Goal: Task Accomplishment & Management: Manage account settings

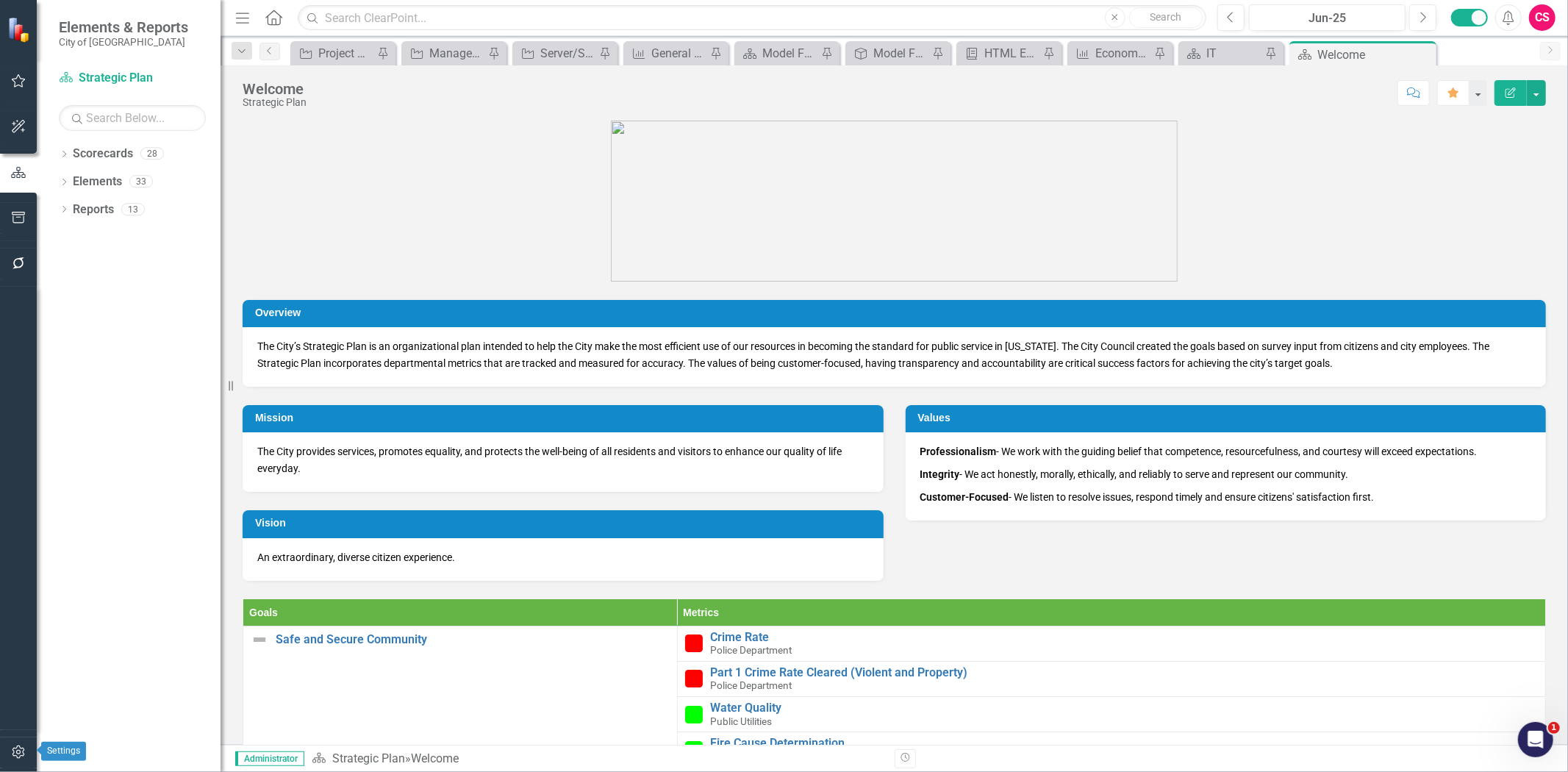
drag, startPoint x: 19, startPoint y: 747, endPoint x: 30, endPoint y: 621, distance: 126.5
click at [19, 747] on icon "button" at bounding box center [19, 752] width 16 height 12
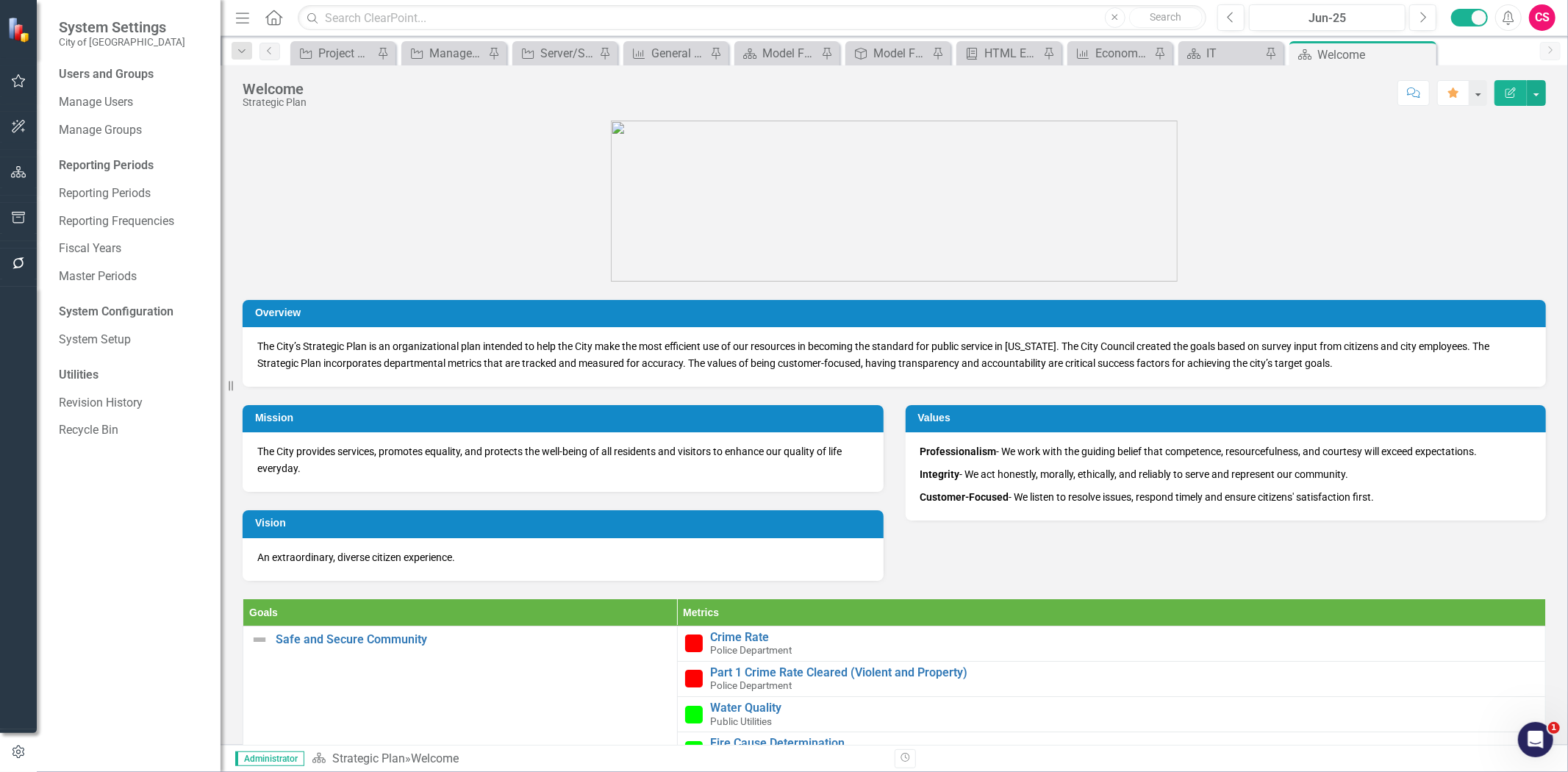
click at [11, 250] on button "button" at bounding box center [19, 264] width 33 height 31
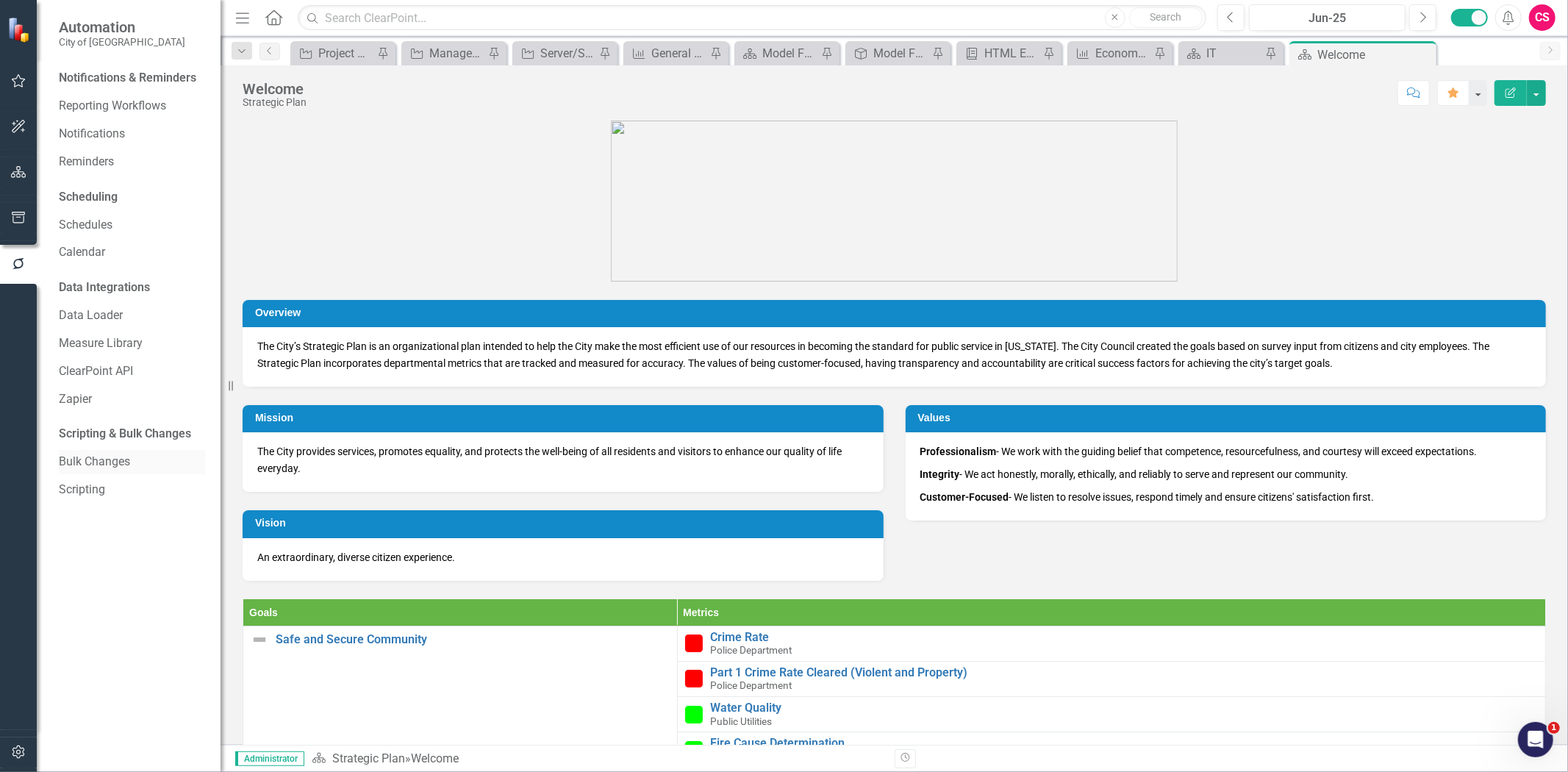
click at [112, 463] on link "Bulk Changes" at bounding box center [132, 463] width 147 height 17
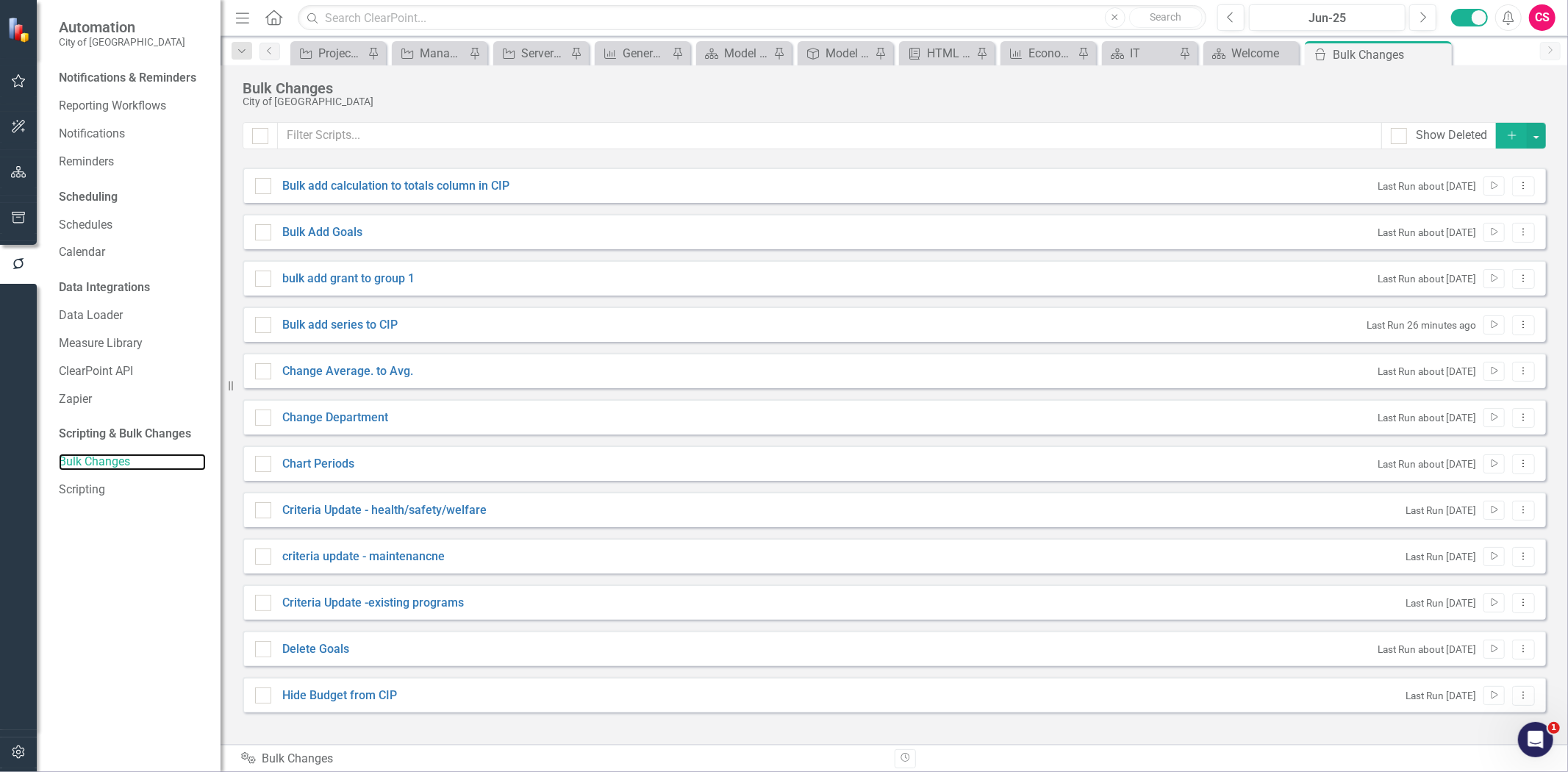
checkbox input "false"
click at [1516, 321] on button "Dropdown Menu" at bounding box center [1523, 325] width 23 height 20
click at [1485, 372] on link "Edit Edit Script" at bounding box center [1476, 377] width 118 height 27
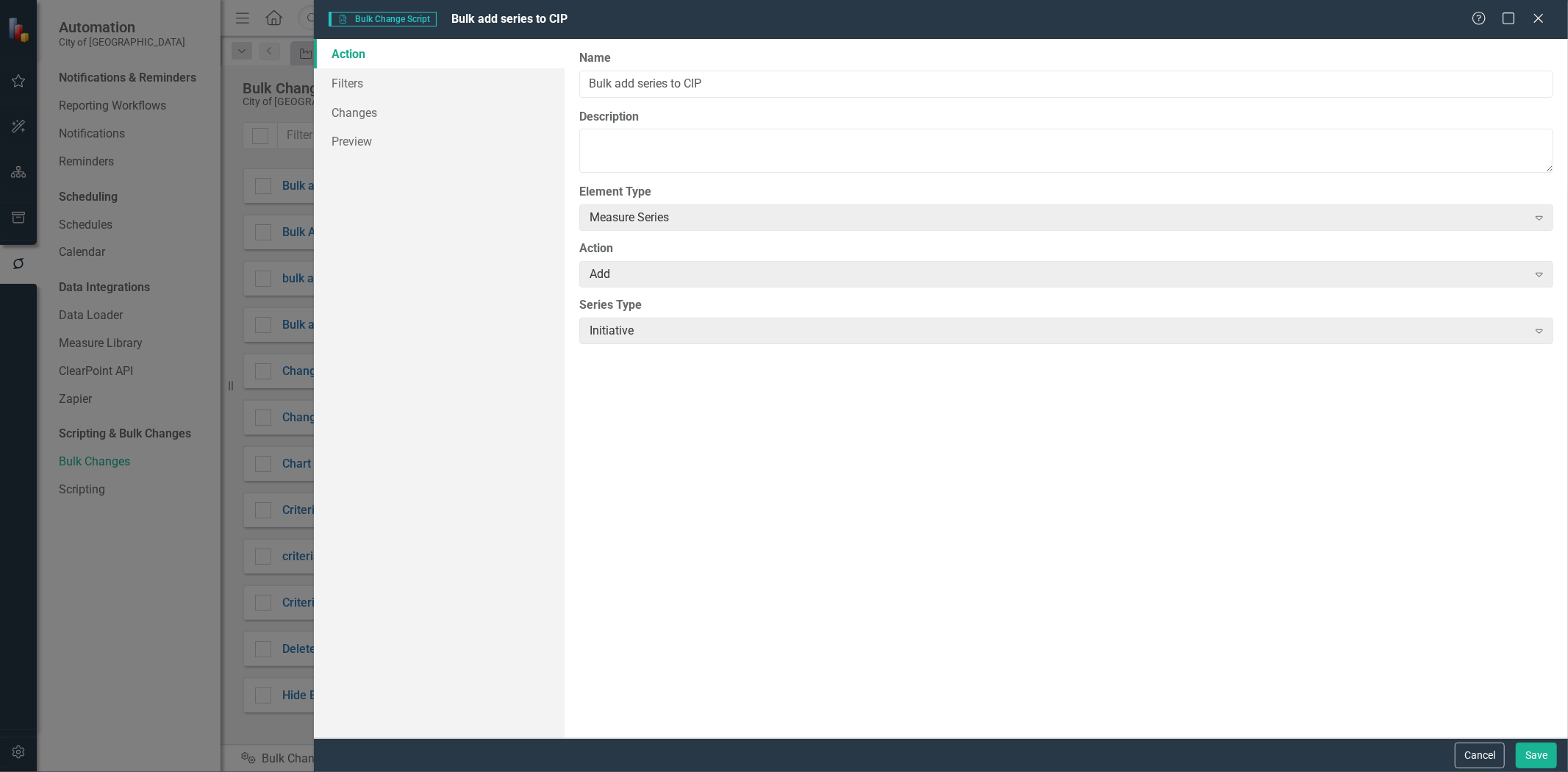
click at [390, 56] on link "Action" at bounding box center [439, 54] width 251 height 30
click at [392, 72] on link "Filters" at bounding box center [439, 84] width 251 height 30
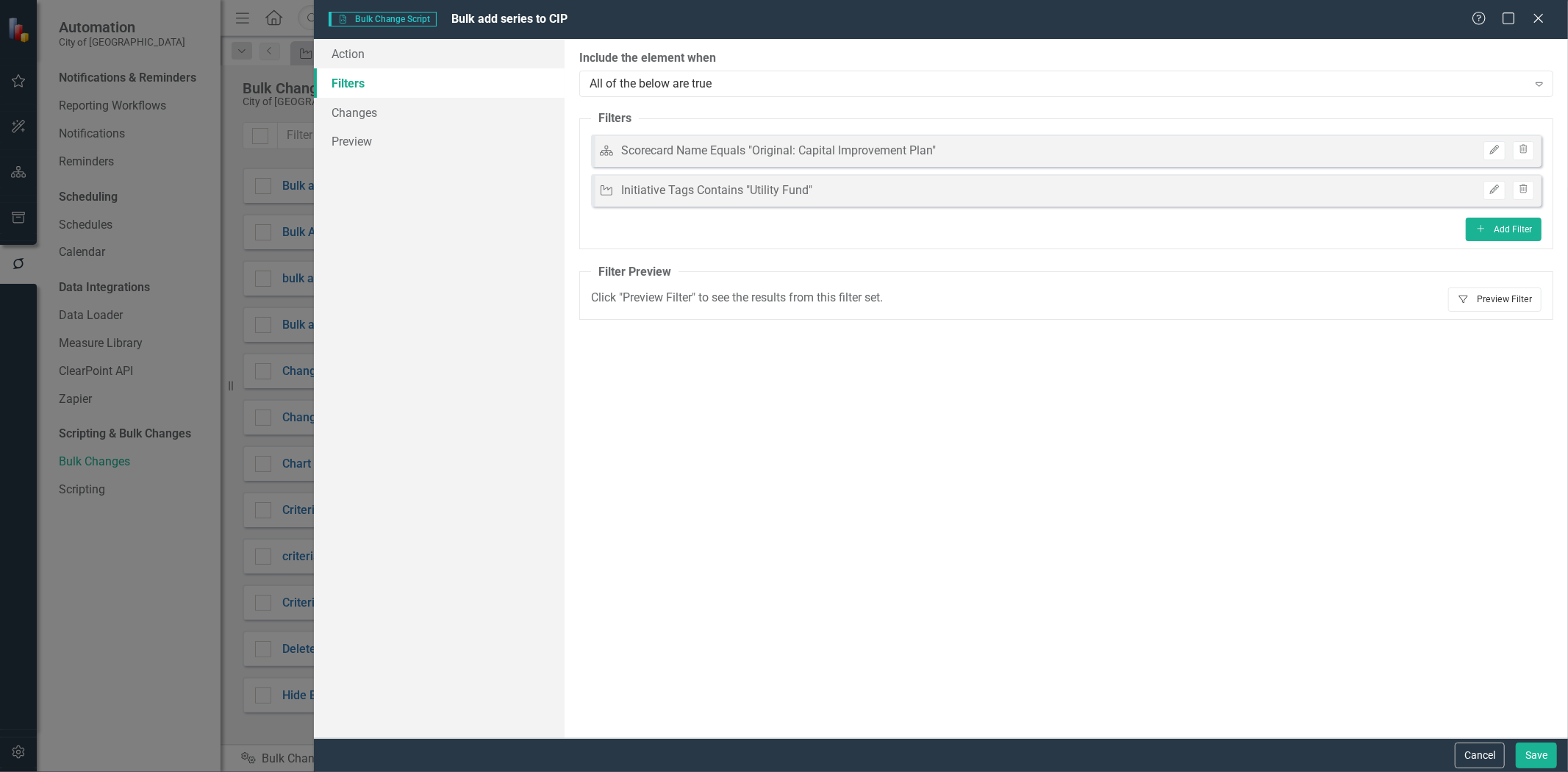
click at [1483, 307] on button "Filter Preview Filter" at bounding box center [1495, 299] width 94 height 23
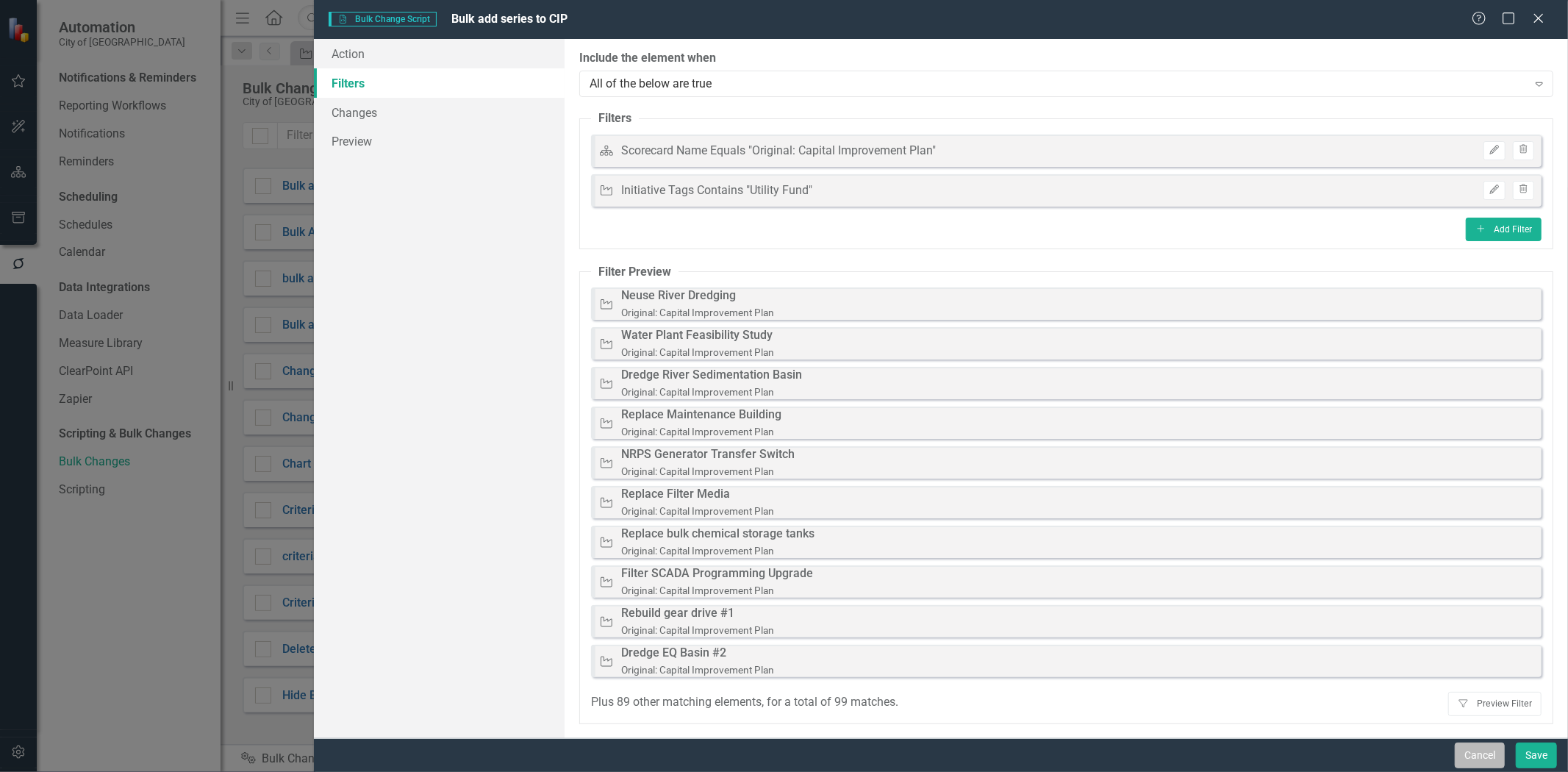
click at [1464, 751] on button "Cancel" at bounding box center [1480, 756] width 50 height 26
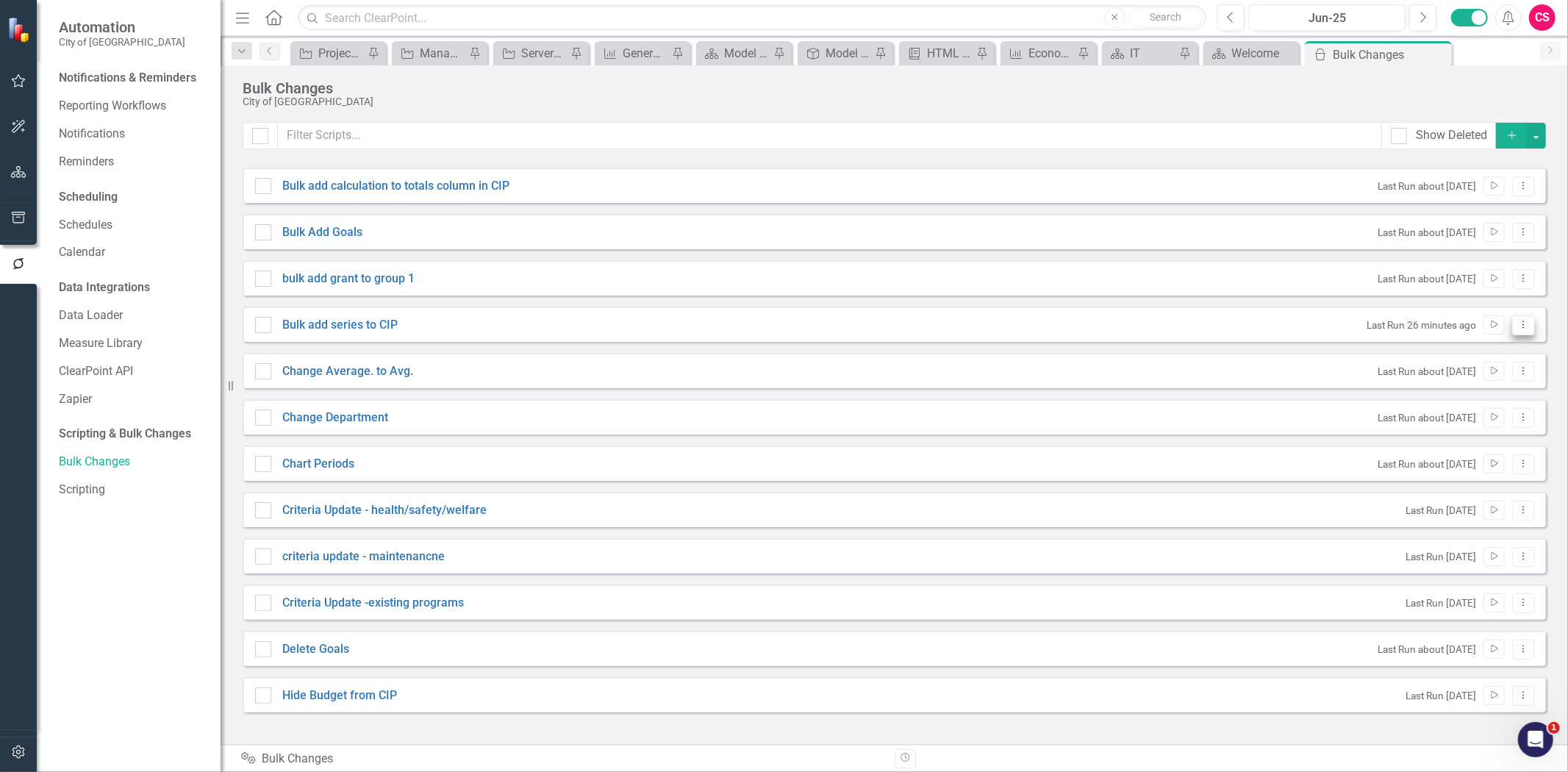
click at [1518, 326] on icon "Dropdown Menu" at bounding box center [1523, 325] width 12 height 9
click at [1473, 379] on link "Edit Edit Script" at bounding box center [1476, 377] width 118 height 27
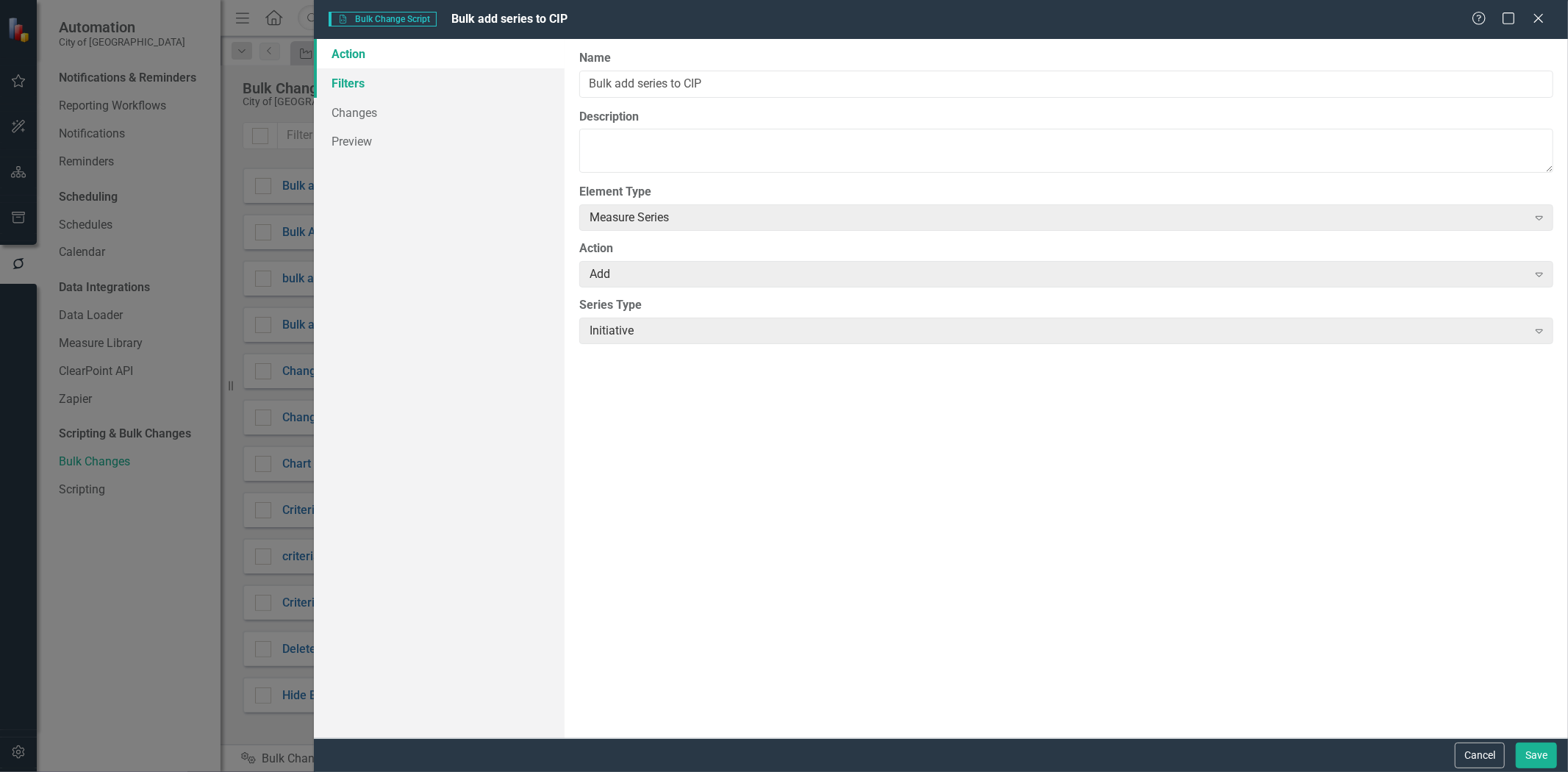
click at [412, 83] on link "Filters" at bounding box center [439, 84] width 251 height 30
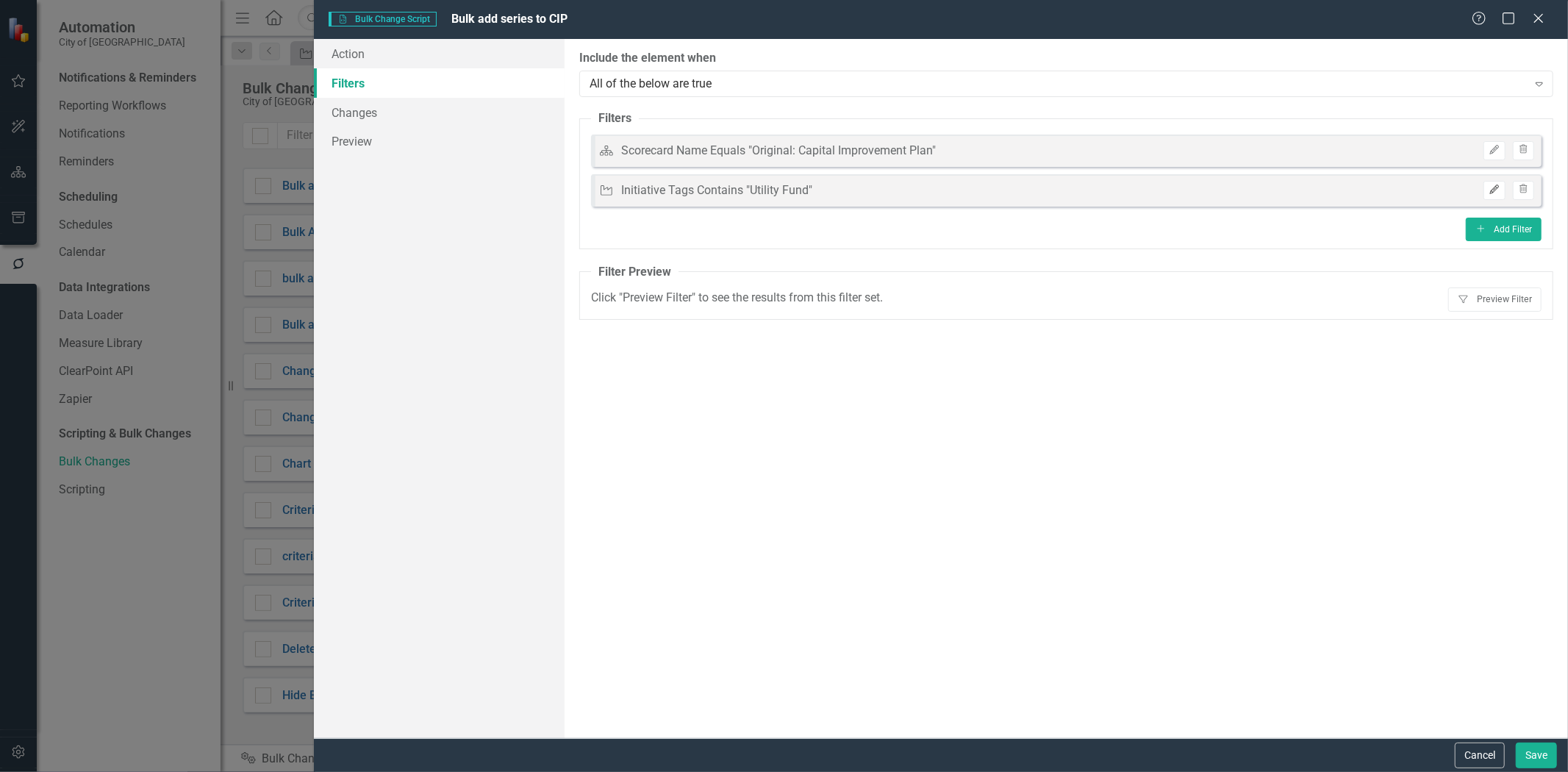
click at [1488, 190] on icon "Edit" at bounding box center [1494, 189] width 11 height 9
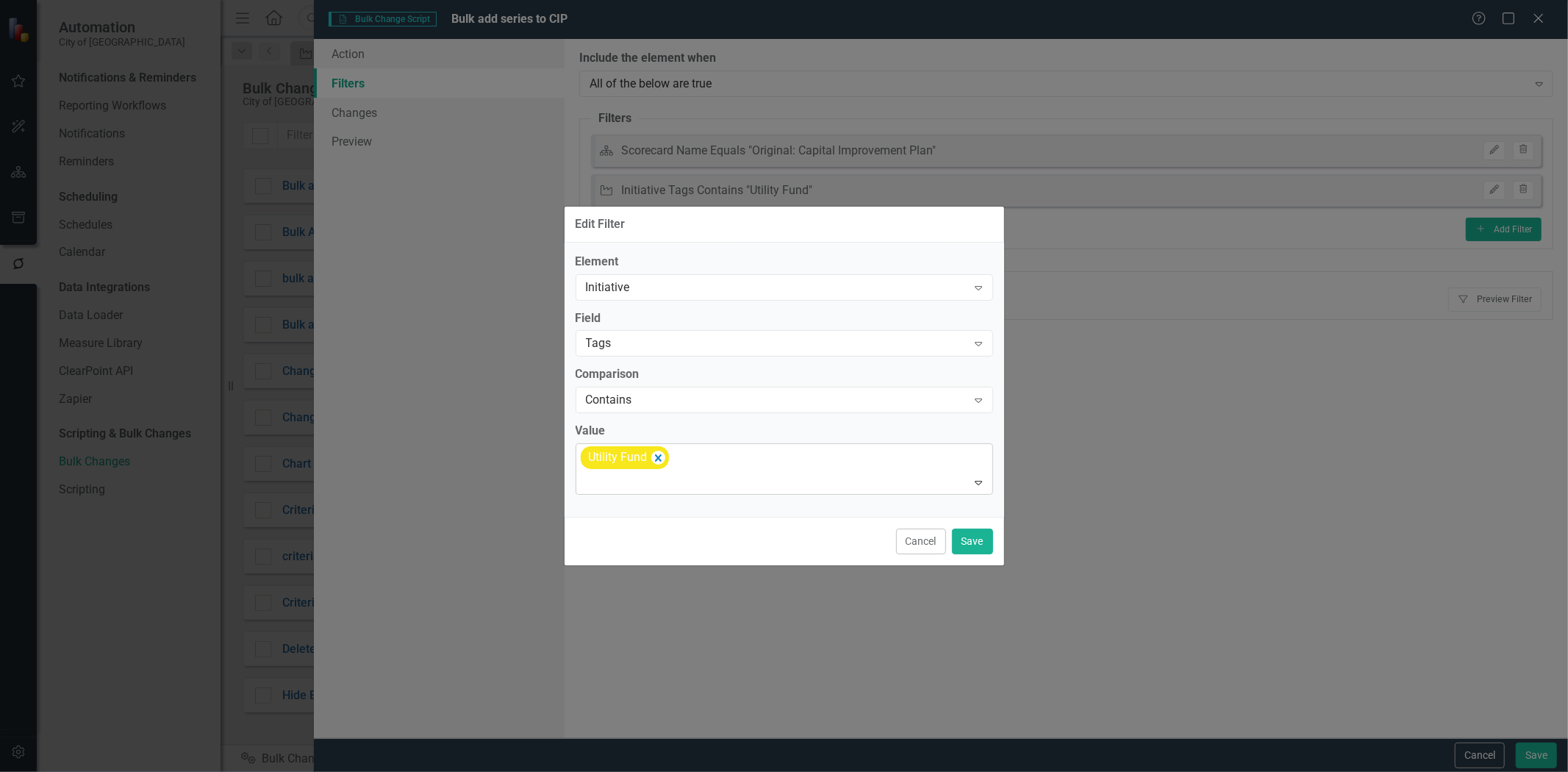
click at [674, 455] on div "Utility Fund" at bounding box center [786, 470] width 414 height 50
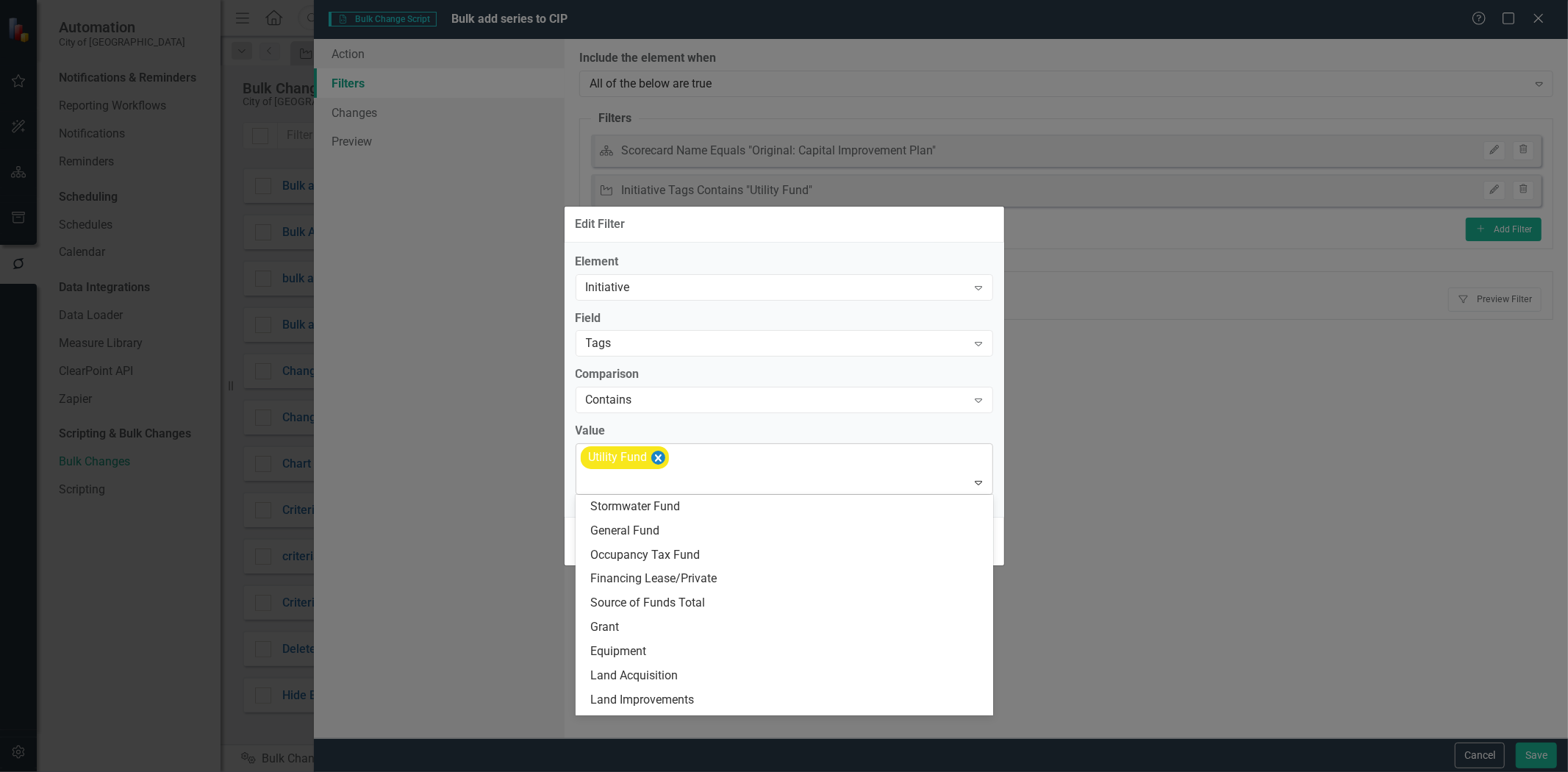
click at [656, 452] on icon "Remove [object Object]" at bounding box center [657, 458] width 14 height 19
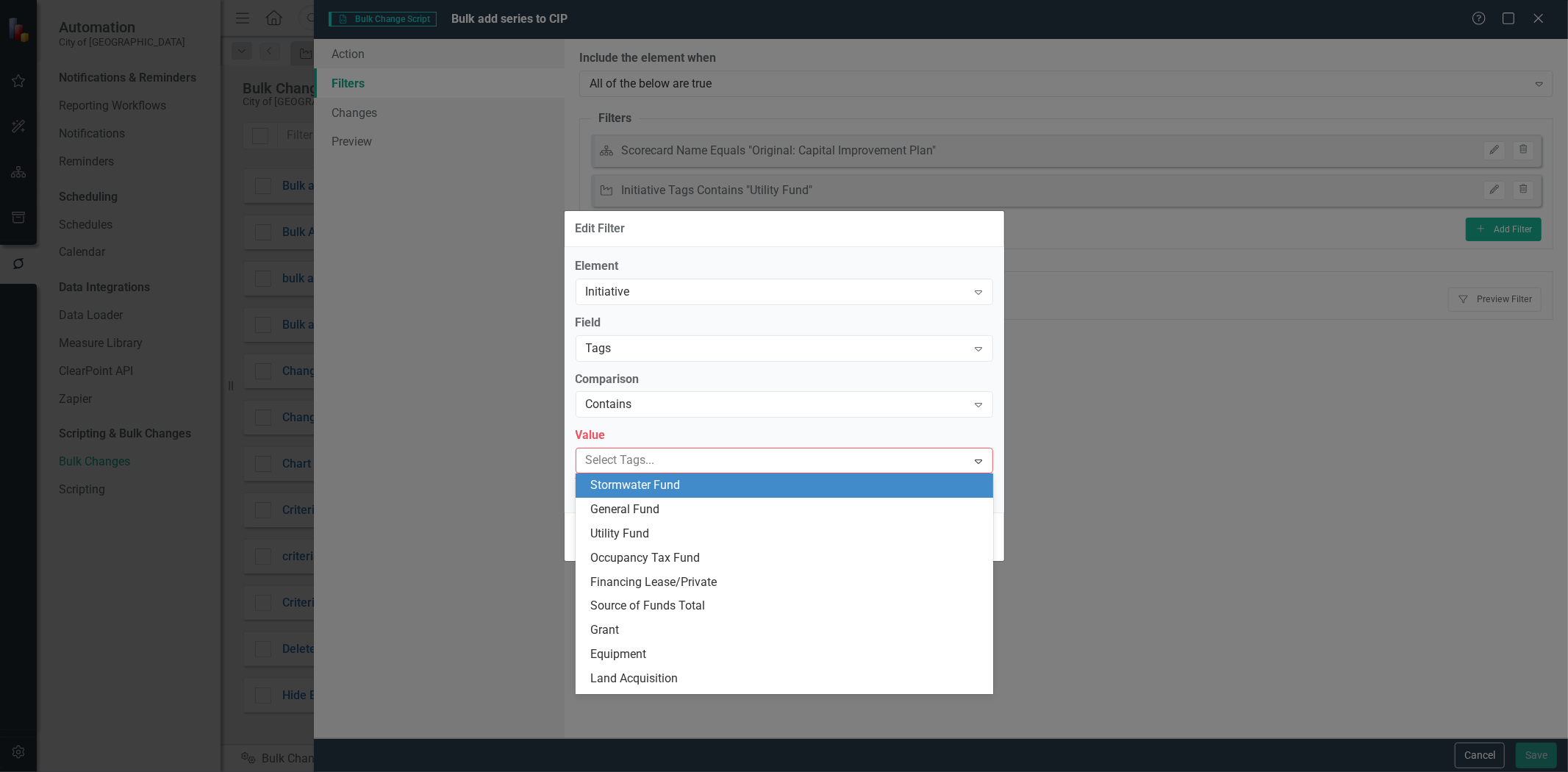
click at [650, 486] on span "Stormwater Fund" at bounding box center [635, 485] width 90 height 14
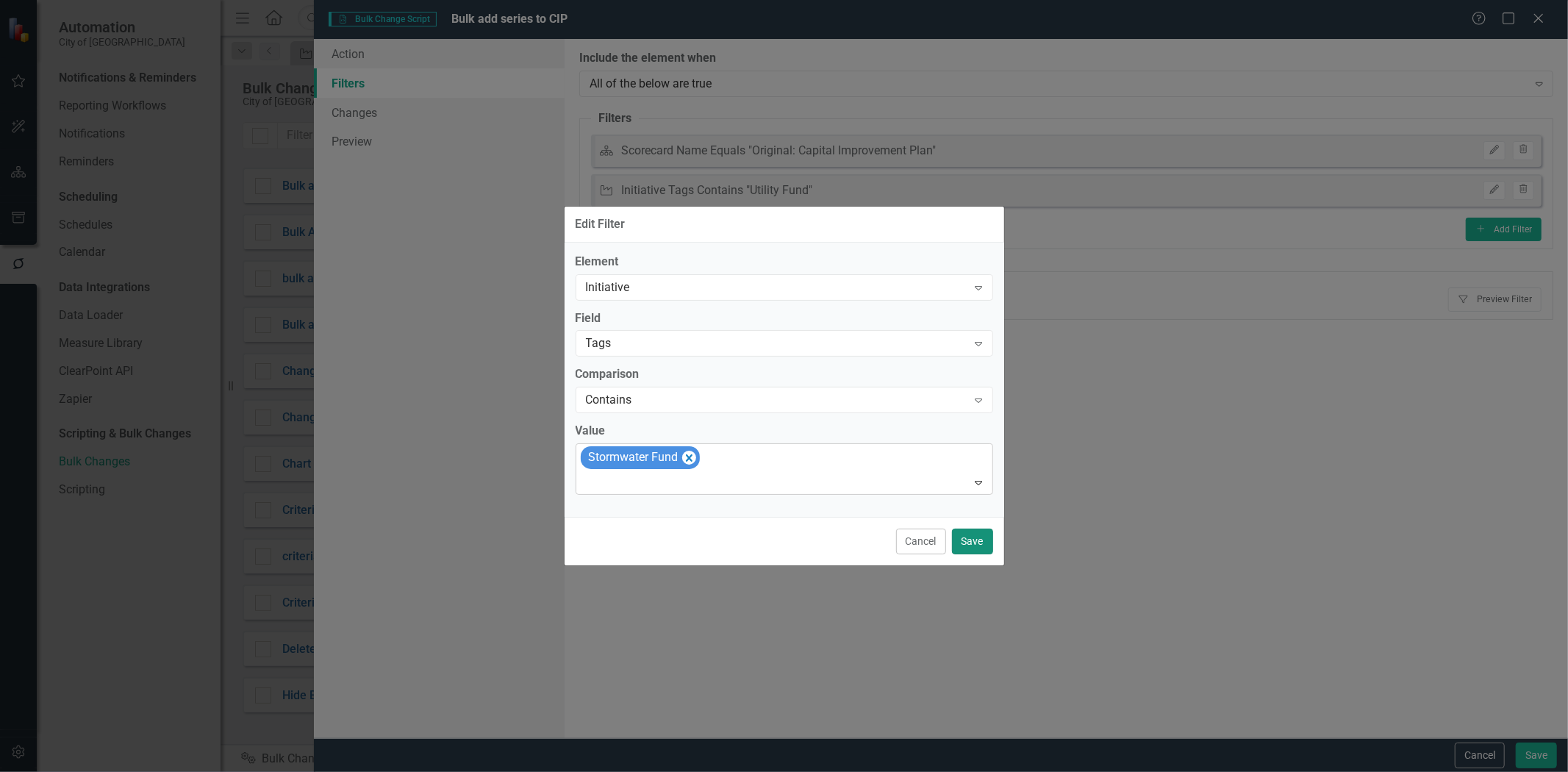
click at [969, 548] on button "Save" at bounding box center [972, 541] width 41 height 26
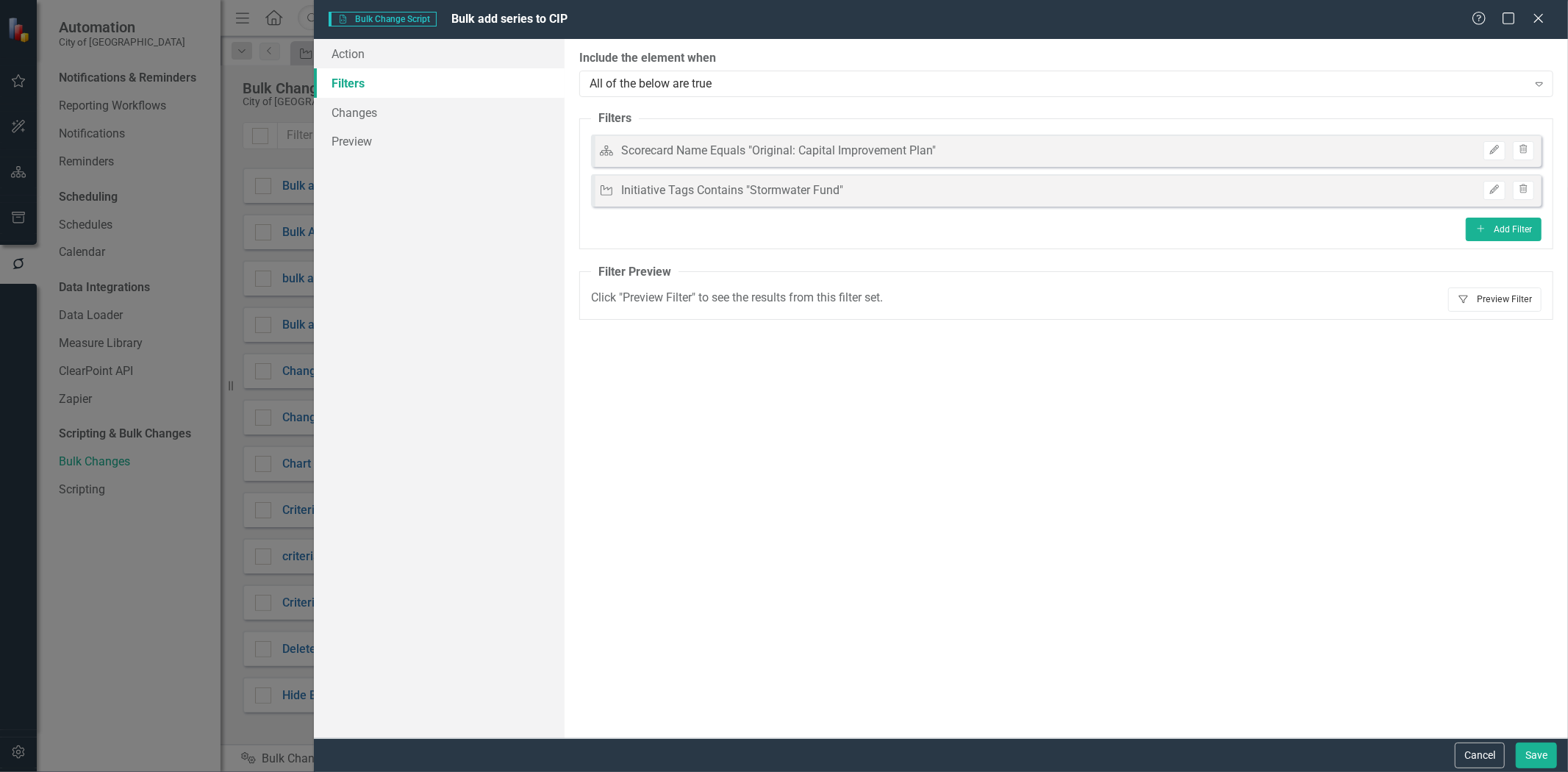
click at [1505, 307] on button "Filter Preview Filter" at bounding box center [1495, 299] width 94 height 23
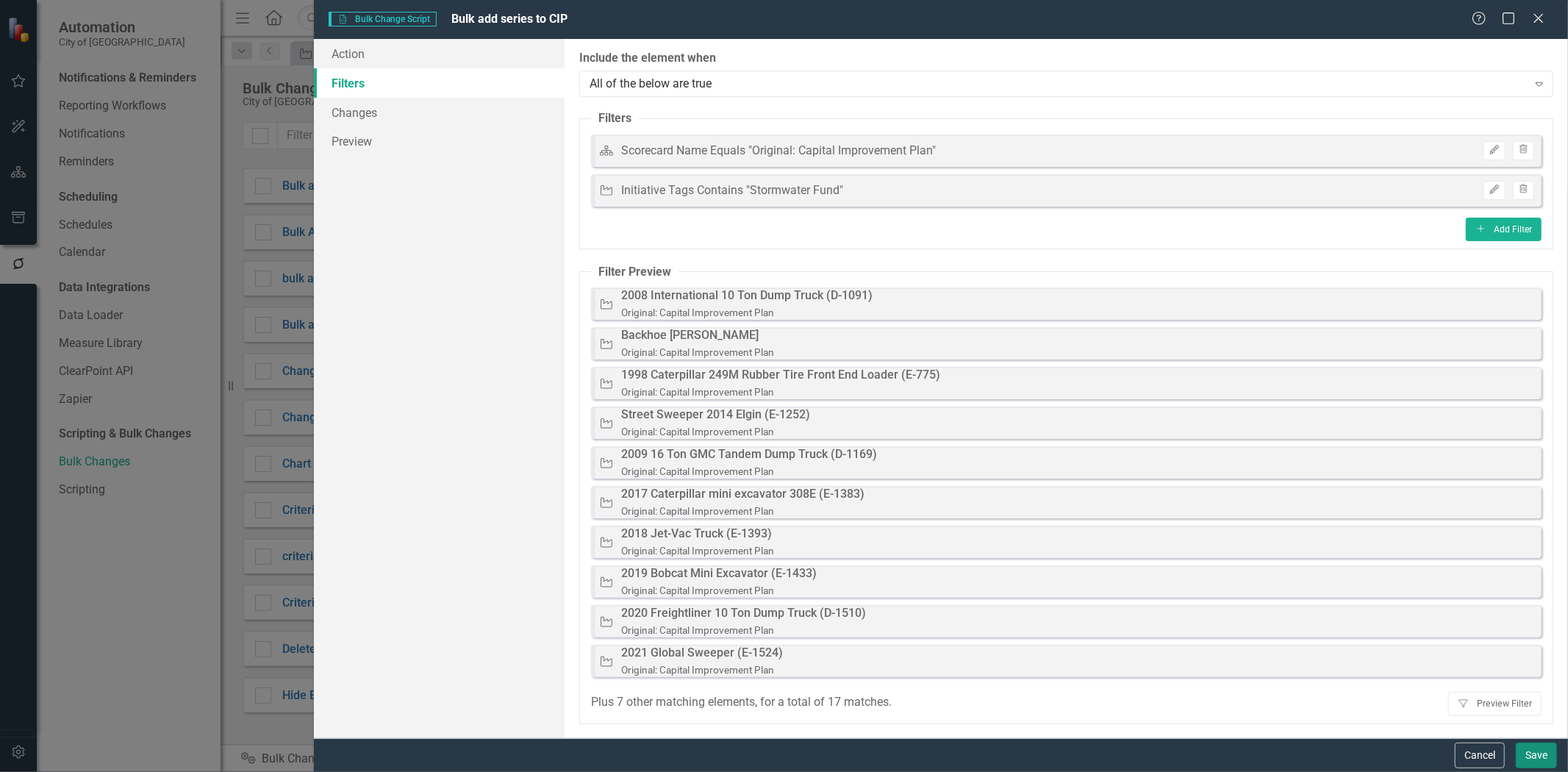
click at [1530, 751] on button "Save" at bounding box center [1536, 756] width 41 height 26
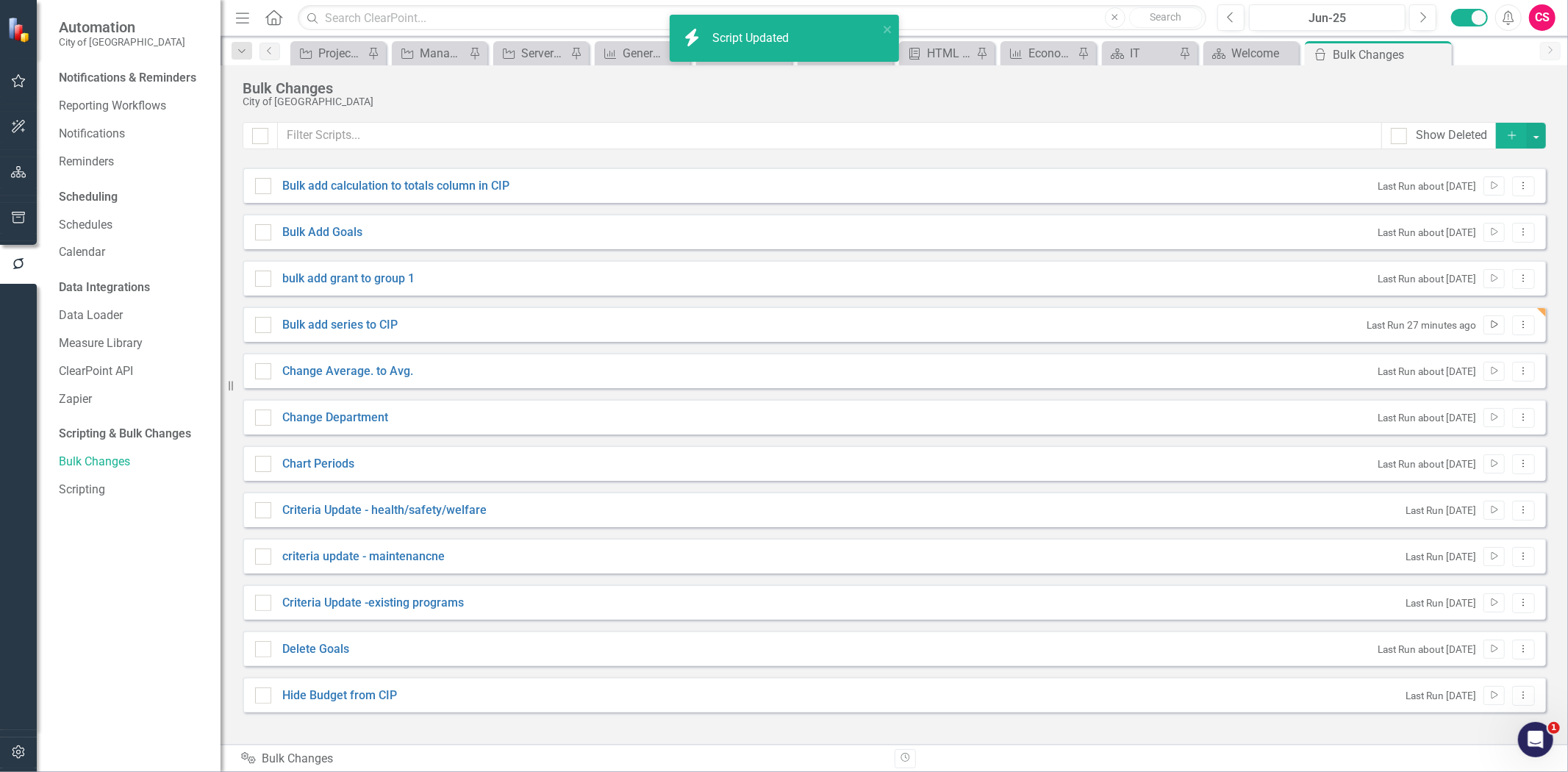
click at [1495, 321] on icon "Run Script" at bounding box center [1494, 324] width 11 height 9
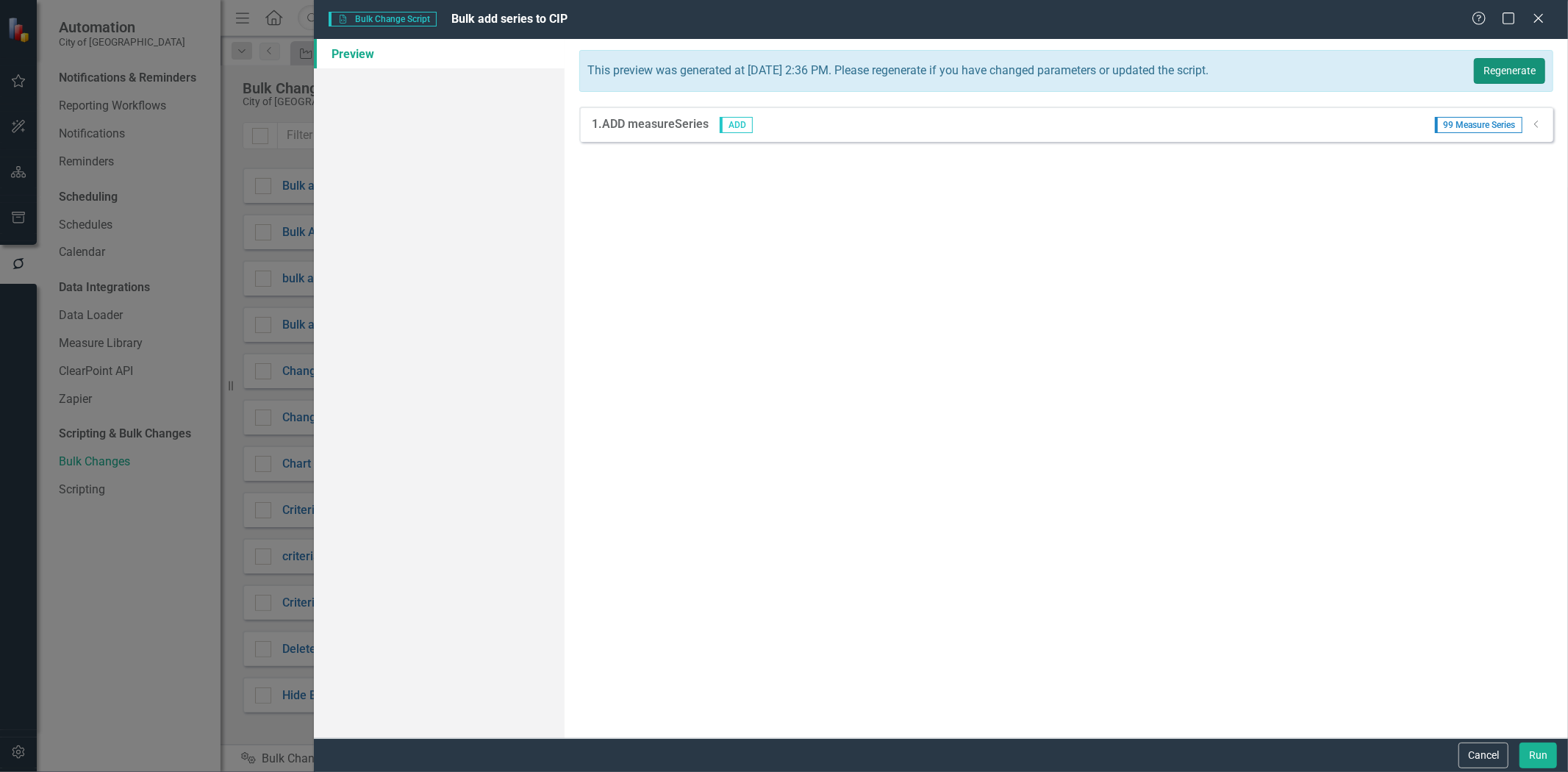
click at [1495, 66] on button "Regenerate" at bounding box center [1509, 70] width 71 height 26
click at [1541, 749] on button "Run" at bounding box center [1538, 756] width 37 height 26
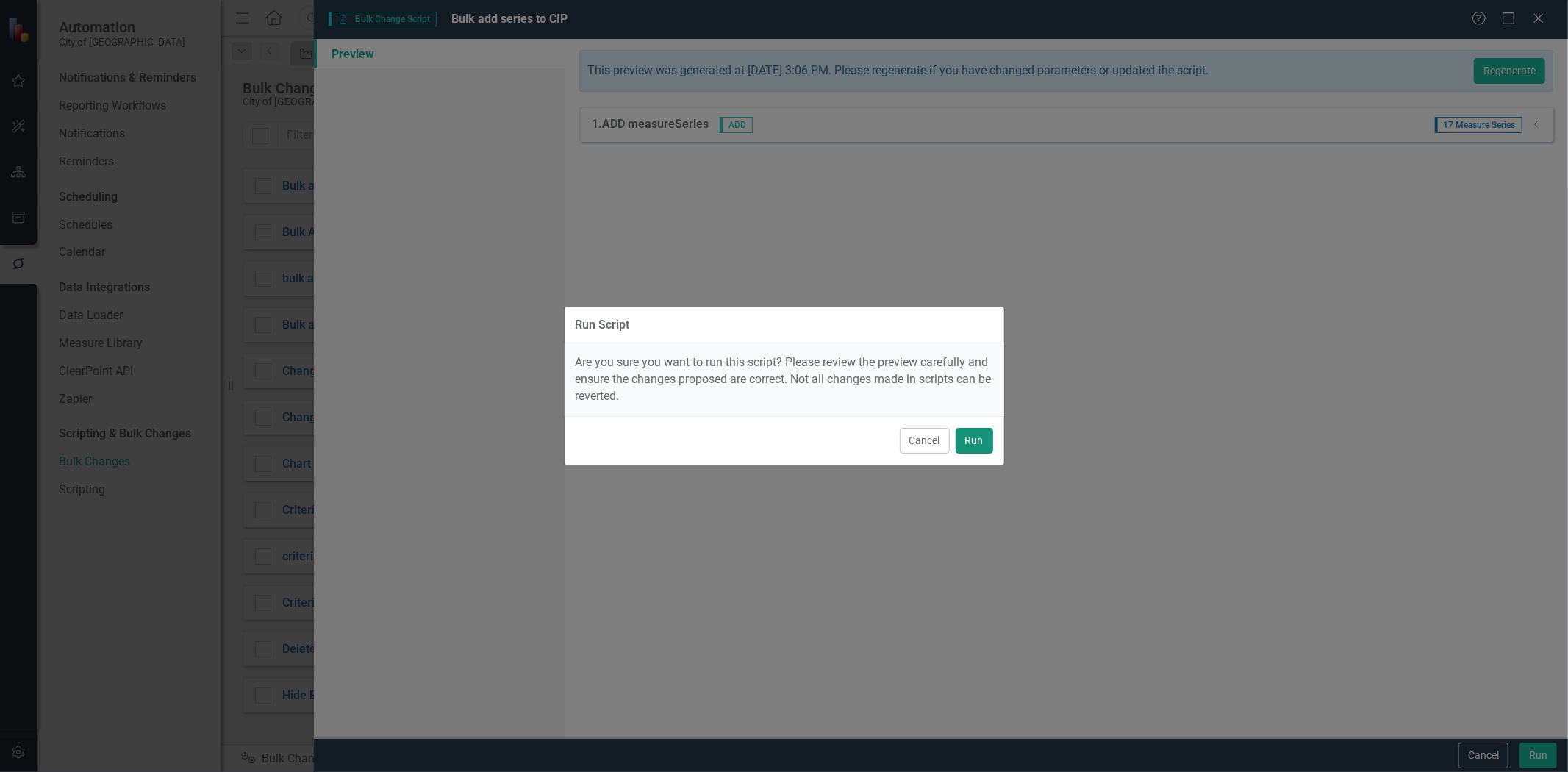
click at [986, 444] on button "Run" at bounding box center [975, 441] width 37 height 26
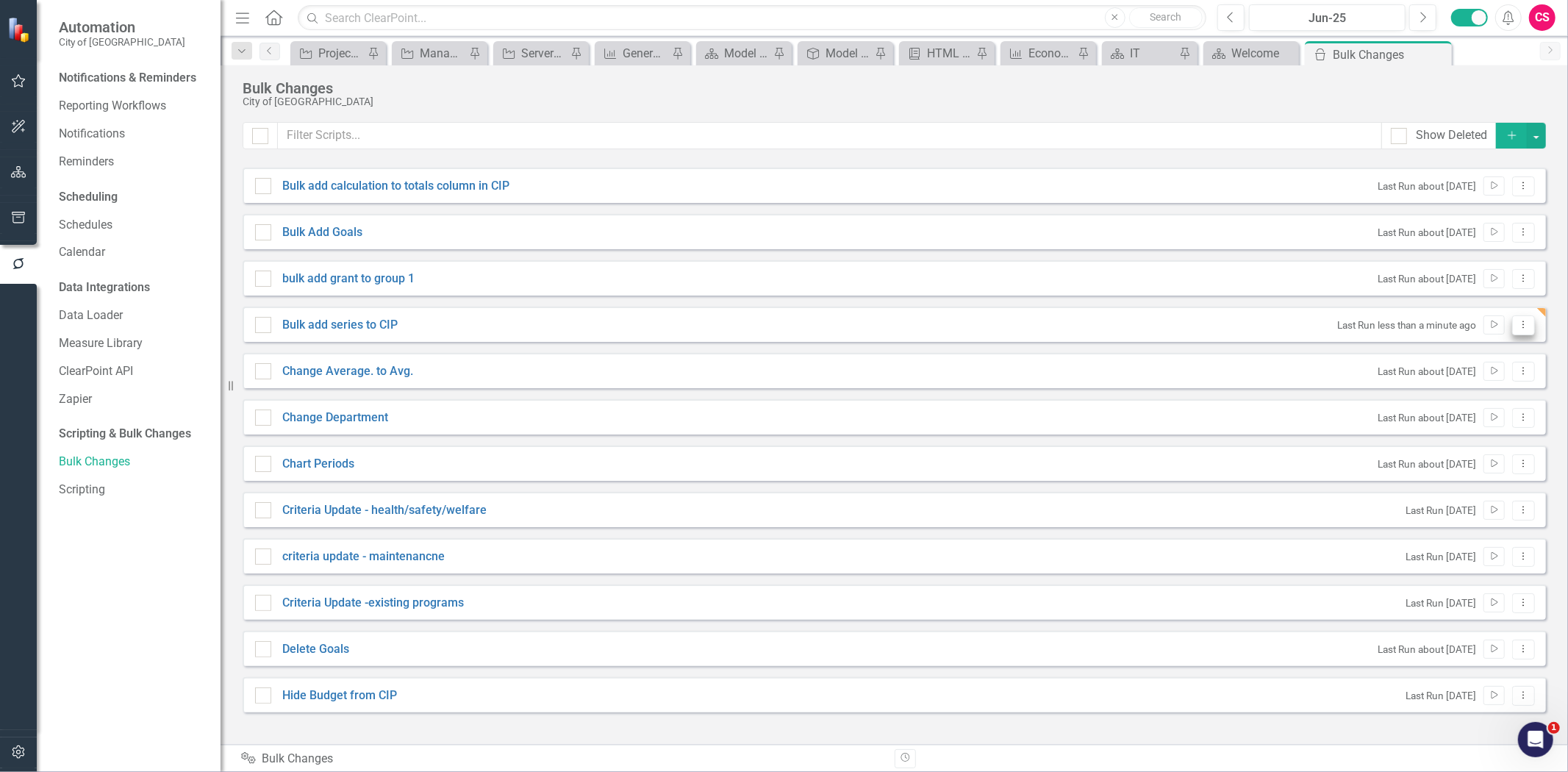
click at [1527, 327] on icon "Dropdown Menu" at bounding box center [1523, 325] width 12 height 9
click at [1451, 377] on link "Edit Edit Script" at bounding box center [1476, 377] width 118 height 27
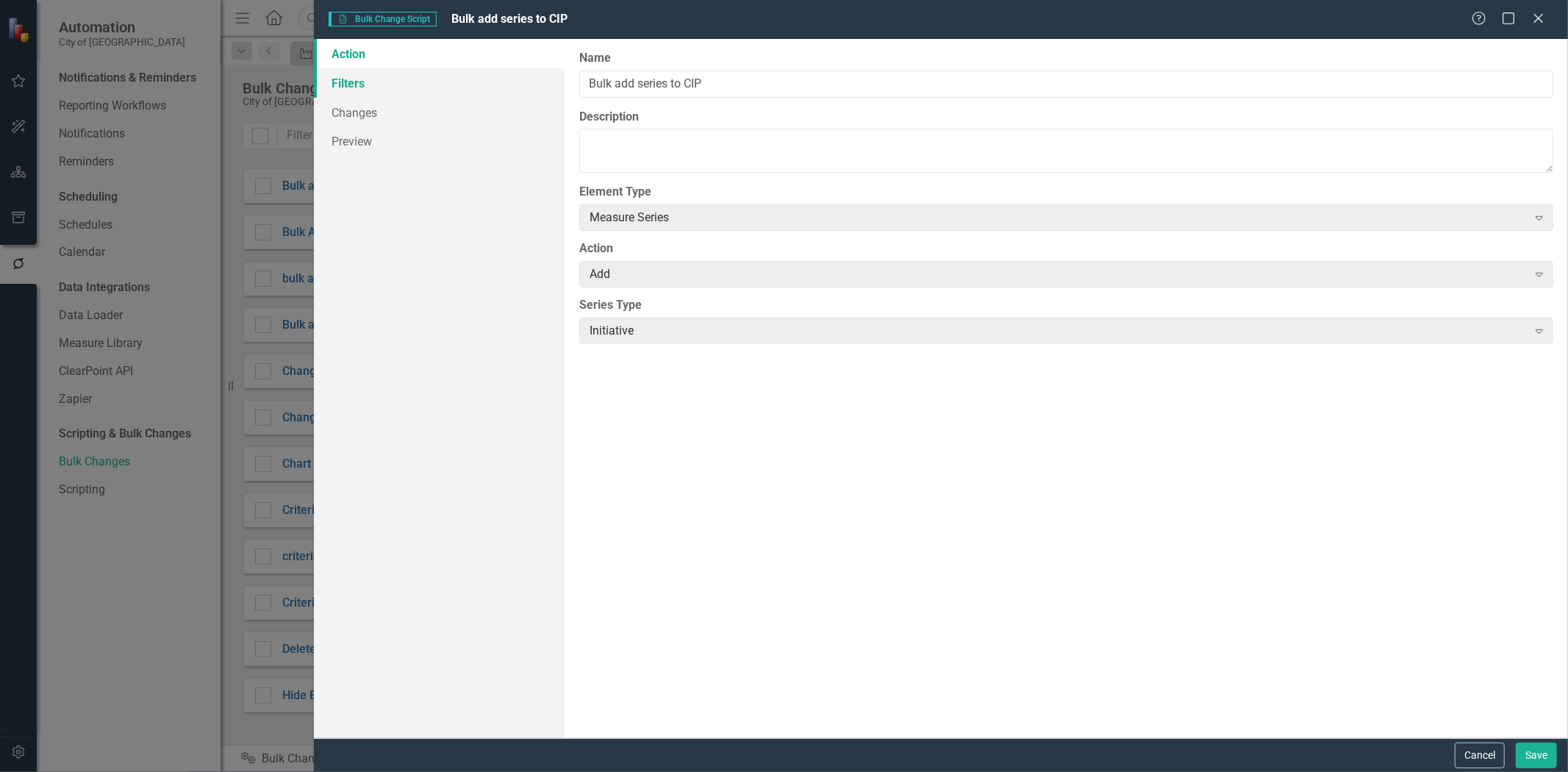
click at [390, 79] on link "Filters" at bounding box center [439, 84] width 251 height 30
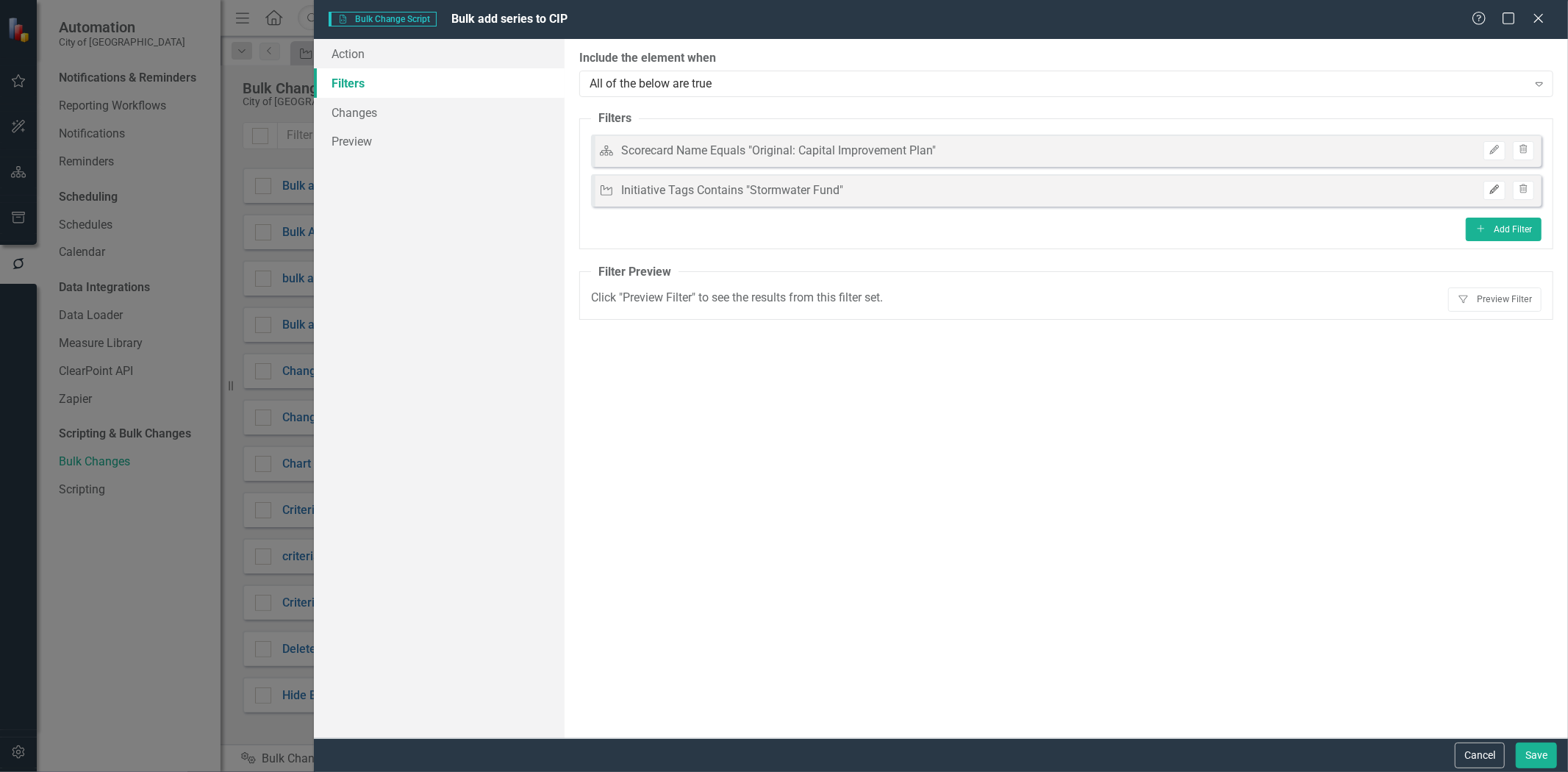
click at [1499, 196] on button "Edit" at bounding box center [1494, 191] width 21 height 19
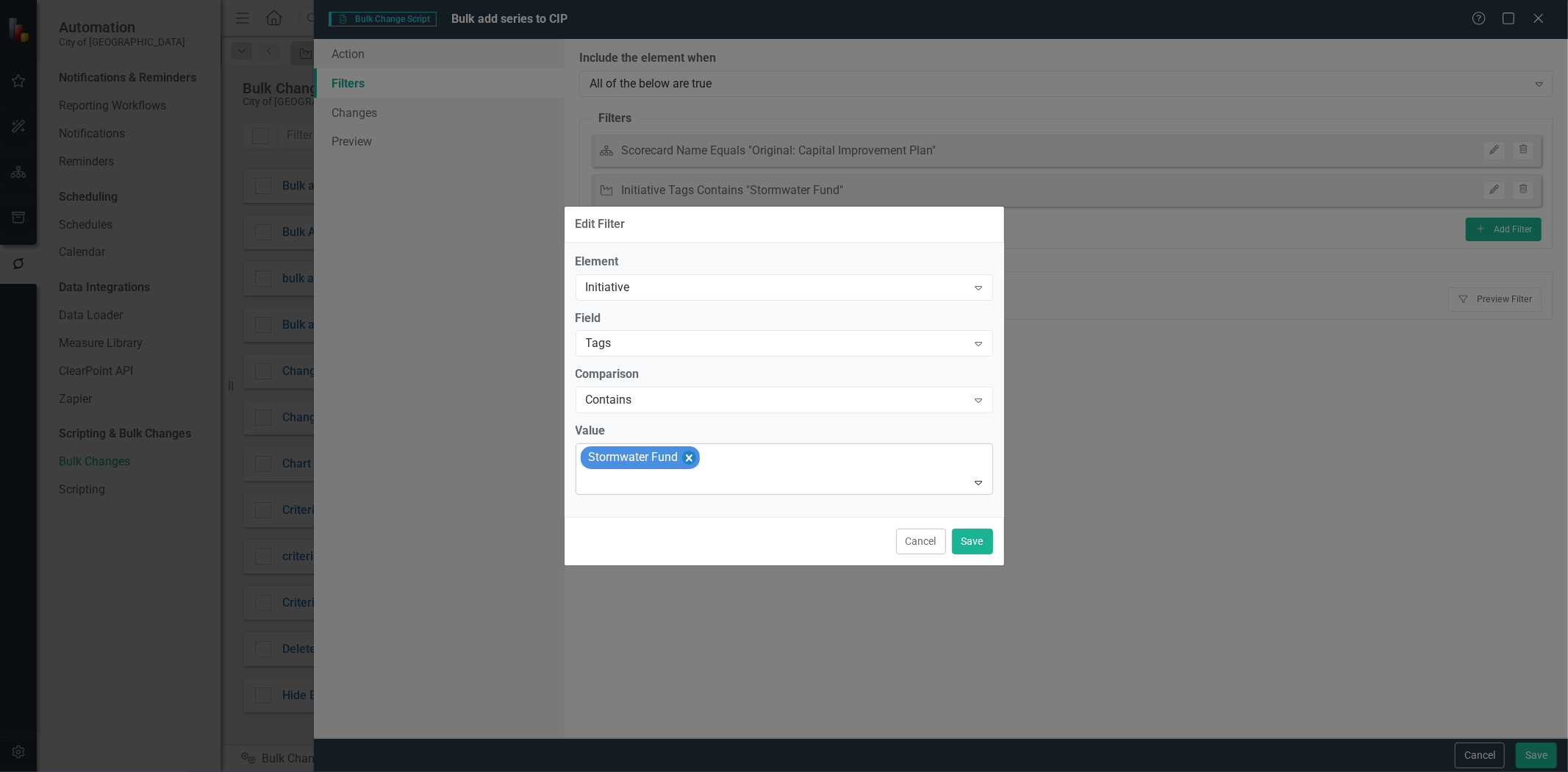
click at [694, 455] on icon "Remove [object Object]" at bounding box center [689, 458] width 14 height 19
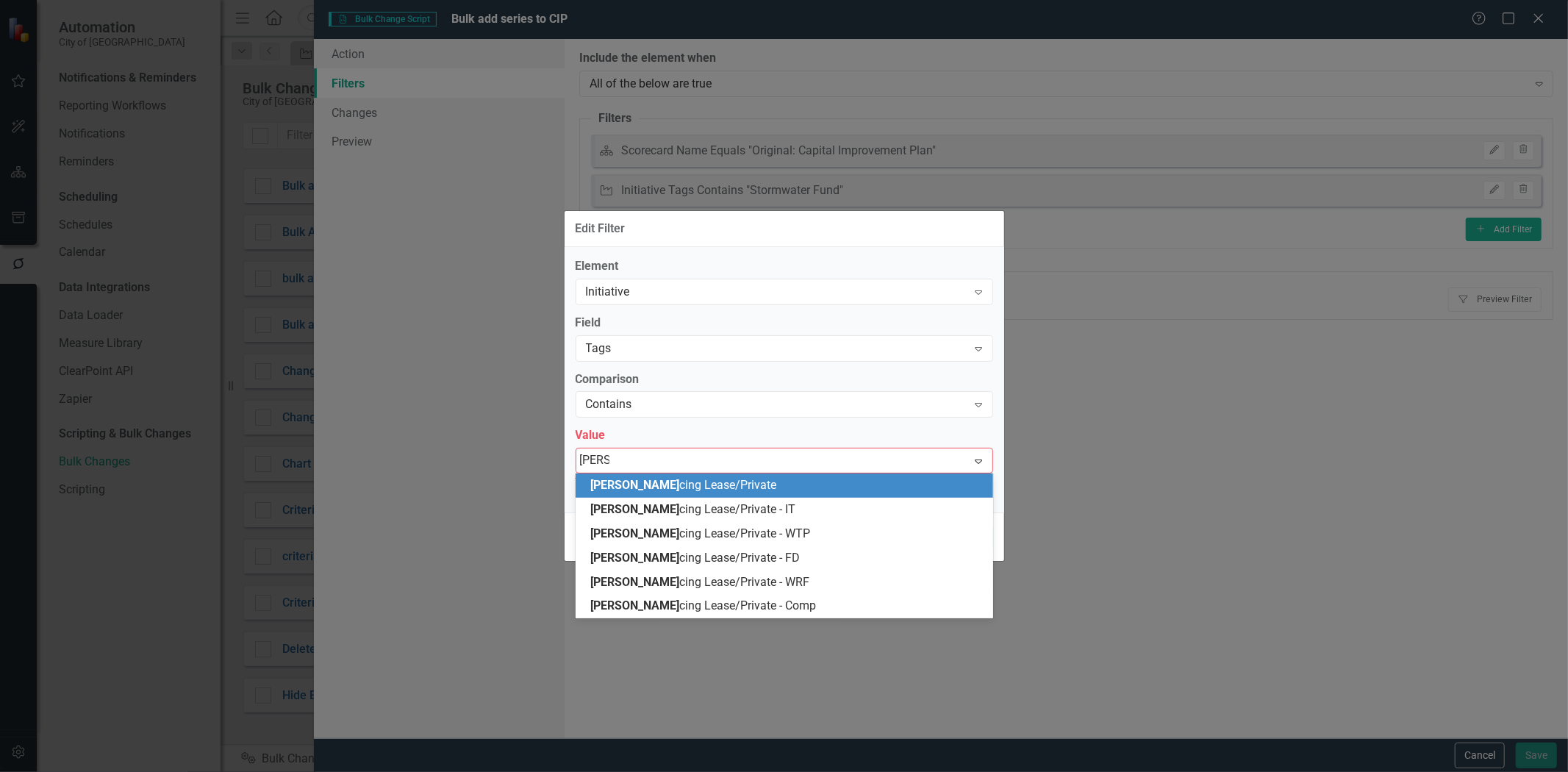
type input "financ"
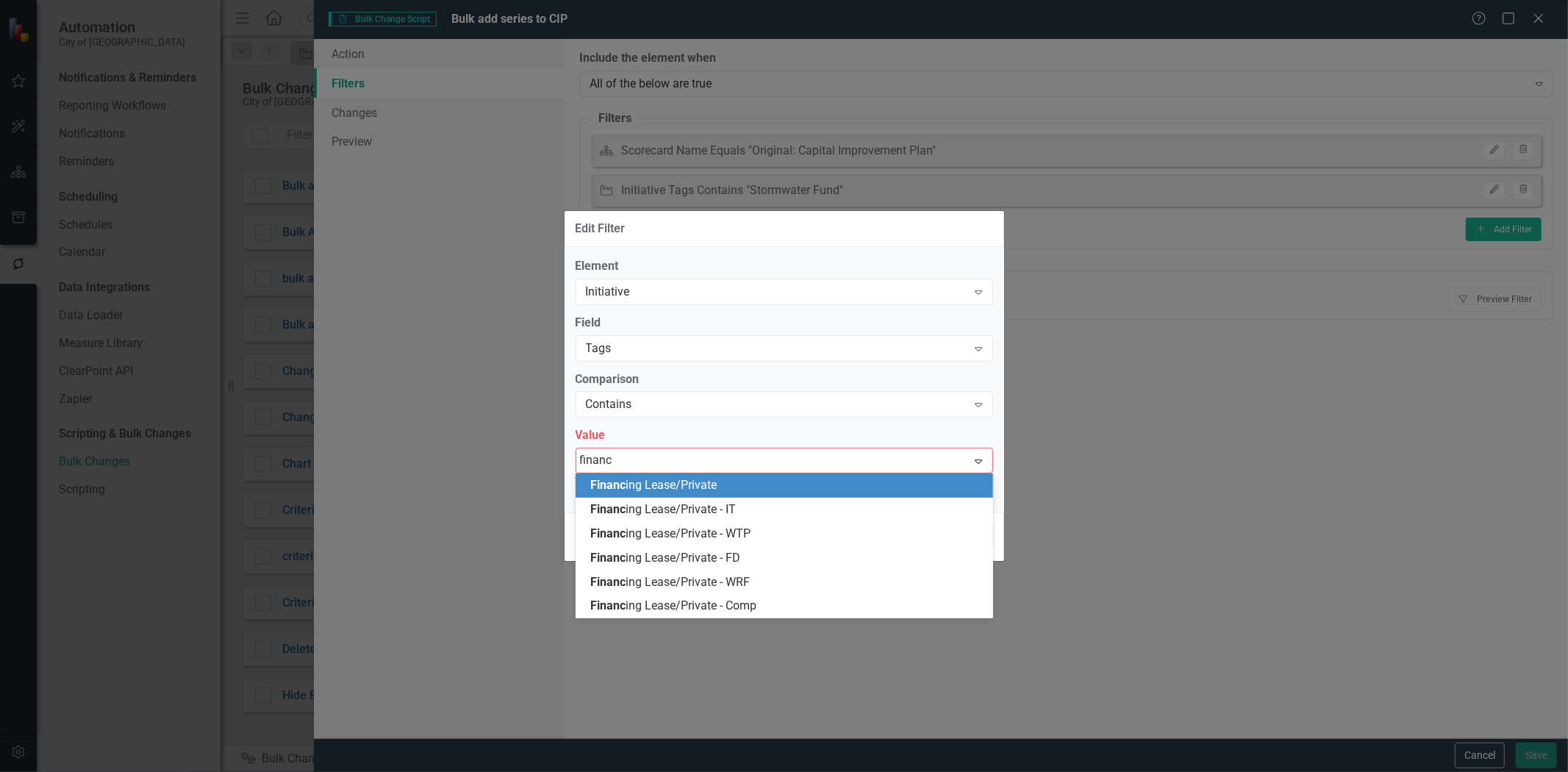
click at [708, 488] on span "Financ ing Lease/Private" at bounding box center [654, 485] width 127 height 14
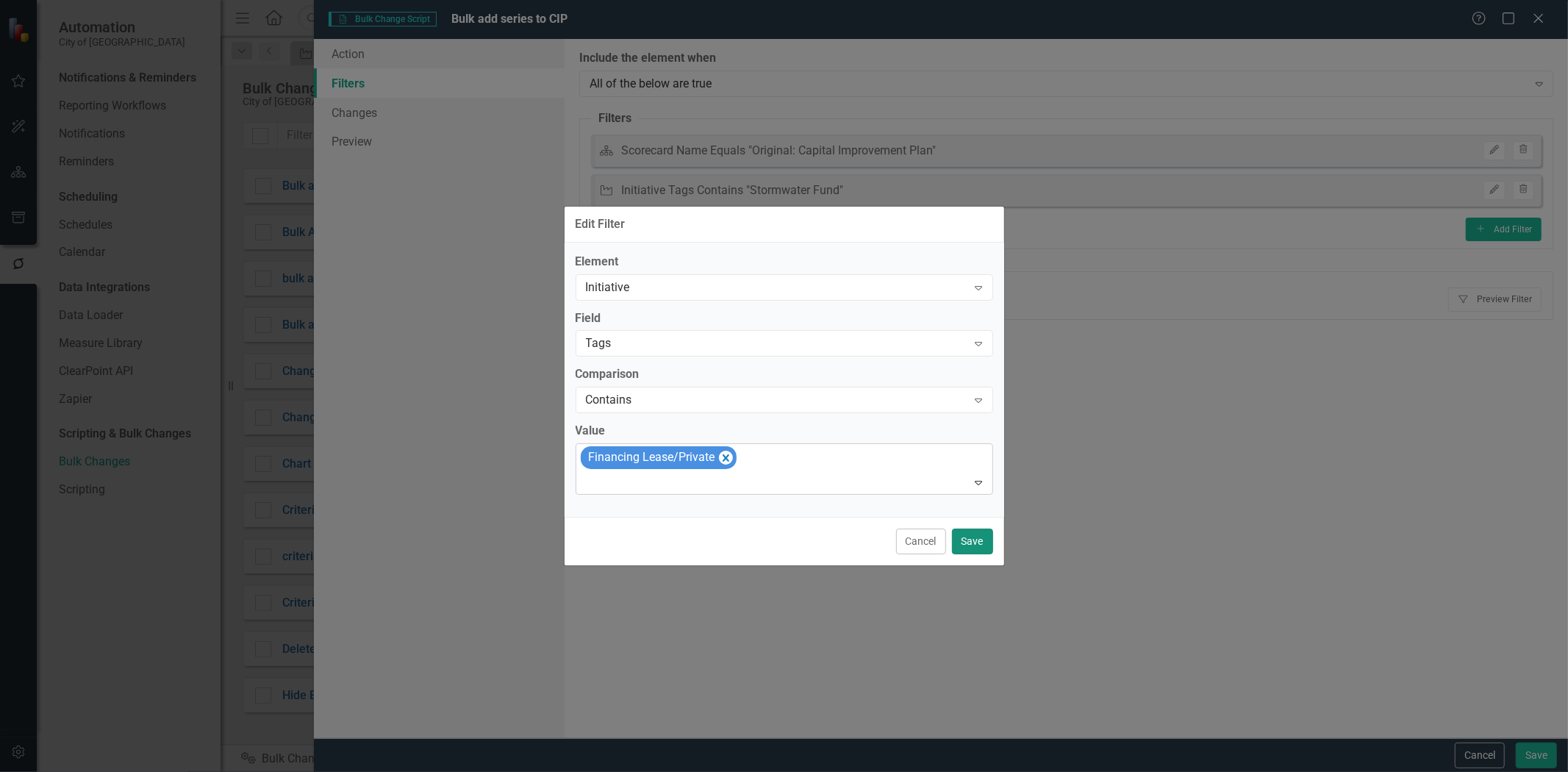
click at [985, 538] on button "Save" at bounding box center [972, 541] width 41 height 26
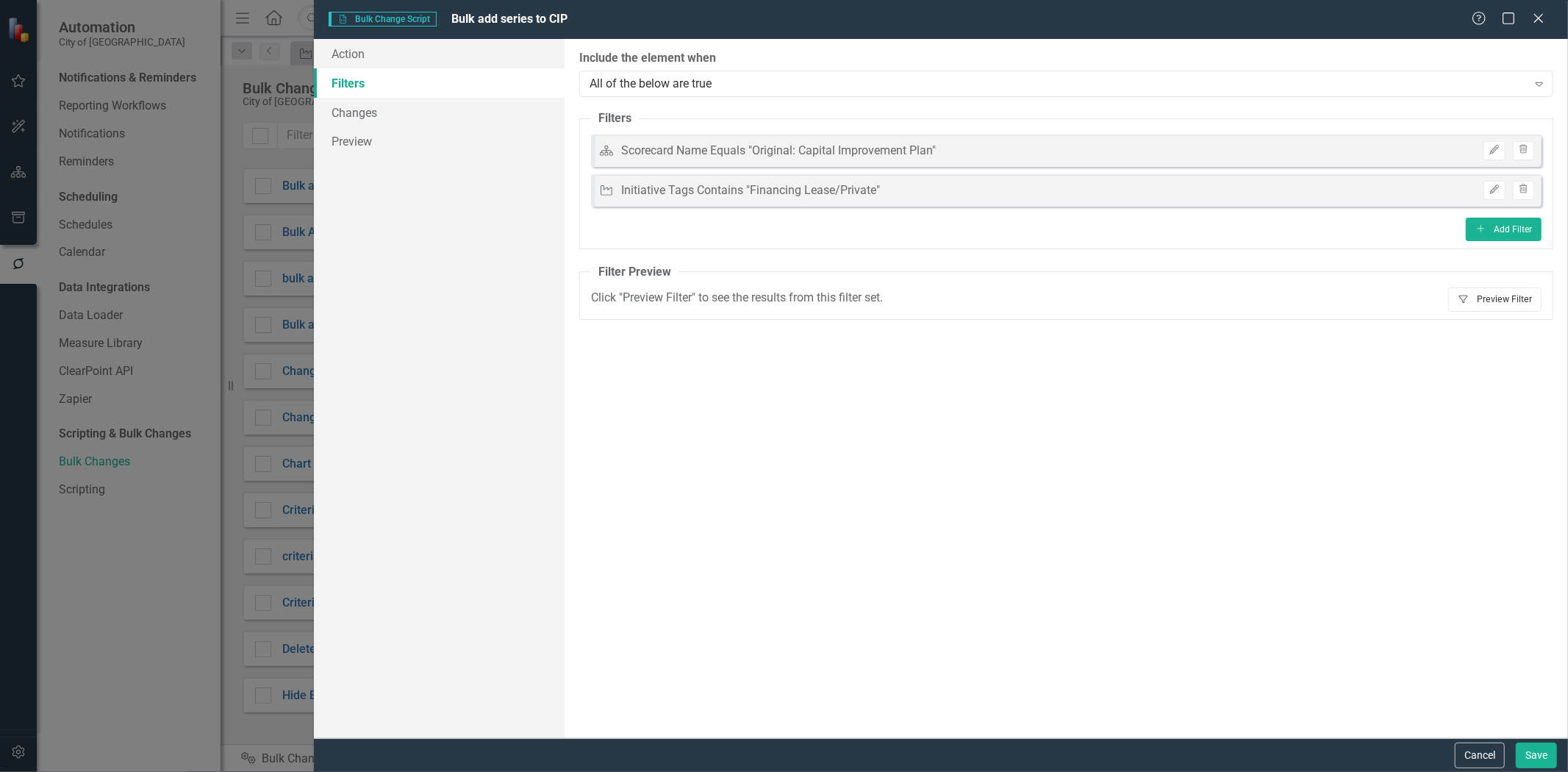
click at [1531, 302] on button "Filter Preview Filter" at bounding box center [1495, 299] width 94 height 23
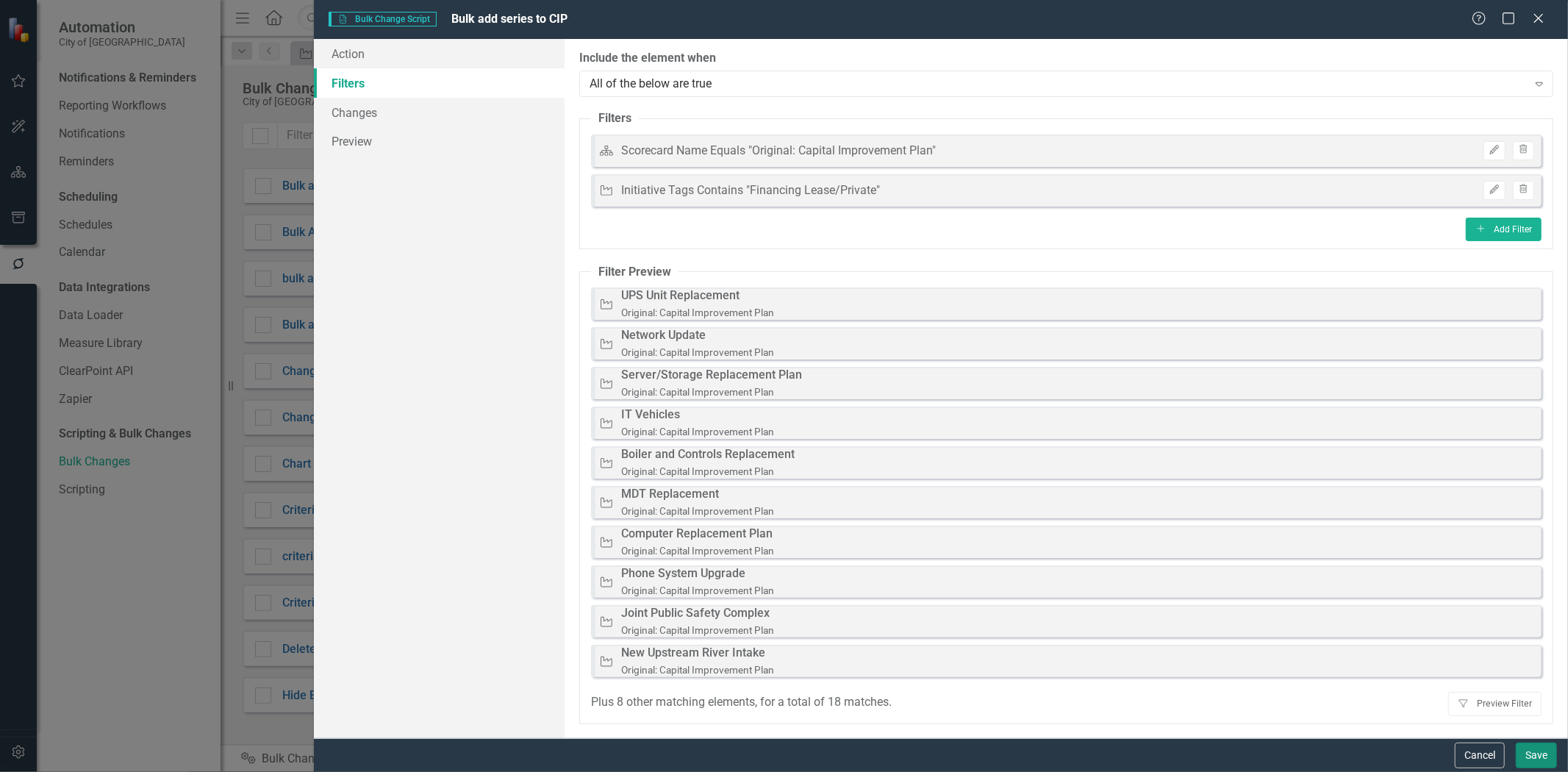
click at [1541, 754] on button "Save" at bounding box center [1536, 756] width 41 height 26
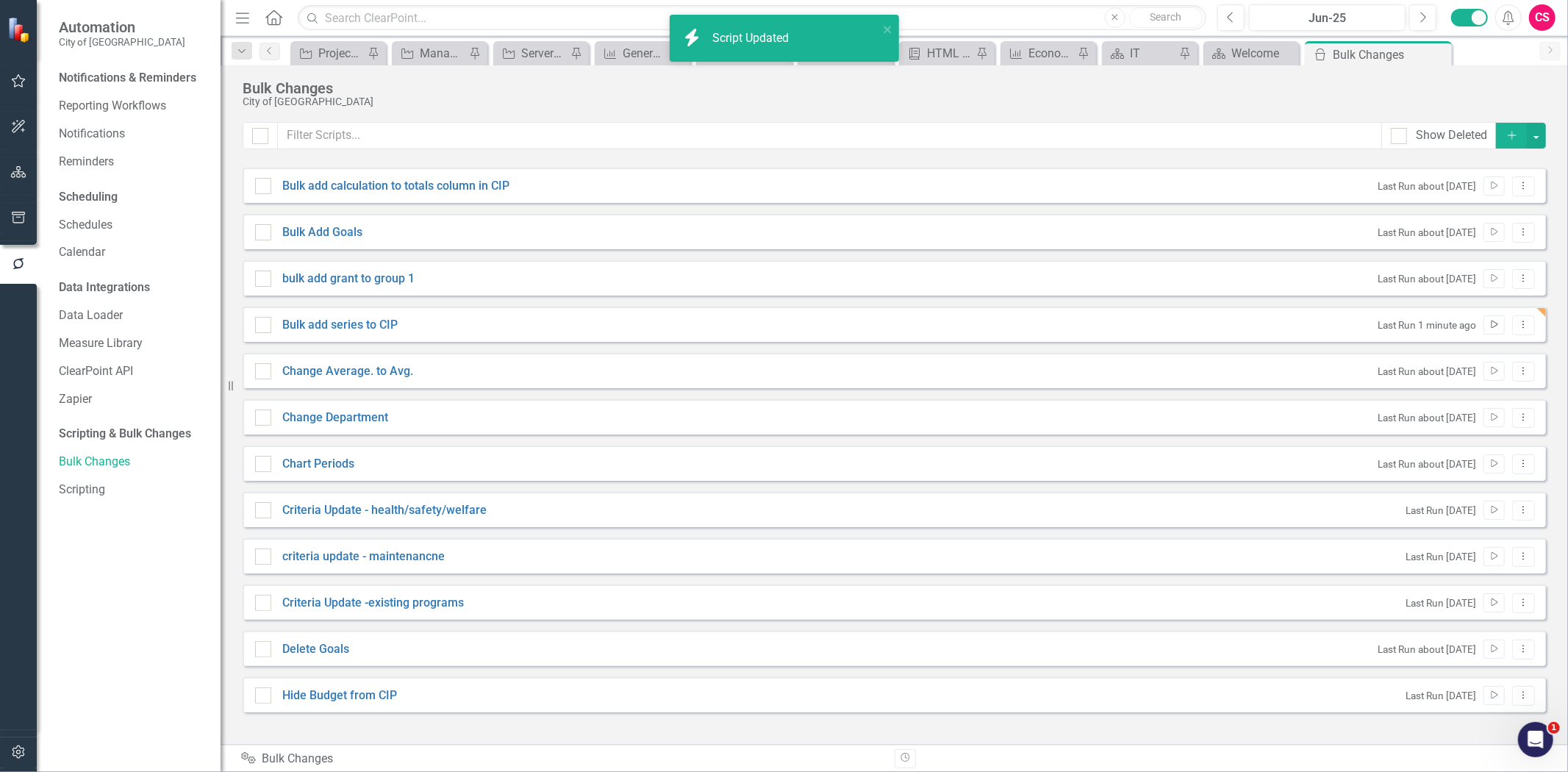
click at [1495, 327] on icon "Run Script" at bounding box center [1494, 324] width 11 height 9
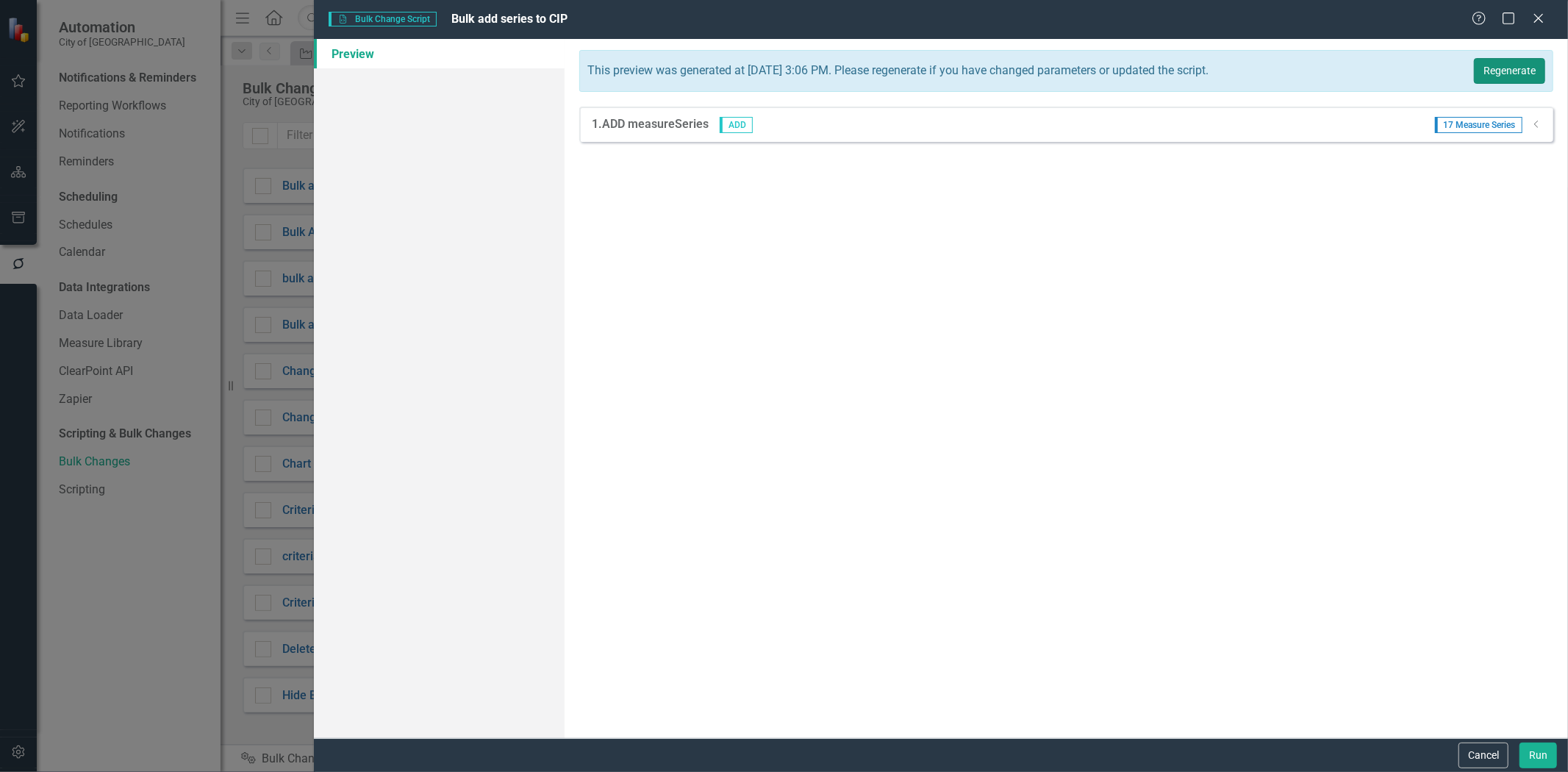
click at [1503, 71] on button "Regenerate" at bounding box center [1509, 70] width 71 height 26
click at [1534, 130] on div "Dropdown" at bounding box center [1537, 125] width 11 height 13
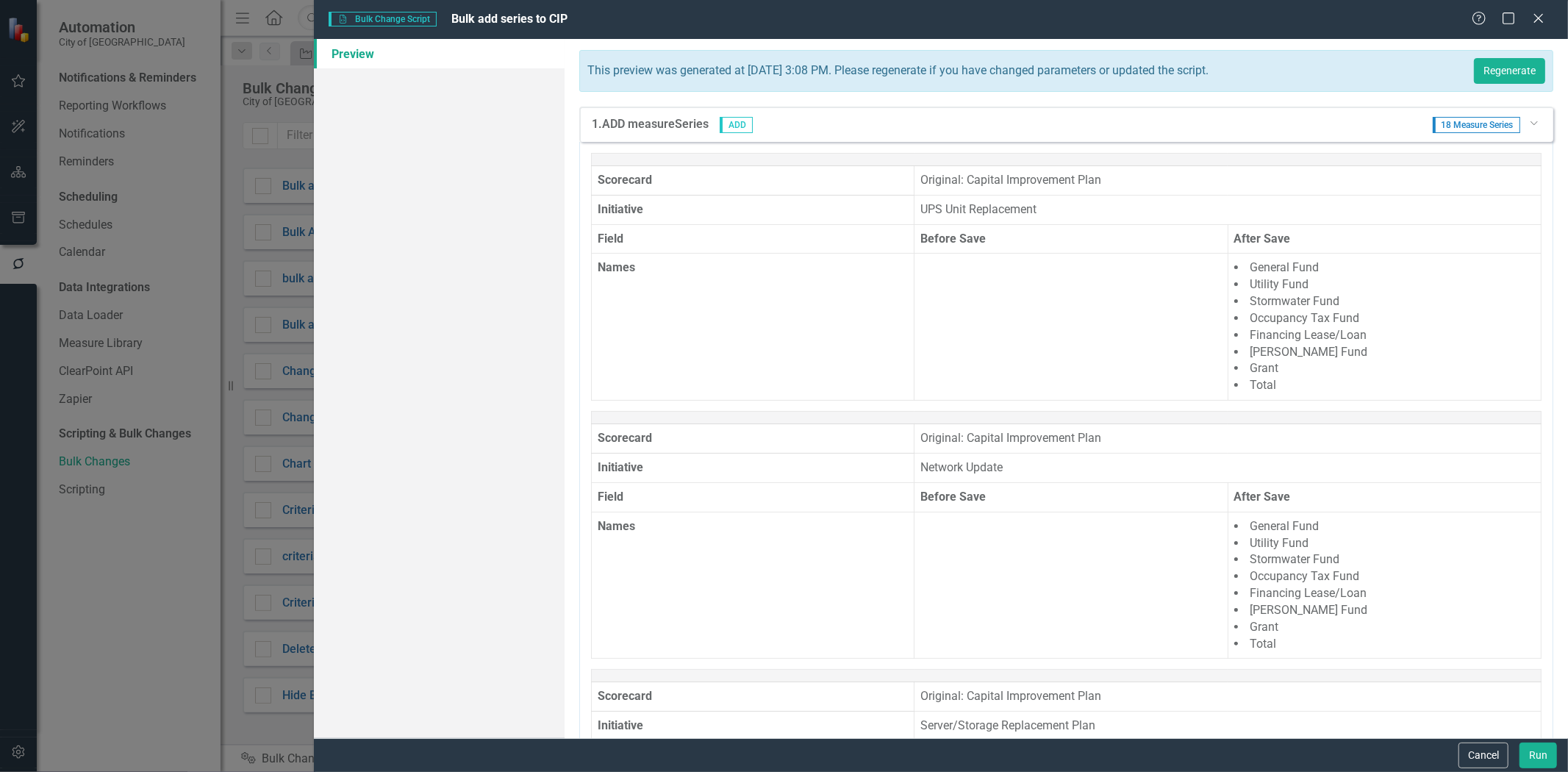
click at [1529, 118] on icon "Dropdown" at bounding box center [1533, 123] width 9 height 11
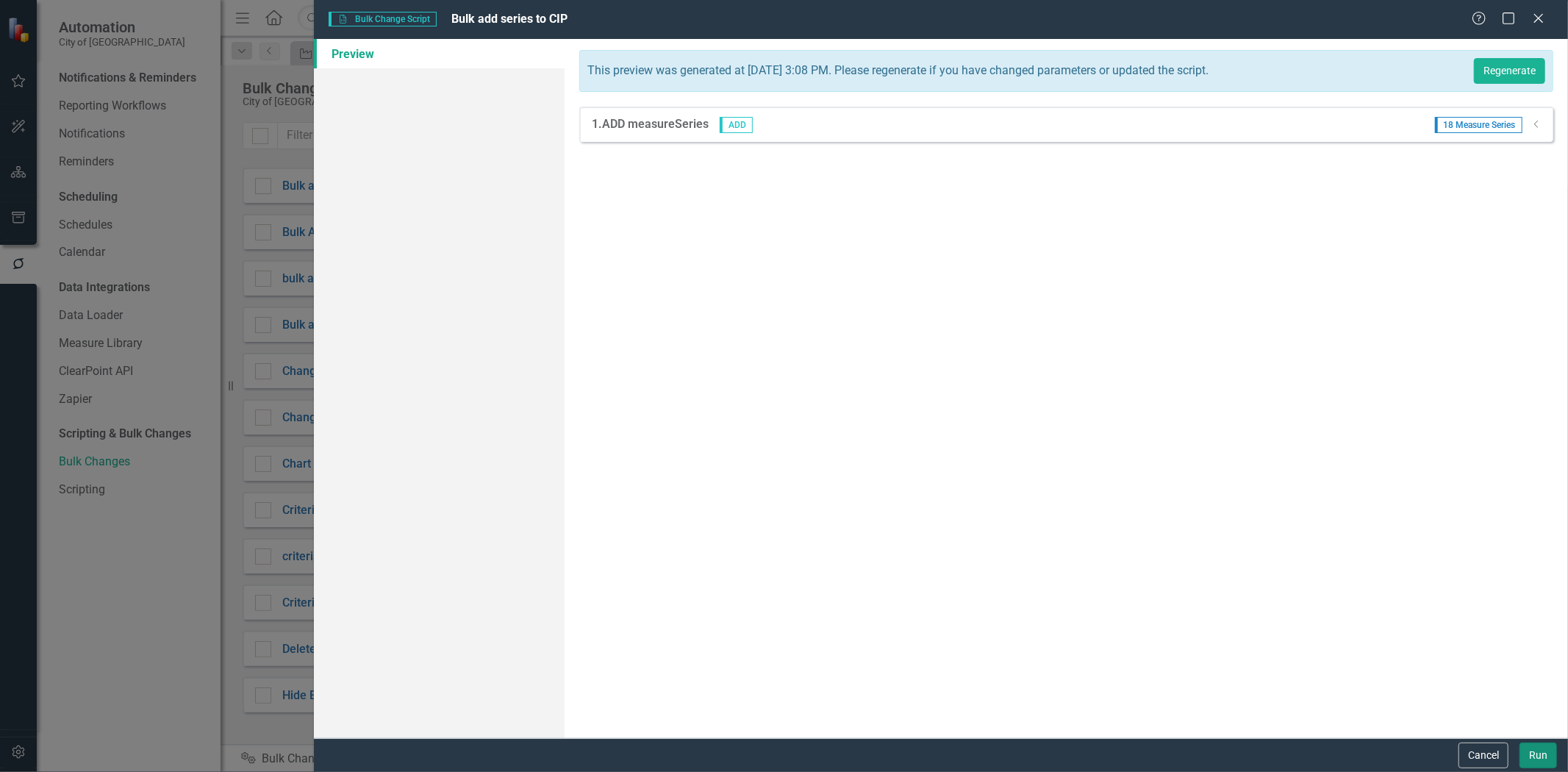
click at [1538, 760] on button "Run" at bounding box center [1538, 756] width 37 height 26
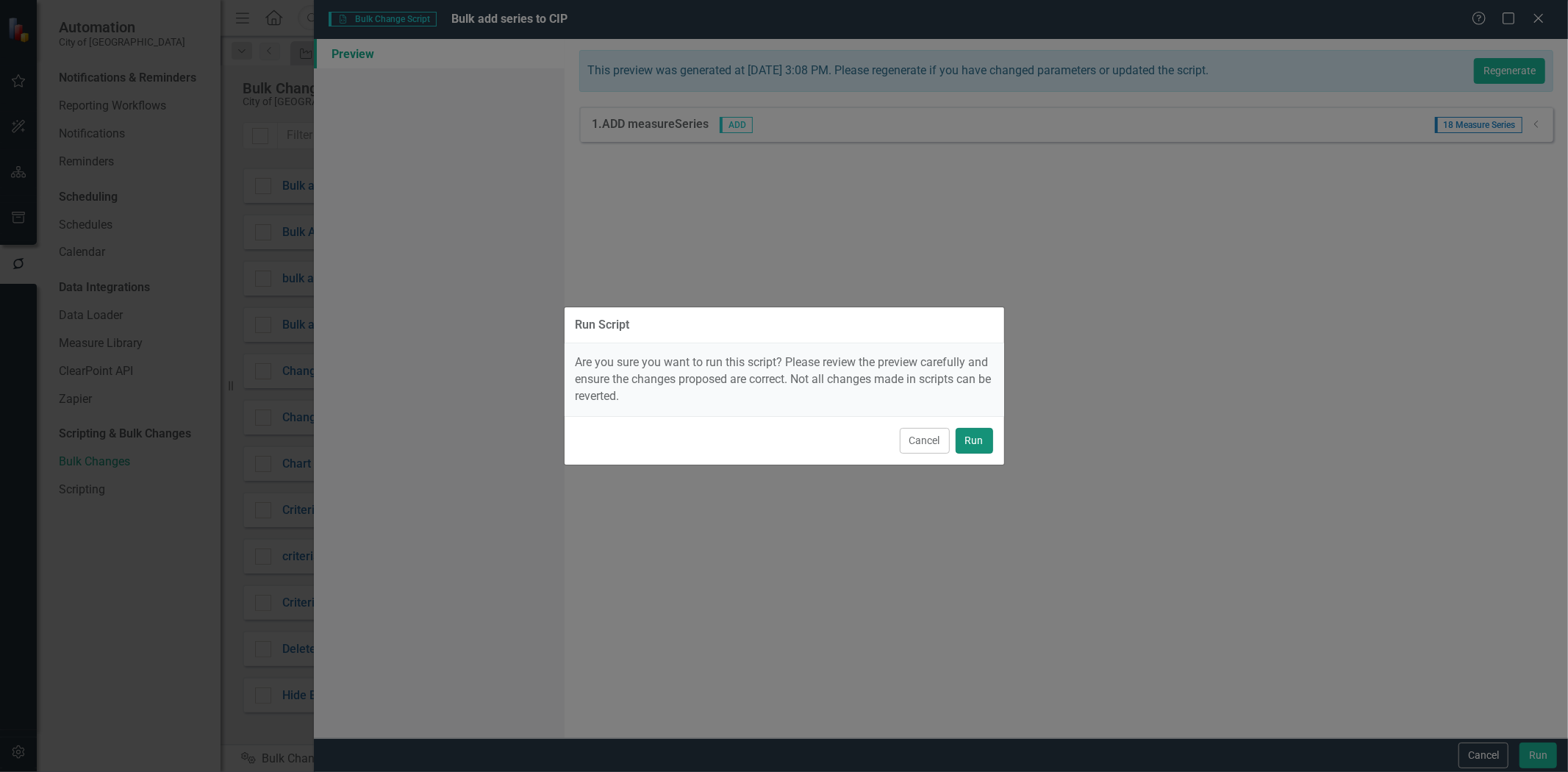
click at [965, 451] on button "Run" at bounding box center [975, 441] width 37 height 26
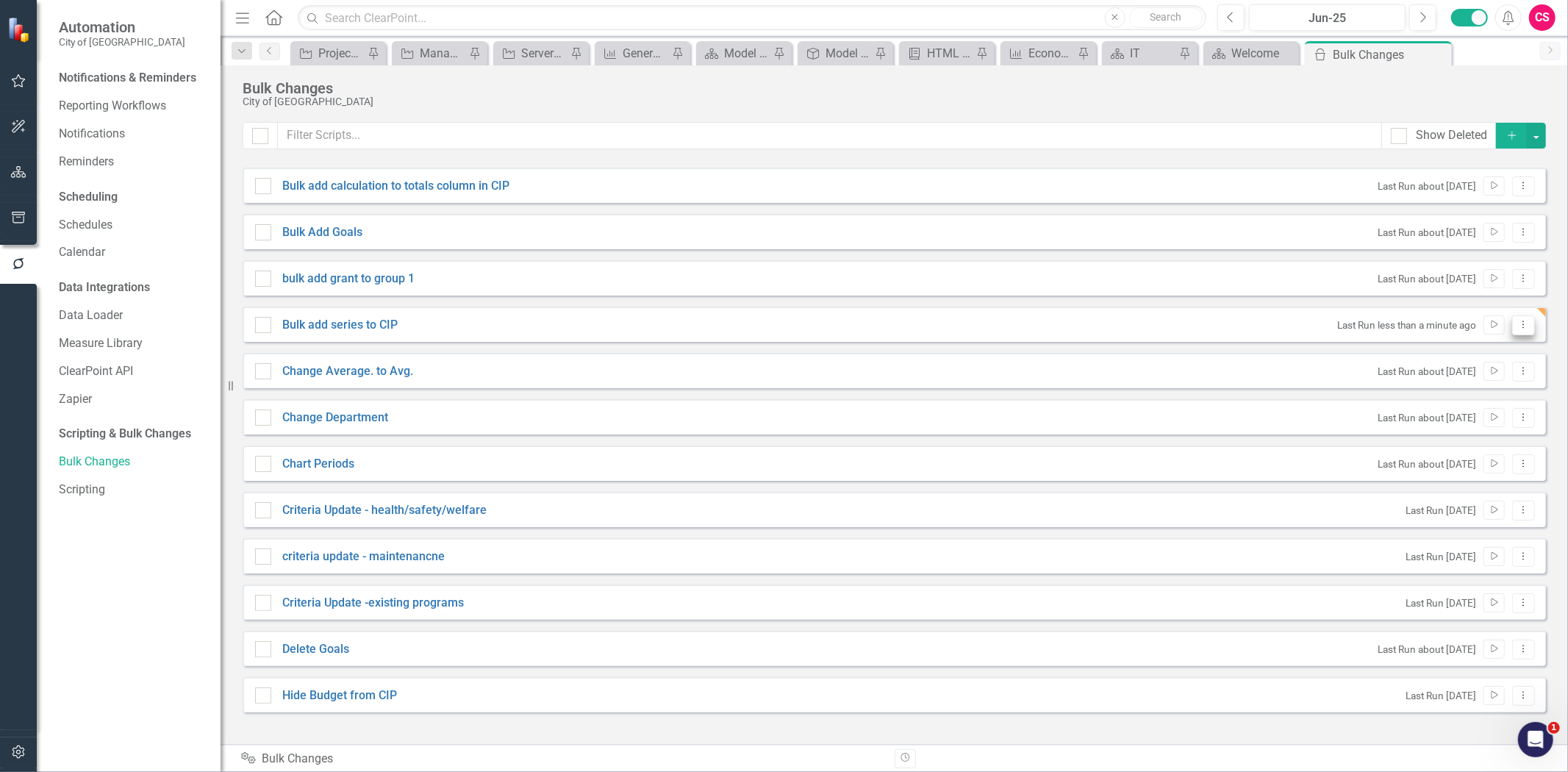
click at [1524, 325] on icon "Dropdown Menu" at bounding box center [1523, 325] width 12 height 9
click at [1478, 378] on link "Edit Edit Script" at bounding box center [1476, 377] width 118 height 27
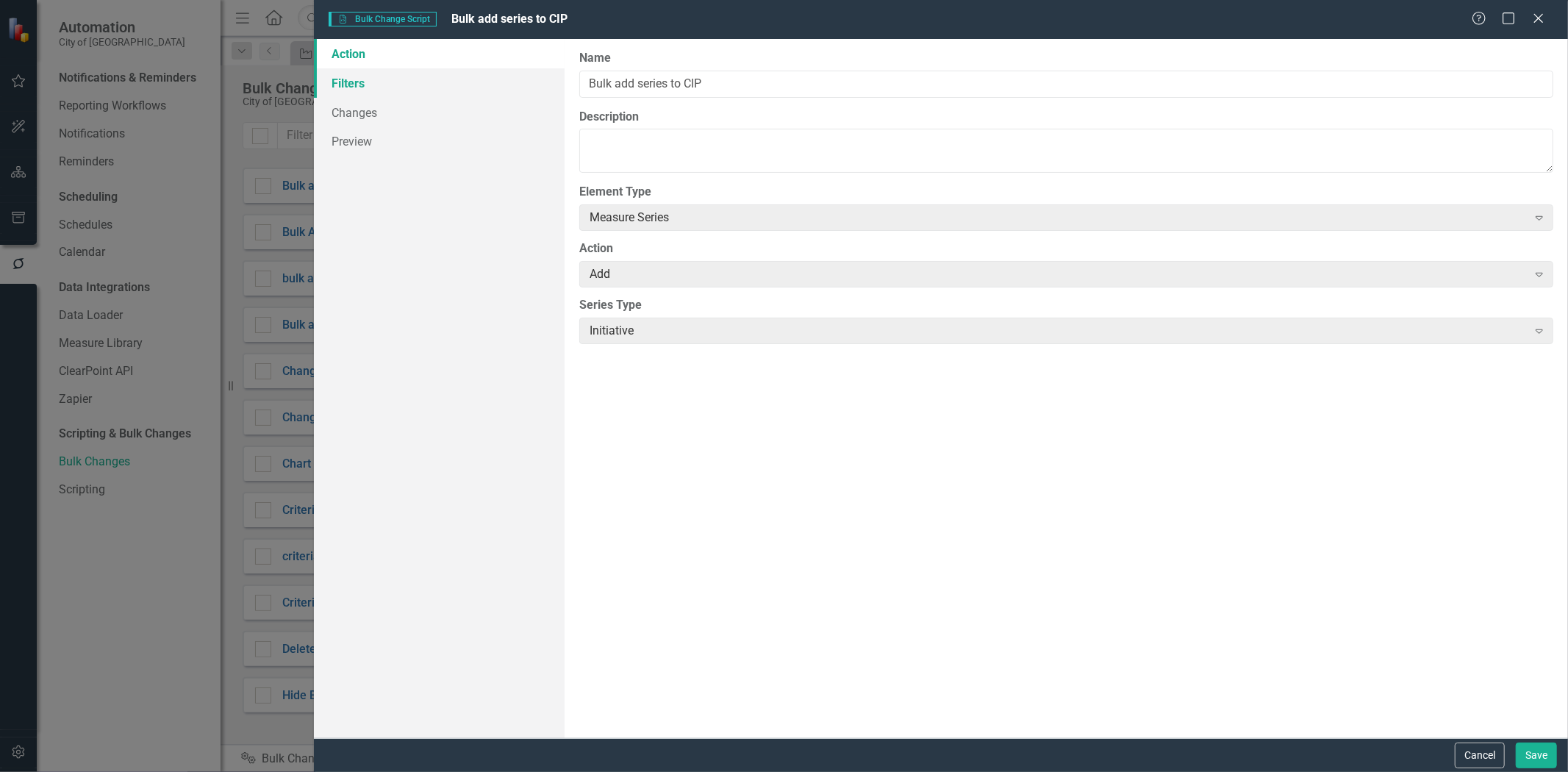
click at [401, 91] on link "Filters" at bounding box center [439, 84] width 251 height 30
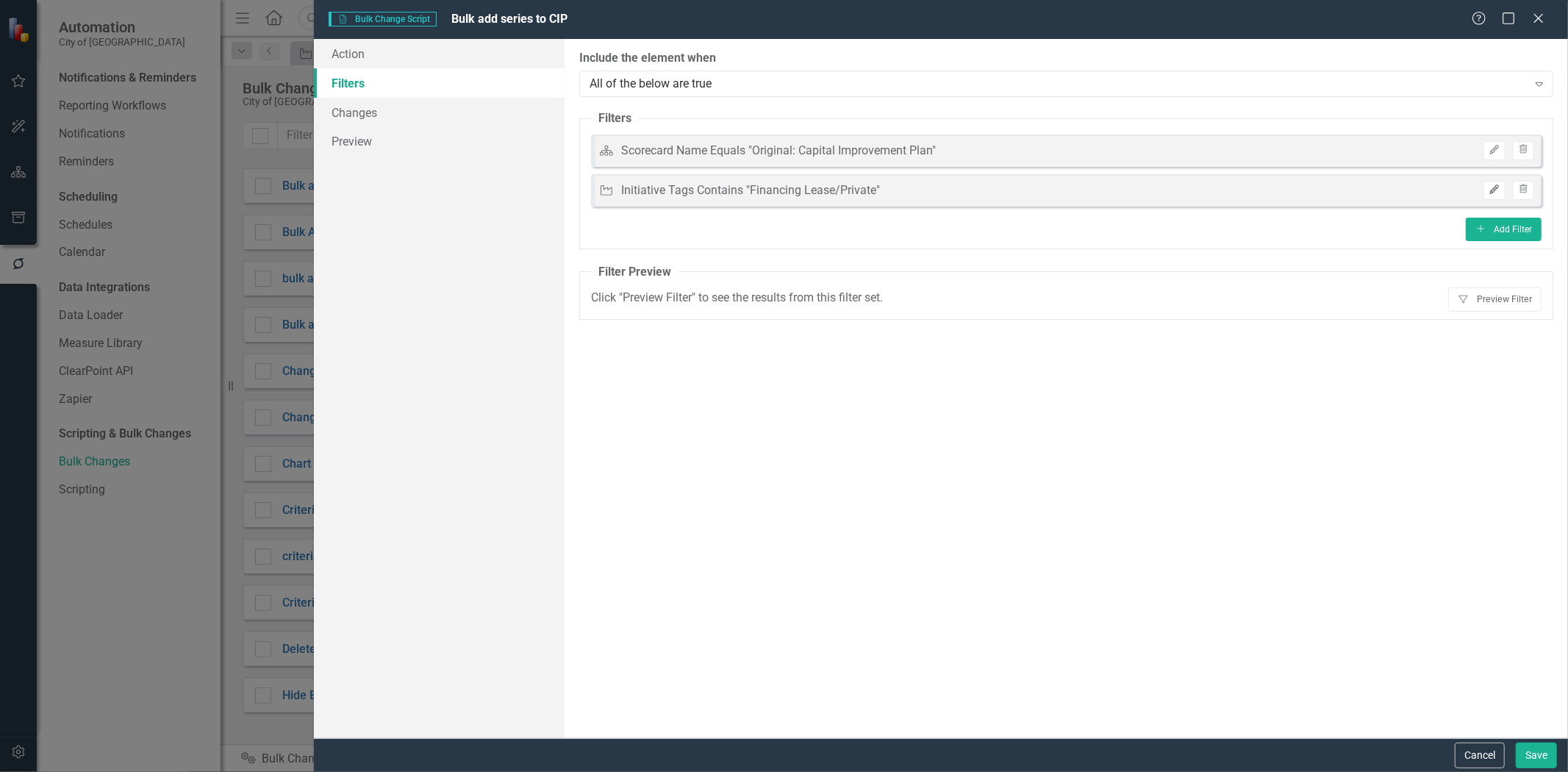
click at [1494, 188] on icon "Edit" at bounding box center [1494, 189] width 11 height 9
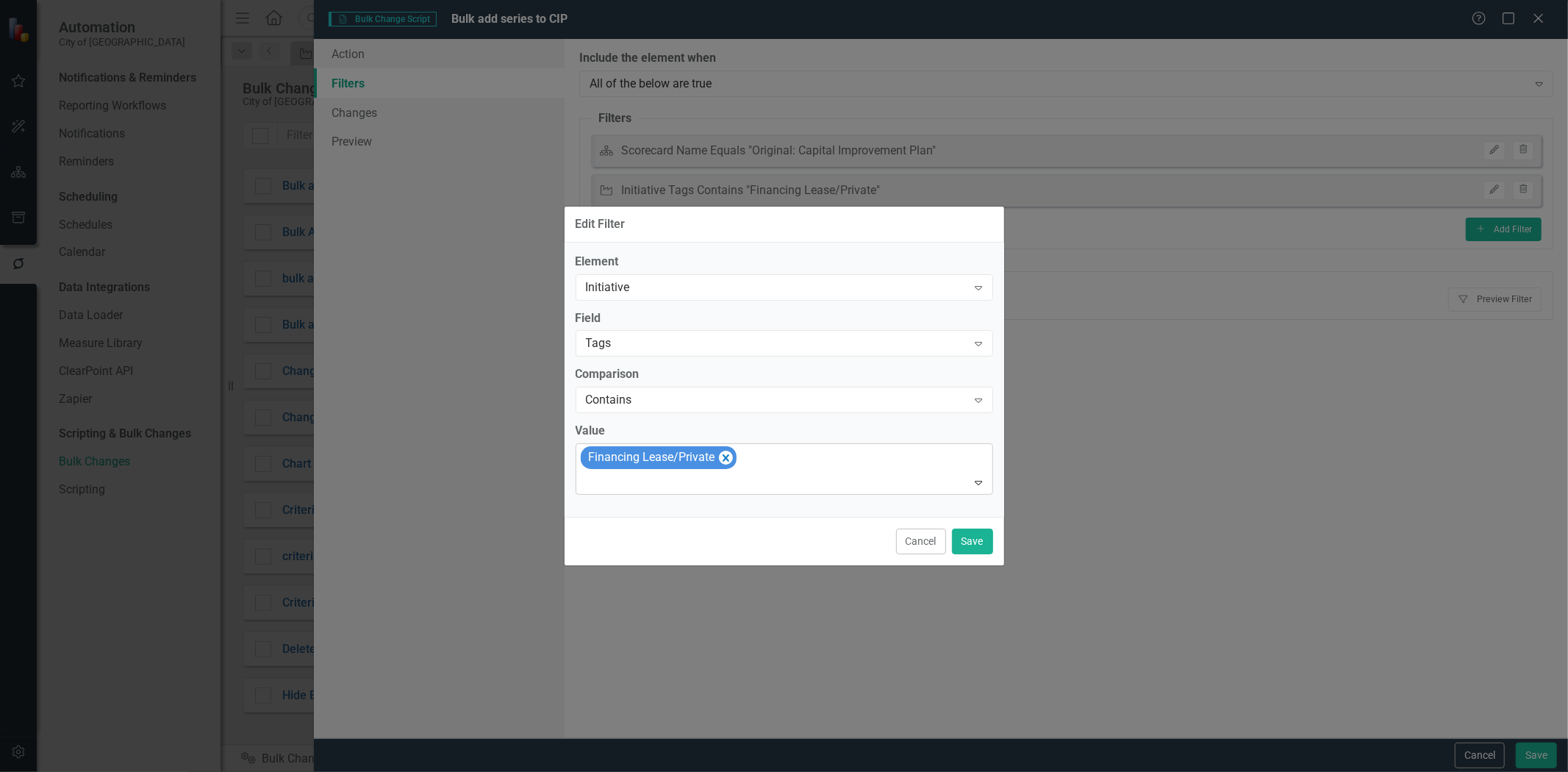
click at [732, 456] on div "Financing Lease/Private" at bounding box center [659, 457] width 156 height 23
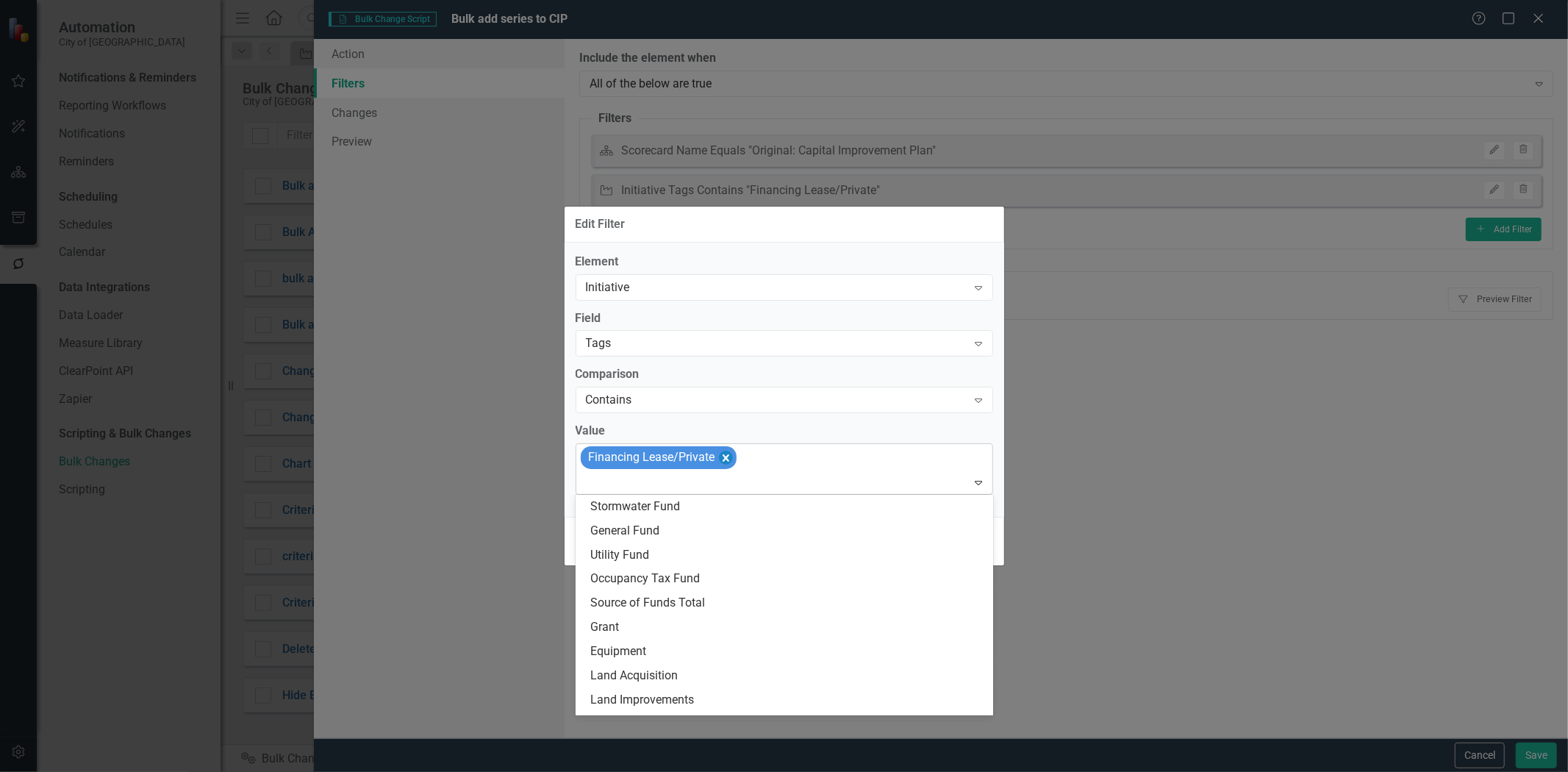
click at [722, 455] on icon "Remove [object Object]" at bounding box center [725, 458] width 6 height 7
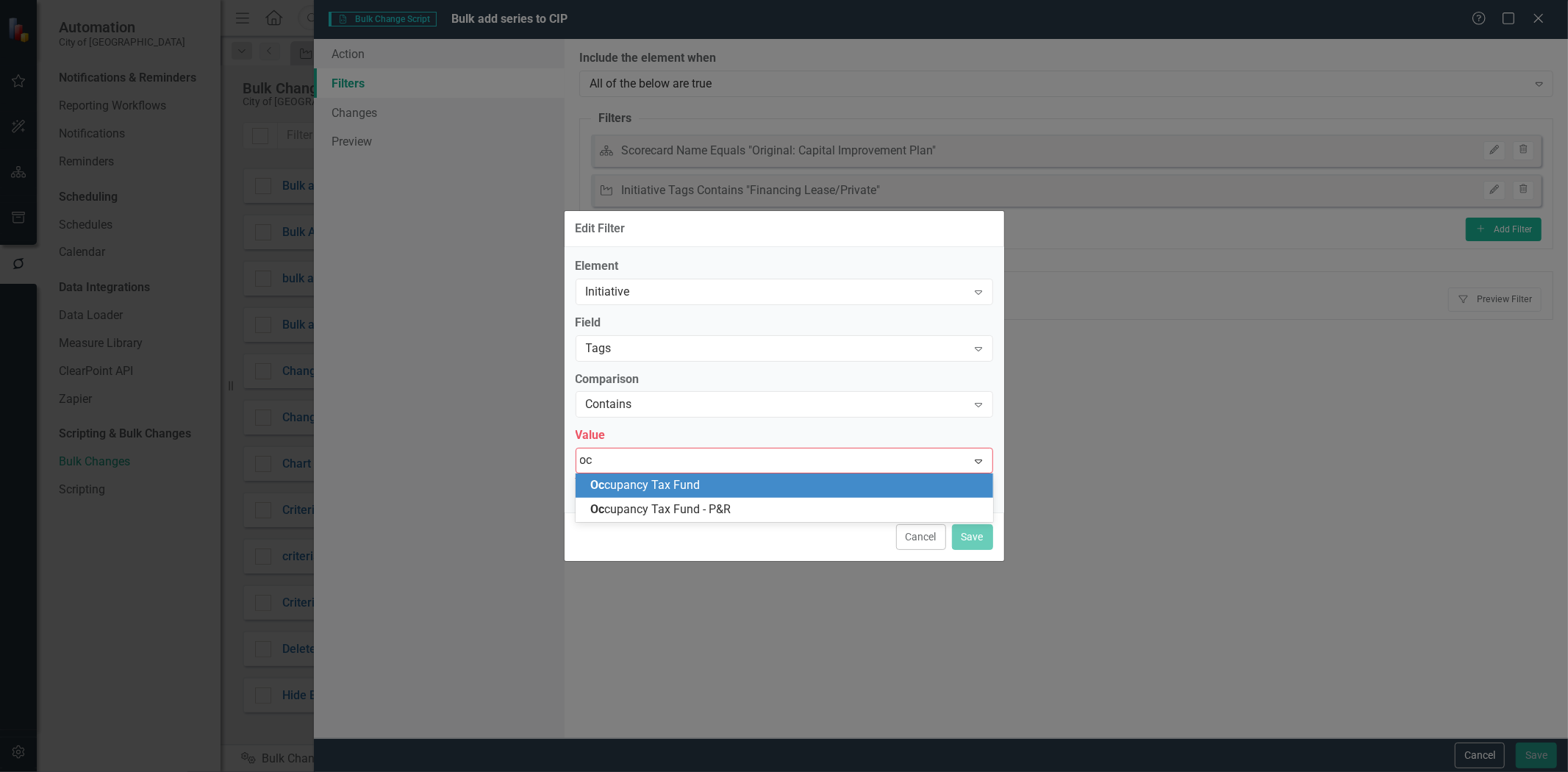
type input "occ"
click at [672, 490] on span "Occ upancy Tax Fund" at bounding box center [645, 485] width 109 height 14
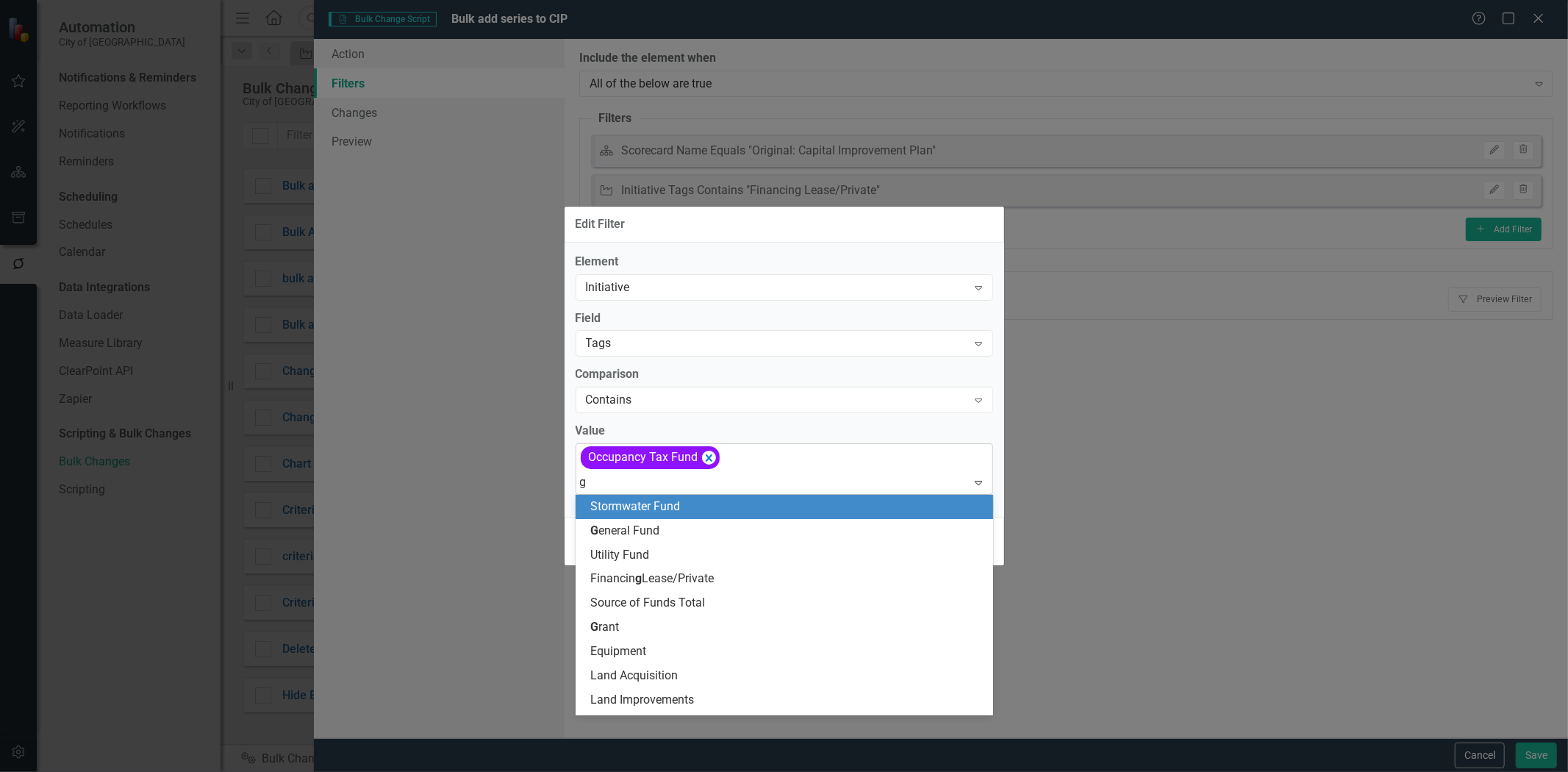
type input "gr"
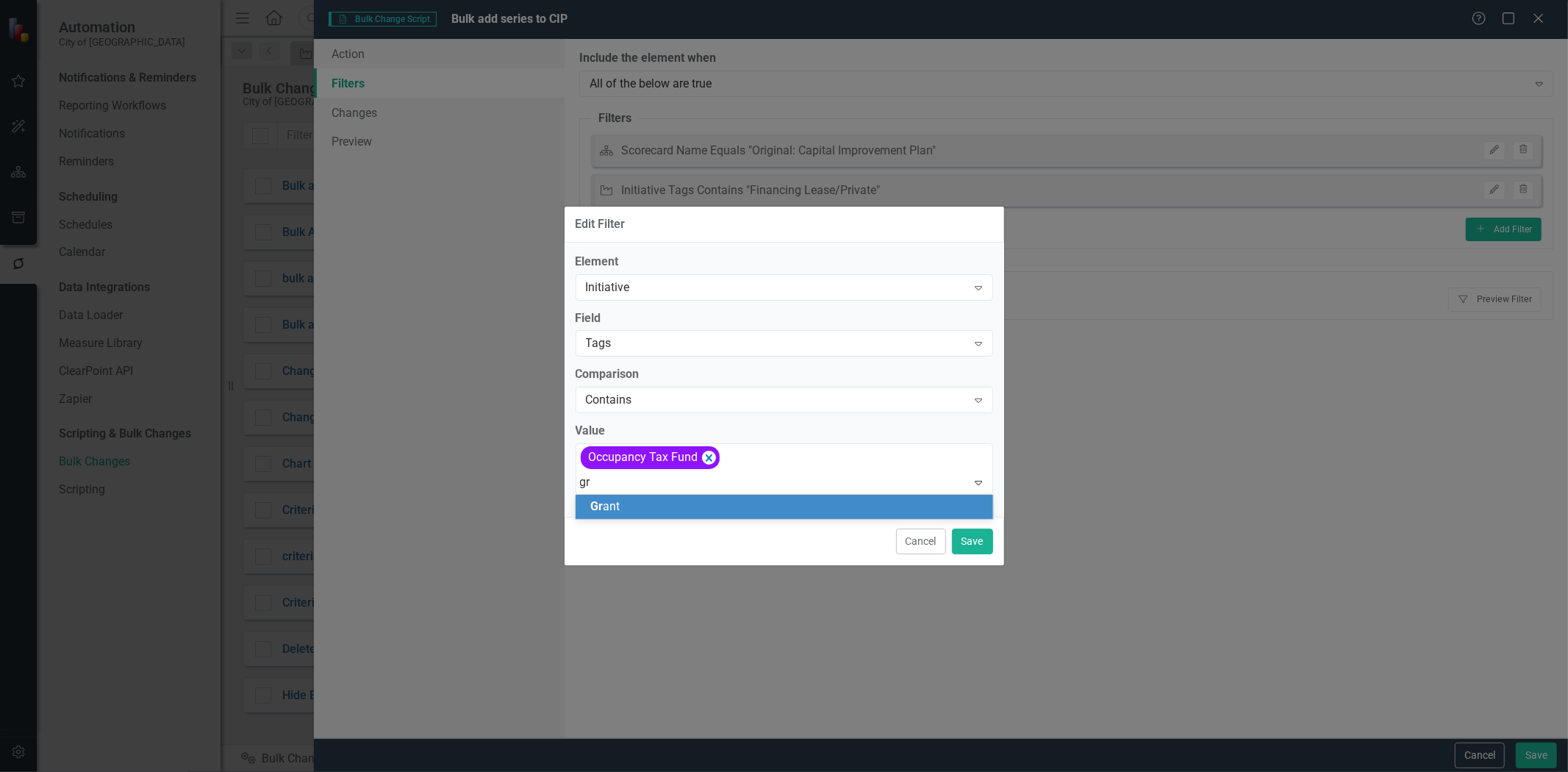
click at [665, 513] on div "Gr ant" at bounding box center [787, 507] width 394 height 17
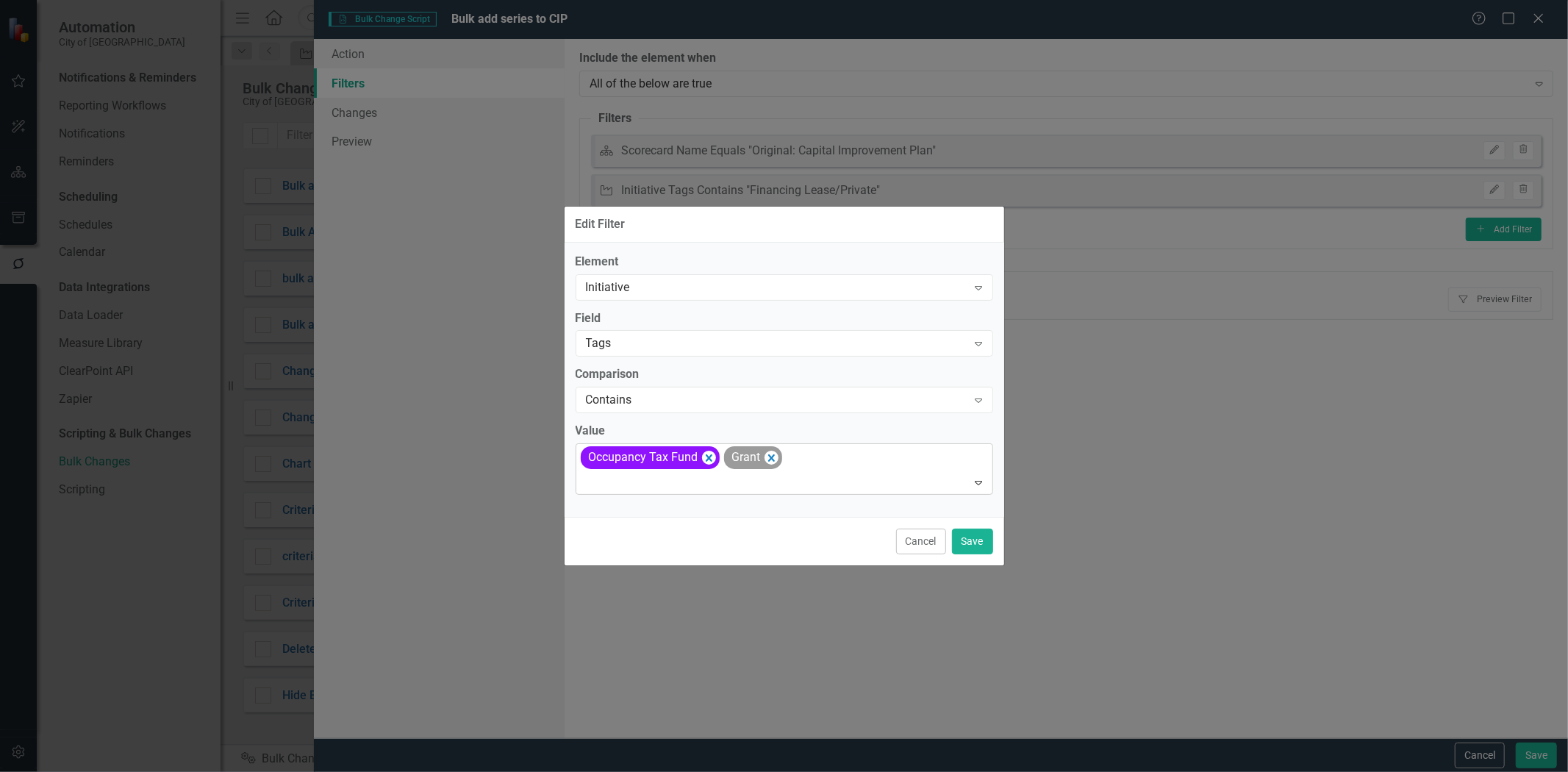
click at [789, 482] on div "Element Initiative Expand Field Tags Expand Comparison Contains Expand Value op…" at bounding box center [784, 380] width 440 height 274
click at [789, 481] on div at bounding box center [786, 482] width 411 height 20
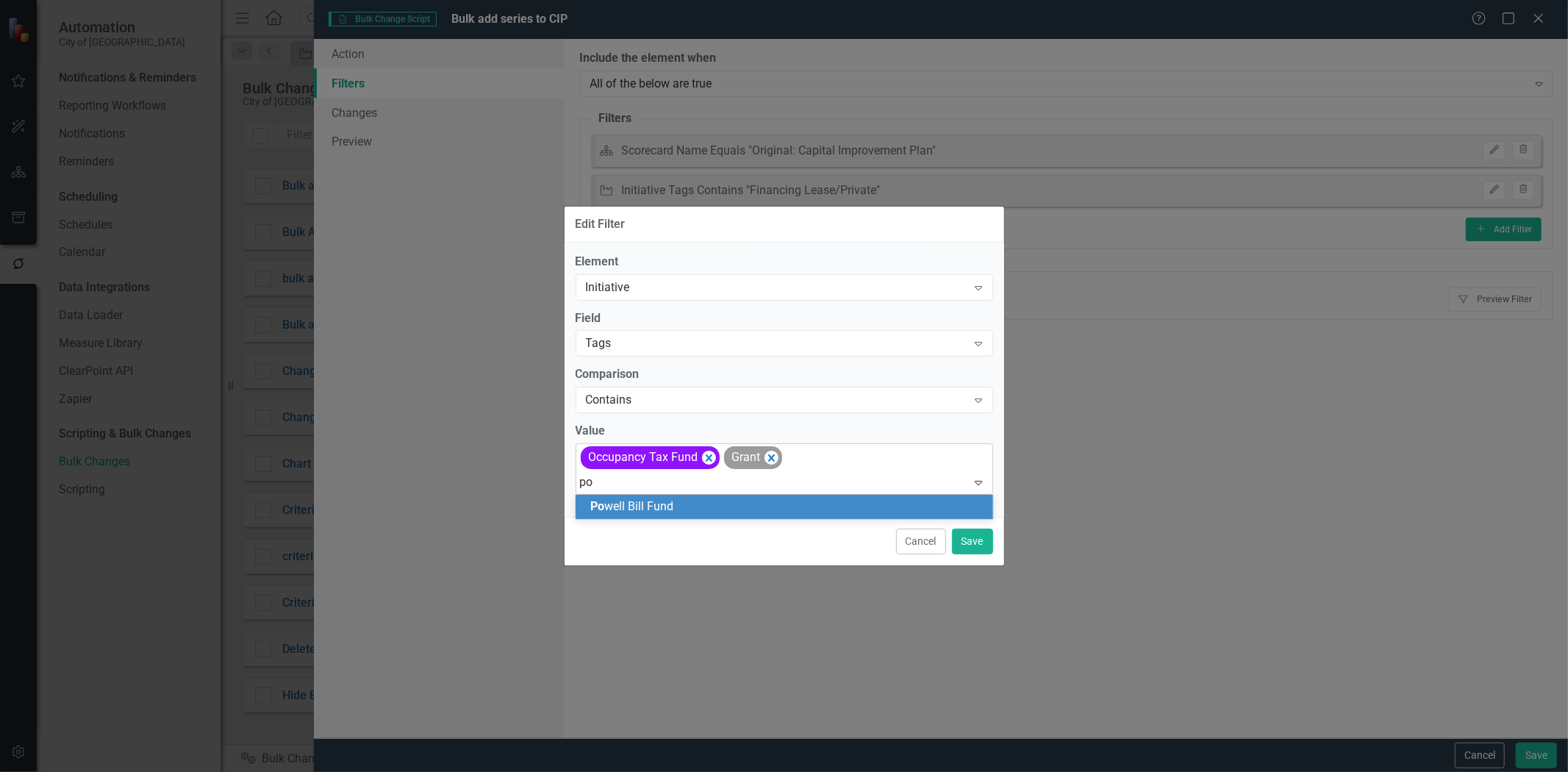
type input "pow"
click at [777, 499] on div "Pow ell Bill Fund" at bounding box center [787, 507] width 394 height 17
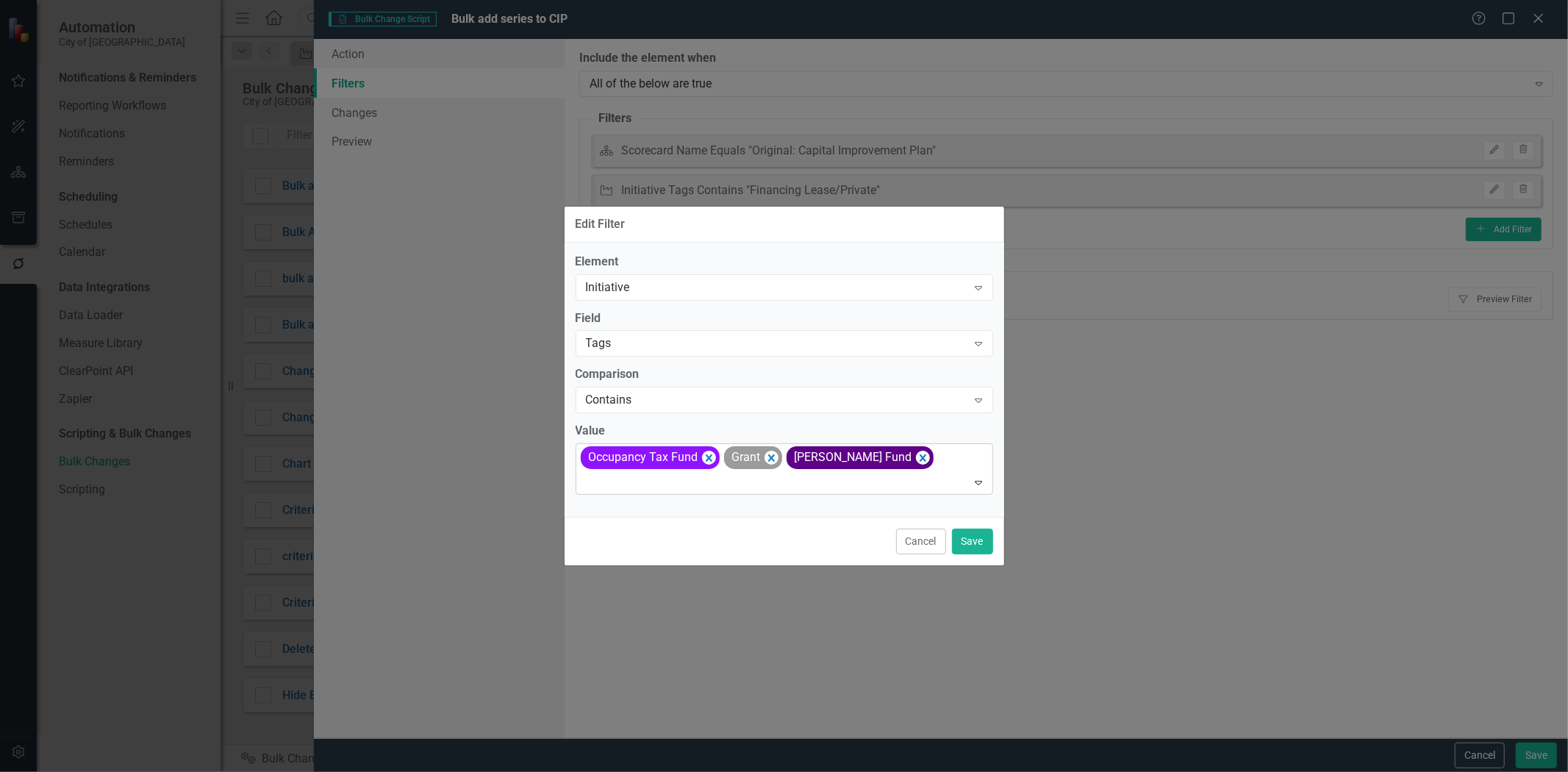
click at [930, 484] on div at bounding box center [786, 482] width 411 height 20
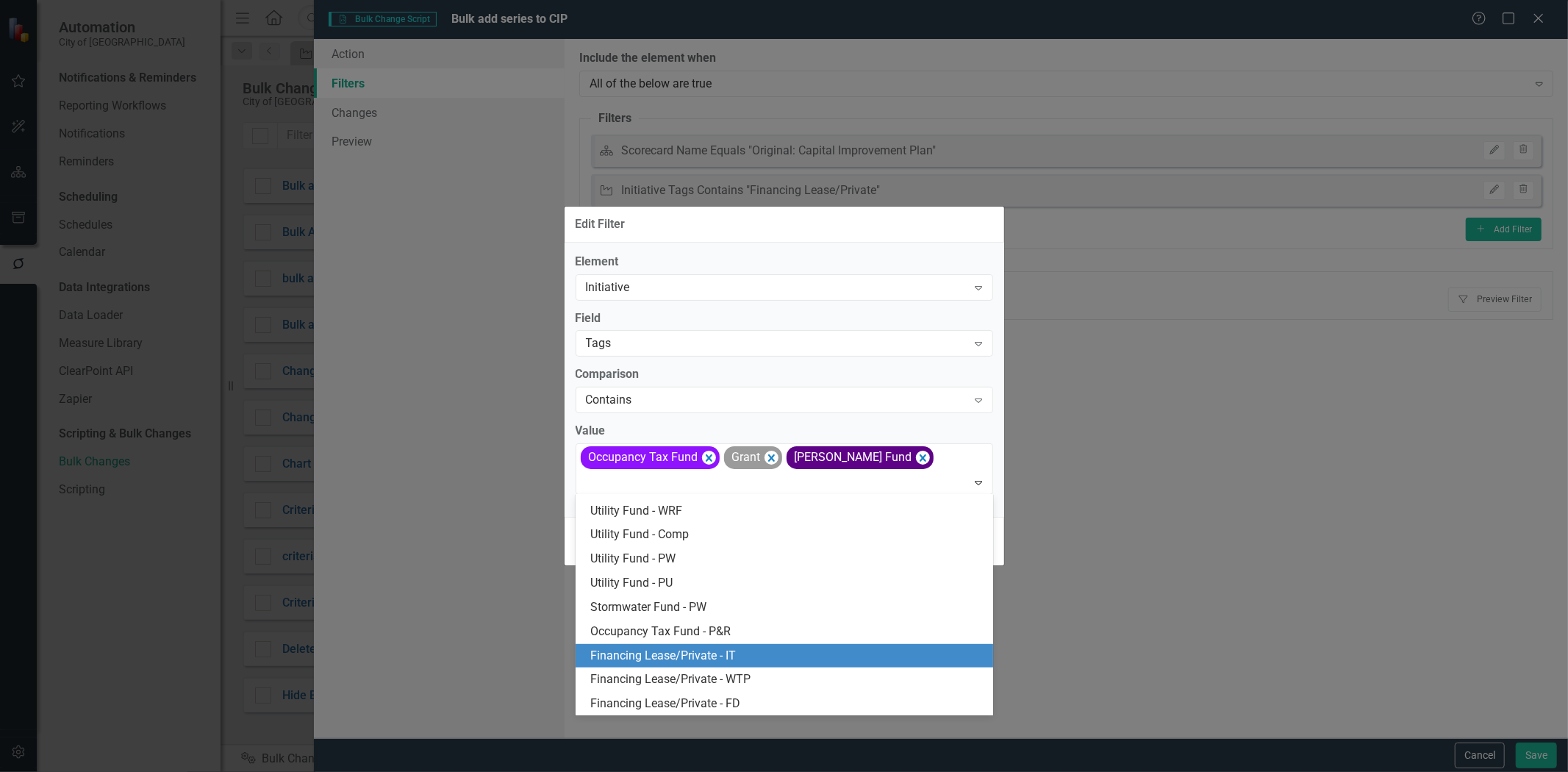
scroll to position [892, 0]
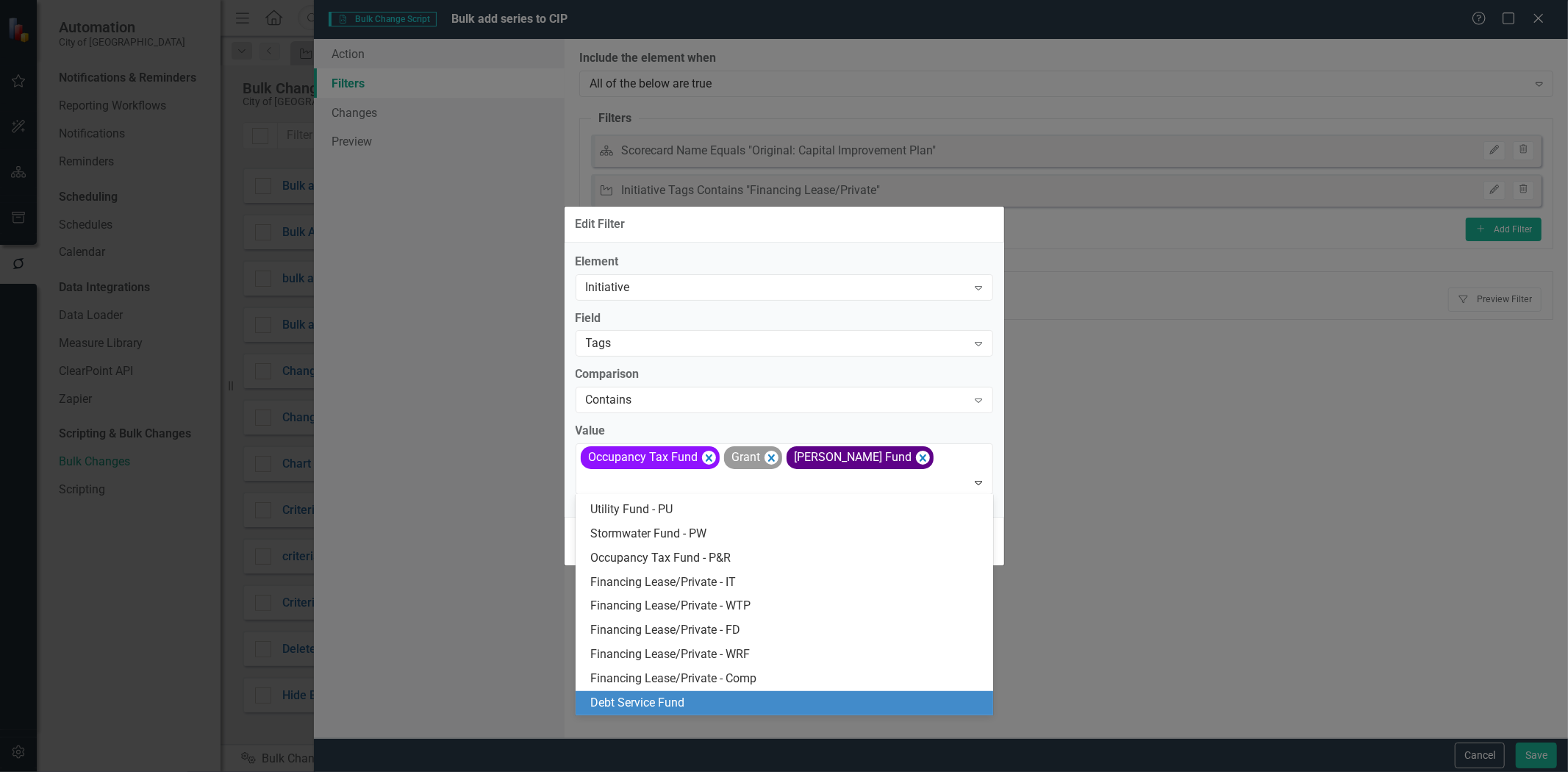
click at [684, 709] on span "Debt Service Fund" at bounding box center [637, 703] width 94 height 14
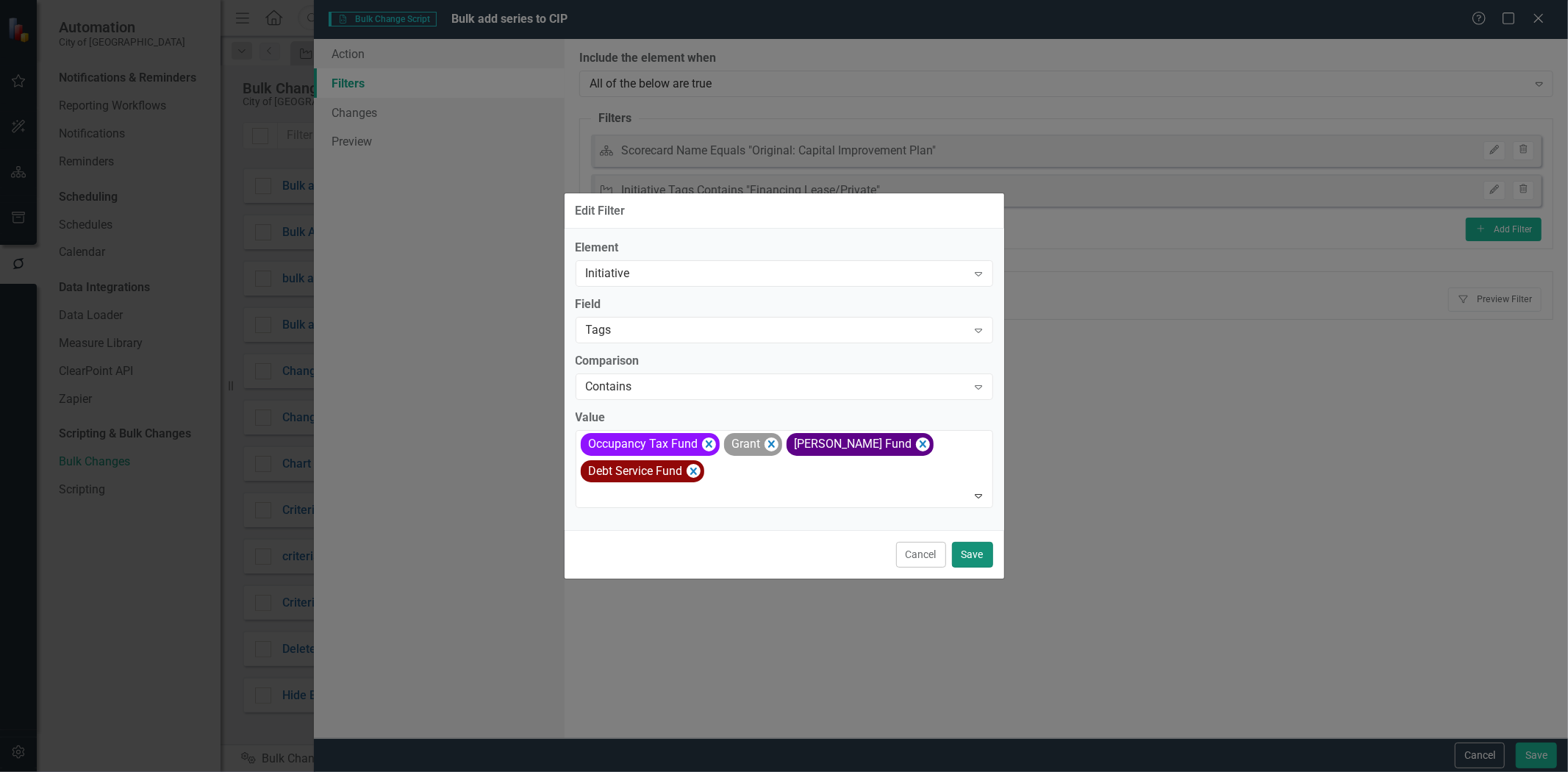
click at [968, 557] on button "Save" at bounding box center [972, 555] width 41 height 26
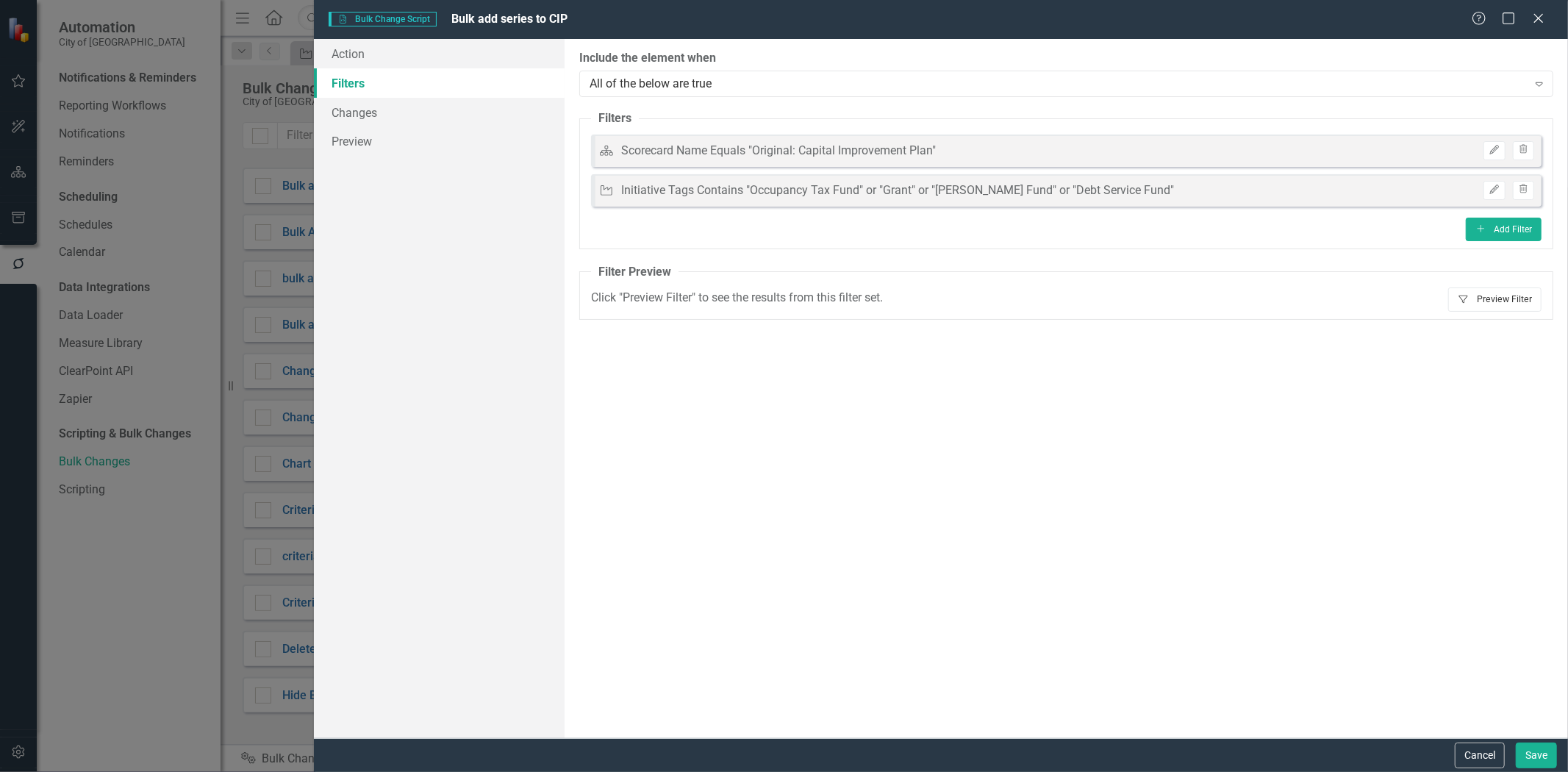
click at [1513, 300] on button "Filter Preview Filter" at bounding box center [1495, 299] width 94 height 23
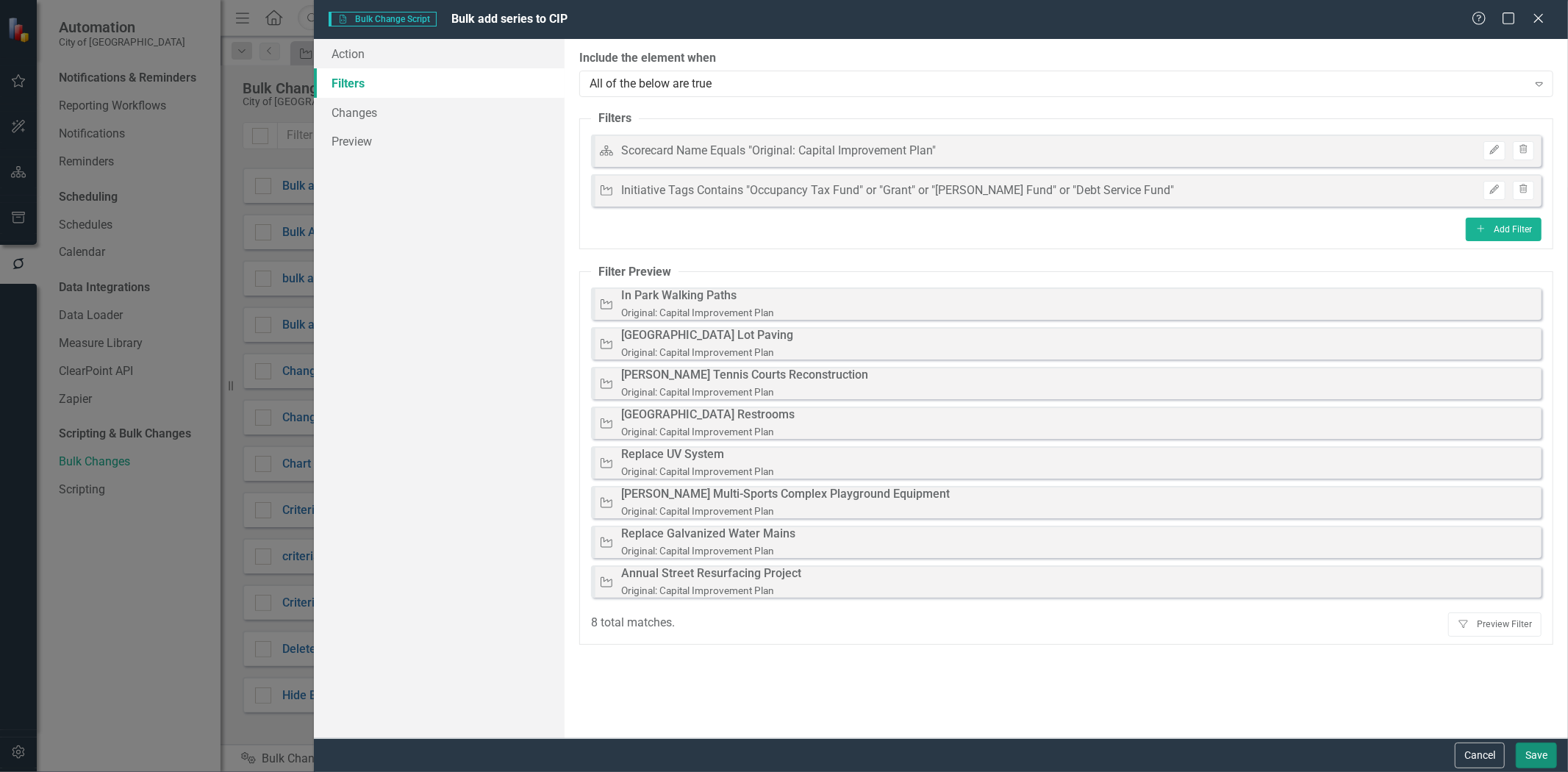
click at [1537, 749] on button "Save" at bounding box center [1536, 756] width 41 height 26
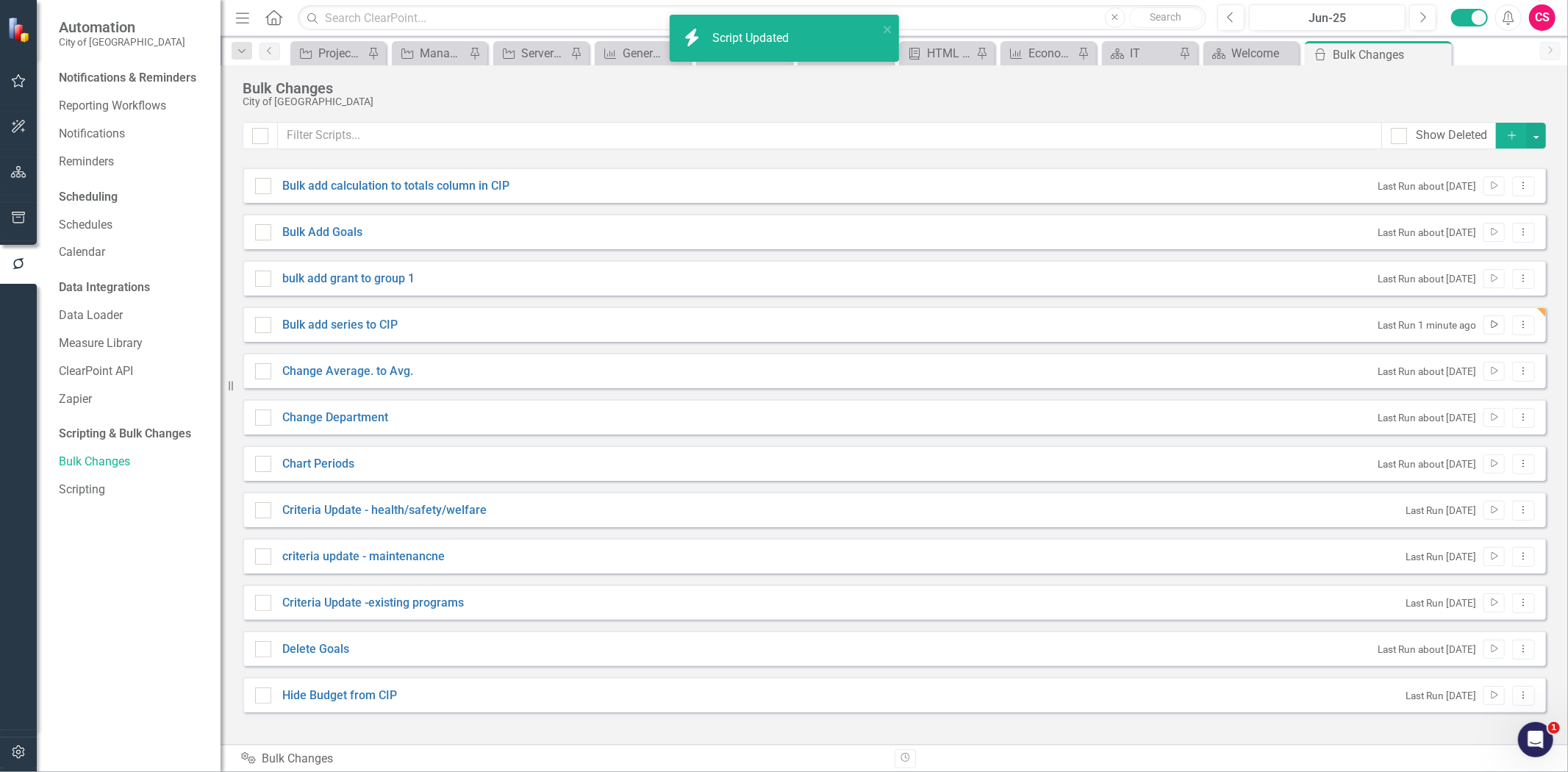
click at [1492, 328] on icon "Run Script" at bounding box center [1494, 324] width 11 height 9
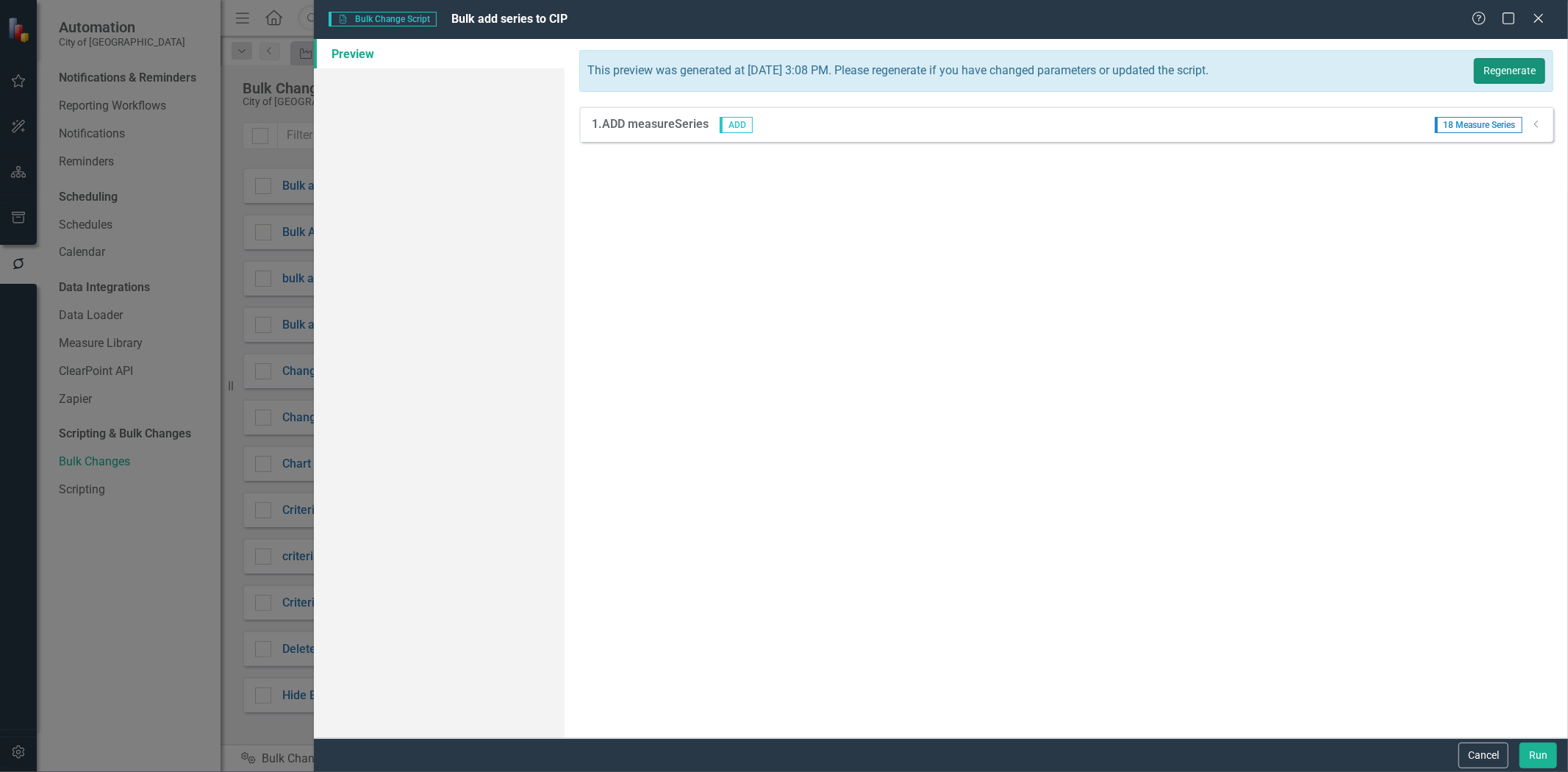
click at [1499, 63] on button "Regenerate" at bounding box center [1509, 70] width 71 height 26
click at [1529, 759] on button "Run" at bounding box center [1538, 756] width 37 height 26
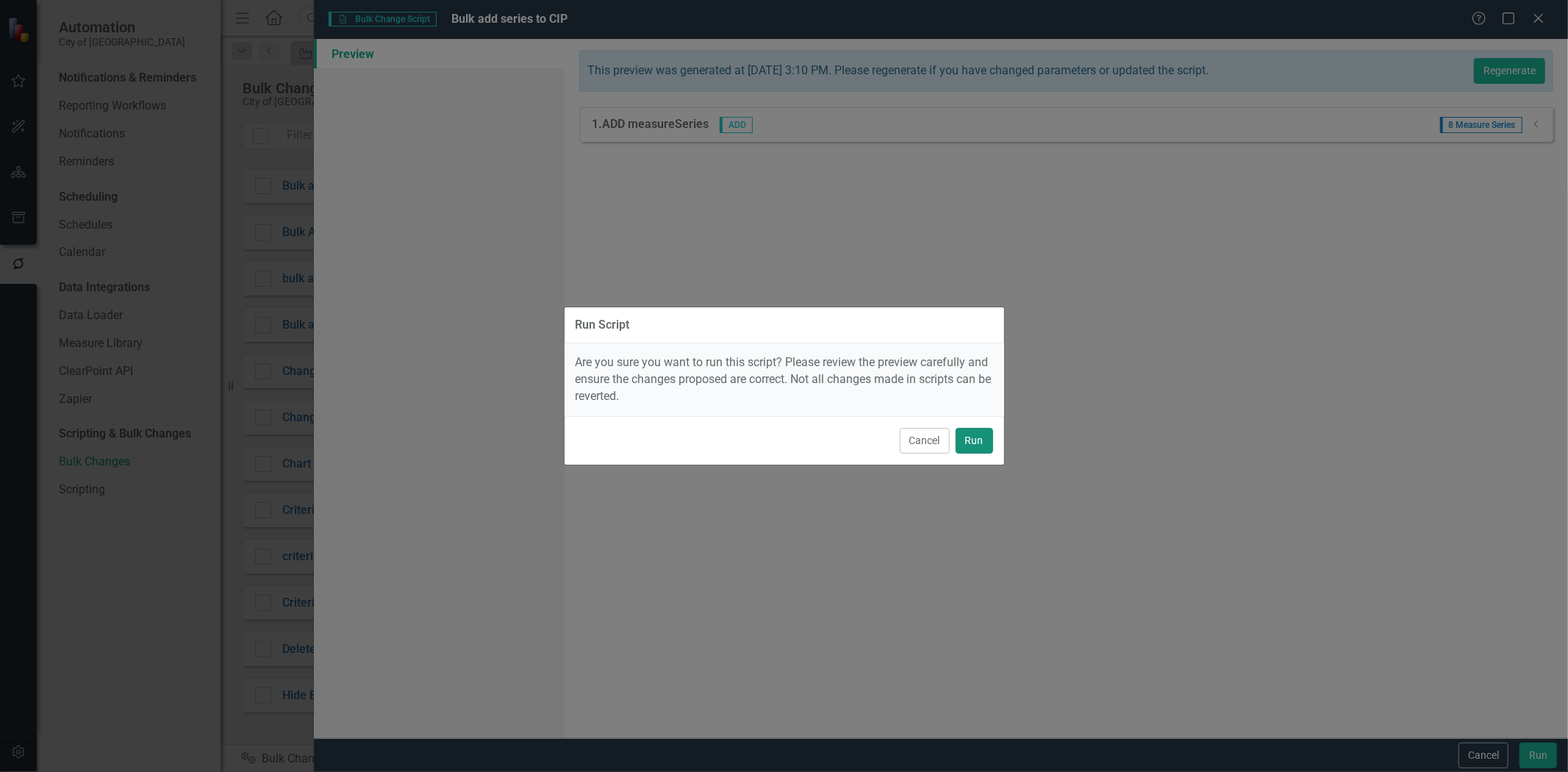
click at [975, 436] on button "Run" at bounding box center [975, 441] width 37 height 26
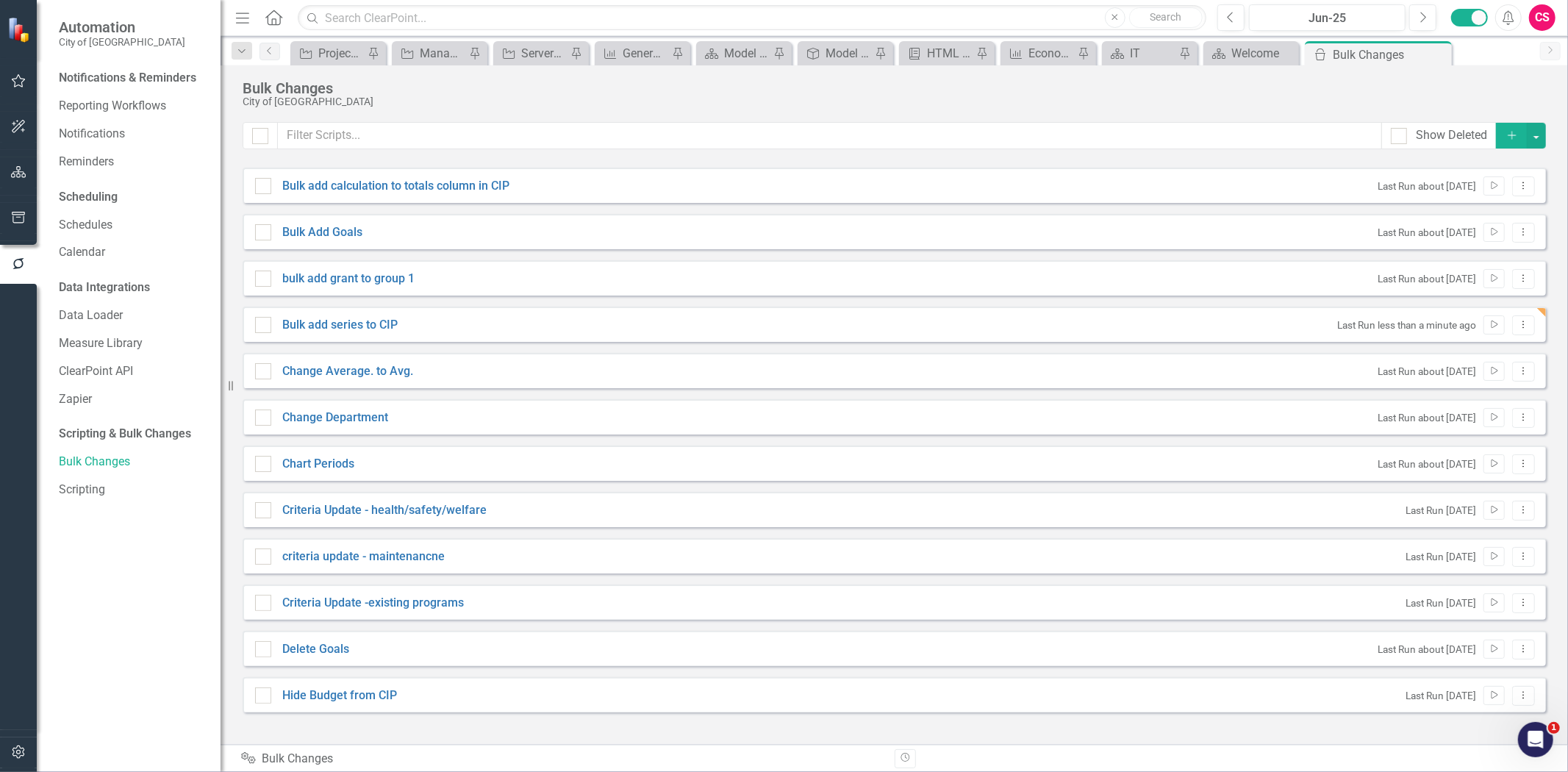
click at [19, 172] on icon "button" at bounding box center [19, 172] width 16 height 12
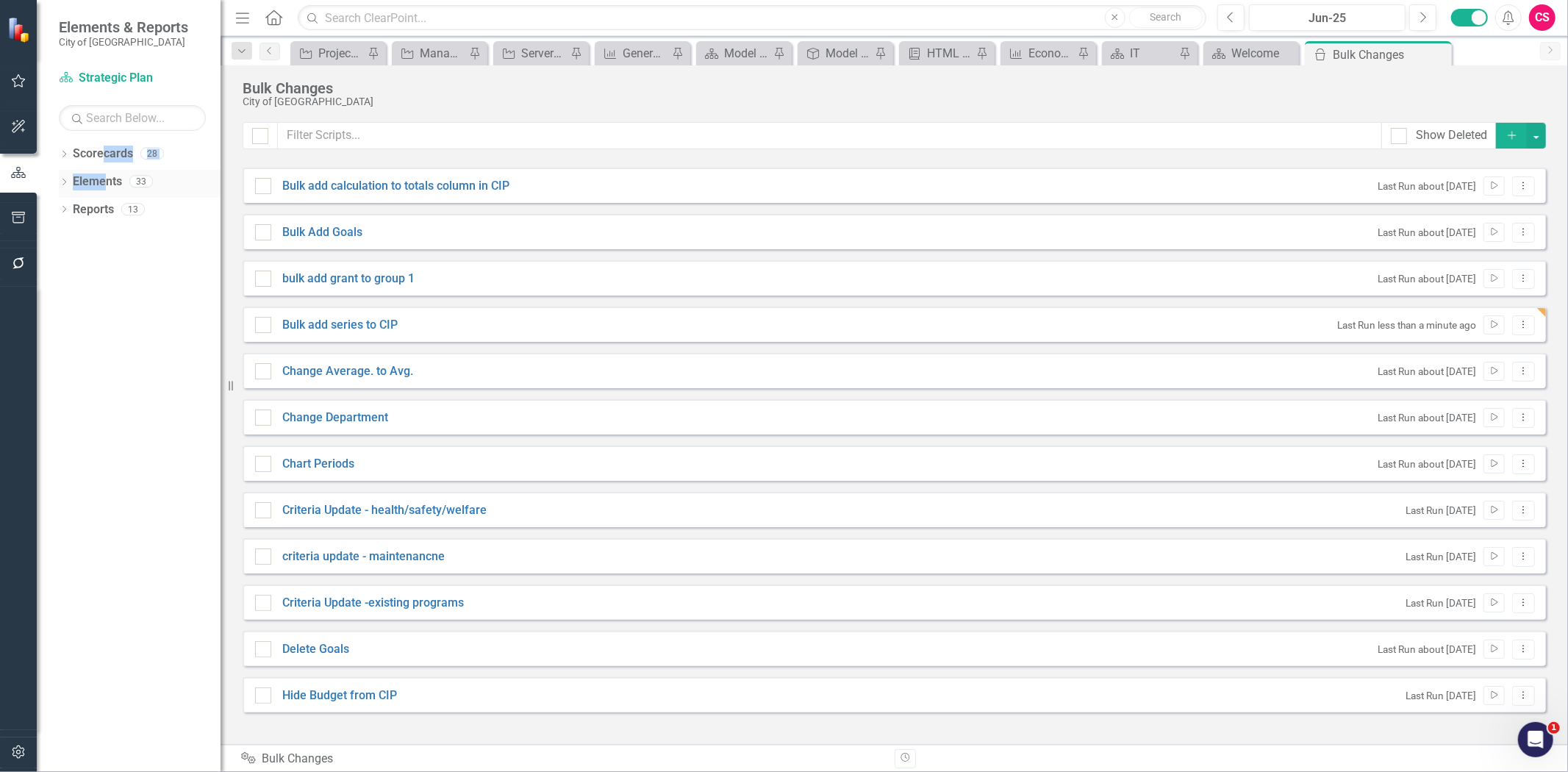
click at [104, 177] on div "Dropdown Scorecards 28 Strategic Plan UNC Benchmarking Project ANNUAL COMPREHEN…" at bounding box center [128, 457] width 184 height 631
click at [104, 177] on link "Elements" at bounding box center [97, 182] width 49 height 17
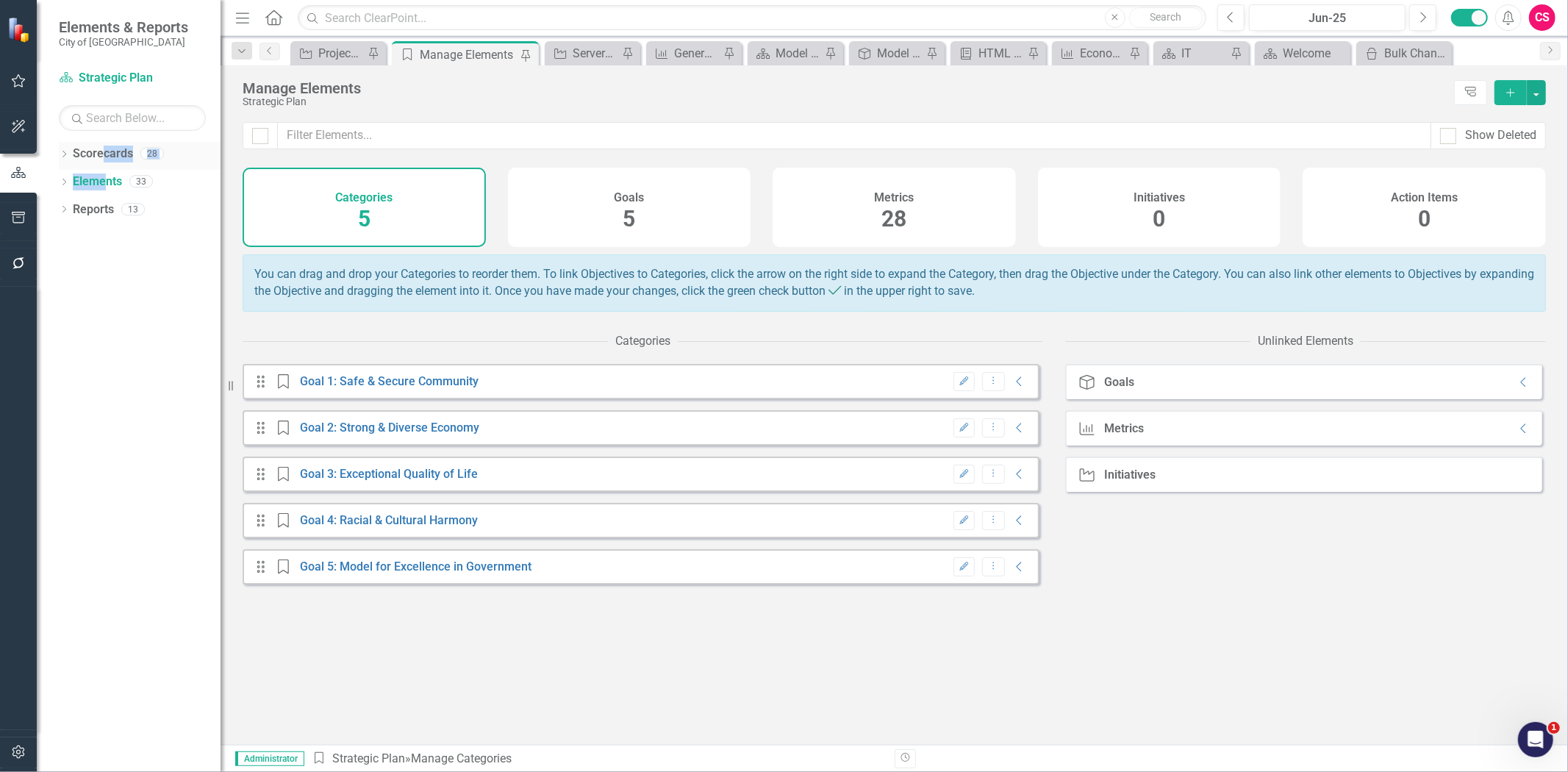
click at [98, 152] on link "Scorecards" at bounding box center [102, 154] width 60 height 17
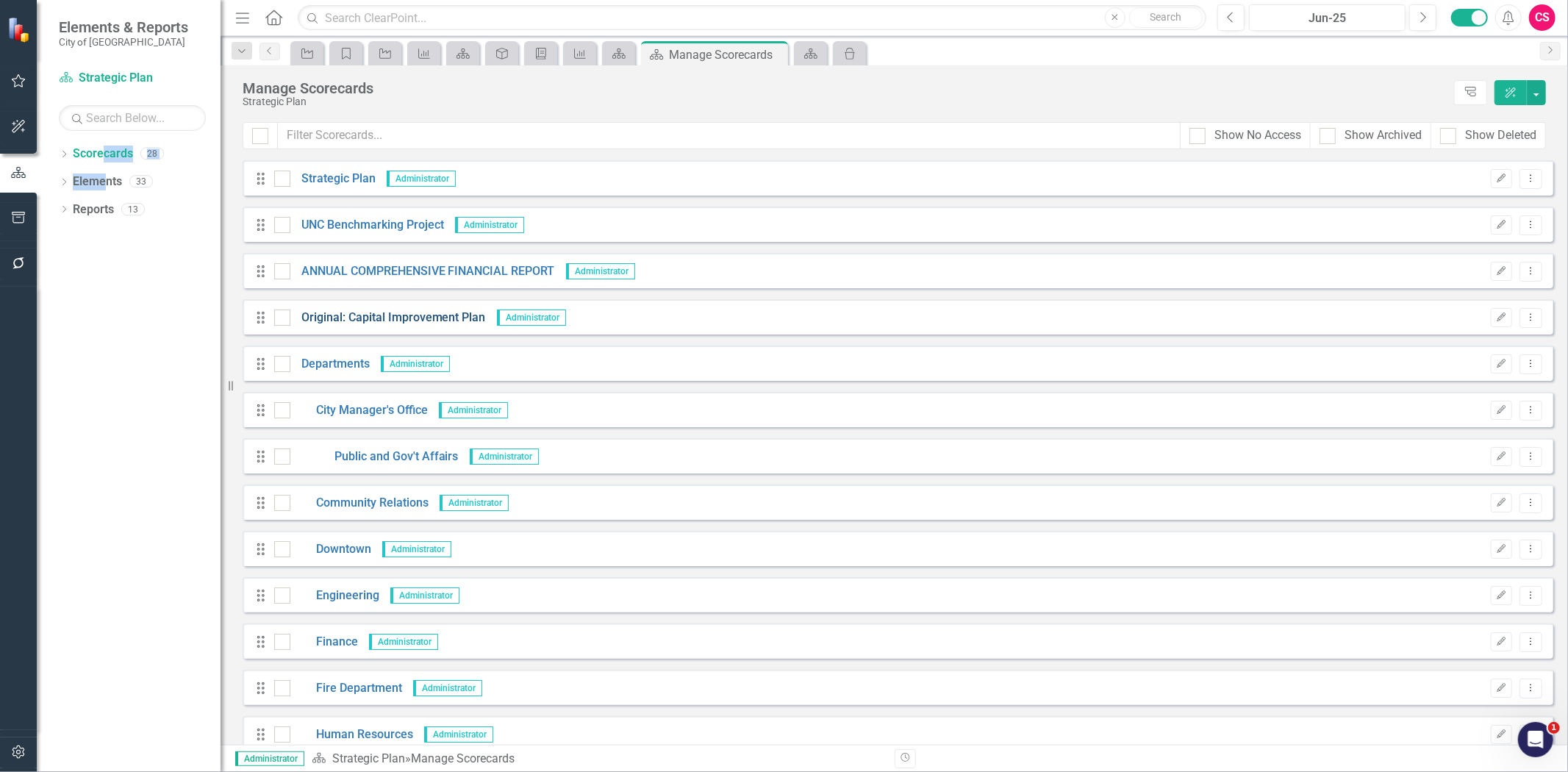
click at [364, 320] on link "Original: Capital Improvement Plan" at bounding box center [388, 318] width 195 height 17
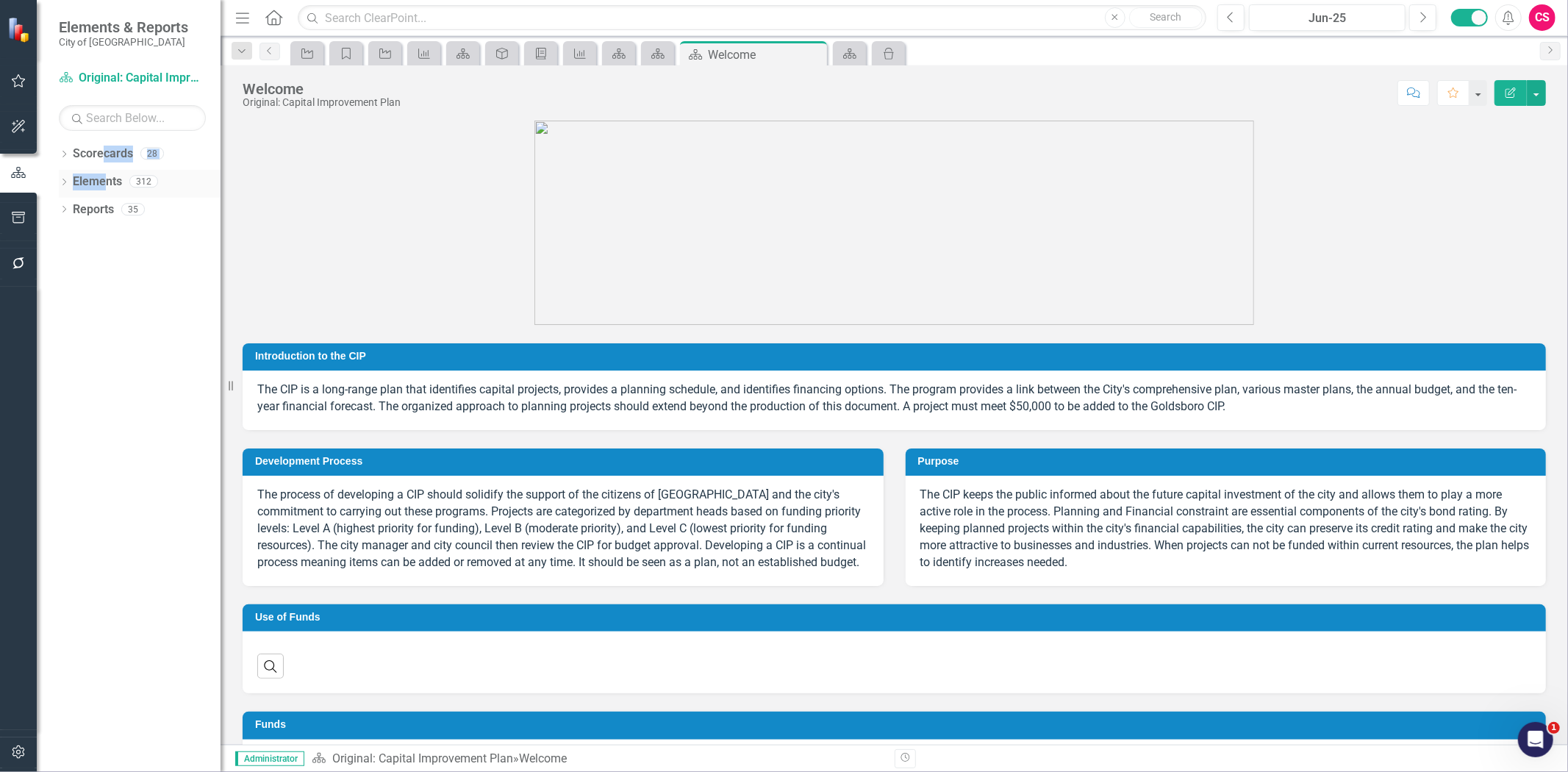
click at [93, 187] on link "Elements" at bounding box center [97, 182] width 49 height 17
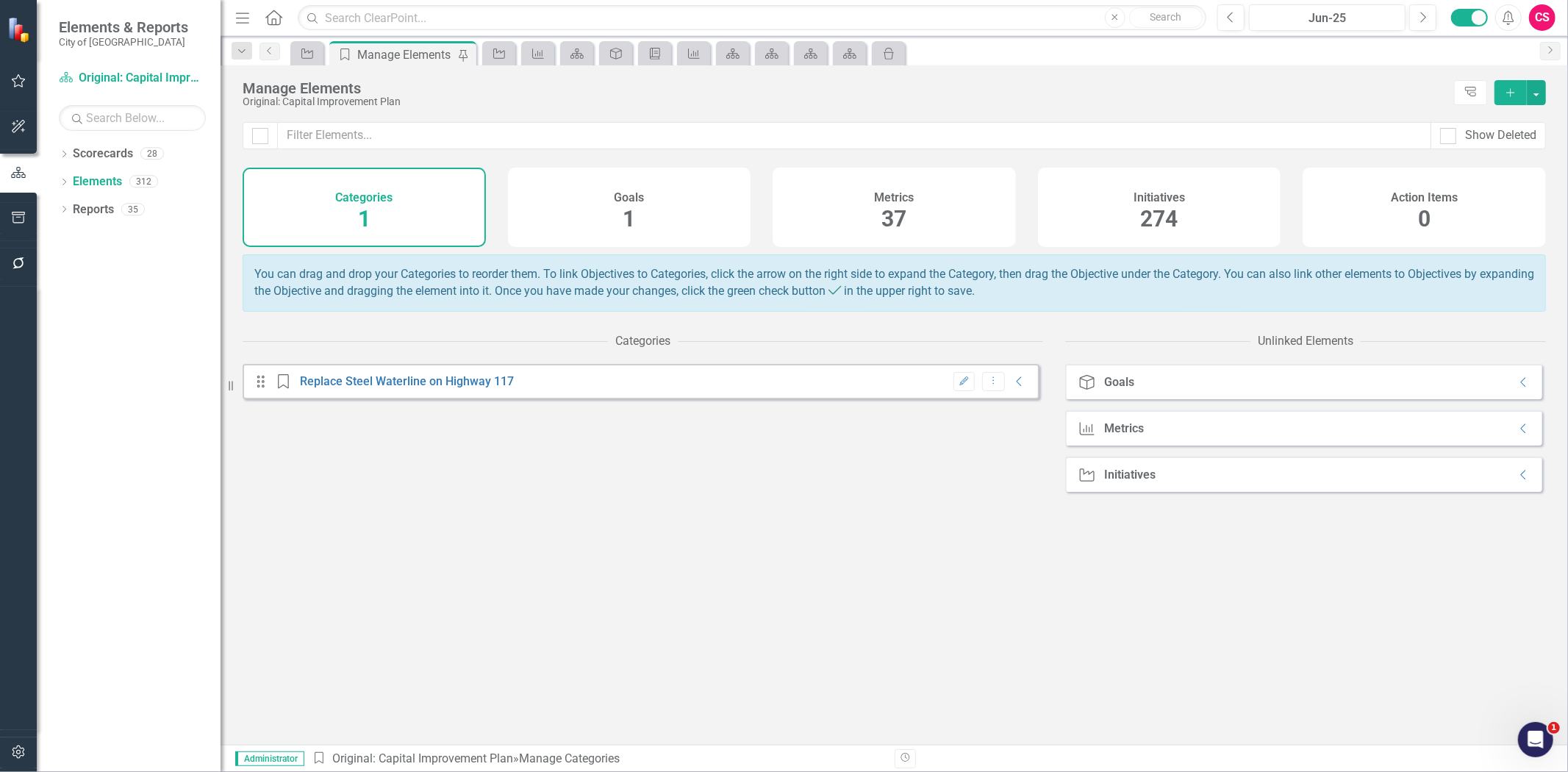
click at [1156, 207] on span "274" at bounding box center [1160, 219] width 37 height 26
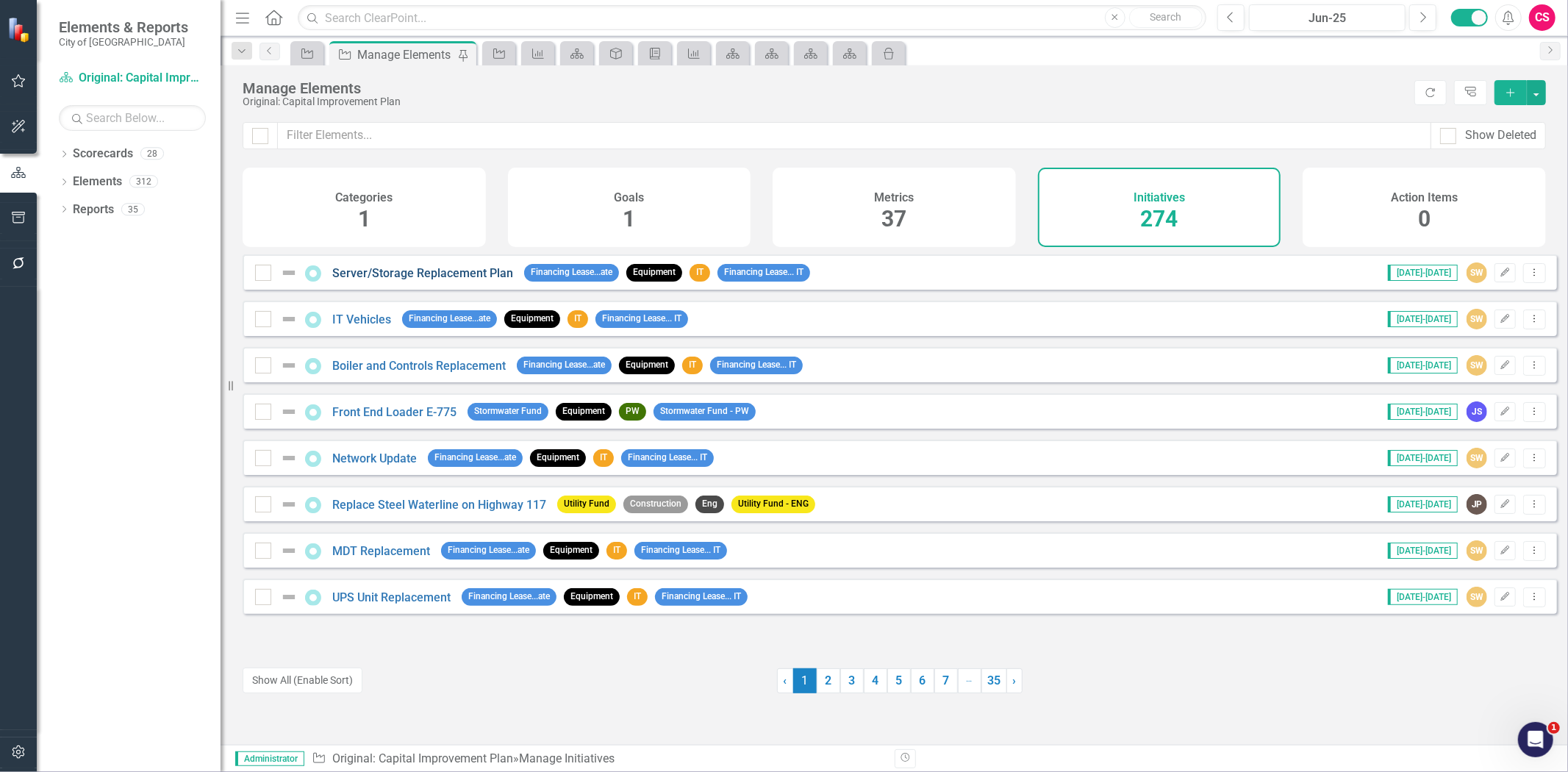
click at [420, 281] on link "Server/Storage Replacement Plan" at bounding box center [423, 273] width 181 height 14
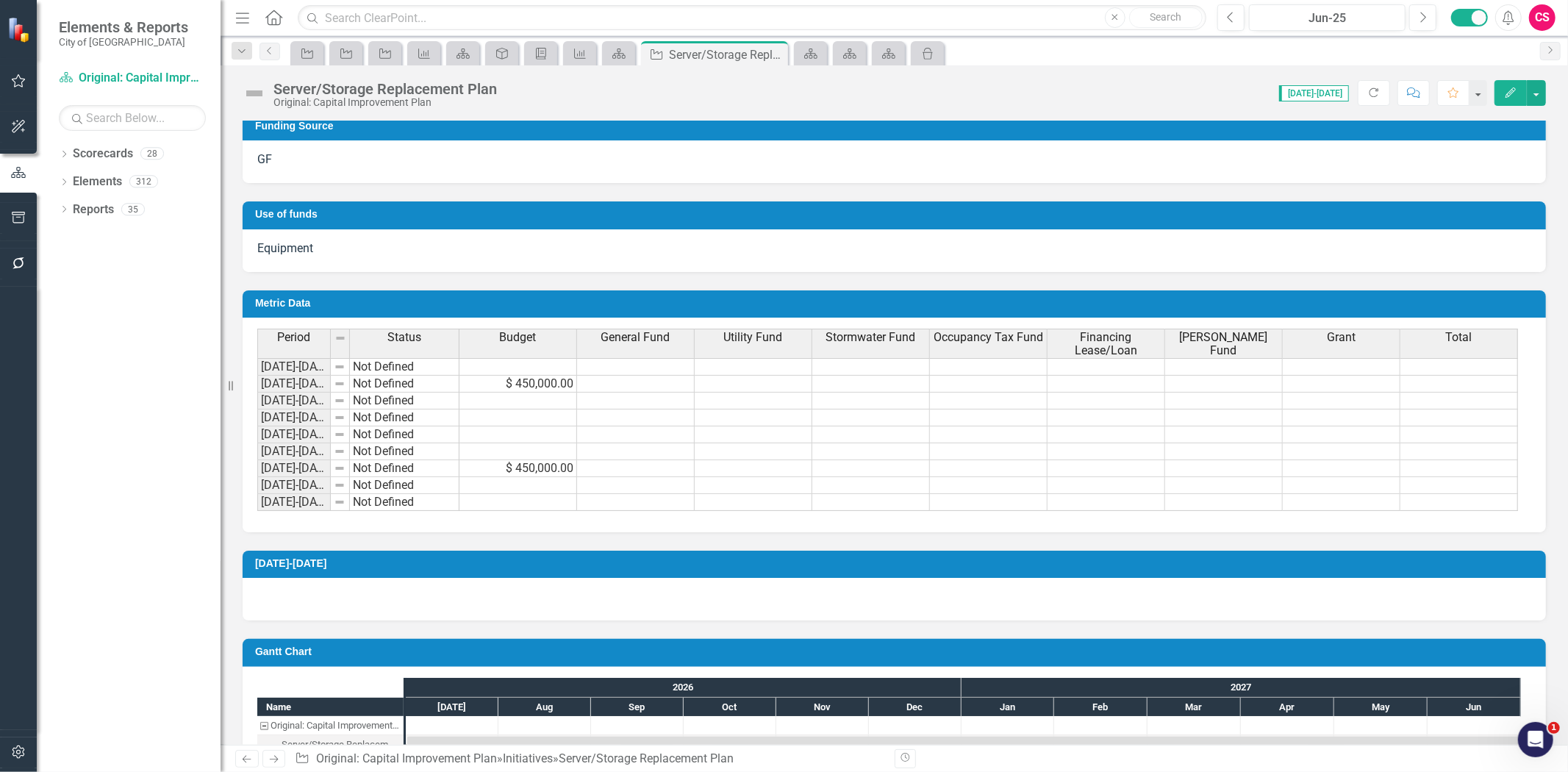
scroll to position [653, 0]
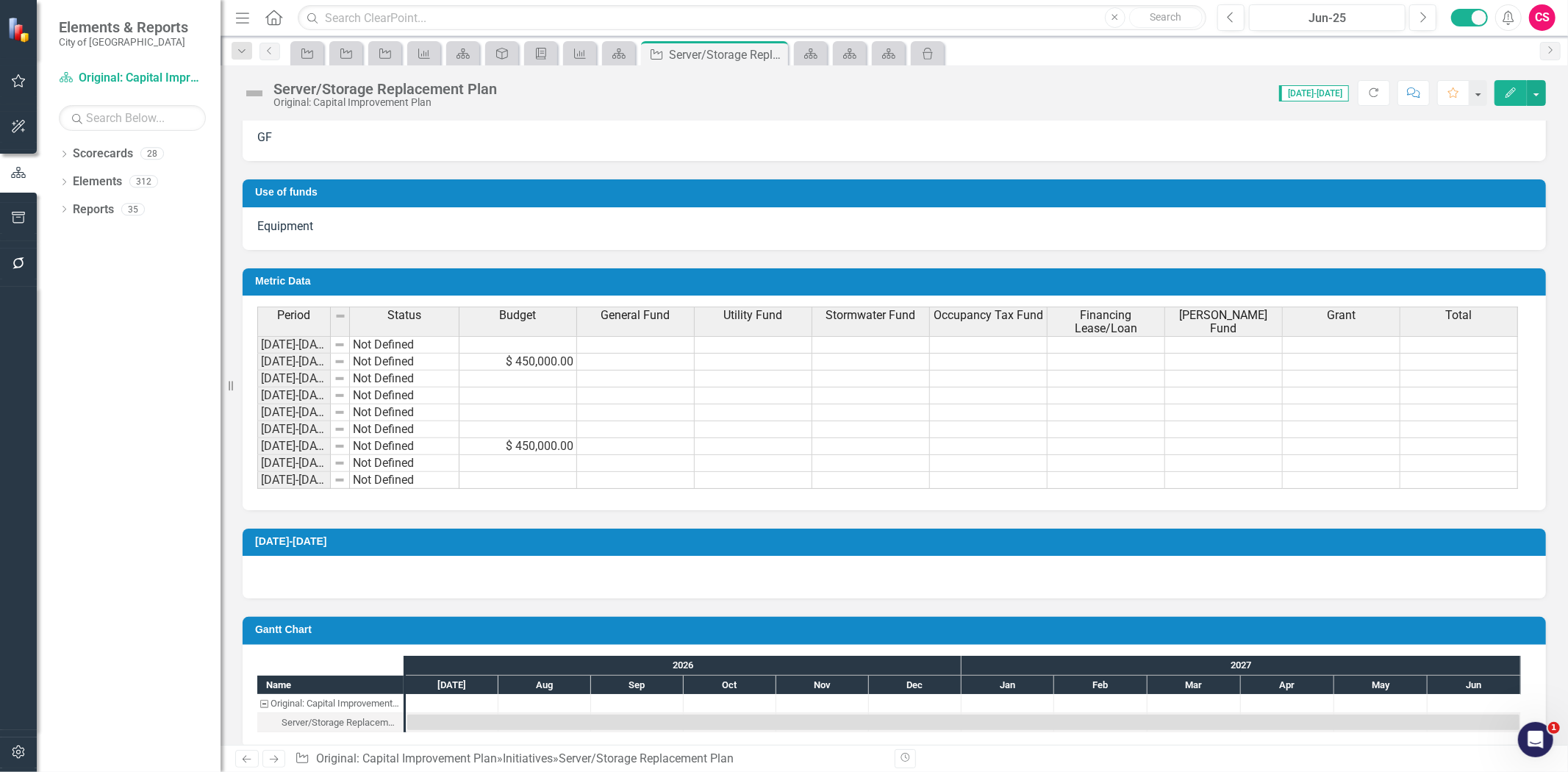
click at [1502, 91] on button "Edit" at bounding box center [1510, 93] width 32 height 26
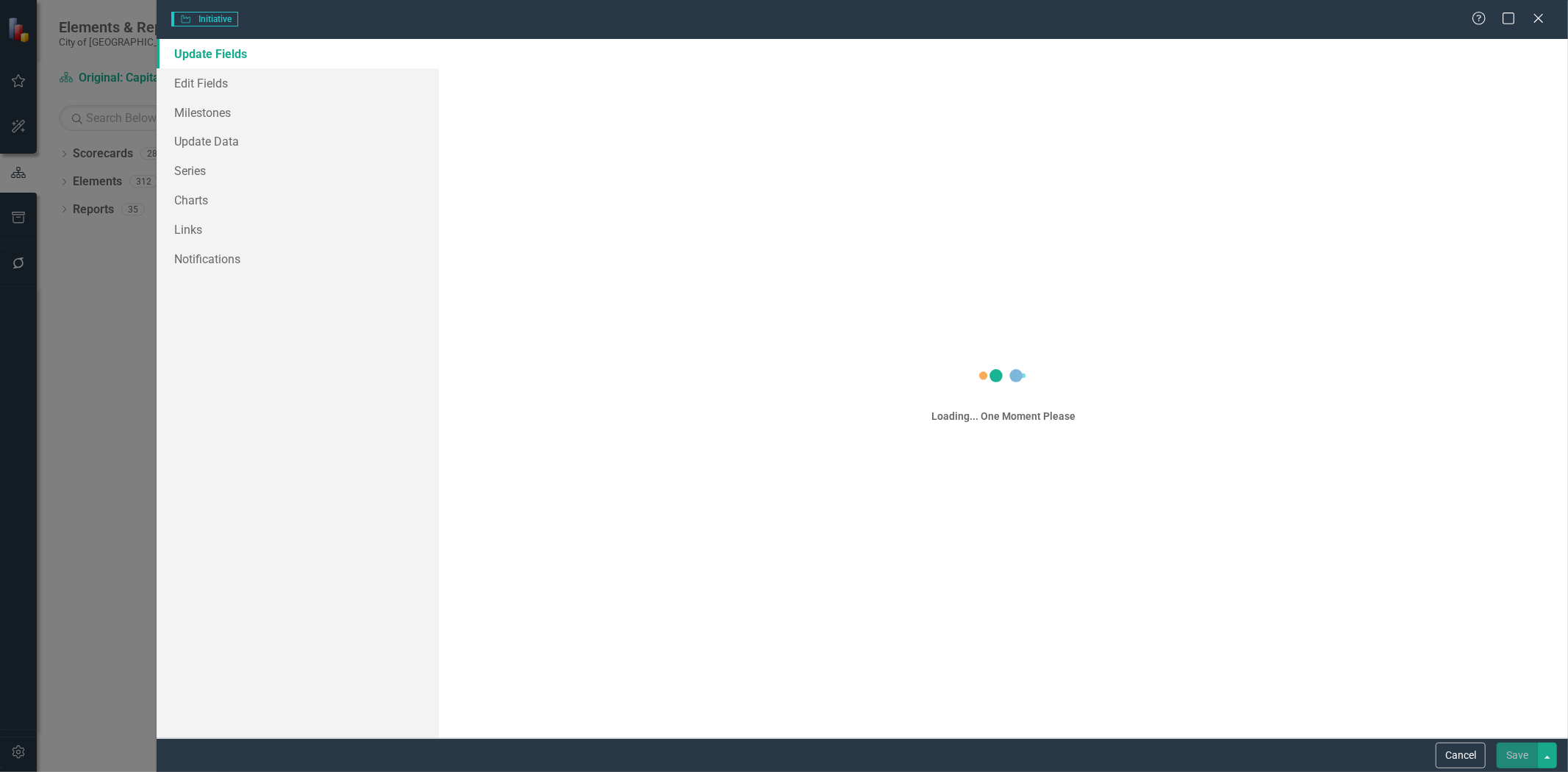
click at [254, 82] on div "Initiative Initiative Help Maximize Close Update Fields Edit Fields Milestones …" at bounding box center [784, 386] width 1568 height 772
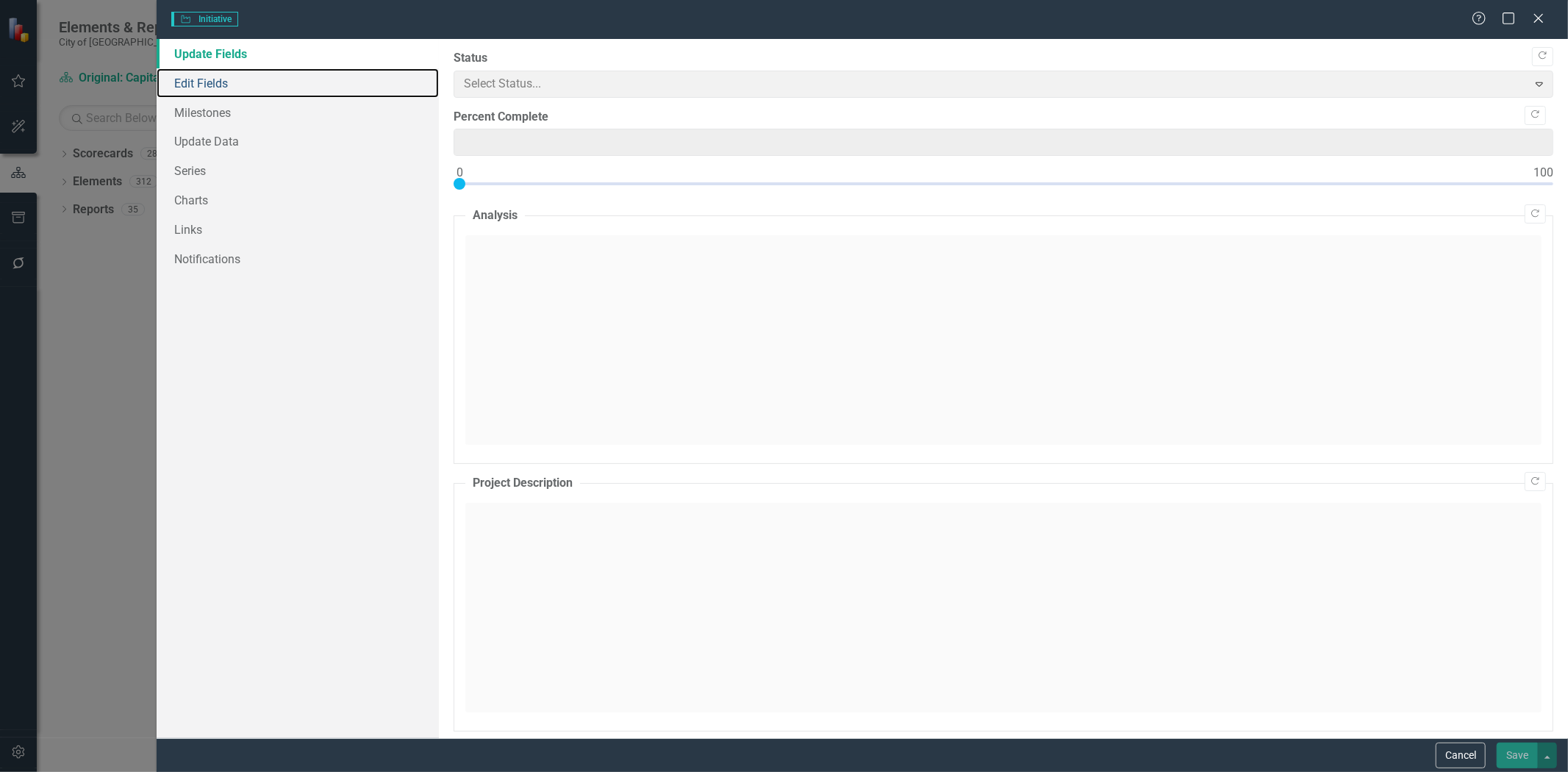
click at [206, 87] on link "Edit Fields" at bounding box center [298, 84] width 282 height 30
type input "0"
click at [215, 81] on link "Edit Fields" at bounding box center [298, 84] width 282 height 30
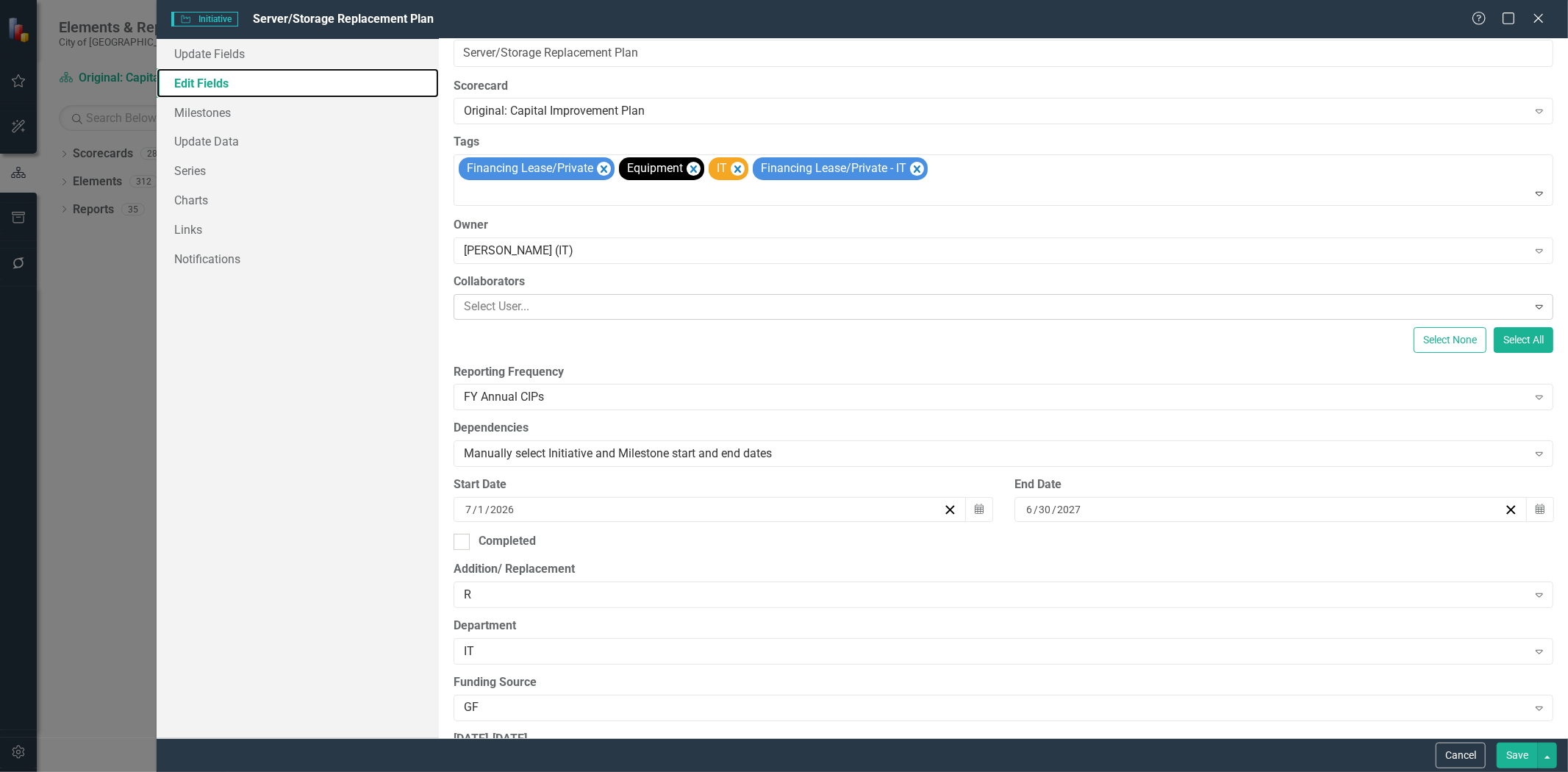
scroll to position [0, 0]
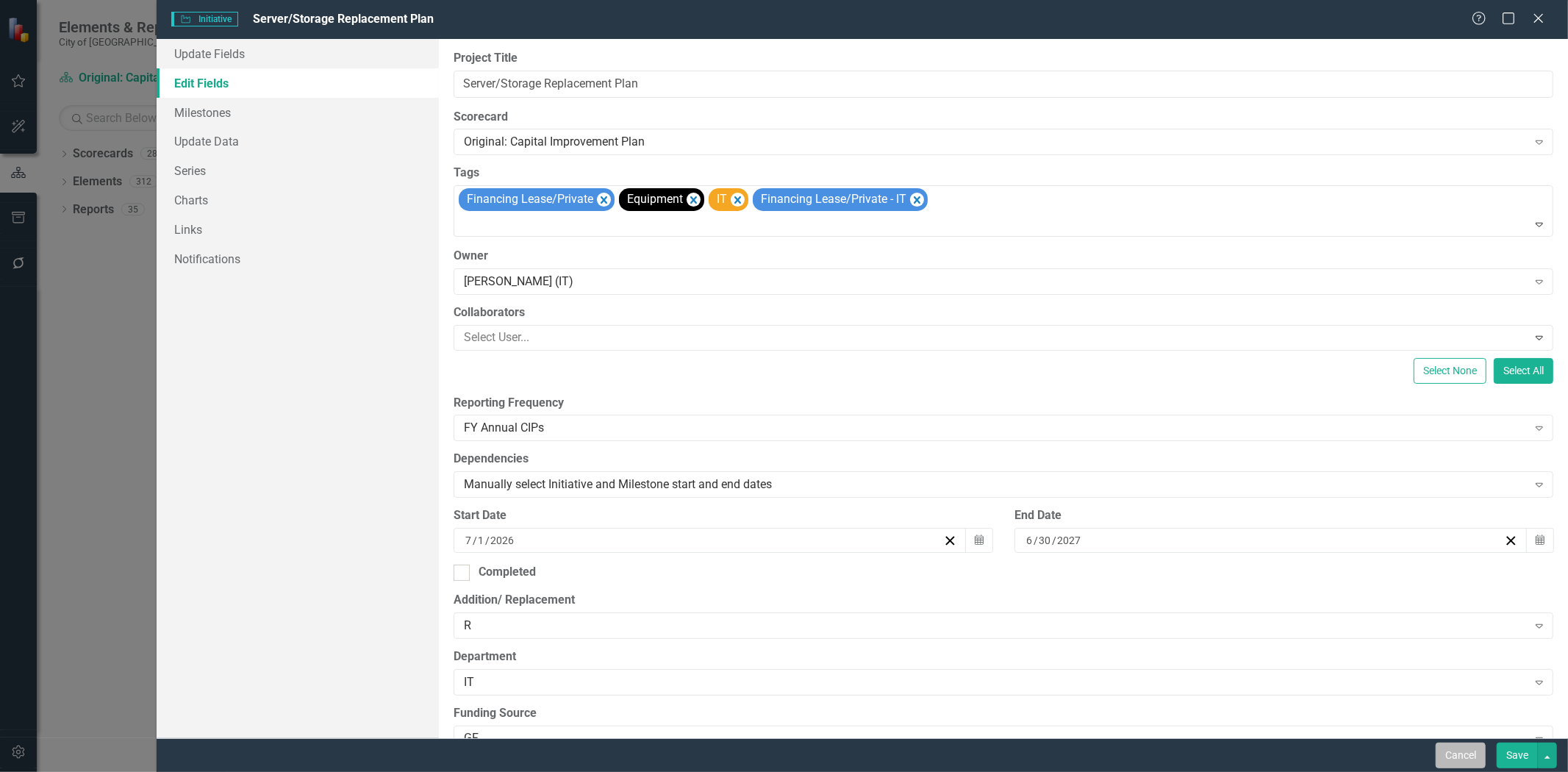
click at [1463, 744] on button "Cancel" at bounding box center [1461, 756] width 50 height 26
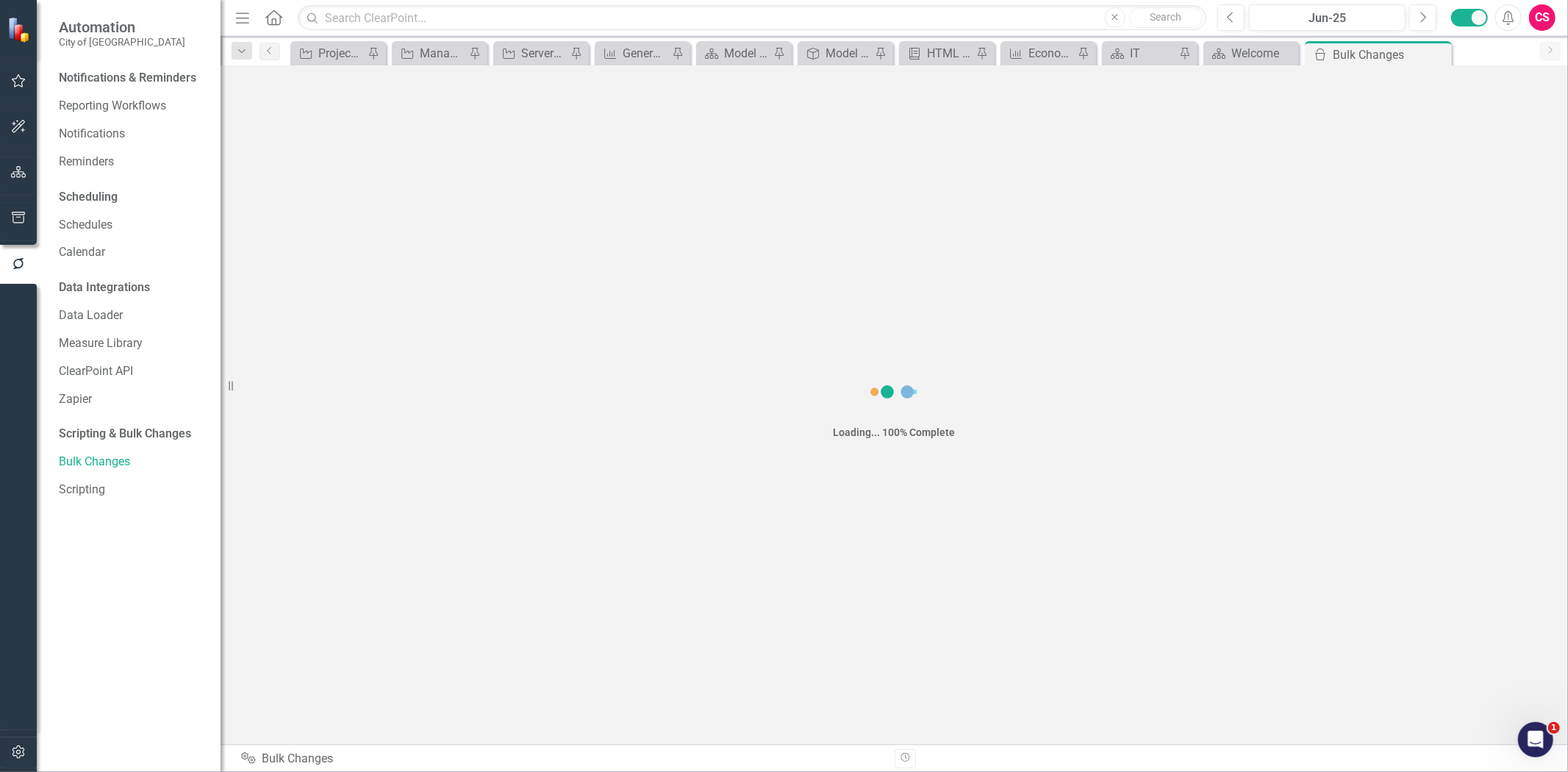
click at [3, 174] on button "button" at bounding box center [19, 173] width 33 height 31
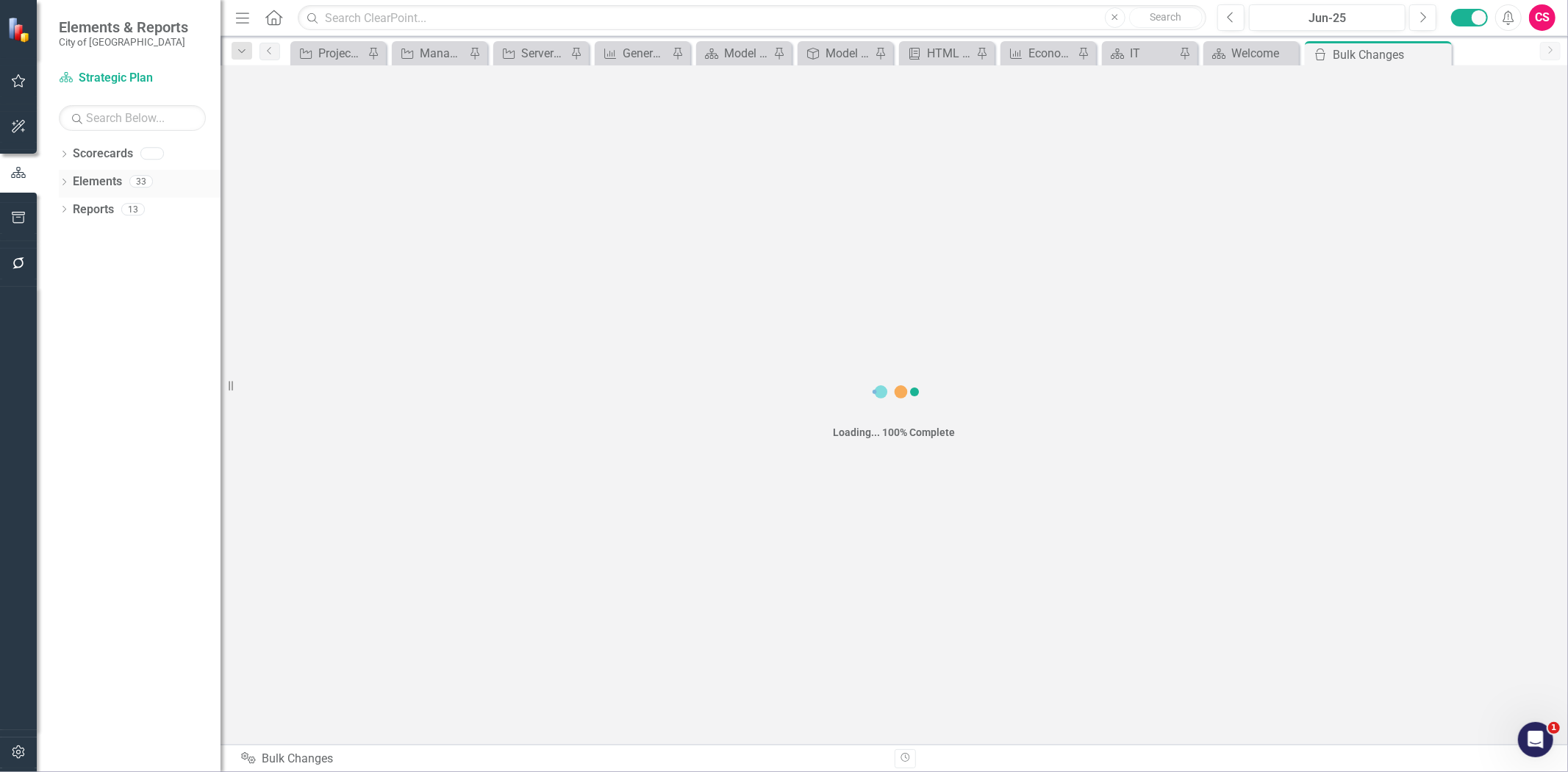
click at [109, 180] on link "Elements" at bounding box center [97, 182] width 49 height 17
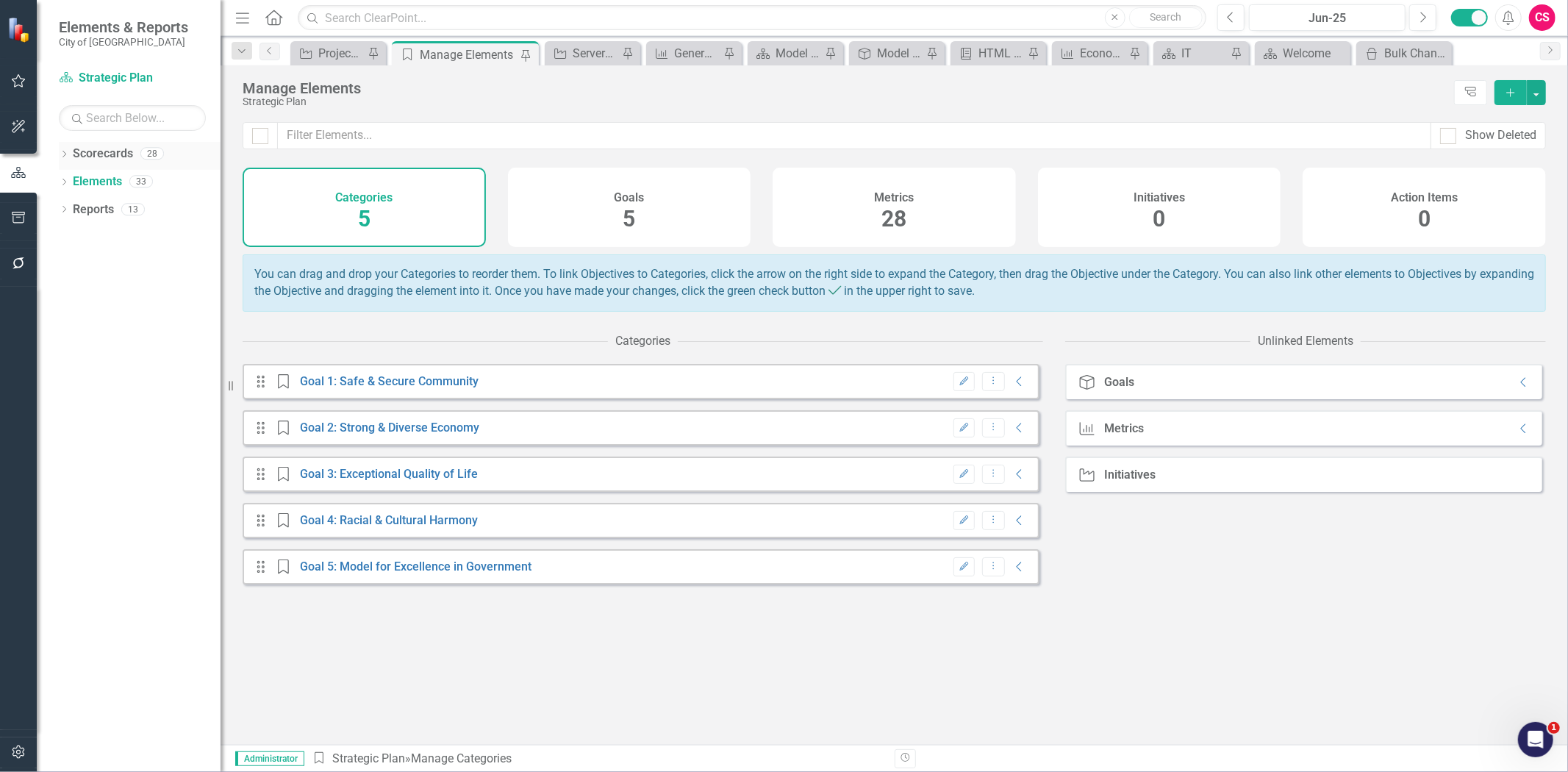
click at [105, 148] on link "Scorecards" at bounding box center [102, 154] width 60 height 17
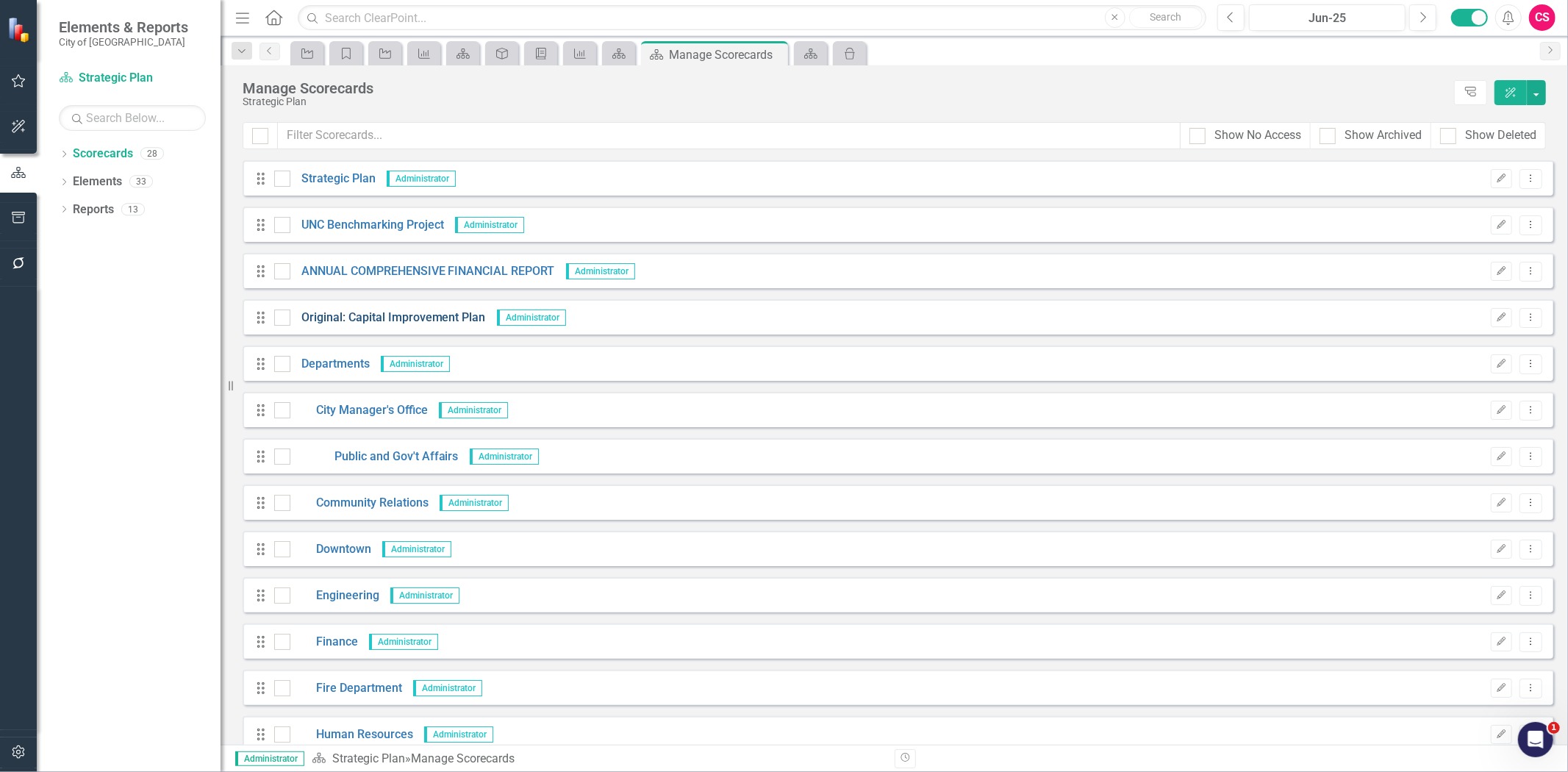
click at [394, 318] on link "Original: Capital Improvement Plan" at bounding box center [388, 318] width 195 height 17
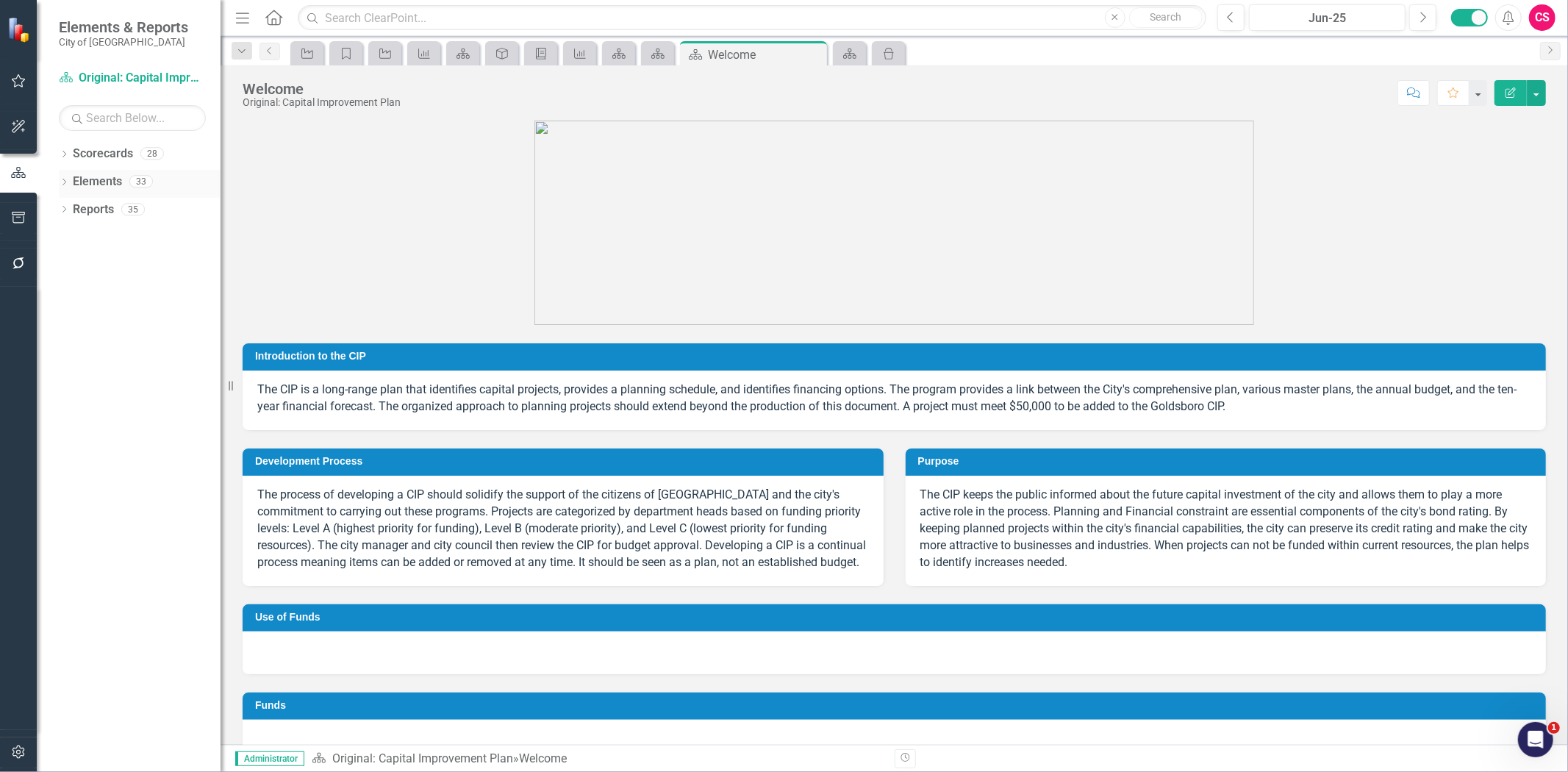
click at [105, 180] on link "Elements" at bounding box center [97, 182] width 49 height 17
click at [95, 177] on link "Elements" at bounding box center [97, 182] width 49 height 17
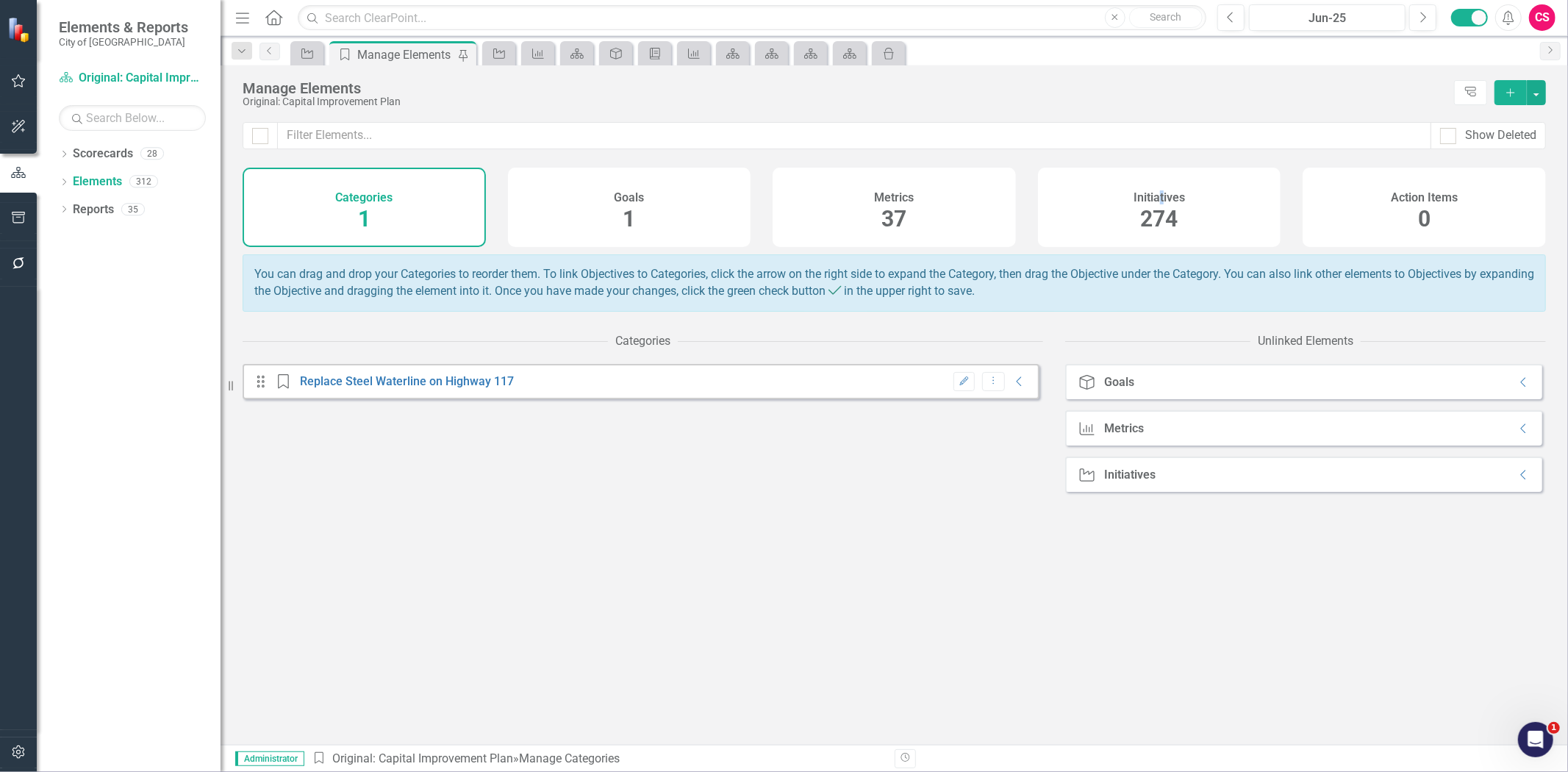
click at [1162, 198] on h4 "Initiatives" at bounding box center [1160, 198] width 52 height 13
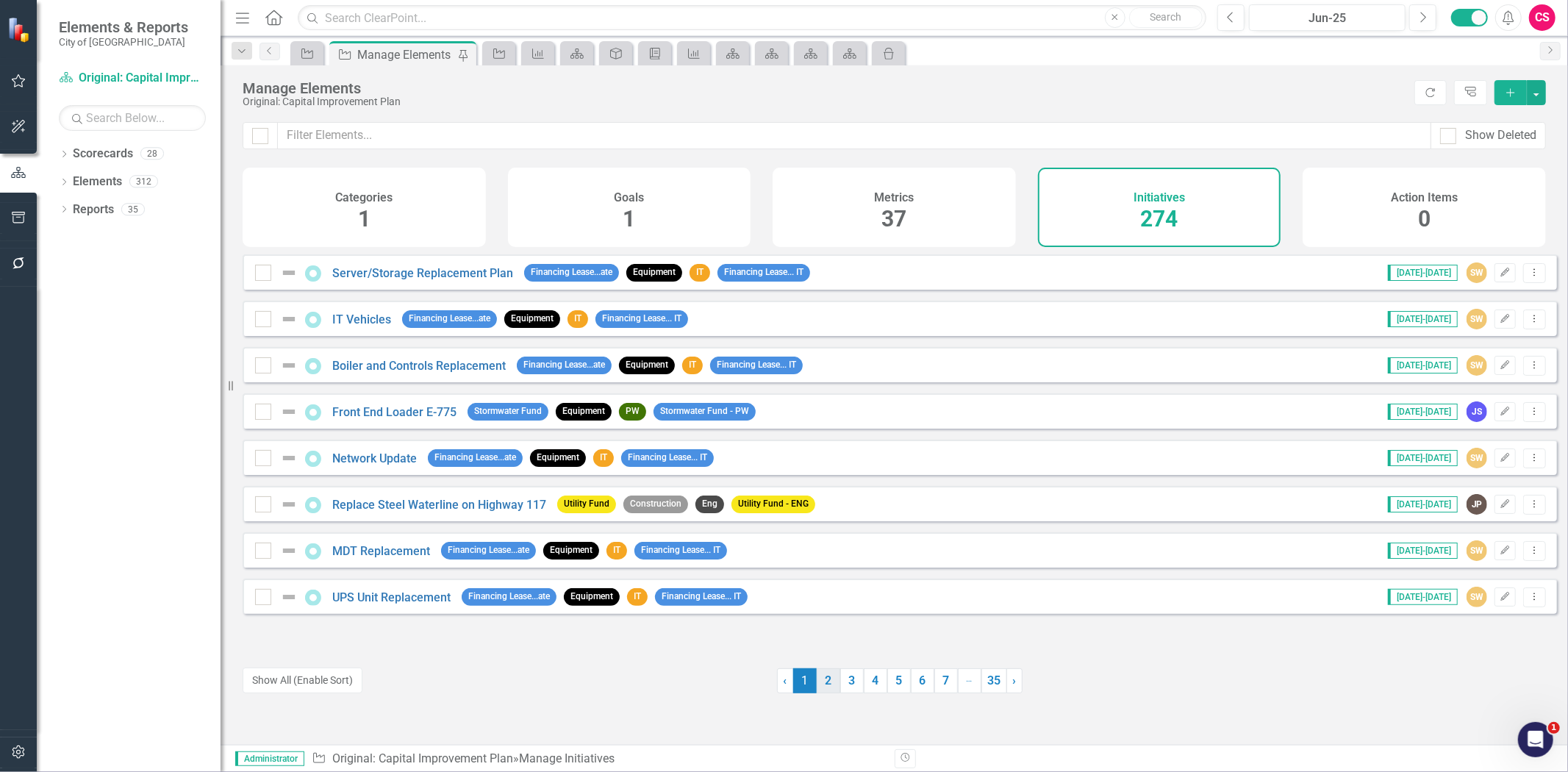
click at [821, 692] on link "2" at bounding box center [829, 681] width 23 height 25
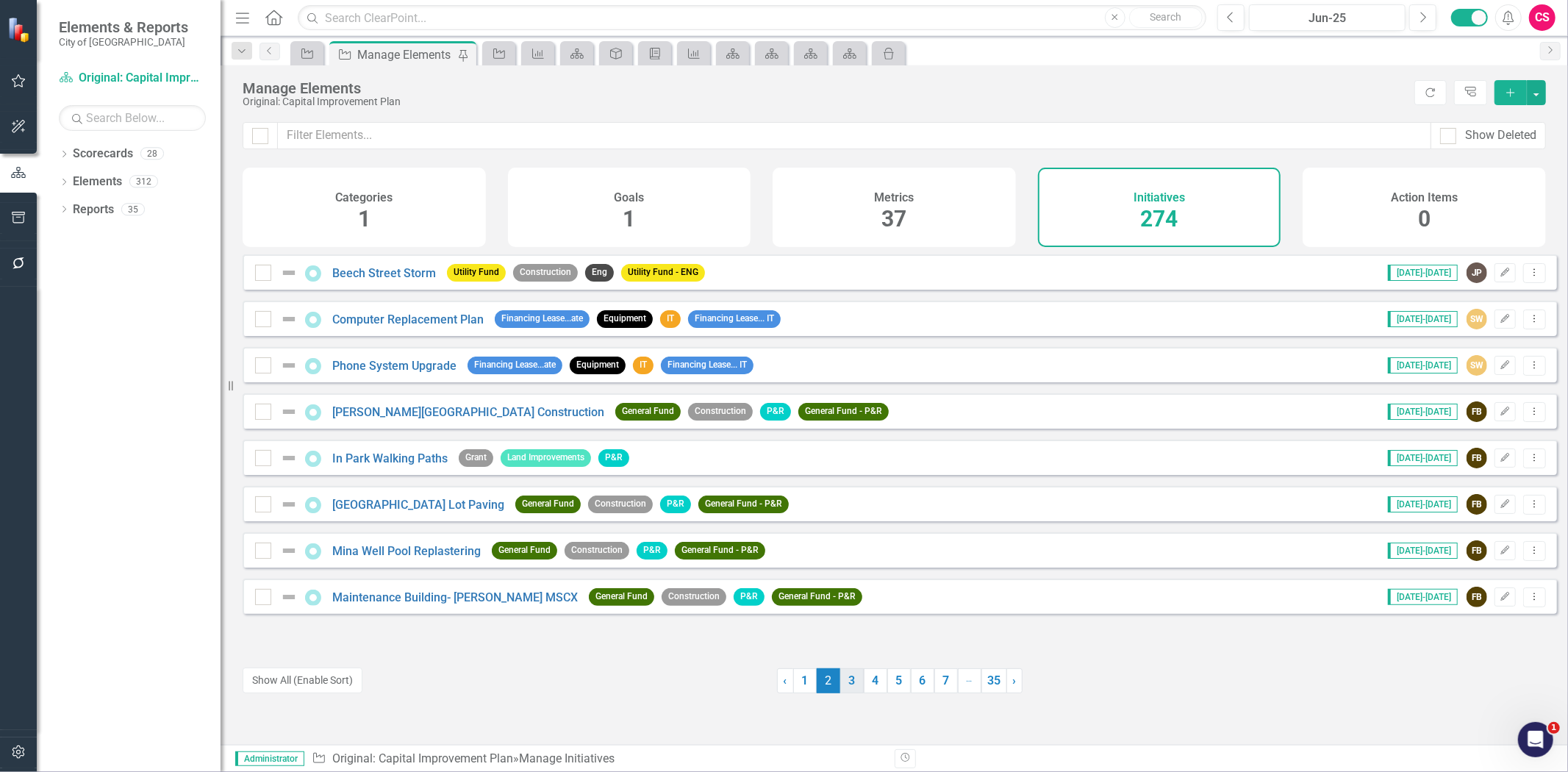
click at [849, 677] on link "3" at bounding box center [852, 681] width 23 height 25
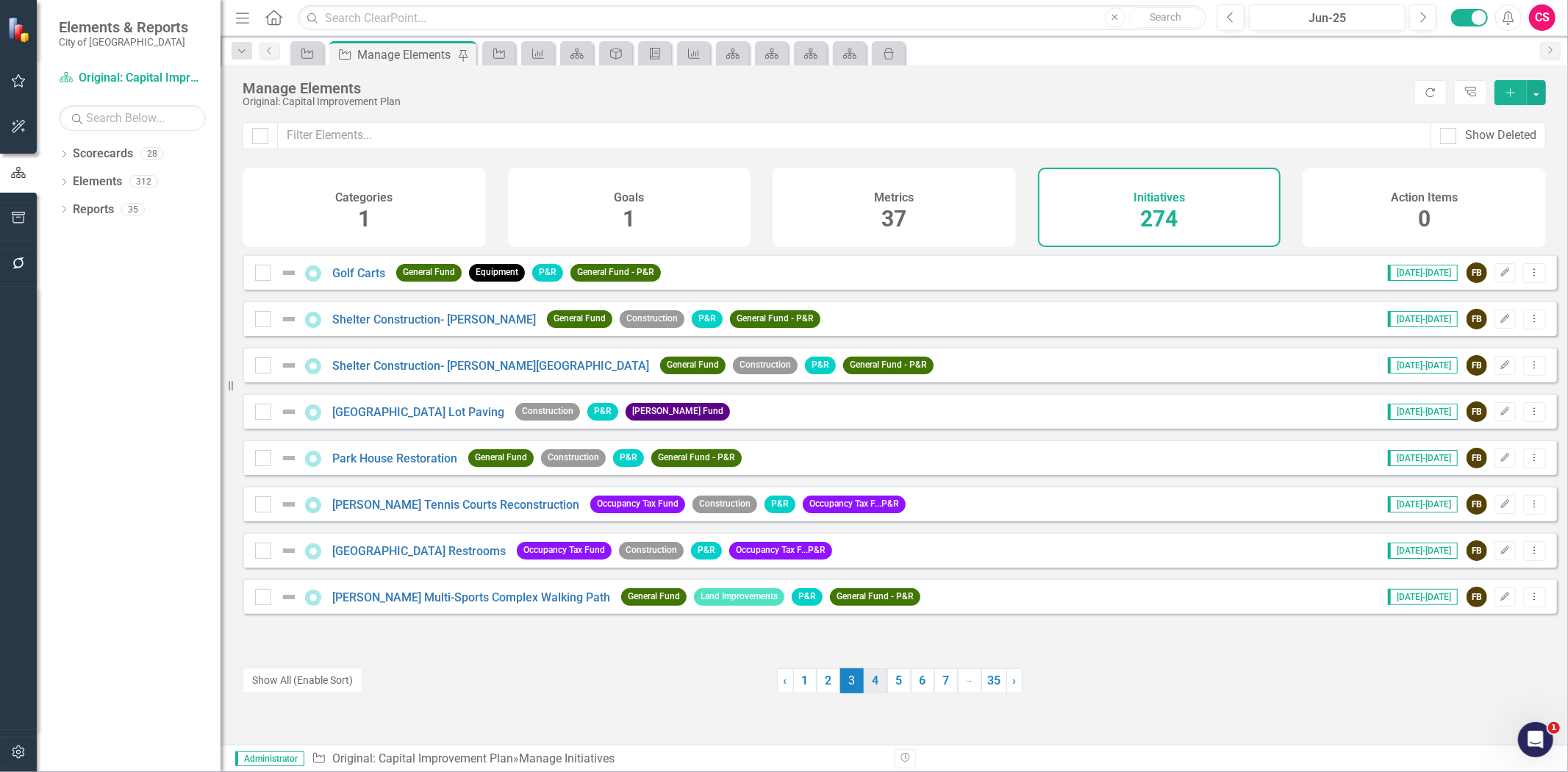
click at [864, 674] on link "4" at bounding box center [875, 681] width 23 height 25
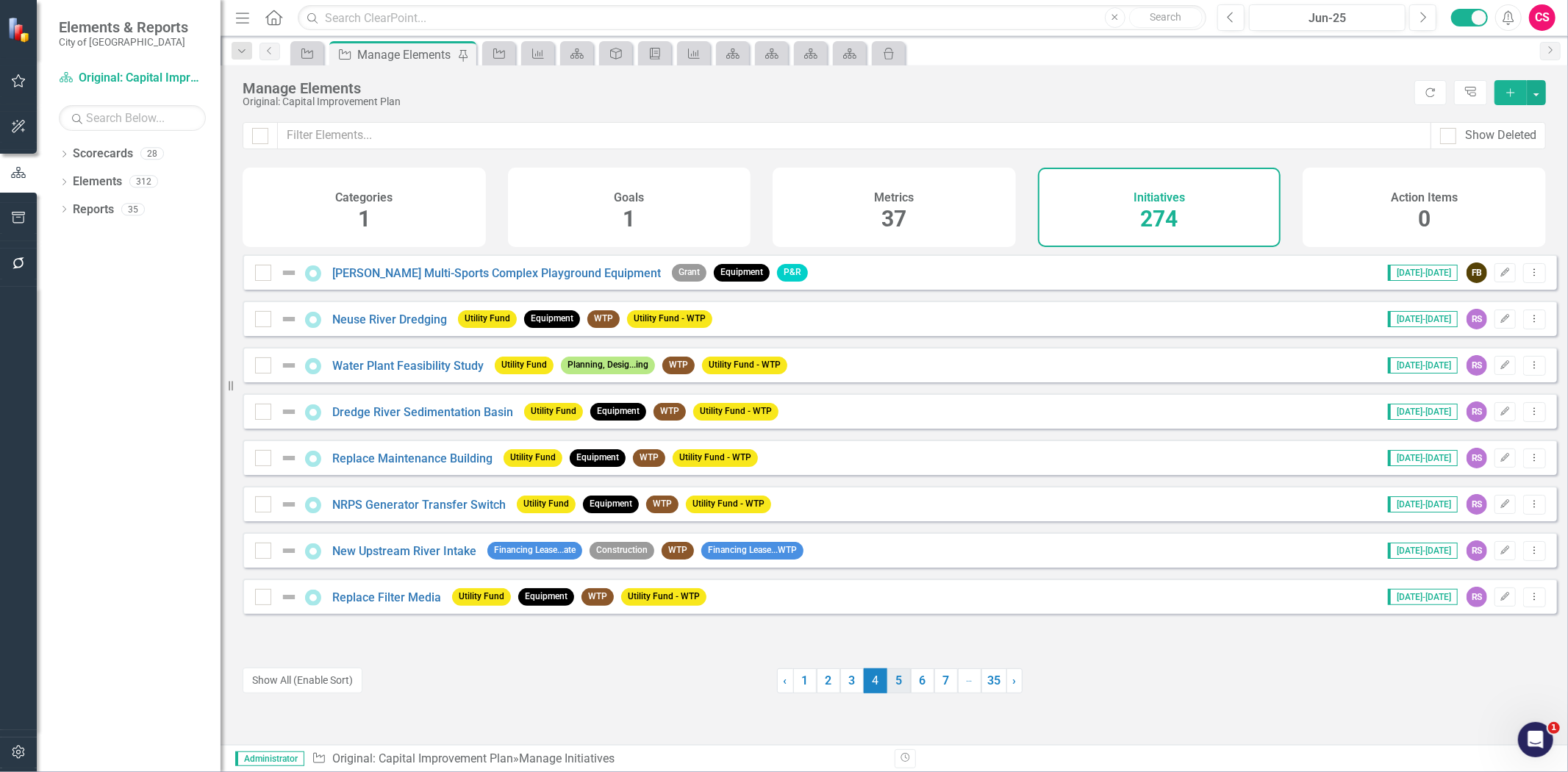
click at [889, 680] on link "5" at bounding box center [899, 681] width 23 height 25
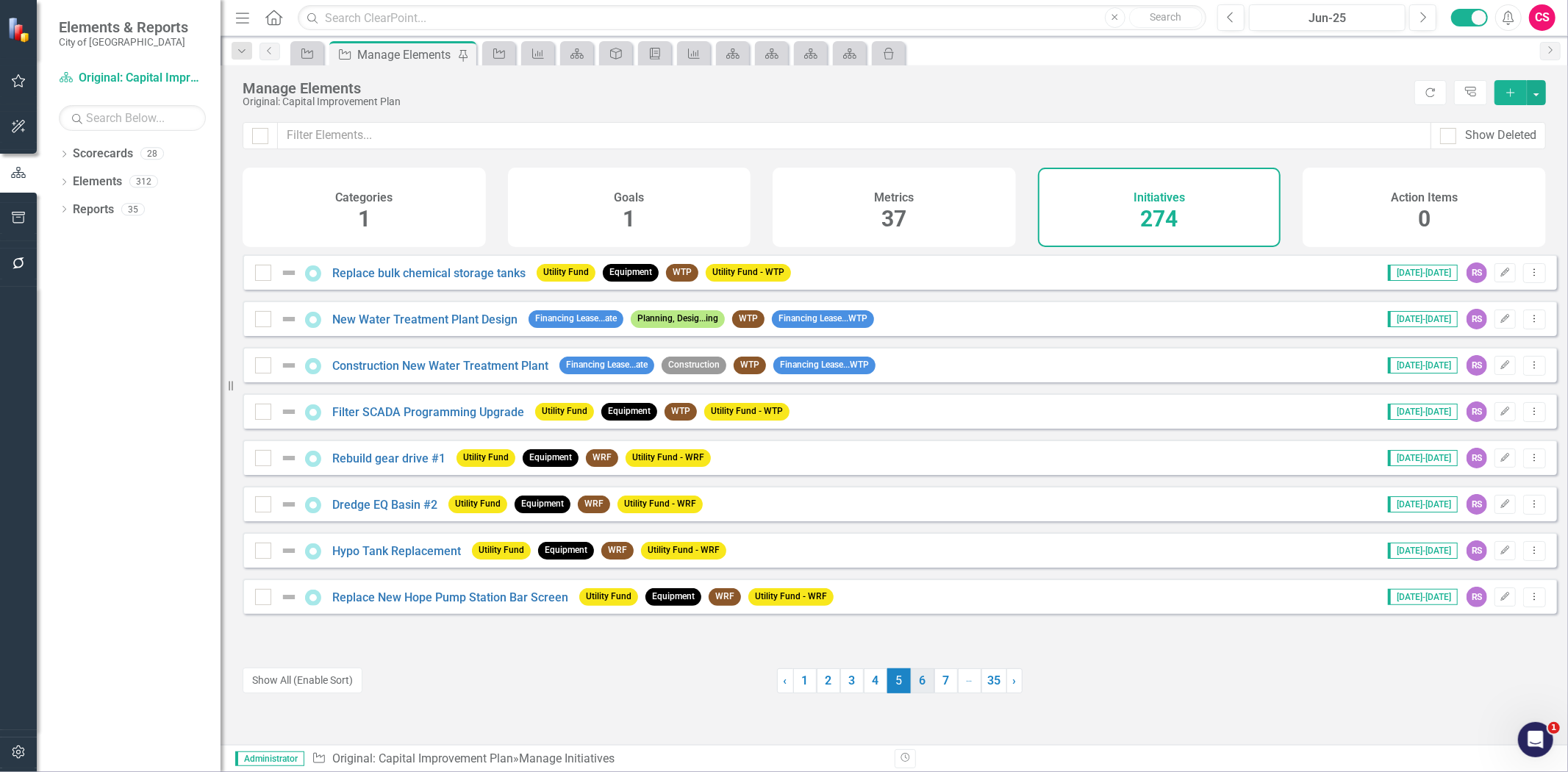
click at [911, 680] on link "6" at bounding box center [922, 681] width 23 height 25
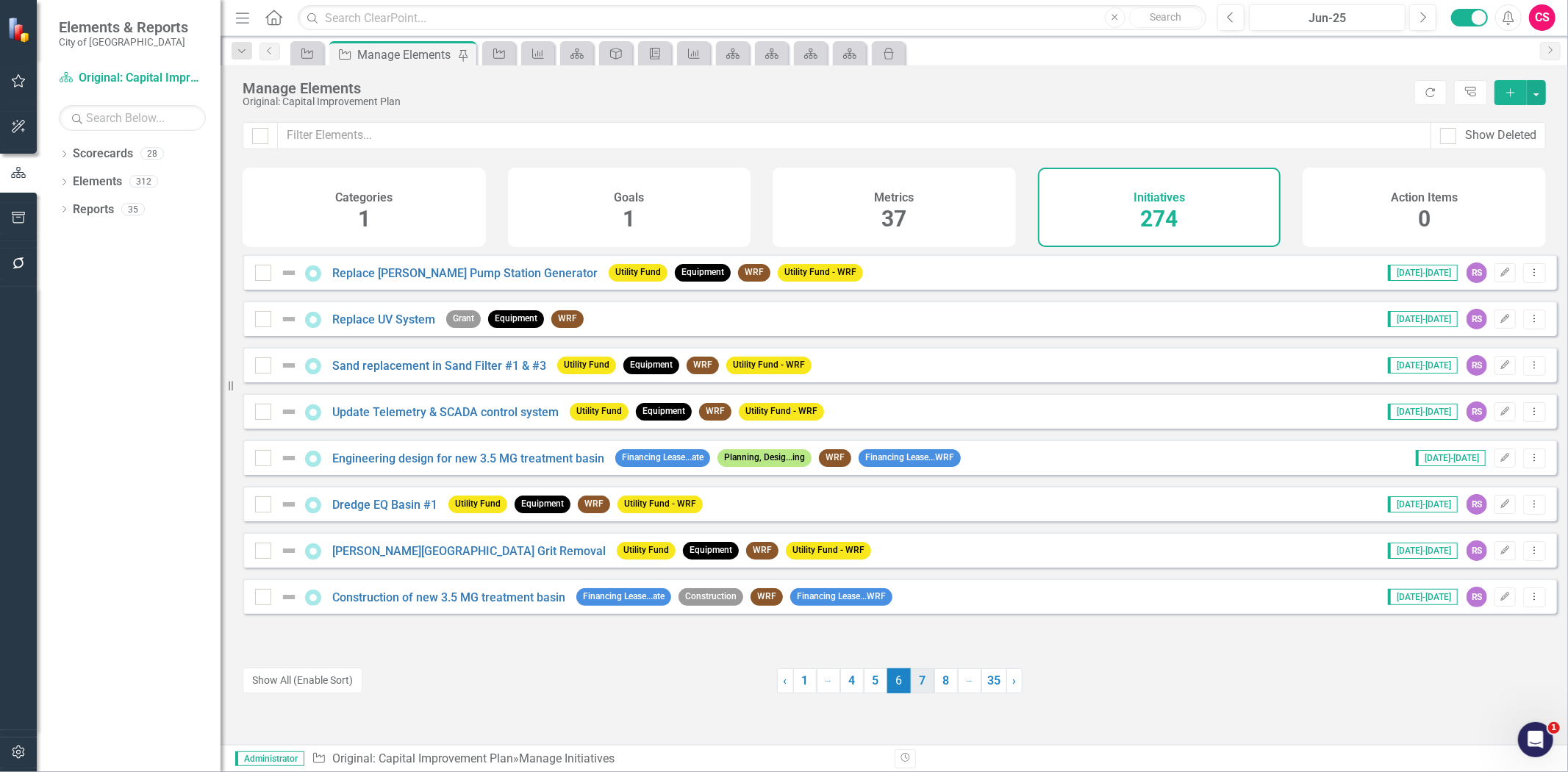
click at [911, 674] on link "7" at bounding box center [922, 681] width 23 height 25
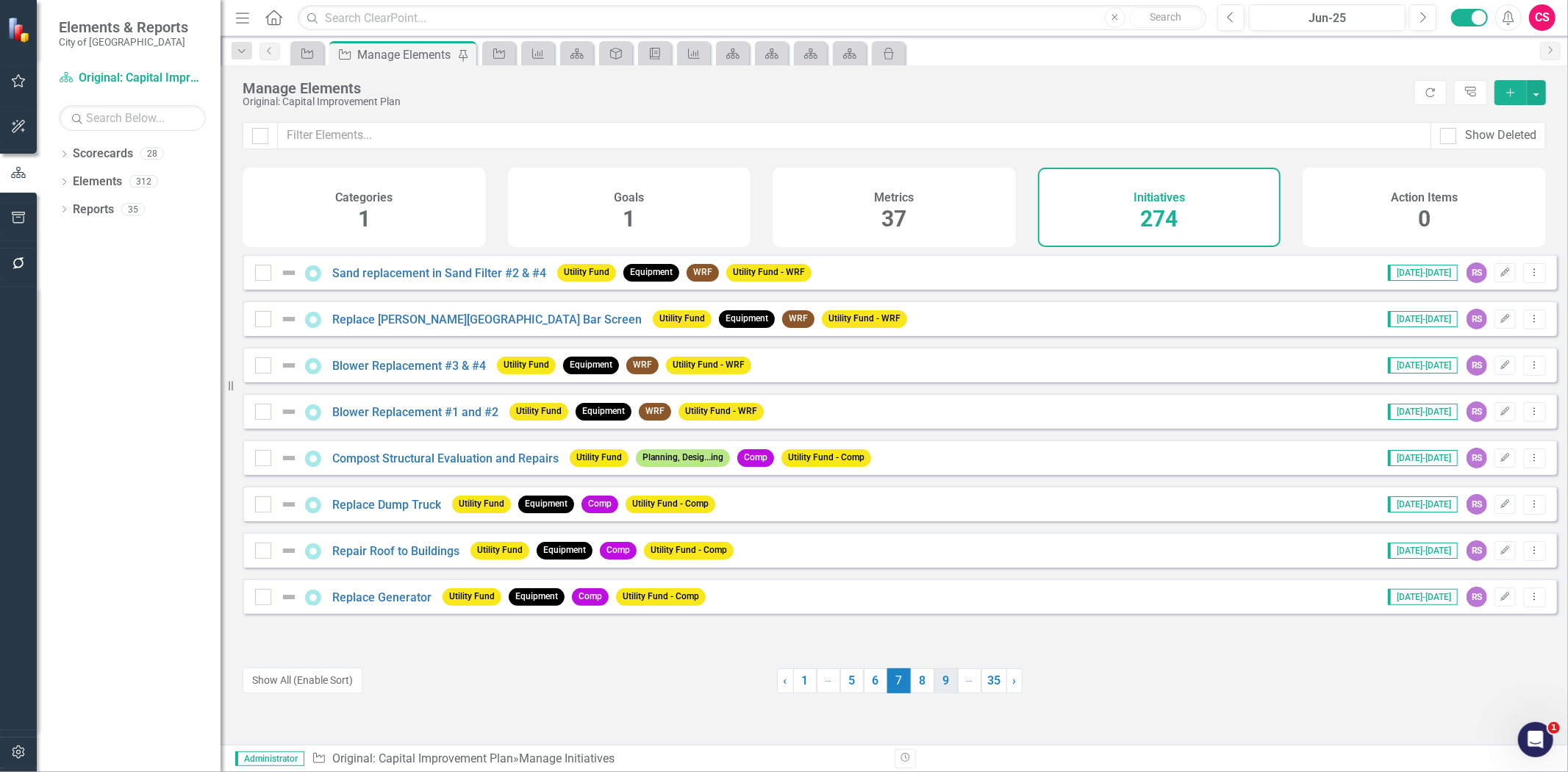
click at [921, 674] on link "8" at bounding box center [922, 681] width 23 height 25
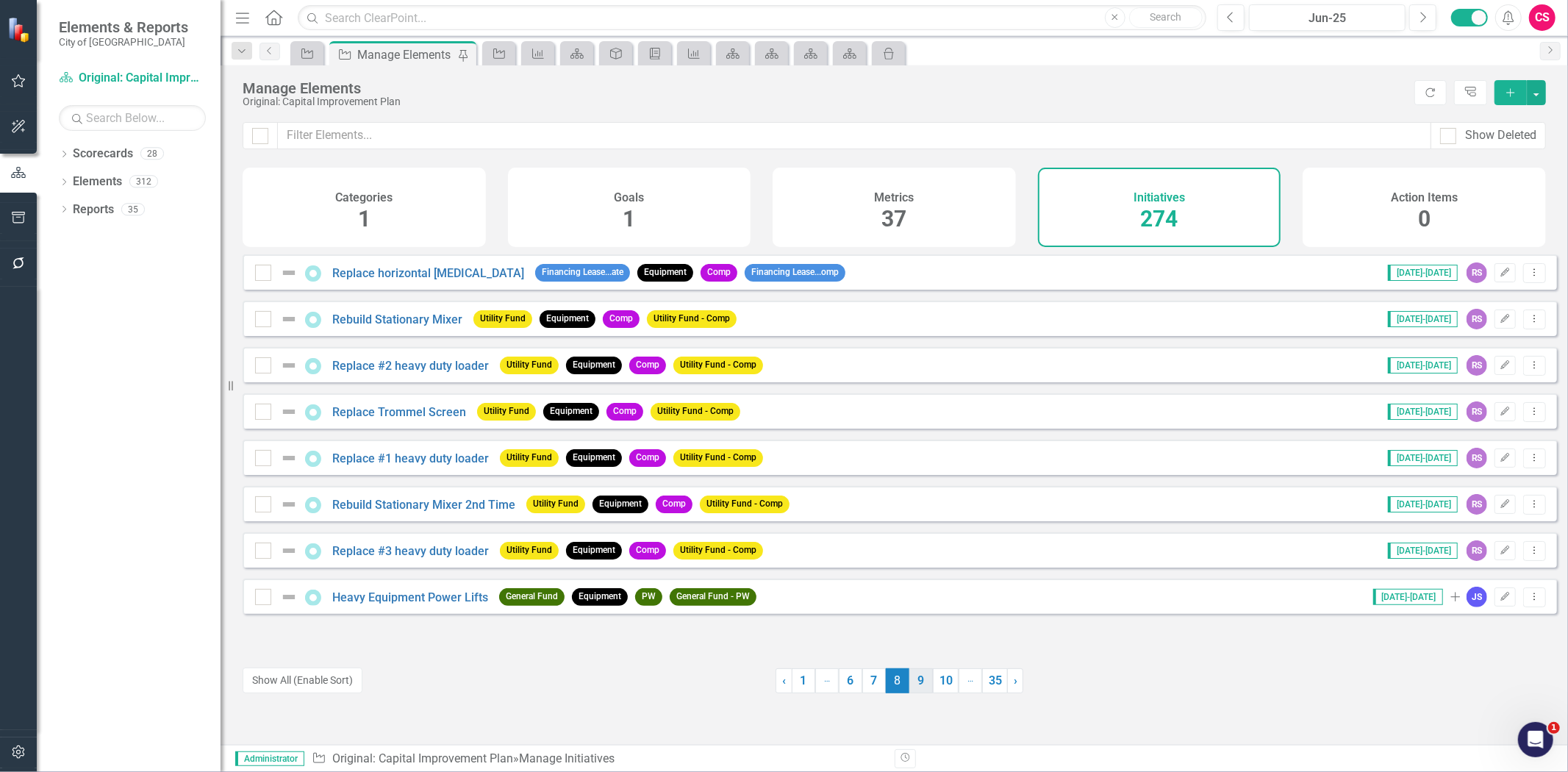
click at [926, 680] on link "9" at bounding box center [921, 681] width 23 height 25
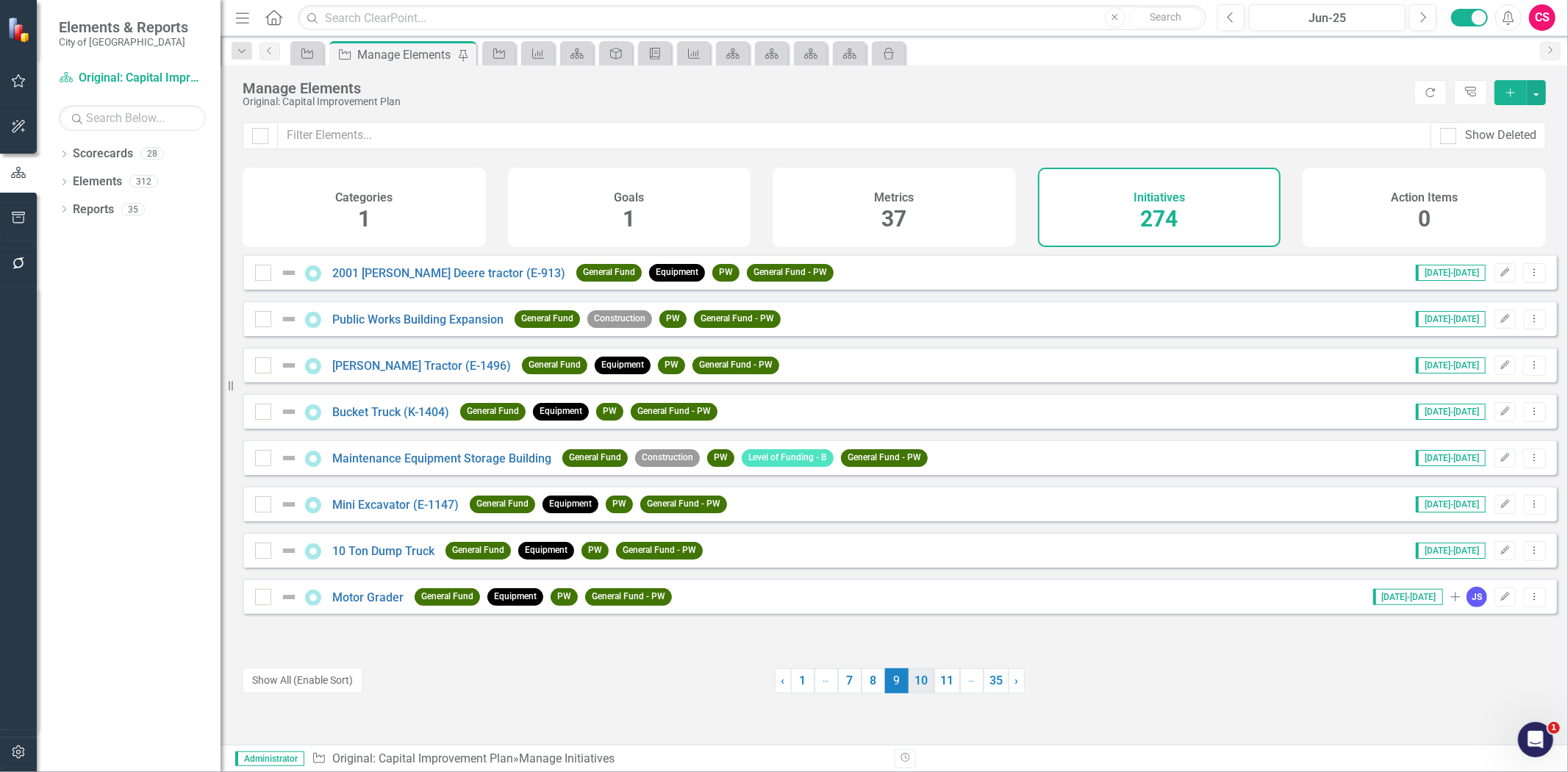
click at [921, 681] on link "10" at bounding box center [921, 681] width 26 height 25
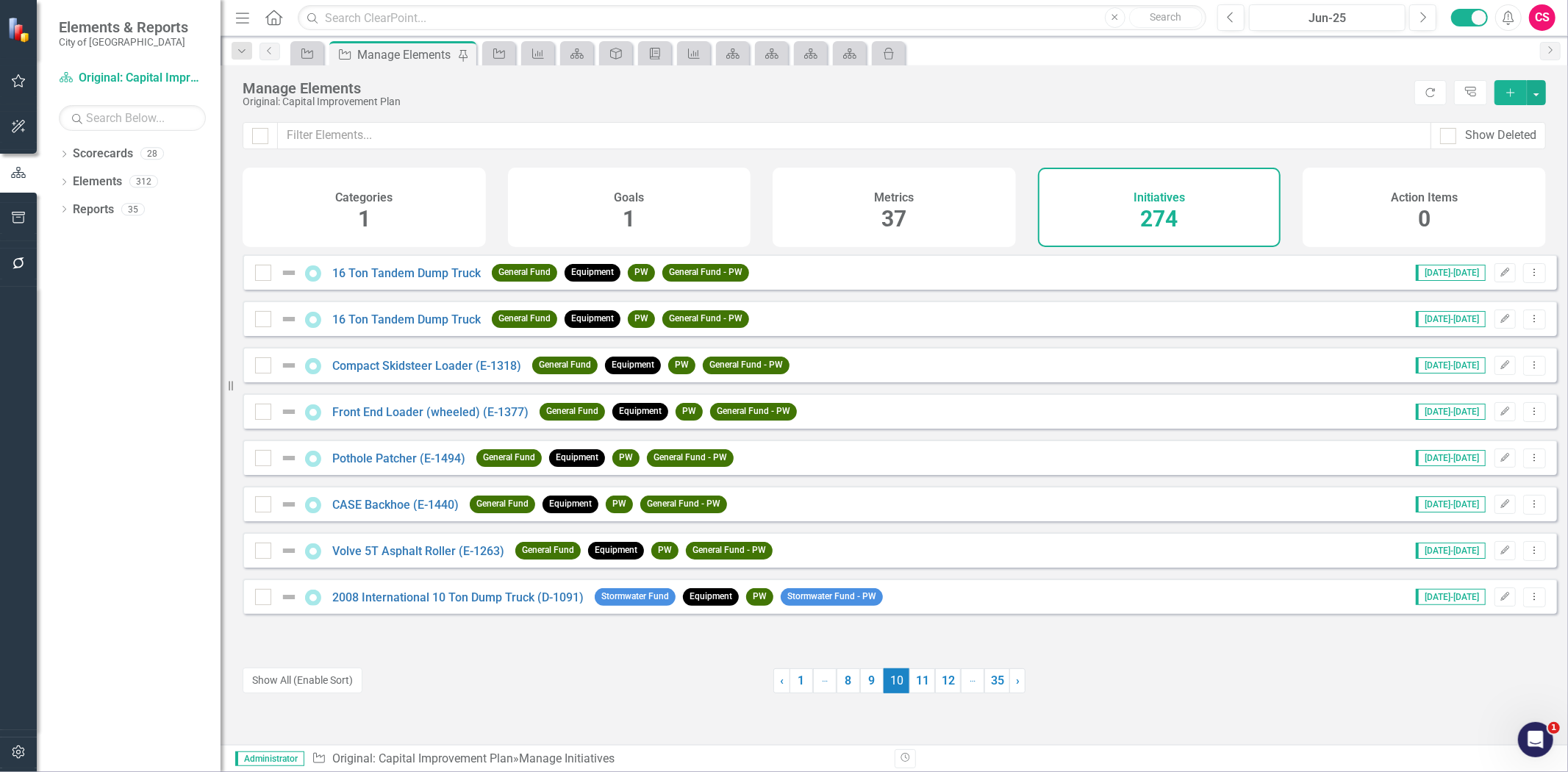
click at [921, 681] on link "11" at bounding box center [921, 681] width 26 height 25
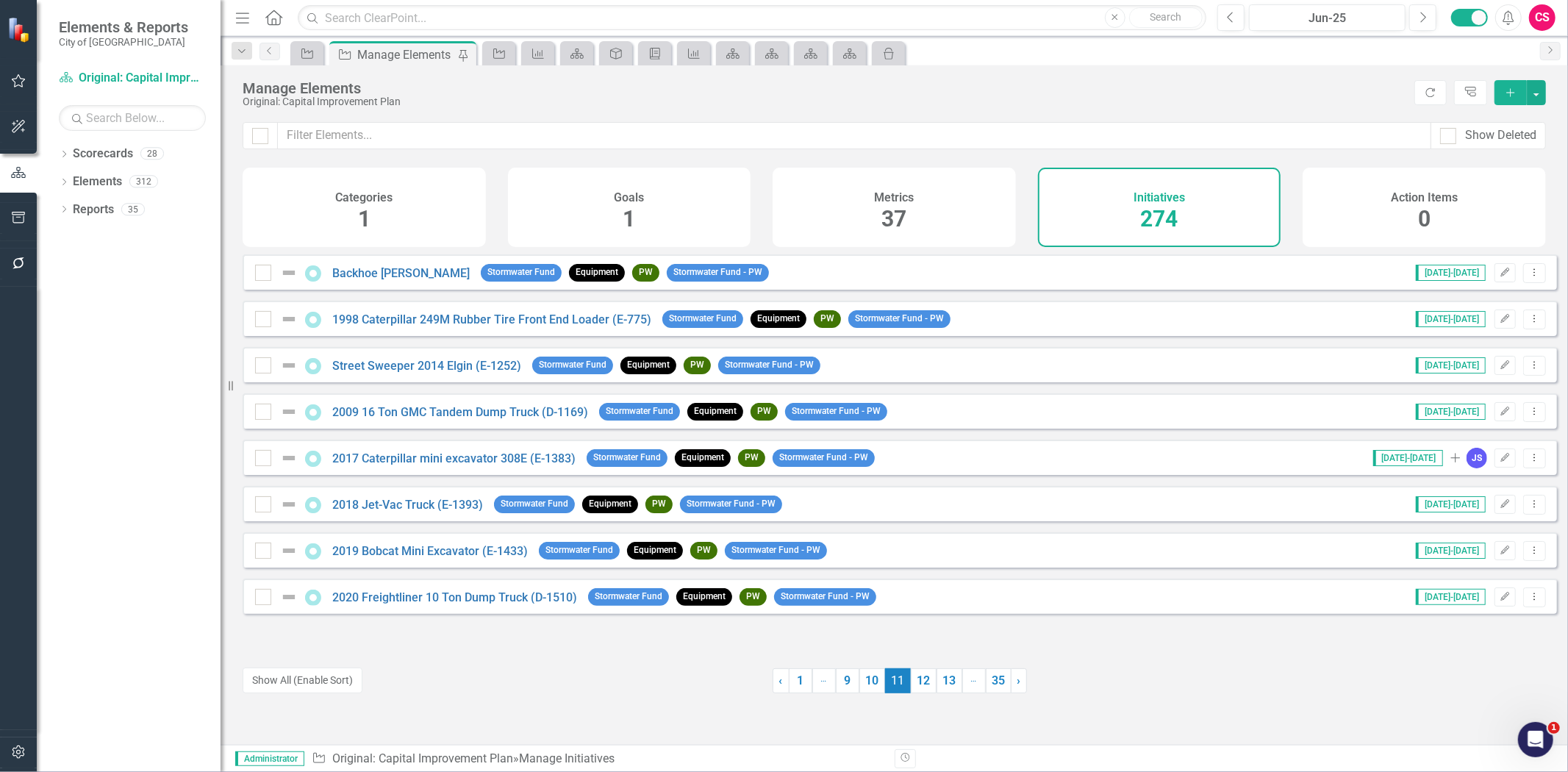
click at [921, 681] on link "12" at bounding box center [923, 681] width 26 height 25
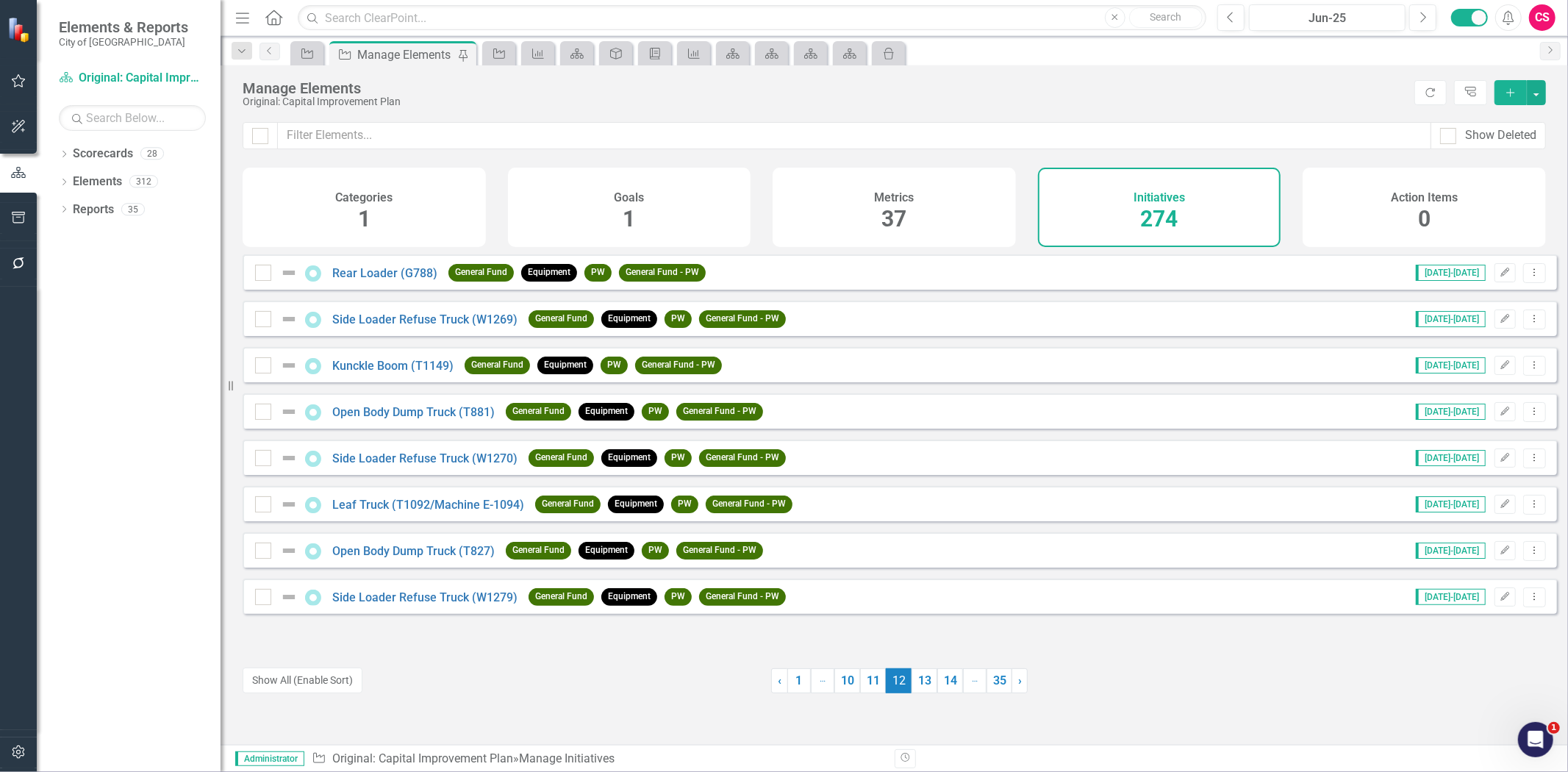
click at [921, 681] on link "13" at bounding box center [924, 681] width 26 height 25
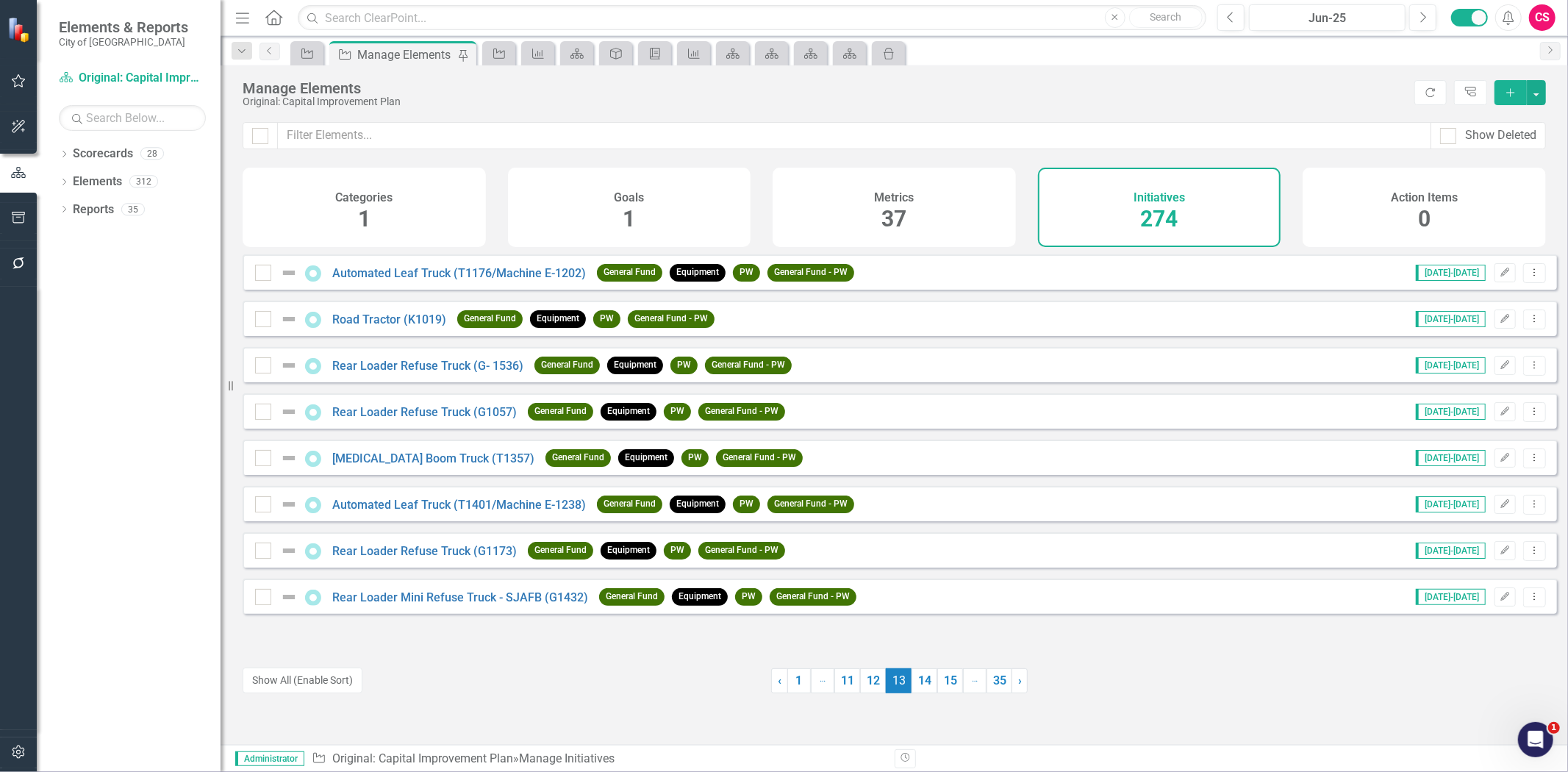
click at [921, 681] on link "14" at bounding box center [924, 681] width 26 height 25
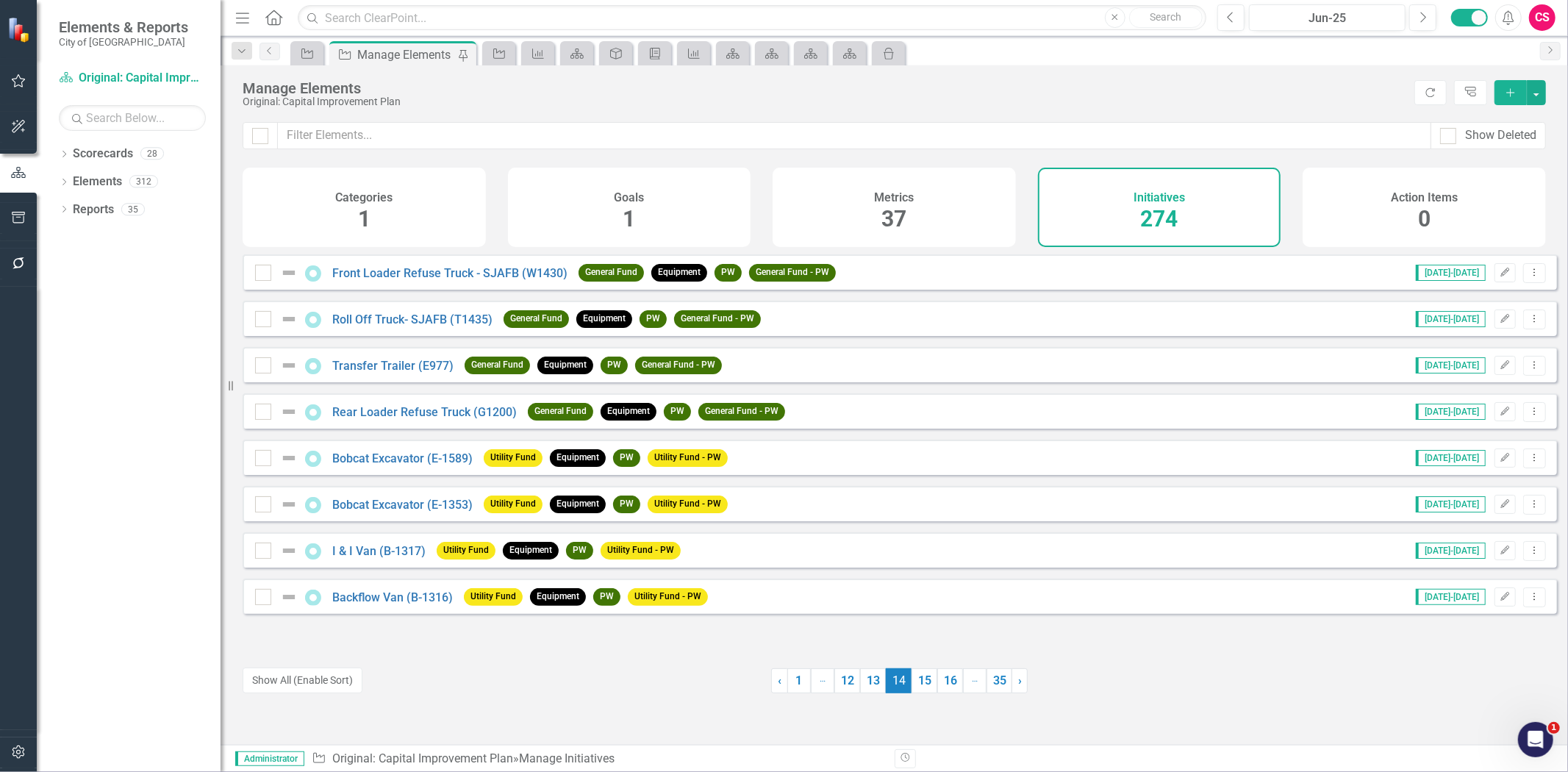
click at [921, 681] on link "15" at bounding box center [924, 681] width 26 height 25
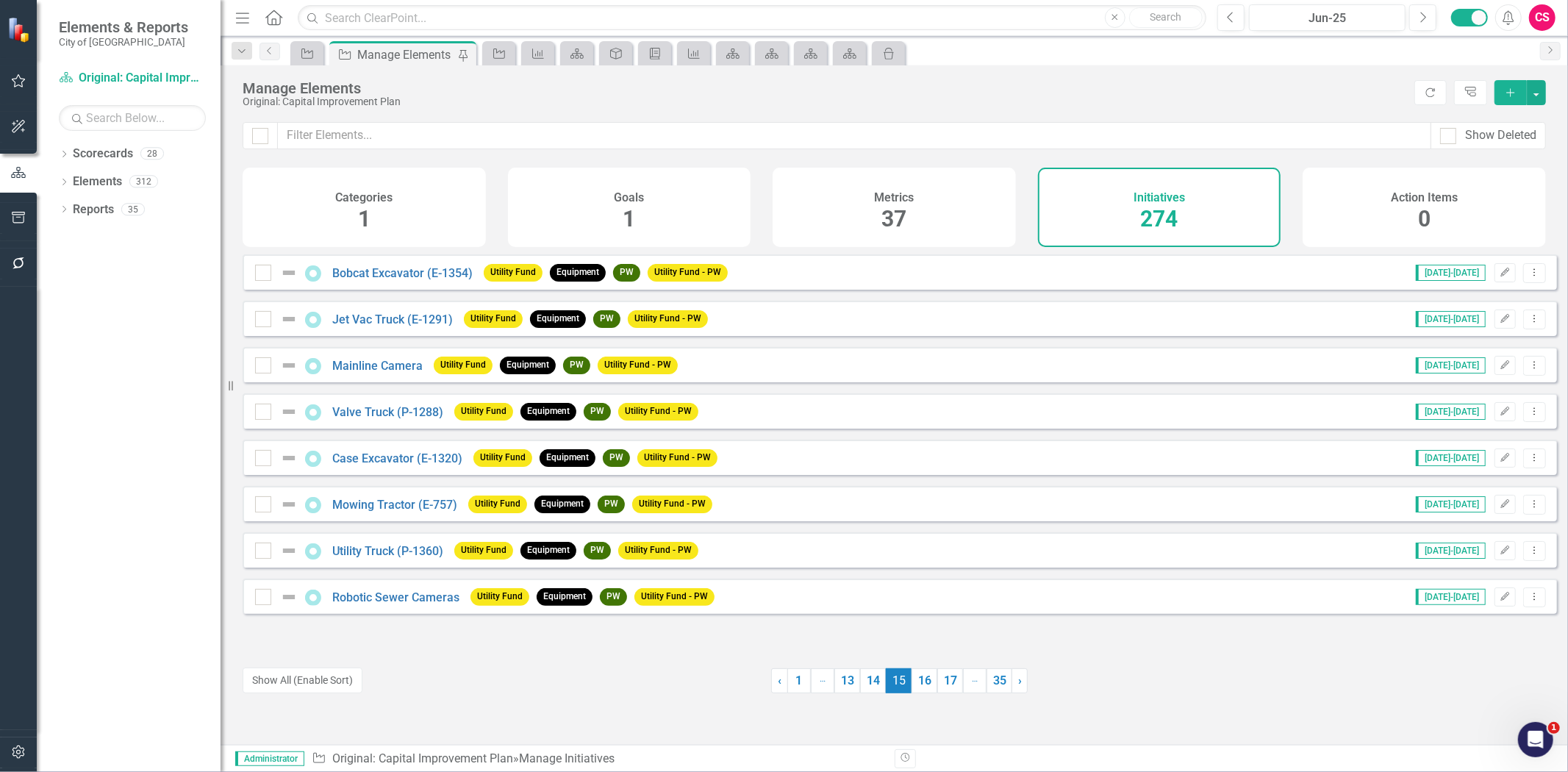
click at [921, 681] on link "16" at bounding box center [924, 681] width 26 height 25
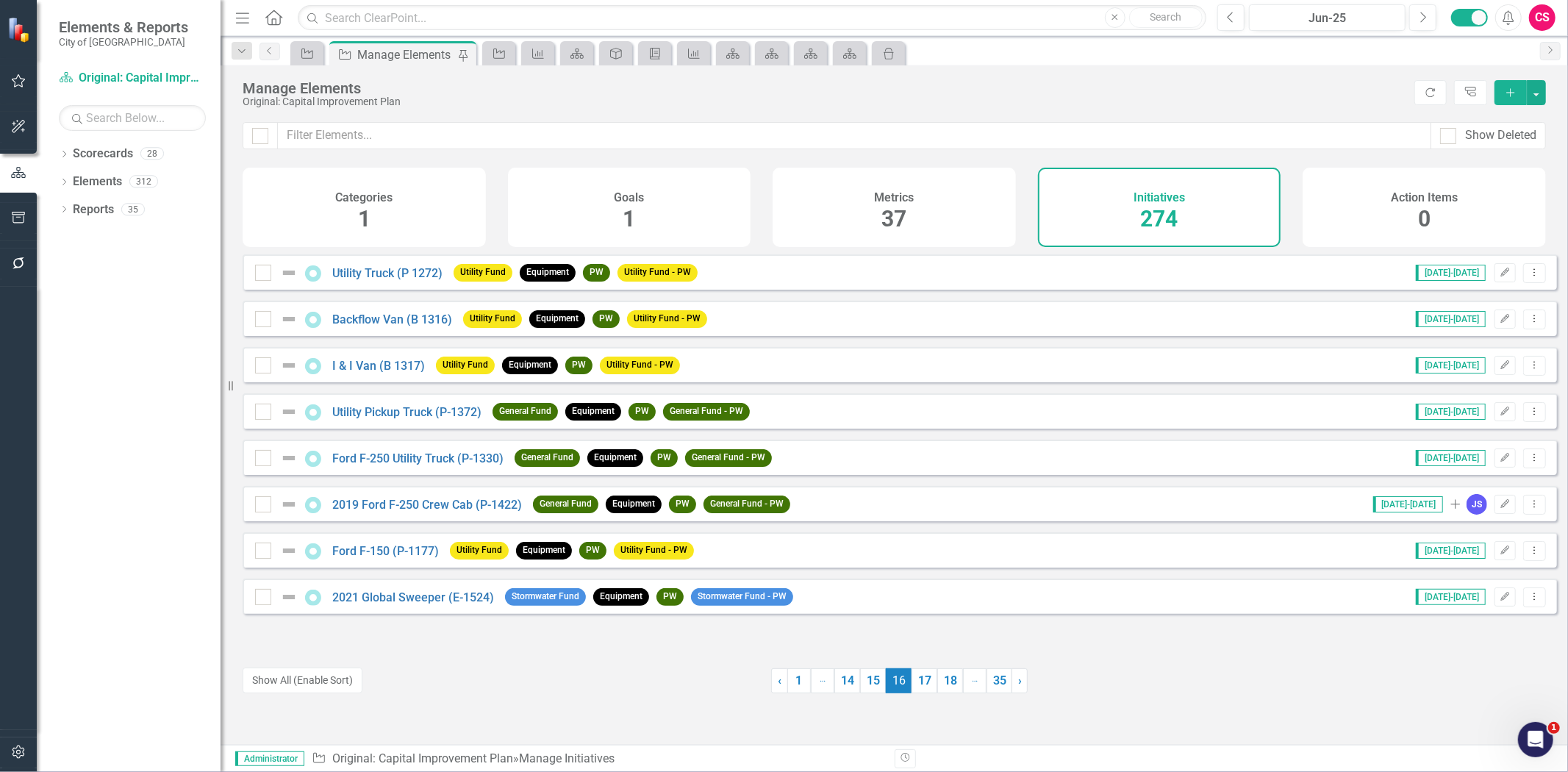
click at [921, 681] on link "17" at bounding box center [924, 681] width 26 height 25
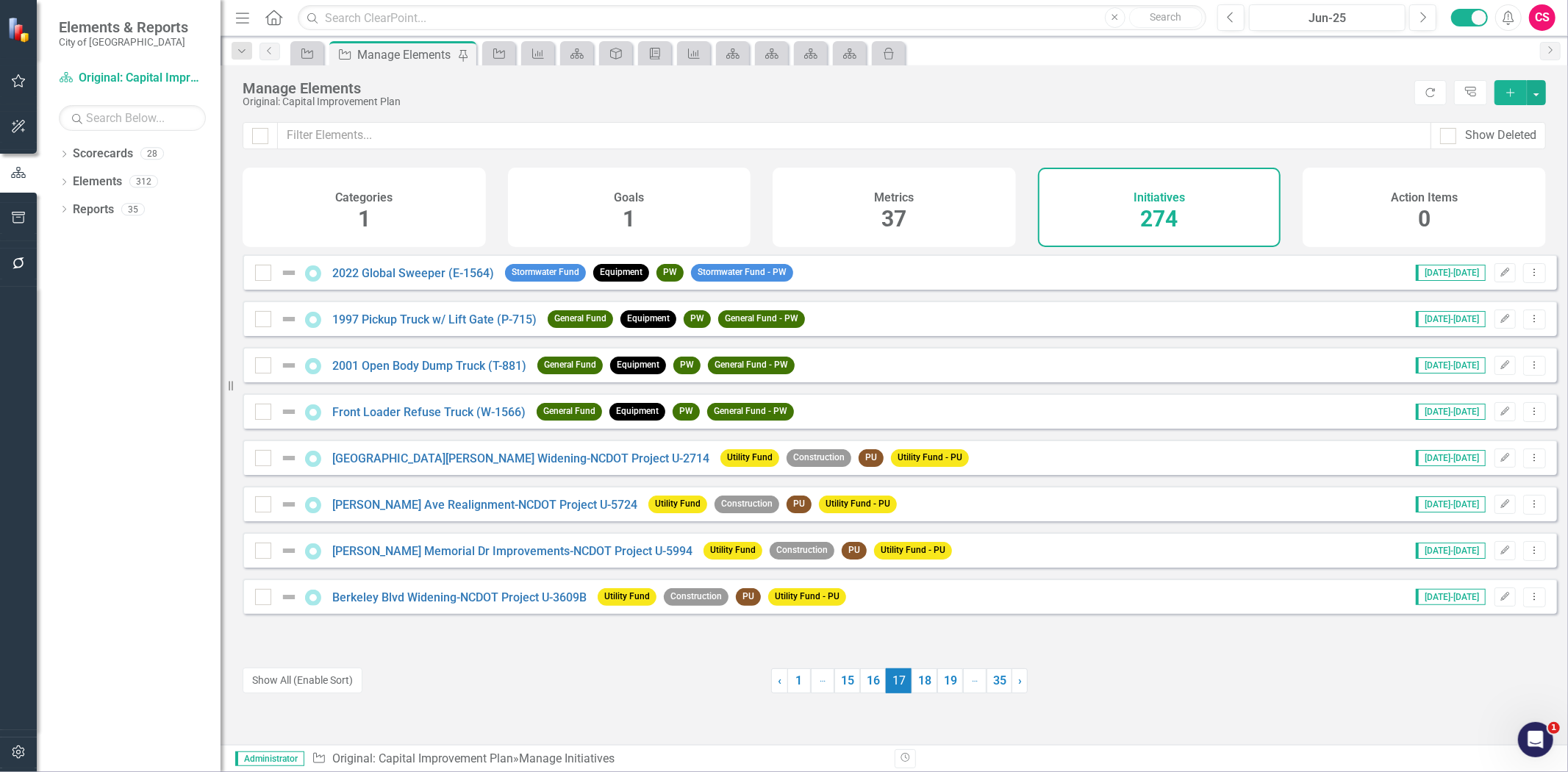
click at [921, 681] on link "18" at bounding box center [924, 681] width 26 height 25
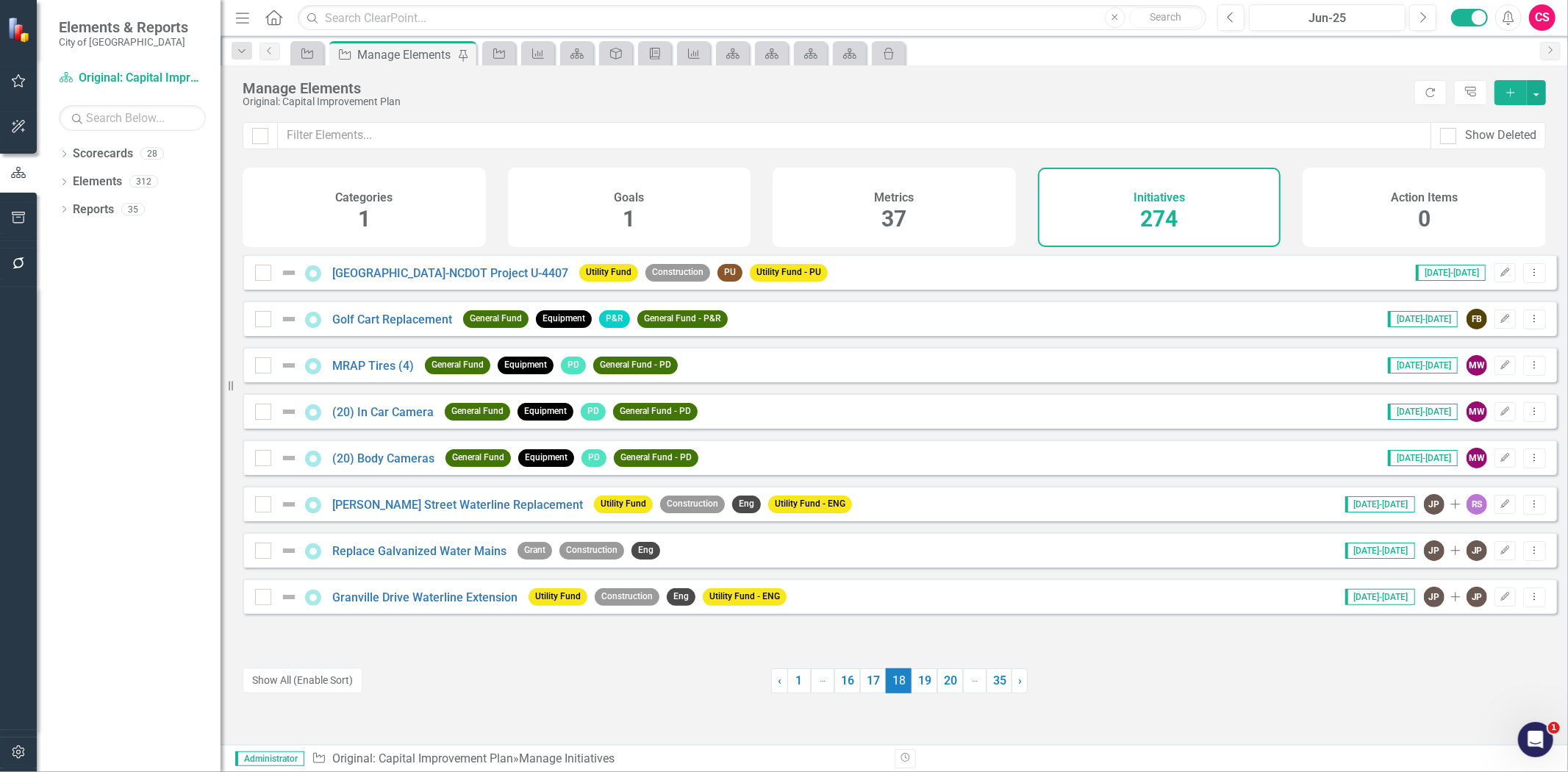
click at [921, 681] on link "19" at bounding box center [924, 681] width 26 height 25
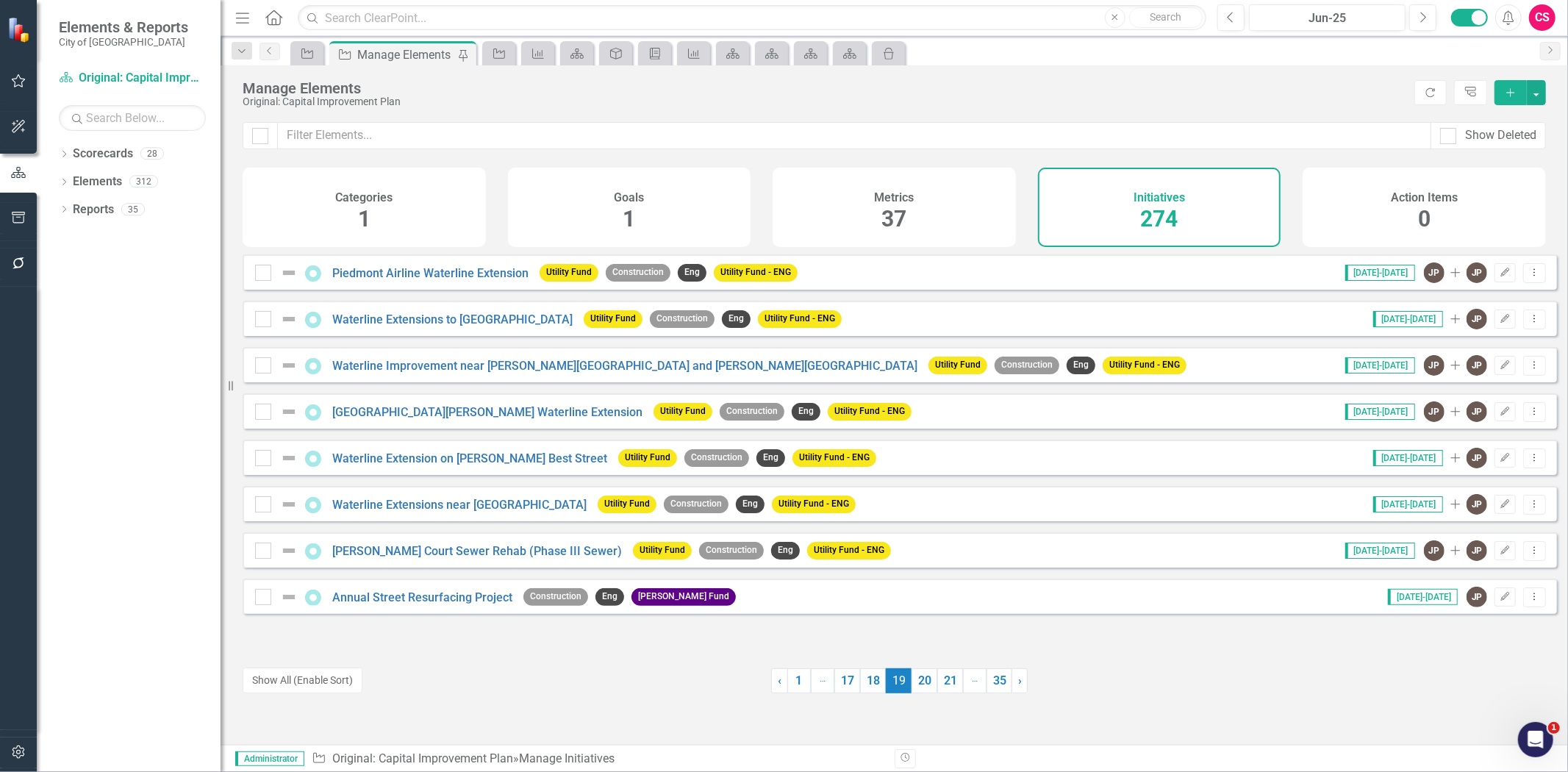
click at [921, 681] on link "20" at bounding box center [924, 681] width 26 height 25
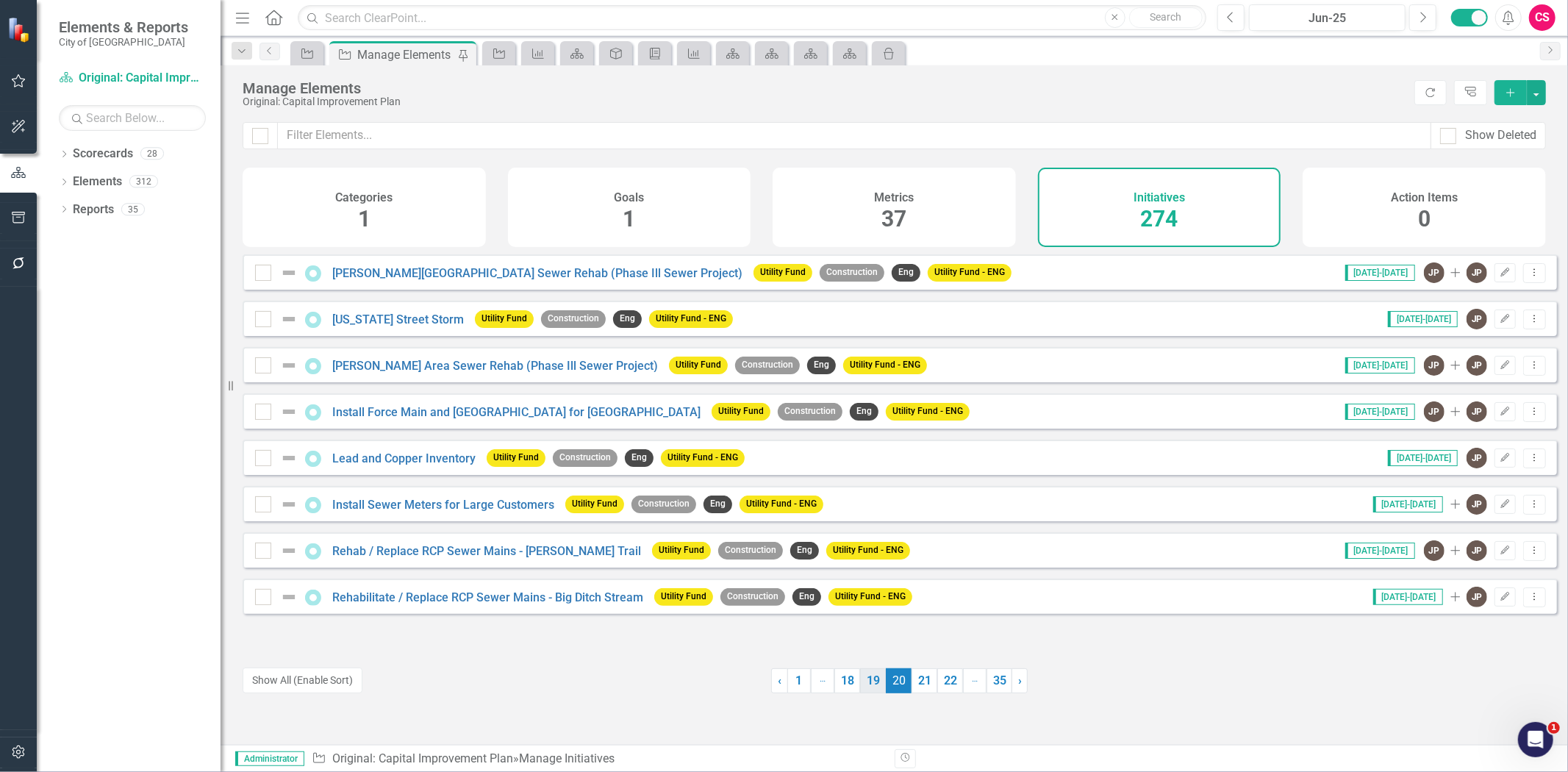
click at [868, 675] on link "19" at bounding box center [872, 681] width 26 height 25
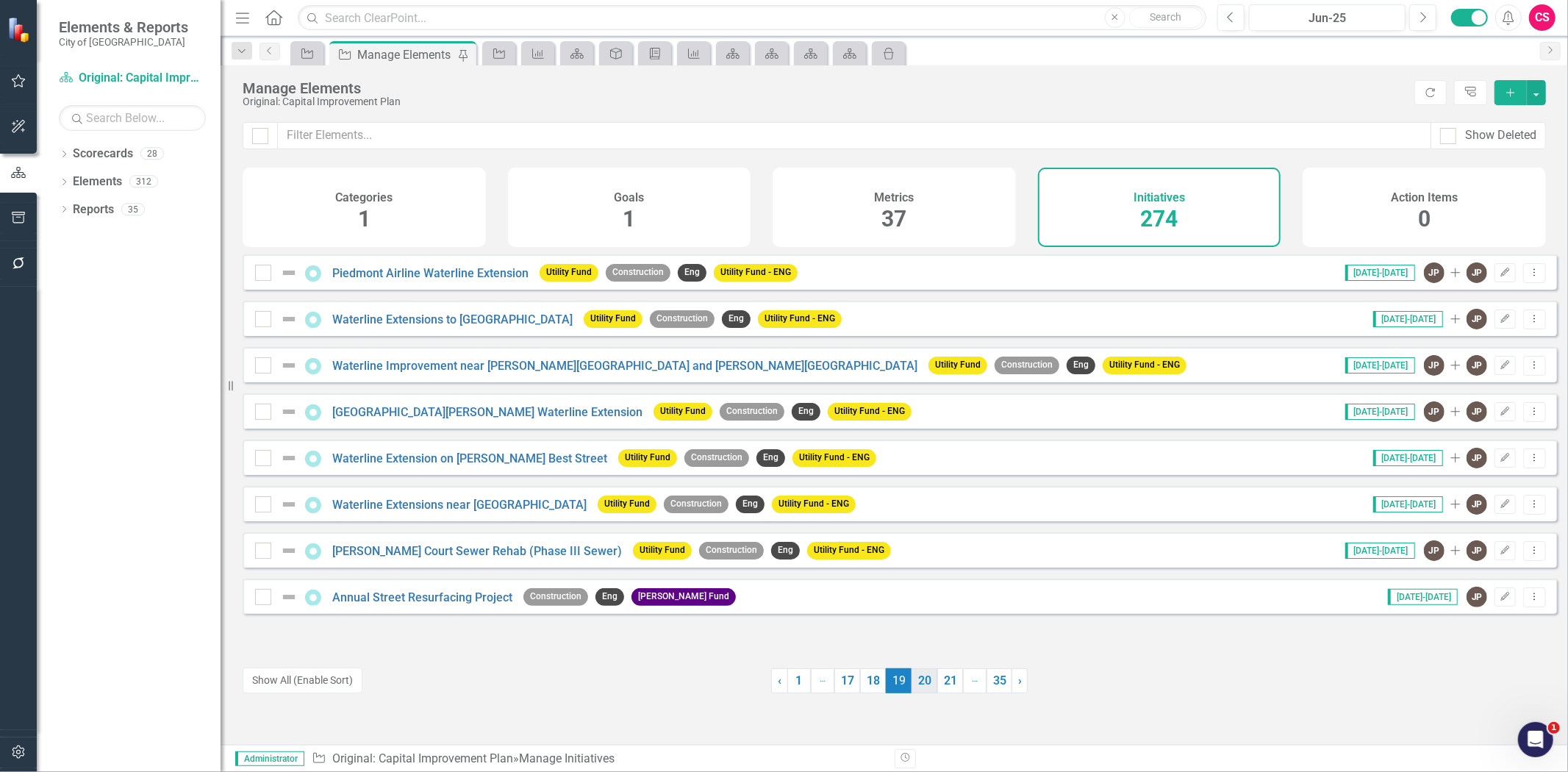
click at [922, 679] on link "20" at bounding box center [924, 681] width 26 height 25
click at [937, 681] on link "21" at bounding box center [950, 681] width 26 height 25
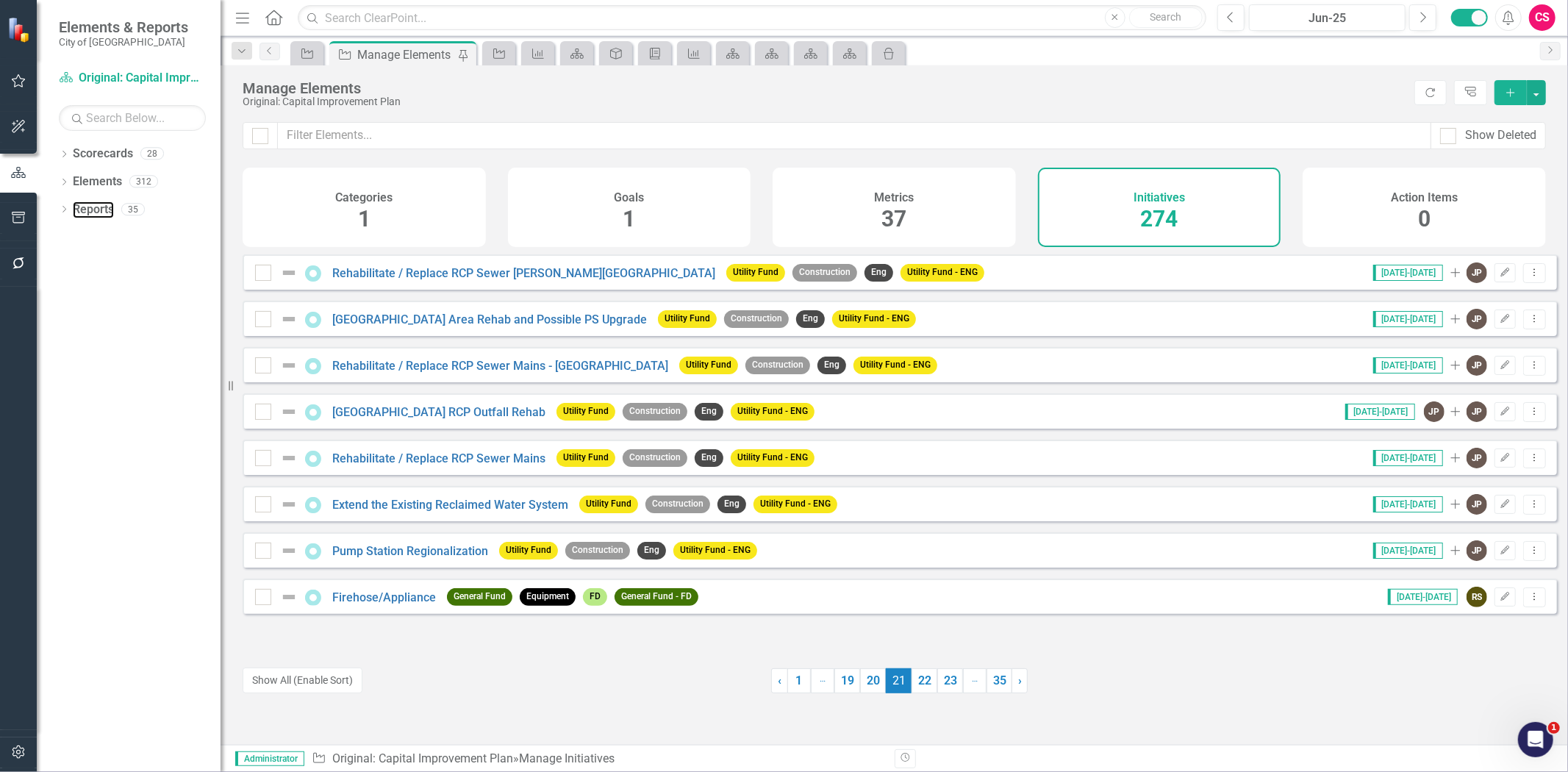
click at [84, 217] on link "Reports" at bounding box center [93, 210] width 41 height 17
click at [84, 216] on link "Reports" at bounding box center [93, 210] width 41 height 17
click at [107, 209] on link "Reports" at bounding box center [93, 210] width 41 height 17
click at [91, 208] on link "Reports" at bounding box center [93, 210] width 41 height 17
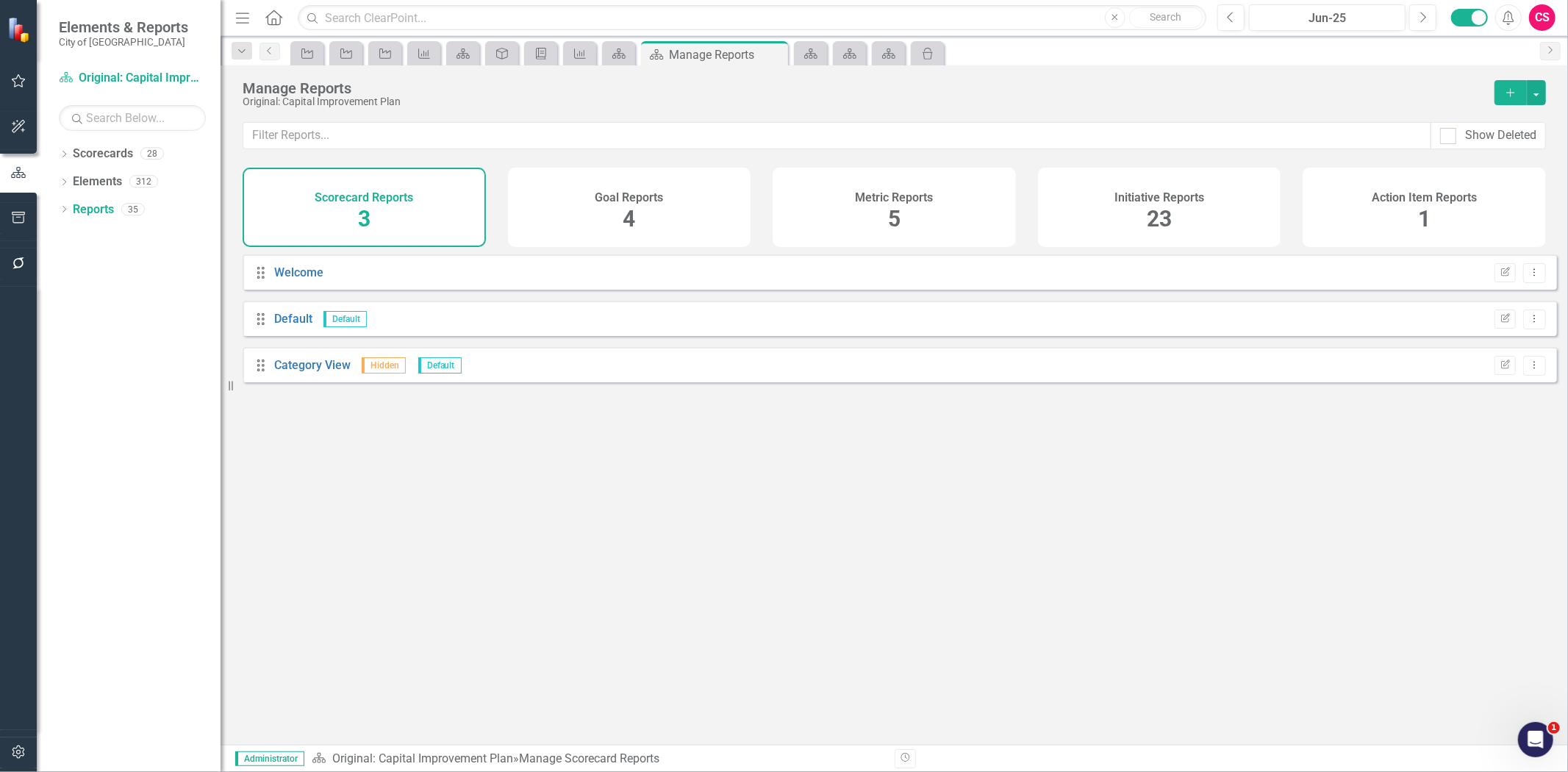
drag, startPoint x: 1176, startPoint y: 202, endPoint x: 860, endPoint y: 234, distance: 317.6
click at [1176, 202] on h4 "Initiative Reports" at bounding box center [1159, 198] width 90 height 13
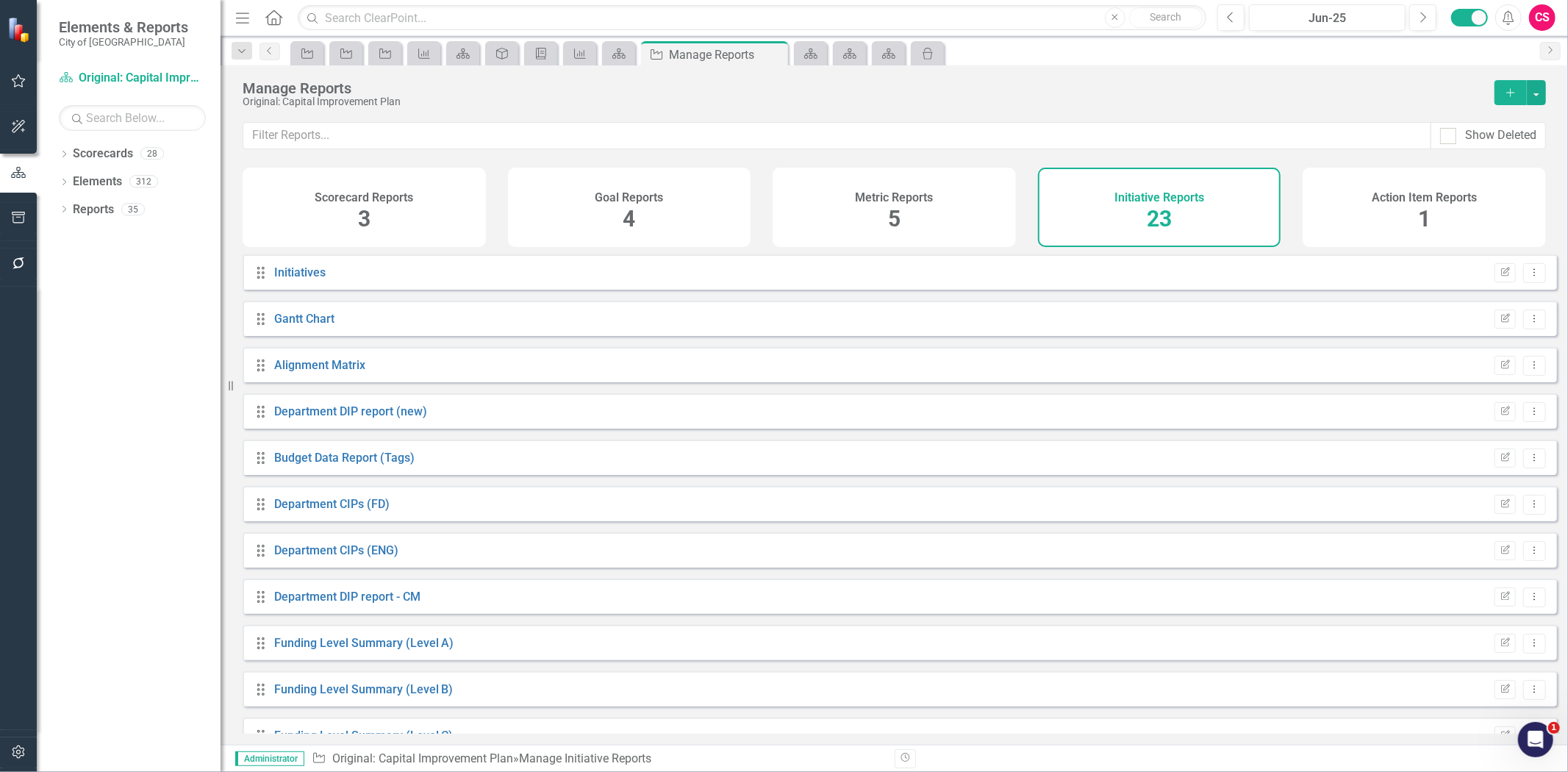
scroll to position [586, 0]
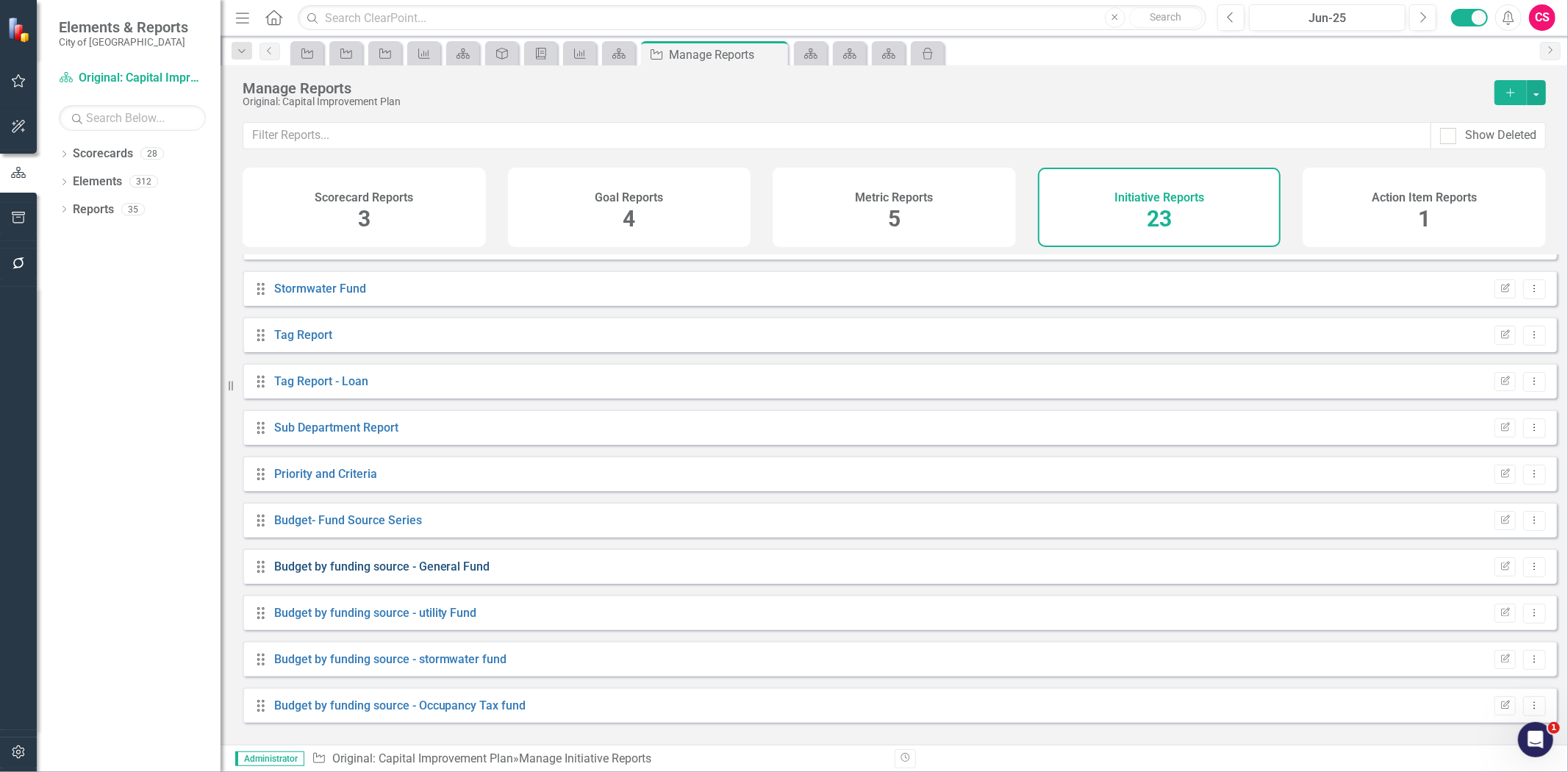
click at [420, 574] on link "Budget by funding source - General Fund" at bounding box center [382, 566] width 216 height 14
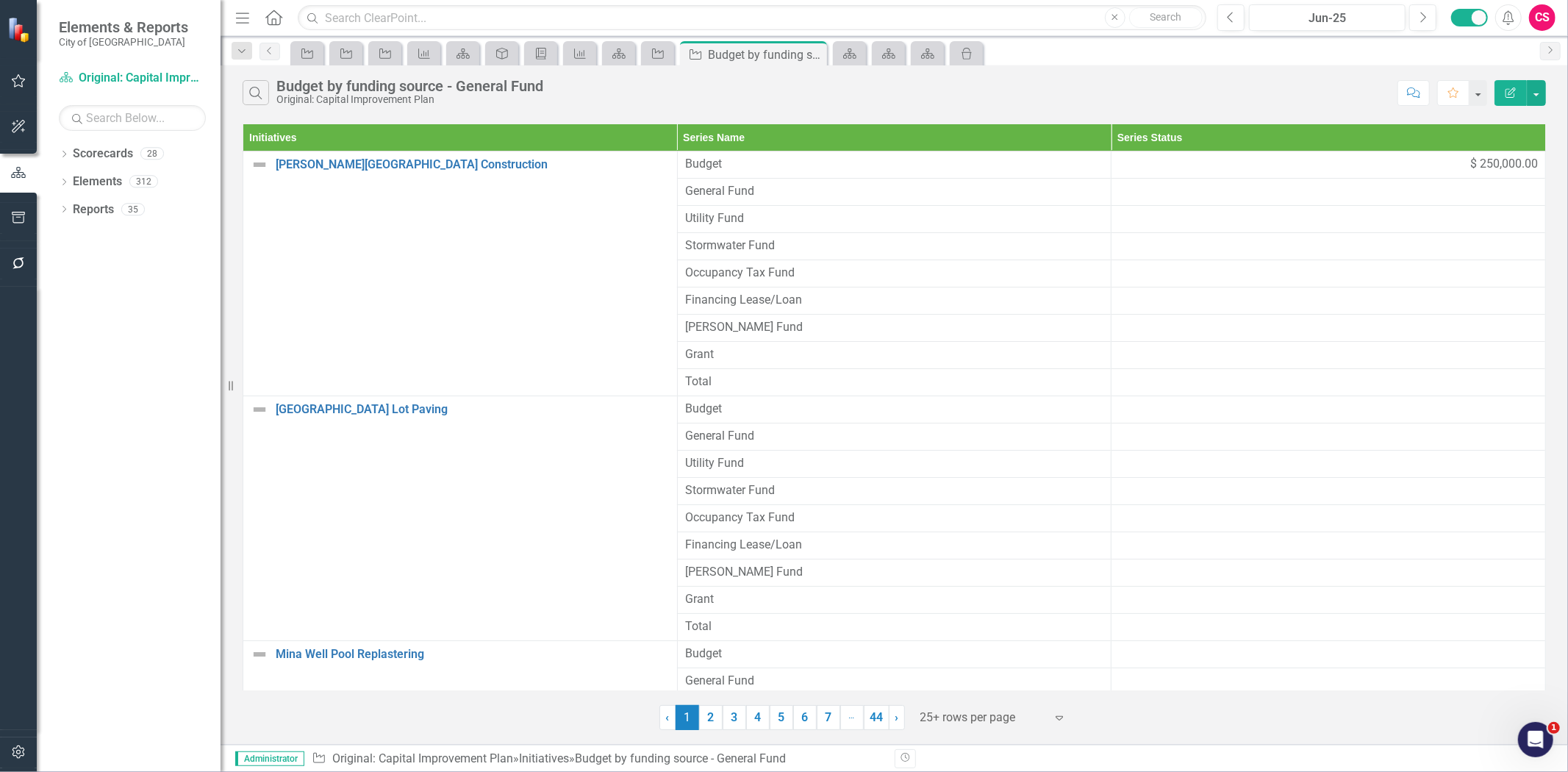
click at [1510, 92] on icon "Edit Report" at bounding box center [1510, 92] width 13 height 10
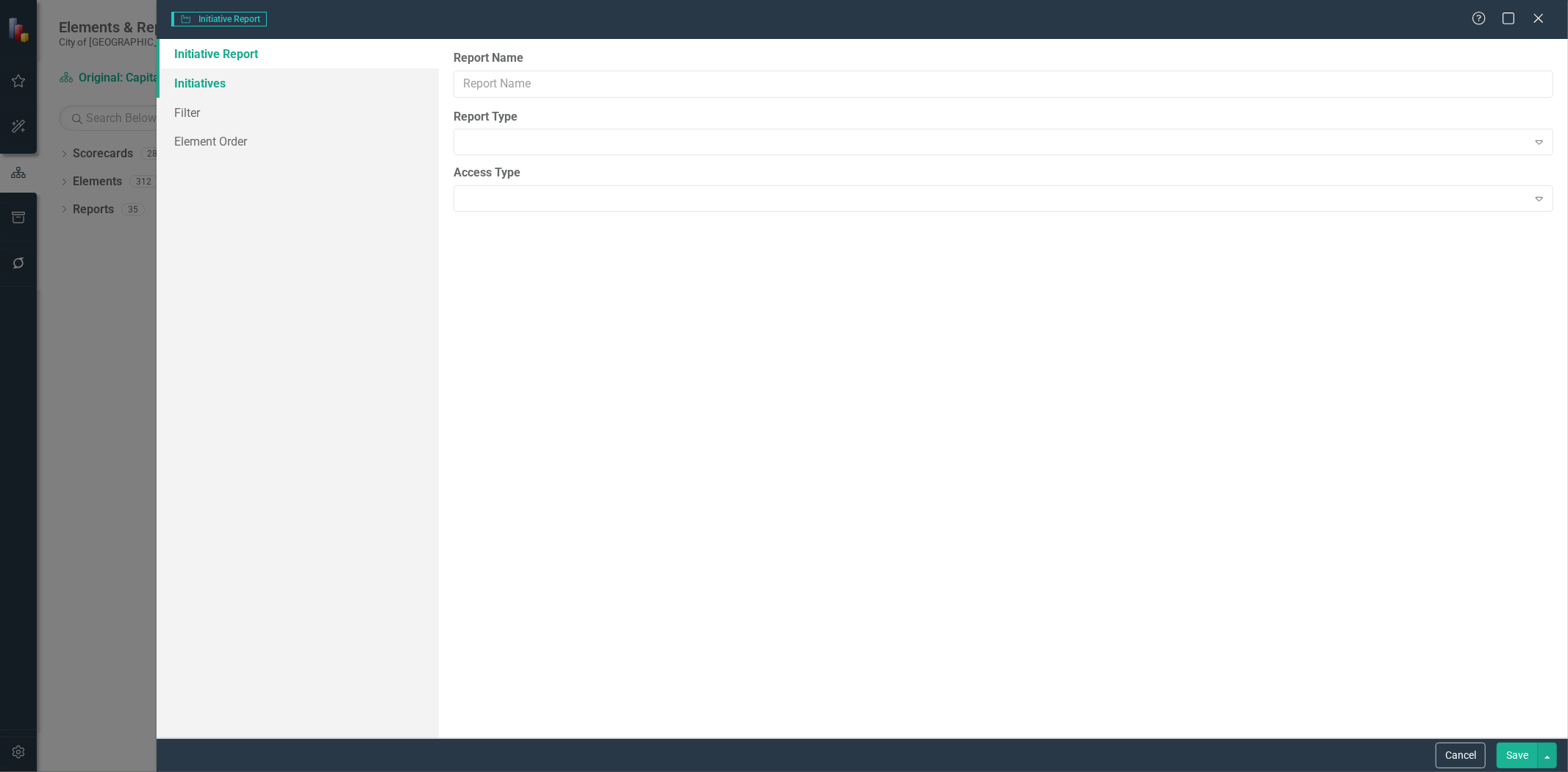
type input "Budget by funding source - General Fund"
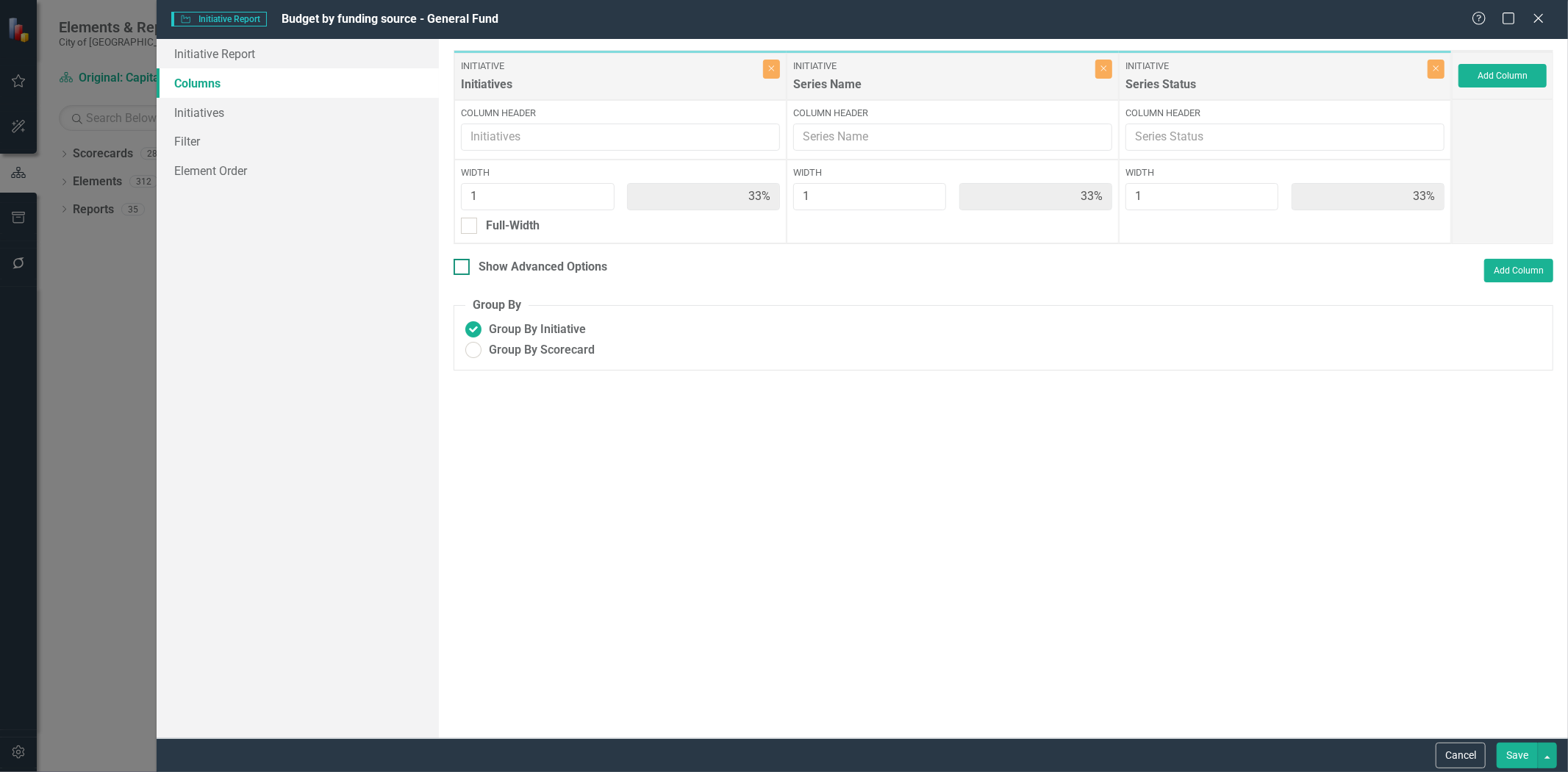
click at [526, 270] on div "Show Advanced Options" at bounding box center [543, 267] width 129 height 17
click at [463, 269] on input "Show Advanced Options" at bounding box center [458, 263] width 9 height 9
checkbox input "true"
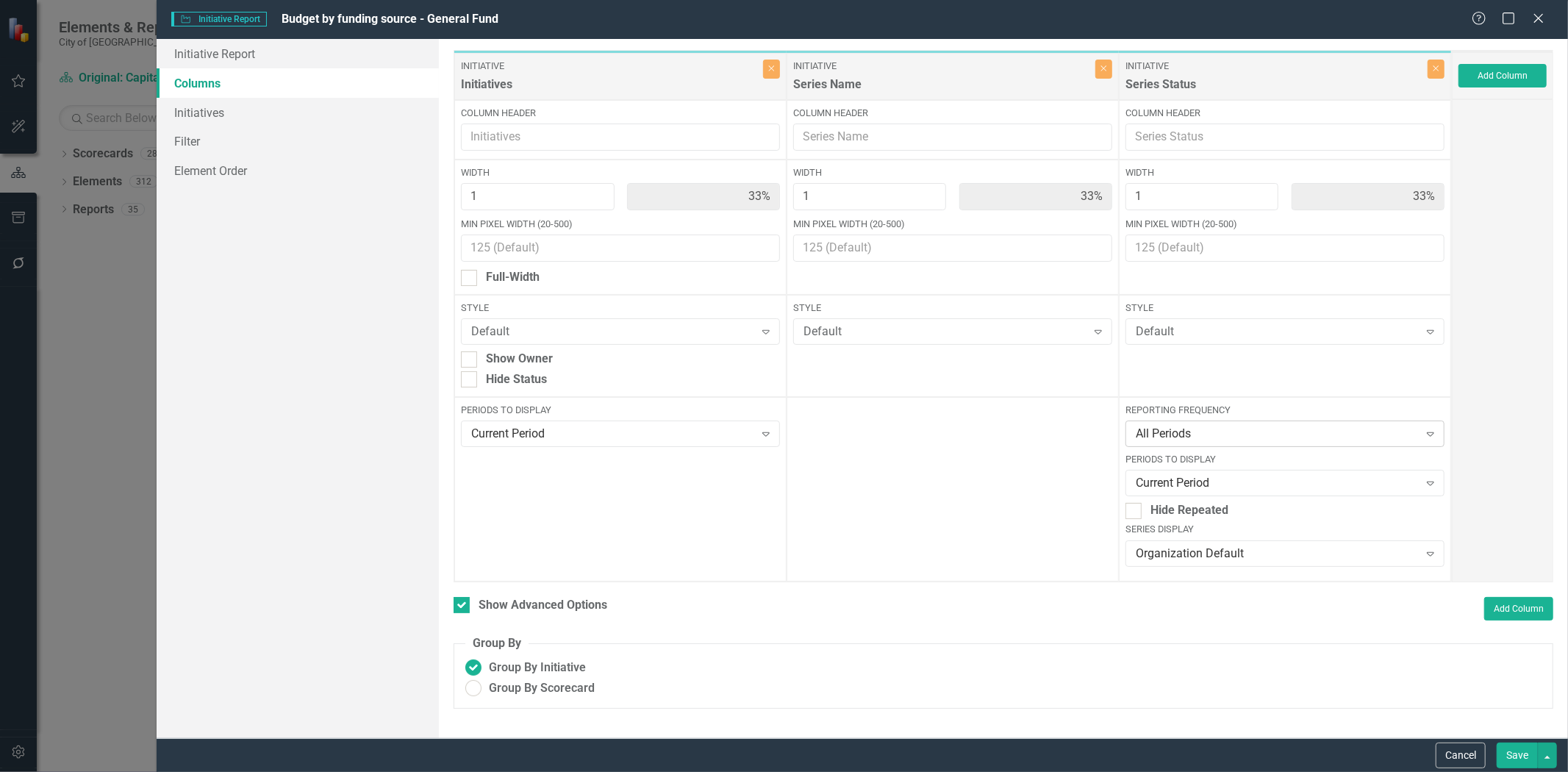
click at [1204, 437] on div "All Periods" at bounding box center [1276, 434] width 282 height 17
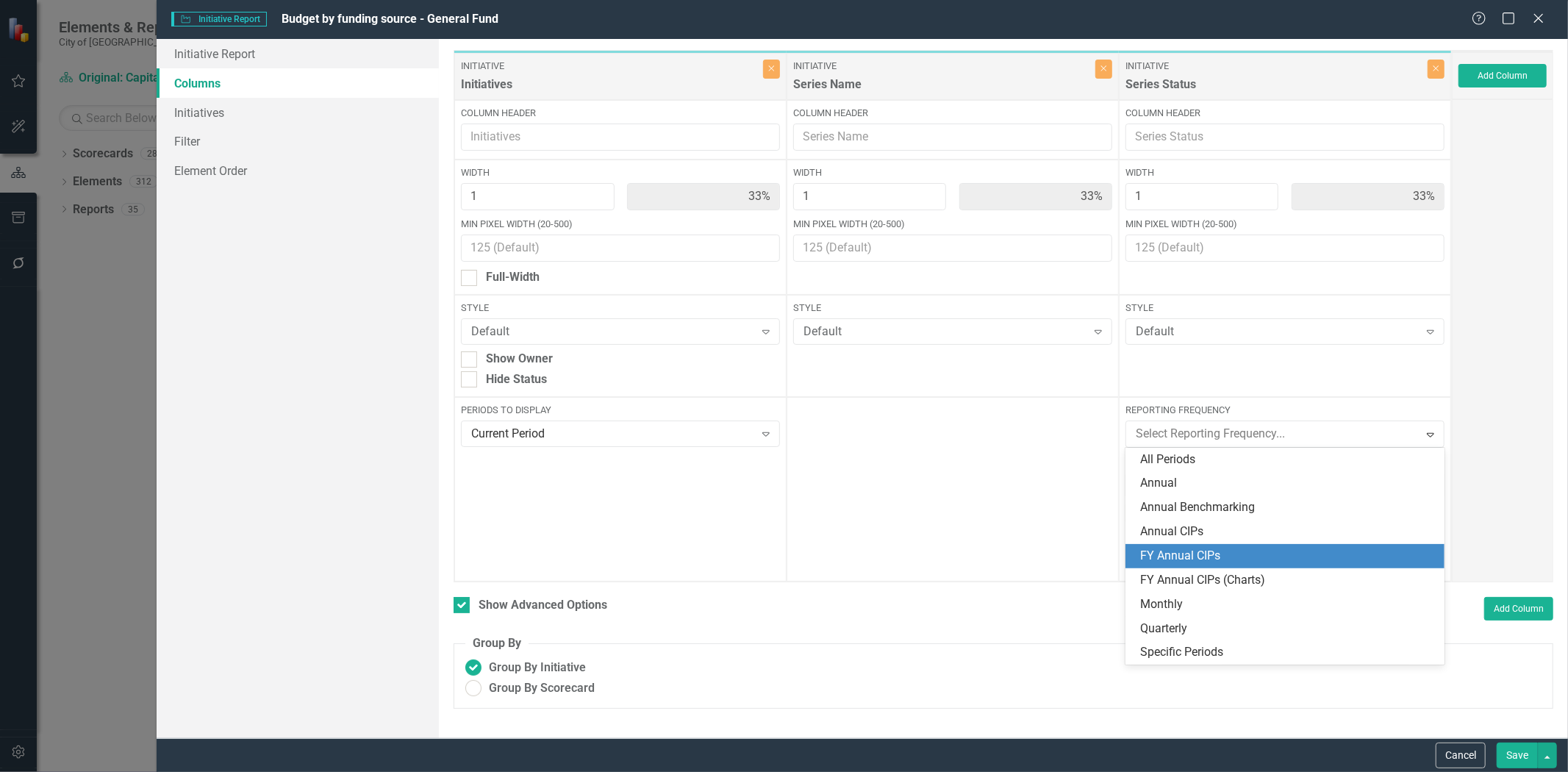
click at [1206, 556] on div "FY Annual CIPs" at bounding box center [1288, 556] width 295 height 17
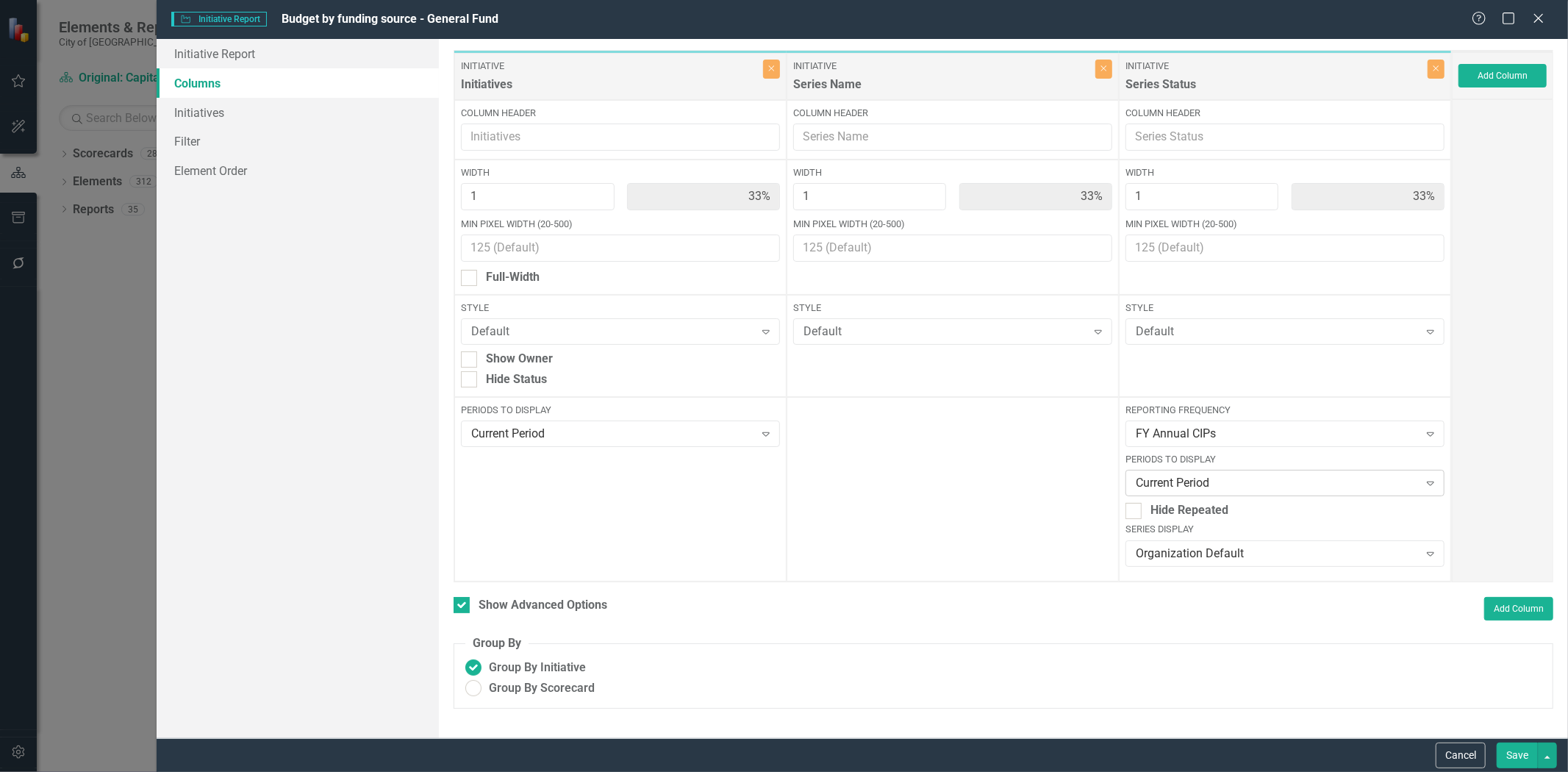
click at [1208, 481] on div "Current Period" at bounding box center [1276, 484] width 282 height 17
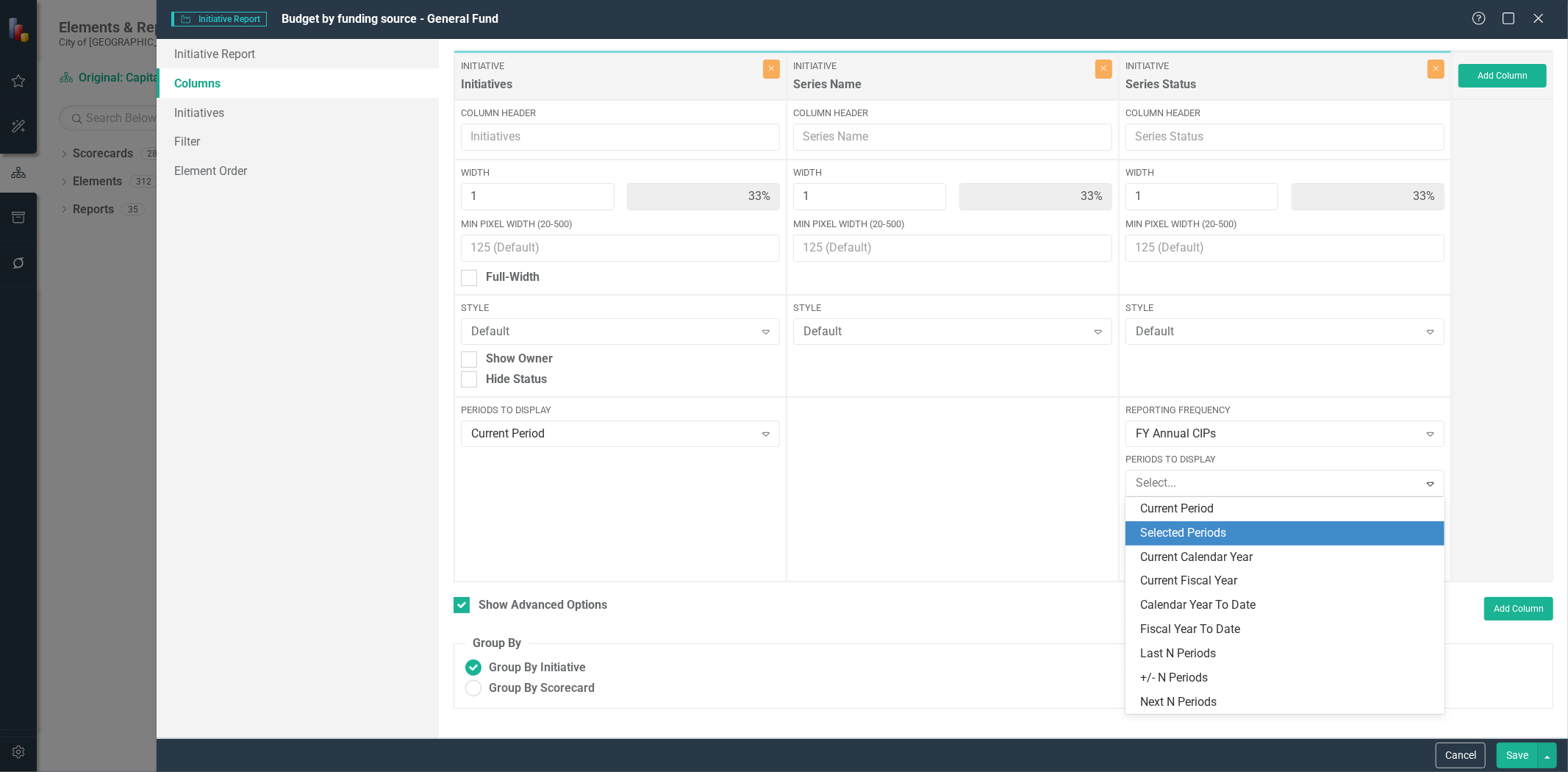
click at [1203, 530] on div "Selected Periods" at bounding box center [1288, 534] width 295 height 17
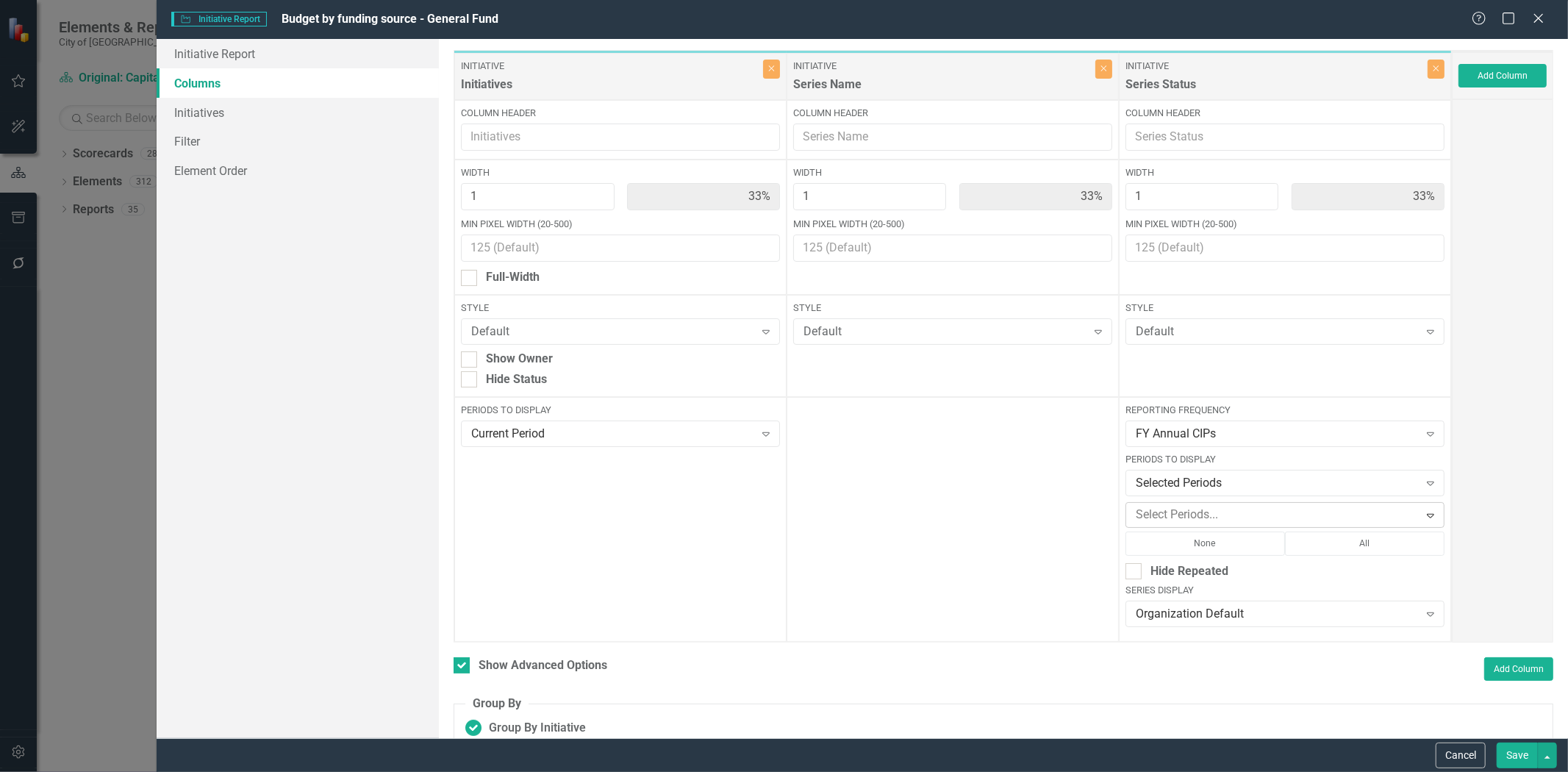
click at [1200, 524] on div at bounding box center [1274, 515] width 288 height 20
click at [1223, 519] on div at bounding box center [1274, 515] width 288 height 20
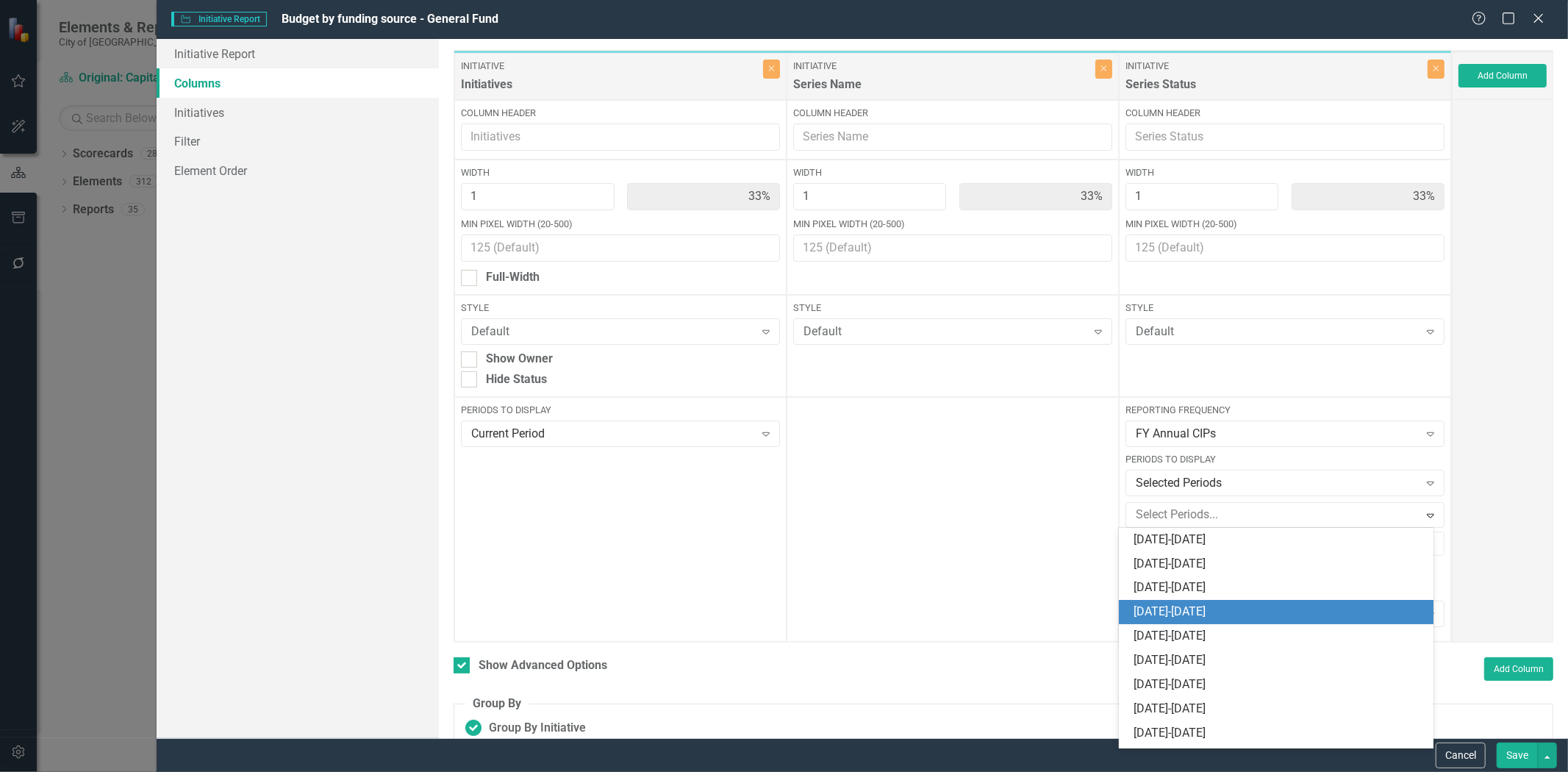
click at [1188, 612] on div "[DATE]-[DATE]" at bounding box center [1280, 613] width 292 height 17
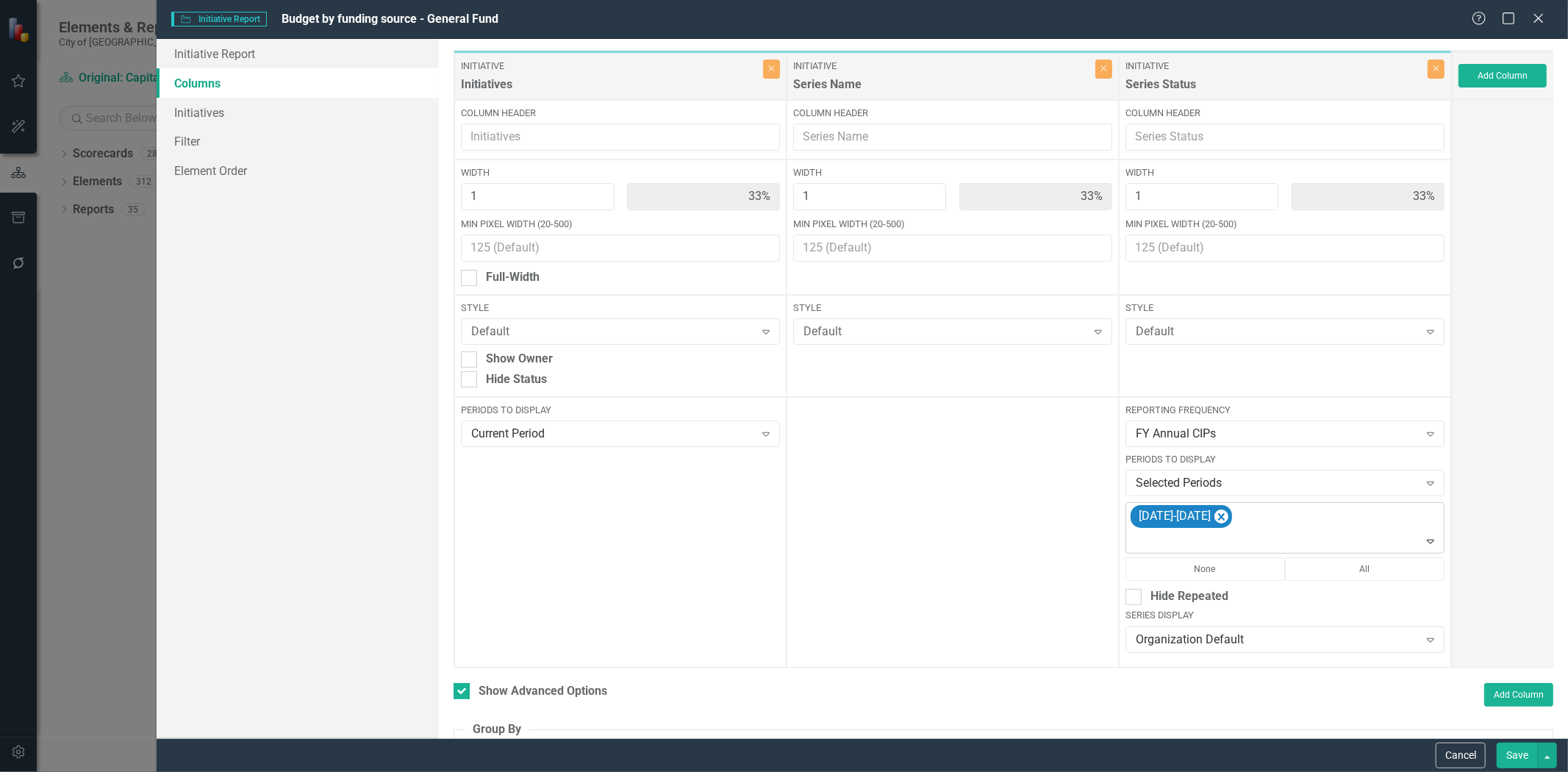
click at [1221, 541] on div at bounding box center [1286, 541] width 312 height 20
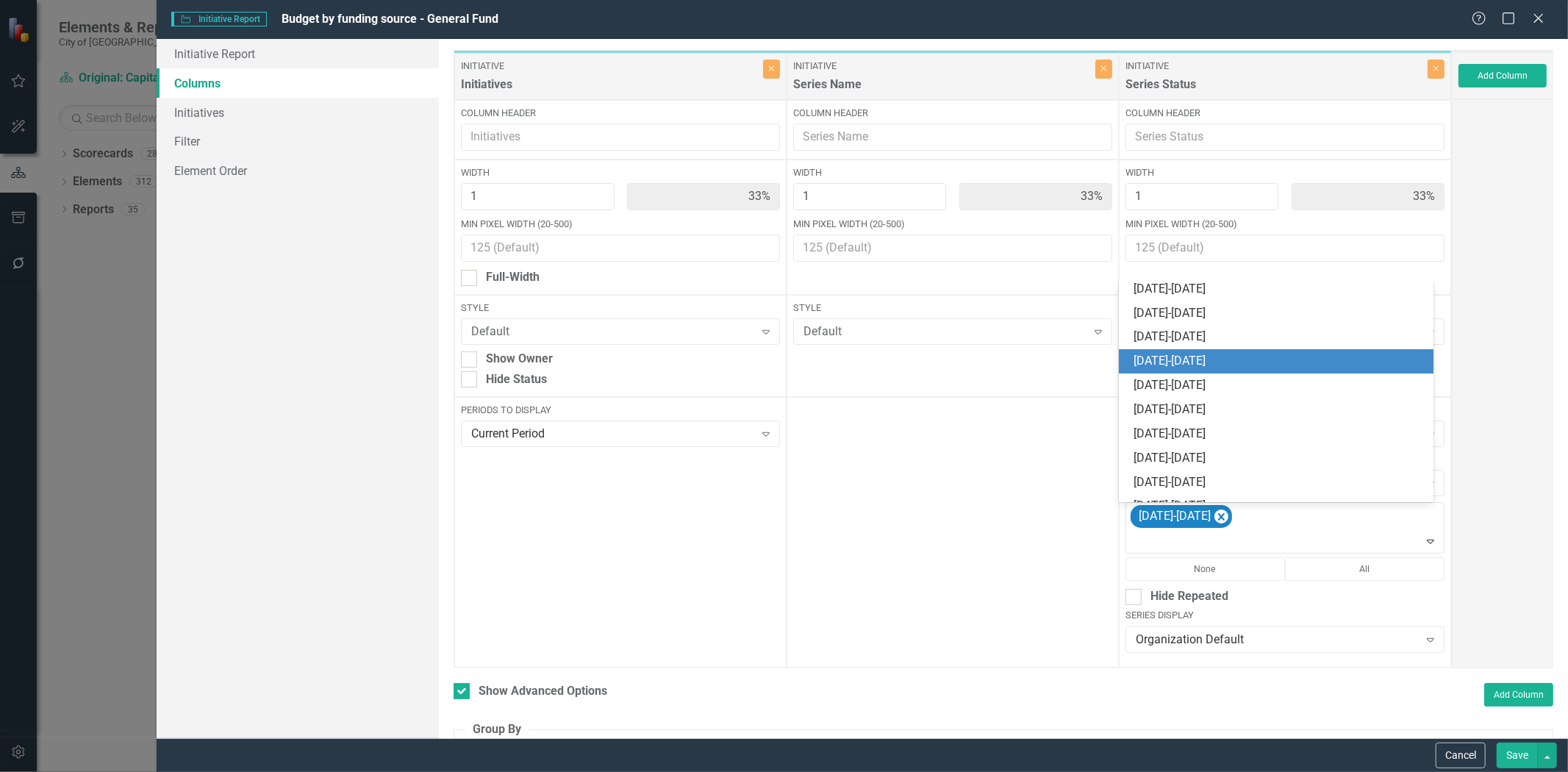
click at [1210, 365] on div "[DATE]-[DATE]" at bounding box center [1280, 362] width 292 height 17
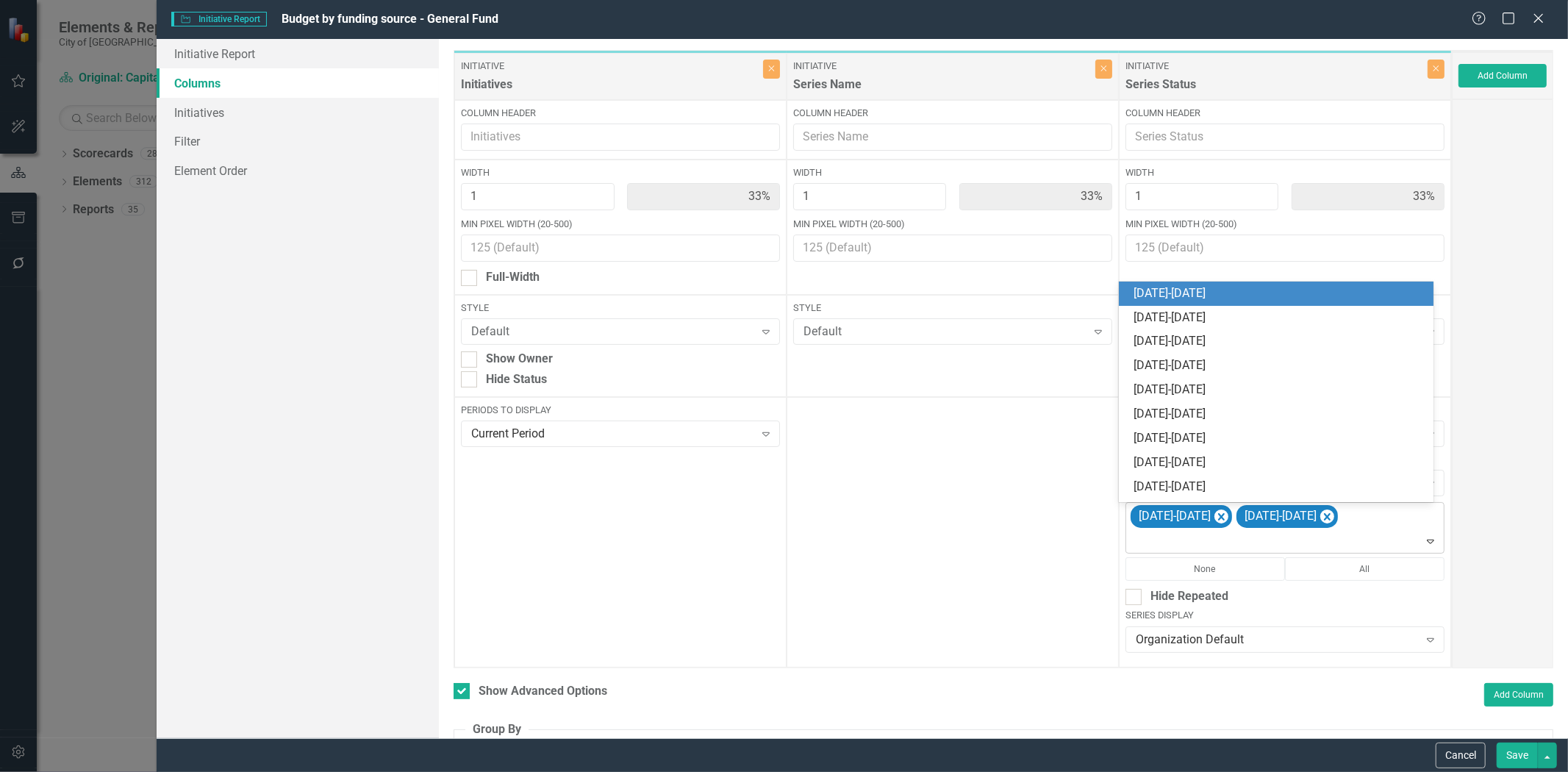
click at [1301, 530] on div "2025-2026 2026-2027" at bounding box center [1286, 528] width 315 height 50
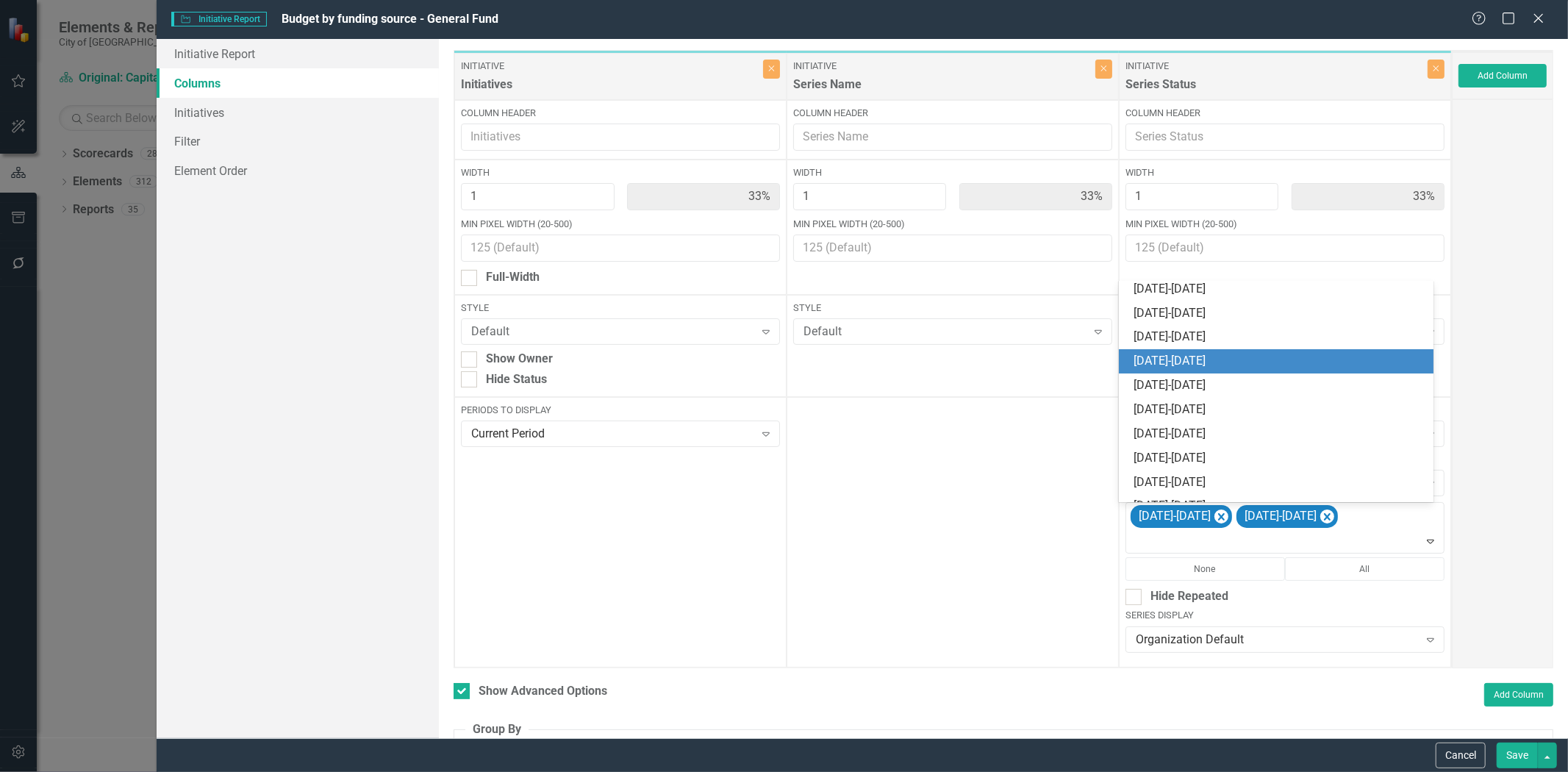
click at [1235, 358] on div "[DATE]-[DATE]" at bounding box center [1280, 362] width 292 height 17
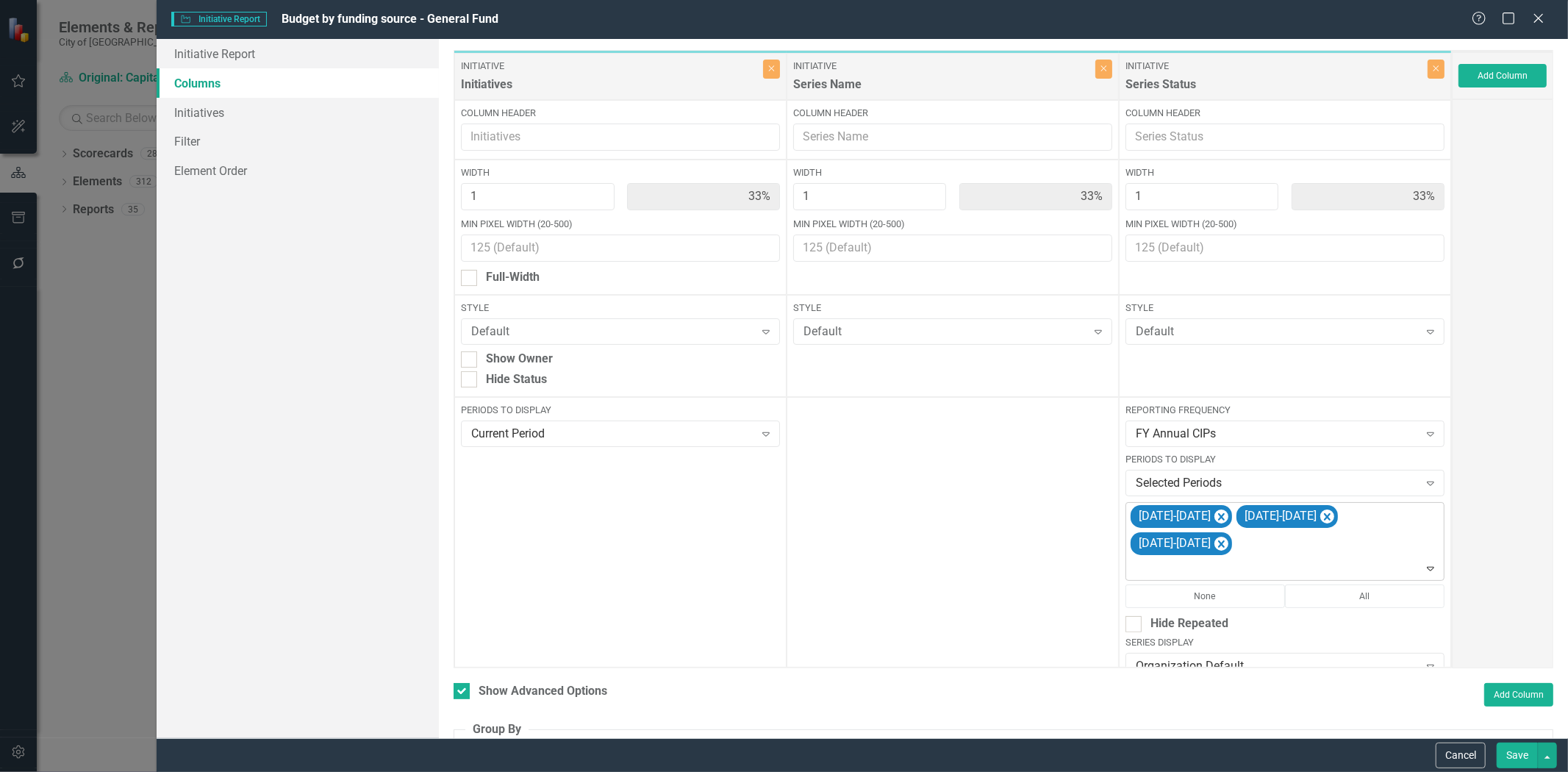
click at [1235, 559] on div at bounding box center [1286, 568] width 312 height 20
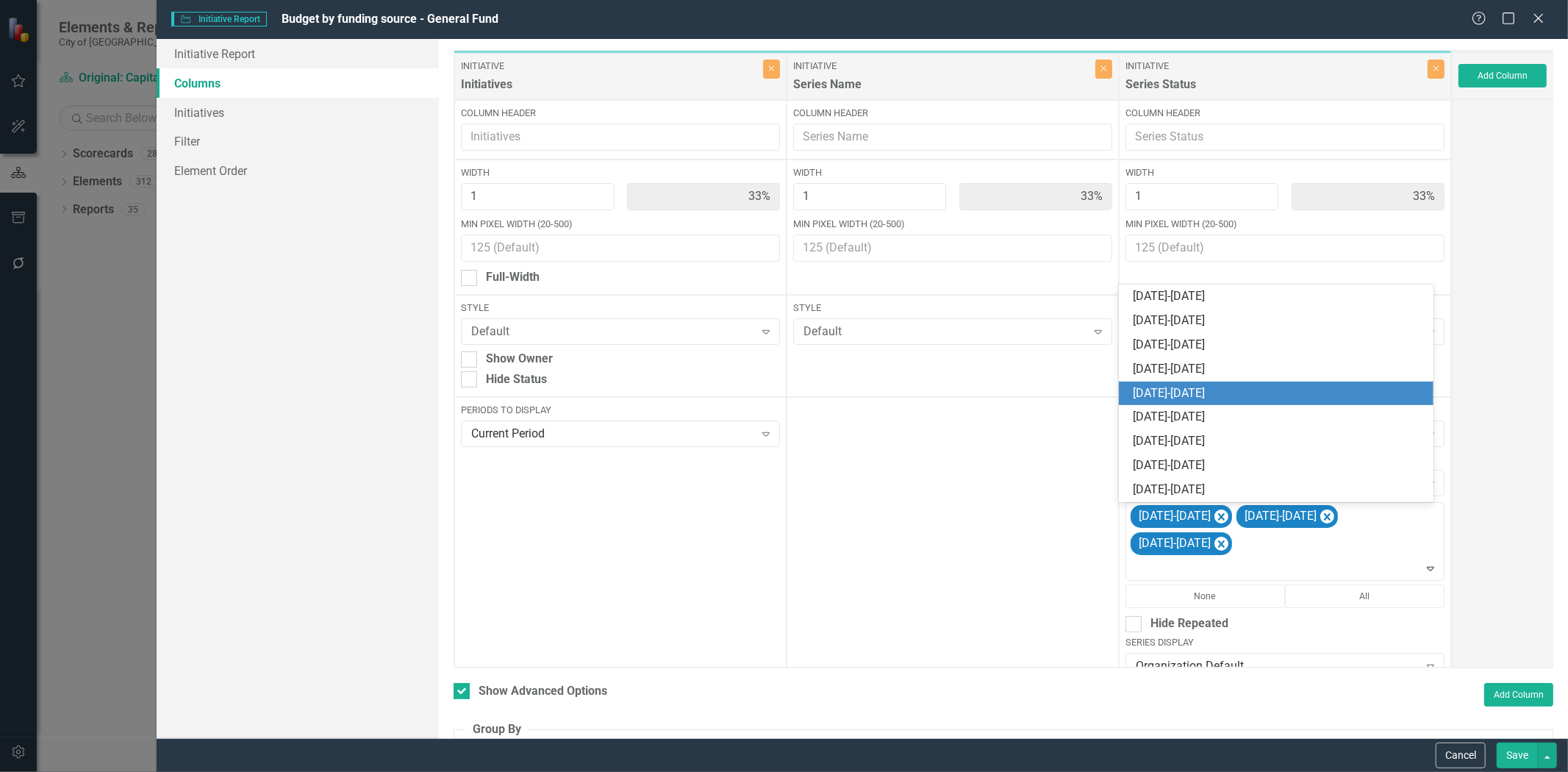
click at [1217, 400] on div "[DATE]-[DATE]" at bounding box center [1280, 394] width 292 height 17
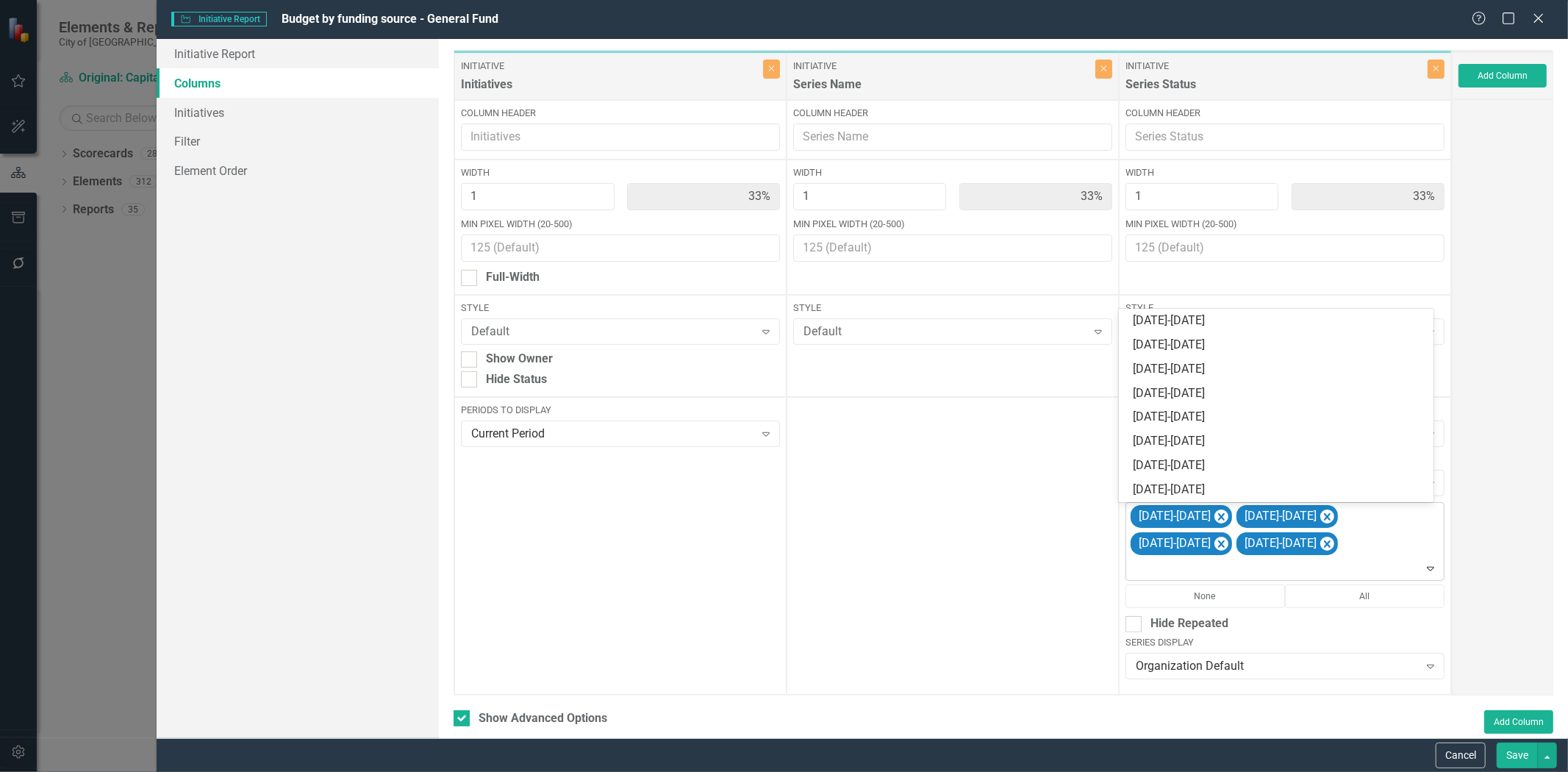
click at [1231, 554] on div "2025-2026 2026-2027 2027-2028 2029-2030" at bounding box center [1286, 541] width 315 height 77
click at [1211, 401] on div "[DATE]-[DATE]" at bounding box center [1280, 394] width 292 height 17
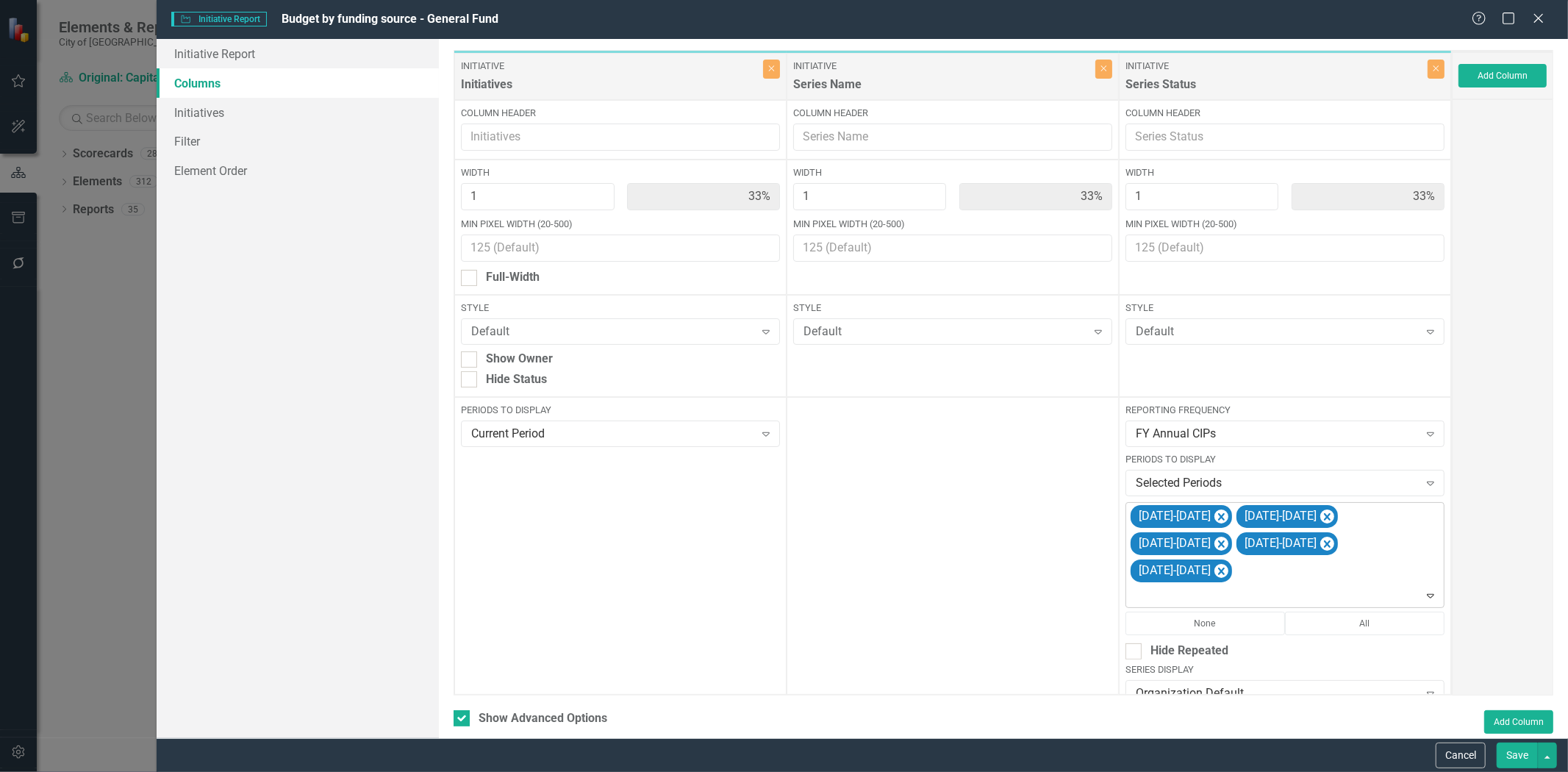
click at [1328, 586] on div at bounding box center [1286, 595] width 312 height 20
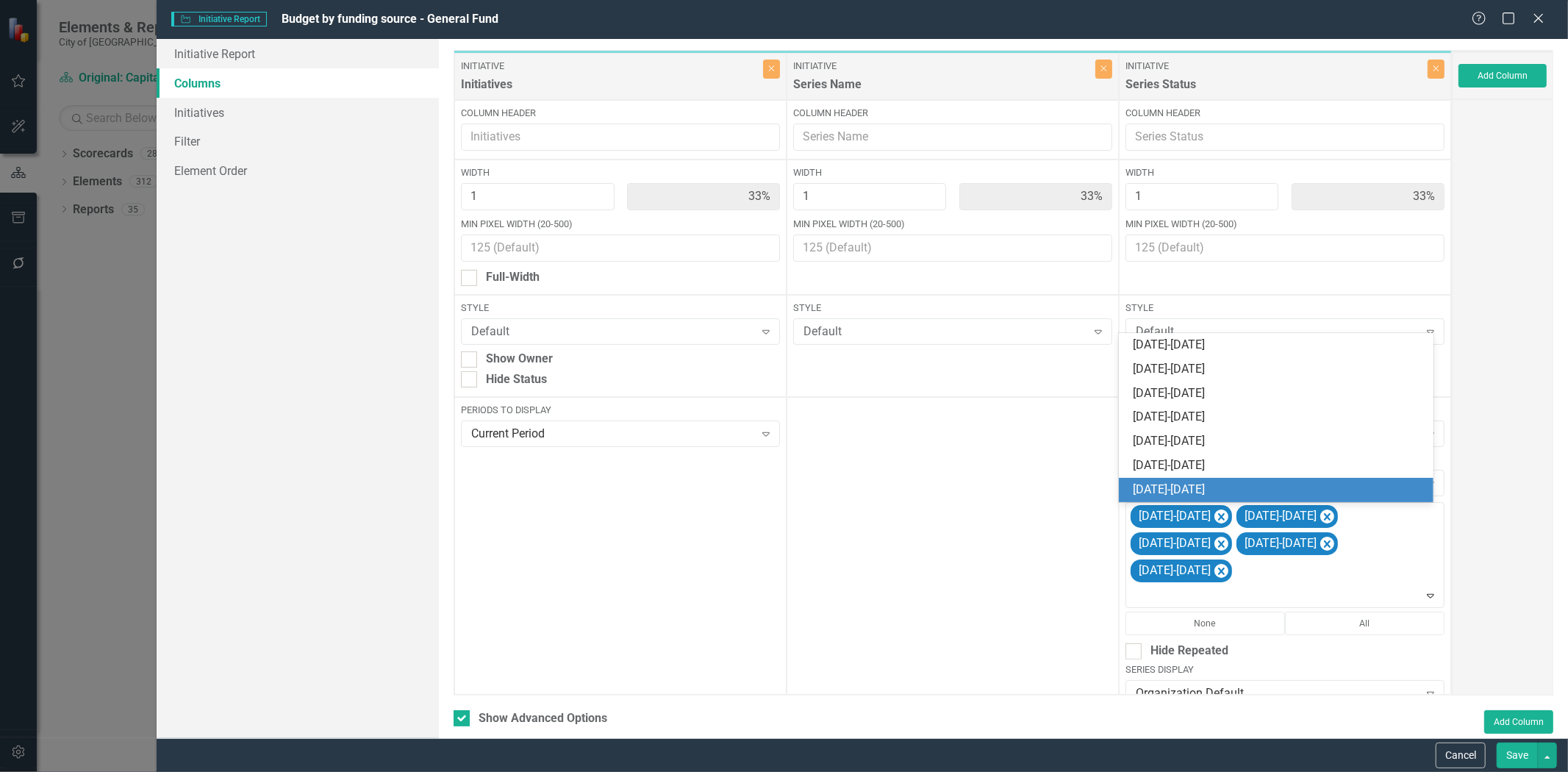
click at [1261, 482] on div "[DATE]-[DATE]" at bounding box center [1280, 491] width 292 height 17
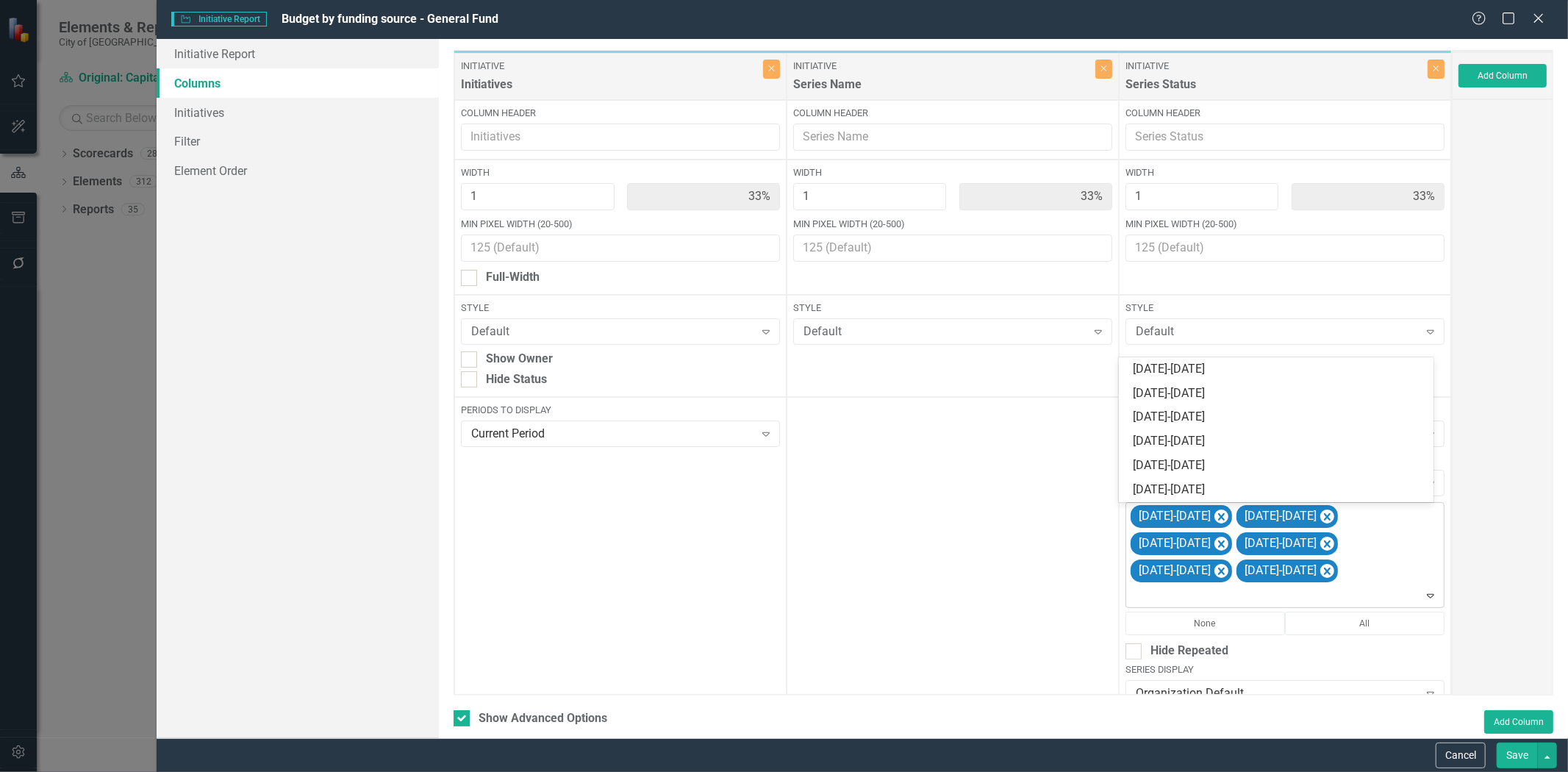
click at [1372, 586] on div at bounding box center [1286, 595] width 312 height 20
click at [1291, 485] on div "[DATE]-[DATE]" at bounding box center [1280, 491] width 292 height 17
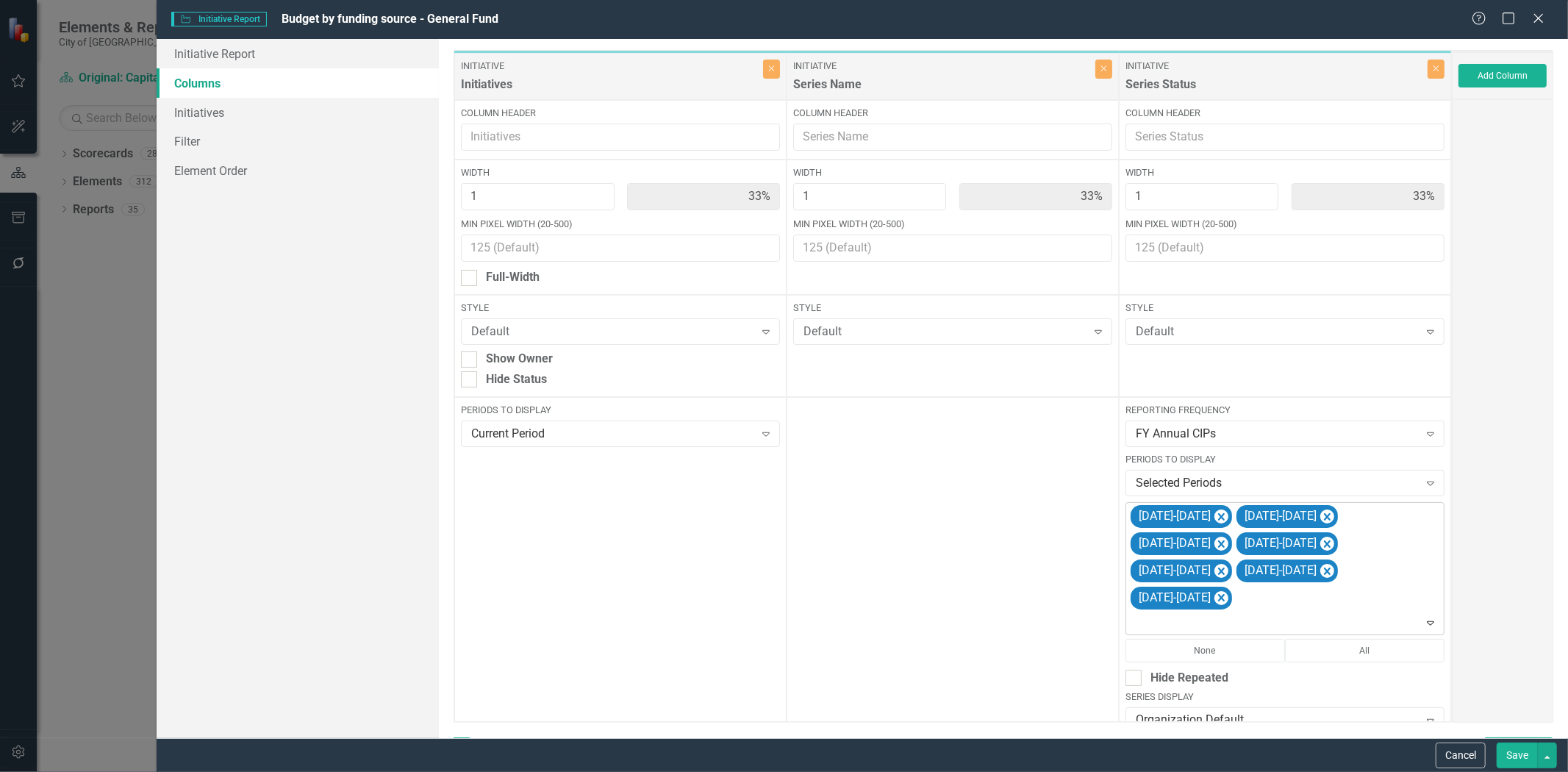
click at [1257, 576] on div "2025-2026 2026-2027 2027-2028 2028-2029 2029-2030 2032-2033 2033-2034" at bounding box center [1286, 569] width 315 height 131
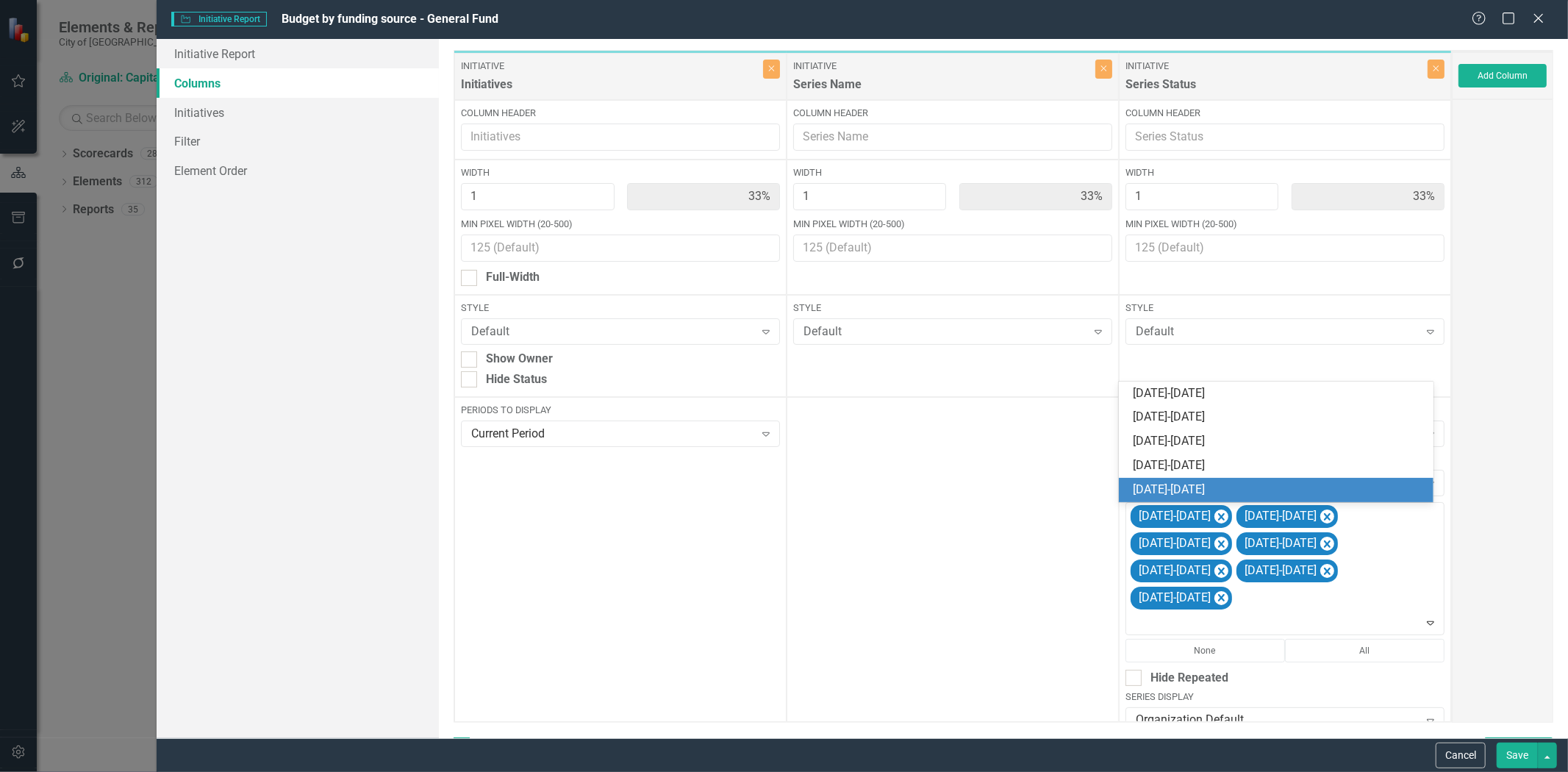
click at [1208, 485] on div "[DATE]-[DATE]" at bounding box center [1280, 491] width 292 height 17
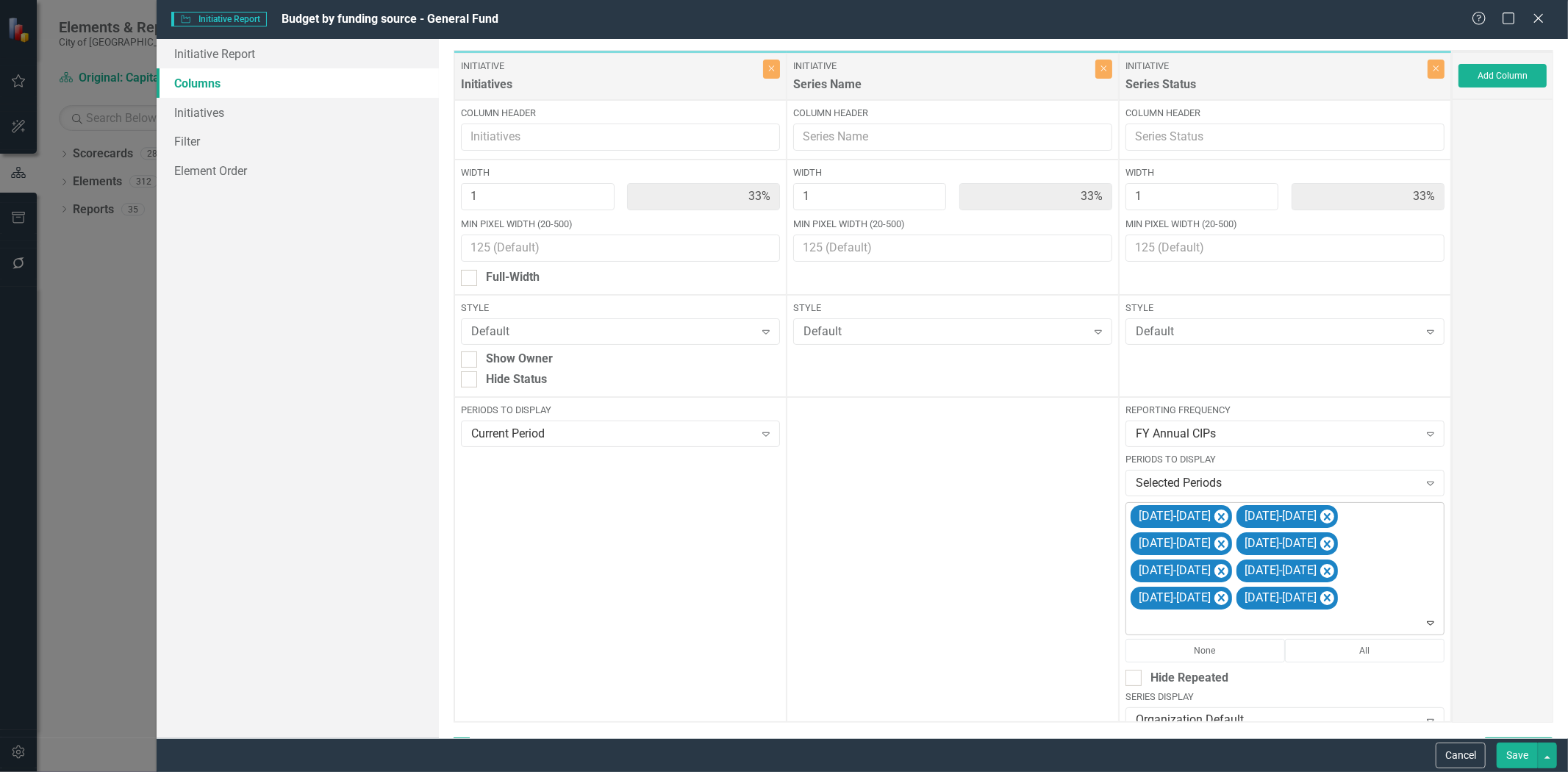
click at [1258, 613] on div at bounding box center [1286, 623] width 312 height 20
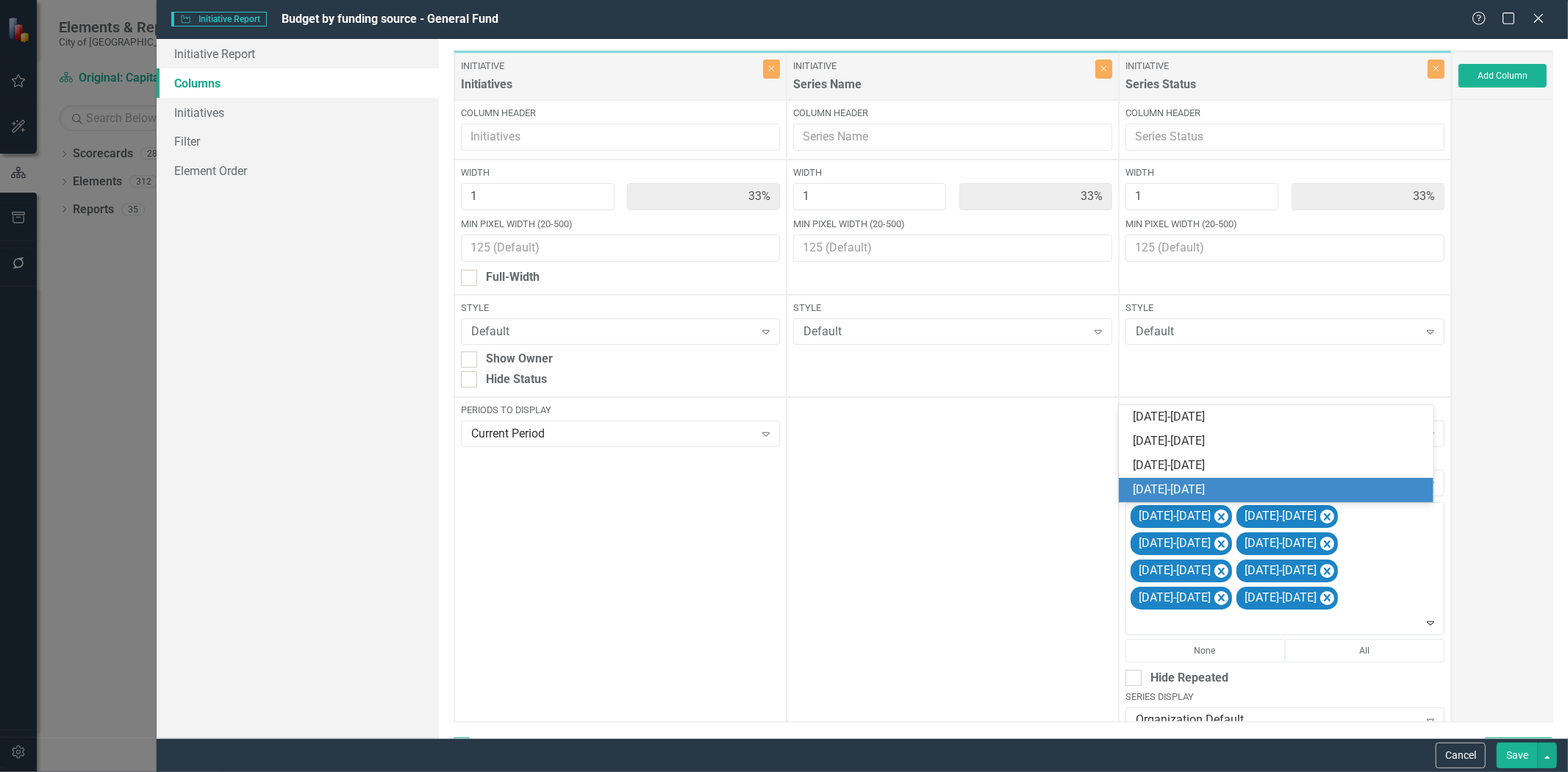
drag, startPoint x: 1214, startPoint y: 487, endPoint x: 1063, endPoint y: 303, distance: 238.0
click at [1214, 488] on div "[DATE]-[DATE]" at bounding box center [1280, 491] width 292 height 17
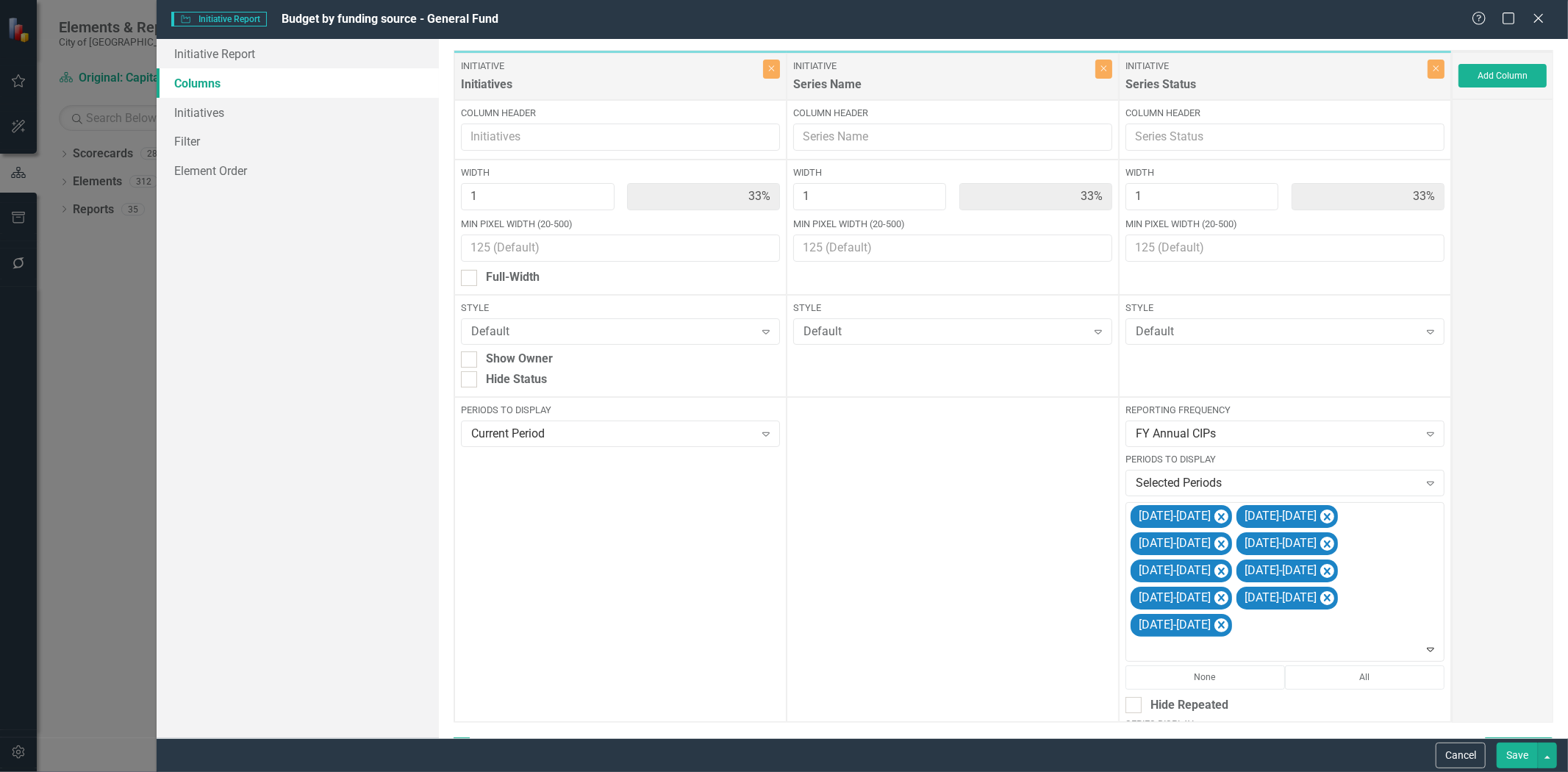
click at [1517, 747] on button "Save" at bounding box center [1517, 756] width 41 height 26
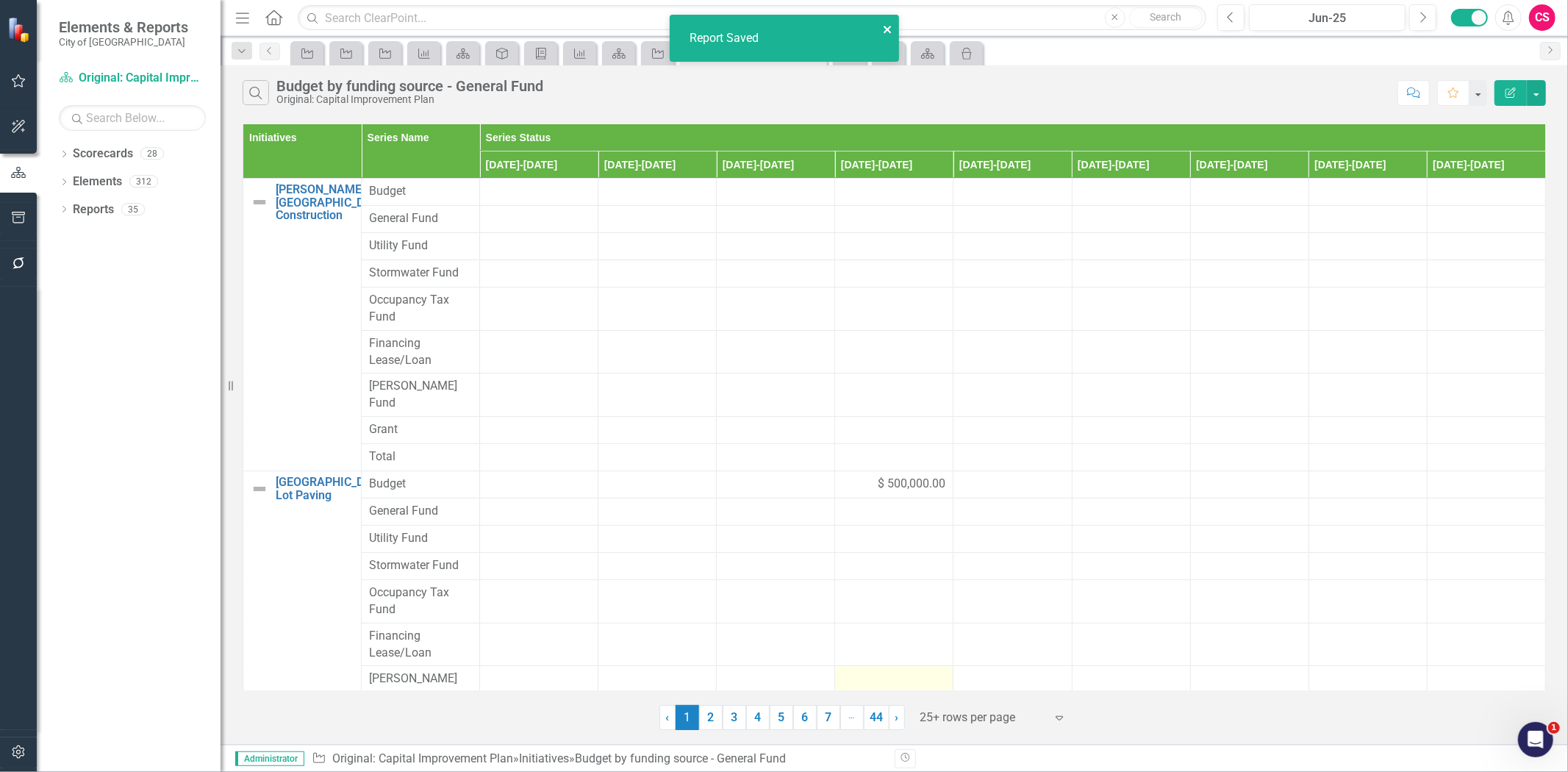
click at [886, 26] on icon "close" at bounding box center [888, 29] width 10 height 12
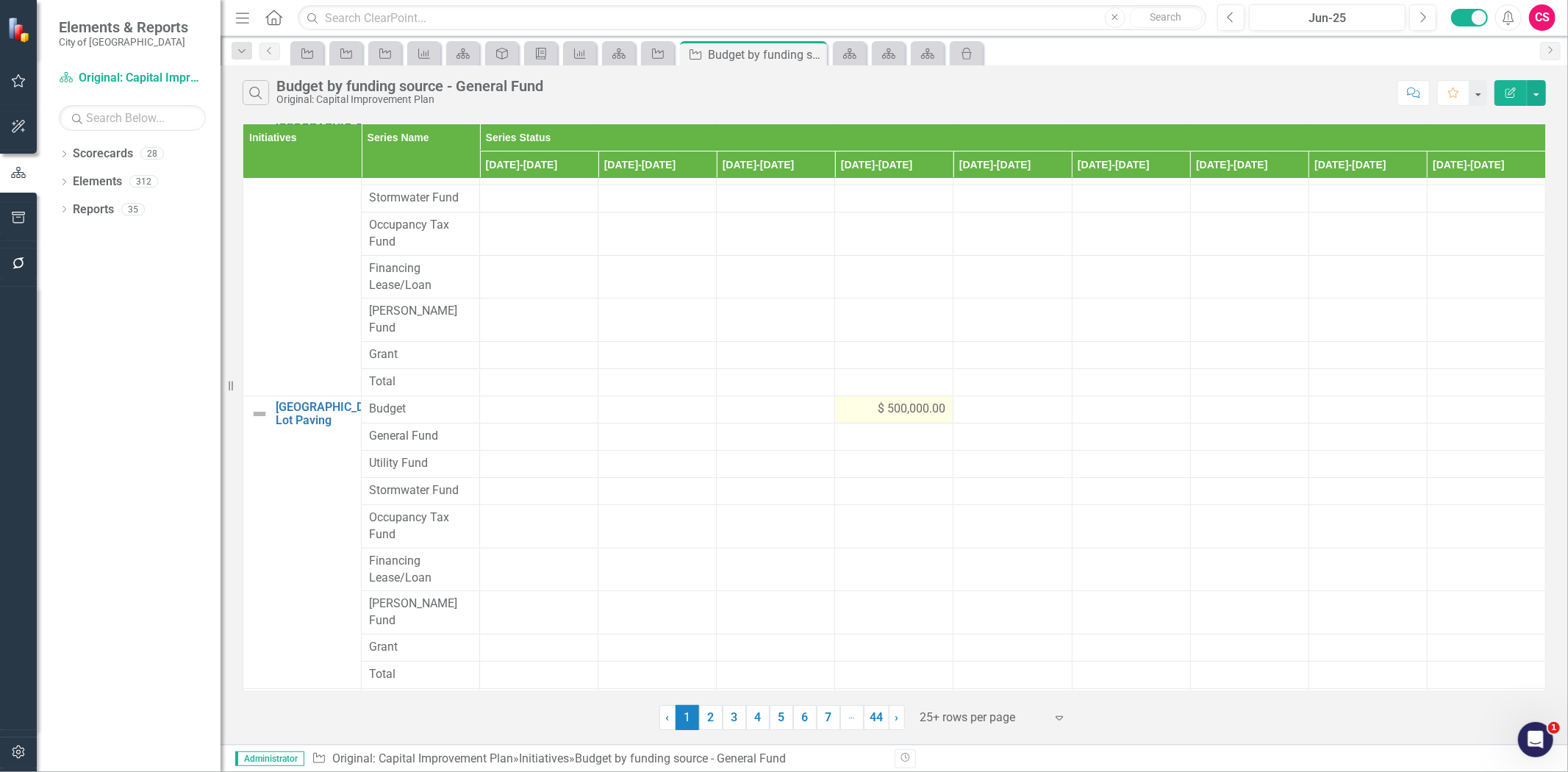
scroll to position [157, 0]
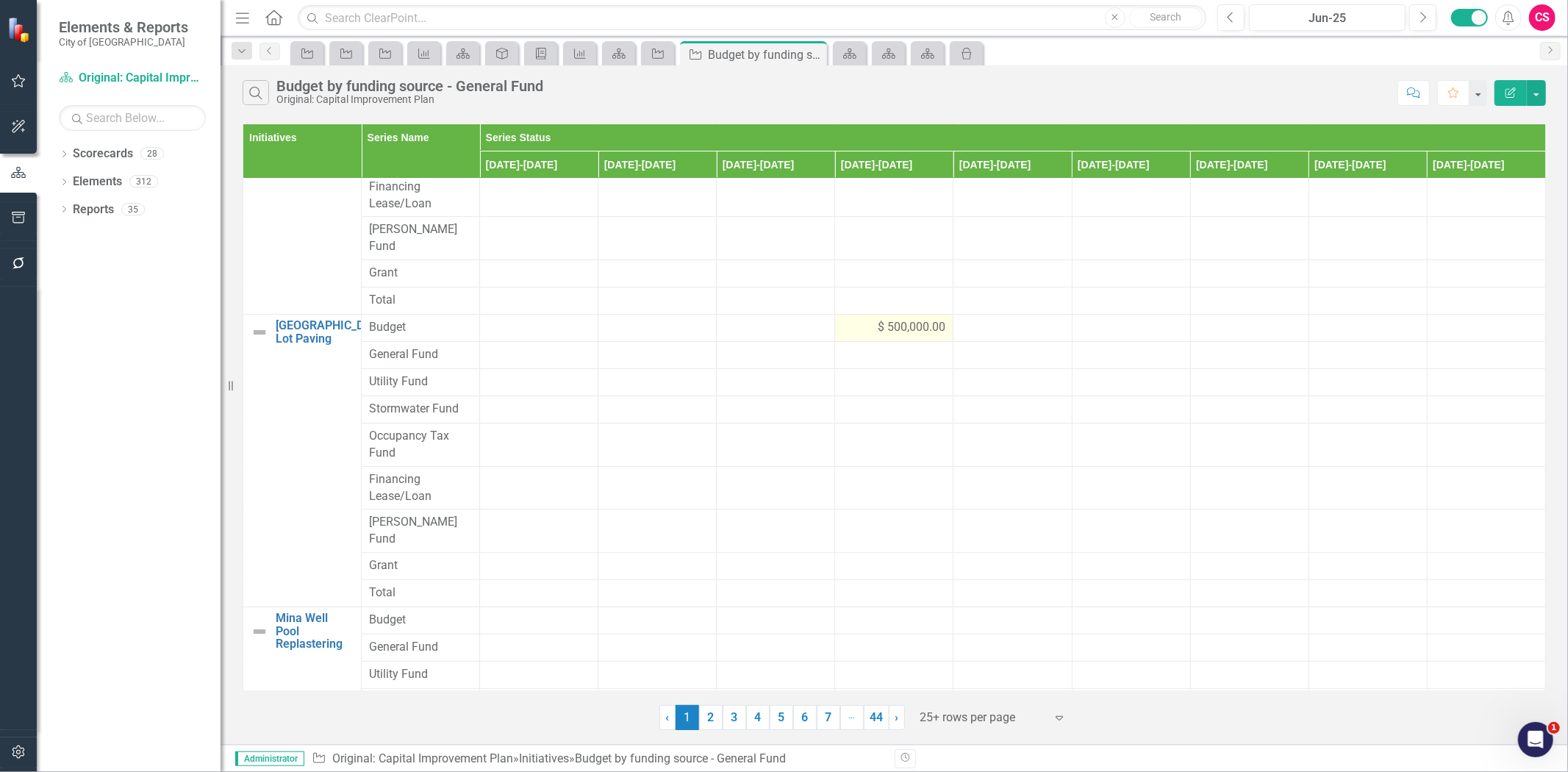
click at [865, 320] on div "$ 500,000.00" at bounding box center [894, 328] width 103 height 17
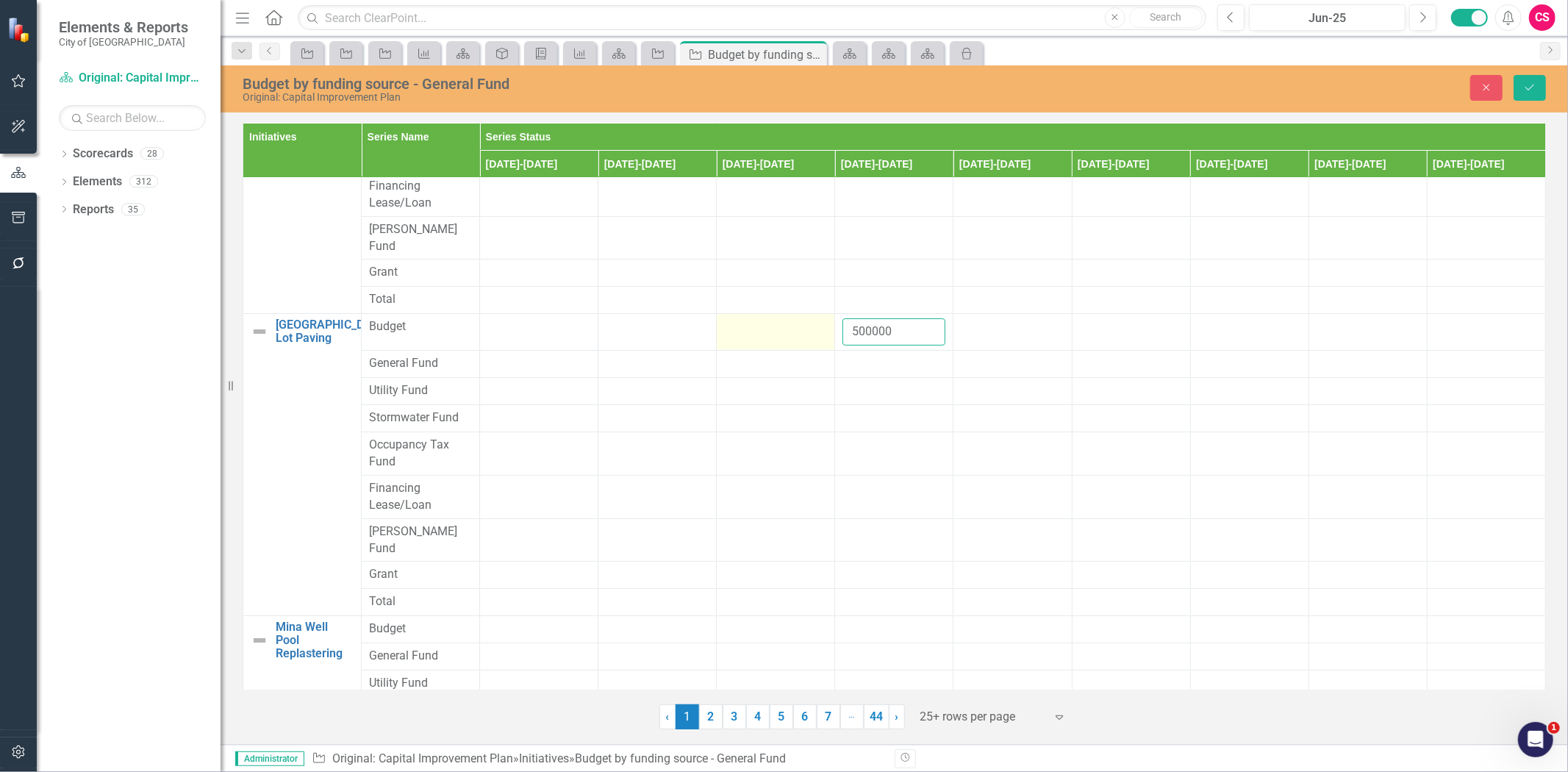
click at [825, 317] on tr "Fairview Park Parking Lot Paving Link Map View Link Map Edit Edit Initiative Li…" at bounding box center [895, 332] width 1303 height 37
click at [863, 378] on td at bounding box center [894, 391] width 119 height 27
click at [869, 356] on div at bounding box center [894, 364] width 103 height 18
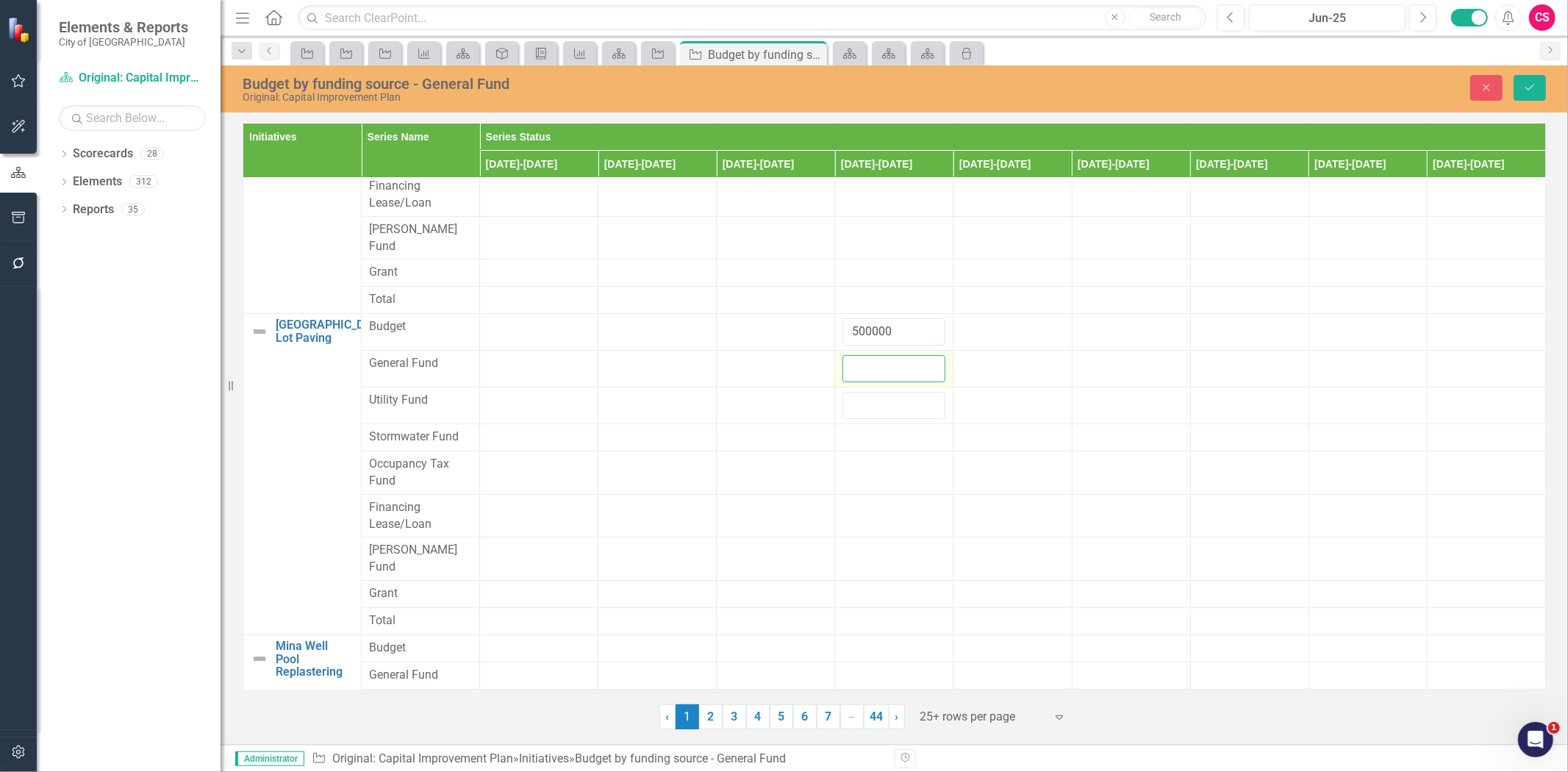
click at [869, 356] on input "number" at bounding box center [894, 369] width 103 height 27
paste input "500000"
type input "500000"
click at [1531, 92] on button "Save" at bounding box center [1529, 88] width 32 height 26
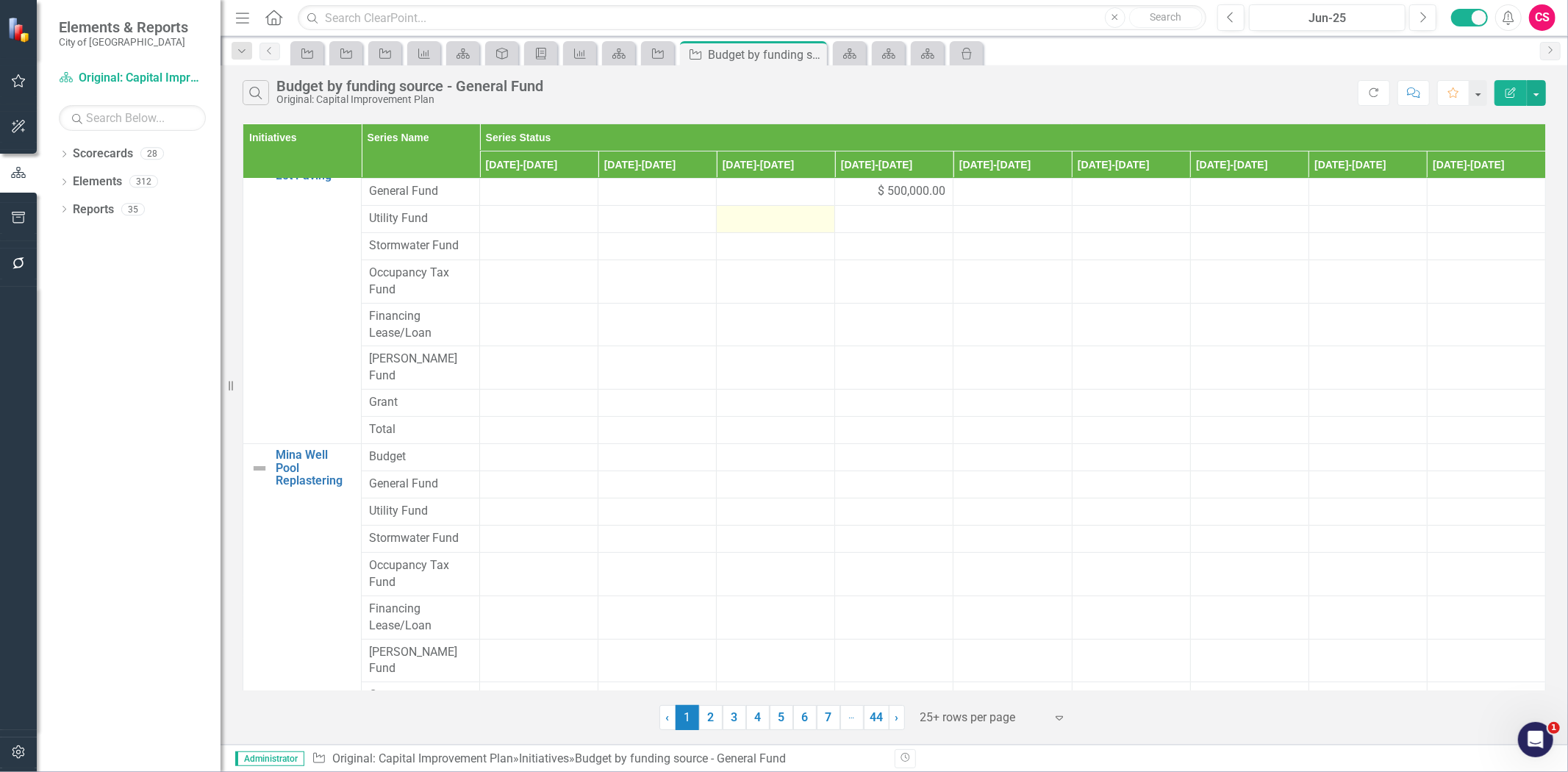
scroll to position [320, 0]
click at [710, 719] on link "2" at bounding box center [711, 718] width 23 height 25
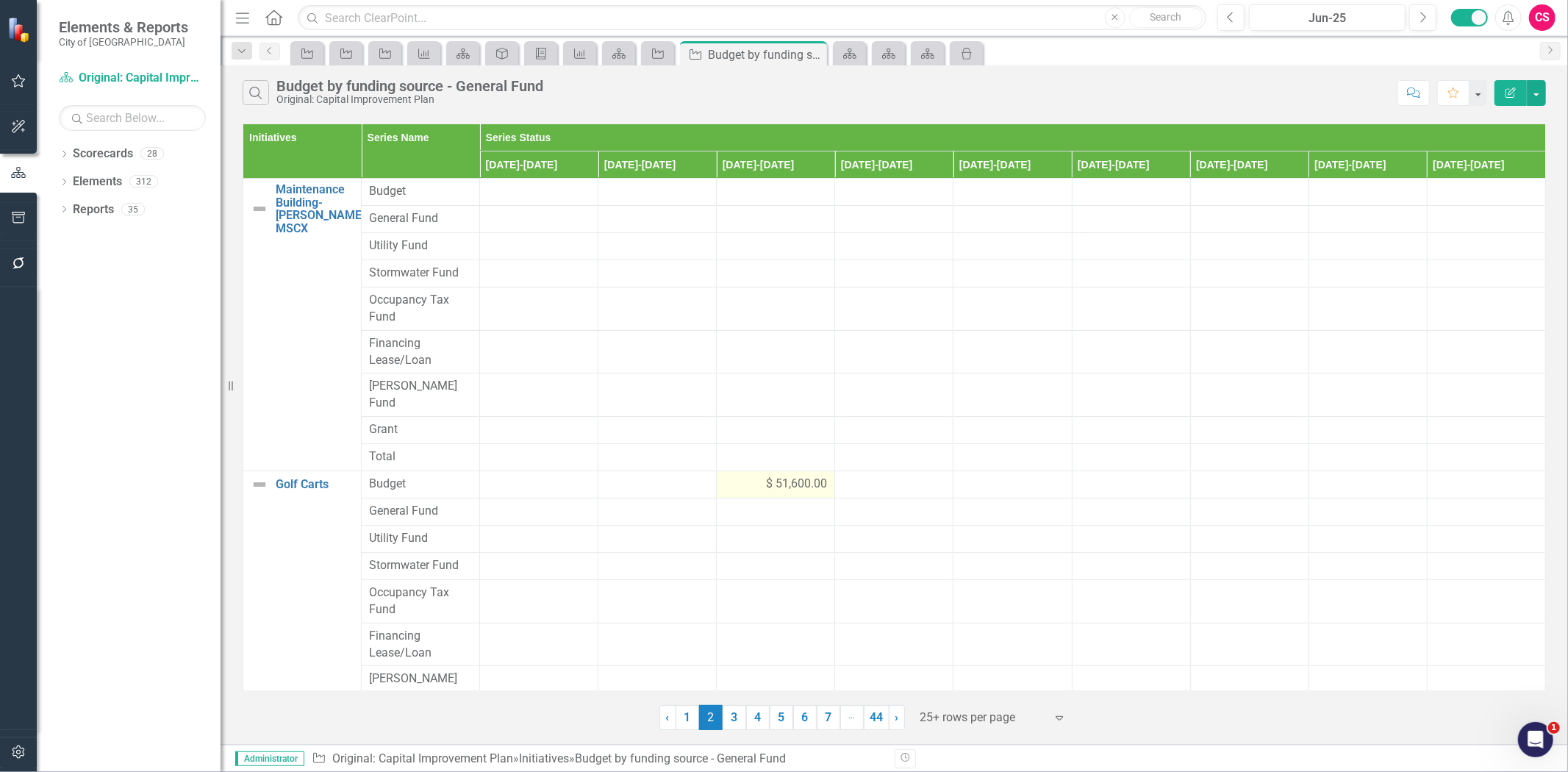
scroll to position [163, 0]
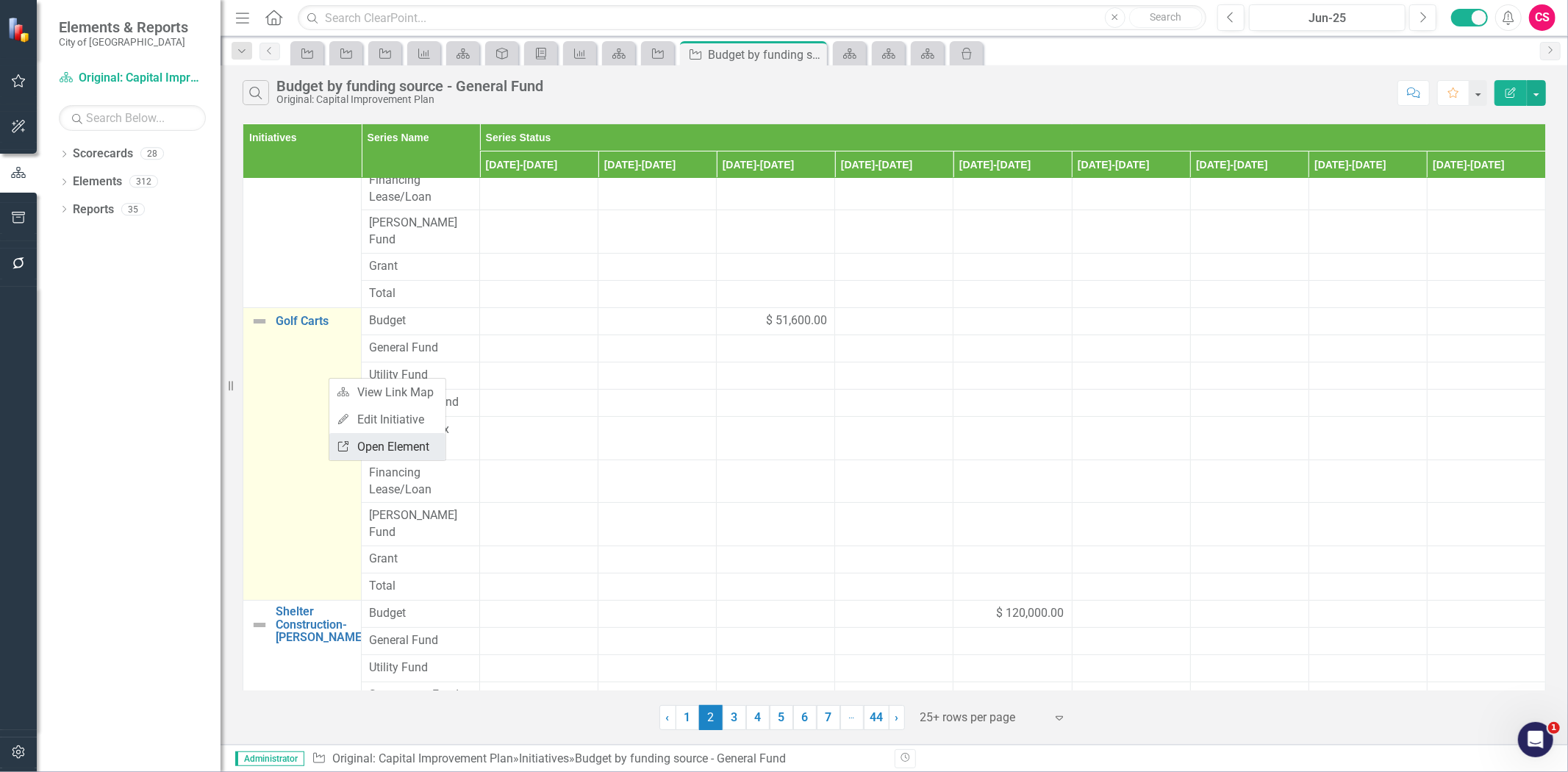
click at [351, 444] on link "Link Open Element" at bounding box center [387, 446] width 116 height 27
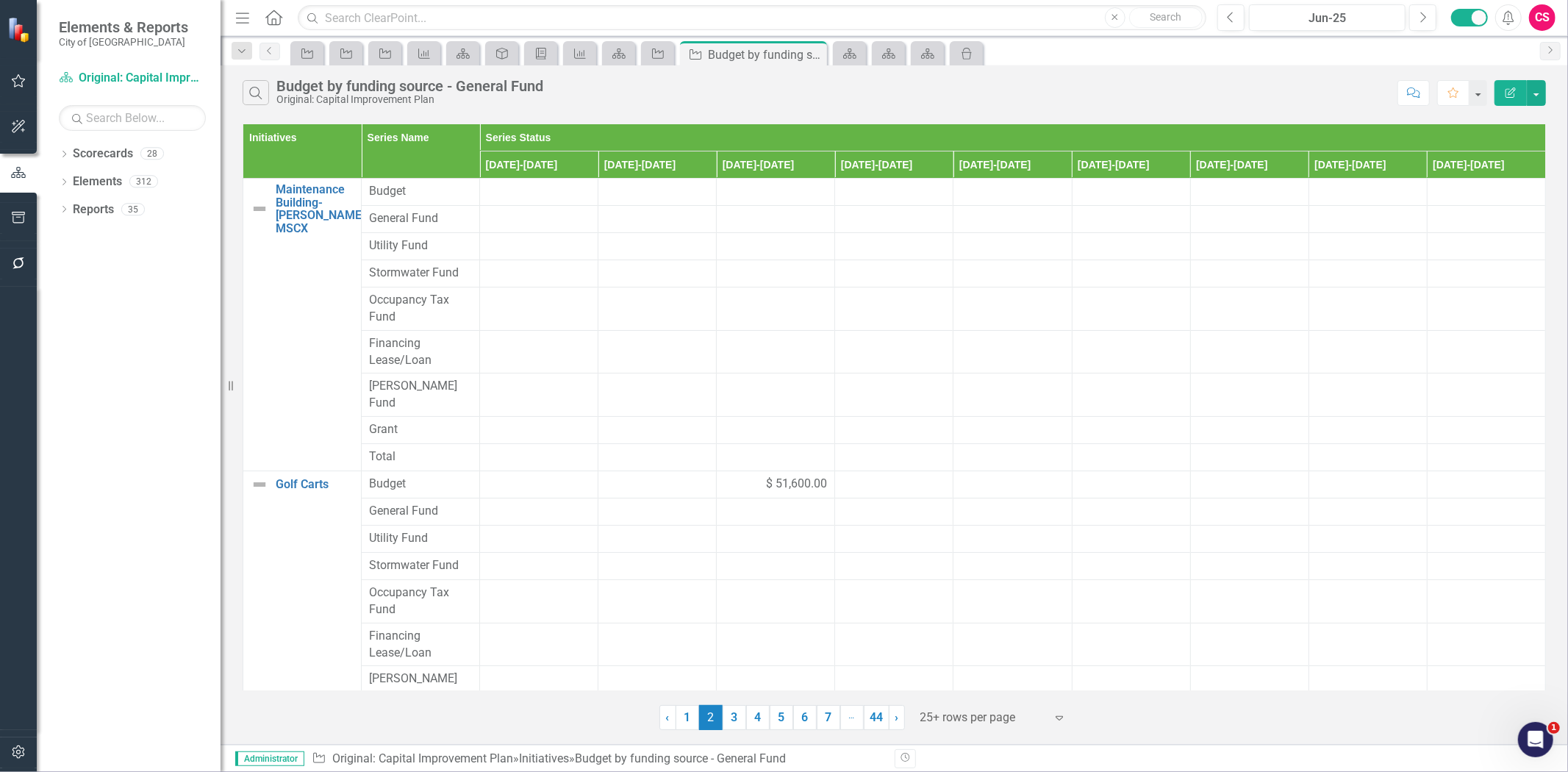
scroll to position [320, 0]
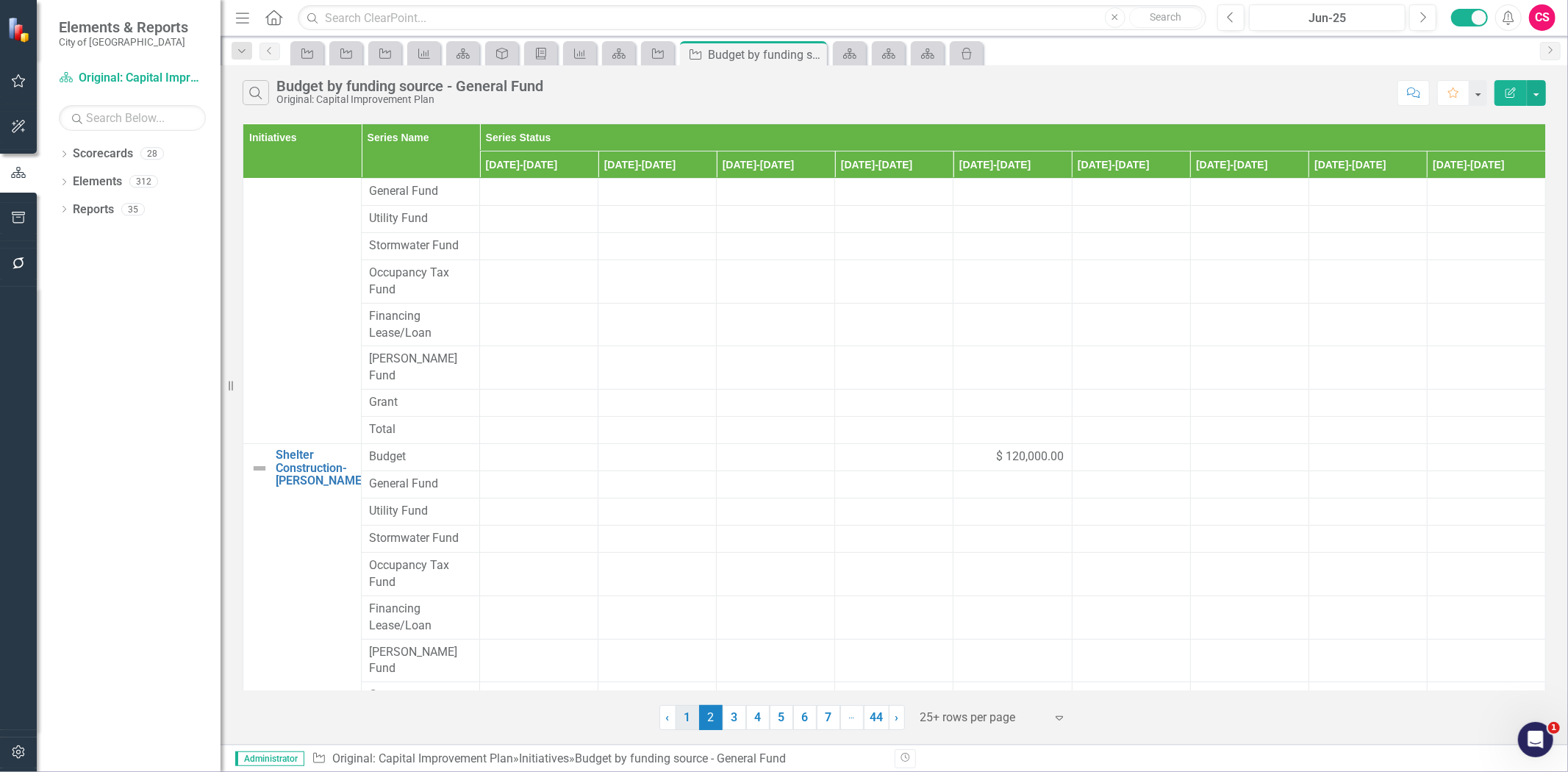
click at [679, 720] on link "1" at bounding box center [687, 718] width 23 height 25
click at [715, 726] on link "2" at bounding box center [711, 718] width 23 height 25
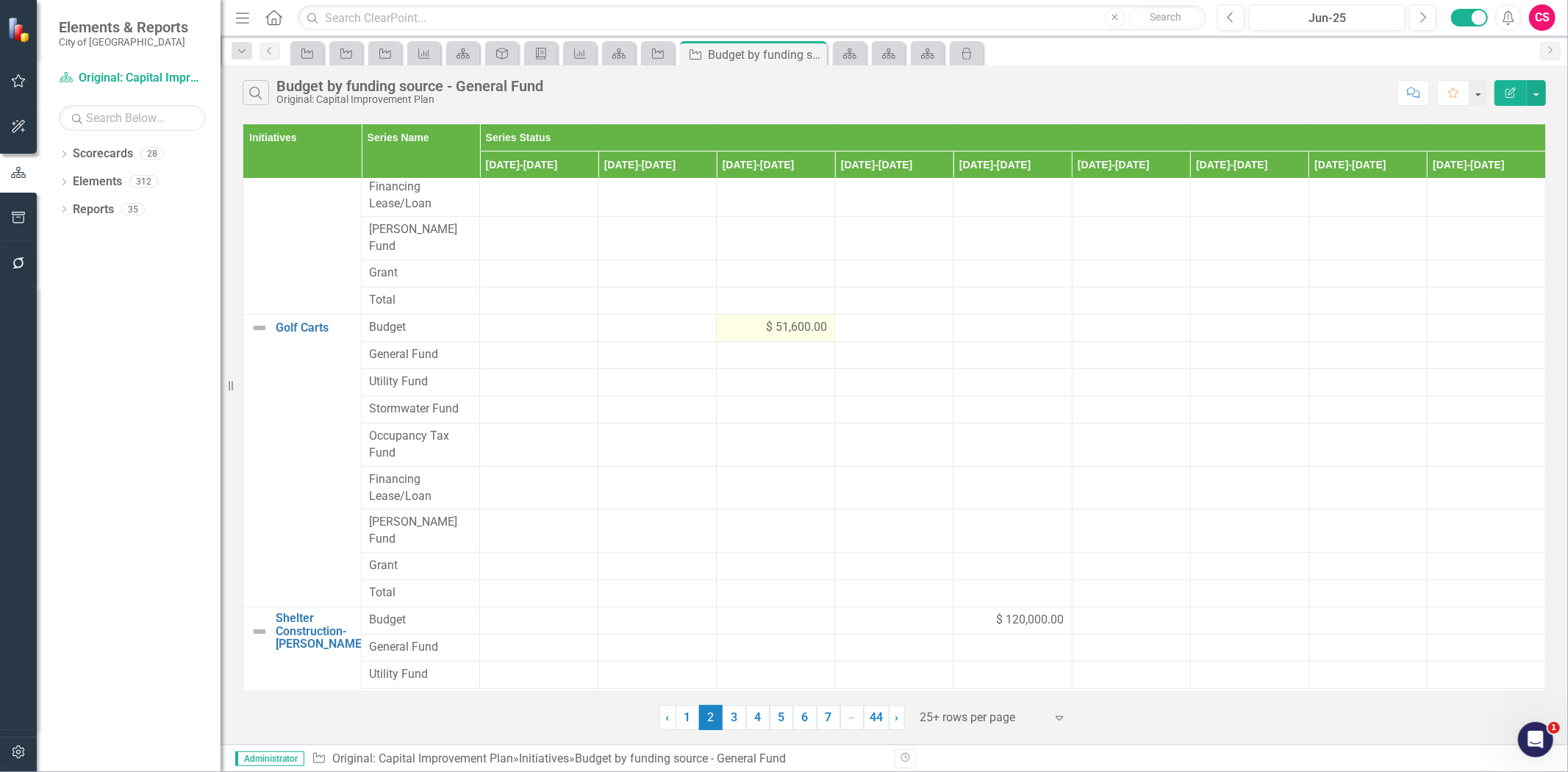
click at [740, 320] on div "$ 51,600.00" at bounding box center [775, 328] width 103 height 17
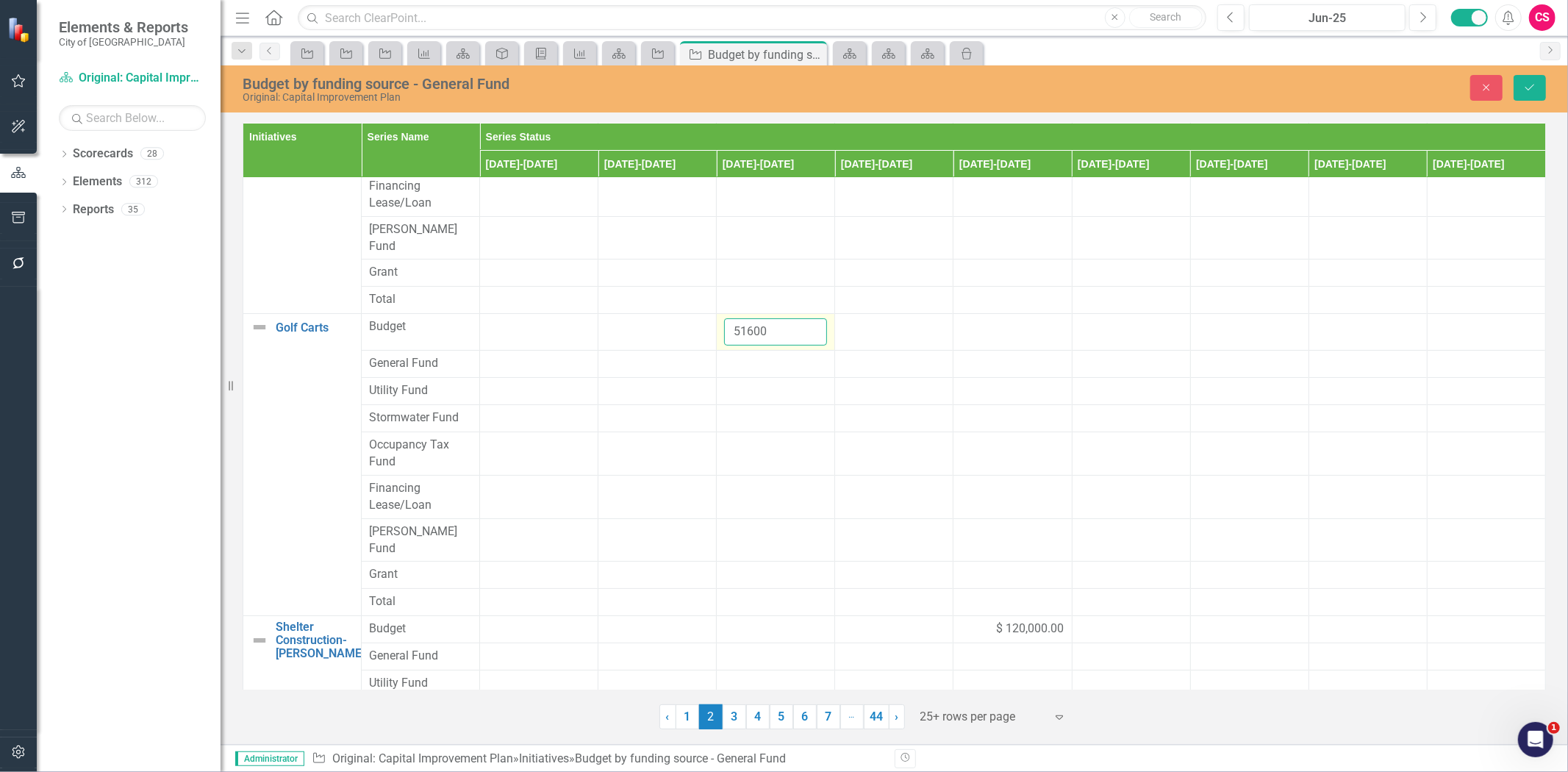
drag, startPoint x: 770, startPoint y: 320, endPoint x: 721, endPoint y: 318, distance: 49.0
click at [724, 319] on input "51600" at bounding box center [775, 332] width 103 height 27
click at [747, 356] on div at bounding box center [775, 364] width 103 height 18
click at [747, 356] on input "number" at bounding box center [775, 369] width 103 height 27
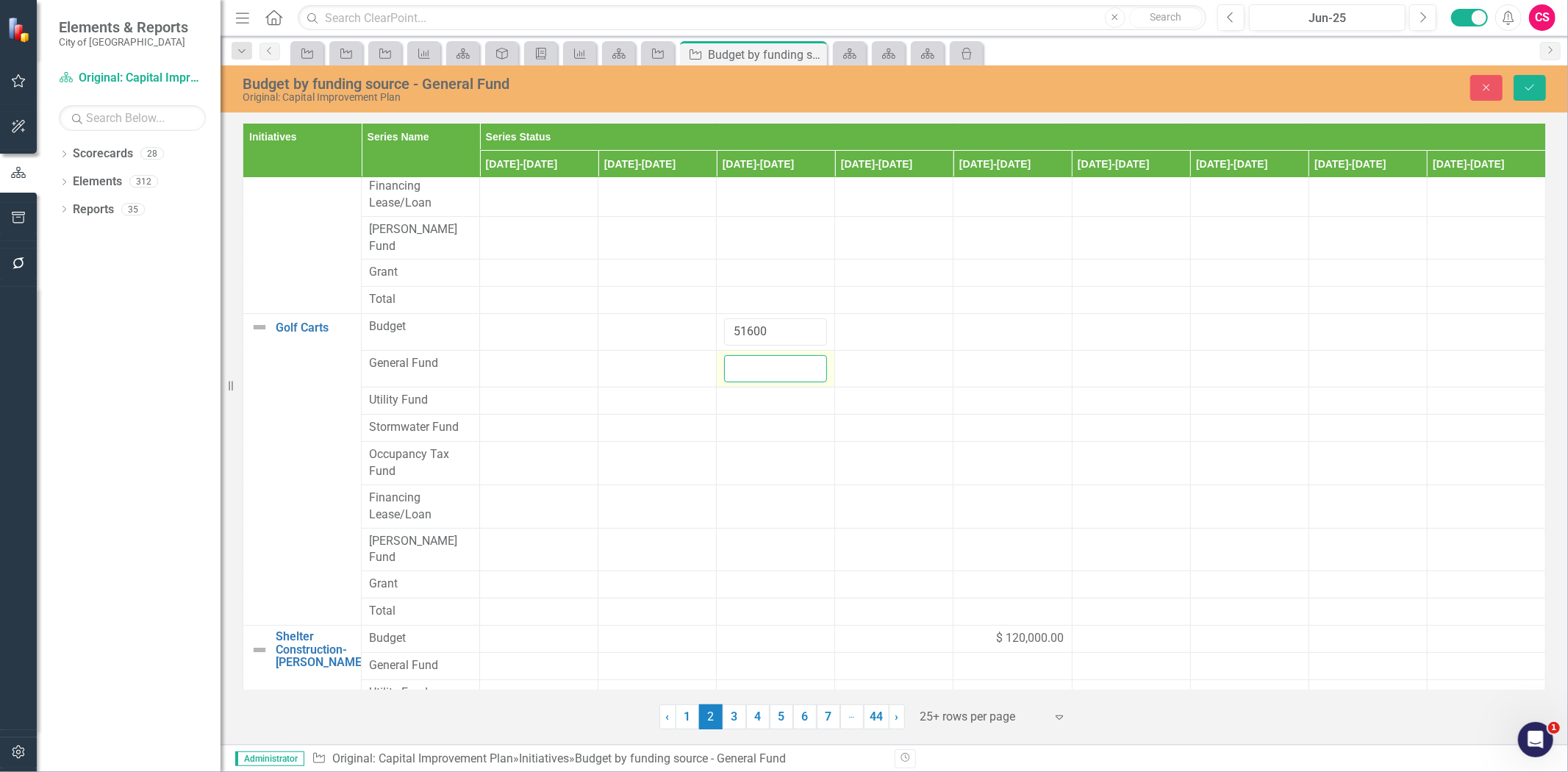
paste input "51600"
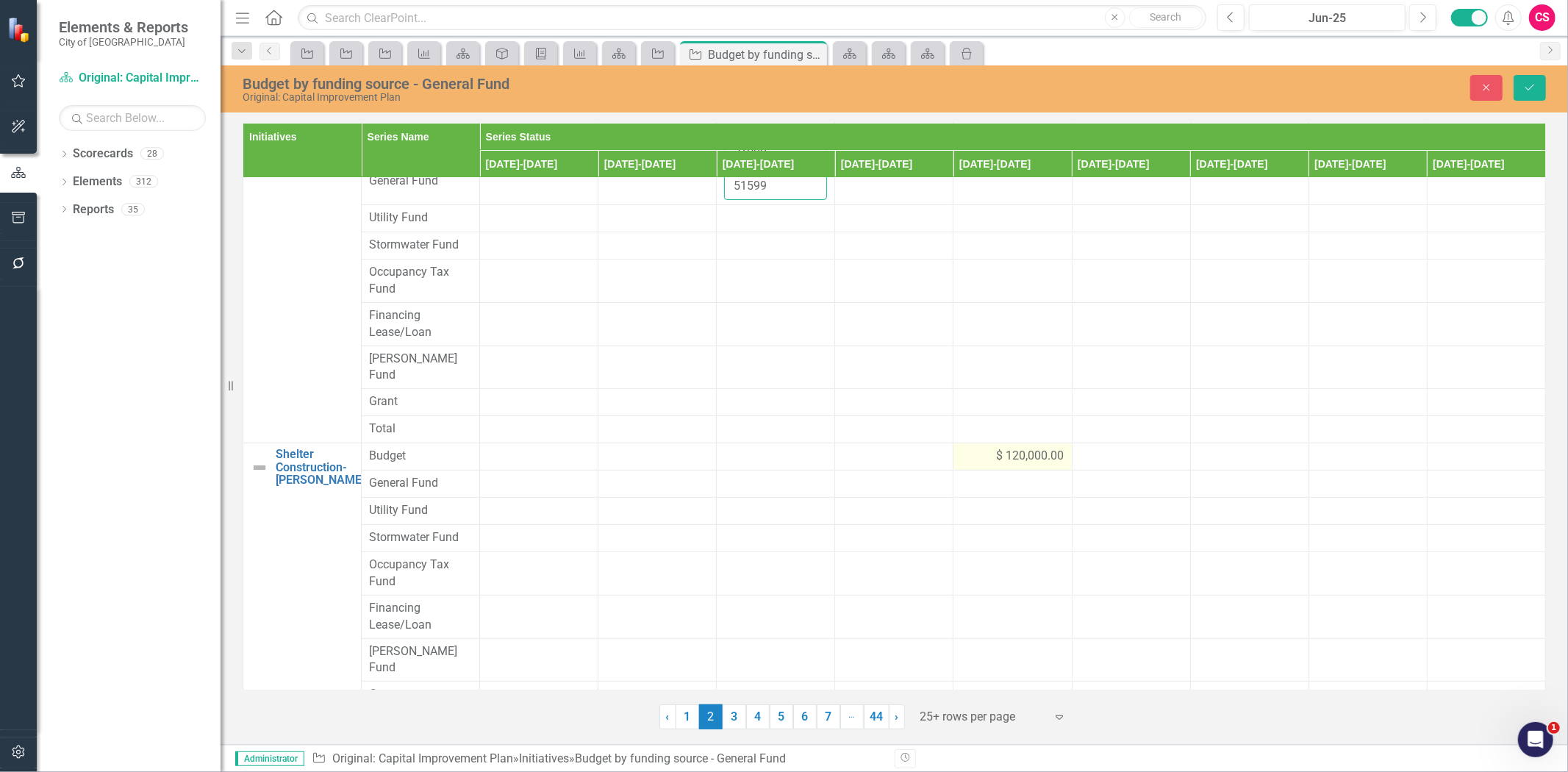
type input "51599"
click at [1003, 444] on td "$ 120,000.00" at bounding box center [1013, 457] width 119 height 27
click at [907, 444] on tr "Shelter Construction- Herman Park Link Map View Link Map Edit Edit Initiative L…" at bounding box center [895, 462] width 1303 height 37
click at [974, 484] on div at bounding box center [1012, 493] width 103 height 18
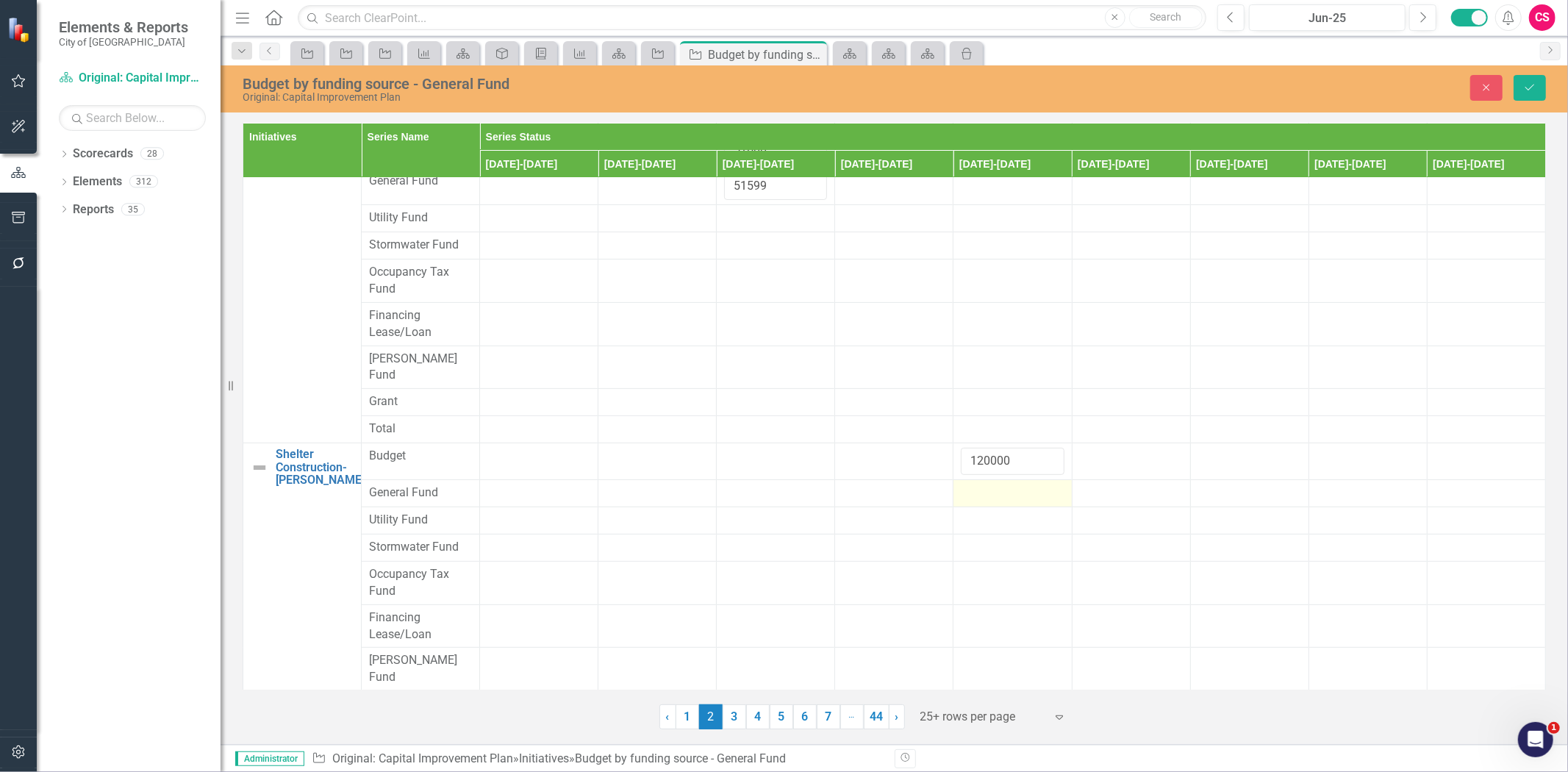
click at [974, 484] on div at bounding box center [1012, 493] width 103 height 18
click at [972, 484] on div at bounding box center [1012, 493] width 103 height 18
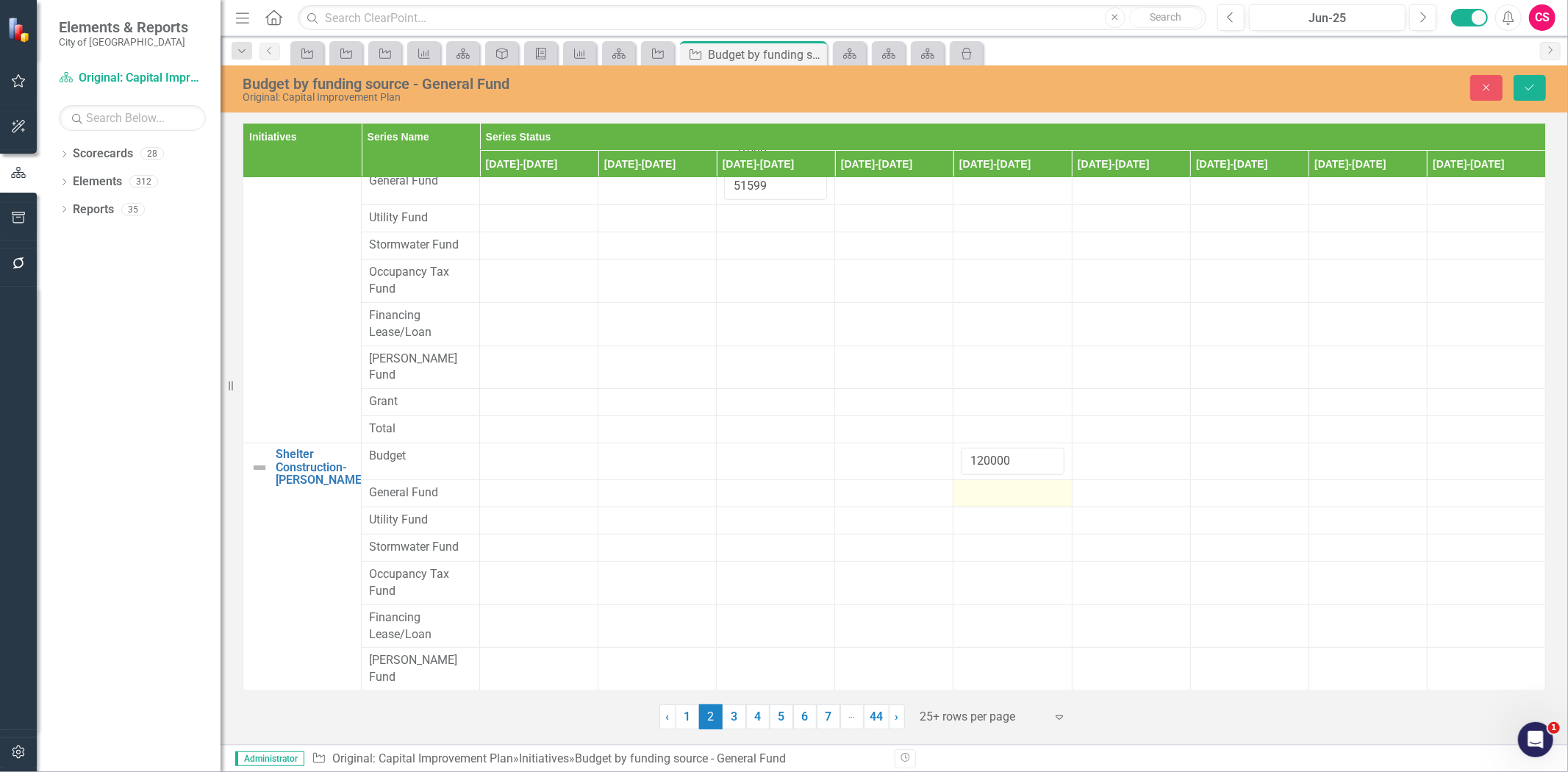
click at [972, 484] on div at bounding box center [1012, 493] width 103 height 18
click at [1005, 484] on div at bounding box center [1012, 493] width 103 height 18
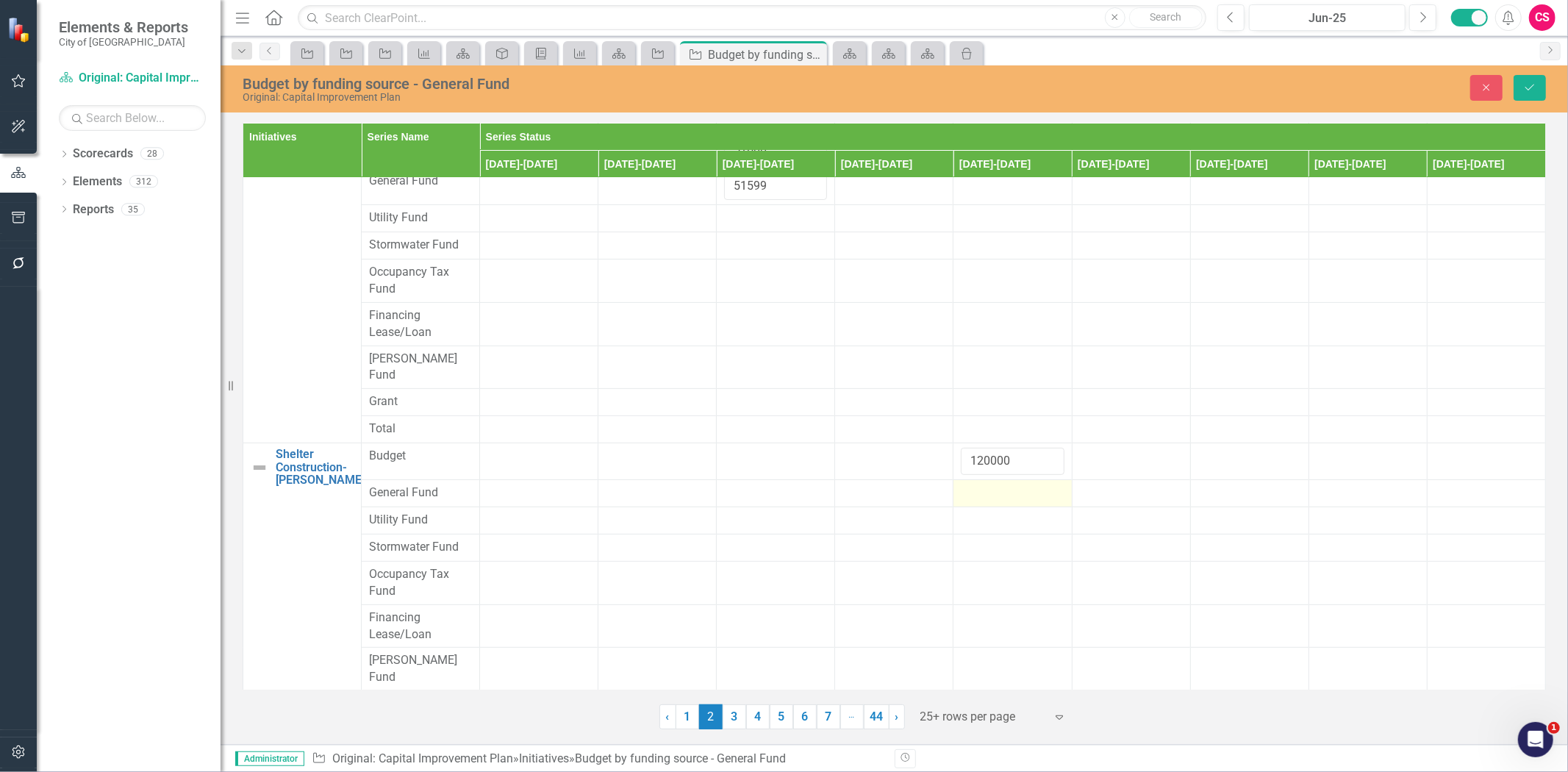
click at [1005, 484] on div at bounding box center [1012, 493] width 103 height 18
click at [1001, 484] on input "number" at bounding box center [1012, 498] width 103 height 27
paste input "120000"
type input "120000"
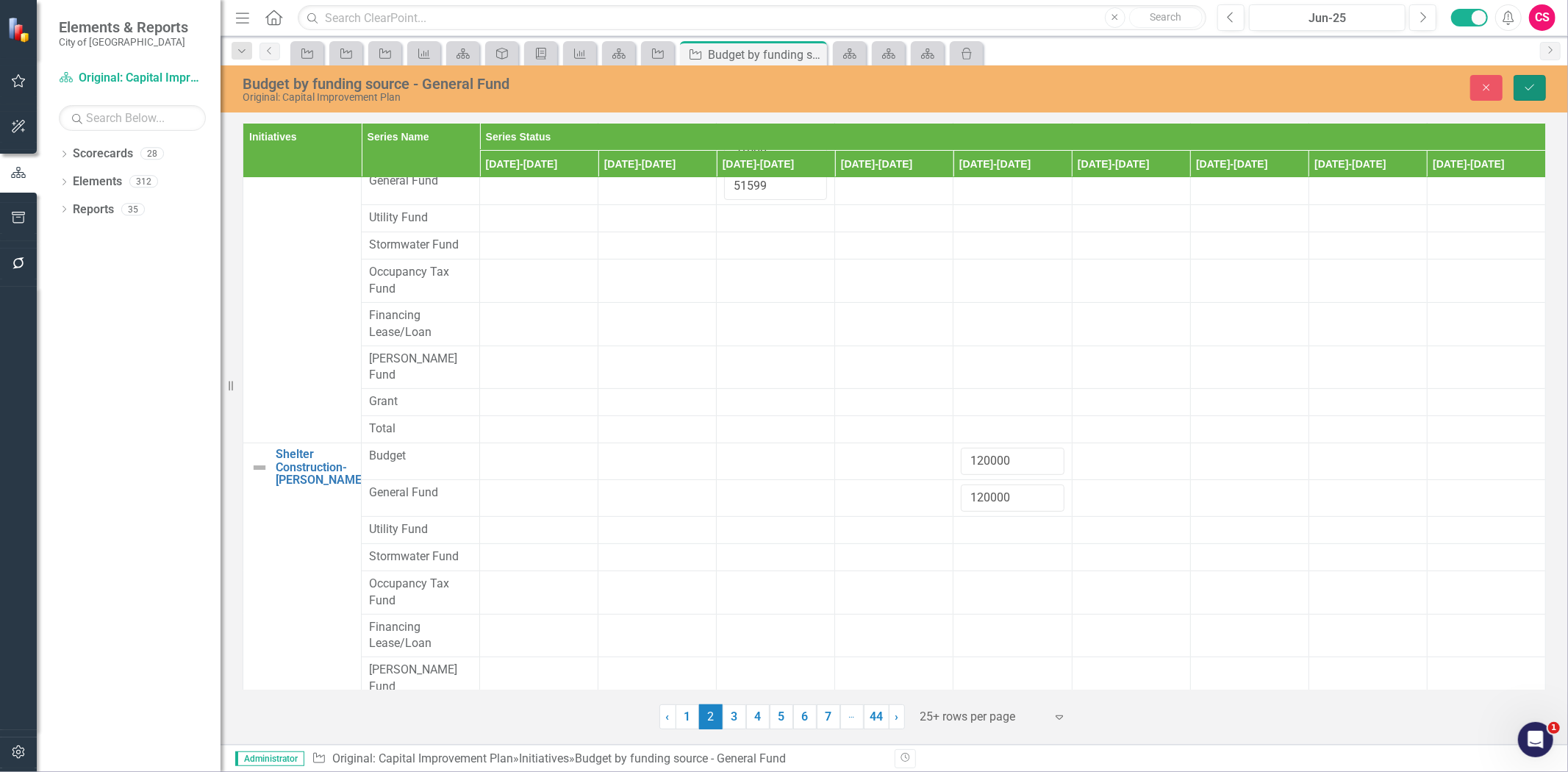
click at [1523, 86] on icon "Save" at bounding box center [1530, 87] width 13 height 10
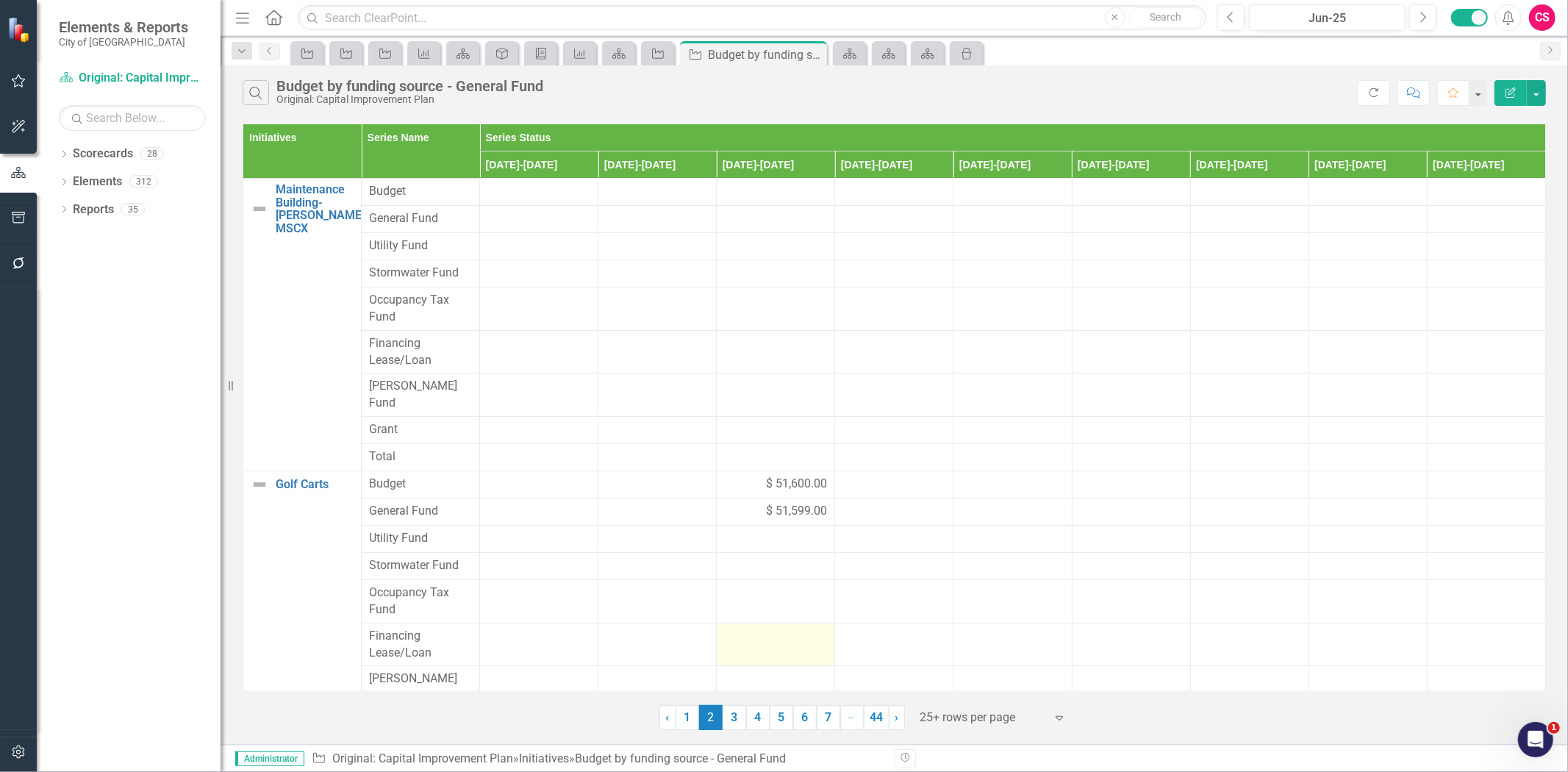
scroll to position [320, 0]
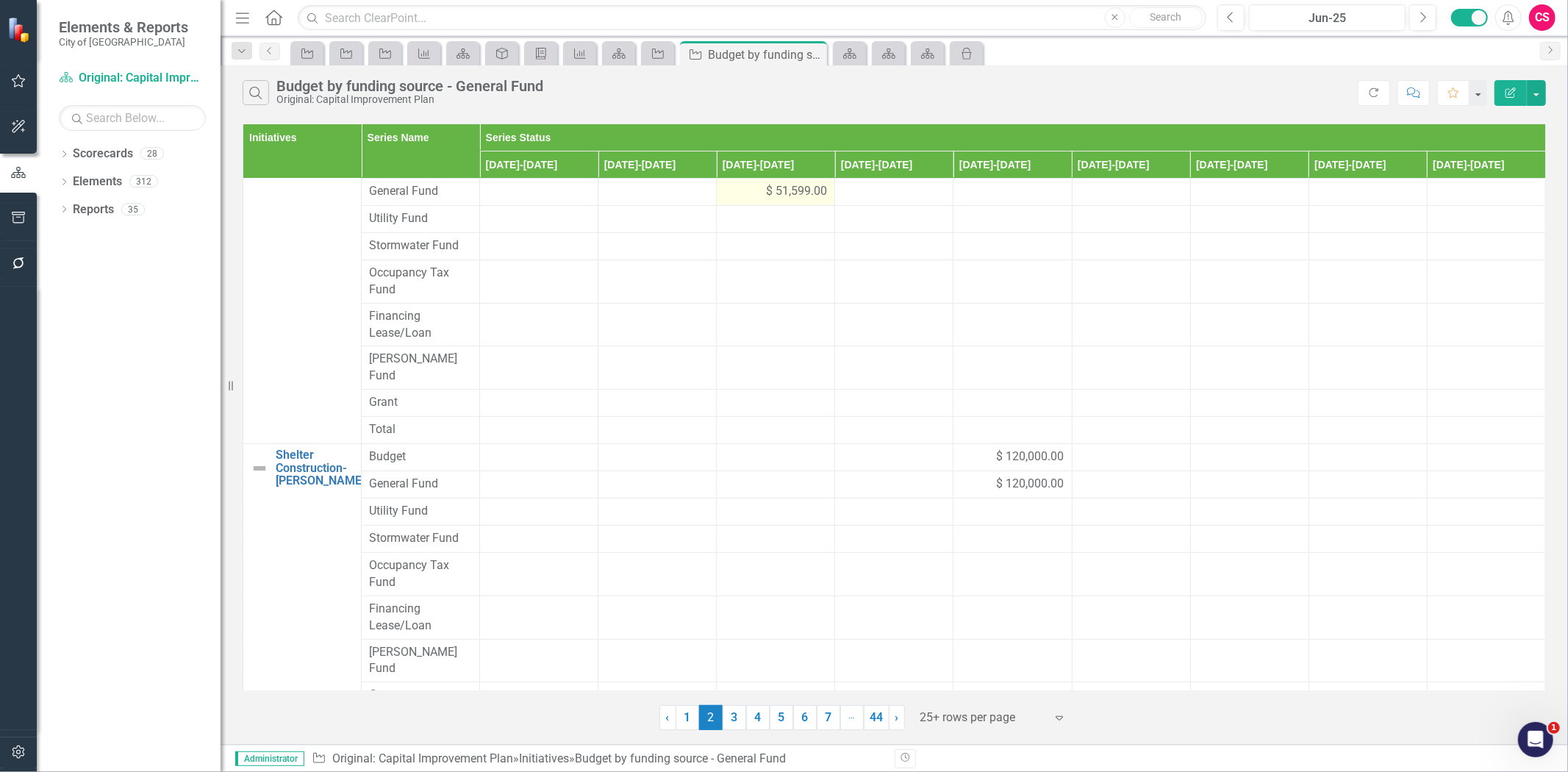
click at [796, 200] on span "$ 51,599.00" at bounding box center [796, 191] width 61 height 17
click at [787, 200] on span "$ 51,599.00" at bounding box center [796, 191] width 61 height 17
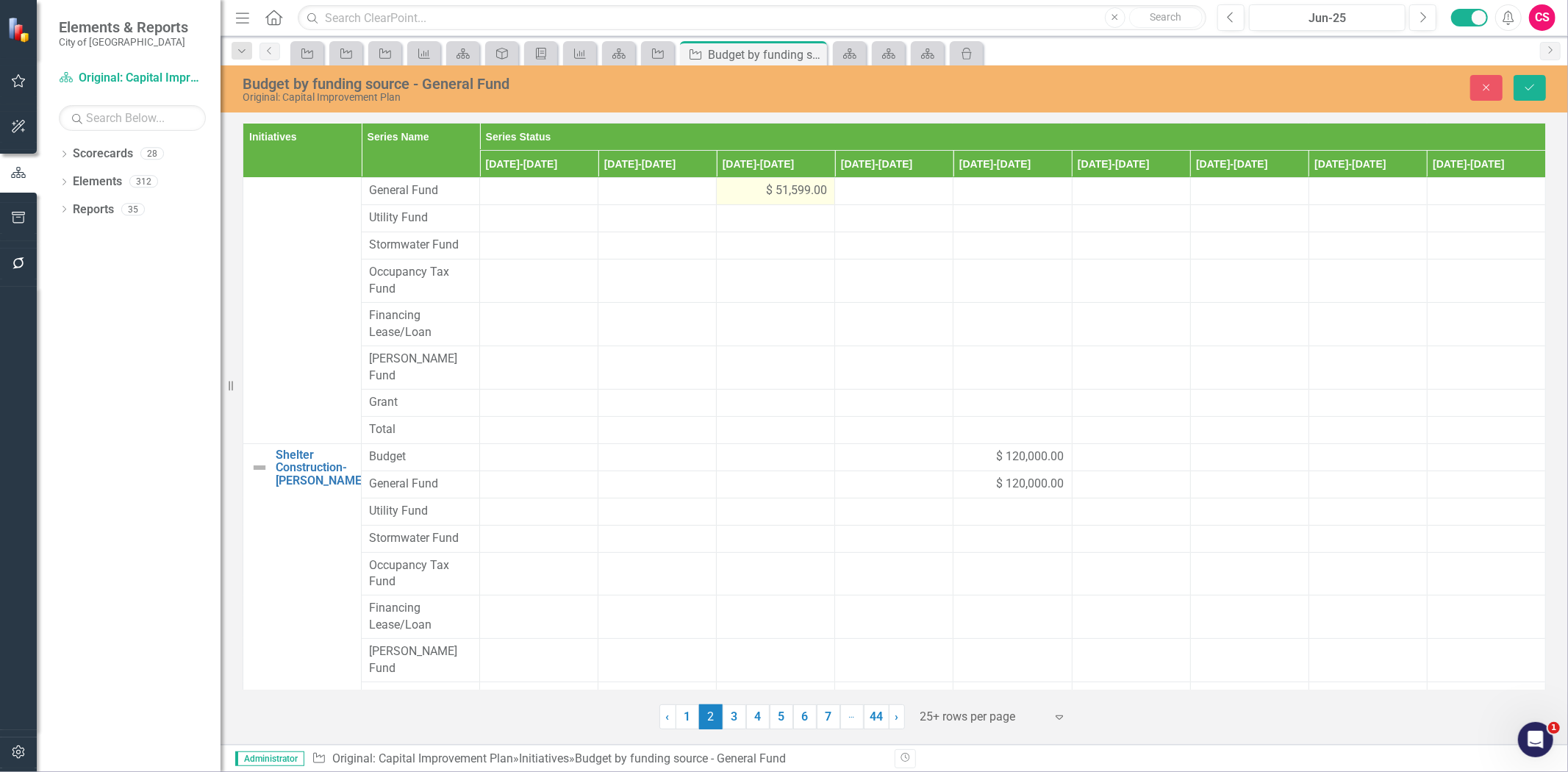
click at [787, 199] on span "$ 51,599.00" at bounding box center [796, 191] width 61 height 17
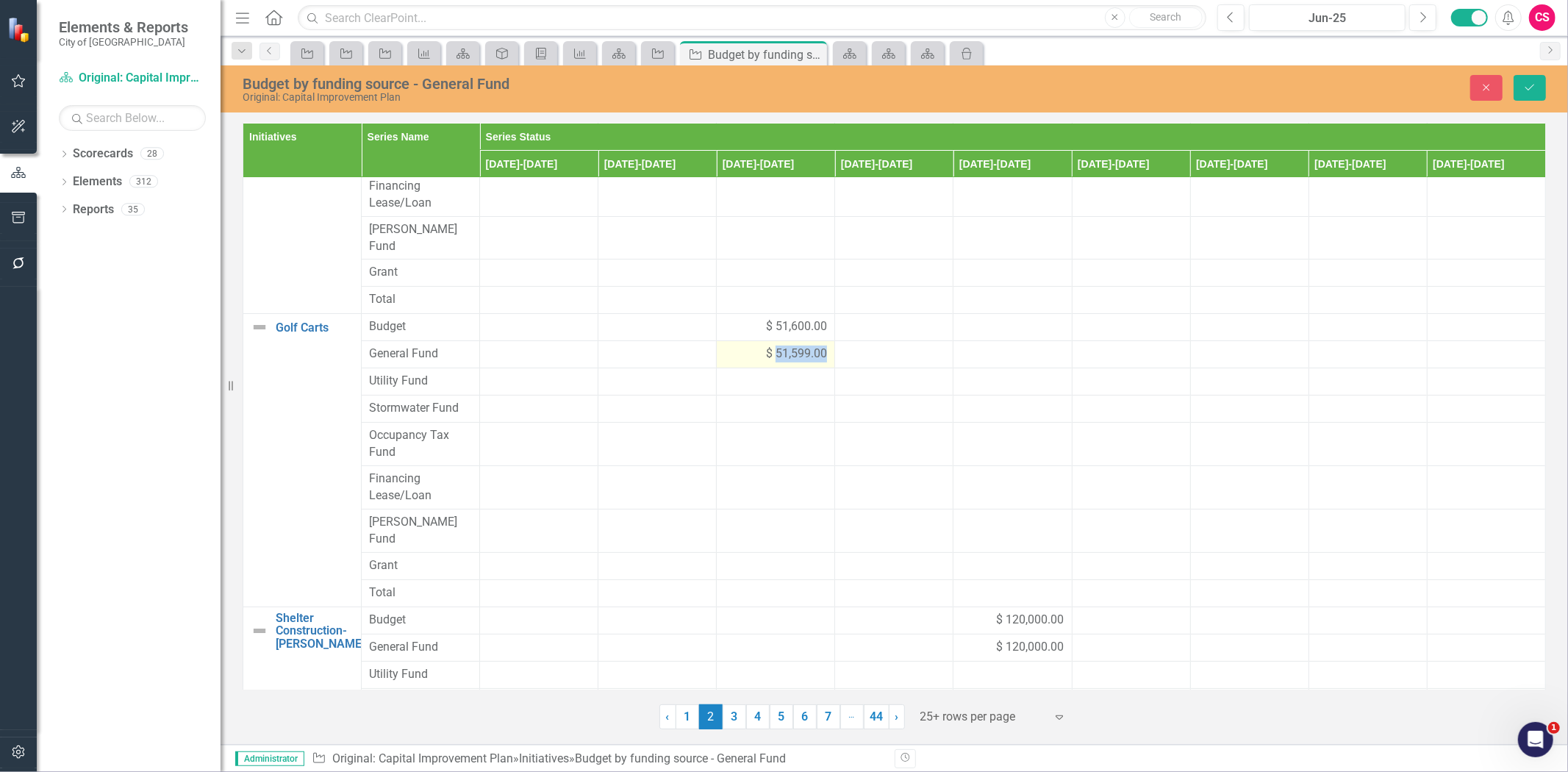
click at [787, 345] on span "$ 51,599.00" at bounding box center [796, 354] width 61 height 17
click at [871, 402] on div at bounding box center [894, 409] width 103 height 18
click at [747, 346] on input "51599" at bounding box center [775, 359] width 103 height 27
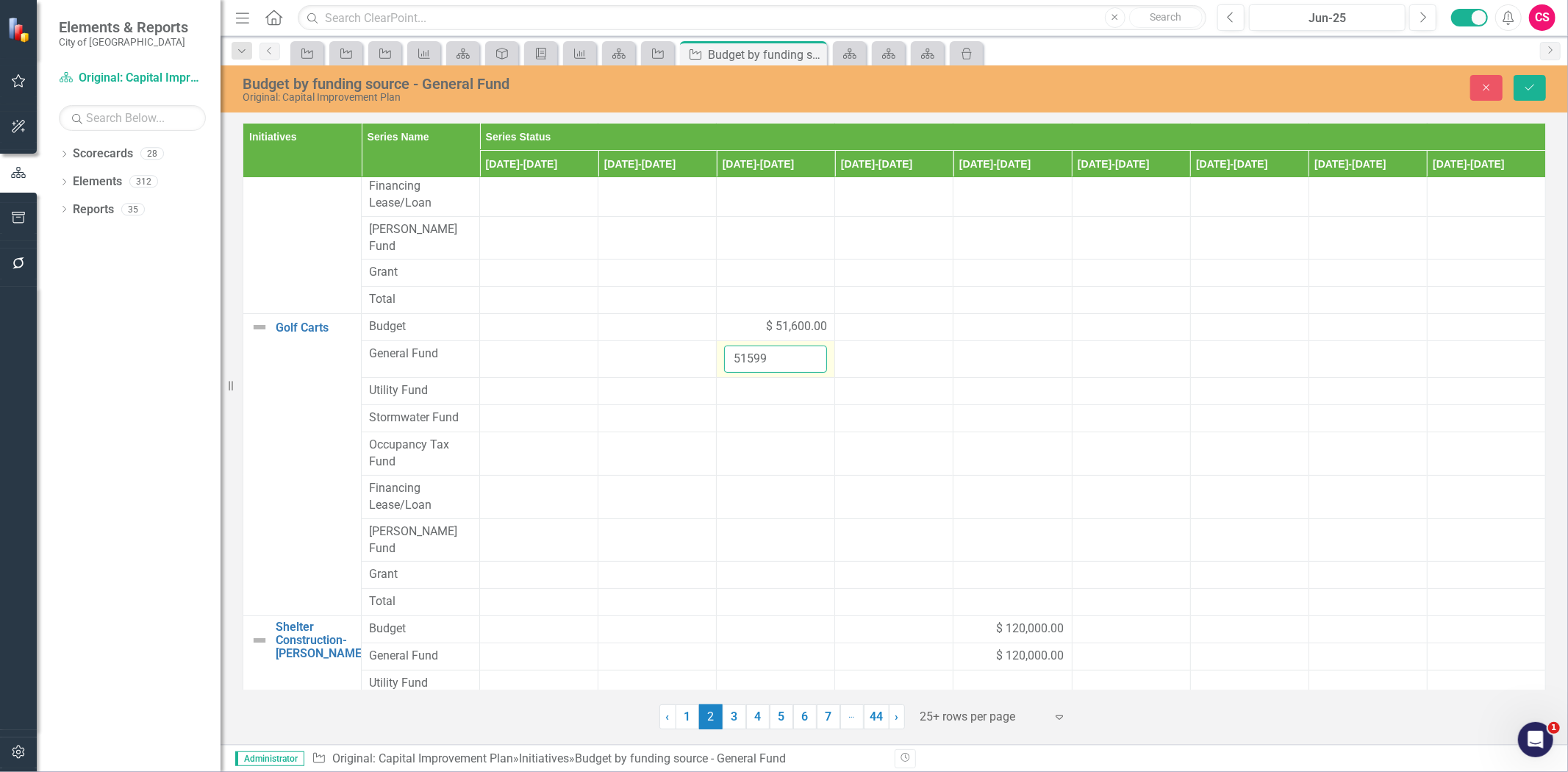
drag, startPoint x: 755, startPoint y: 346, endPoint x: 746, endPoint y: 346, distance: 9.0
click at [746, 346] on input "51599" at bounding box center [775, 359] width 103 height 27
click at [765, 348] on input "51599" at bounding box center [775, 359] width 103 height 27
drag, startPoint x: 763, startPoint y: 348, endPoint x: 745, endPoint y: 348, distance: 18.0
click at [745, 348] on input "51599" at bounding box center [775, 359] width 103 height 27
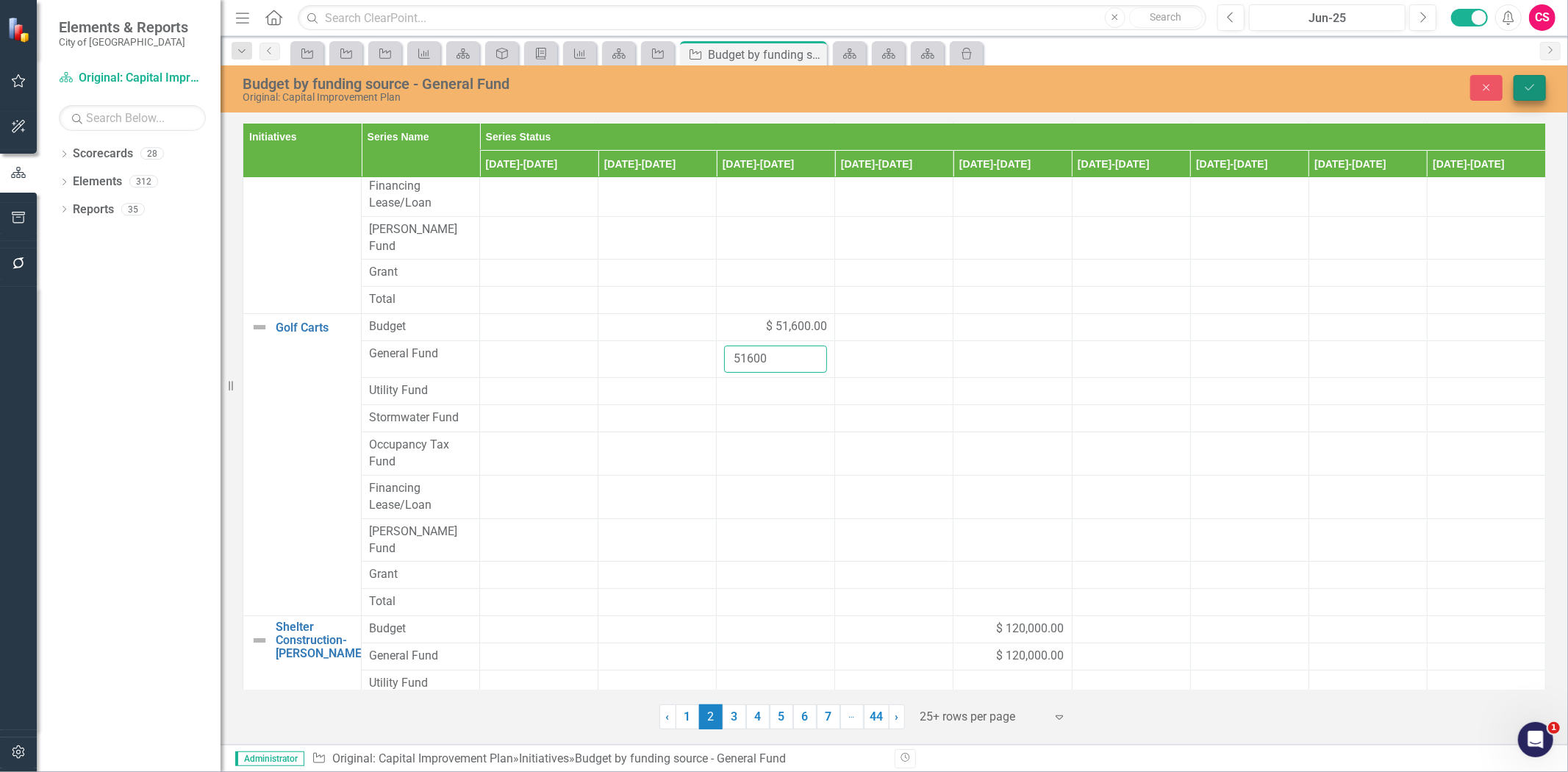
type input "51600"
drag, startPoint x: 1529, startPoint y: 97, endPoint x: 1522, endPoint y: 96, distance: 7.1
click at [1526, 97] on button "Save" at bounding box center [1529, 88] width 32 height 26
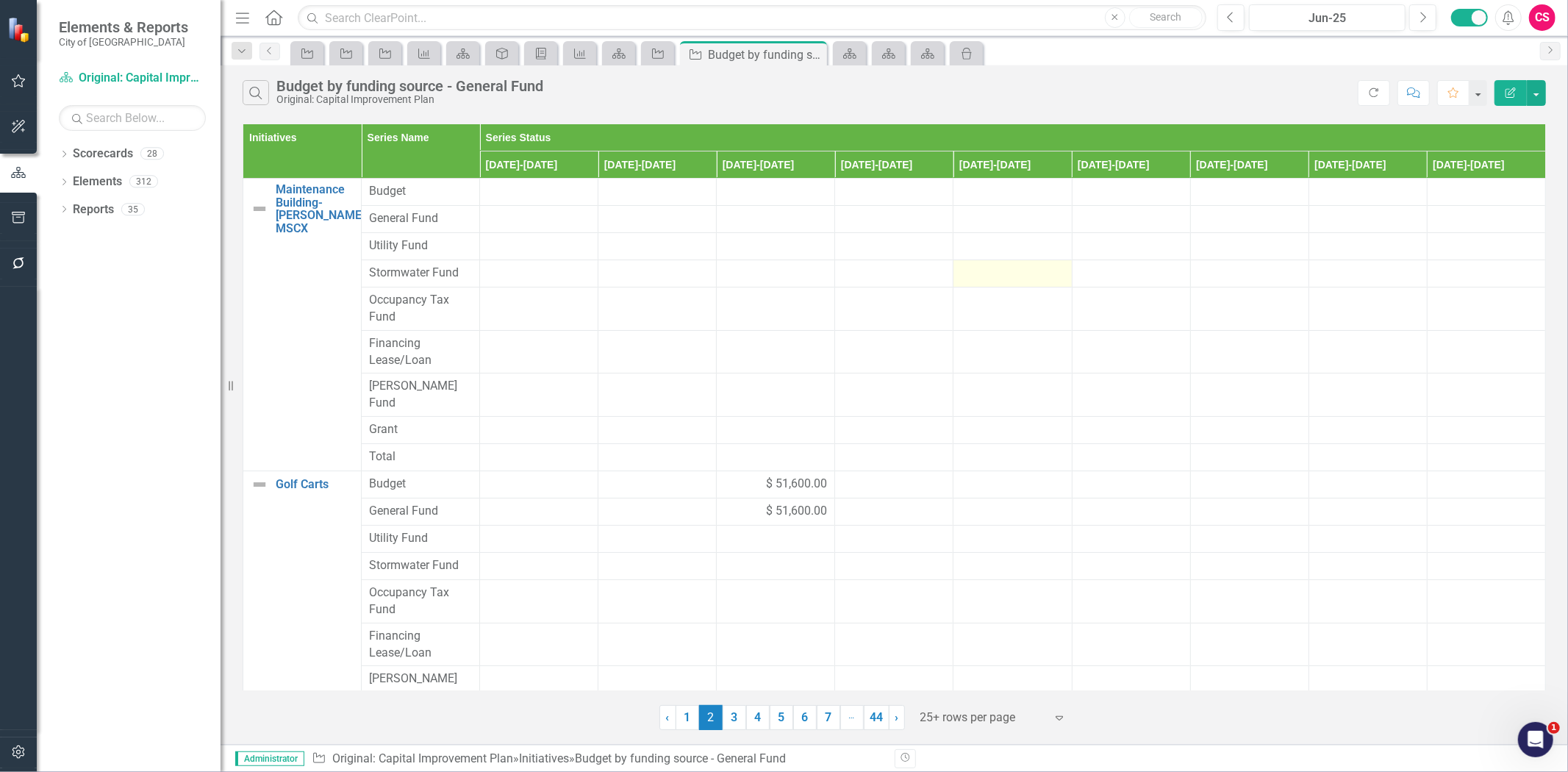
scroll to position [0, 0]
click at [732, 715] on link "3" at bounding box center [734, 718] width 23 height 25
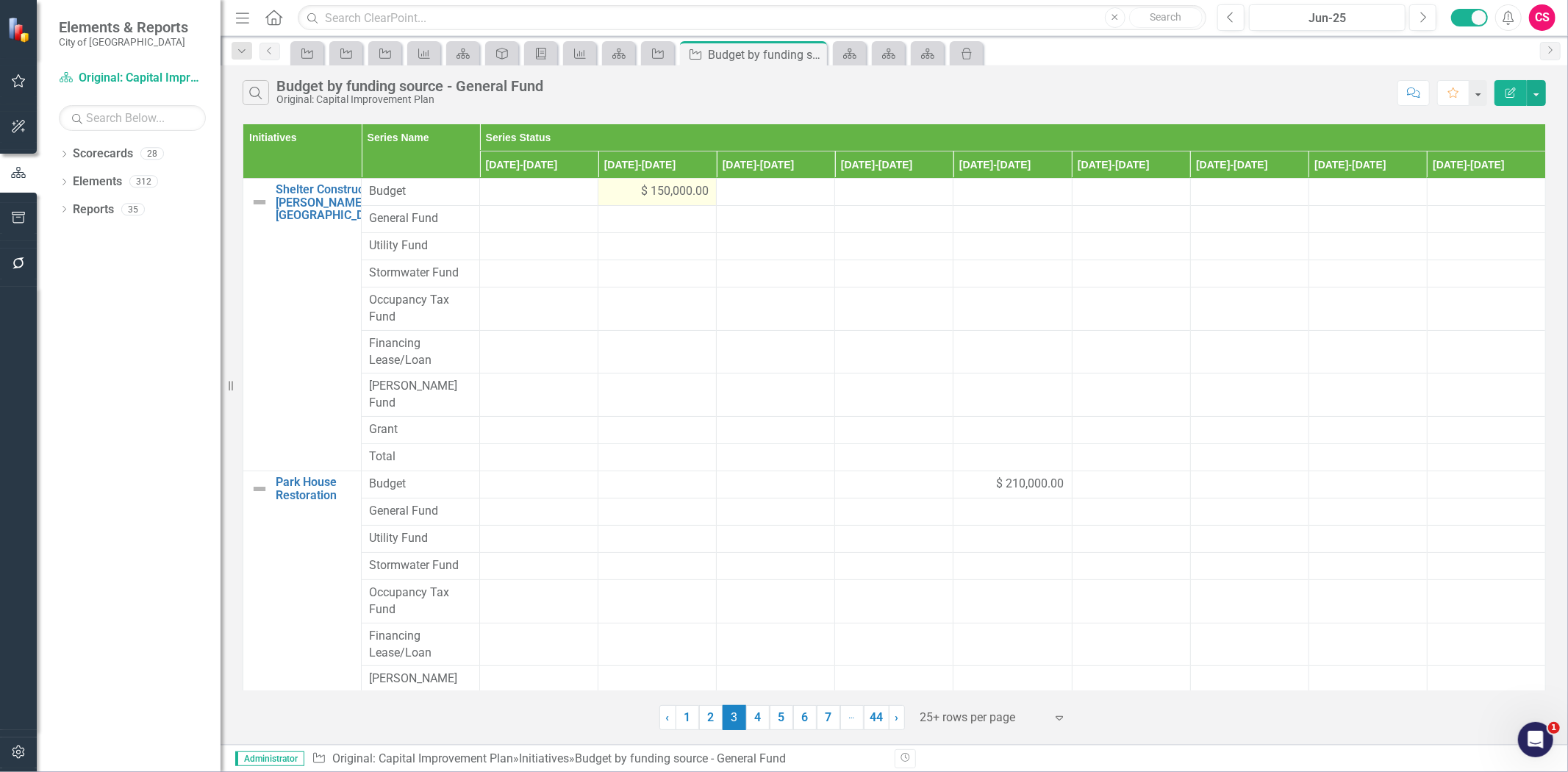
click at [610, 195] on div "$ 150,000.00" at bounding box center [657, 191] width 103 height 17
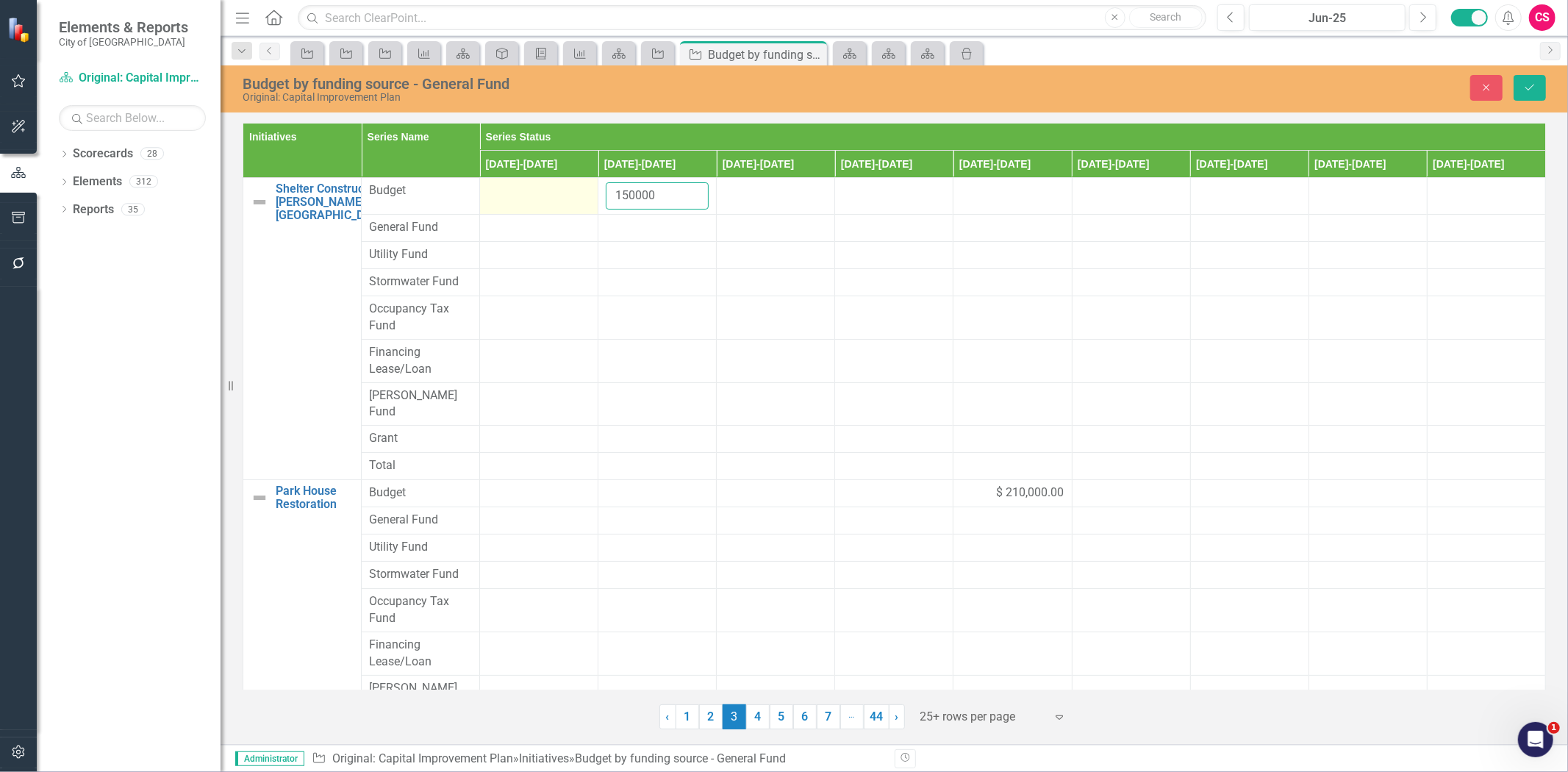
drag, startPoint x: 657, startPoint y: 202, endPoint x: 589, endPoint y: 202, distance: 68.0
click at [584, 202] on tr "Shelter Construction- HV Brown Park Link Map View Link Map Edit Edit Initiative…" at bounding box center [895, 196] width 1303 height 37
click at [635, 223] on div at bounding box center [657, 228] width 103 height 18
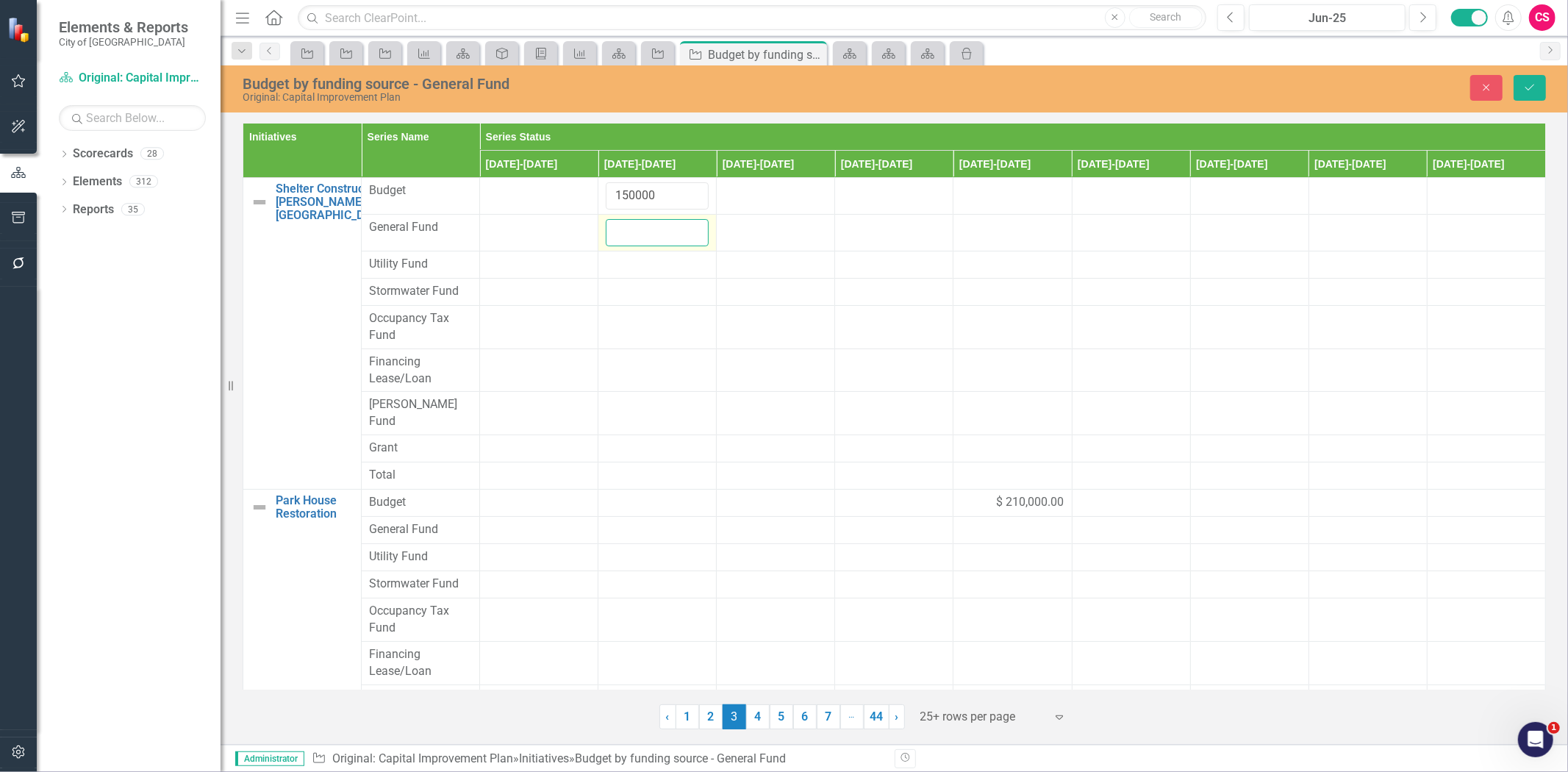
click at [642, 244] on input "number" at bounding box center [657, 233] width 103 height 27
paste input "150000"
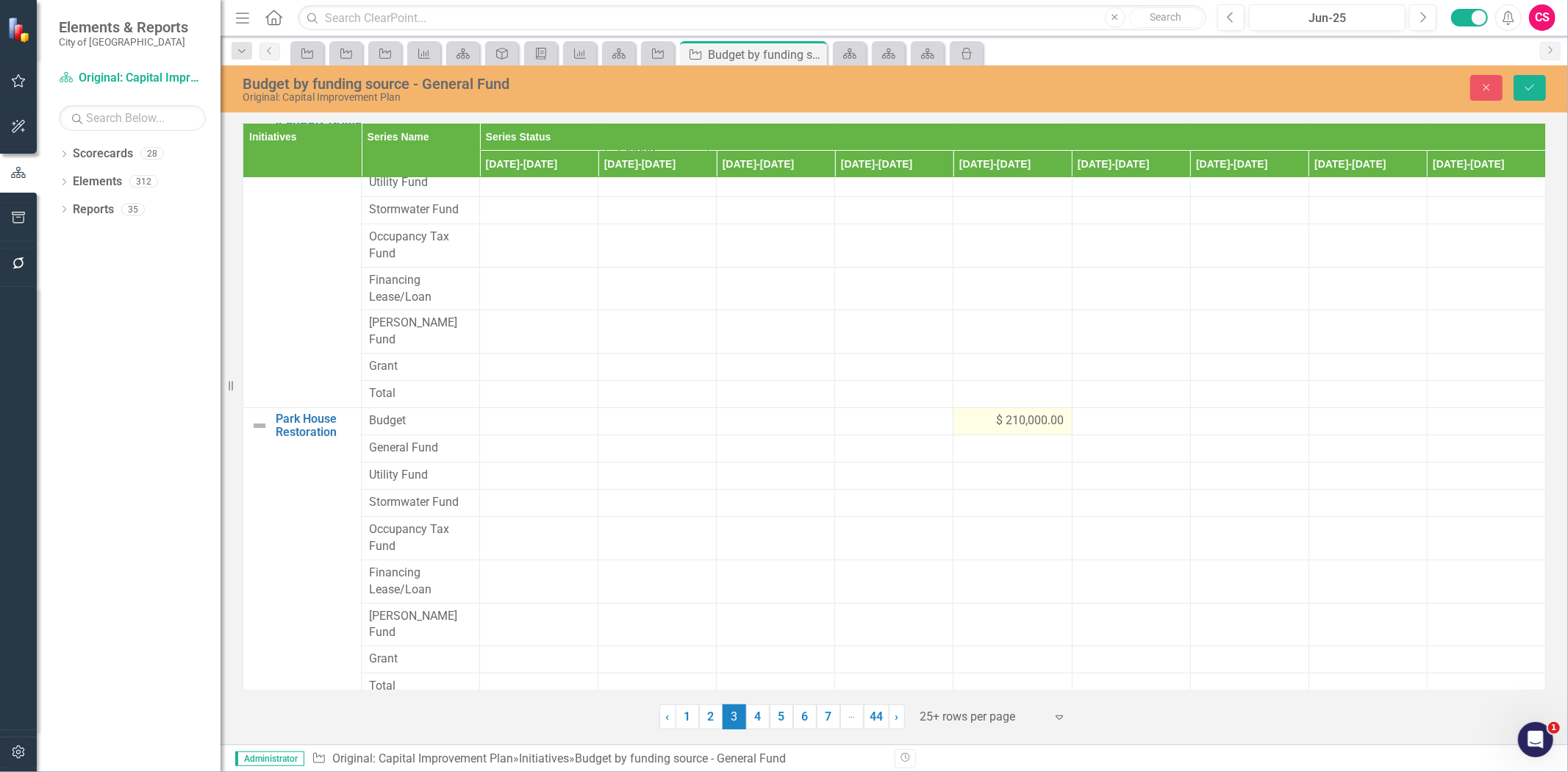
type input "150000"
click at [966, 413] on div "$ 210,000.00" at bounding box center [1012, 421] width 103 height 17
drag, startPoint x: 1002, startPoint y: 409, endPoint x: 922, endPoint y: 408, distance: 80.0
click at [922, 408] on tr "Park House Restoration Link Map View Link Map Edit Edit Initiative Link Open El…" at bounding box center [895, 426] width 1303 height 37
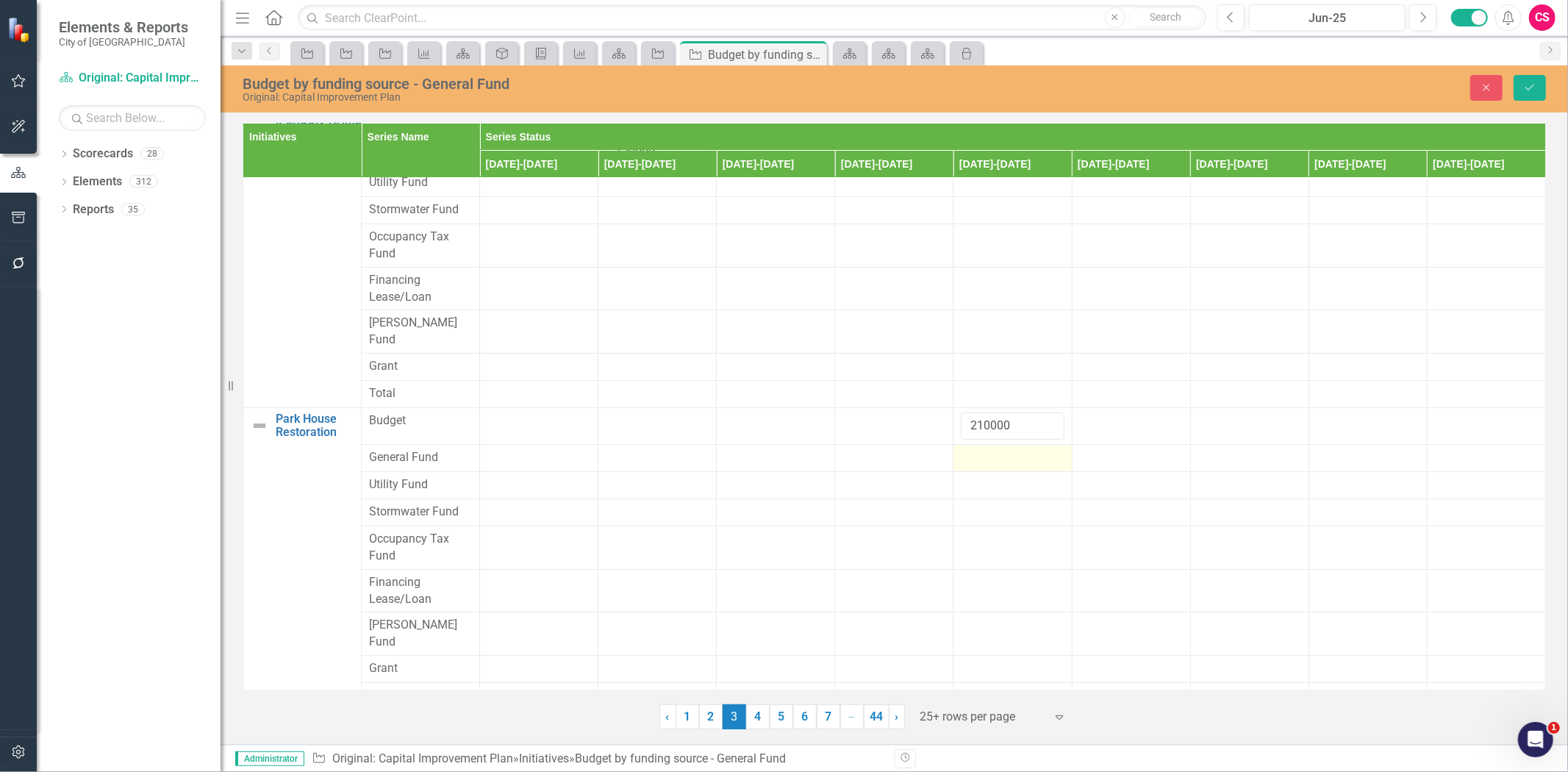
click at [981, 449] on div at bounding box center [1012, 458] width 103 height 18
click at [980, 449] on input "number" at bounding box center [1012, 463] width 103 height 27
paste input "210000"
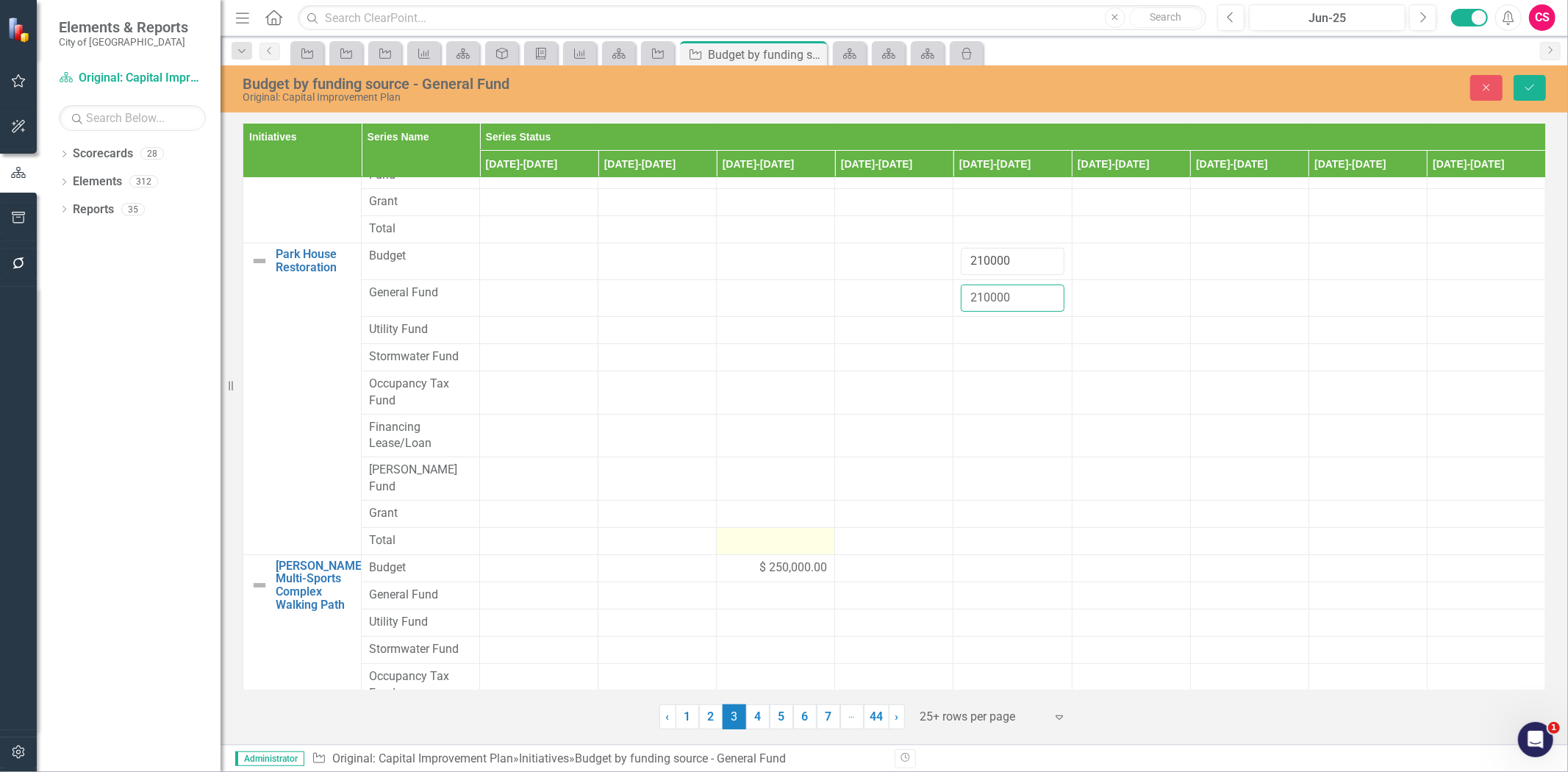
scroll to position [358, 0]
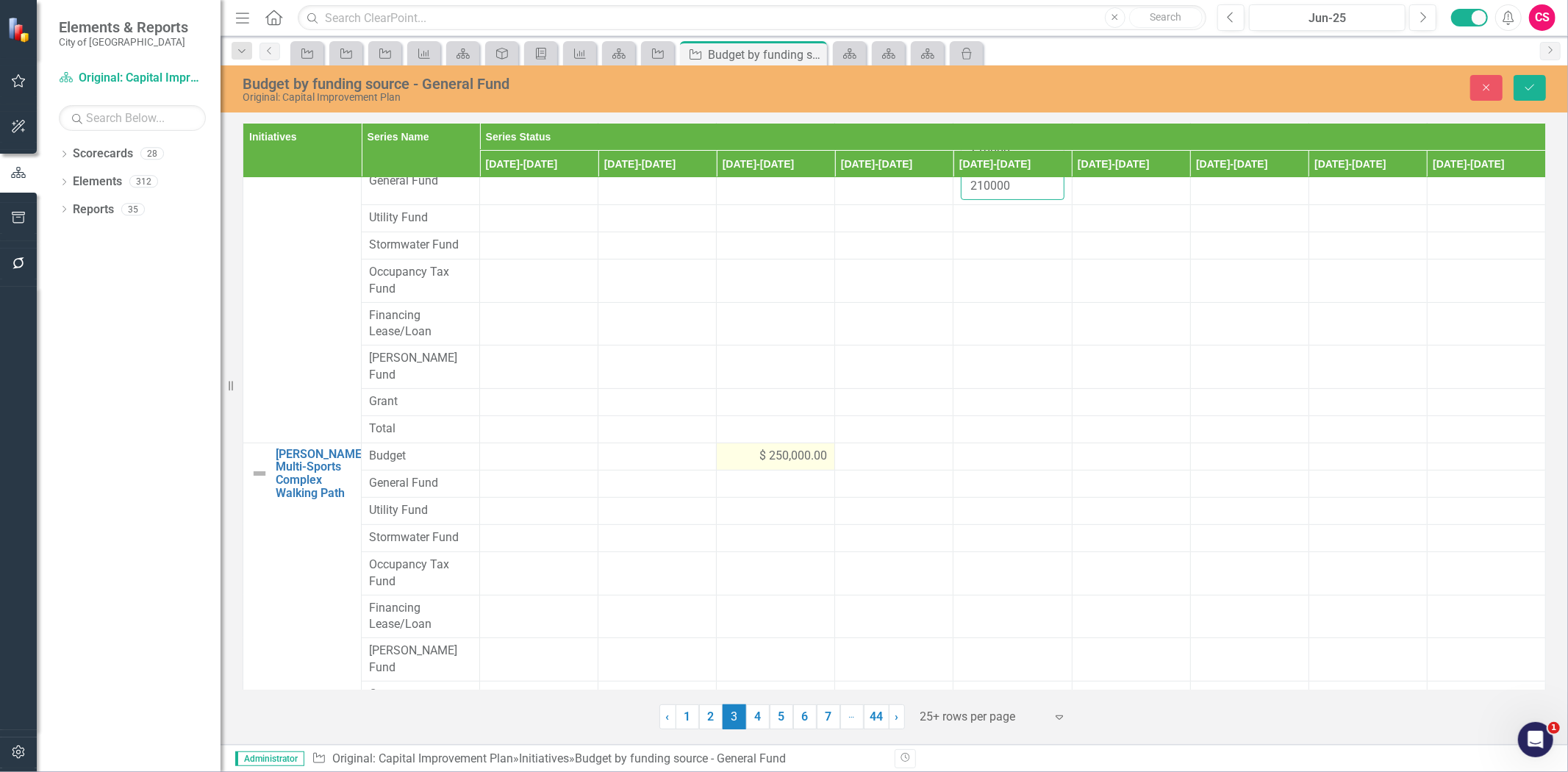
type input "210000"
click at [782, 448] on span "$ 250,000.00" at bounding box center [793, 456] width 68 height 17
click at [677, 443] on tr "Bryan Multi-Sports Complex Walking Path Link Map View Link Map Edit Edit Initia…" at bounding box center [895, 461] width 1303 height 37
click at [747, 484] on div at bounding box center [775, 493] width 103 height 18
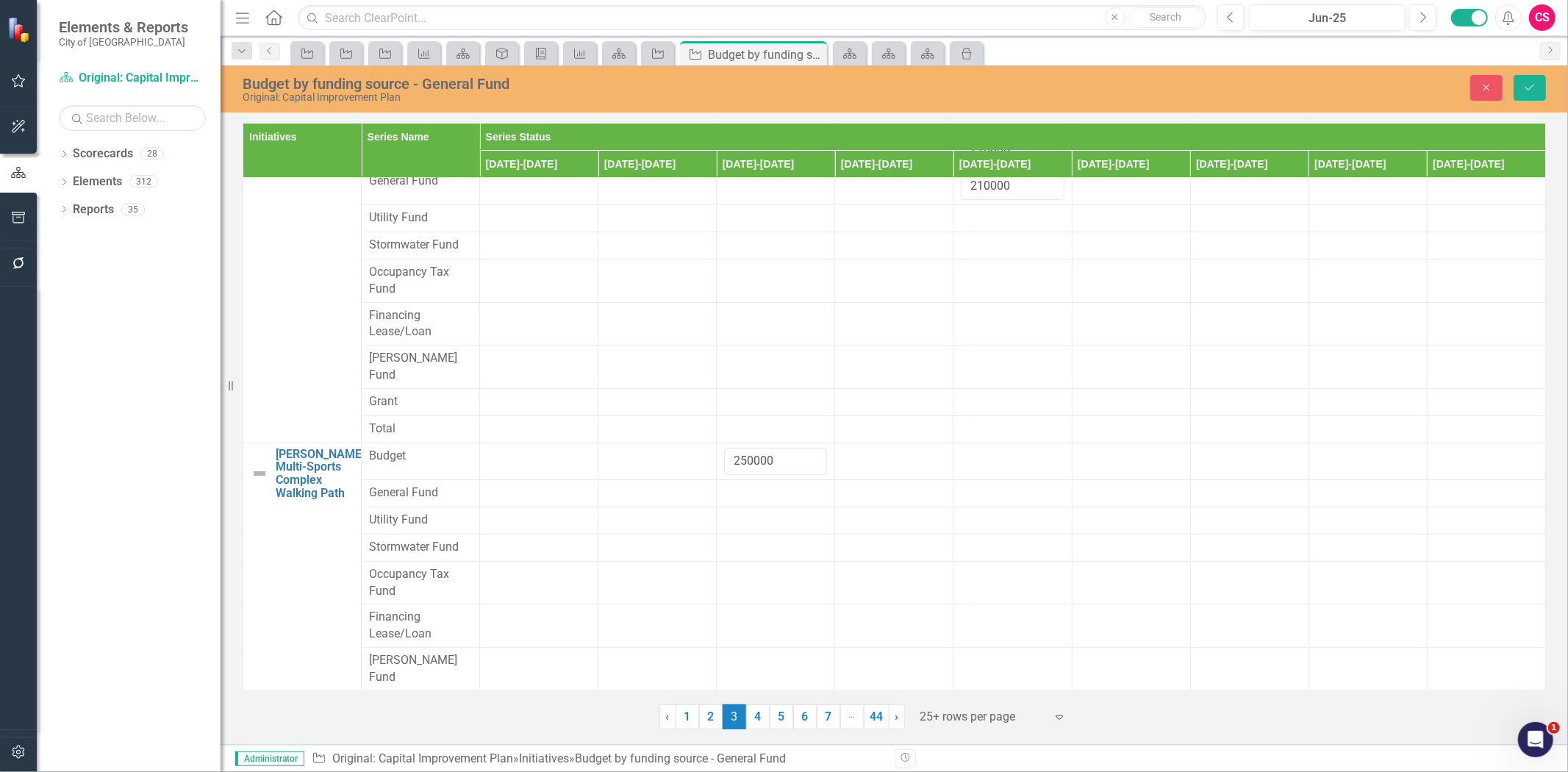
click at [747, 484] on div at bounding box center [775, 493] width 103 height 18
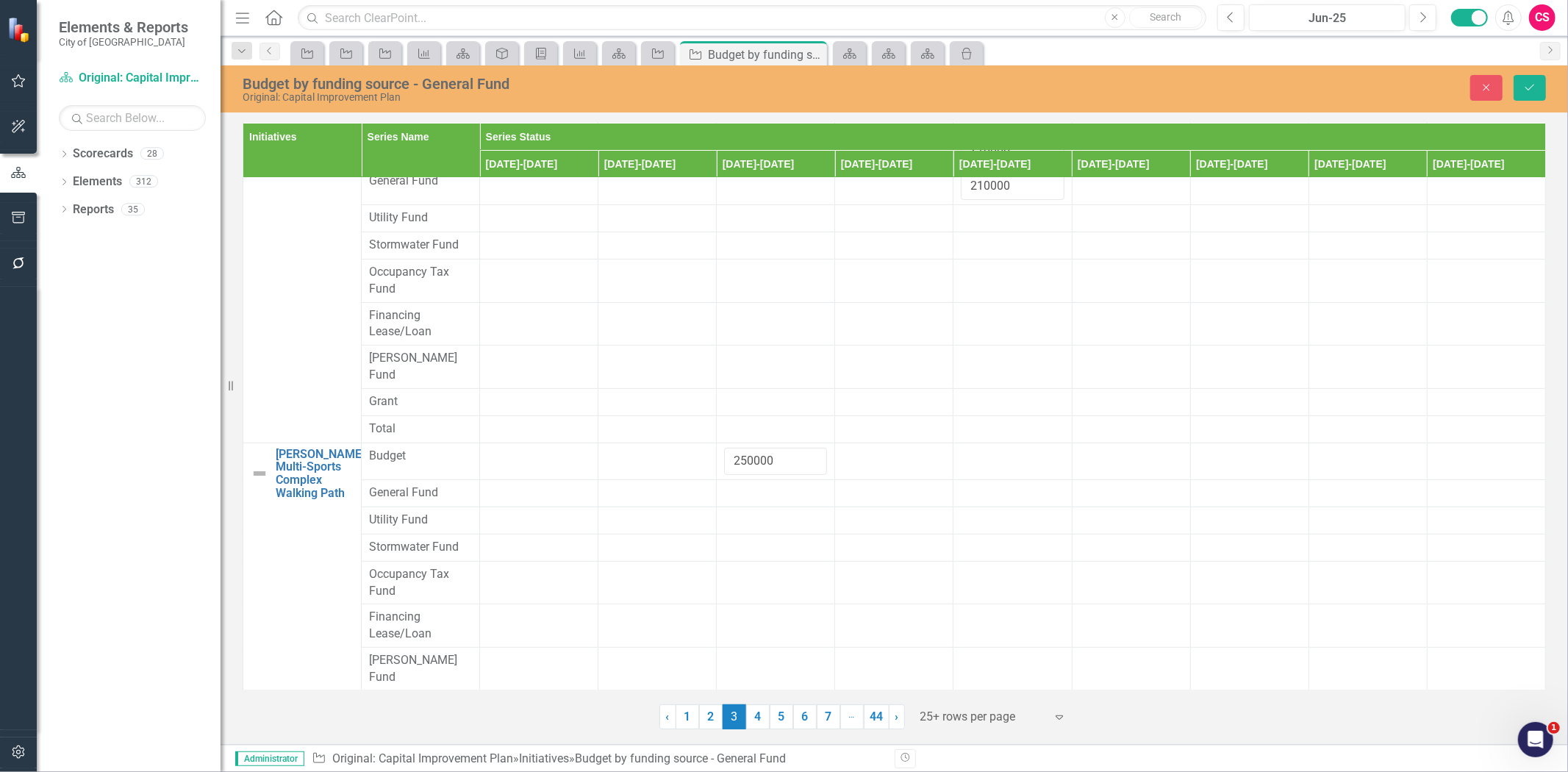
click at [747, 484] on div at bounding box center [775, 493] width 103 height 18
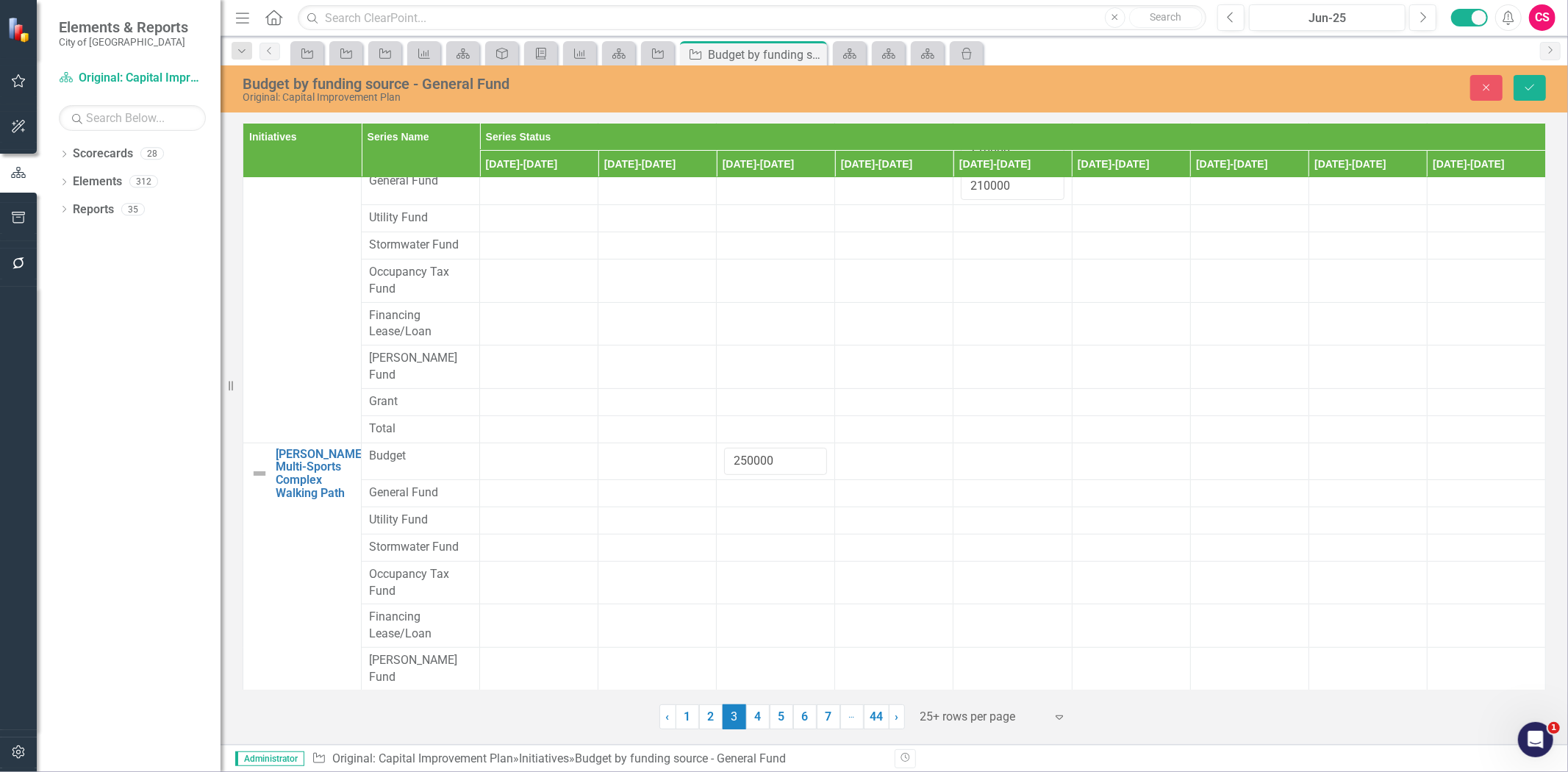
click at [747, 484] on div at bounding box center [775, 493] width 103 height 18
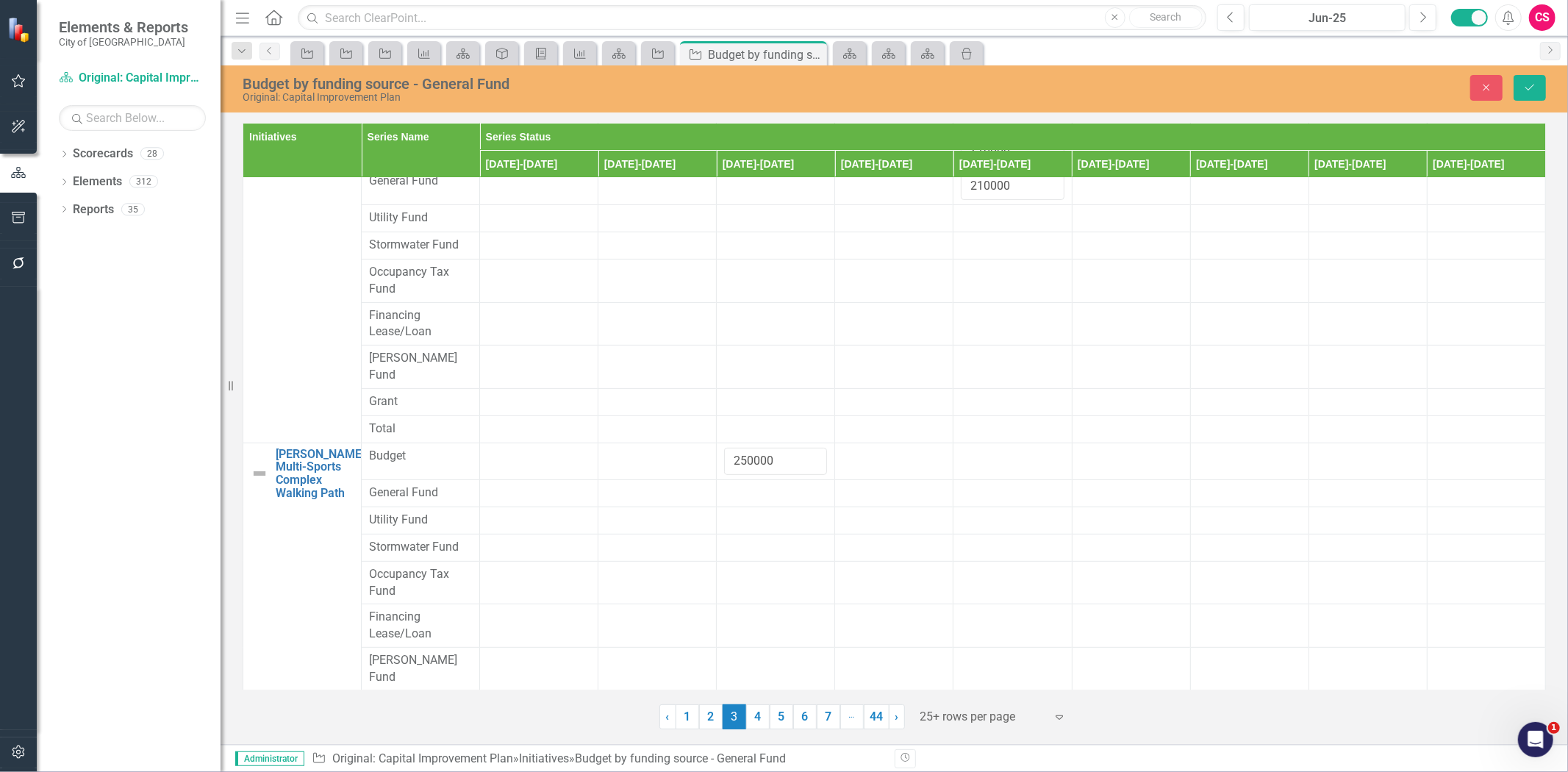
click at [747, 484] on div at bounding box center [775, 493] width 103 height 18
click at [750, 484] on div at bounding box center [775, 493] width 103 height 18
click at [781, 448] on input "250000" at bounding box center [775, 461] width 103 height 27
click at [784, 484] on div at bounding box center [775, 493] width 103 height 18
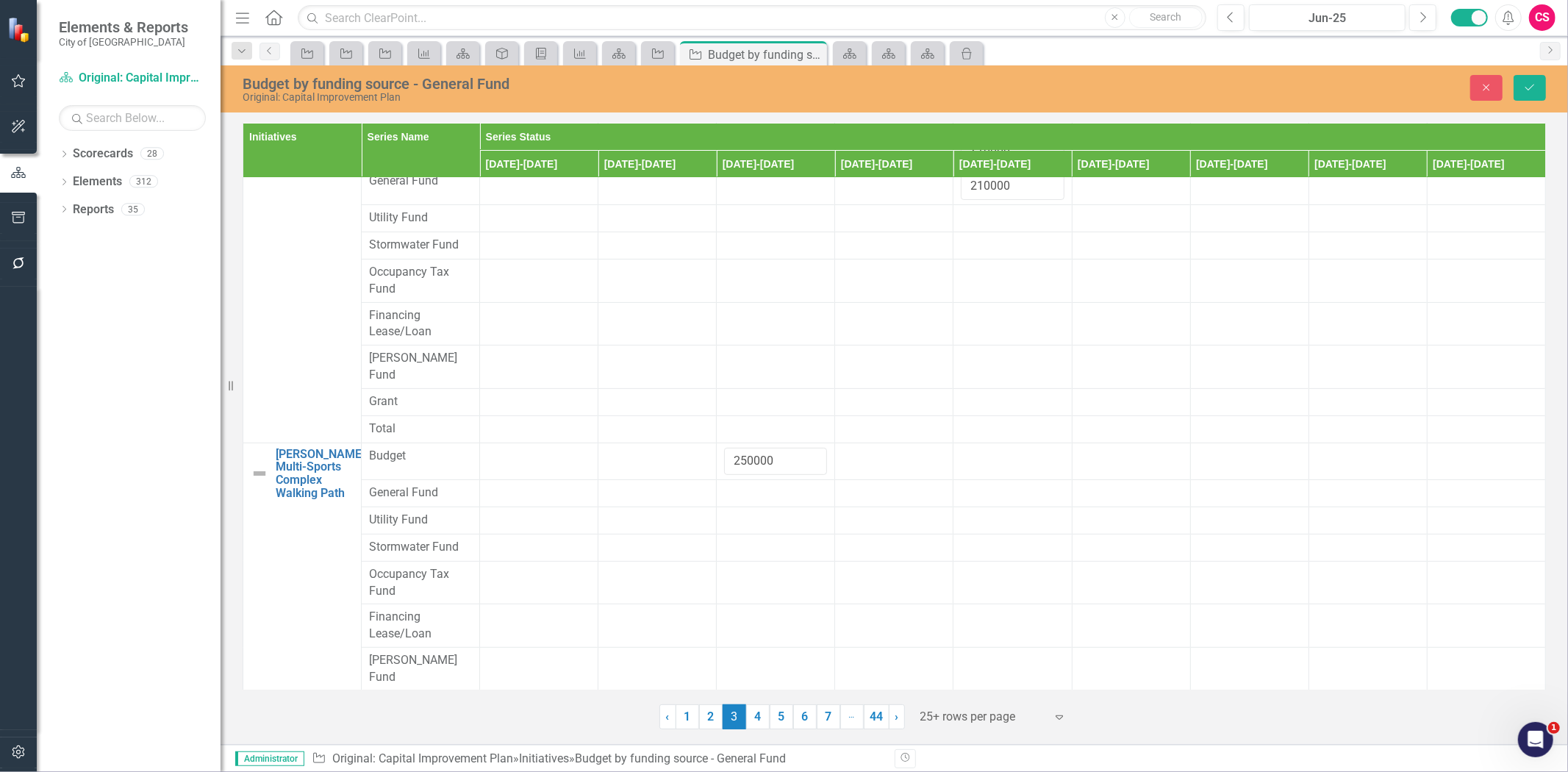
click at [784, 484] on div at bounding box center [775, 493] width 103 height 18
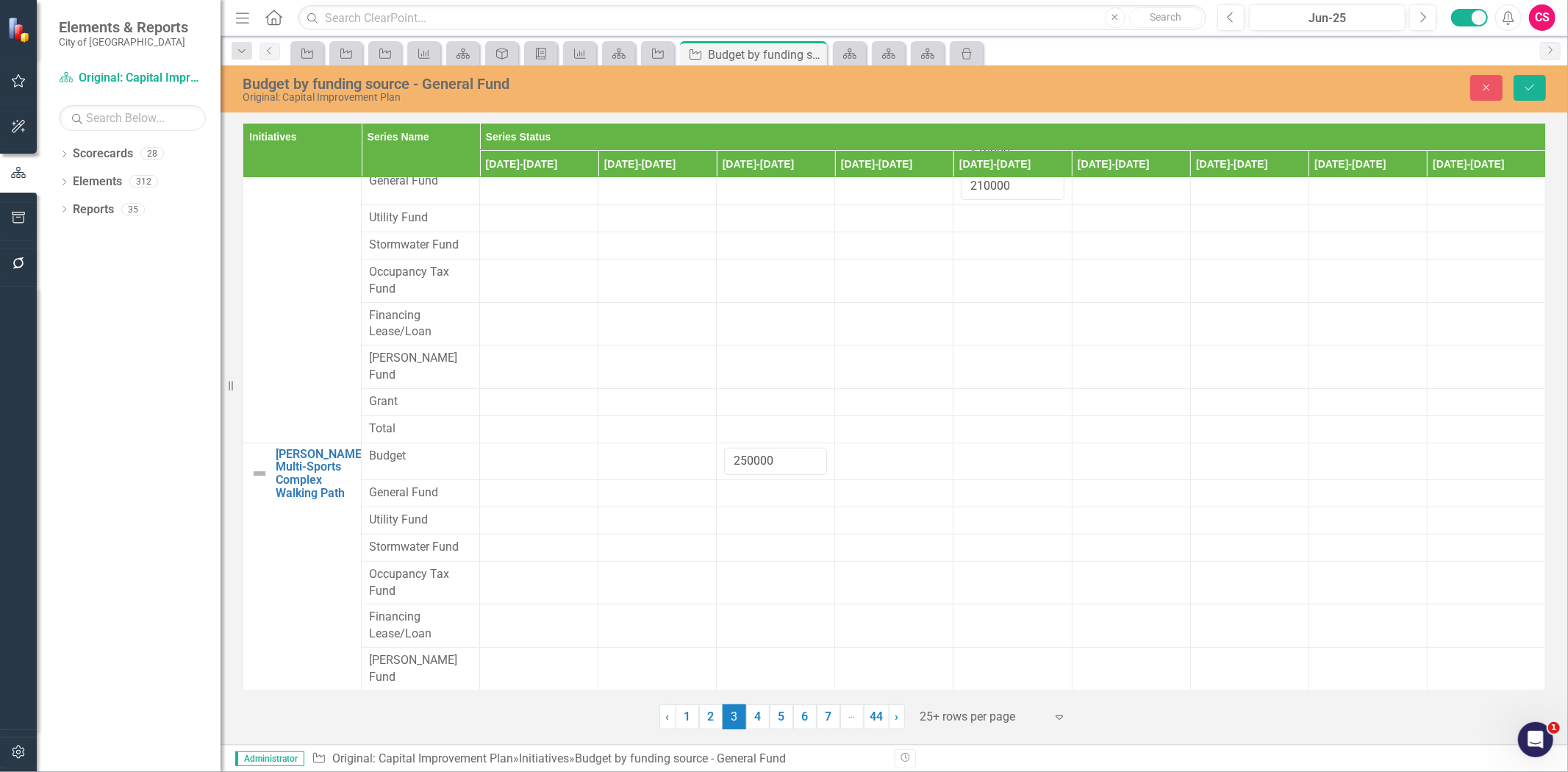
click at [784, 416] on td at bounding box center [776, 429] width 119 height 27
click at [1523, 94] on button "Save" at bounding box center [1529, 88] width 32 height 26
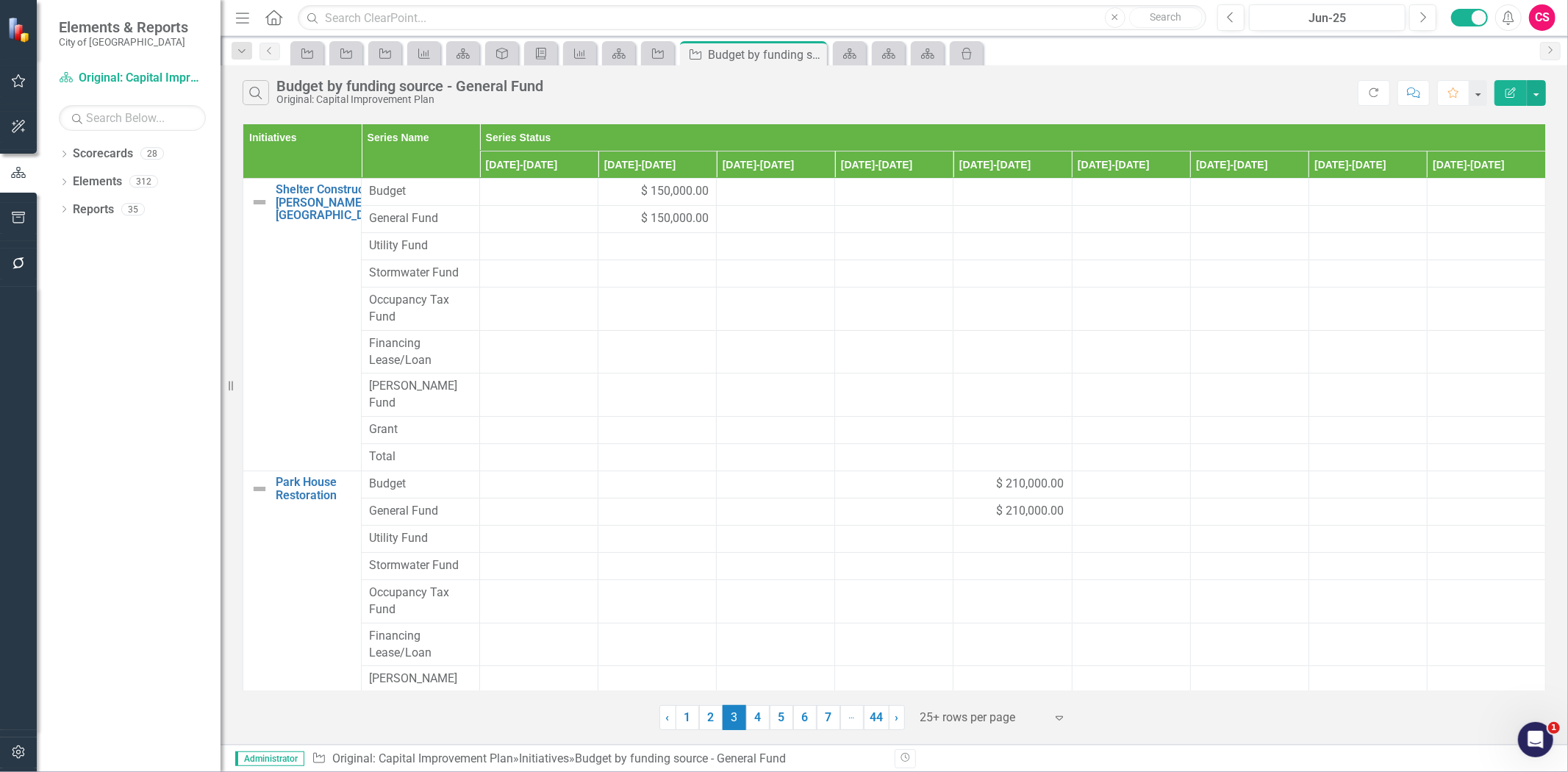
scroll to position [320, 0]
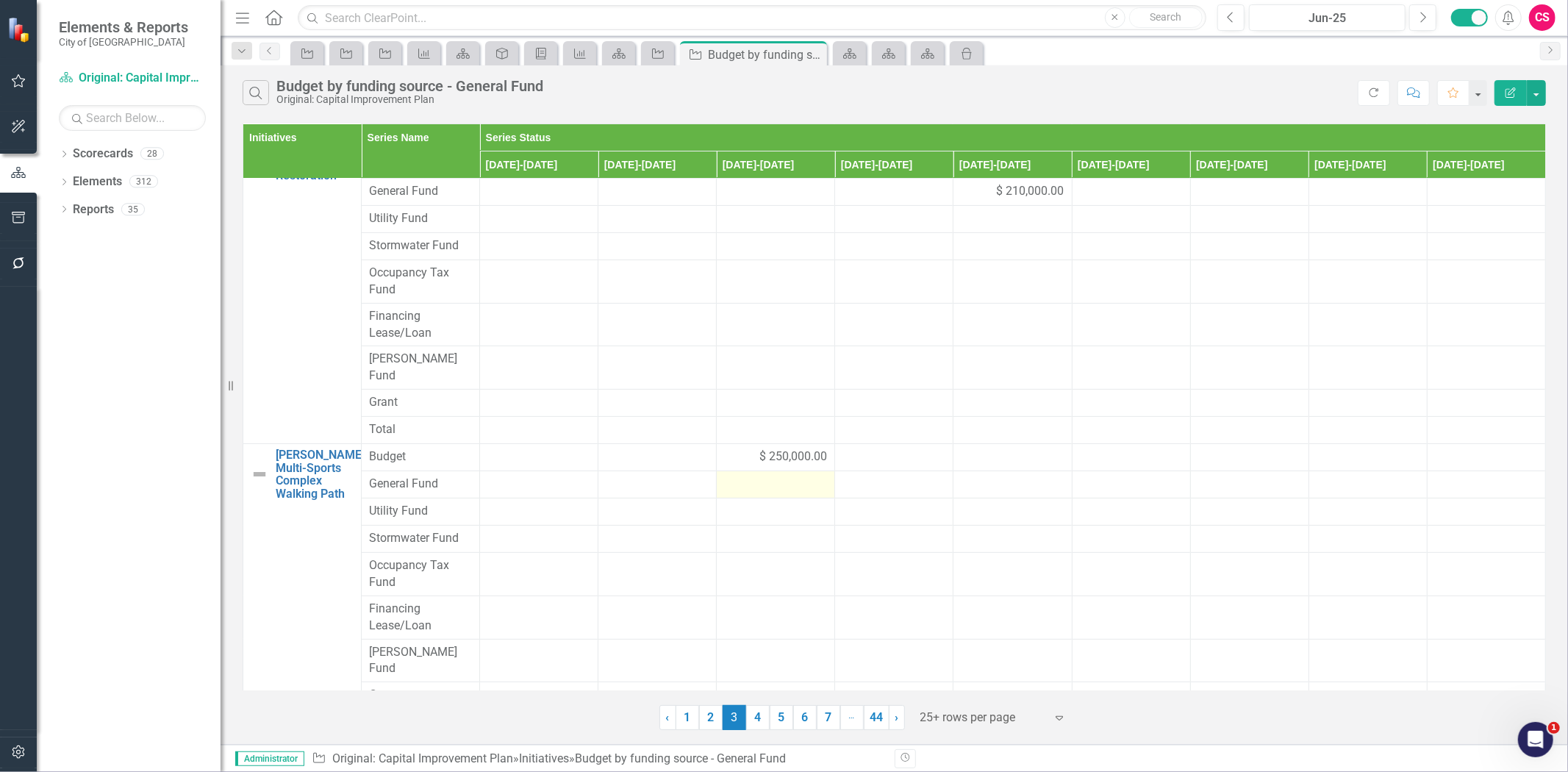
click at [750, 476] on div at bounding box center [775, 484] width 103 height 18
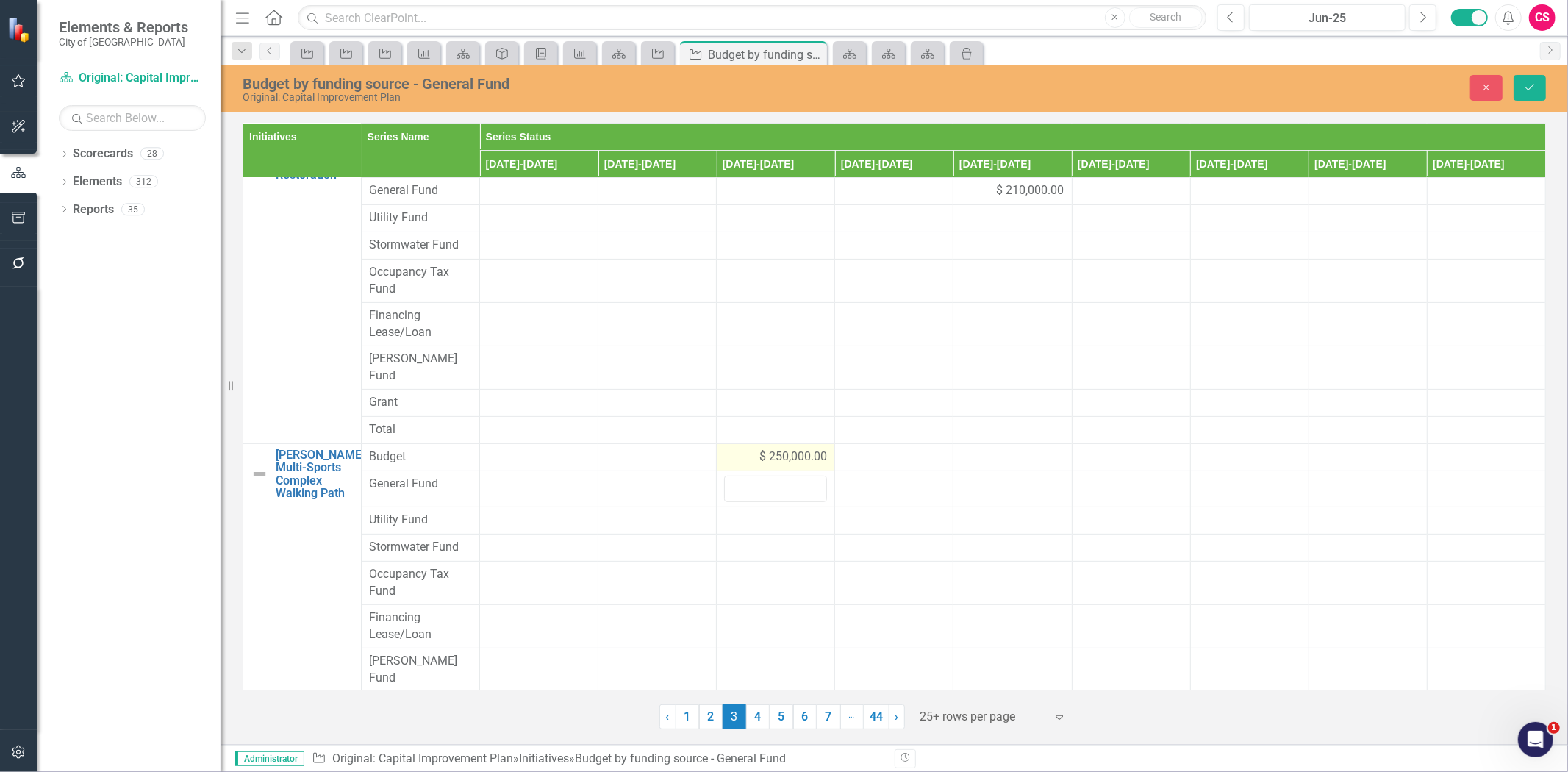
click at [766, 449] on span "$ 250,000.00" at bounding box center [793, 457] width 68 height 17
drag, startPoint x: 772, startPoint y: 433, endPoint x: 686, endPoint y: 432, distance: 86.0
click at [686, 444] on tr "Bryan Multi-Sports Complex Walking Path Link Map View Link Map Edit Edit Initia…" at bounding box center [895, 462] width 1303 height 37
click at [745, 484] on input "number" at bounding box center [775, 498] width 103 height 27
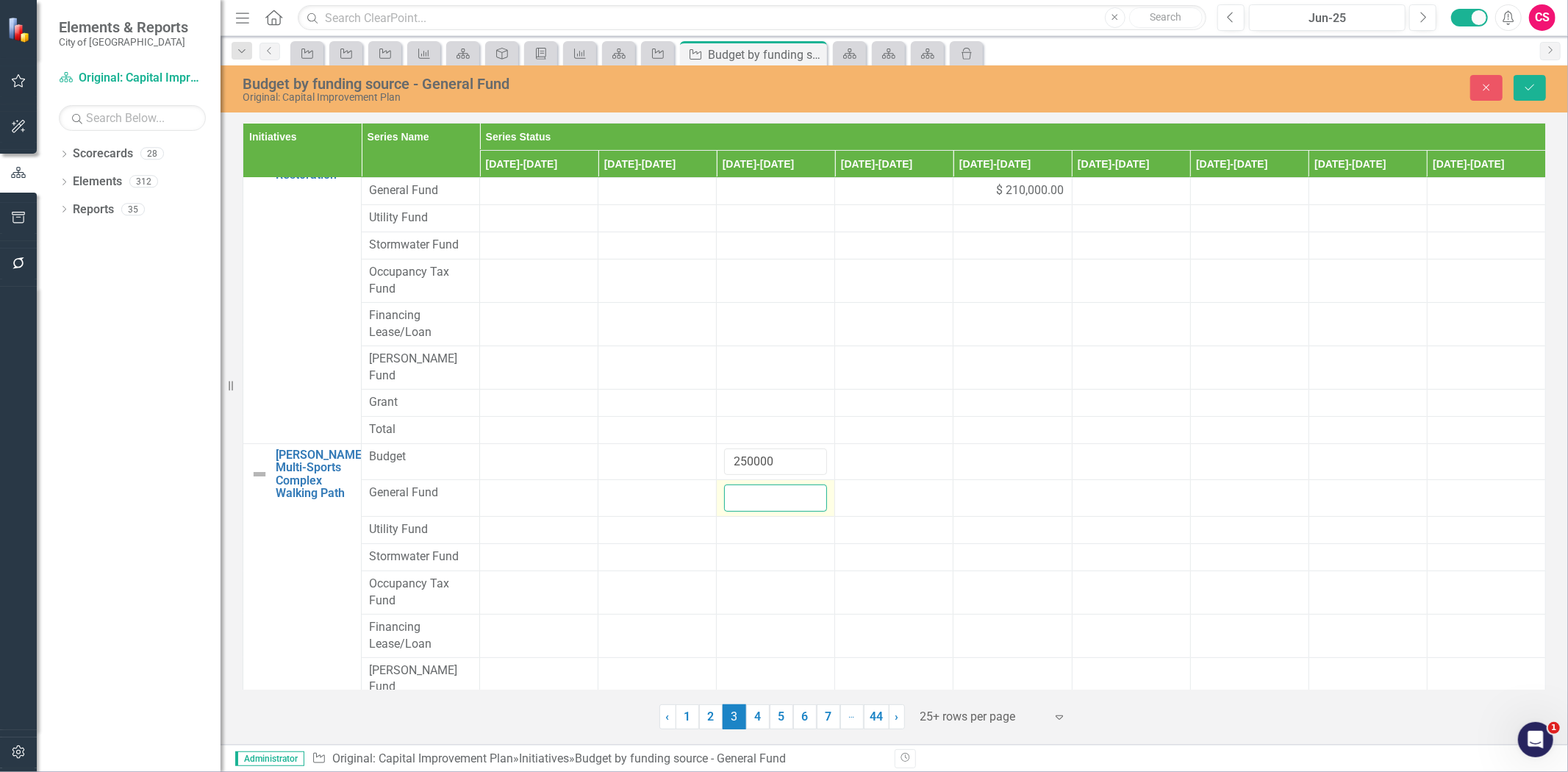
paste input "250000"
type input "250000"
click at [1537, 93] on button "Save" at bounding box center [1529, 88] width 32 height 26
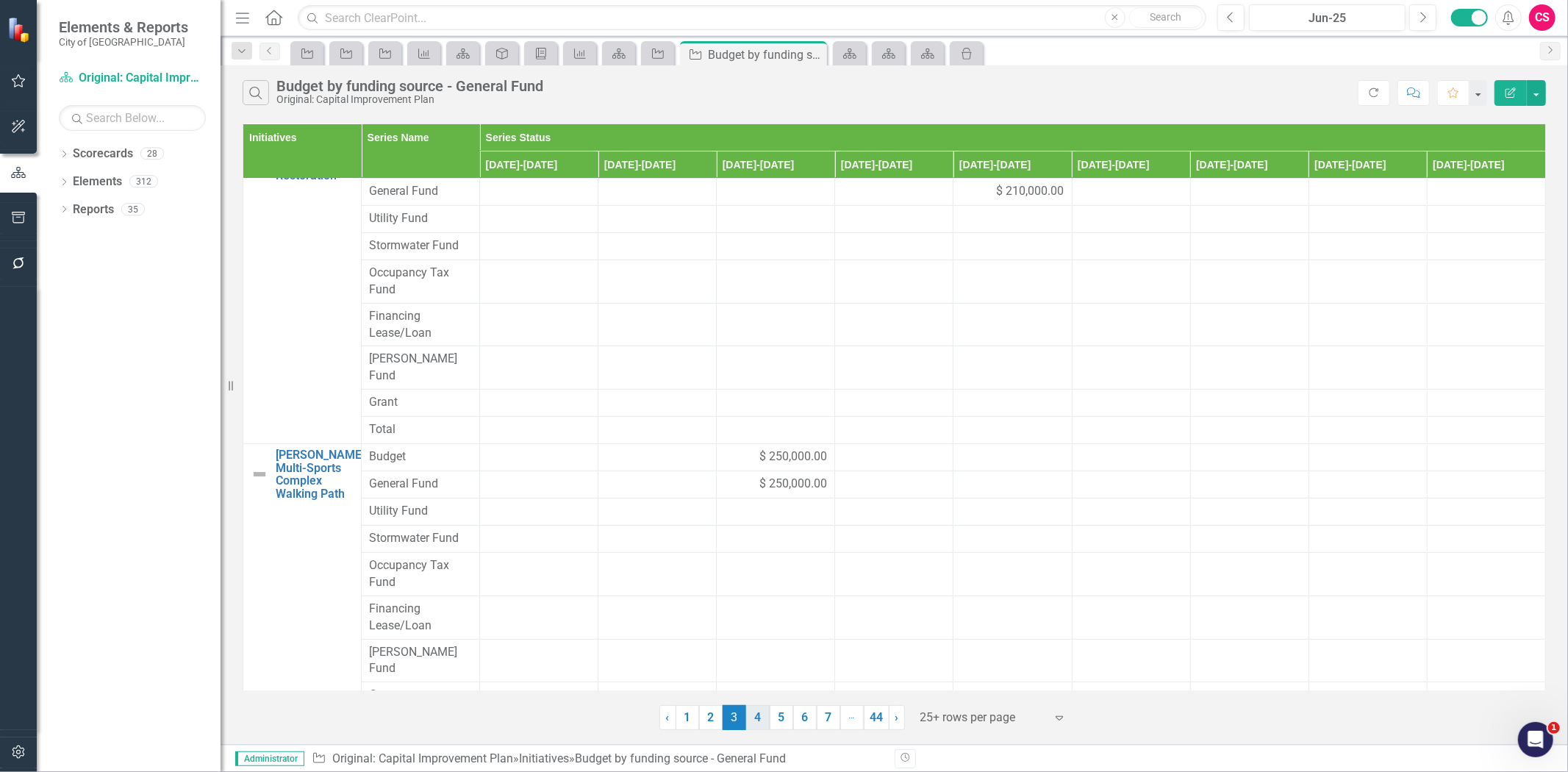
drag, startPoint x: 754, startPoint y: 719, endPoint x: 801, endPoint y: 302, distance: 419.6
click at [753, 719] on link "4" at bounding box center [758, 718] width 23 height 25
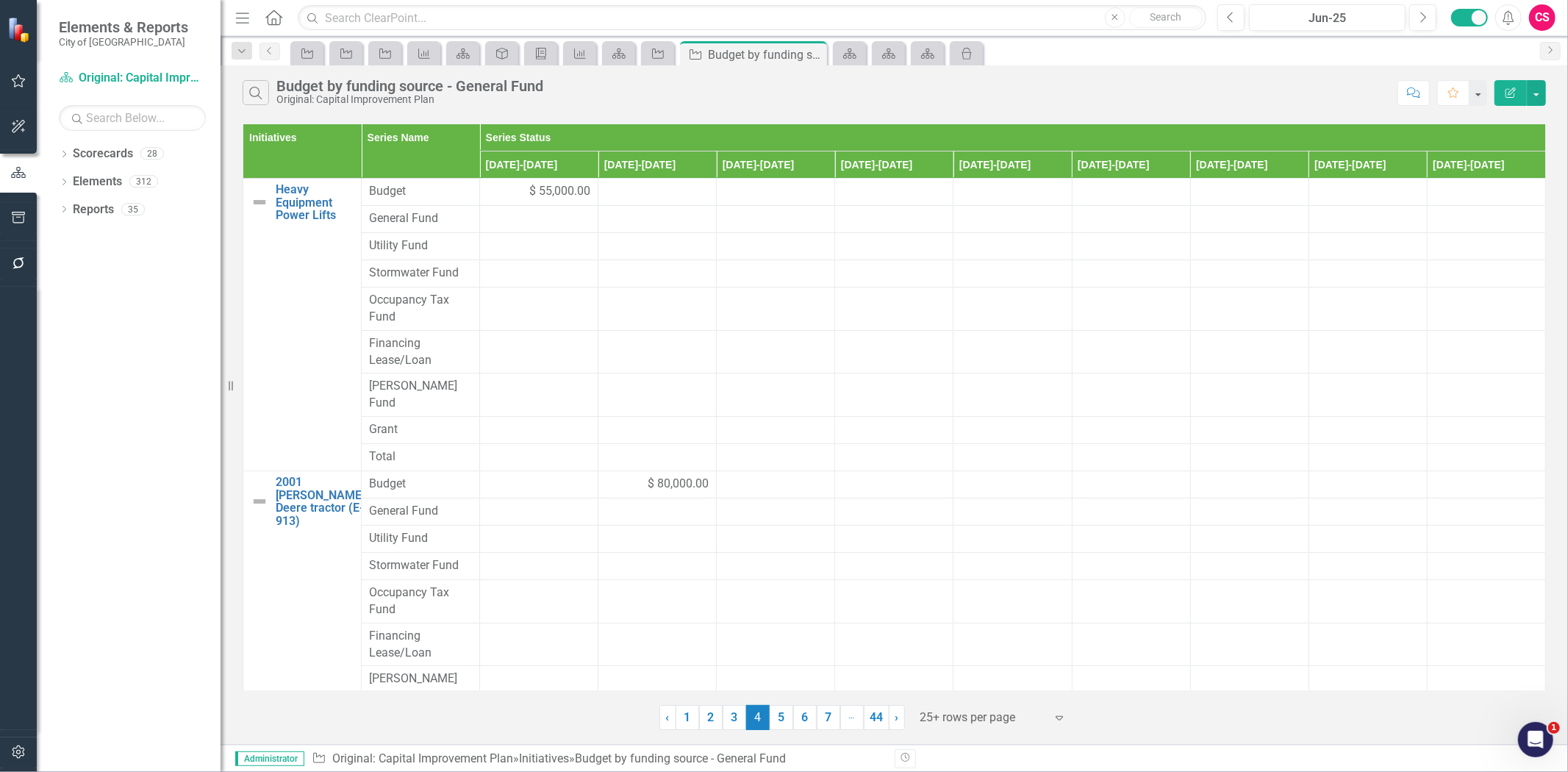
scroll to position [0, 0]
click at [511, 192] on div "$ 55,000.00" at bounding box center [539, 191] width 103 height 17
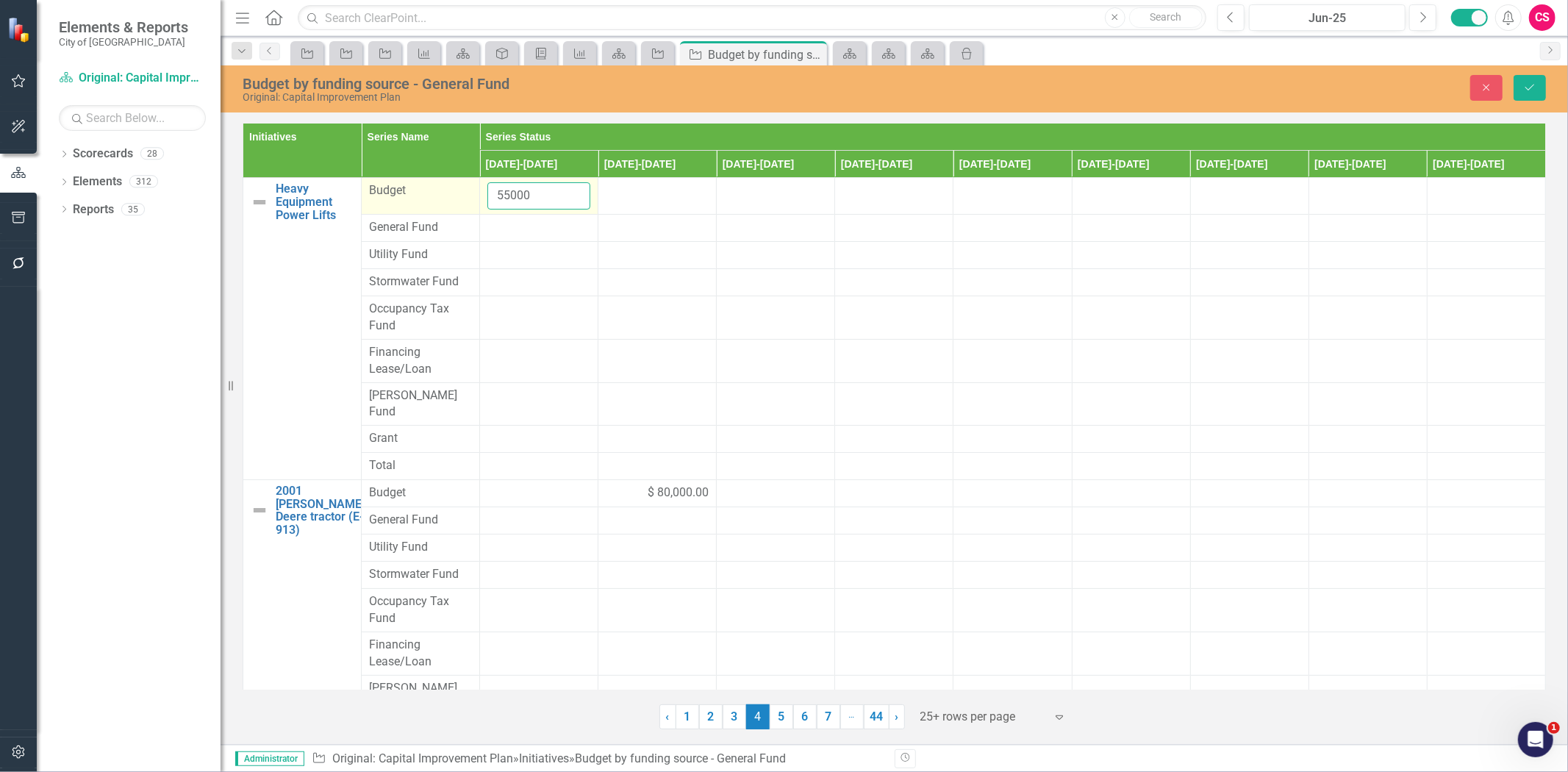
click at [469, 205] on tr "Heavy Equipment Power Lifts Link Map View Link Map Edit Edit Initiative Link Op…" at bounding box center [895, 196] width 1303 height 37
click at [518, 231] on div at bounding box center [539, 228] width 103 height 18
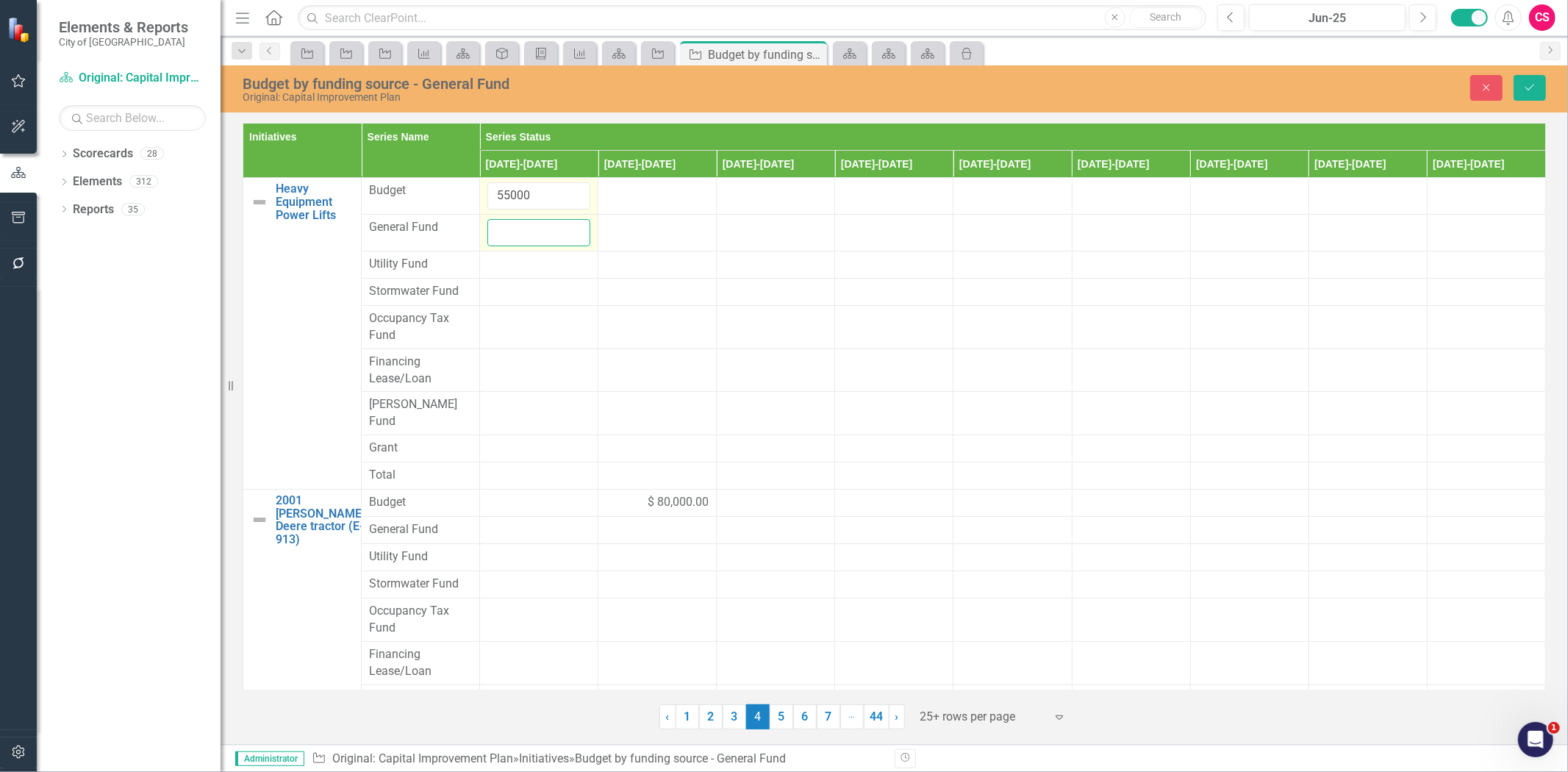
click at [518, 231] on input "number" at bounding box center [539, 233] width 103 height 27
paste input "55000"
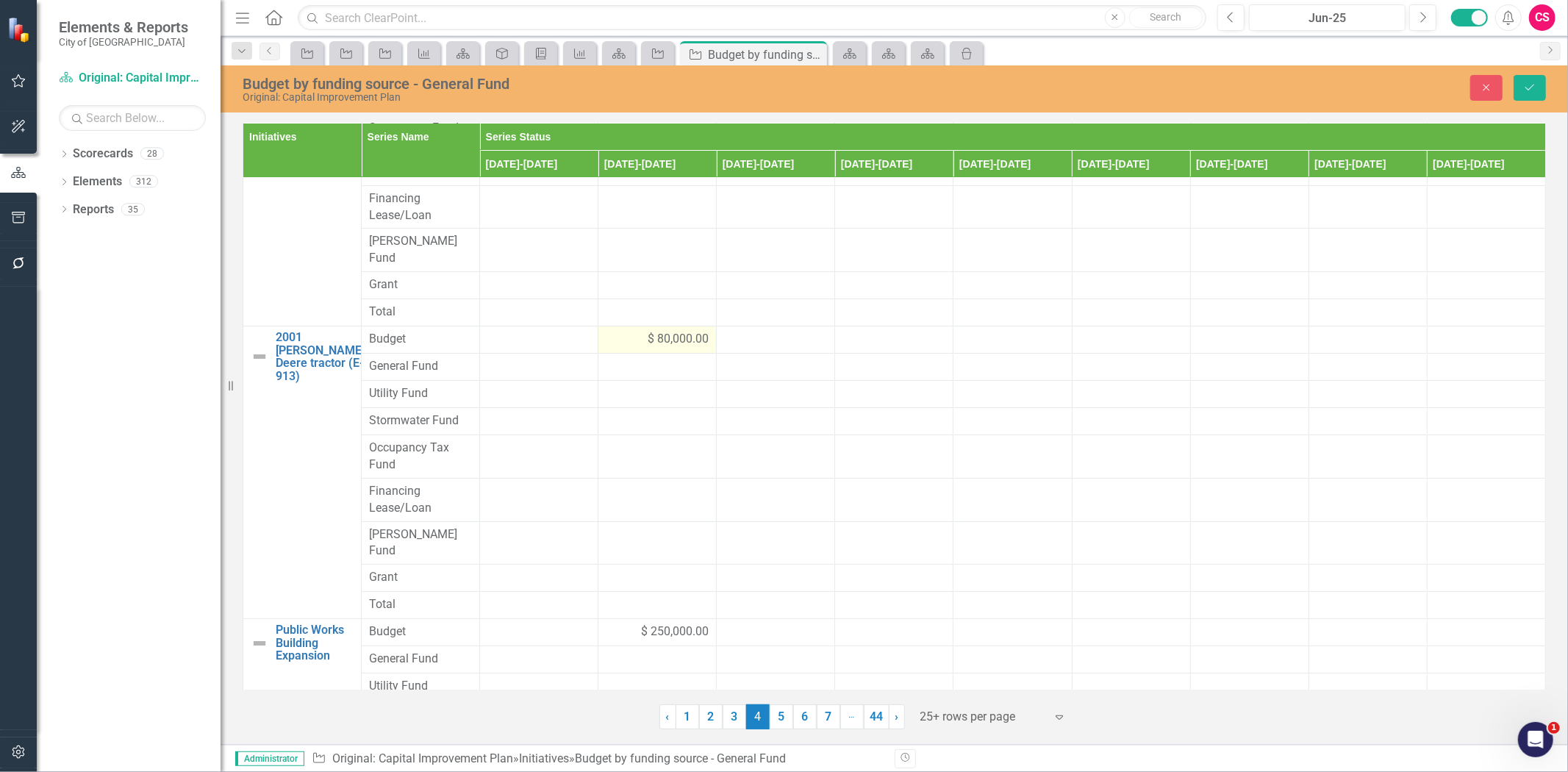
type input "55000"
click at [633, 331] on div "$ 80,000.00" at bounding box center [657, 340] width 103 height 17
drag, startPoint x: 656, startPoint y: 334, endPoint x: 605, endPoint y: 321, distance: 52.6
click at [583, 332] on tr "2001 John Deere tractor (E-913) Link Map View Link Map Edit Edit Initiative Lin…" at bounding box center [895, 345] width 1303 height 37
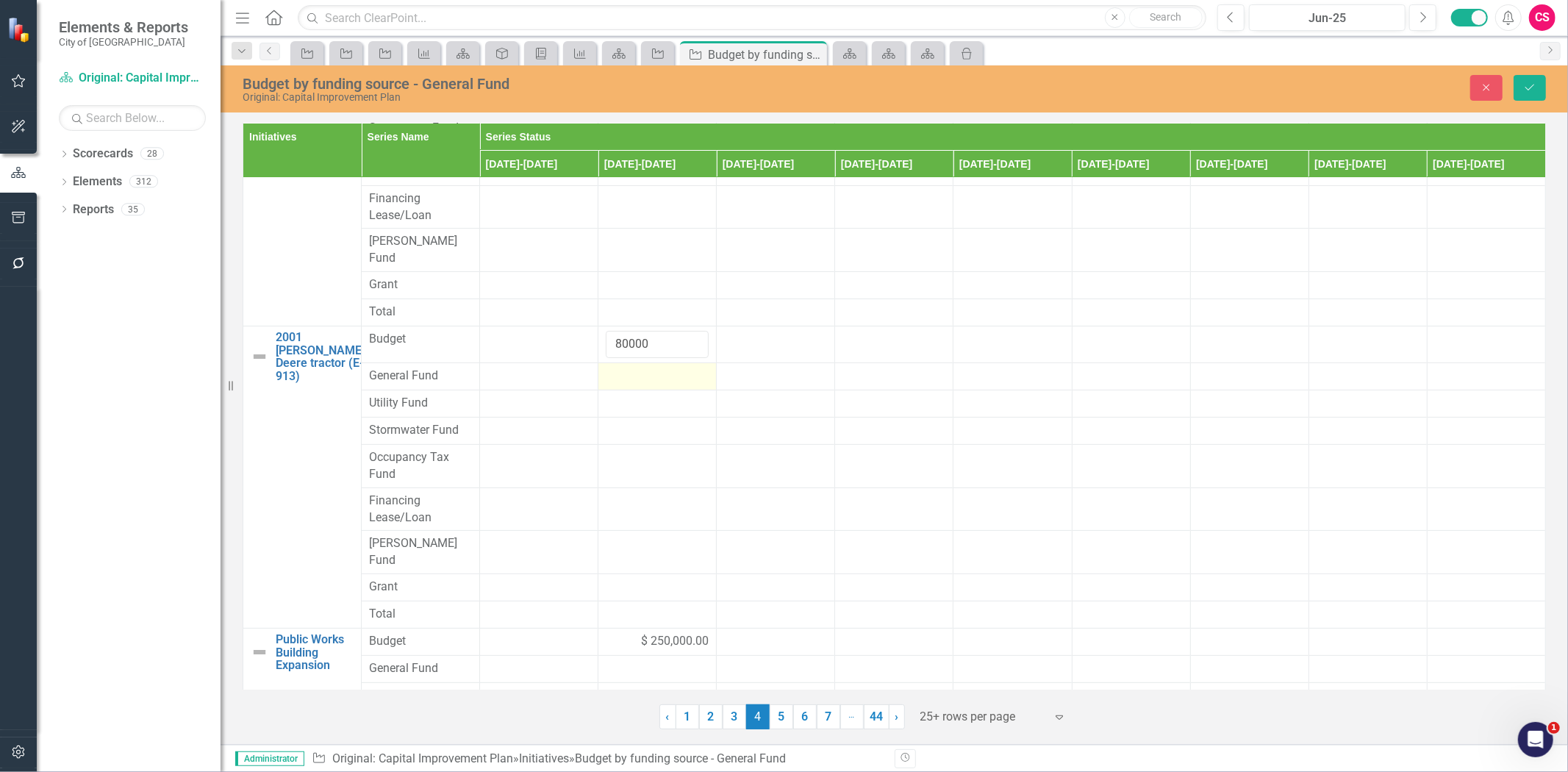
click at [627, 368] on div at bounding box center [657, 377] width 103 height 18
click at [629, 370] on input "number" at bounding box center [657, 381] width 103 height 27
paste input "80000"
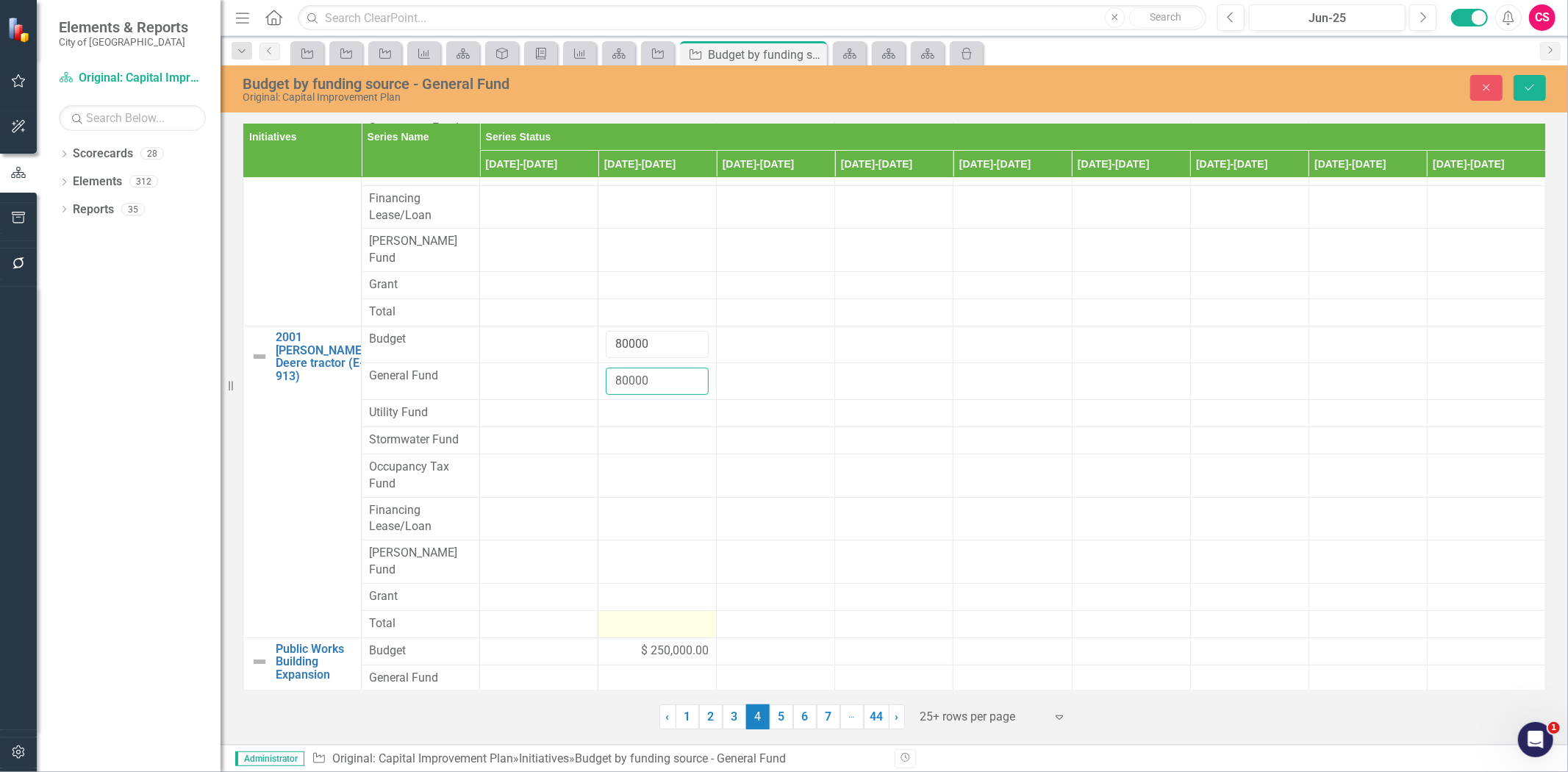
scroll to position [358, 0]
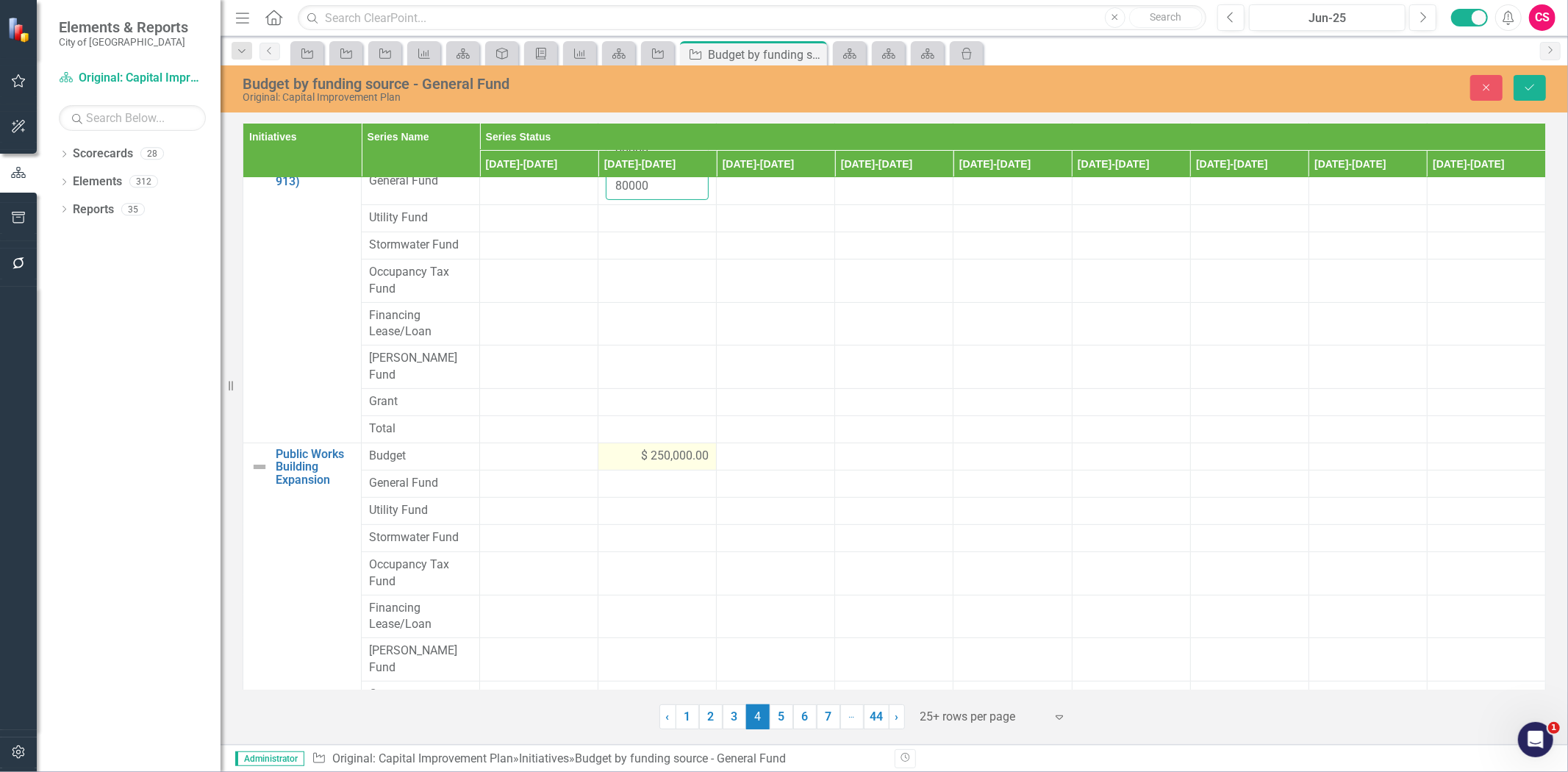
type input "80000"
click at [658, 448] on span "$ 250,000.00" at bounding box center [675, 456] width 68 height 17
click at [663, 448] on input "250000" at bounding box center [657, 461] width 103 height 27
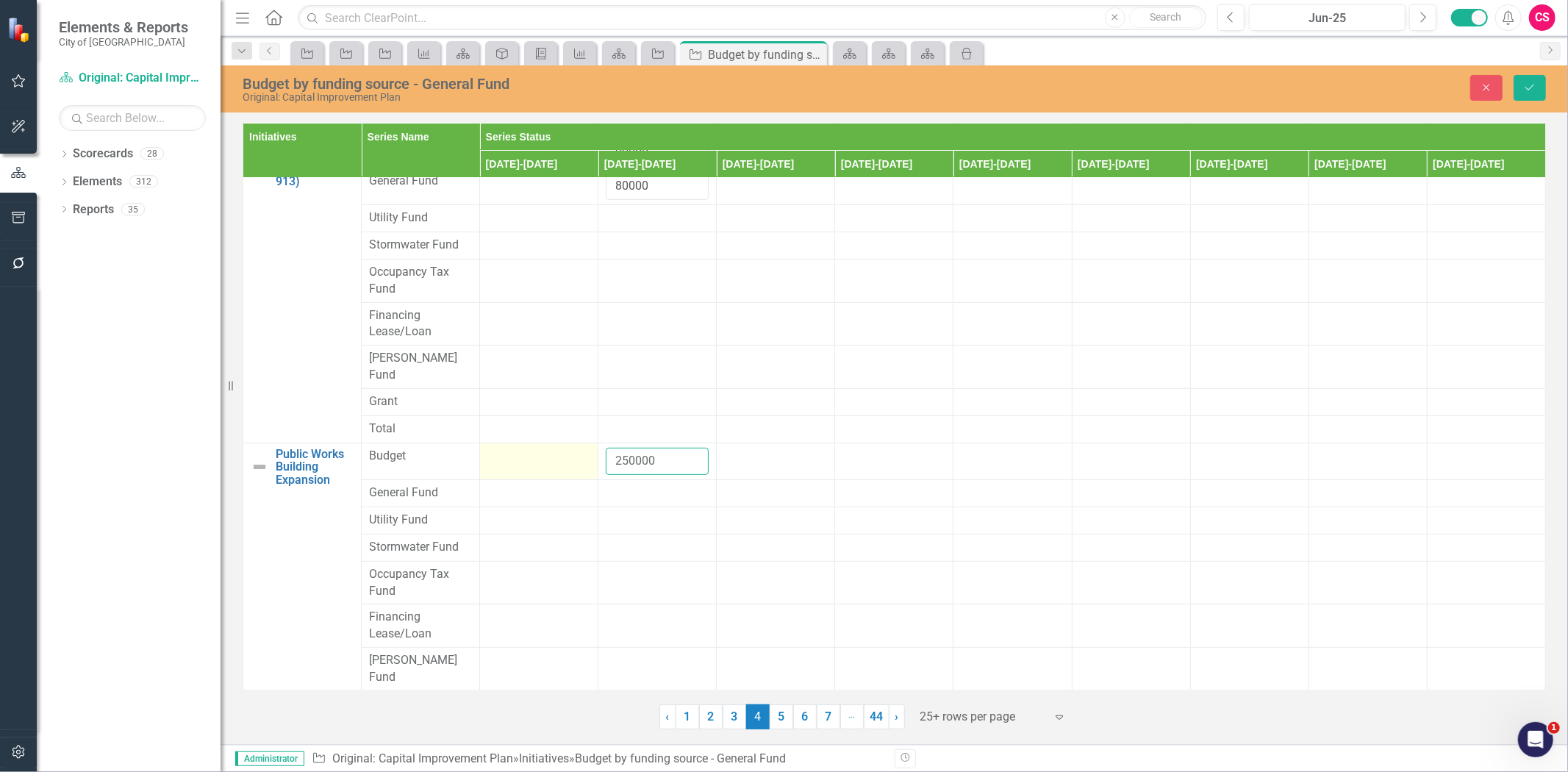
drag, startPoint x: 663, startPoint y: 432, endPoint x: 576, endPoint y: 429, distance: 87.1
click at [560, 443] on tr "Public Works Building Expansion Link Map View Link Map Edit Edit Initiative Lin…" at bounding box center [895, 461] width 1303 height 37
click at [626, 484] on div at bounding box center [657, 493] width 103 height 18
click at [623, 484] on div at bounding box center [657, 493] width 103 height 18
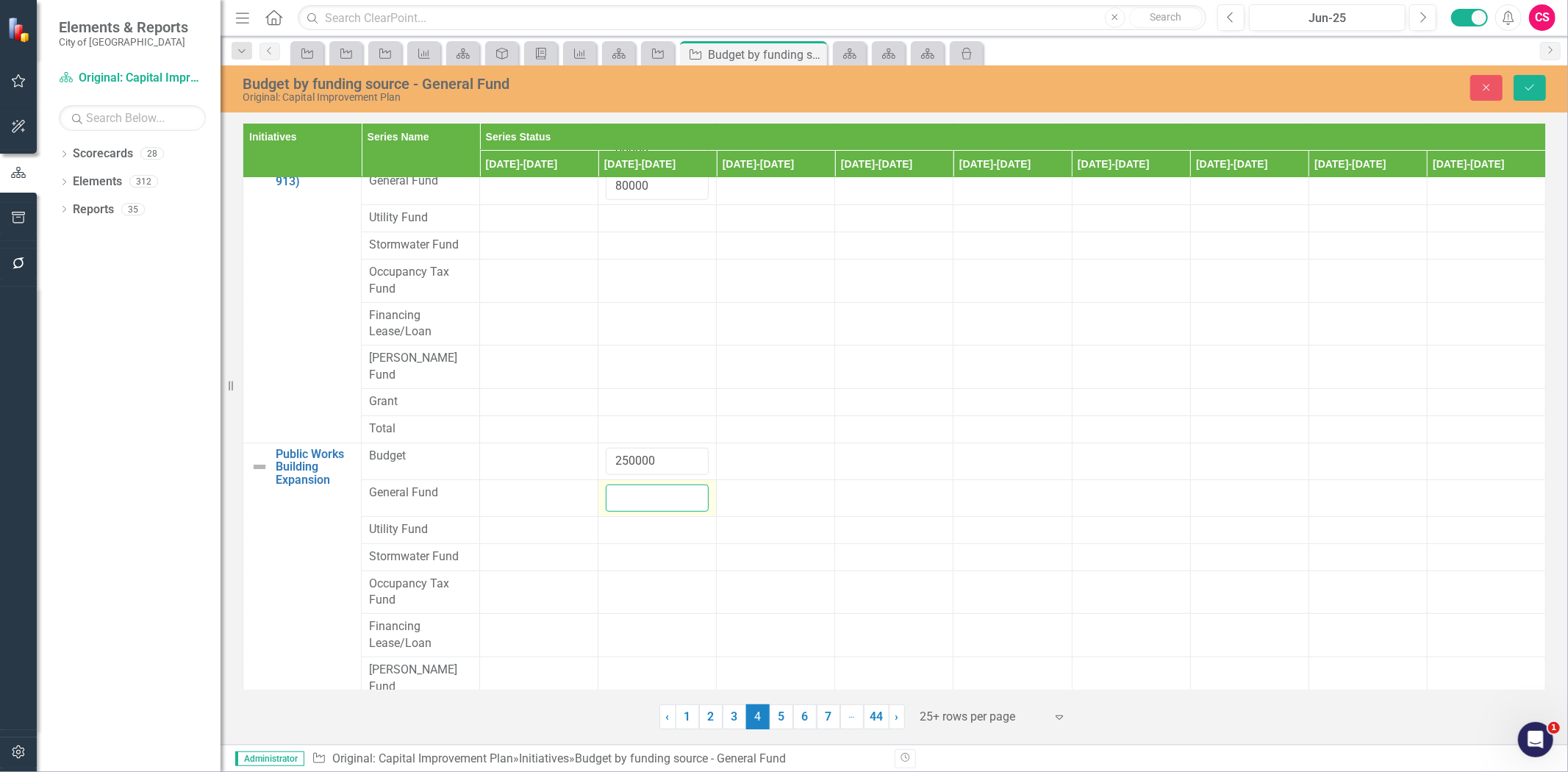
click at [629, 484] on input "number" at bounding box center [657, 498] width 103 height 27
paste input "250000"
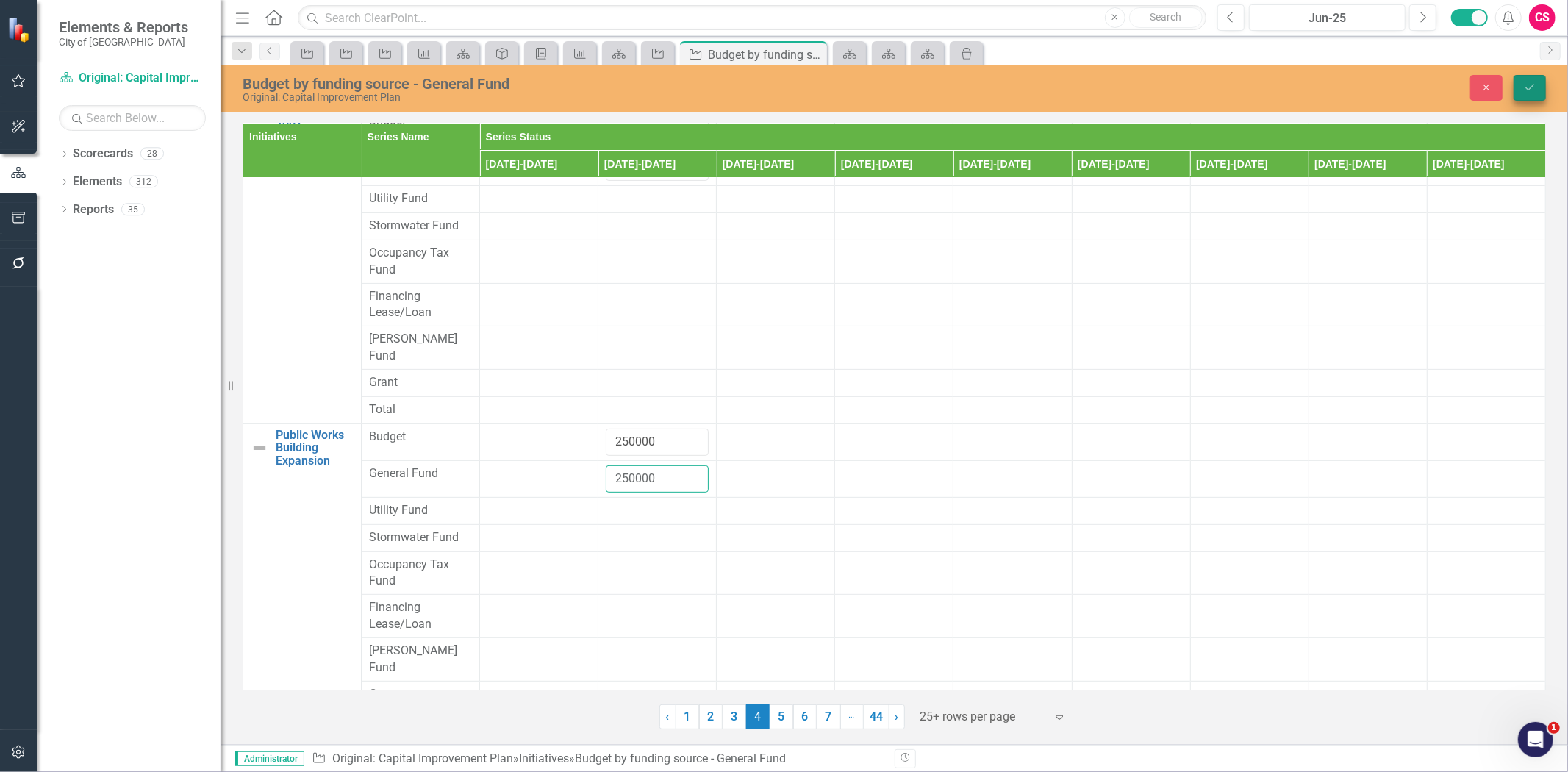
type input "250000"
click at [1538, 94] on button "Save" at bounding box center [1529, 88] width 32 height 26
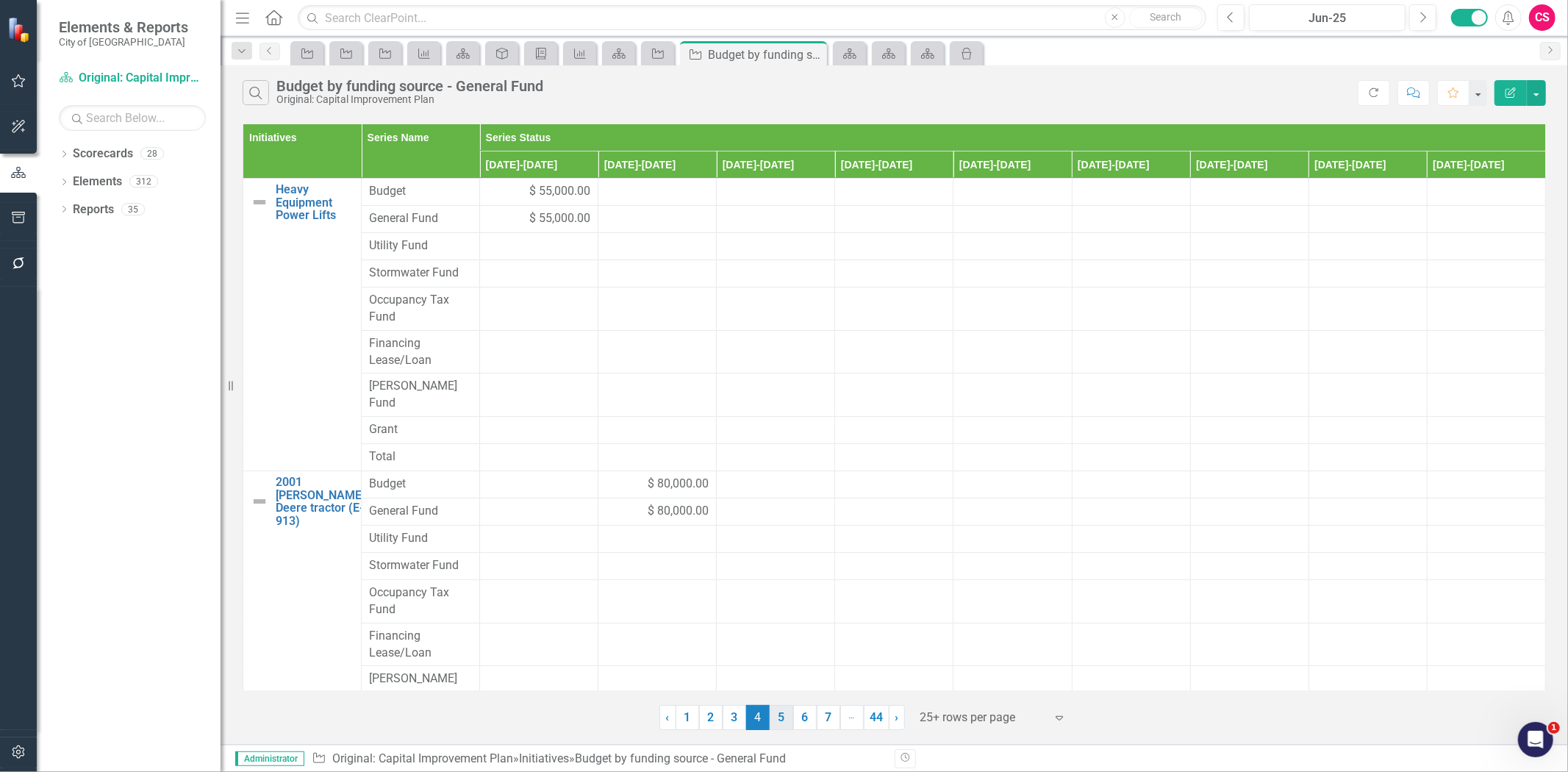
scroll to position [320, 0]
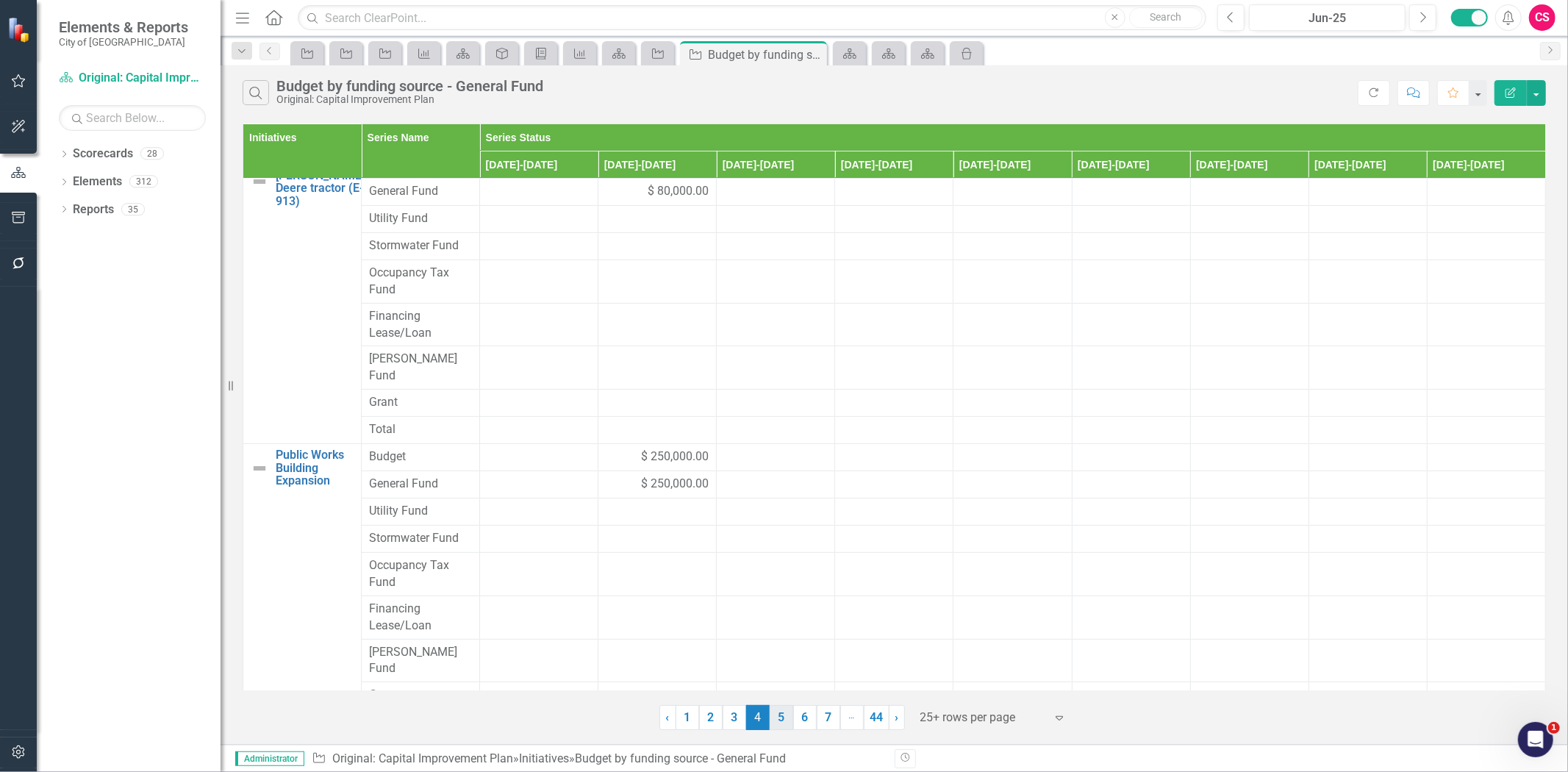
click at [780, 723] on link "5" at bounding box center [782, 718] width 23 height 25
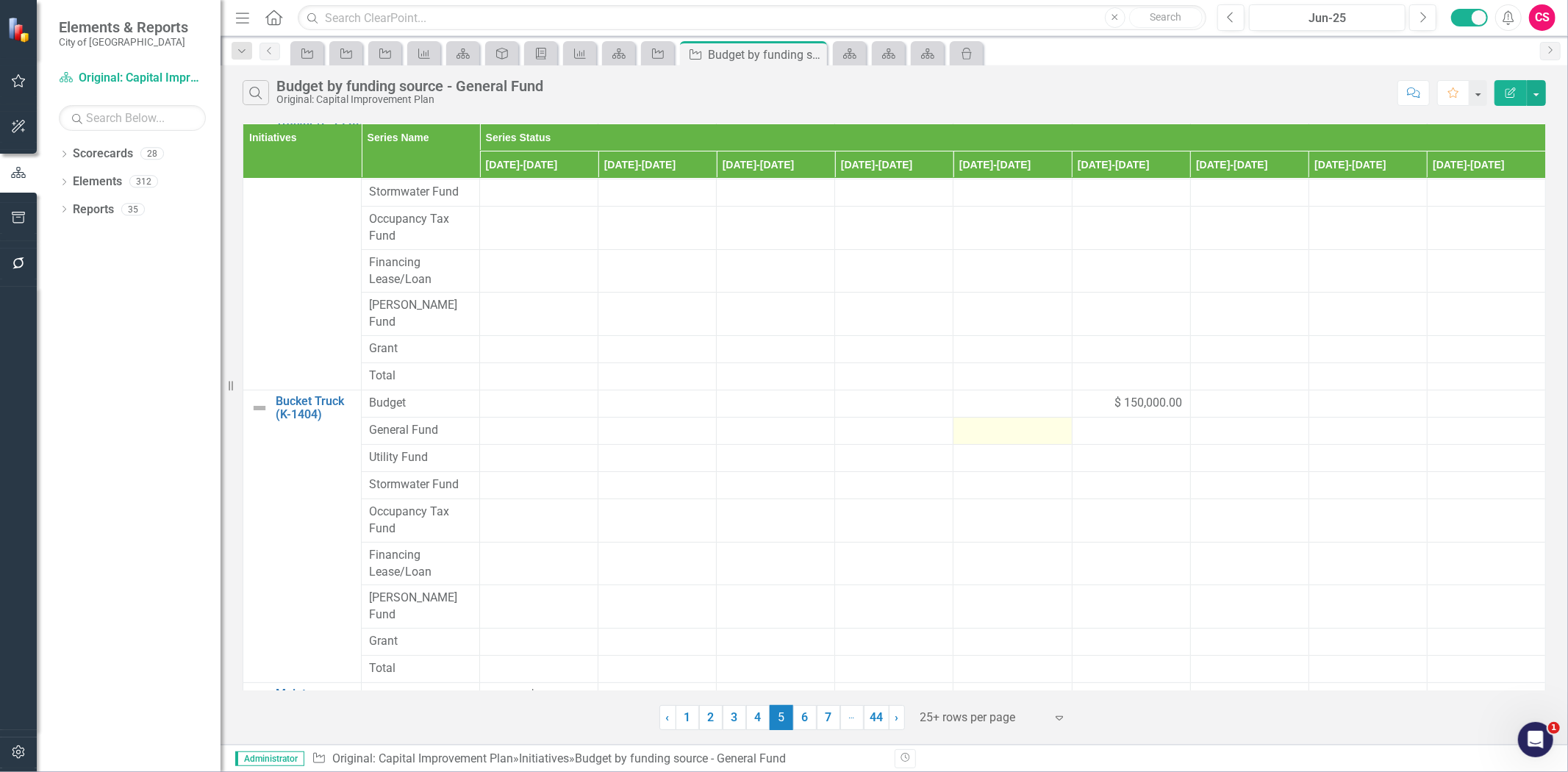
scroll to position [163, 0]
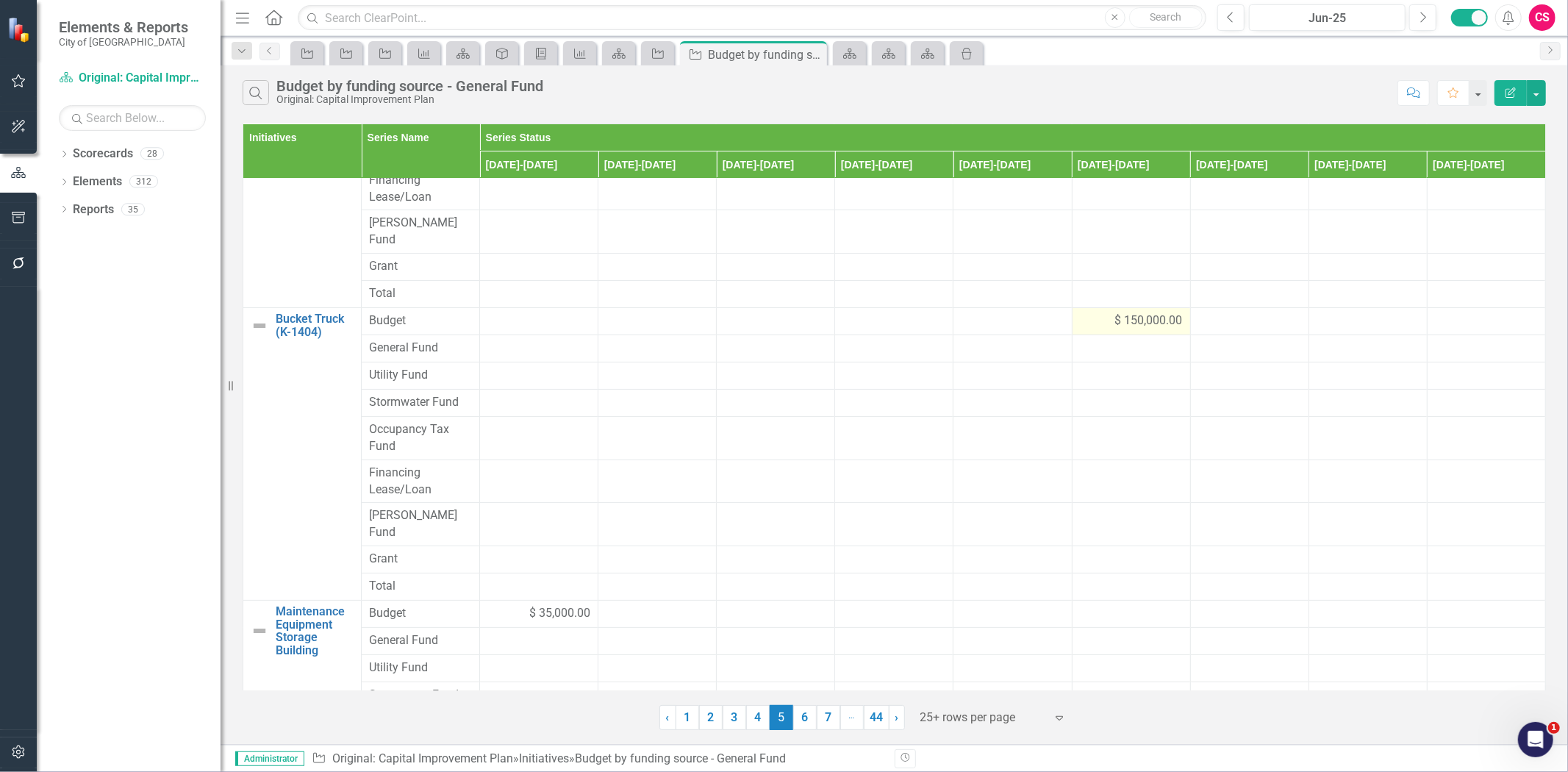
click at [1082, 314] on div "$ 150,000.00" at bounding box center [1131, 321] width 103 height 18
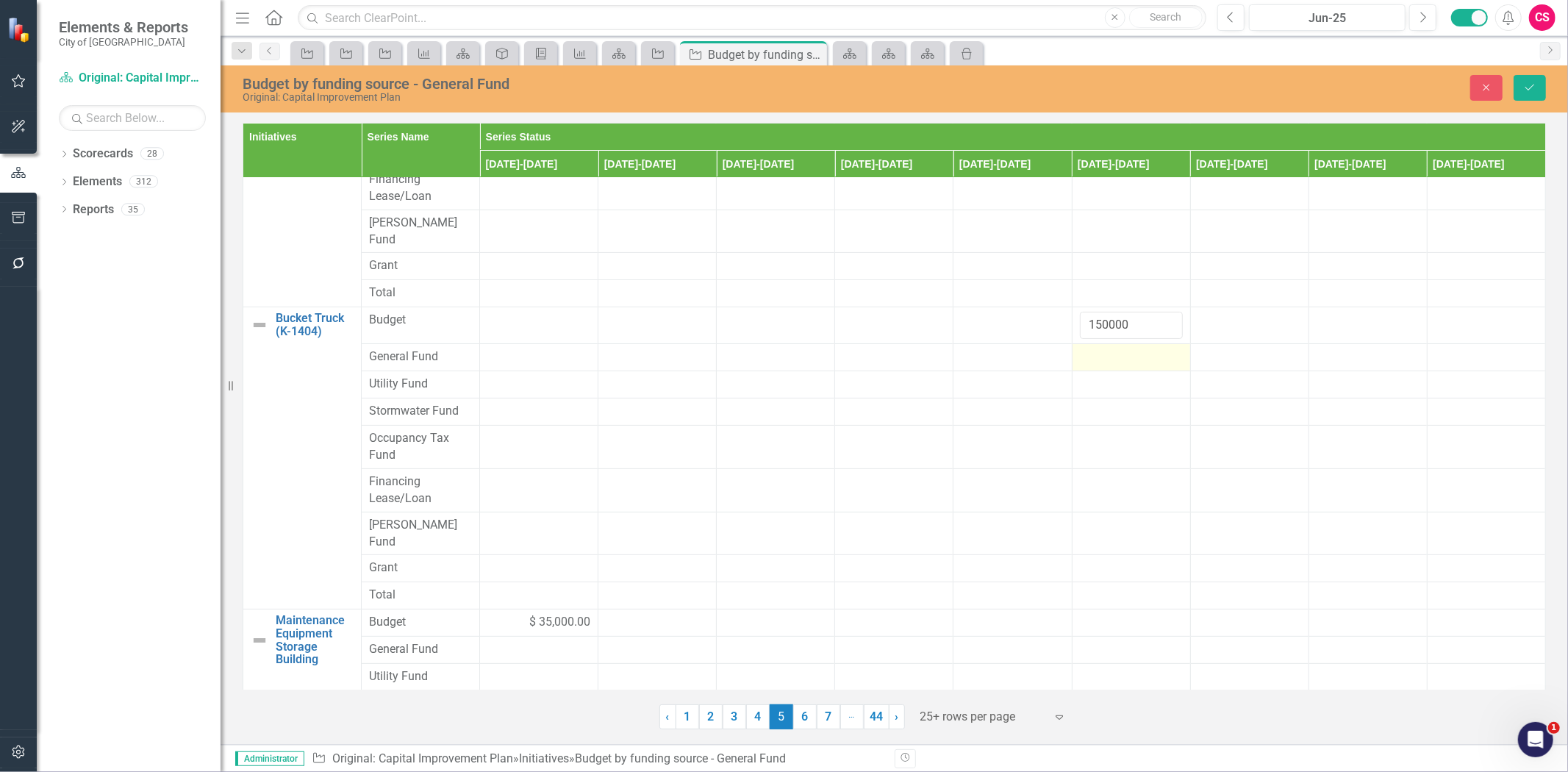
click at [1097, 348] on div at bounding box center [1131, 357] width 103 height 18
click at [1046, 313] on tr "Bucket Truck (K-1404) Link Map View Link Map Edit Edit Initiative Link Open Ele…" at bounding box center [895, 325] width 1303 height 37
click at [1104, 350] on input "number" at bounding box center [1131, 362] width 103 height 27
paste input "150000"
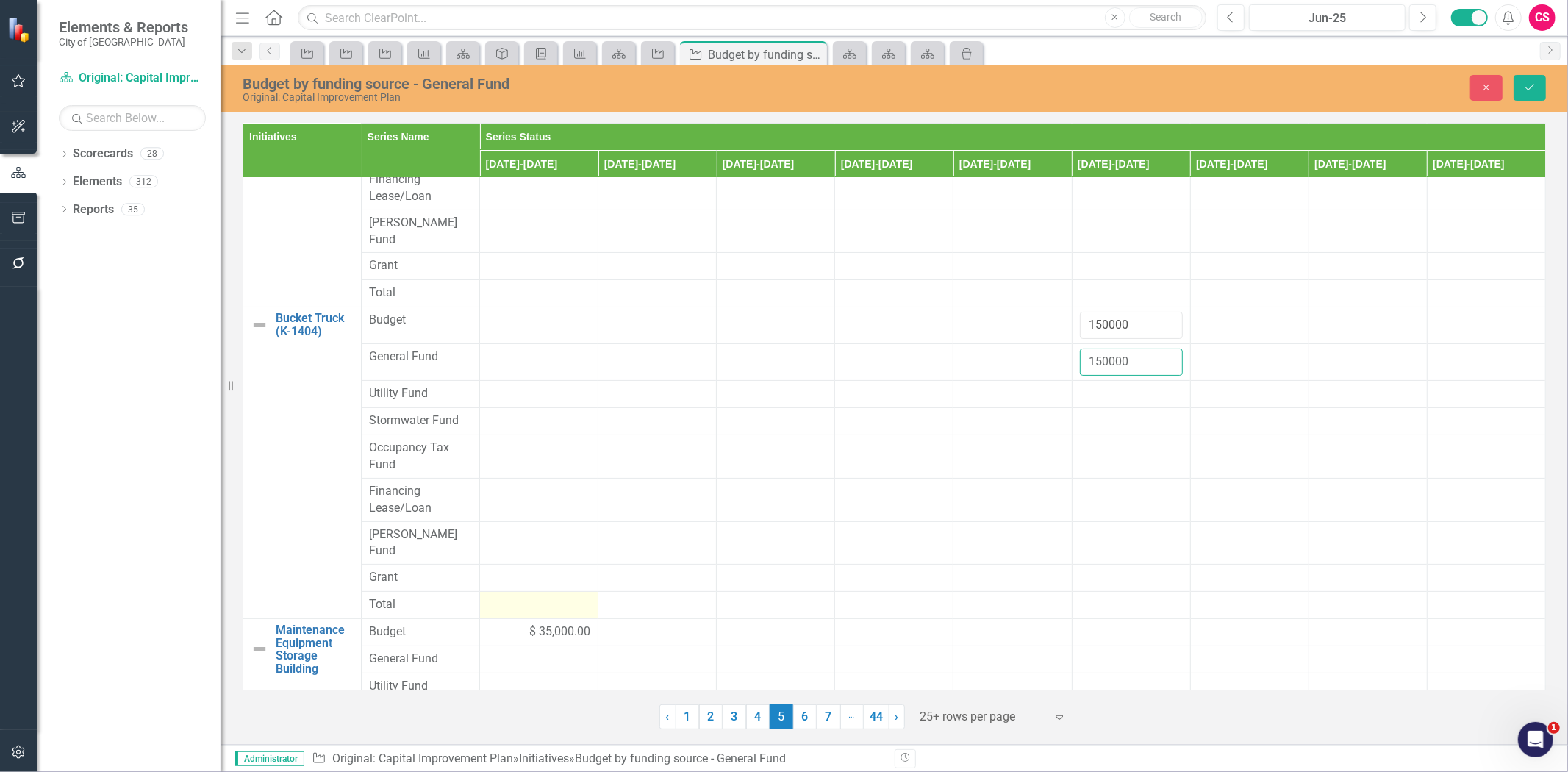
scroll to position [327, 0]
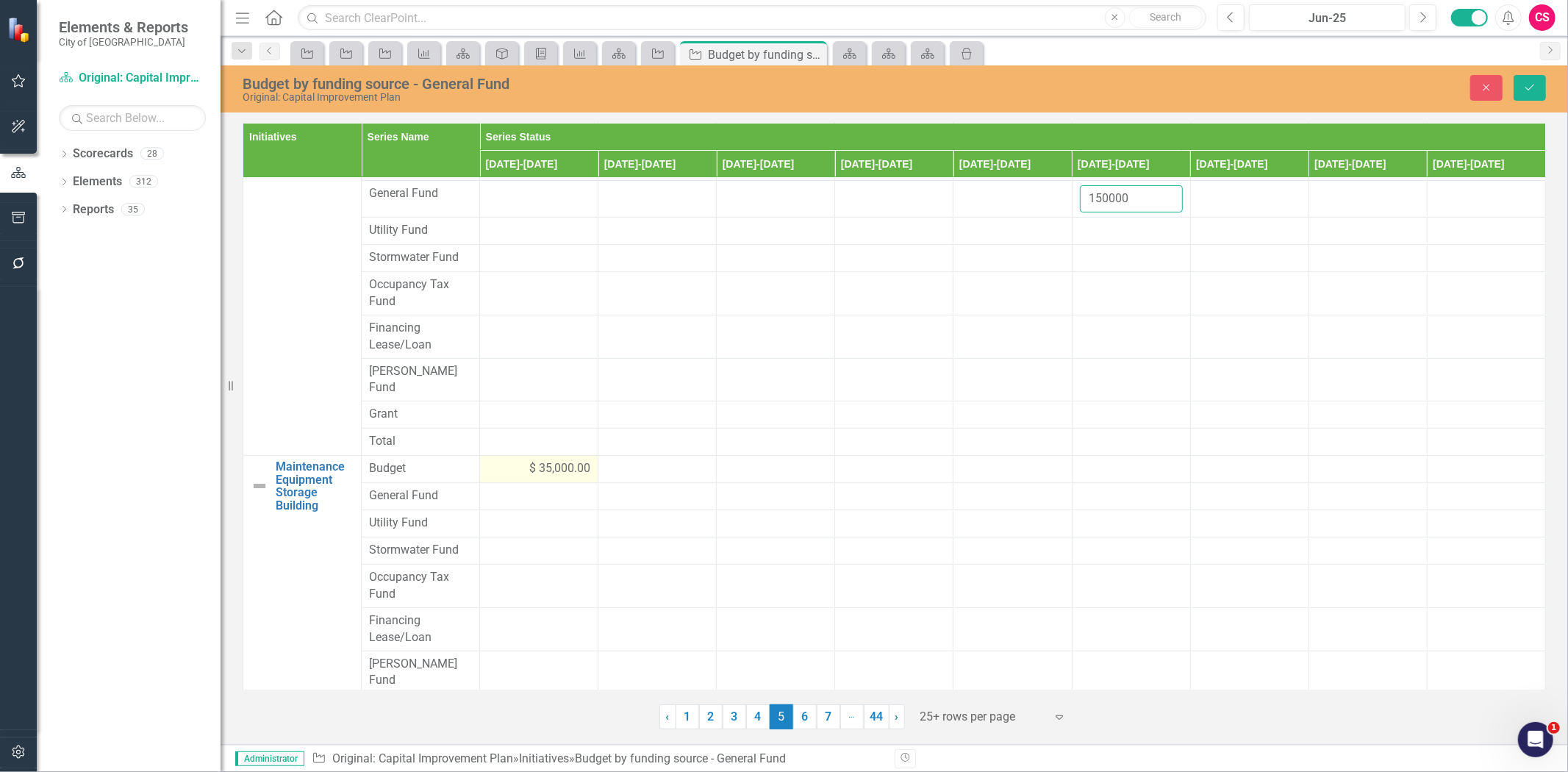
type input "150000"
click at [515, 460] on div "$ 35,000.00" at bounding box center [539, 469] width 103 height 17
click at [453, 456] on tr "Maintenance Equipment Storage Building Link Map View Link Map Edit Edit Initiat…" at bounding box center [895, 474] width 1303 height 37
click at [502, 497] on div at bounding box center [539, 506] width 103 height 18
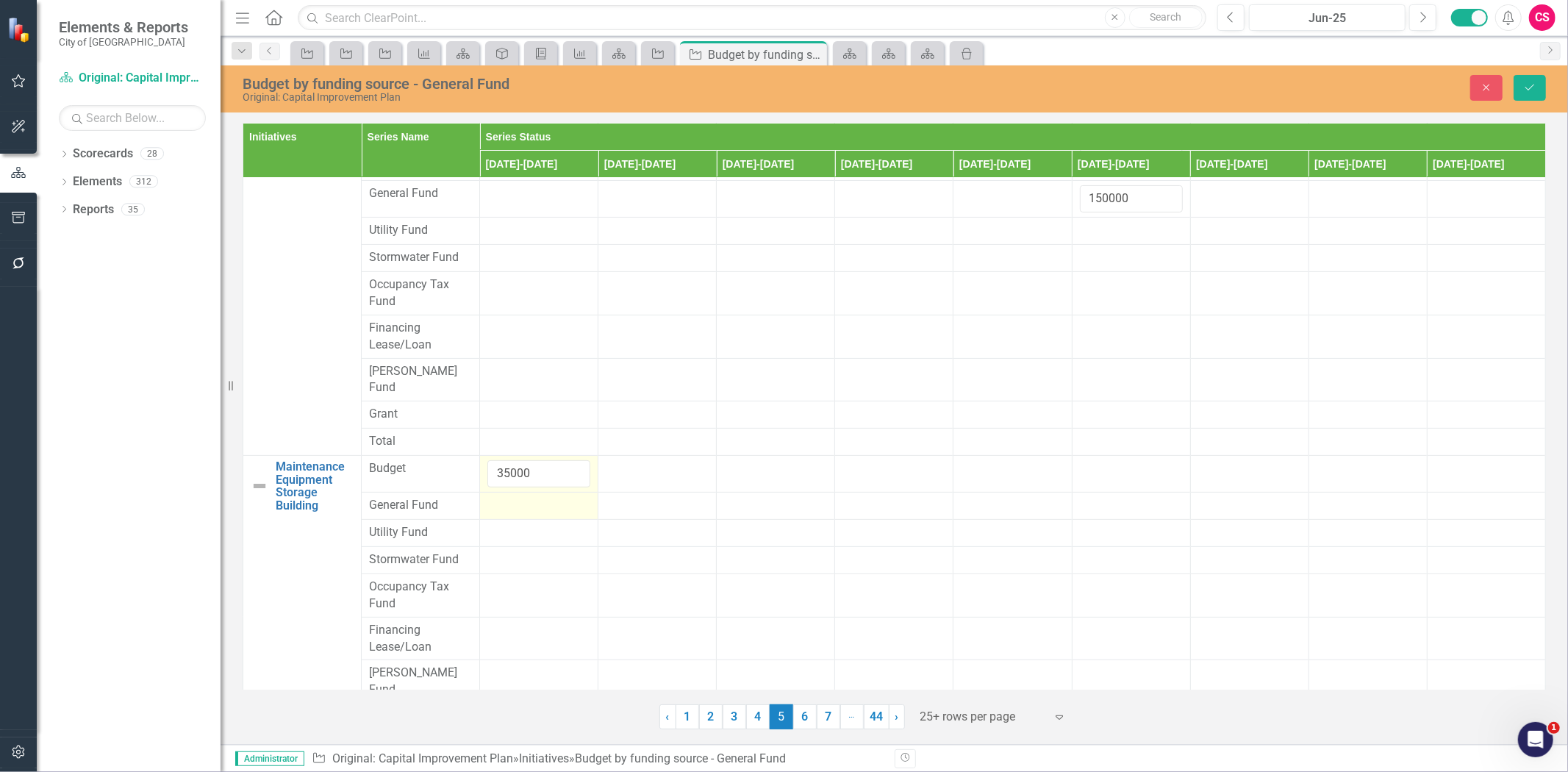
click at [502, 497] on div at bounding box center [539, 506] width 103 height 18
click at [506, 497] on input "number" at bounding box center [539, 510] width 103 height 27
paste input "35000"
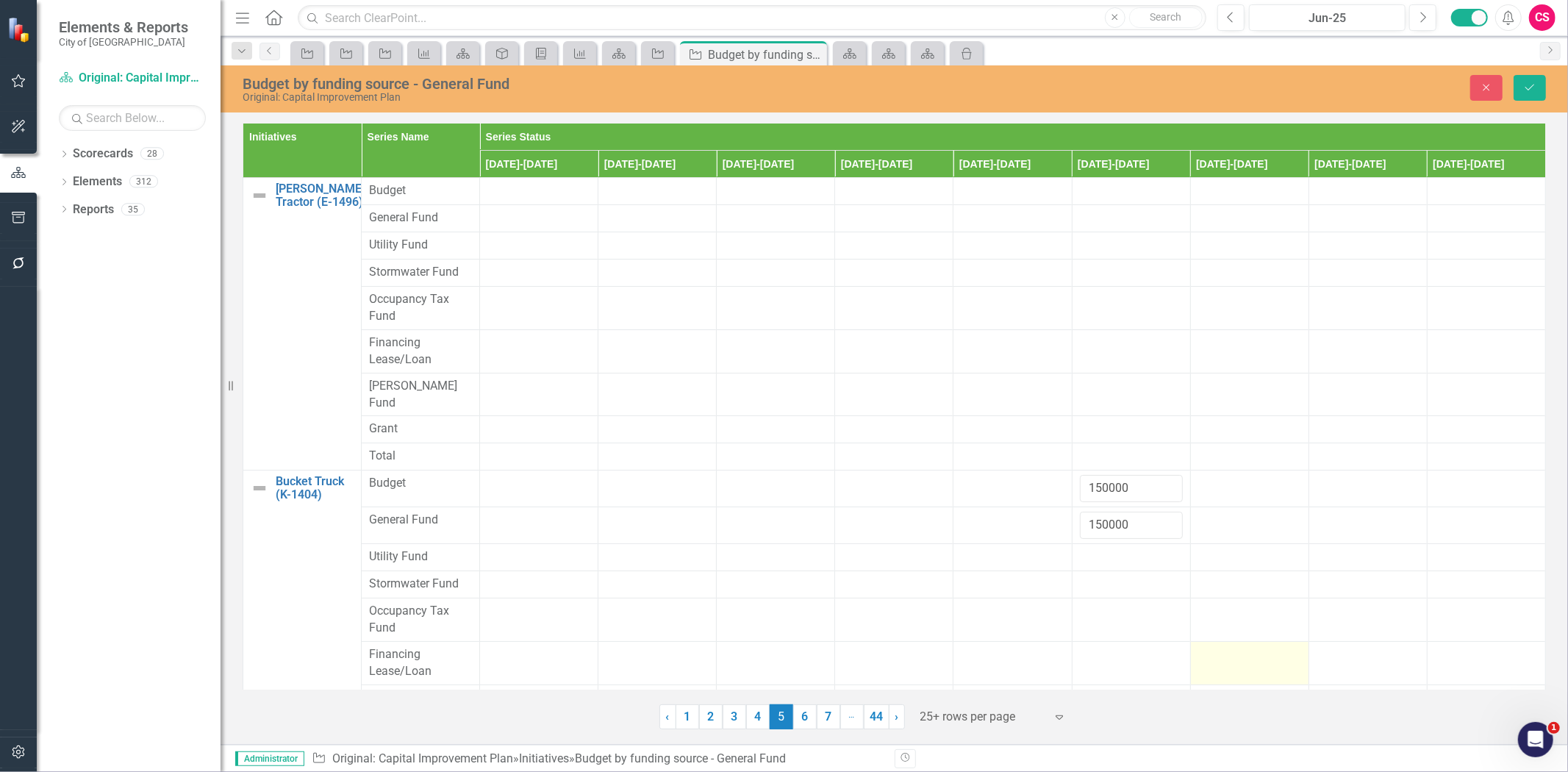
scroll to position [358, 0]
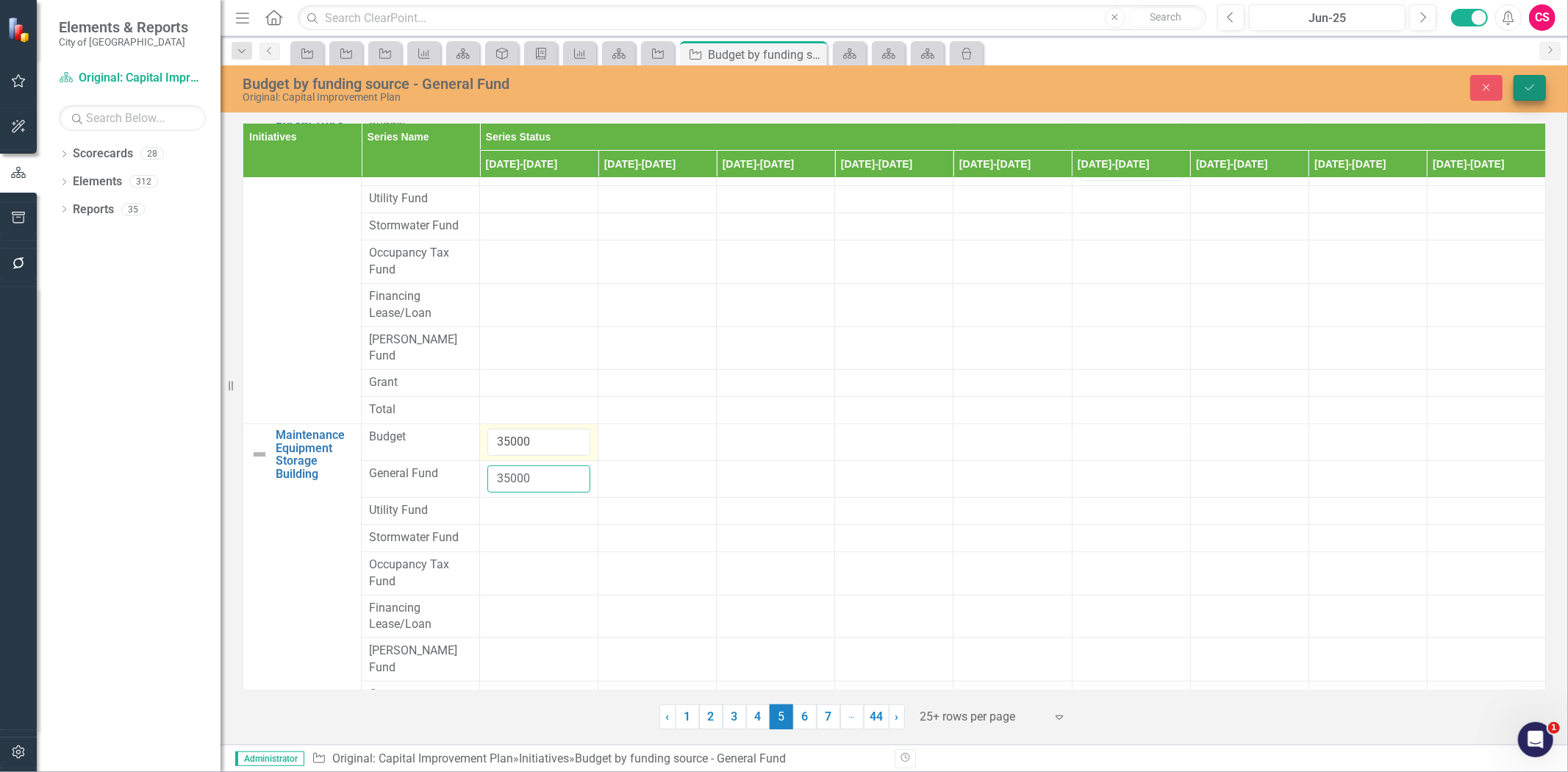
type input "35000"
click at [1532, 94] on button "Save" at bounding box center [1529, 88] width 32 height 26
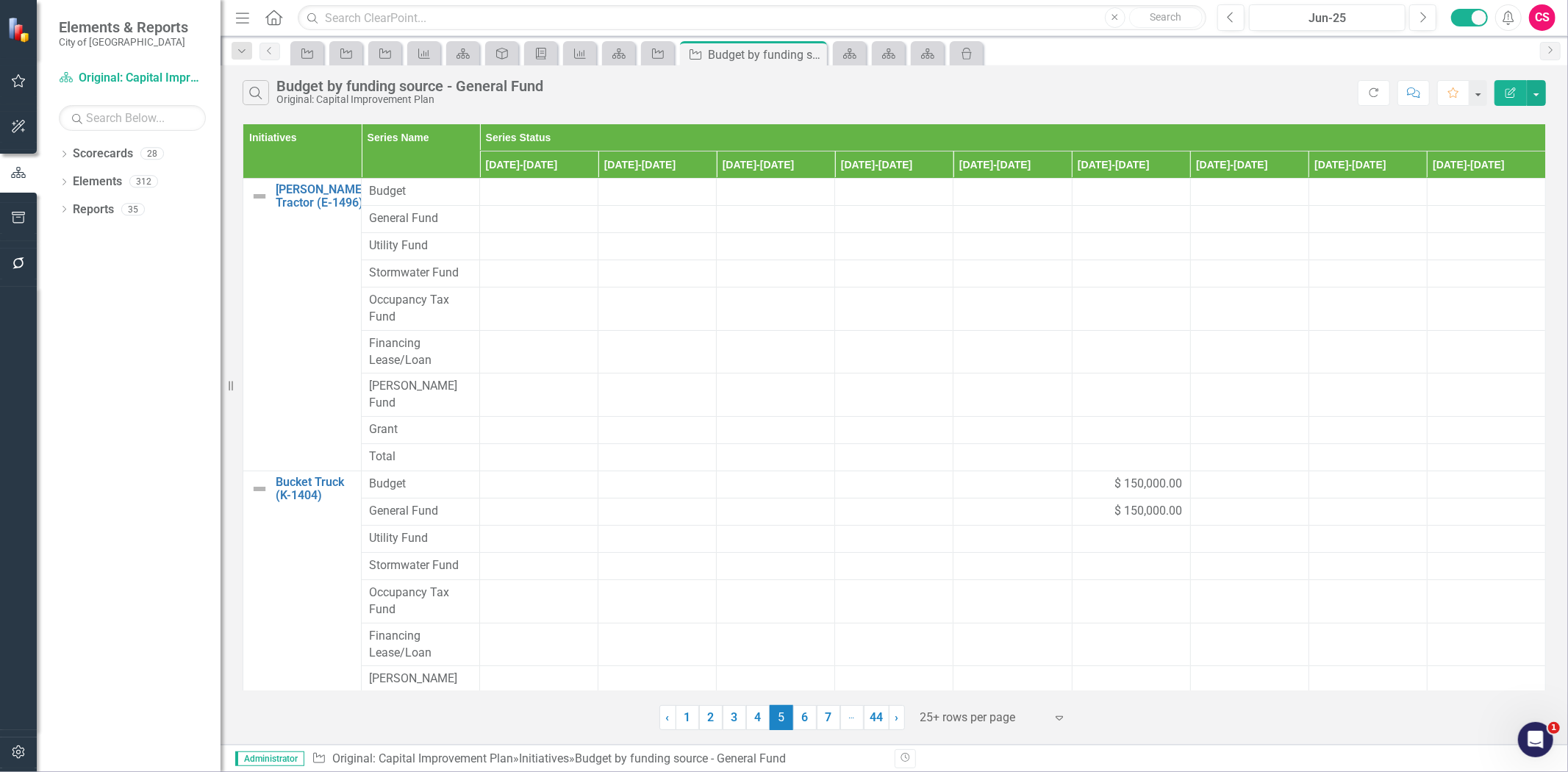
scroll to position [320, 0]
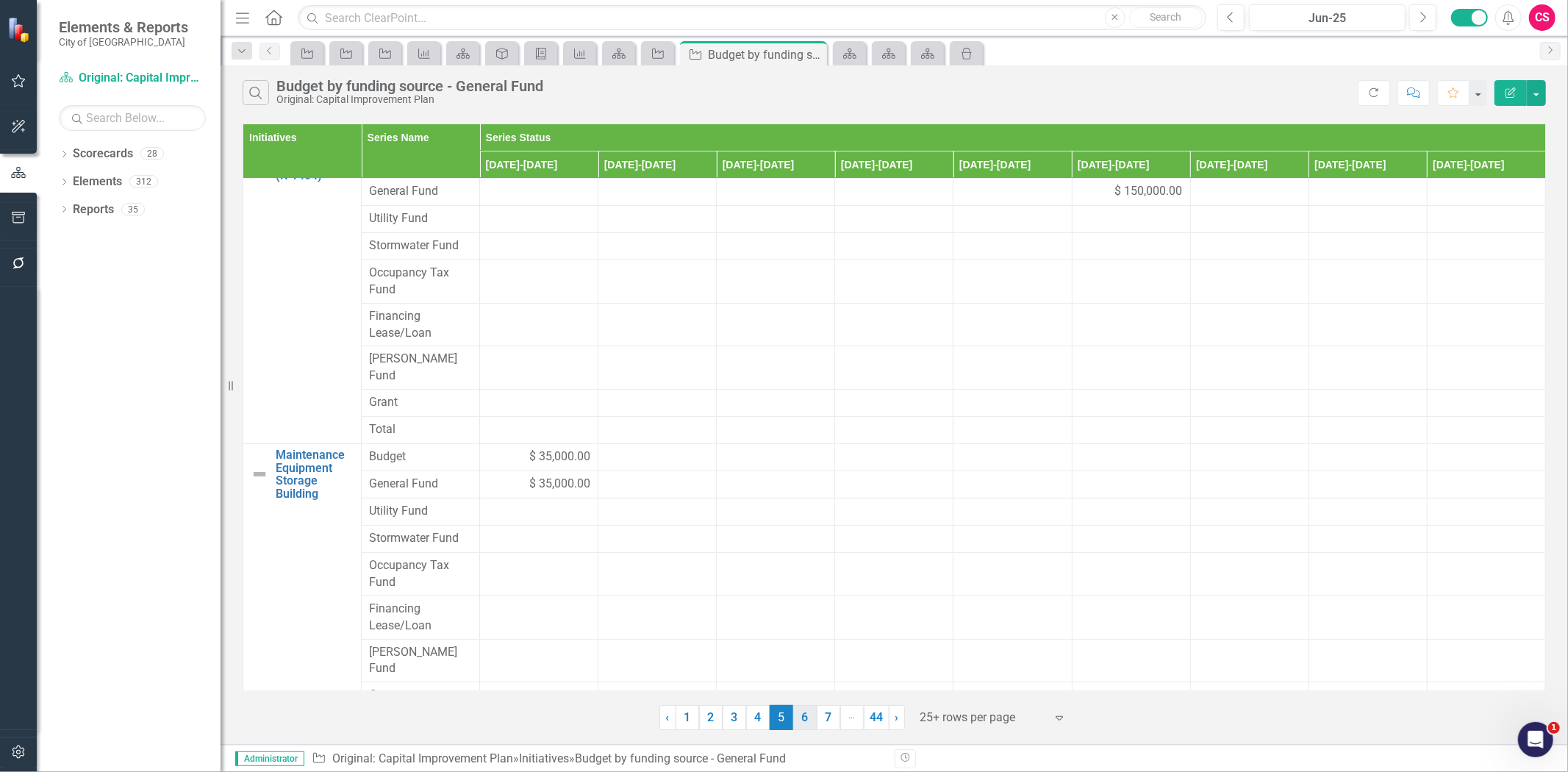
click at [797, 723] on link "6" at bounding box center [805, 718] width 23 height 25
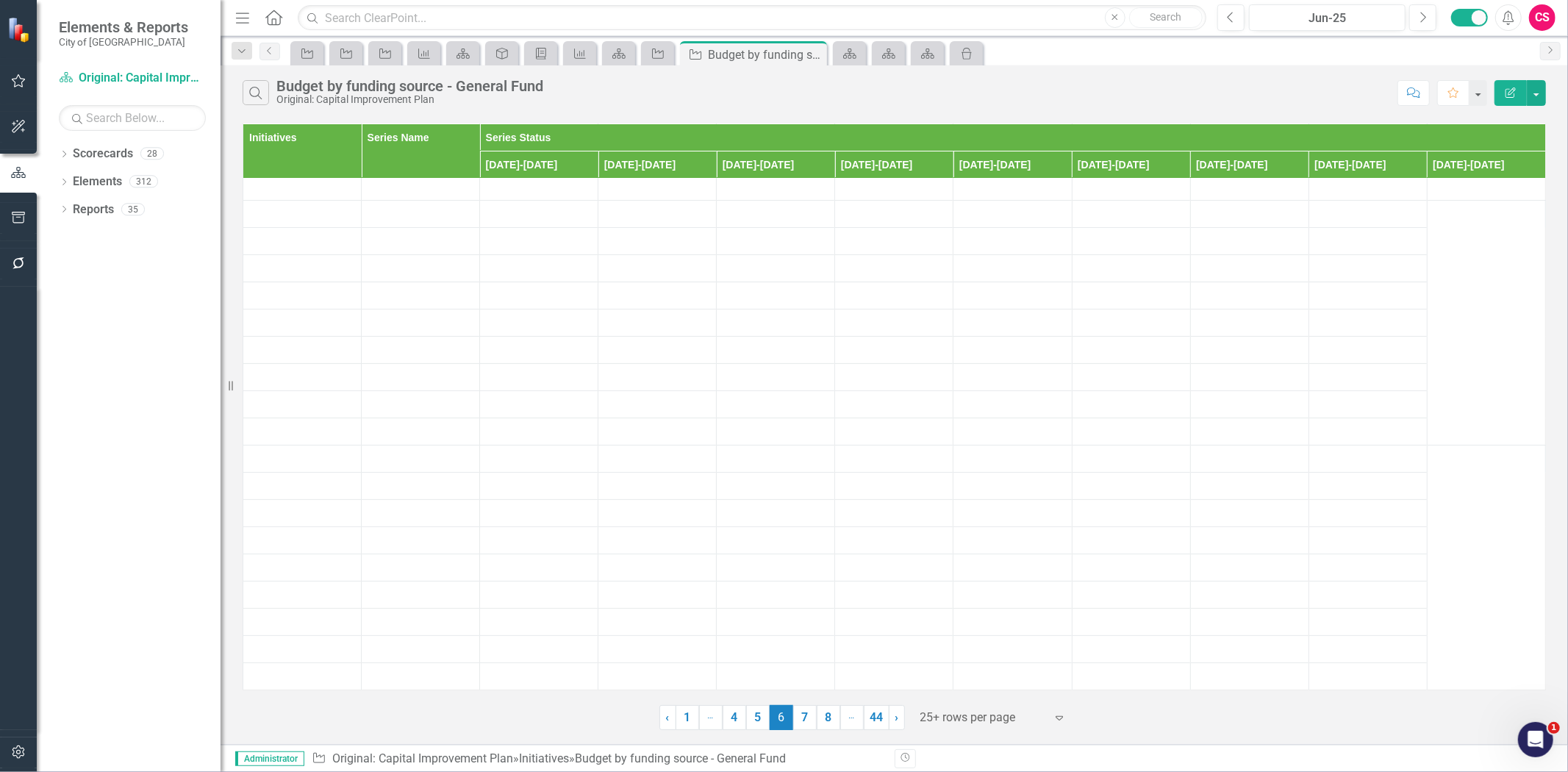
scroll to position [0, 0]
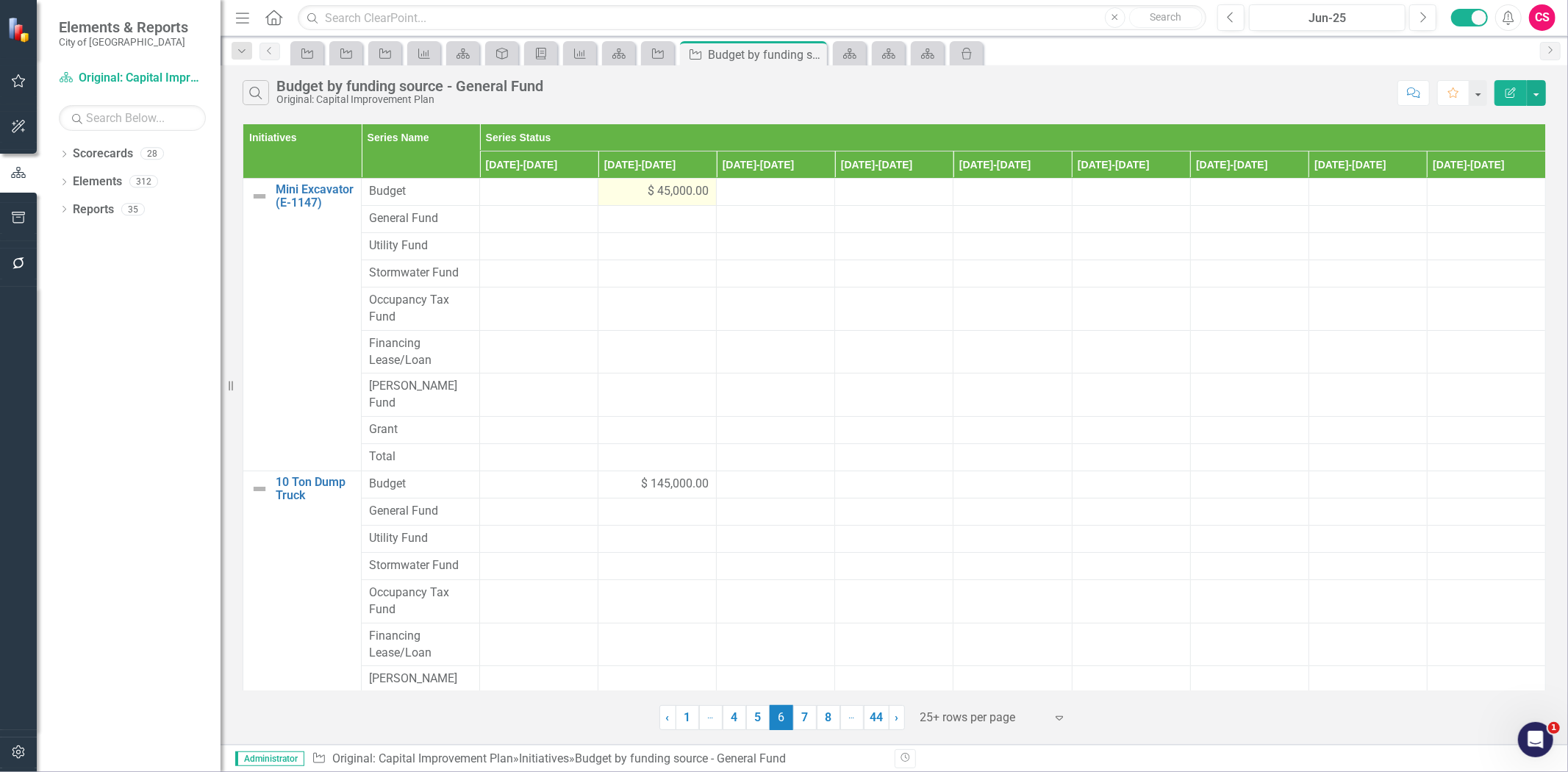
click at [621, 196] on div "$ 45,000.00" at bounding box center [657, 191] width 103 height 17
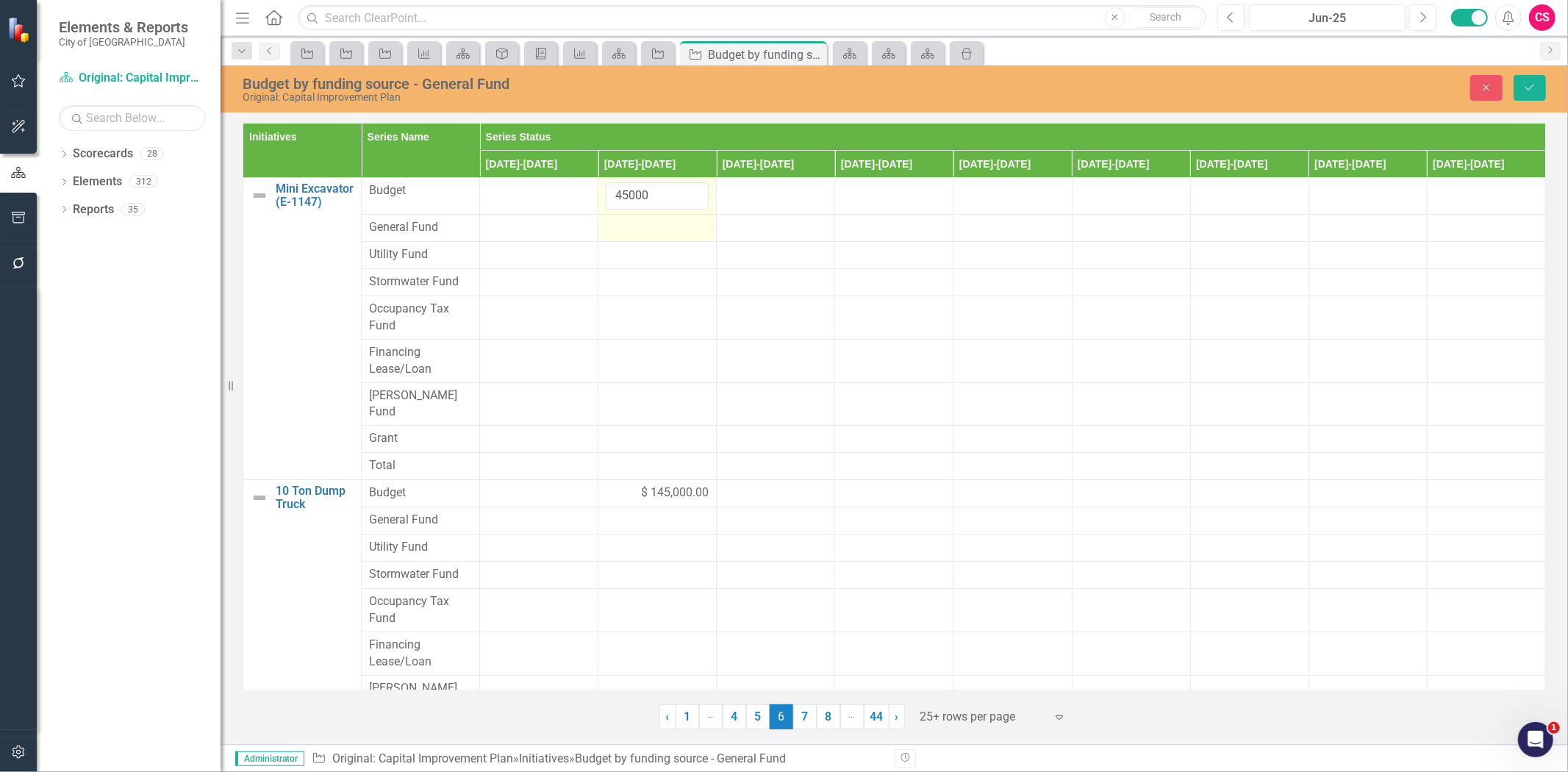
click at [630, 230] on div at bounding box center [657, 228] width 103 height 18
drag, startPoint x: 590, startPoint y: 193, endPoint x: 559, endPoint y: 189, distance: 31.3
click at [558, 193] on tr "Mini Excavator (E-1147) Link Map View Link Map Edit Edit Initiative Link Open E…" at bounding box center [895, 196] width 1303 height 37
click at [636, 232] on input "number" at bounding box center [657, 233] width 103 height 27
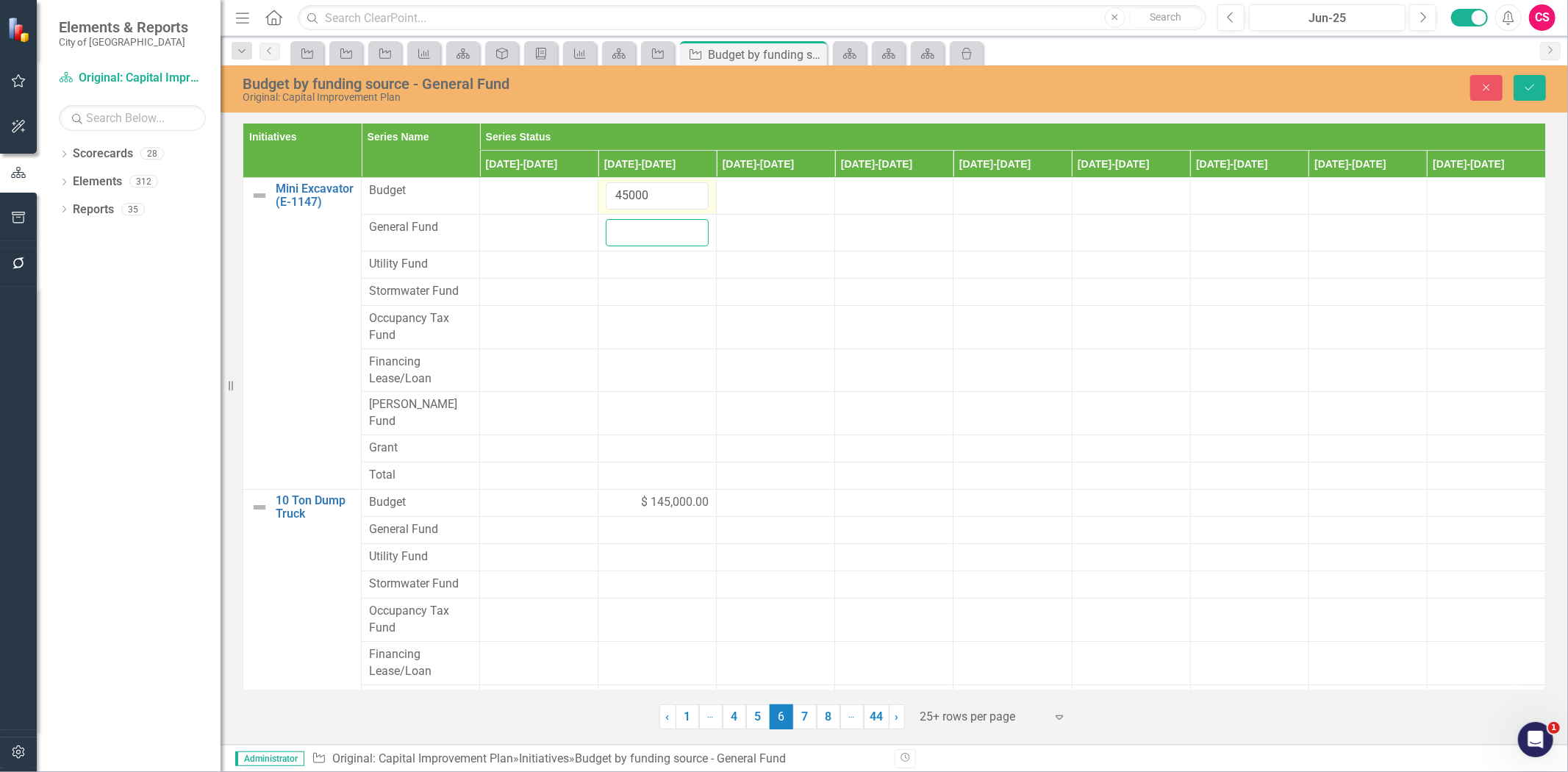
click at [636, 232] on input "number" at bounding box center [657, 233] width 103 height 27
click at [625, 231] on input "number" at bounding box center [657, 233] width 103 height 27
click at [625, 230] on input "number" at bounding box center [657, 233] width 103 height 27
click at [625, 231] on input "number" at bounding box center [657, 233] width 103 height 27
click at [625, 232] on input "number" at bounding box center [657, 233] width 103 height 27
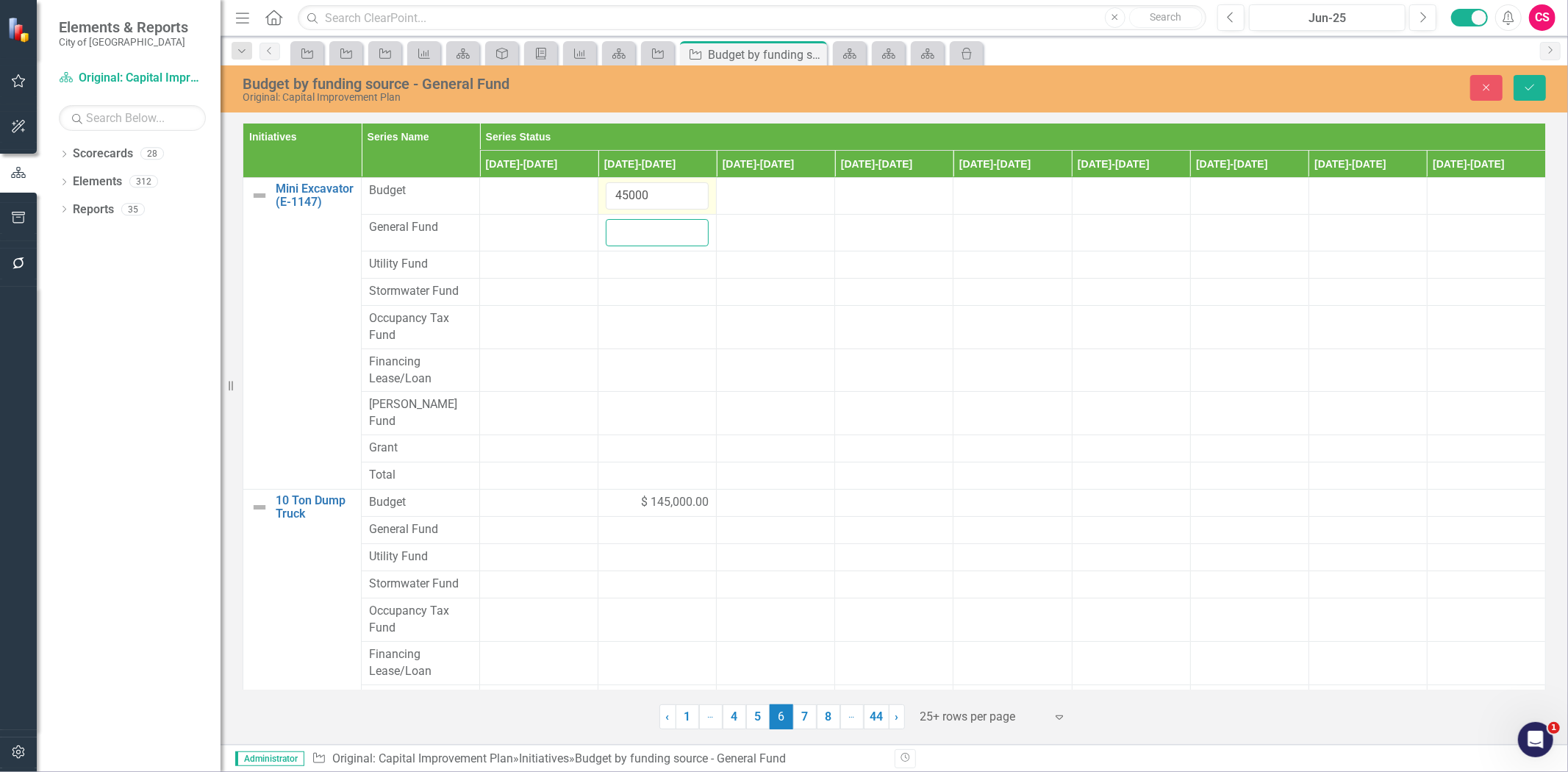
click at [625, 232] on input "number" at bounding box center [657, 233] width 103 height 27
click at [650, 195] on input "45000" at bounding box center [657, 195] width 103 height 27
click at [622, 231] on input "number" at bounding box center [657, 233] width 103 height 27
paste input "45000"
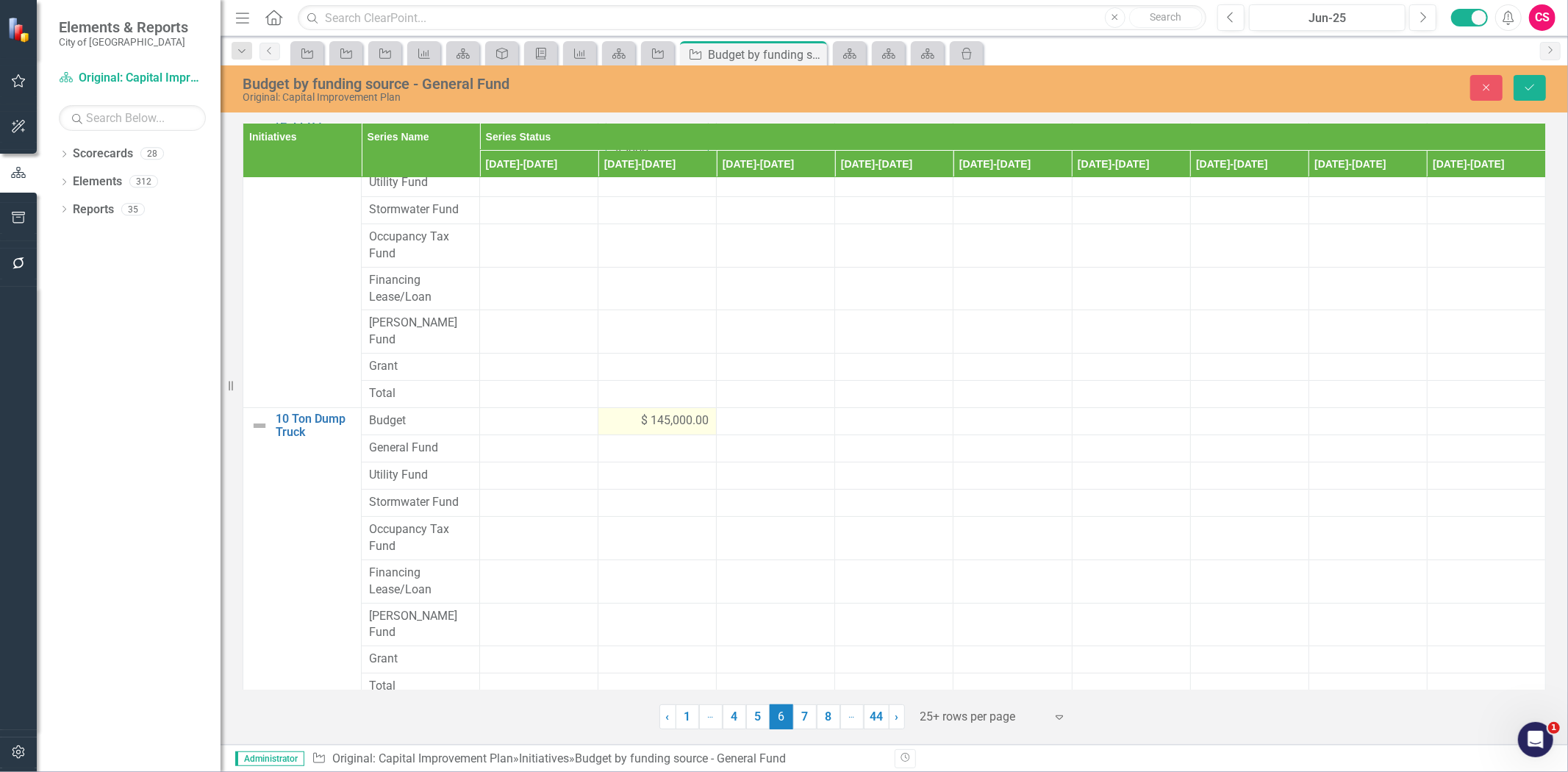
type input "45000"
click at [625, 413] on div "$ 145,000.00" at bounding box center [657, 421] width 103 height 17
click at [622, 413] on div "$ 145,000.00" at bounding box center [657, 421] width 103 height 17
drag, startPoint x: 608, startPoint y: 415, endPoint x: 554, endPoint y: 413, distance: 54.0
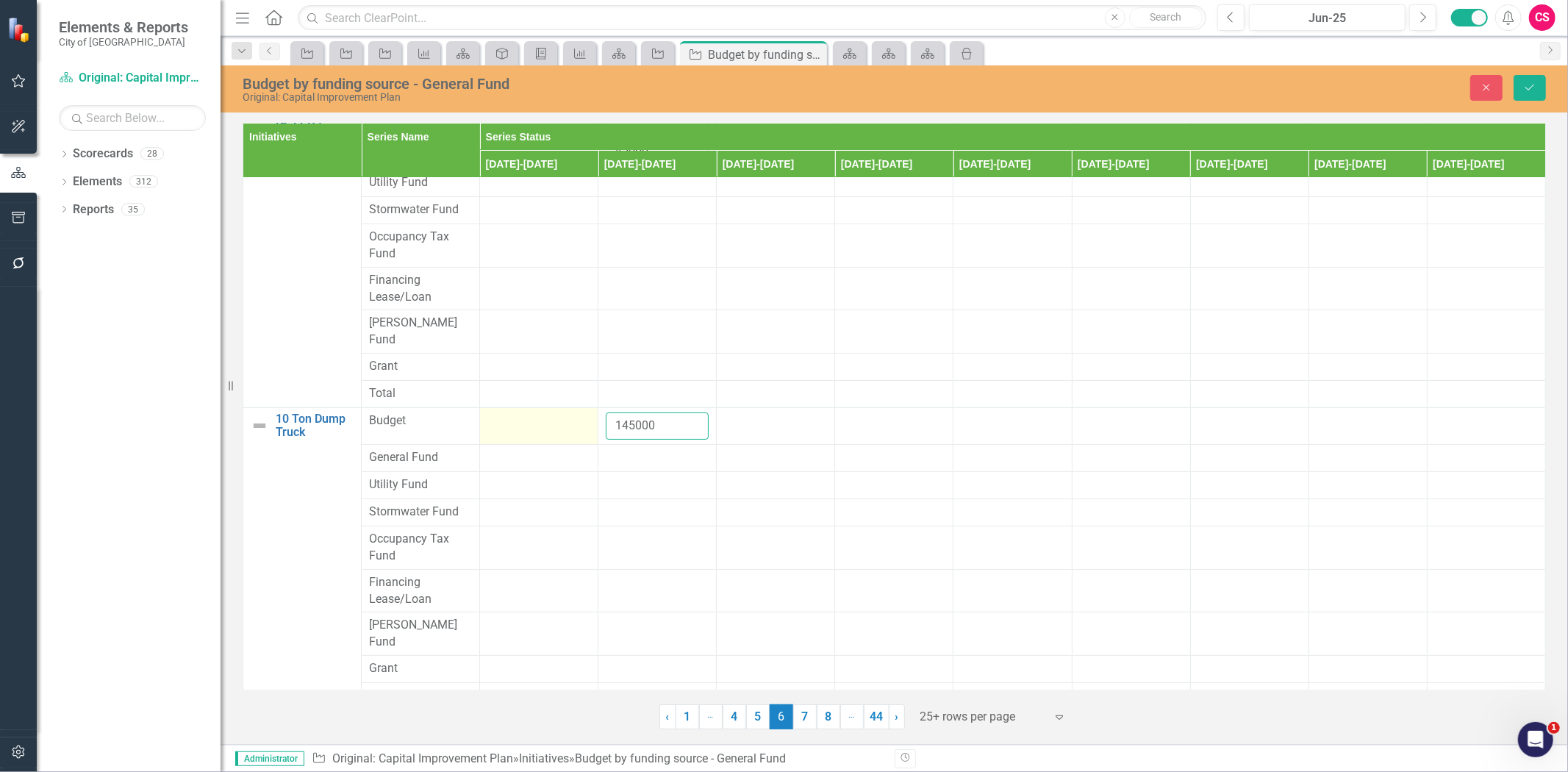
click at [543, 416] on tr "10 Ton Dump Truck Link Map View Link Map Edit Edit Initiative Link Open Element…" at bounding box center [895, 426] width 1303 height 37
click at [622, 449] on div at bounding box center [657, 458] width 103 height 18
click at [628, 458] on input "number" at bounding box center [657, 463] width 103 height 27
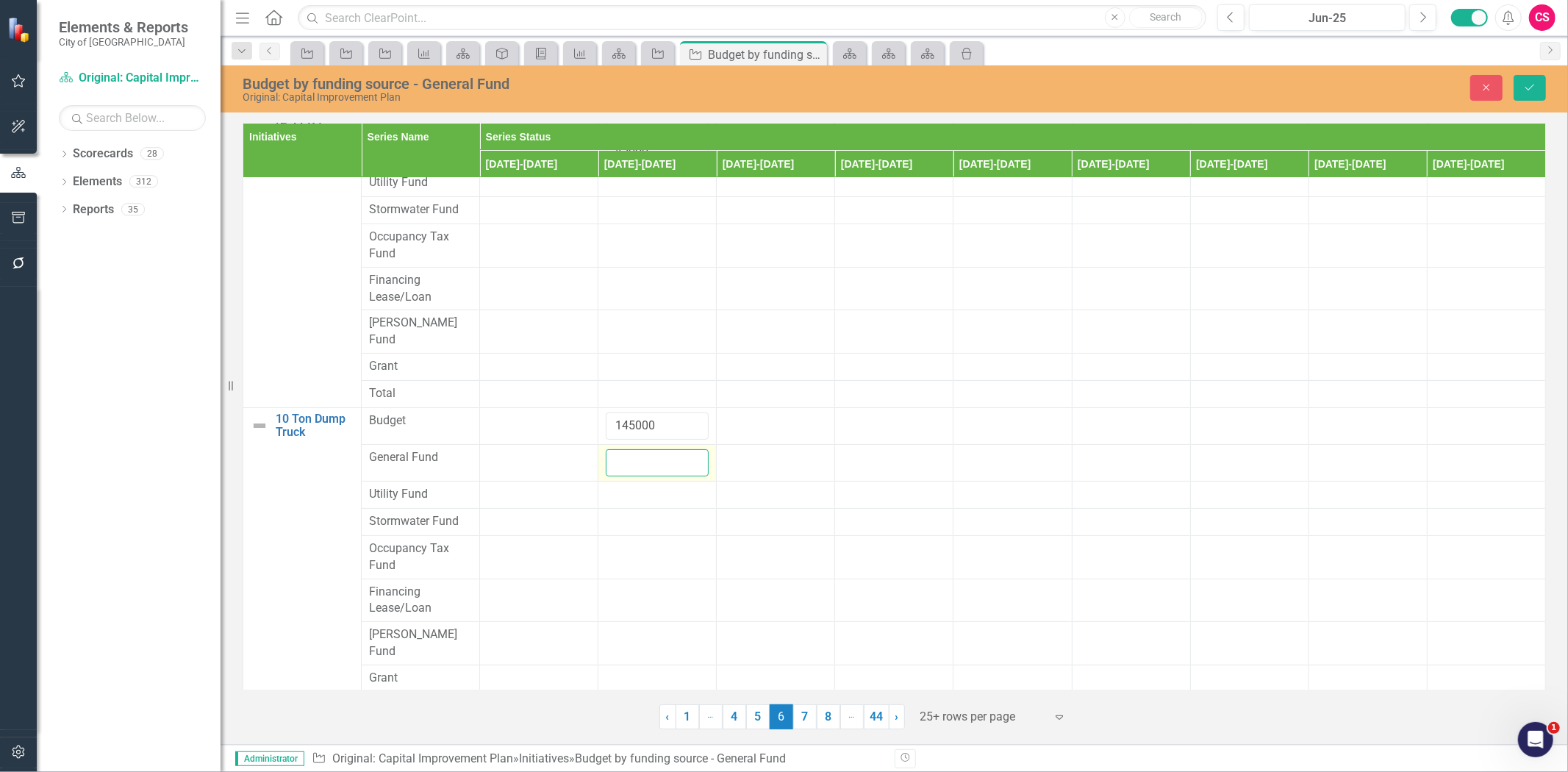
paste input "145000"
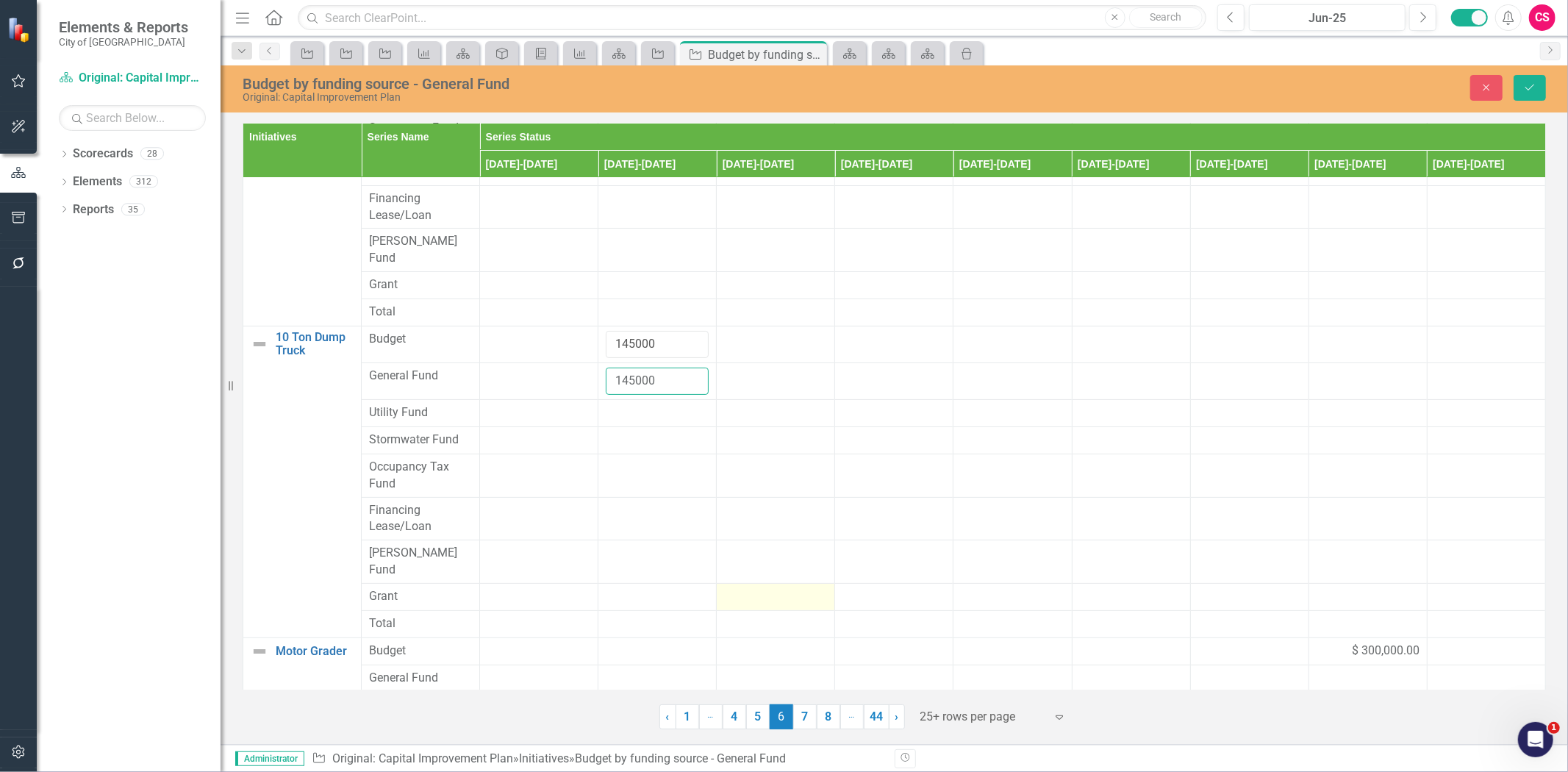
scroll to position [358, 0]
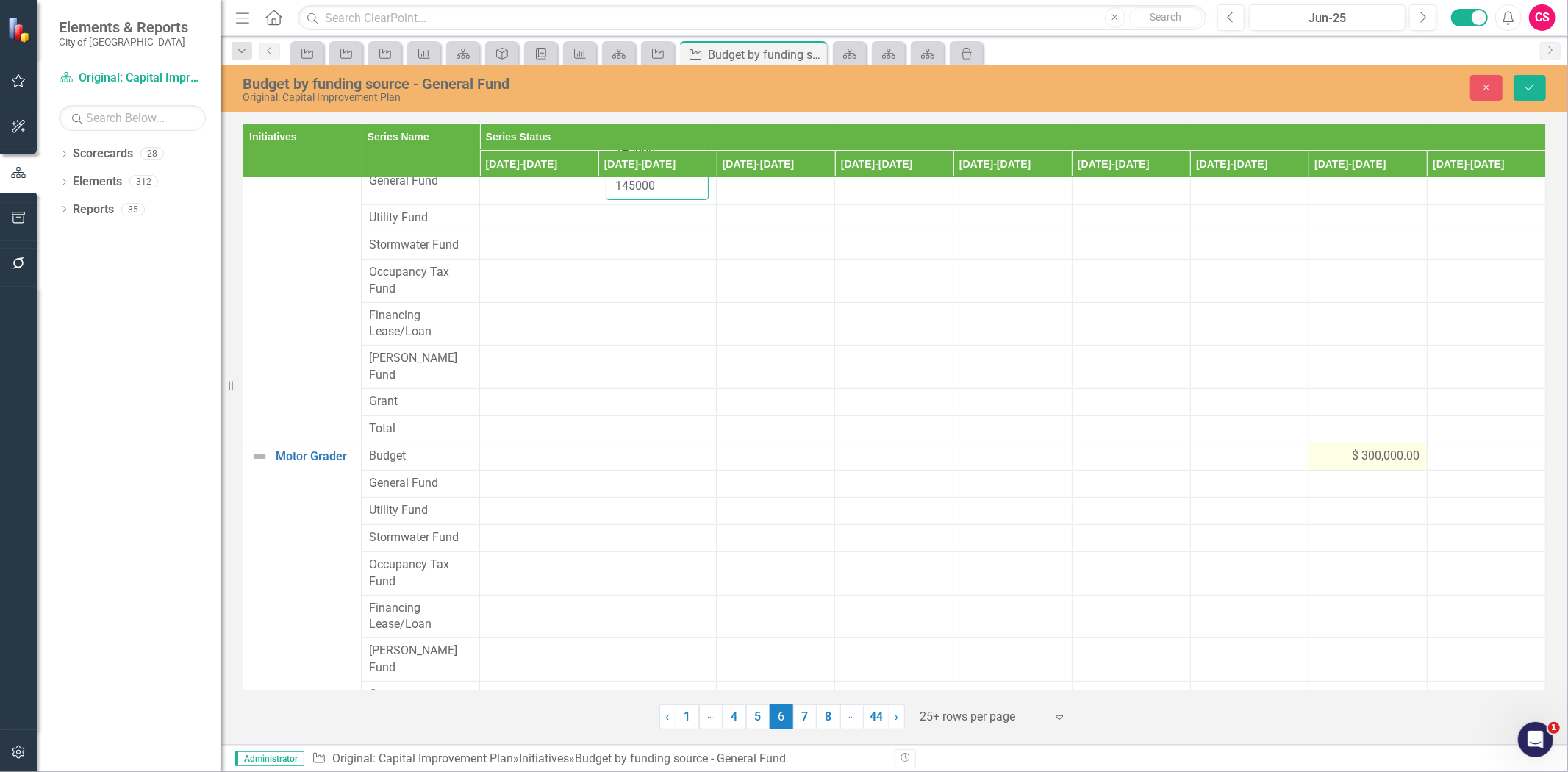
type input "145000"
click at [1309, 443] on td "$ 300,000.00" at bounding box center [1368, 456] width 119 height 27
click at [1276, 443] on tr "Motor Grader Link Map View Link Map Edit Edit Initiative Link Open Element Budg…" at bounding box center [895, 461] width 1303 height 37
click at [1333, 484] on div at bounding box center [1368, 493] width 103 height 18
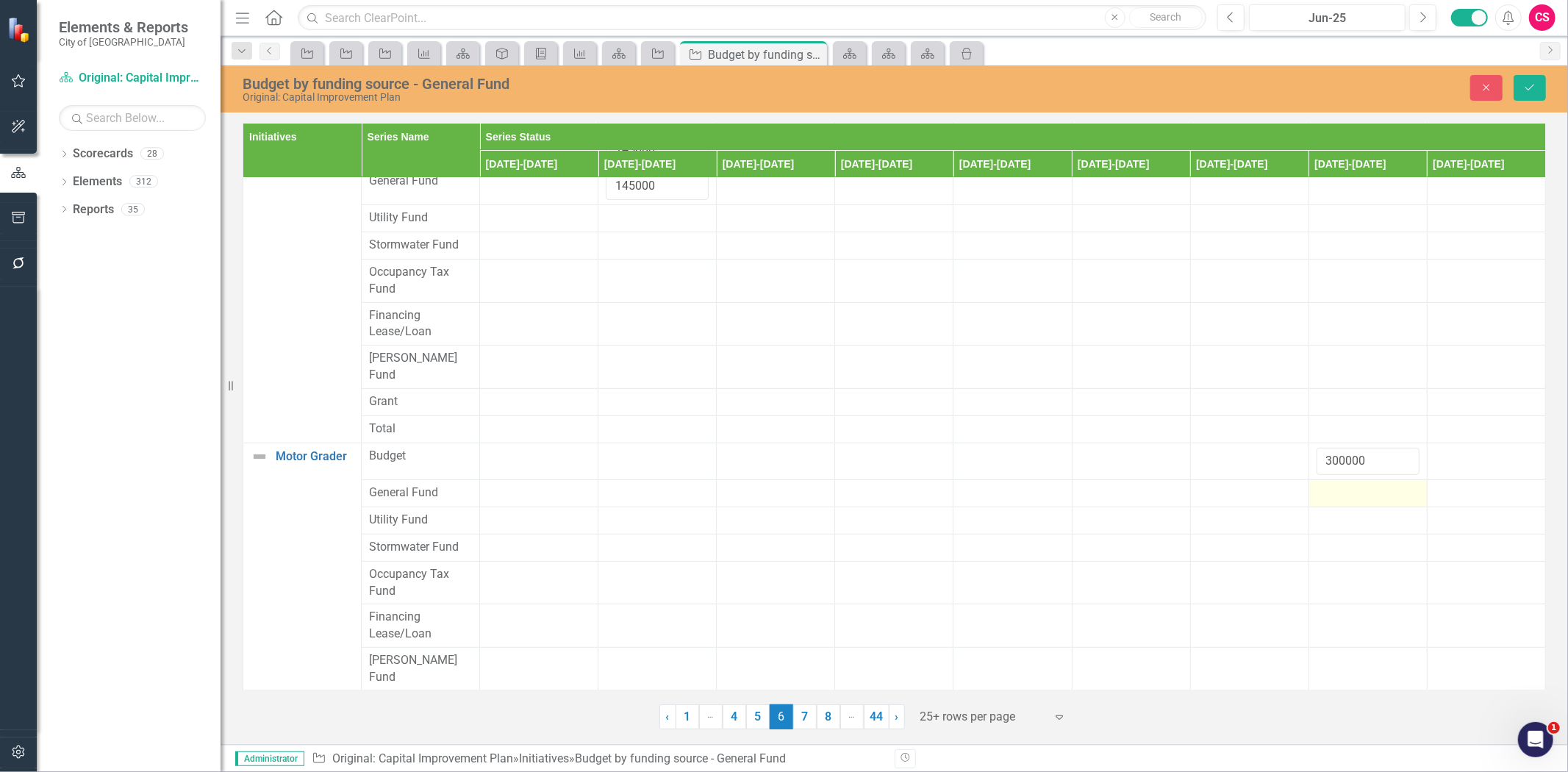
click at [1333, 484] on div at bounding box center [1368, 493] width 103 height 18
click at [1333, 484] on input "number" at bounding box center [1368, 498] width 103 height 27
paste input "300000"
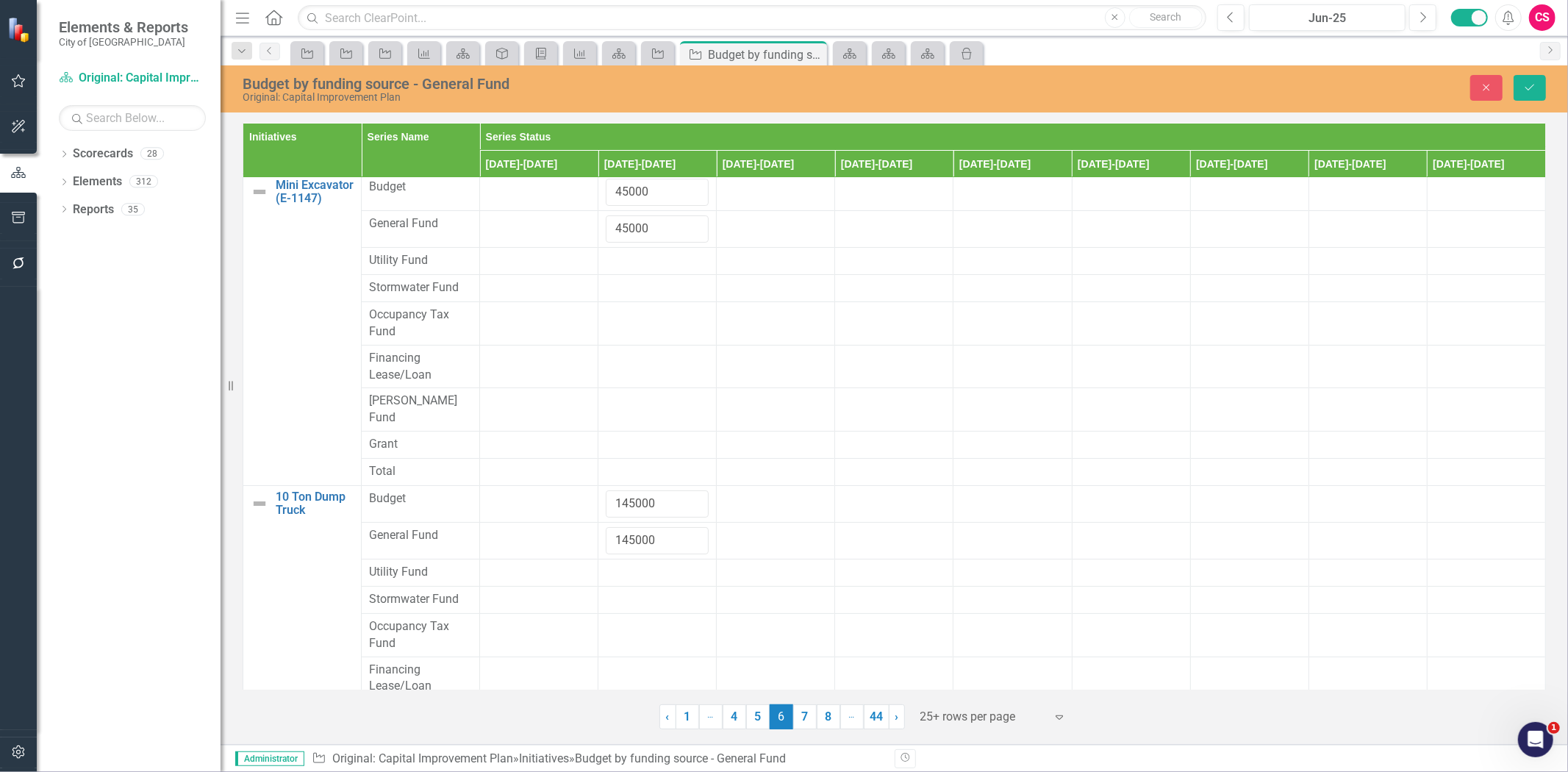
scroll to position [0, 0]
type input "300000"
click at [1544, 92] on button "Save" at bounding box center [1529, 88] width 32 height 26
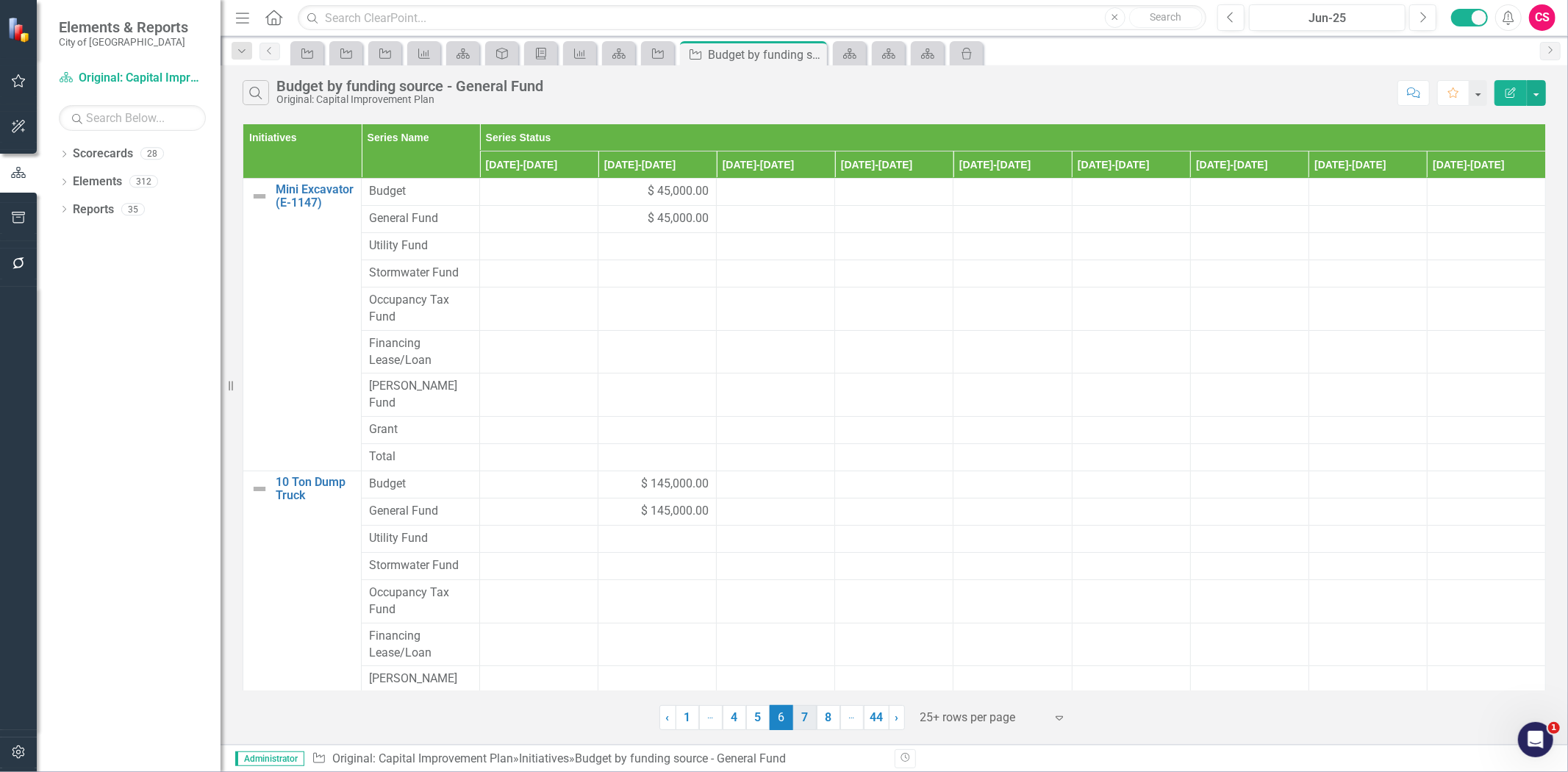
click at [805, 713] on link "7" at bounding box center [805, 718] width 23 height 25
click at [497, 190] on div "$ 190,000.00" at bounding box center [539, 191] width 103 height 17
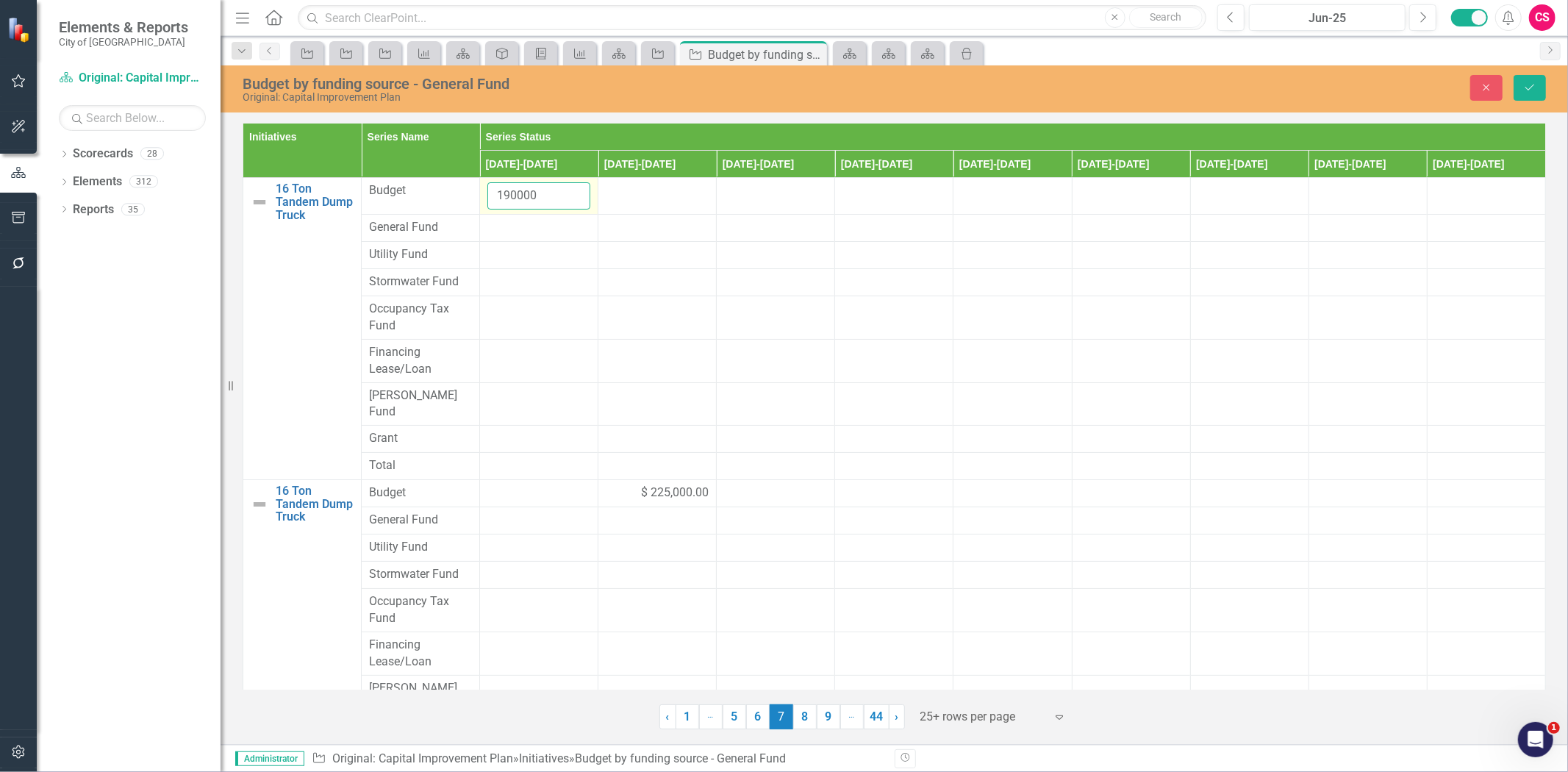
drag, startPoint x: 539, startPoint y: 199, endPoint x: 478, endPoint y: 200, distance: 61.0
click at [480, 200] on td "190000" at bounding box center [540, 196] width 119 height 37
click at [501, 229] on div at bounding box center [539, 228] width 103 height 18
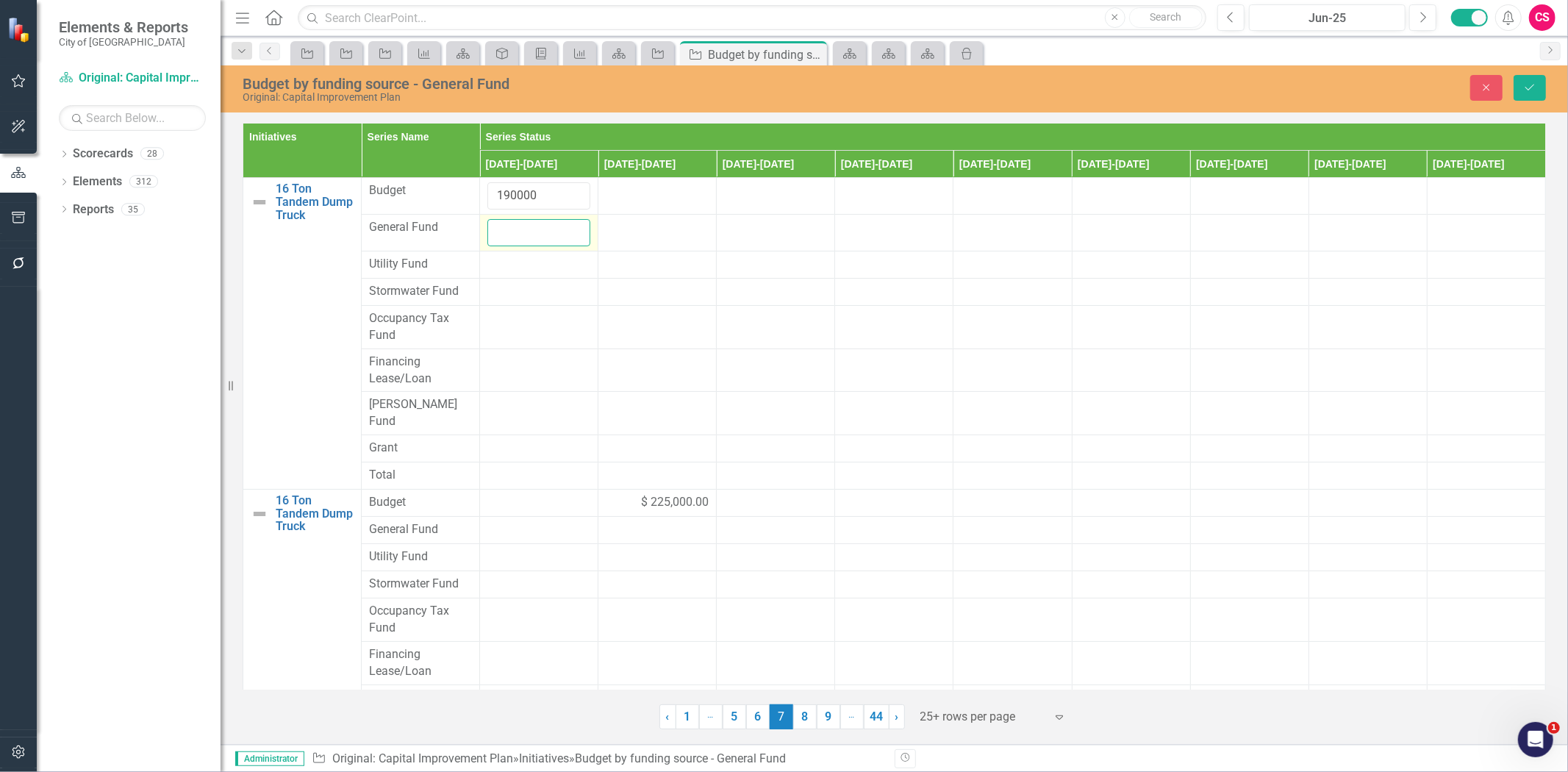
click at [501, 229] on input "number" at bounding box center [539, 233] width 103 height 27
paste input "190000"
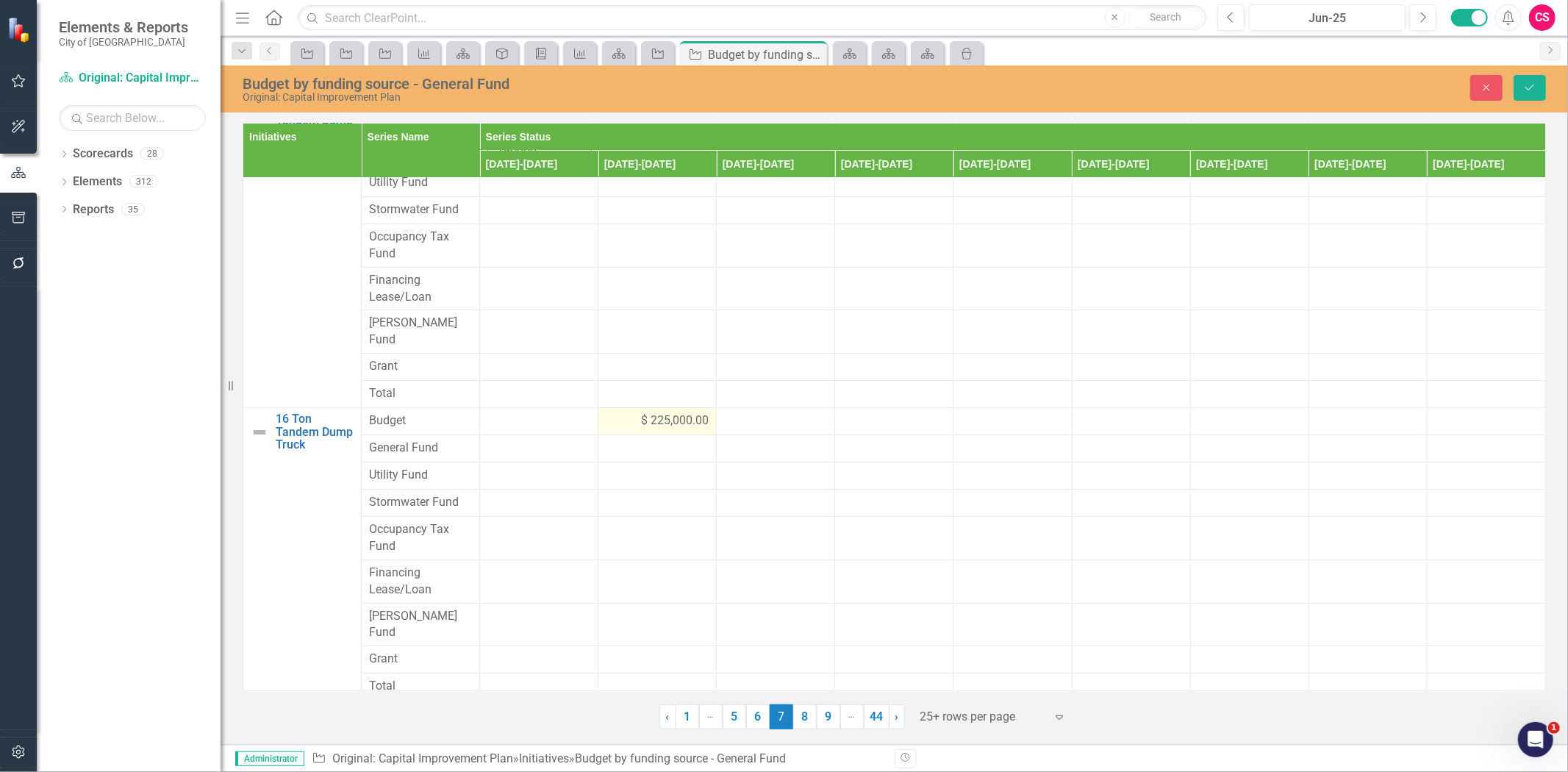
type input "190000"
click at [658, 413] on span "$ 225,000.00" at bounding box center [675, 421] width 68 height 17
drag, startPoint x: 658, startPoint y: 408, endPoint x: 581, endPoint y: 405, distance: 77.1
click at [582, 408] on tr "16 Ton Tandem Dump Truck Link Map View Link Map Edit Edit Initiative Link Open …" at bounding box center [895, 426] width 1303 height 37
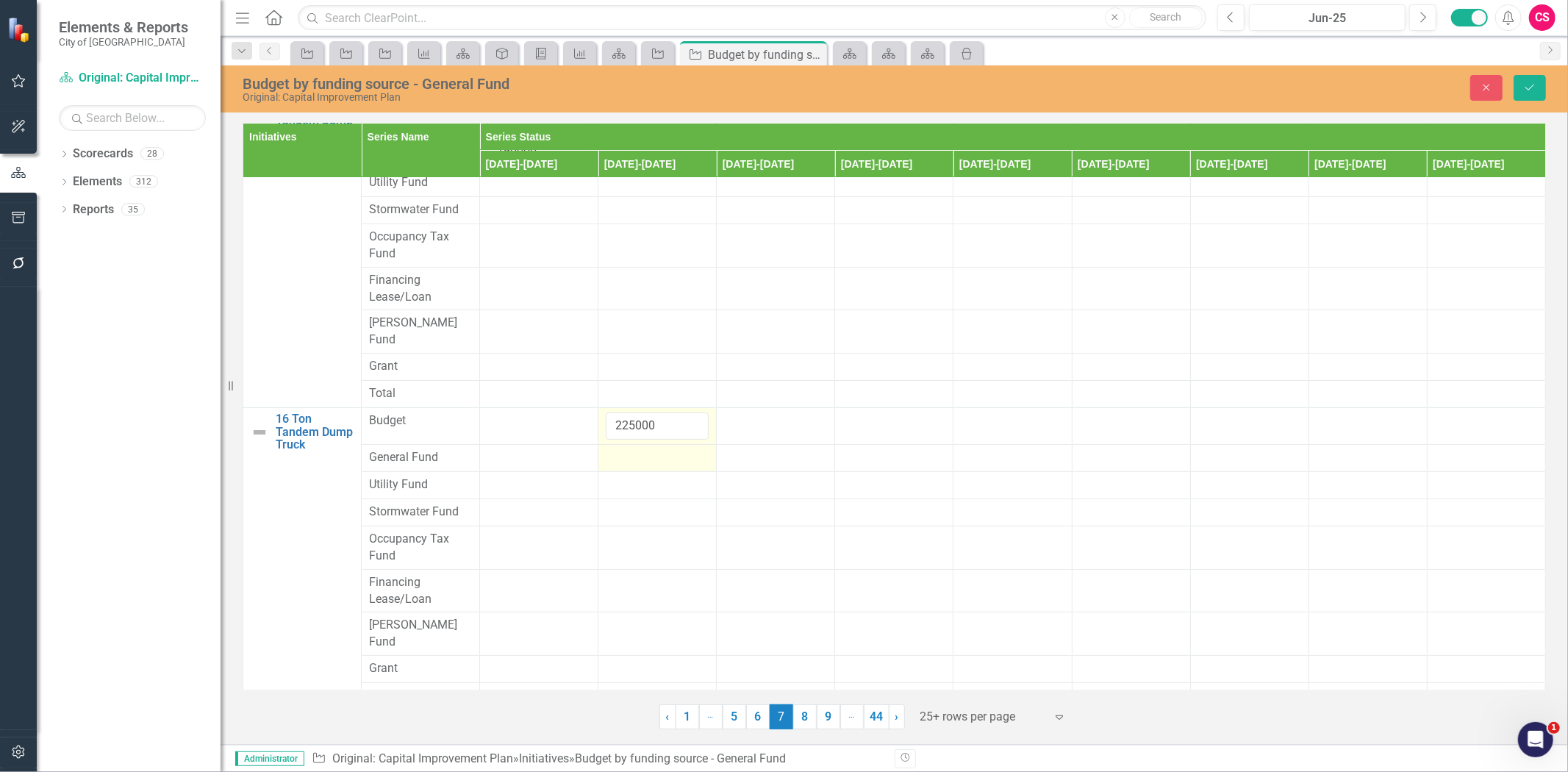
click at [631, 449] on div at bounding box center [657, 458] width 103 height 18
click at [631, 449] on input "number" at bounding box center [657, 463] width 103 height 27
paste input "225000"
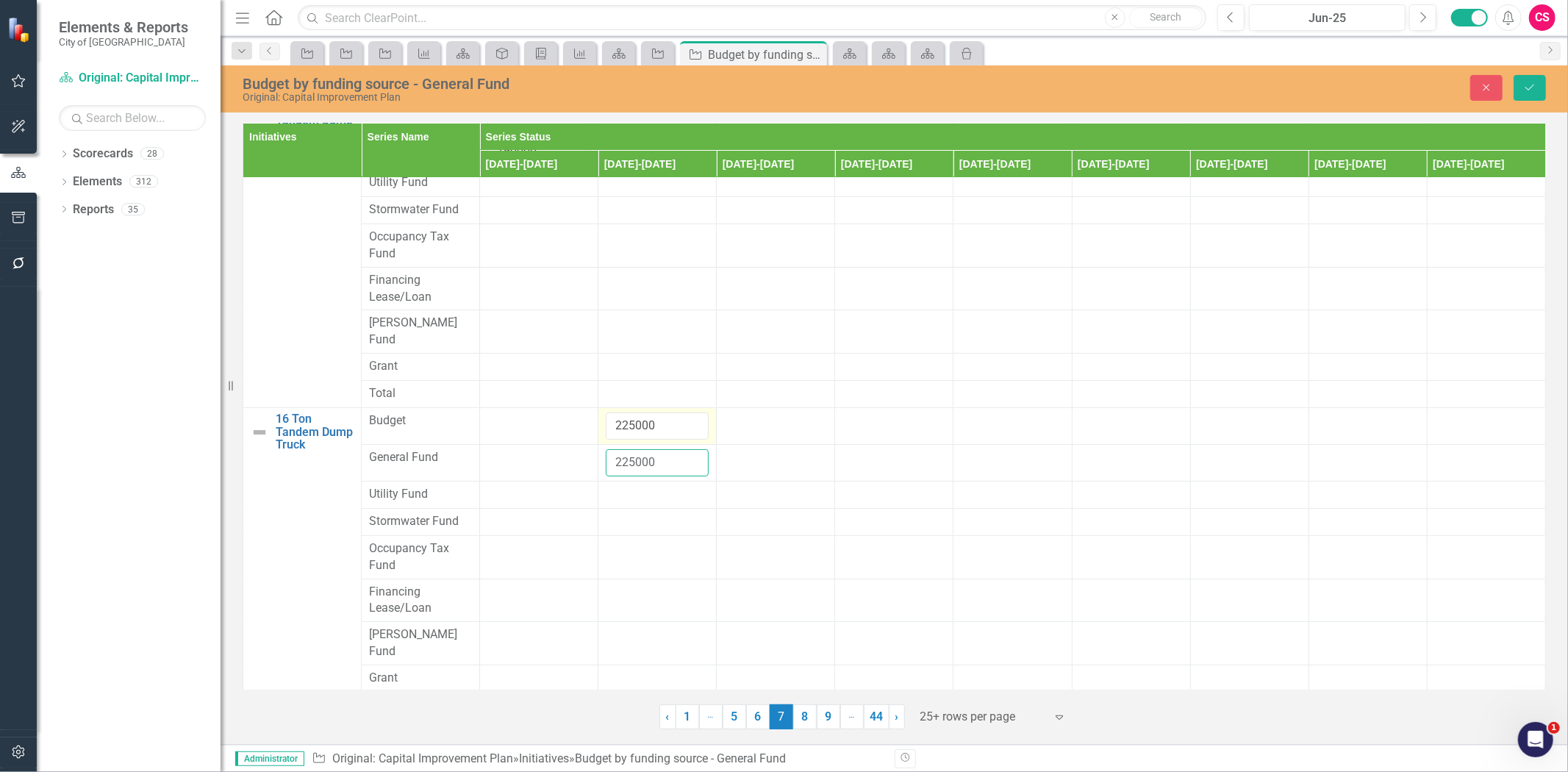
scroll to position [358, 0]
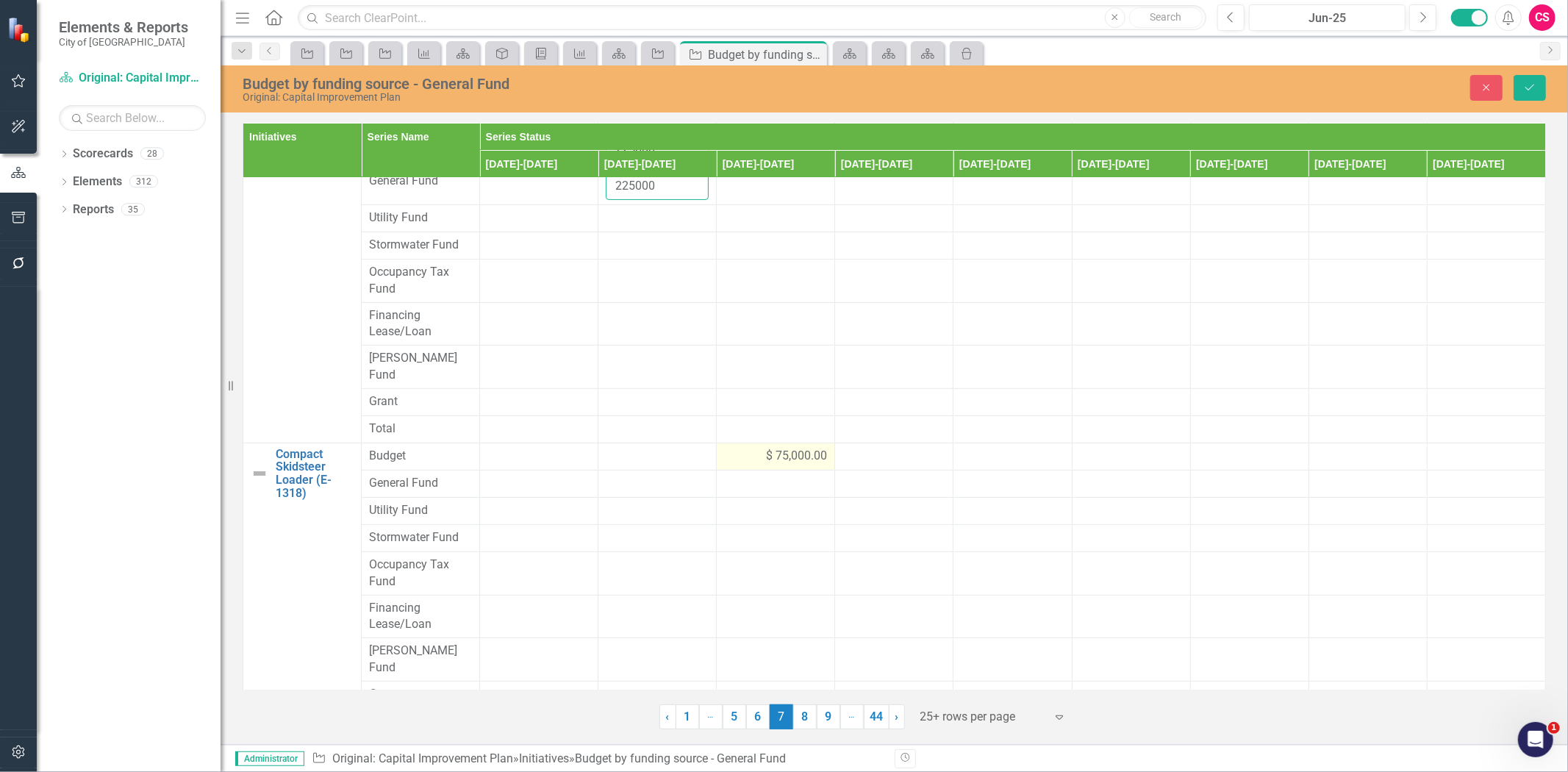
type input "225000"
click at [750, 448] on div "$ 75,000.00" at bounding box center [775, 456] width 103 height 17
click at [730, 484] on div at bounding box center [775, 493] width 103 height 18
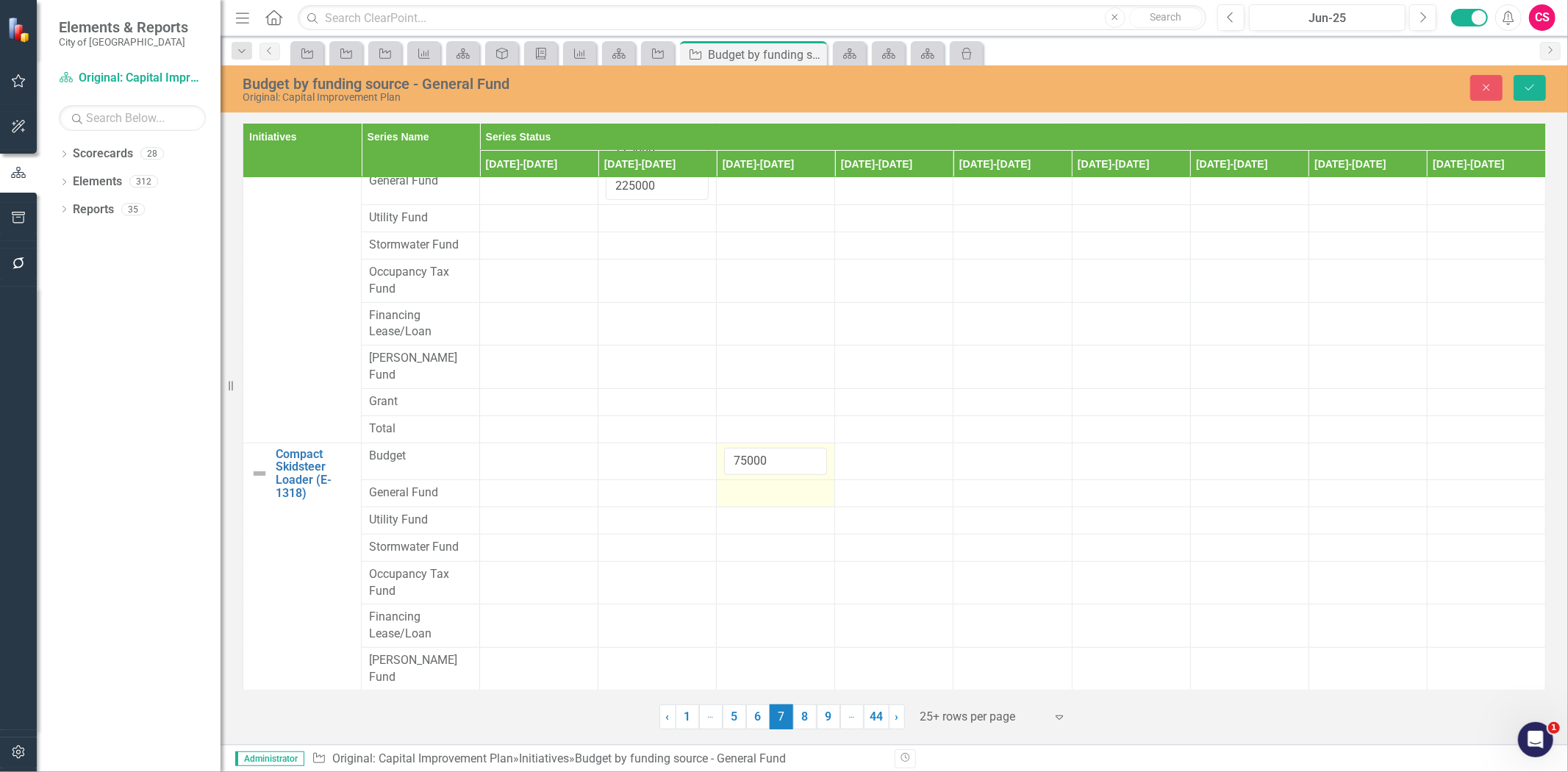
click at [731, 484] on div at bounding box center [775, 493] width 103 height 18
click at [731, 484] on input "number" at bounding box center [775, 498] width 103 height 27
paste input "75000"
type input "75000"
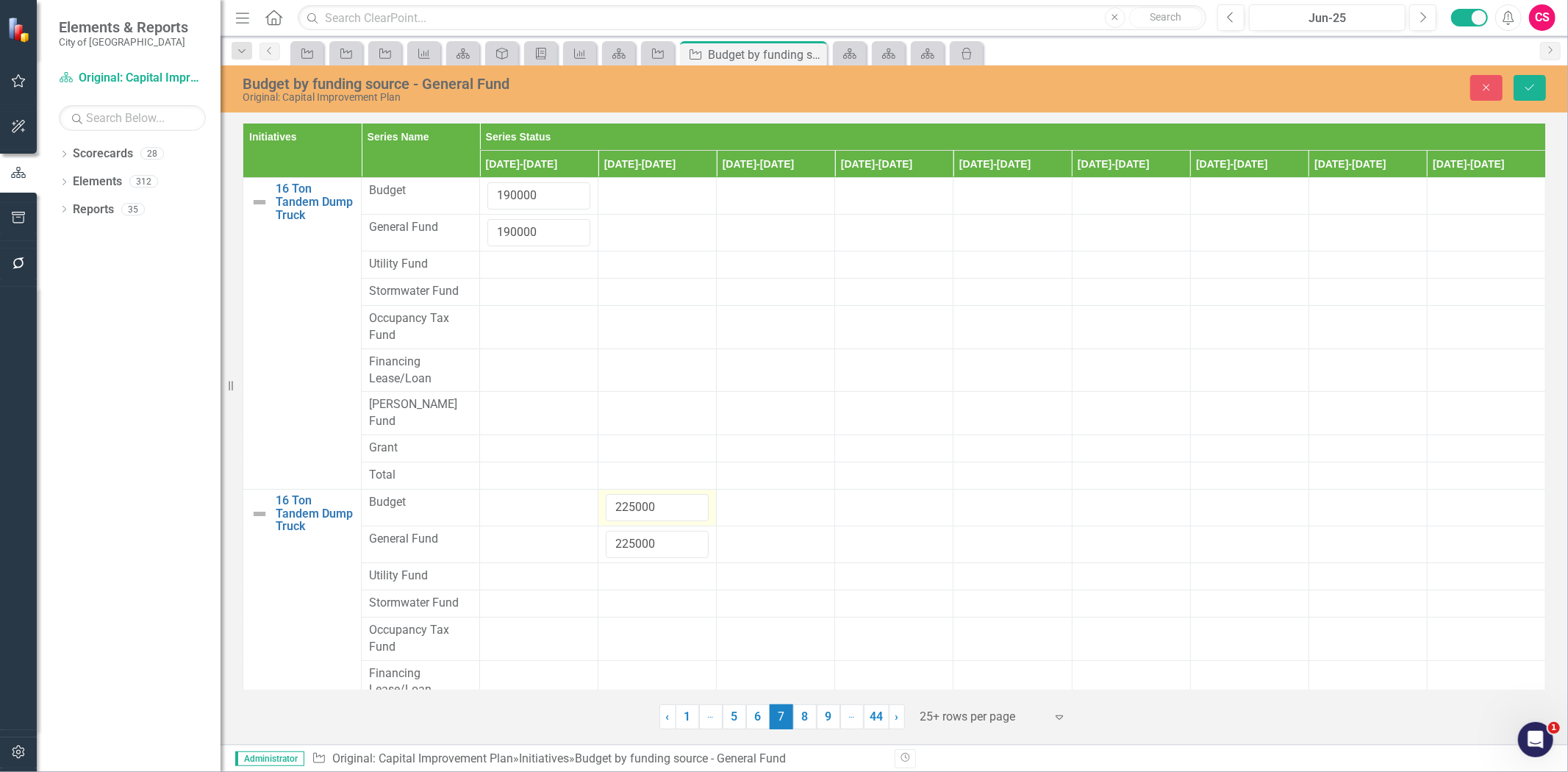
scroll to position [377, 0]
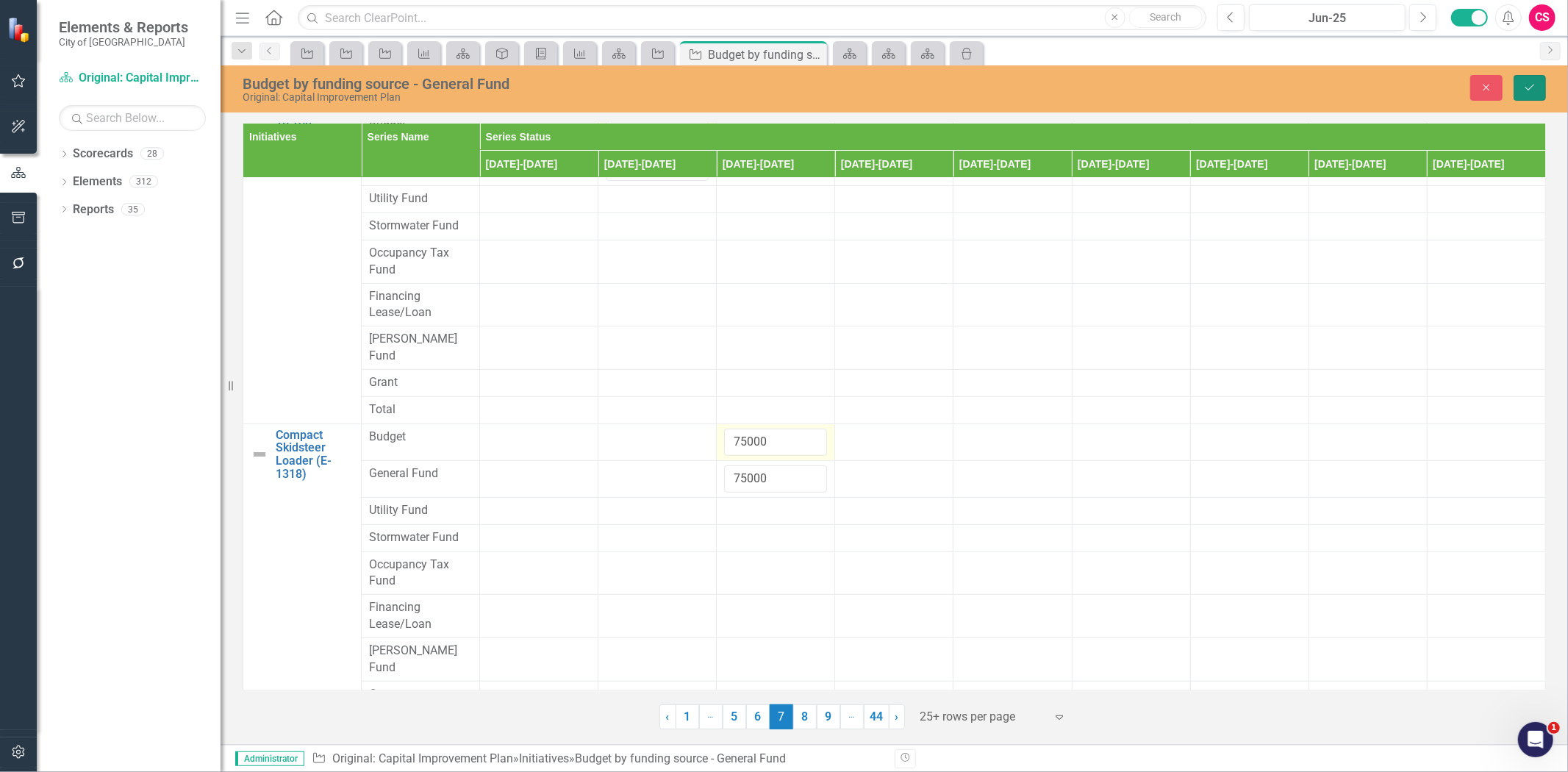
click at [1529, 89] on icon "submit" at bounding box center [1529, 88] width 9 height 6
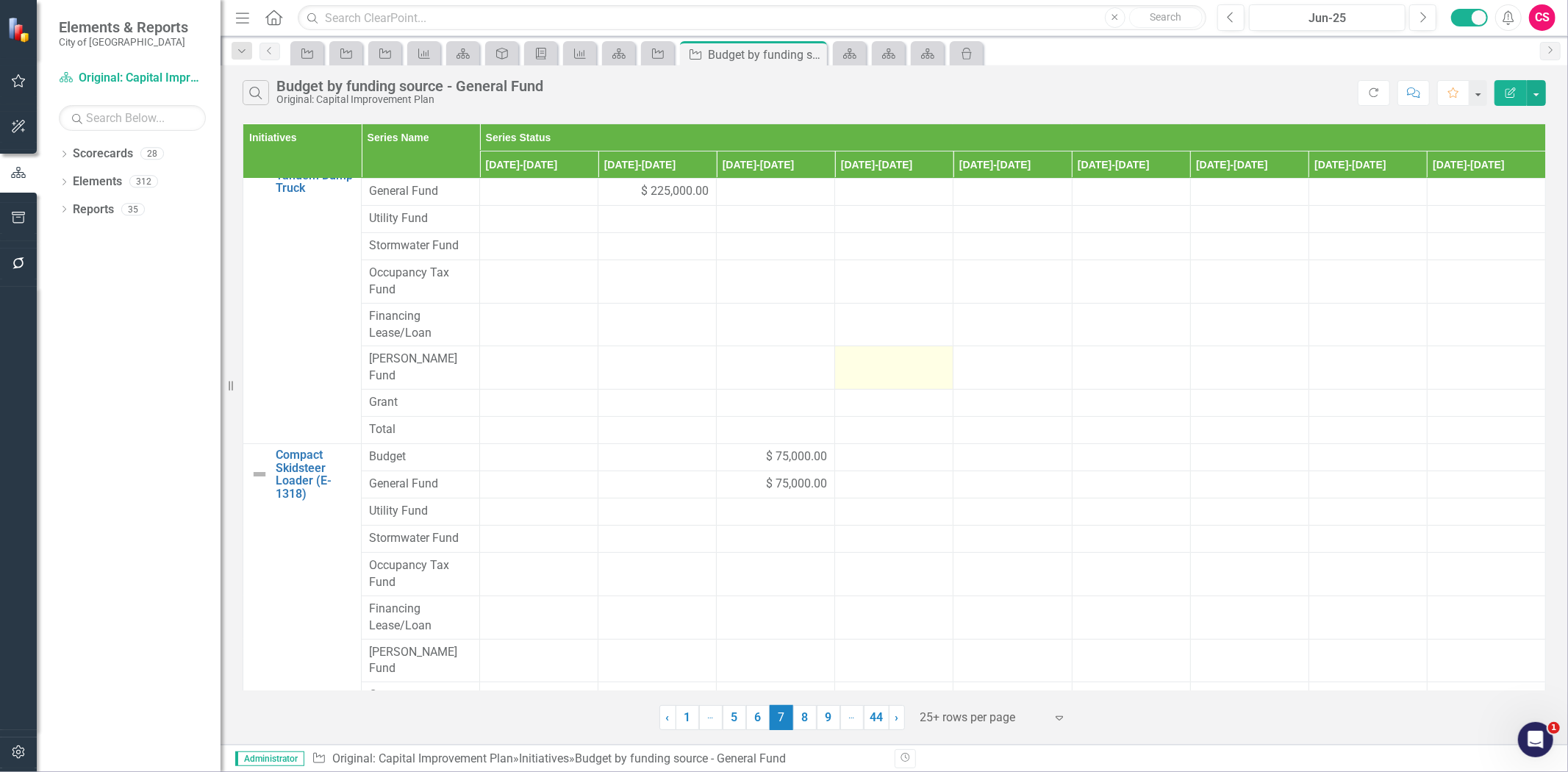
scroll to position [0, 0]
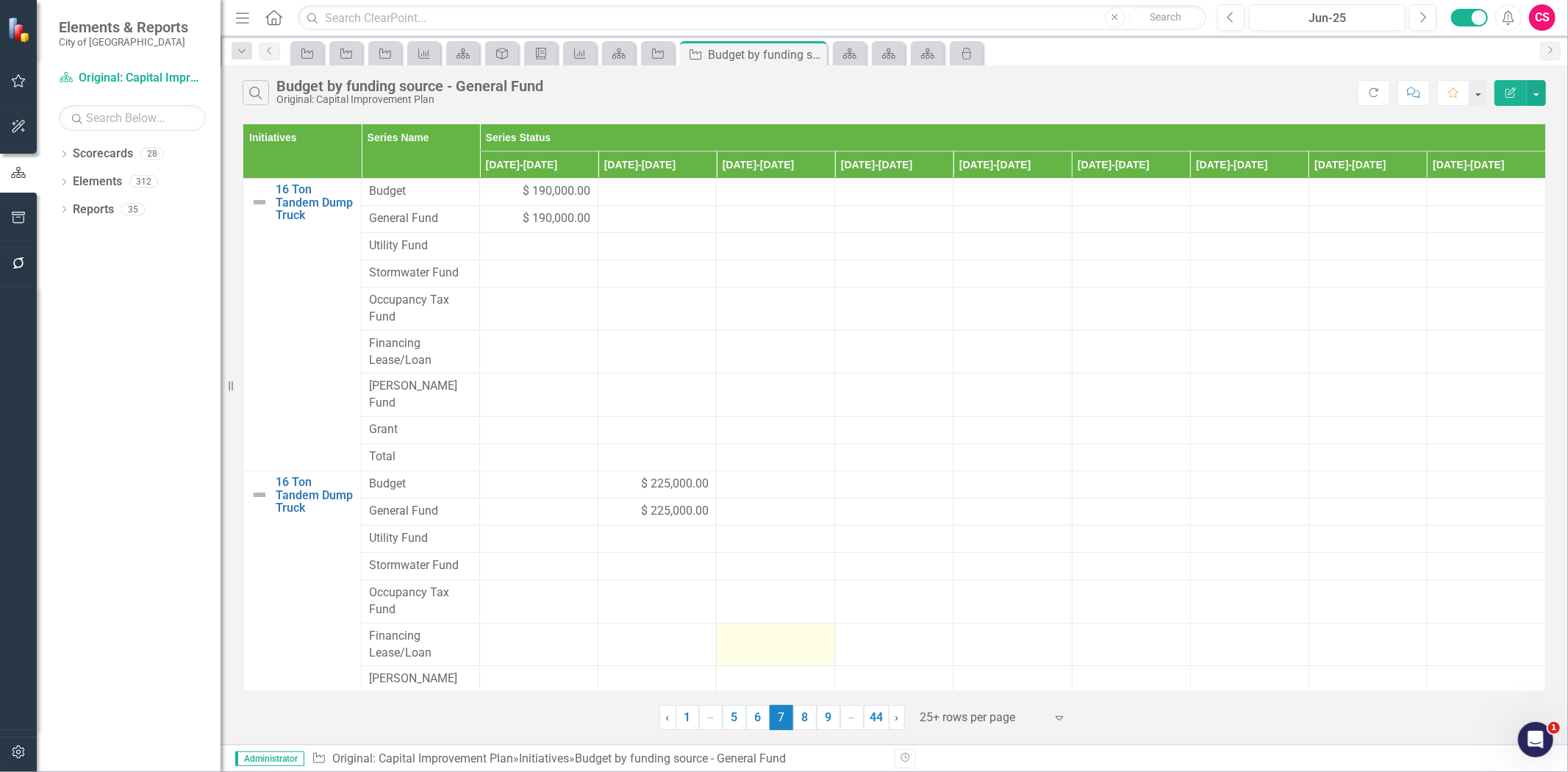
drag, startPoint x: 802, startPoint y: 711, endPoint x: 803, endPoint y: 642, distance: 69.0
click at [802, 711] on link "8" at bounding box center [805, 718] width 23 height 25
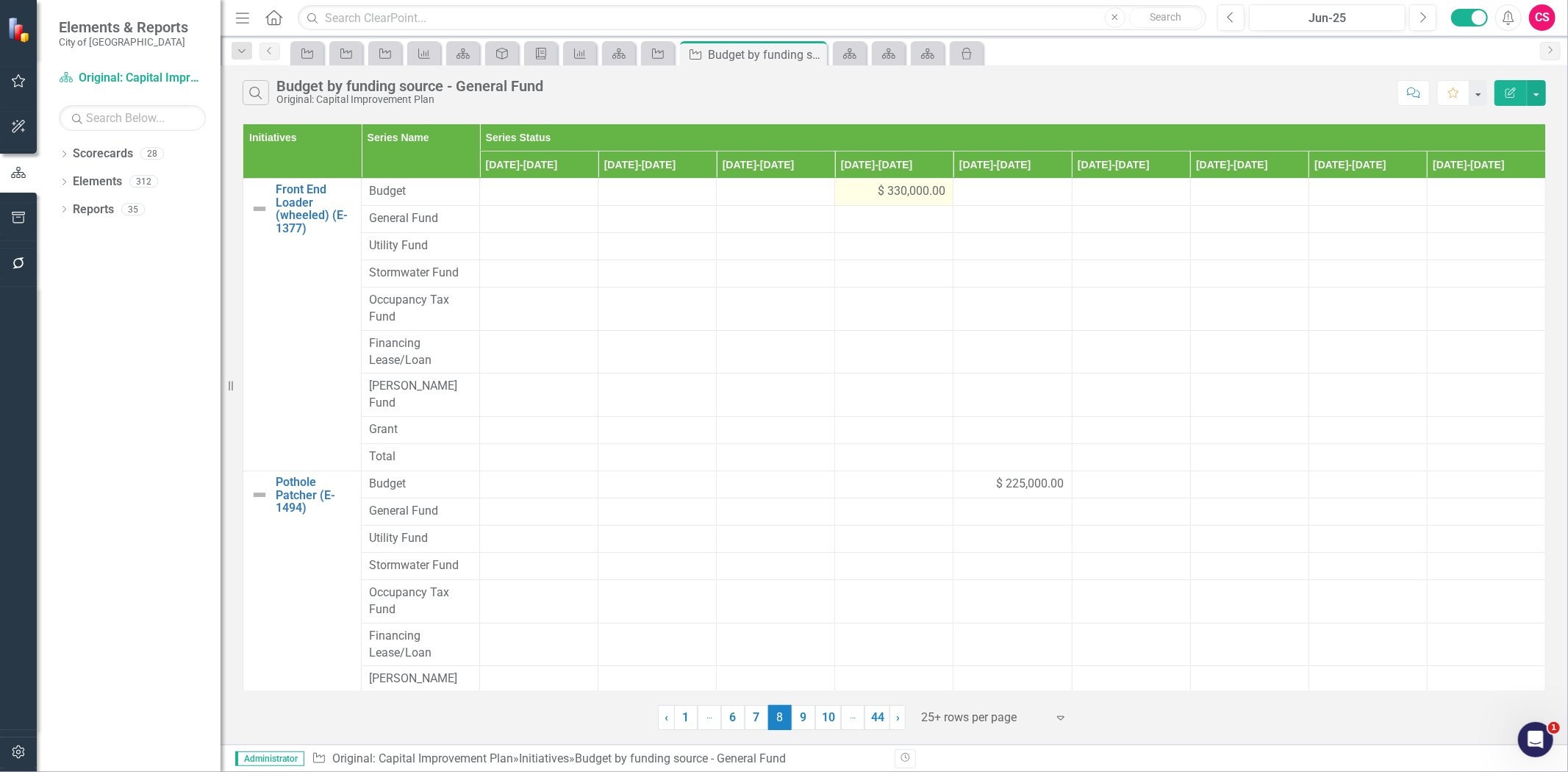
click at [883, 189] on span "$ 330,000.00" at bounding box center [911, 191] width 68 height 17
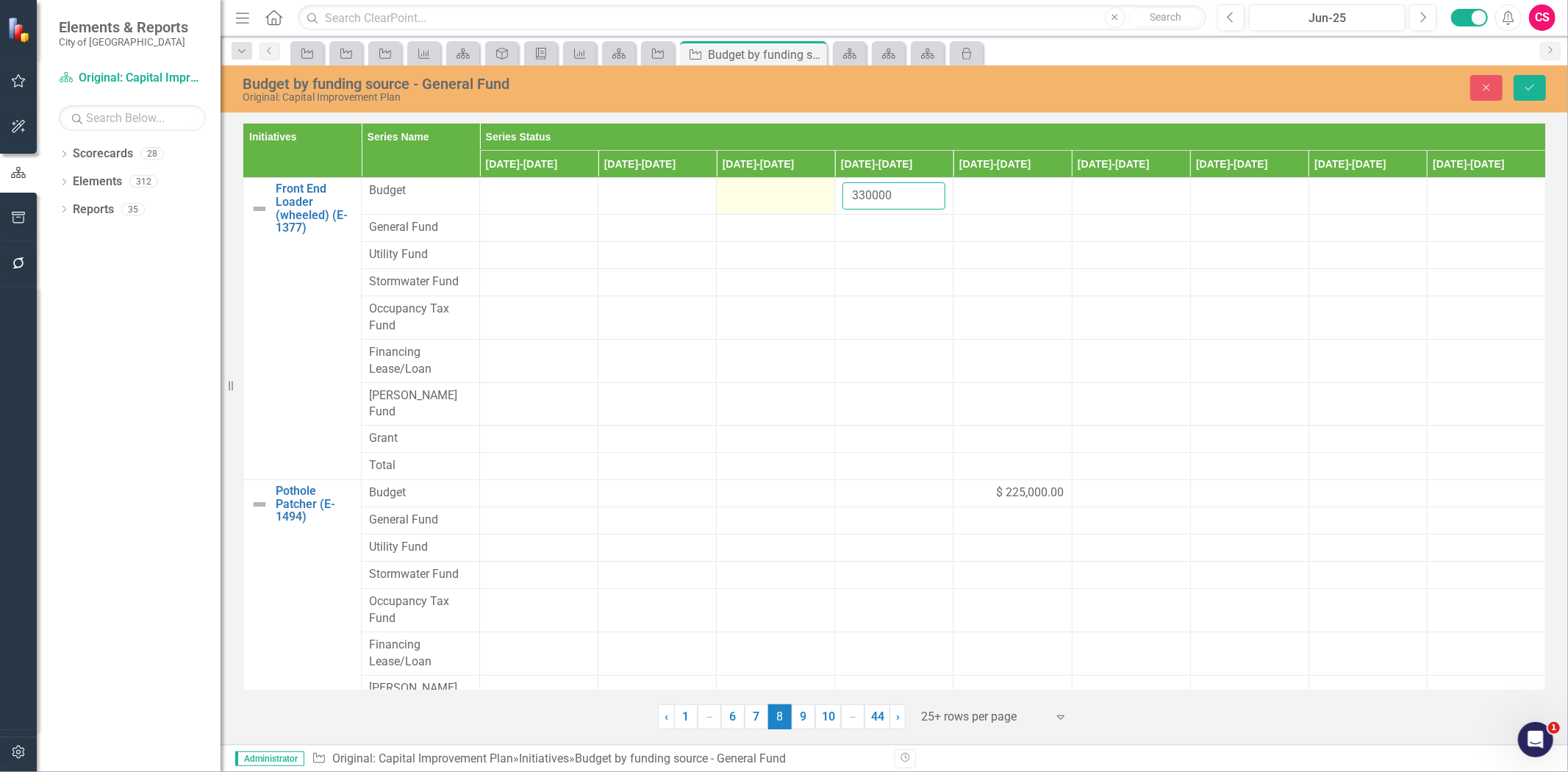
drag, startPoint x: 850, startPoint y: 200, endPoint x: 820, endPoint y: 195, distance: 30.4
click at [809, 204] on tr "Front End Loader (wheeled) (E-1377) Link Map View Link Map Edit Edit Initiative…" at bounding box center [895, 196] width 1303 height 37
click at [864, 224] on div at bounding box center [894, 228] width 103 height 18
click at [868, 243] on input "number" at bounding box center [894, 233] width 103 height 27
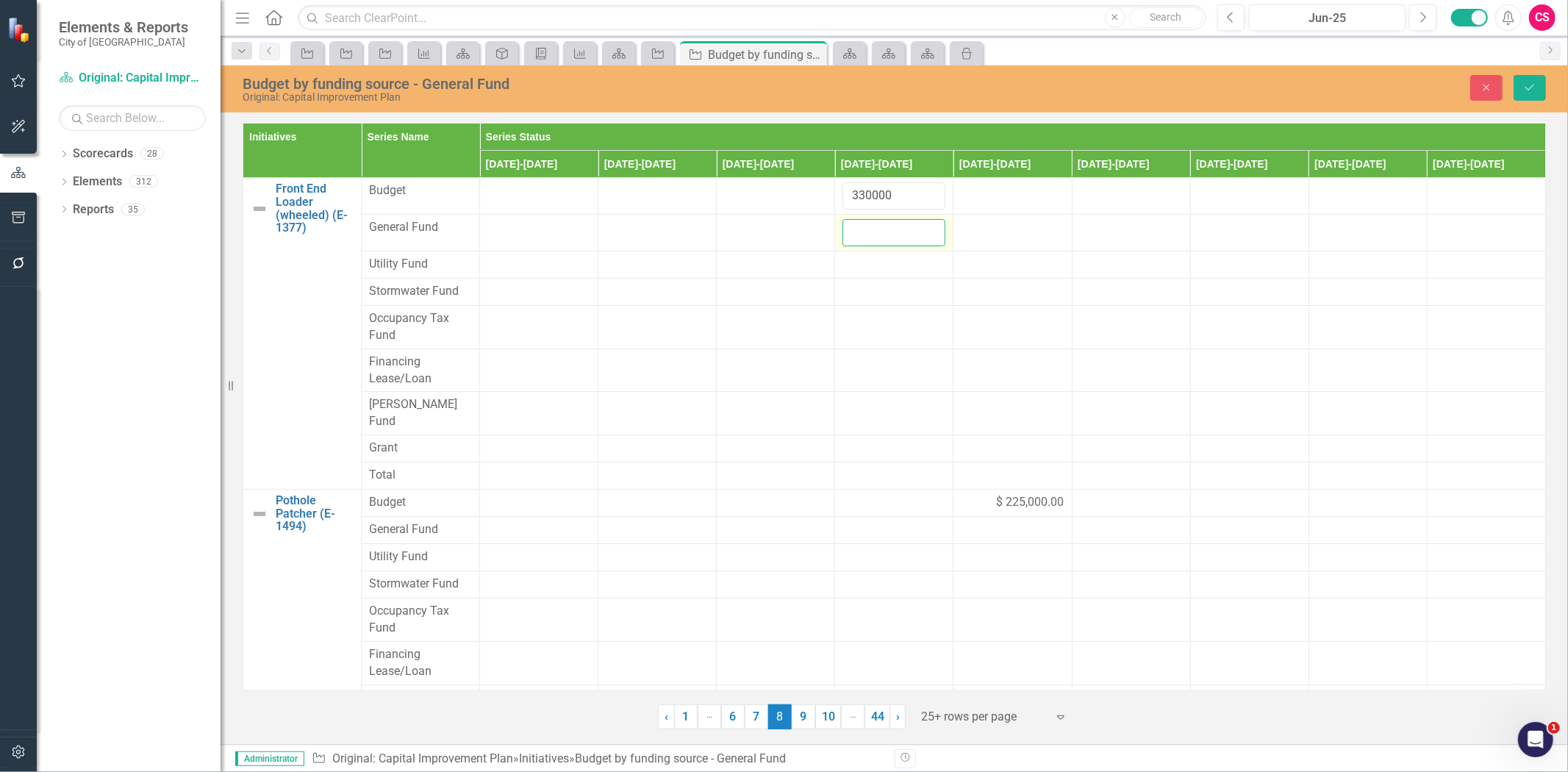
paste input "330000"
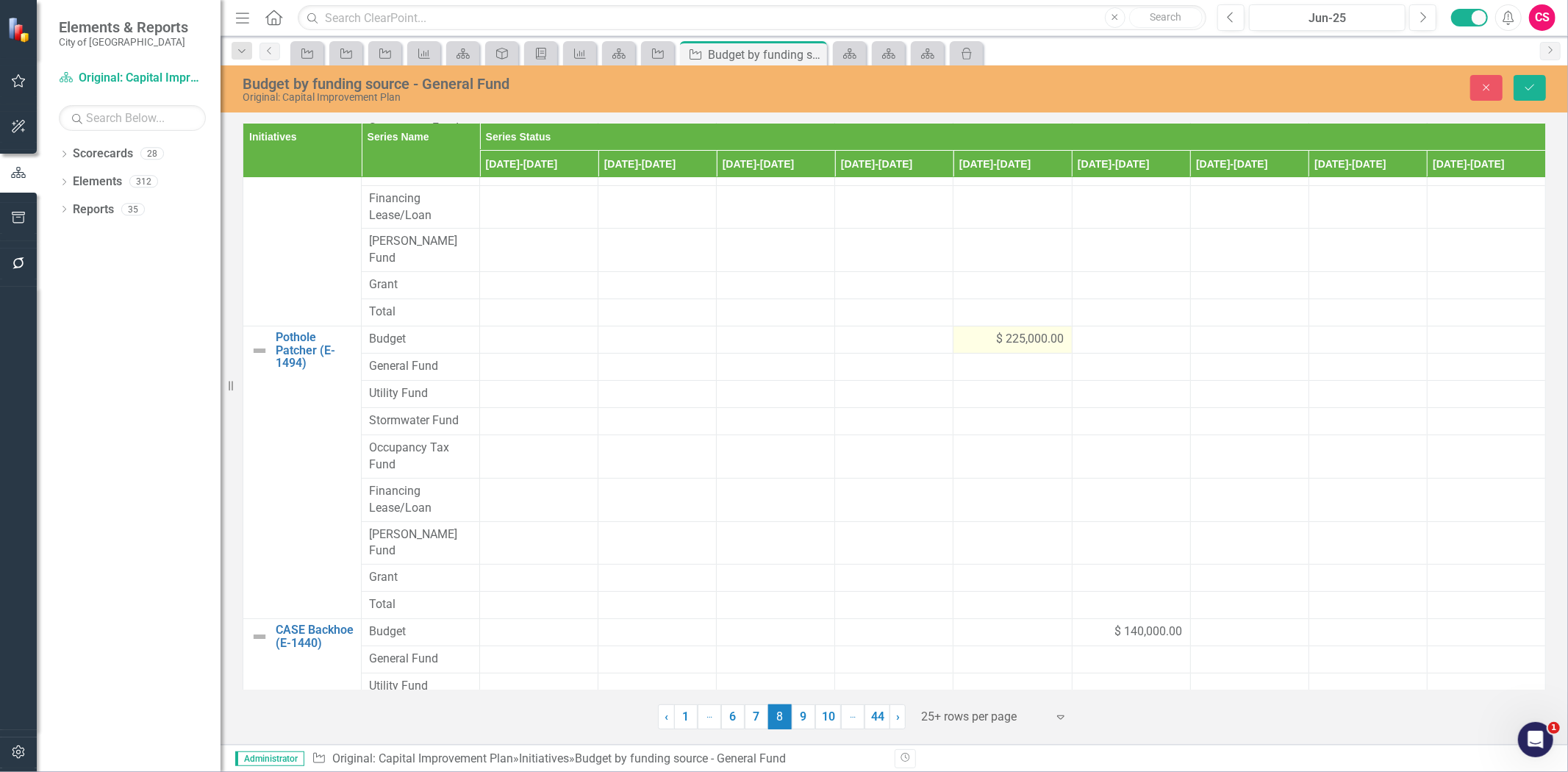
type input "330000"
click at [972, 331] on div "$ 225,000.00" at bounding box center [1012, 340] width 103 height 17
drag, startPoint x: 1014, startPoint y: 327, endPoint x: 937, endPoint y: 333, distance: 77.2
click at [932, 333] on tr "Pothole Patcher (E-1494) Link Map View Link Map Edit Edit Initiative Link Open …" at bounding box center [895, 345] width 1303 height 37
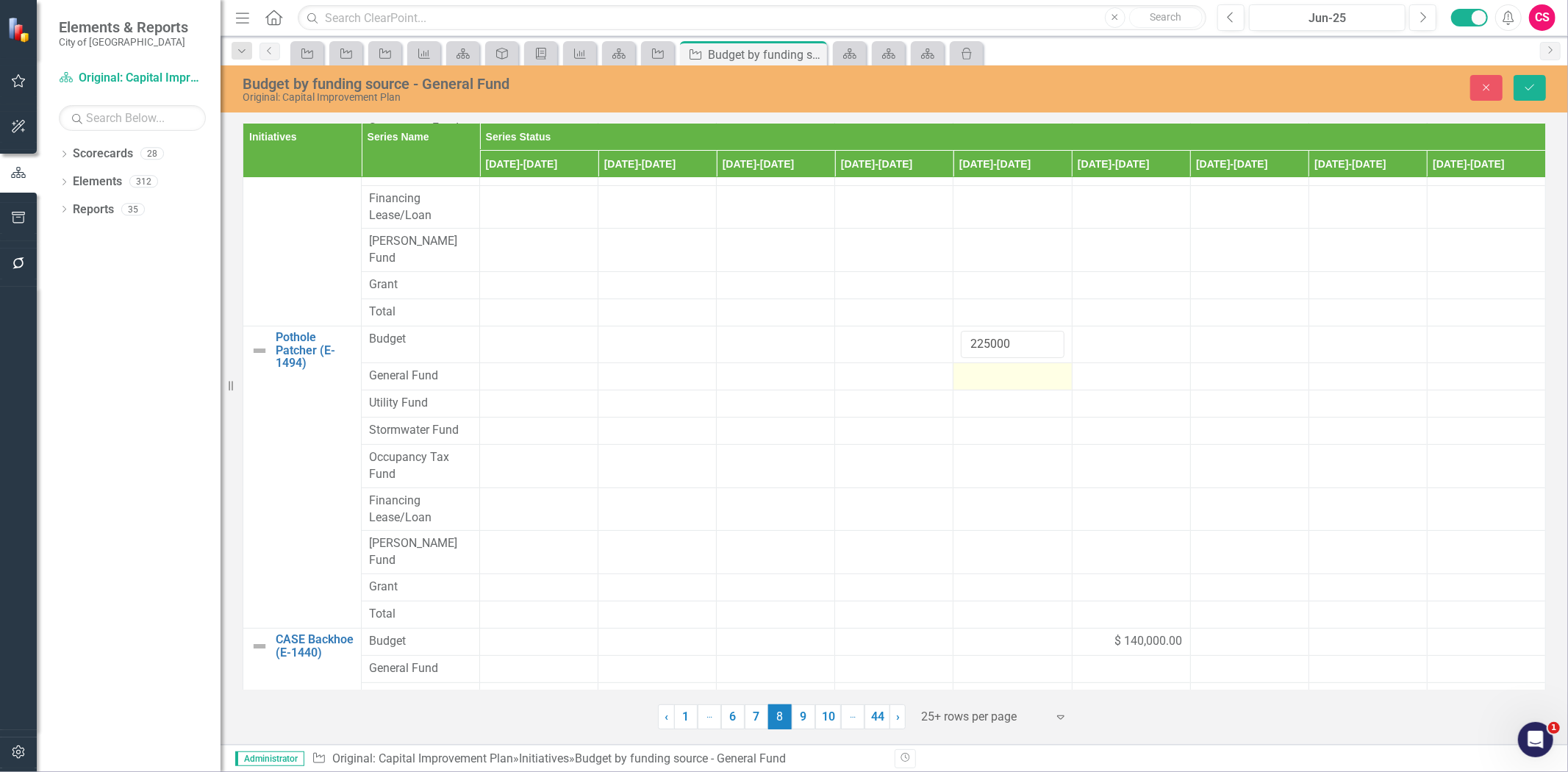
click at [969, 368] on div at bounding box center [1012, 377] width 103 height 18
click at [978, 368] on input "number" at bounding box center [1012, 381] width 103 height 27
paste input "225000"
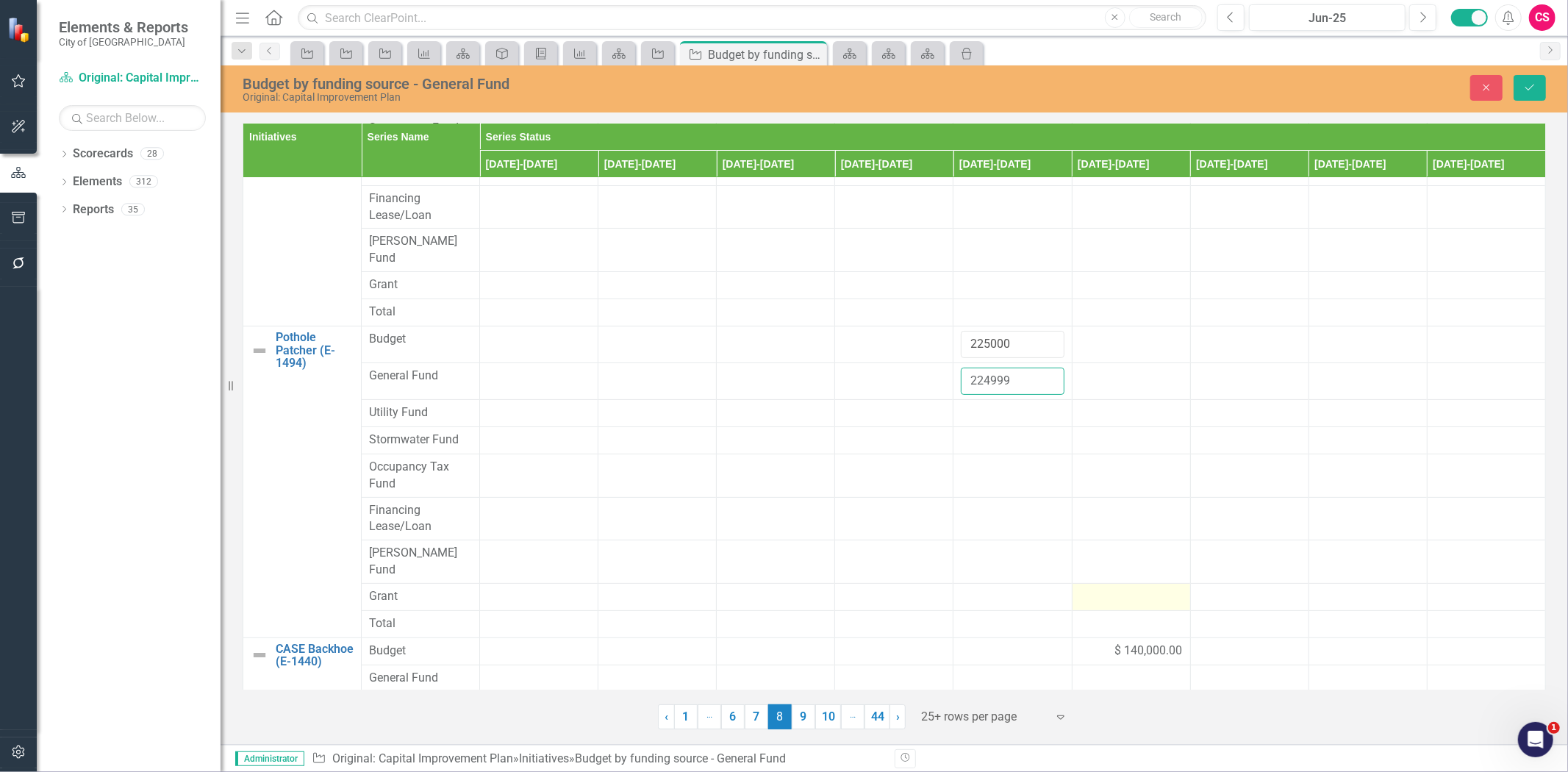
scroll to position [358, 0]
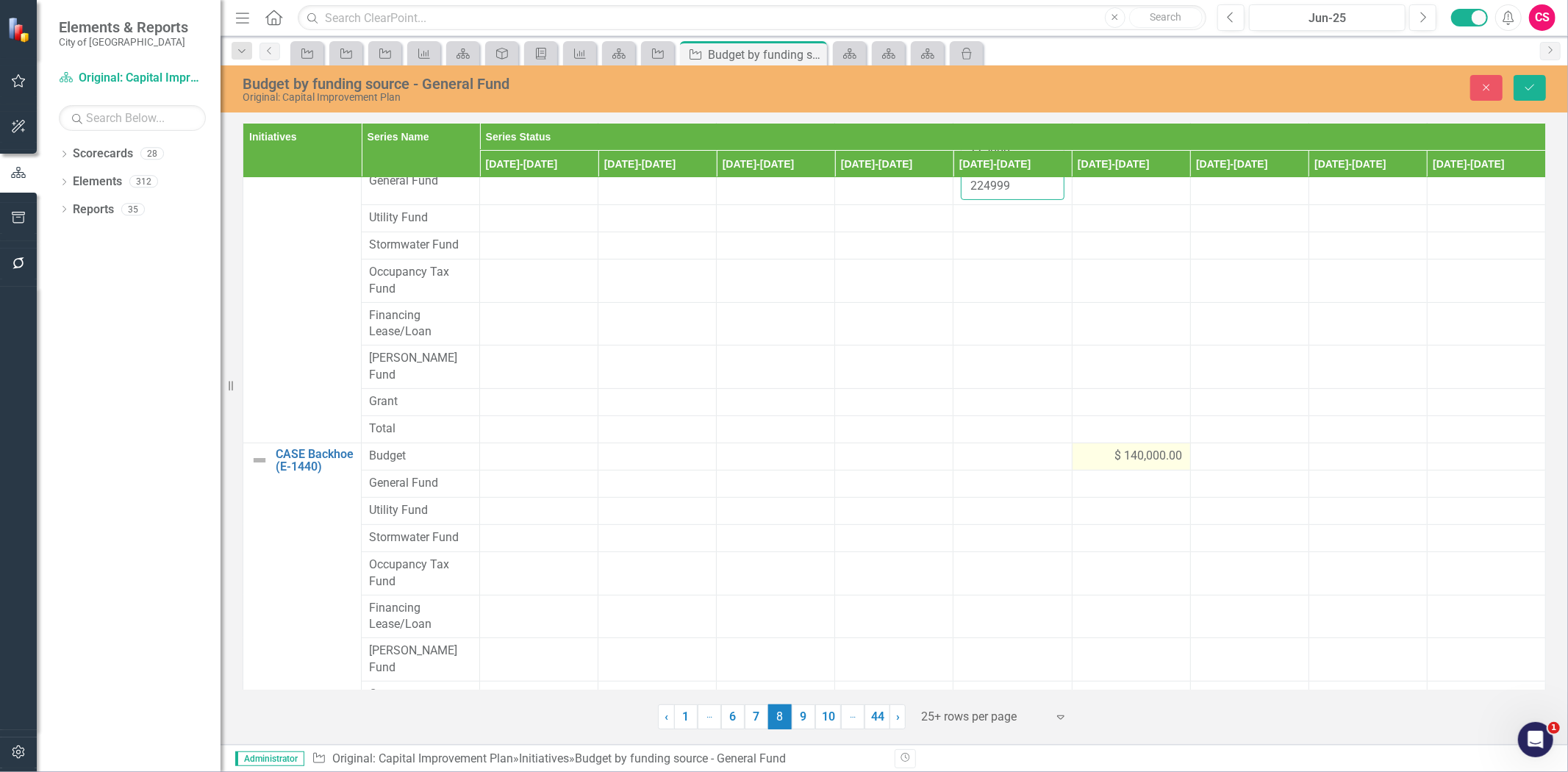
type input "224999"
click at [1098, 448] on div "$ 140,000.00" at bounding box center [1131, 456] width 103 height 17
click at [1130, 448] on input "140000" at bounding box center [1131, 461] width 103 height 27
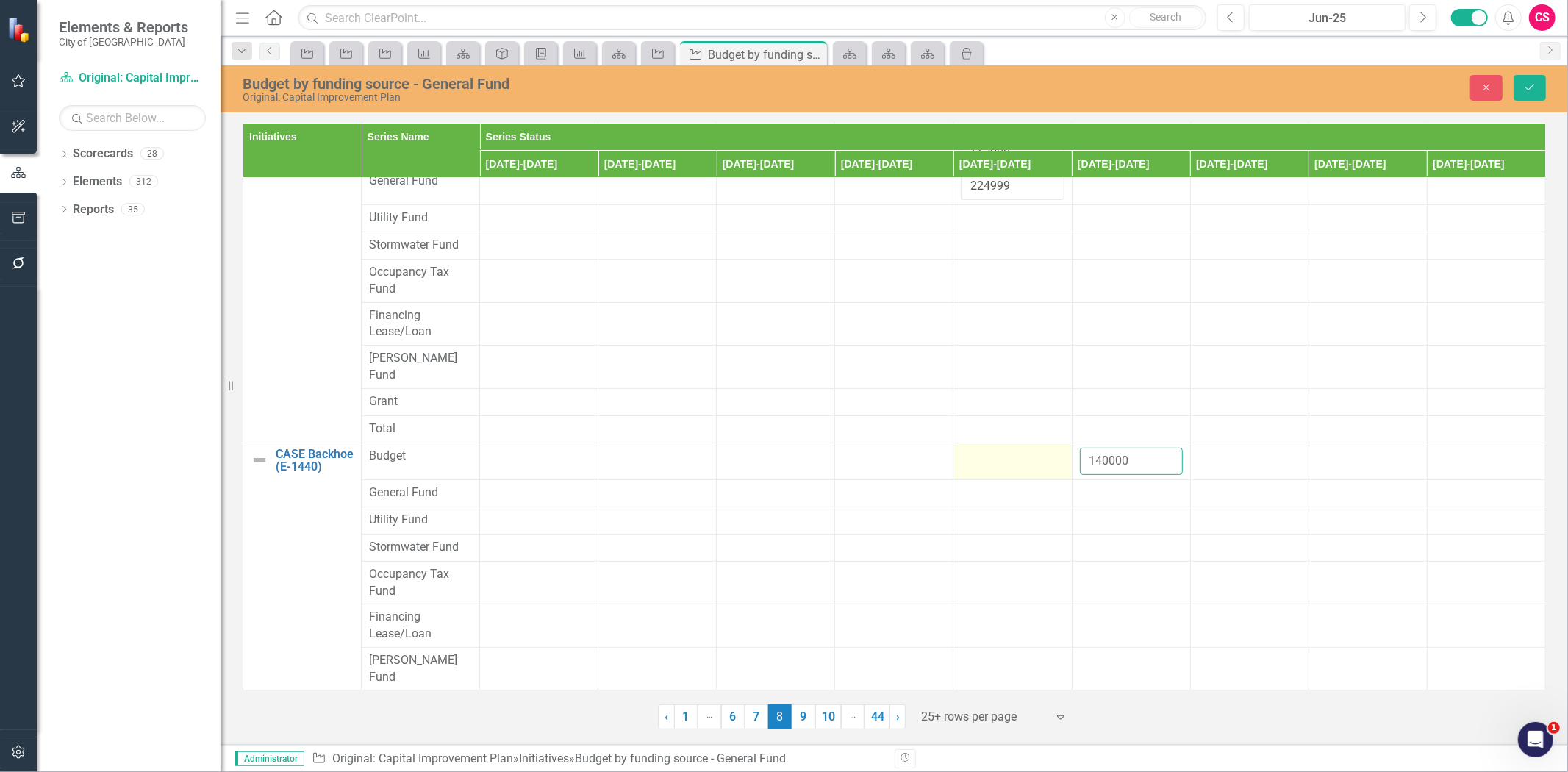
drag, startPoint x: 1129, startPoint y: 429, endPoint x: 1063, endPoint y: 434, distance: 66.2
click at [1057, 443] on tr "CASE Backhoe (E-1440) Link Map View Link Map Edit Edit Initiative Link Open Ele…" at bounding box center [895, 461] width 1303 height 37
click at [1092, 484] on div at bounding box center [1131, 493] width 103 height 18
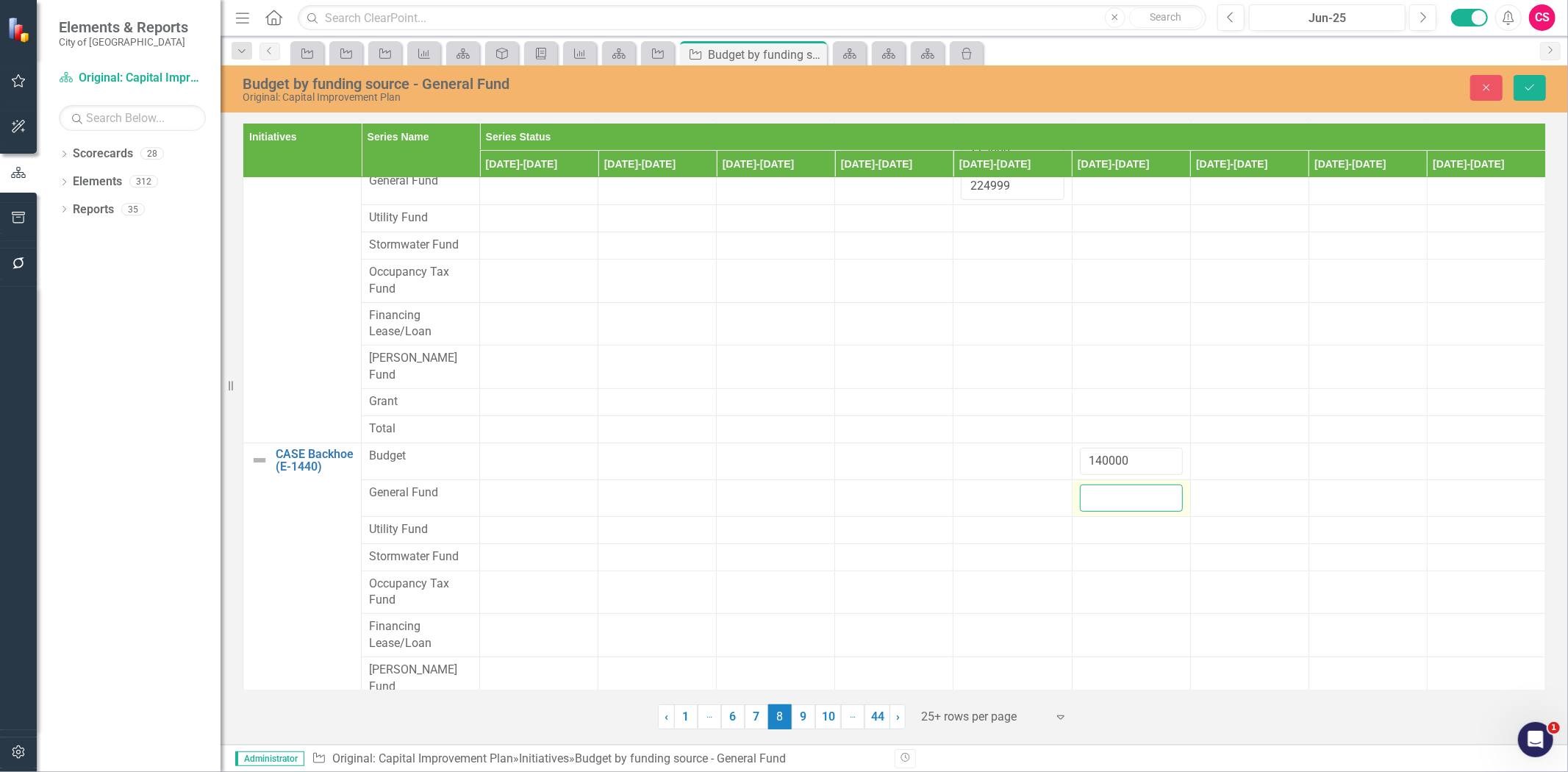
click at [1092, 484] on input "number" at bounding box center [1131, 498] width 103 height 27
paste input "140000"
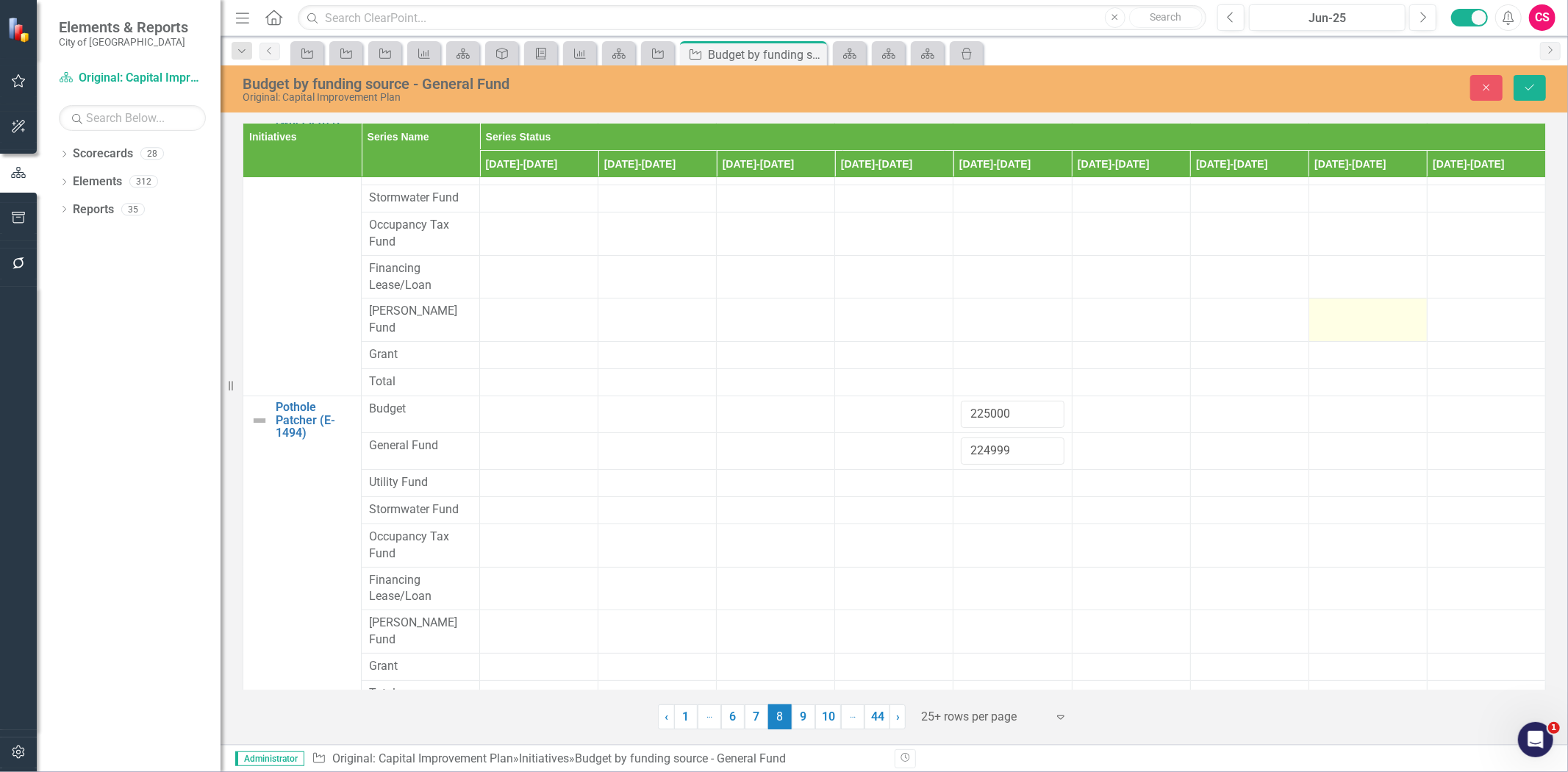
scroll to position [0, 0]
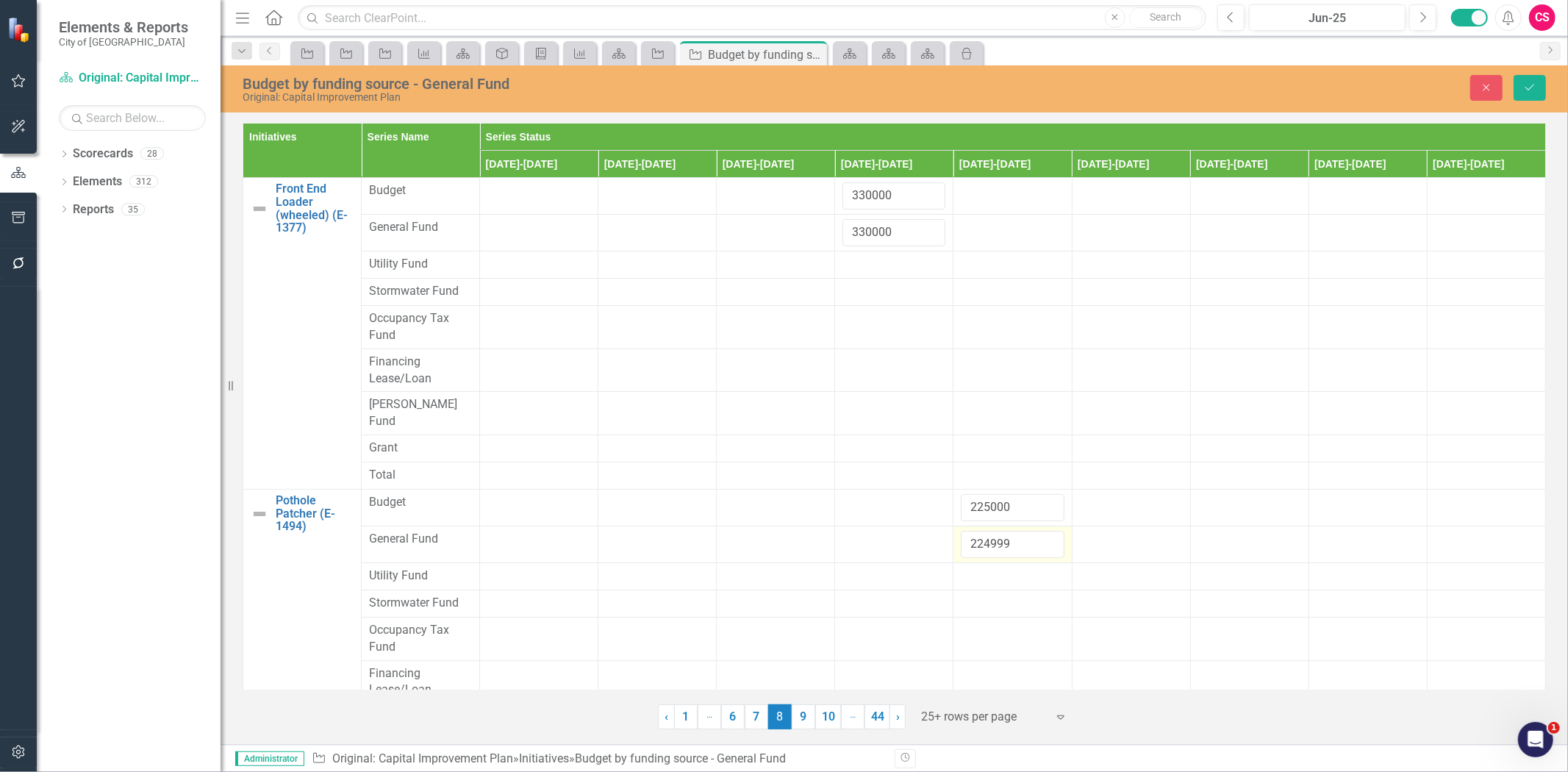
type input "140000"
click at [978, 537] on input "224999" at bounding box center [1012, 545] width 103 height 27
type input "225000"
click at [1516, 92] on button "Save" at bounding box center [1529, 88] width 32 height 26
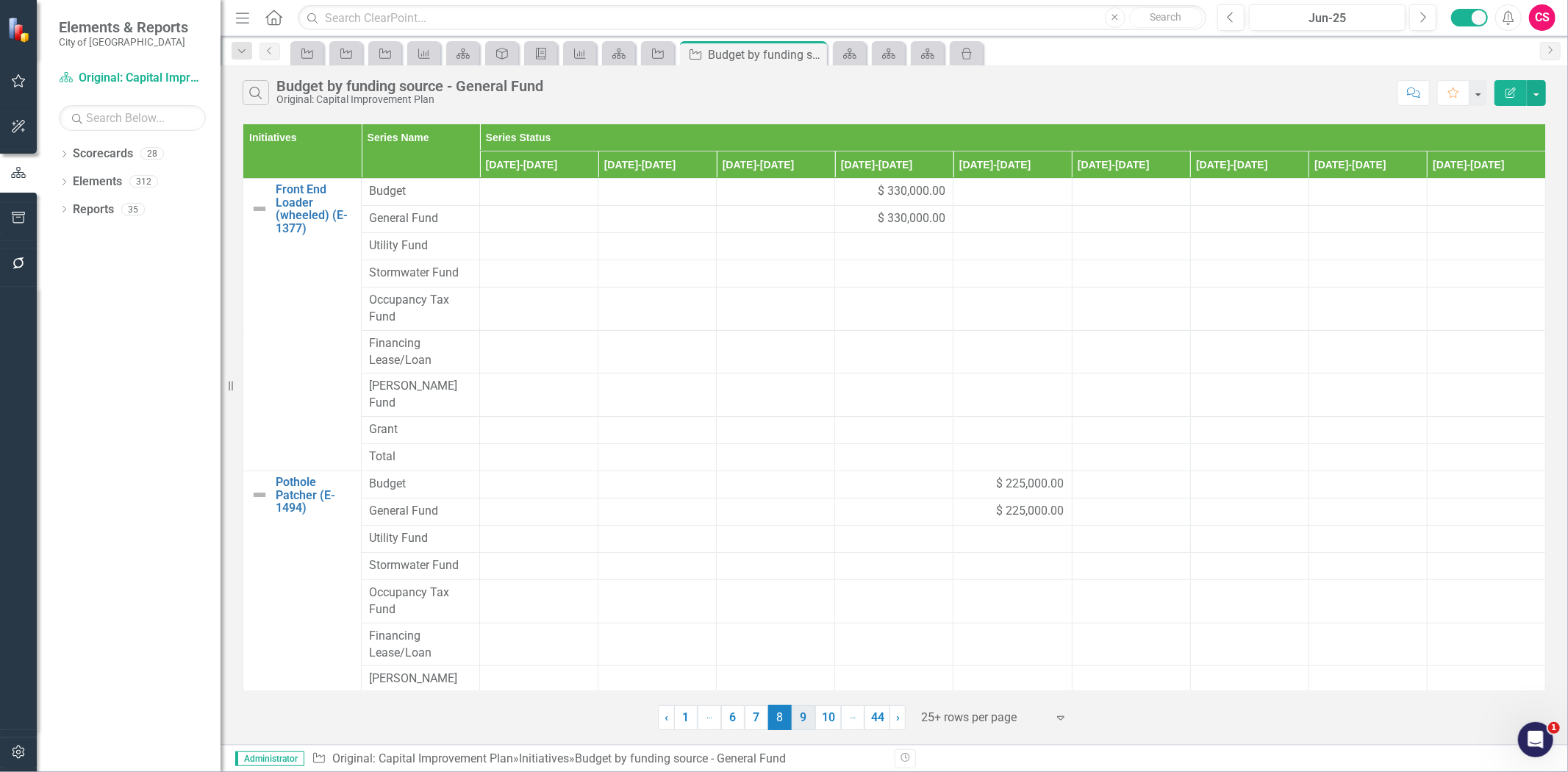
click at [796, 717] on link "9" at bounding box center [804, 718] width 23 height 25
click at [1203, 189] on div "$ 65,000.00" at bounding box center [1249, 191] width 103 height 17
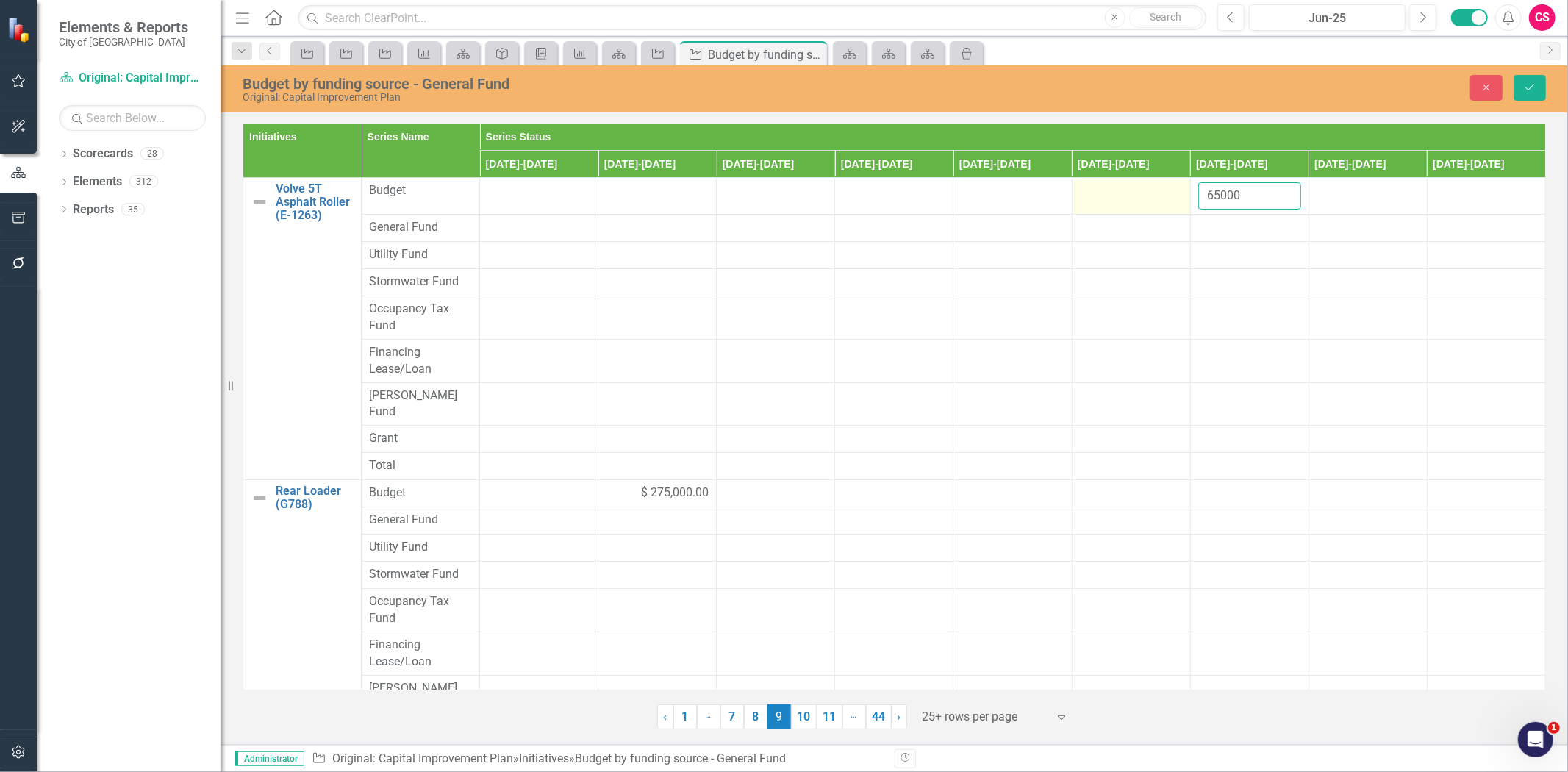
drag, startPoint x: 1222, startPoint y: 196, endPoint x: 1149, endPoint y: 198, distance: 73.0
click at [1149, 198] on tr "Volve 5T Asphalt Roller (E-1263) Link Map View Link Map Edit Edit Initiative Li…" at bounding box center [895, 196] width 1303 height 37
click at [1210, 225] on div at bounding box center [1249, 228] width 103 height 18
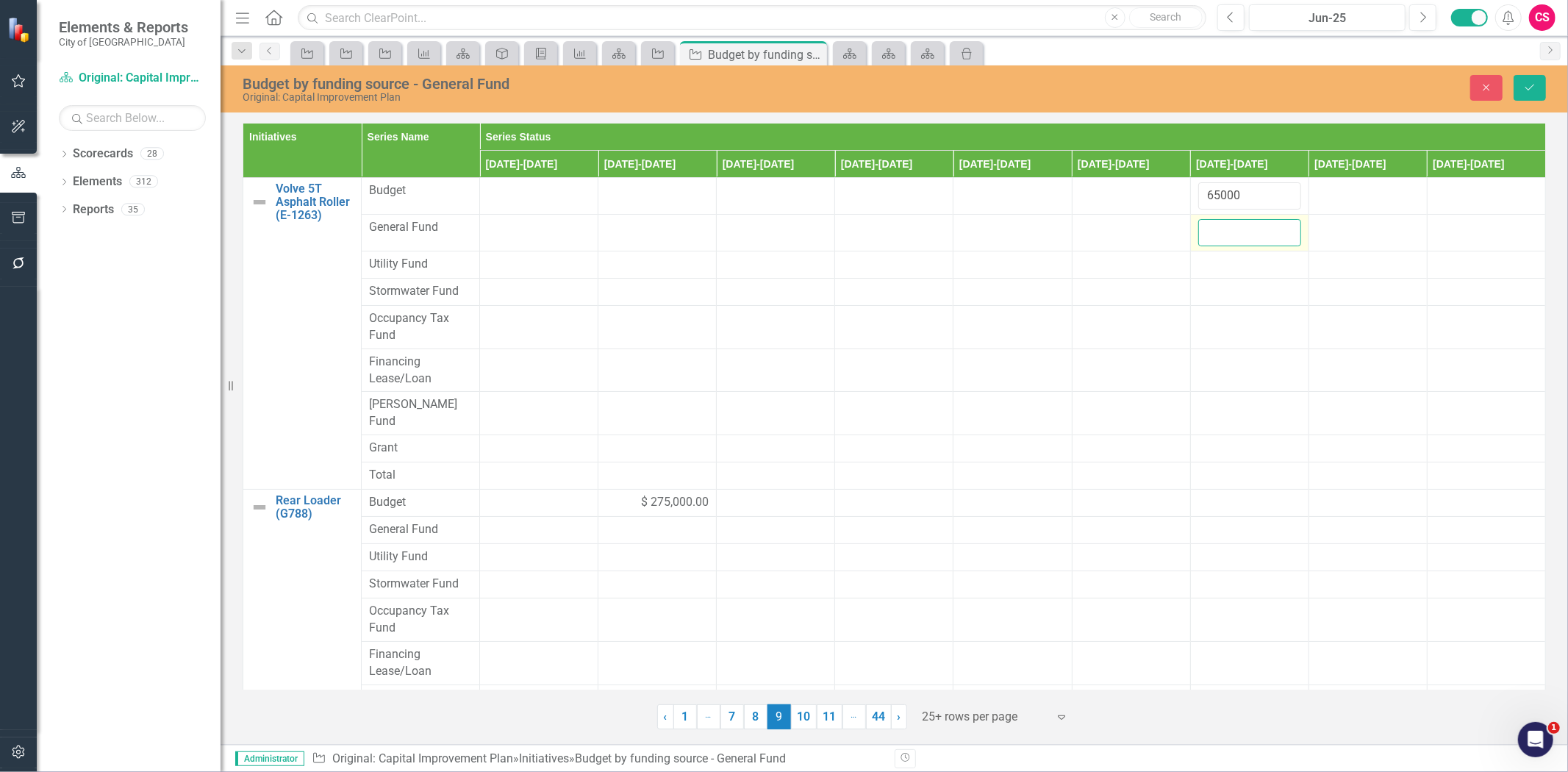
click at [1215, 239] on input "number" at bounding box center [1249, 233] width 103 height 27
paste input "65000"
type input "65000"
click at [622, 495] on div "$ 275,000.00" at bounding box center [657, 503] width 103 height 17
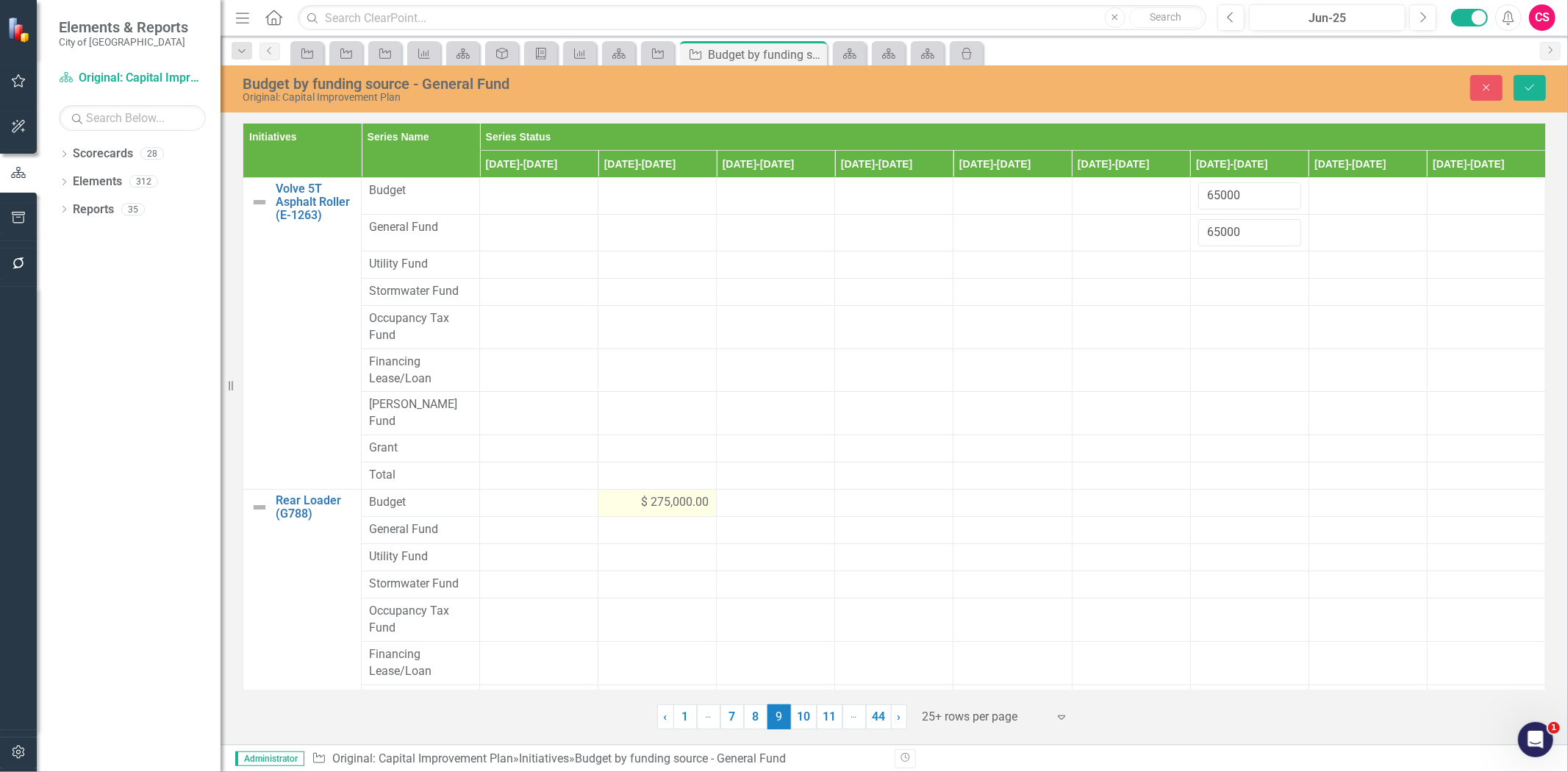
click at [623, 495] on div "$ 275,000.00" at bounding box center [657, 503] width 103 height 17
click at [625, 495] on div "$ 275,000.00" at bounding box center [657, 503] width 103 height 17
click at [626, 495] on div "$ 275,000.00" at bounding box center [657, 503] width 103 height 17
drag, startPoint x: 659, startPoint y: 487, endPoint x: 590, endPoint y: 484, distance: 69.1
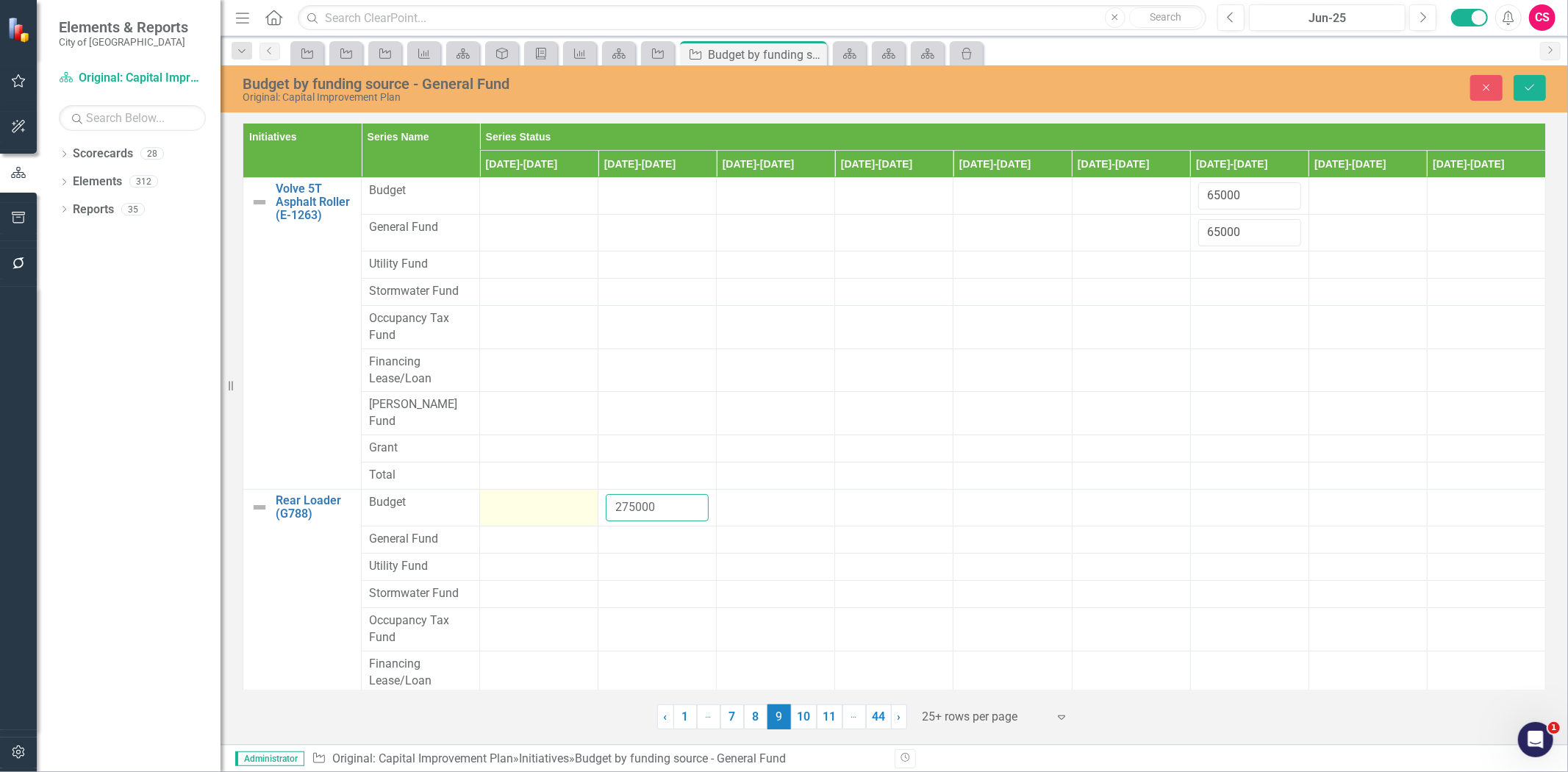
click at [585, 490] on tr "Rear Loader (G788) Link Map View Link Map Edit Edit Initiative Link Open Elemen…" at bounding box center [895, 508] width 1303 height 37
click at [625, 531] on div at bounding box center [657, 540] width 103 height 18
click at [630, 533] on input "number" at bounding box center [657, 545] width 103 height 27
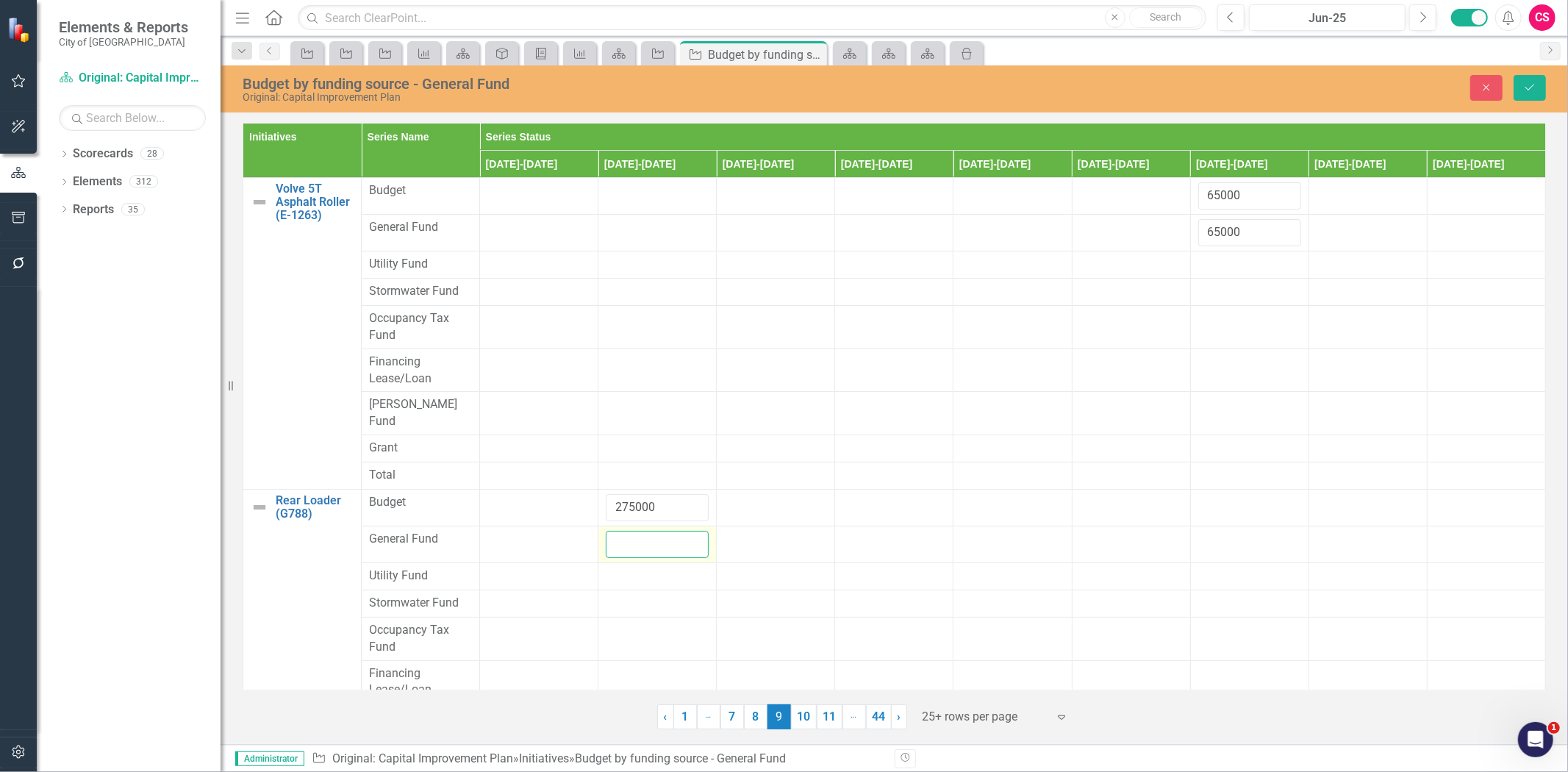
paste input "275000"
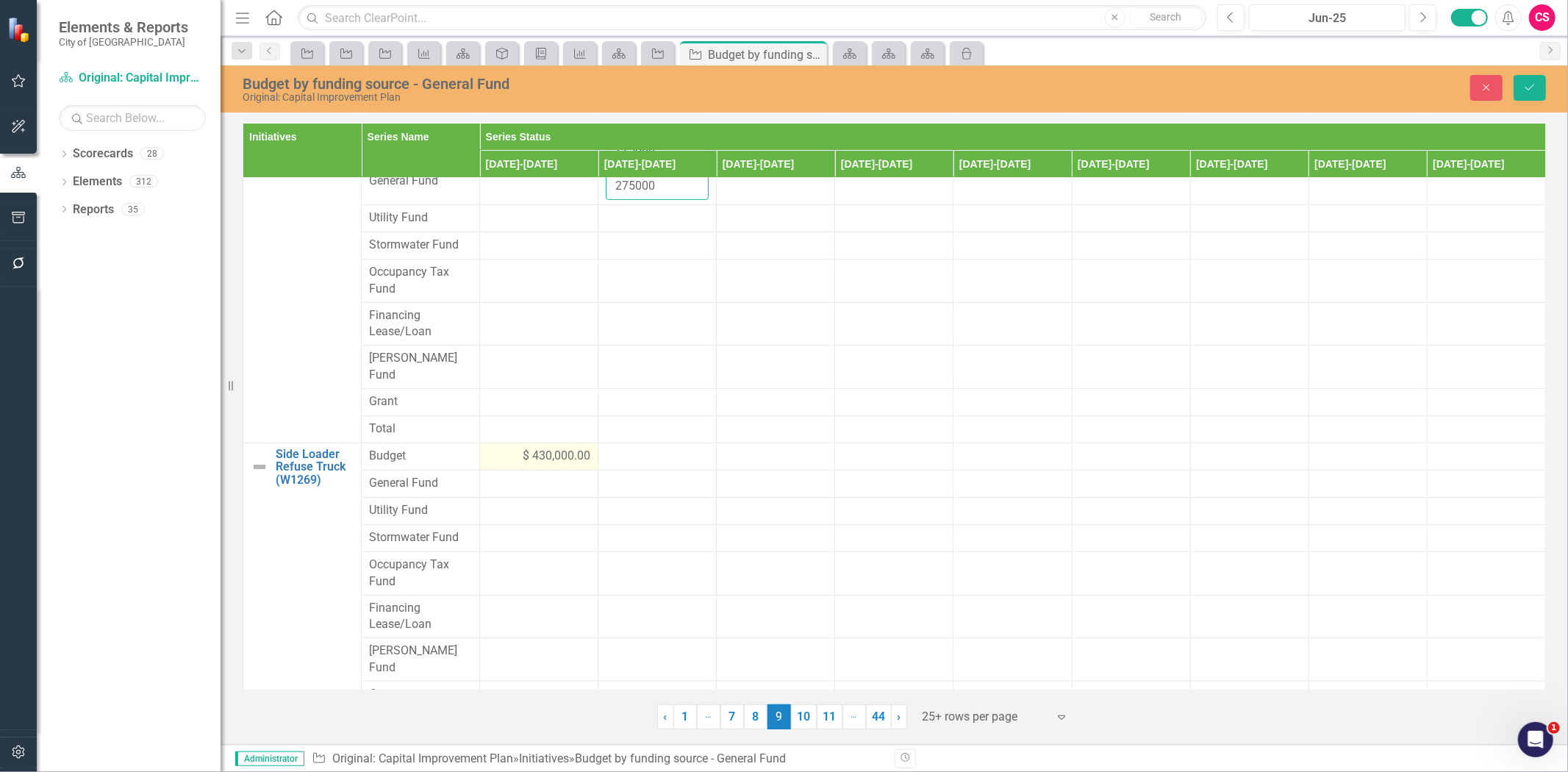
type input "275000"
click at [494, 448] on div "$ 430,000.00" at bounding box center [539, 456] width 103 height 17
drag, startPoint x: 456, startPoint y: 428, endPoint x: 488, endPoint y: 434, distance: 32.6
click at [452, 443] on tr "Side Loader Refuse Truck (W1269) Link Map View Link Map Edit Edit Initiative Li…" at bounding box center [895, 461] width 1303 height 37
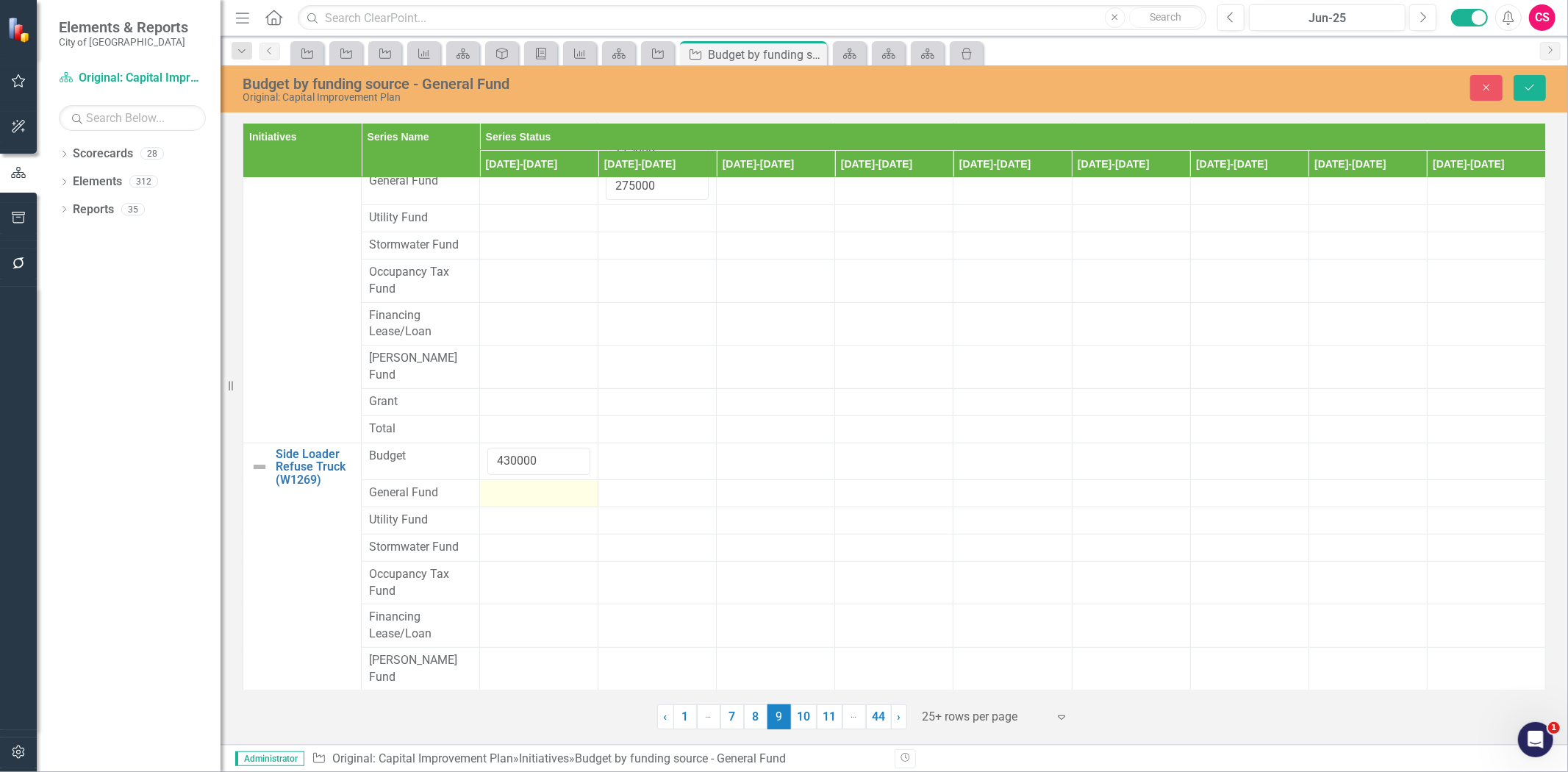
click at [502, 484] on div at bounding box center [539, 493] width 103 height 18
click at [508, 484] on input "number" at bounding box center [539, 498] width 103 height 27
paste input "430000"
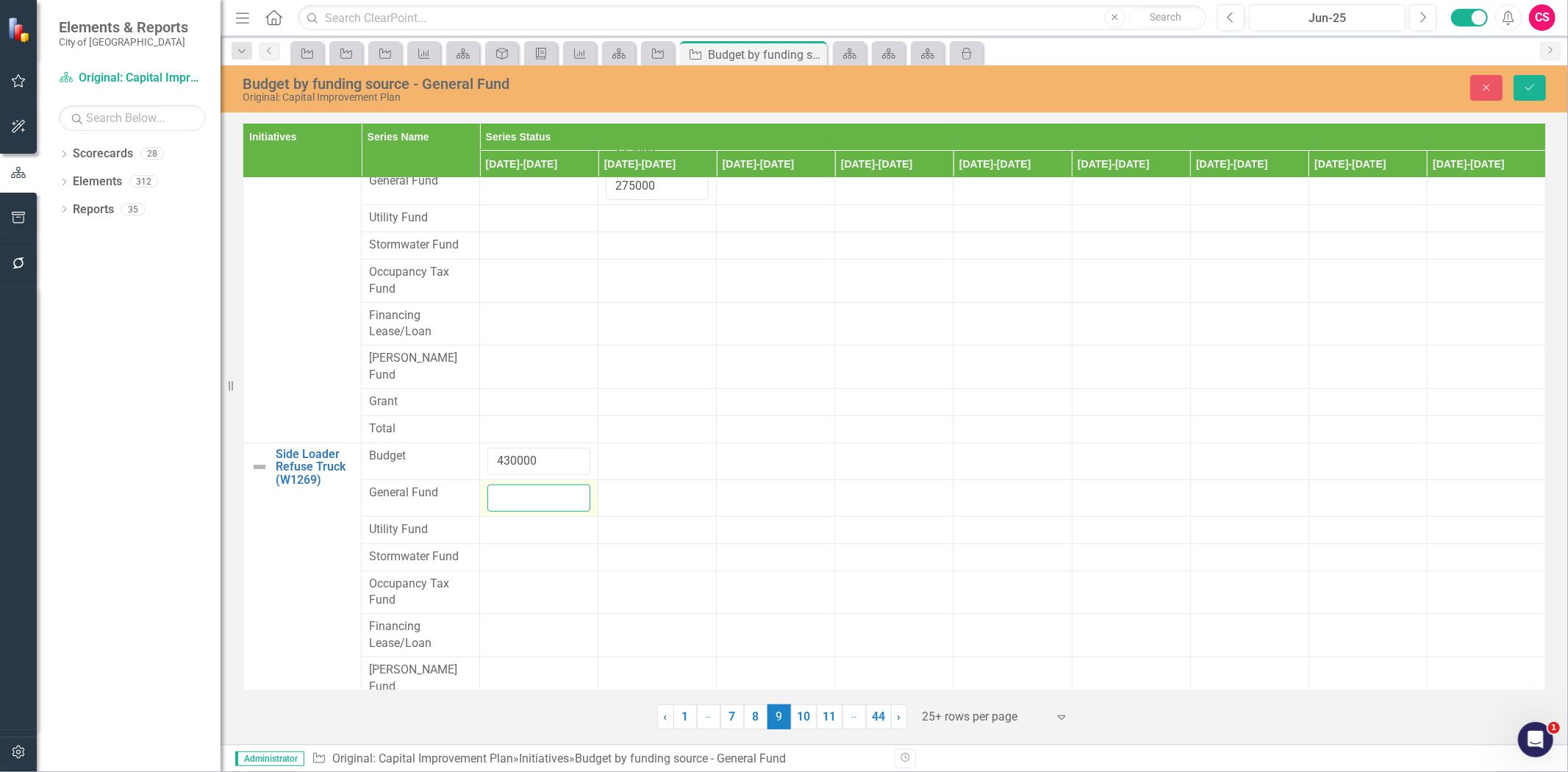
type input "430000"
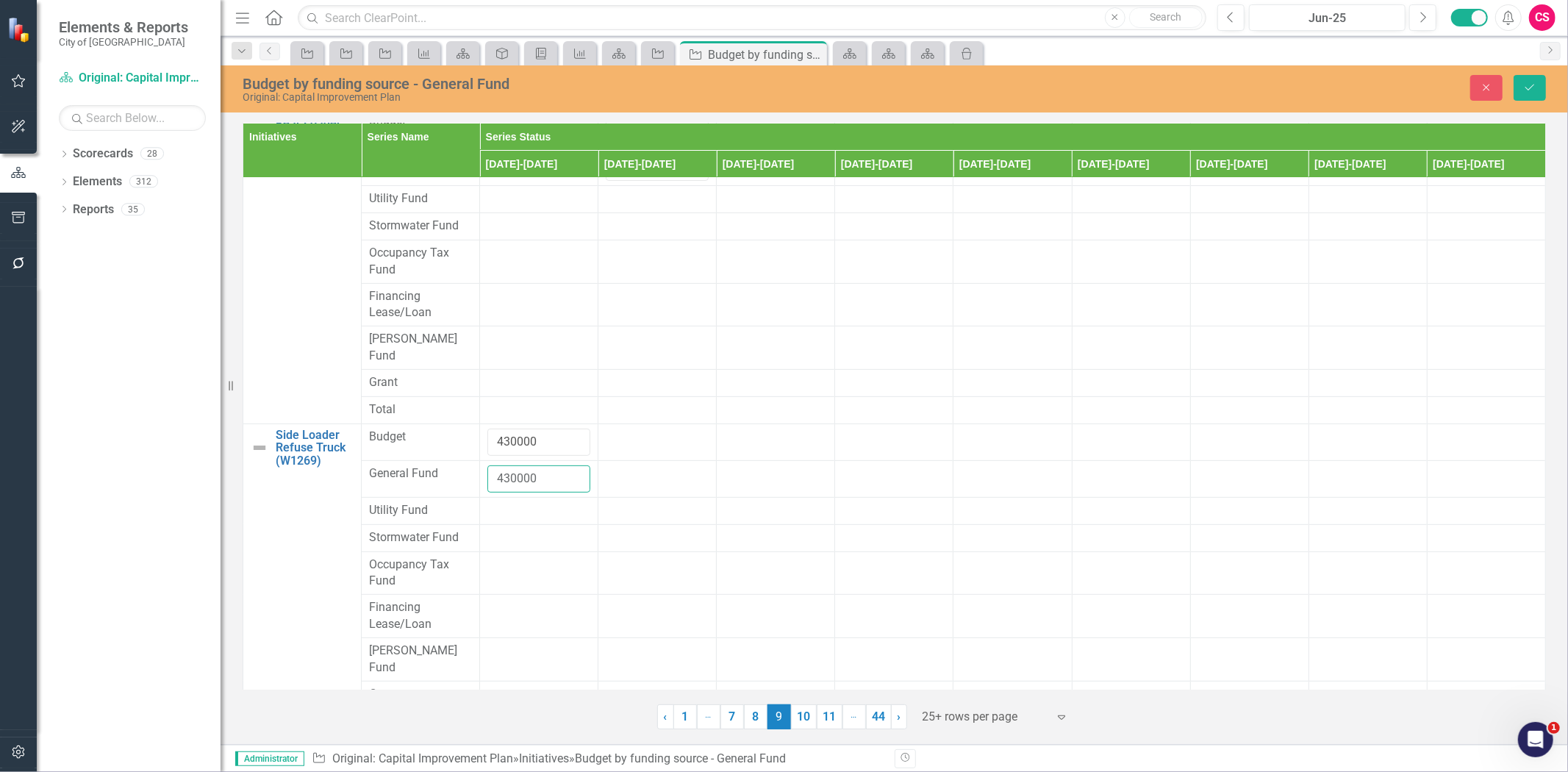
scroll to position [0, 0]
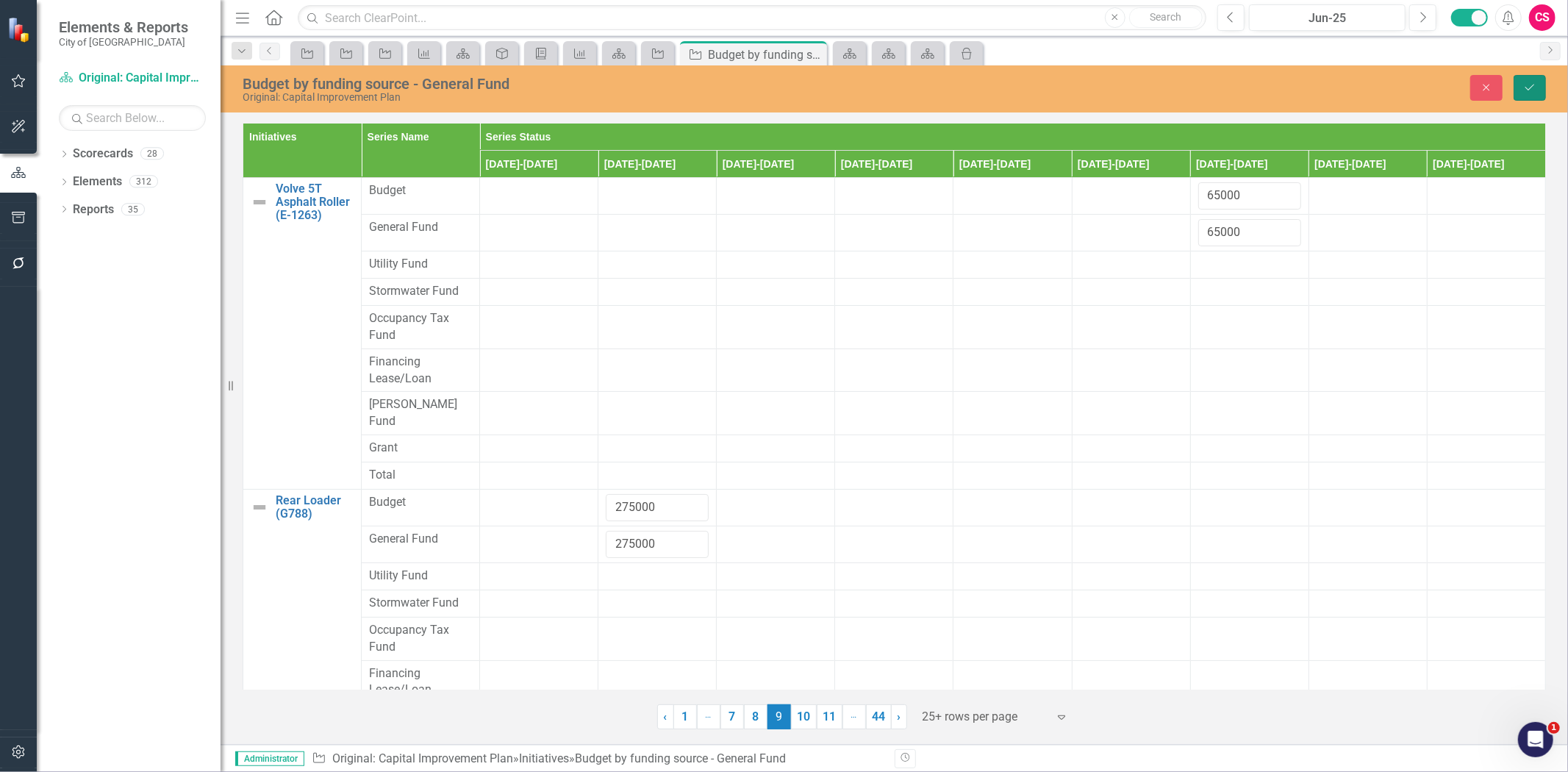
click at [1525, 86] on icon "Save" at bounding box center [1530, 87] width 13 height 10
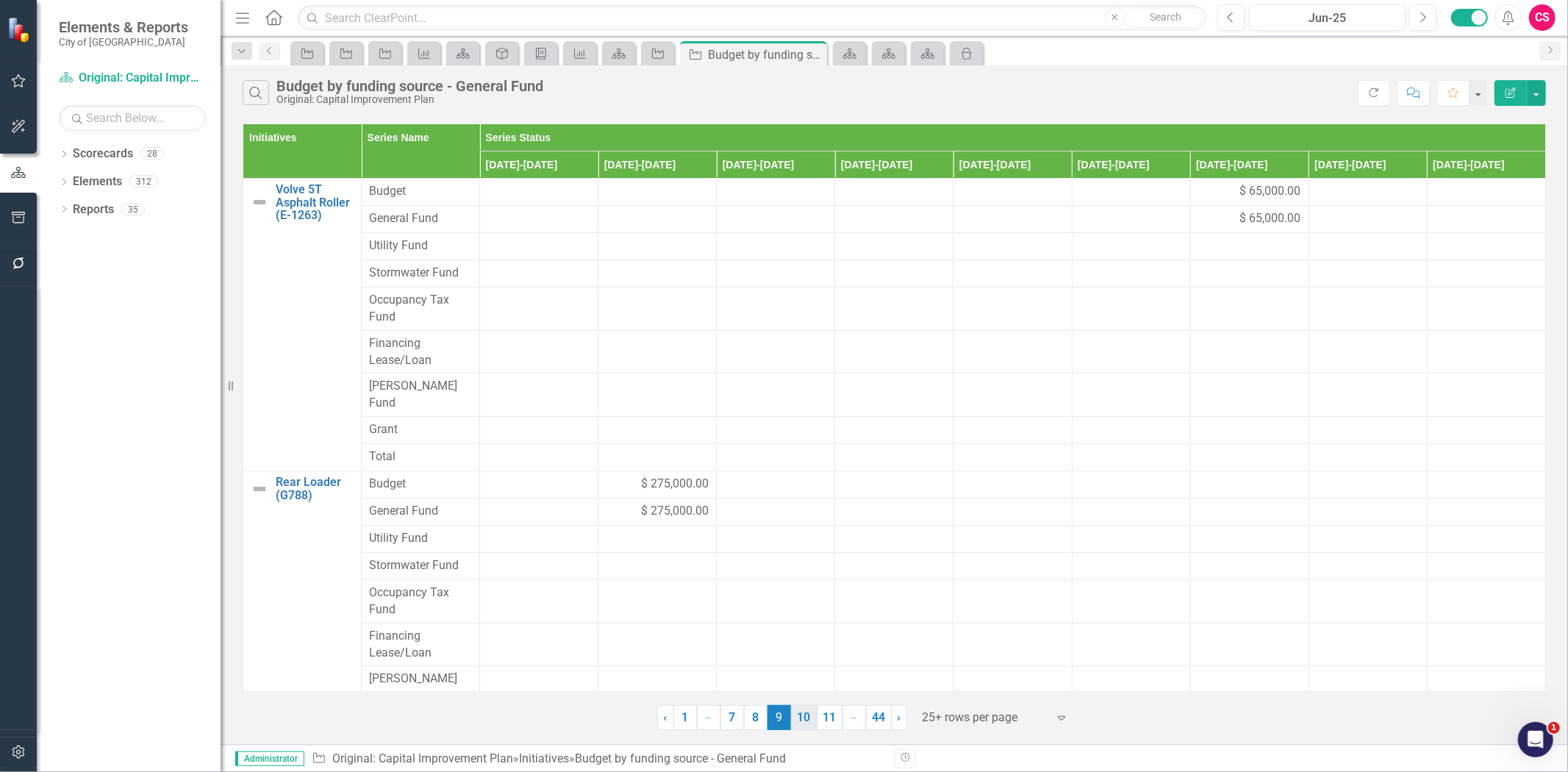
click at [804, 714] on link "10" at bounding box center [804, 718] width 26 height 25
click at [856, 195] on div "$ 250,000.00" at bounding box center [894, 191] width 103 height 17
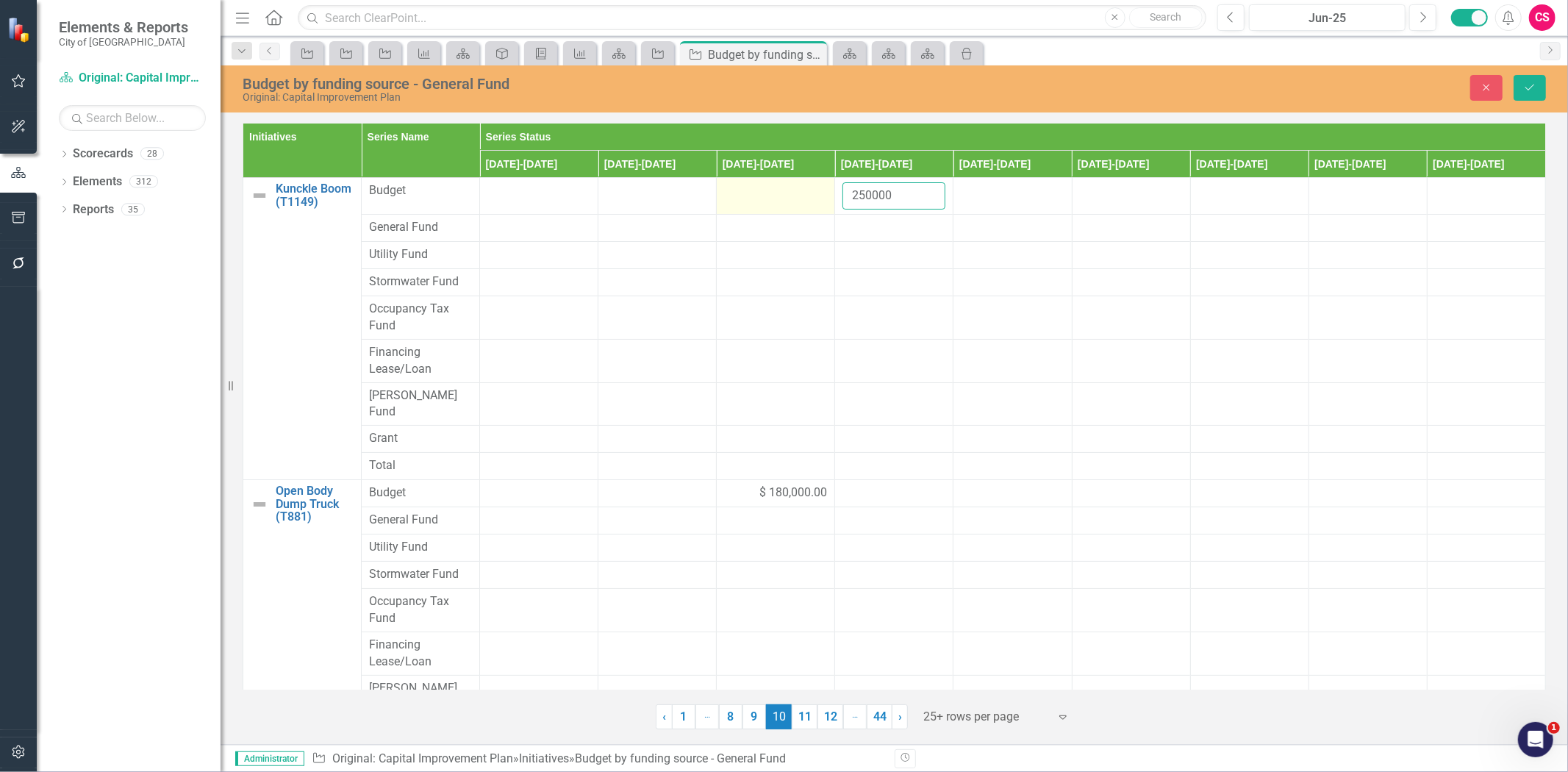
click at [835, 196] on td "250000" at bounding box center [894, 196] width 119 height 37
click at [871, 224] on div at bounding box center [894, 228] width 103 height 18
click at [871, 229] on input "number" at bounding box center [894, 233] width 103 height 27
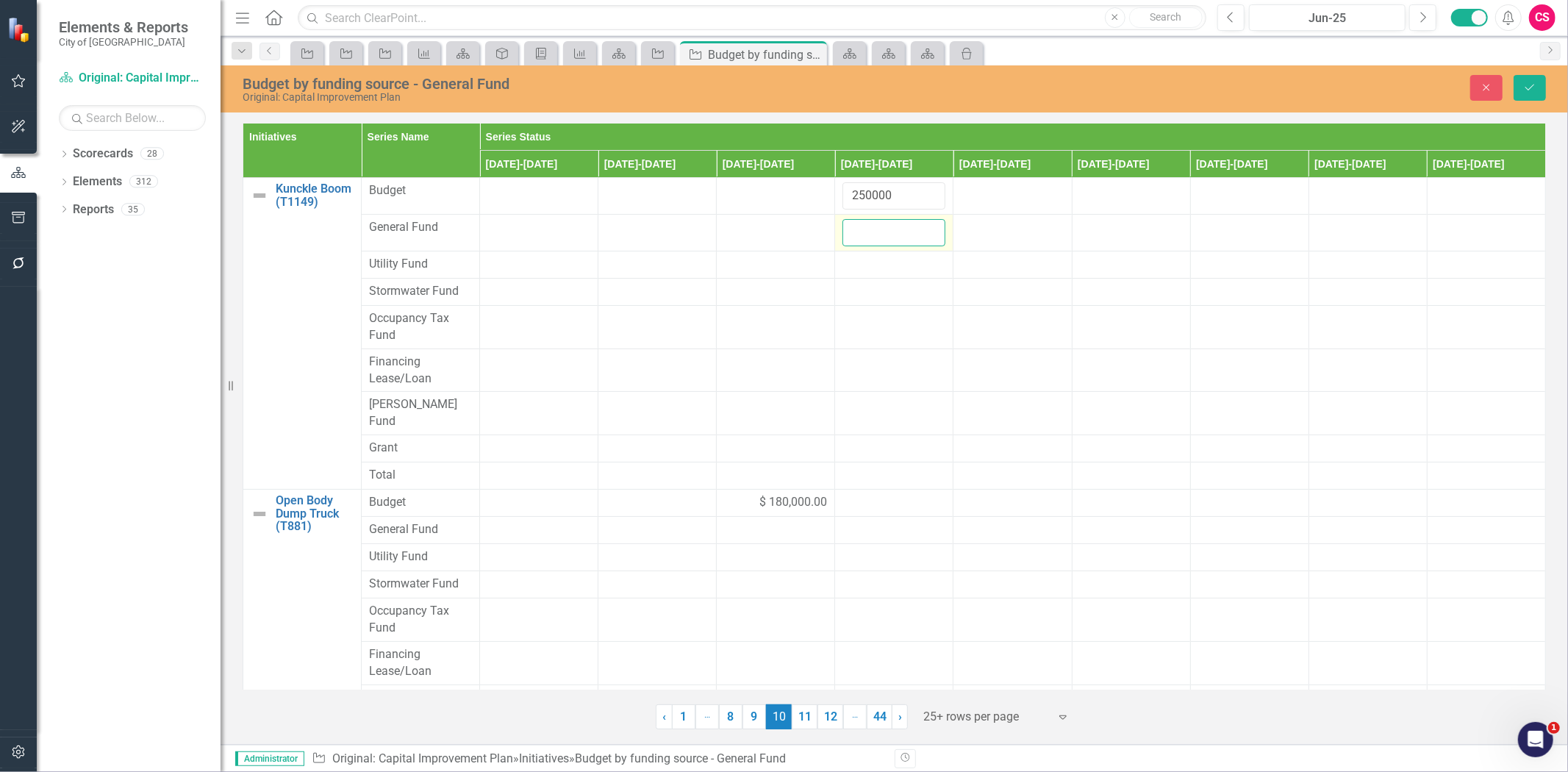
paste input "250000"
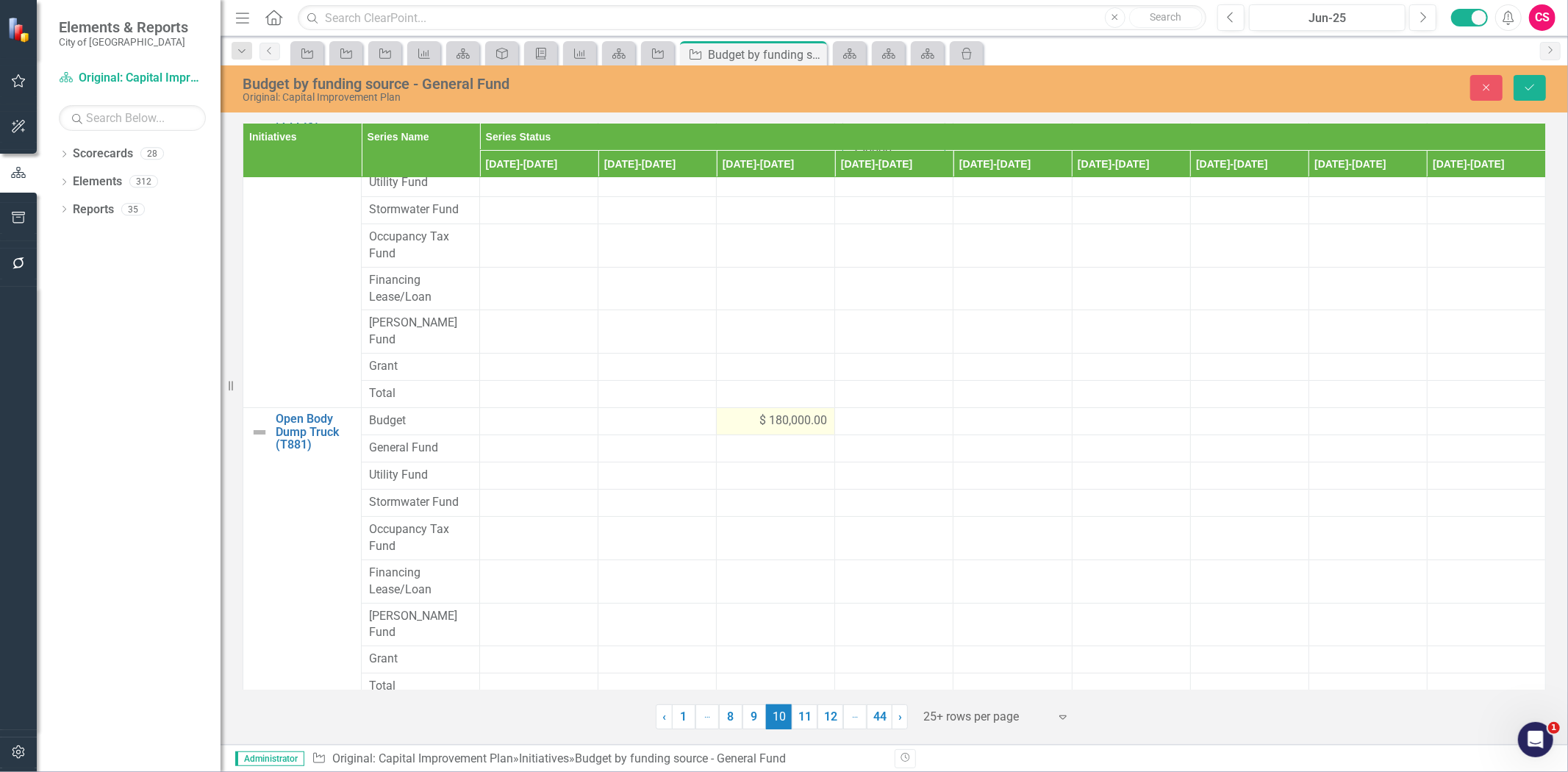
type input "250000"
click at [739, 413] on div "$ 180,000.00" at bounding box center [775, 421] width 103 height 17
click at [740, 413] on div "$ 180,000.00" at bounding box center [775, 421] width 103 height 17
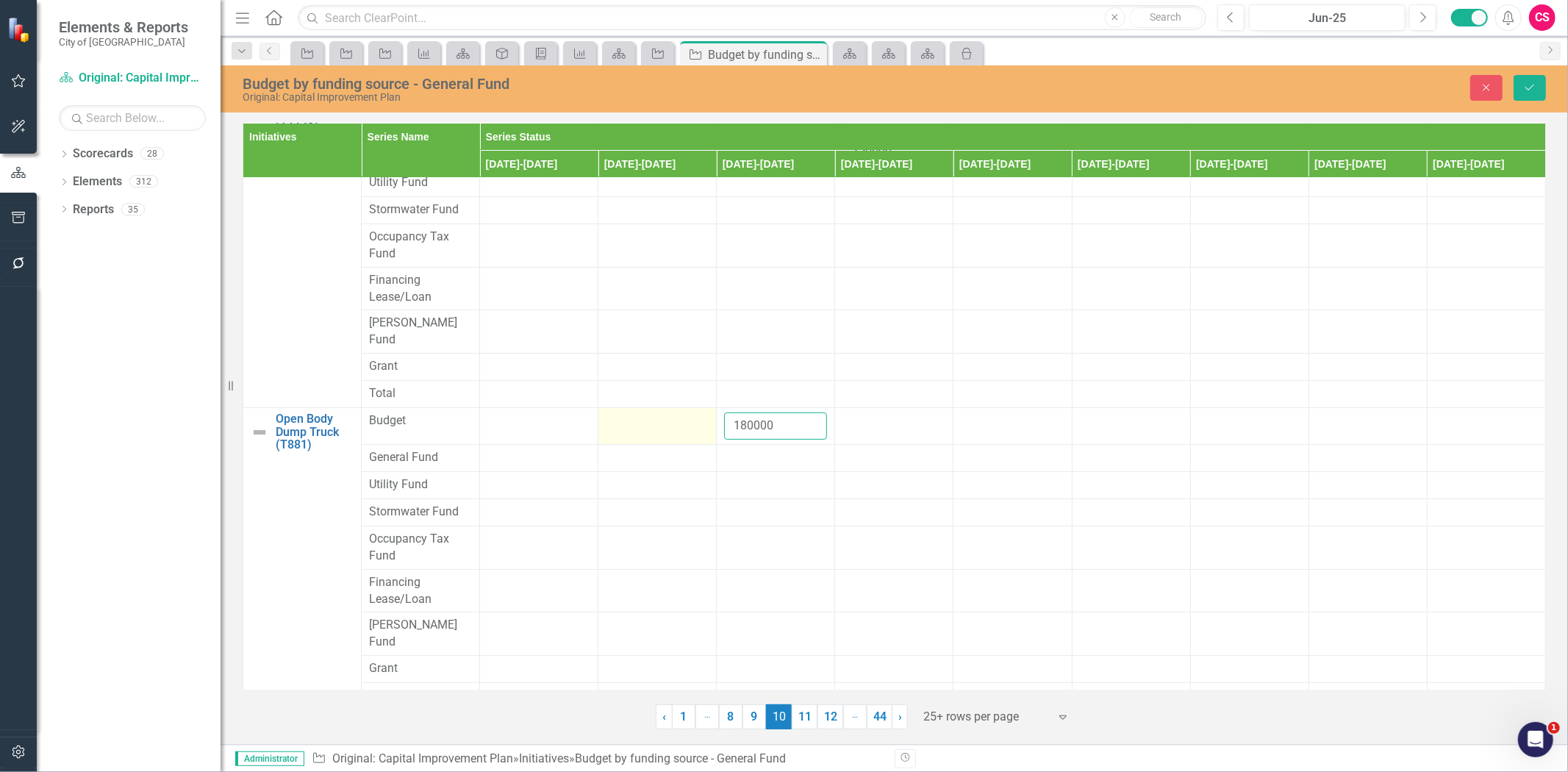
drag, startPoint x: 786, startPoint y: 414, endPoint x: 710, endPoint y: 402, distance: 76.9
click at [691, 408] on tr "Open Body Dump Truck (T881) Link Map View Link Map Edit Edit Initiative Link Op…" at bounding box center [895, 426] width 1303 height 37
click at [751, 445] on td at bounding box center [776, 458] width 119 height 27
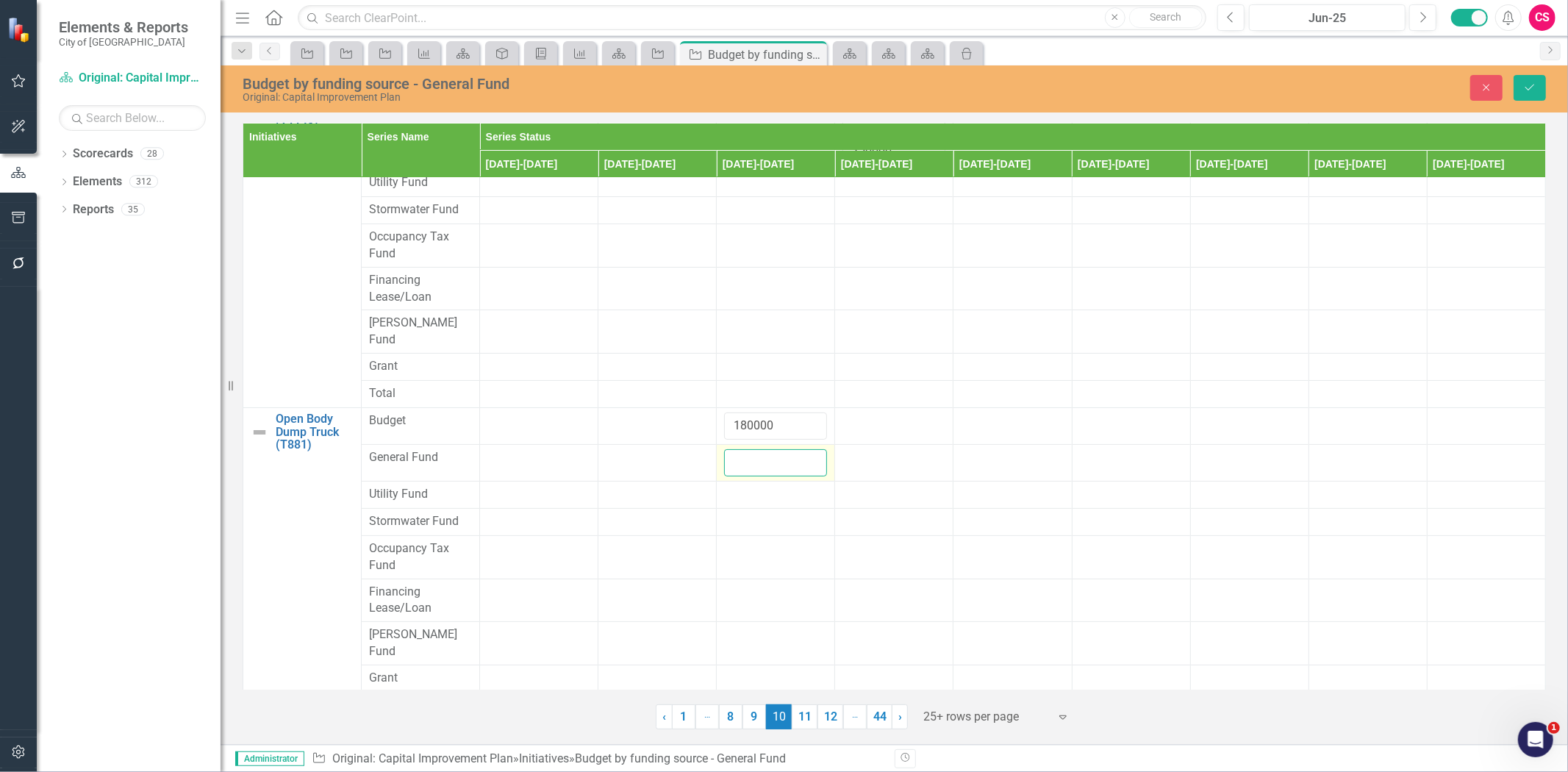
click at [752, 456] on input "number" at bounding box center [775, 463] width 103 height 27
paste input "180000"
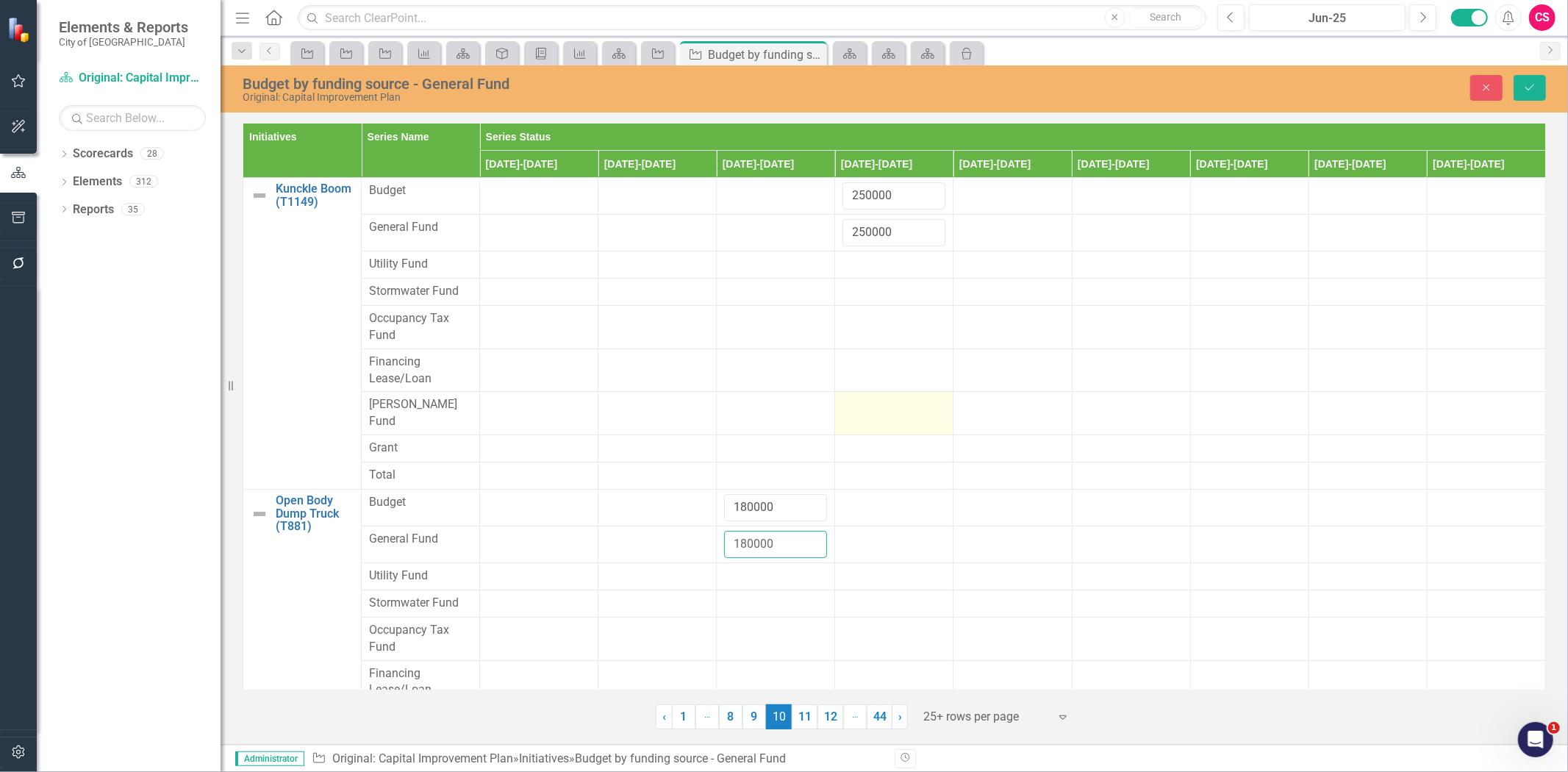
scroll to position [327, 0]
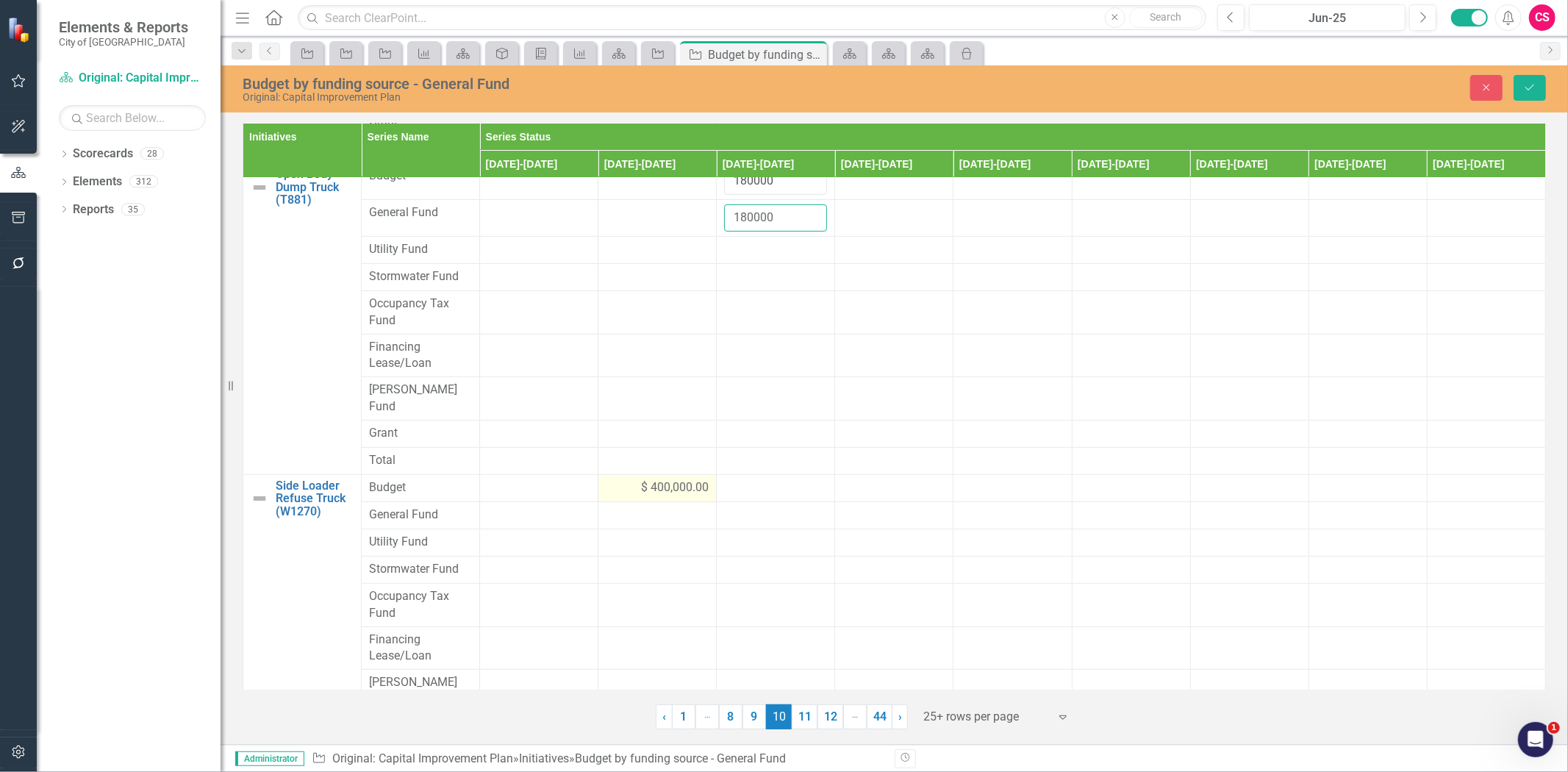
type input "180000"
click at [627, 480] on div "$ 400,000.00" at bounding box center [657, 488] width 103 height 17
click at [565, 474] on tr "Side Loader Refuse Truck (W1270) Link Map View Link Map Edit Edit Initiative Li…" at bounding box center [895, 492] width 1303 height 37
click at [634, 516] on div at bounding box center [657, 525] width 103 height 18
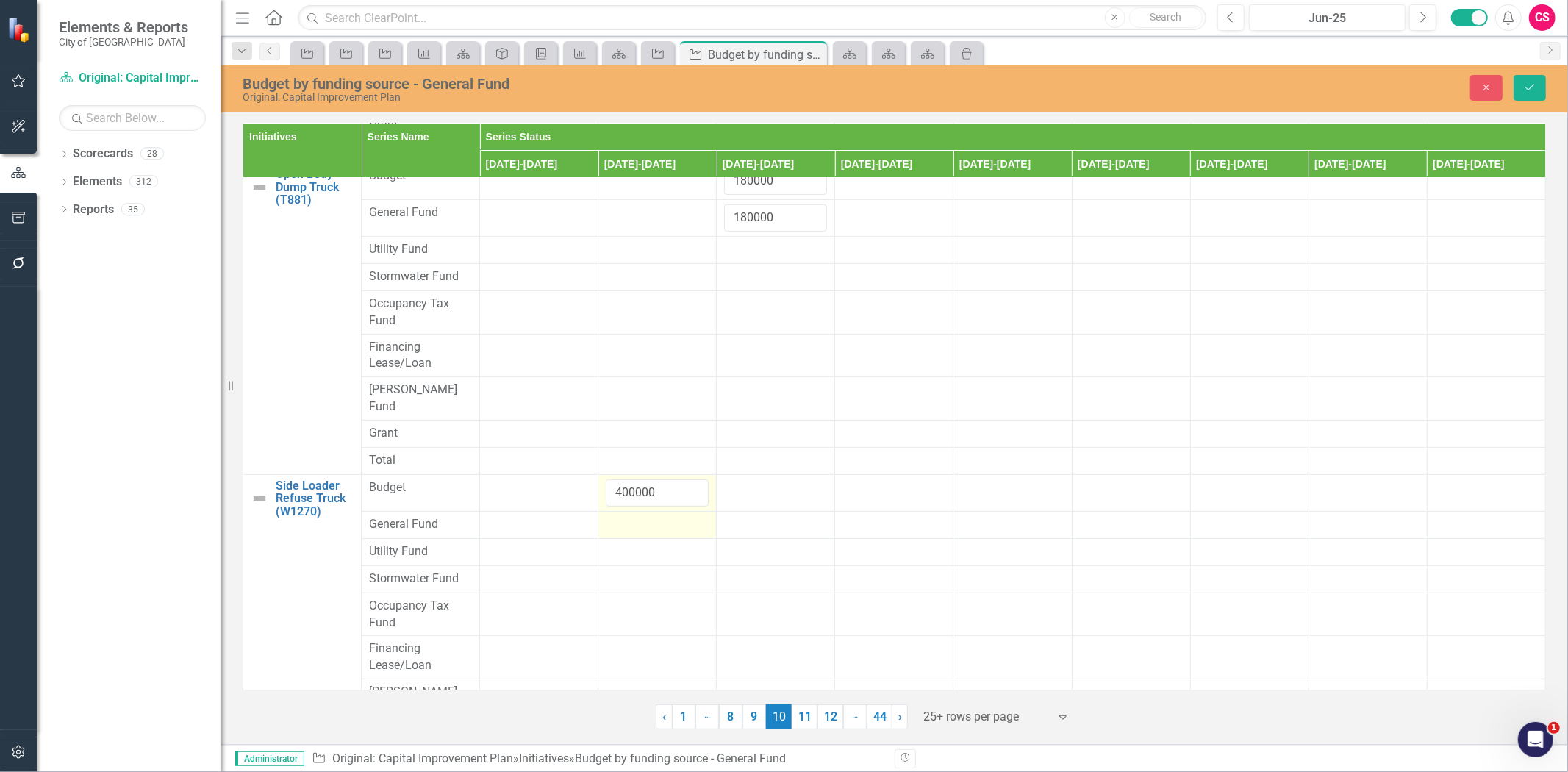
click at [634, 516] on div at bounding box center [657, 525] width 103 height 18
click at [634, 516] on input "number" at bounding box center [657, 530] width 103 height 27
type input "400000"
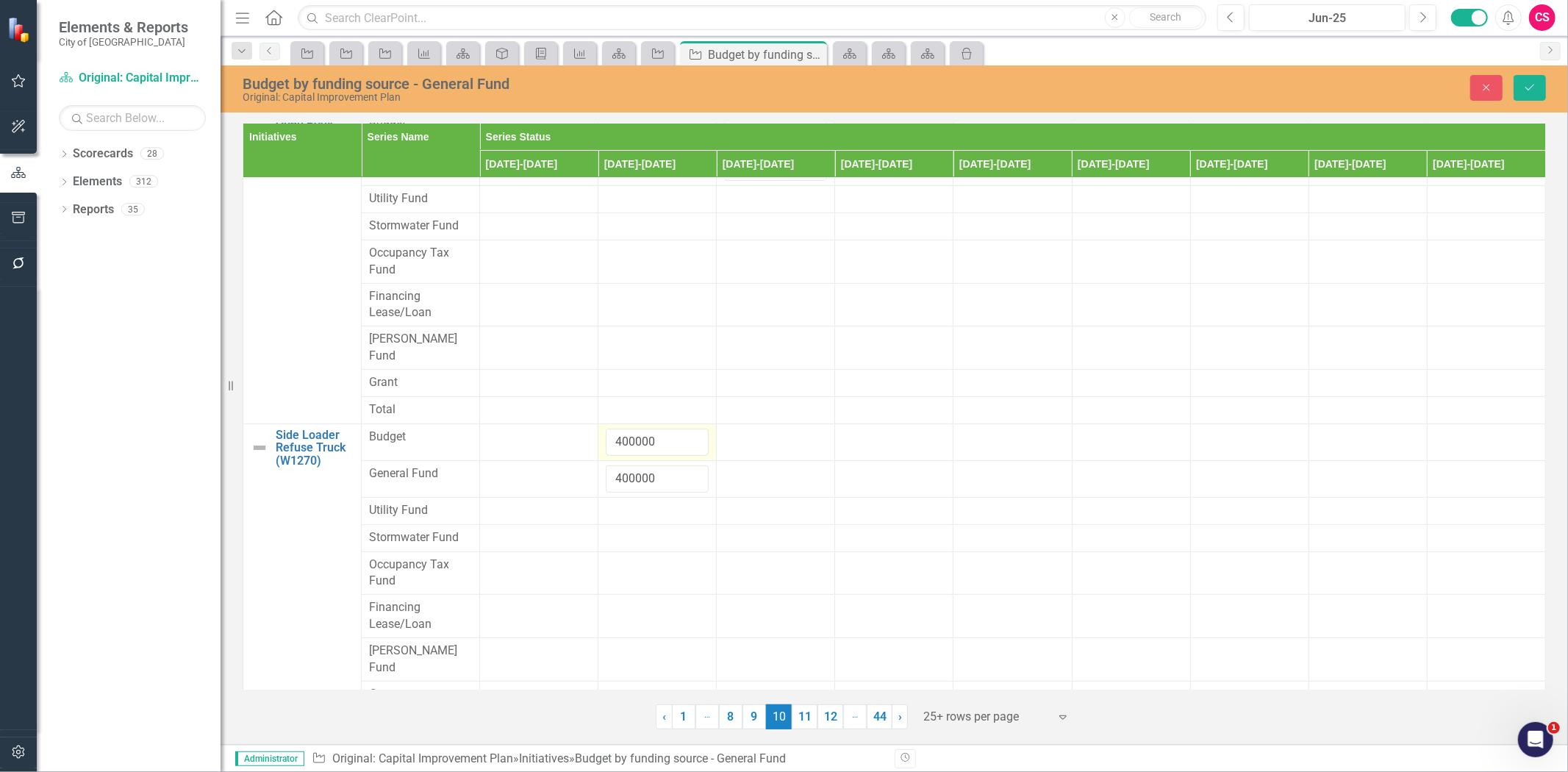
scroll to position [0, 0]
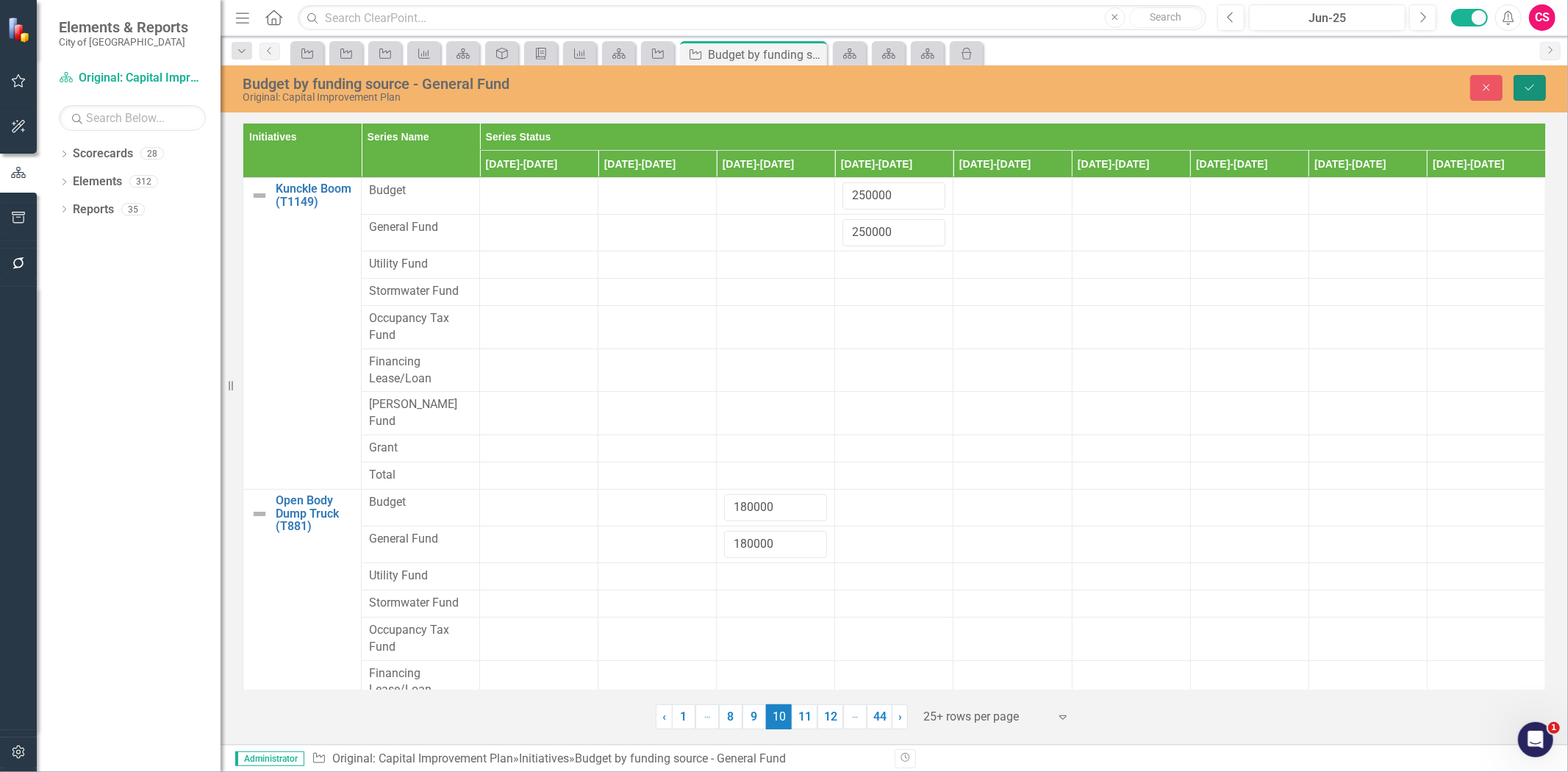
click at [1532, 83] on icon "Save" at bounding box center [1530, 87] width 13 height 10
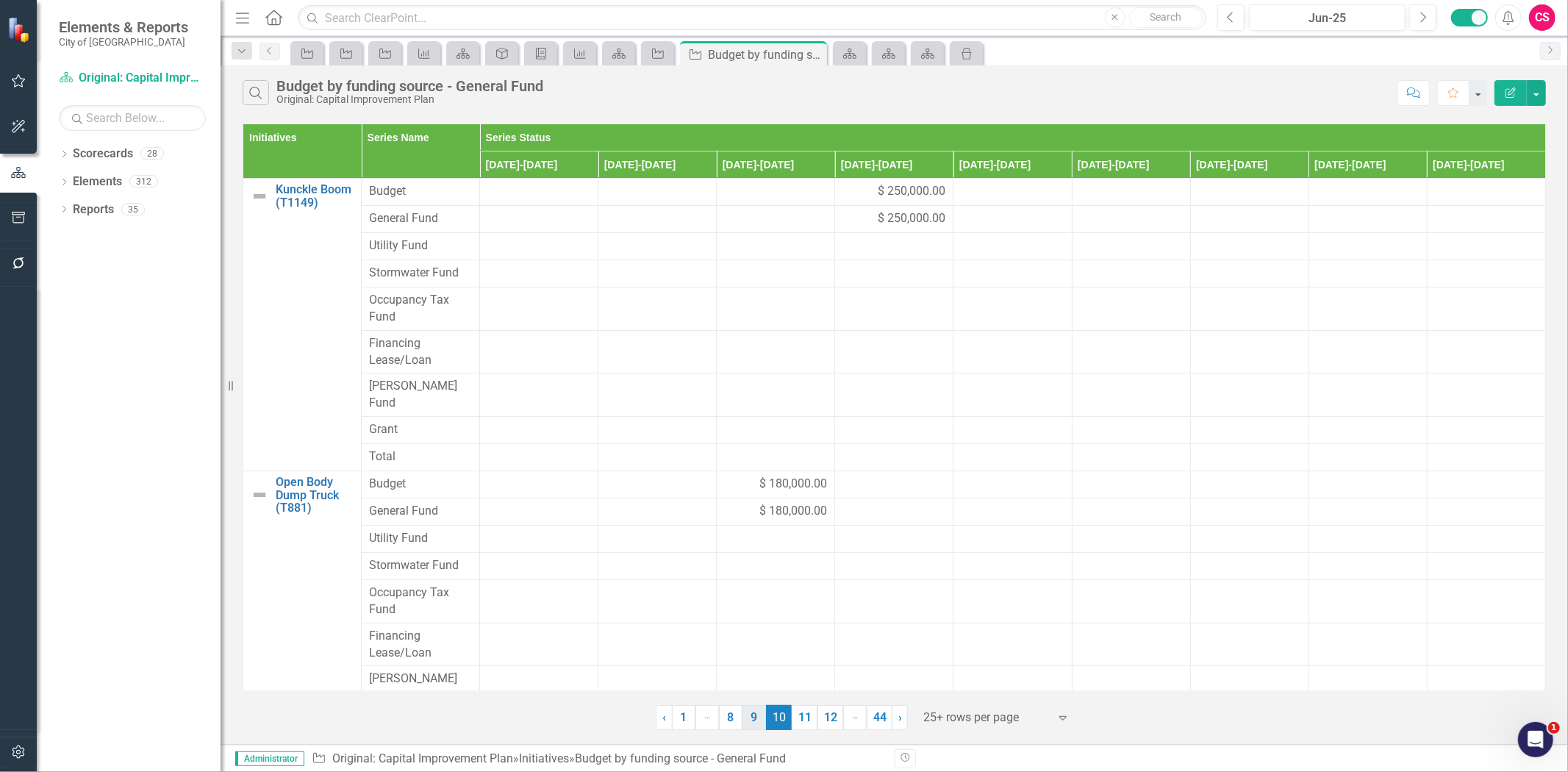
click at [799, 715] on link "11" at bounding box center [804, 718] width 26 height 25
click at [766, 721] on link "9" at bounding box center [754, 718] width 23 height 25
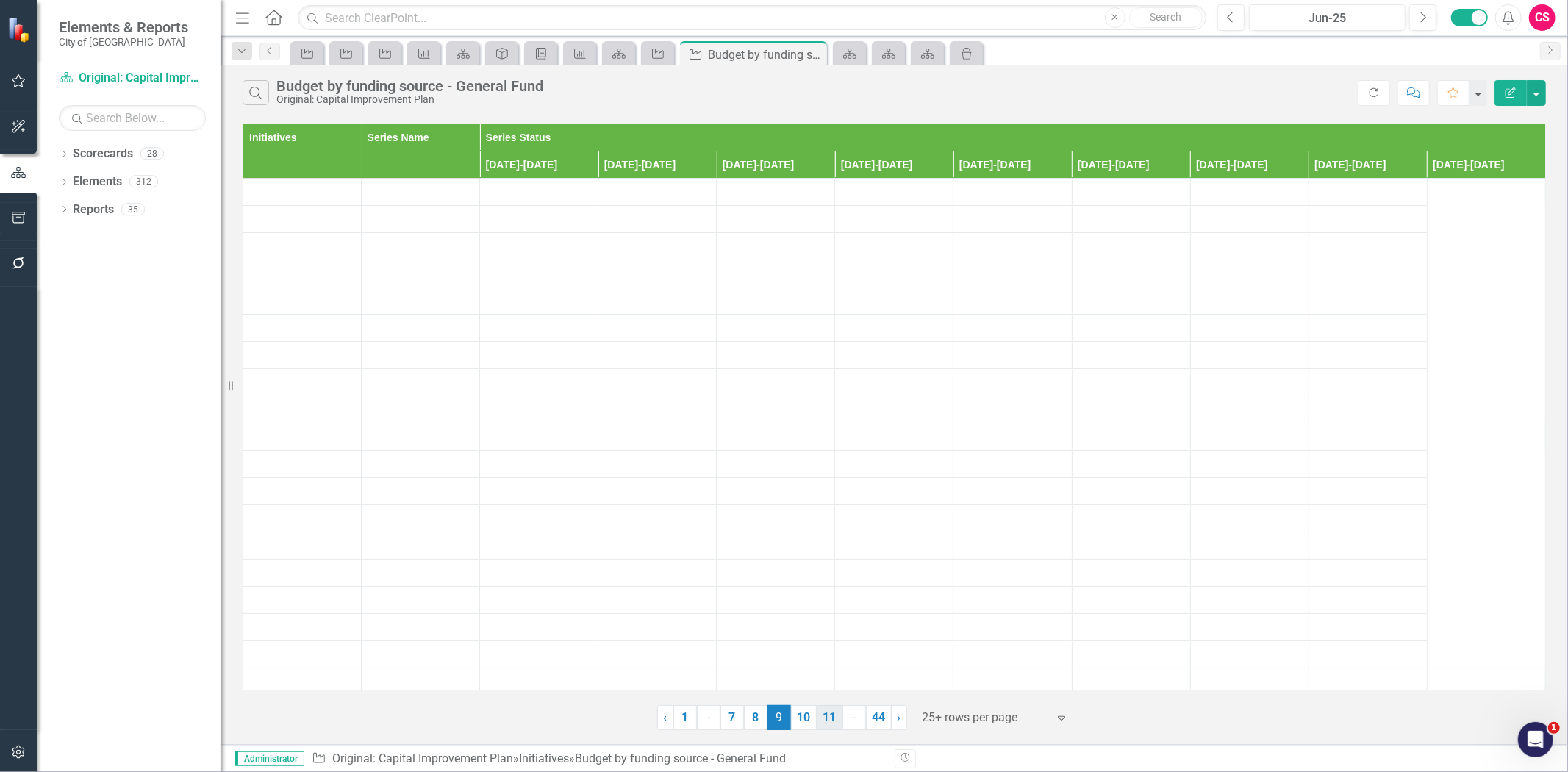
scroll to position [163, 0]
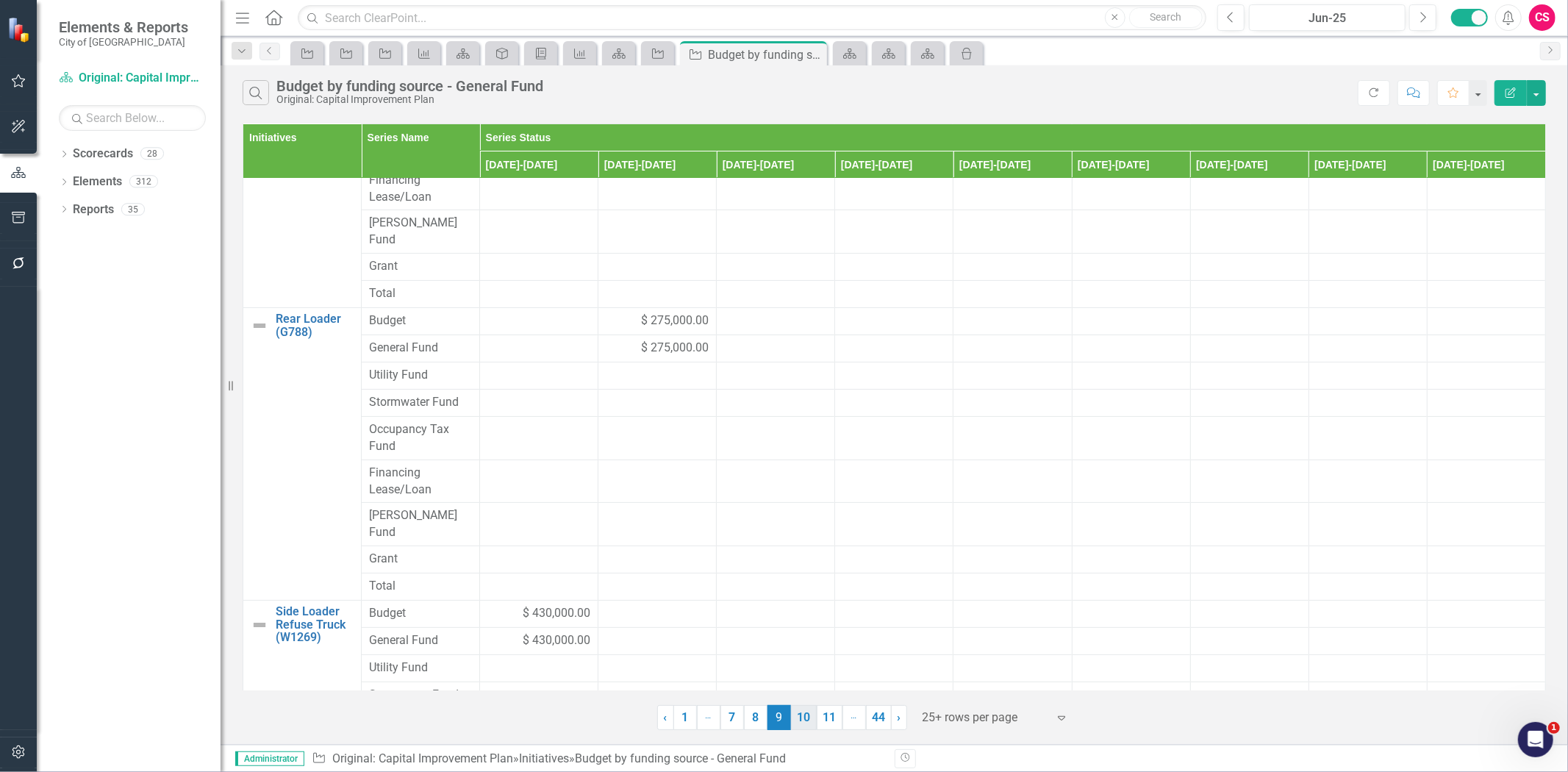
click at [804, 717] on link "10" at bounding box center [804, 718] width 26 height 25
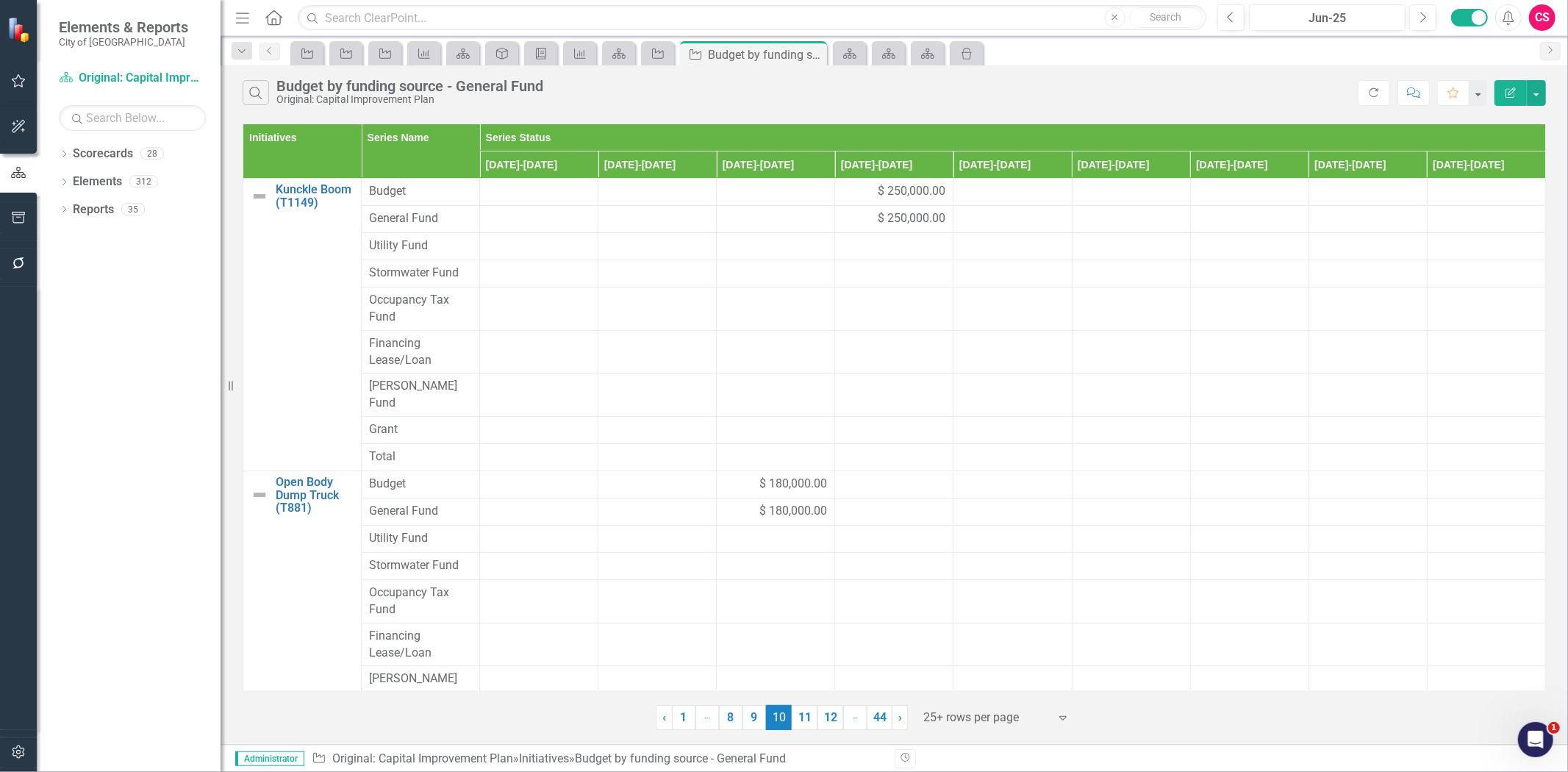
scroll to position [320, 0]
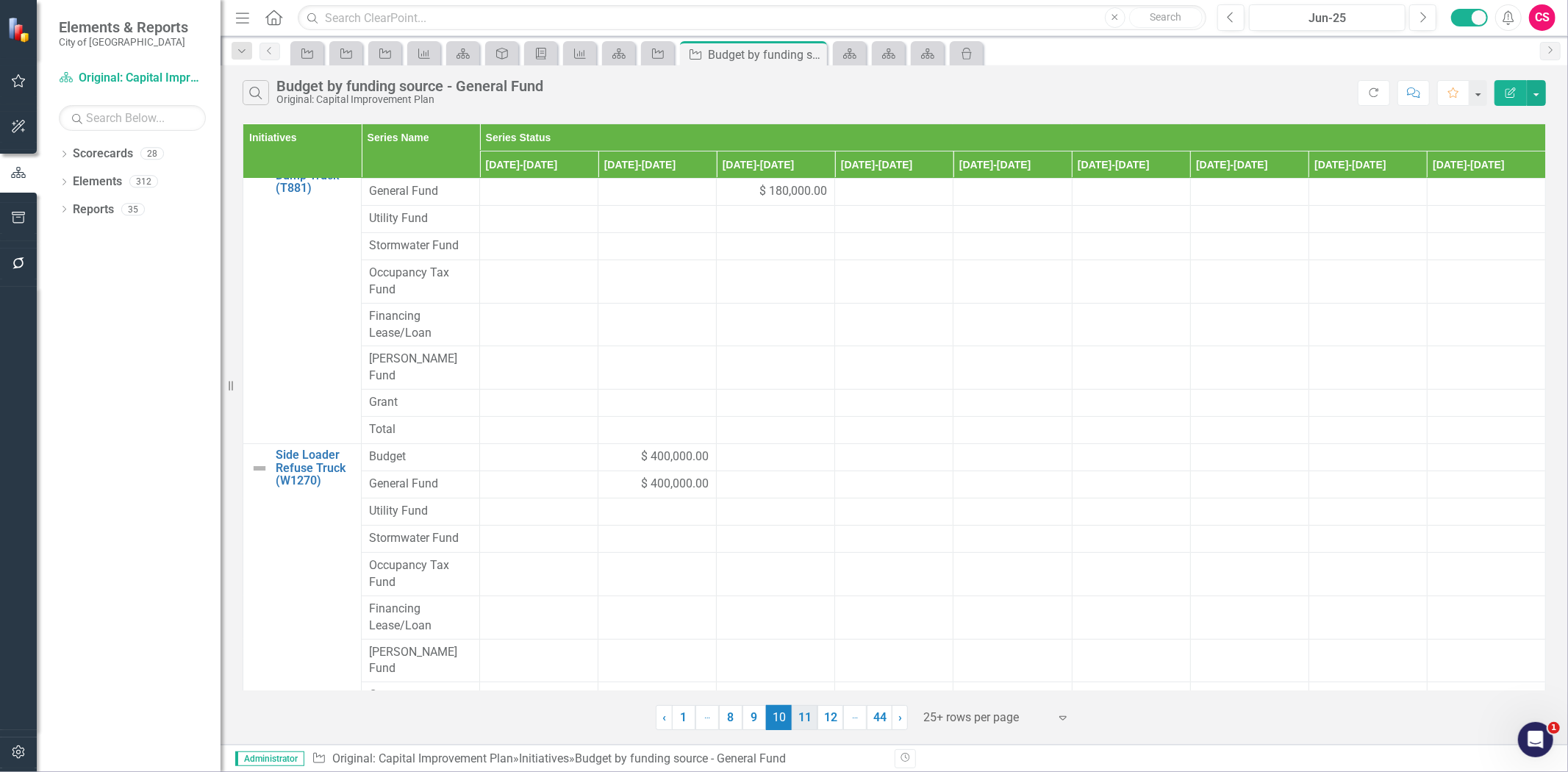
click at [800, 718] on link "11" at bounding box center [804, 718] width 26 height 25
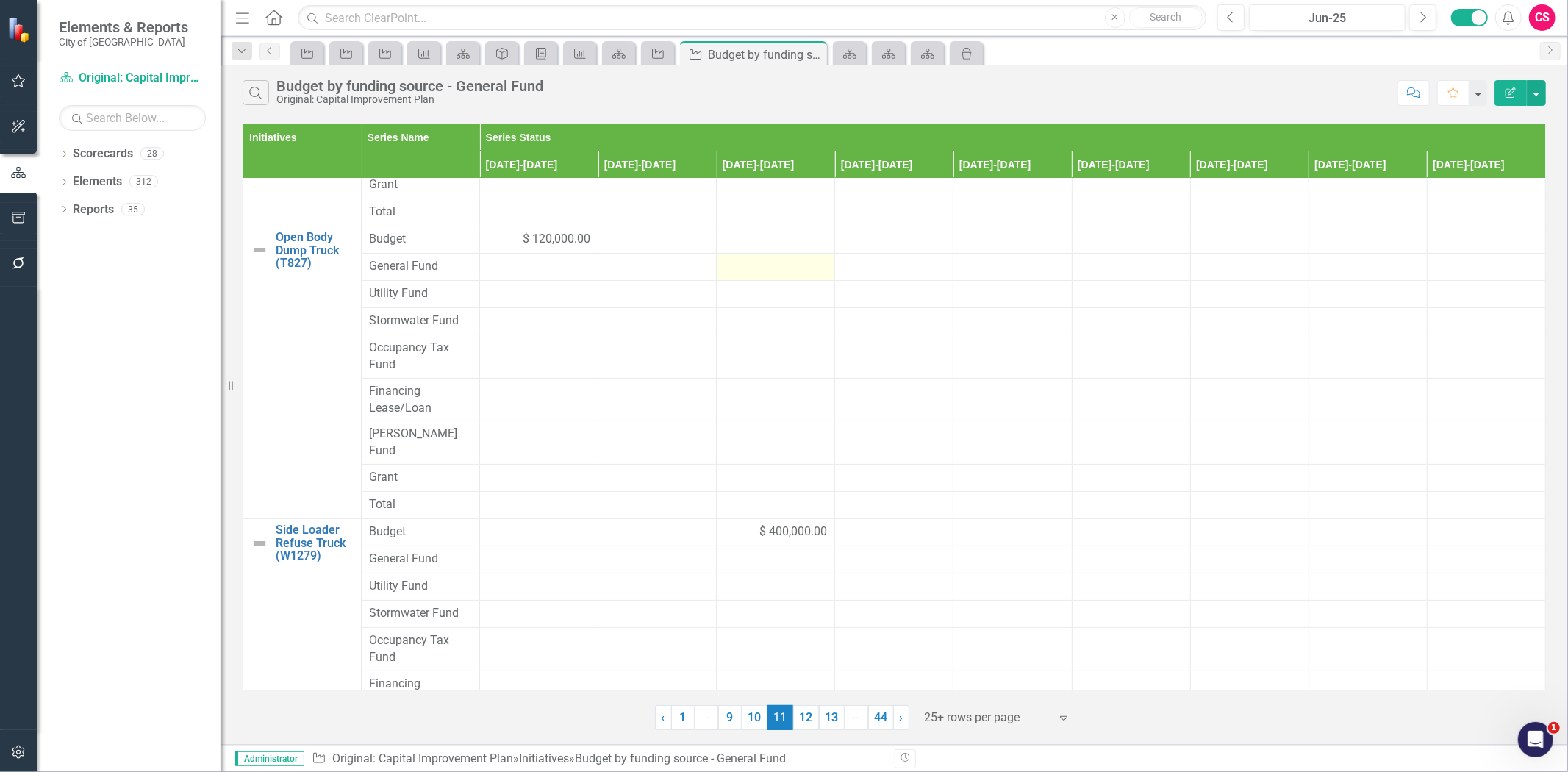
scroll to position [163, 0]
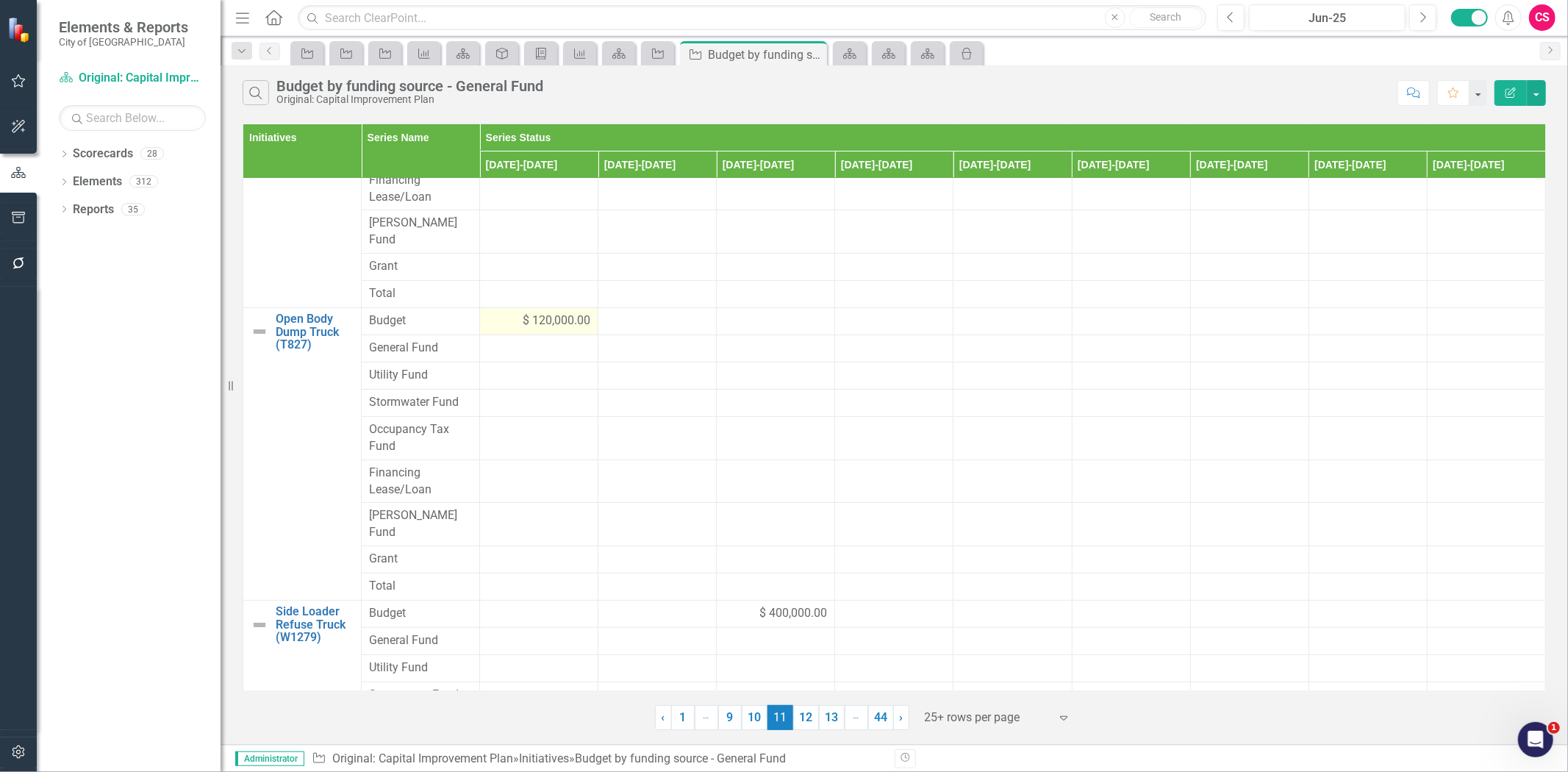
click at [508, 313] on div "$ 120,000.00" at bounding box center [539, 321] width 103 height 17
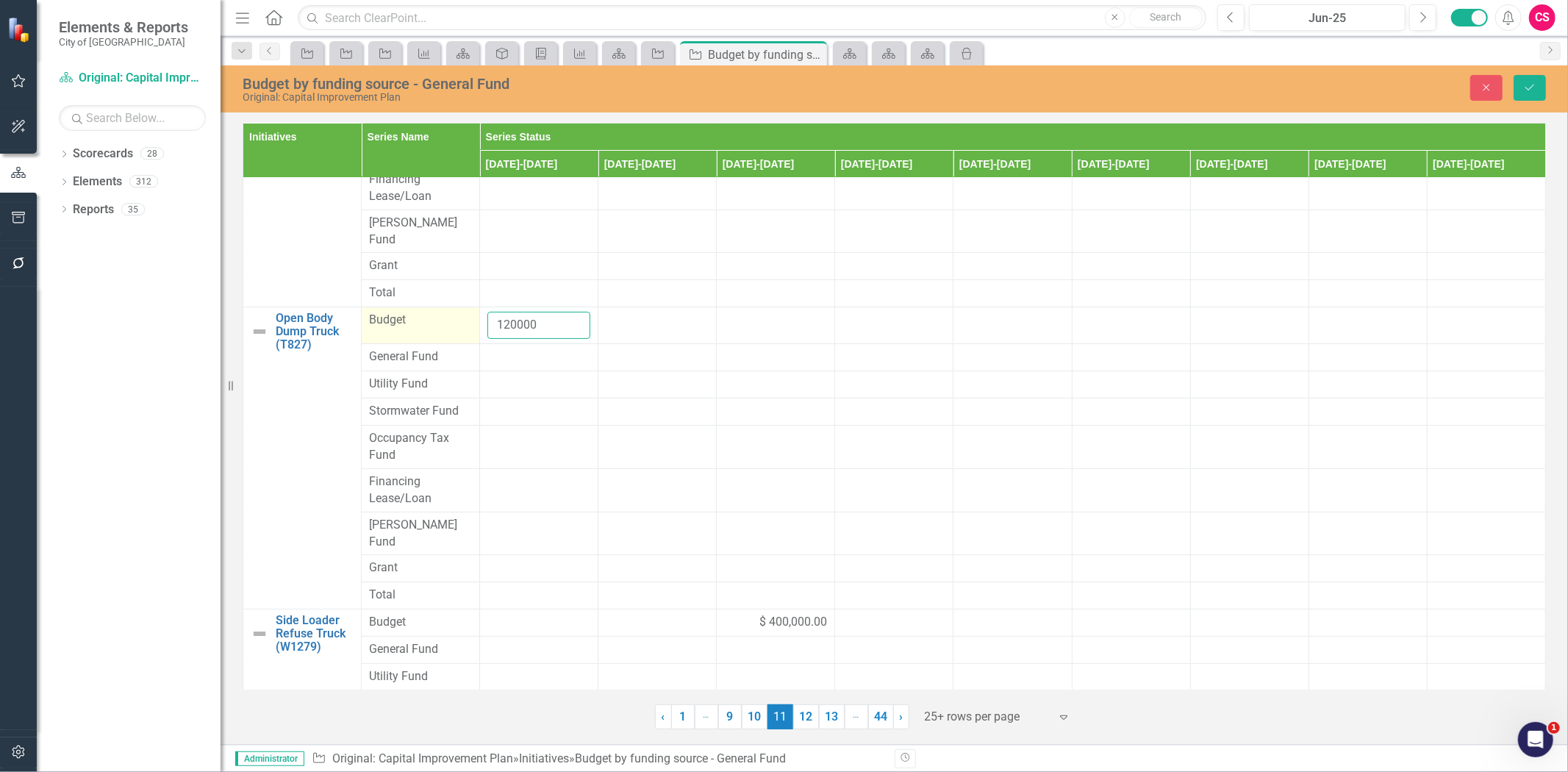
drag, startPoint x: 541, startPoint y: 316, endPoint x: 469, endPoint y: 311, distance: 72.2
click at [469, 311] on tr "Open Body Dump Truck (T827) Link Map View Link Map Edit Edit Initiative Link Op…" at bounding box center [895, 325] width 1303 height 37
click at [513, 348] on div at bounding box center [539, 357] width 103 height 18
click at [515, 348] on div at bounding box center [539, 357] width 103 height 18
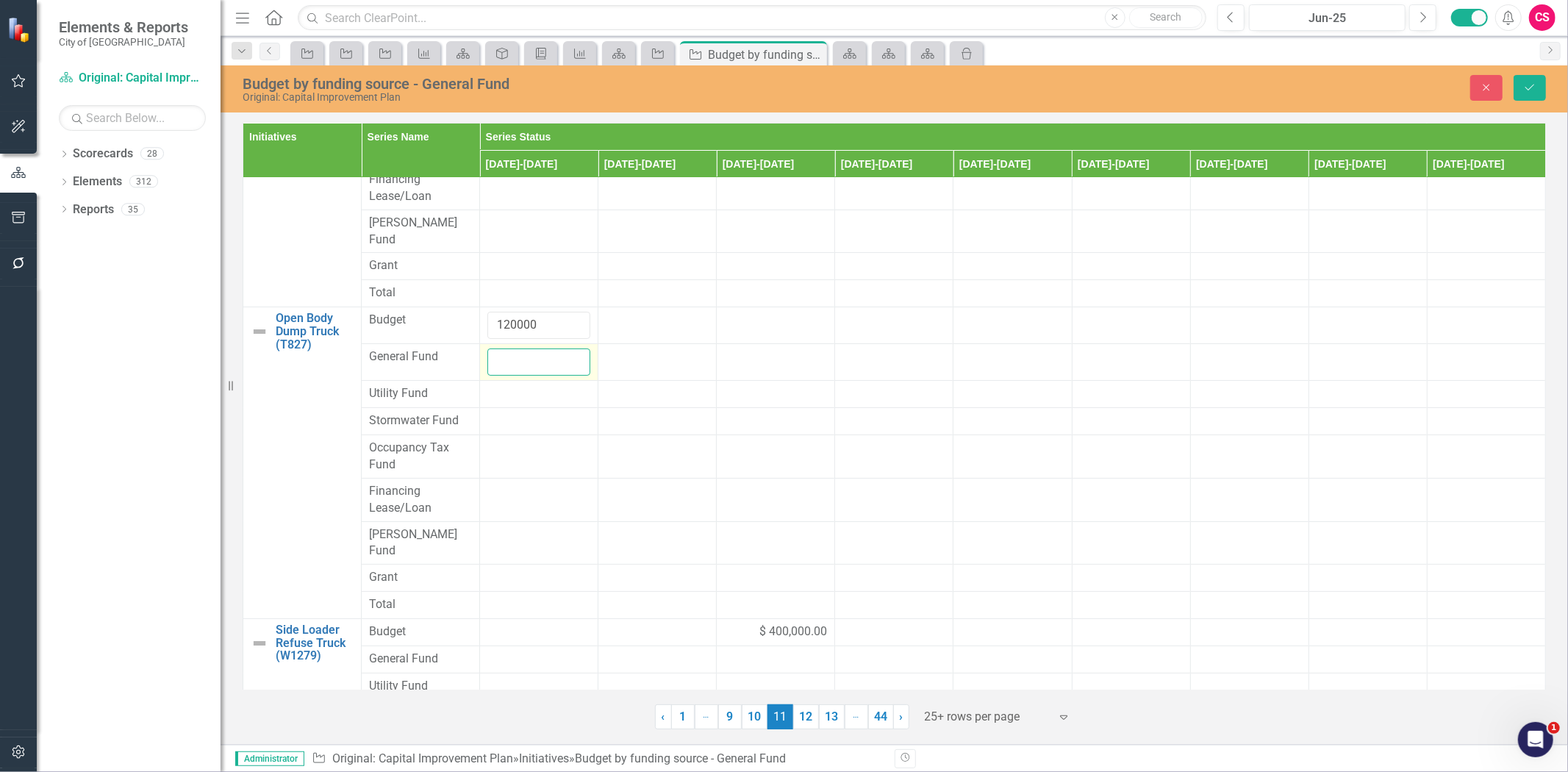
click at [518, 354] on input "number" at bounding box center [539, 362] width 103 height 27
paste input "120000"
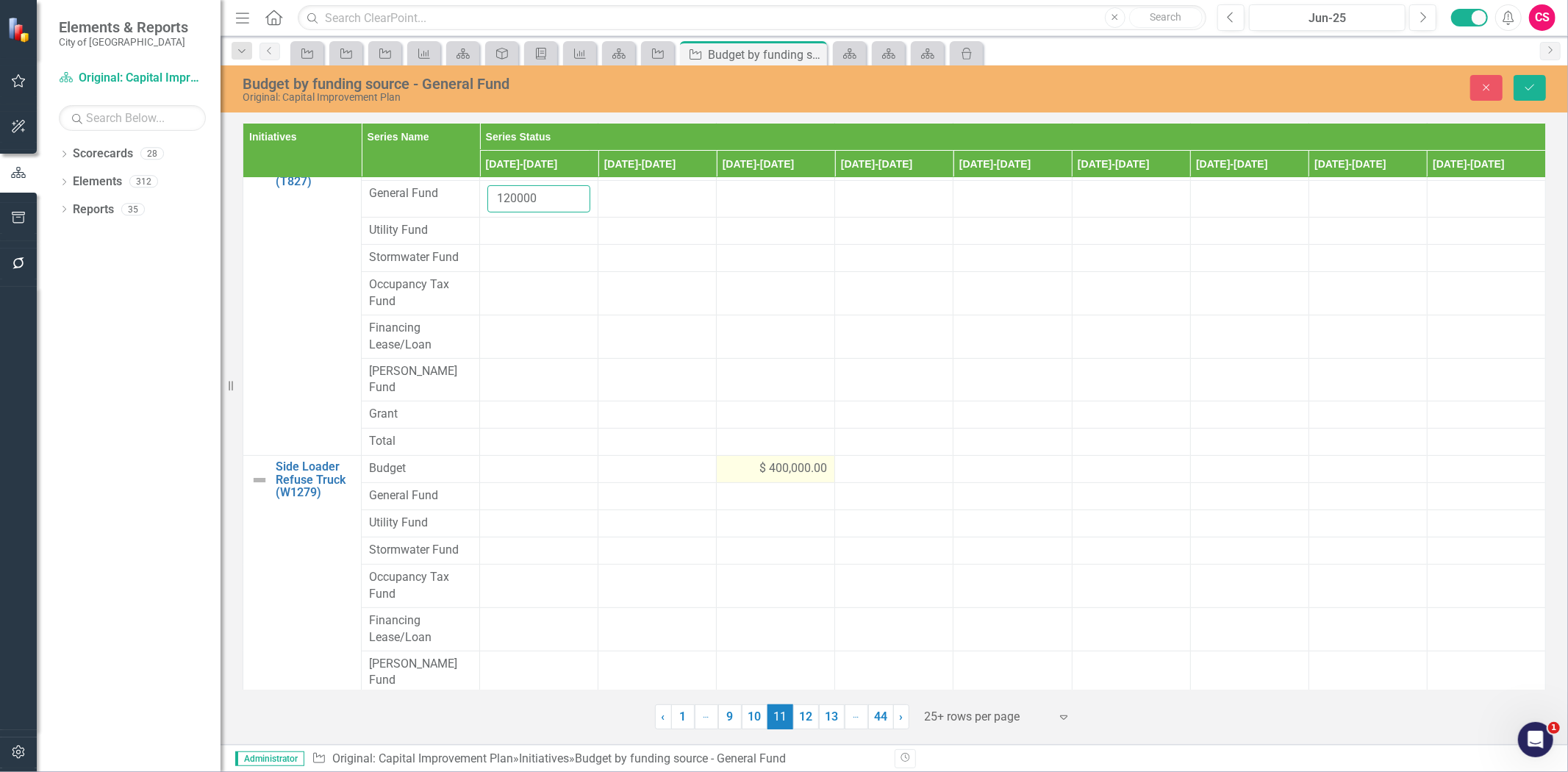
type input "120000"
click at [759, 460] on span "$ 400,000.00" at bounding box center [793, 469] width 68 height 17
click at [771, 460] on input "400000" at bounding box center [775, 474] width 103 height 27
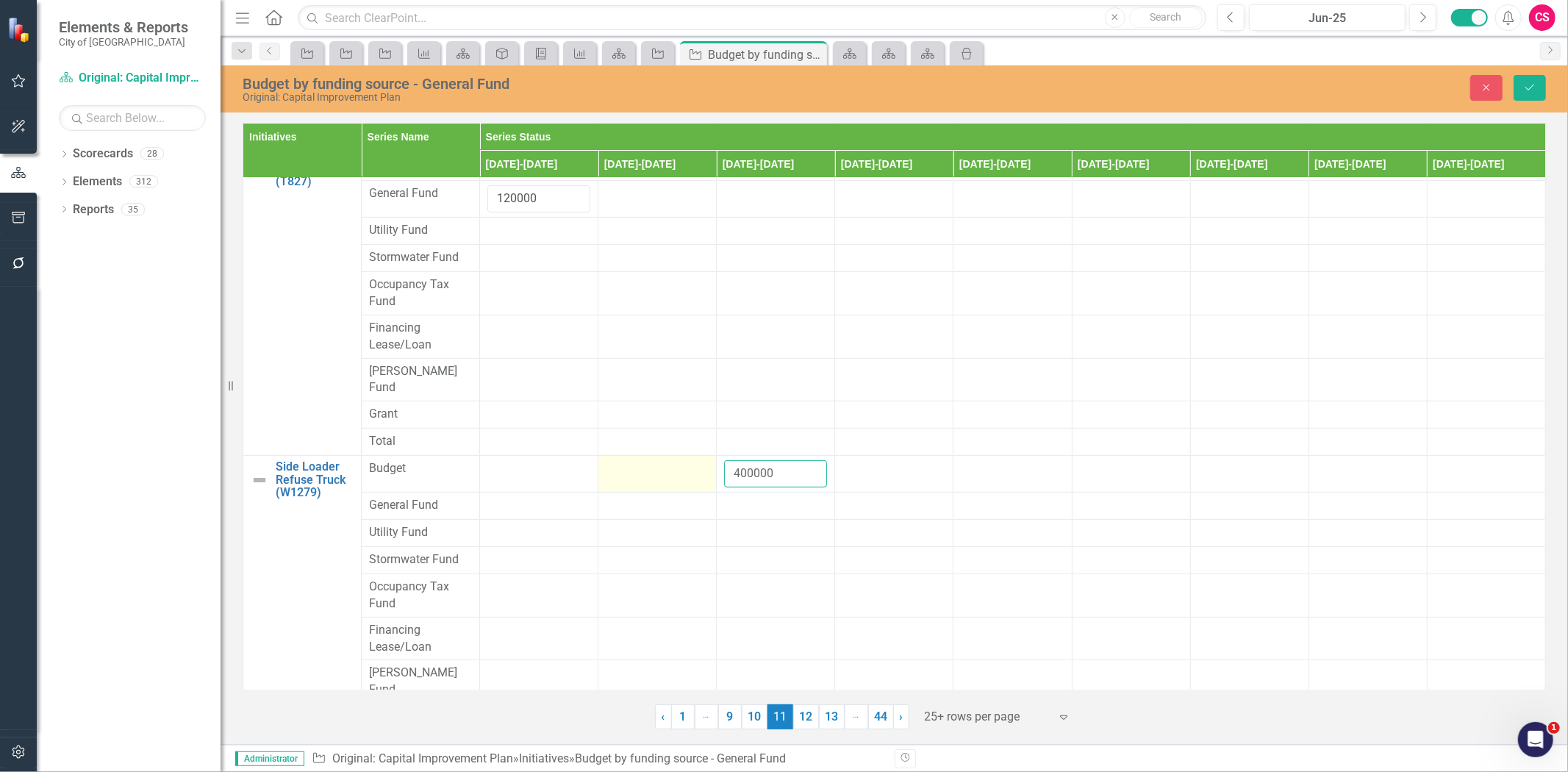
drag, startPoint x: 772, startPoint y: 447, endPoint x: 695, endPoint y: 443, distance: 77.1
click at [694, 456] on tr "Side Loader Refuse Truck (W1279) Link Map View Link Map Edit Edit Initiative Li…" at bounding box center [895, 474] width 1303 height 37
click at [745, 497] on div at bounding box center [775, 506] width 103 height 18
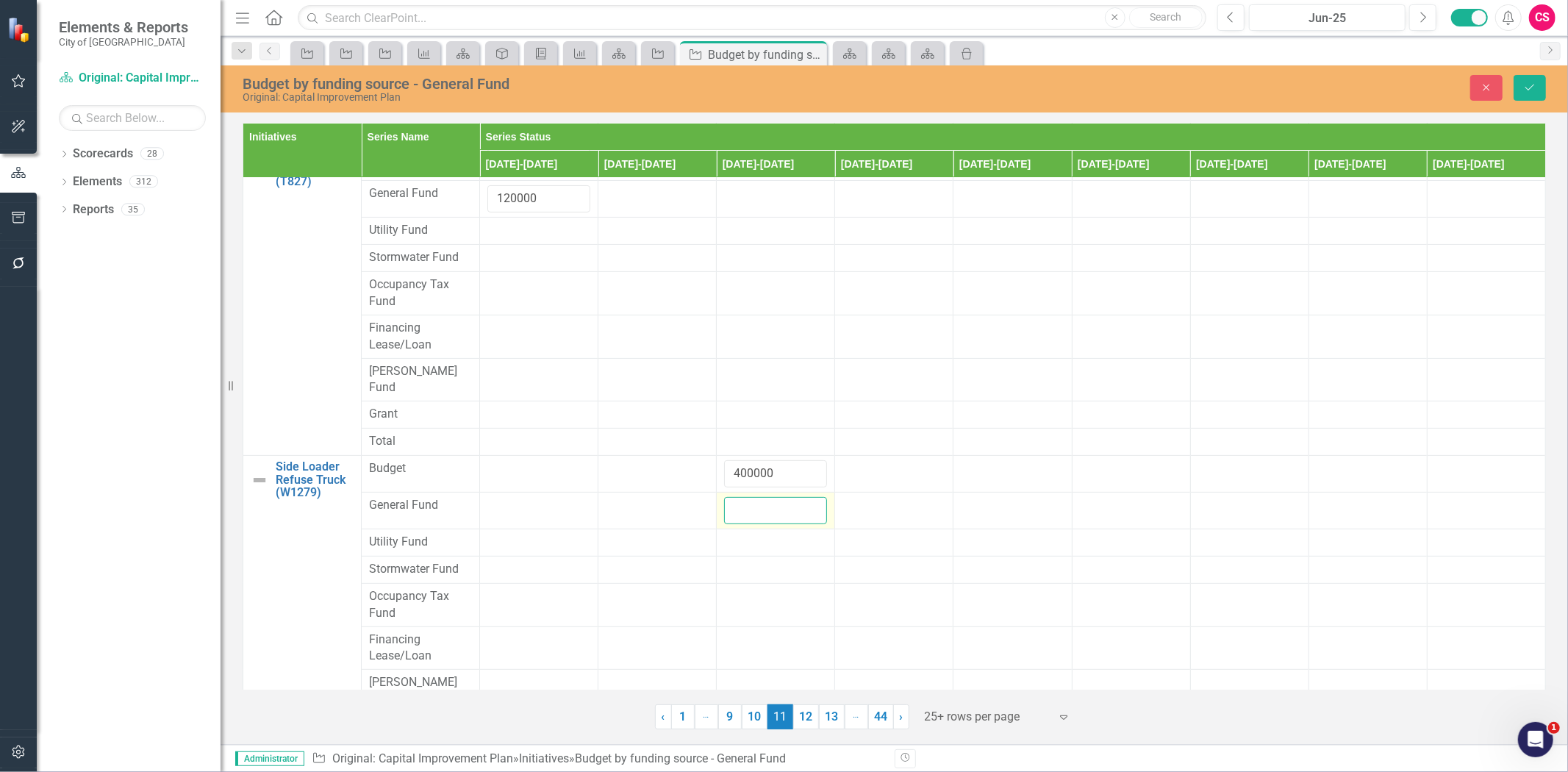
click at [745, 497] on input "number" at bounding box center [775, 510] width 103 height 27
paste input "400000"
type input "400000"
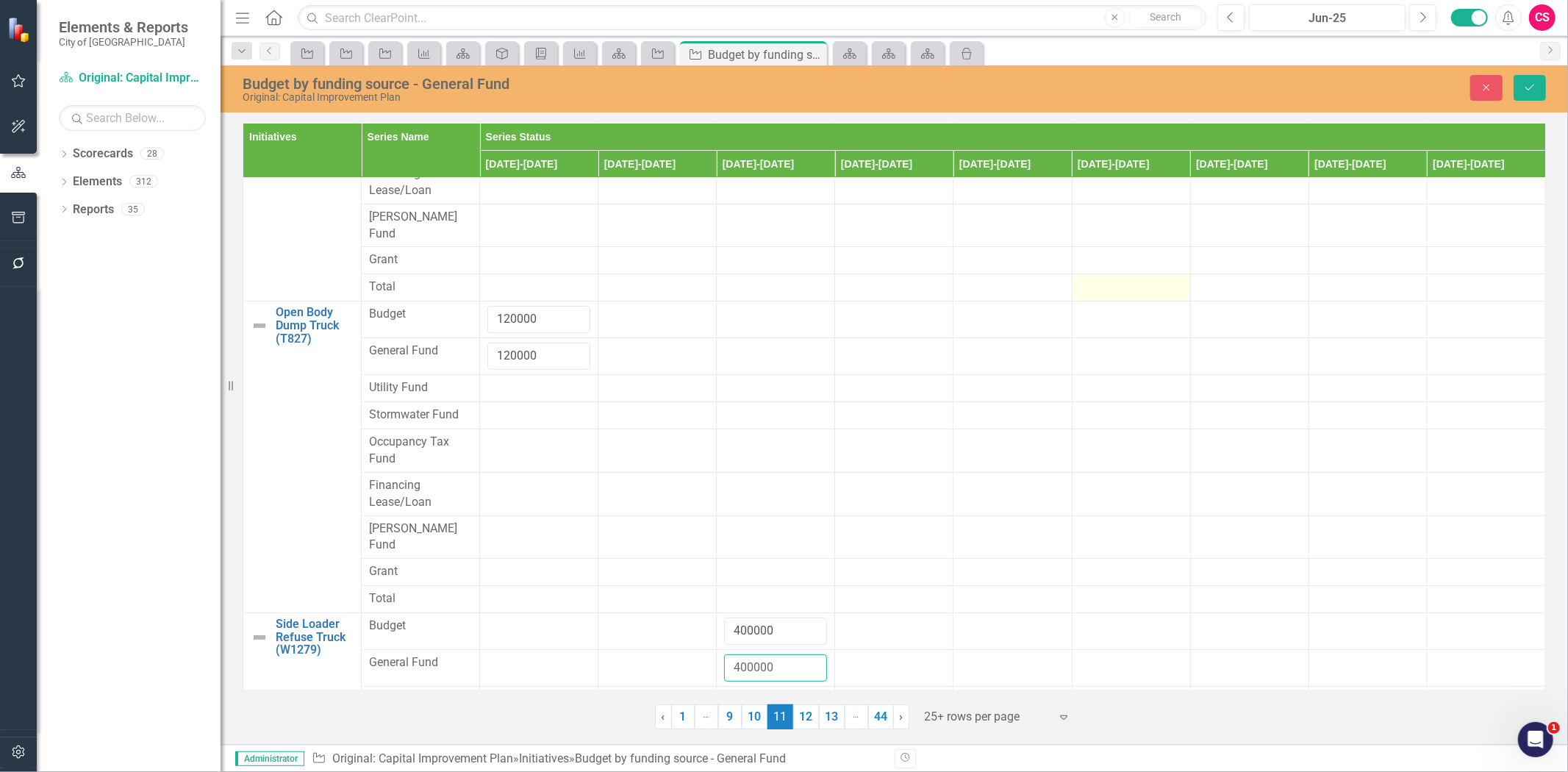
scroll to position [0, 0]
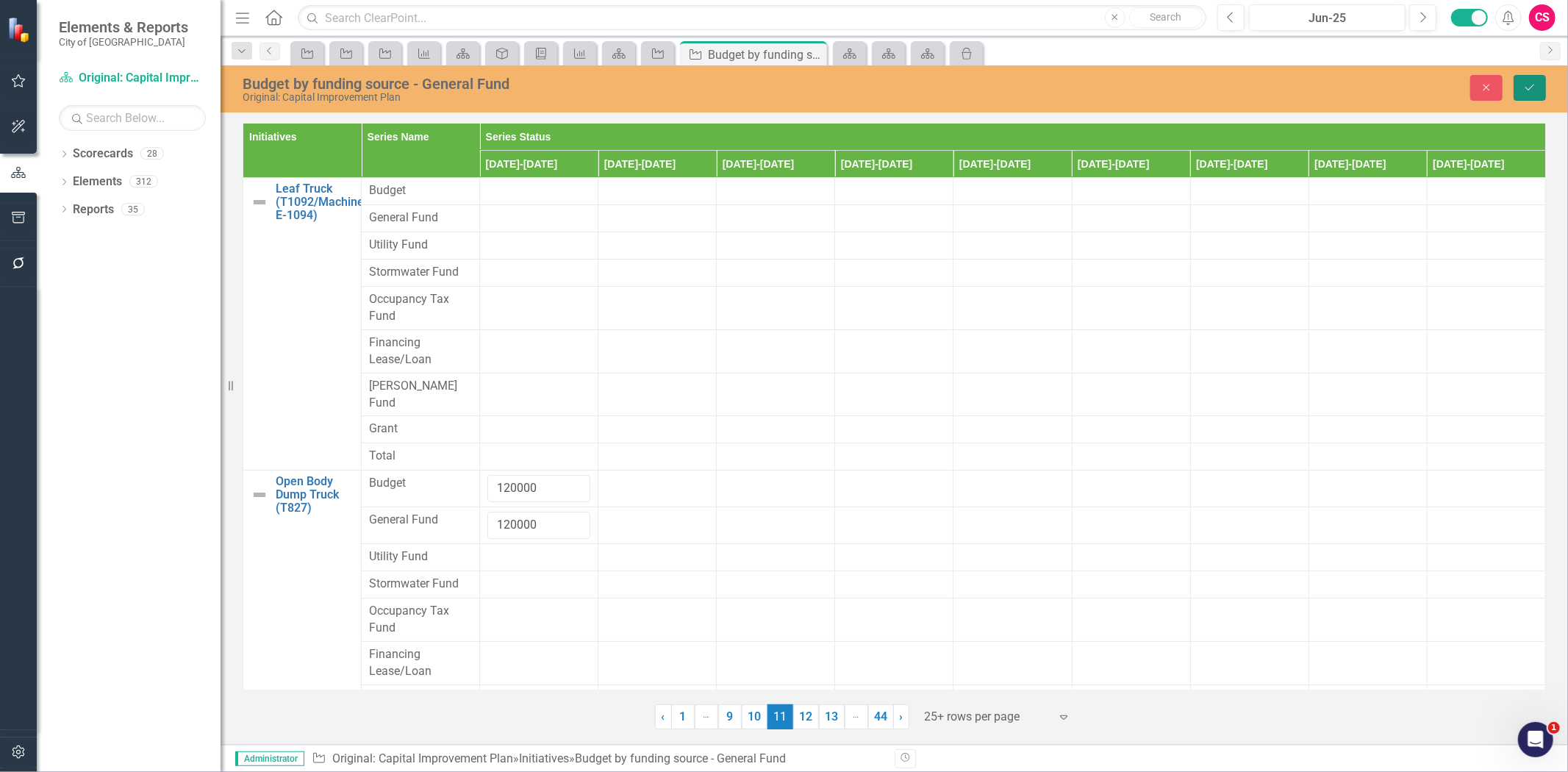
click at [1532, 82] on icon "Save" at bounding box center [1530, 87] width 13 height 10
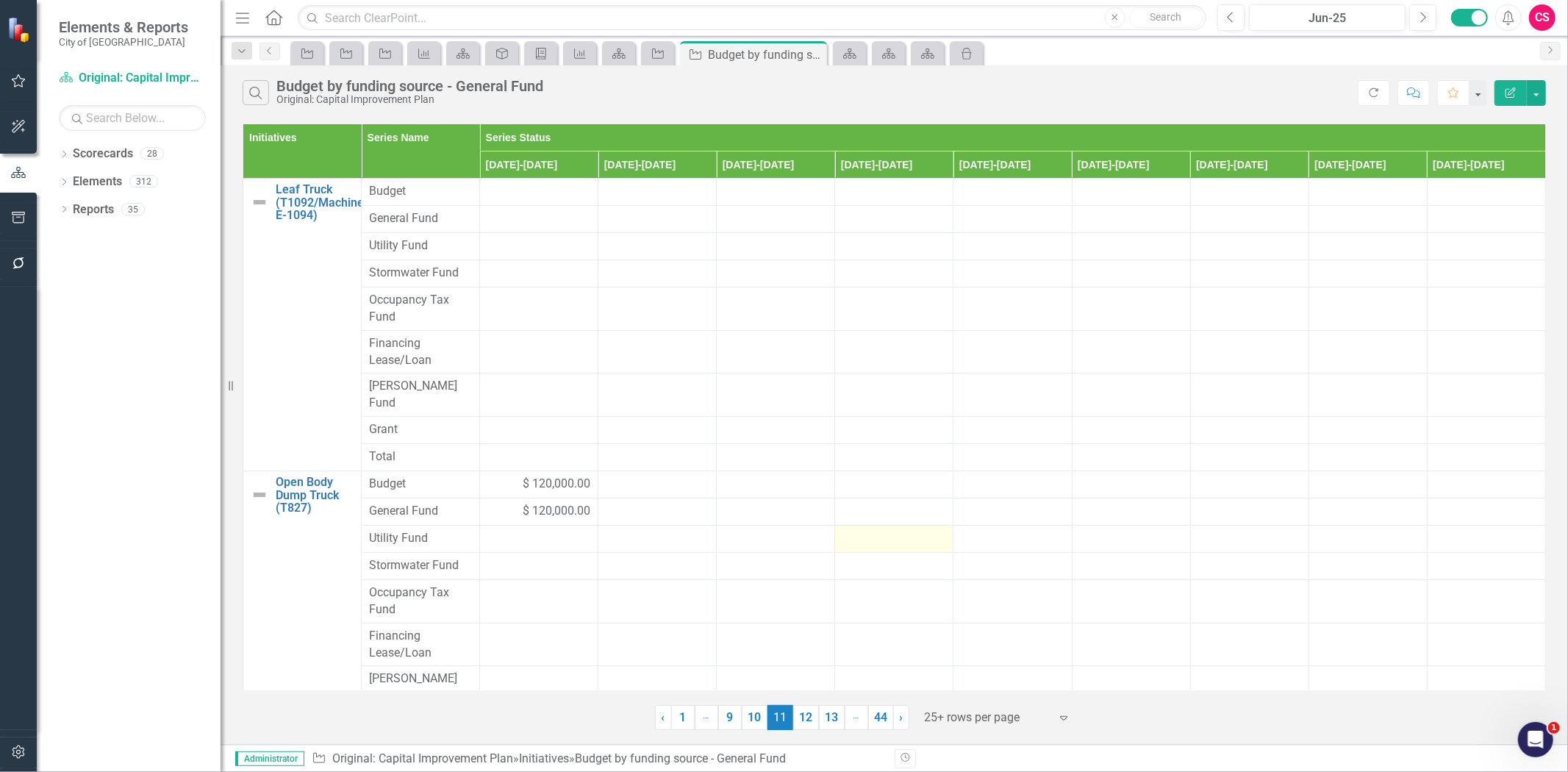
drag, startPoint x: 798, startPoint y: 719, endPoint x: 832, endPoint y: 520, distance: 201.9
click at [798, 719] on link "12" at bounding box center [806, 718] width 26 height 25
click at [759, 716] on link "11" at bounding box center [755, 718] width 26 height 25
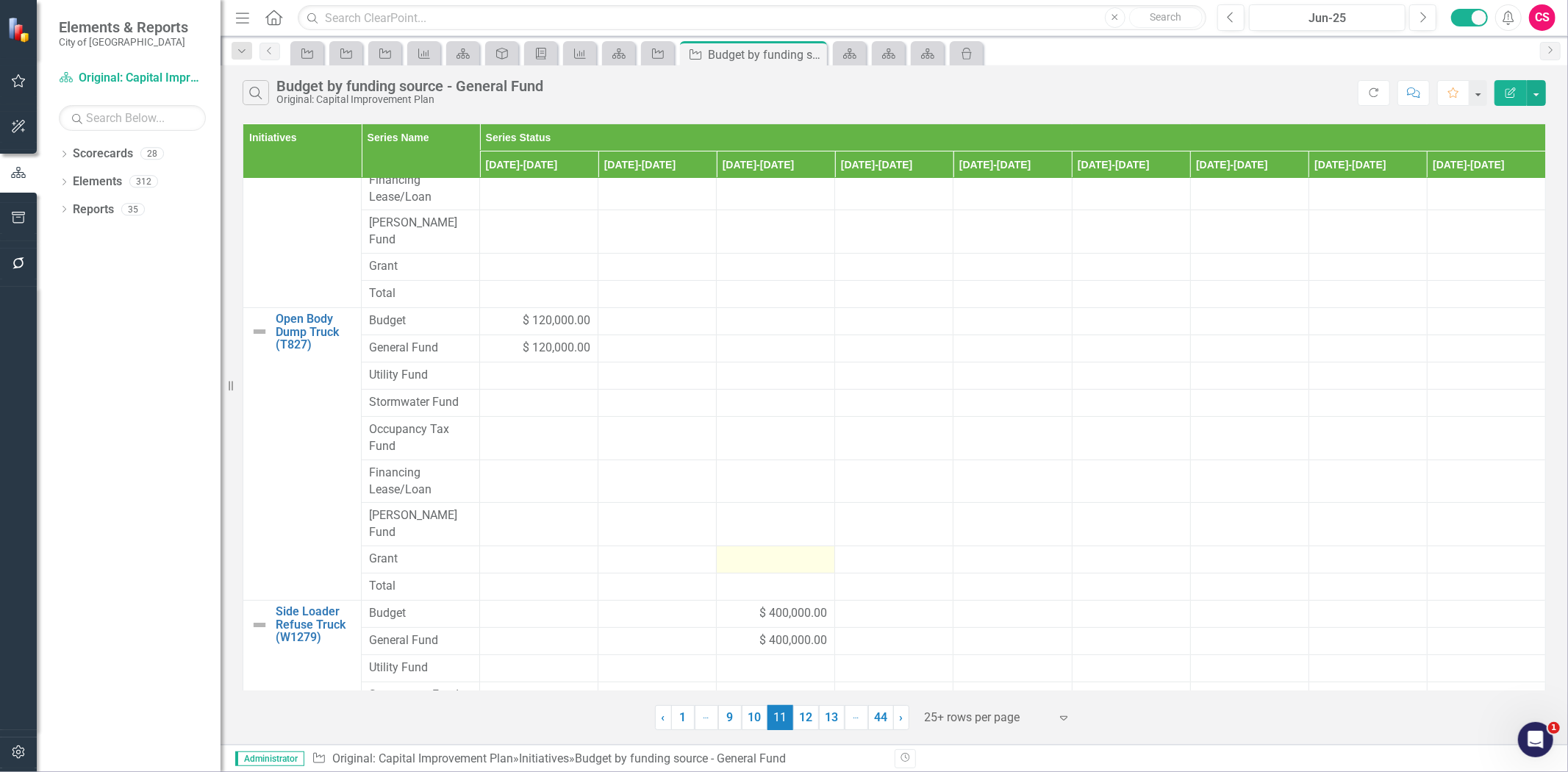
scroll to position [320, 0]
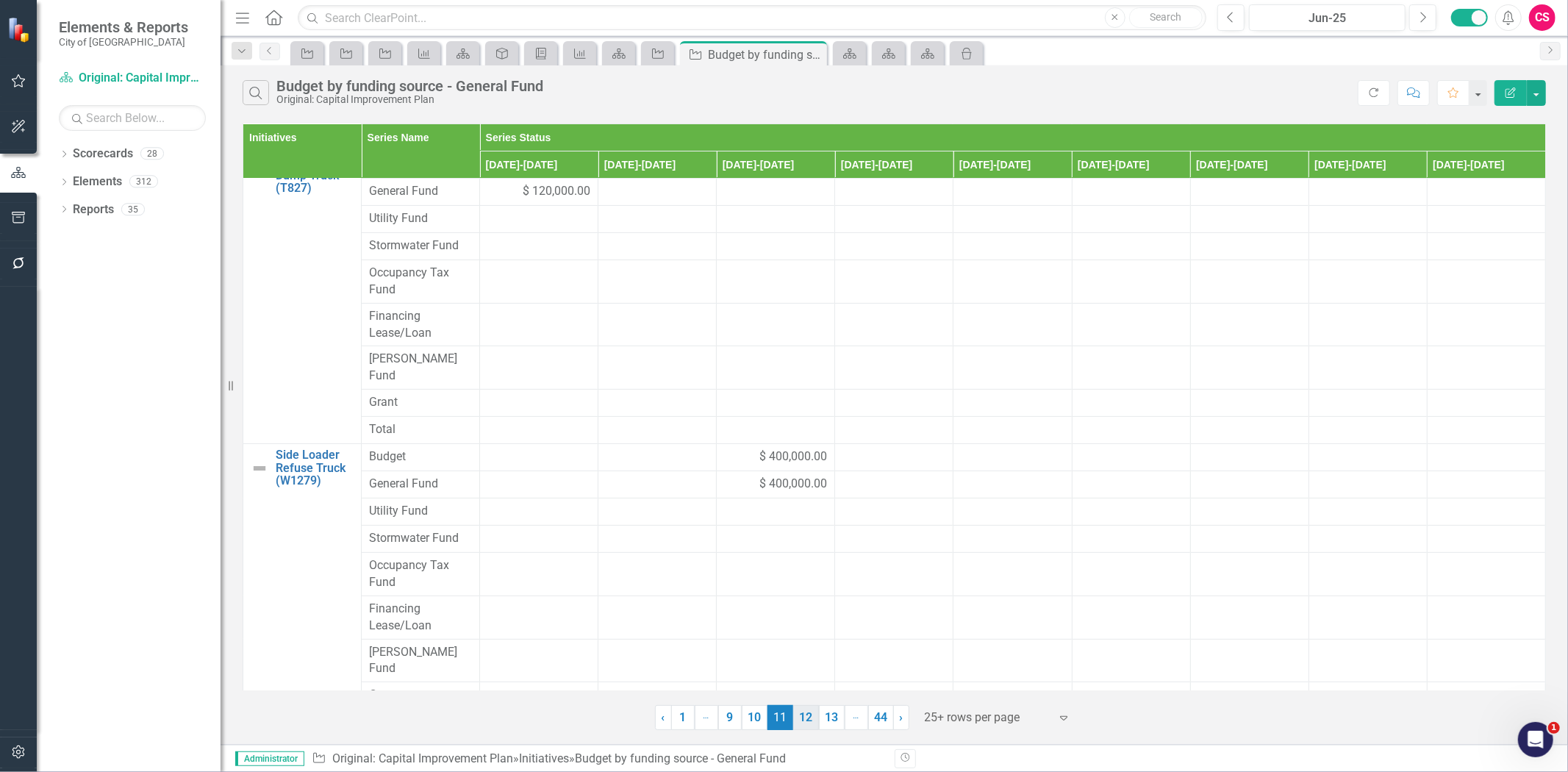
click at [799, 716] on link "12" at bounding box center [806, 718] width 26 height 25
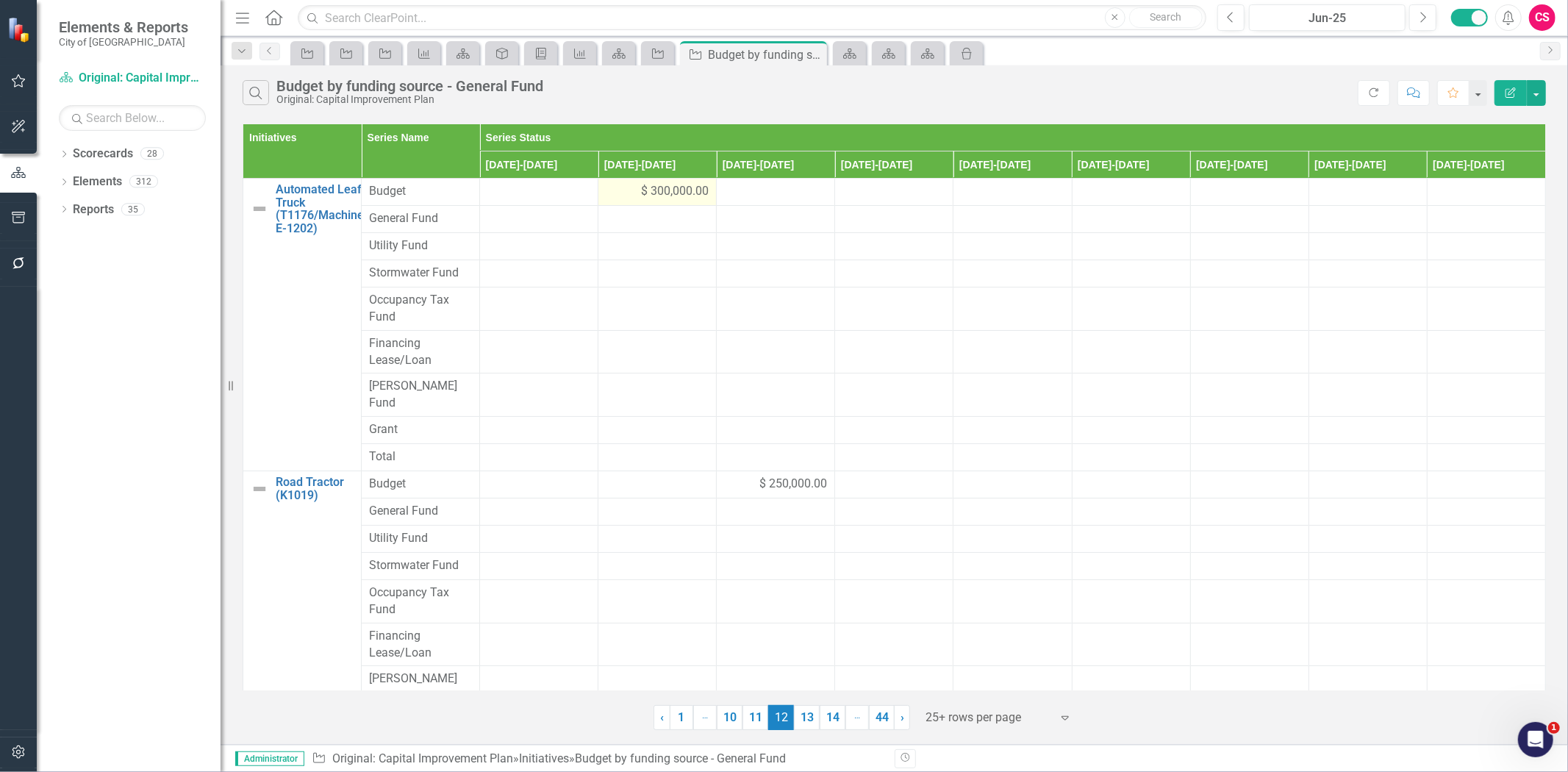
click at [625, 192] on div "$ 300,000.00" at bounding box center [657, 191] width 103 height 17
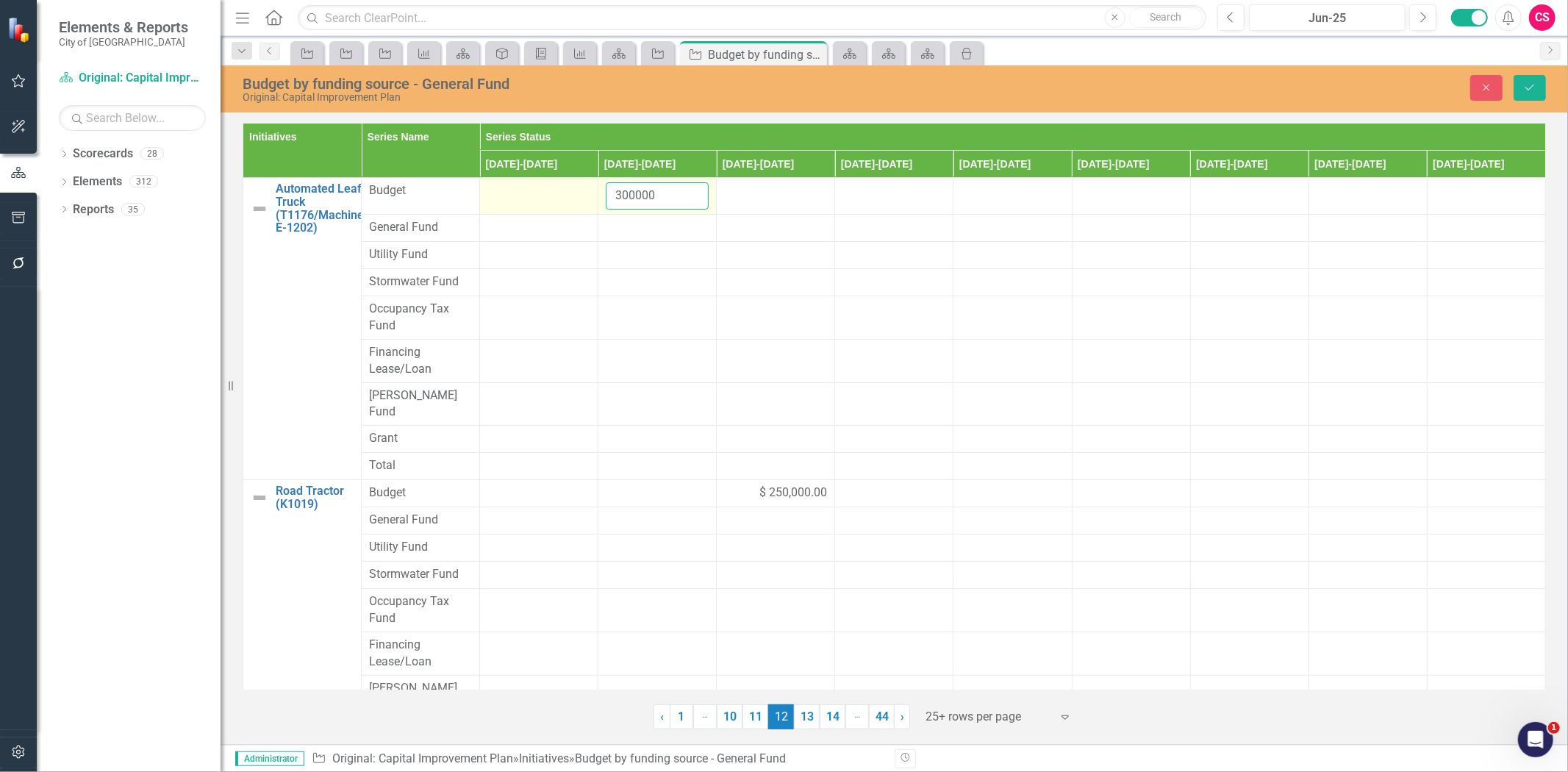
click at [528, 212] on tr "Automated Leaf Truck (T1176/Machine E-1202) Link Map View Link Map Edit Edit In…" at bounding box center [895, 196] width 1303 height 37
click at [633, 197] on input "300000" at bounding box center [657, 195] width 103 height 27
click at [629, 224] on div at bounding box center [657, 228] width 103 height 18
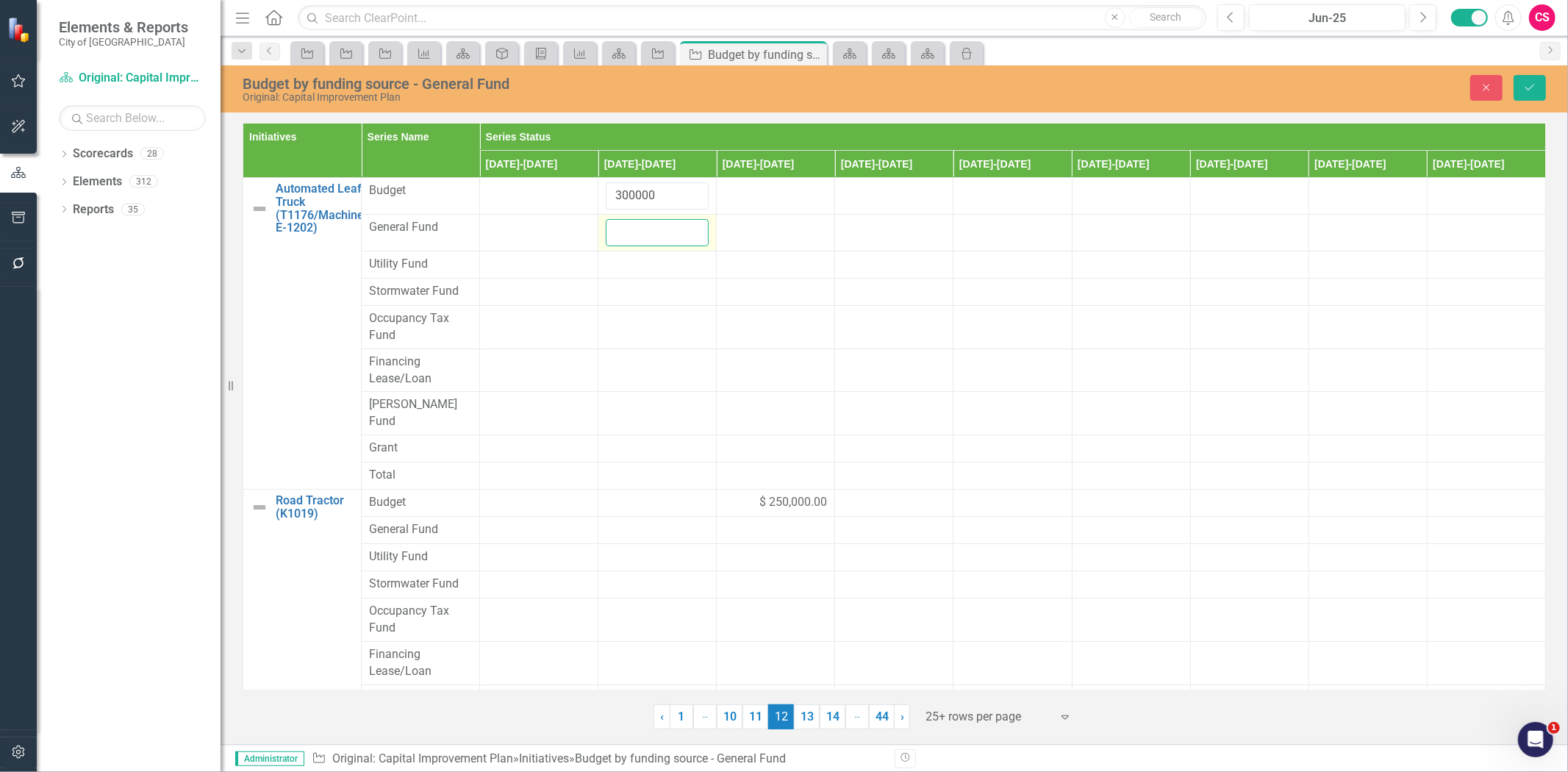
click at [629, 225] on input "number" at bounding box center [657, 233] width 103 height 27
paste input "300000"
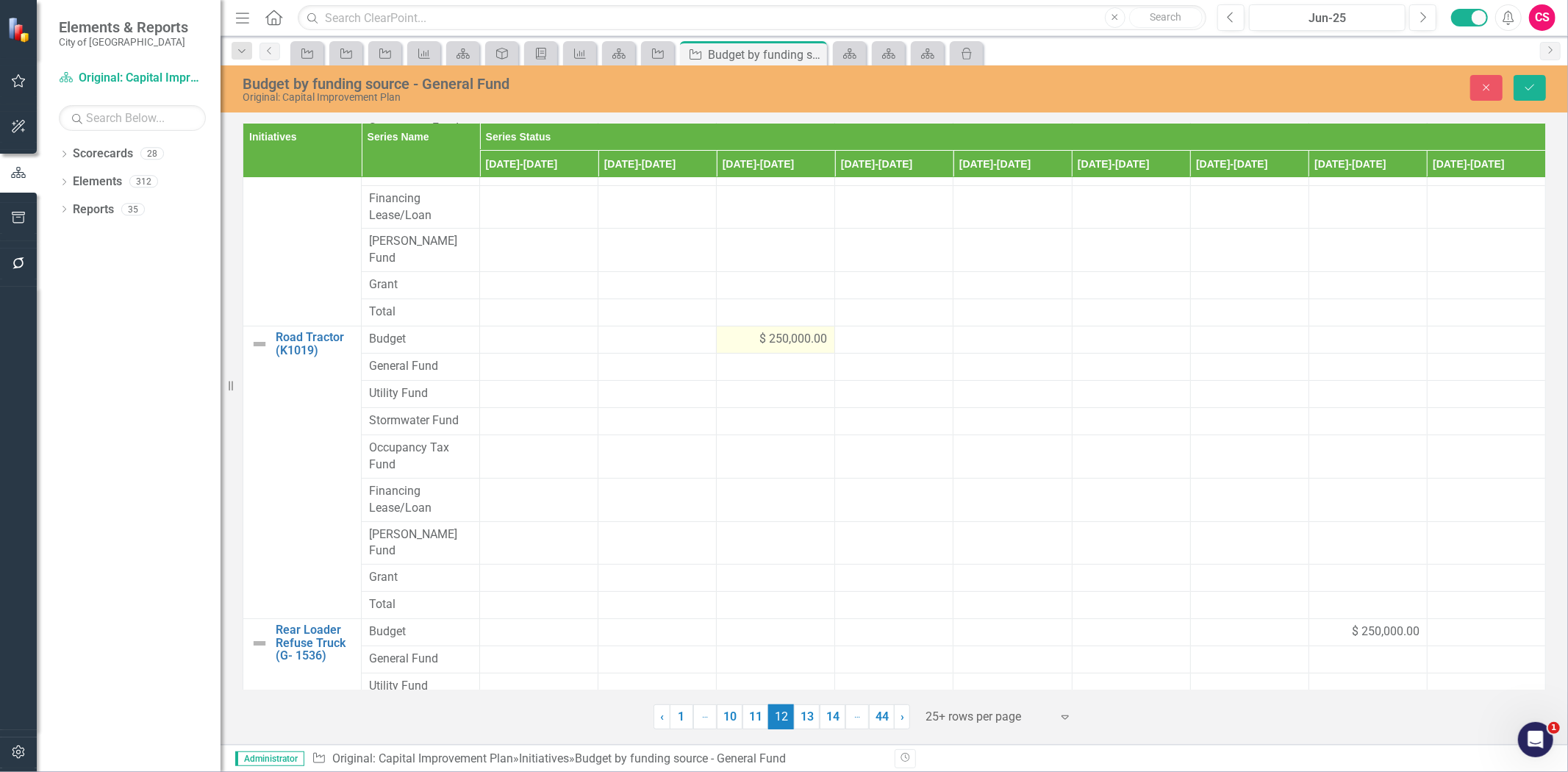
type input "300000"
click at [772, 331] on span "$ 250,000.00" at bounding box center [793, 340] width 68 height 17
copy span "$ 250,000.00"
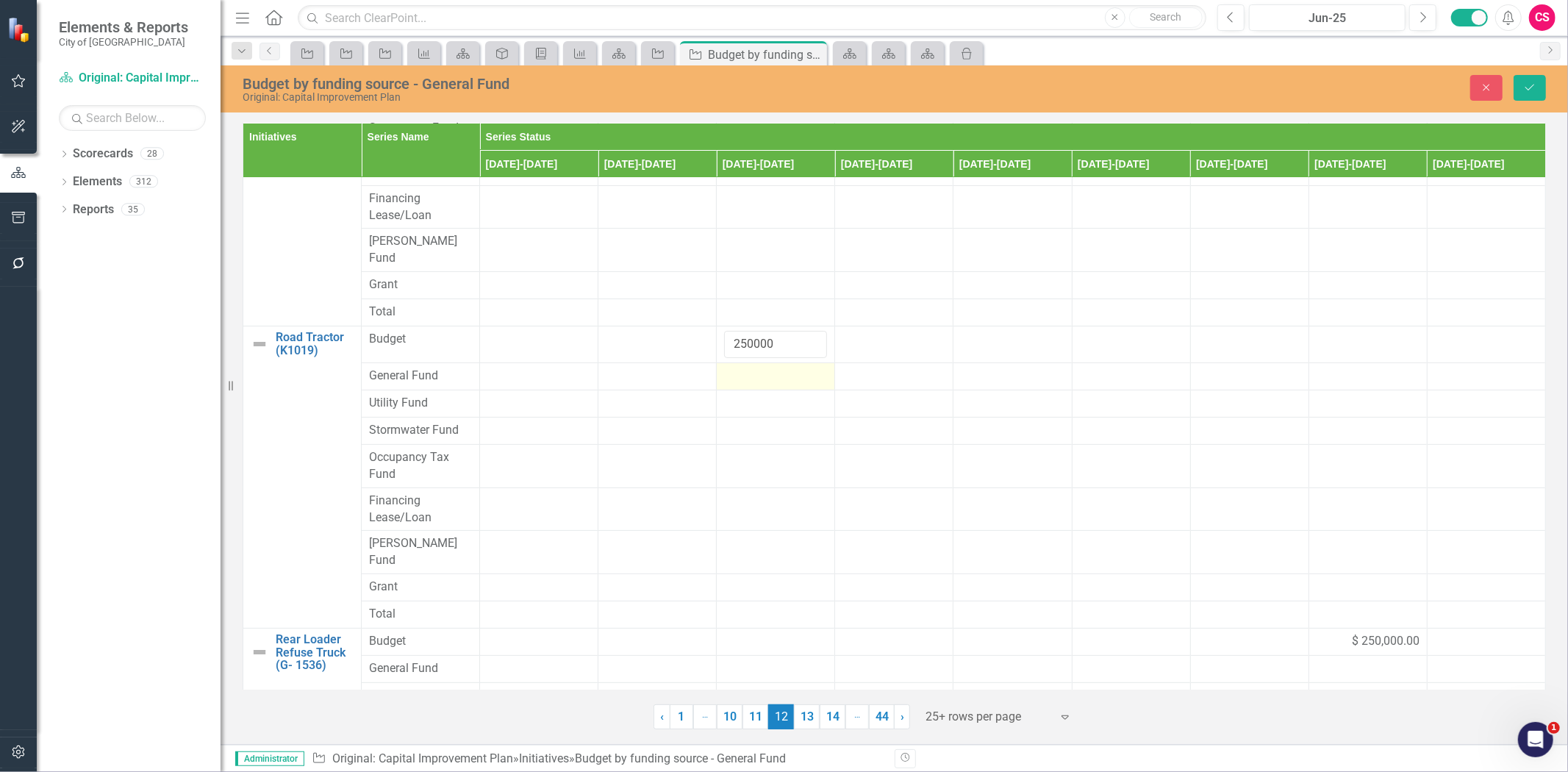
click at [750, 368] on div at bounding box center [775, 377] width 103 height 18
click at [750, 368] on input "number" at bounding box center [775, 381] width 103 height 27
paste input "250000"
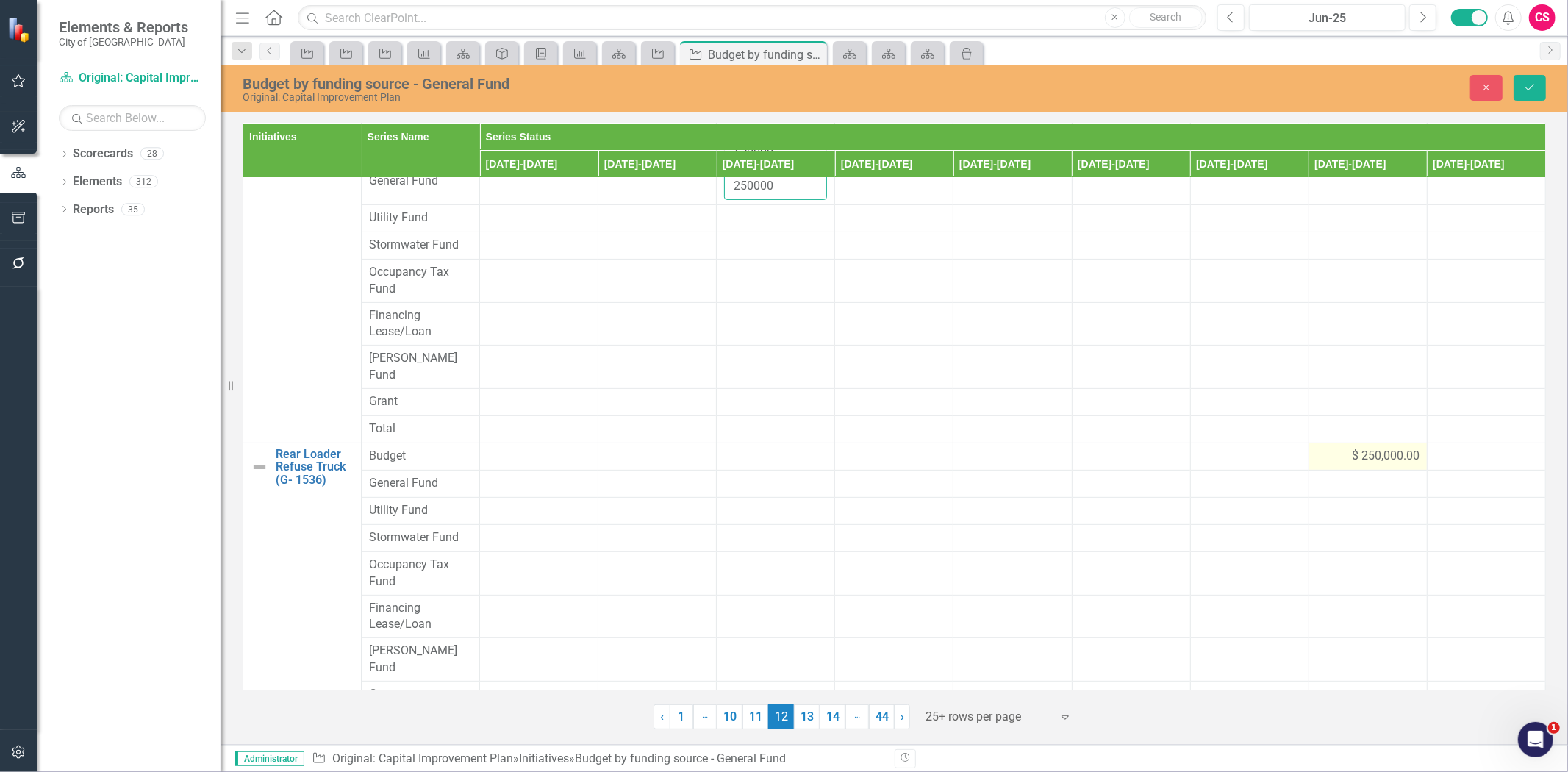
type input "250000"
click at [1374, 448] on span "$ 250,000.00" at bounding box center [1385, 456] width 68 height 17
copy span "$ 250,000.00"
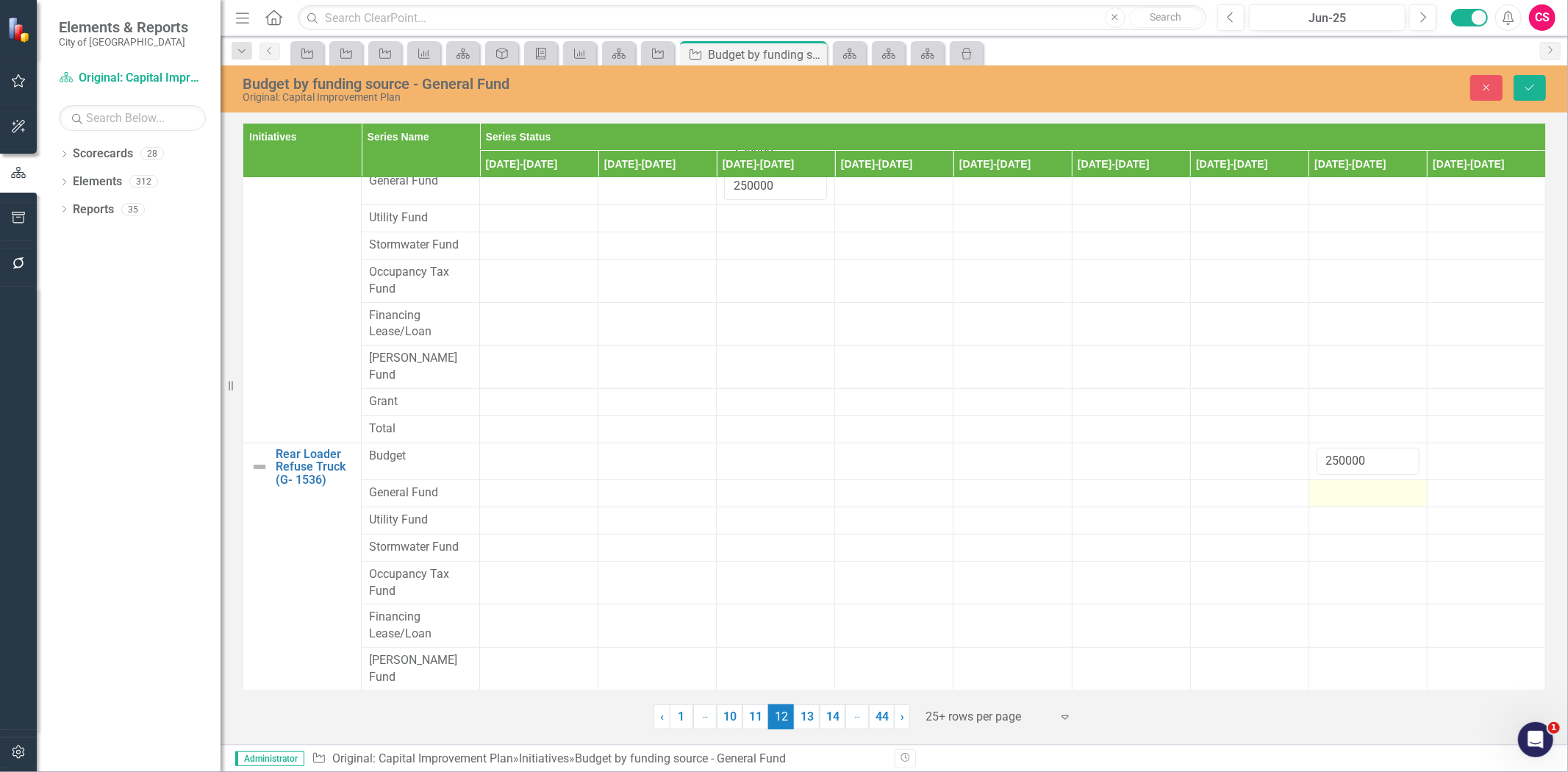
click at [1329, 484] on div at bounding box center [1368, 493] width 103 height 18
click at [1329, 484] on input "number" at bounding box center [1368, 498] width 103 height 27
type input "250000"
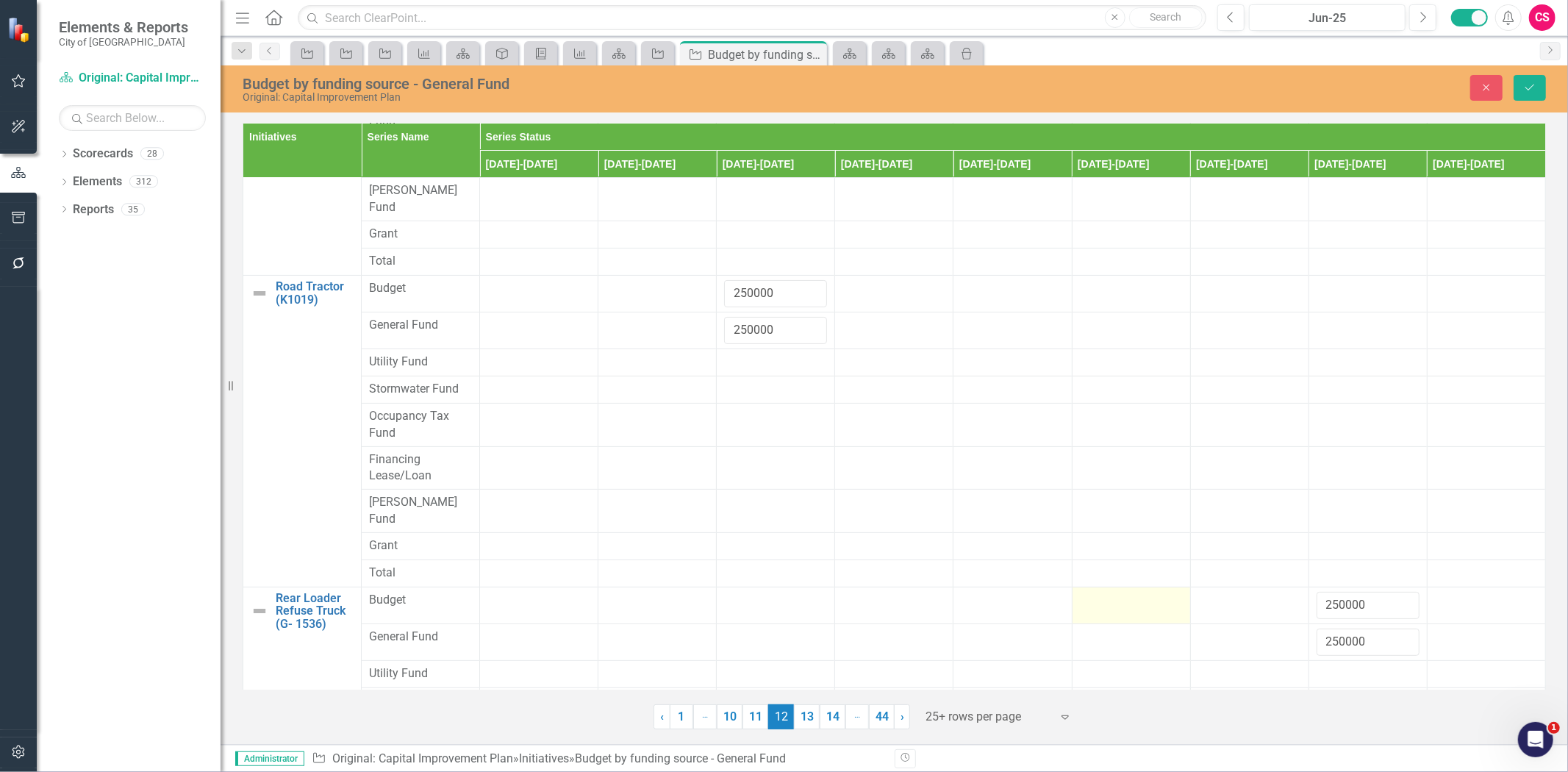
scroll to position [0, 0]
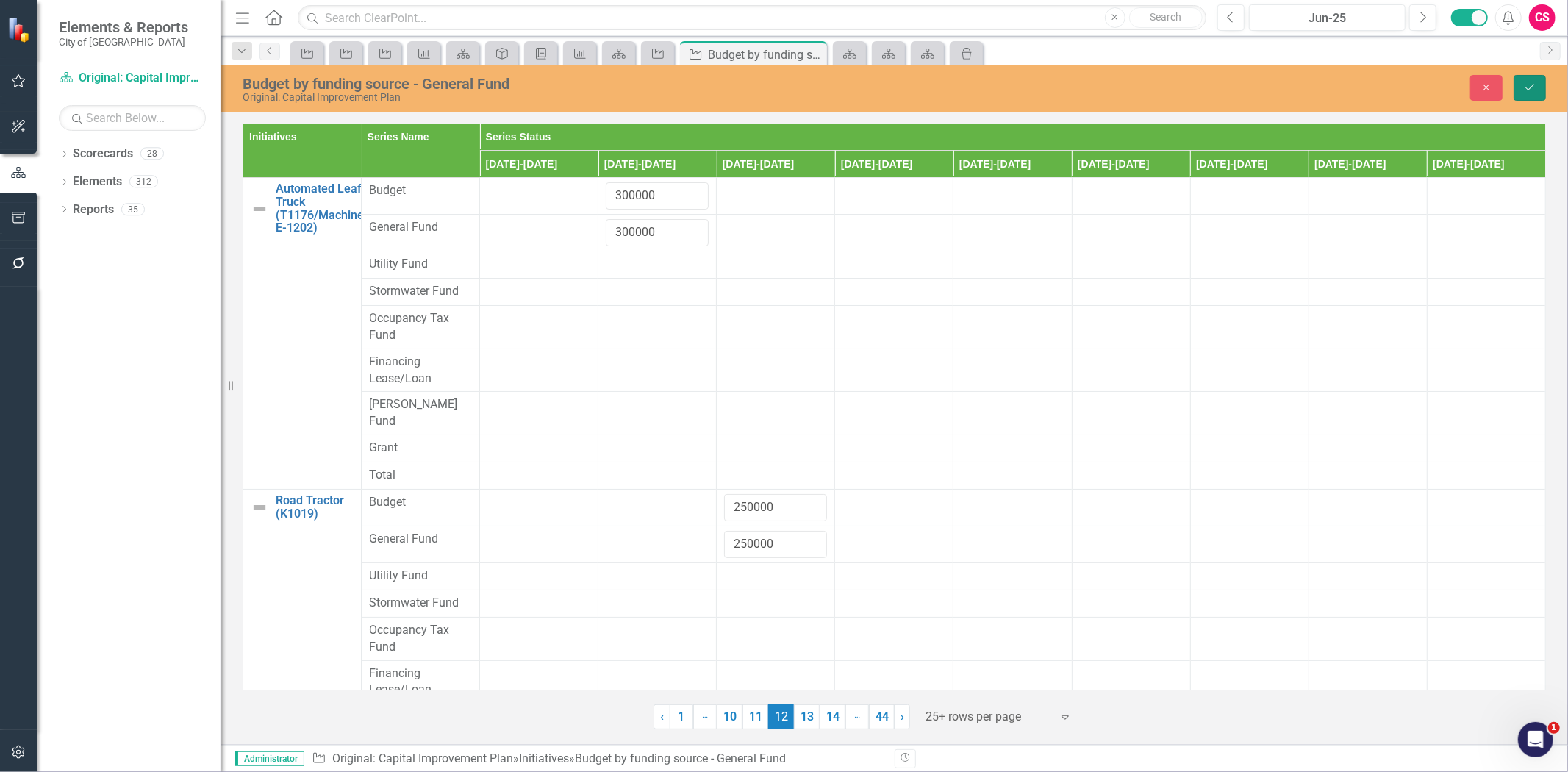
click at [1536, 85] on button "Save" at bounding box center [1529, 88] width 32 height 26
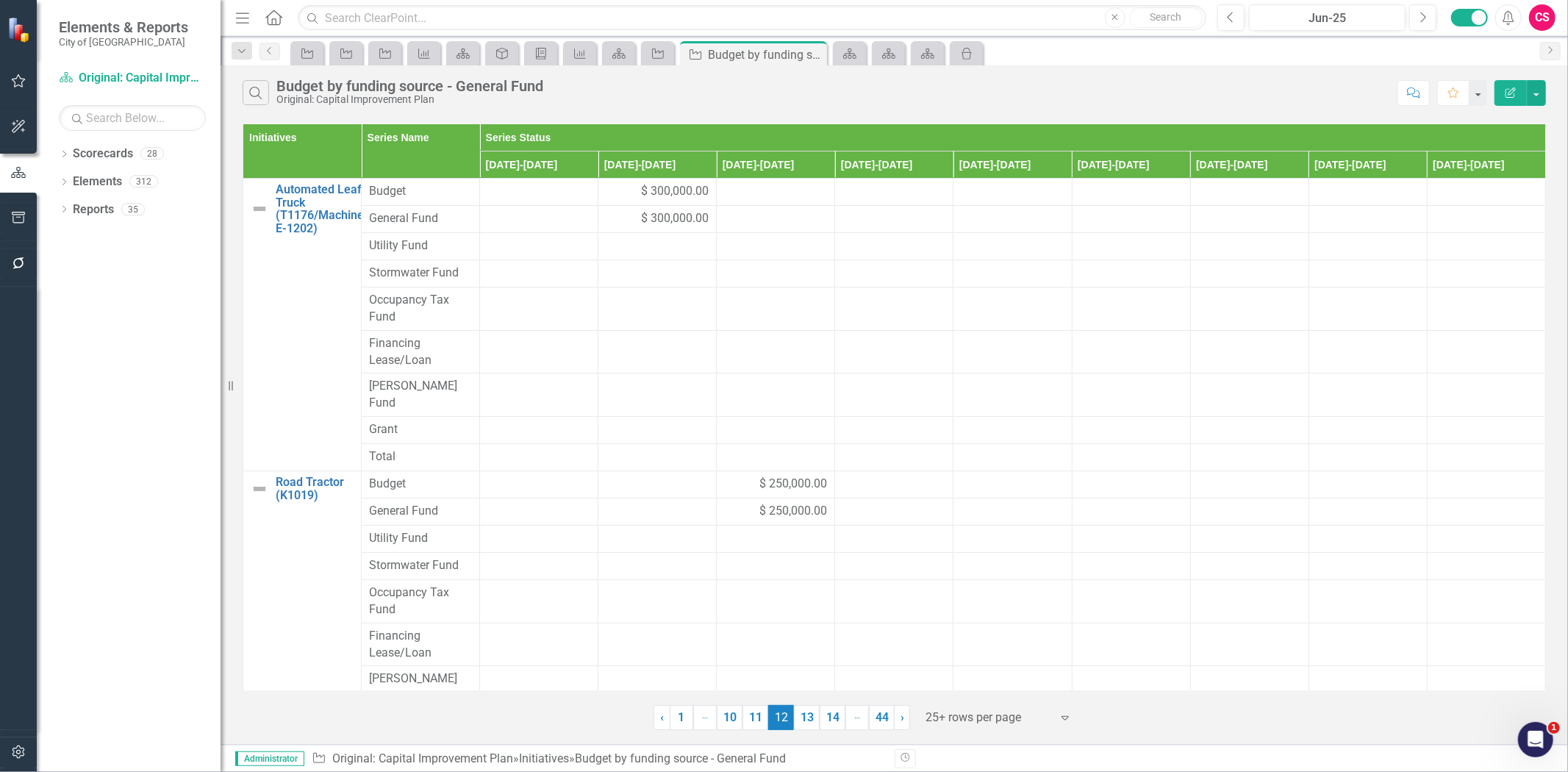
click at [804, 712] on link "13" at bounding box center [807, 718] width 26 height 25
click at [730, 195] on div "$ 275,000.00" at bounding box center [775, 191] width 103 height 17
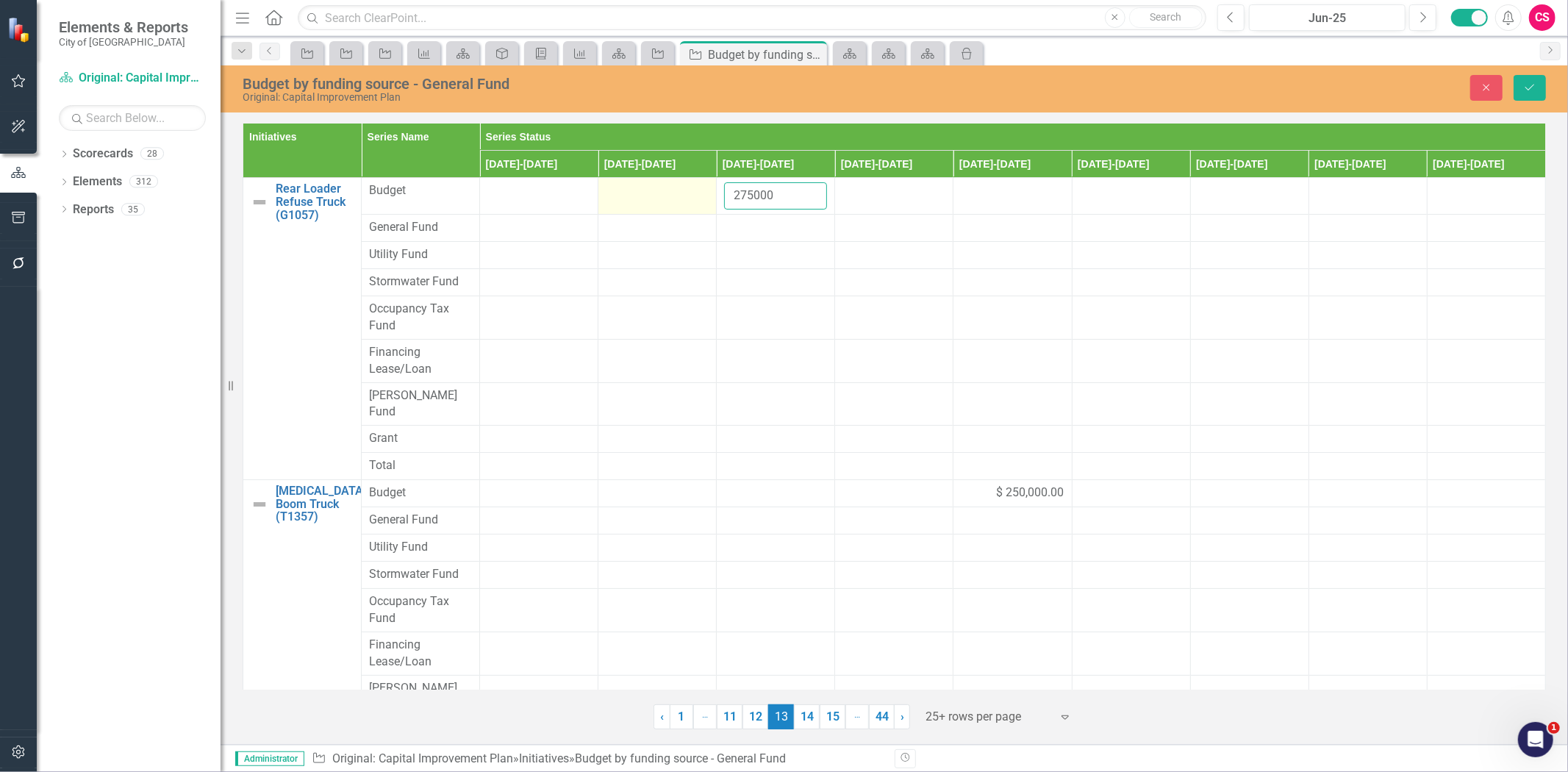
drag, startPoint x: 777, startPoint y: 200, endPoint x: 633, endPoint y: 199, distance: 144.0
click at [619, 201] on tr "Rear Loader Refuse Truck (G1057) Link Map View Link Map Edit Edit Initiative Li…" at bounding box center [895, 196] width 1303 height 37
click at [775, 223] on div at bounding box center [775, 228] width 103 height 18
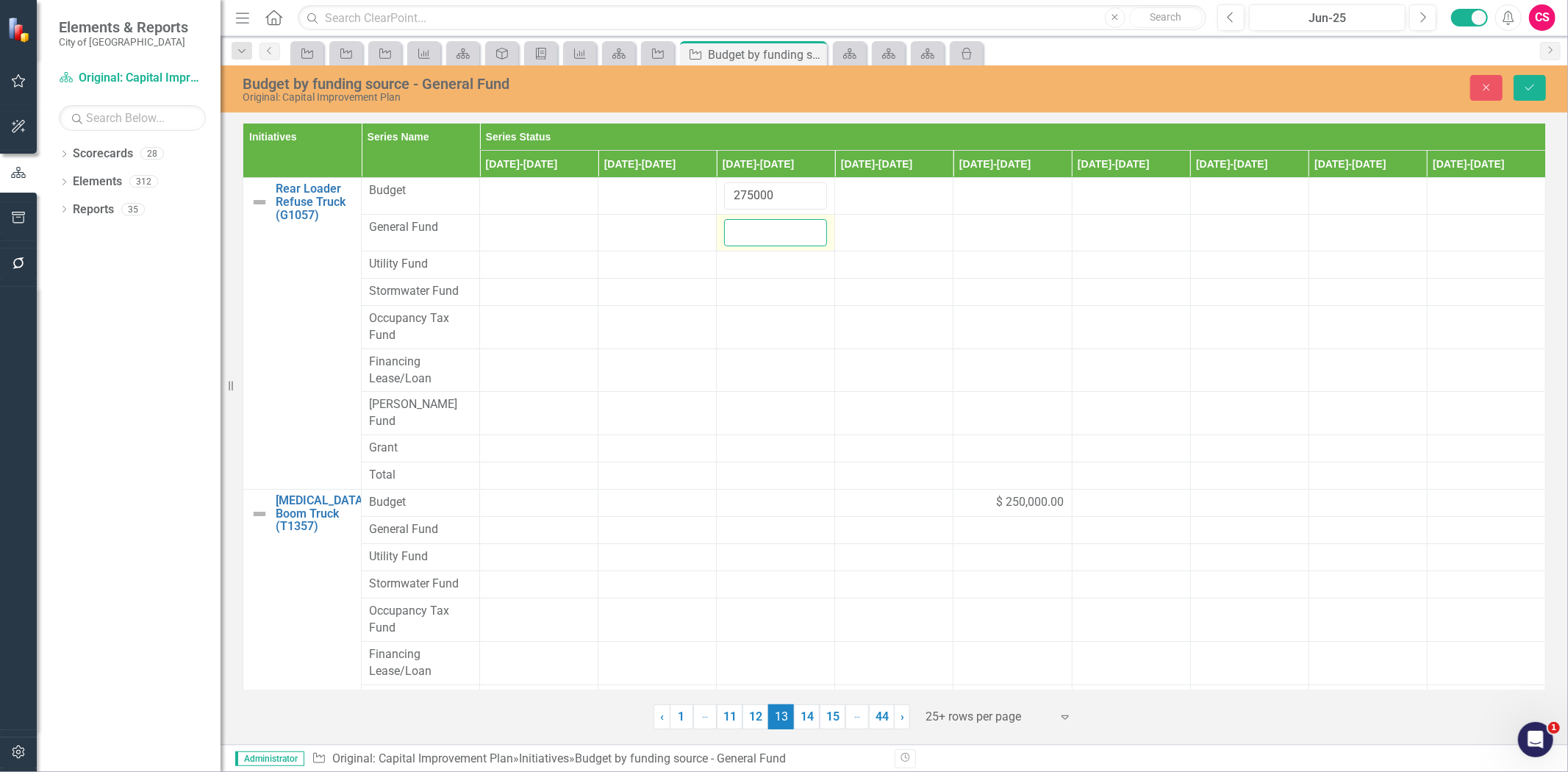
click at [775, 223] on input "number" at bounding box center [775, 233] width 103 height 27
paste input "275000"
type input "275000"
click at [1010, 495] on span "$ 250,000.00" at bounding box center [1031, 503] width 68 height 17
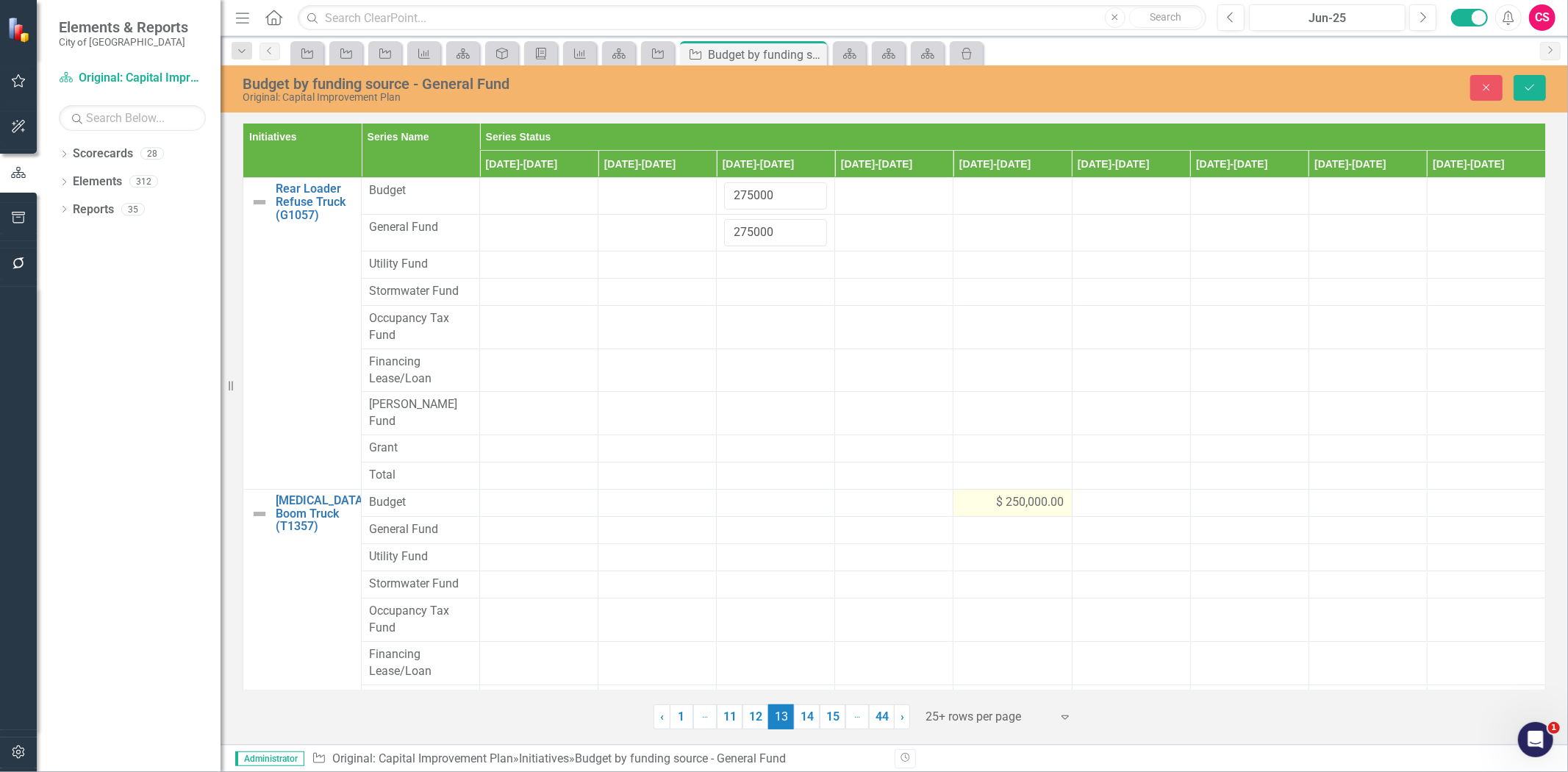
click at [1010, 495] on span "$ 250,000.00" at bounding box center [1031, 503] width 68 height 17
click at [1013, 495] on input "250000" at bounding box center [1012, 508] width 103 height 27
click at [986, 495] on input "250000" at bounding box center [1012, 508] width 103 height 27
click at [975, 531] on div at bounding box center [1012, 540] width 103 height 18
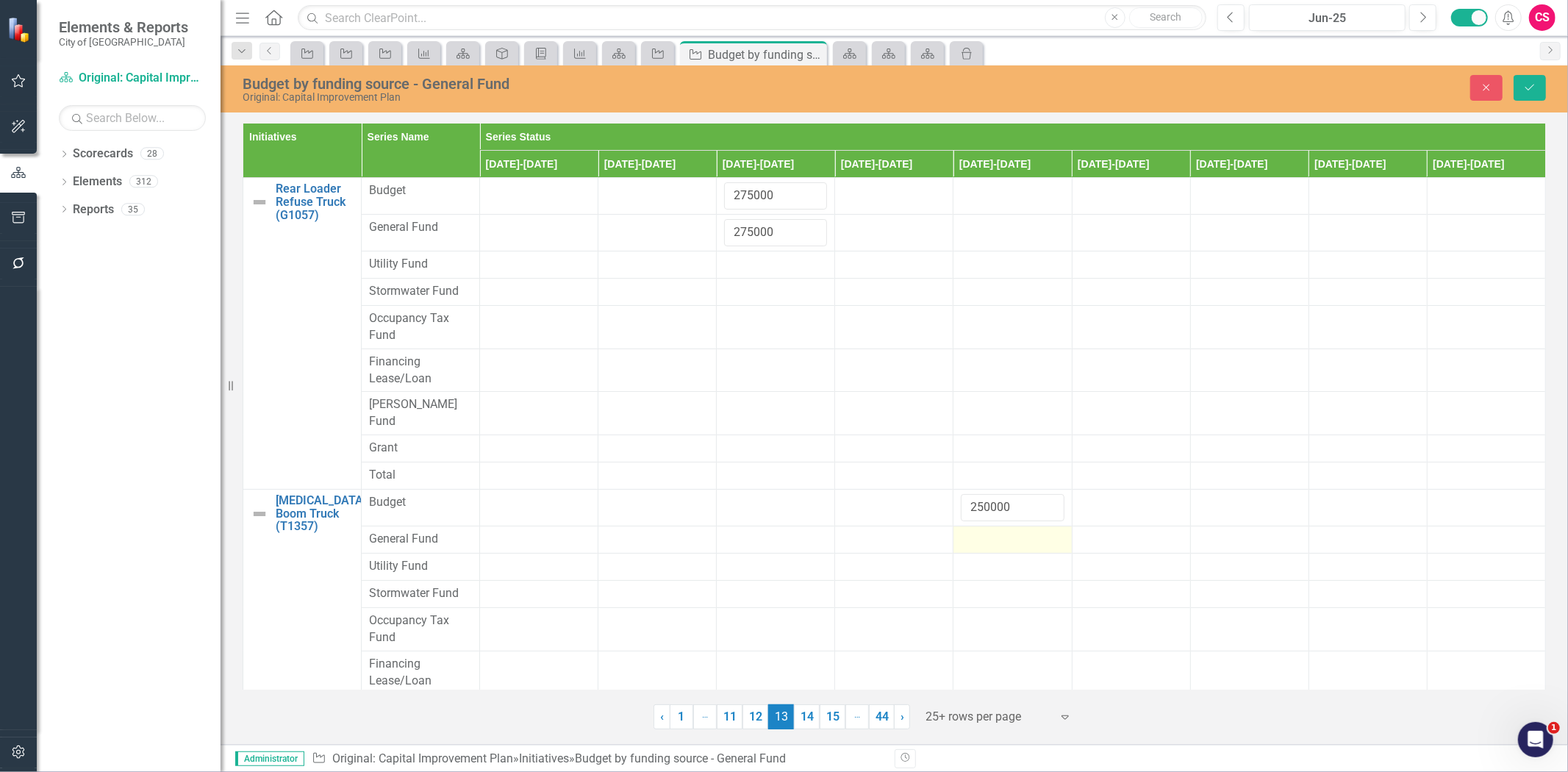
click at [975, 531] on div at bounding box center [1012, 540] width 103 height 18
click at [975, 531] on input "number" at bounding box center [1012, 545] width 103 height 27
paste input "250000"
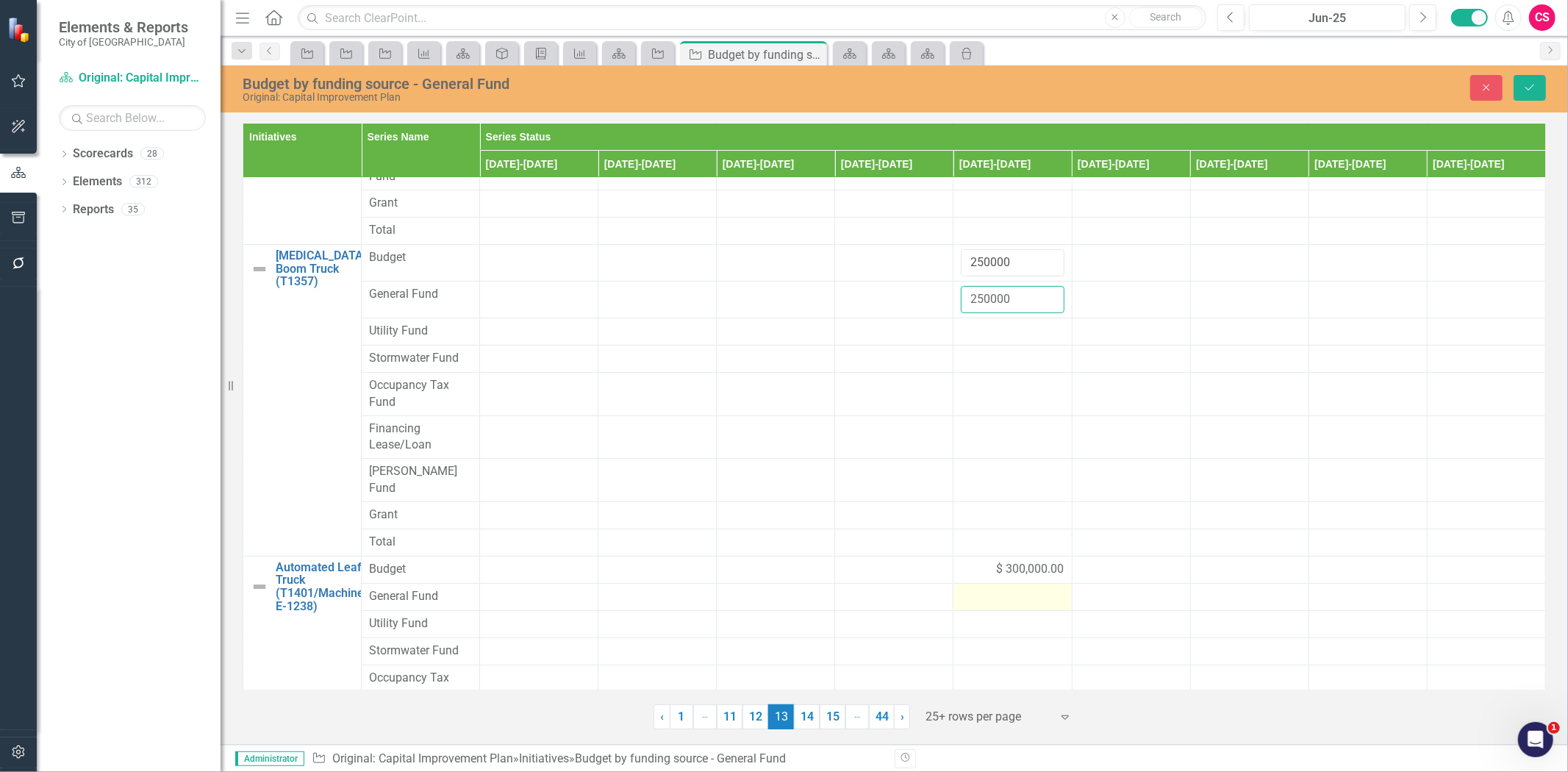
scroll to position [358, 0]
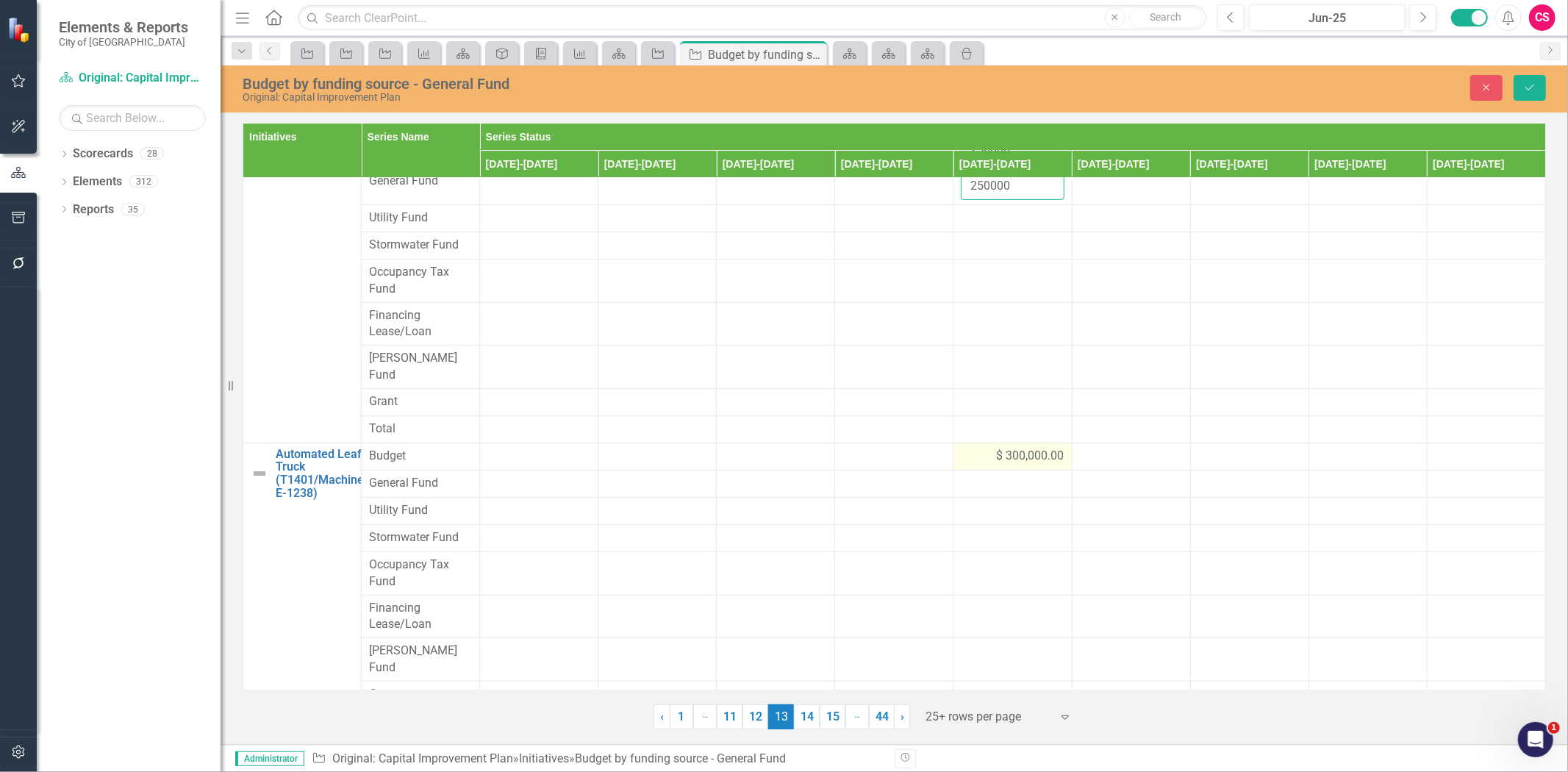
type input "250000"
click at [975, 448] on div "$ 300,000.00" at bounding box center [1012, 456] width 103 height 17
click at [985, 448] on input "300000" at bounding box center [1012, 461] width 103 height 27
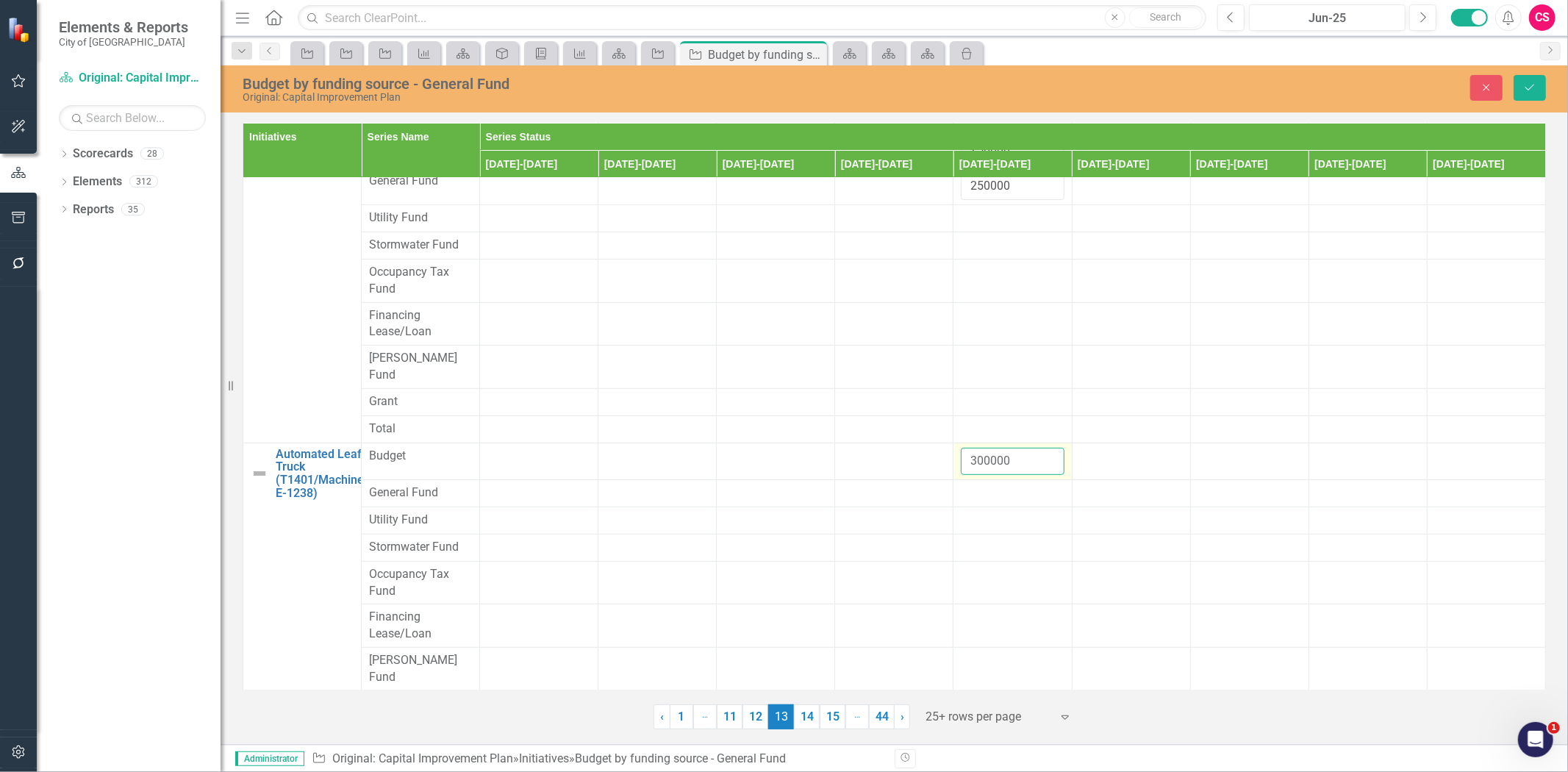
click at [985, 448] on input "300000" at bounding box center [1012, 461] width 103 height 27
click at [985, 484] on div at bounding box center [1012, 493] width 103 height 18
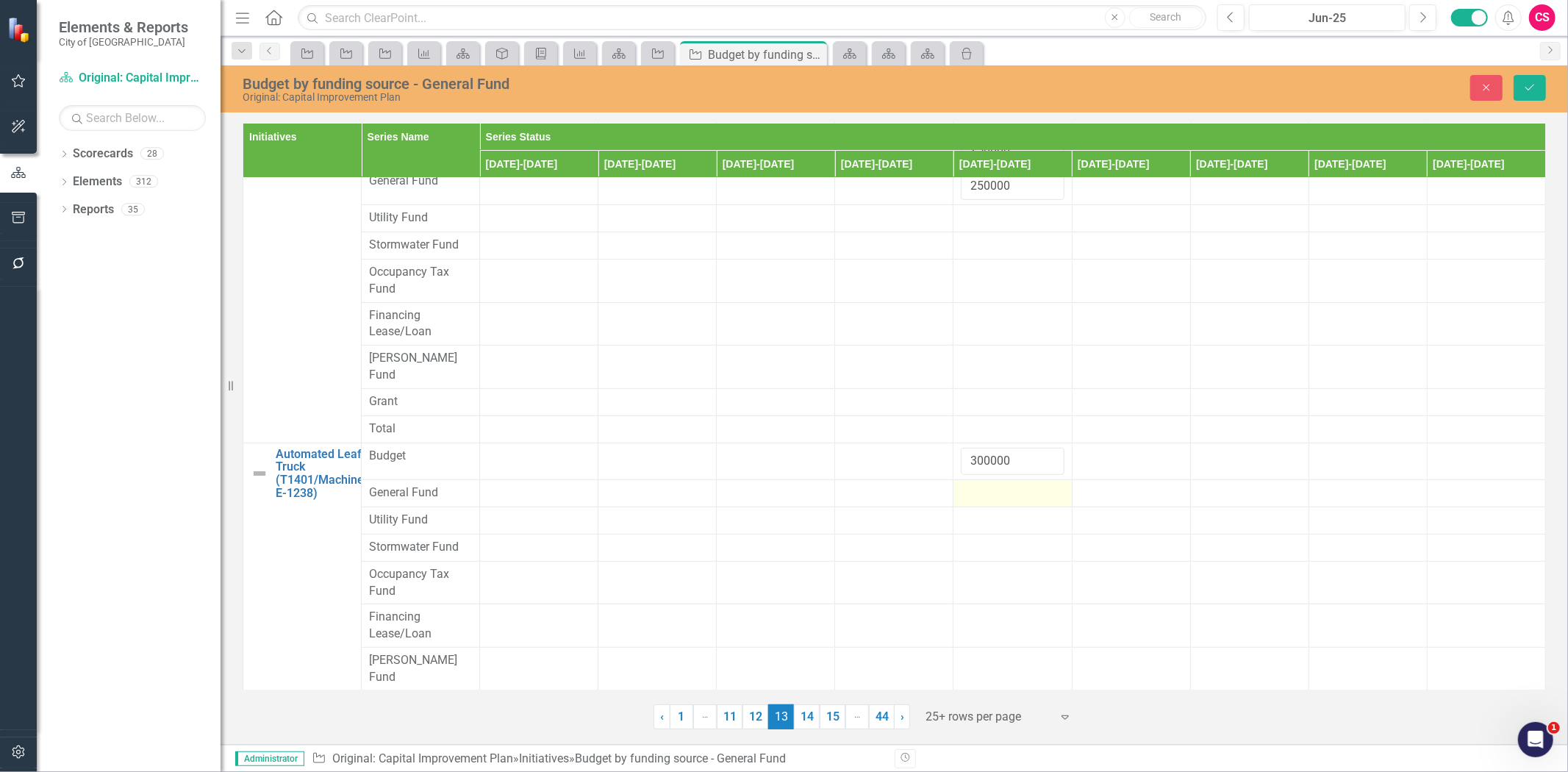
click at [985, 484] on div at bounding box center [1012, 493] width 103 height 18
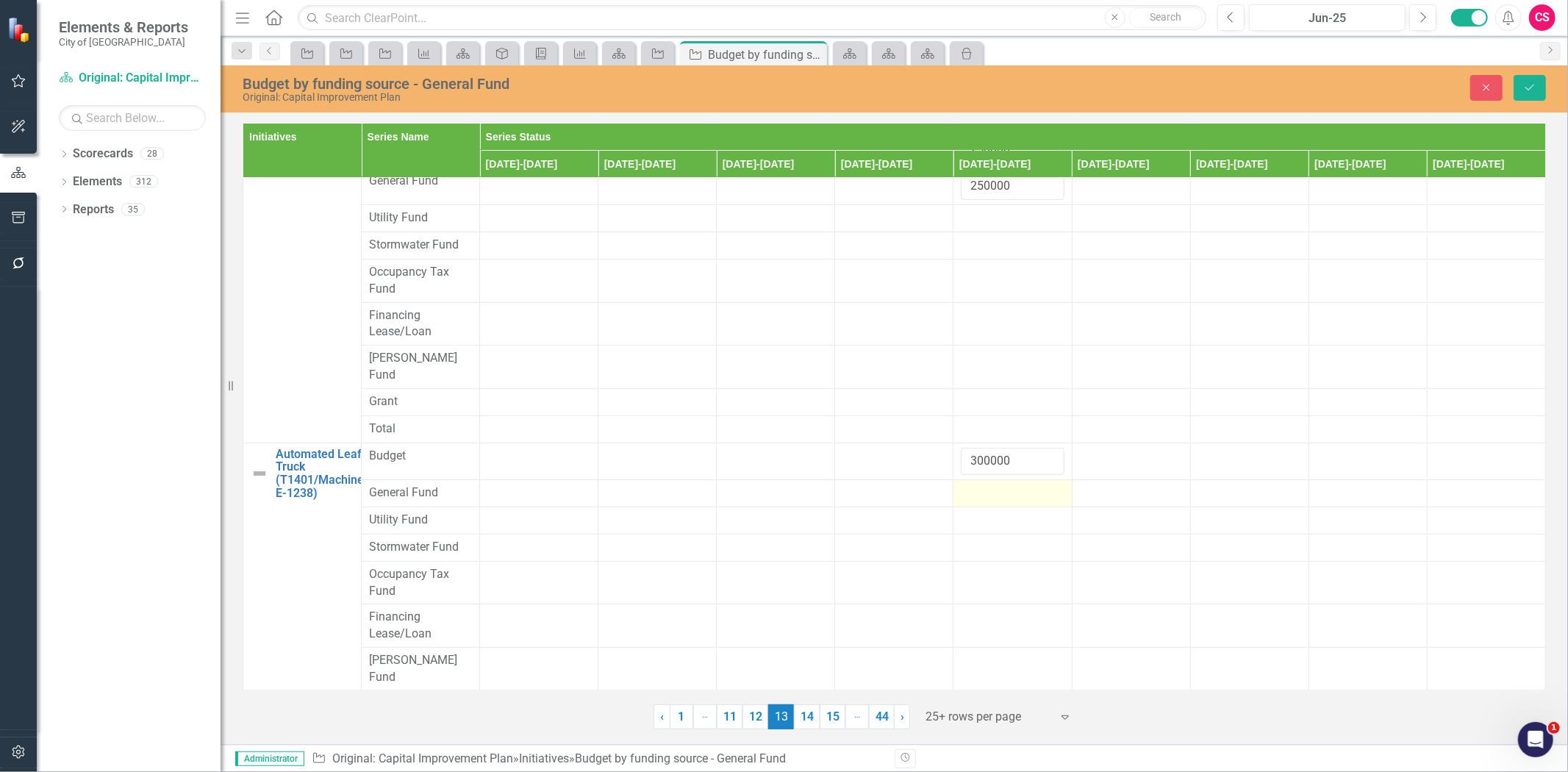
click at [985, 484] on div at bounding box center [1012, 493] width 103 height 18
click at [1017, 484] on div at bounding box center [1012, 493] width 103 height 18
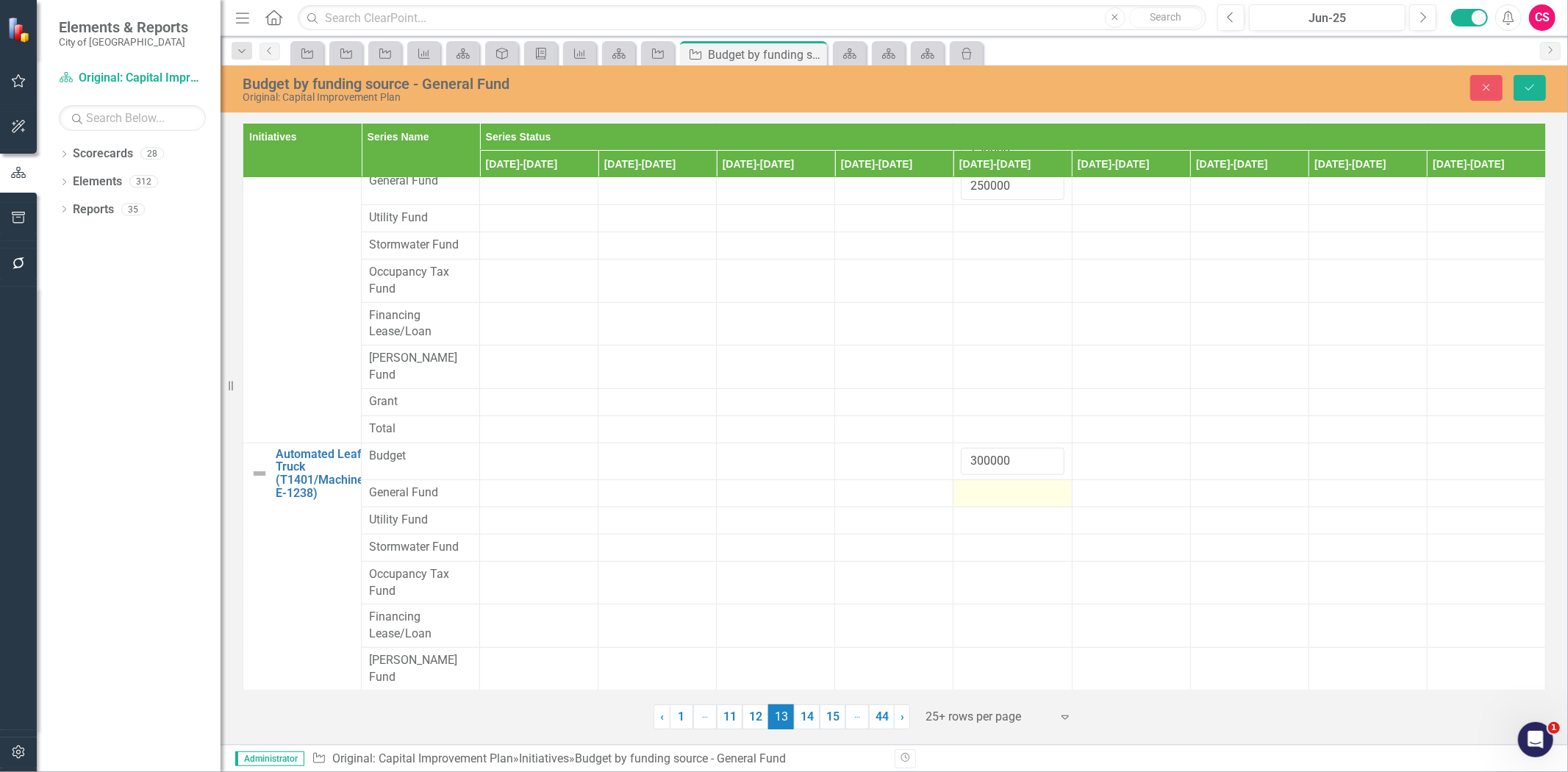
click at [1017, 484] on div at bounding box center [1012, 493] width 103 height 18
click at [1001, 484] on input "number" at bounding box center [1012, 498] width 103 height 27
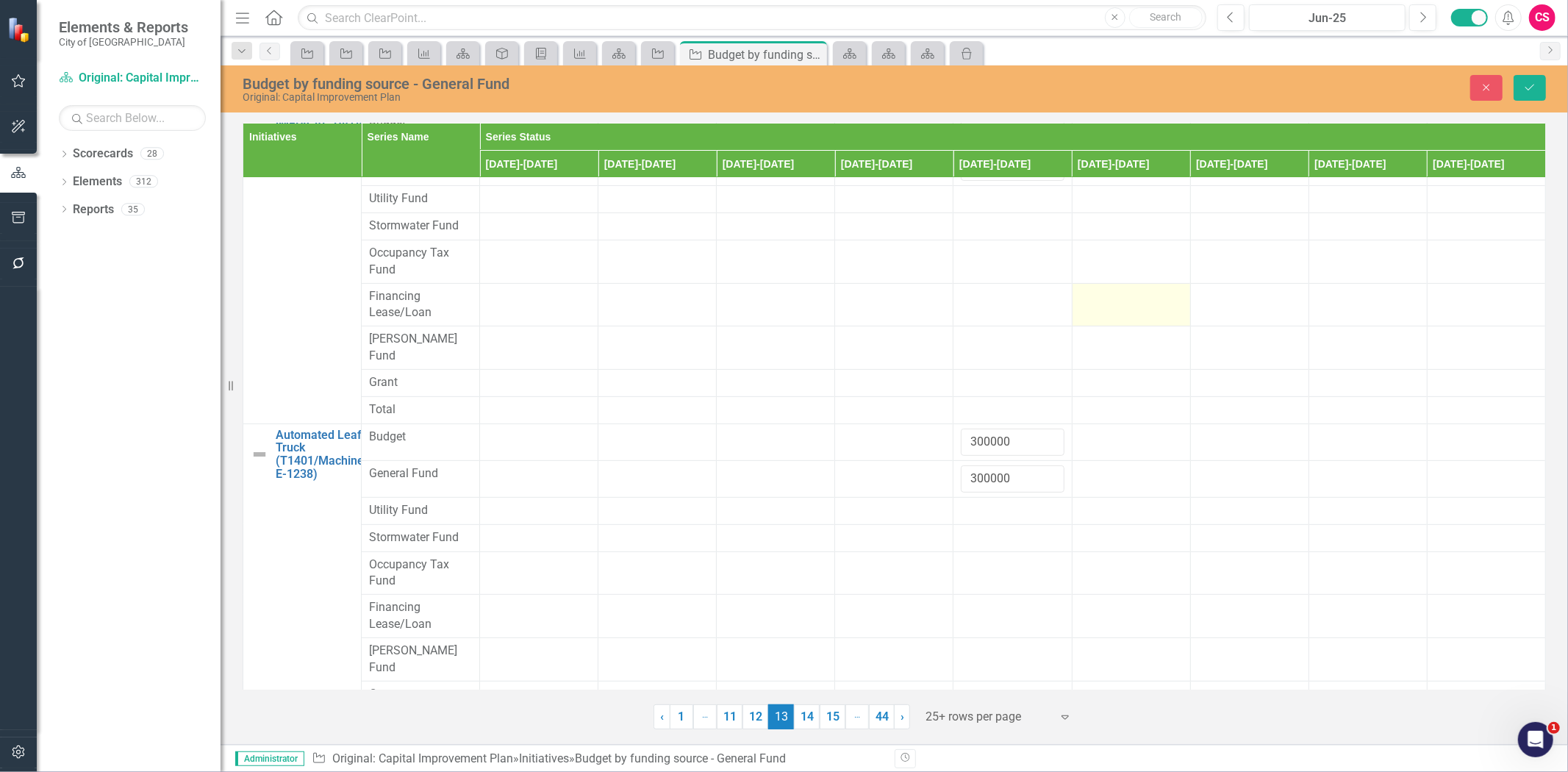
scroll to position [0, 0]
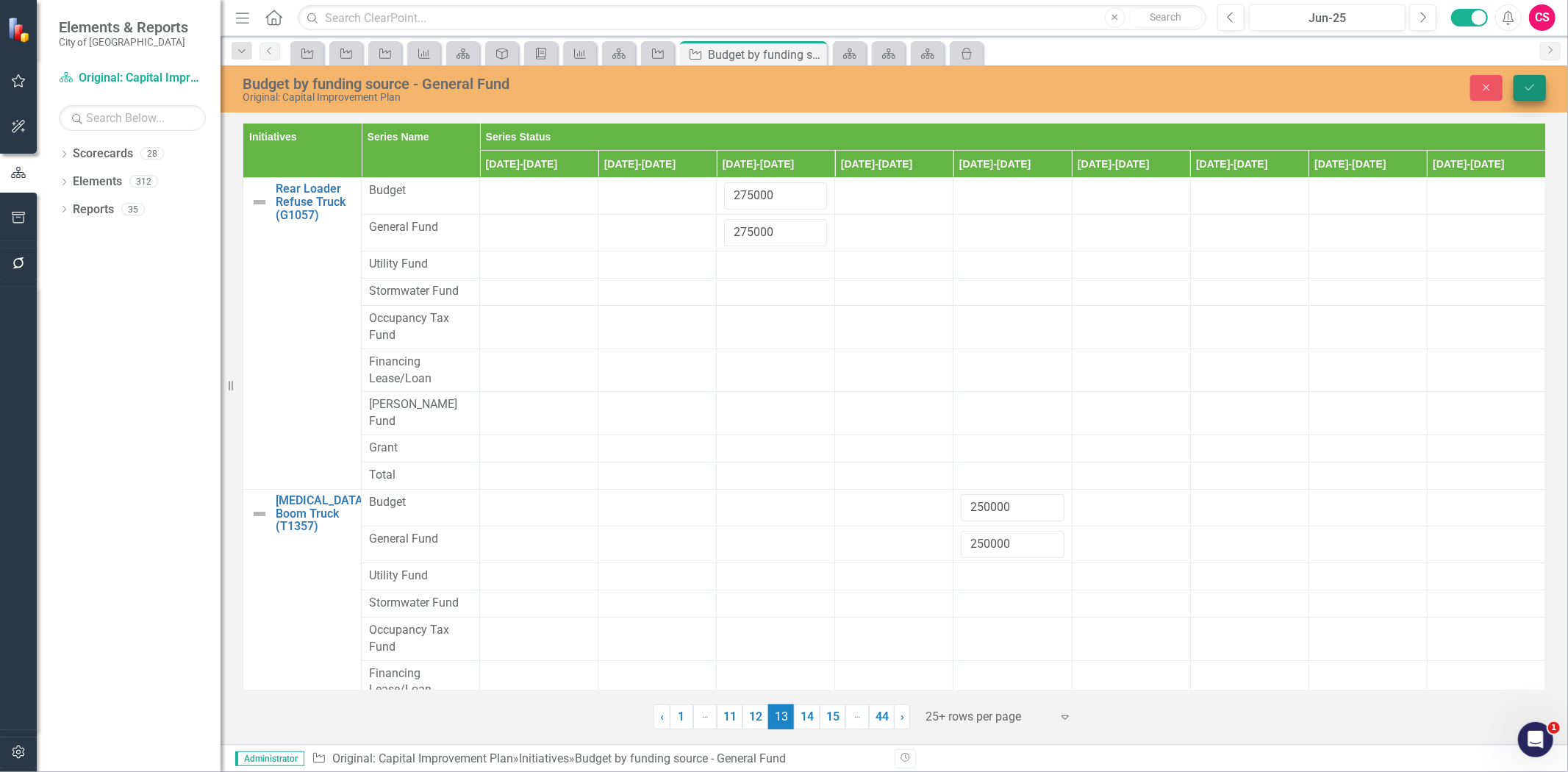
type input "300000"
click at [1525, 88] on icon "Save" at bounding box center [1530, 87] width 13 height 10
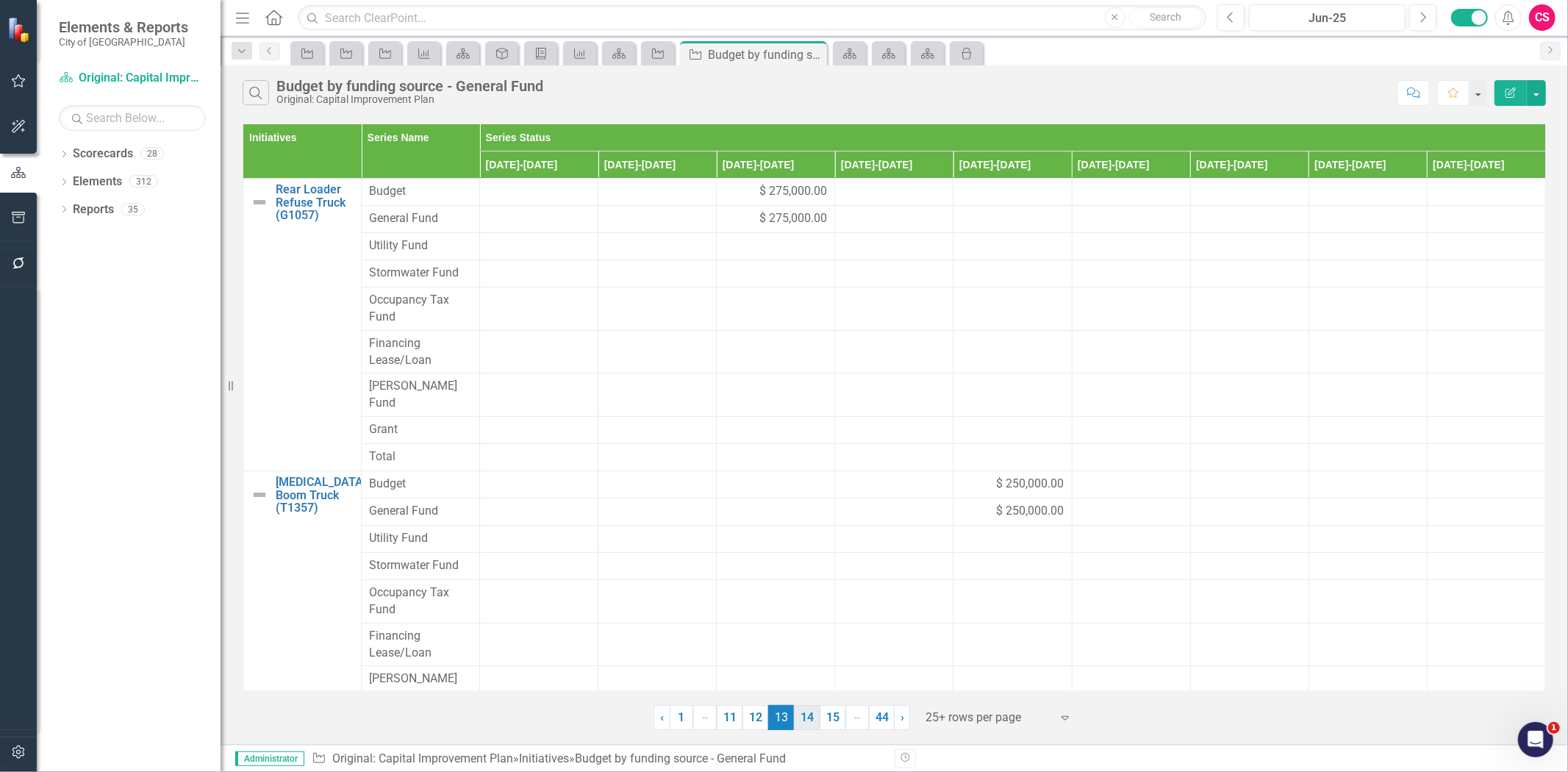
drag, startPoint x: 801, startPoint y: 718, endPoint x: 798, endPoint y: 659, distance: 59.1
click at [801, 718] on link "14" at bounding box center [807, 718] width 26 height 25
click at [866, 194] on div "$ 275,000.00" at bounding box center [894, 191] width 103 height 17
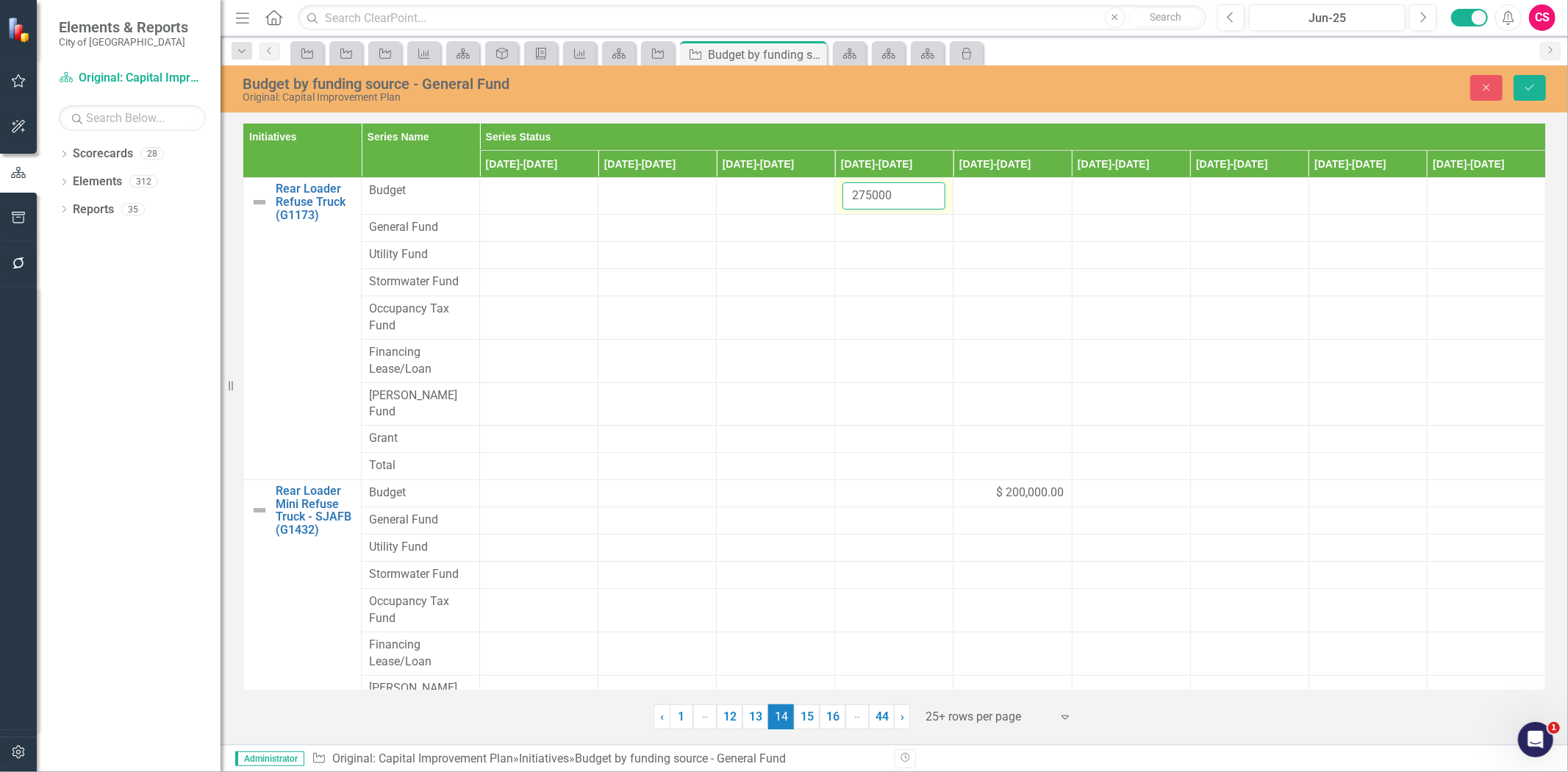
click at [866, 194] on input "275000" at bounding box center [894, 195] width 103 height 27
click at [864, 237] on div at bounding box center [894, 228] width 103 height 18
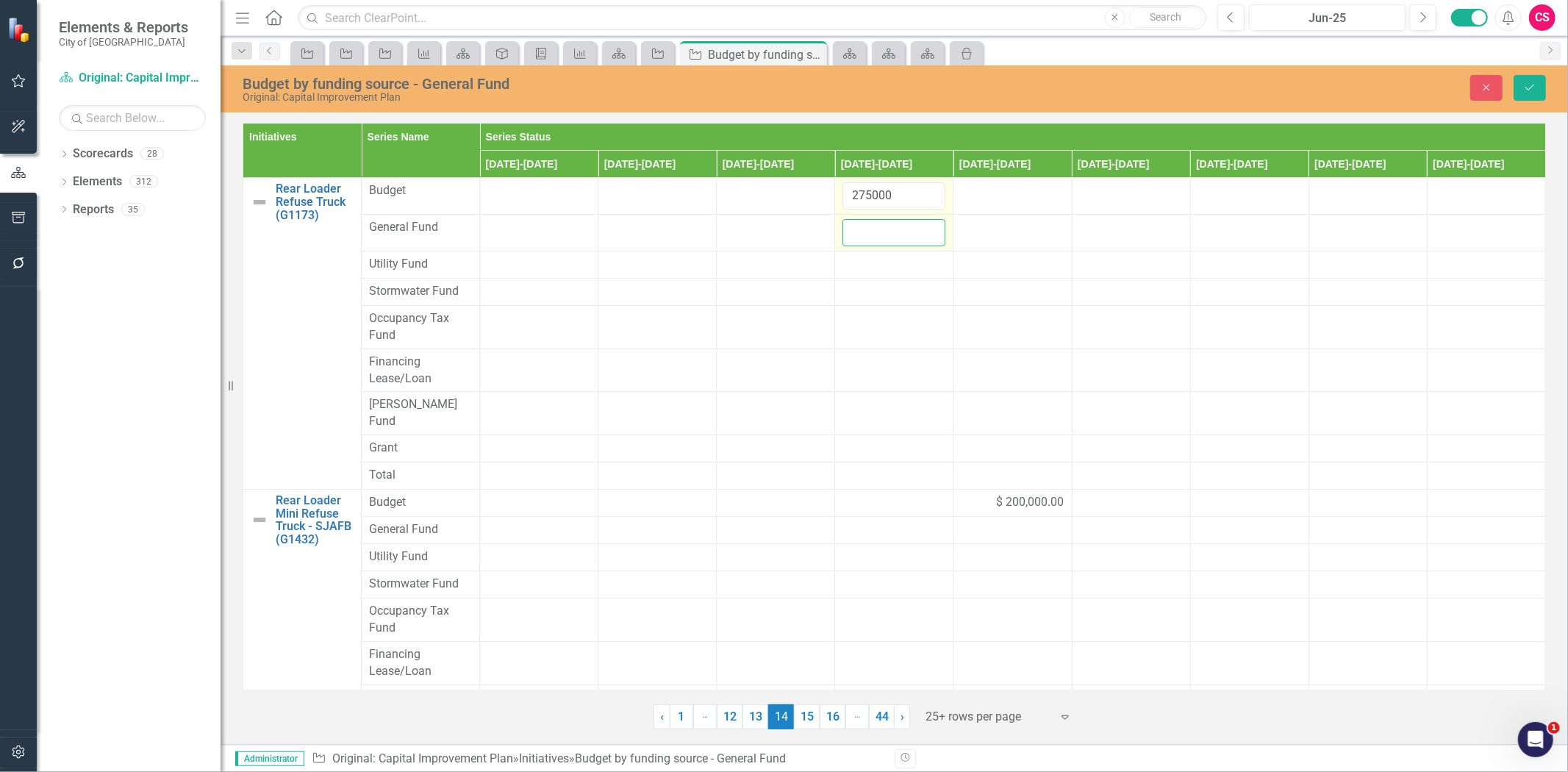
click at [864, 237] on input "number" at bounding box center [894, 233] width 103 height 27
paste input "275000"
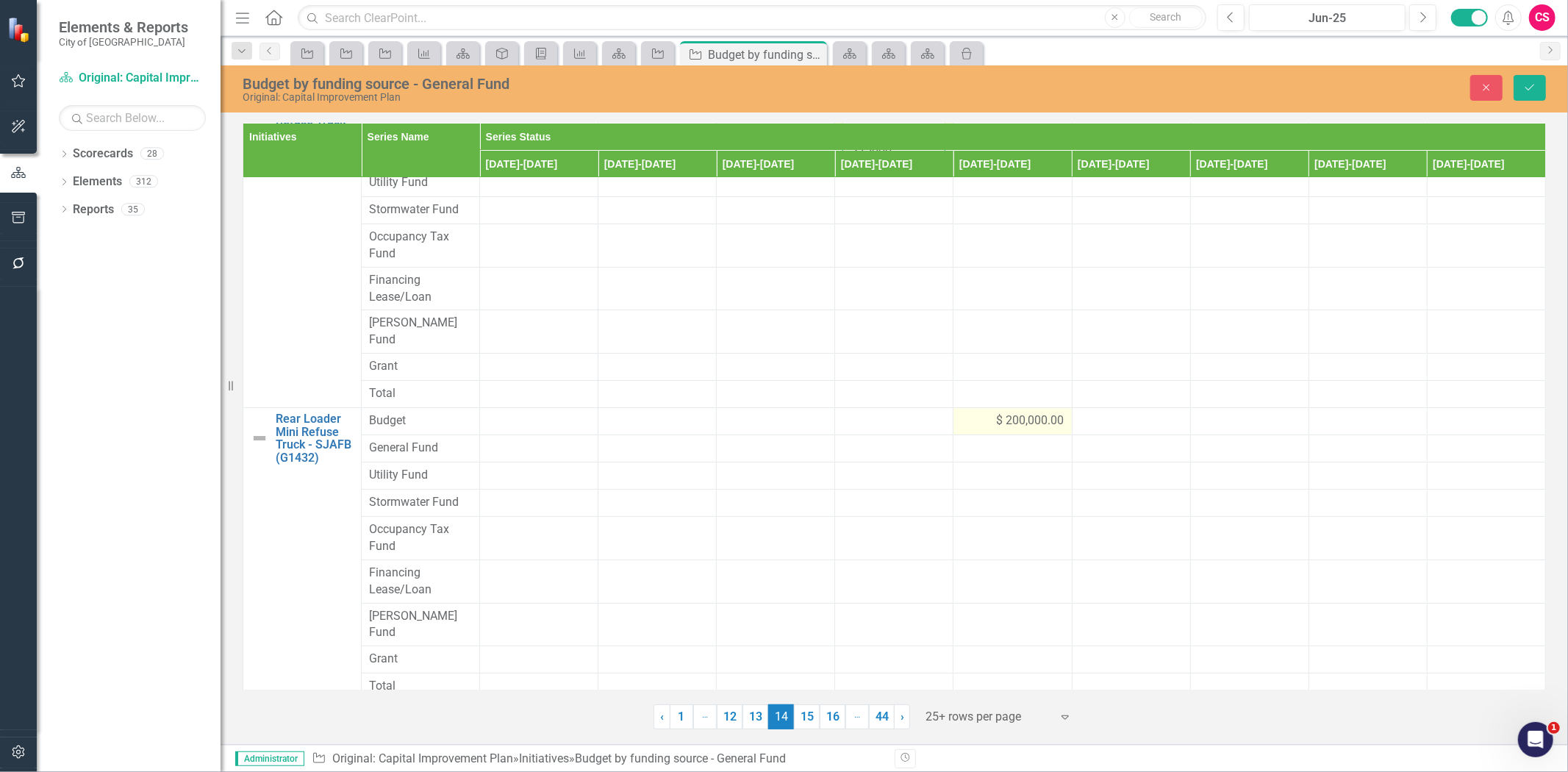
type input "275000"
click at [976, 413] on div "$ 200,000.00" at bounding box center [1012, 421] width 103 height 17
click at [976, 413] on input "200000" at bounding box center [1012, 426] width 103 height 27
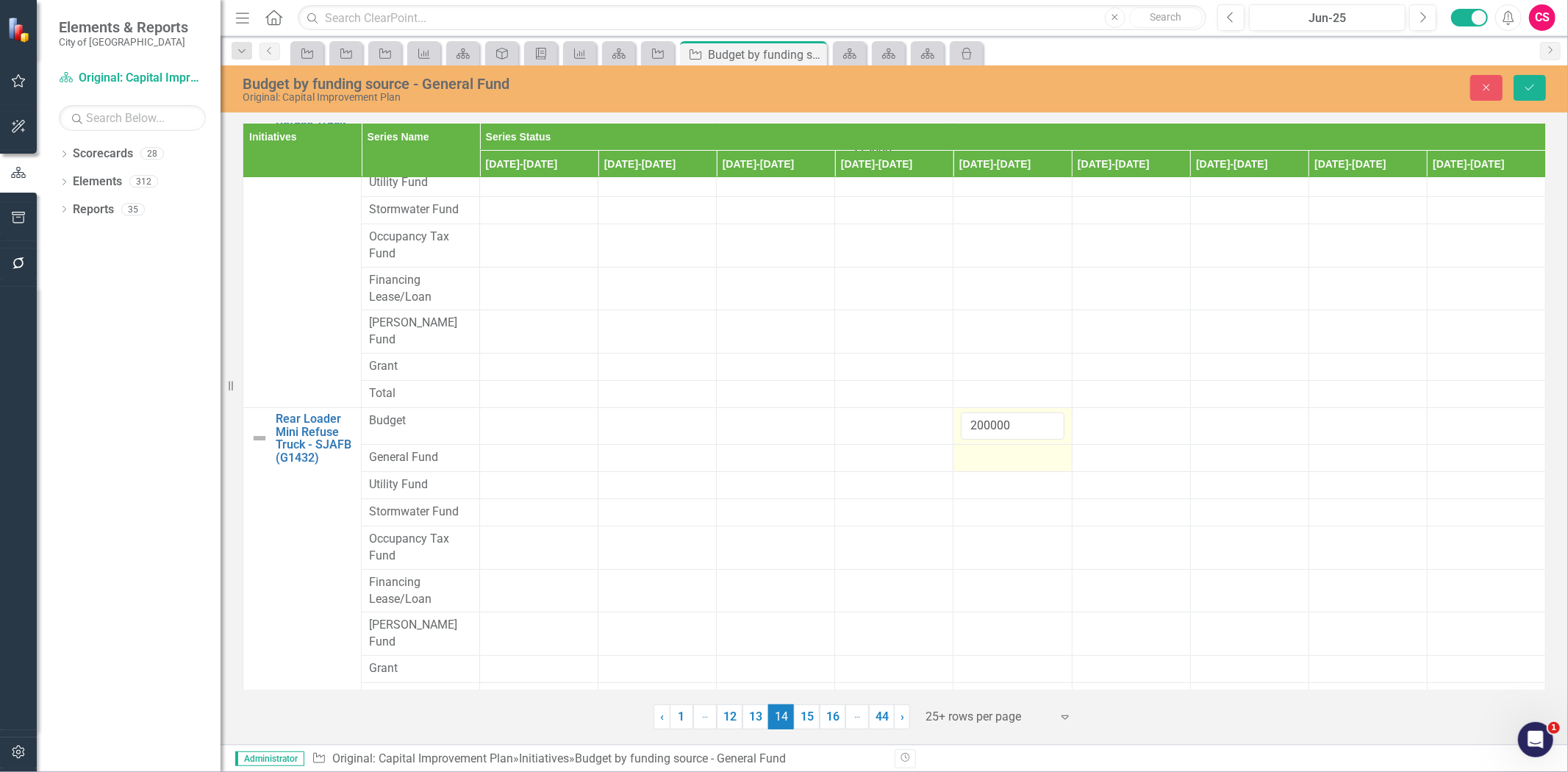
click at [982, 449] on div at bounding box center [1012, 458] width 103 height 18
click at [982, 449] on input "number" at bounding box center [1012, 463] width 103 height 27
paste input "200000"
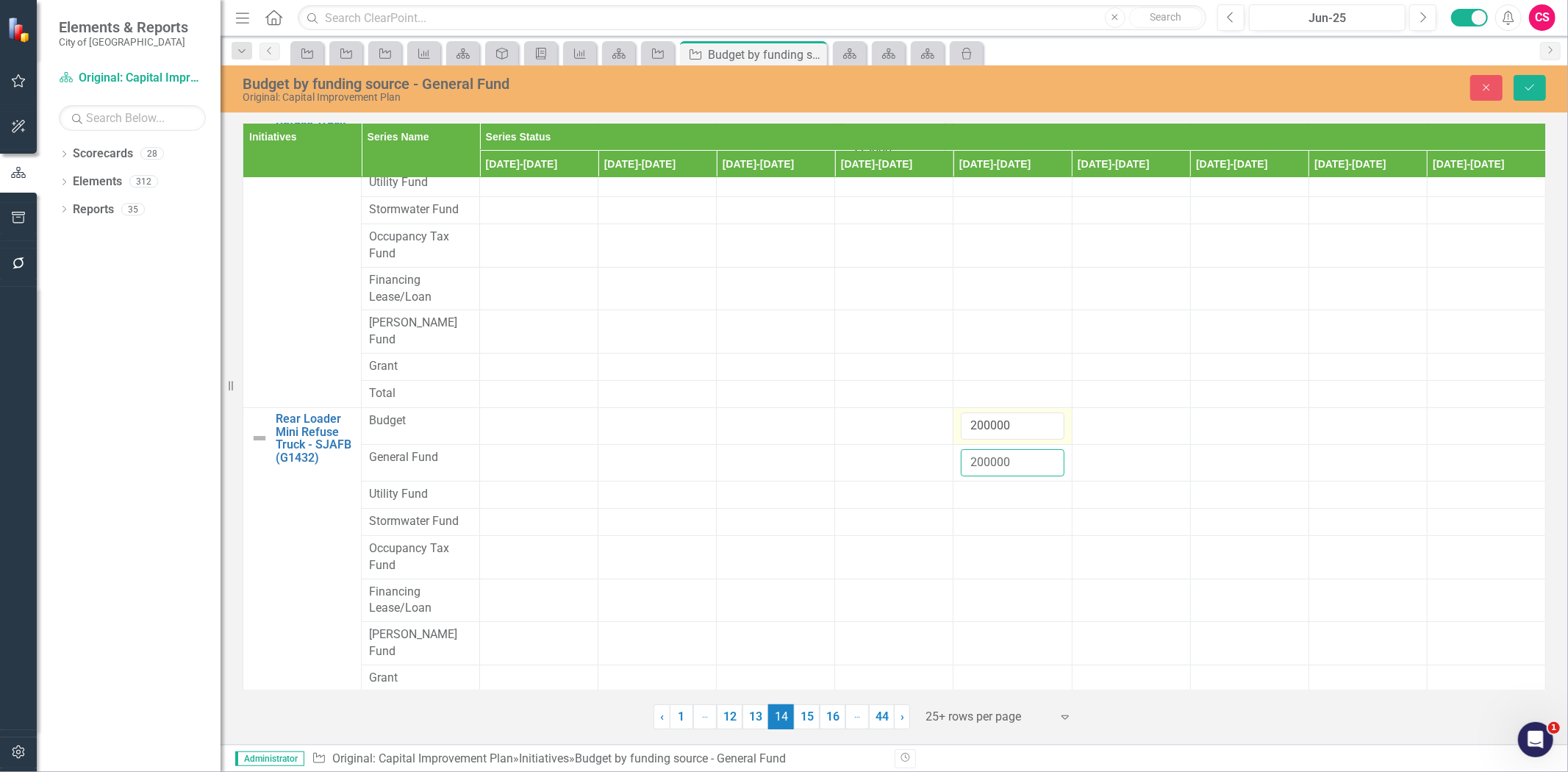
scroll to position [327, 0]
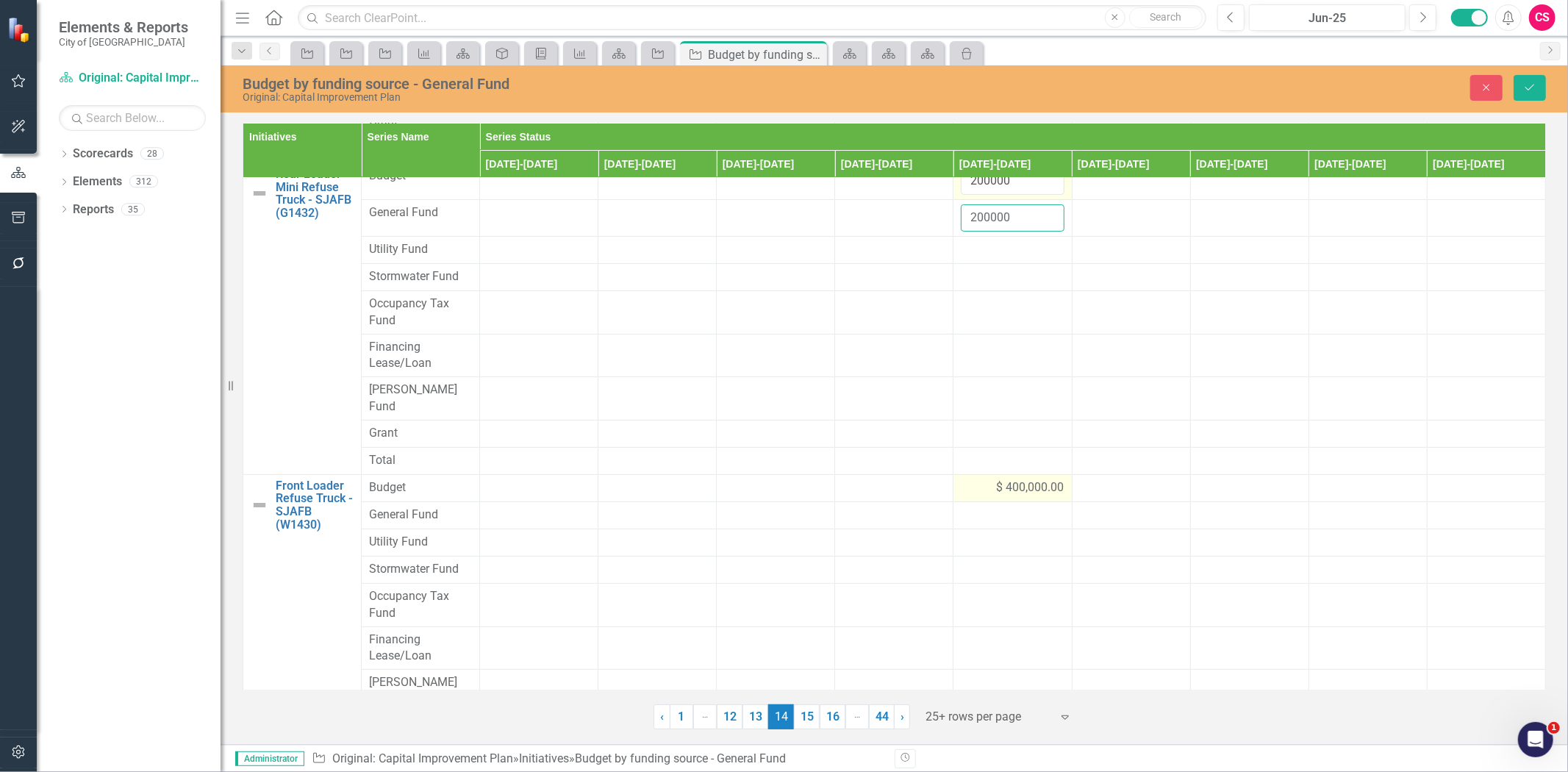
type input "200000"
click at [1022, 480] on span "$ 400,000.00" at bounding box center [1031, 488] width 68 height 17
click at [1021, 480] on span "$ 400,000.00" at bounding box center [1031, 488] width 68 height 17
click at [1021, 480] on input "400000" at bounding box center [1012, 493] width 103 height 27
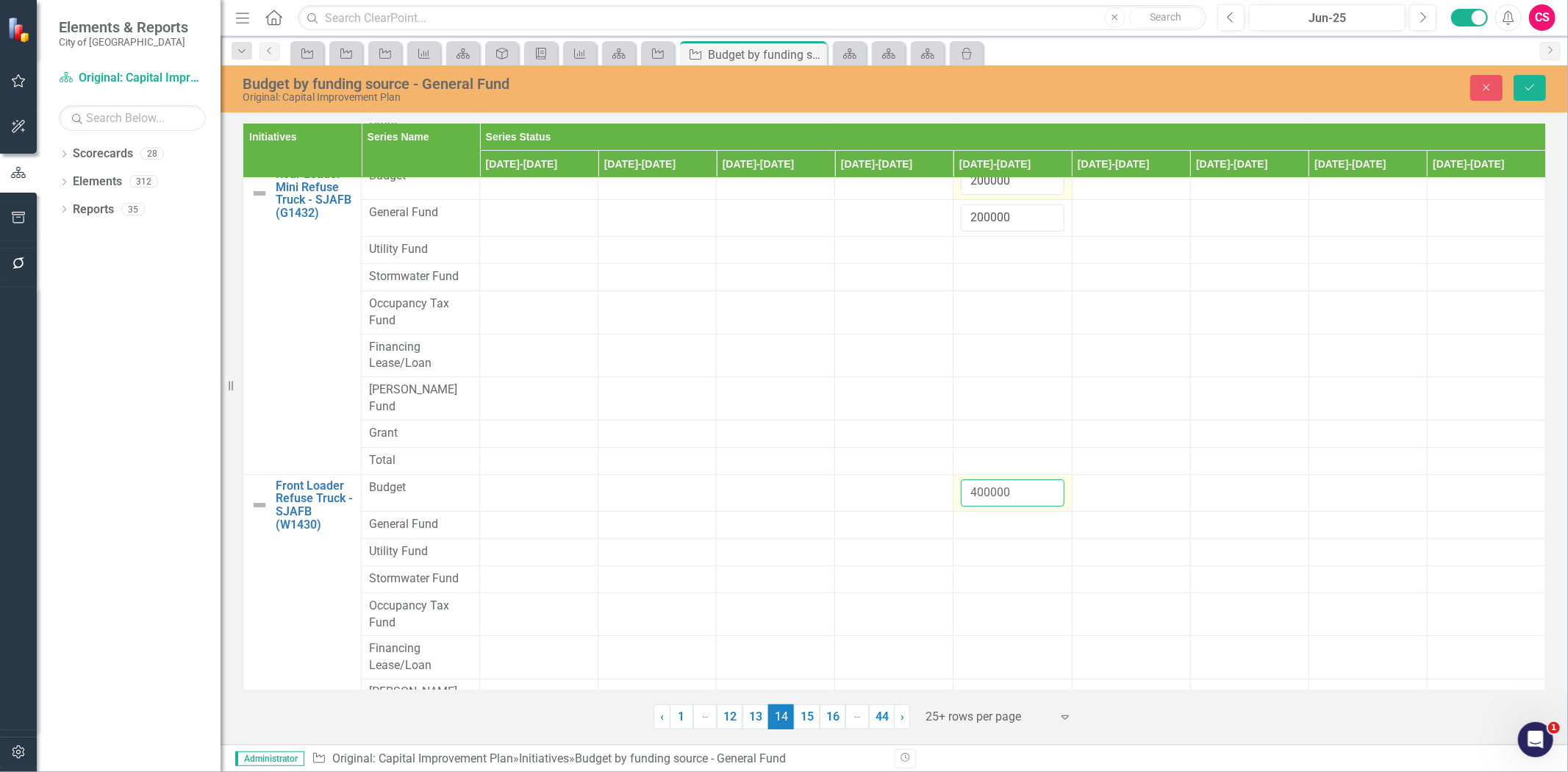
click at [980, 480] on input "400000" at bounding box center [1012, 493] width 103 height 27
click at [978, 480] on input "400000" at bounding box center [1012, 493] width 103 height 27
click at [975, 538] on td at bounding box center [1013, 552] width 119 height 27
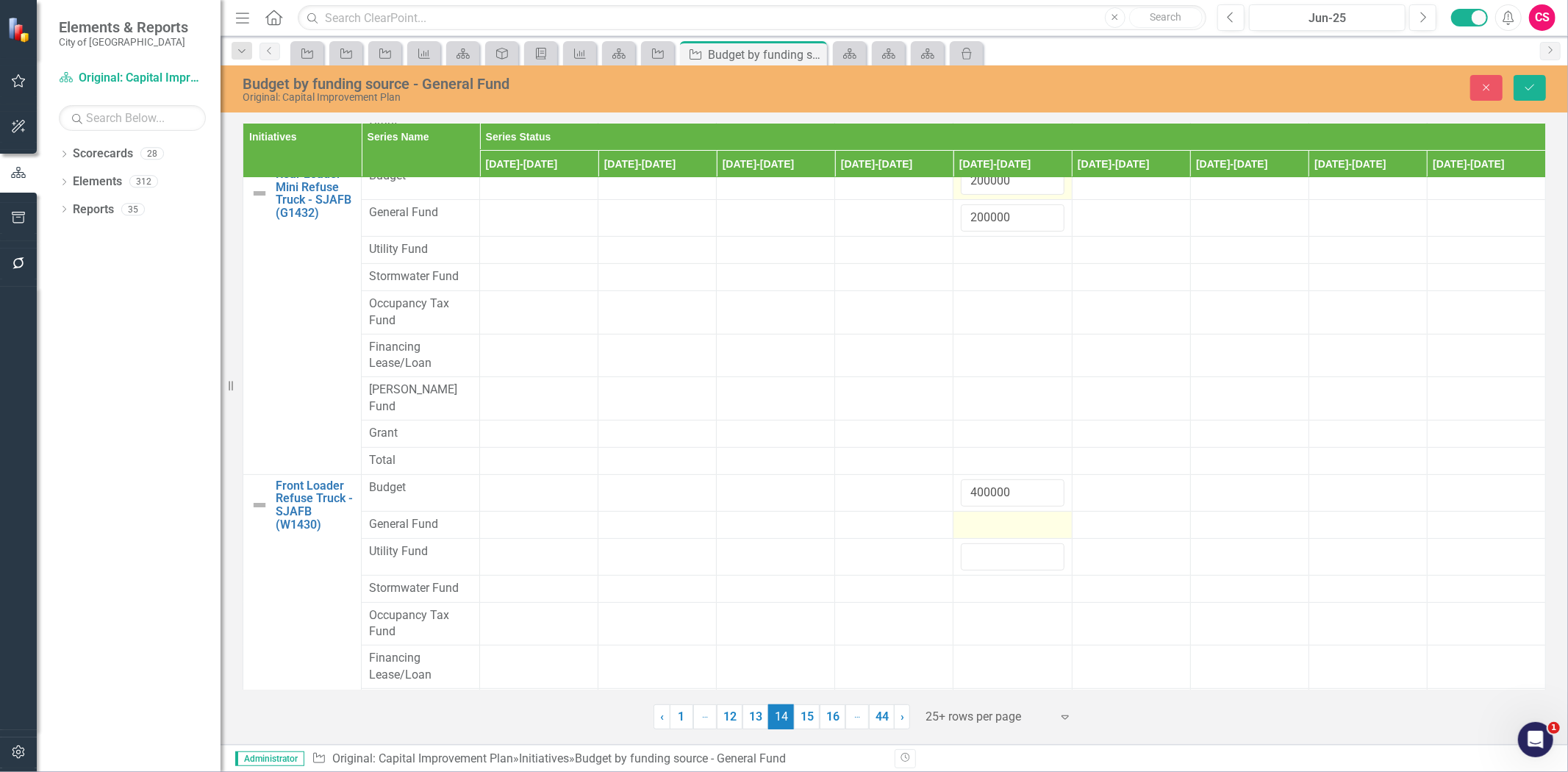
click at [972, 516] on div at bounding box center [1012, 525] width 103 height 18
click at [972, 516] on input "number" at bounding box center [1012, 530] width 103 height 27
paste input "400000"
type input "400000"
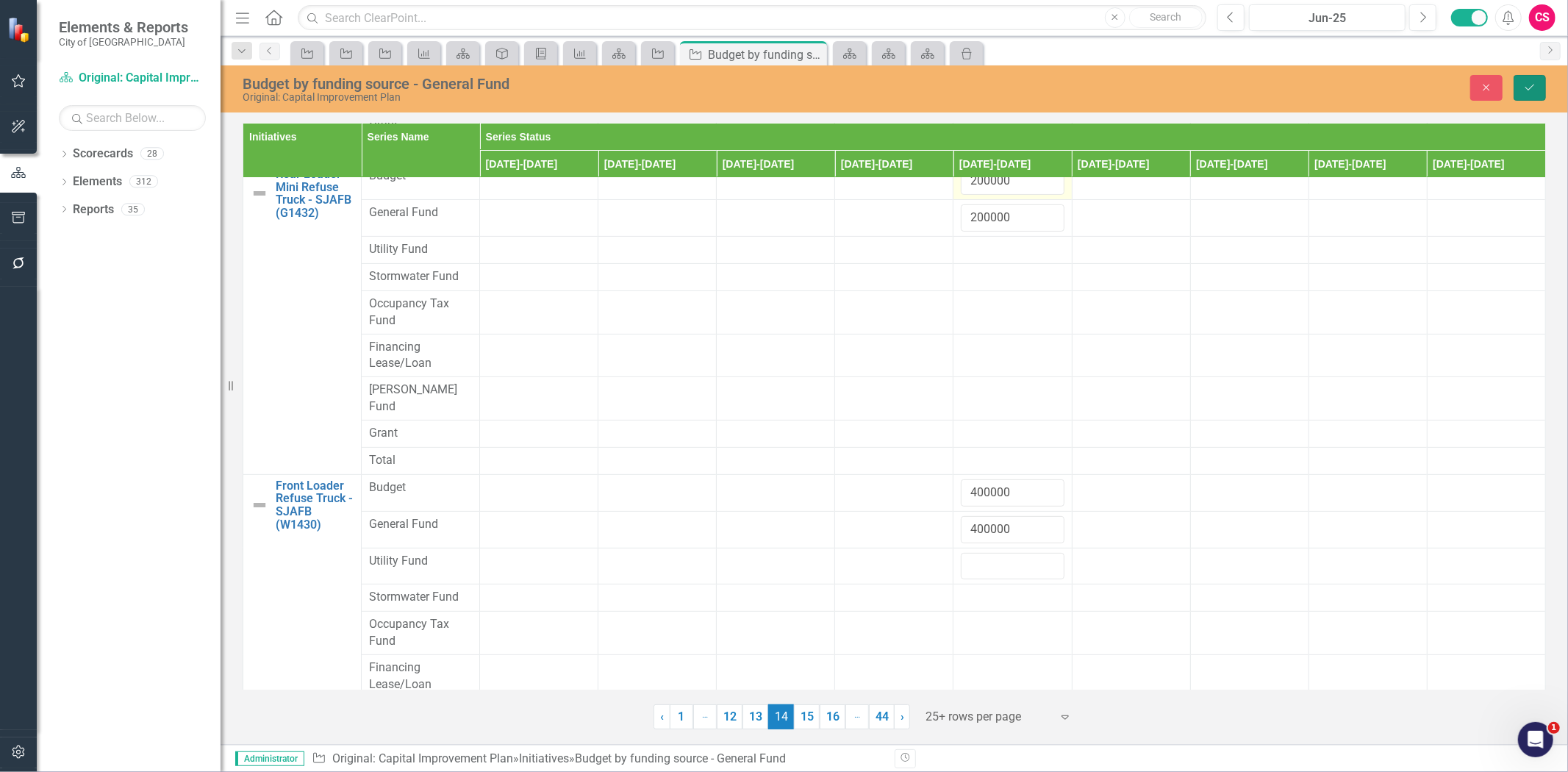
click at [1532, 89] on icon "Save" at bounding box center [1530, 87] width 13 height 10
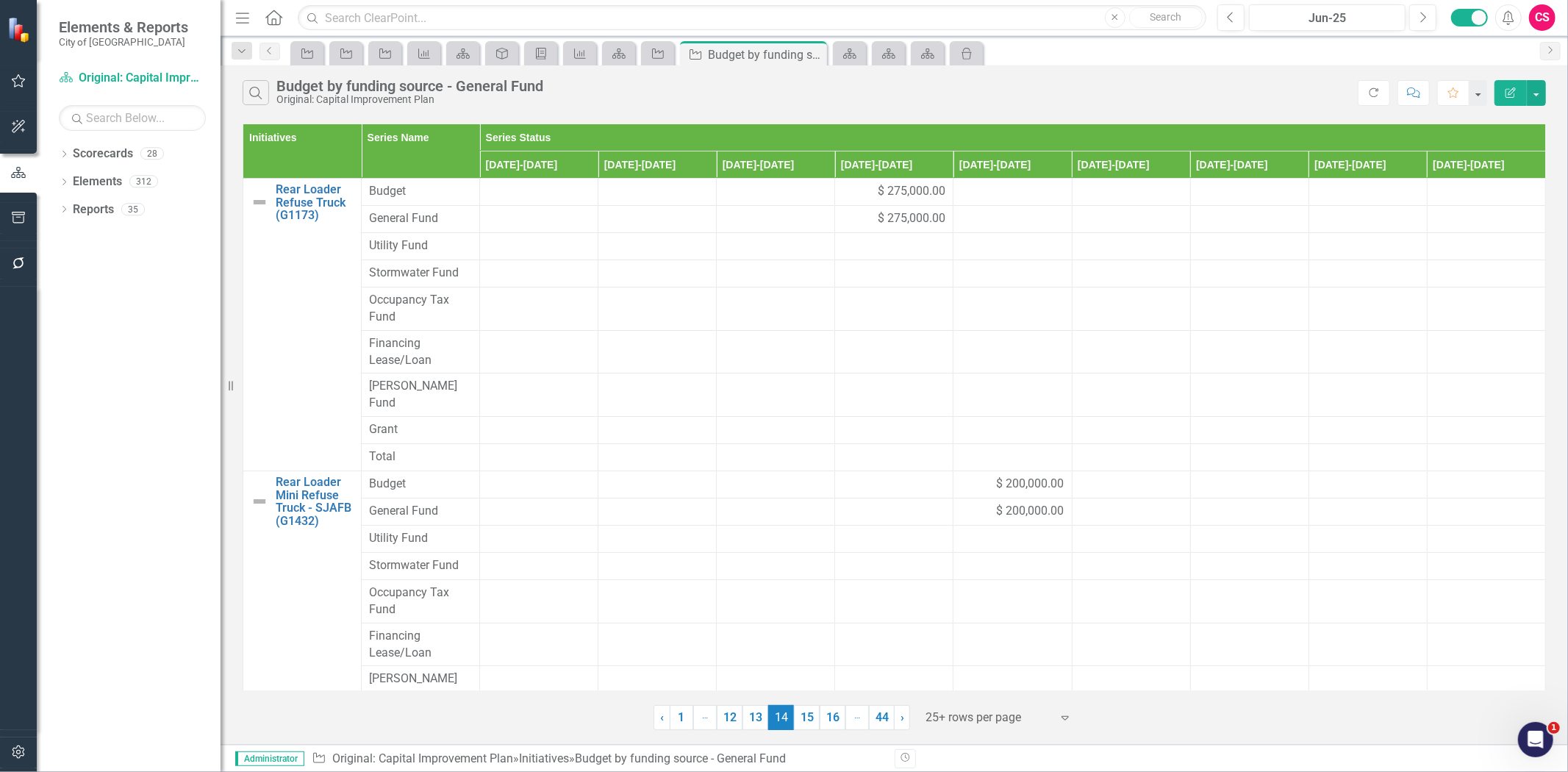
click at [814, 713] on link "15" at bounding box center [807, 718] width 26 height 25
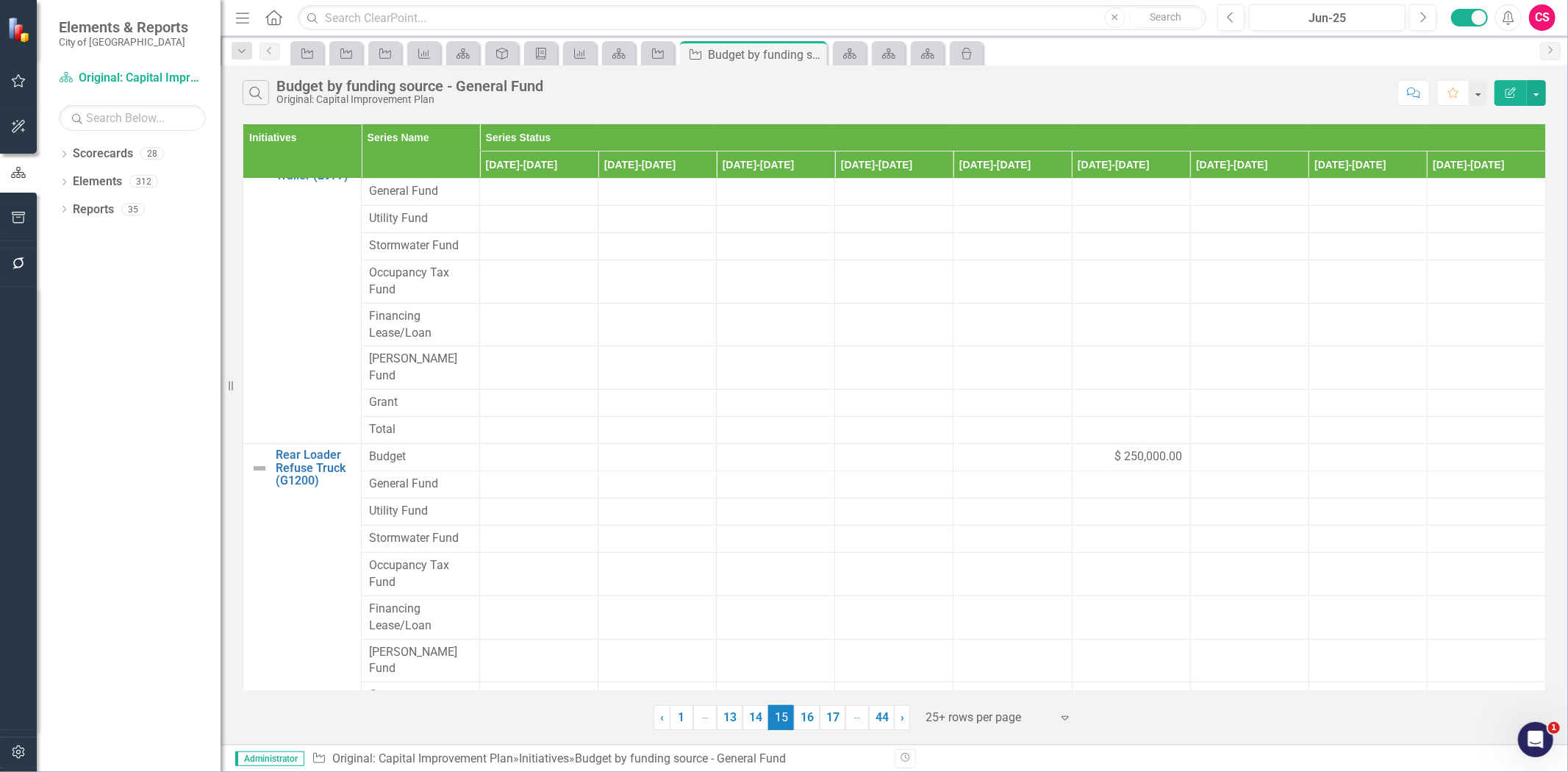
scroll to position [0, 0]
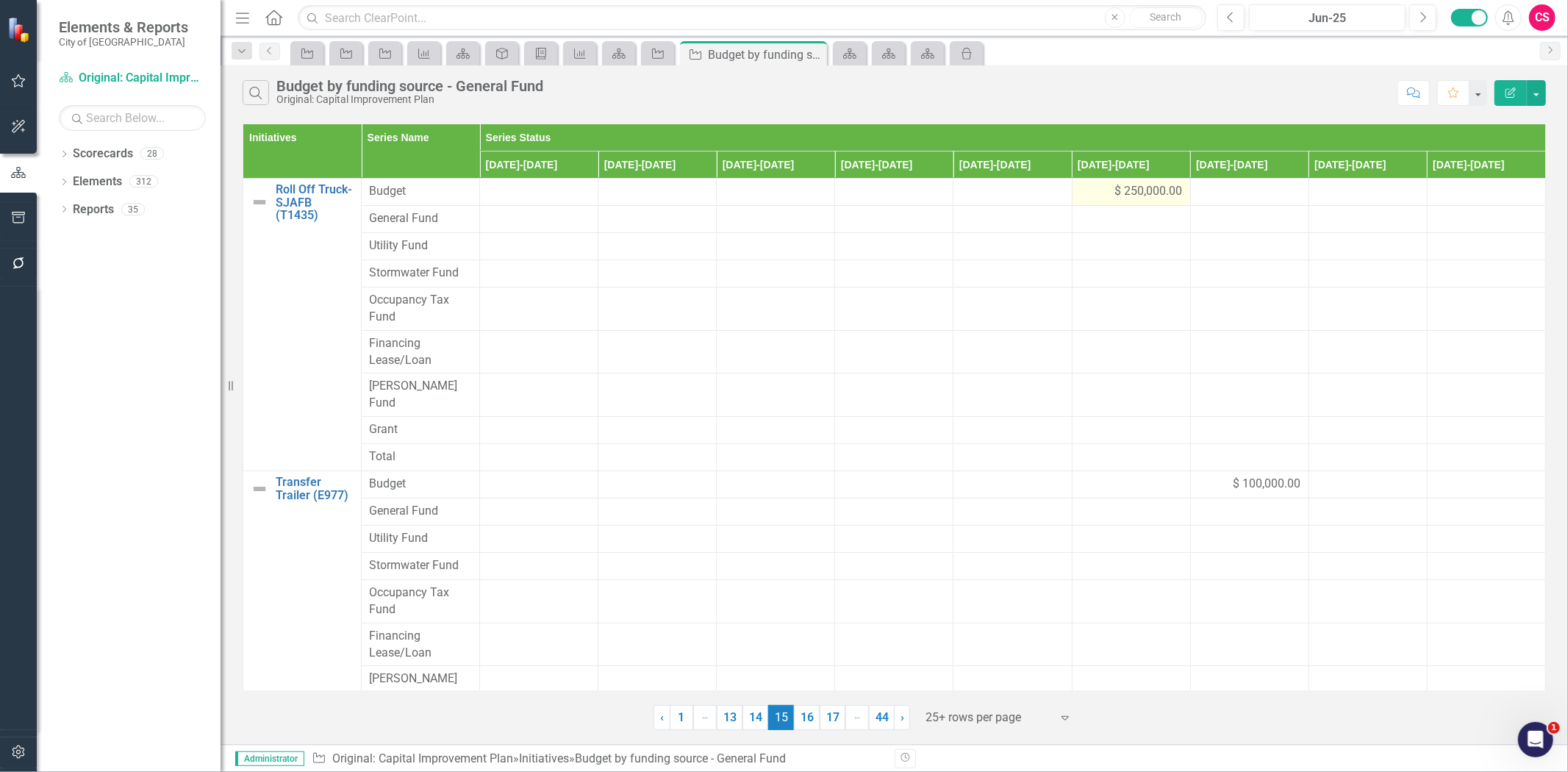
click at [1091, 197] on div "$ 250,000.00" at bounding box center [1131, 191] width 103 height 17
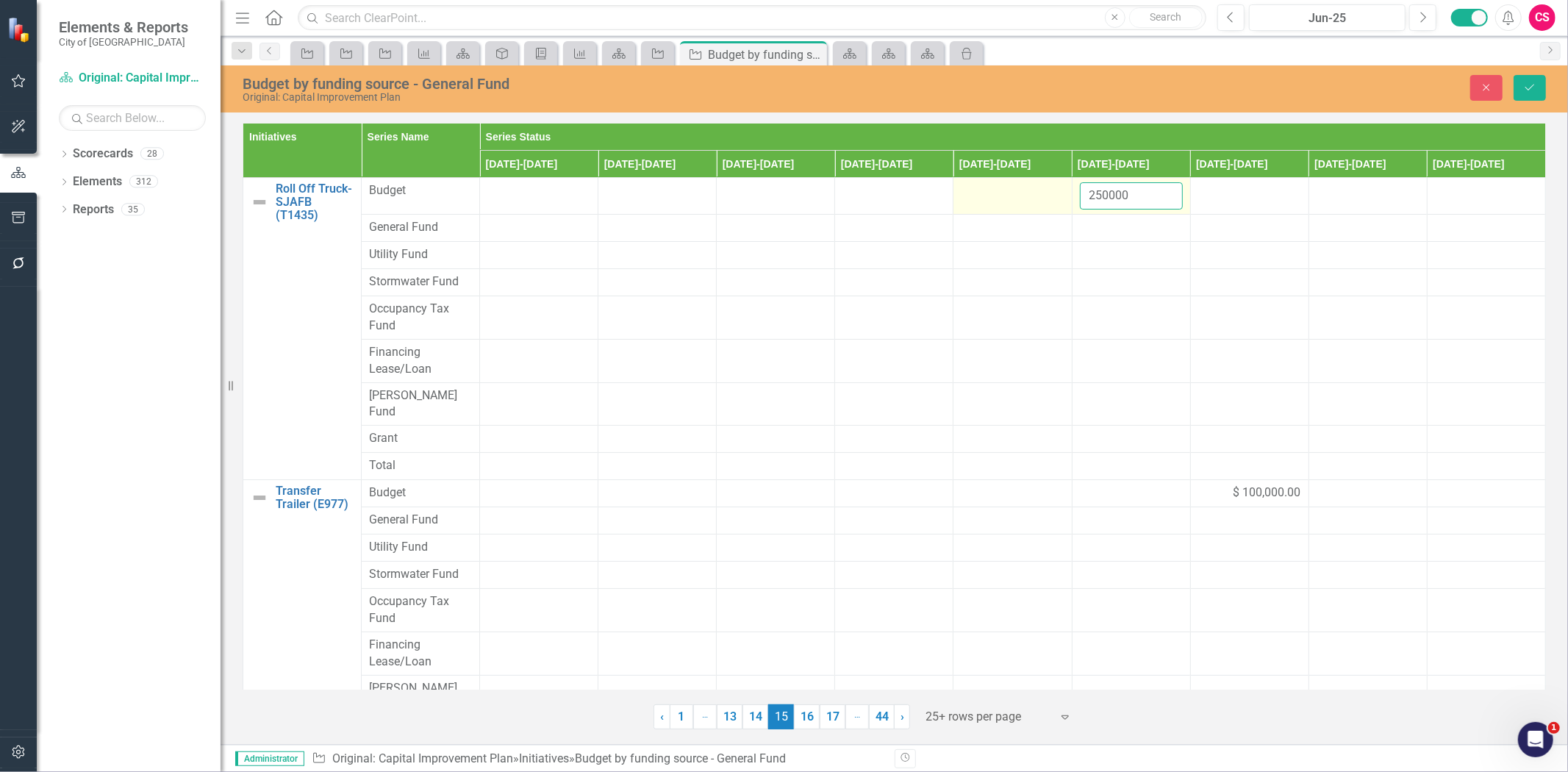
click at [1048, 200] on tr "Roll Off Truck- SJAFB (T1435) Link Map View Link Map Edit Edit Initiative Link …" at bounding box center [895, 196] width 1303 height 37
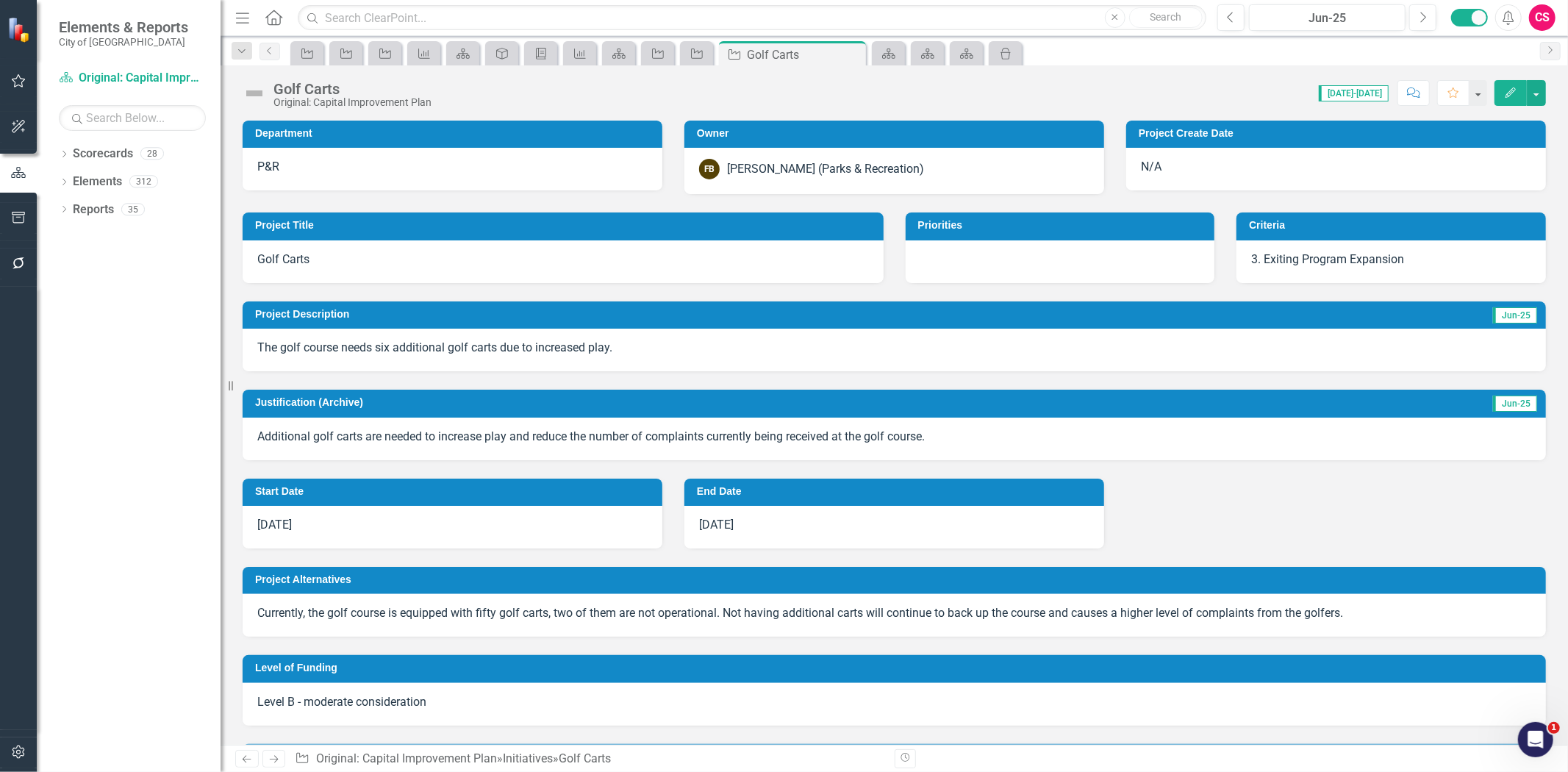
click at [1512, 93] on icon "Edit" at bounding box center [1510, 92] width 13 height 10
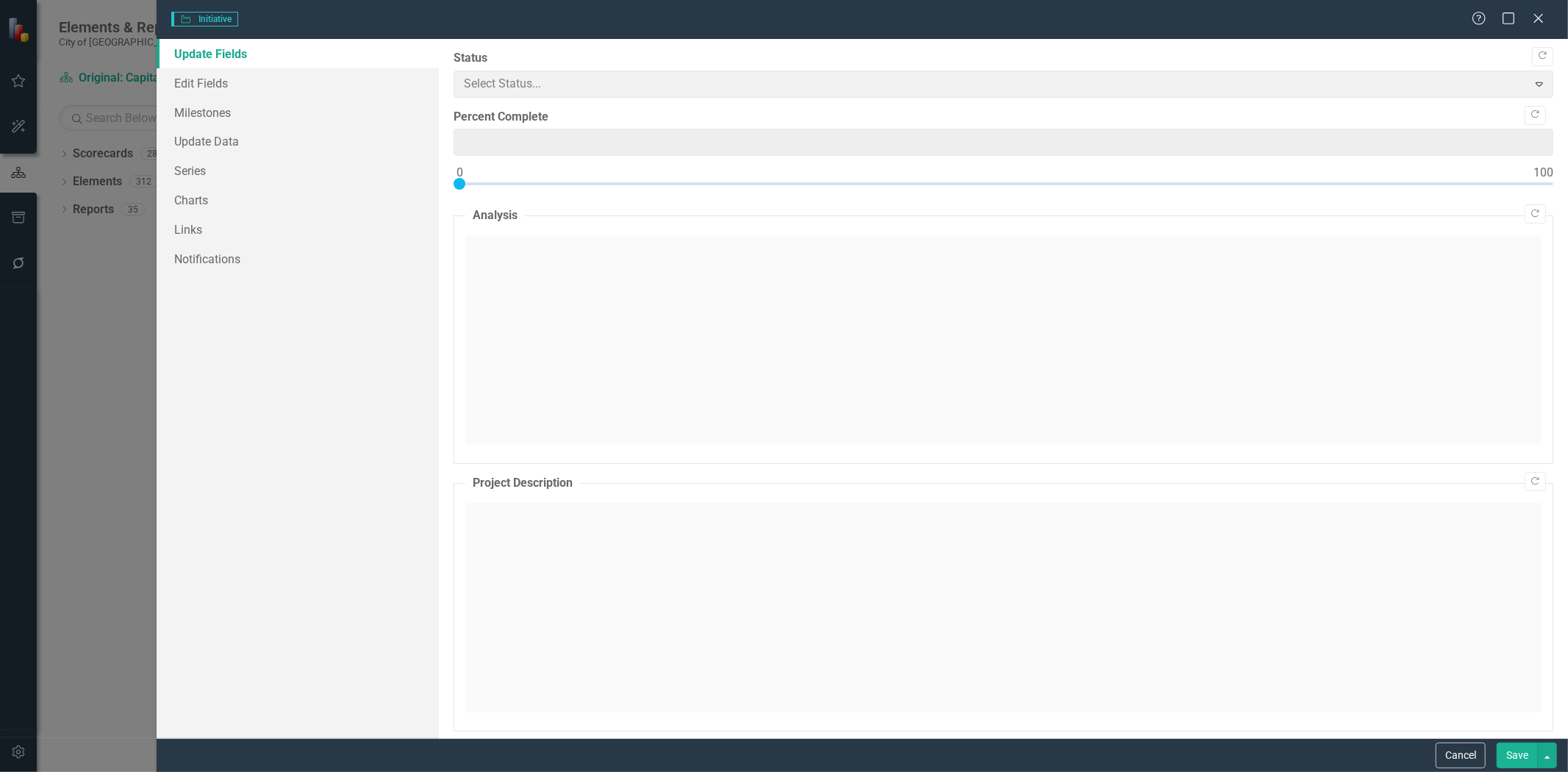
click at [191, 84] on div "Initiative Initiative Help Maximize Close Update Fields Edit Fields Milestones …" at bounding box center [784, 386] width 1568 height 772
click at [191, 84] on link "Edit Fields" at bounding box center [298, 84] width 282 height 30
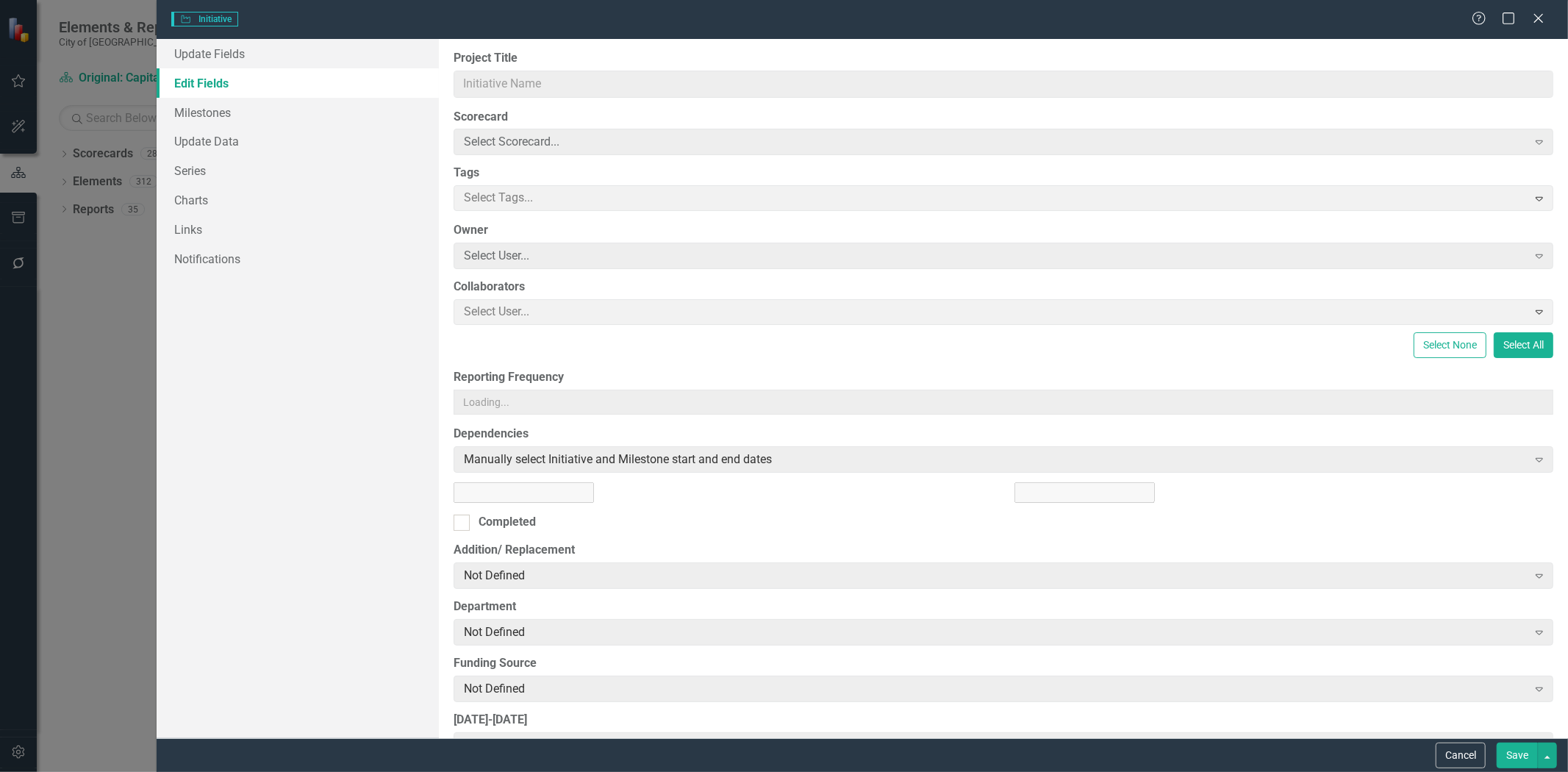
click at [229, 78] on link "Edit Fields" at bounding box center [298, 84] width 282 height 30
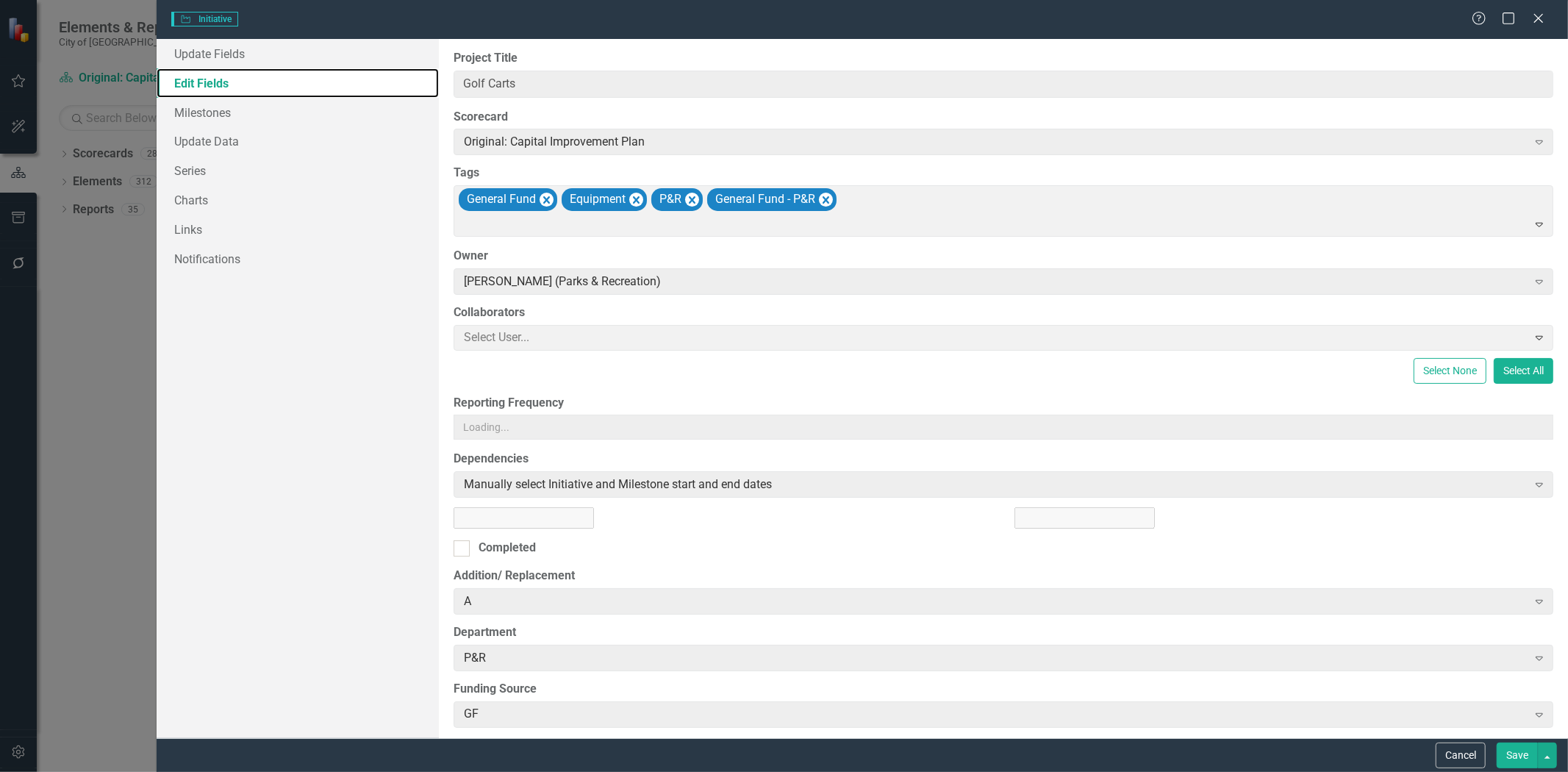
type input "Golf Carts"
type input "75000"
type textarea "A comprehensive plan that will guide the department's future growth."
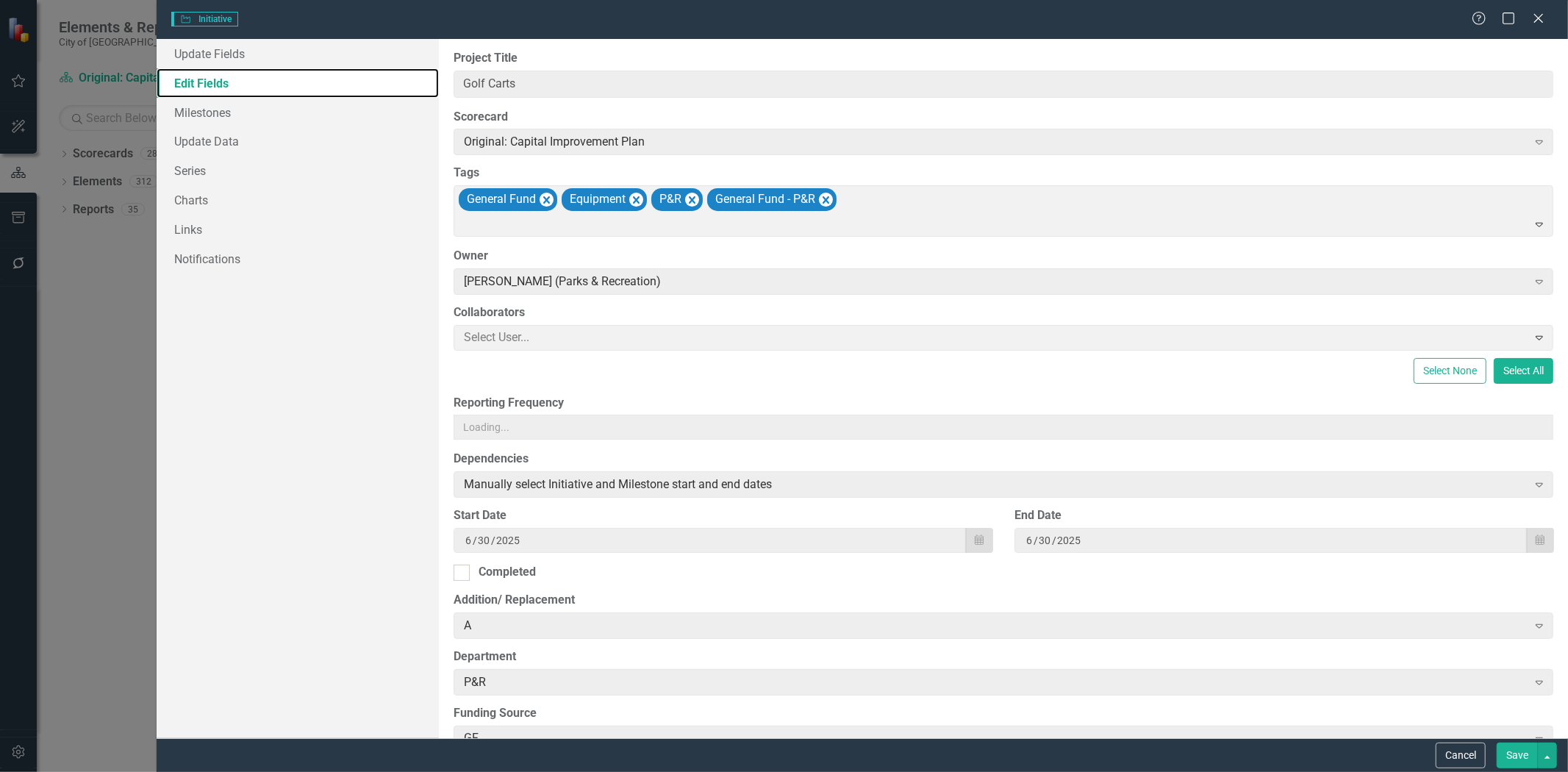
type input "6"
type input "30"
type input "6"
type input "30"
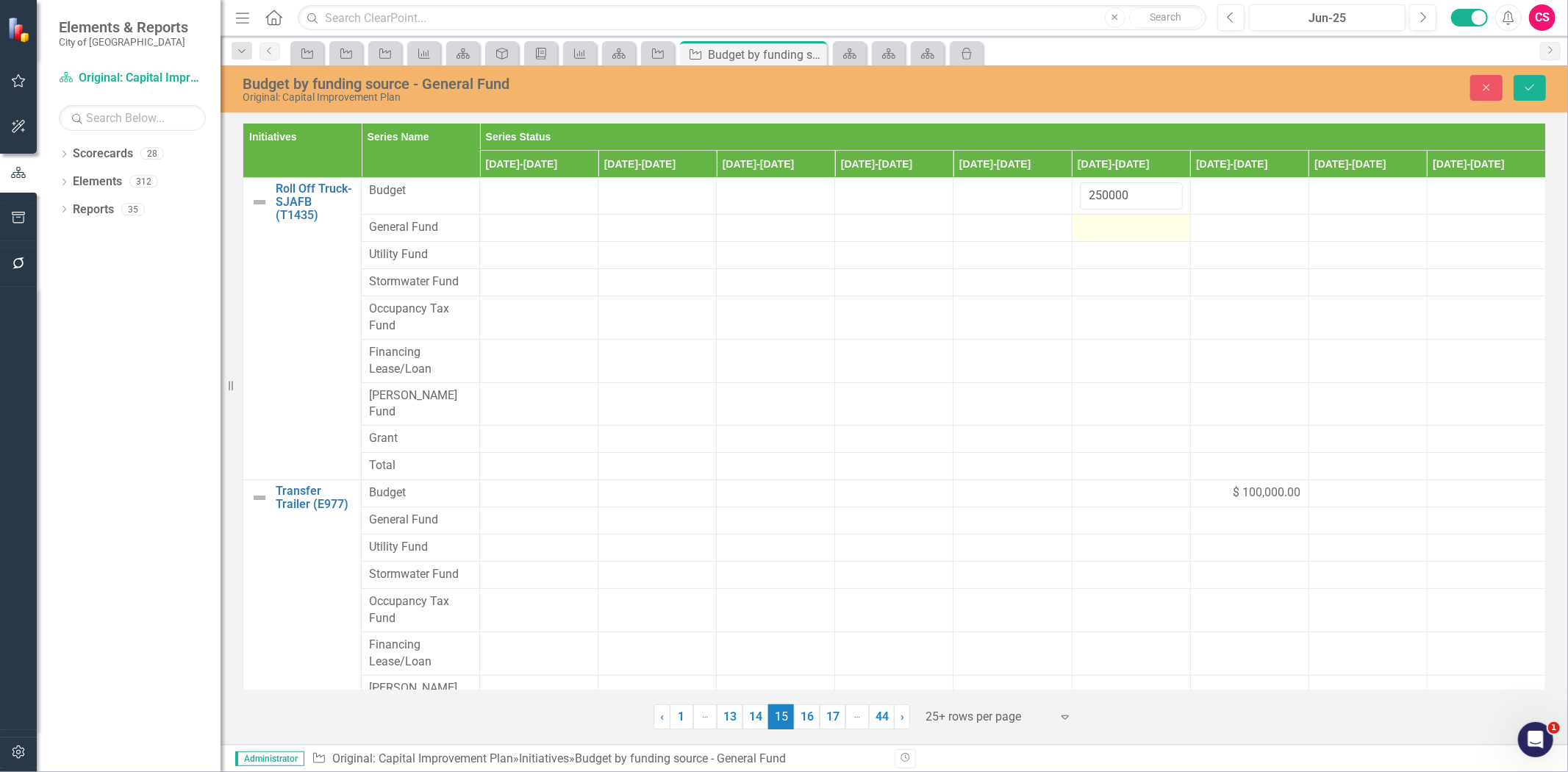
click at [1112, 233] on div at bounding box center [1131, 228] width 103 height 18
click at [1112, 233] on input "number" at bounding box center [1131, 233] width 103 height 27
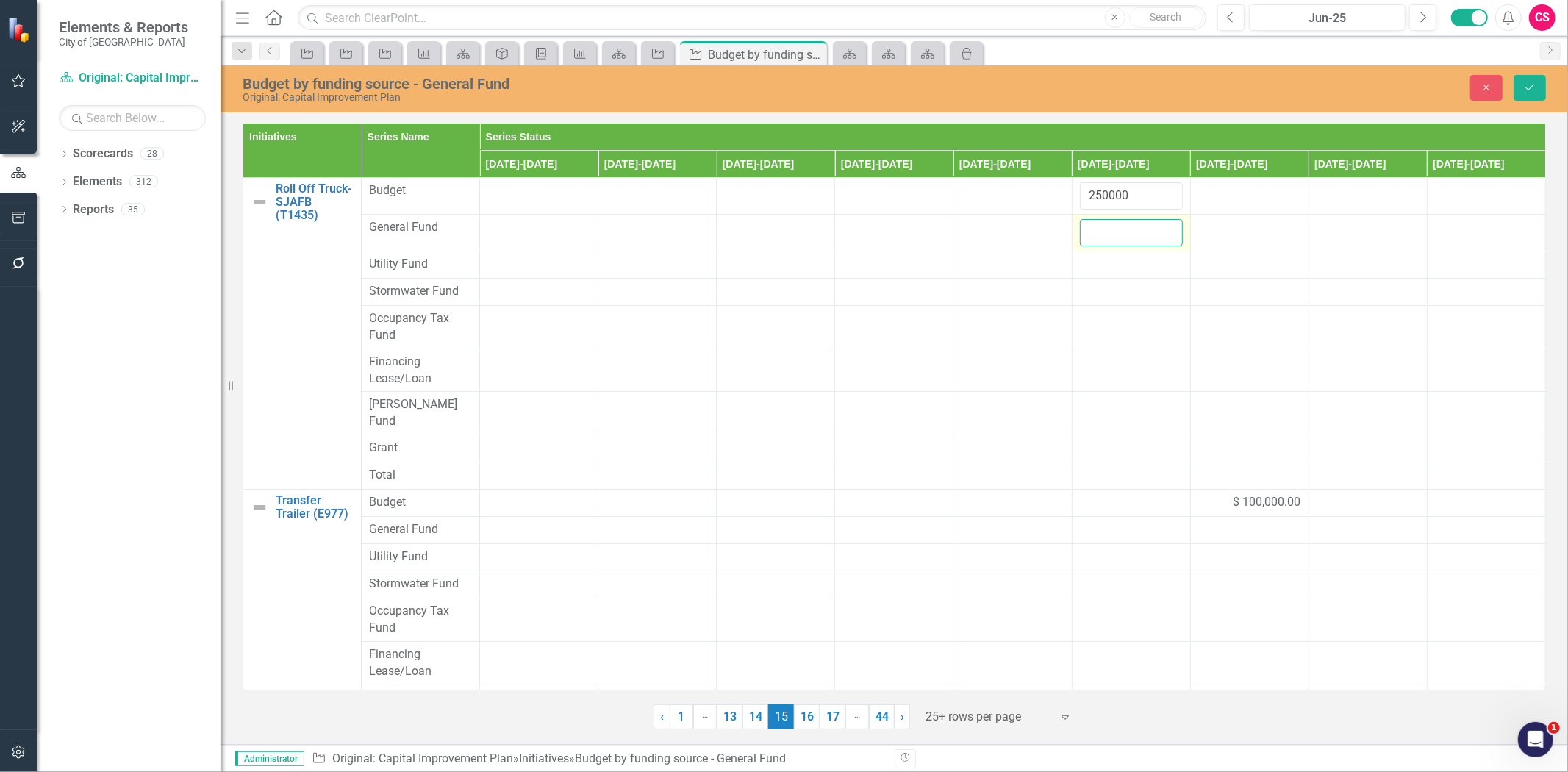
paste input "250000"
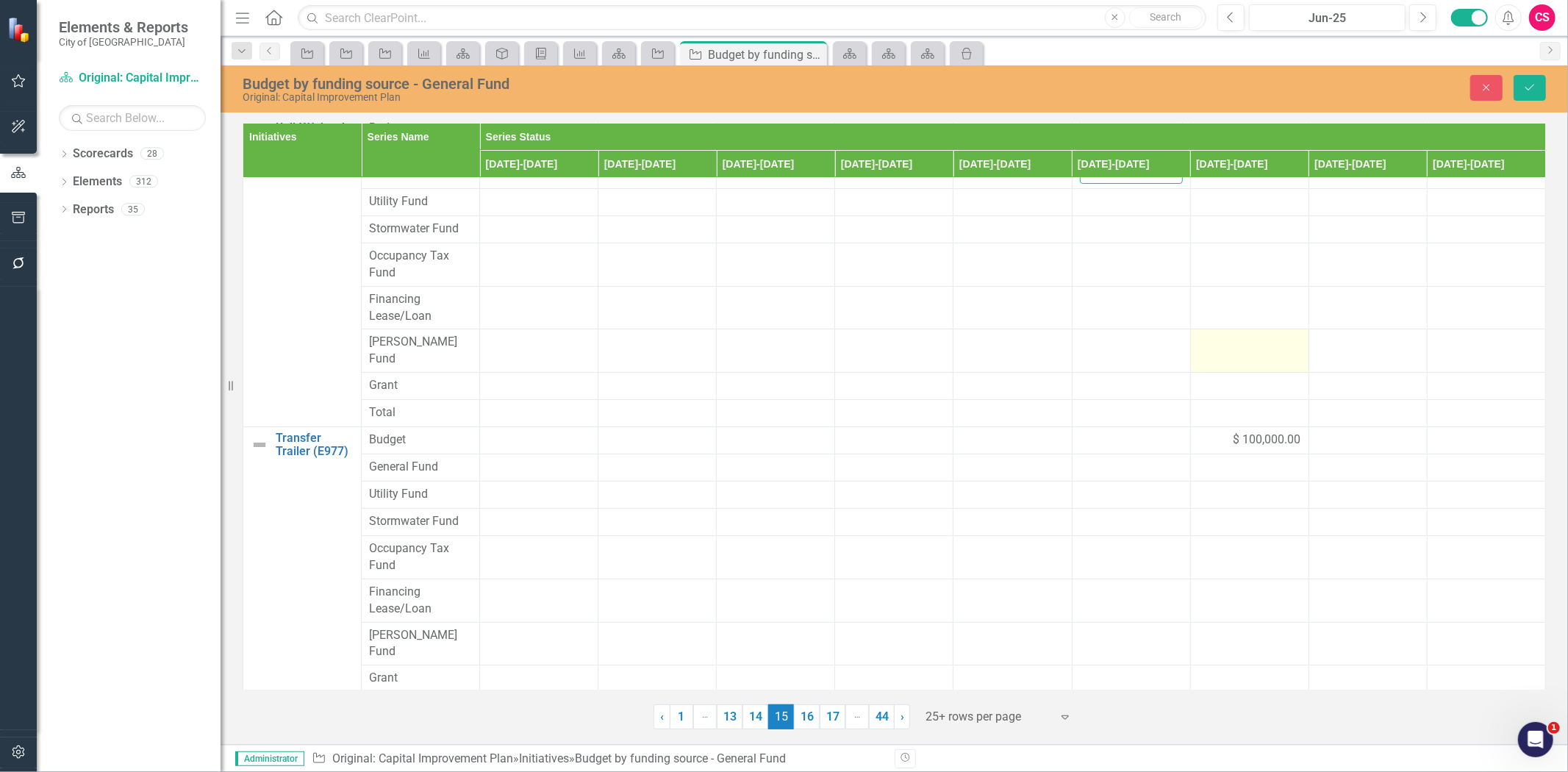
scroll to position [81, 0]
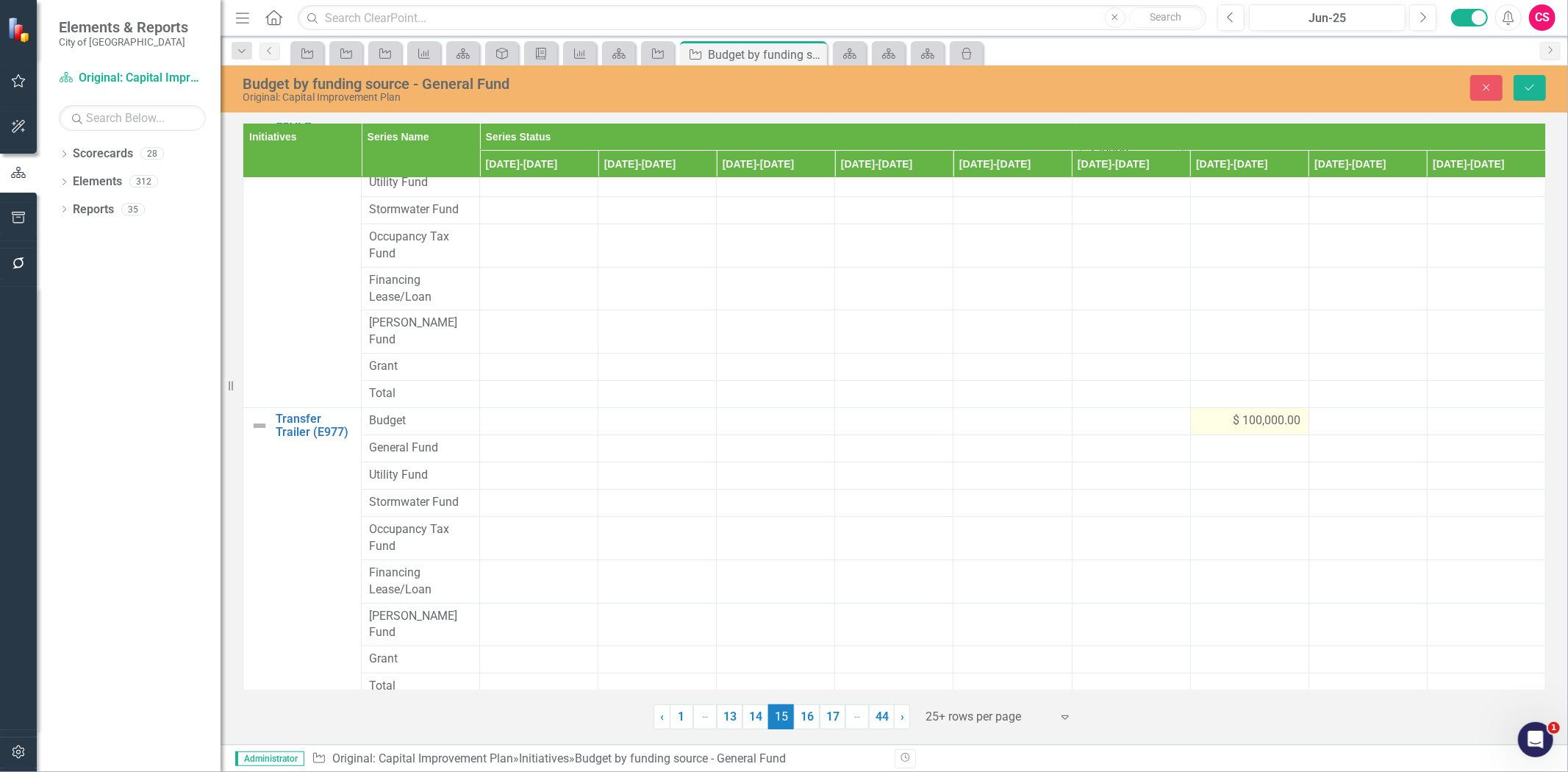
type input "250000"
click at [1210, 413] on div "$ 100,000.00" at bounding box center [1249, 421] width 103 height 17
click at [1228, 413] on input "100000" at bounding box center [1249, 426] width 103 height 27
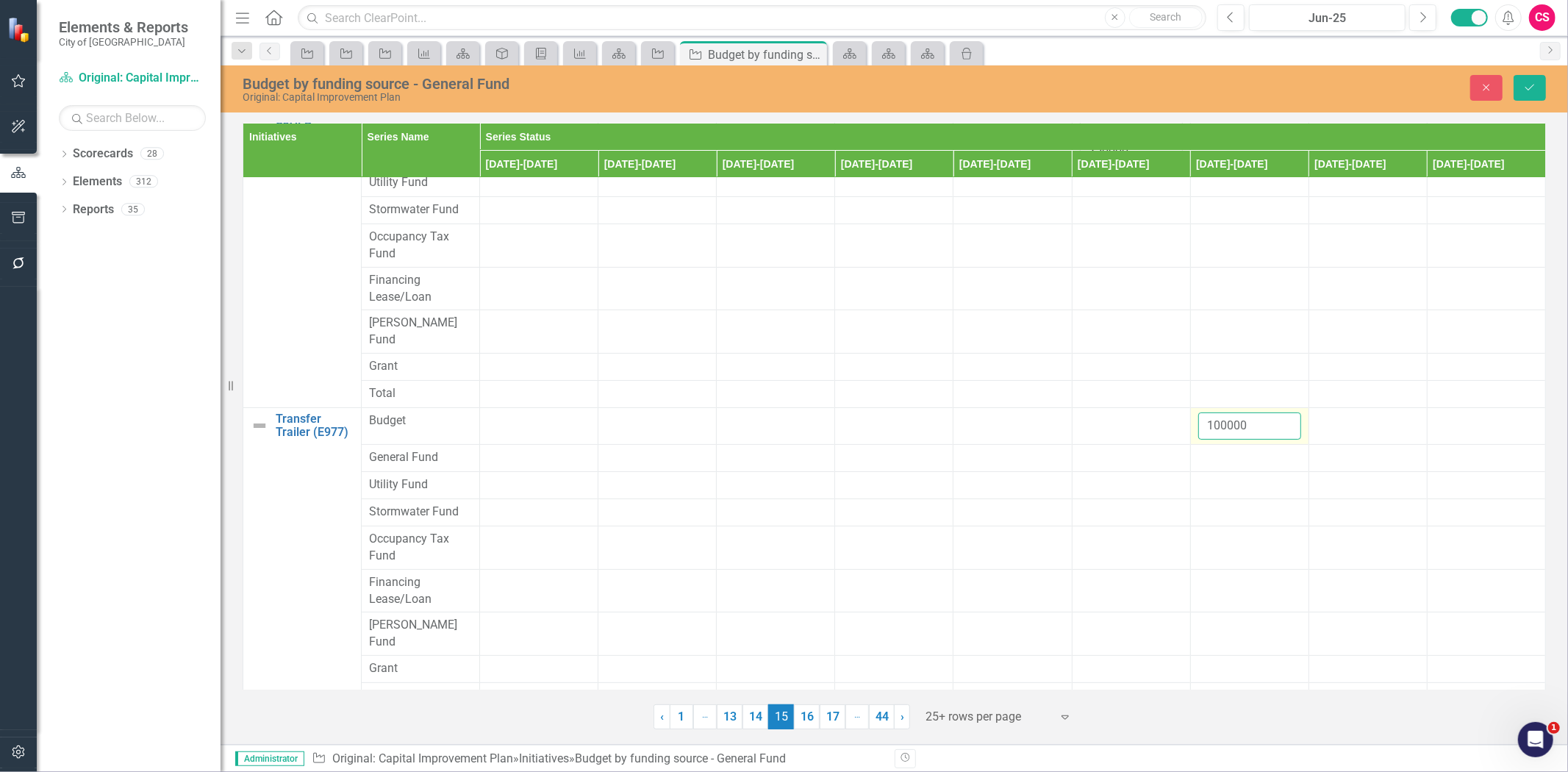
click at [1228, 413] on input "100000" at bounding box center [1249, 426] width 103 height 27
click at [1218, 449] on div at bounding box center [1249, 458] width 103 height 18
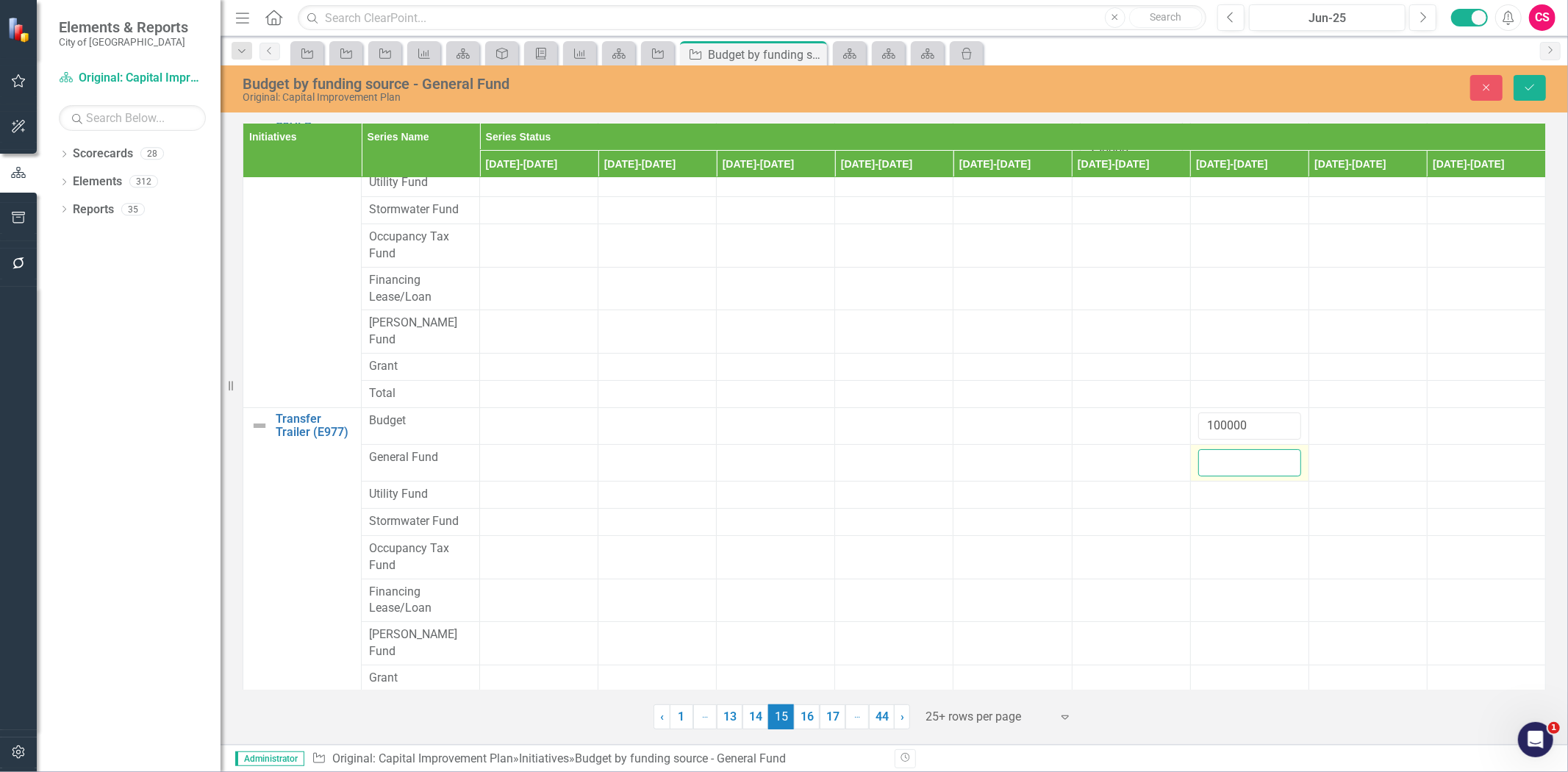
click at [1218, 449] on input "number" at bounding box center [1249, 463] width 103 height 27
paste input "100000"
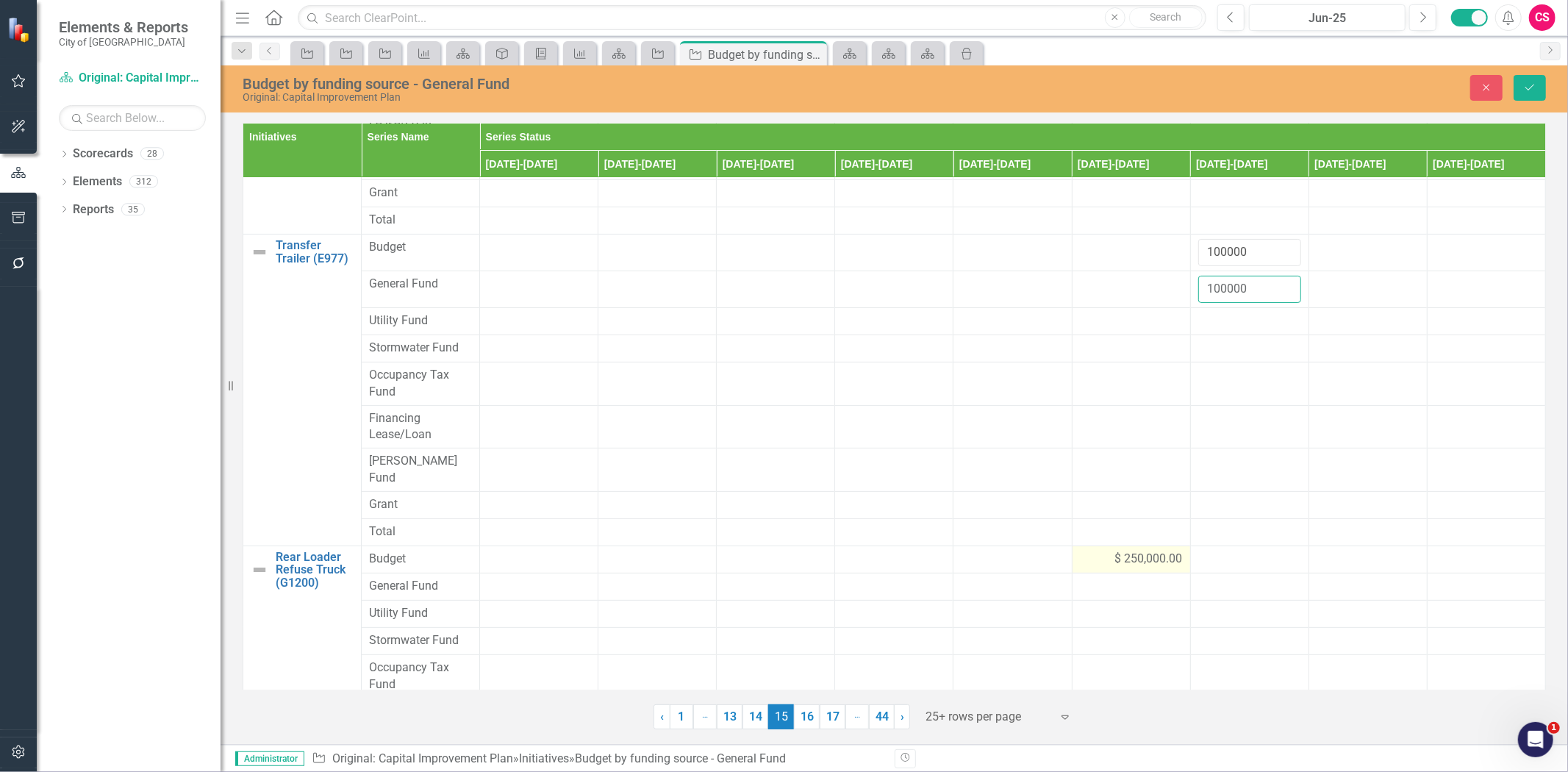
scroll to position [358, 0]
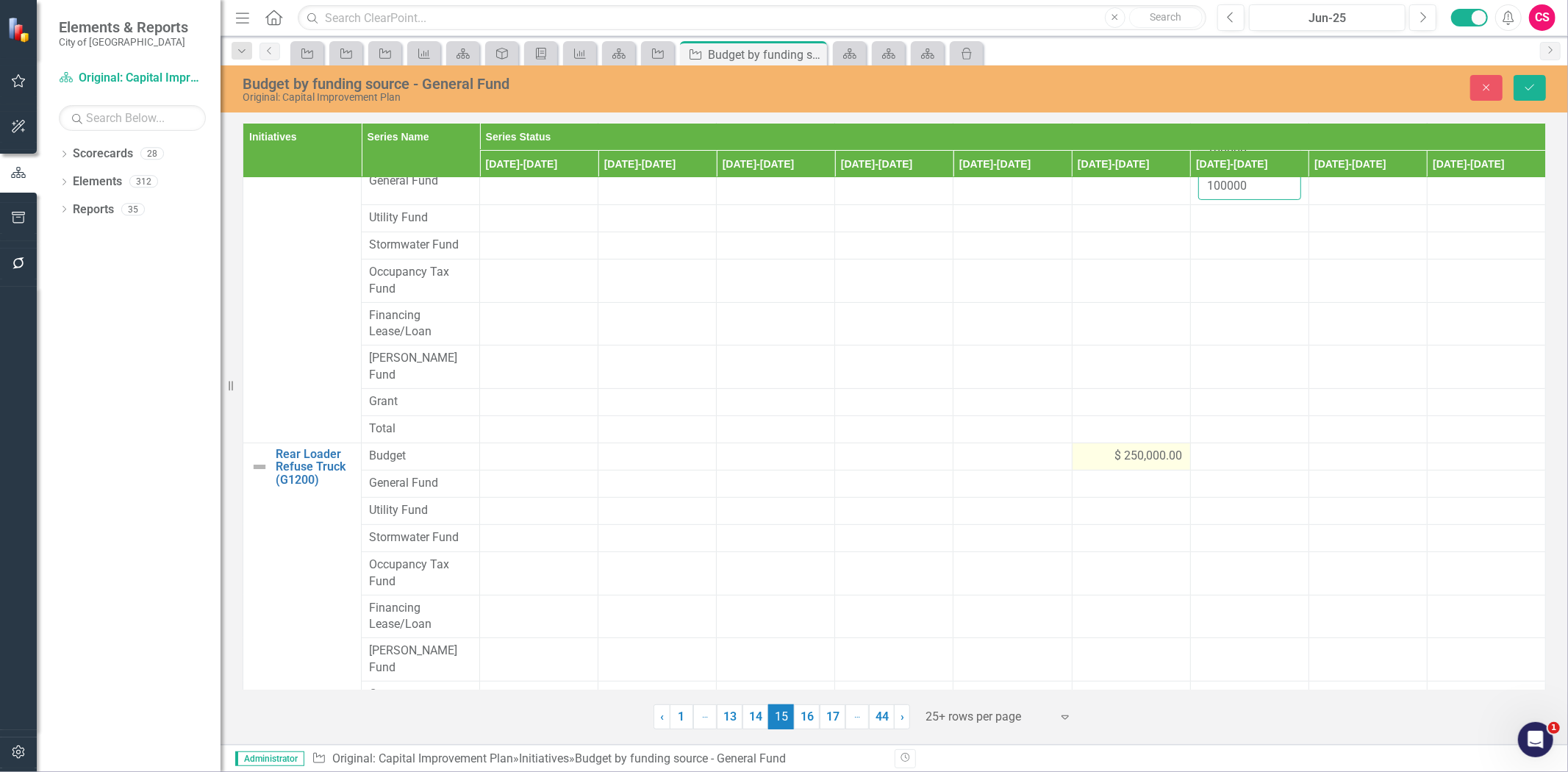
type input "100000"
click at [1081, 448] on div "$ 250,000.00" at bounding box center [1131, 456] width 103 height 17
click at [1081, 448] on input "250000" at bounding box center [1131, 461] width 103 height 27
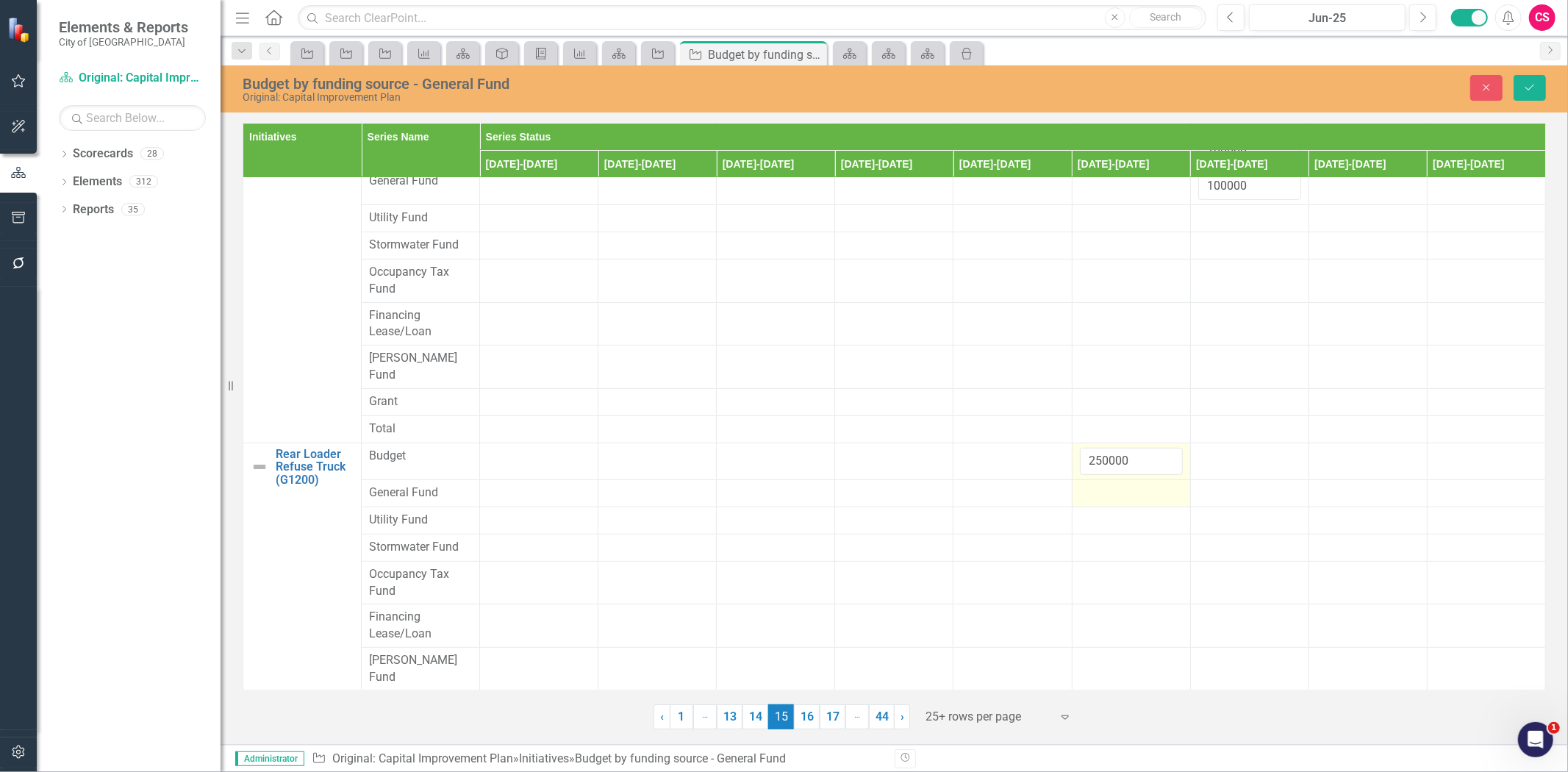
click at [1085, 484] on div at bounding box center [1131, 493] width 103 height 18
click at [1085, 484] on input "number" at bounding box center [1131, 498] width 103 height 27
type input "250000"
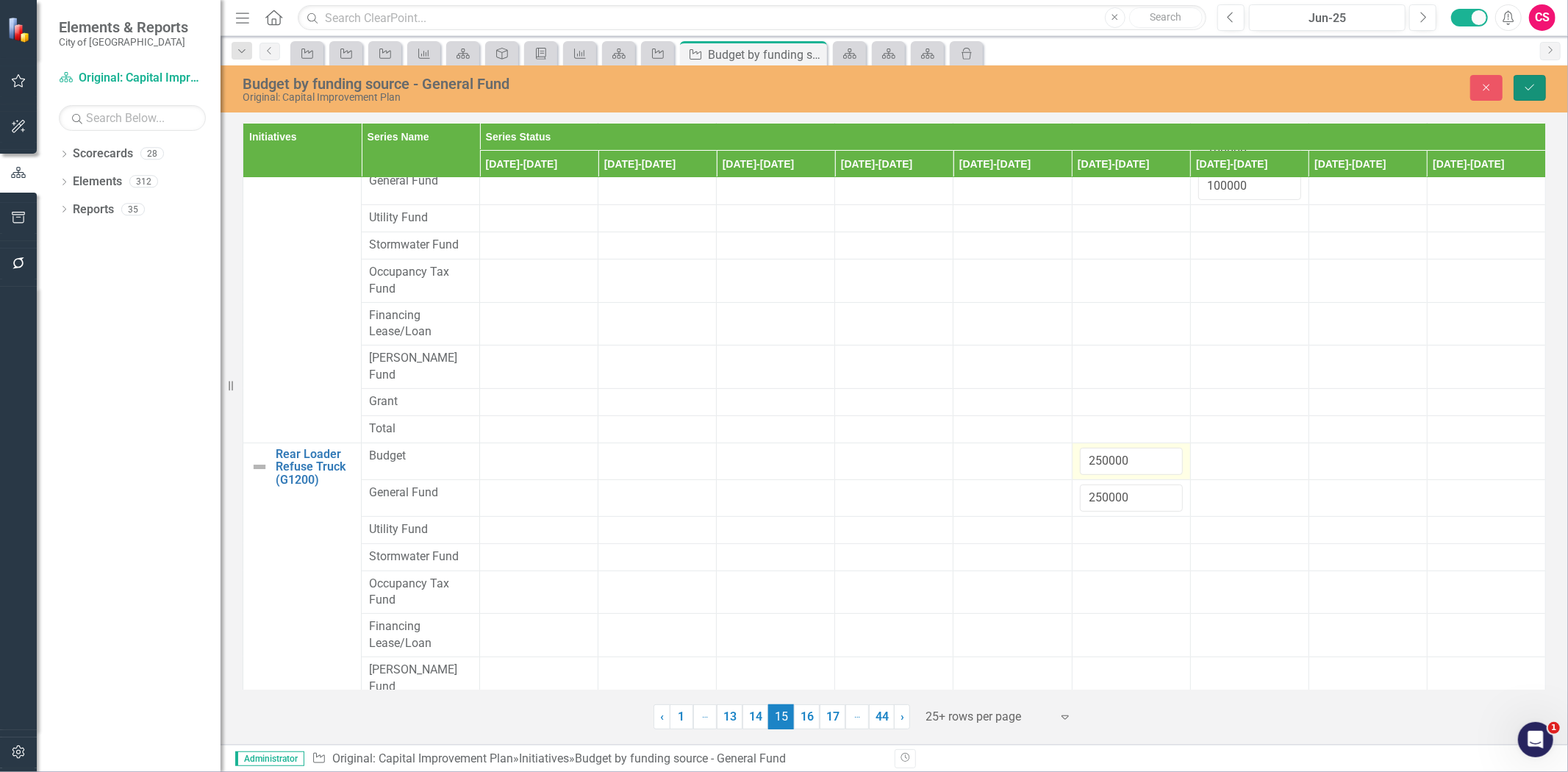
click at [1529, 96] on button "Save" at bounding box center [1529, 88] width 32 height 26
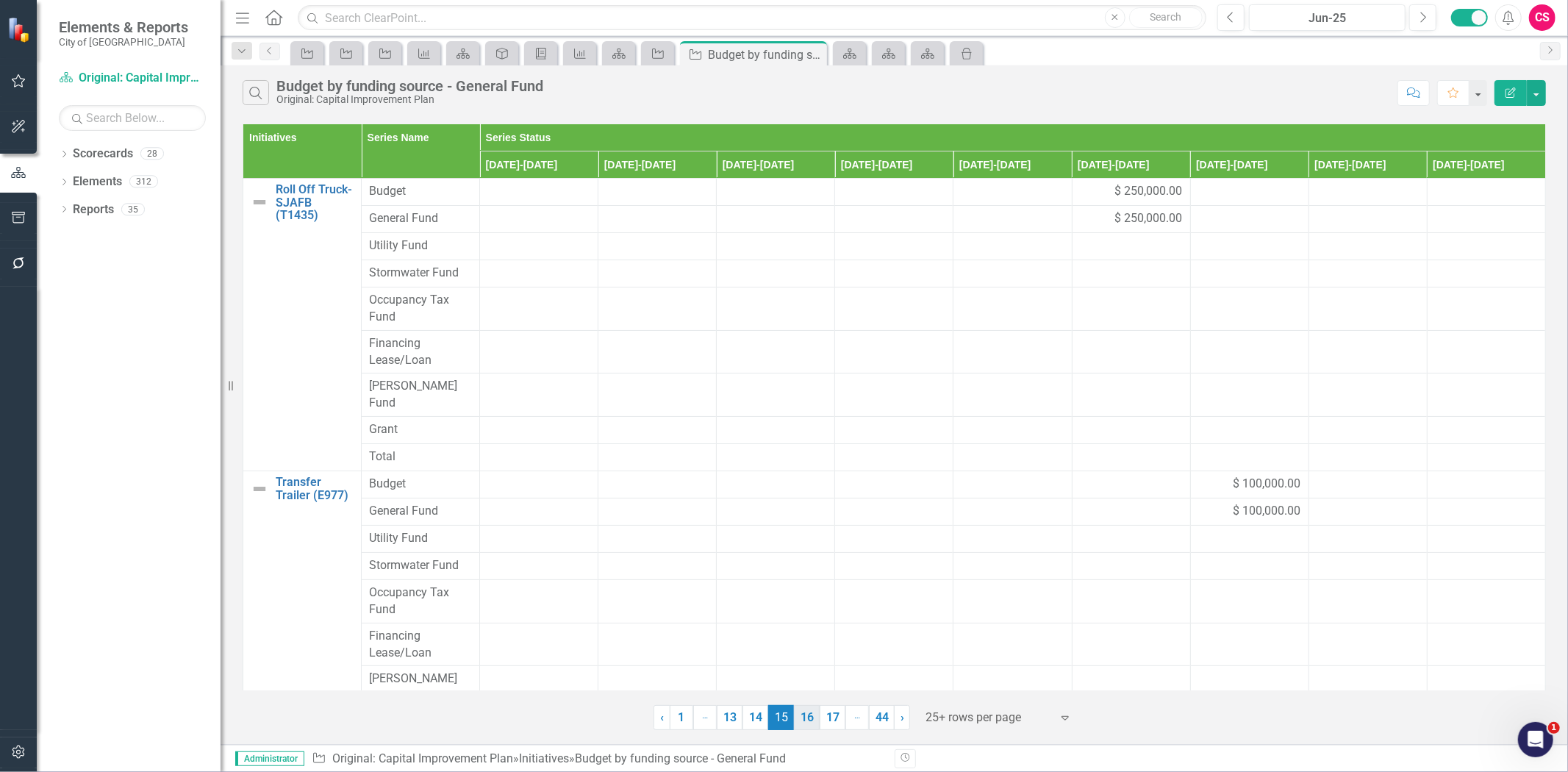
click at [807, 721] on link "16" at bounding box center [807, 718] width 26 height 25
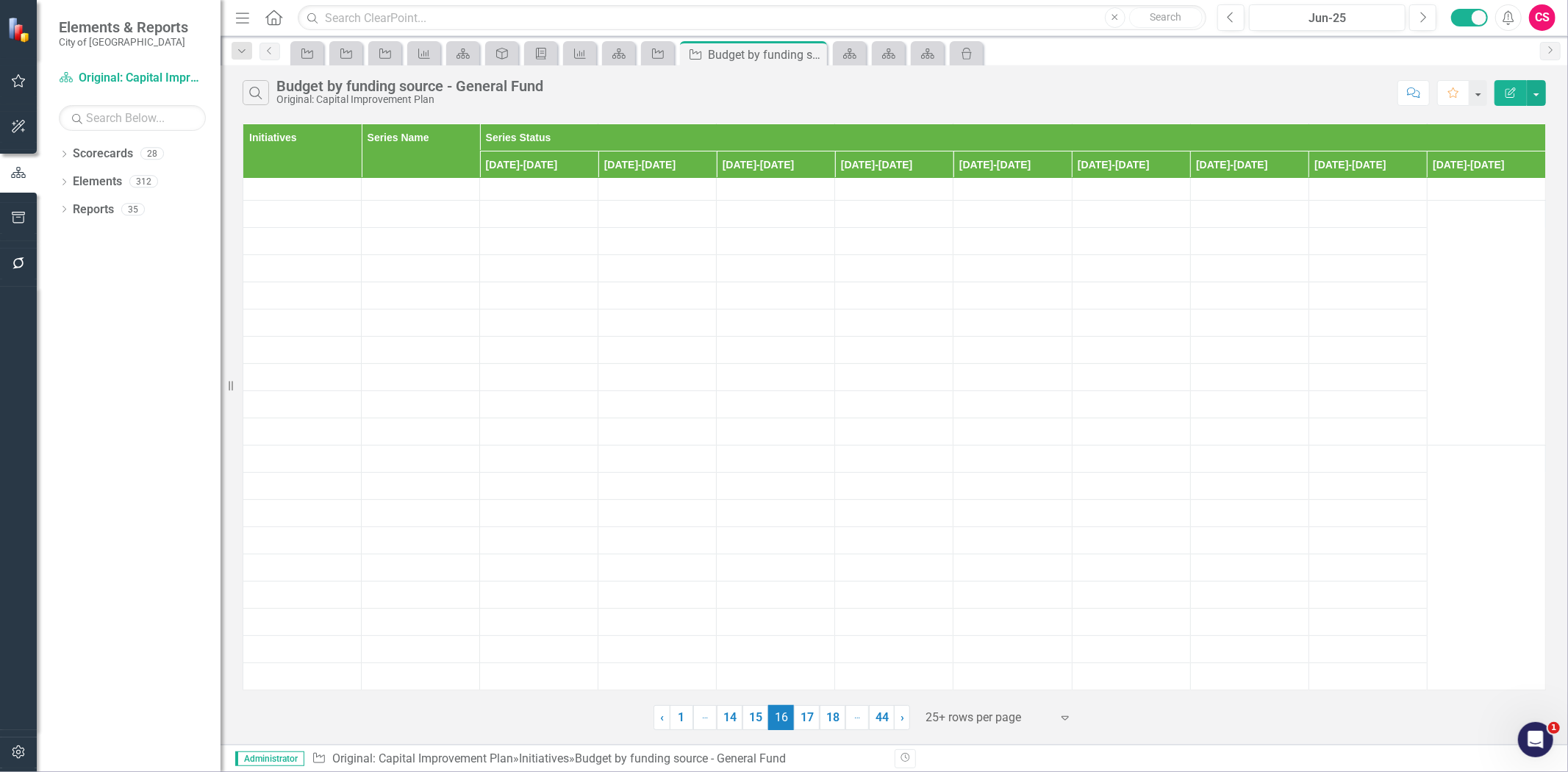
scroll to position [0, 0]
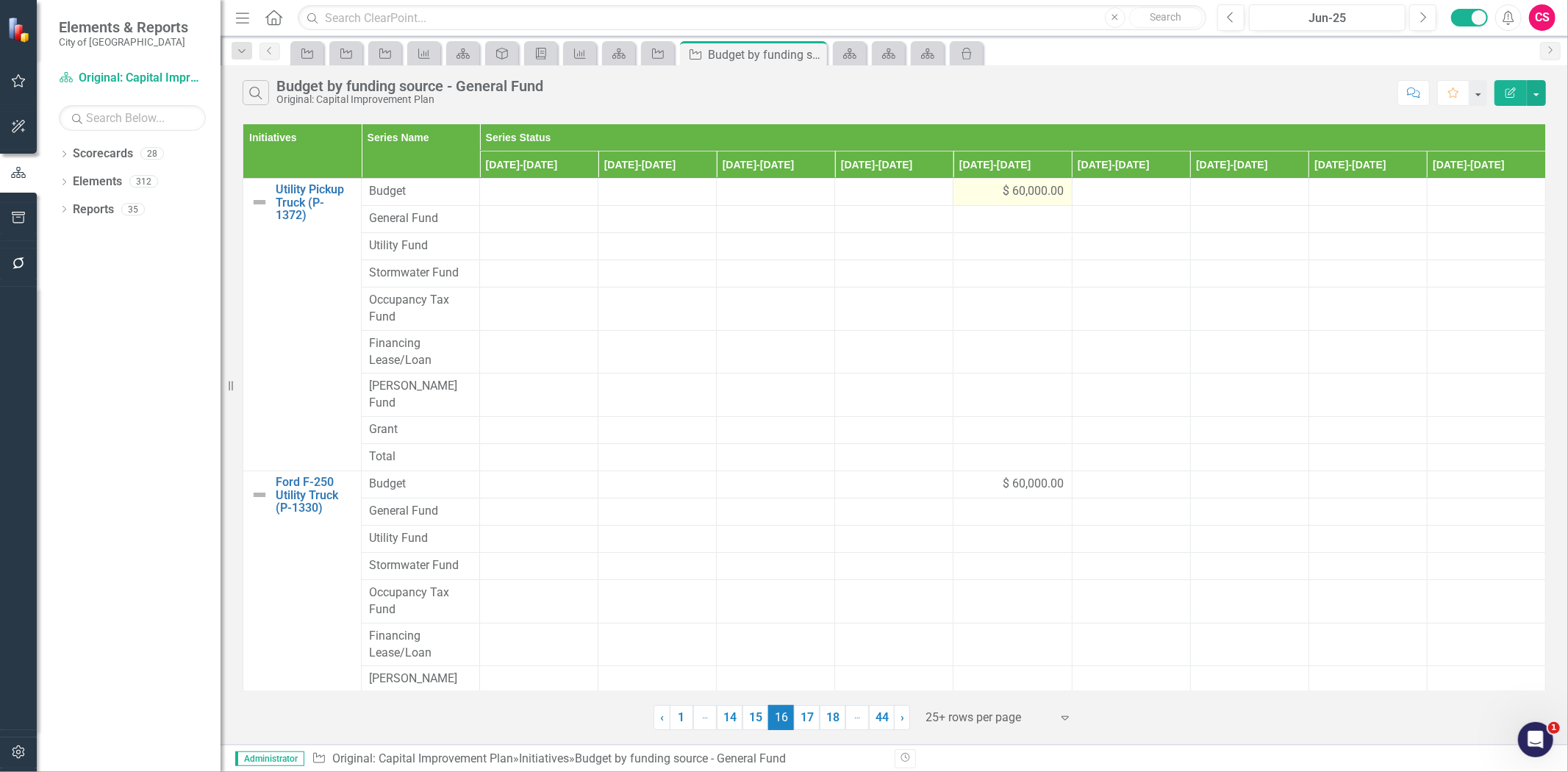
click at [972, 188] on div "$ 60,000.00" at bounding box center [1012, 191] width 103 height 17
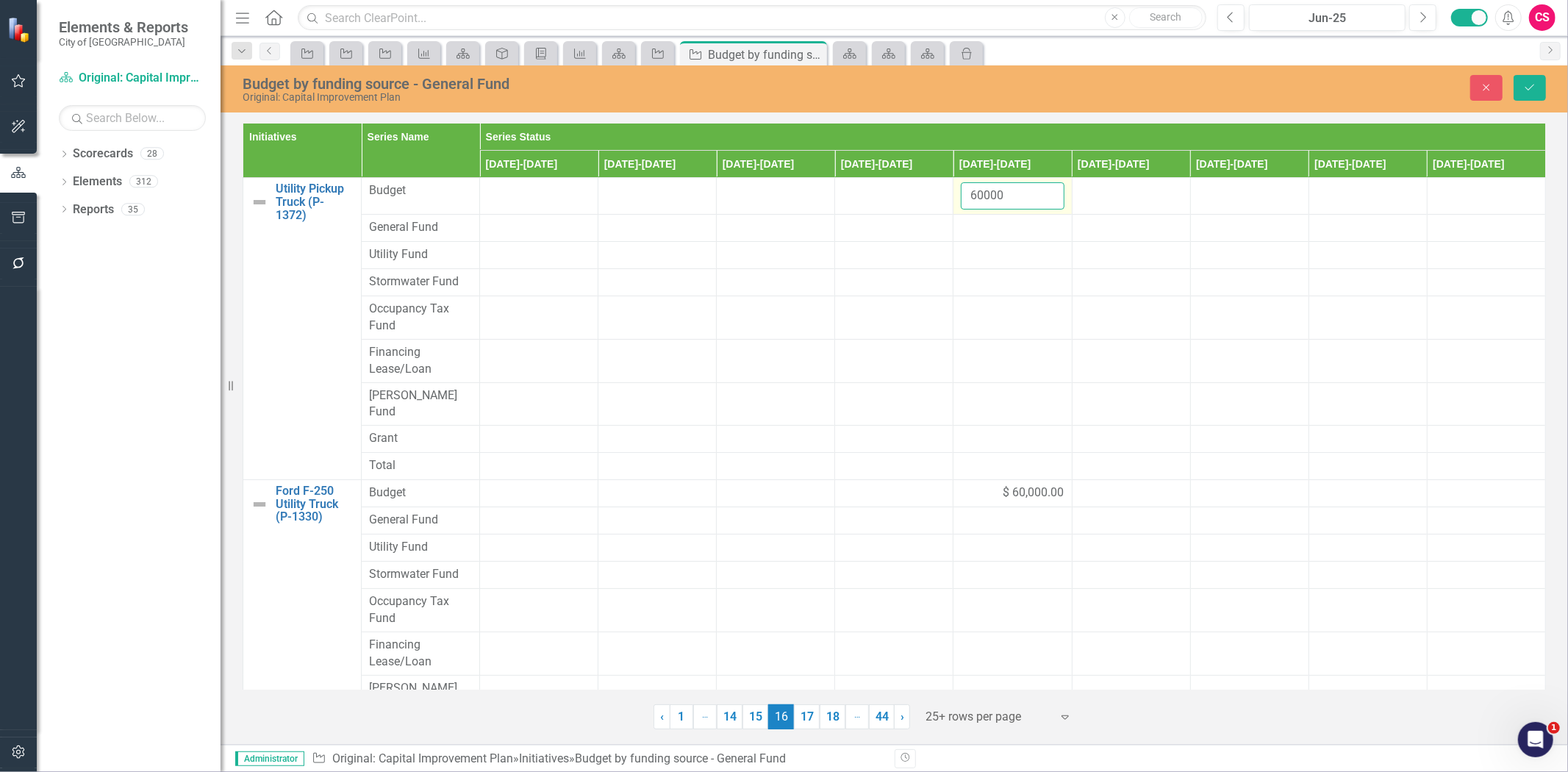
click at [980, 190] on input "60000" at bounding box center [1012, 195] width 103 height 27
click at [983, 238] on td at bounding box center [1013, 228] width 119 height 27
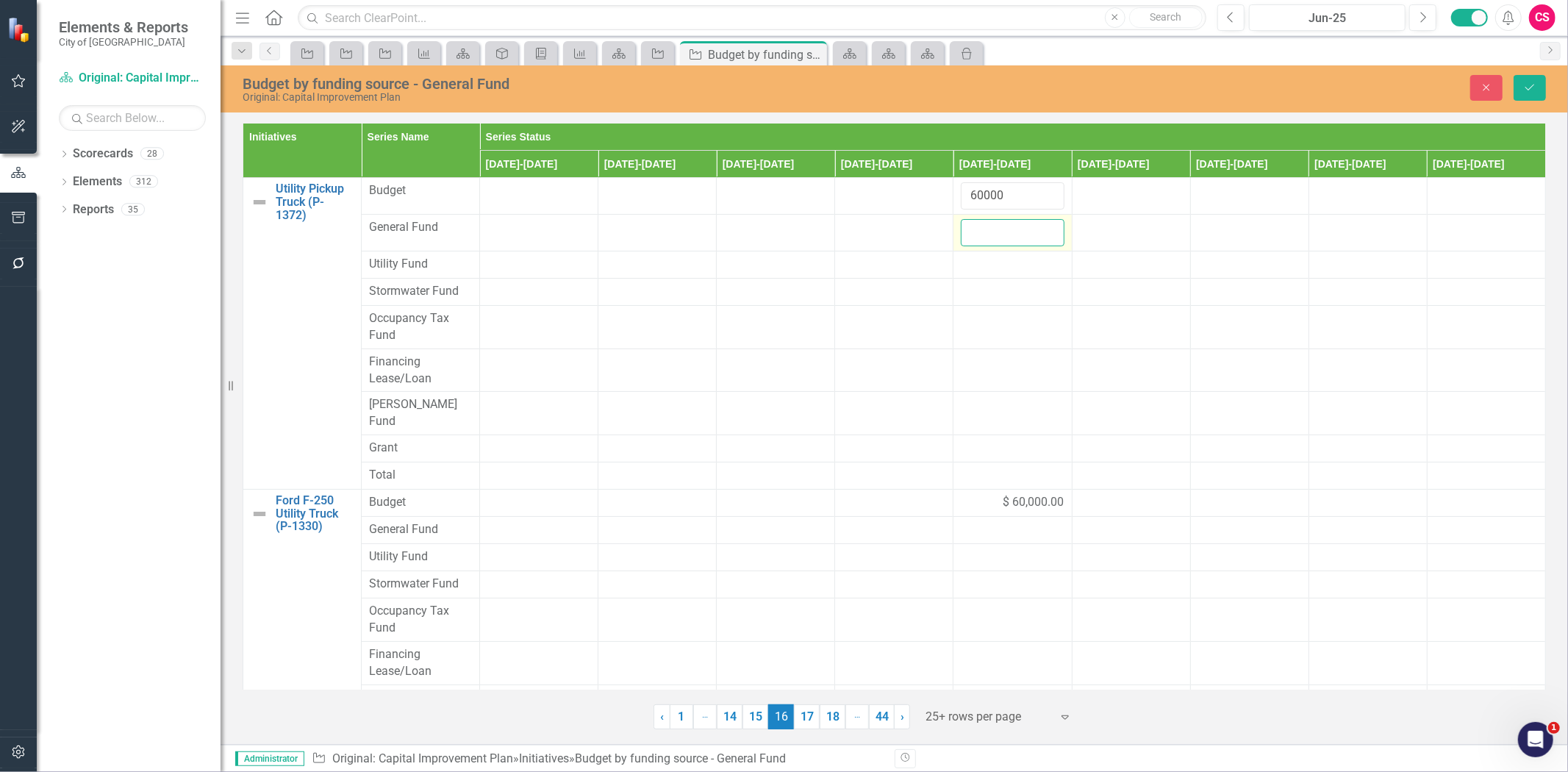
click at [983, 238] on input "number" at bounding box center [1012, 233] width 103 height 27
paste input "60000"
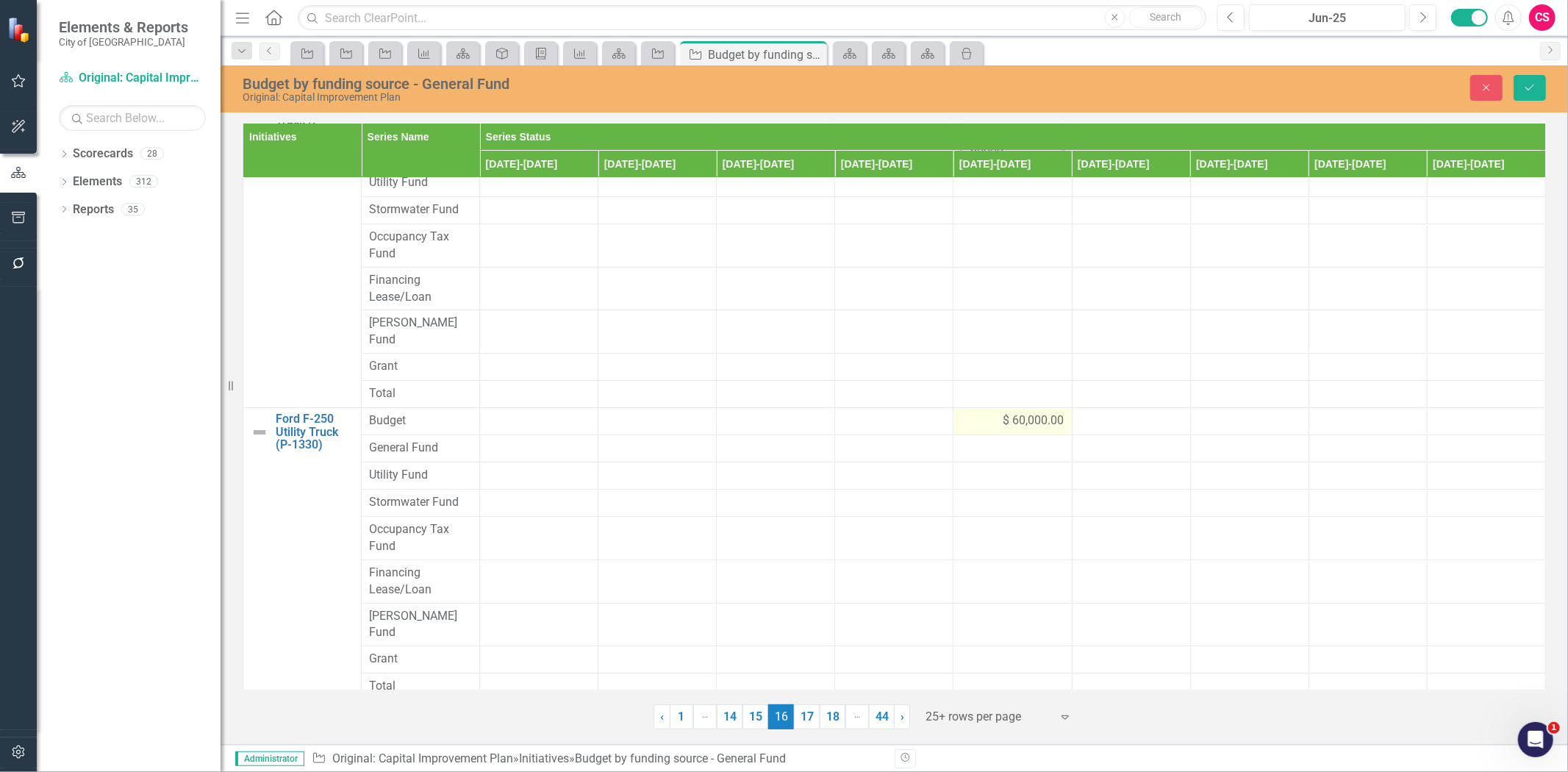
type input "60000"
click at [989, 413] on div "$ 60,000.00" at bounding box center [1012, 421] width 103 height 17
click at [989, 413] on input "60000" at bounding box center [1012, 426] width 103 height 27
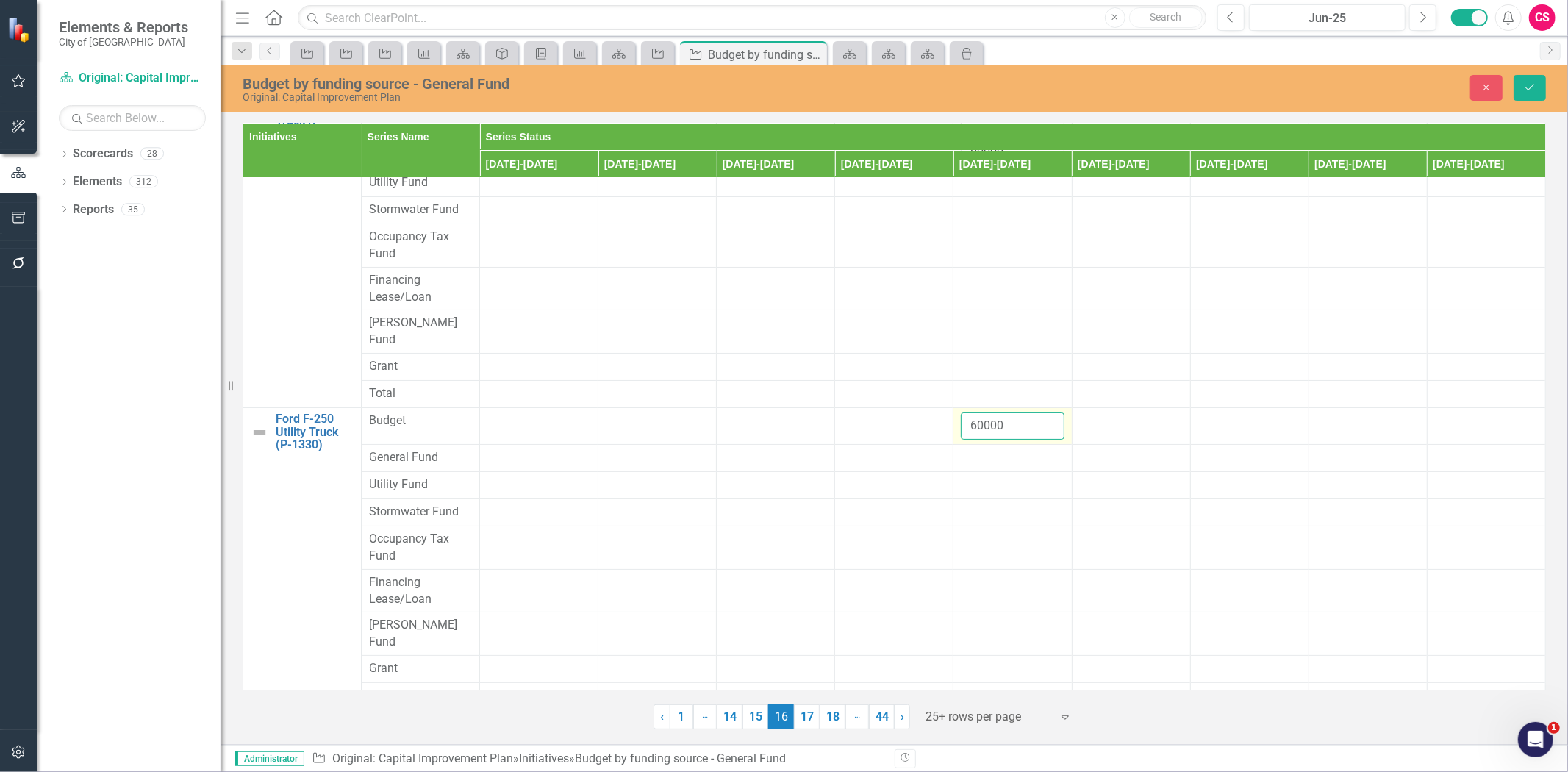
click at [989, 413] on input "60000" at bounding box center [1012, 426] width 103 height 27
click at [984, 449] on div at bounding box center [1012, 458] width 103 height 18
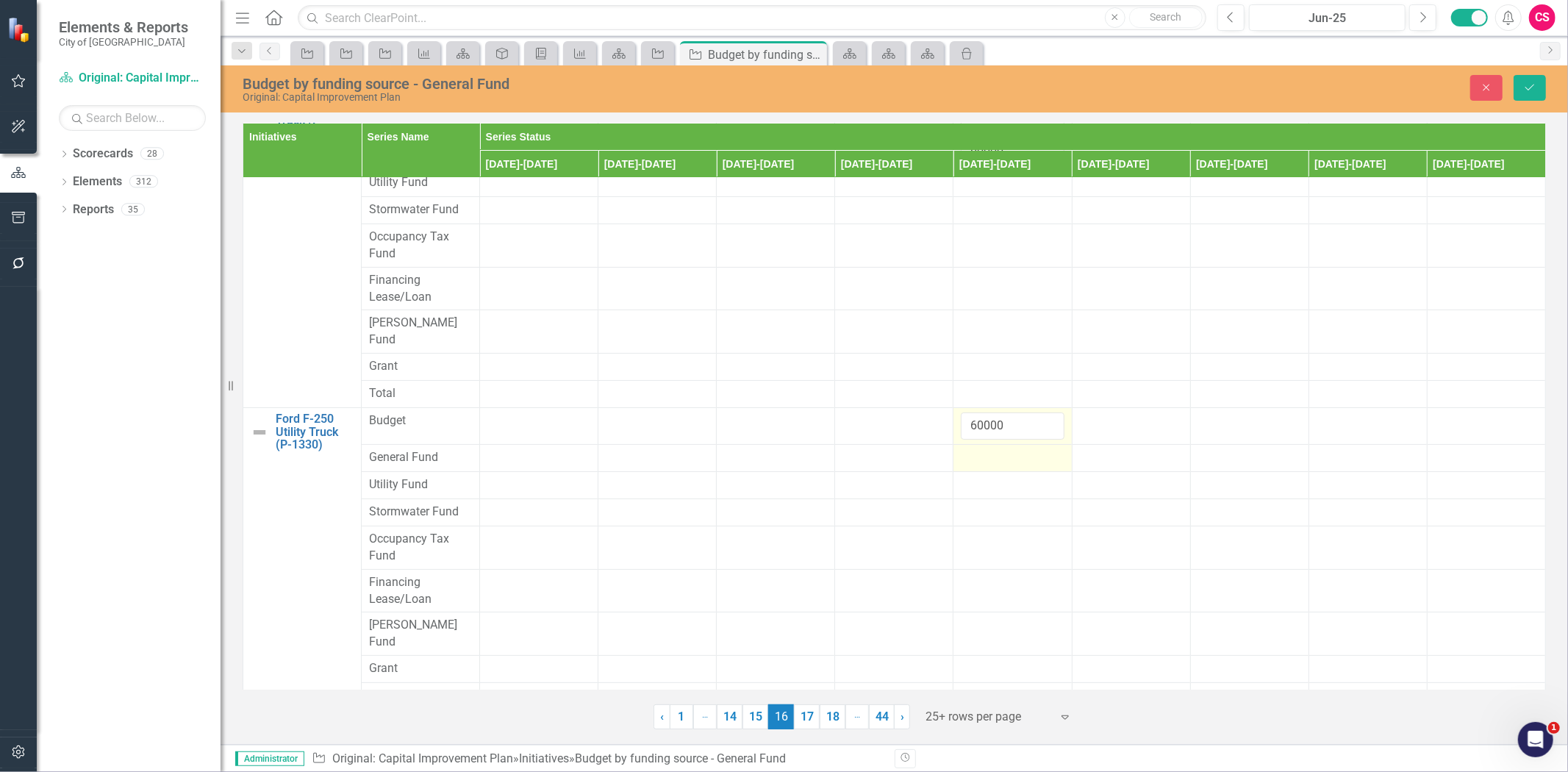
click at [984, 449] on div at bounding box center [1012, 458] width 103 height 18
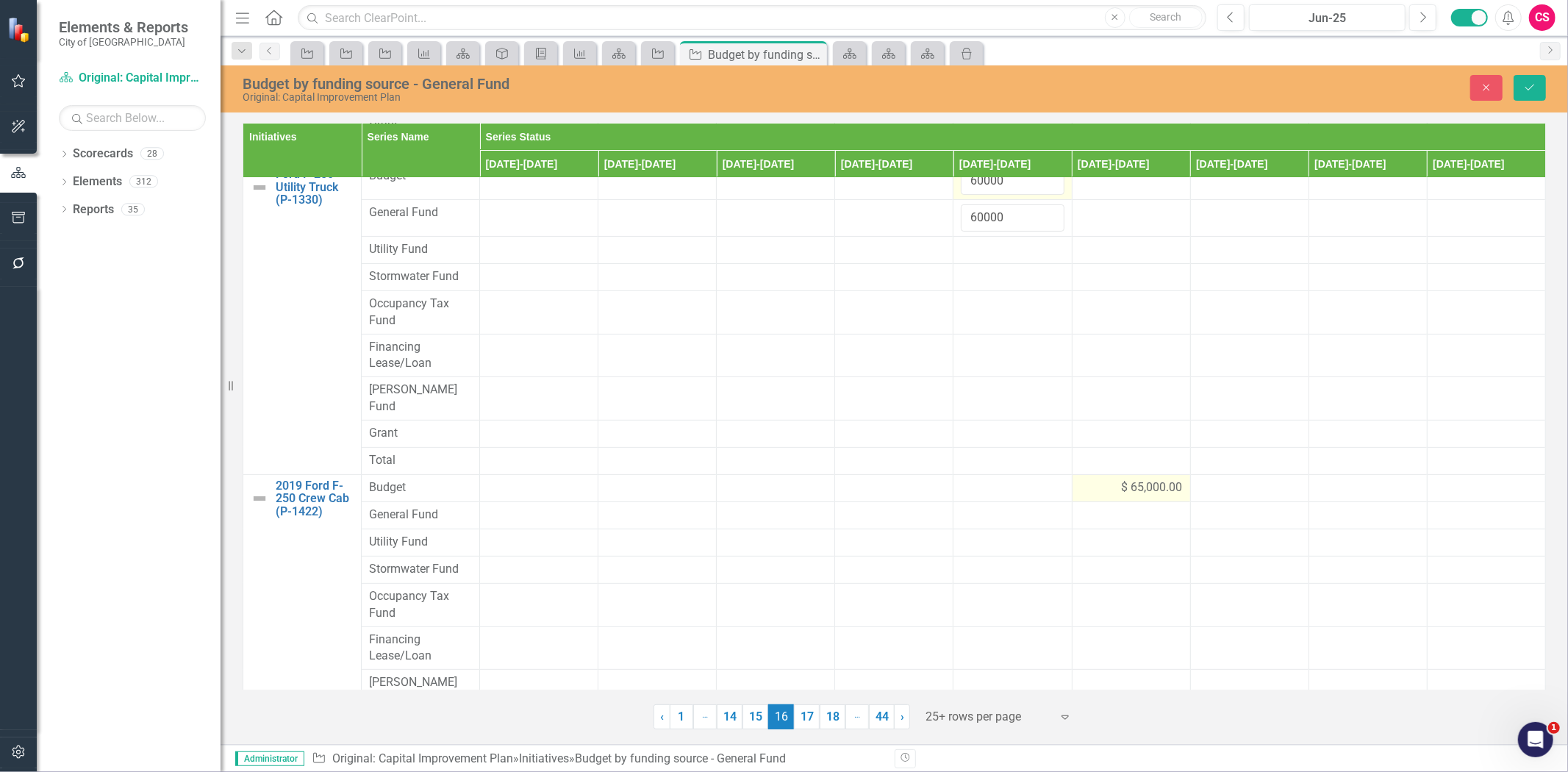
type input "60000"
click at [1129, 480] on span "$ 65,000.00" at bounding box center [1153, 488] width 61 height 17
click at [1129, 480] on input "65000" at bounding box center [1131, 493] width 103 height 27
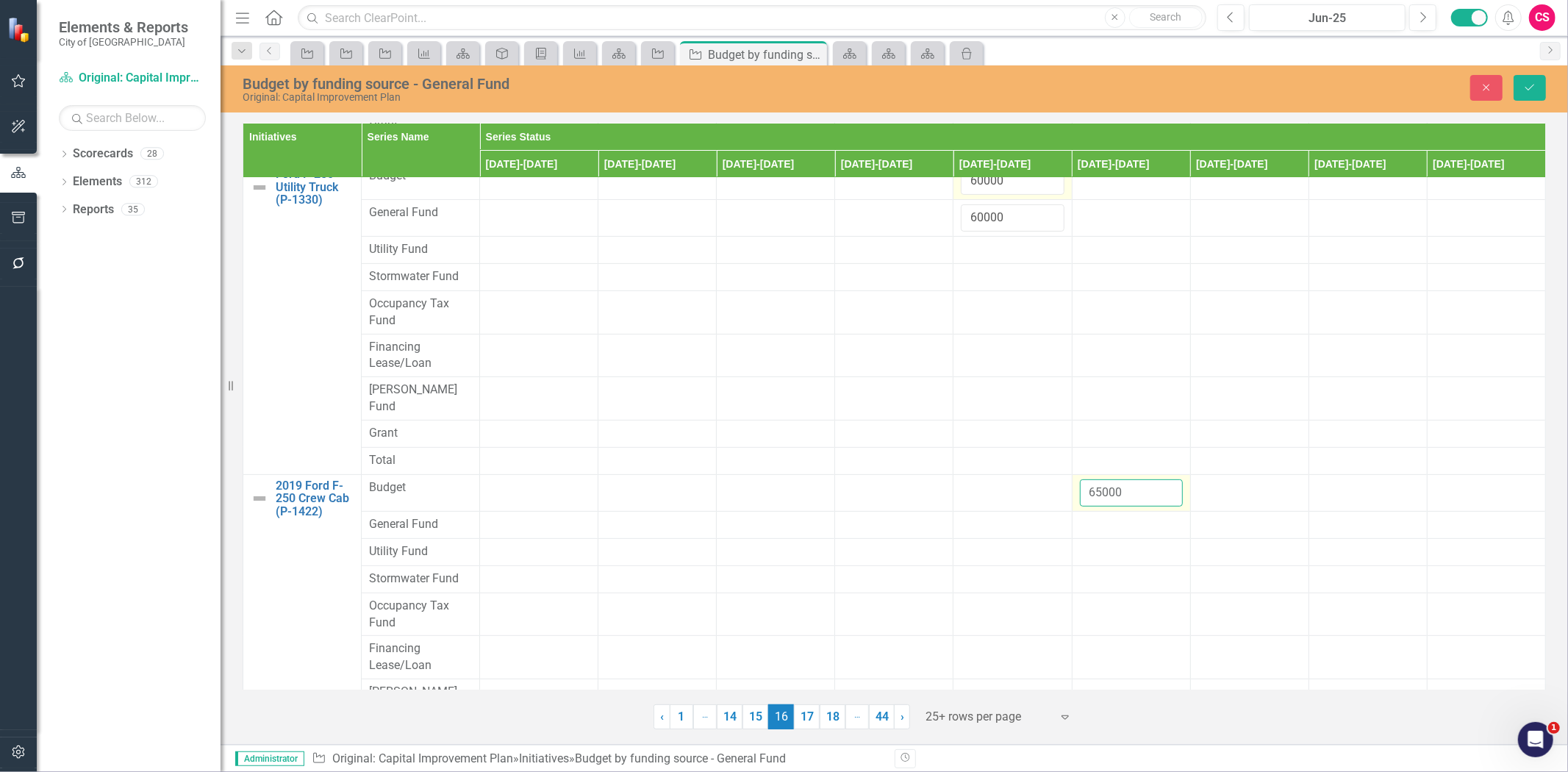
click at [1093, 480] on input "65000" at bounding box center [1131, 493] width 103 height 27
click at [1086, 480] on input "65000" at bounding box center [1131, 493] width 103 height 27
type input "64998"
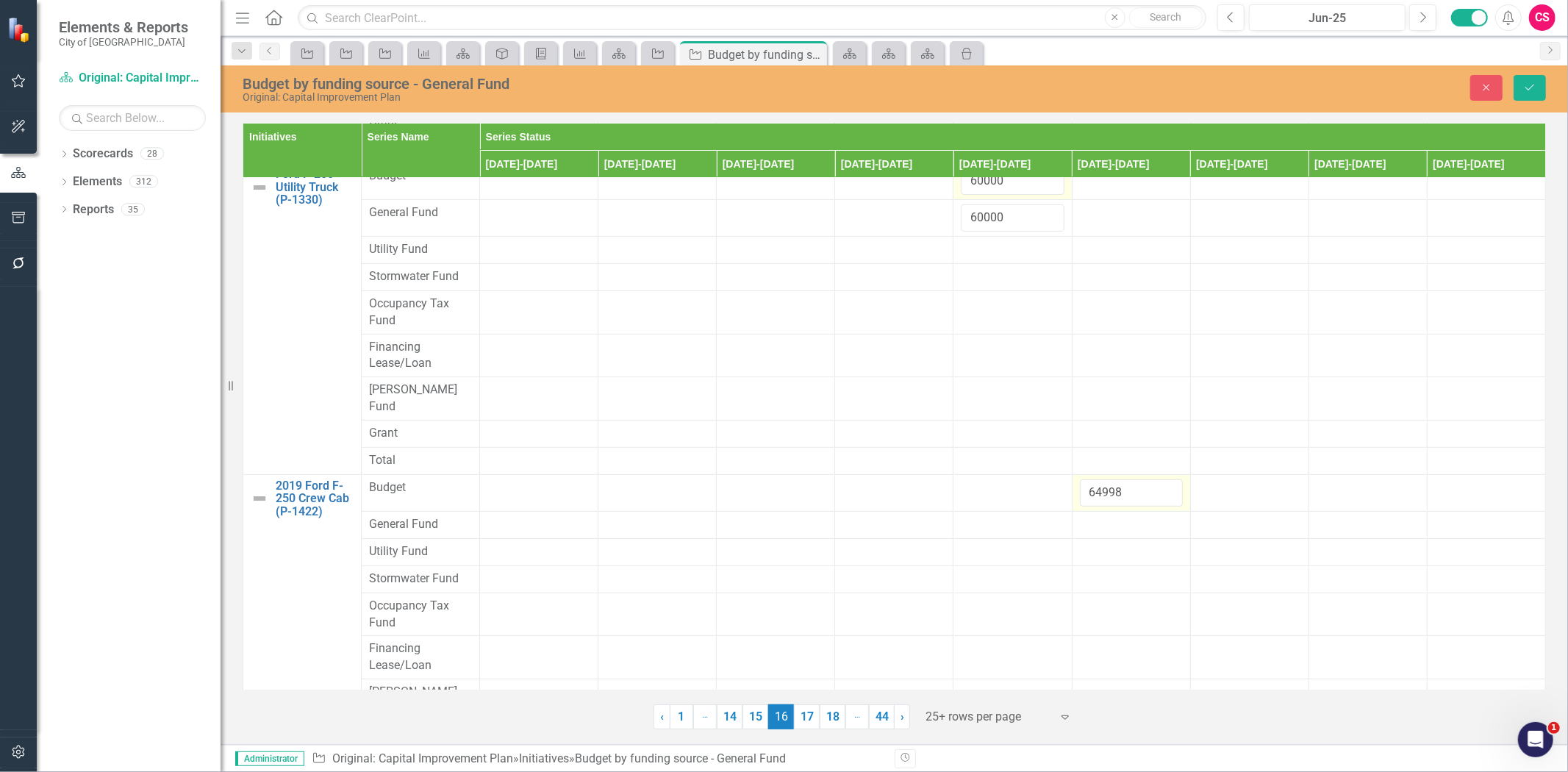
click at [1086, 516] on div at bounding box center [1131, 525] width 103 height 18
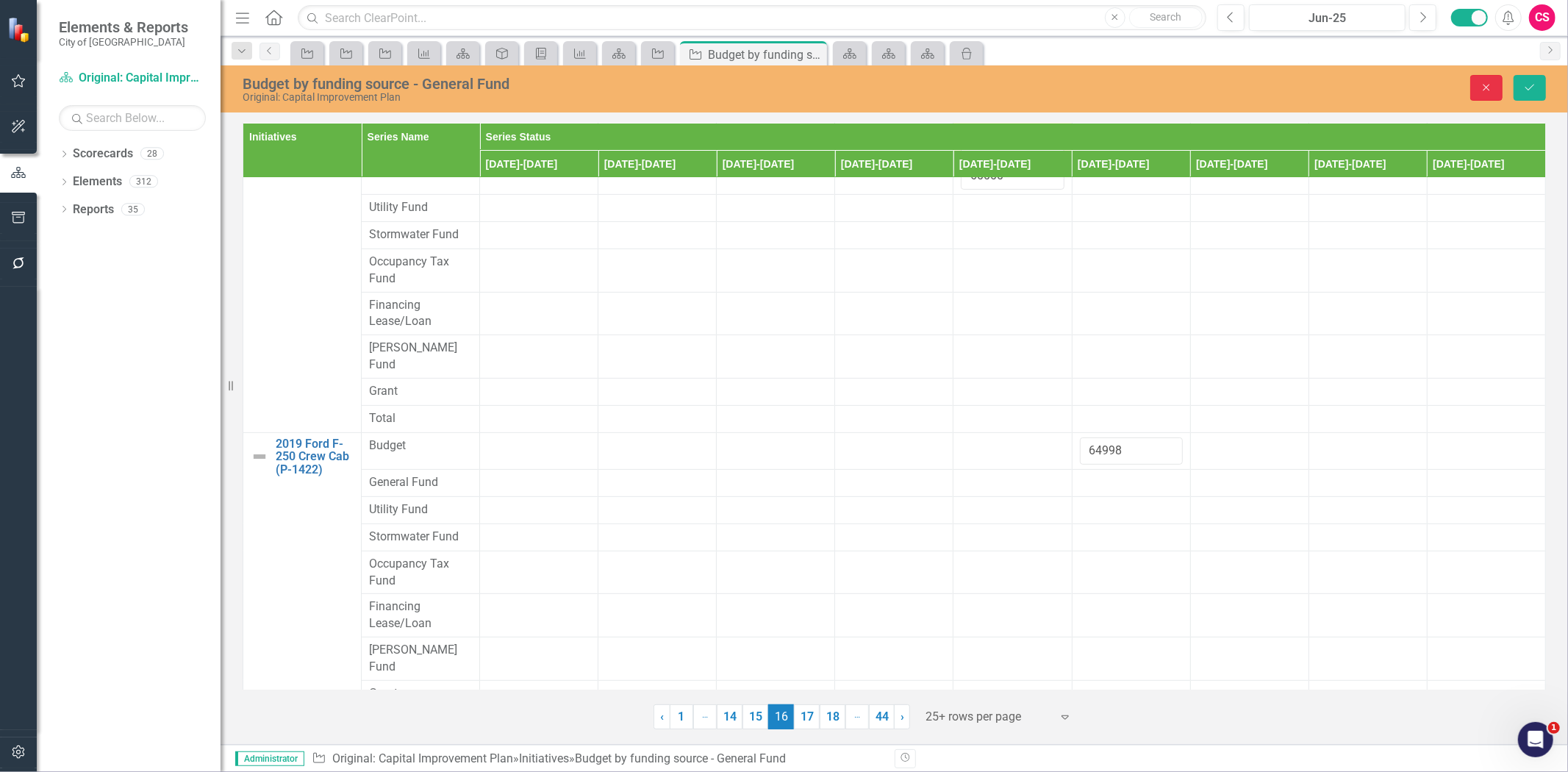
click at [1491, 84] on icon "Close" at bounding box center [1486, 87] width 13 height 10
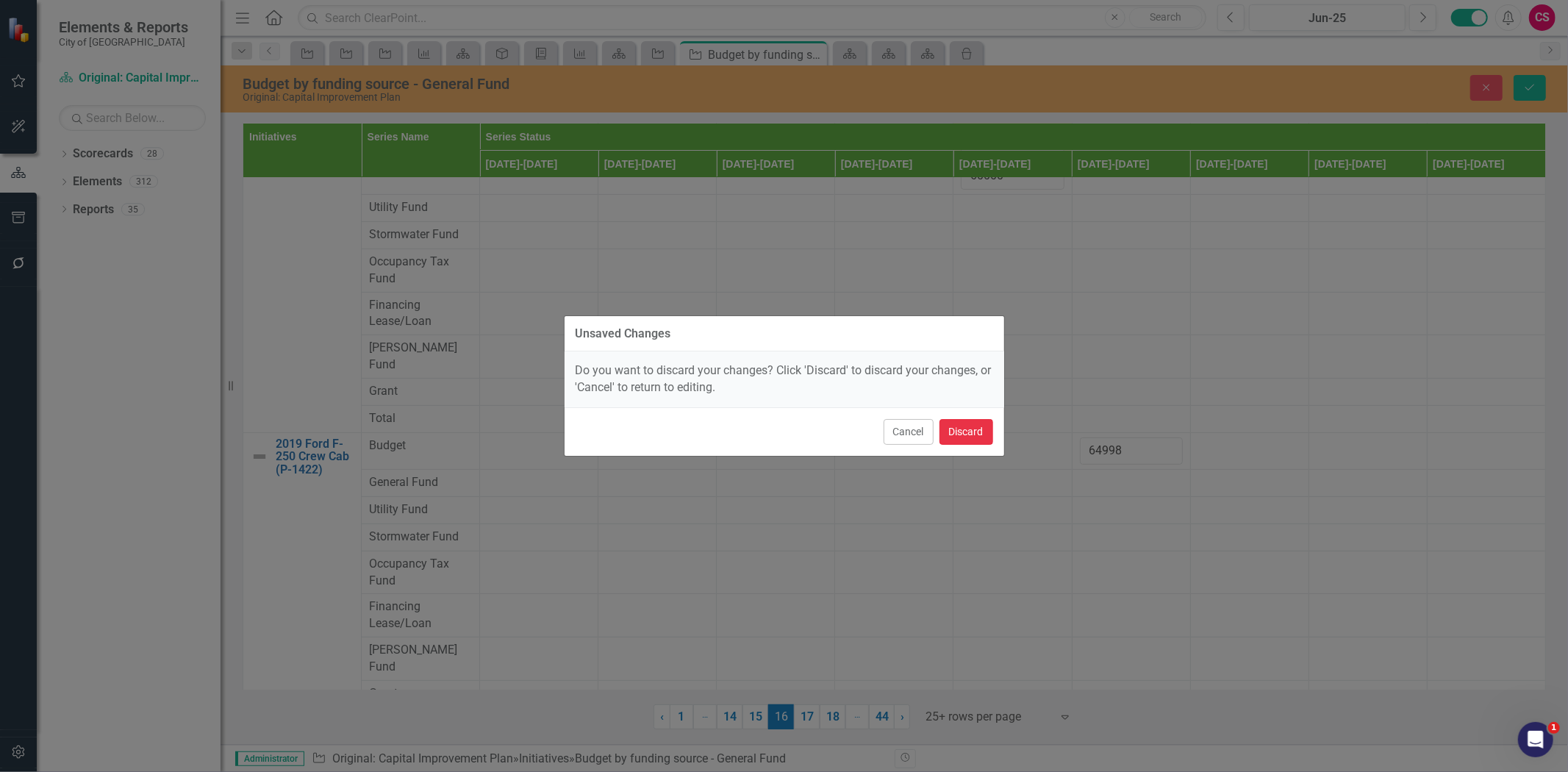
click at [982, 423] on button "Discard" at bounding box center [966, 432] width 54 height 26
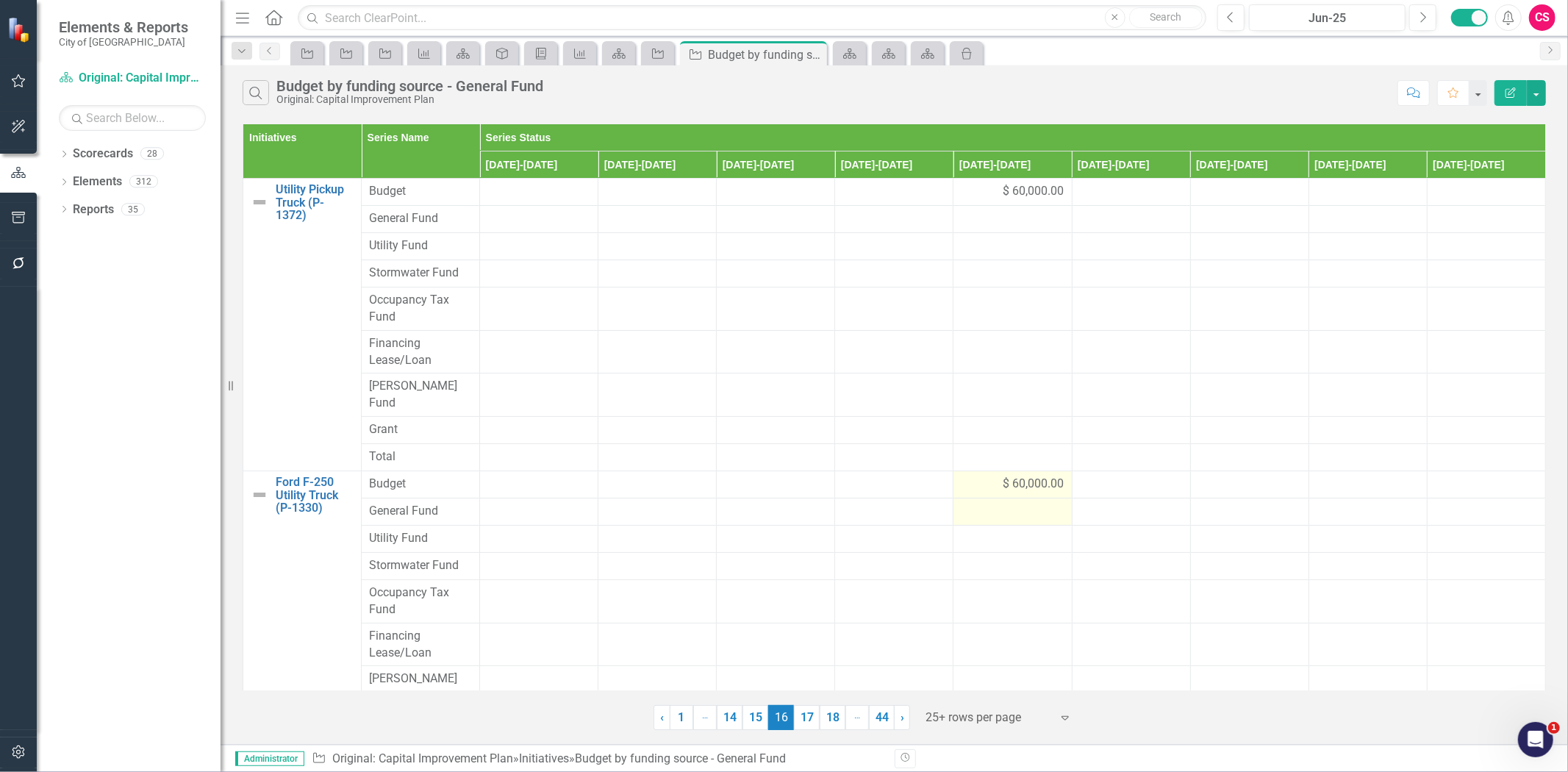
scroll to position [320, 0]
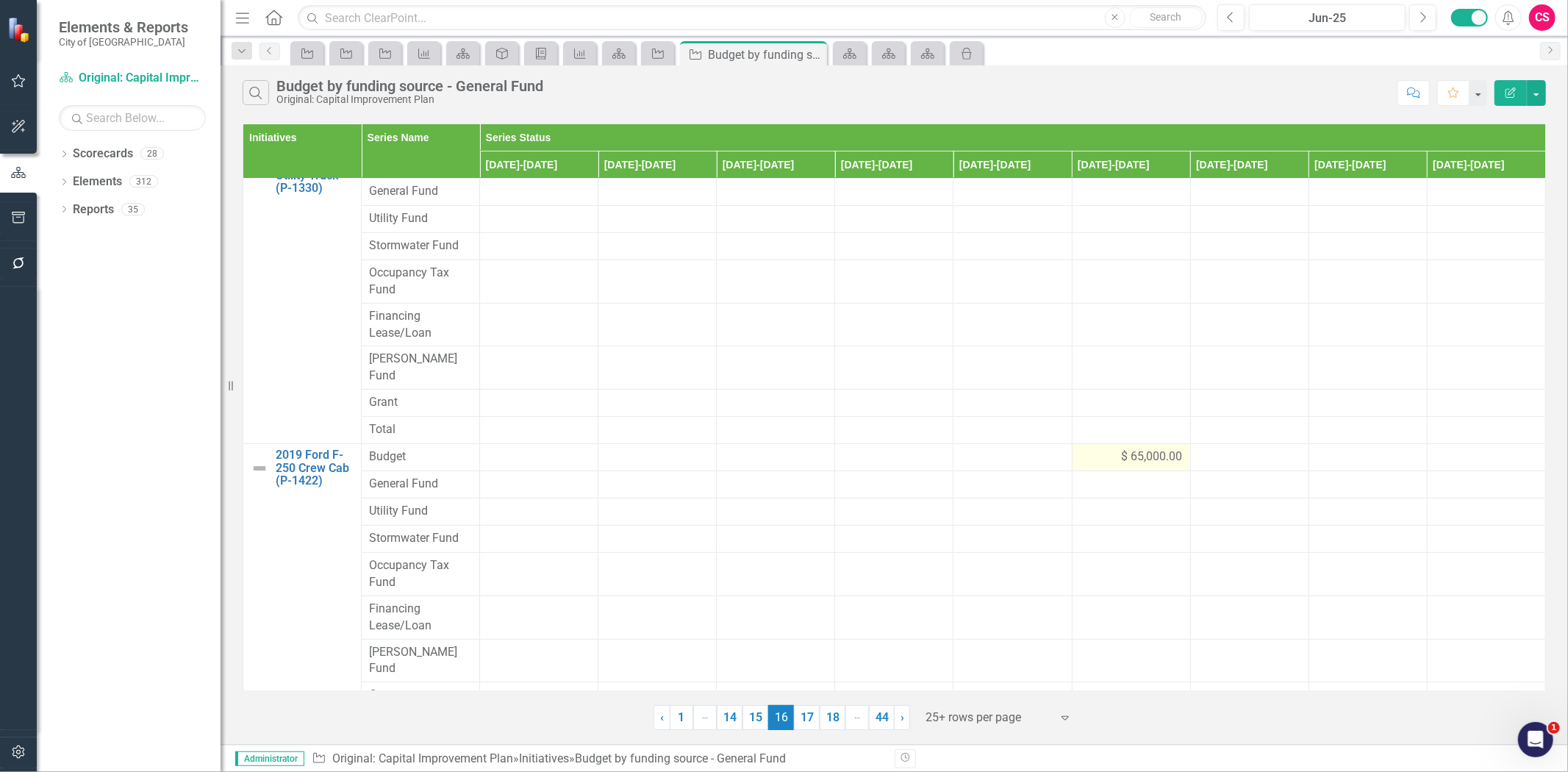
click at [1101, 449] on div "$ 65,000.00" at bounding box center [1131, 457] width 103 height 17
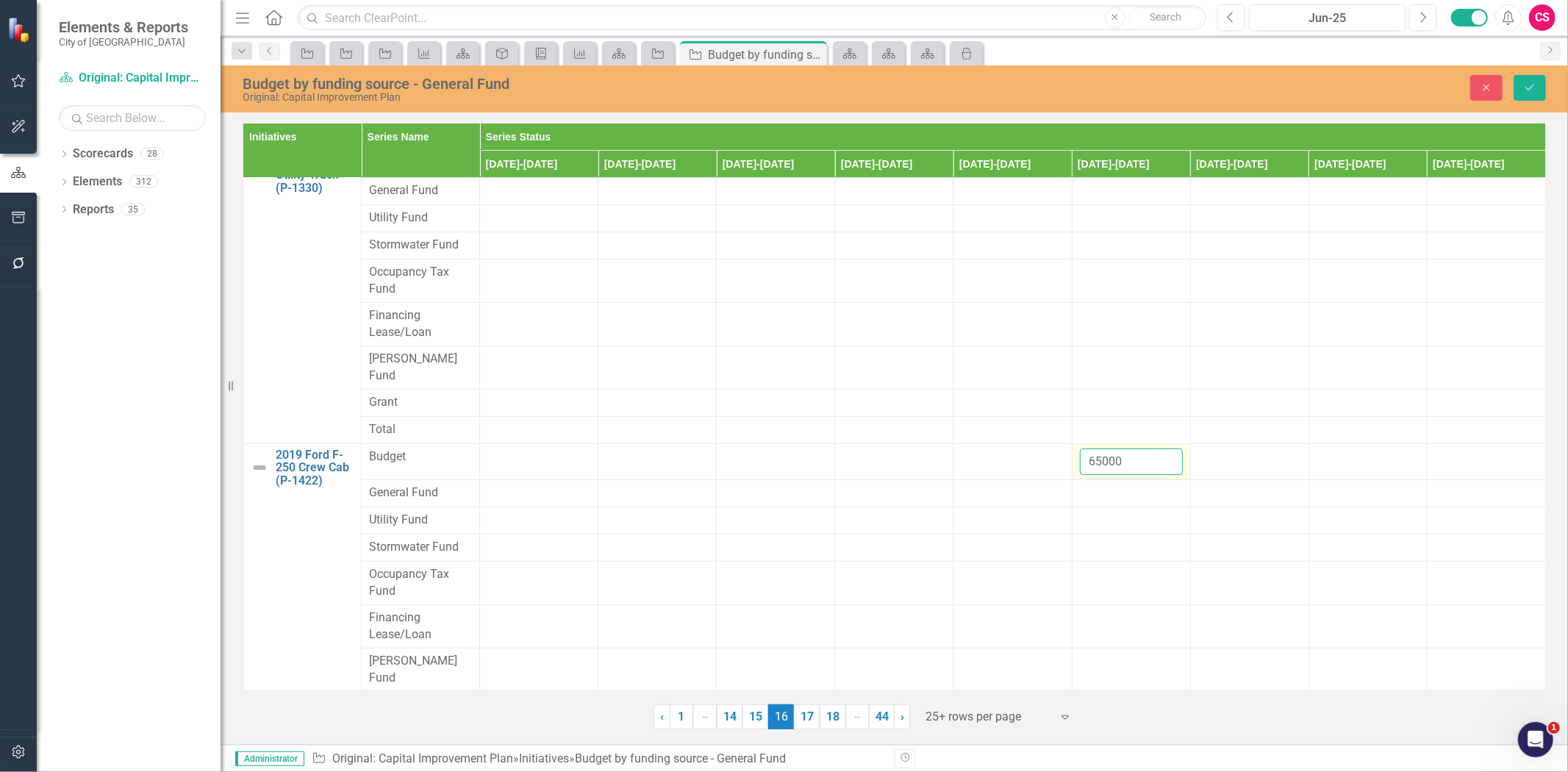
click at [1101, 449] on input "65000" at bounding box center [1131, 462] width 103 height 27
click at [1106, 484] on div at bounding box center [1131, 493] width 103 height 18
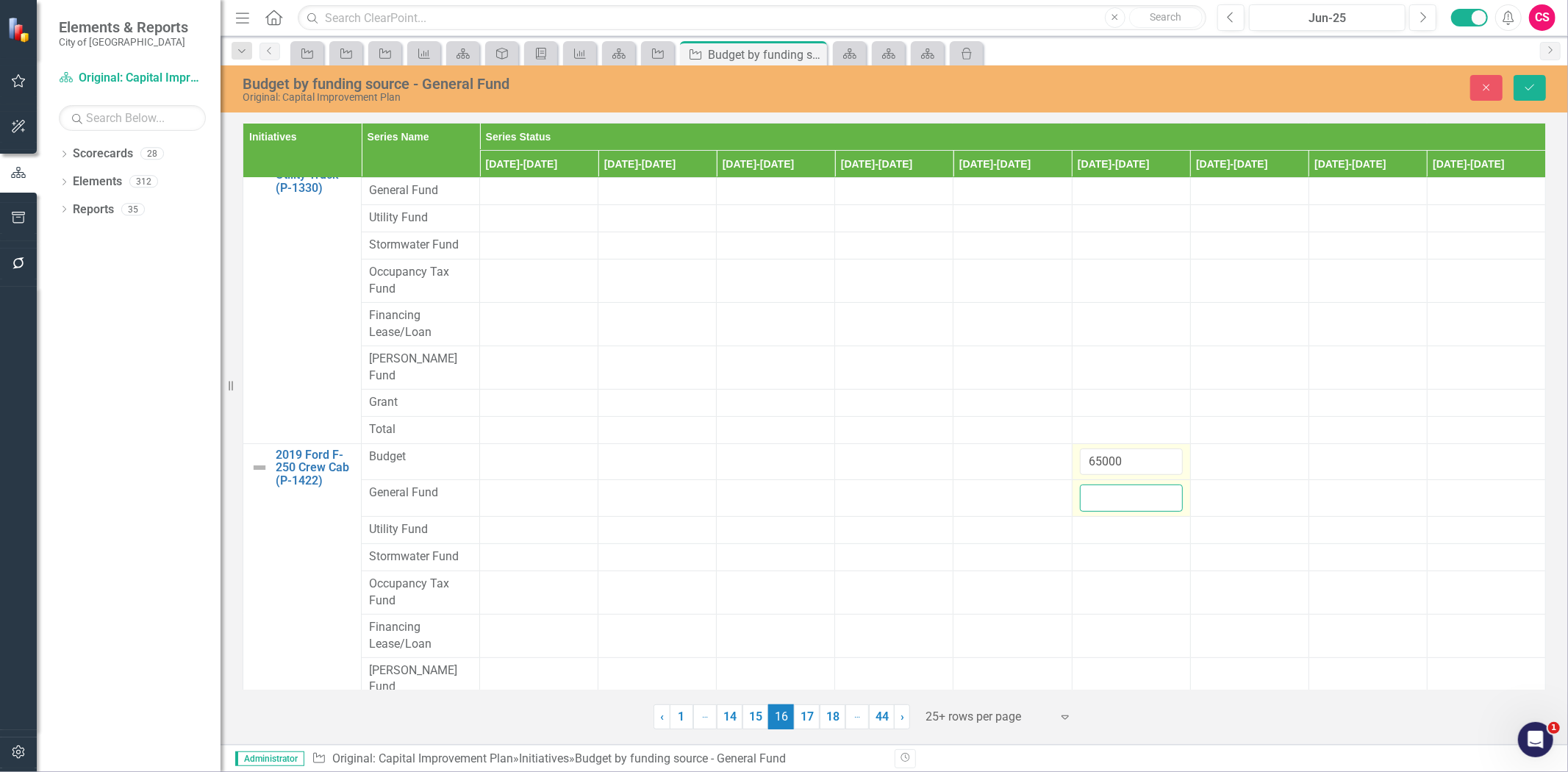
click at [1106, 484] on input "number" at bounding box center [1131, 498] width 103 height 27
paste input "65000"
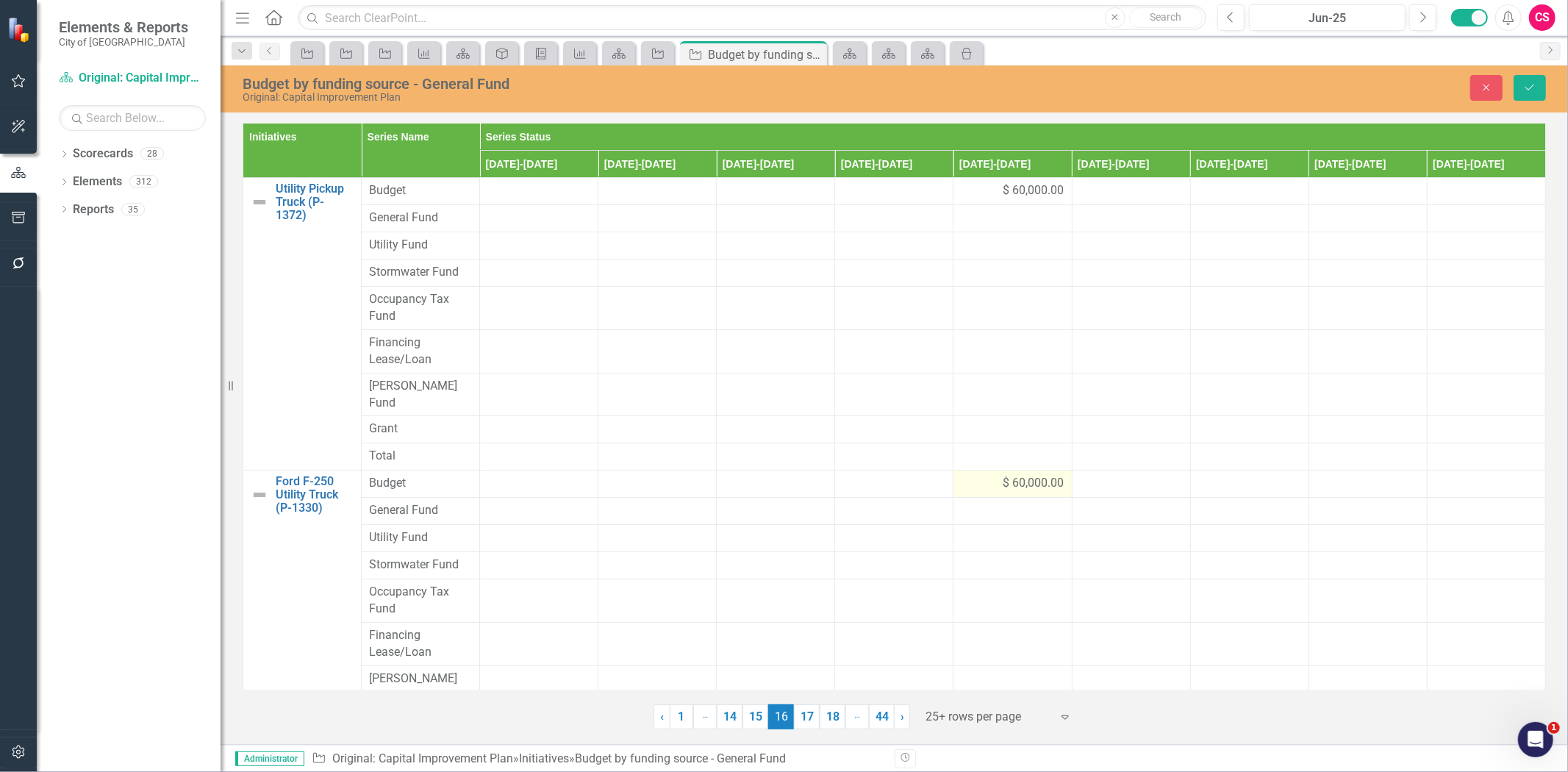
type input "65000"
click at [992, 475] on div "$ 60,000.00" at bounding box center [1012, 484] width 103 height 17
click at [992, 475] on input "60000" at bounding box center [1012, 488] width 103 height 27
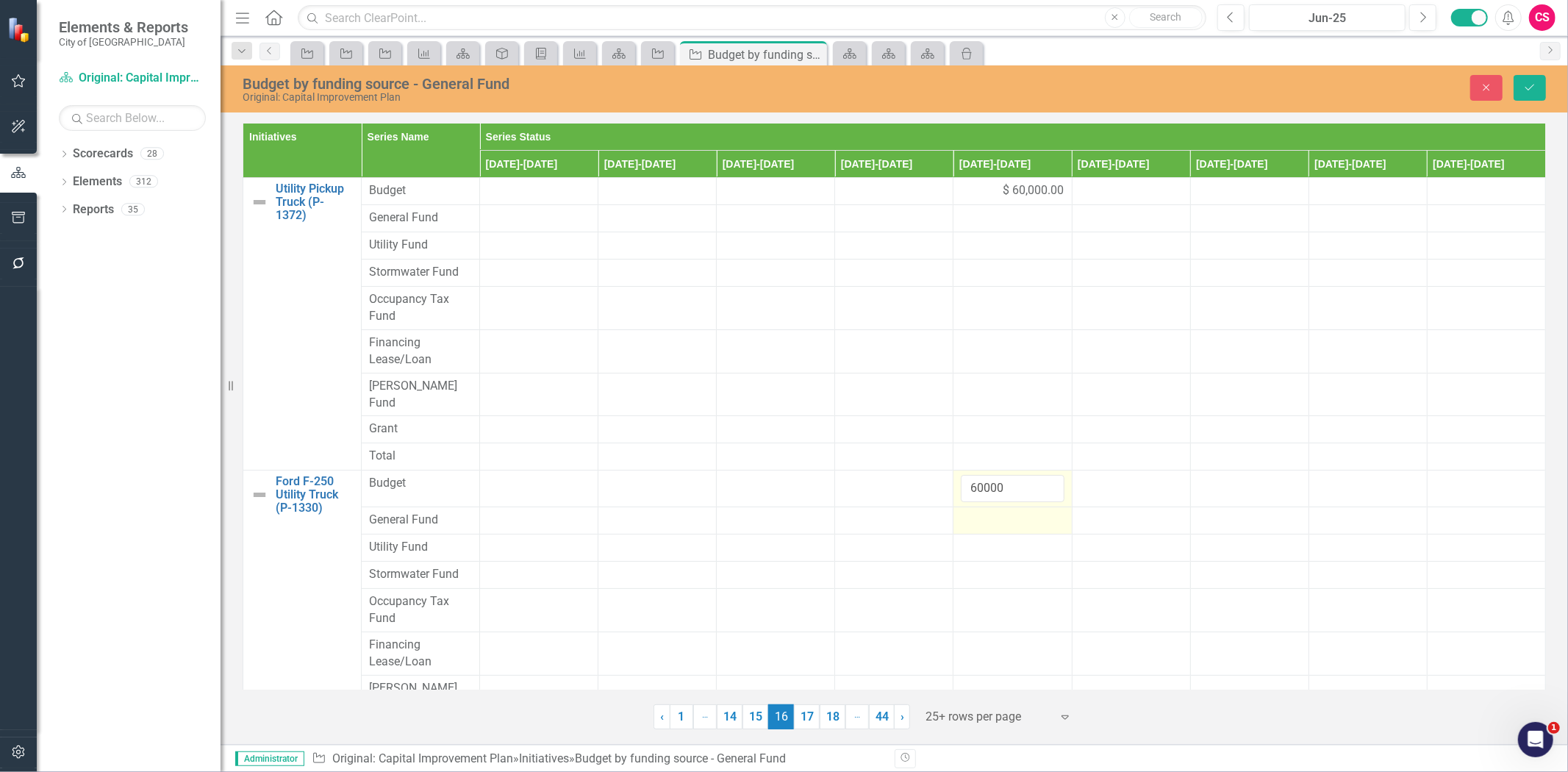
click at [985, 512] on div at bounding box center [1012, 520] width 103 height 18
click at [985, 512] on input "number" at bounding box center [1012, 525] width 103 height 27
paste input "60000"
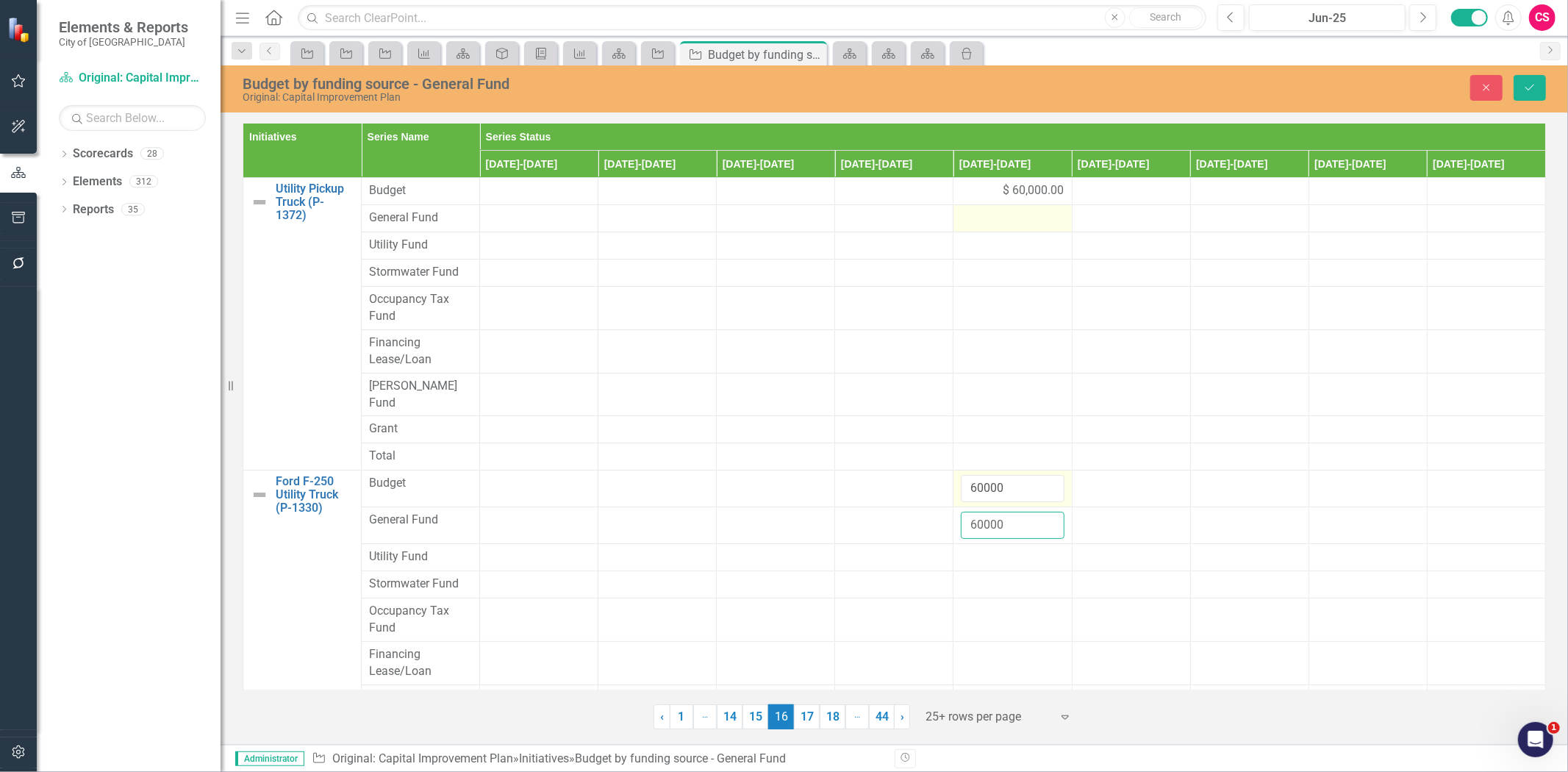
type input "60000"
click at [1003, 214] on div at bounding box center [1012, 218] width 103 height 18
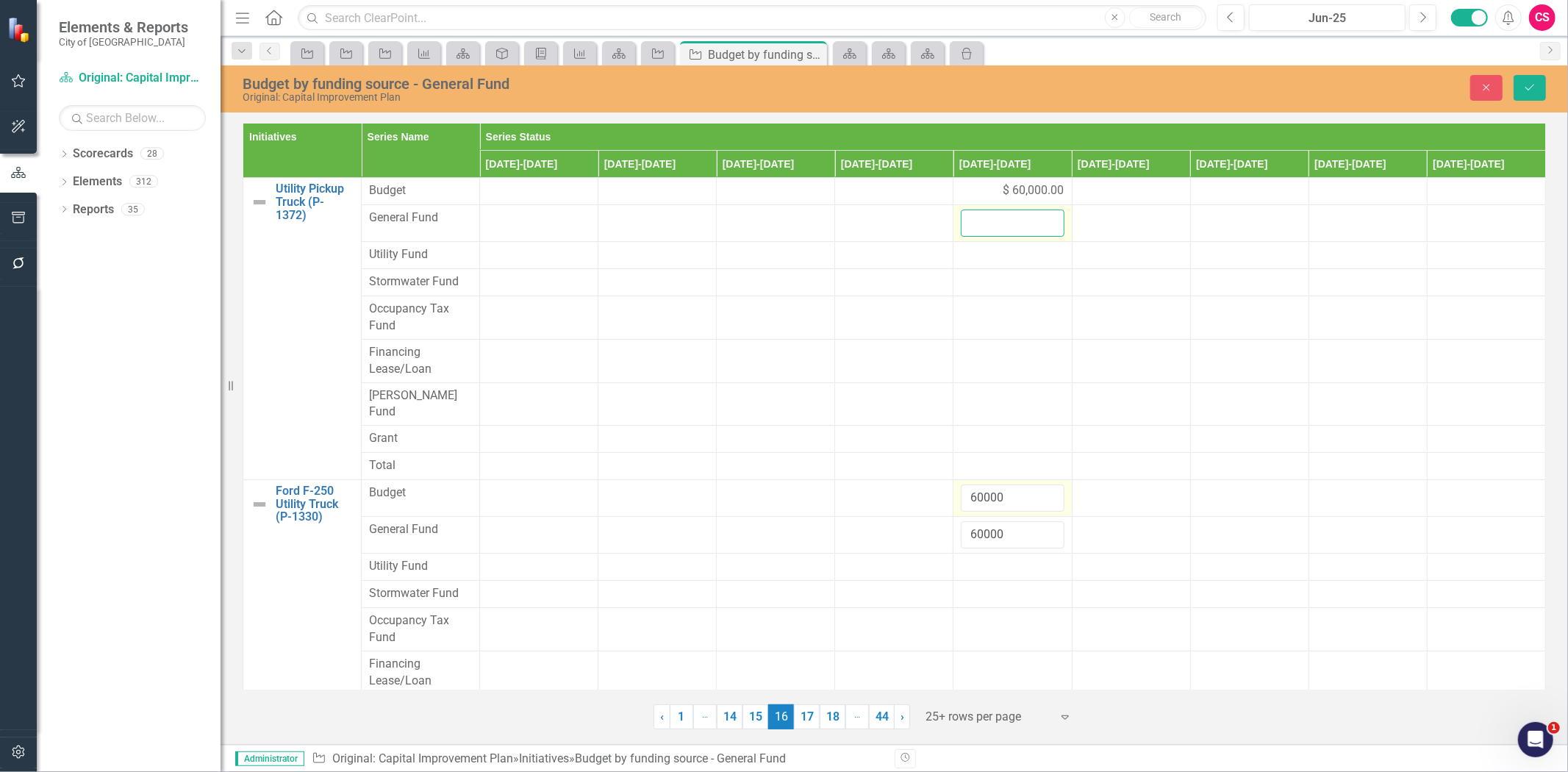
click at [1006, 217] on input "number" at bounding box center [1012, 223] width 103 height 27
paste input "60000"
type input "60000"
click at [1538, 89] on button "Save" at bounding box center [1529, 88] width 32 height 26
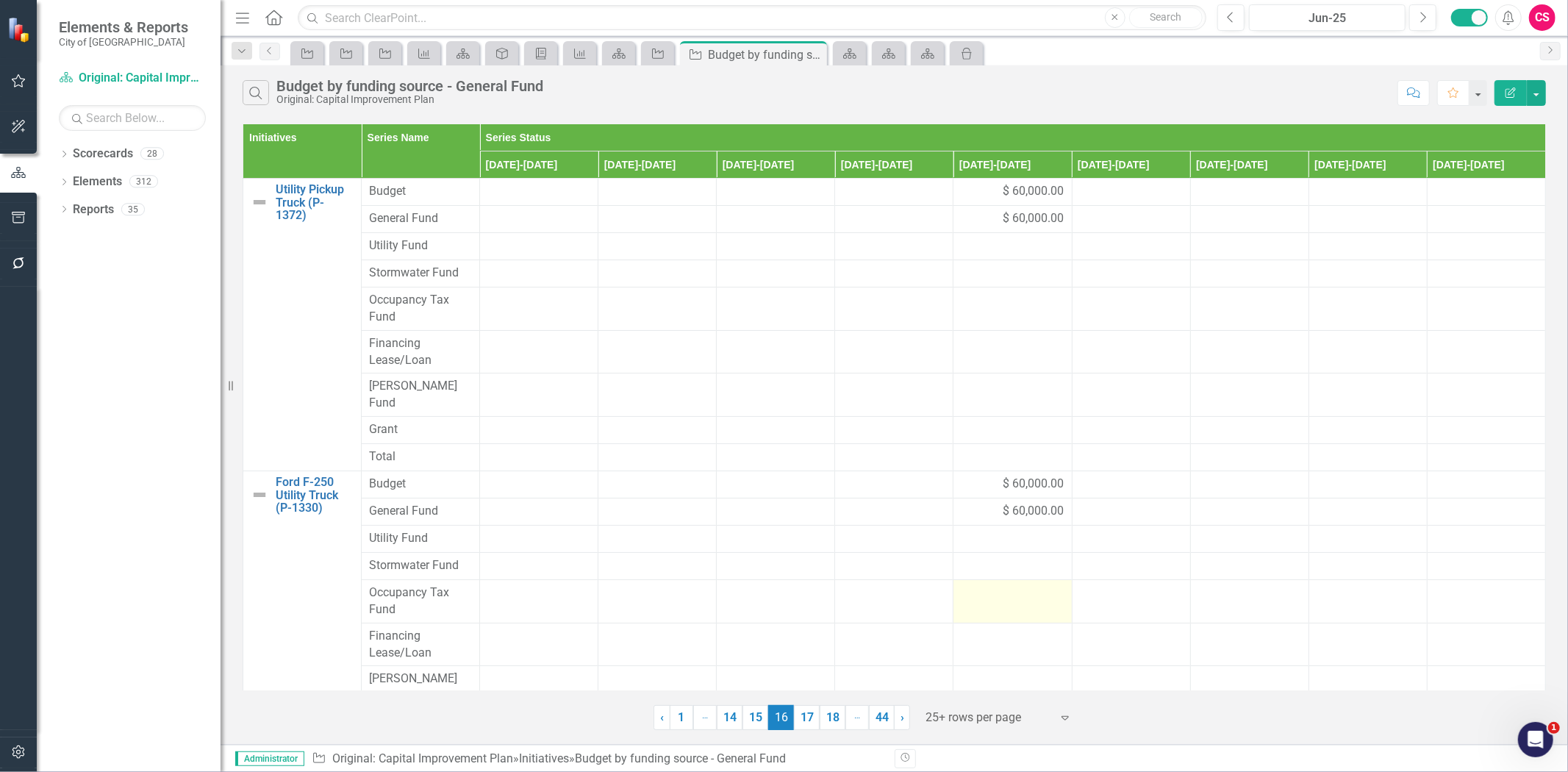
click at [809, 718] on link "17" at bounding box center [807, 718] width 26 height 25
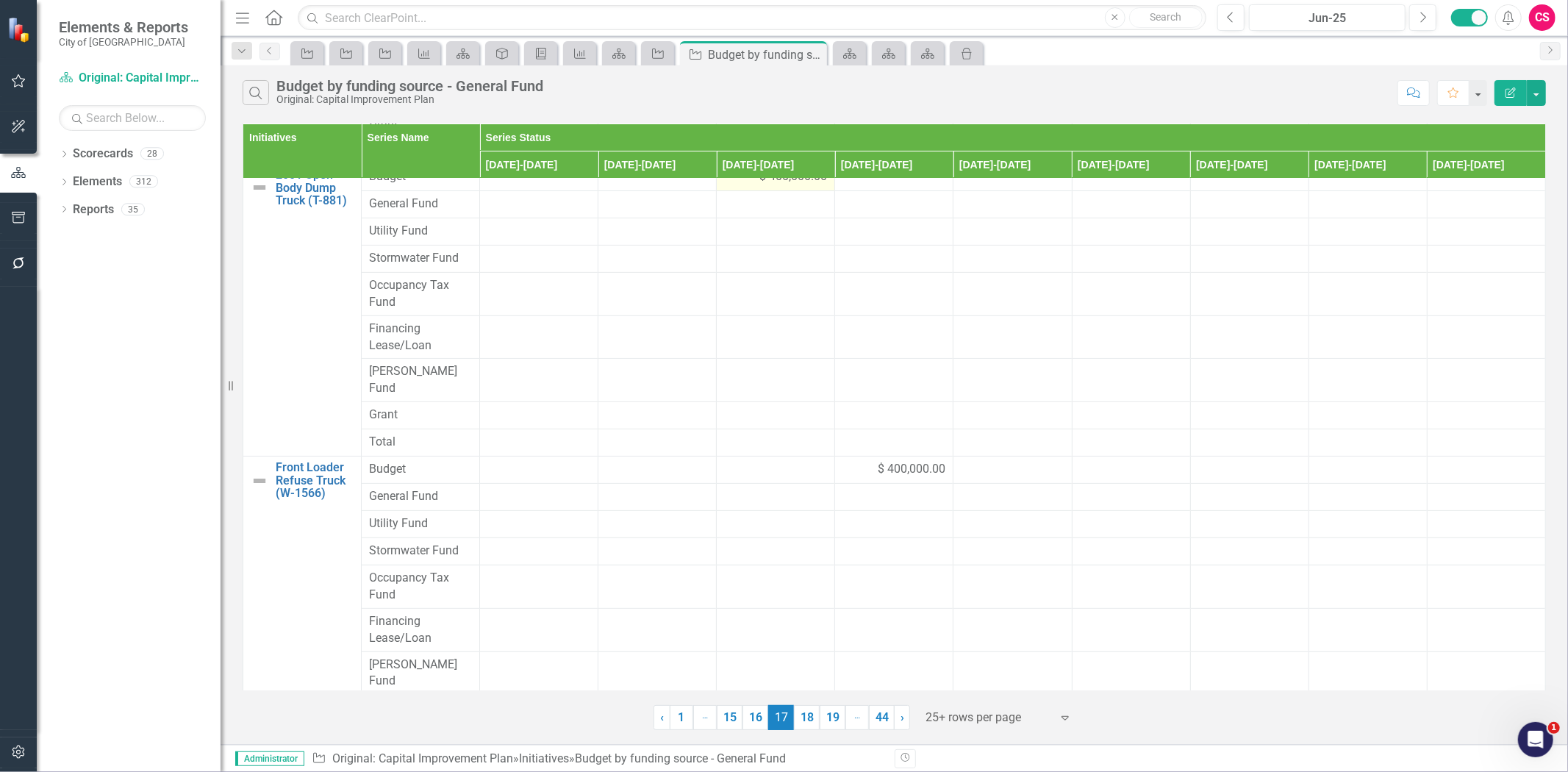
scroll to position [157, 0]
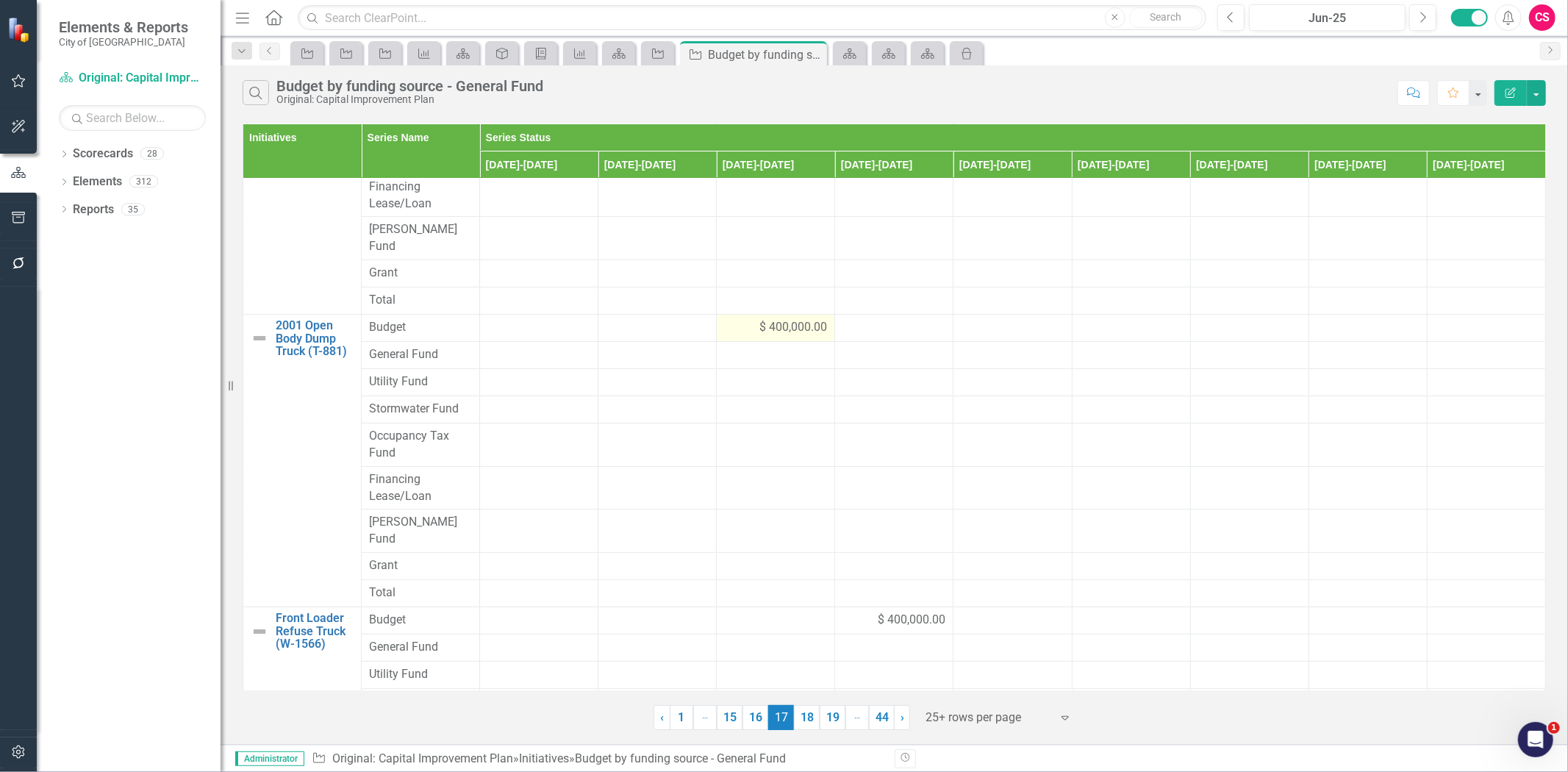
click at [739, 320] on div "$ 400,000.00" at bounding box center [775, 328] width 103 height 17
click at [738, 320] on div "$ 400,000.00" at bounding box center [775, 328] width 103 height 17
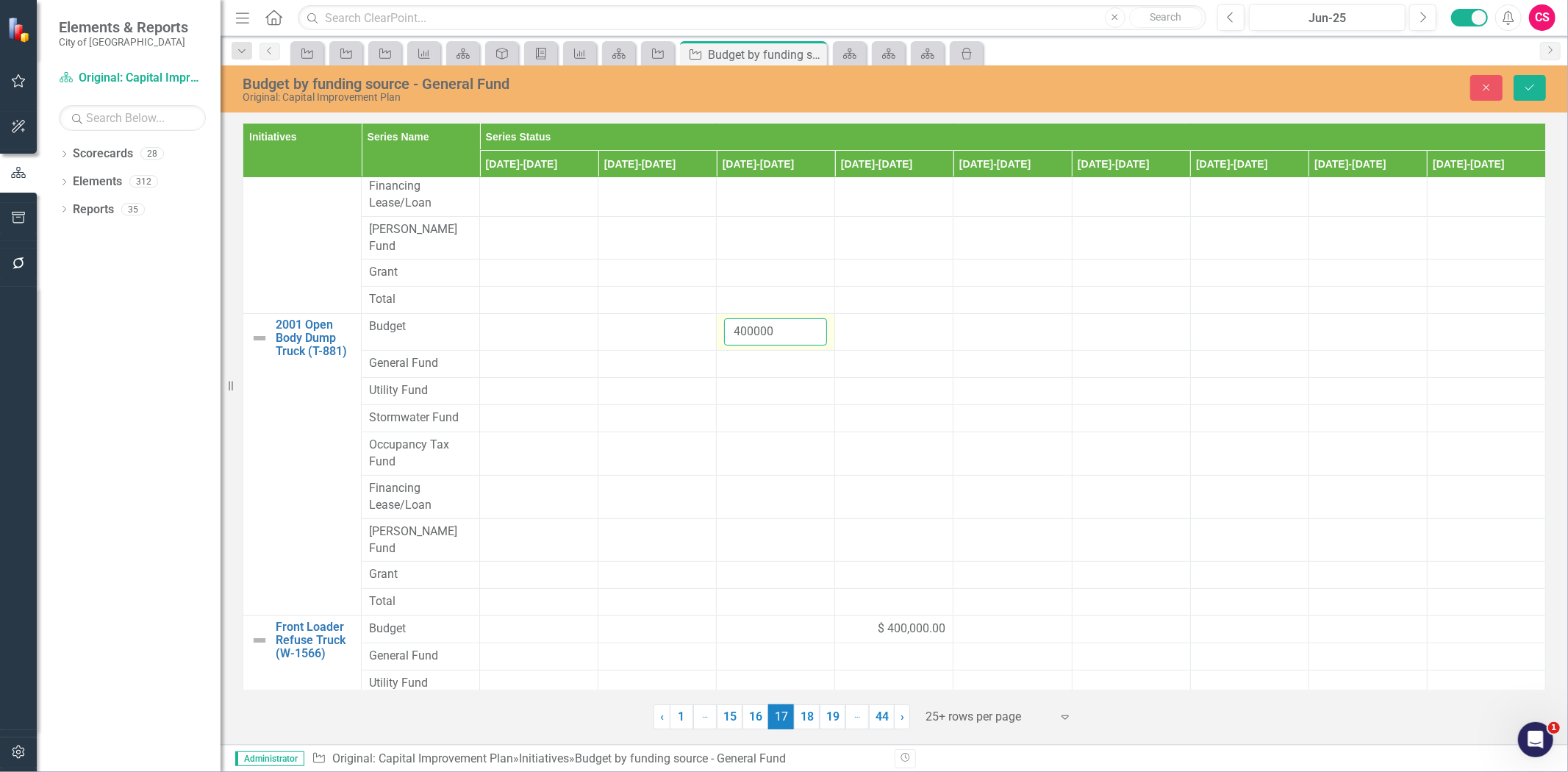
click at [739, 319] on input "400000" at bounding box center [775, 332] width 103 height 27
click at [747, 320] on input "400000" at bounding box center [775, 332] width 103 height 27
click at [741, 356] on div at bounding box center [775, 364] width 103 height 18
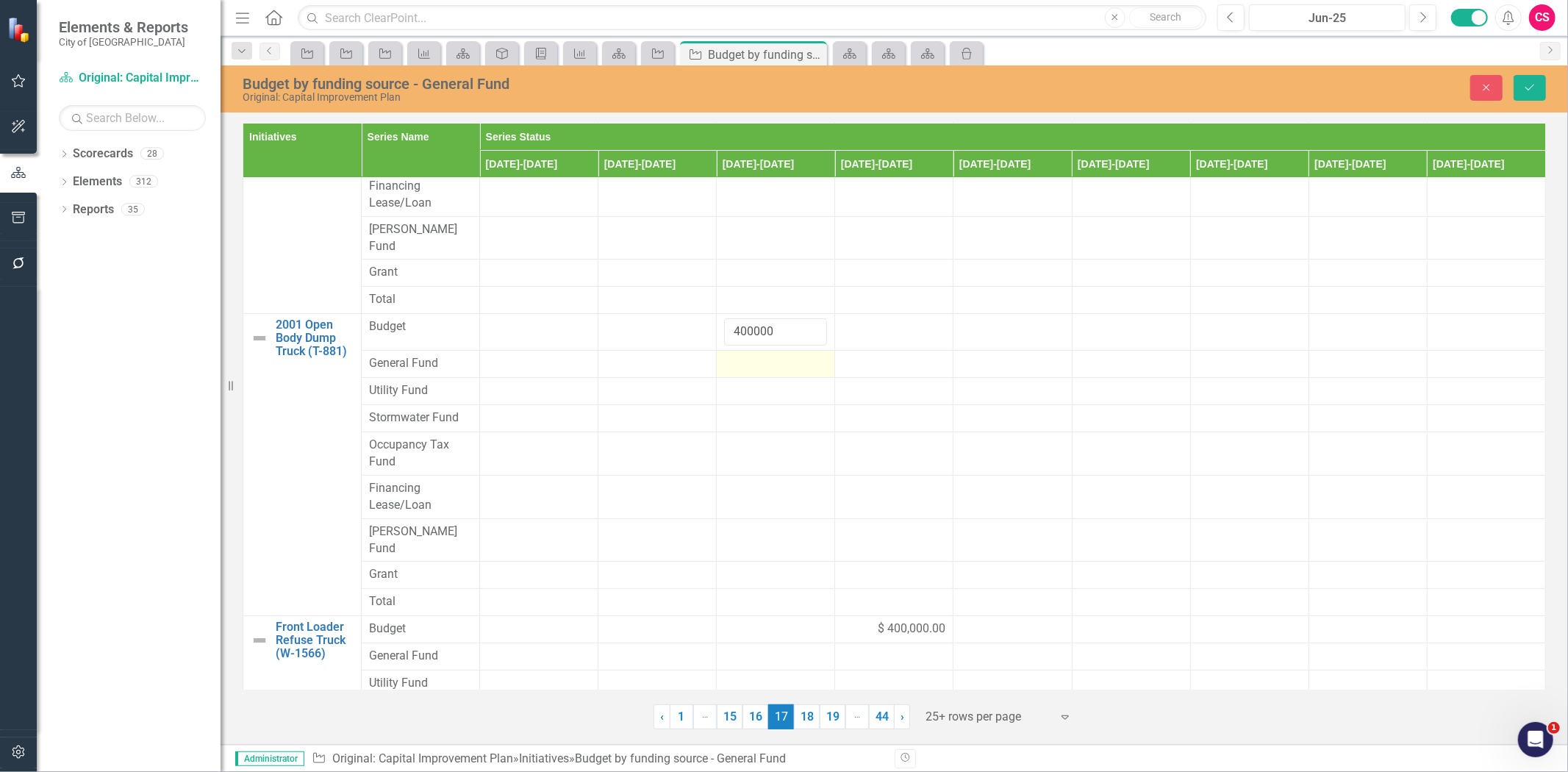
click at [741, 356] on div at bounding box center [775, 364] width 103 height 18
click at [741, 356] on input "number" at bounding box center [775, 369] width 103 height 27
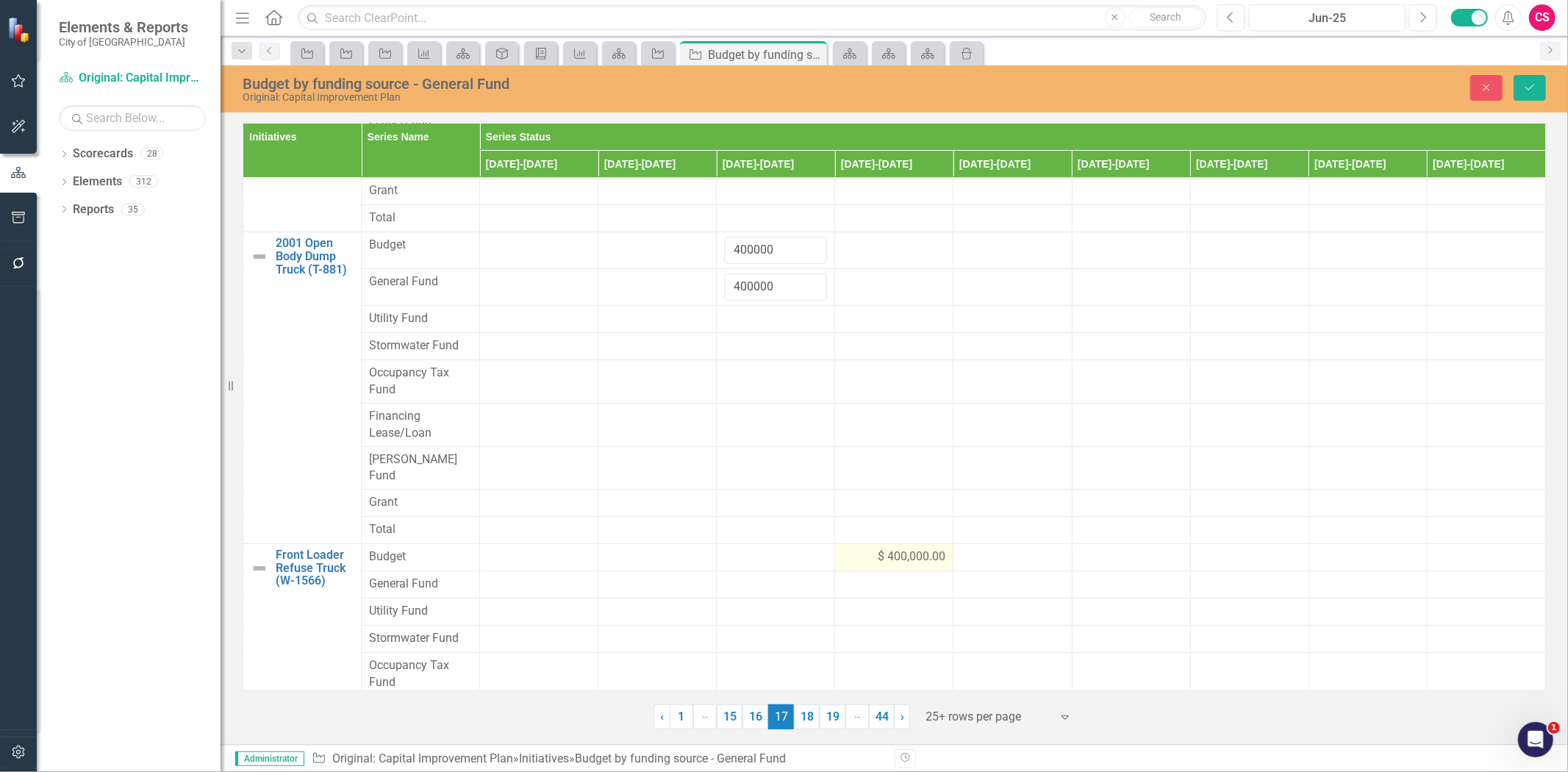
type input "400000"
click at [898, 549] on span "$ 400,000.00" at bounding box center [911, 557] width 68 height 17
click at [859, 549] on input "400000" at bounding box center [894, 562] width 103 height 27
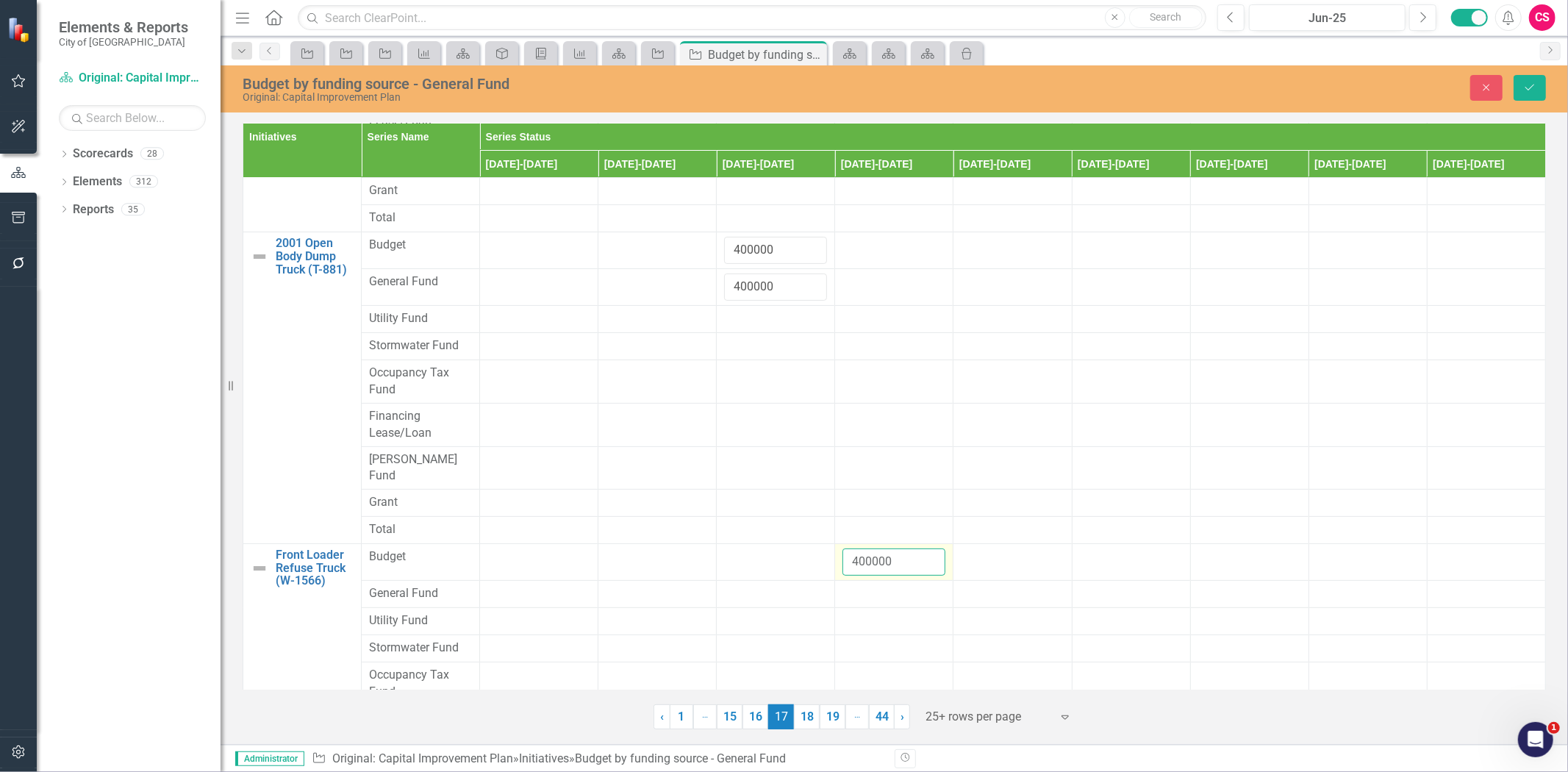
click at [859, 549] on input "400000" at bounding box center [894, 562] width 103 height 27
click at [860, 549] on input "400000" at bounding box center [894, 562] width 103 height 27
click at [863, 585] on div at bounding box center [894, 594] width 103 height 18
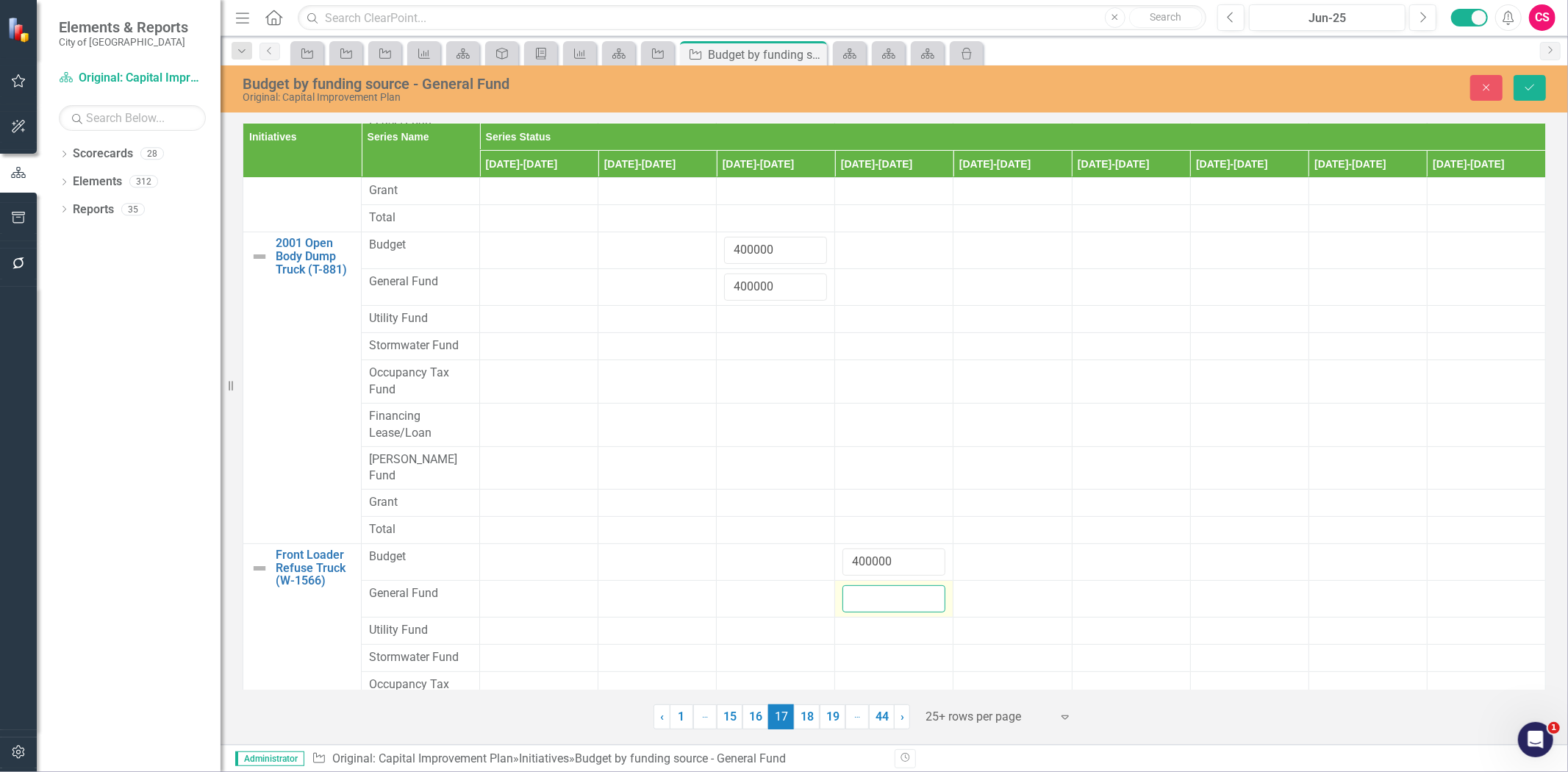
click at [863, 585] on input "number" at bounding box center [894, 599] width 103 height 27
paste input "400000"
type input "400000"
click at [1529, 90] on icon "Save" at bounding box center [1530, 87] width 13 height 10
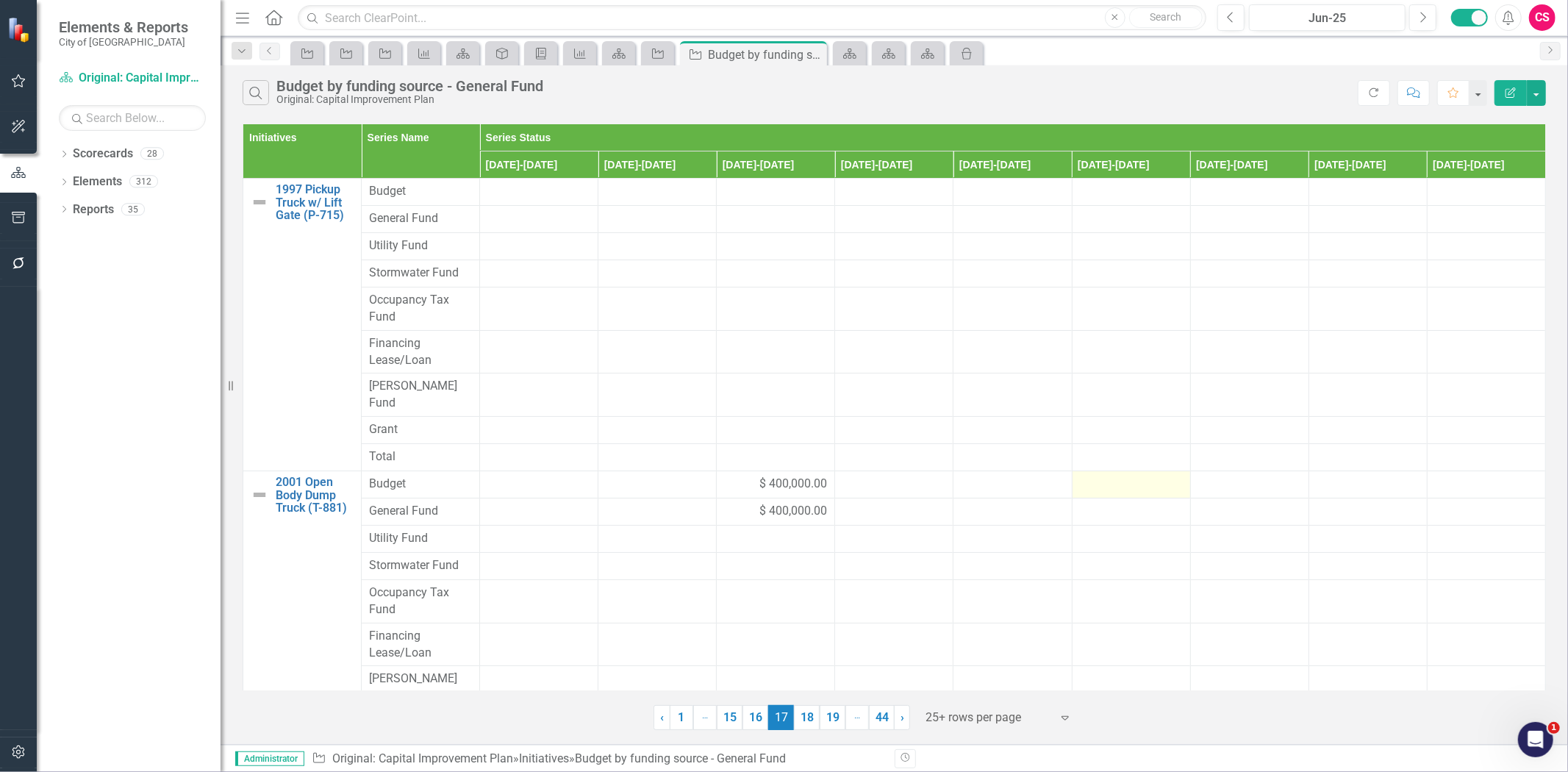
click at [804, 714] on link "18" at bounding box center [807, 718] width 26 height 25
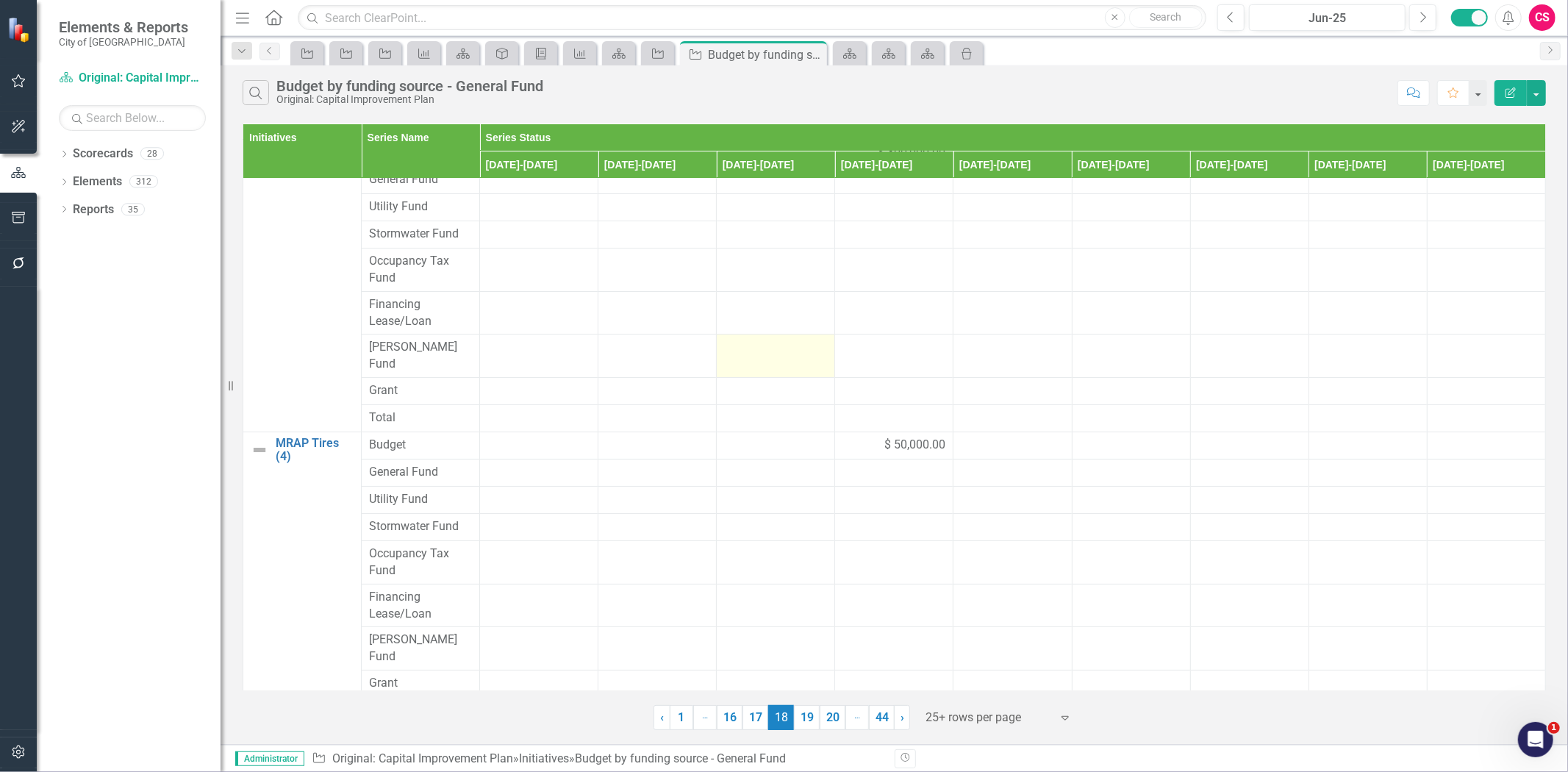
scroll to position [0, 0]
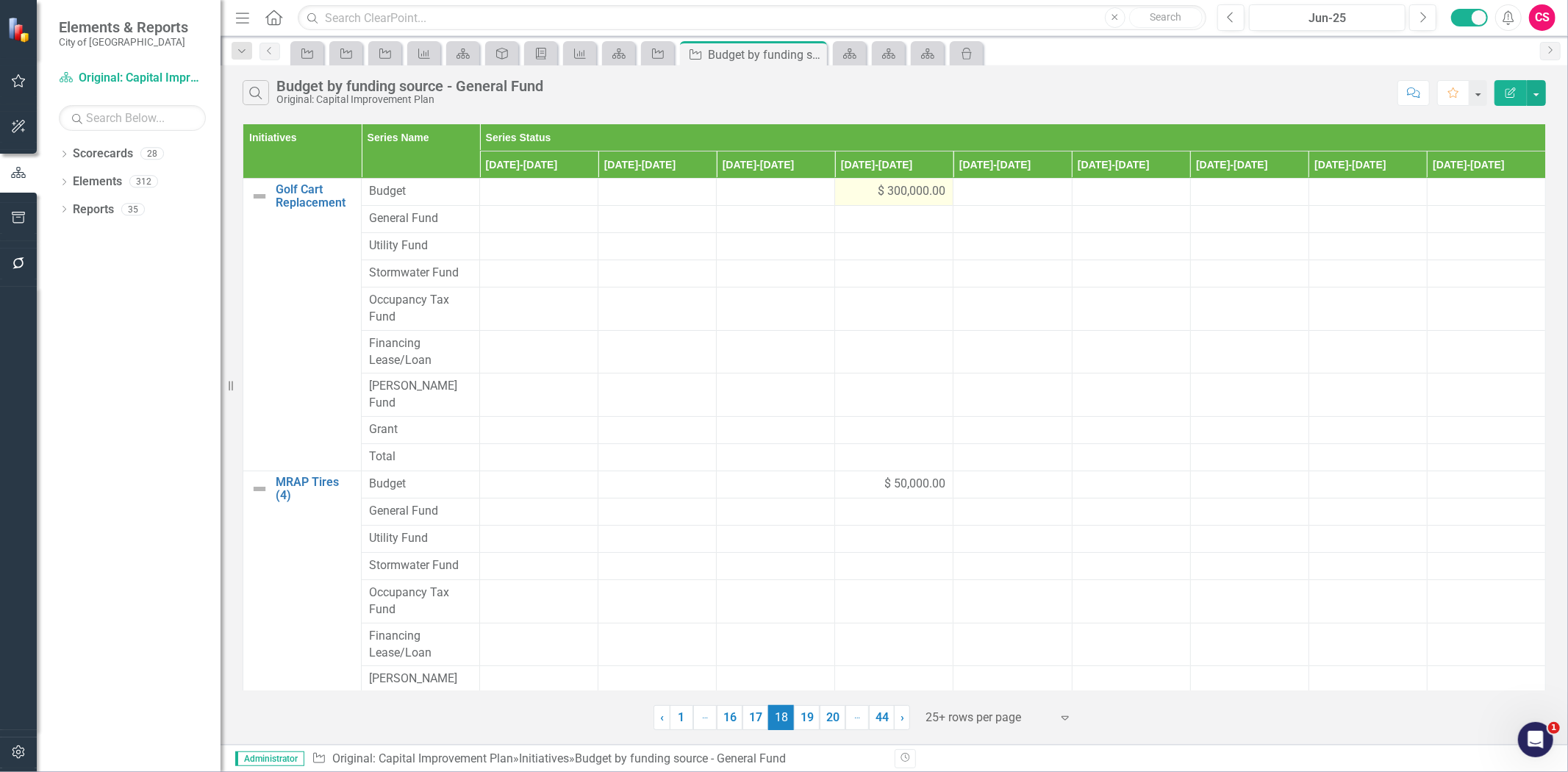
click at [860, 199] on div "$ 300,000.00" at bounding box center [894, 191] width 103 height 17
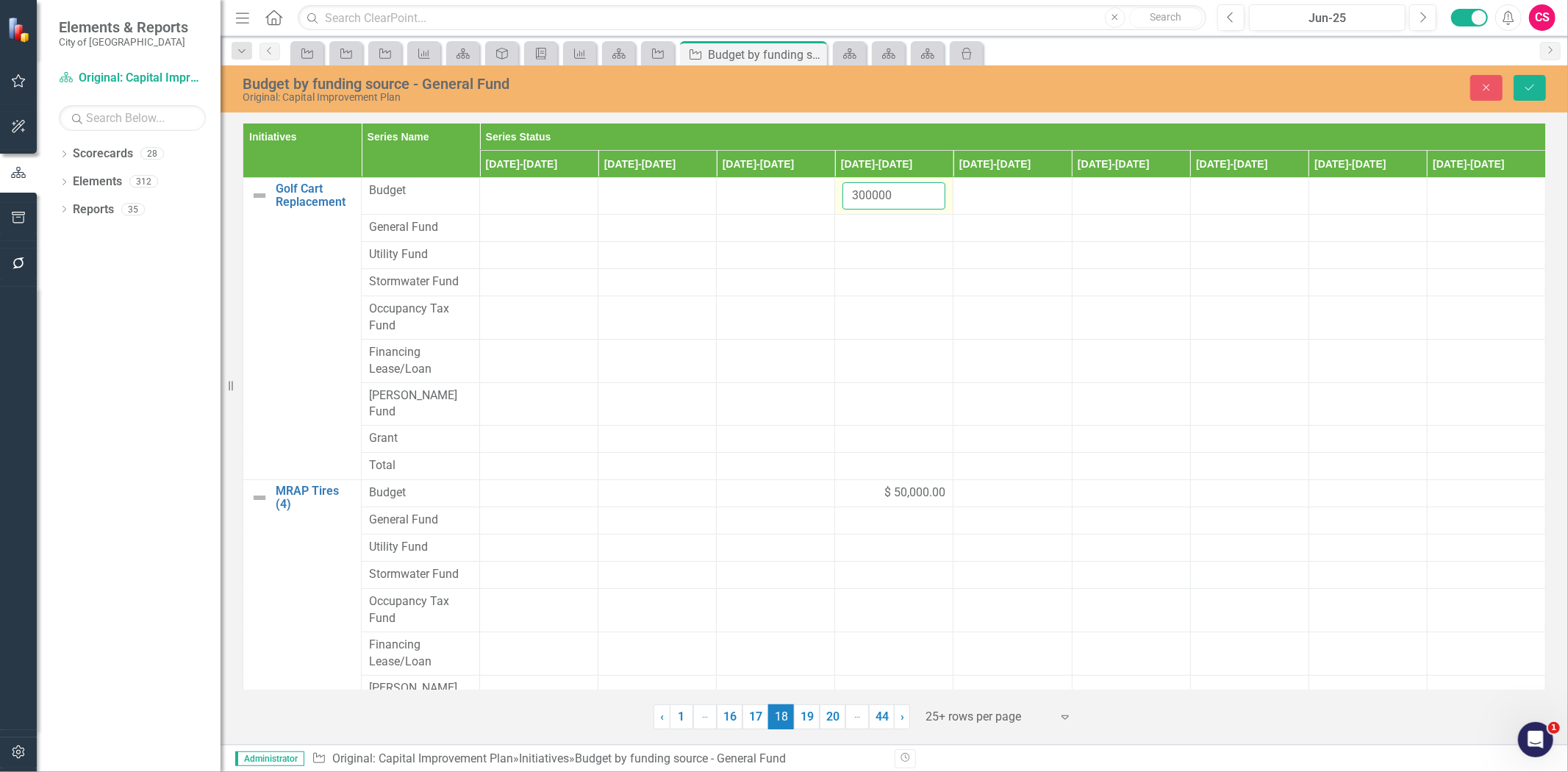
click at [860, 199] on input "300000" at bounding box center [894, 195] width 103 height 27
click at [870, 226] on div at bounding box center [894, 228] width 103 height 18
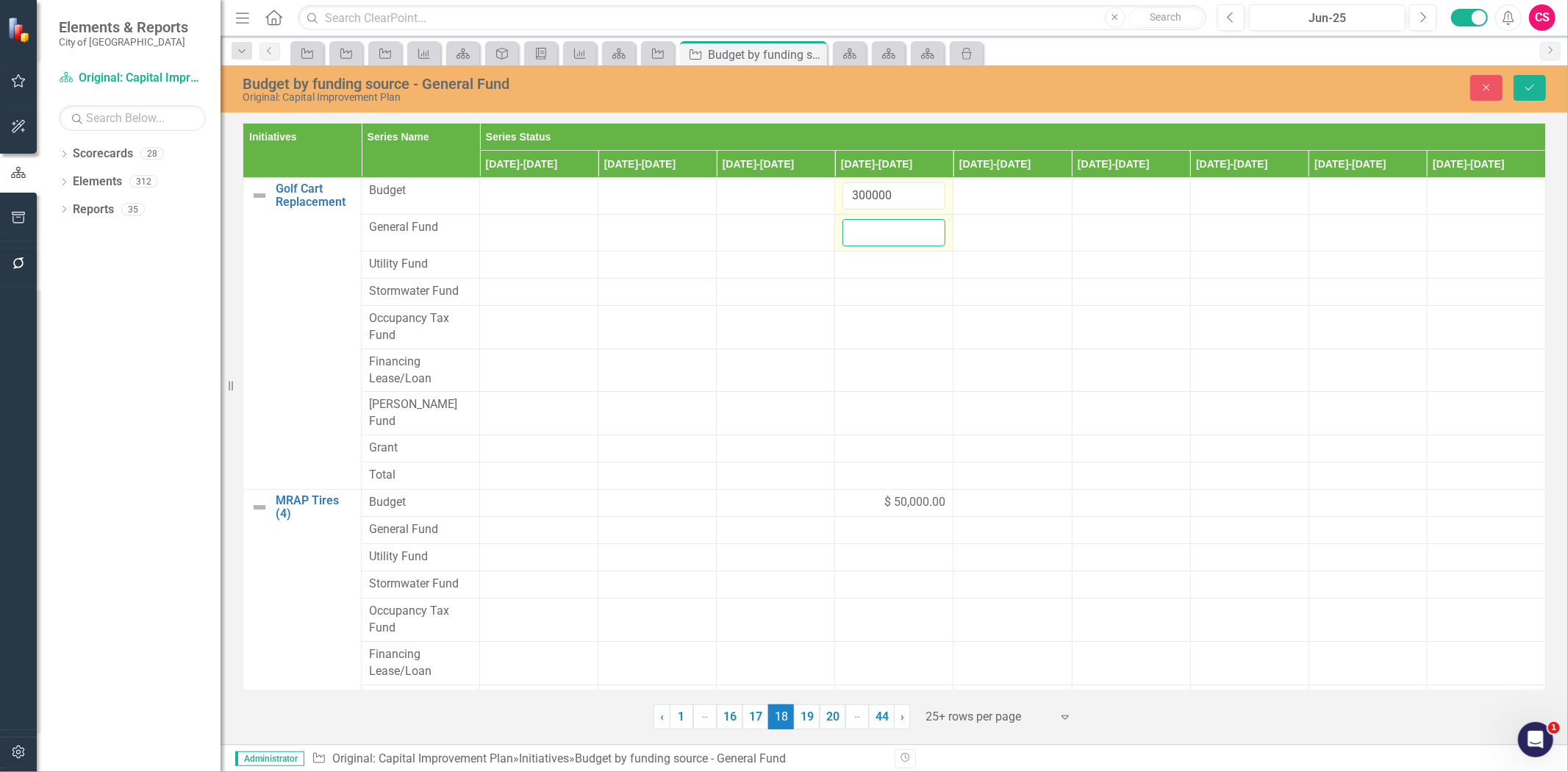
click at [871, 231] on input "number" at bounding box center [894, 233] width 103 height 27
paste input "300000"
type input "300000"
click at [1535, 88] on icon "Save" at bounding box center [1530, 87] width 13 height 10
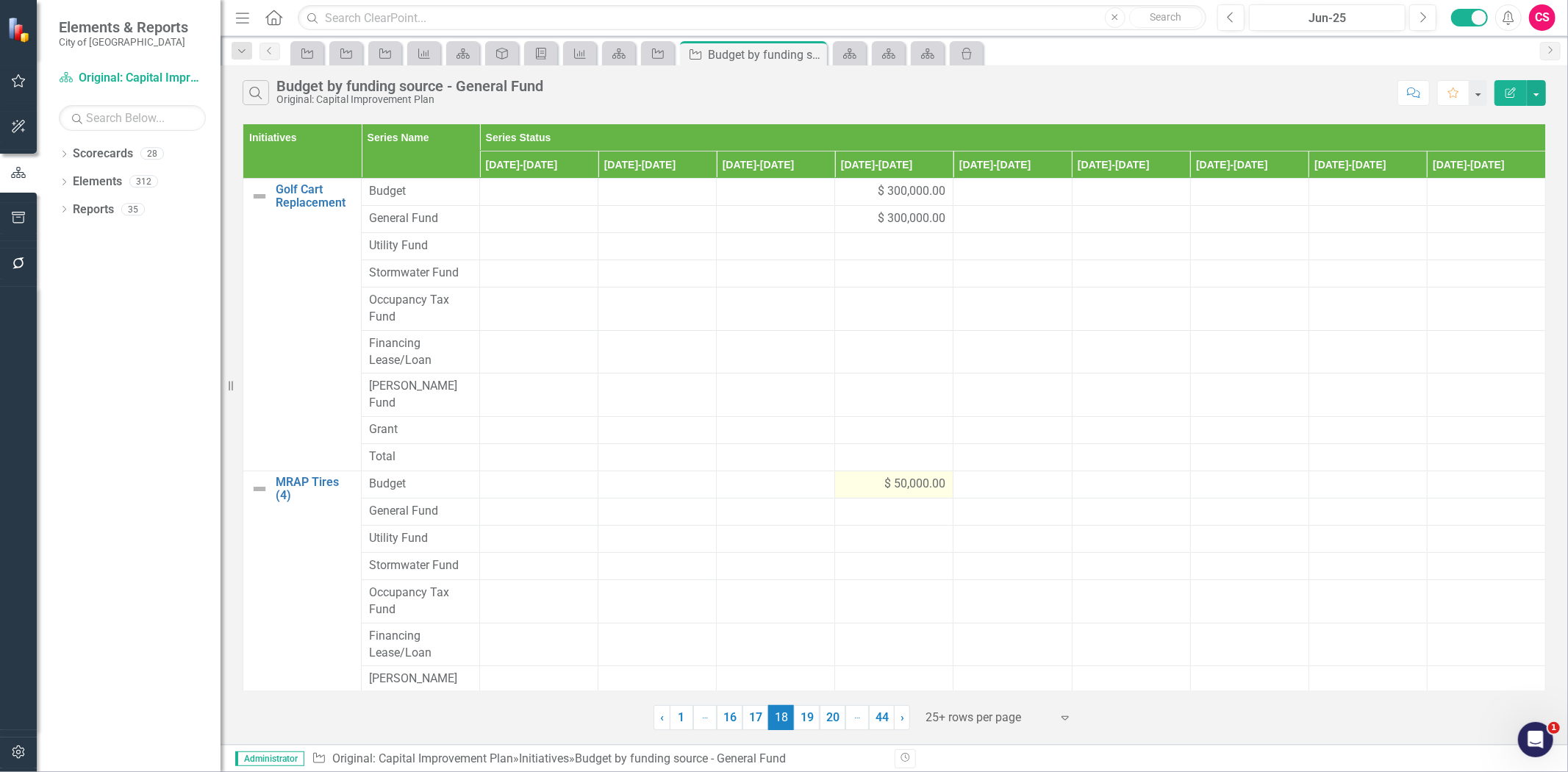
click at [843, 386] on div at bounding box center [894, 387] width 103 height 18
click at [860, 388] on div at bounding box center [894, 387] width 103 height 18
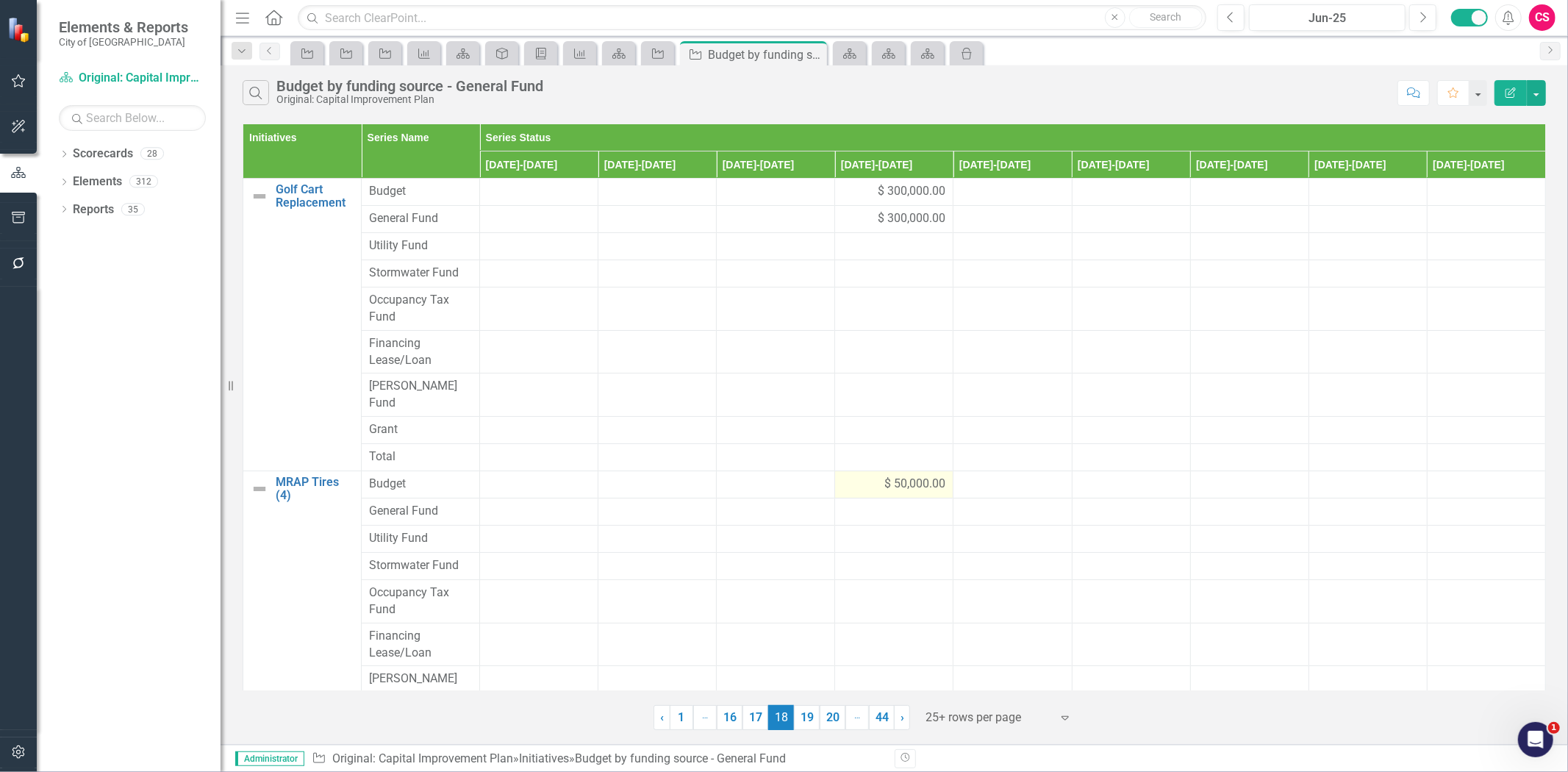
click at [860, 388] on div at bounding box center [894, 387] width 103 height 18
click at [875, 476] on div "$ 50,000.00" at bounding box center [894, 484] width 103 height 17
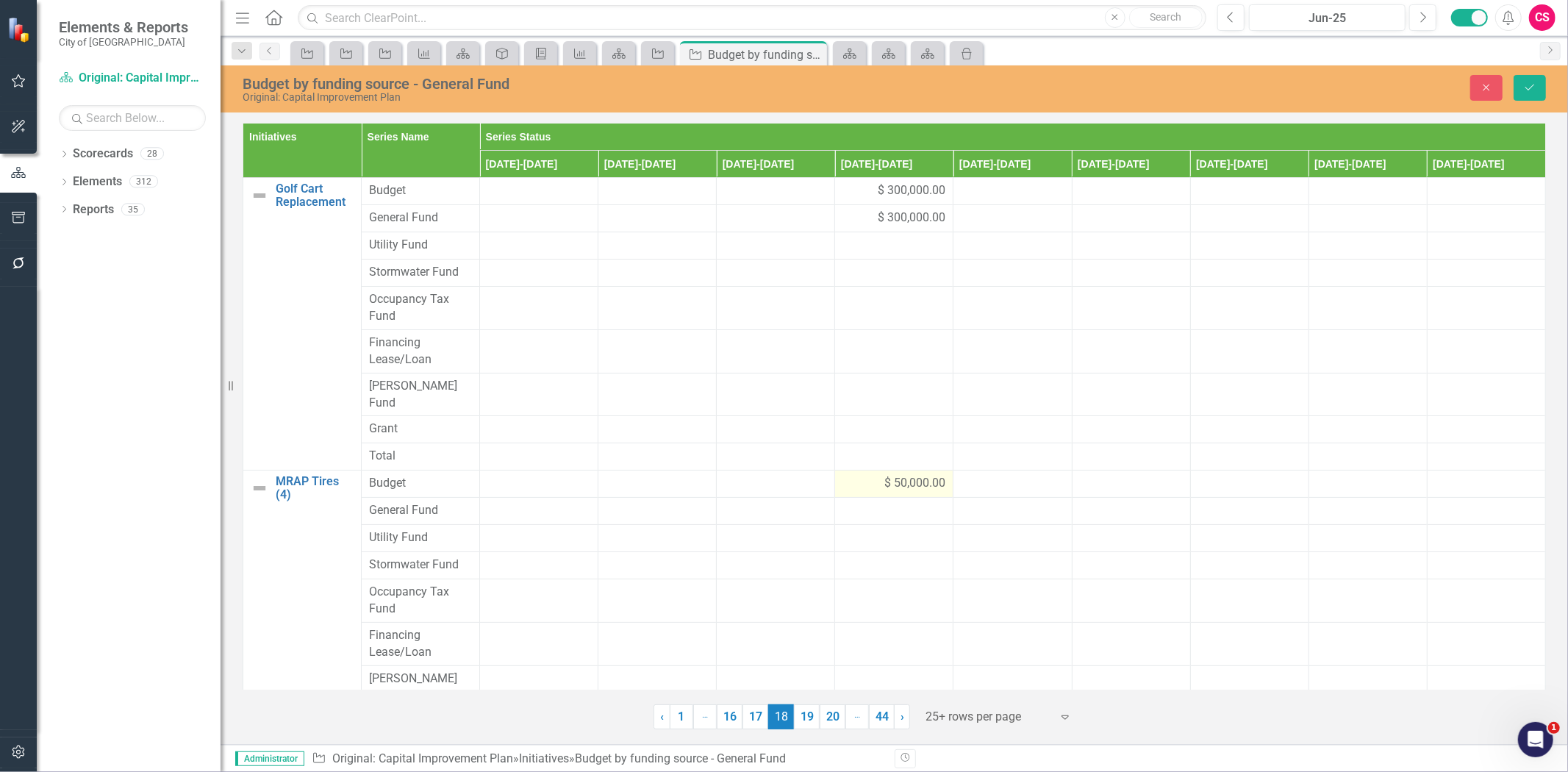
click at [875, 475] on div "$ 50,000.00" at bounding box center [894, 484] width 103 height 17
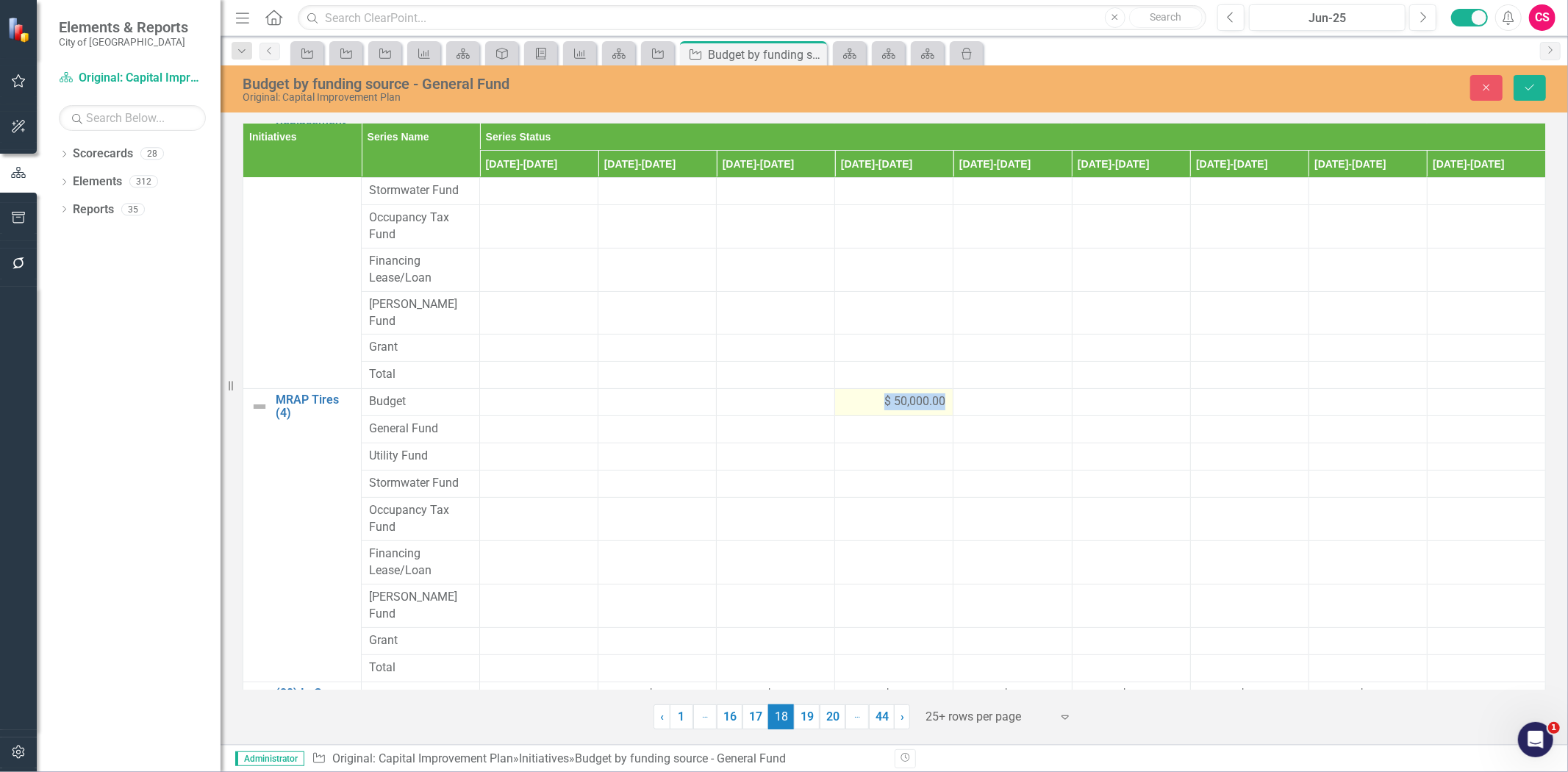
click at [865, 394] on div "$ 50,000.00" at bounding box center [894, 402] width 103 height 17
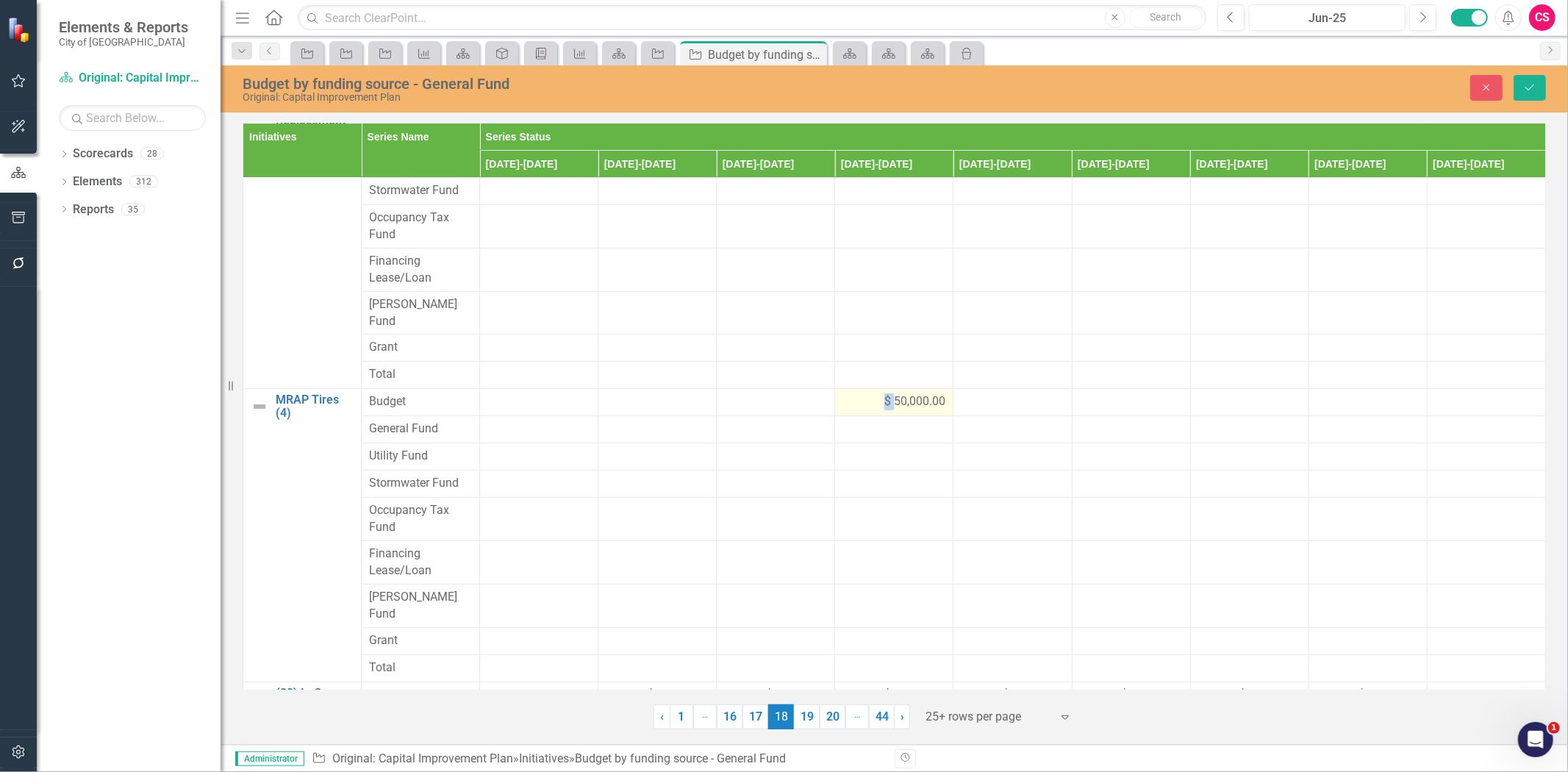
click at [865, 394] on div "$ 50,000.00" at bounding box center [894, 402] width 103 height 17
click at [1042, 342] on div at bounding box center [1012, 348] width 103 height 18
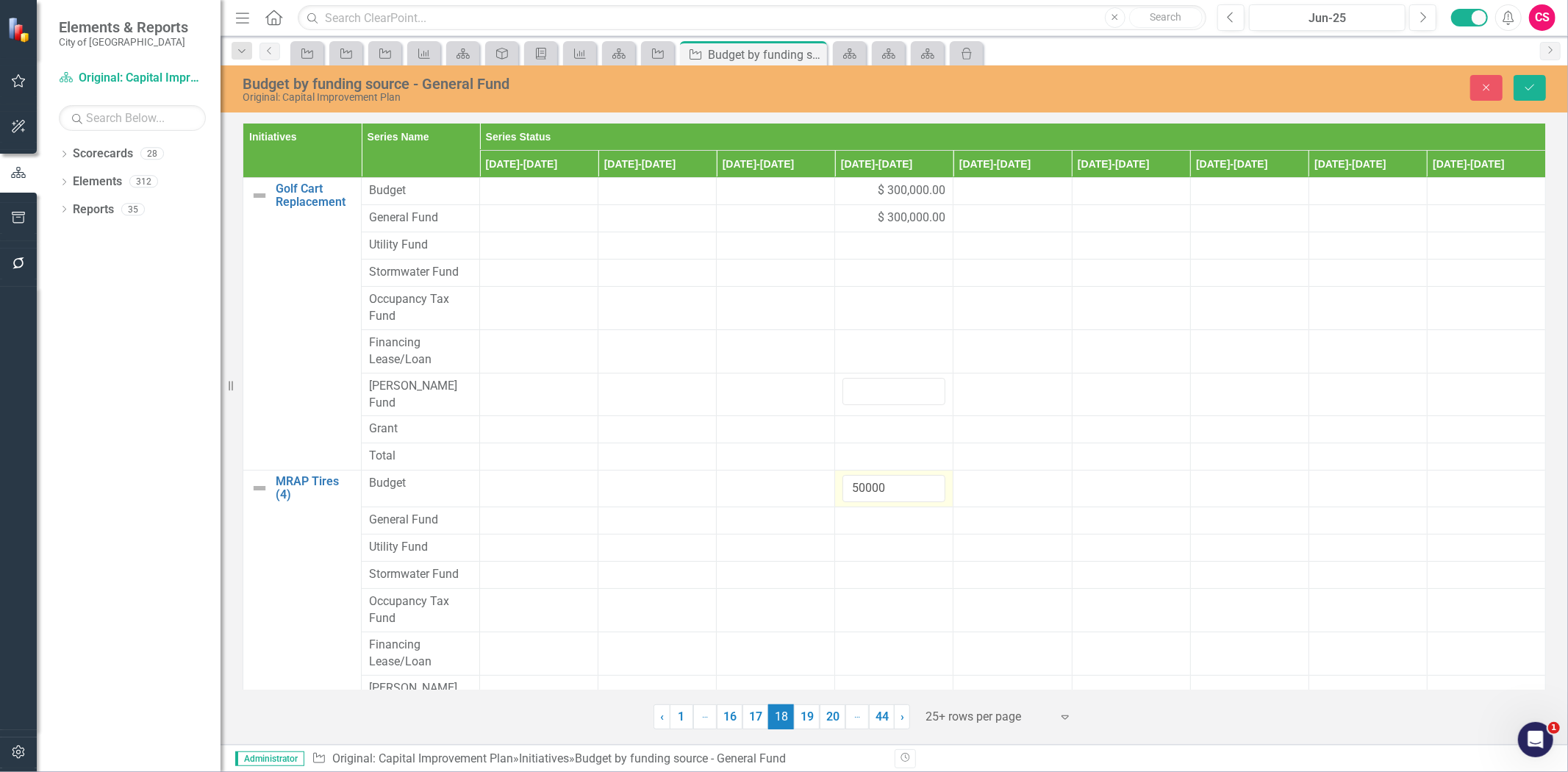
scroll to position [163, 0]
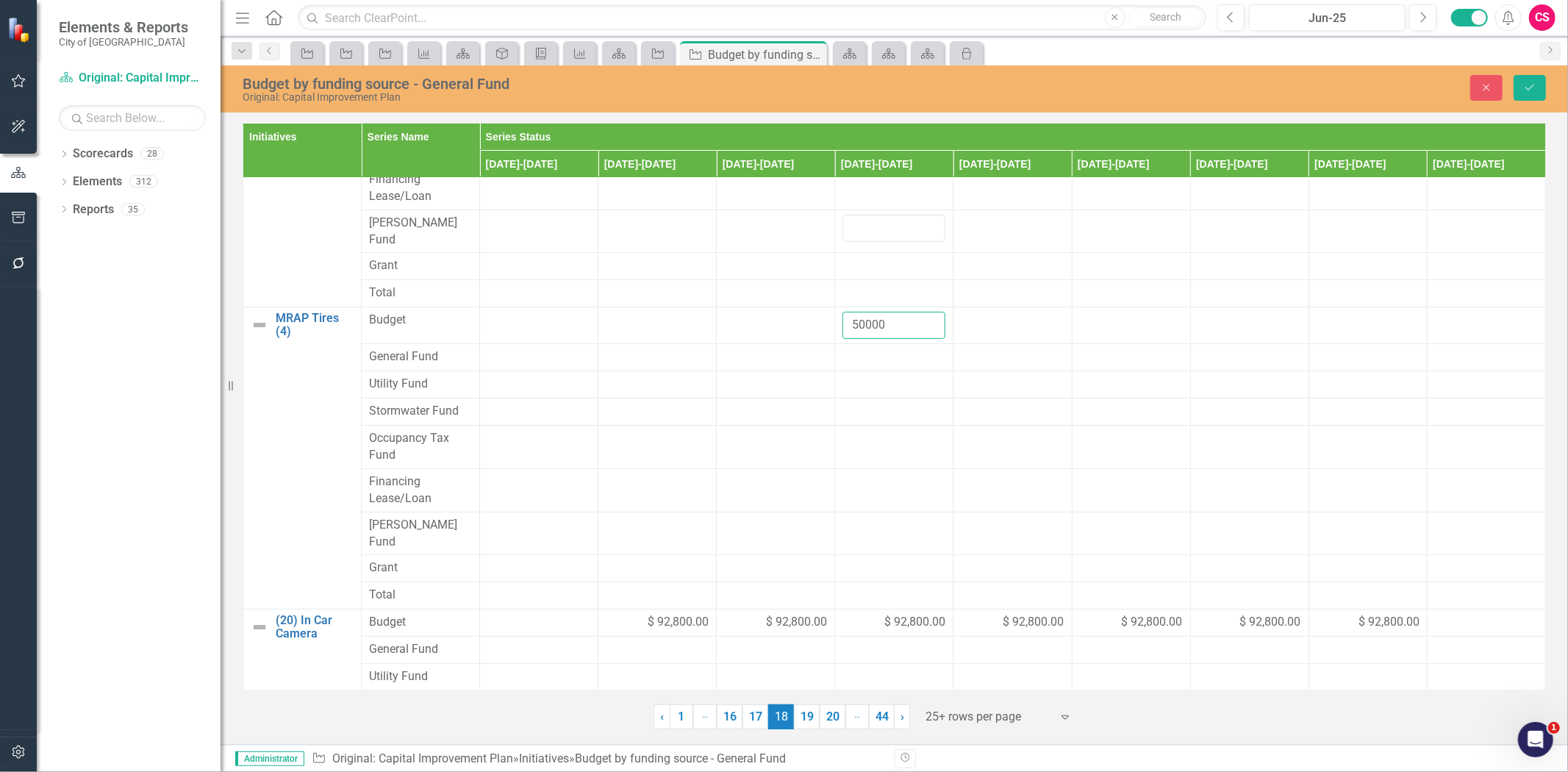
click at [861, 320] on input "50000" at bounding box center [894, 325] width 103 height 27
click at [853, 363] on td at bounding box center [894, 358] width 119 height 27
click at [853, 362] on td at bounding box center [894, 358] width 119 height 27
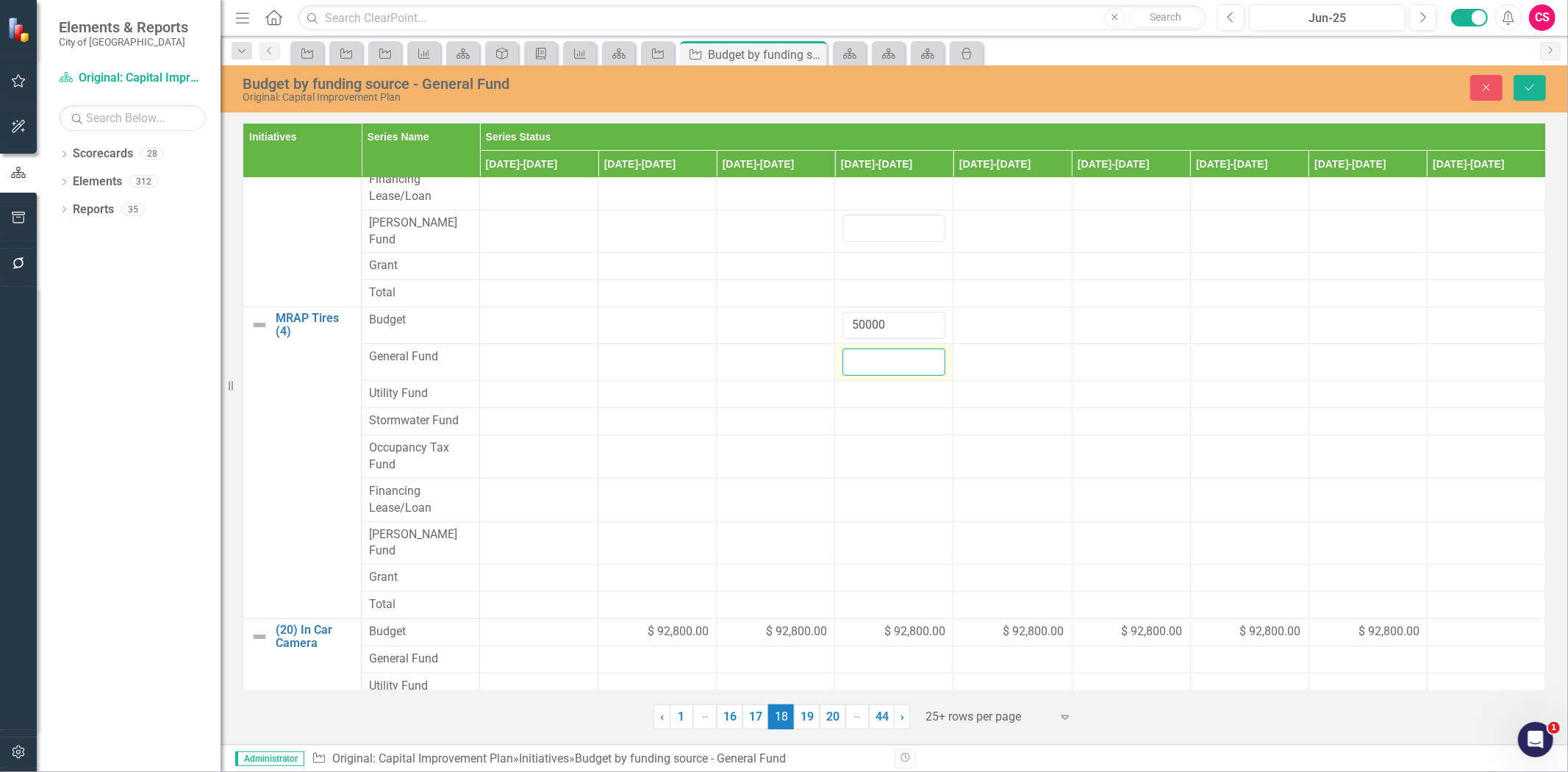
click at [853, 362] on input "number" at bounding box center [894, 362] width 103 height 27
paste input "50000"
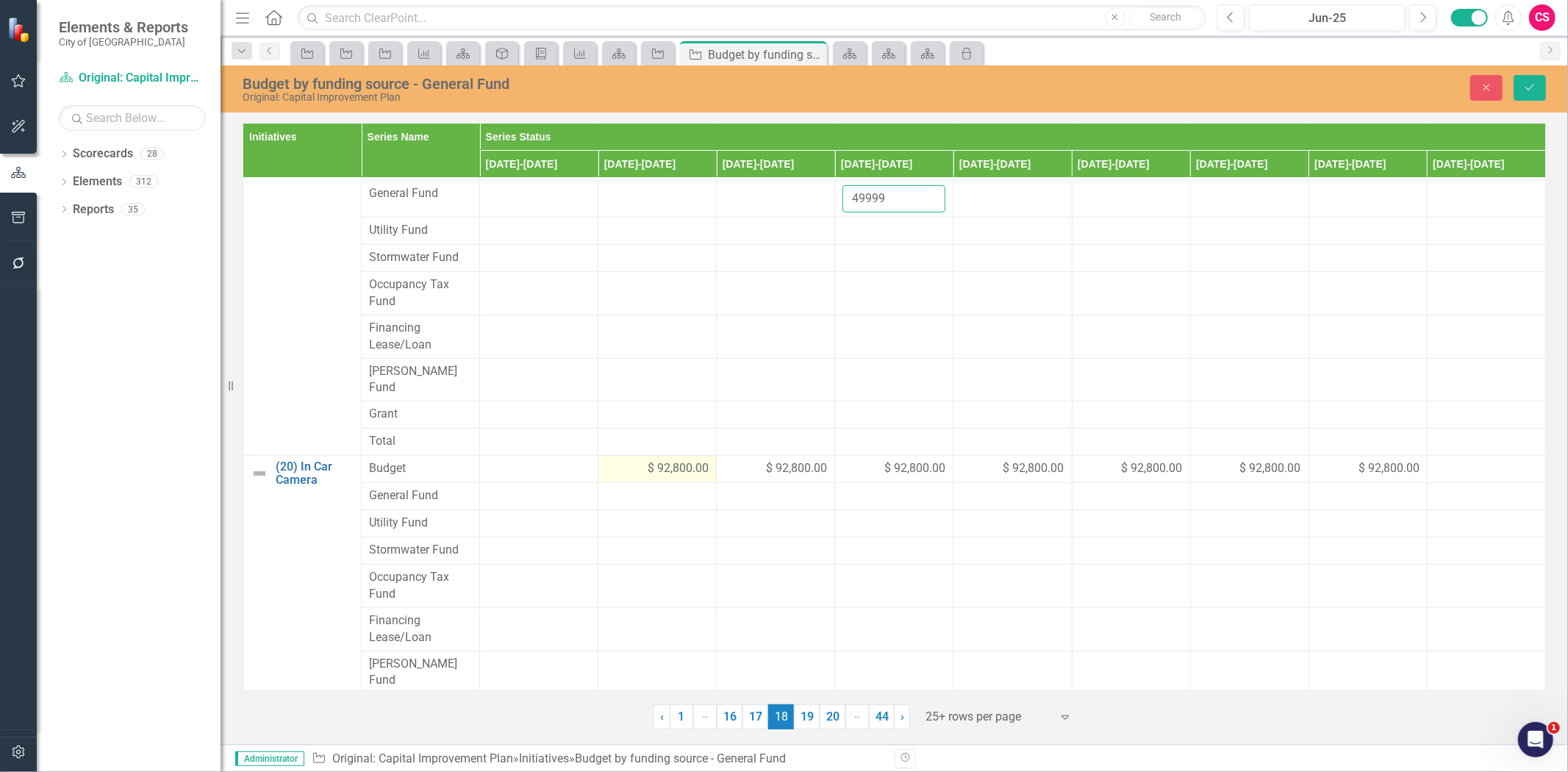
type input "49999"
click at [625, 460] on div "$ 92,800.00" at bounding box center [657, 469] width 103 height 17
click at [631, 460] on input "92800" at bounding box center [657, 474] width 103 height 27
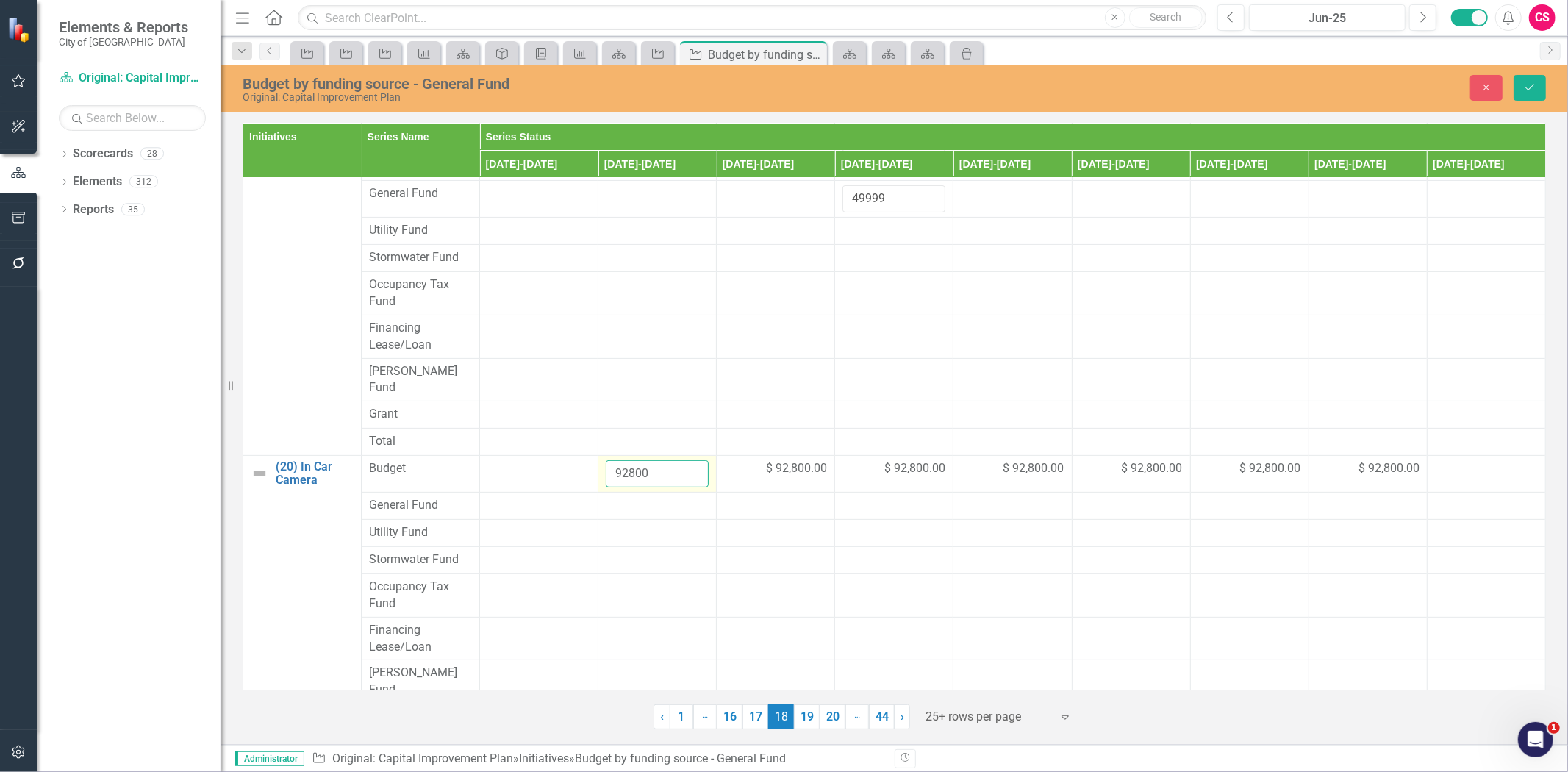
click at [629, 460] on input "92800" at bounding box center [657, 474] width 103 height 27
click at [640, 497] on div at bounding box center [657, 506] width 103 height 18
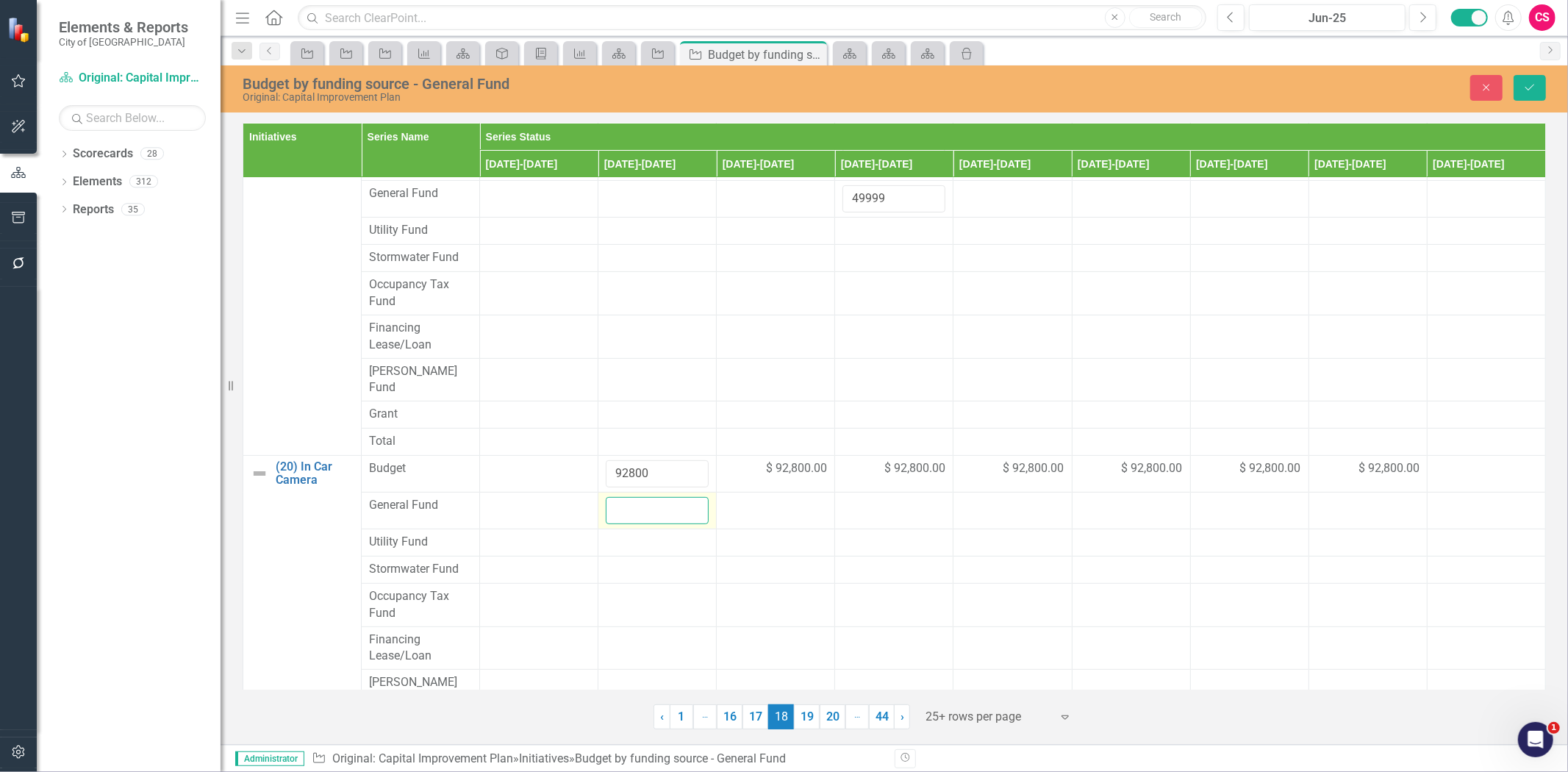
click at [640, 497] on input "number" at bounding box center [657, 510] width 103 height 27
paste input "92800"
type input "92800"
click at [785, 497] on div at bounding box center [775, 506] width 103 height 18
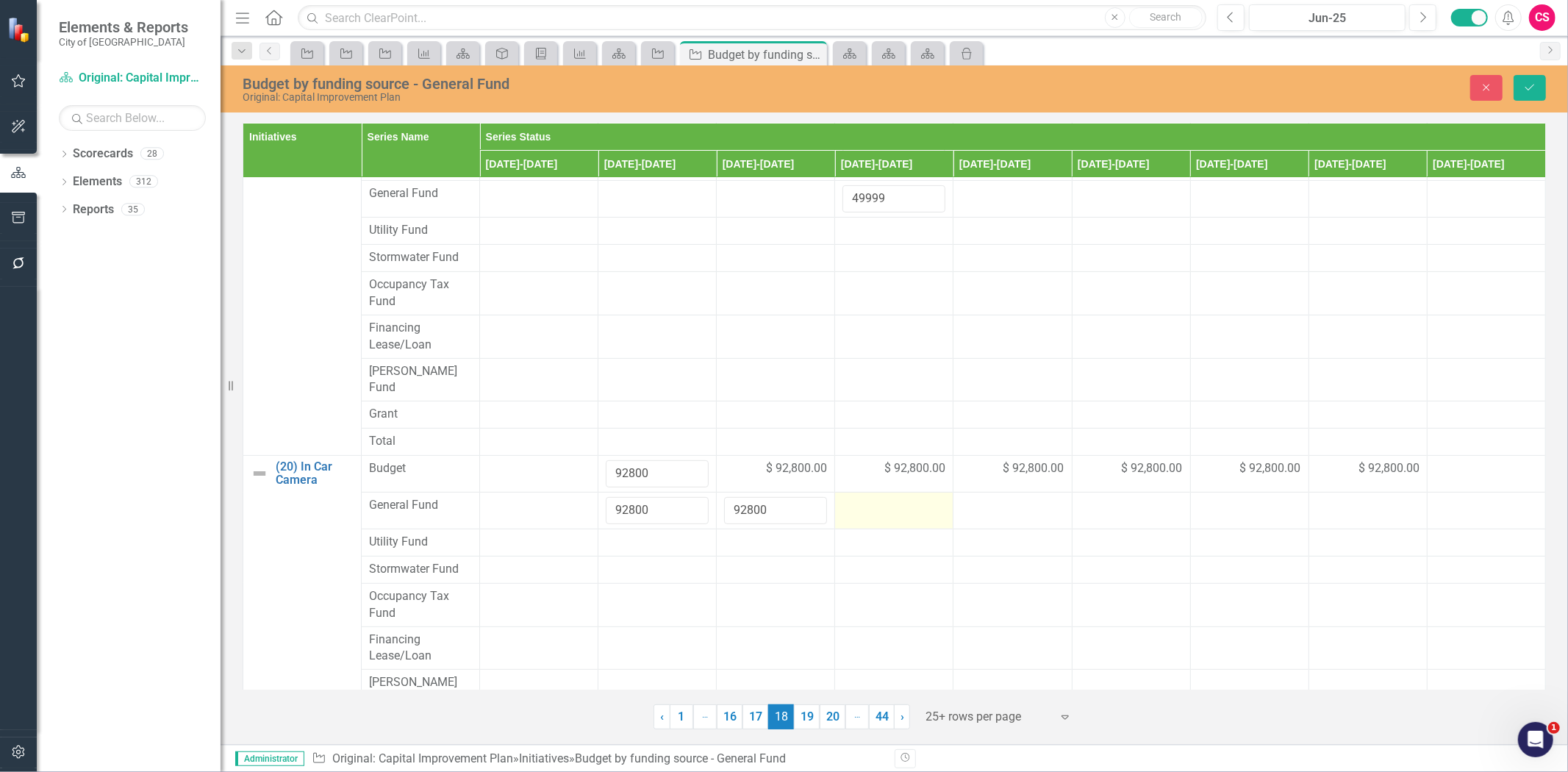
type input "92800"
click at [875, 495] on td at bounding box center [894, 511] width 119 height 37
type input "92800"
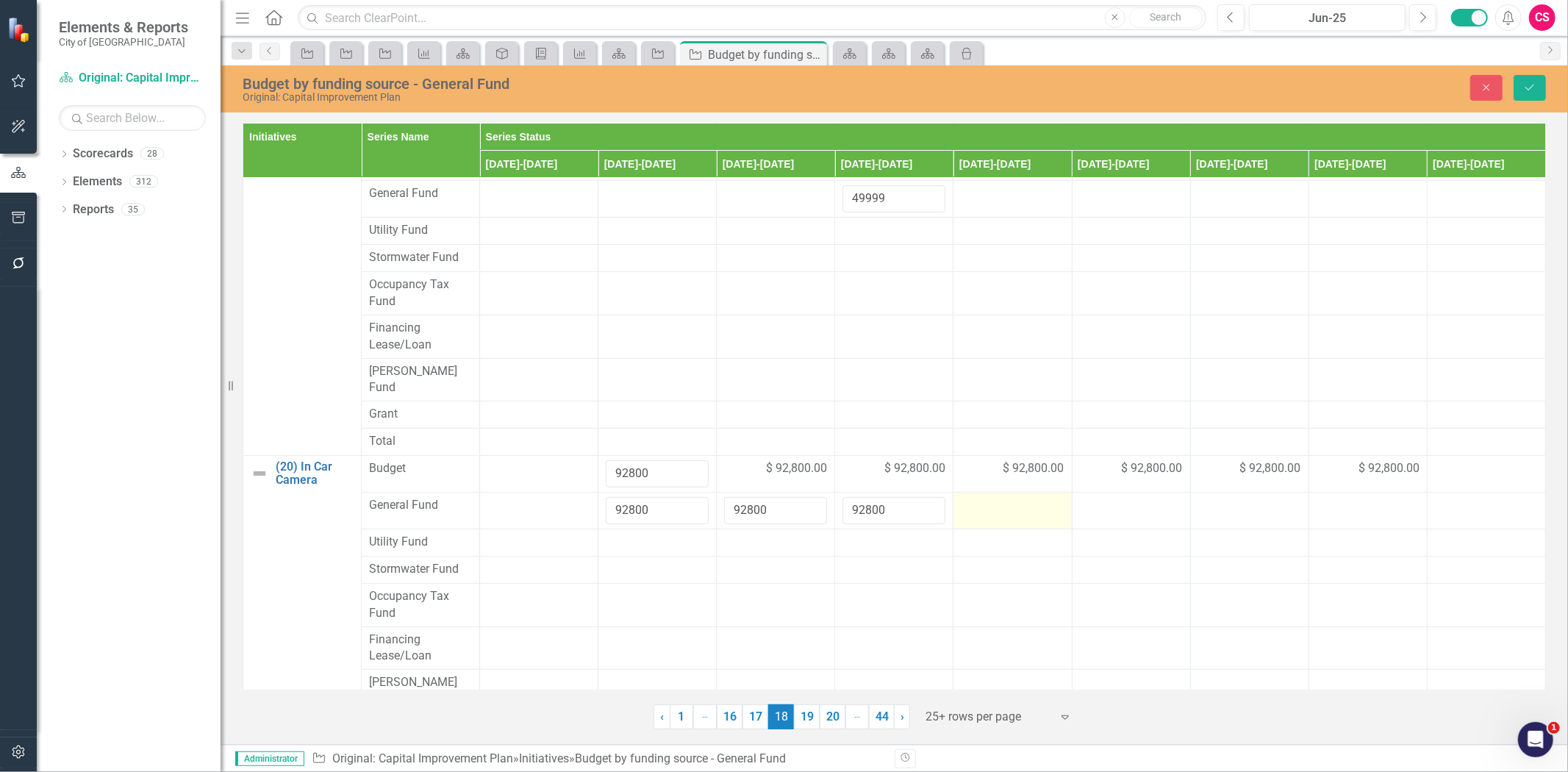
click at [978, 495] on td at bounding box center [1013, 511] width 119 height 37
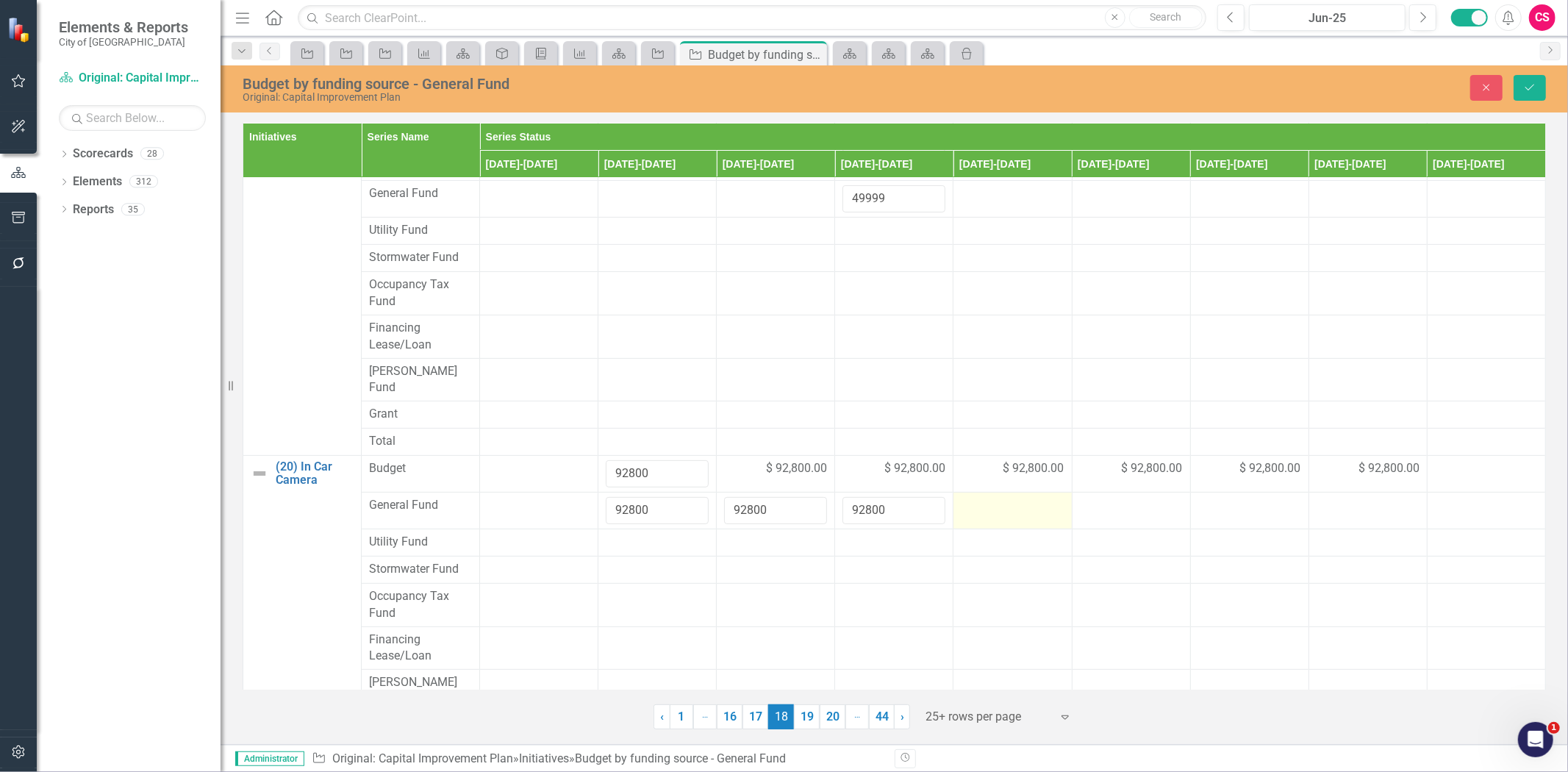
click at [978, 495] on td at bounding box center [1013, 511] width 119 height 37
click at [980, 497] on div at bounding box center [1012, 506] width 103 height 18
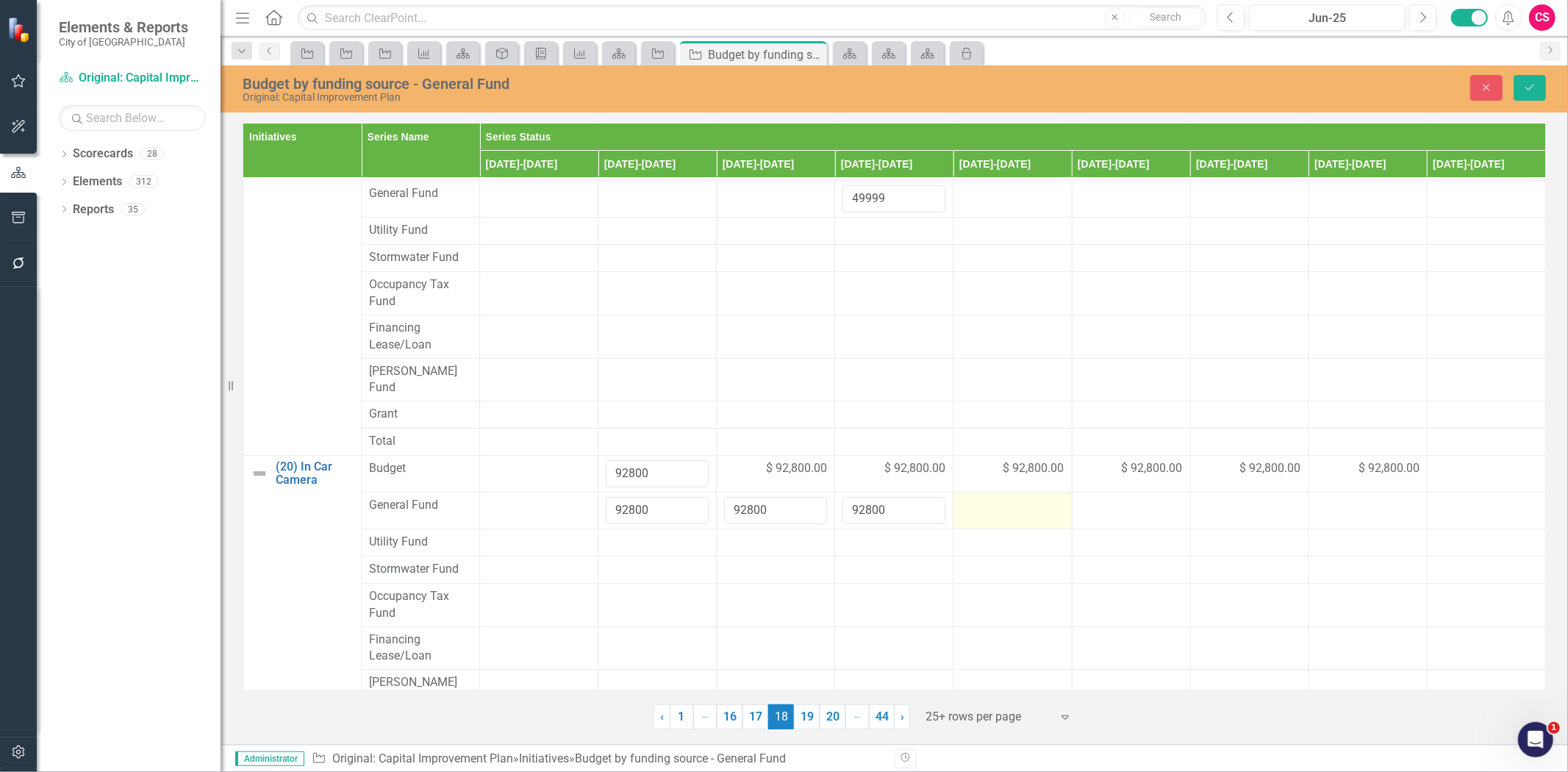
click at [980, 497] on div at bounding box center [1012, 506] width 103 height 18
type input "92800"
click at [1147, 497] on div at bounding box center [1131, 506] width 103 height 18
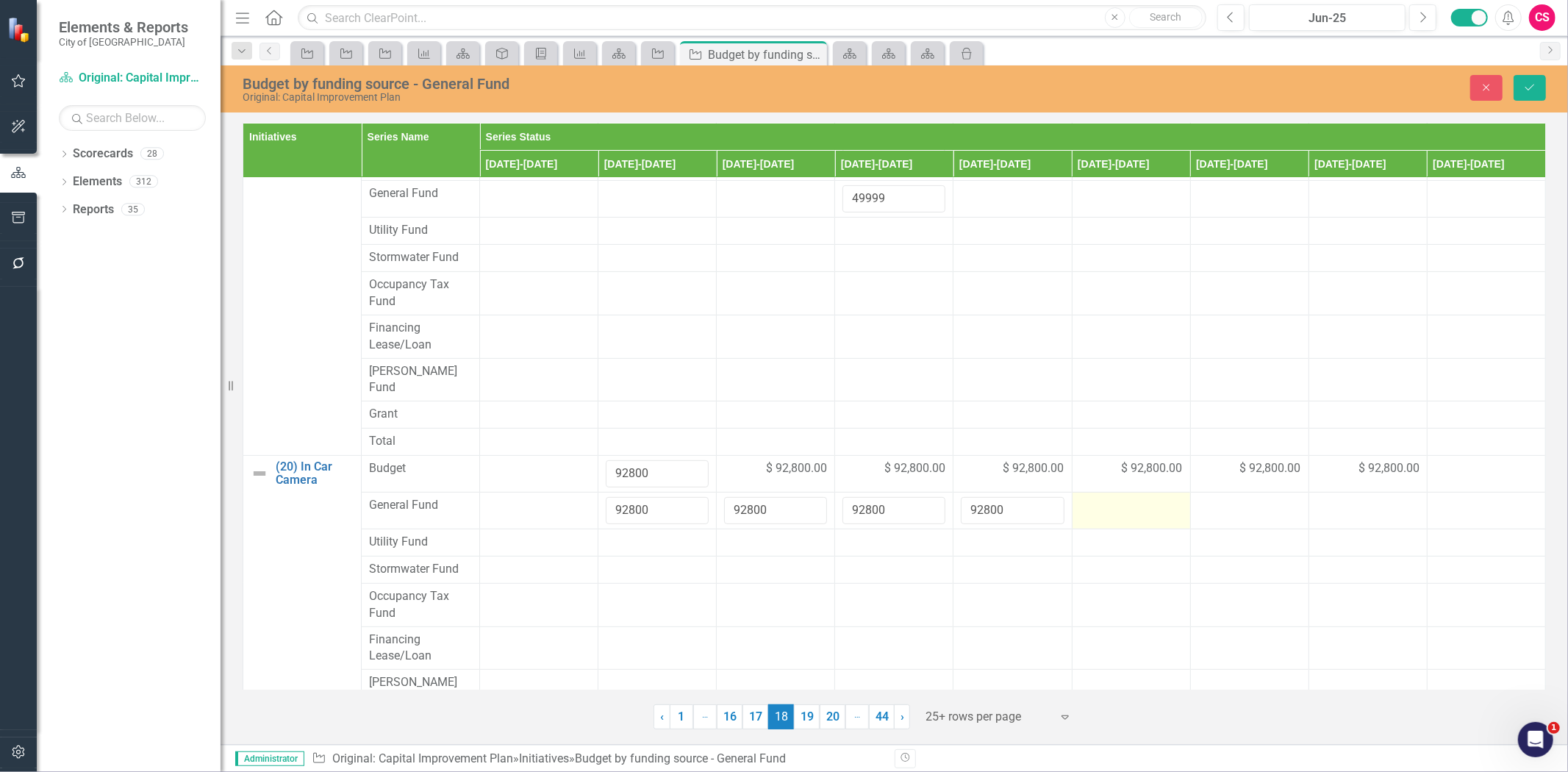
click at [1147, 497] on div at bounding box center [1131, 506] width 103 height 18
click at [1147, 497] on input "number" at bounding box center [1131, 510] width 103 height 27
type input "92800"
click at [1248, 497] on div at bounding box center [1249, 506] width 103 height 18
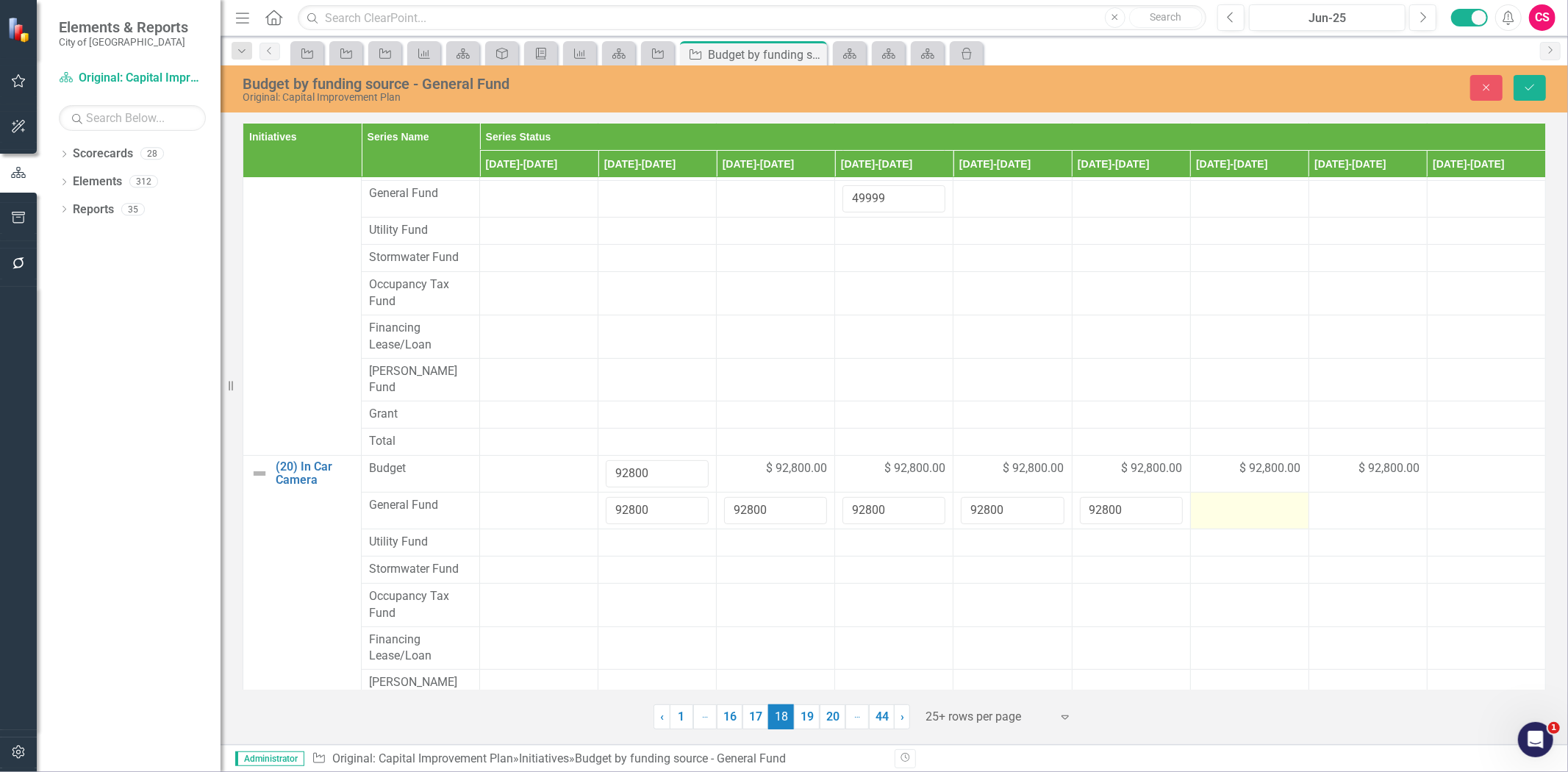
click at [1248, 497] on div at bounding box center [1249, 506] width 103 height 18
type input "92800"
click at [1335, 497] on div at bounding box center [1368, 506] width 103 height 18
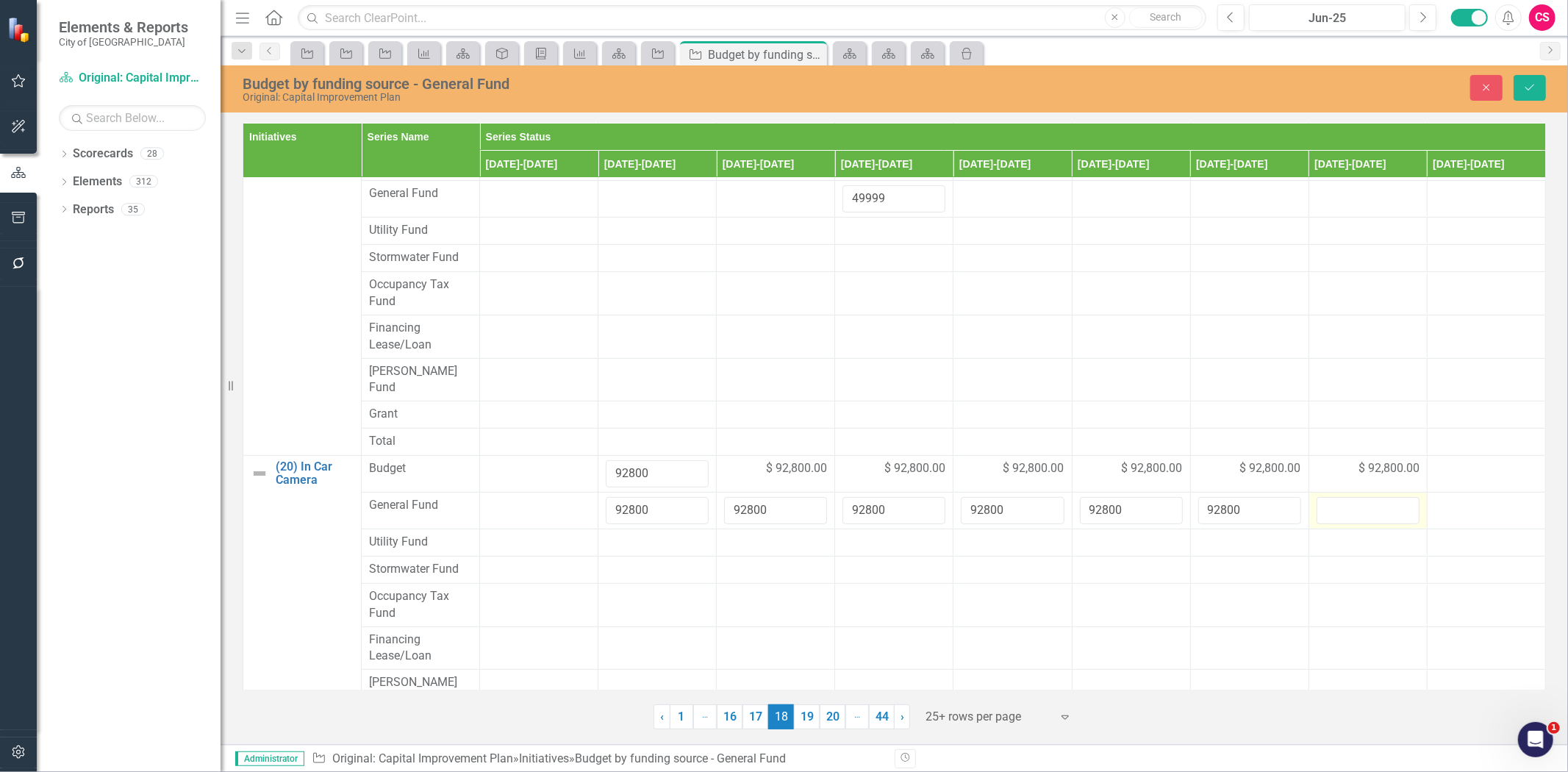
type input "92800"
click at [1526, 75] on button "Save" at bounding box center [1529, 88] width 32 height 26
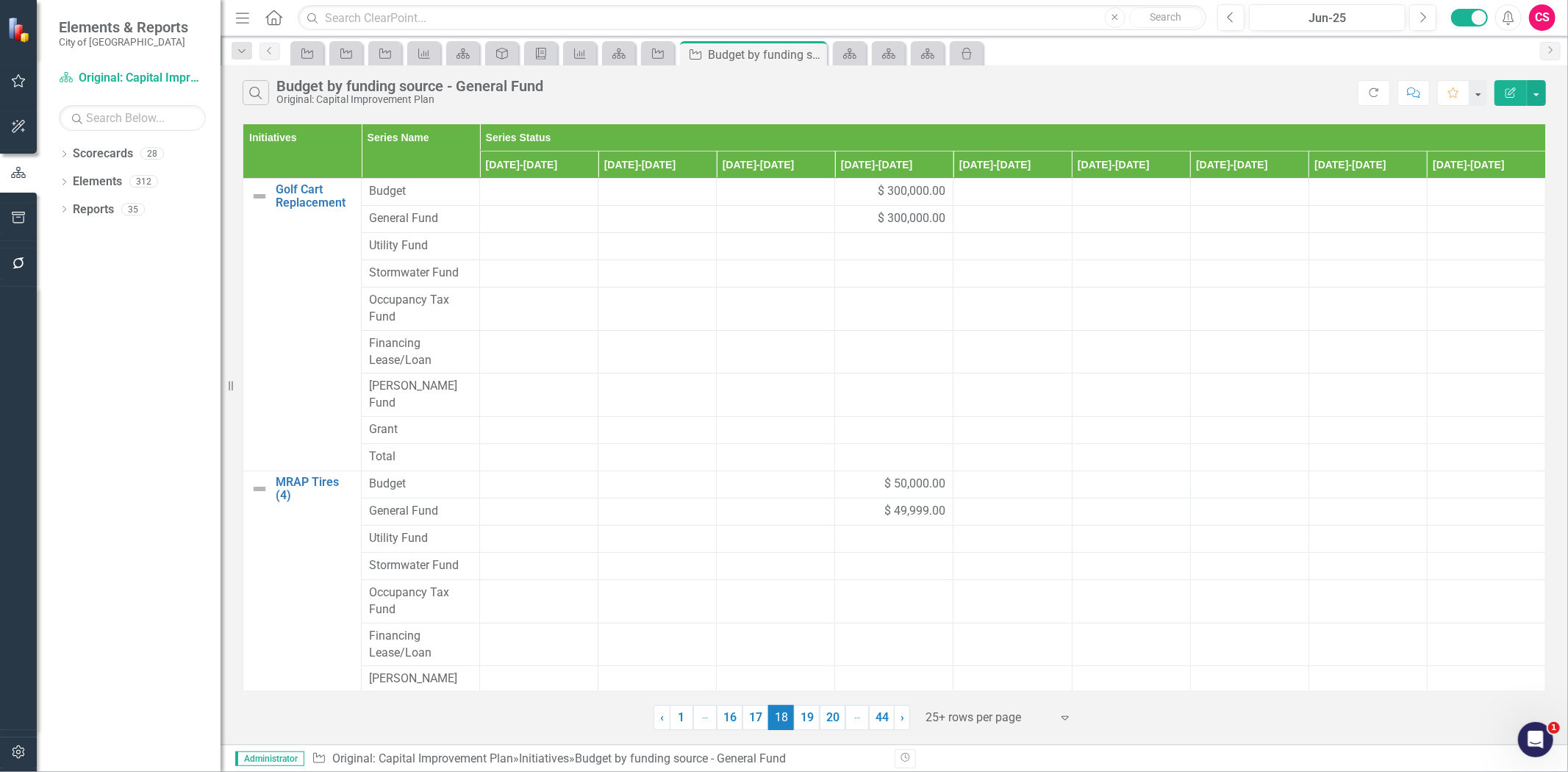
scroll to position [320, 0]
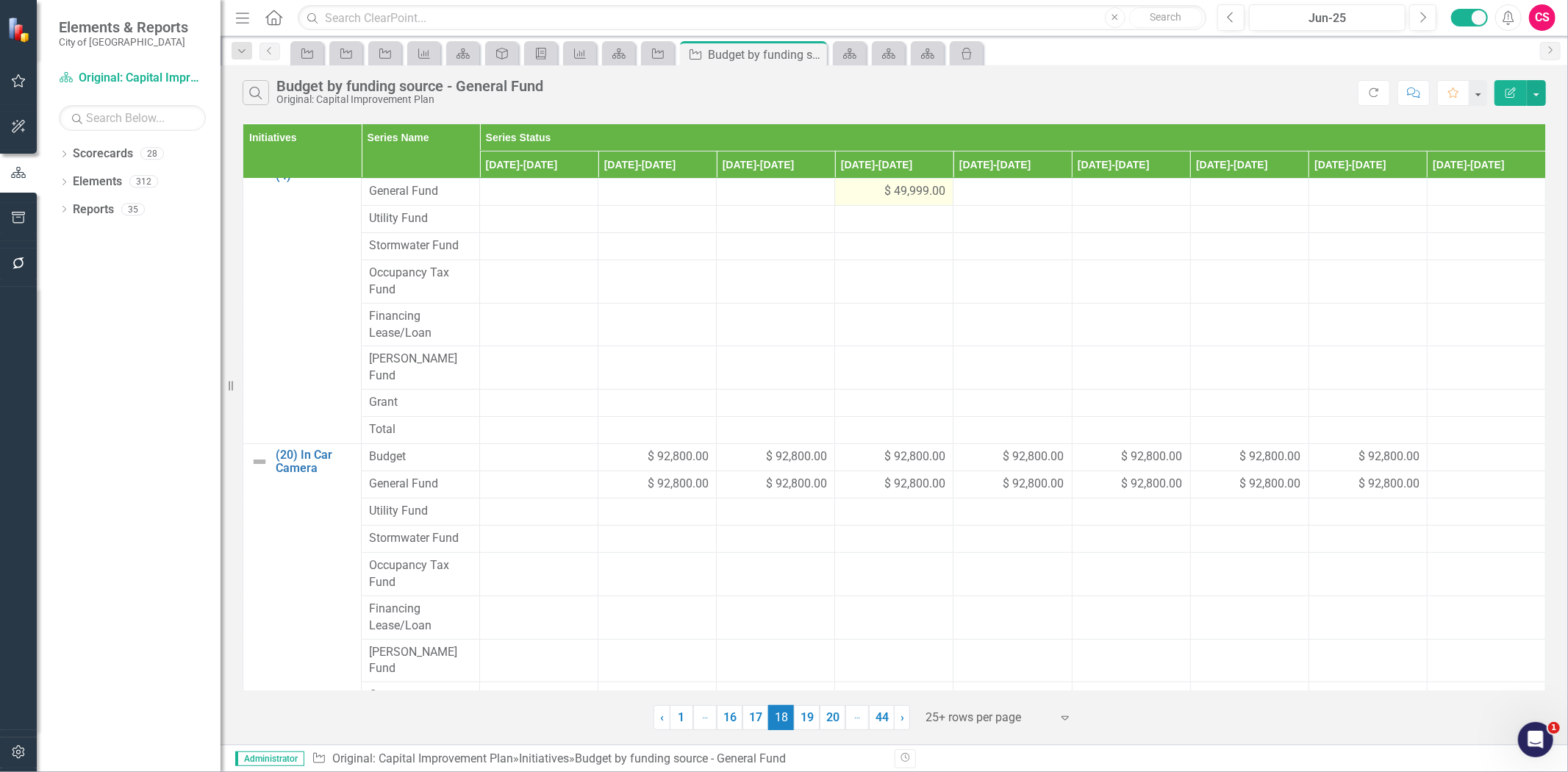
click at [907, 200] on span "$ 49,999.00" at bounding box center [914, 191] width 61 height 17
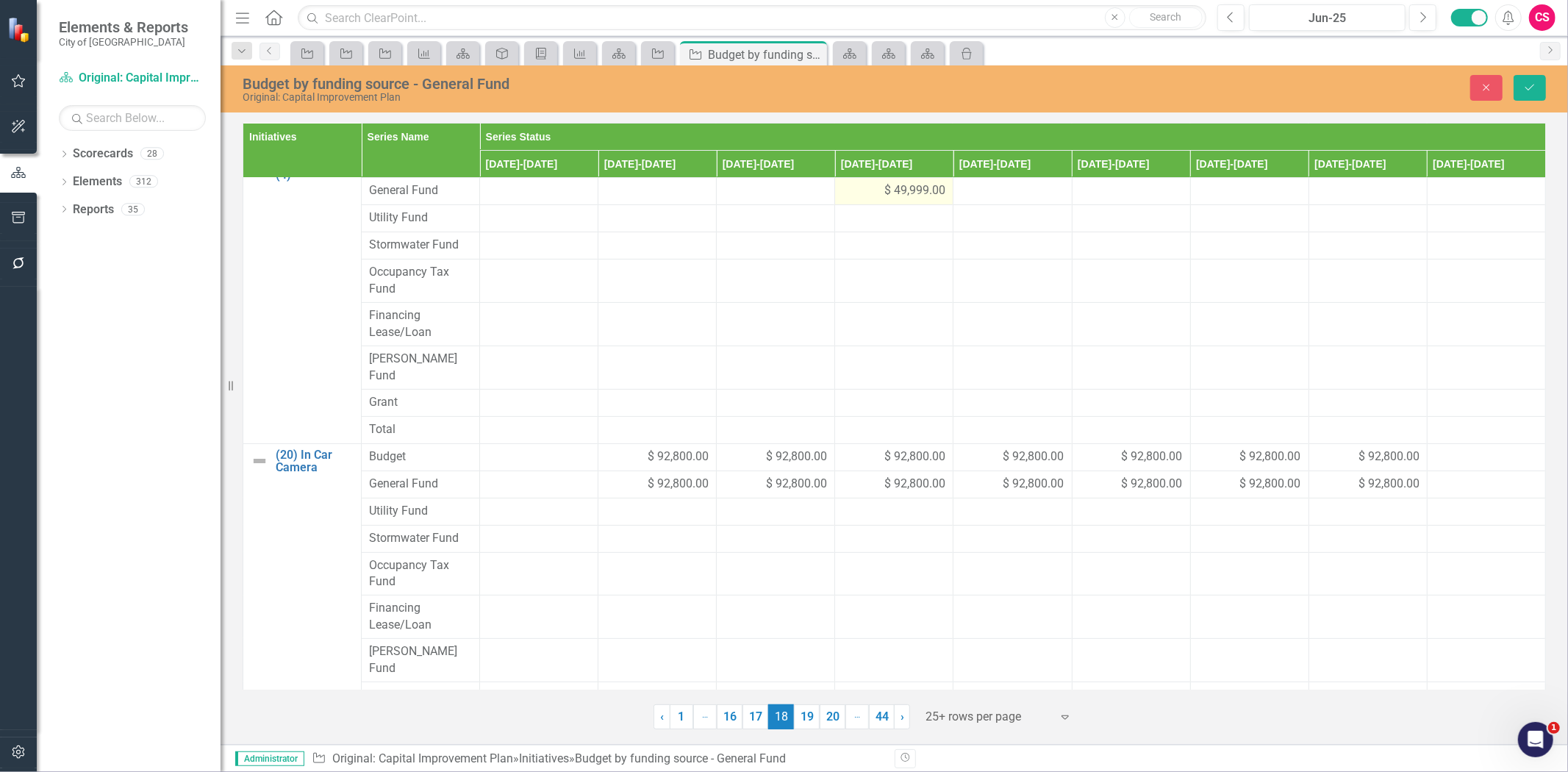
scroll to position [238, 0]
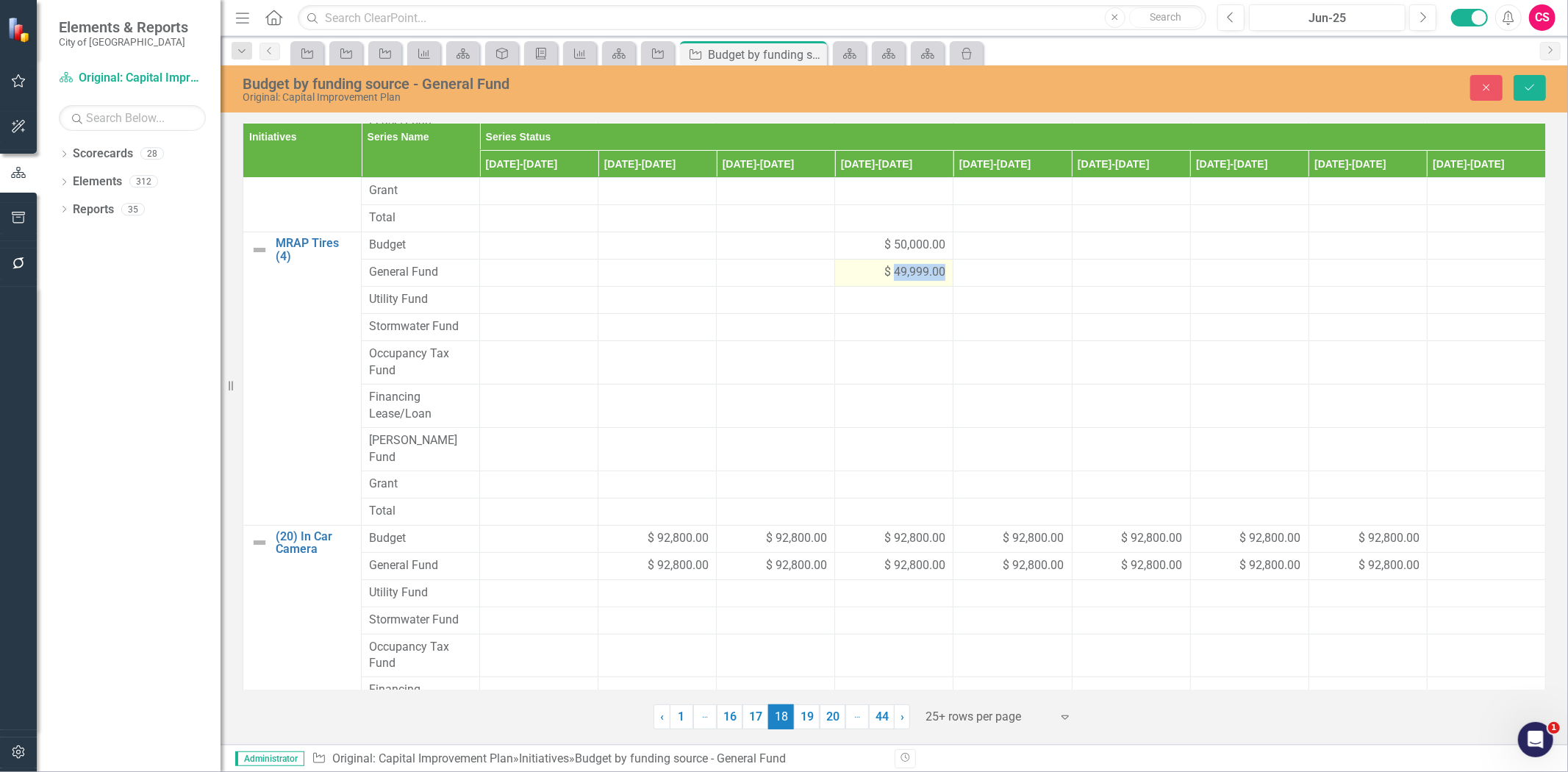
click at [906, 264] on span "$ 49,999.00" at bounding box center [914, 273] width 61 height 17
click at [847, 264] on div "$ 49,999.00" at bounding box center [894, 273] width 103 height 17
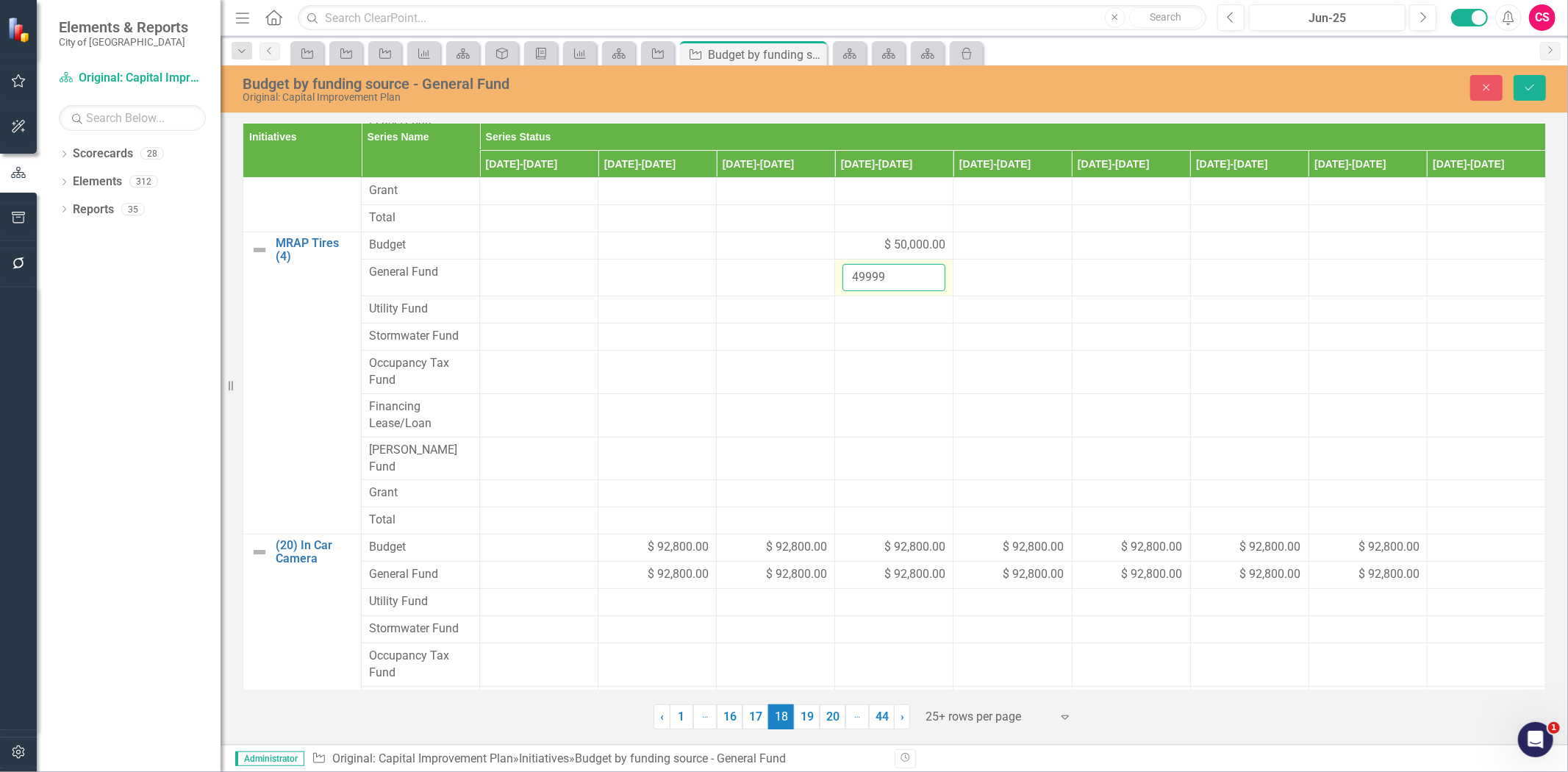
type input "50000"
click at [927, 264] on input "50000" at bounding box center [894, 277] width 103 height 27
click at [1538, 83] on button "Save" at bounding box center [1529, 88] width 32 height 26
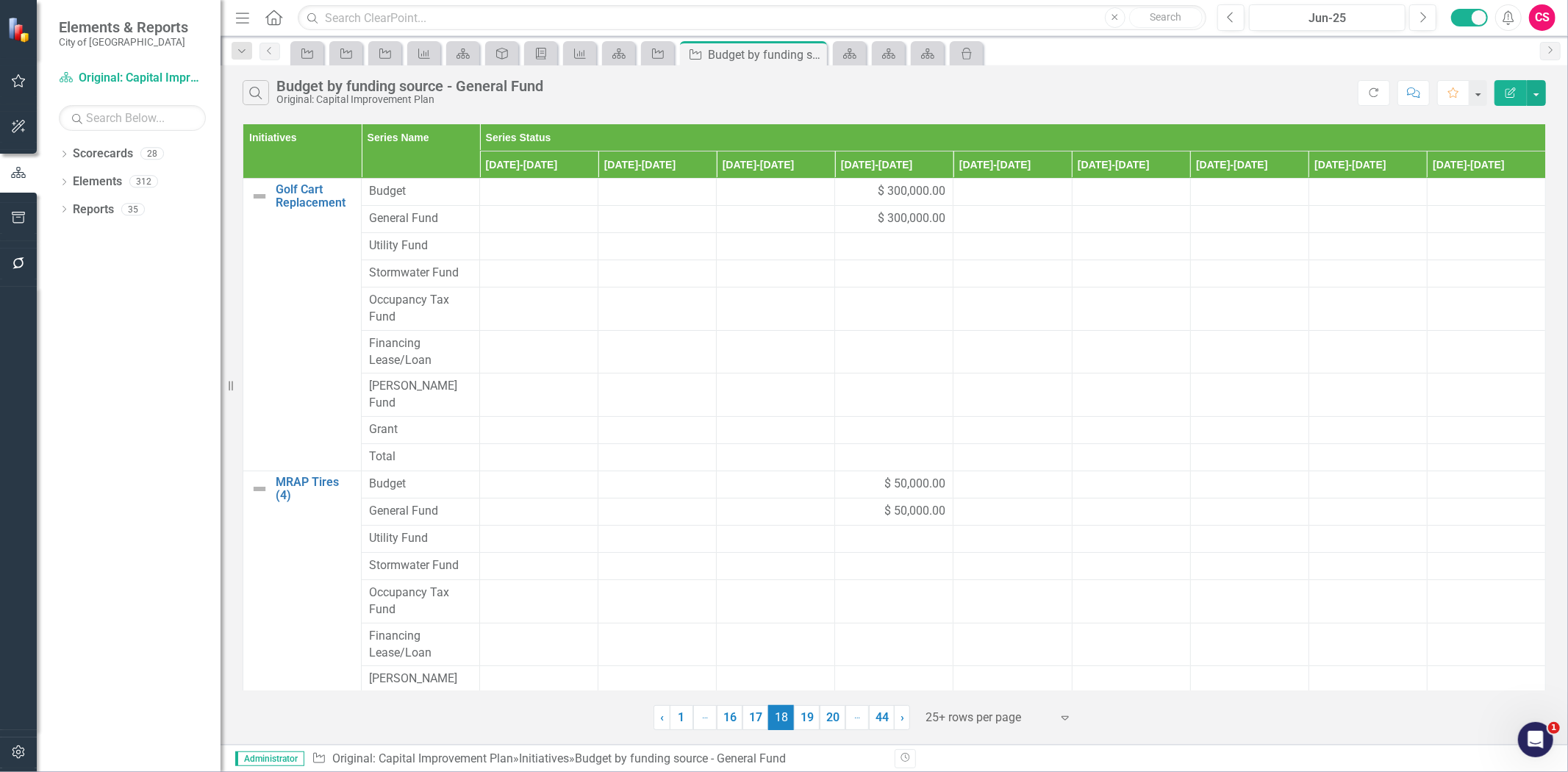
click at [805, 717] on link "19" at bounding box center [807, 718] width 26 height 25
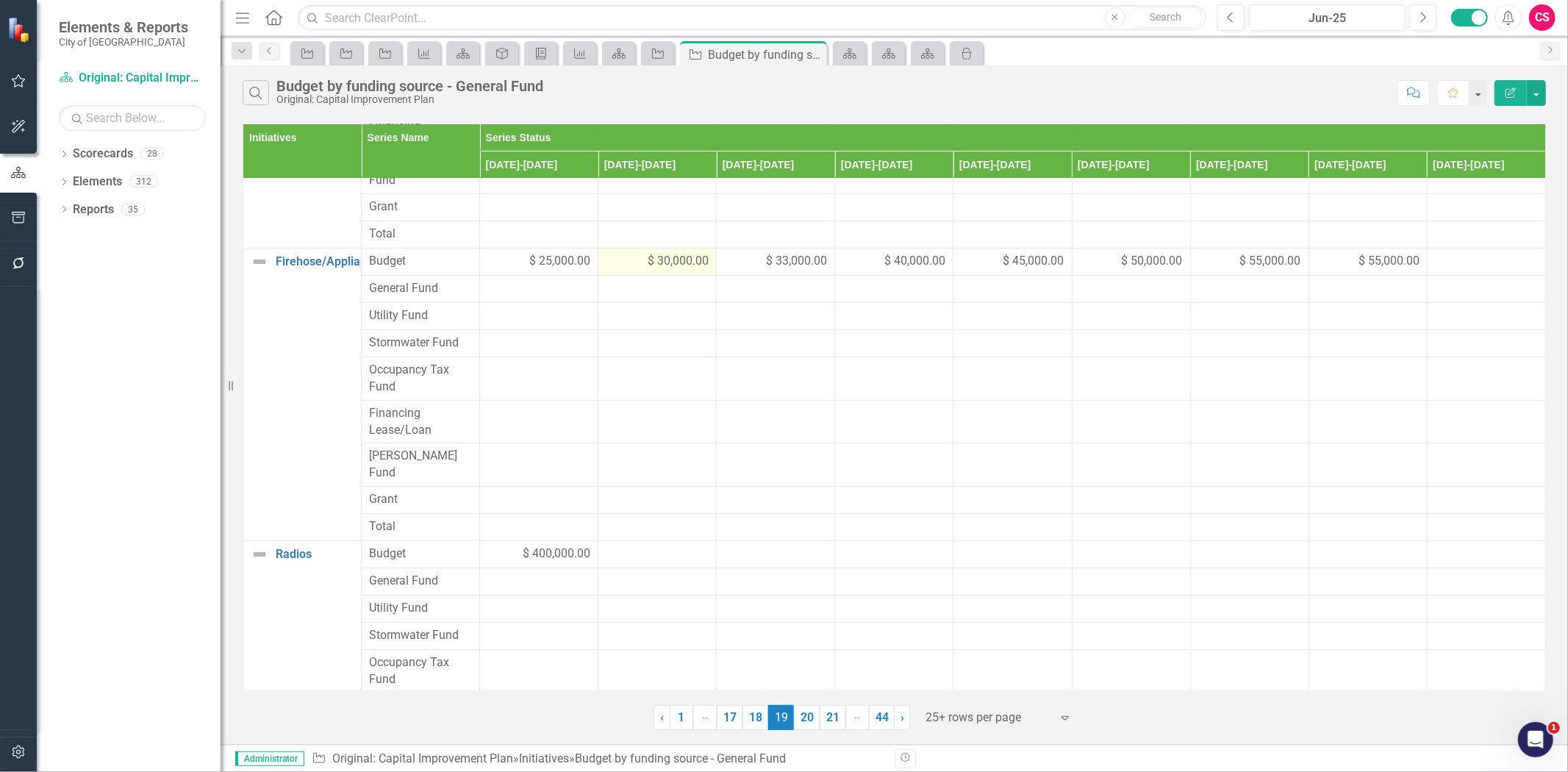
scroll to position [0, 0]
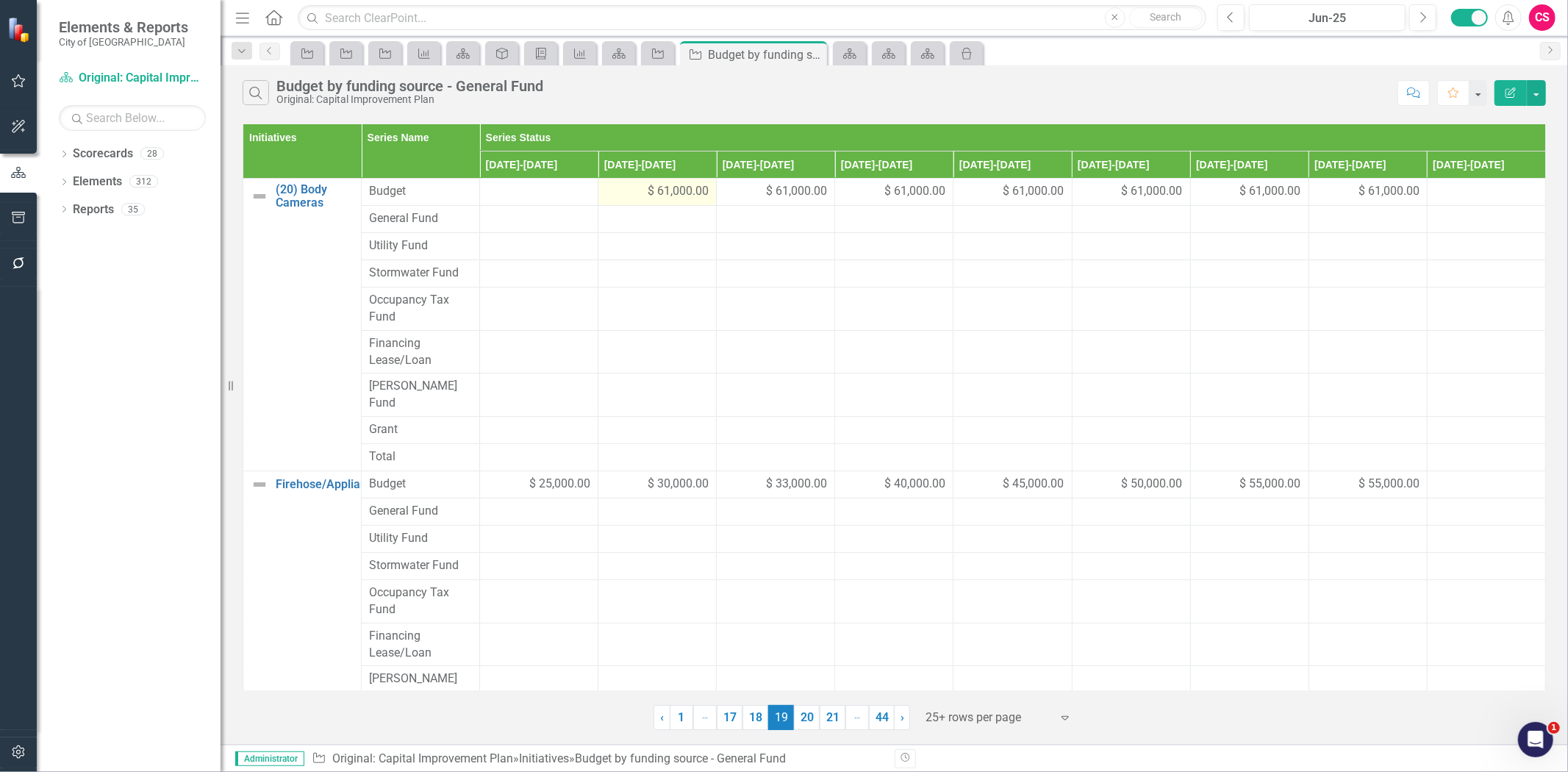
click at [651, 193] on span "$ 61,000.00" at bounding box center [678, 191] width 61 height 17
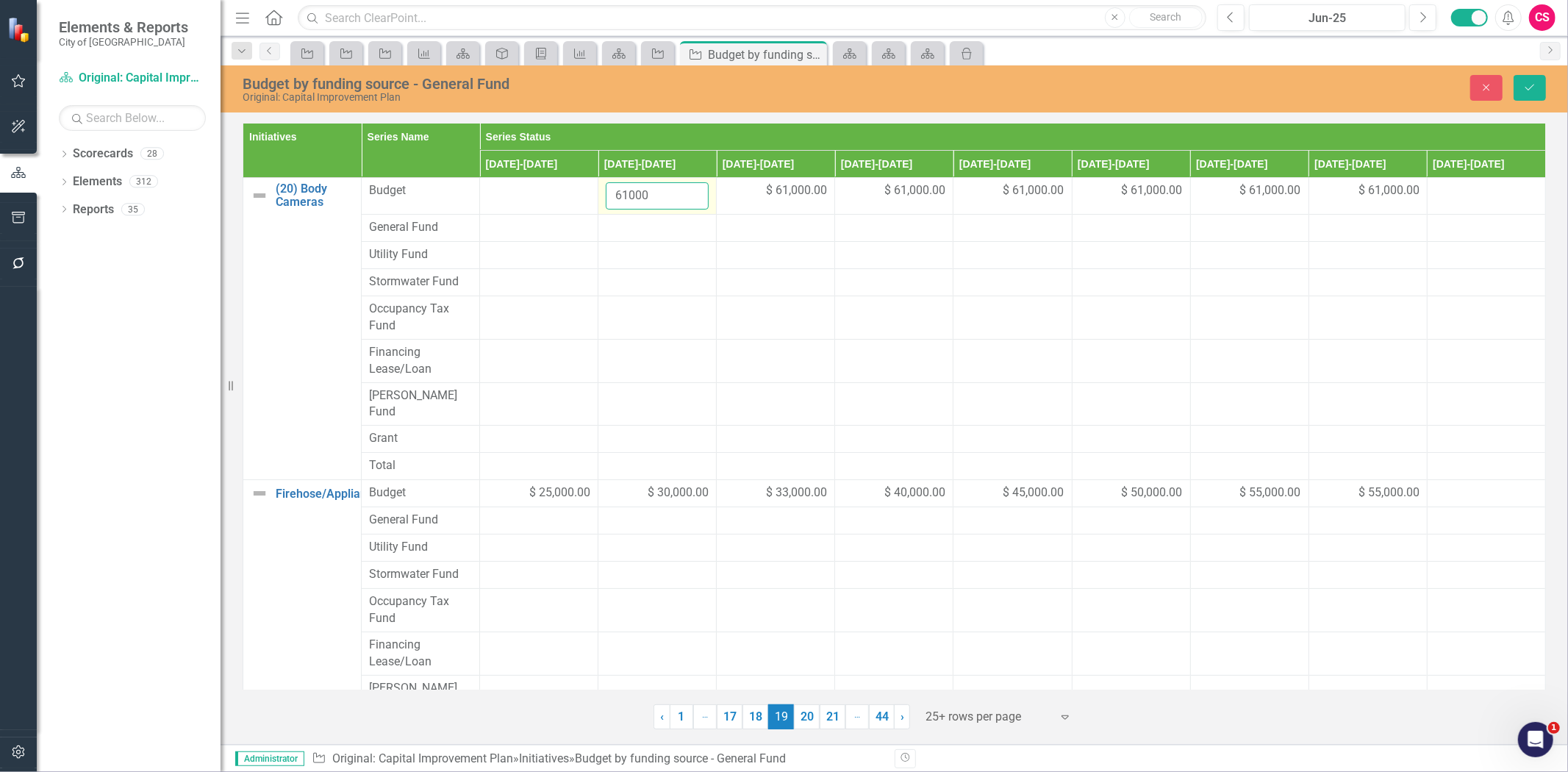
click at [626, 195] on input "61000" at bounding box center [657, 195] width 103 height 27
click at [650, 234] on div at bounding box center [657, 228] width 103 height 18
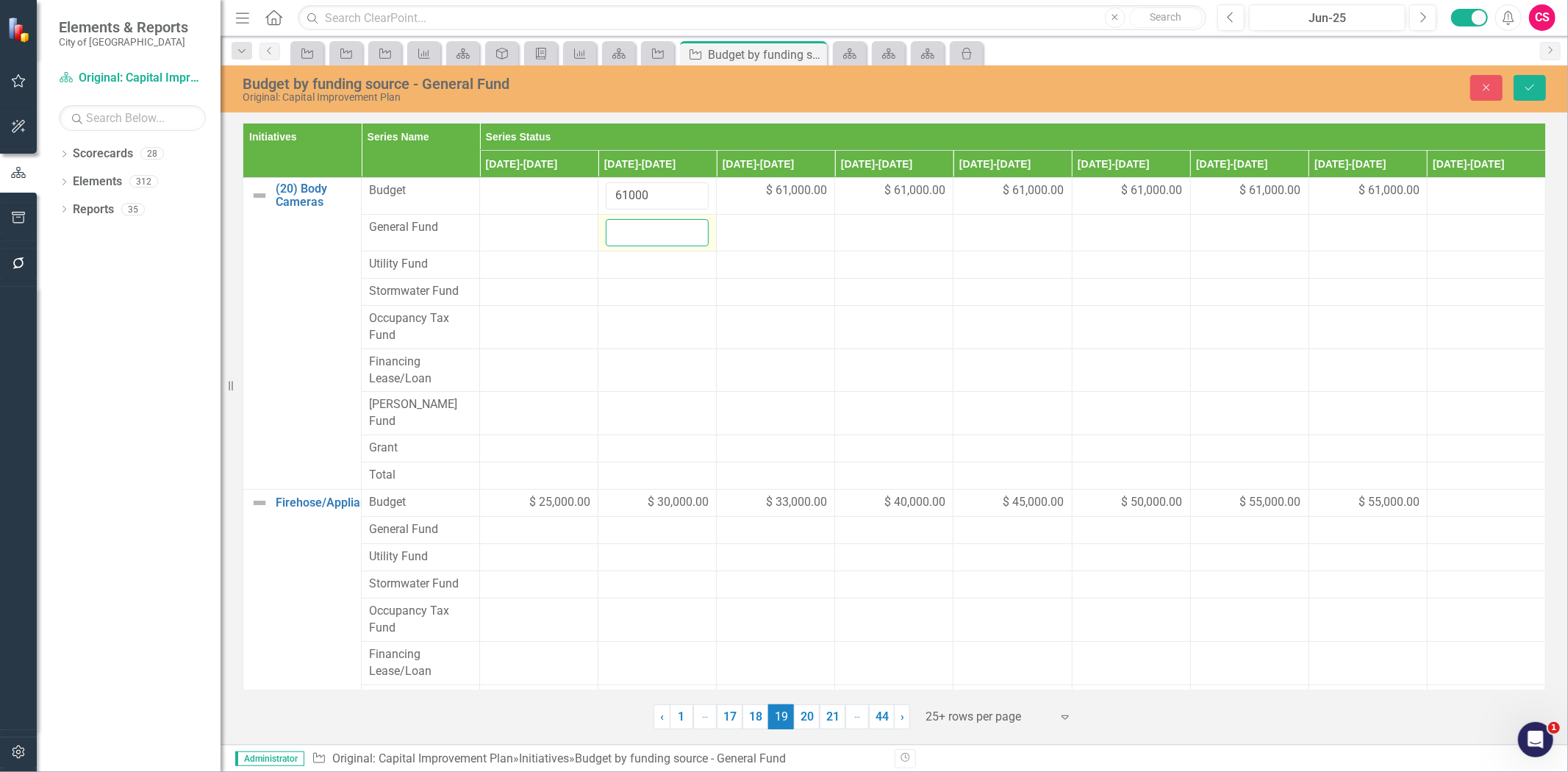
click at [650, 234] on input "number" at bounding box center [657, 233] width 103 height 27
paste input "61000"
type input "61000"
click at [768, 233] on div at bounding box center [775, 228] width 103 height 18
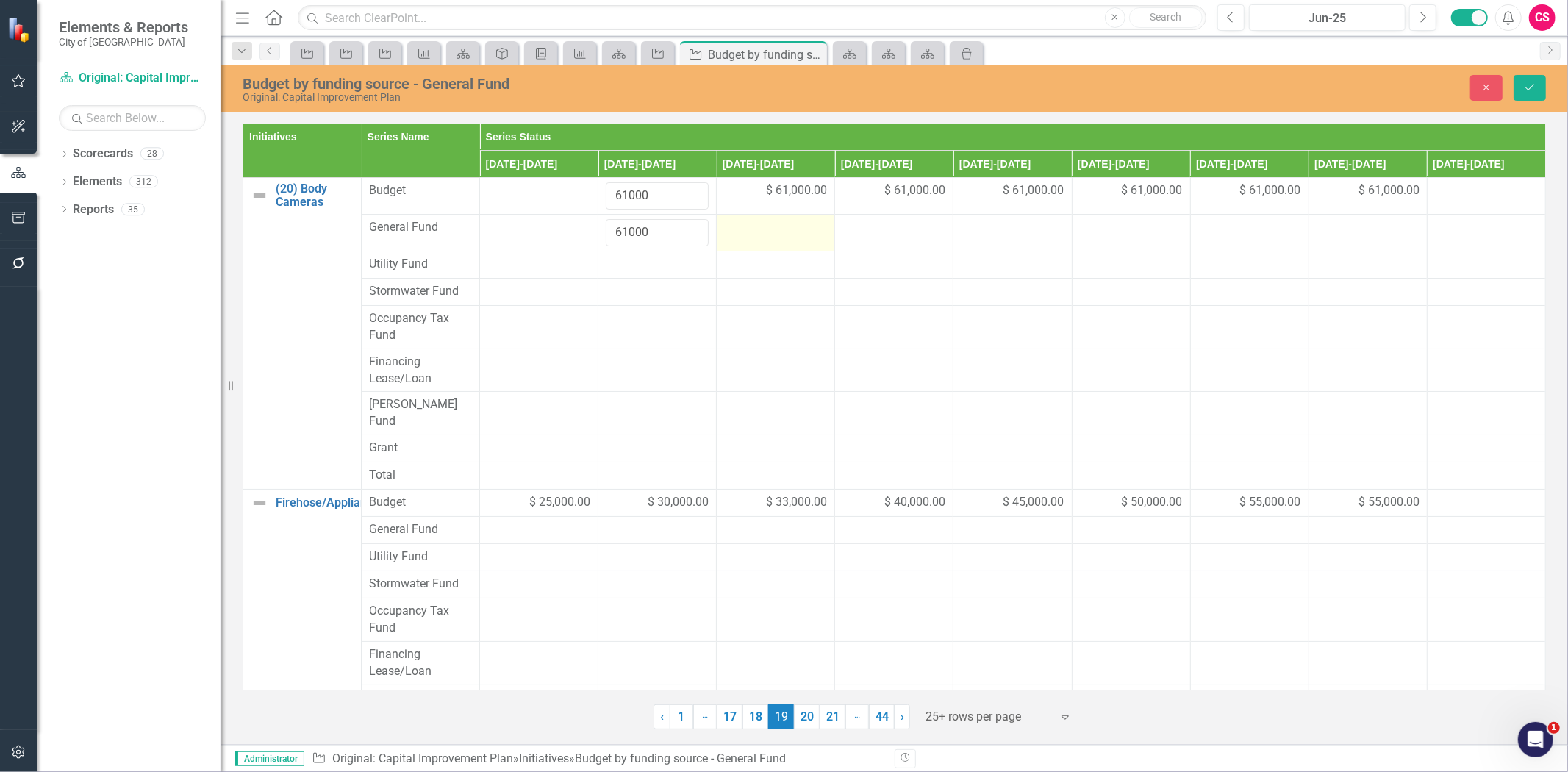
click at [768, 233] on div at bounding box center [775, 228] width 103 height 18
type input "61000"
click at [879, 243] on td at bounding box center [894, 233] width 119 height 37
click at [879, 243] on input "number" at bounding box center [894, 233] width 103 height 27
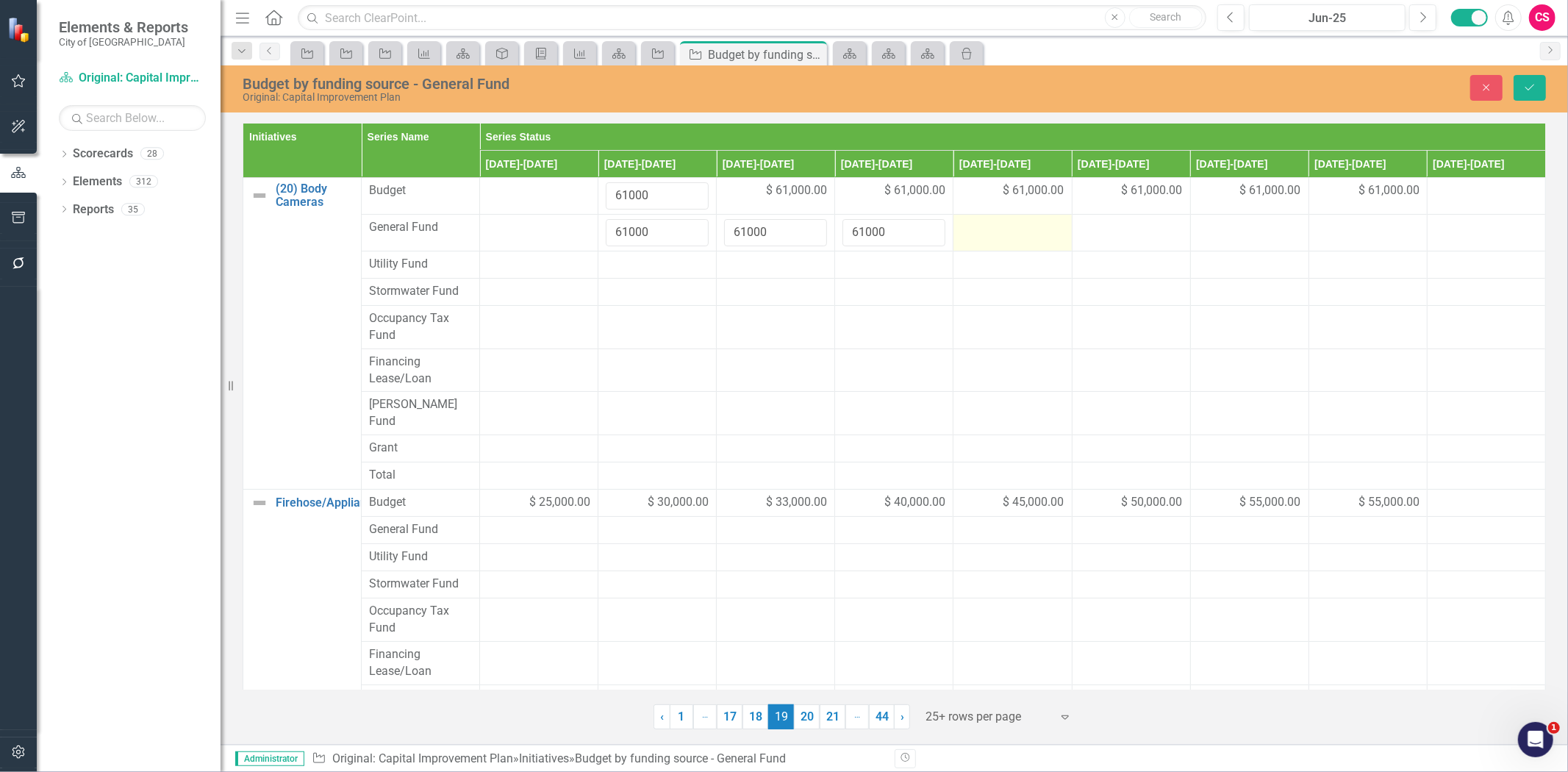
type input "61000"
click at [1003, 241] on td at bounding box center [1013, 233] width 119 height 37
type input "61000"
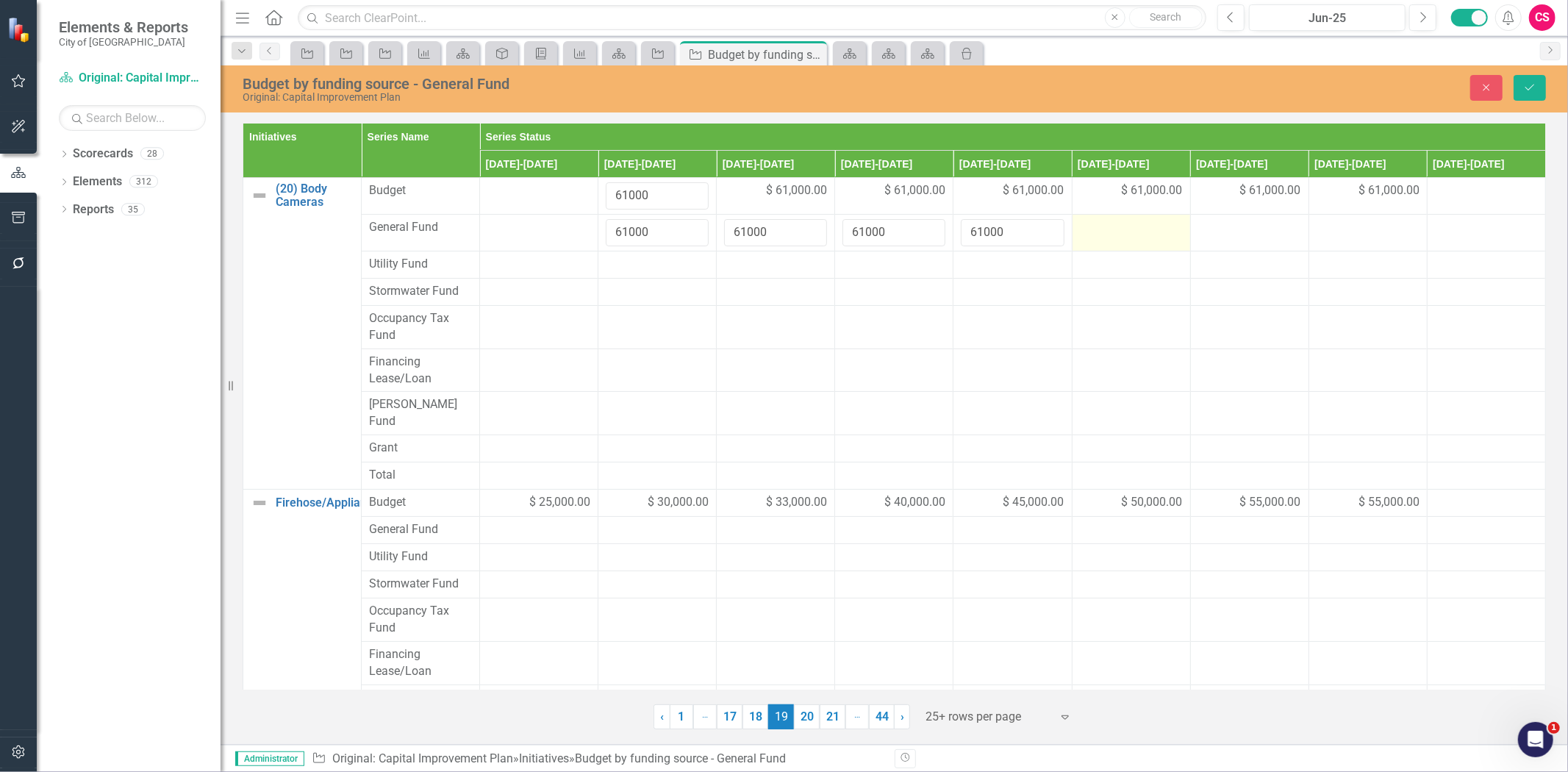
click at [1151, 238] on td at bounding box center [1131, 233] width 119 height 37
type input "61000"
click at [1219, 235] on div at bounding box center [1249, 228] width 103 height 18
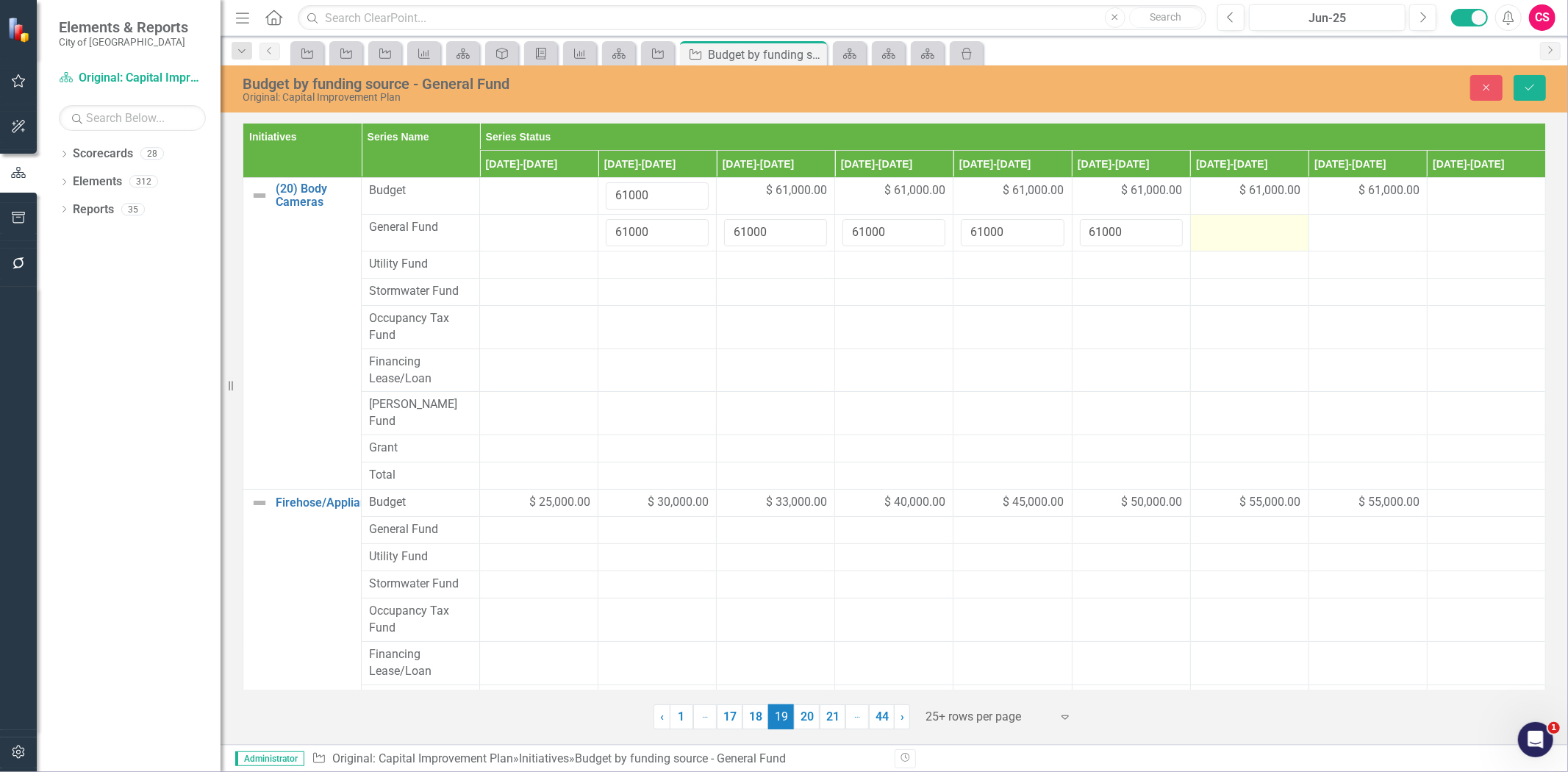
click at [1219, 235] on div at bounding box center [1249, 228] width 103 height 18
click at [1221, 235] on div at bounding box center [1249, 228] width 103 height 18
type input "61000"
click at [1356, 236] on div at bounding box center [1368, 228] width 103 height 18
click at [1355, 236] on div at bounding box center [1368, 228] width 103 height 18
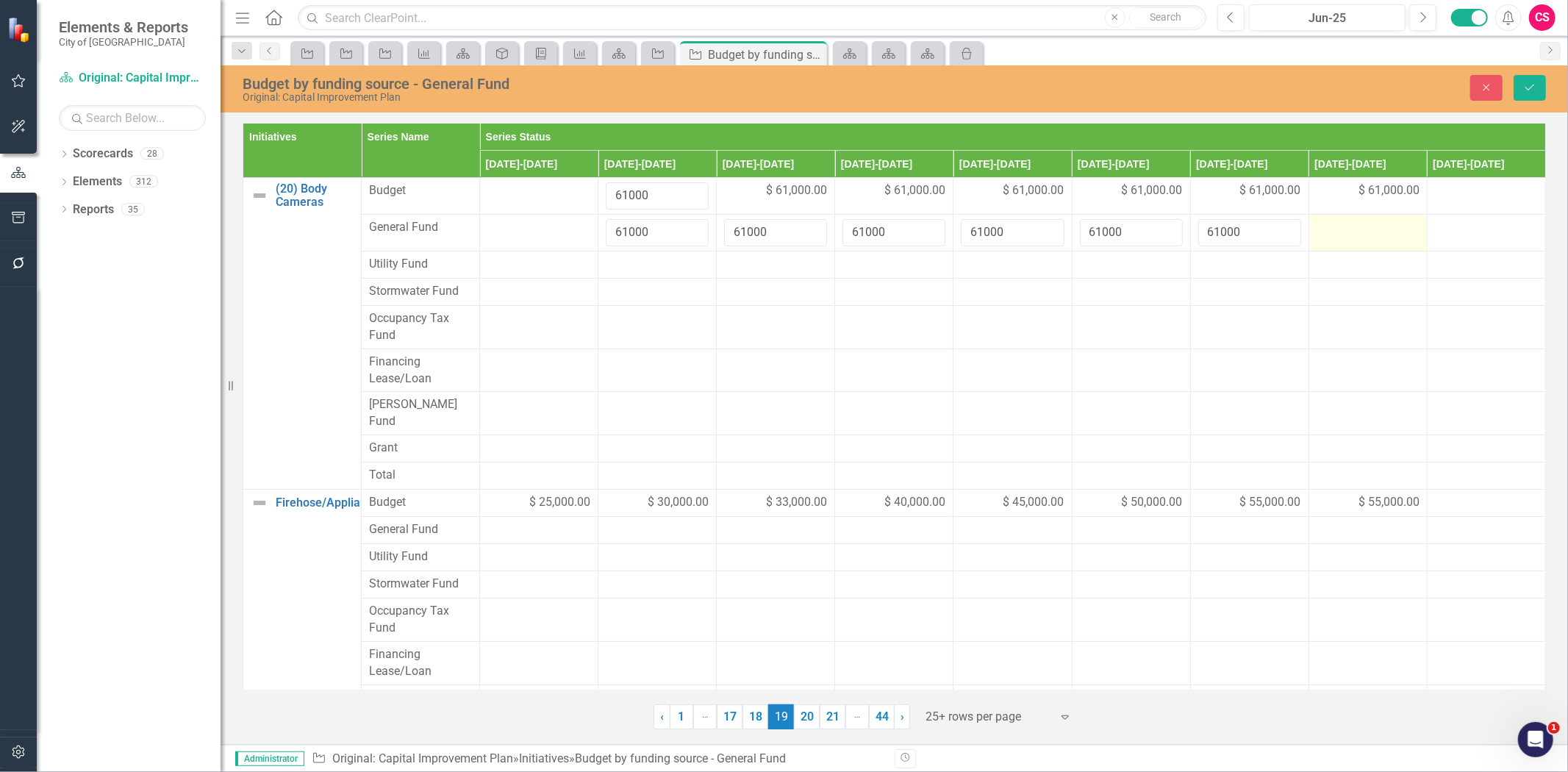
click at [1355, 236] on div at bounding box center [1368, 228] width 103 height 18
type input "61000"
click at [516, 495] on div "$ 25,000.00" at bounding box center [539, 503] width 103 height 17
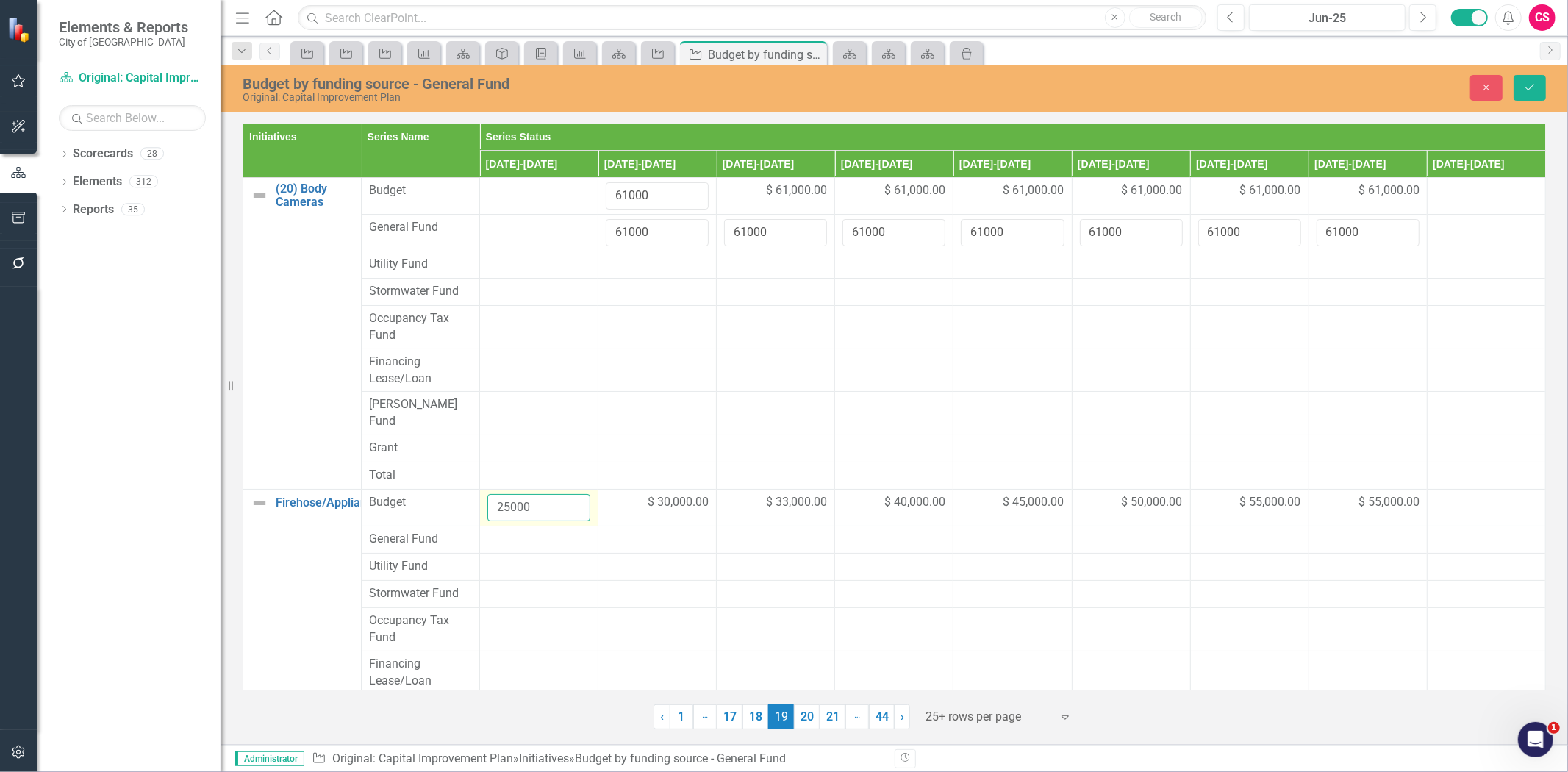
click at [511, 495] on input "25000" at bounding box center [539, 508] width 103 height 27
click at [522, 531] on div at bounding box center [539, 540] width 103 height 18
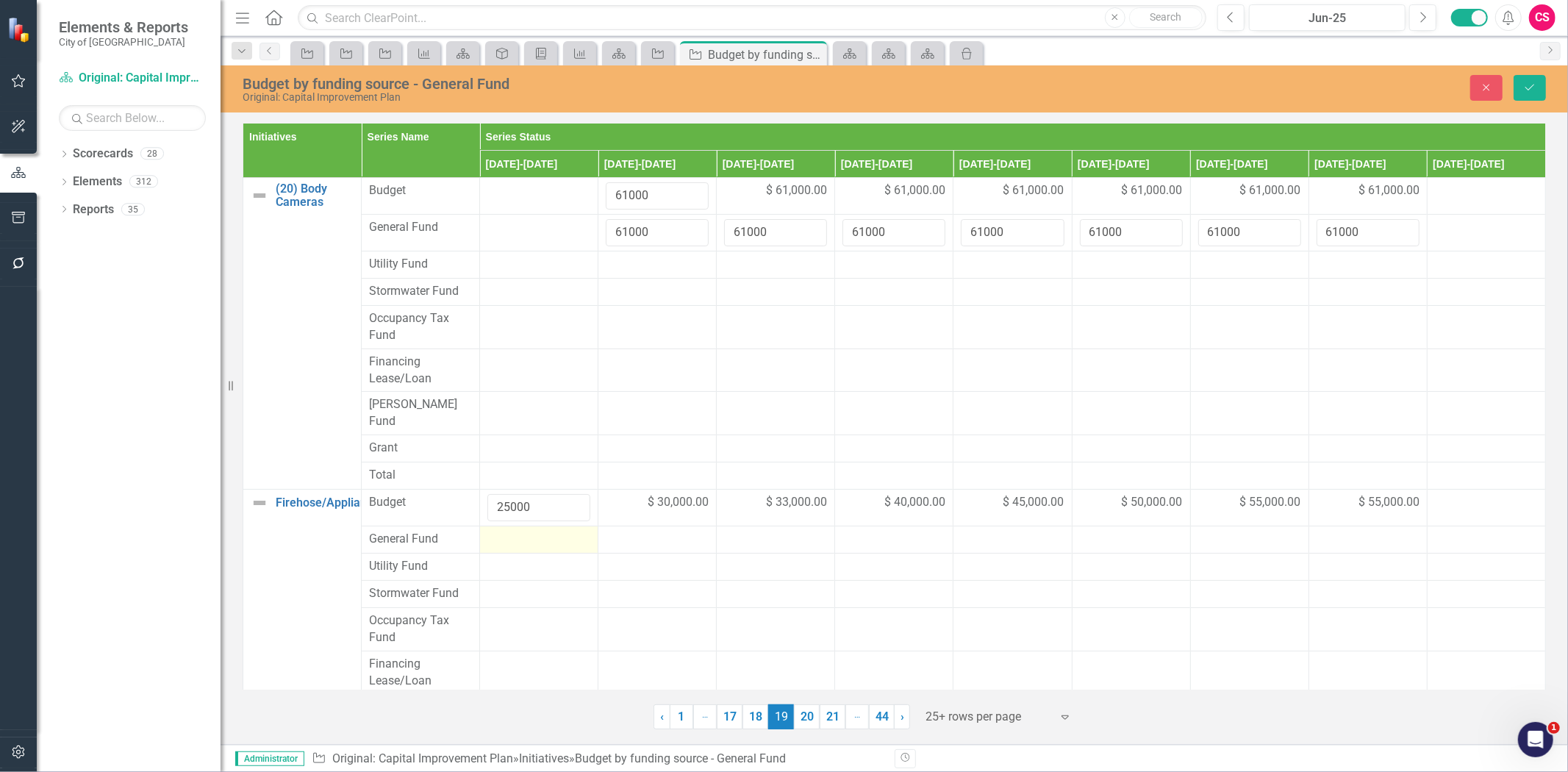
click at [522, 531] on div at bounding box center [539, 540] width 103 height 18
type input "25000"
click at [680, 495] on span "$ 30,000.00" at bounding box center [678, 503] width 61 height 17
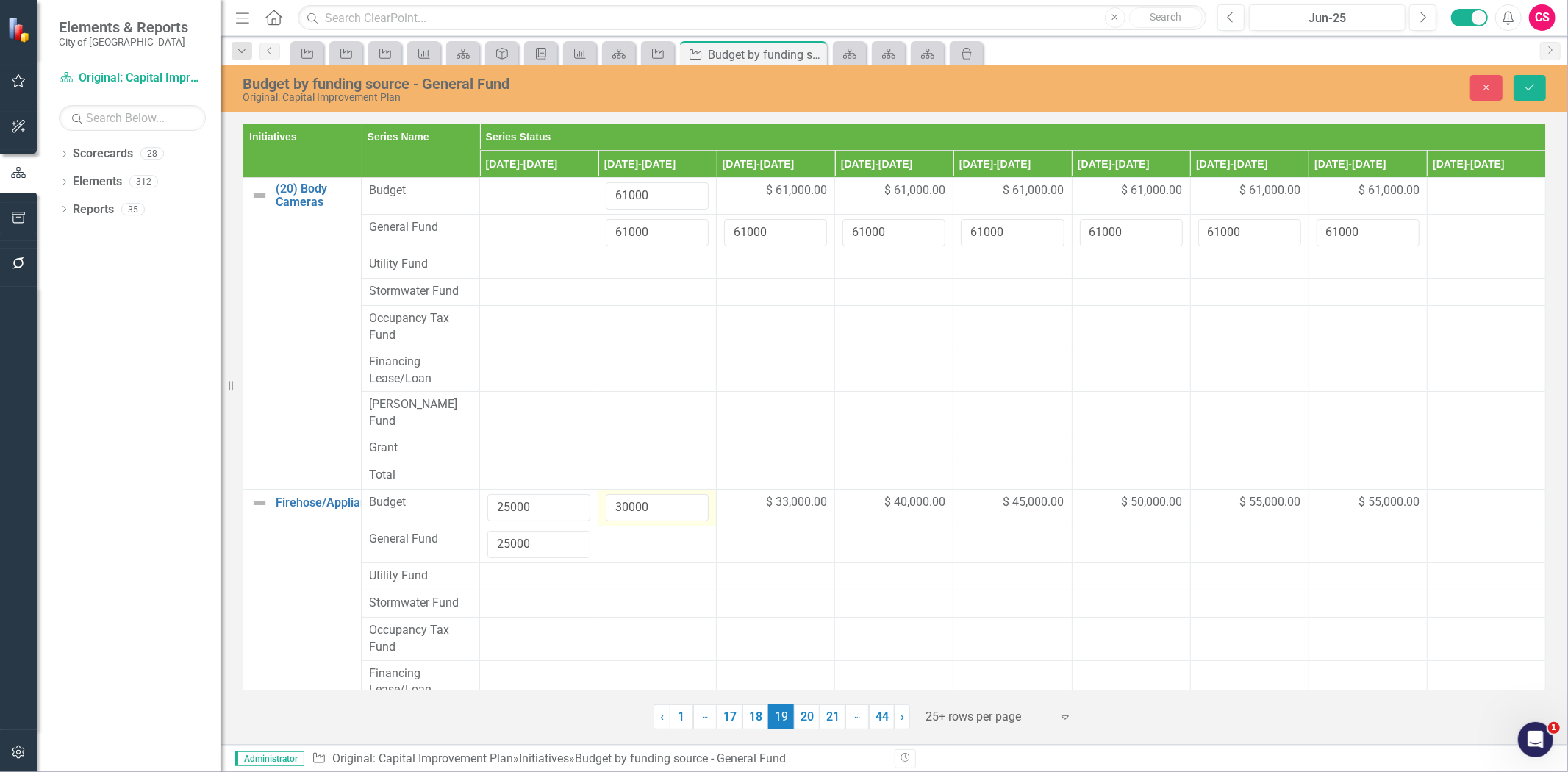
click at [625, 495] on input "30000" at bounding box center [657, 508] width 103 height 27
click at [636, 531] on div at bounding box center [657, 540] width 103 height 18
click at [636, 531] on input "number" at bounding box center [657, 545] width 103 height 27
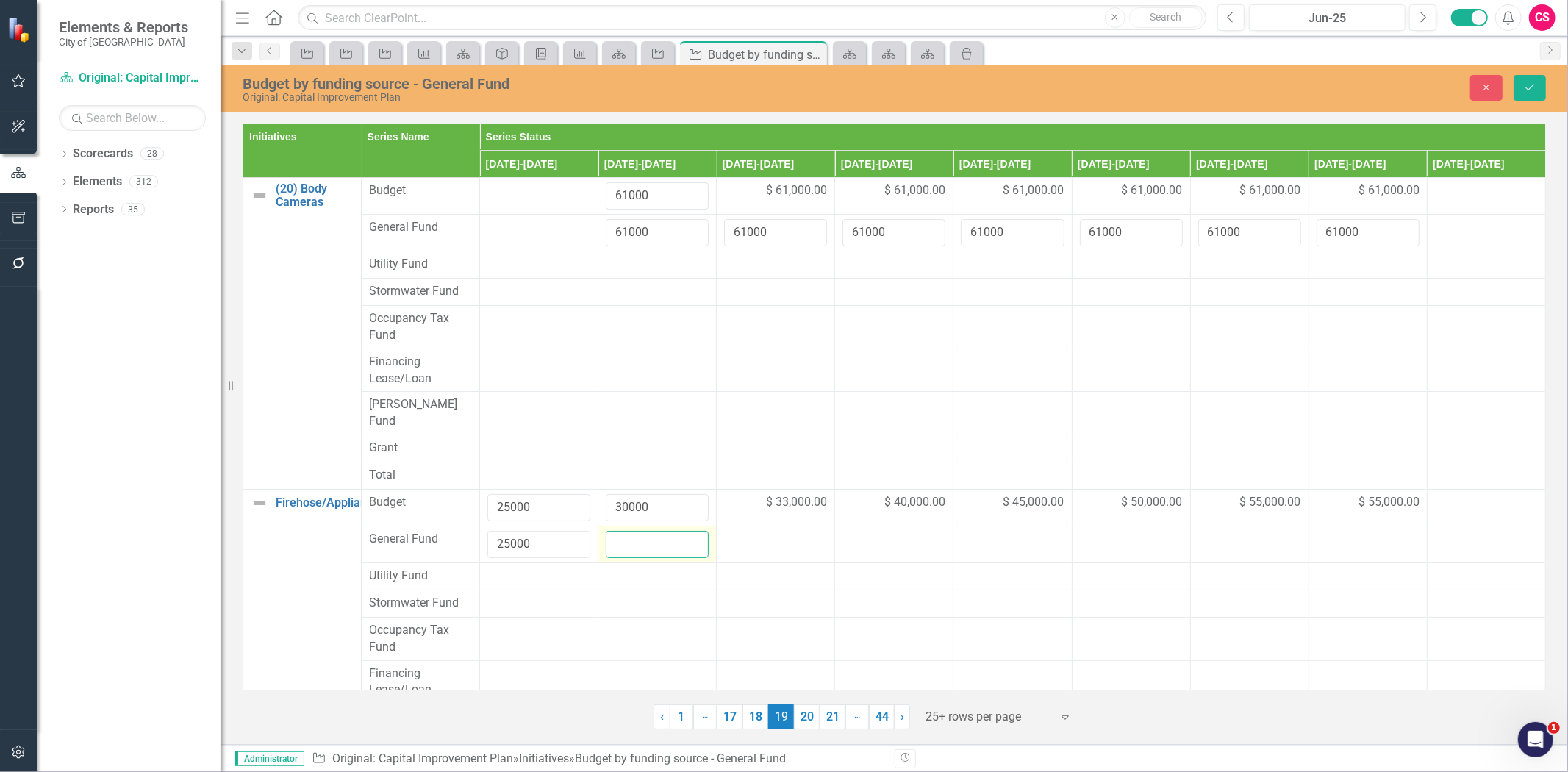
paste input "25000"
type input "25000"
click at [629, 531] on input "25000" at bounding box center [657, 545] width 103 height 27
click at [626, 495] on input "30000" at bounding box center [657, 508] width 103 height 27
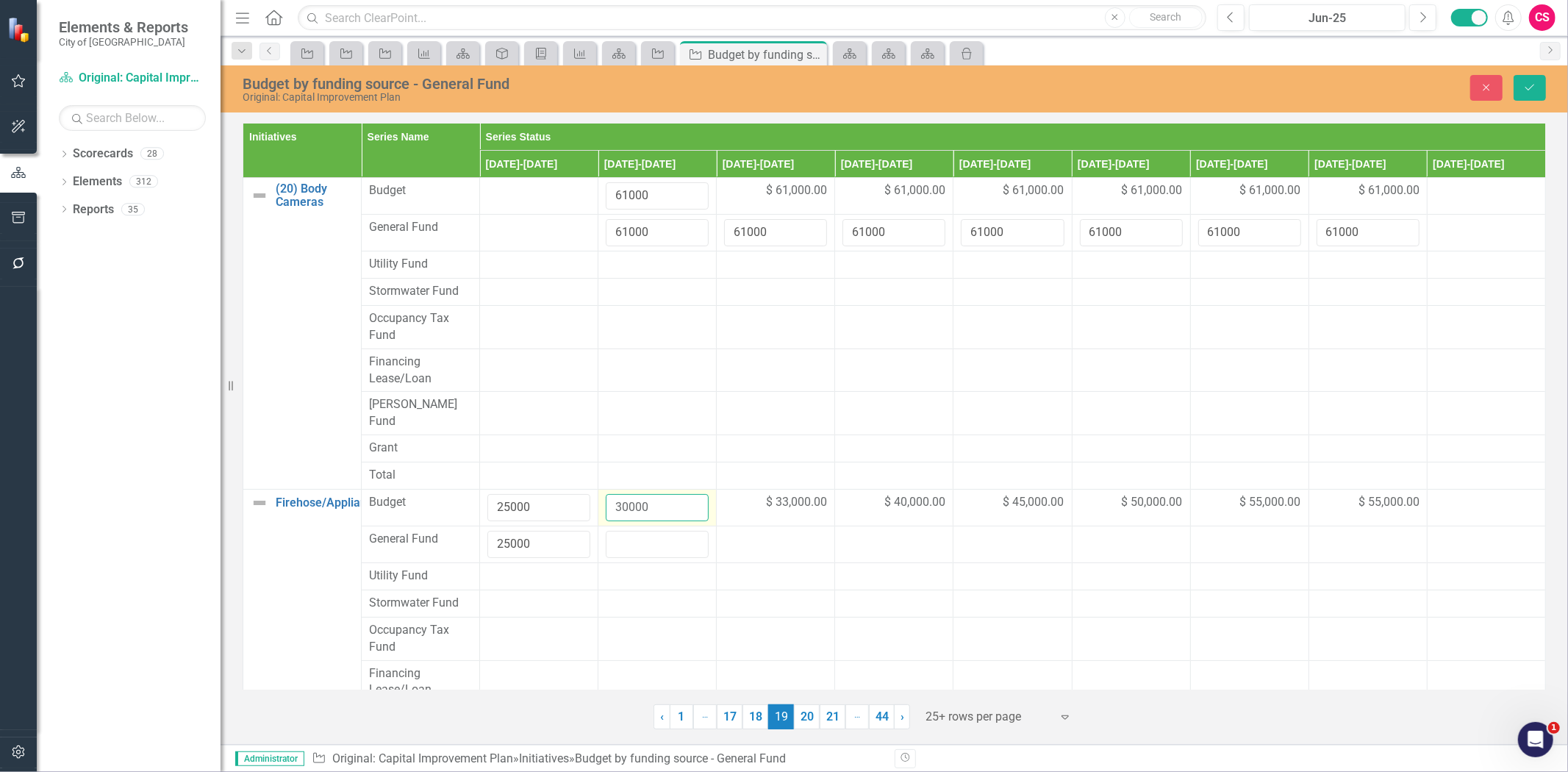
click at [626, 495] on input "30000" at bounding box center [657, 508] width 103 height 27
click at [635, 535] on input "number" at bounding box center [657, 545] width 103 height 27
paste input "30000"
type input "30000"
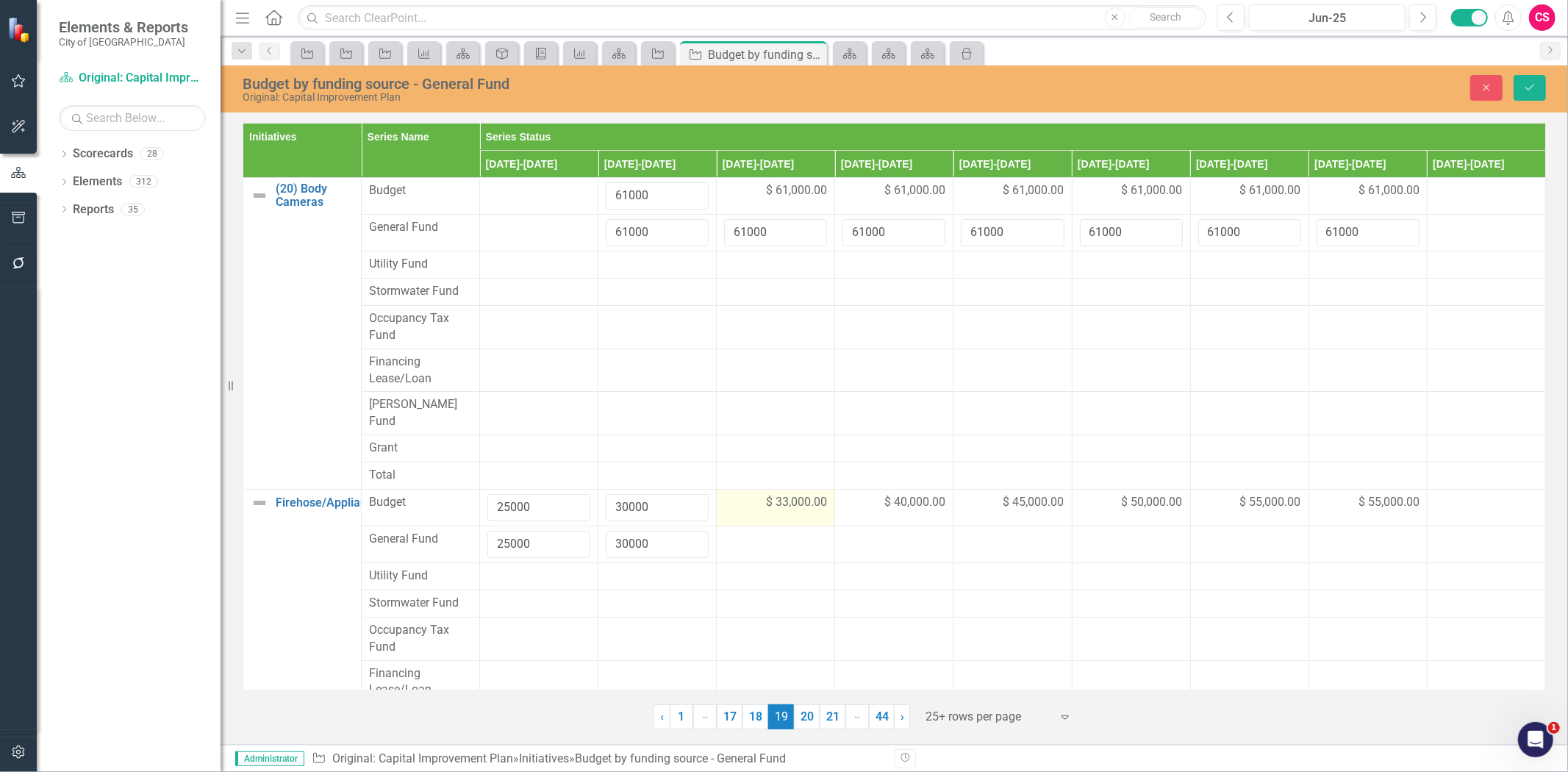
click at [776, 495] on span "$ 33,000.00" at bounding box center [796, 503] width 61 height 17
click at [776, 495] on input "33000" at bounding box center [775, 508] width 103 height 27
click at [746, 495] on input "33000" at bounding box center [775, 508] width 103 height 27
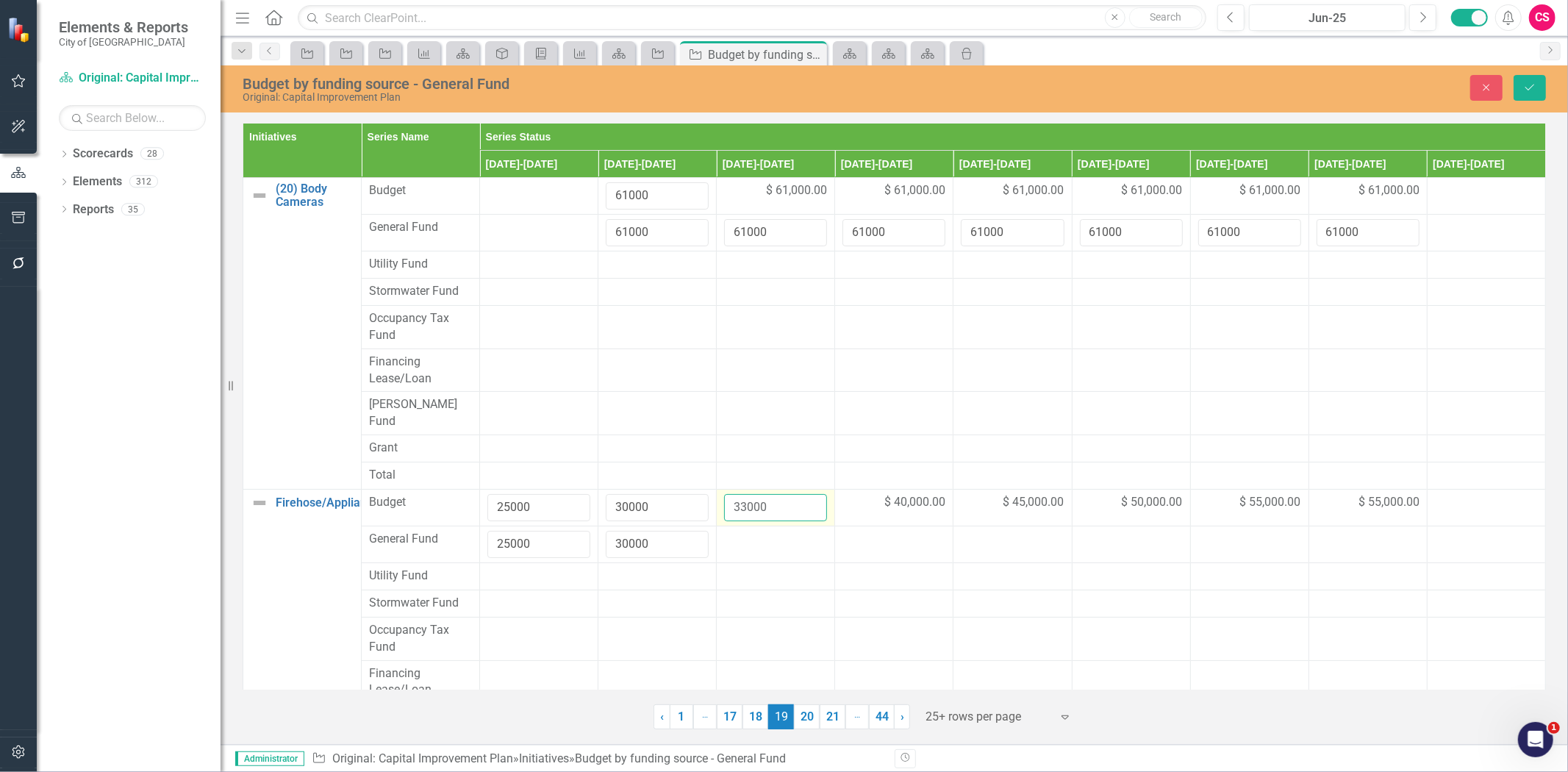
click at [746, 495] on input "33000" at bounding box center [775, 508] width 103 height 27
click at [750, 534] on td at bounding box center [776, 544] width 119 height 37
type input "33000"
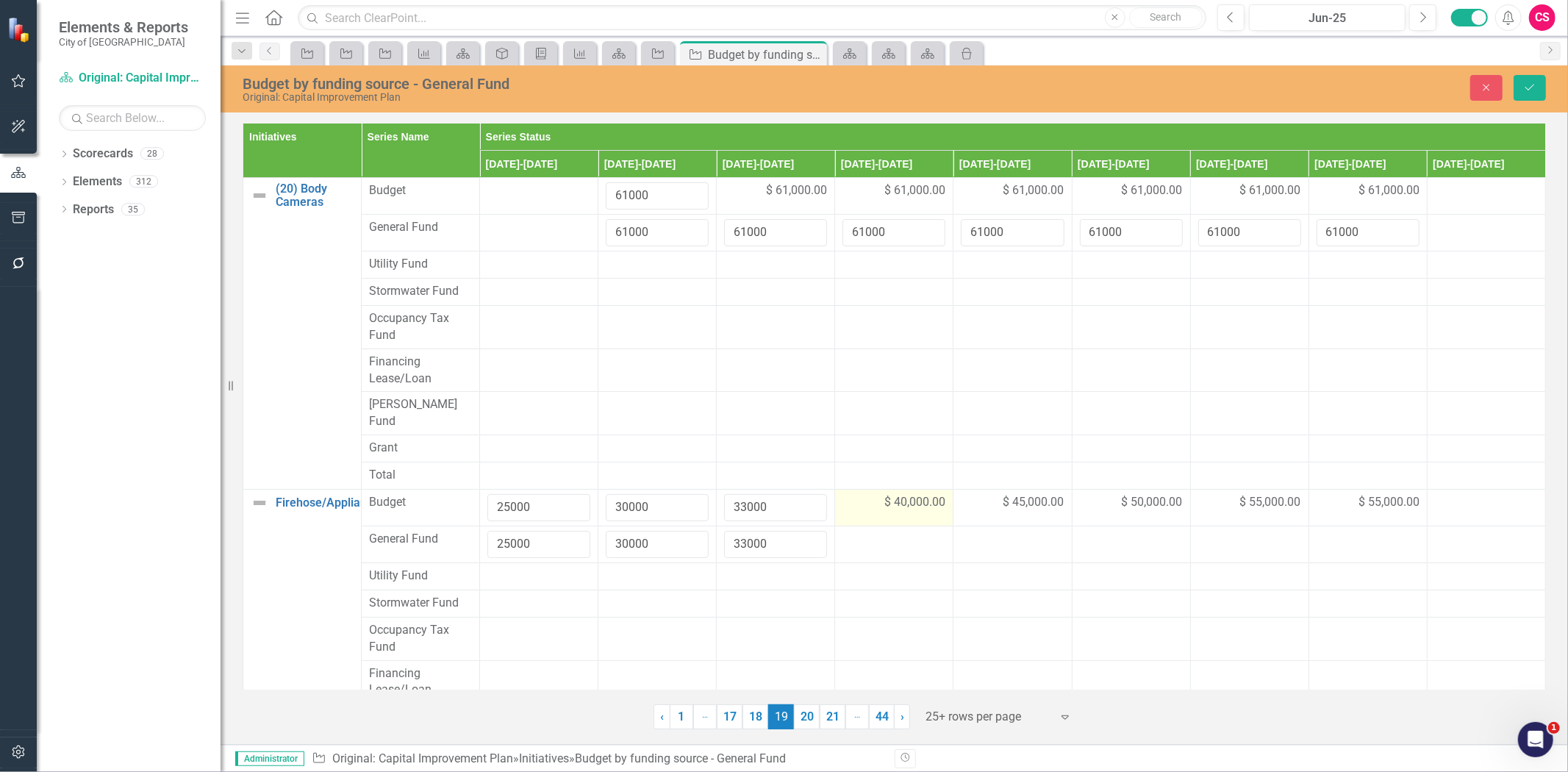
click at [912, 495] on span "$ 40,000.00" at bounding box center [914, 503] width 61 height 17
click at [868, 495] on input "40000" at bounding box center [894, 508] width 103 height 27
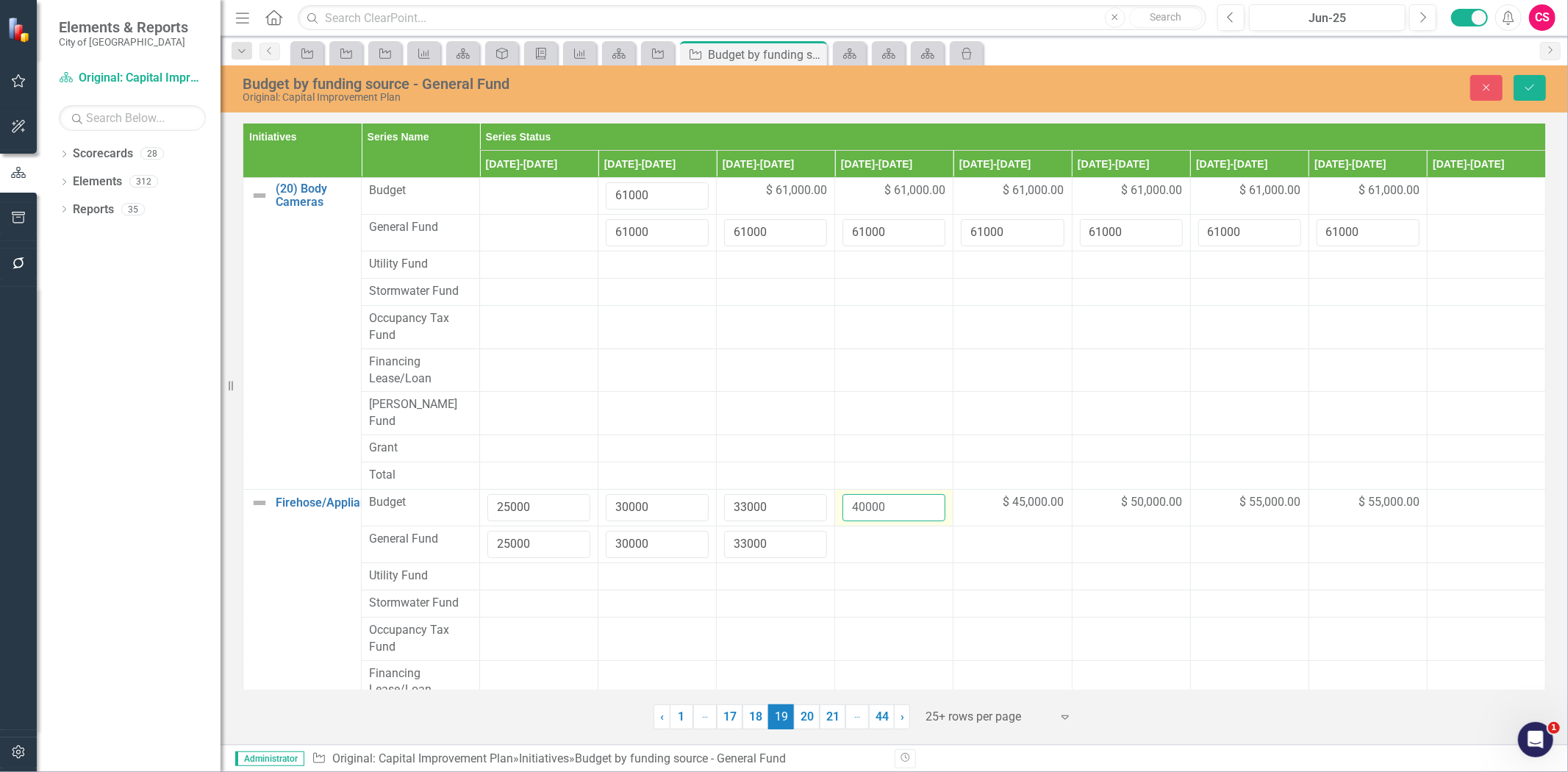
click at [868, 495] on input "40000" at bounding box center [894, 508] width 103 height 27
click at [875, 537] on td at bounding box center [894, 544] width 119 height 37
click at [875, 534] on input "number" at bounding box center [894, 545] width 103 height 27
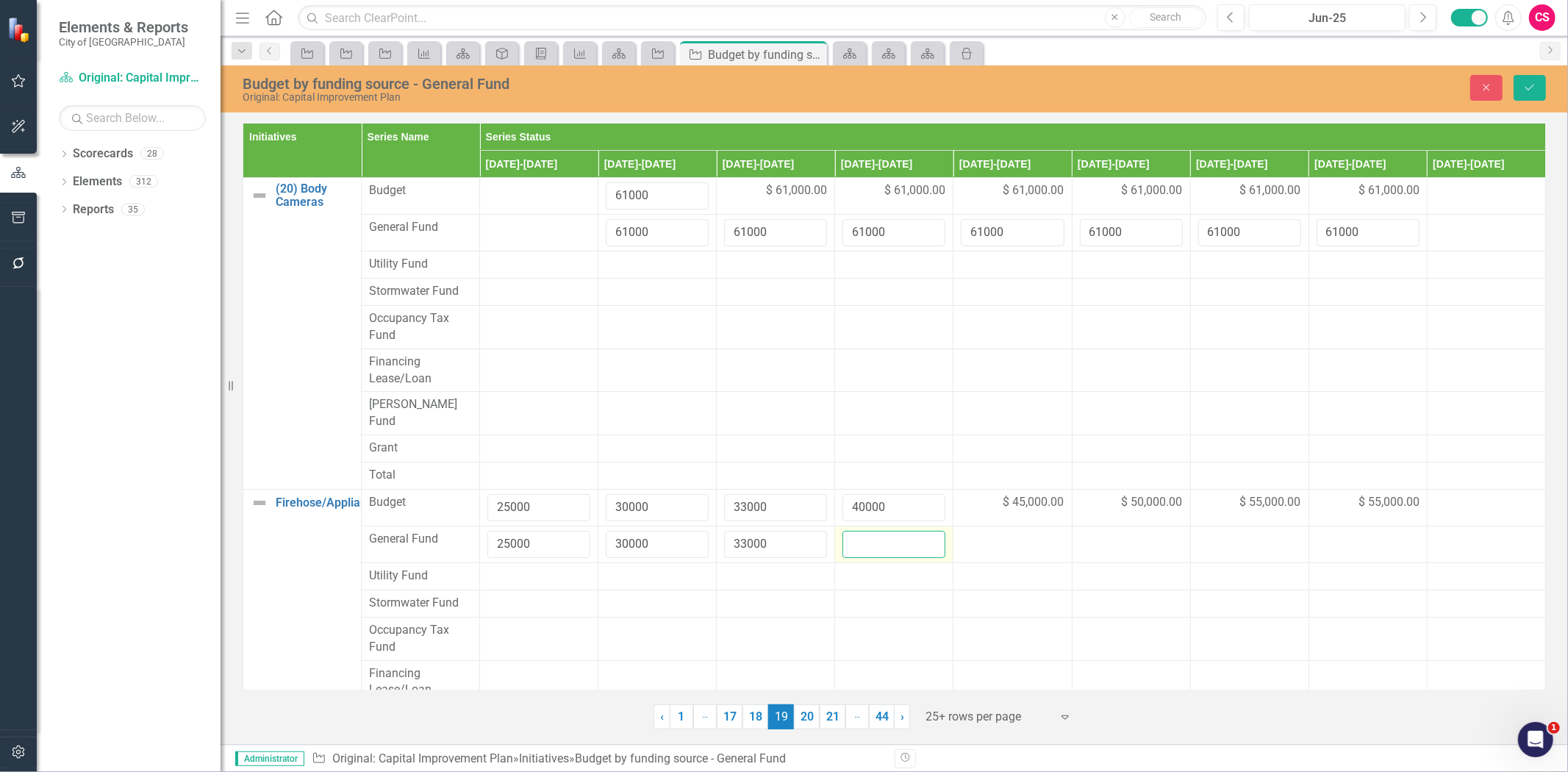
paste input "40000"
type input "40000"
click at [1015, 495] on span "$ 45,000.00" at bounding box center [1034, 503] width 61 height 17
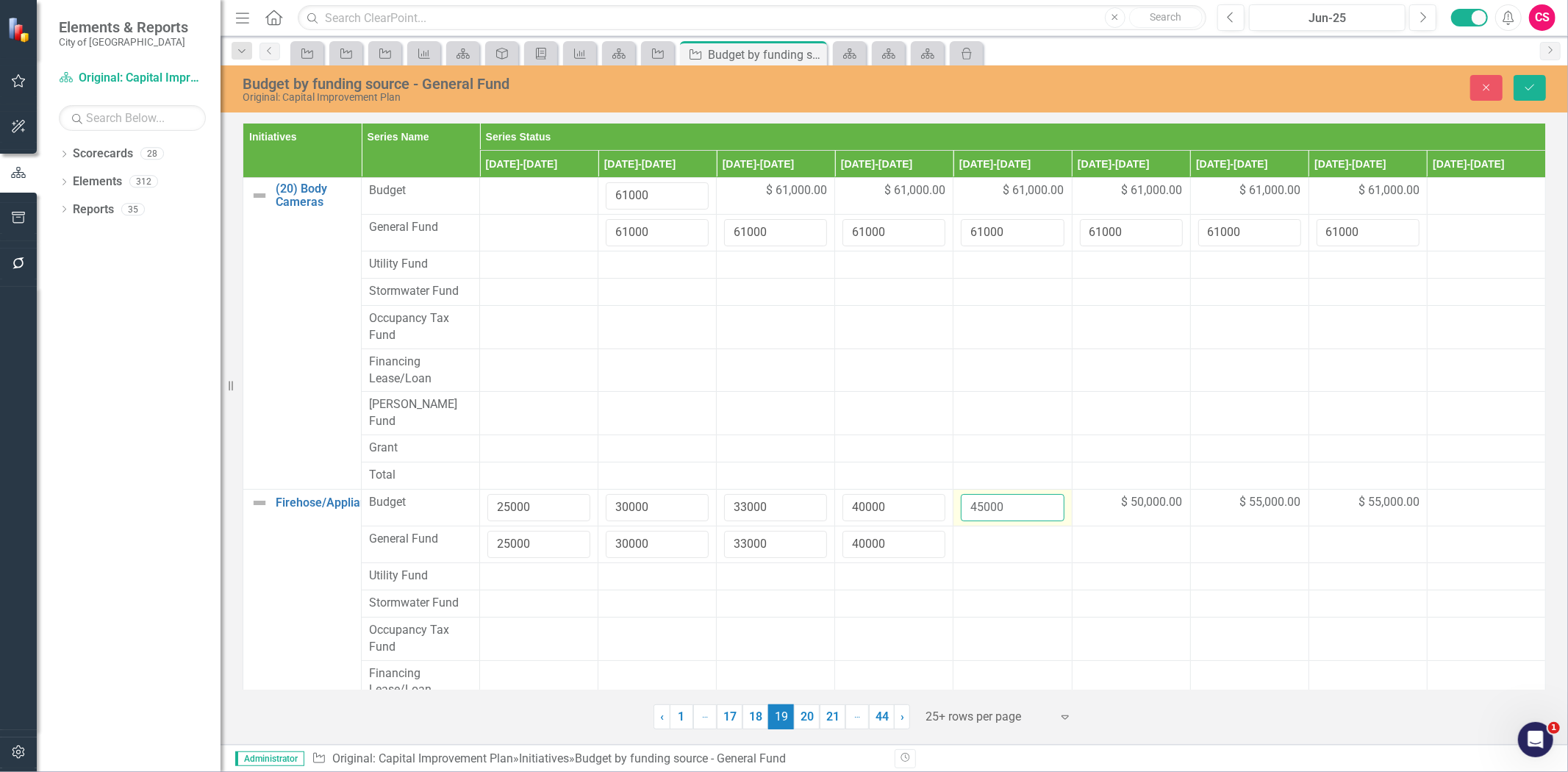
drag, startPoint x: 1015, startPoint y: 479, endPoint x: 992, endPoint y: 495, distance: 28.0
click at [1018, 495] on input "45000" at bounding box center [1012, 508] width 103 height 27
copy span "$ 45,000.00"
click at [988, 533] on div at bounding box center [1012, 540] width 103 height 18
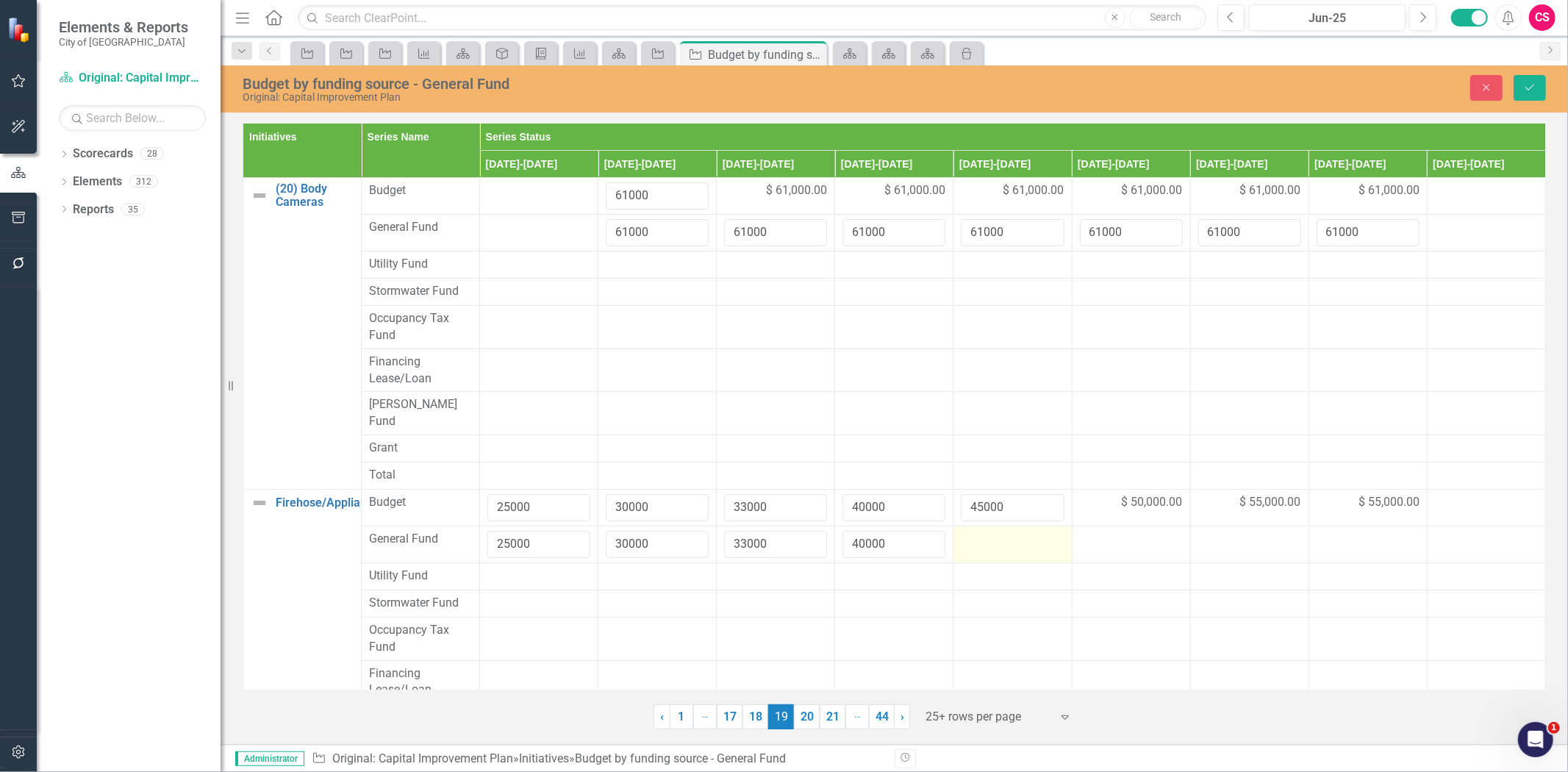
click at [988, 533] on div at bounding box center [1012, 540] width 103 height 18
type input "45000"
click at [1134, 490] on td "$ 50,000.00" at bounding box center [1131, 508] width 119 height 37
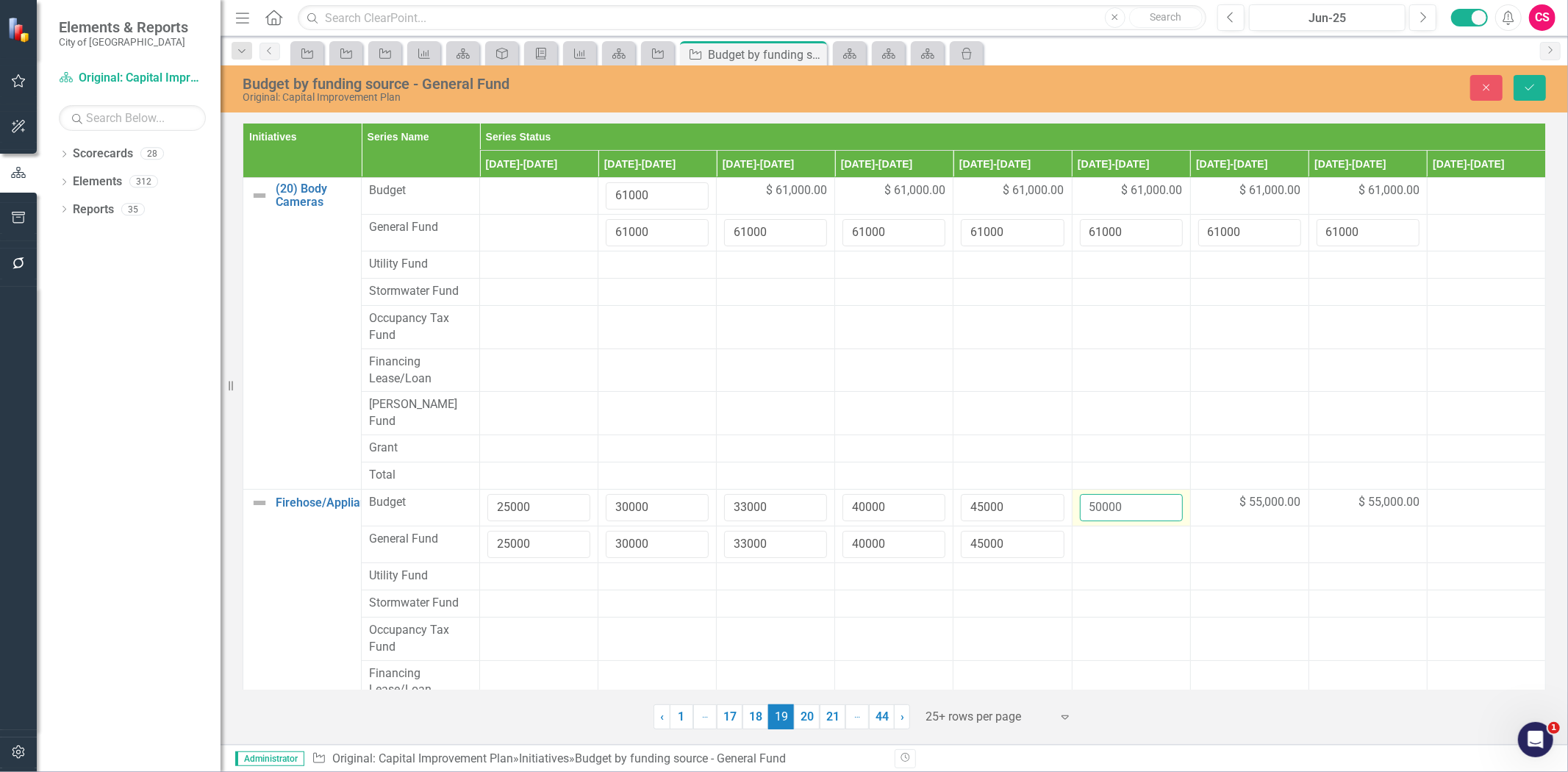
click at [1127, 495] on input "50000" at bounding box center [1131, 508] width 103 height 27
click at [1092, 495] on input "50000" at bounding box center [1131, 508] width 103 height 27
click at [1108, 531] on div at bounding box center [1131, 540] width 103 height 18
click at [1106, 531] on div at bounding box center [1131, 540] width 103 height 18
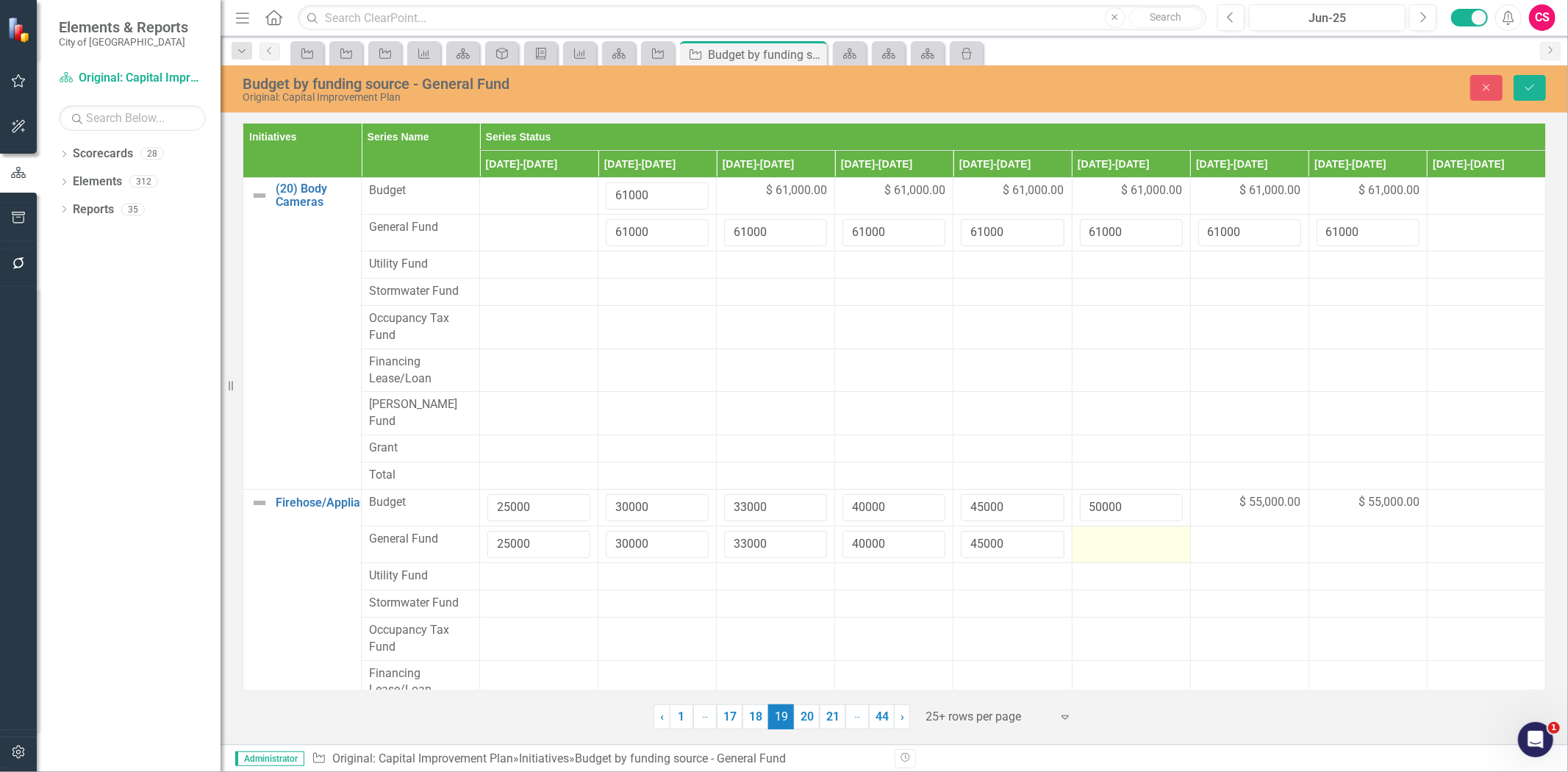
click at [1106, 531] on div at bounding box center [1131, 540] width 103 height 18
click at [1106, 531] on input "number" at bounding box center [1131, 545] width 103 height 27
type input "50000"
click at [1240, 495] on span "$ 55,000.00" at bounding box center [1270, 503] width 61 height 17
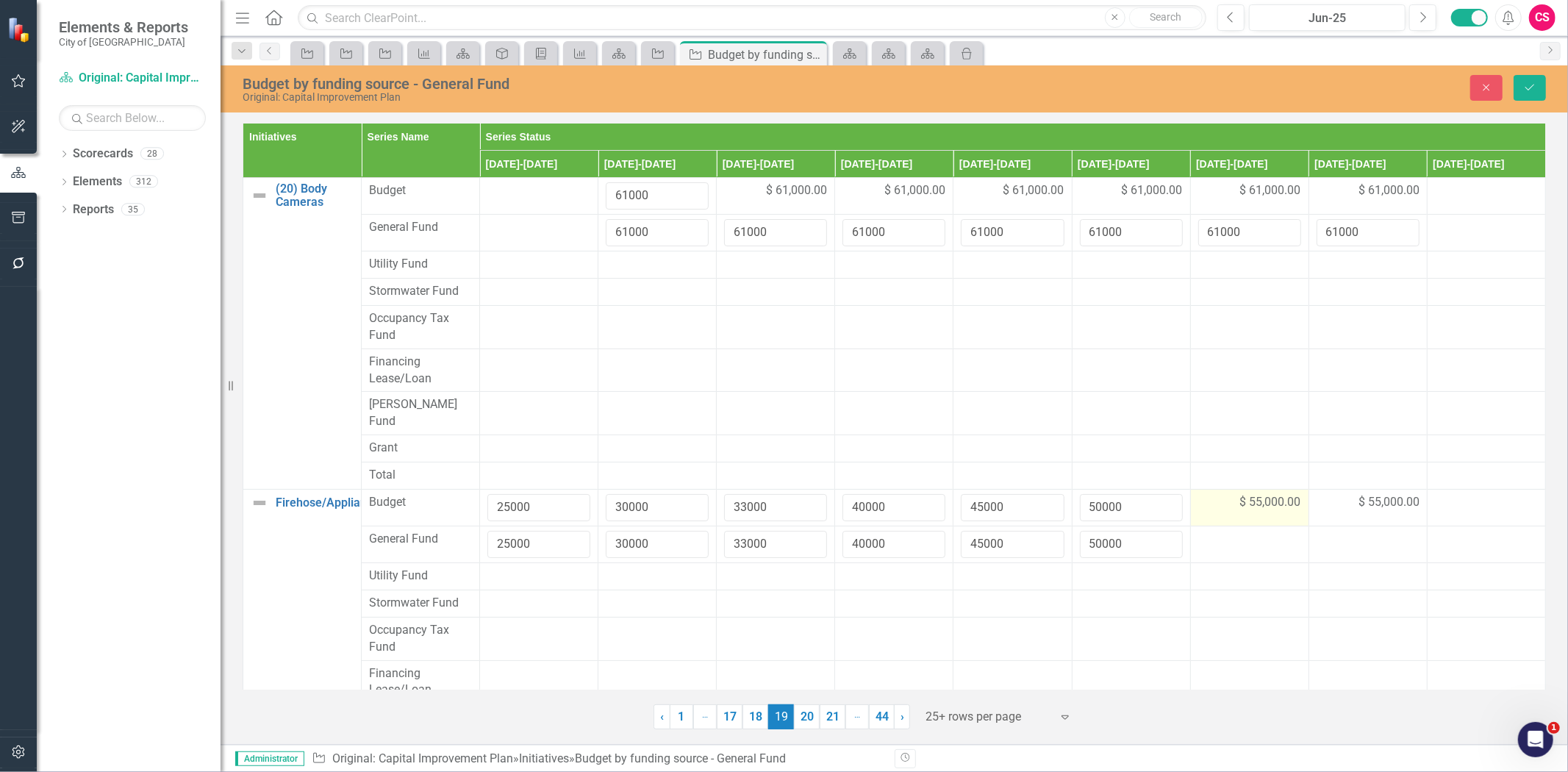
click at [1240, 495] on span "$ 55,000.00" at bounding box center [1270, 503] width 61 height 17
click at [1199, 495] on input "55000" at bounding box center [1249, 508] width 103 height 27
click at [1210, 495] on input "55000" at bounding box center [1249, 508] width 103 height 27
click at [1217, 531] on div at bounding box center [1249, 540] width 103 height 18
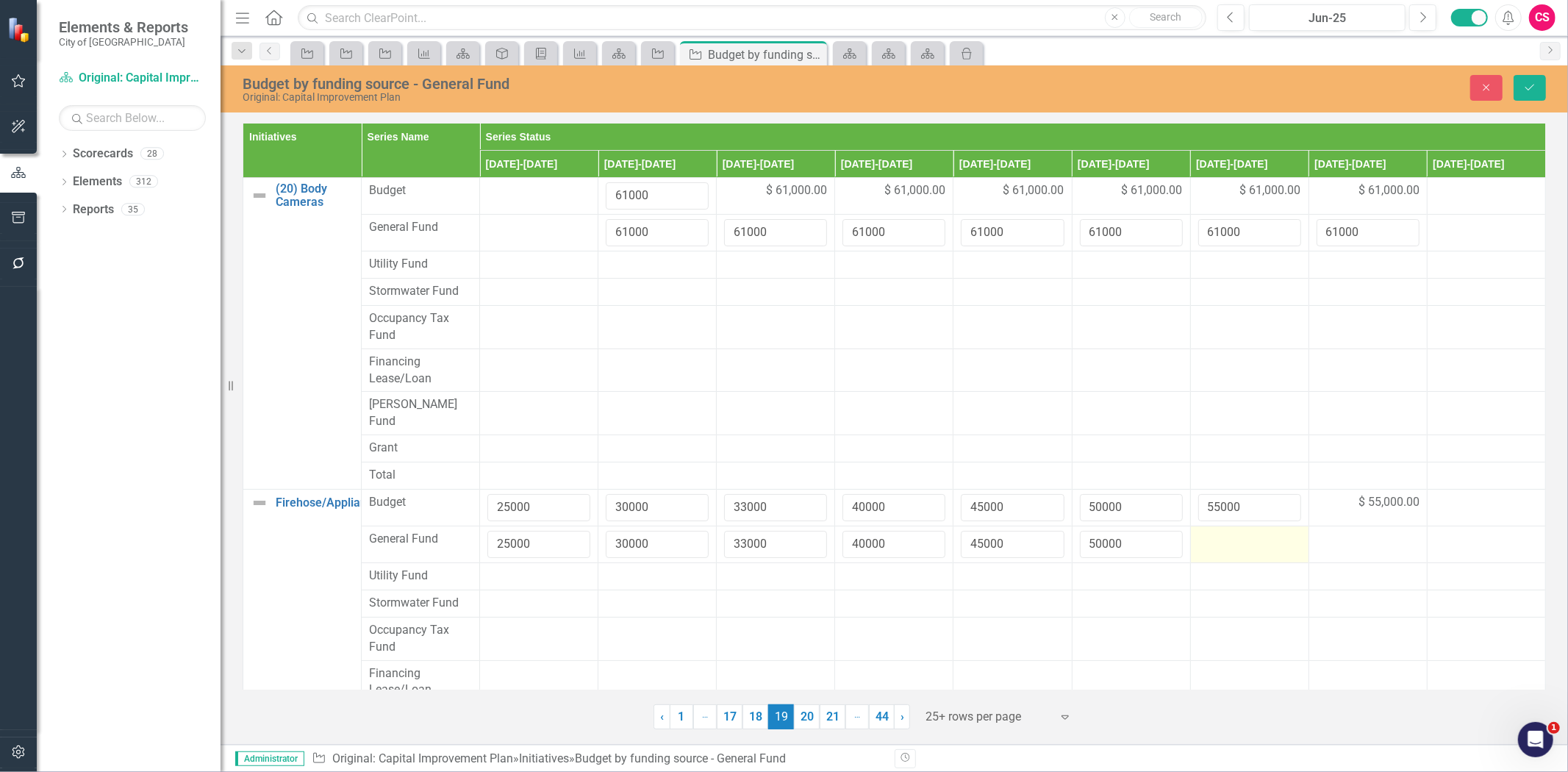
click at [1217, 531] on div at bounding box center [1249, 540] width 103 height 18
type input "55000"
click at [1359, 495] on span "$ 55,000.00" at bounding box center [1389, 503] width 61 height 17
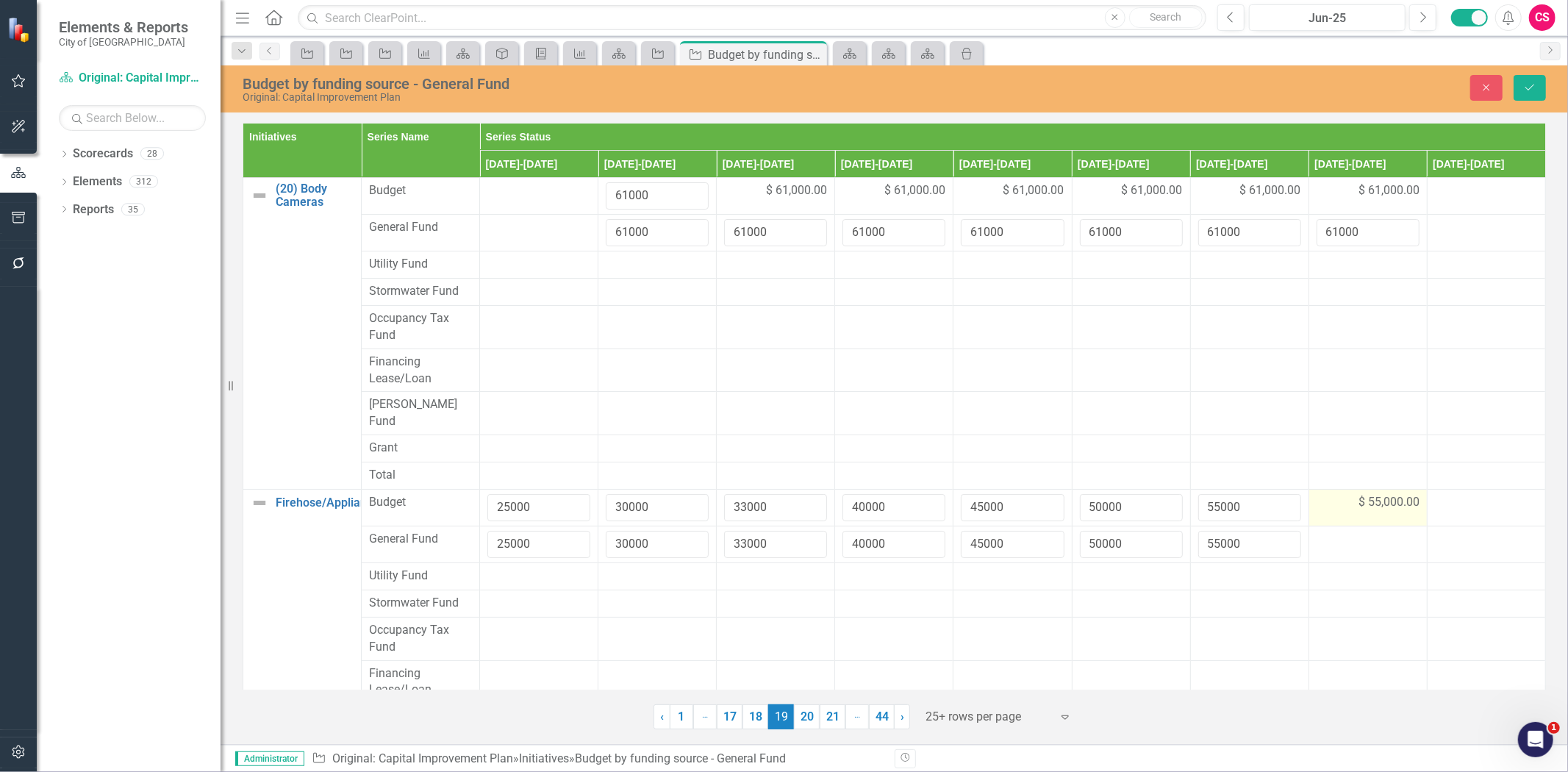
click at [1359, 495] on span "$ 55,000.00" at bounding box center [1389, 503] width 61 height 17
click at [1336, 495] on input "55000" at bounding box center [1368, 508] width 103 height 27
click at [1338, 531] on div at bounding box center [1368, 540] width 103 height 18
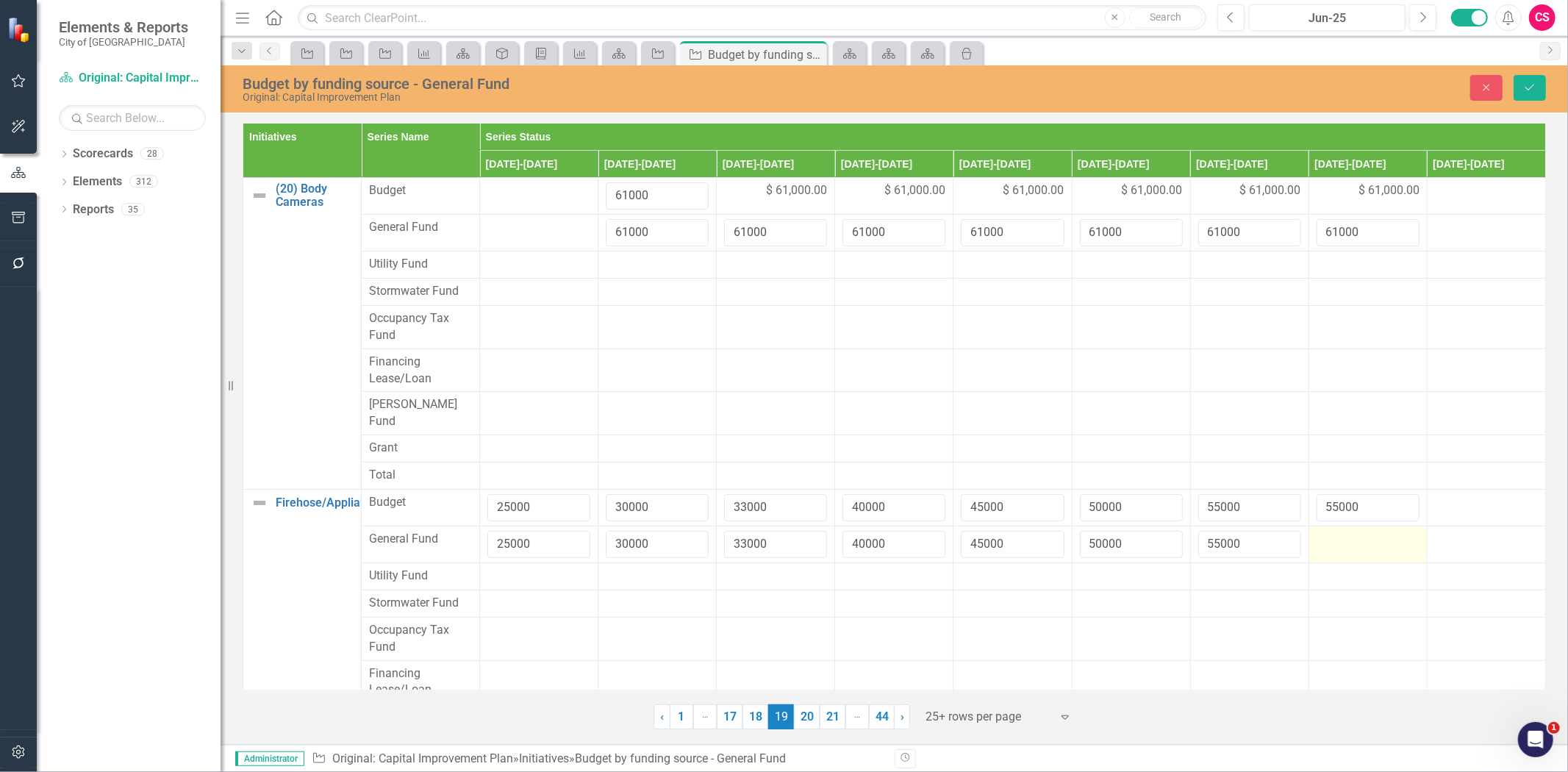
click at [1338, 531] on div at bounding box center [1368, 540] width 103 height 18
type input "55000"
click at [1534, 81] on button "Save" at bounding box center [1529, 88] width 32 height 26
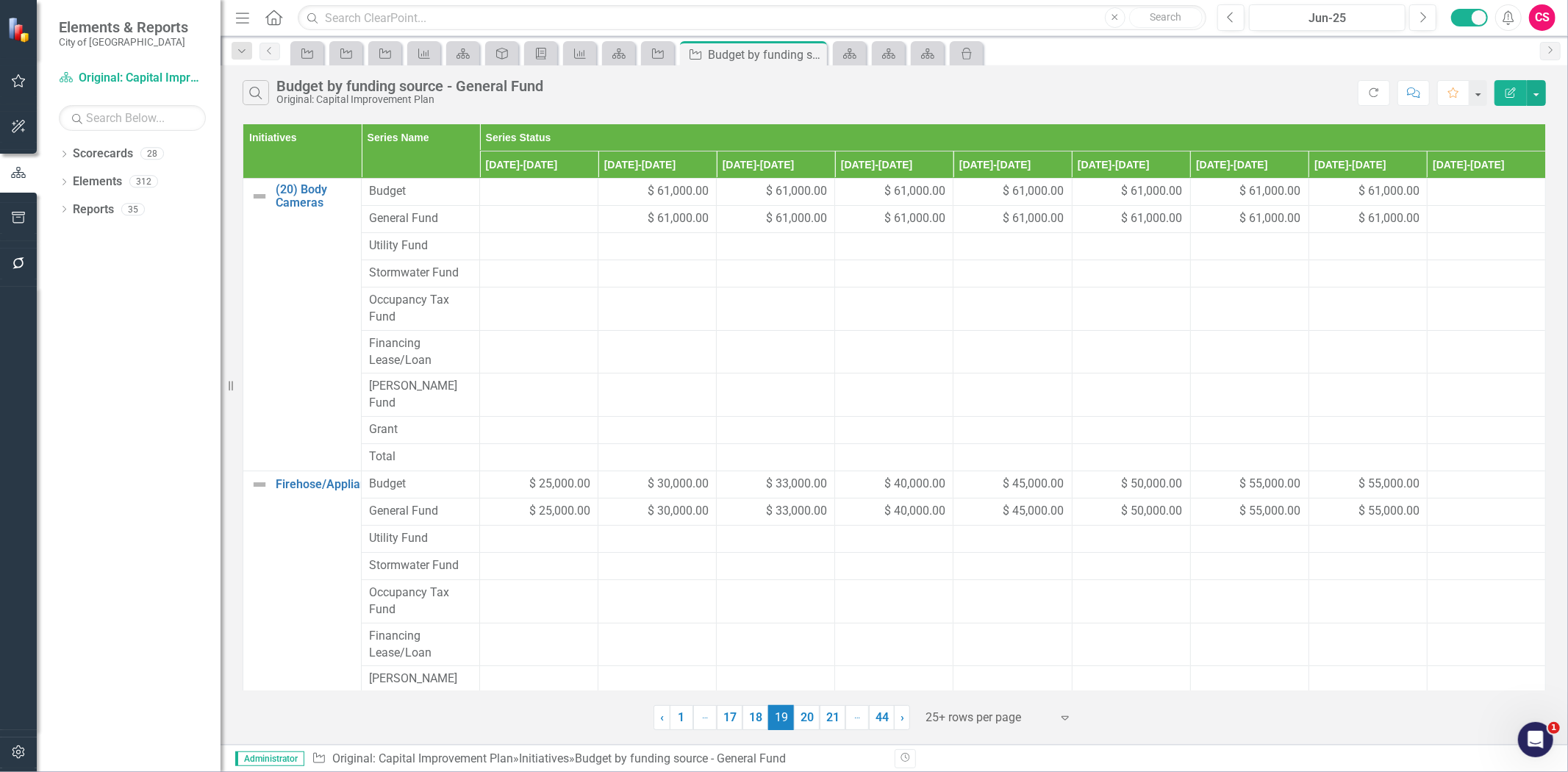
click at [495, 769] on div "$ 400,000.00" at bounding box center [539, 777] width 103 height 17
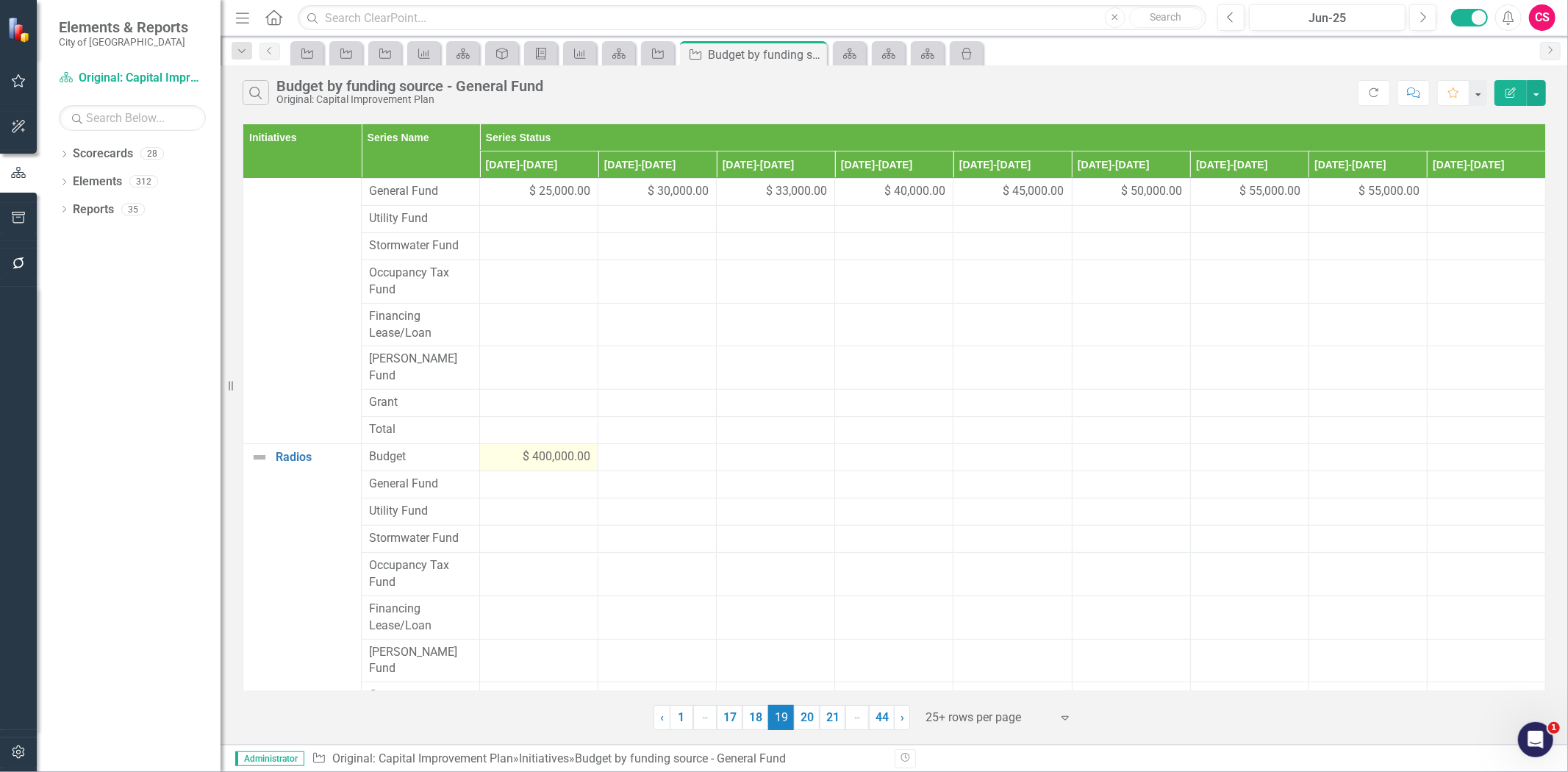
click at [495, 449] on div "$ 400,000.00" at bounding box center [539, 457] width 103 height 17
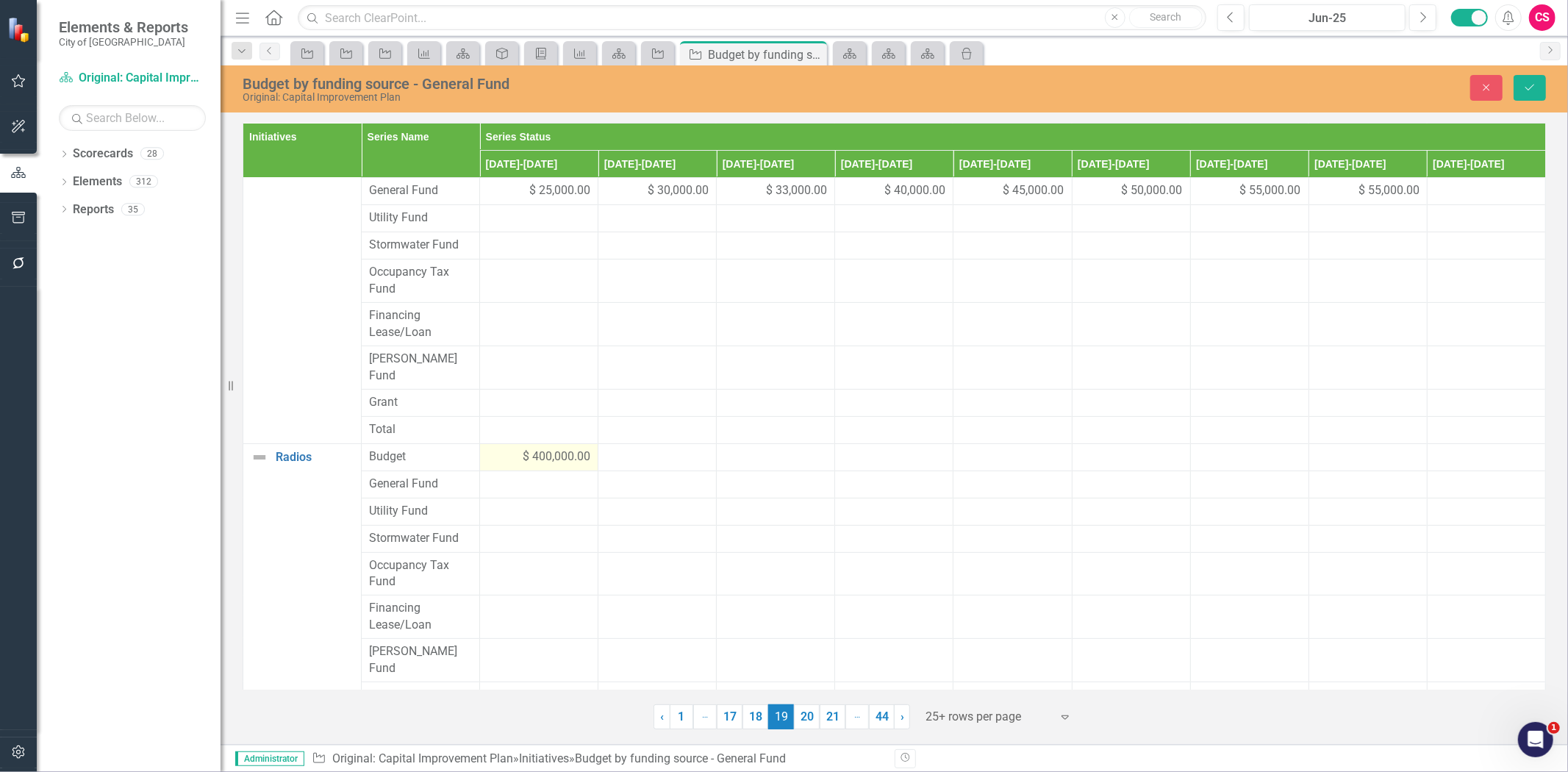
click at [495, 449] on div "$ 400,000.00" at bounding box center [539, 457] width 103 height 17
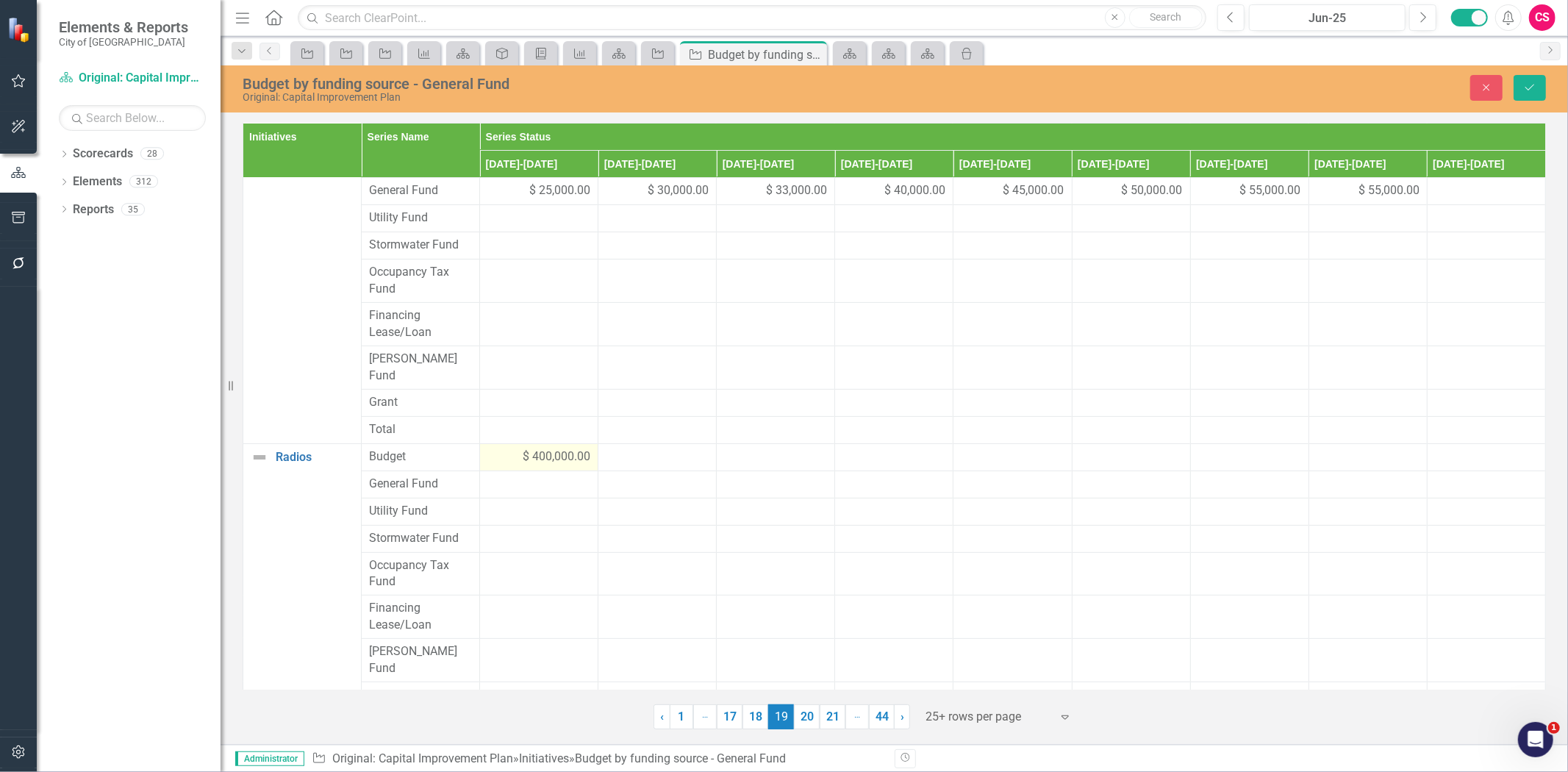
click at [495, 449] on div "$ 400,000.00" at bounding box center [539, 457] width 103 height 17
click at [502, 449] on div "$ 400,000.00" at bounding box center [539, 457] width 103 height 17
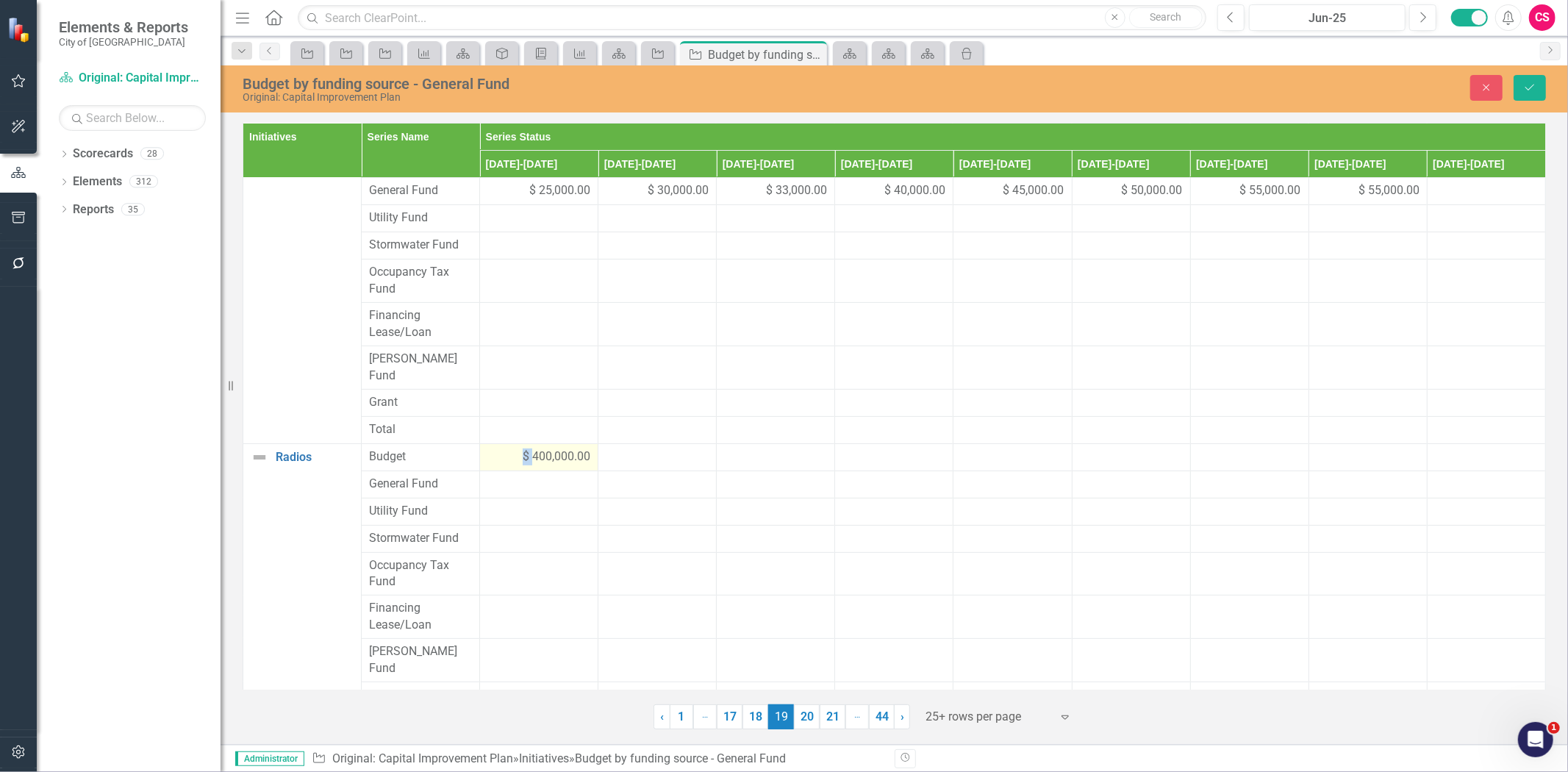
click at [565, 449] on span "$ 400,000.00" at bounding box center [556, 457] width 68 height 17
click at [674, 416] on td at bounding box center [657, 430] width 119 height 27
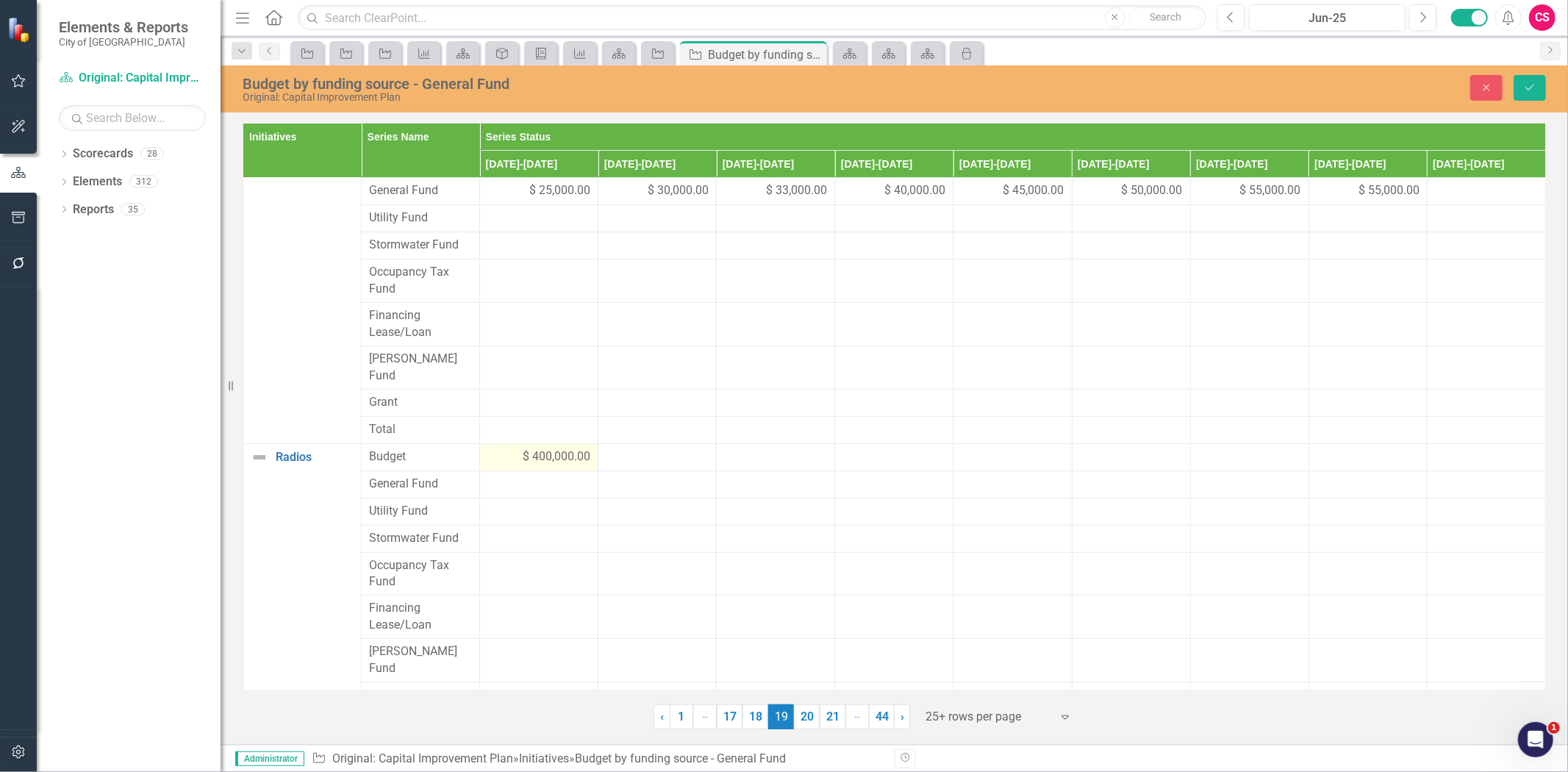
click at [493, 449] on div "$ 400,000.00" at bounding box center [539, 457] width 103 height 17
click at [503, 449] on input "400000" at bounding box center [539, 462] width 103 height 27
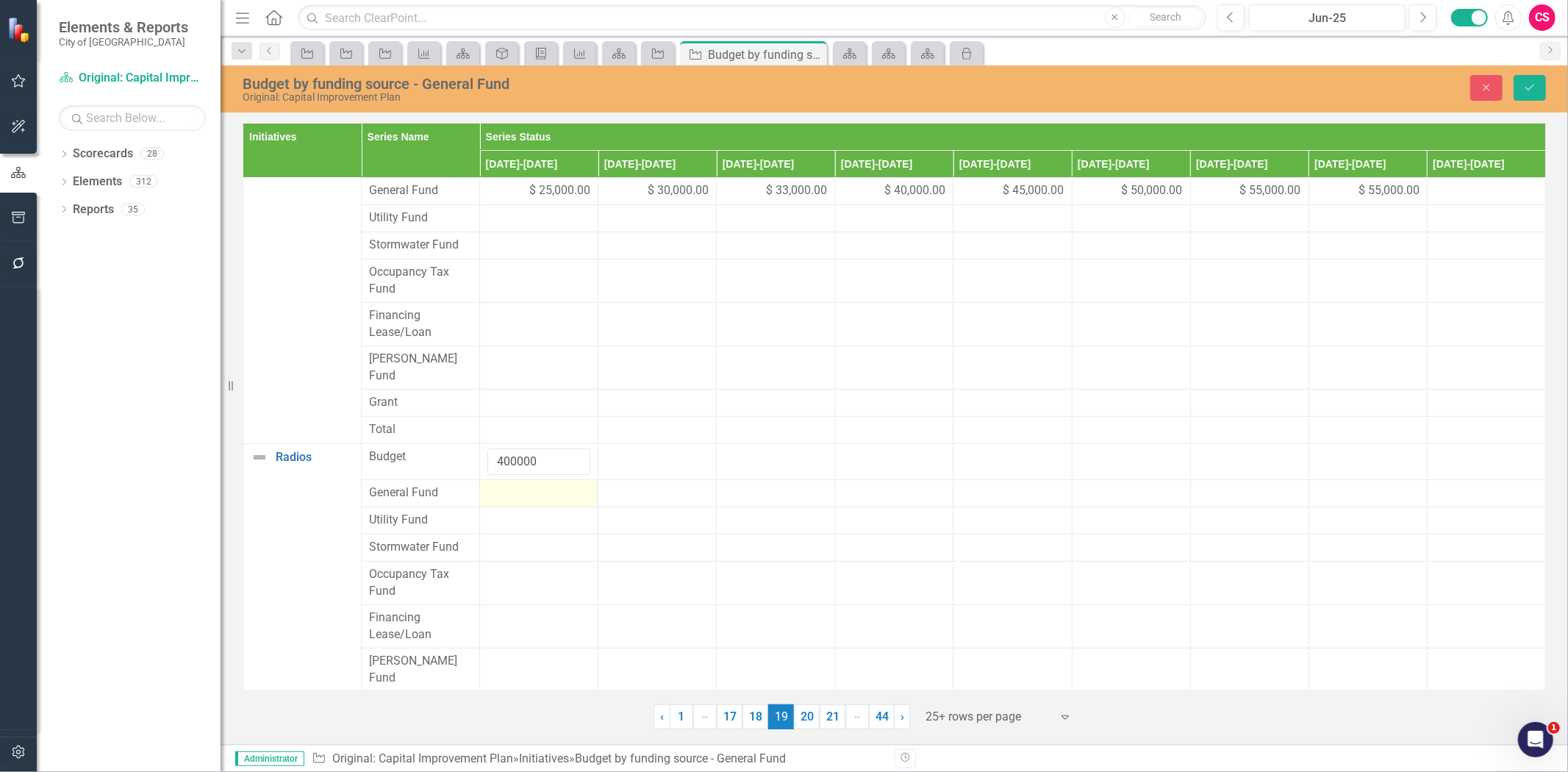
click at [520, 484] on div at bounding box center [539, 493] width 103 height 18
click at [520, 484] on input "number" at bounding box center [539, 498] width 103 height 27
paste input "400000"
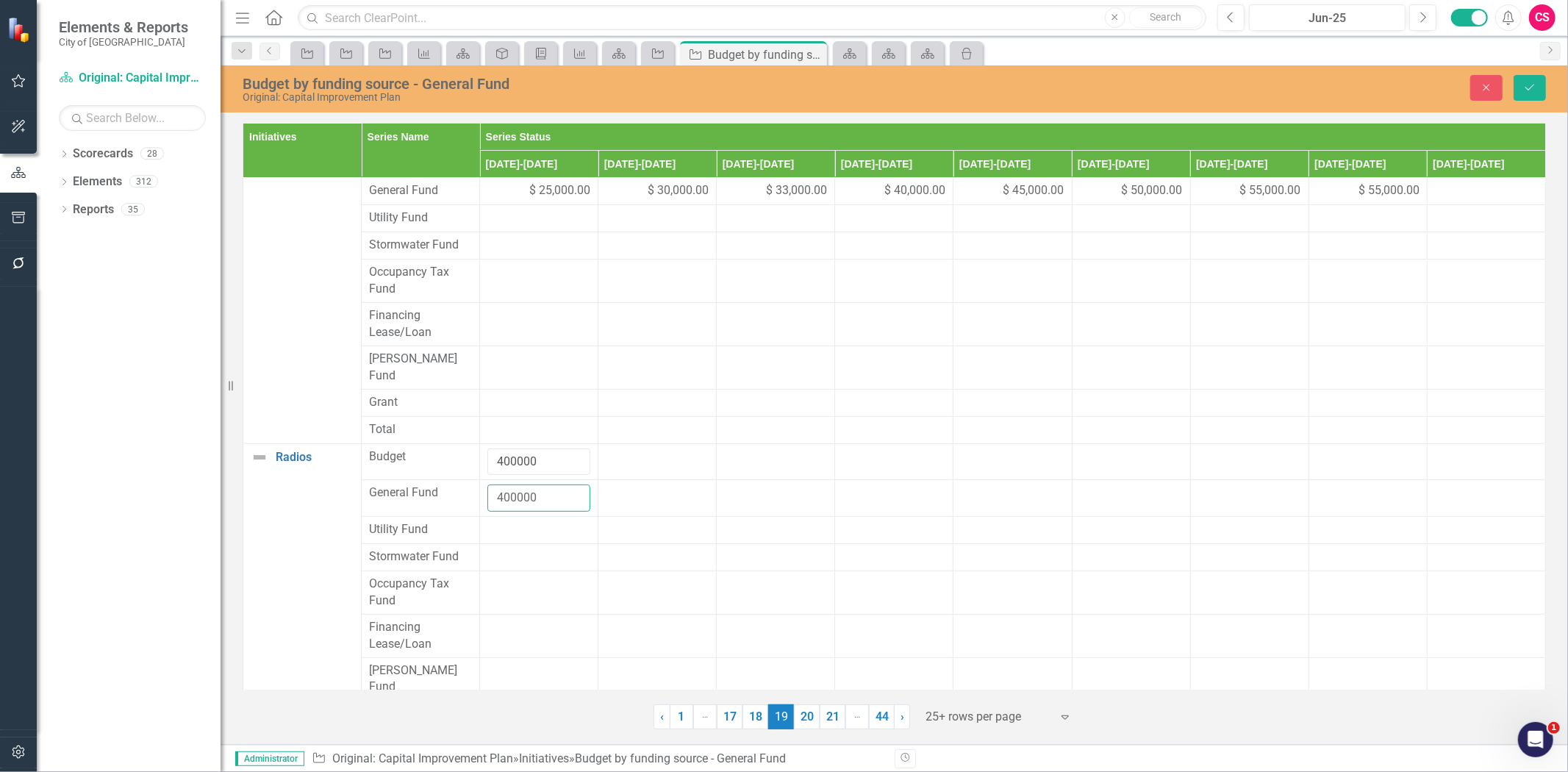
type input "400000"
click at [1520, 70] on div "Budget by funding source - General Fund Original: Capital Improvement Plan Clos…" at bounding box center [894, 89] width 1348 height 47
click at [1531, 84] on icon "Save" at bounding box center [1530, 87] width 13 height 10
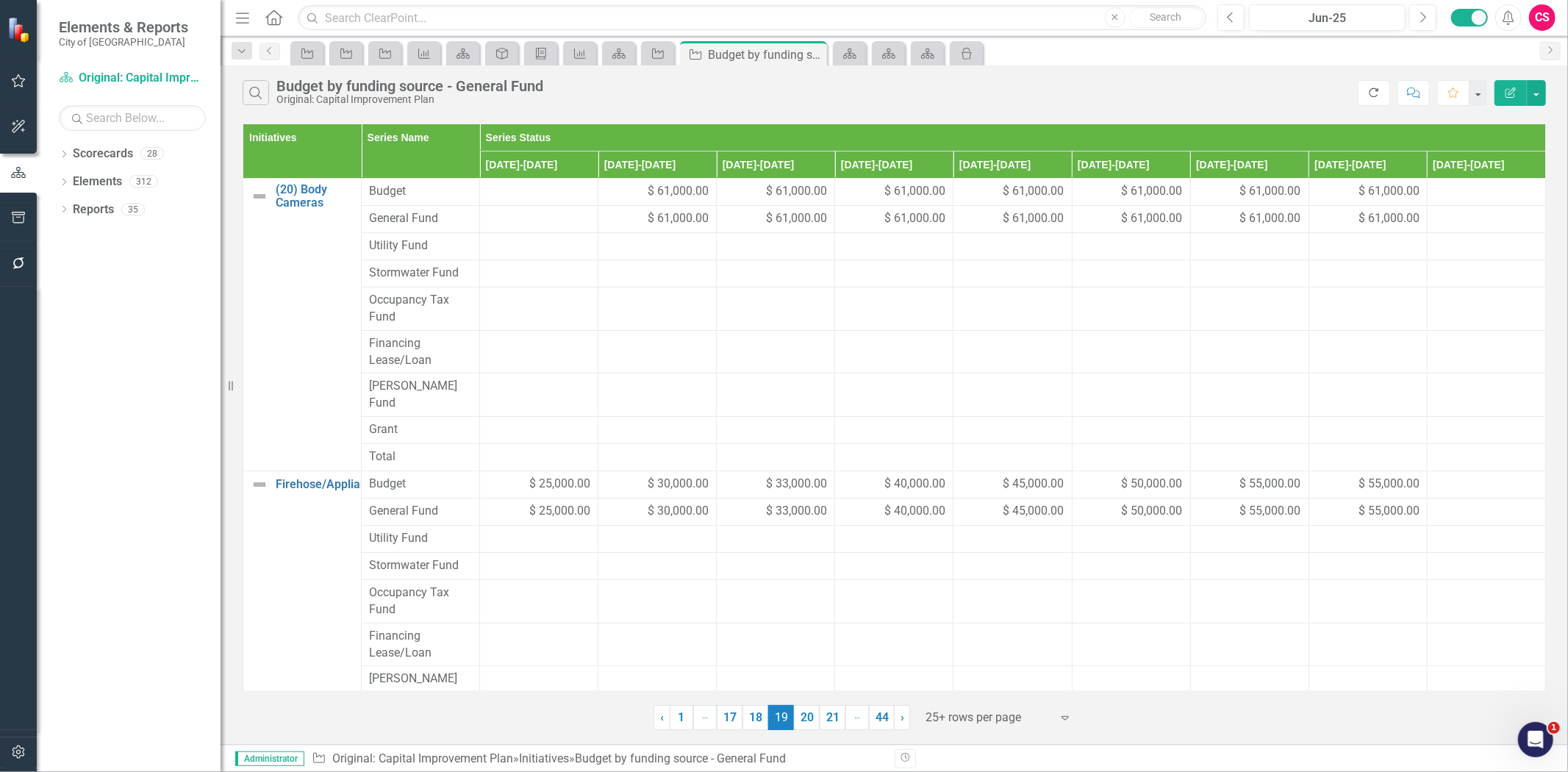
click at [1371, 84] on button "Refresh" at bounding box center [1374, 93] width 32 height 26
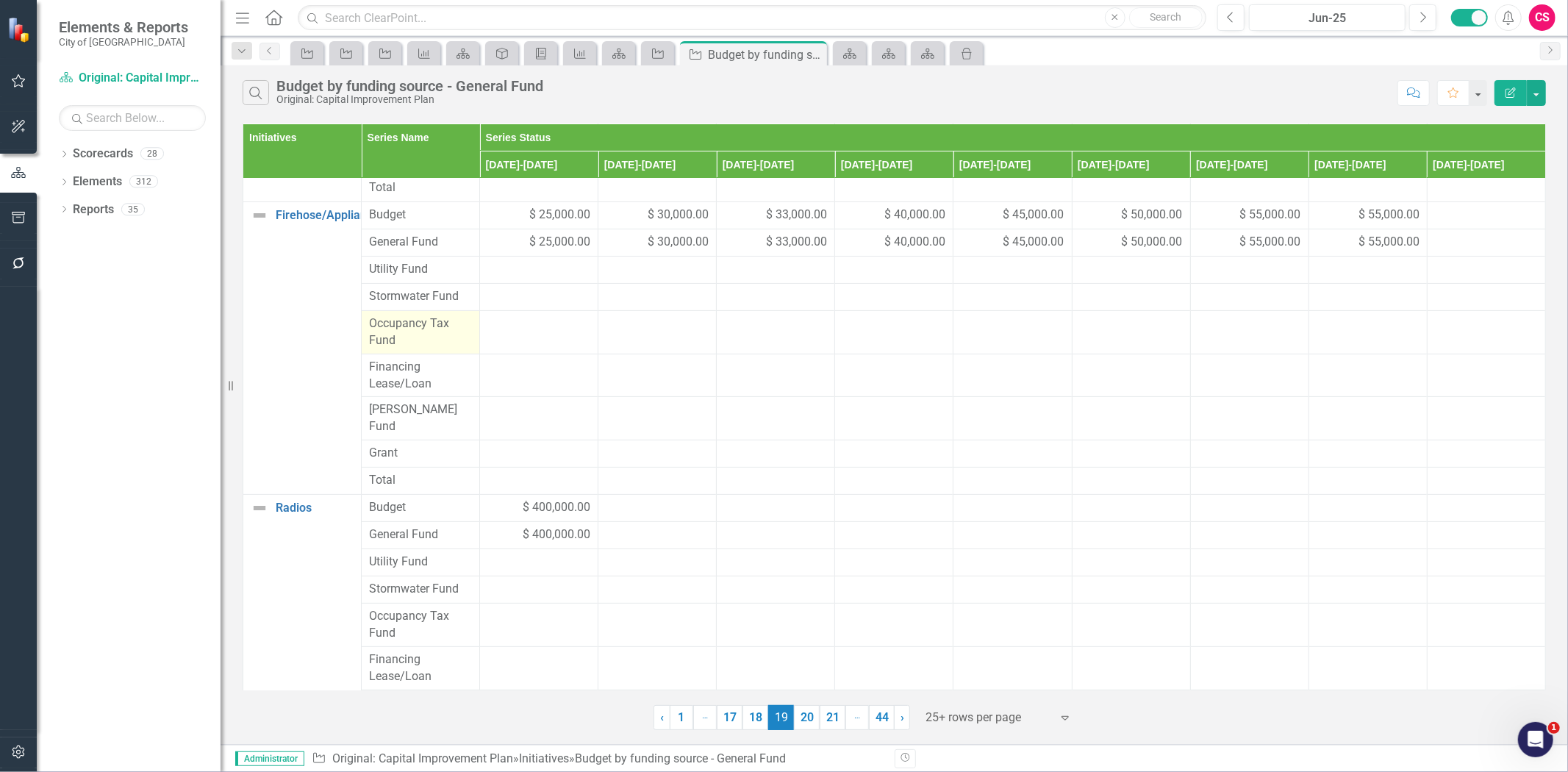
scroll to position [320, 0]
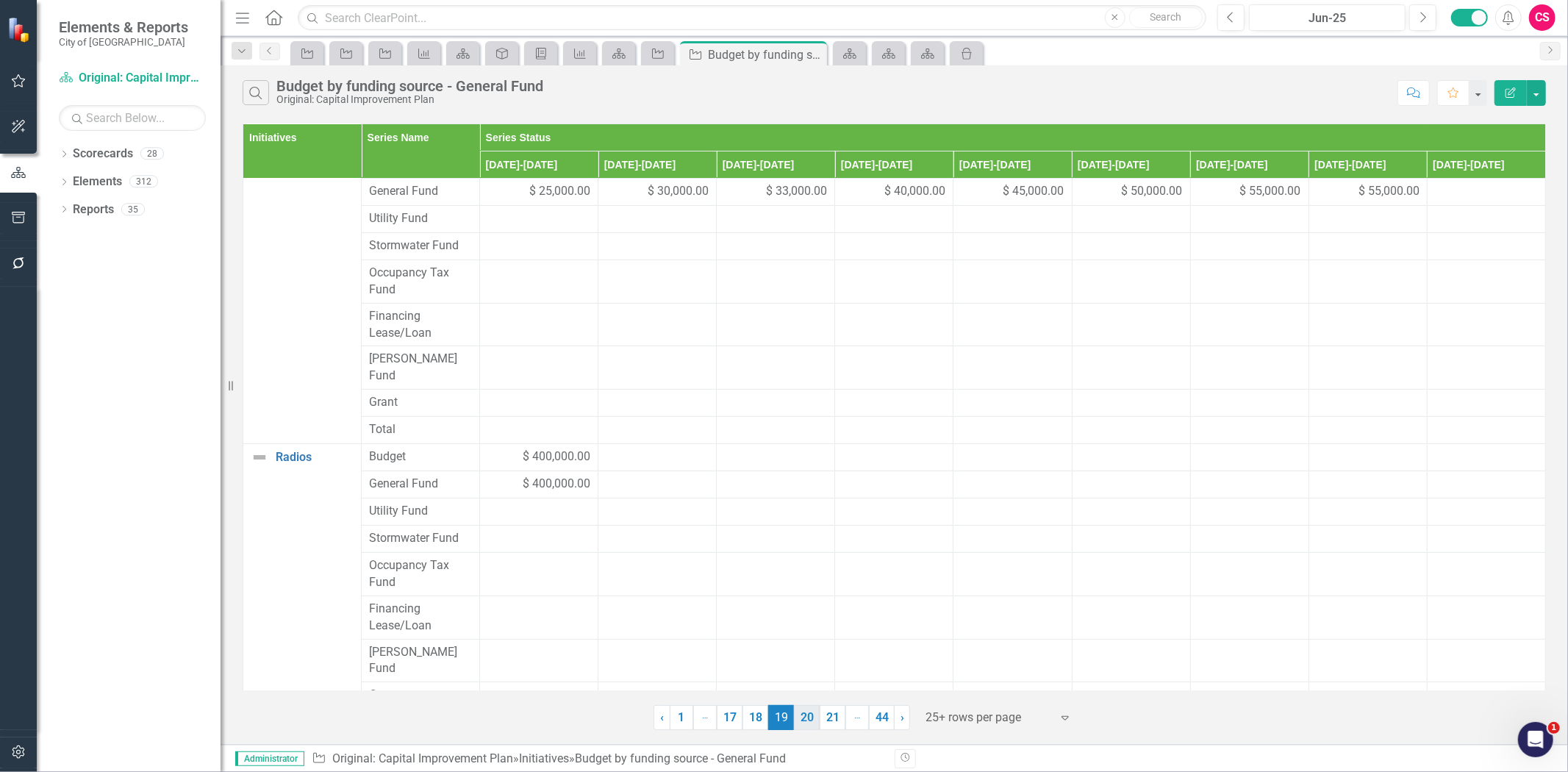
click at [802, 724] on link "20" at bounding box center [807, 718] width 26 height 25
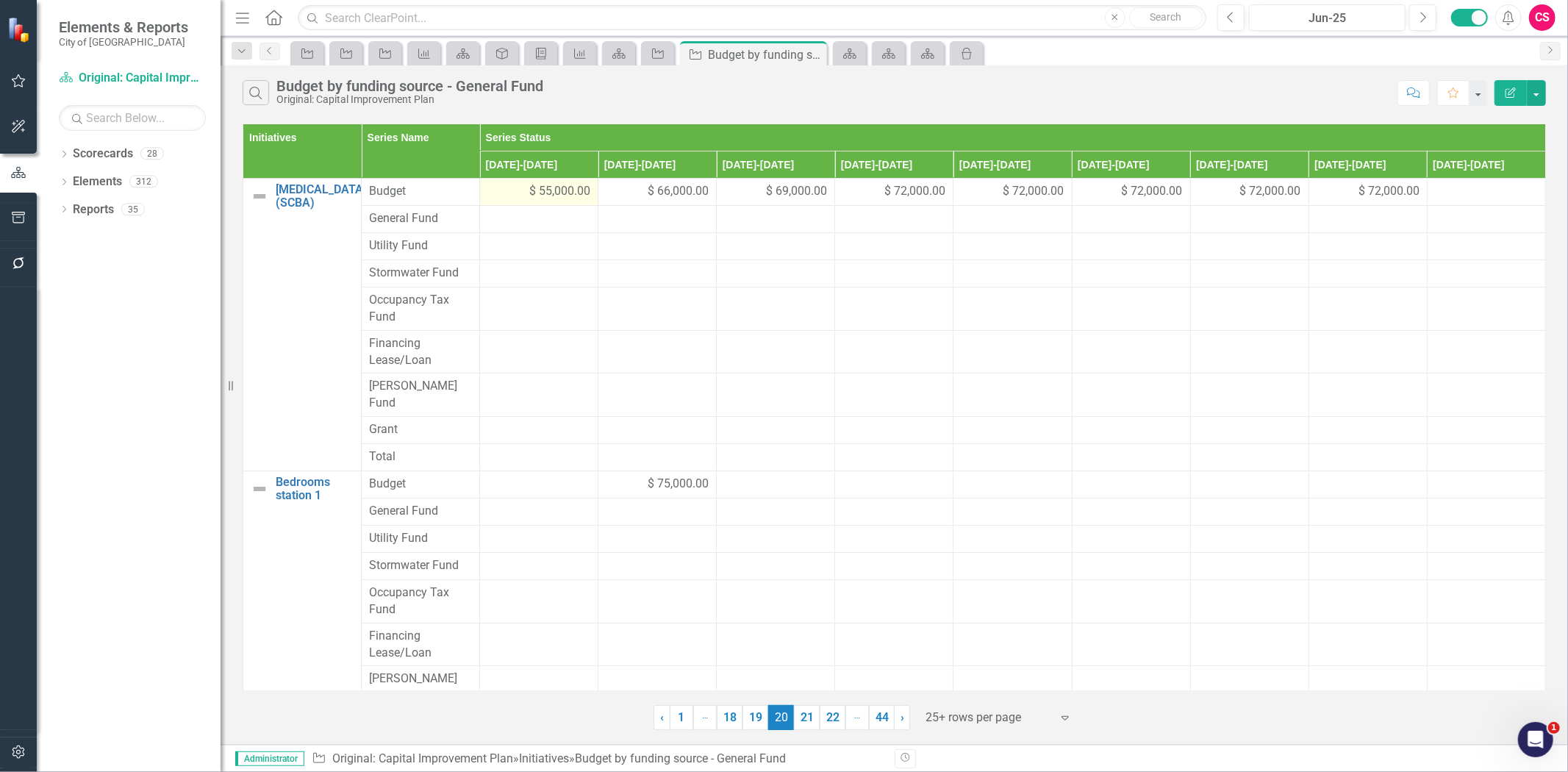
click at [511, 191] on div "$ 55,000.00" at bounding box center [539, 191] width 103 height 17
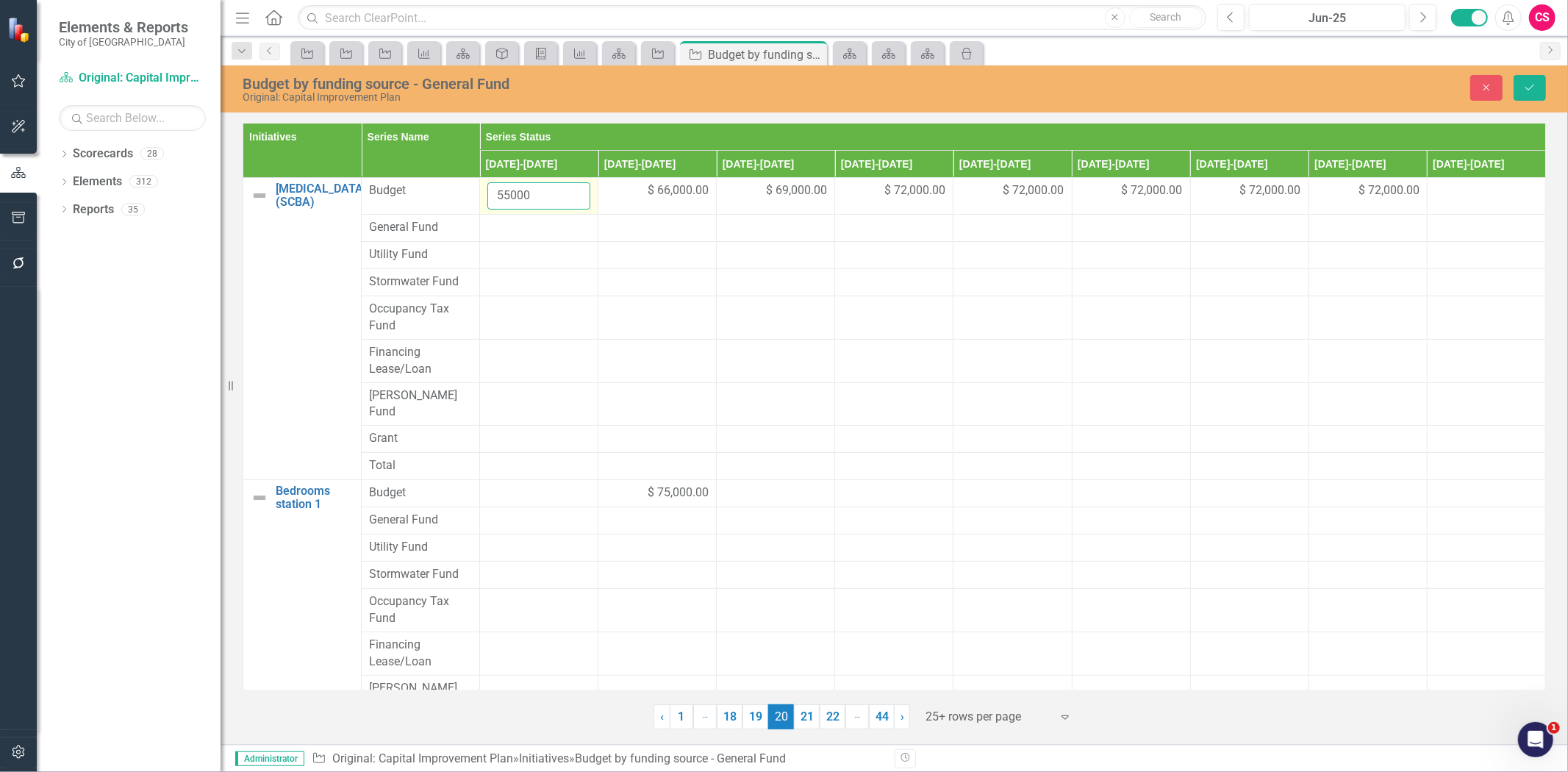
click at [515, 195] on input "55000" at bounding box center [539, 195] width 103 height 27
click at [523, 228] on div at bounding box center [539, 228] width 103 height 18
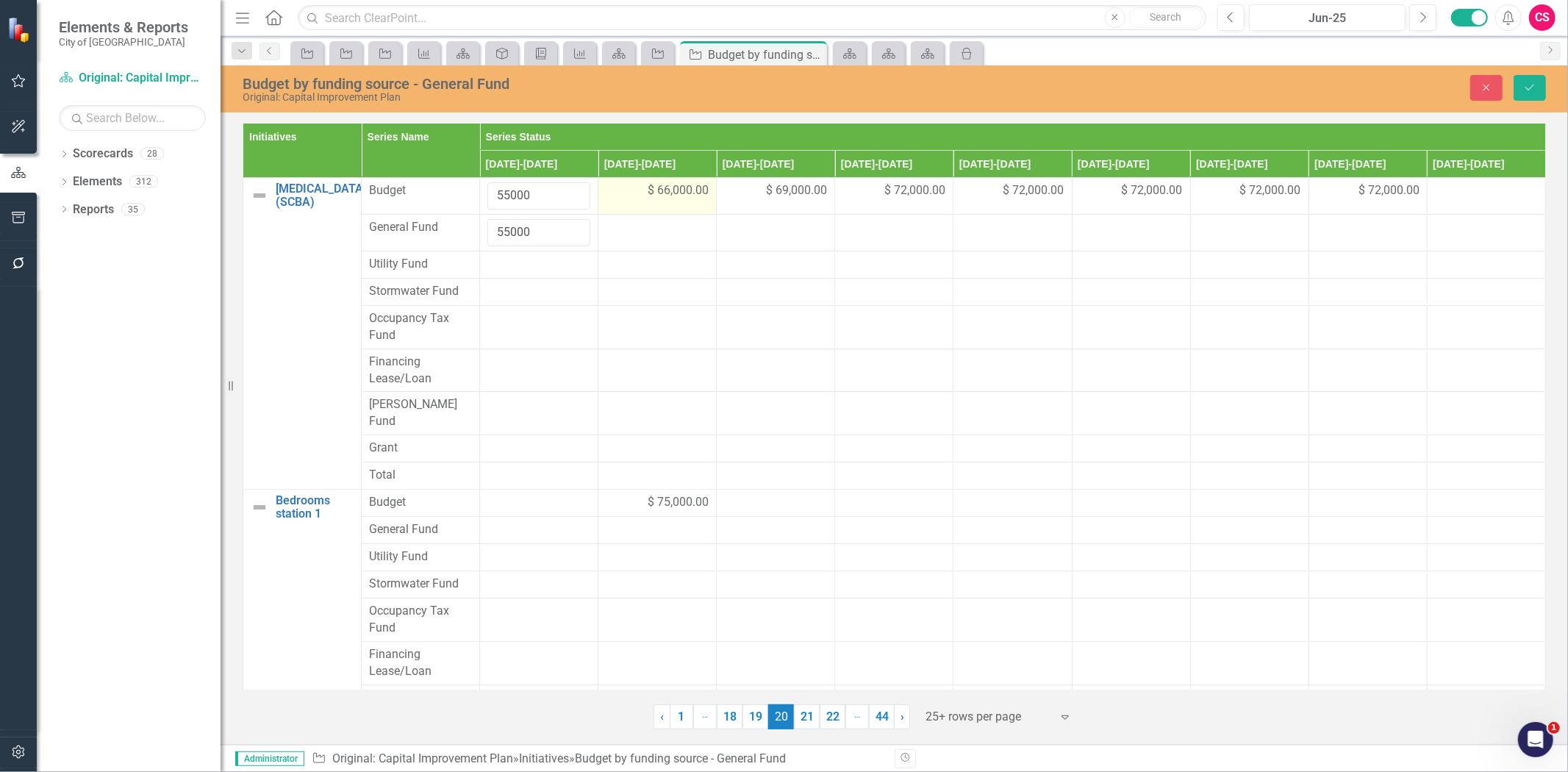
type input "55000"
click at [650, 195] on span "$ 66,000.00" at bounding box center [678, 191] width 61 height 17
click at [625, 195] on input "66000" at bounding box center [657, 195] width 103 height 27
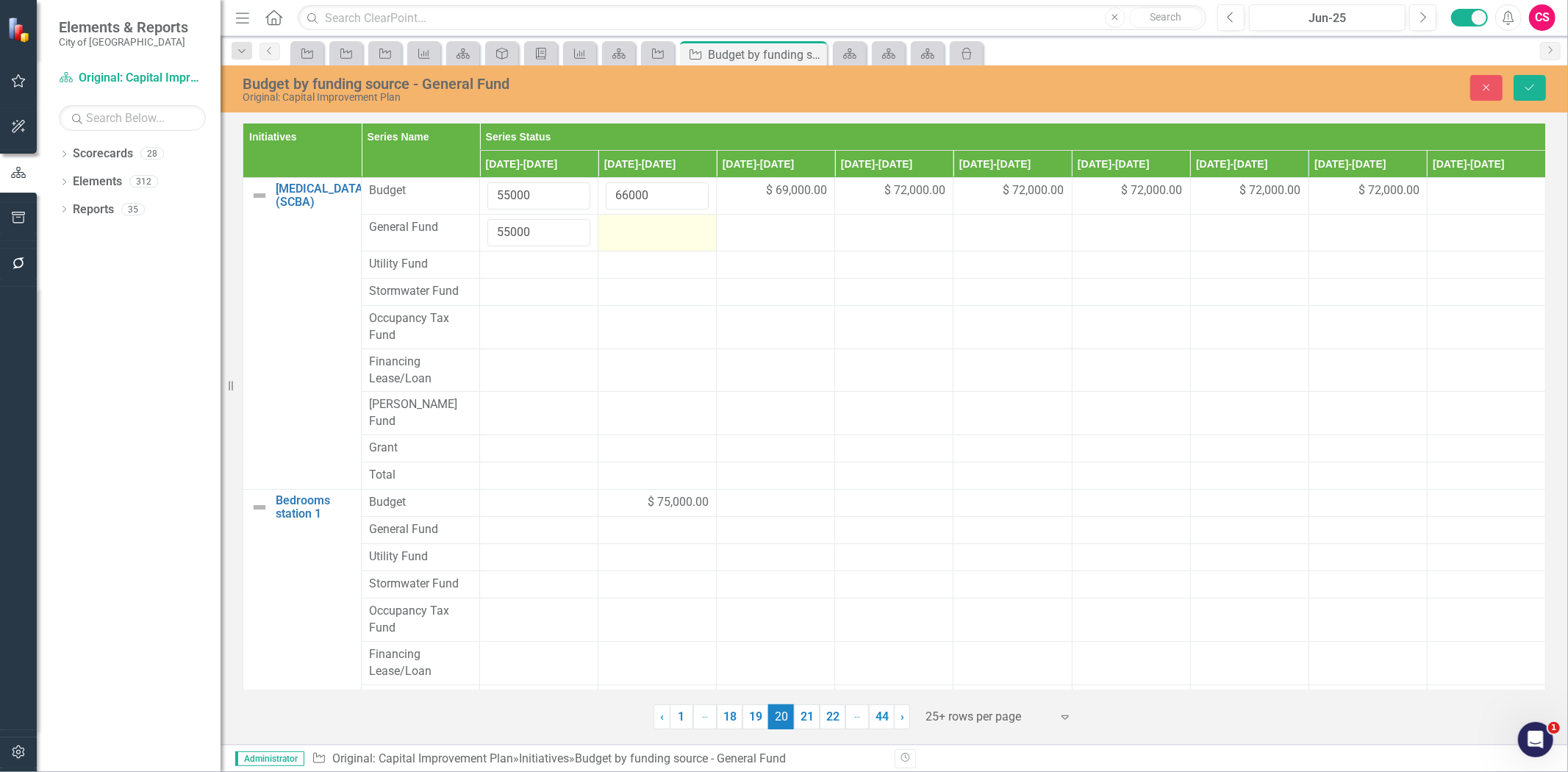
click at [642, 237] on div at bounding box center [657, 228] width 103 height 18
type input "66000"
click at [805, 189] on span "$ 69,000.00" at bounding box center [796, 191] width 61 height 17
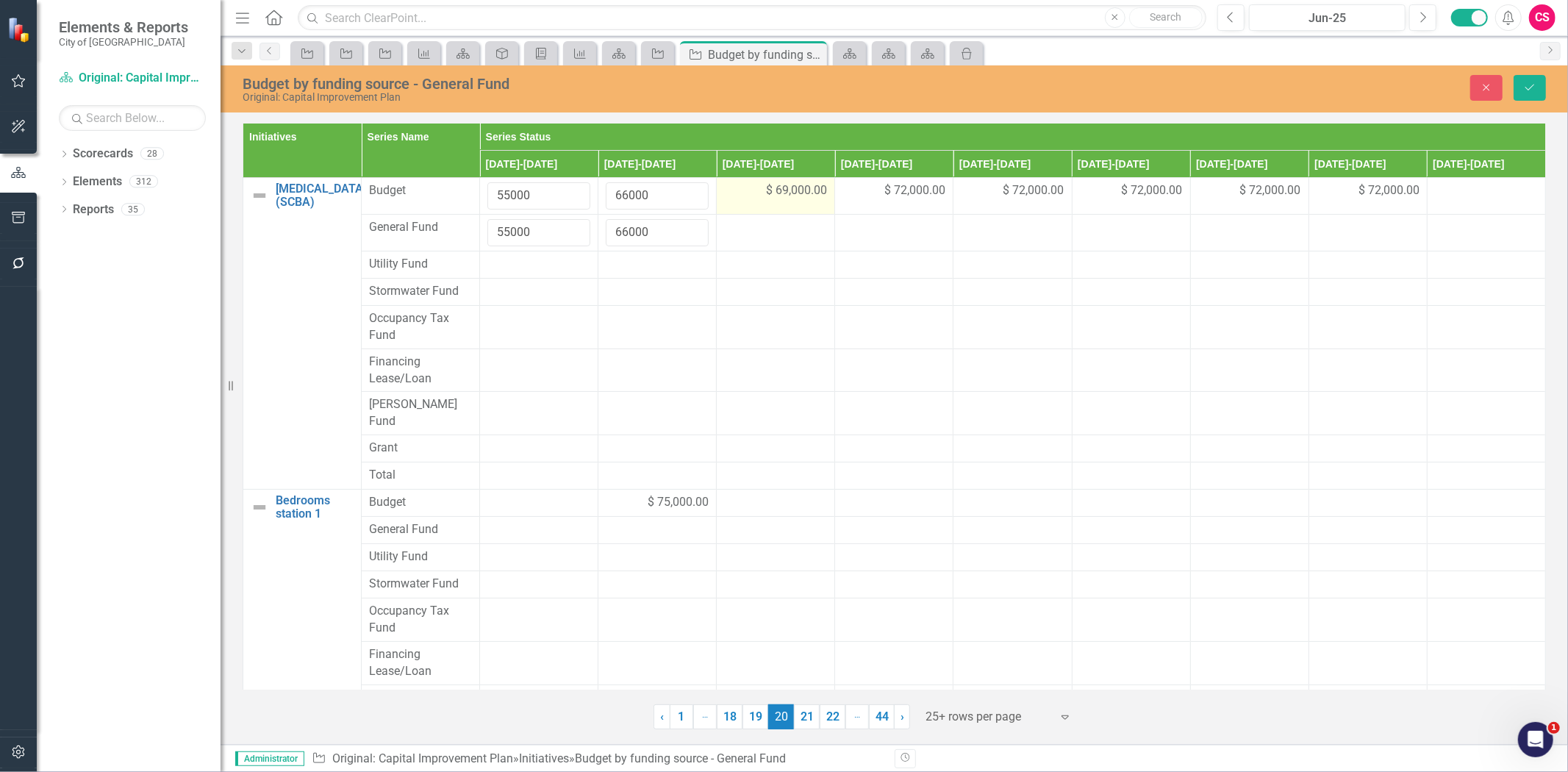
click at [805, 189] on span "$ 69,000.00" at bounding box center [796, 191] width 61 height 17
click at [784, 194] on input "69000" at bounding box center [775, 195] width 103 height 27
click at [750, 195] on input "69000" at bounding box center [775, 195] width 103 height 27
click at [762, 225] on div at bounding box center [775, 228] width 103 height 18
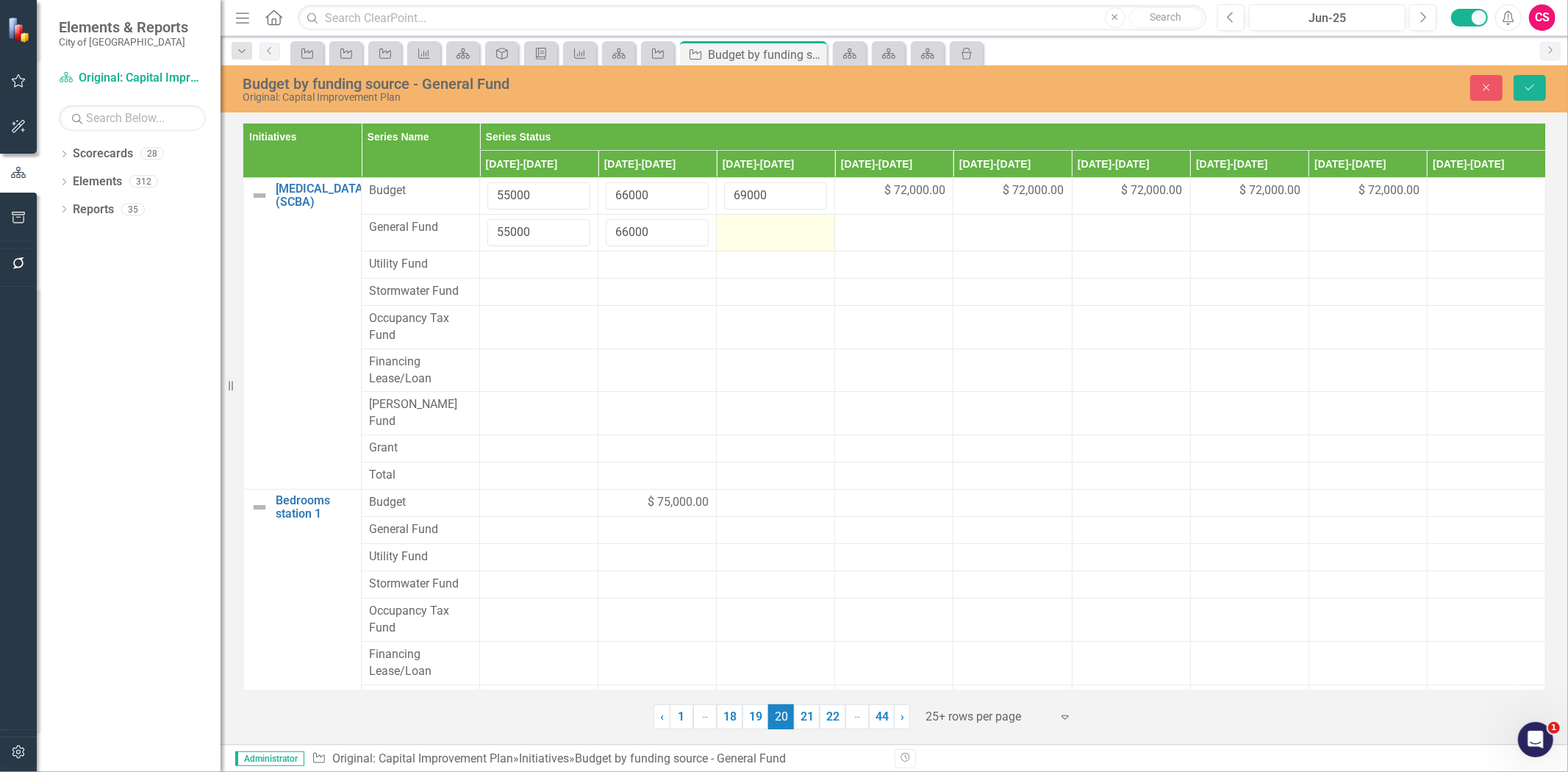
click at [762, 225] on div at bounding box center [775, 228] width 103 height 18
type input "69000"
click at [905, 196] on span "$ 72,000.00" at bounding box center [914, 191] width 61 height 17
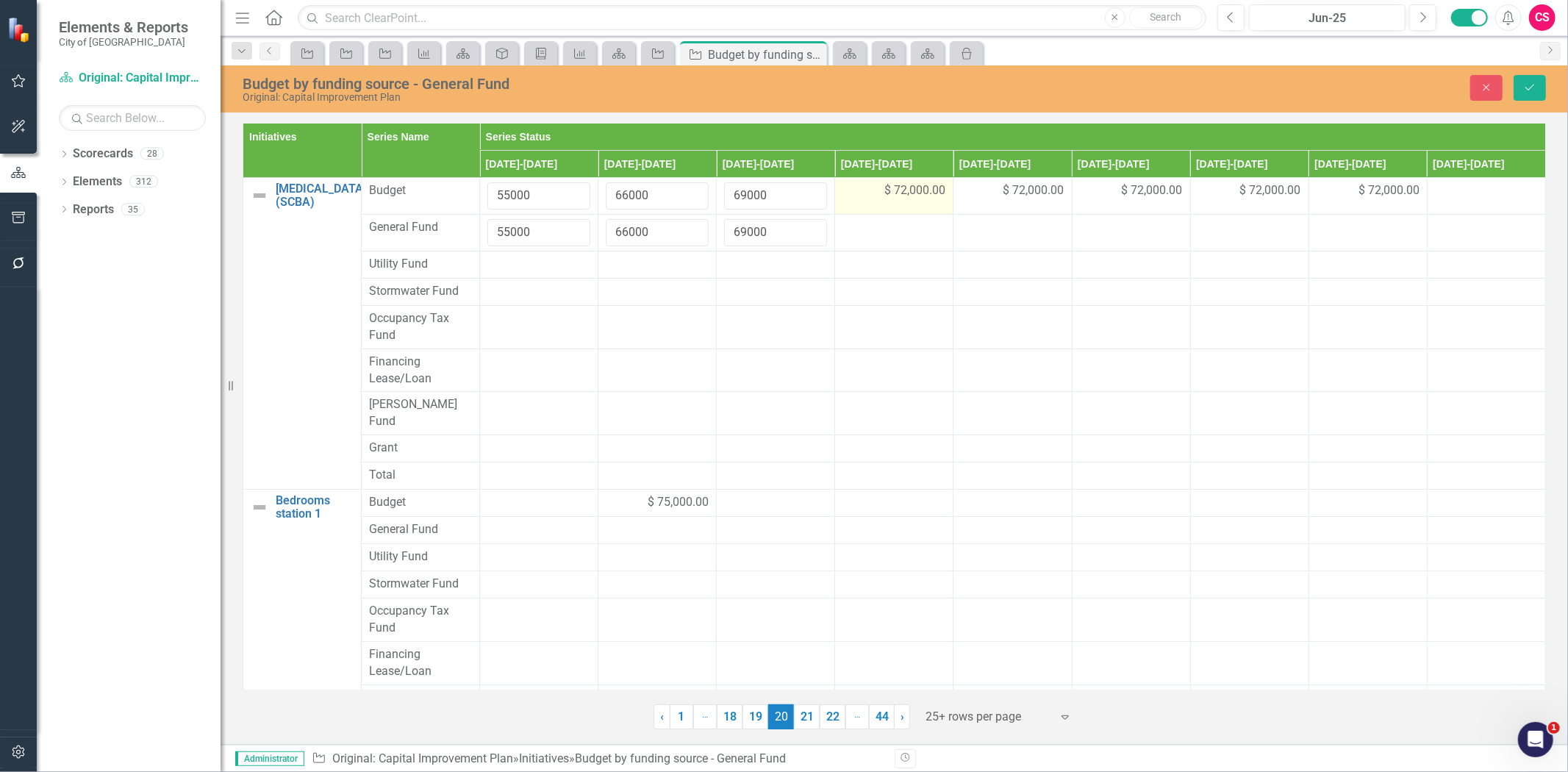
click at [905, 196] on span "$ 72,000.00" at bounding box center [914, 191] width 61 height 17
click at [866, 195] on input "72000" at bounding box center [894, 195] width 103 height 27
click at [872, 223] on div at bounding box center [894, 228] width 103 height 18
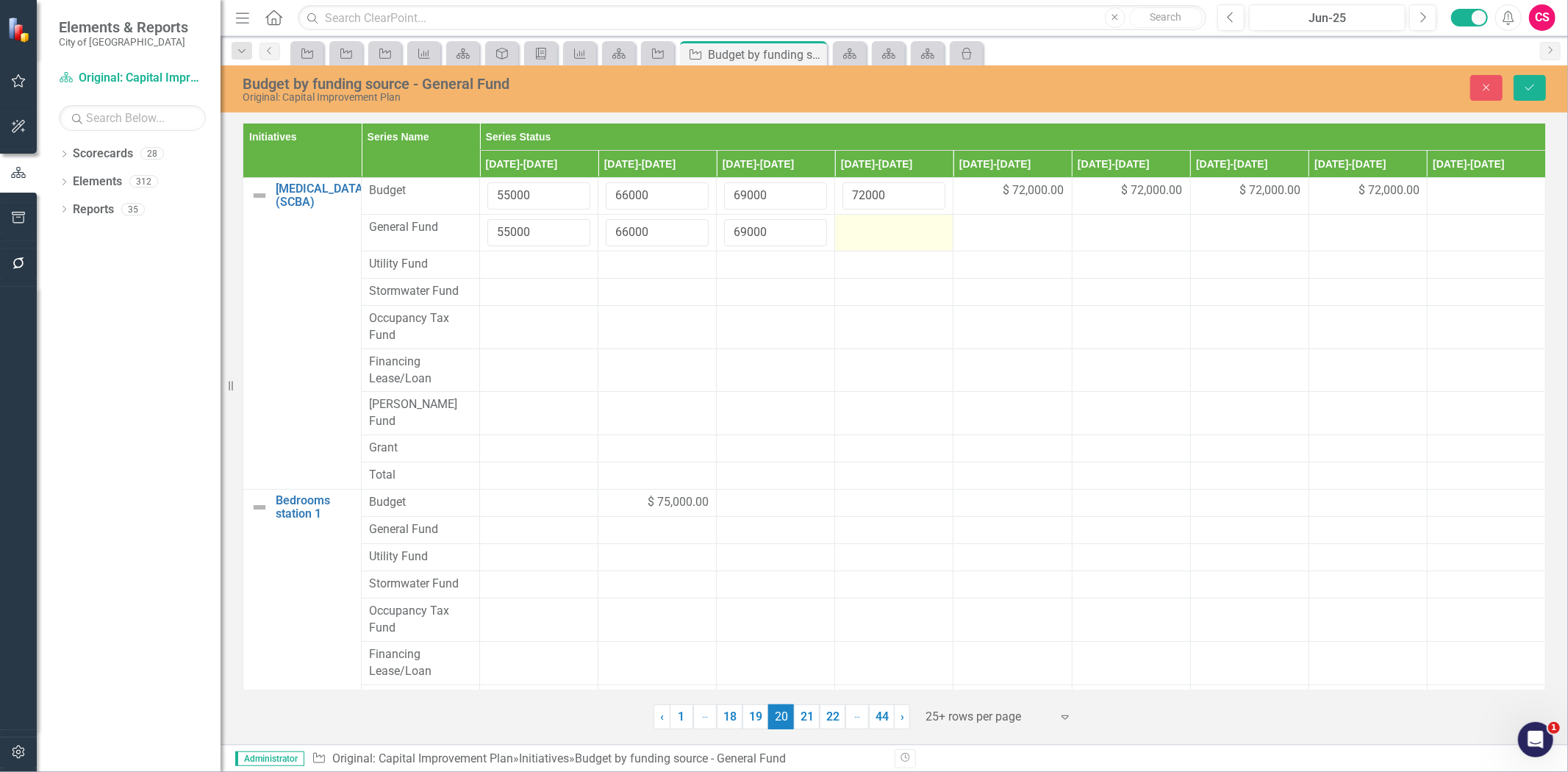
click at [872, 223] on div at bounding box center [894, 228] width 103 height 18
click at [872, 226] on input "number" at bounding box center [894, 233] width 103 height 27
paste input "72000"
type input "72000"
click at [1027, 188] on span "$ 72,000.00" at bounding box center [1034, 191] width 61 height 17
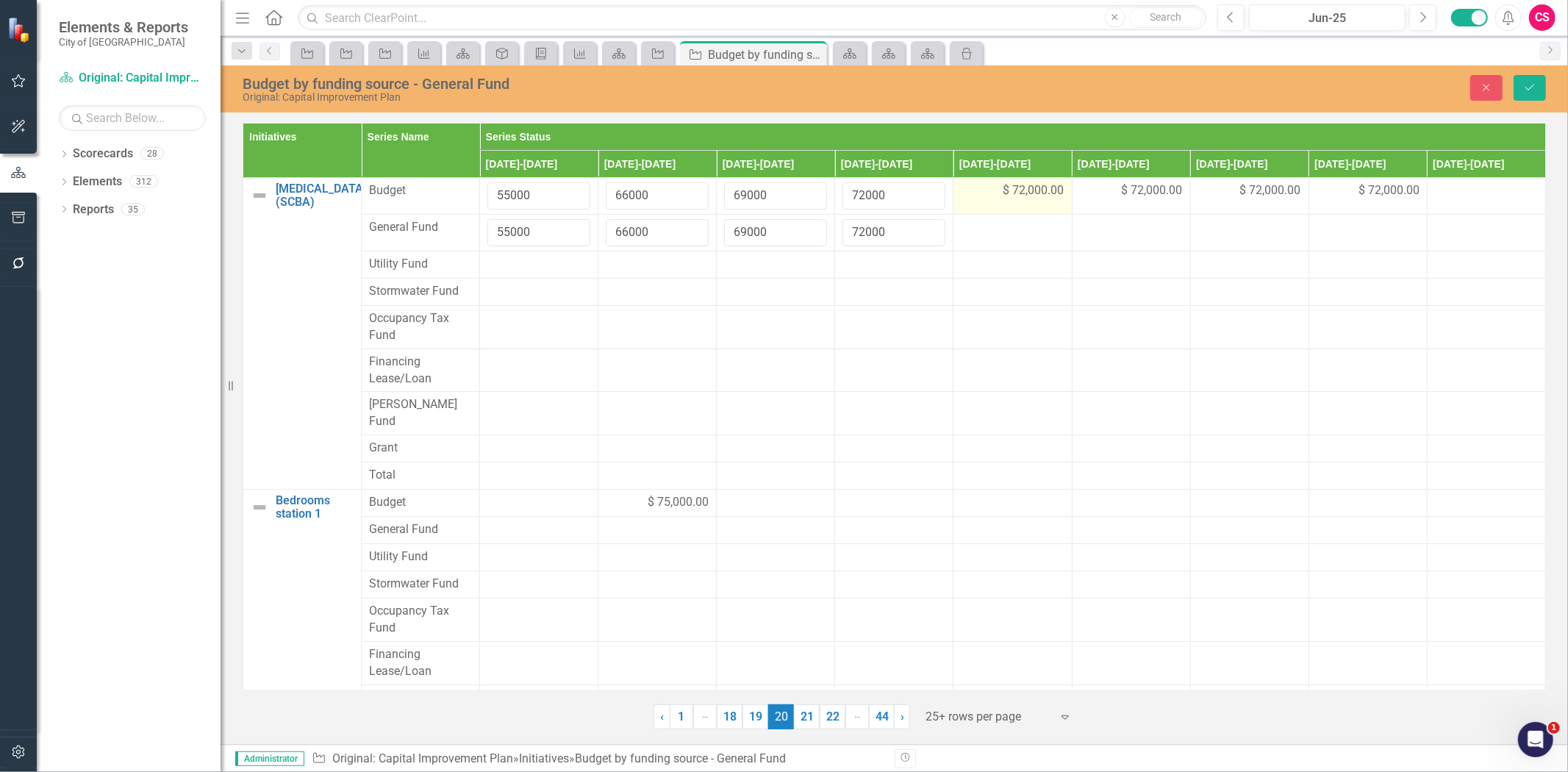
click at [1027, 188] on span "$ 72,000.00" at bounding box center [1034, 191] width 61 height 17
click at [978, 195] on input "72000" at bounding box center [1012, 195] width 103 height 27
copy span "$ 72,000.00"
click at [979, 231] on div at bounding box center [1012, 228] width 103 height 18
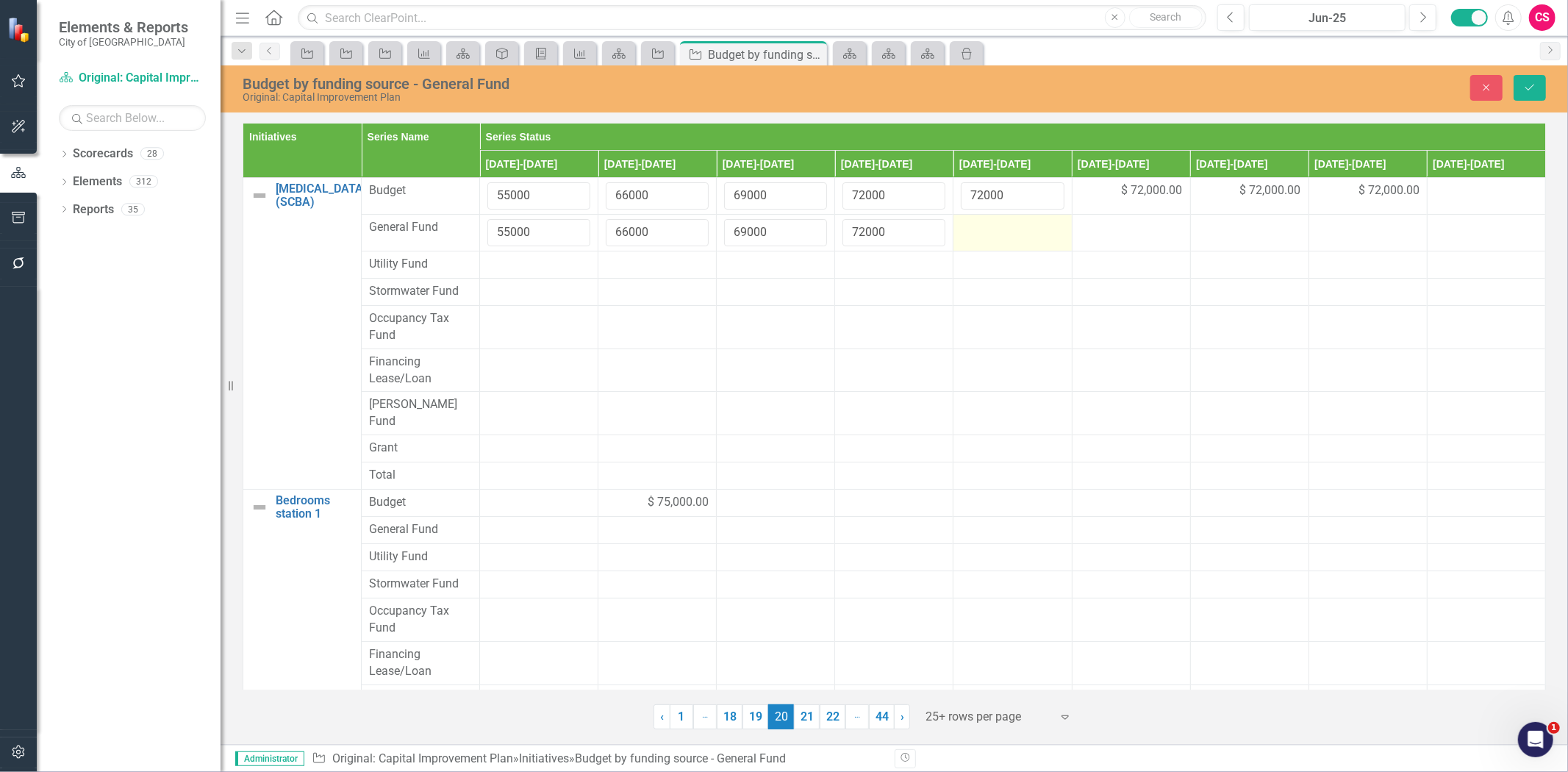
click at [981, 231] on div at bounding box center [1012, 228] width 103 height 18
click at [981, 231] on input "number" at bounding box center [1012, 233] width 103 height 27
type input "72000"
click at [1145, 195] on span "$ 72,000.00" at bounding box center [1153, 191] width 61 height 17
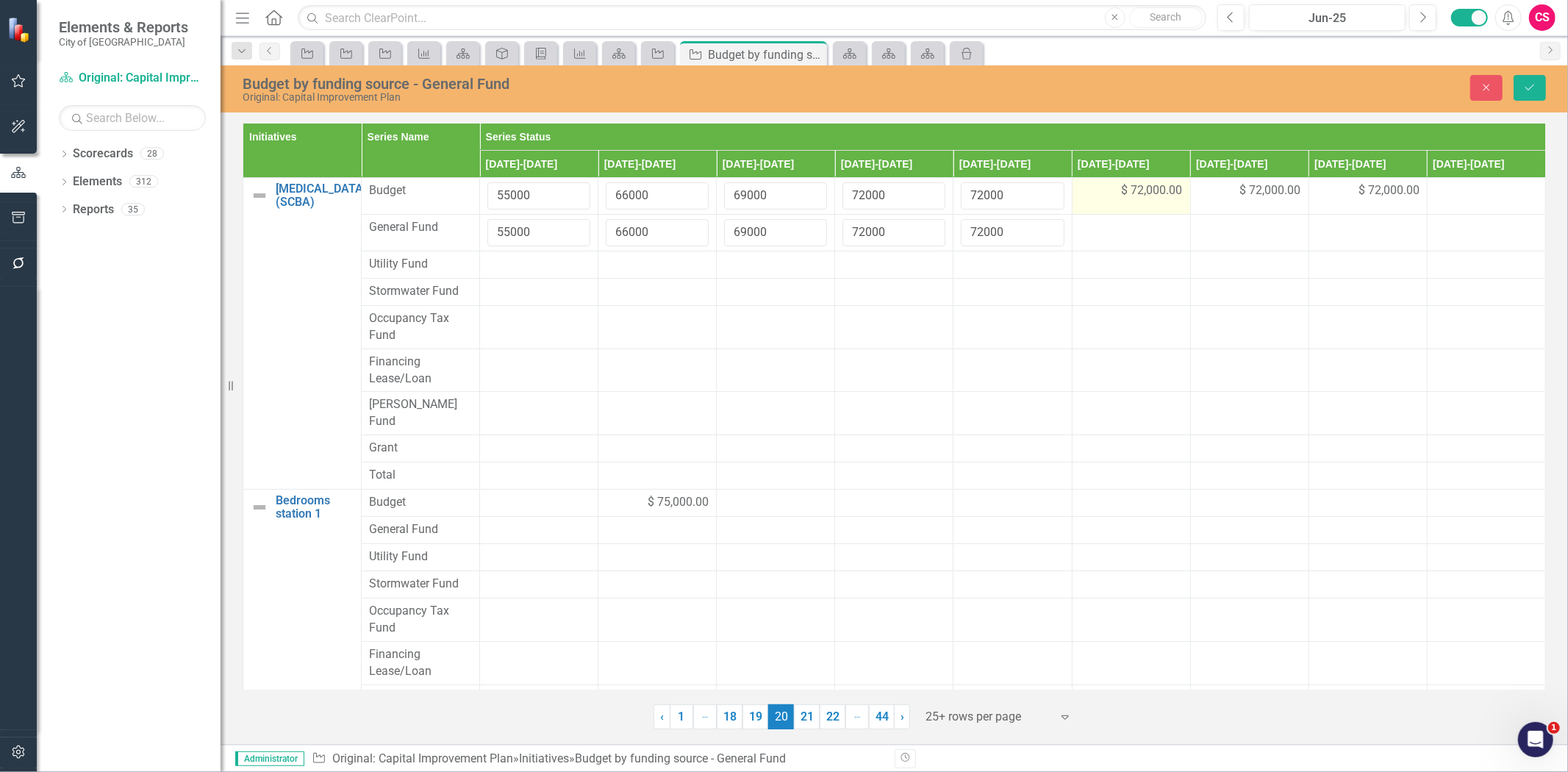
click at [1145, 195] on span "$ 72,000.00" at bounding box center [1153, 191] width 61 height 17
click at [1125, 234] on div at bounding box center [1131, 228] width 103 height 18
type input "72000"
click at [1249, 234] on div at bounding box center [1249, 228] width 103 height 18
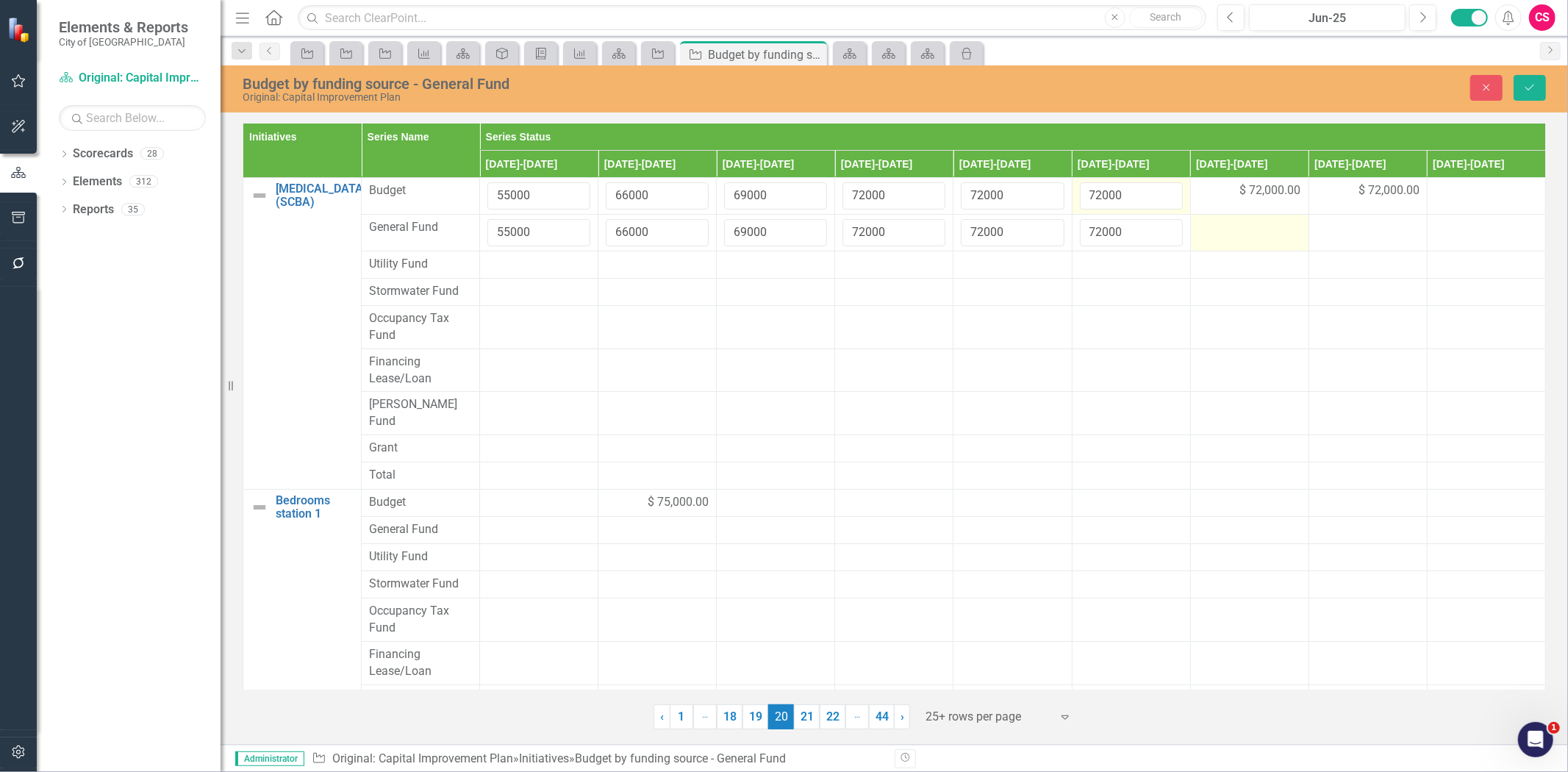
click at [1249, 234] on div at bounding box center [1249, 228] width 103 height 18
type input "72000"
click at [1329, 235] on div at bounding box center [1368, 228] width 103 height 18
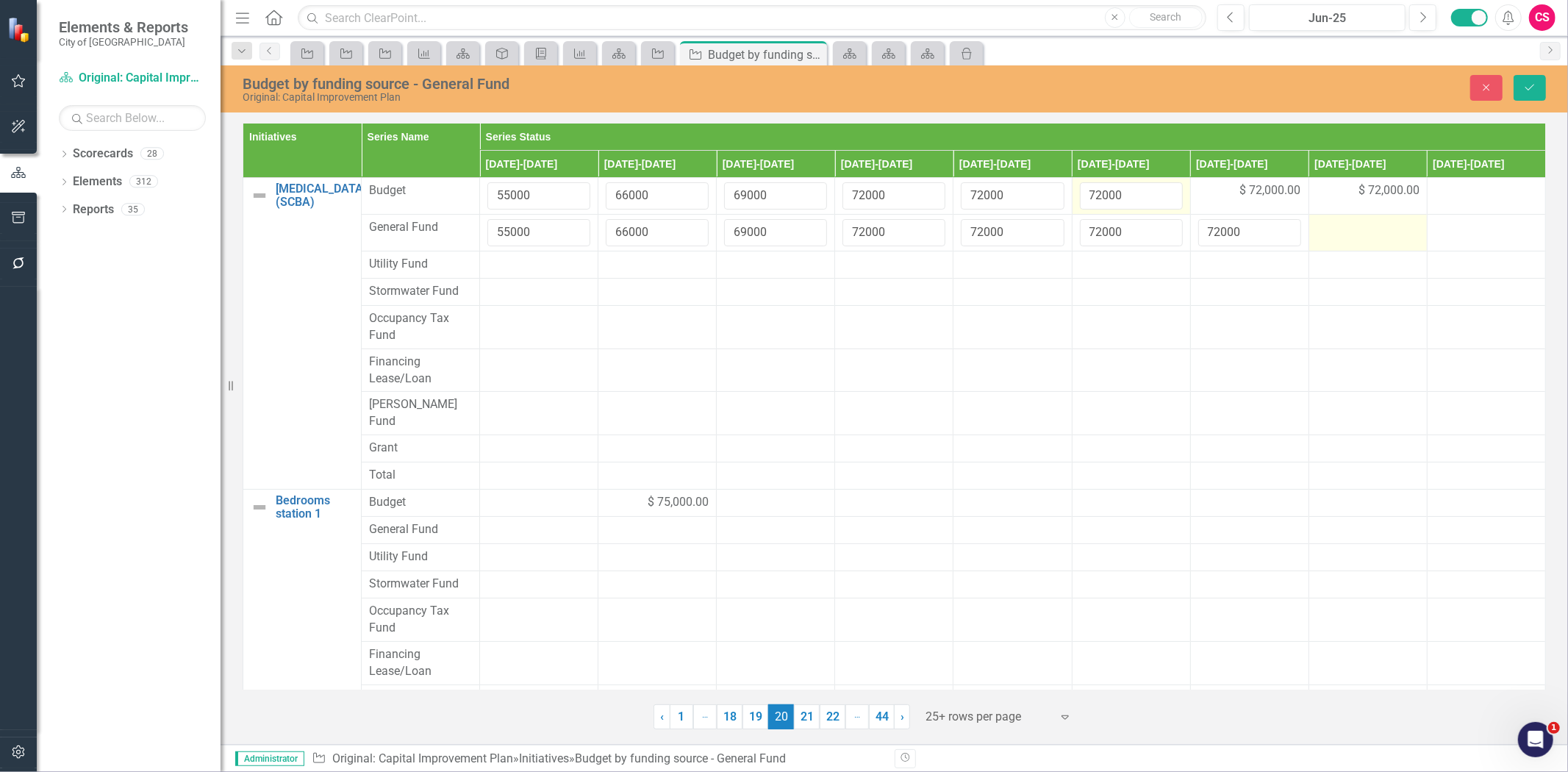
click at [1329, 235] on div at bounding box center [1368, 228] width 103 height 18
type input "72000"
click at [615, 495] on div "$ 75,000.00" at bounding box center [657, 503] width 103 height 17
click at [616, 495] on div "$ 75,000.00" at bounding box center [657, 503] width 103 height 17
click at [616, 495] on input "75000" at bounding box center [657, 508] width 103 height 27
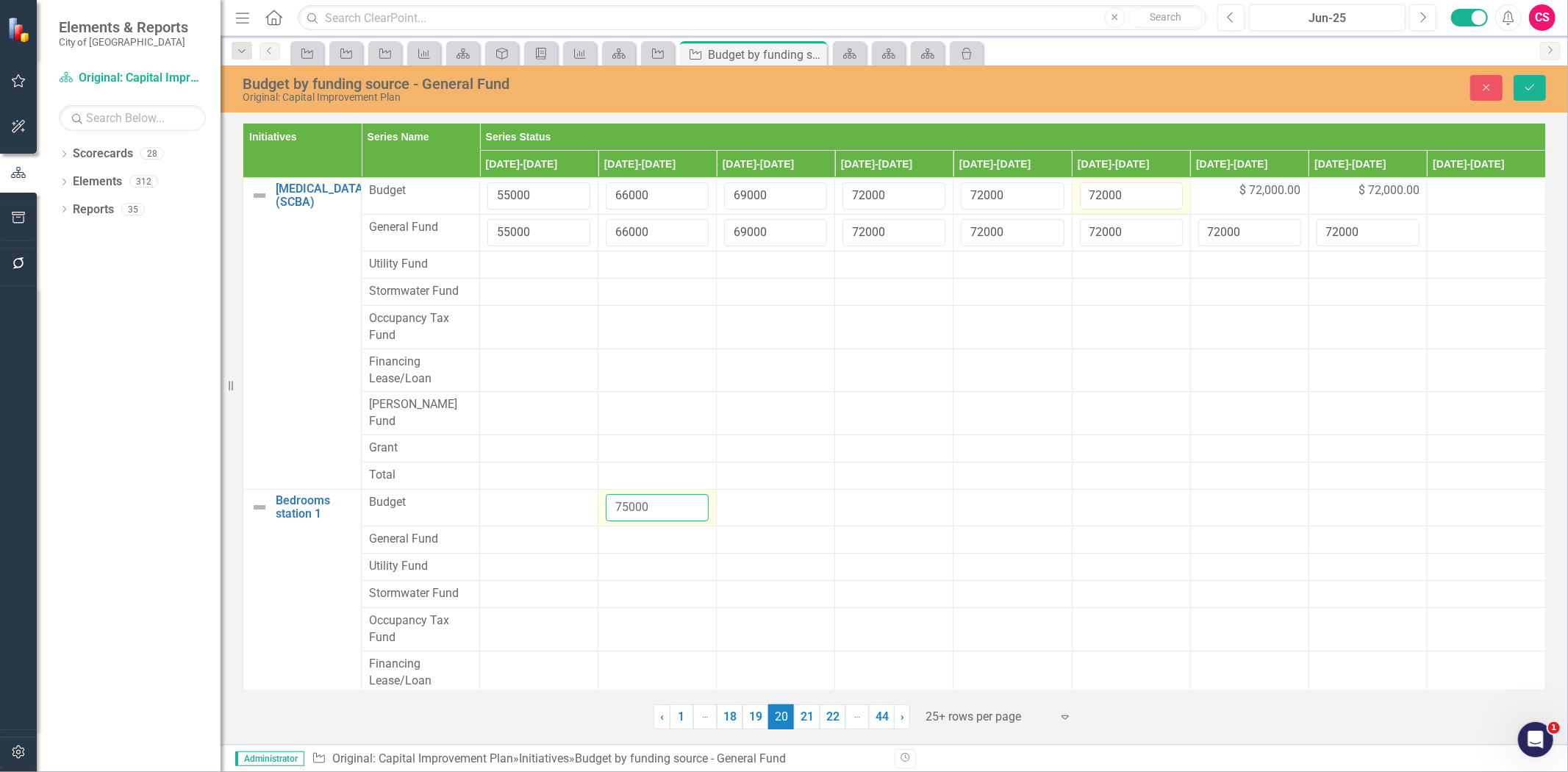
click at [616, 495] on input "75000" at bounding box center [657, 508] width 103 height 27
click at [636, 531] on div at bounding box center [657, 540] width 103 height 18
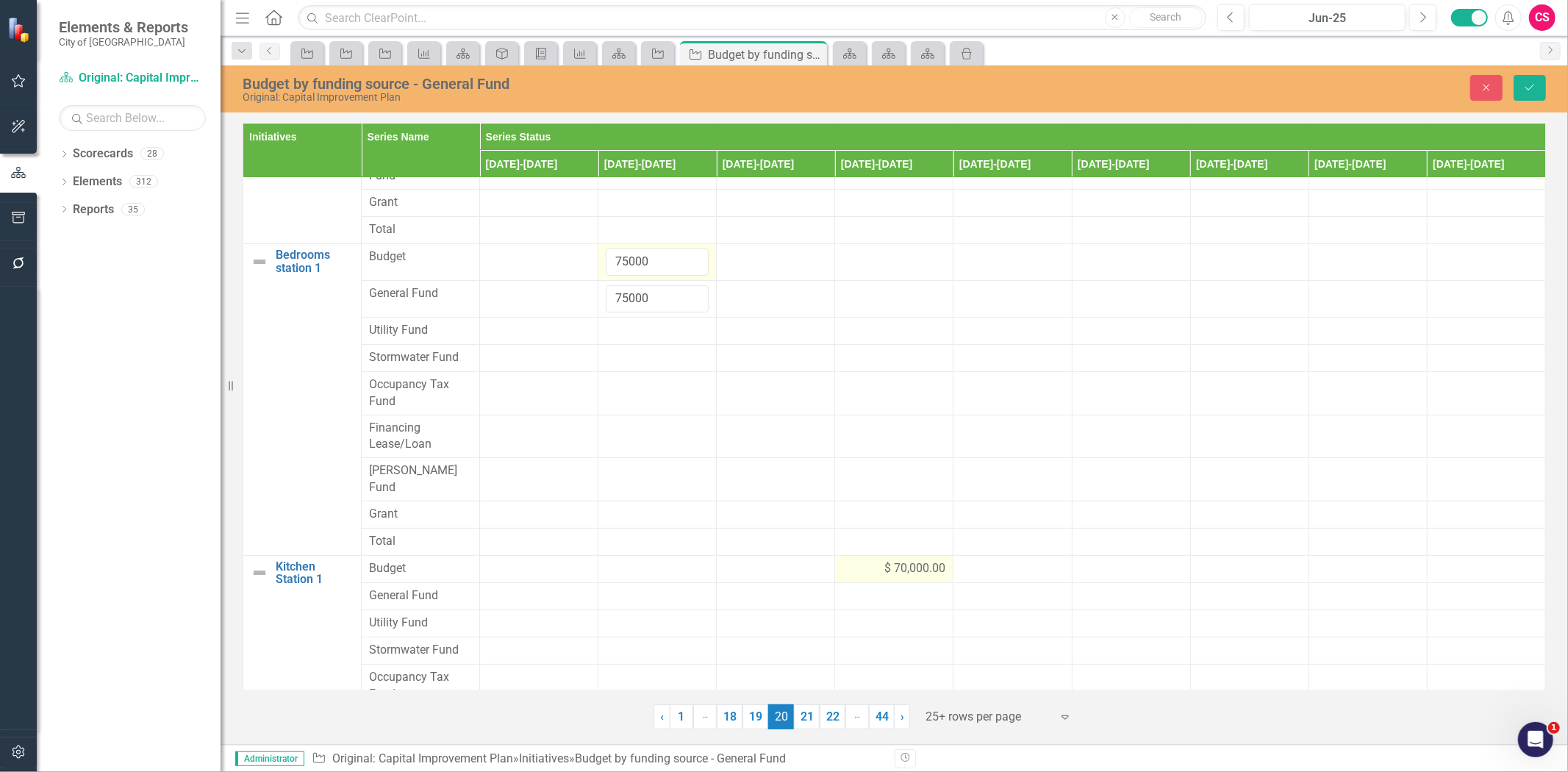
scroll to position [358, 0]
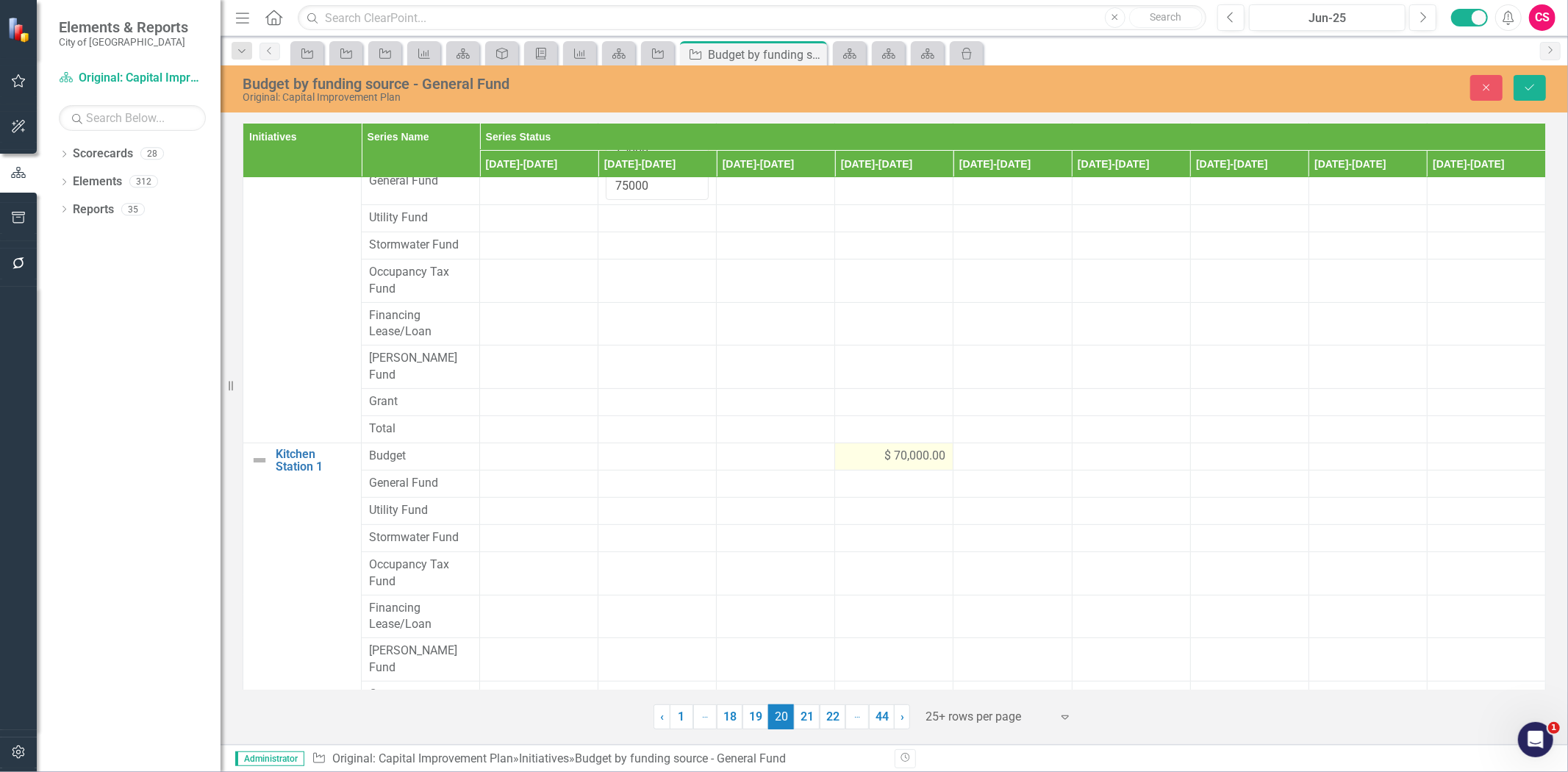
type input "75000"
click at [850, 448] on div "$ 70,000.00" at bounding box center [894, 456] width 103 height 17
click at [849, 448] on div "$ 70,000.00" at bounding box center [894, 456] width 103 height 17
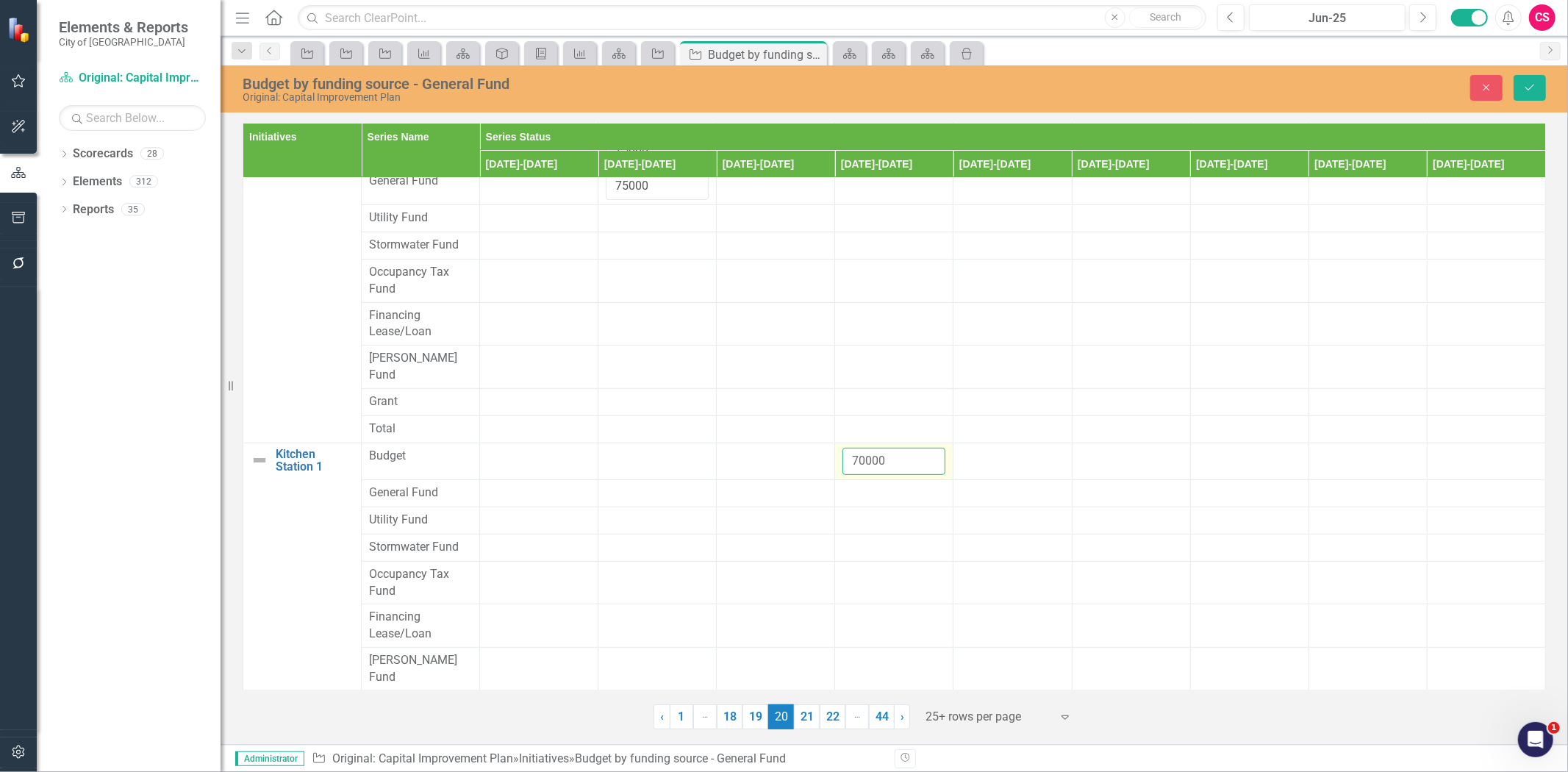
click at [849, 448] on input "70000" at bounding box center [894, 461] width 103 height 27
click at [861, 484] on div at bounding box center [894, 493] width 103 height 18
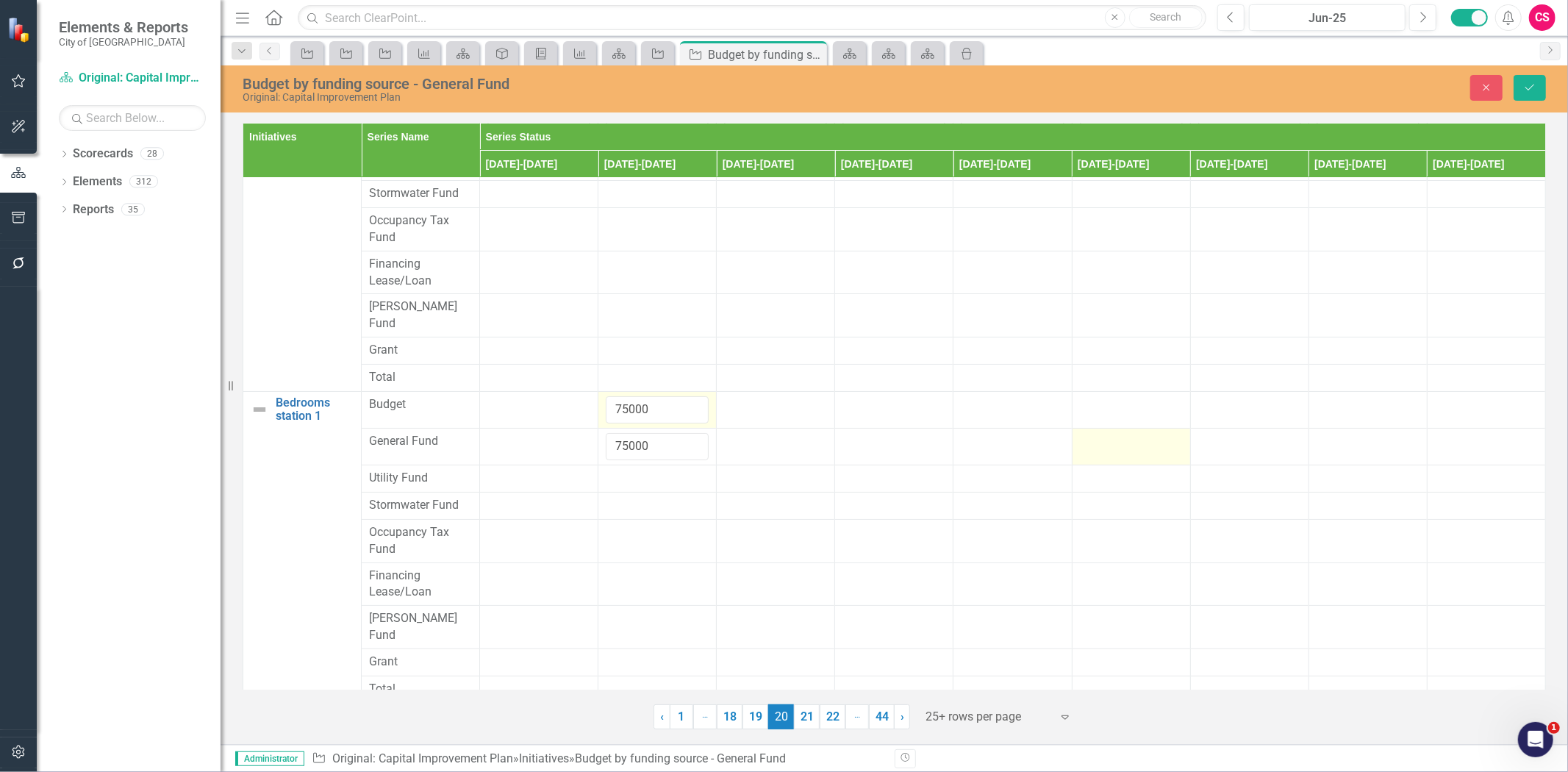
scroll to position [0, 0]
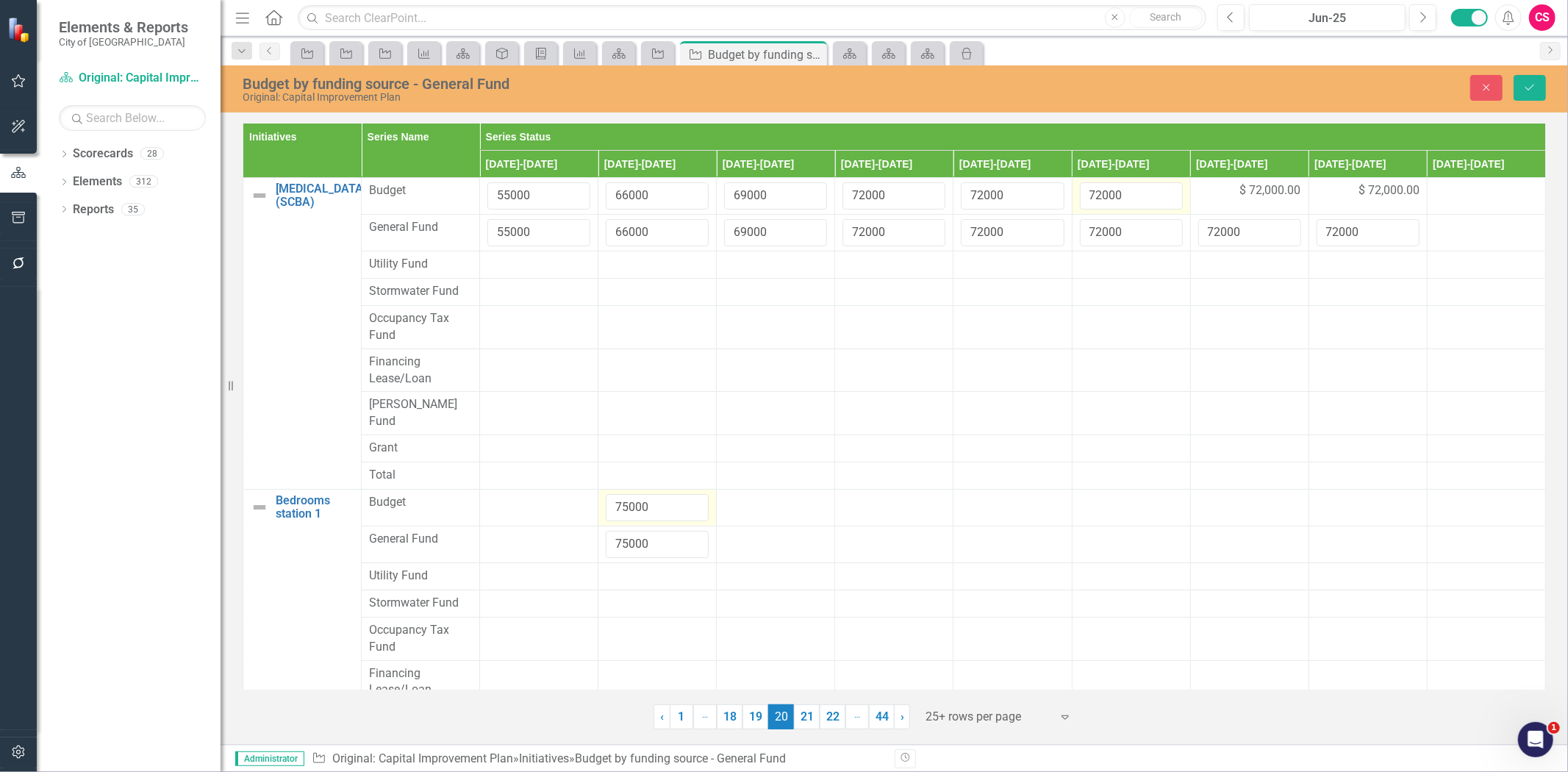
type input "70000"
click at [1547, 73] on div "Budget by funding source - General Fund Original: Capital Improvement Plan Clos…" at bounding box center [894, 88] width 1348 height 30
click at [1534, 81] on button "Save" at bounding box center [1529, 88] width 32 height 26
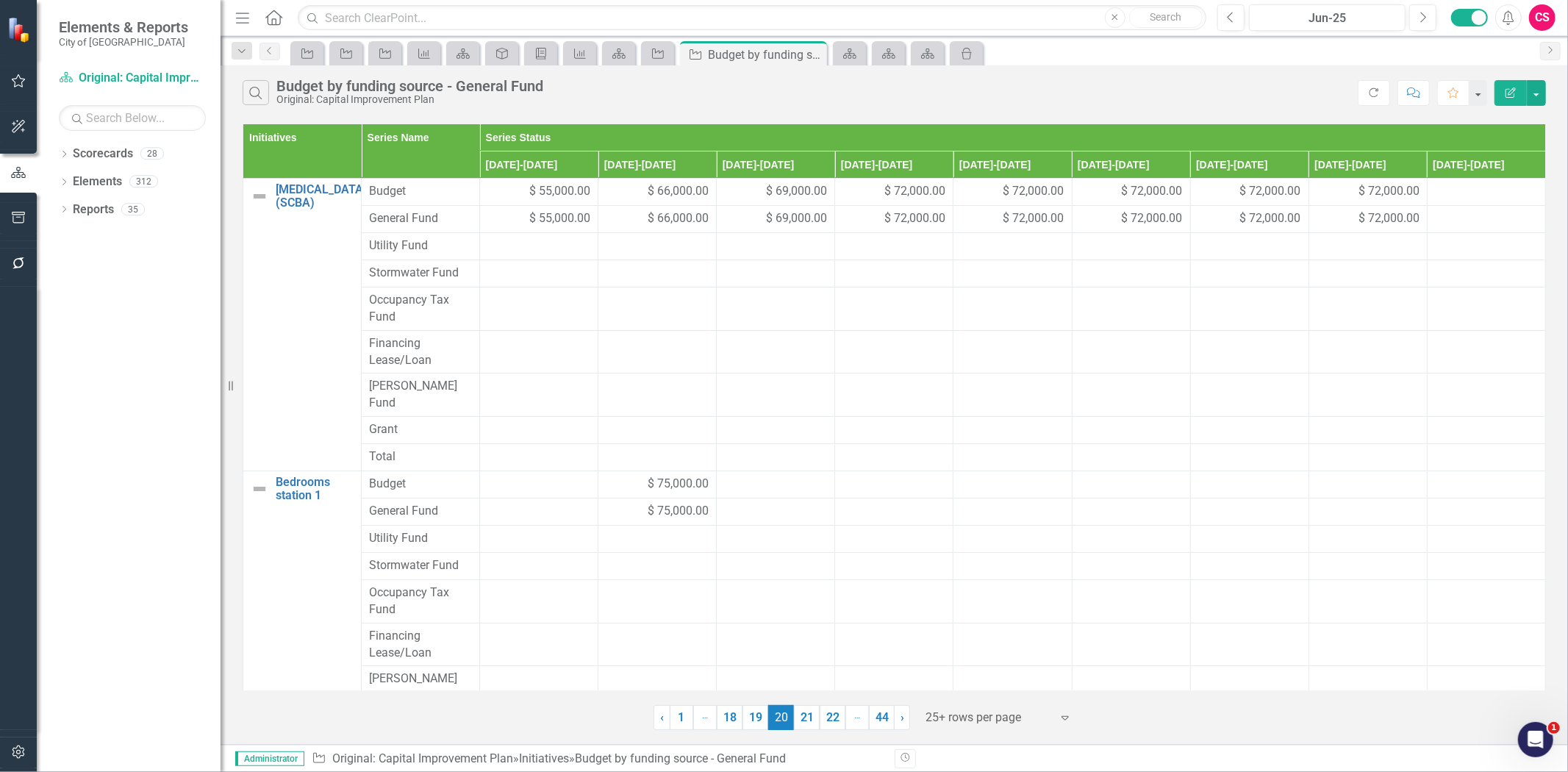
click at [813, 719] on link "21" at bounding box center [807, 718] width 26 height 25
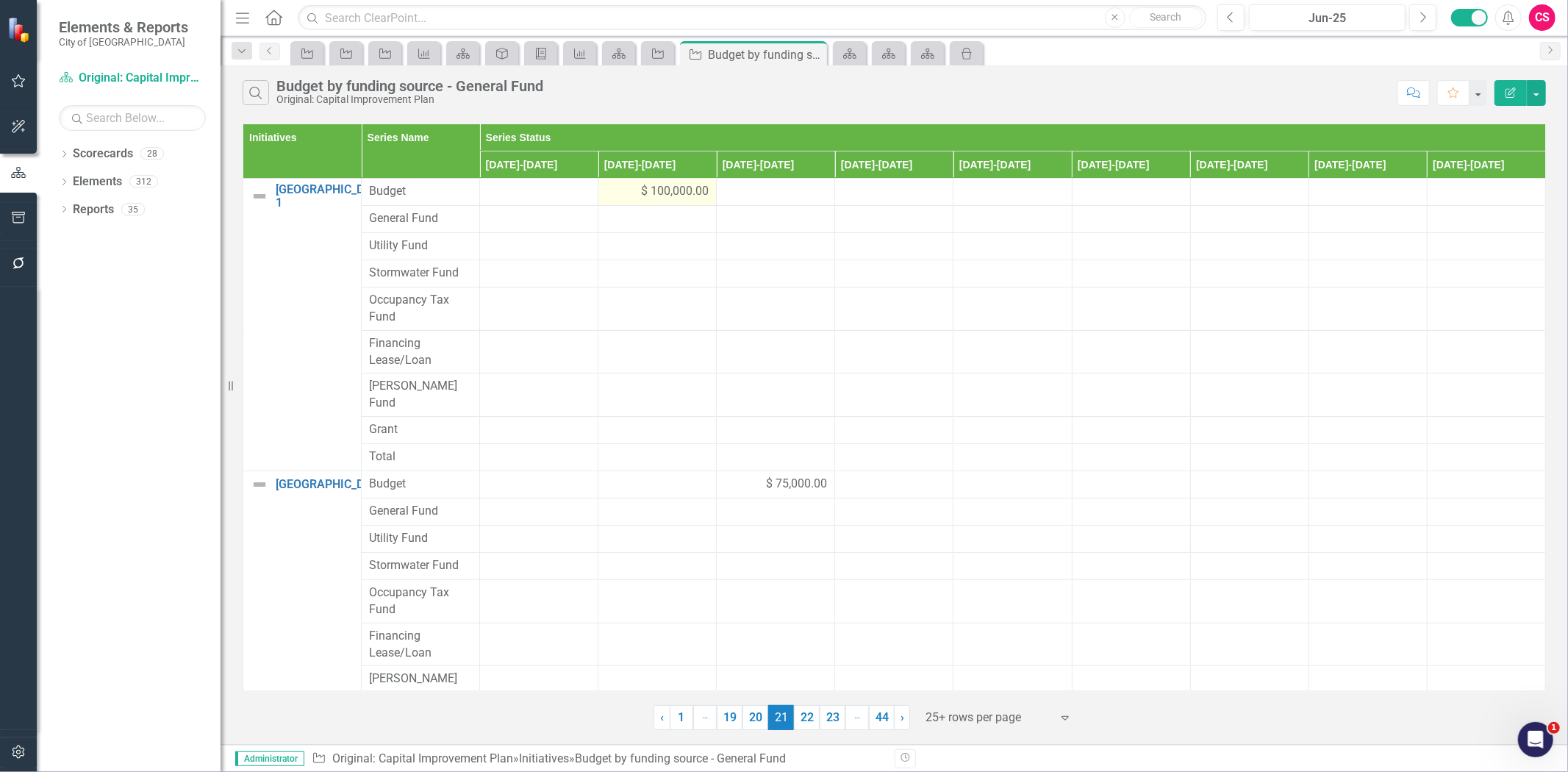
click at [620, 195] on div "$ 100,000.00" at bounding box center [657, 191] width 103 height 17
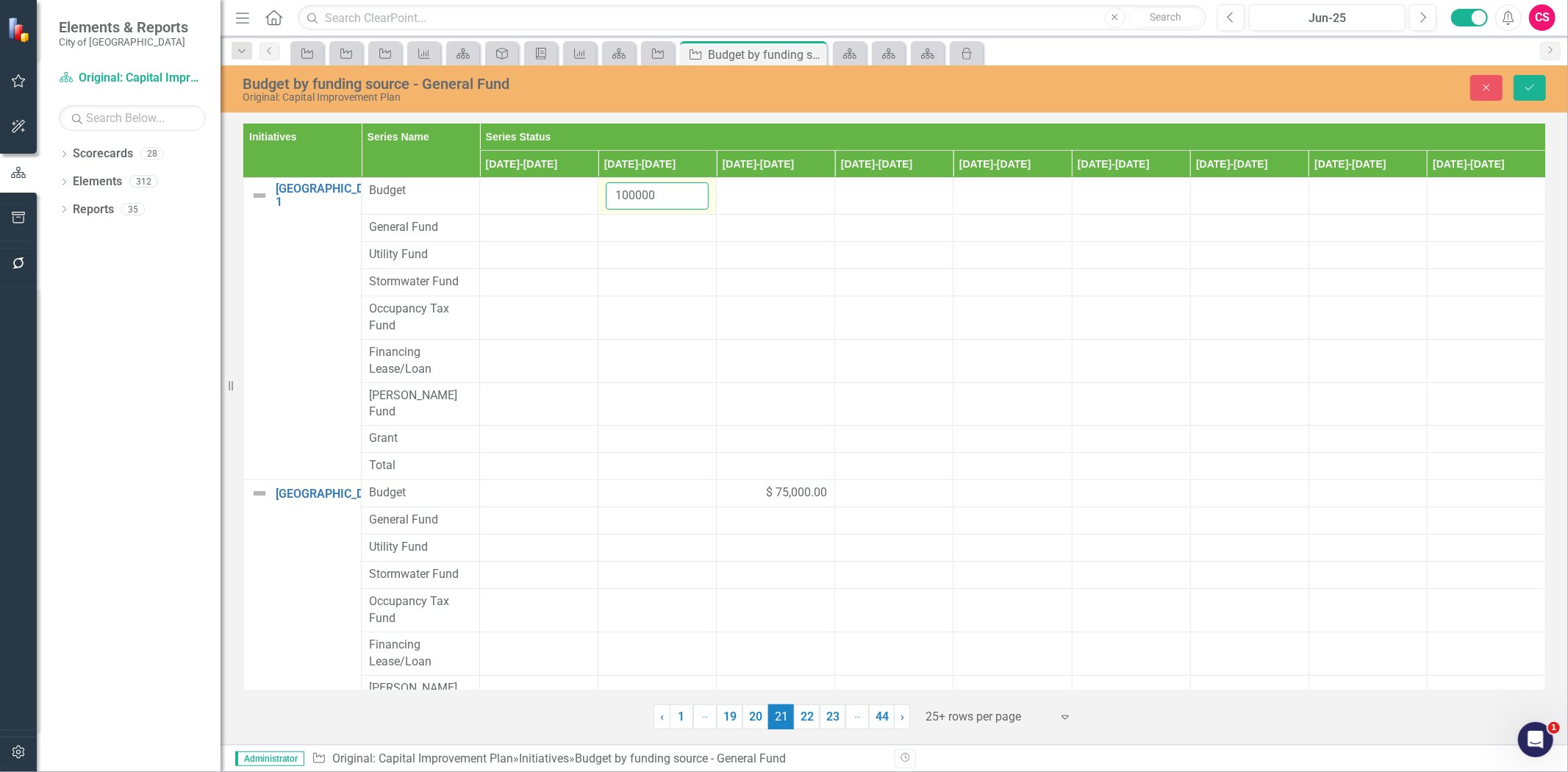
click at [620, 195] on input "100000" at bounding box center [657, 195] width 103 height 27
click at [627, 232] on div at bounding box center [657, 228] width 103 height 18
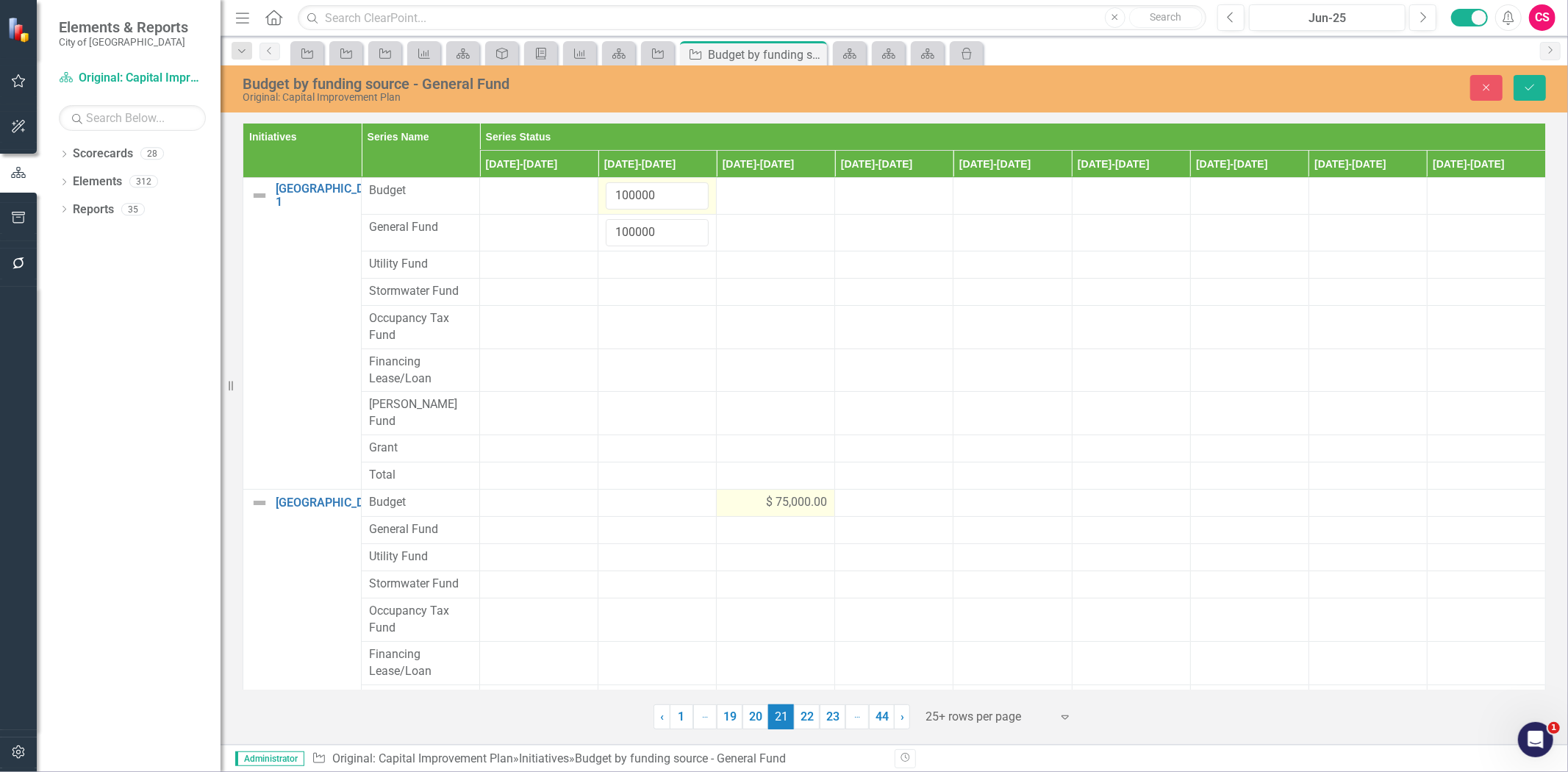
type input "100000"
click at [732, 495] on div "$ 75,000.00" at bounding box center [775, 503] width 103 height 17
click at [732, 495] on input "75000" at bounding box center [775, 508] width 103 height 27
click at [736, 495] on input "75000" at bounding box center [775, 508] width 103 height 27
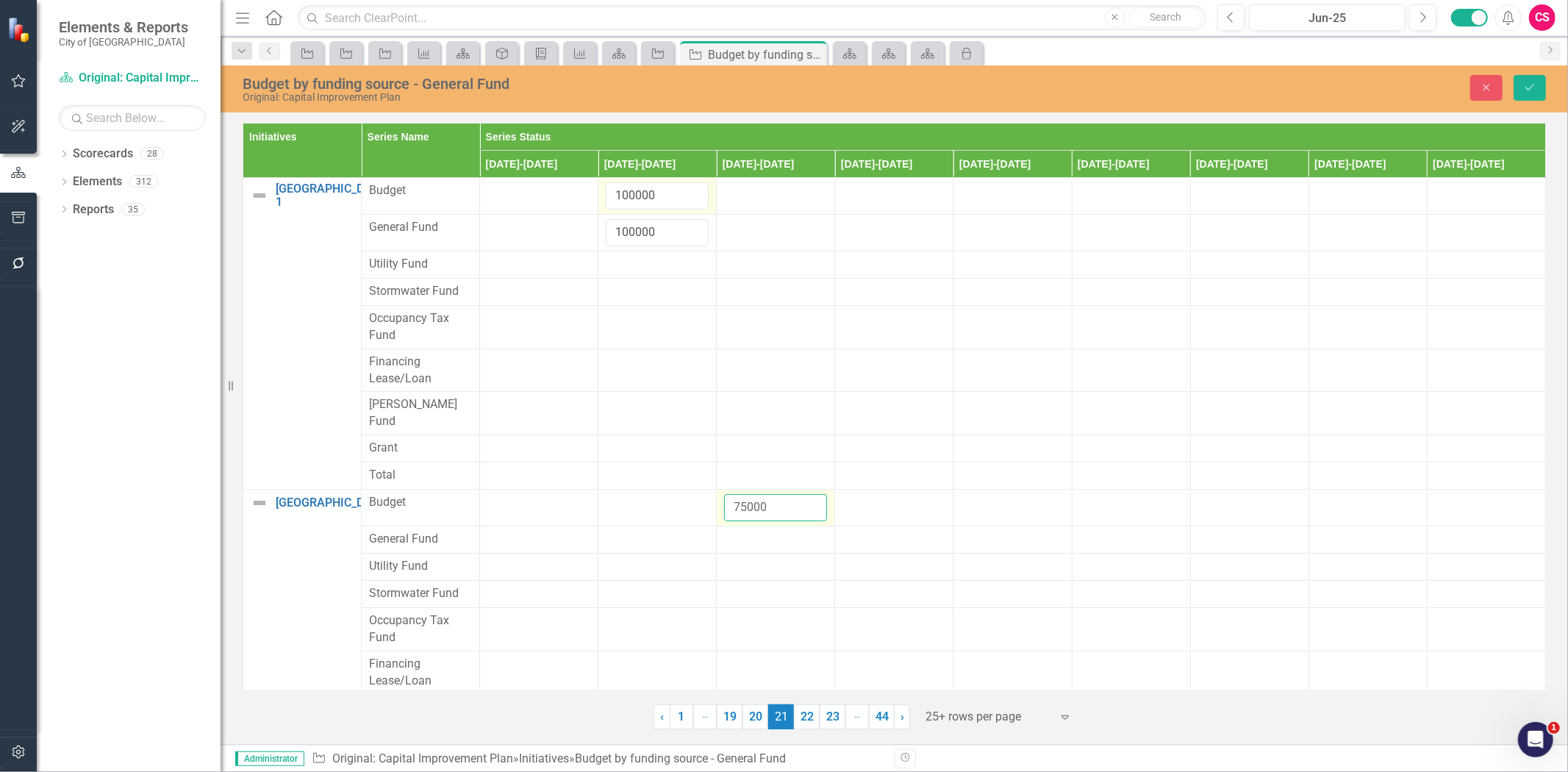
click at [736, 495] on input "75000" at bounding box center [775, 508] width 103 height 27
click at [739, 531] on div at bounding box center [775, 540] width 103 height 18
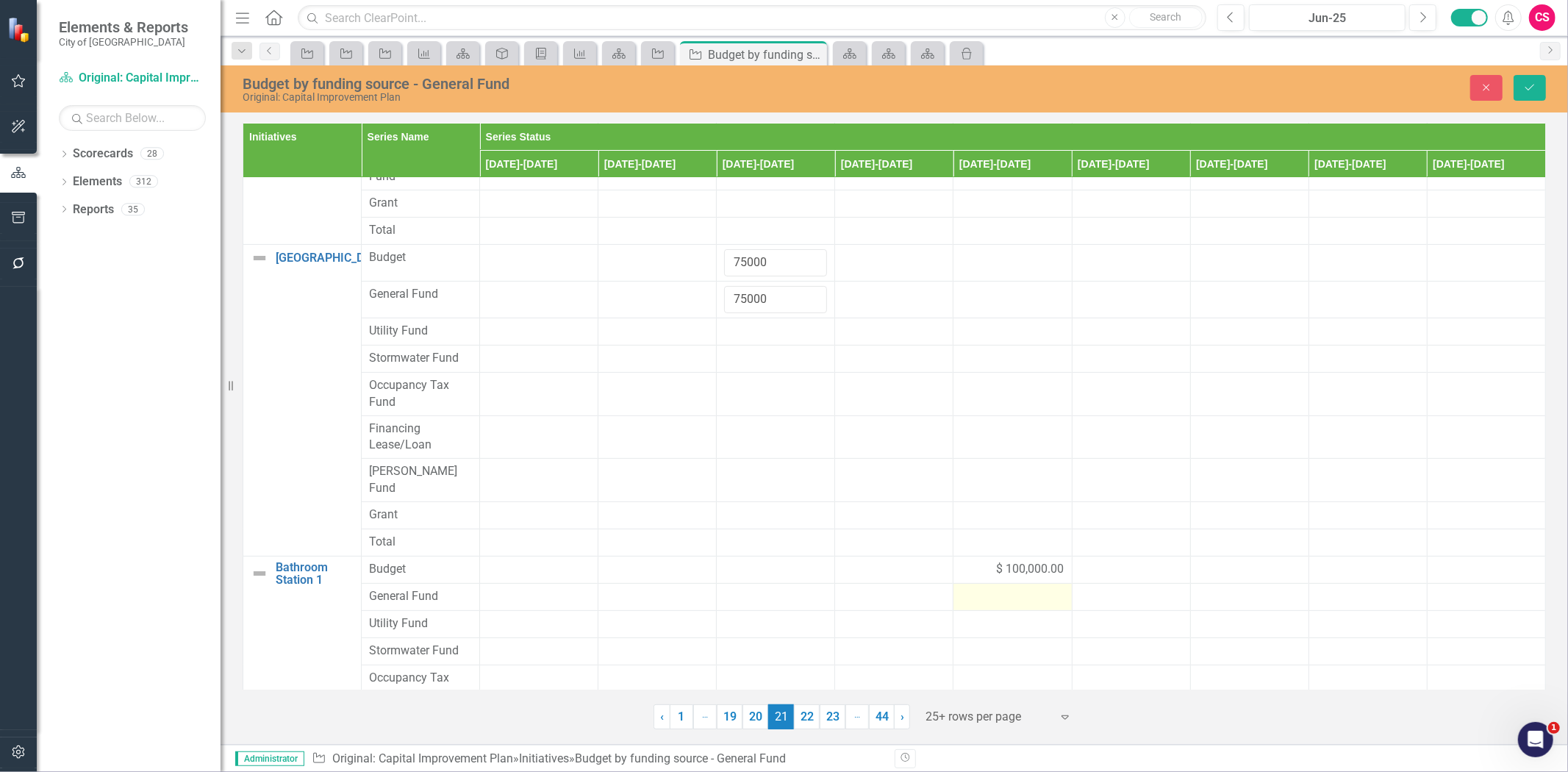
scroll to position [358, 0]
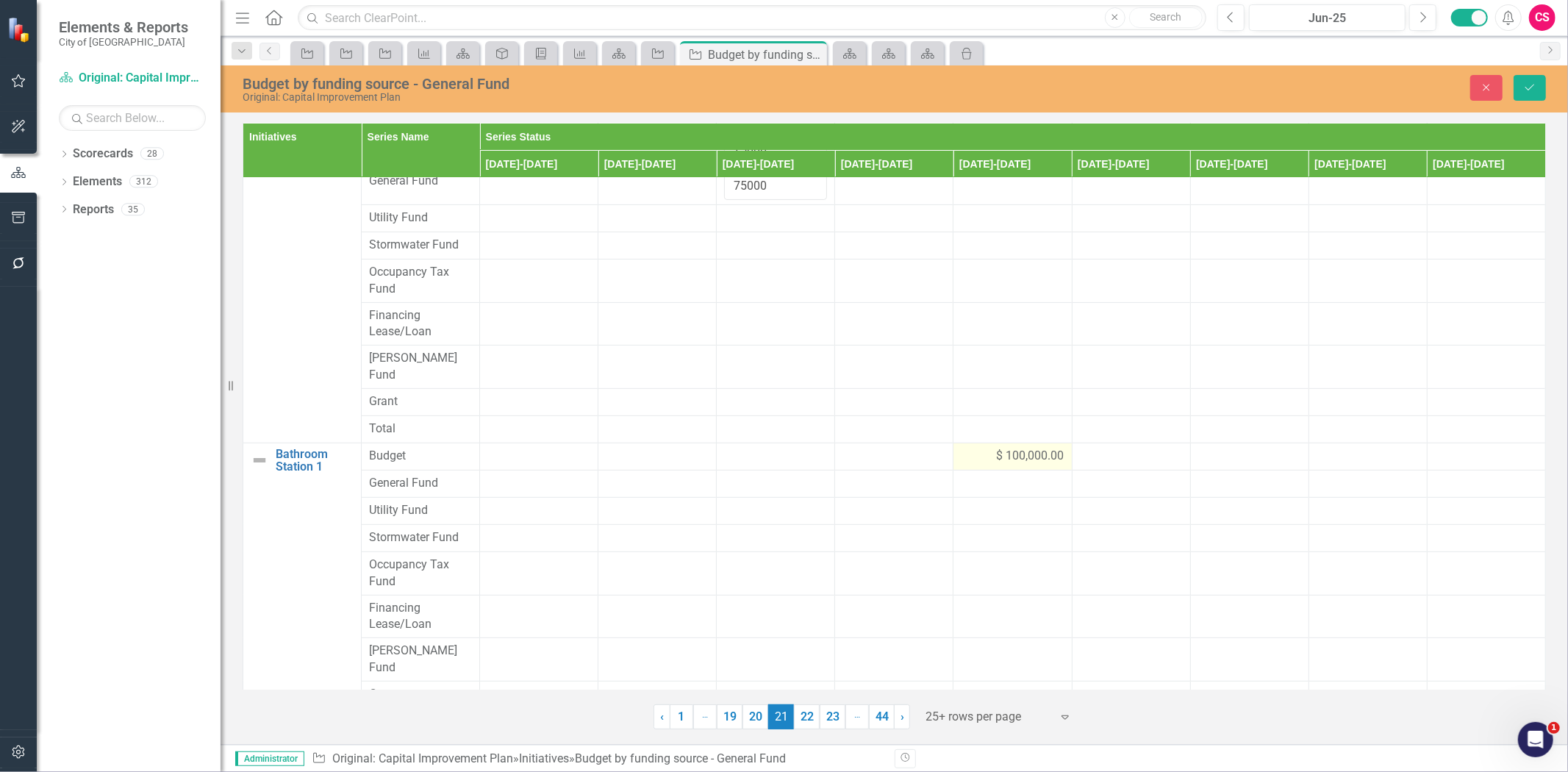
type input "75000"
click at [960, 448] on div "$ 100,000.00" at bounding box center [1012, 456] width 103 height 17
click at [960, 448] on input "100000" at bounding box center [1012, 461] width 103 height 27
click at [981, 484] on div at bounding box center [1012, 493] width 103 height 18
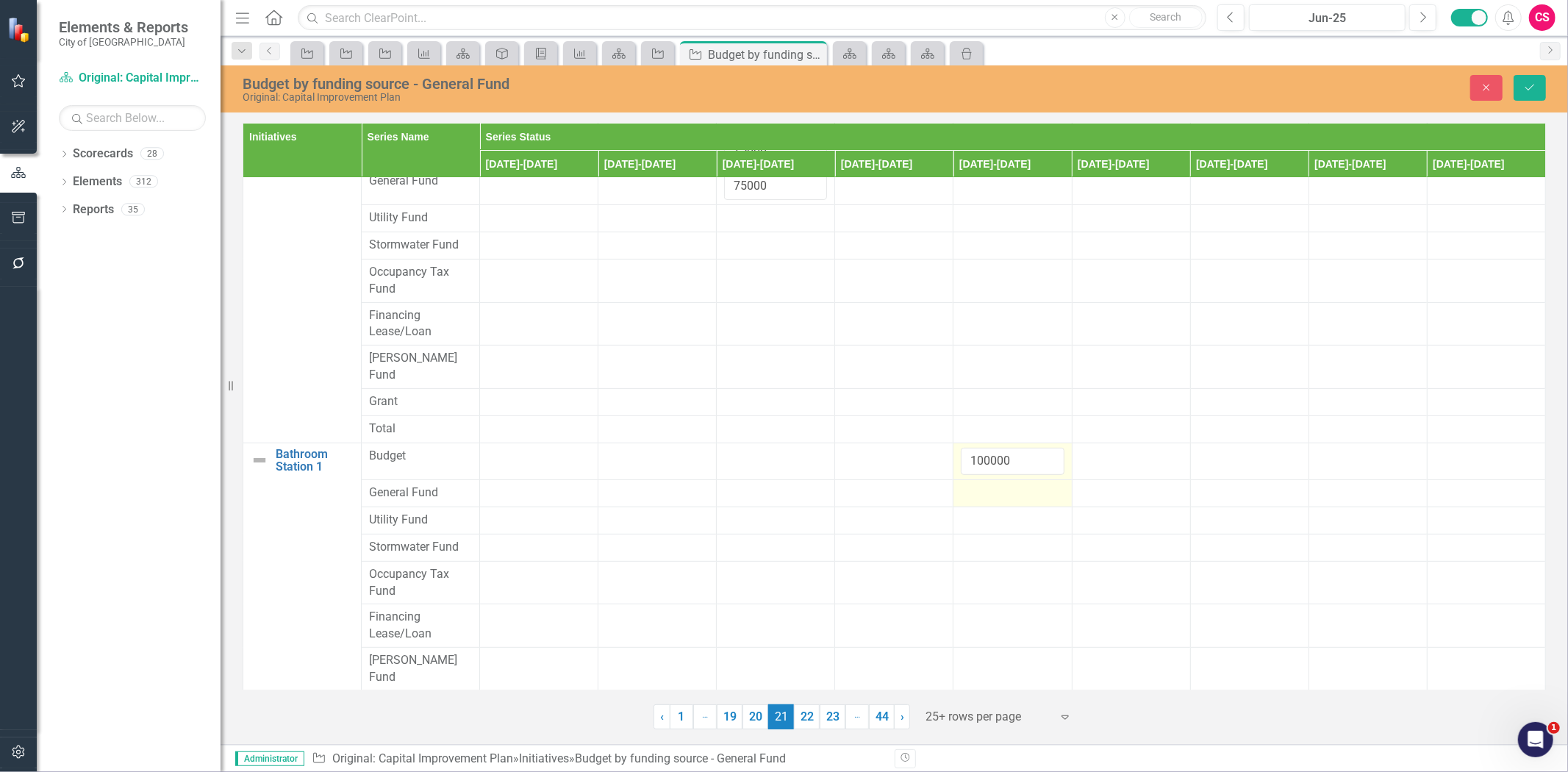
click at [981, 484] on div at bounding box center [1012, 493] width 103 height 18
click at [981, 484] on input "number" at bounding box center [1012, 498] width 103 height 27
paste input "100000"
type input "100000"
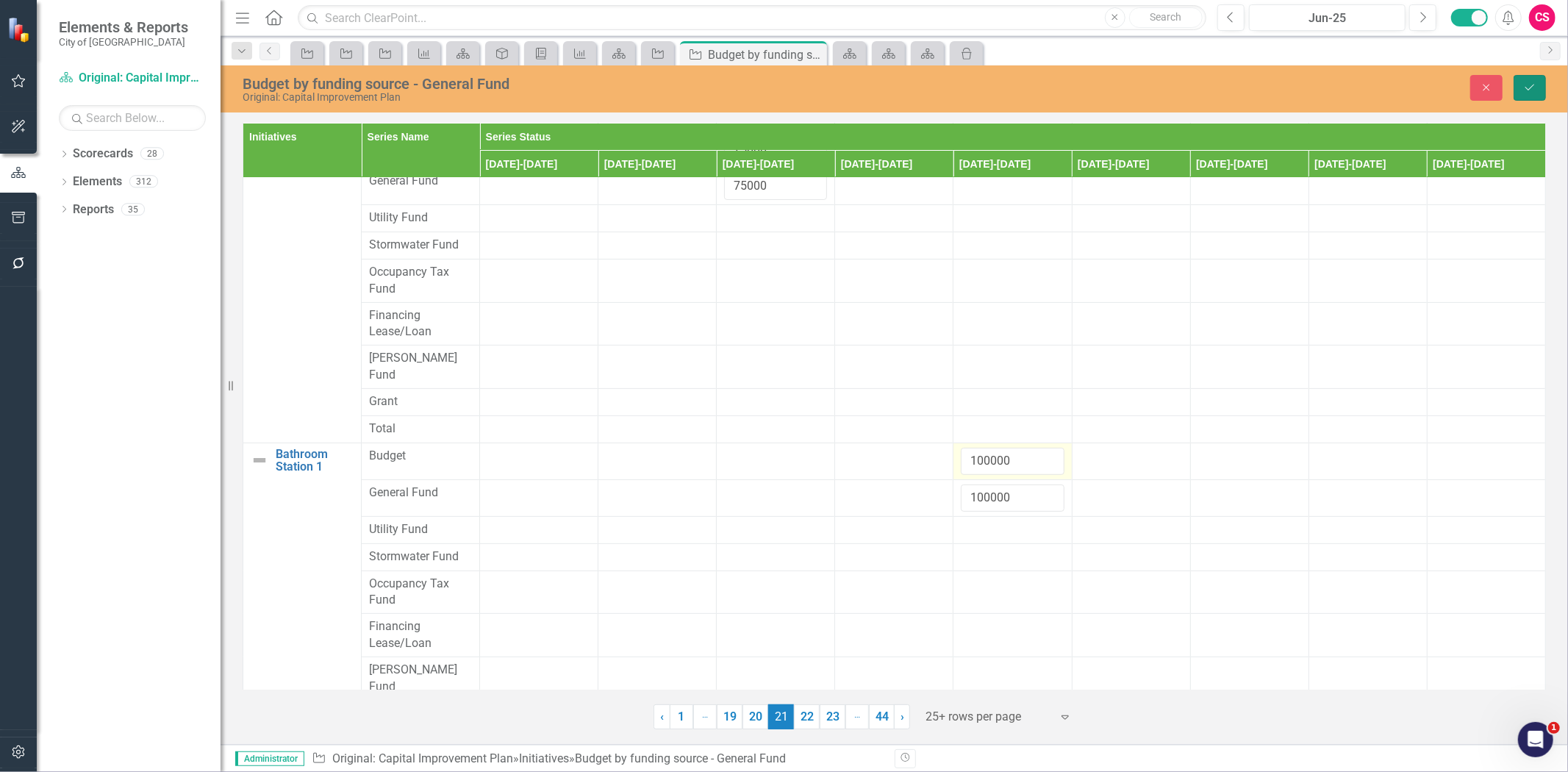
click at [1539, 98] on button "Save" at bounding box center [1529, 88] width 32 height 26
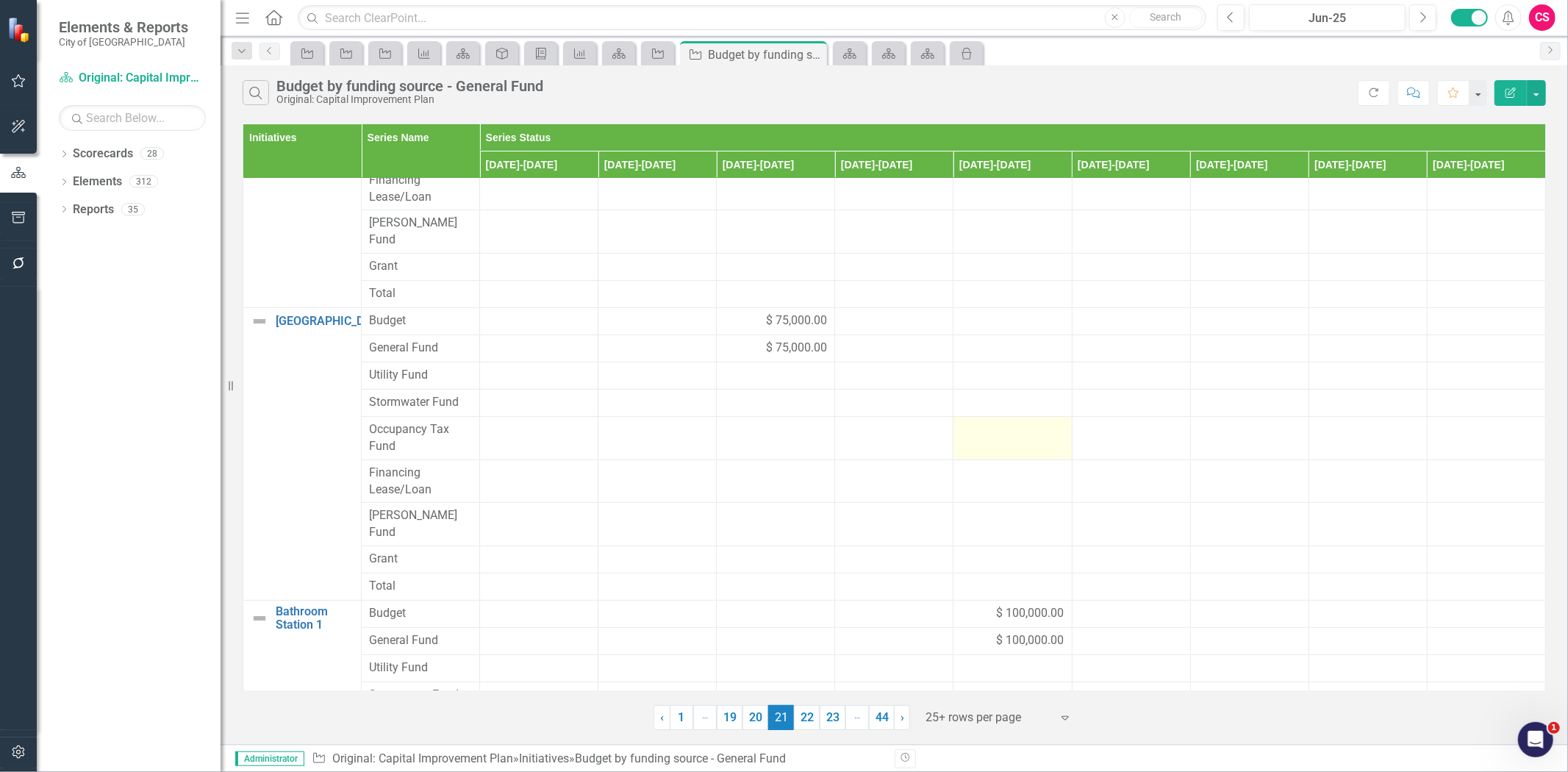
scroll to position [320, 0]
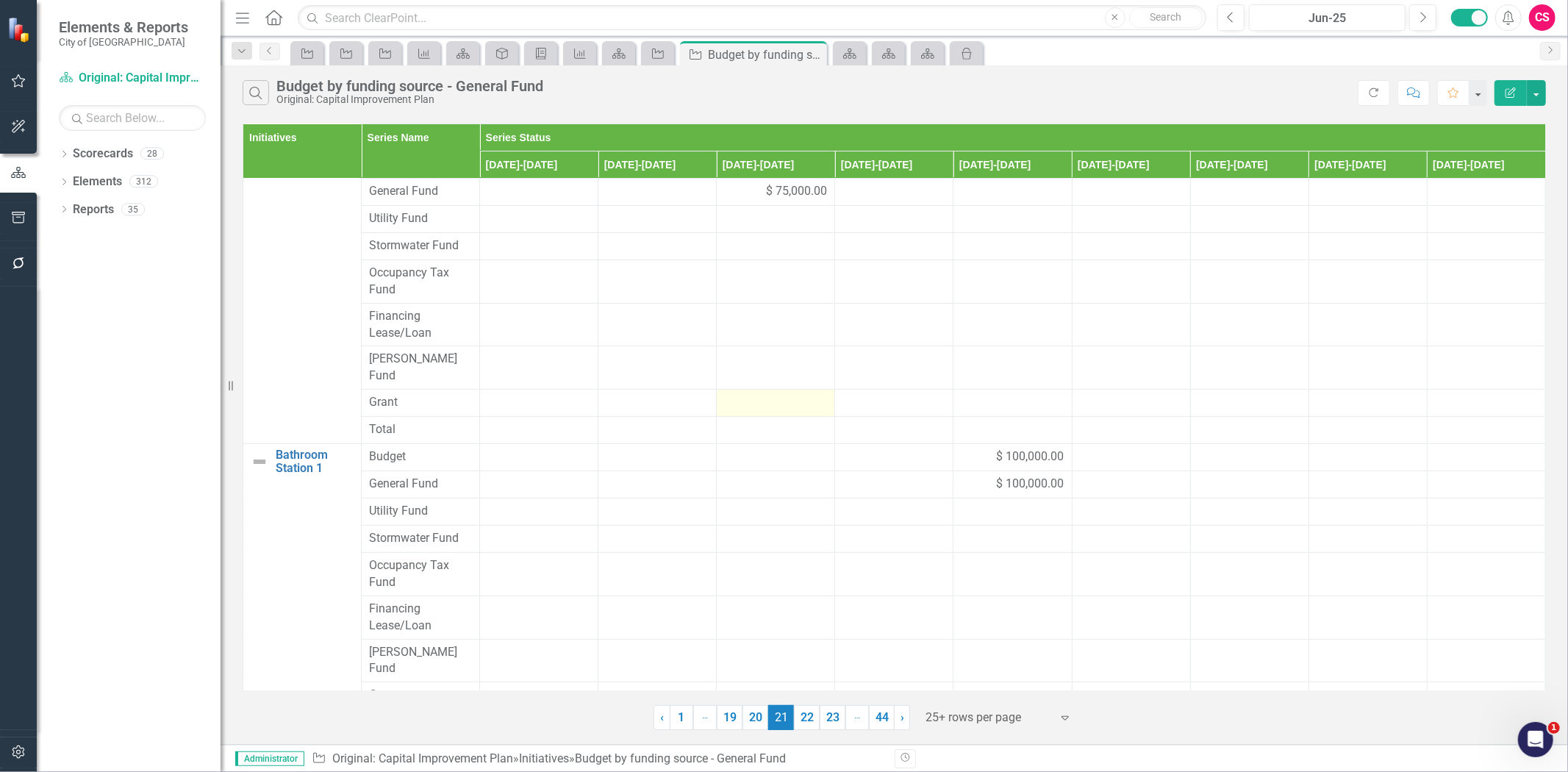
drag, startPoint x: 809, startPoint y: 712, endPoint x: 807, endPoint y: 702, distance: 10.2
click at [807, 713] on link "22" at bounding box center [807, 718] width 26 height 25
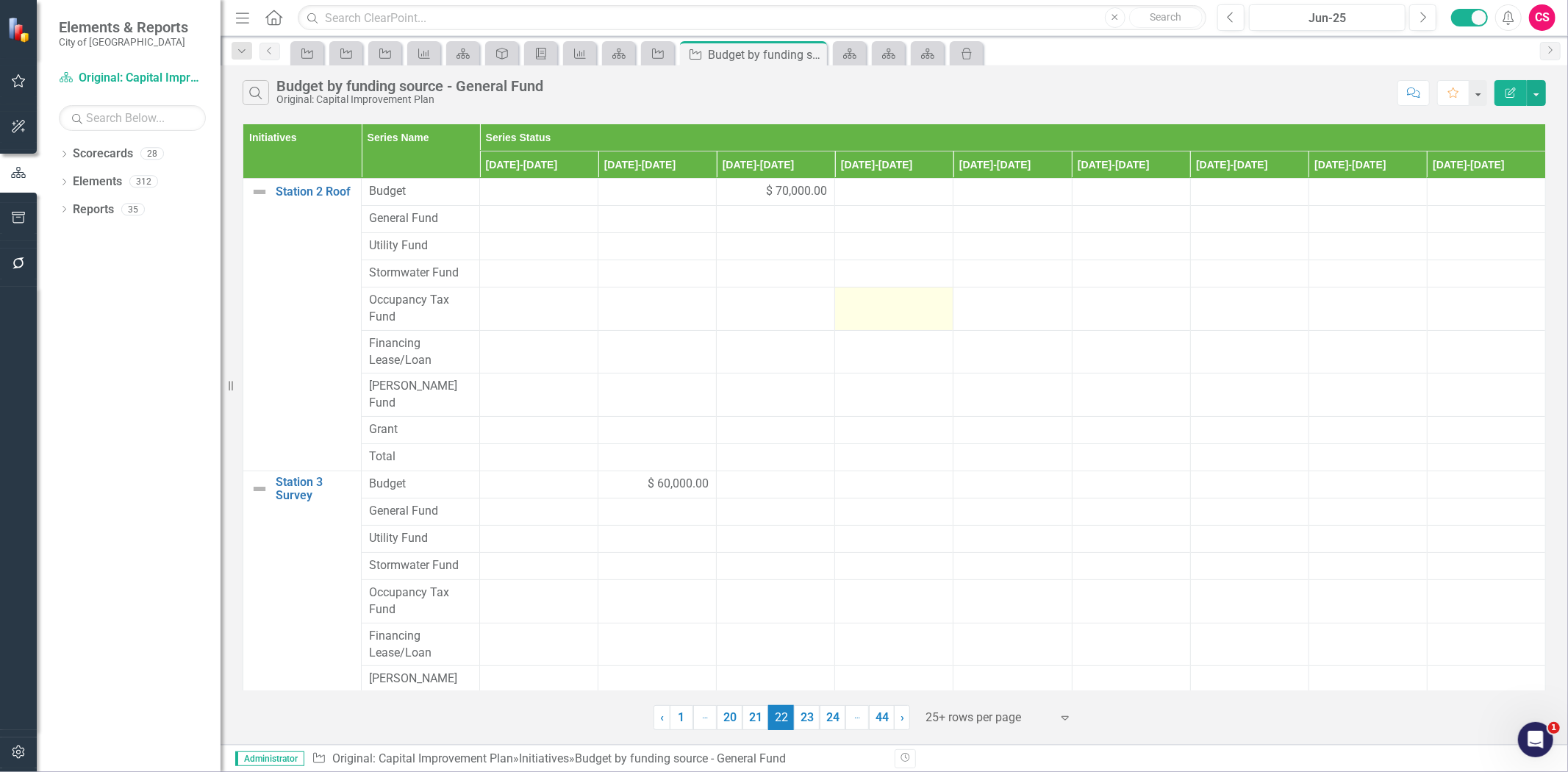
click at [751, 195] on div "$ 70,000.00" at bounding box center [775, 191] width 103 height 17
click at [747, 195] on div "$ 70,000.00" at bounding box center [775, 191] width 103 height 17
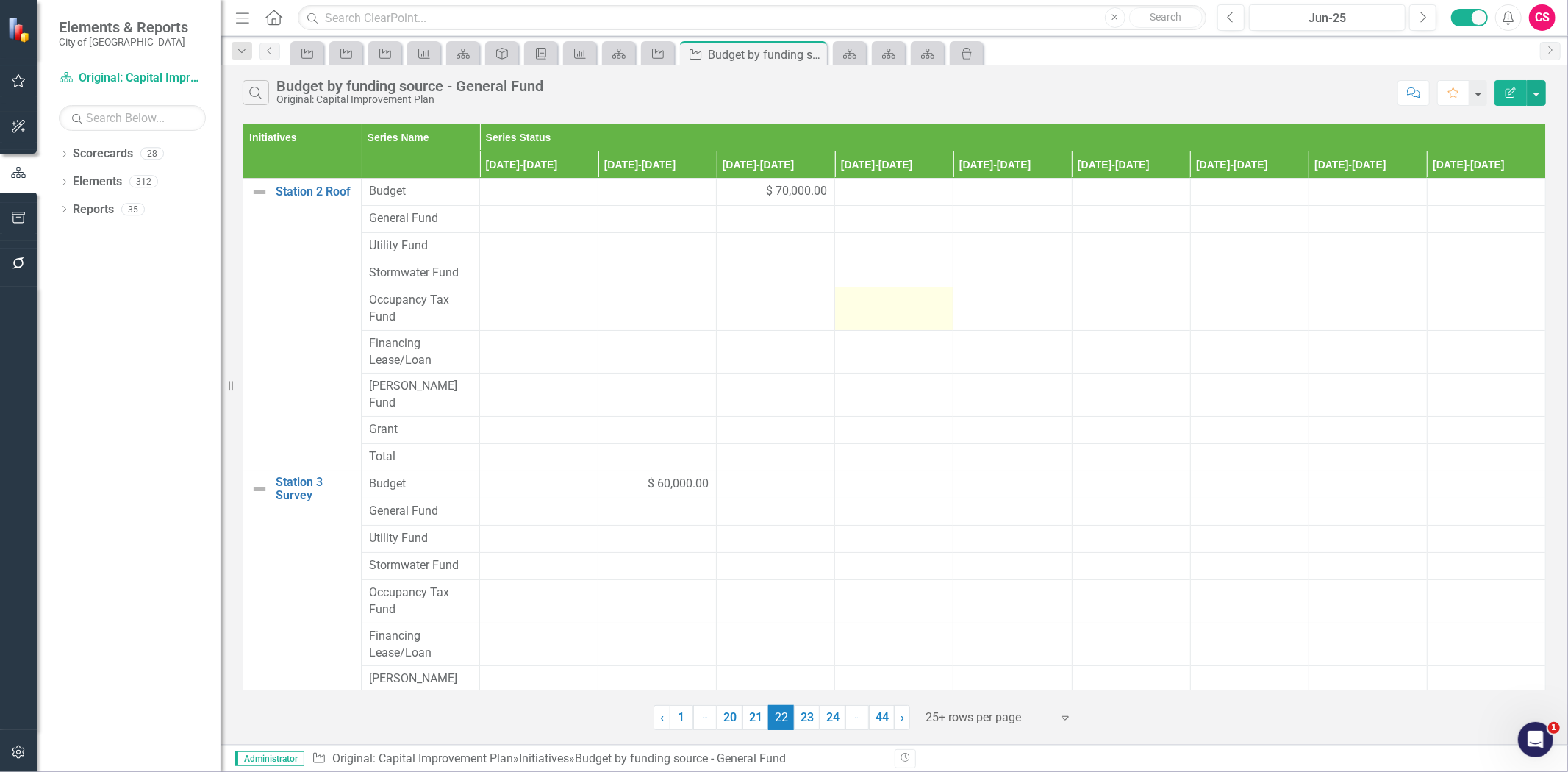
click at [747, 195] on div "$ 70,000.00" at bounding box center [775, 191] width 103 height 17
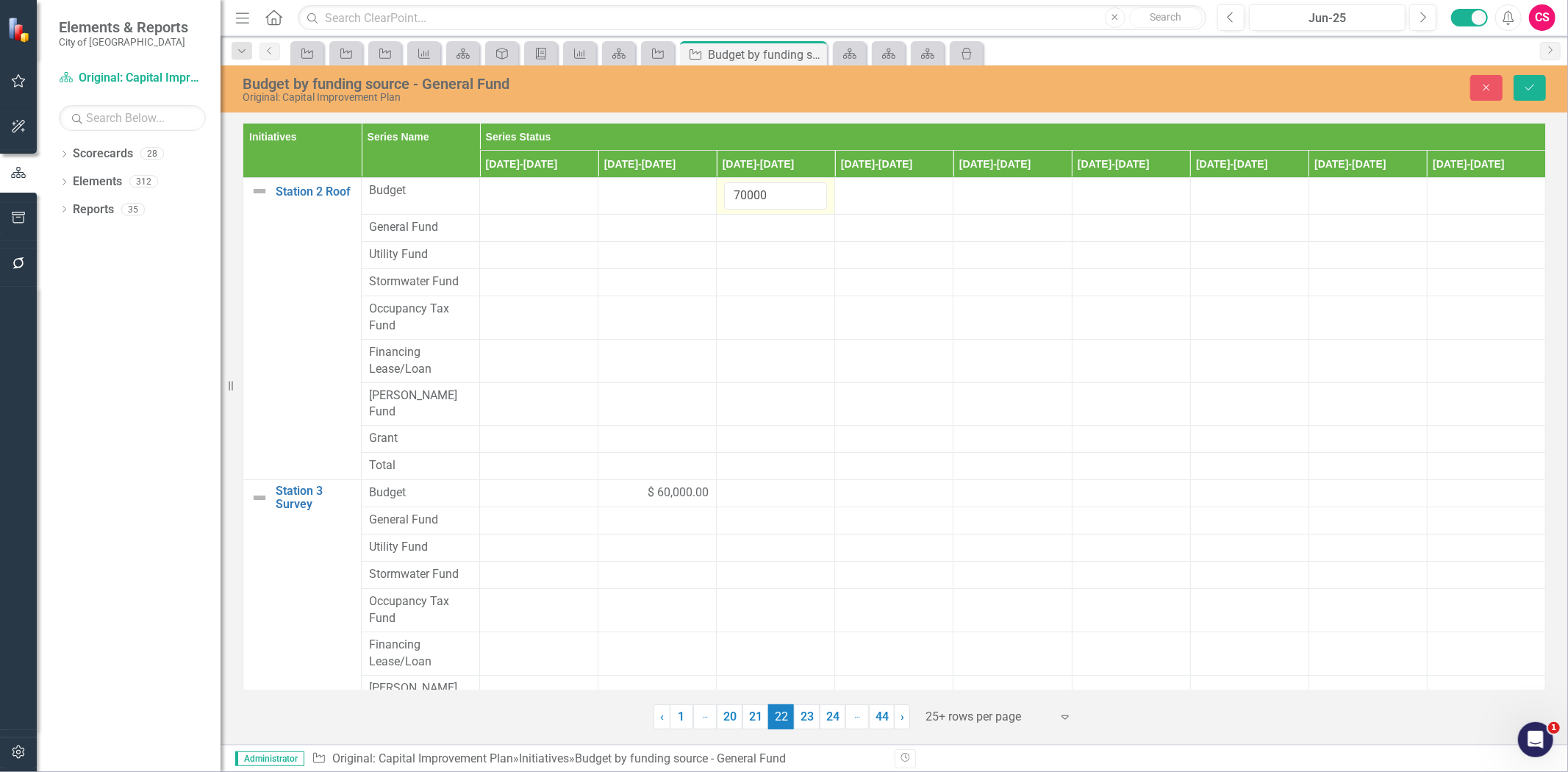
copy span "$ 70,000.00"
click at [740, 226] on div at bounding box center [775, 228] width 103 height 18
click at [740, 226] on input "number" at bounding box center [775, 233] width 103 height 27
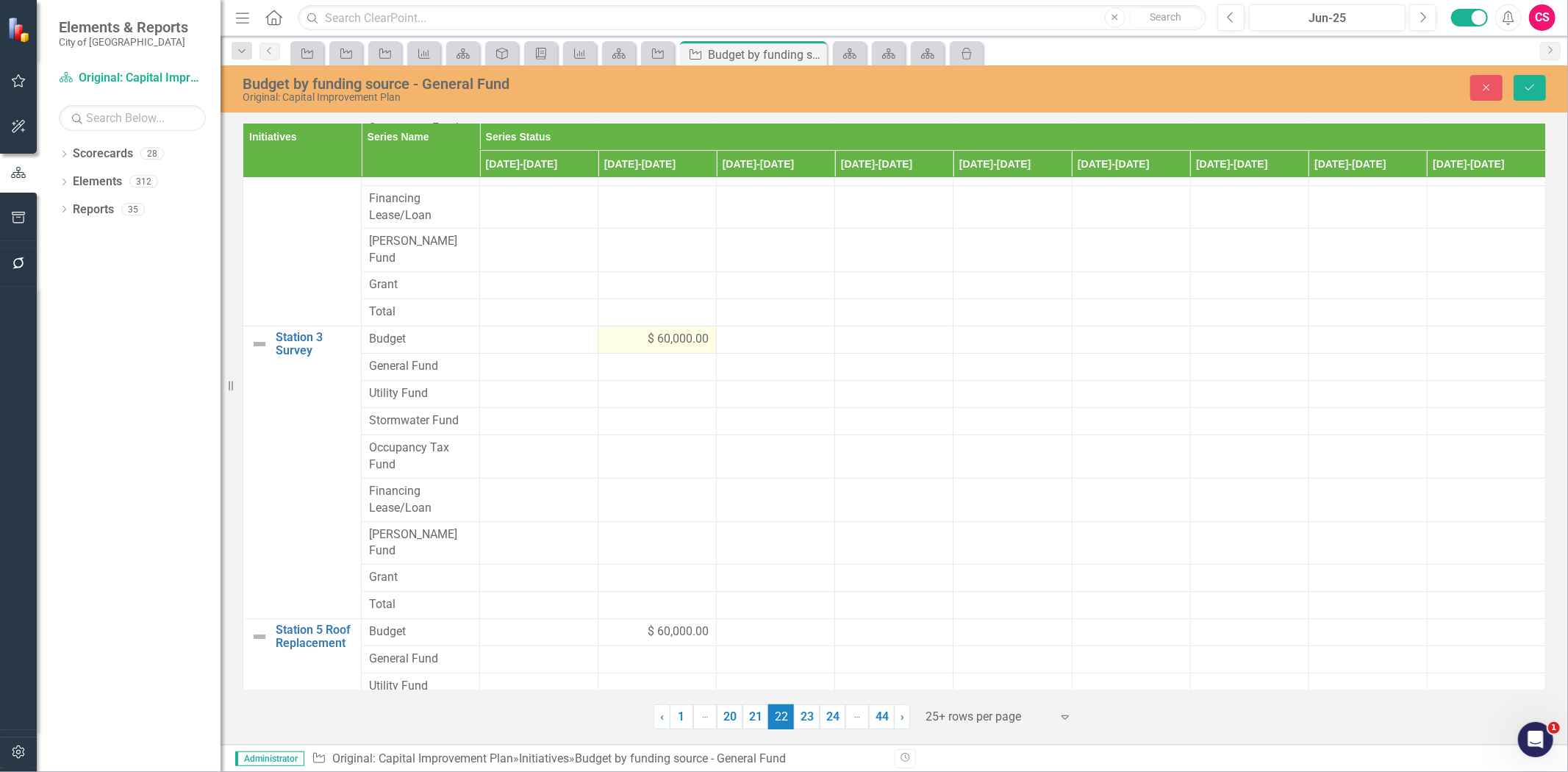
type input "70000"
click at [606, 331] on div "$ 60,000.00" at bounding box center [657, 340] width 103 height 17
click at [629, 331] on input "60000" at bounding box center [657, 345] width 103 height 27
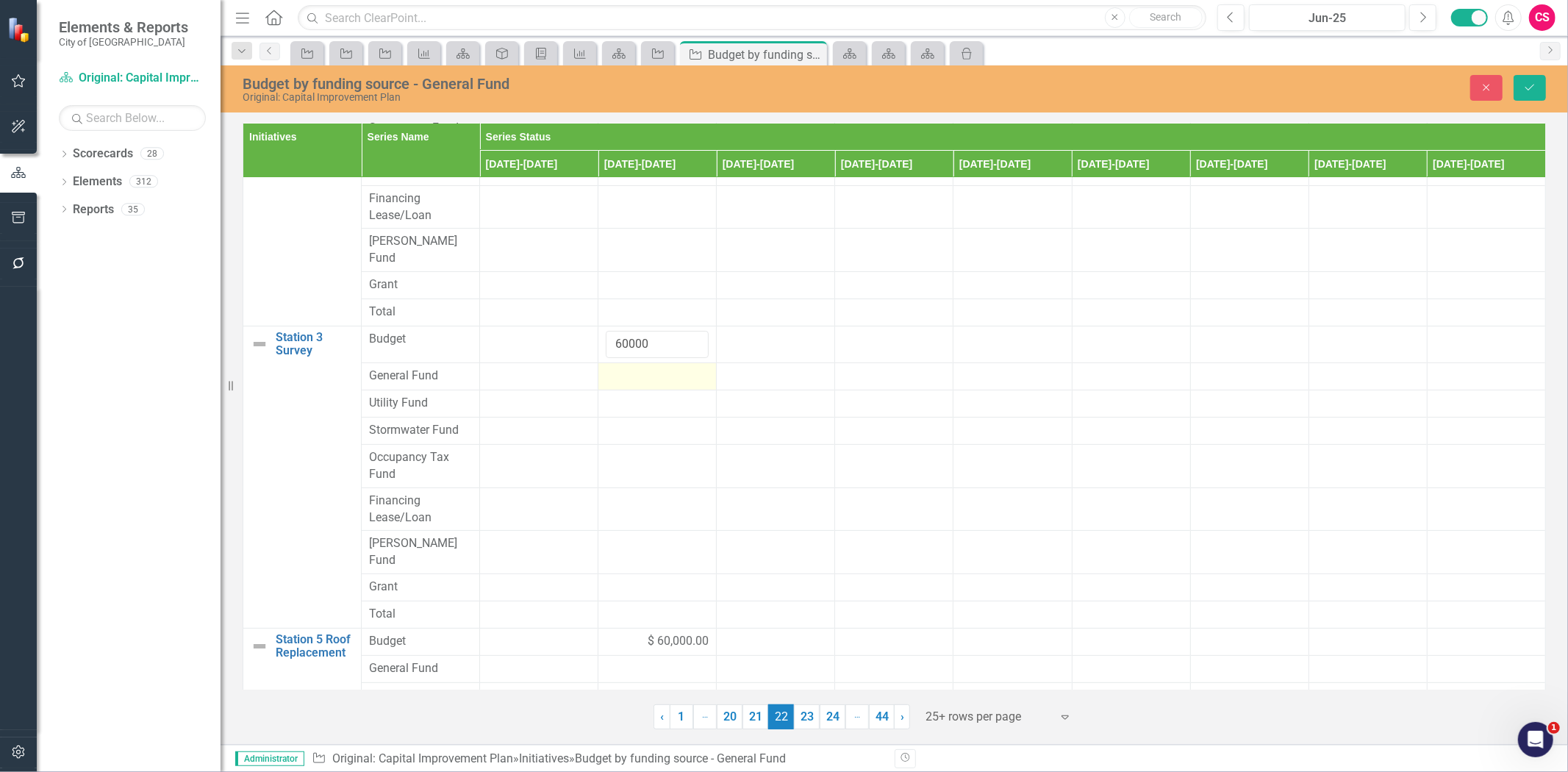
click at [627, 368] on div at bounding box center [657, 377] width 103 height 18
click at [627, 368] on input "number" at bounding box center [657, 381] width 103 height 27
paste input "60000"
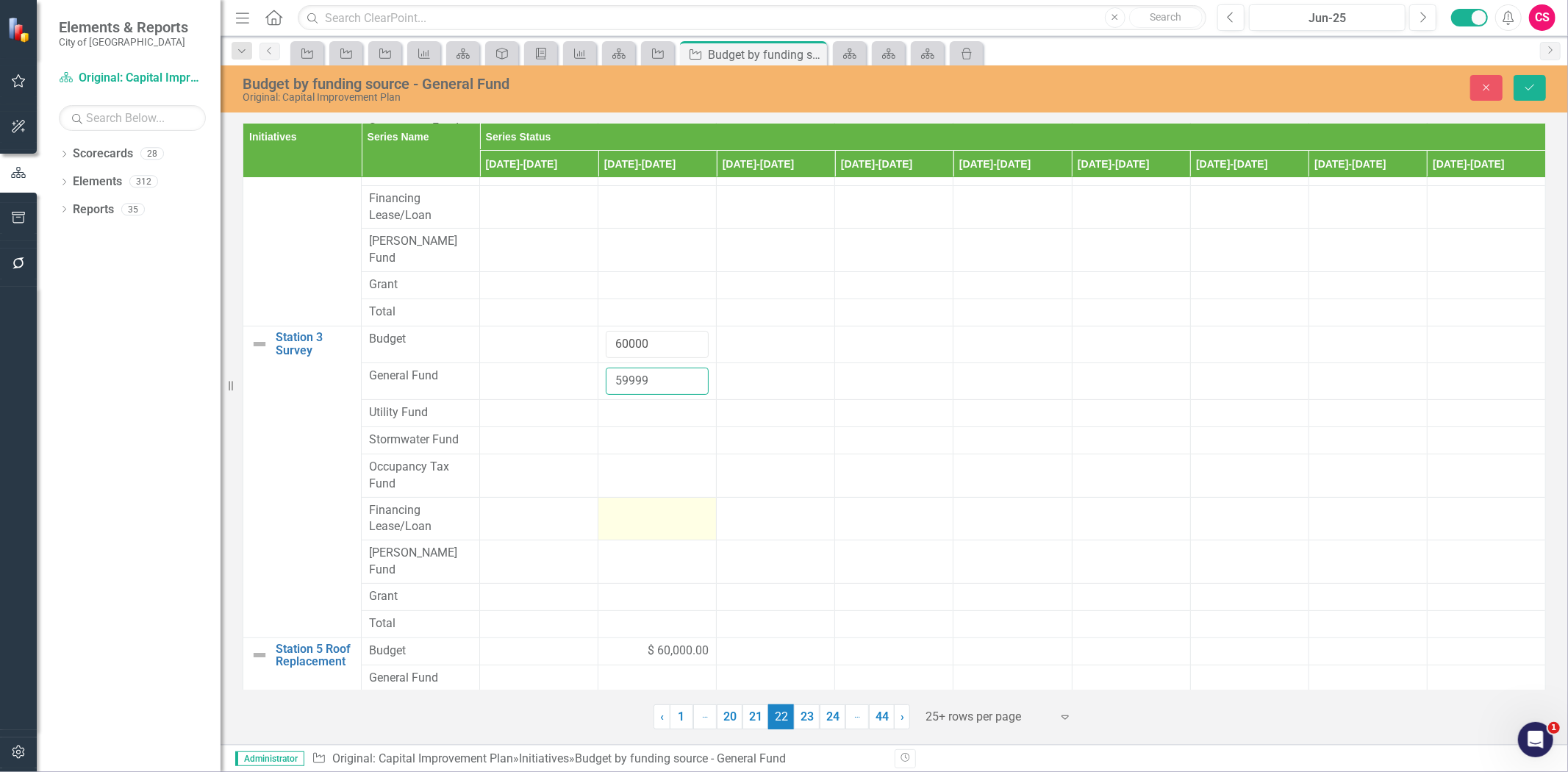
scroll to position [358, 0]
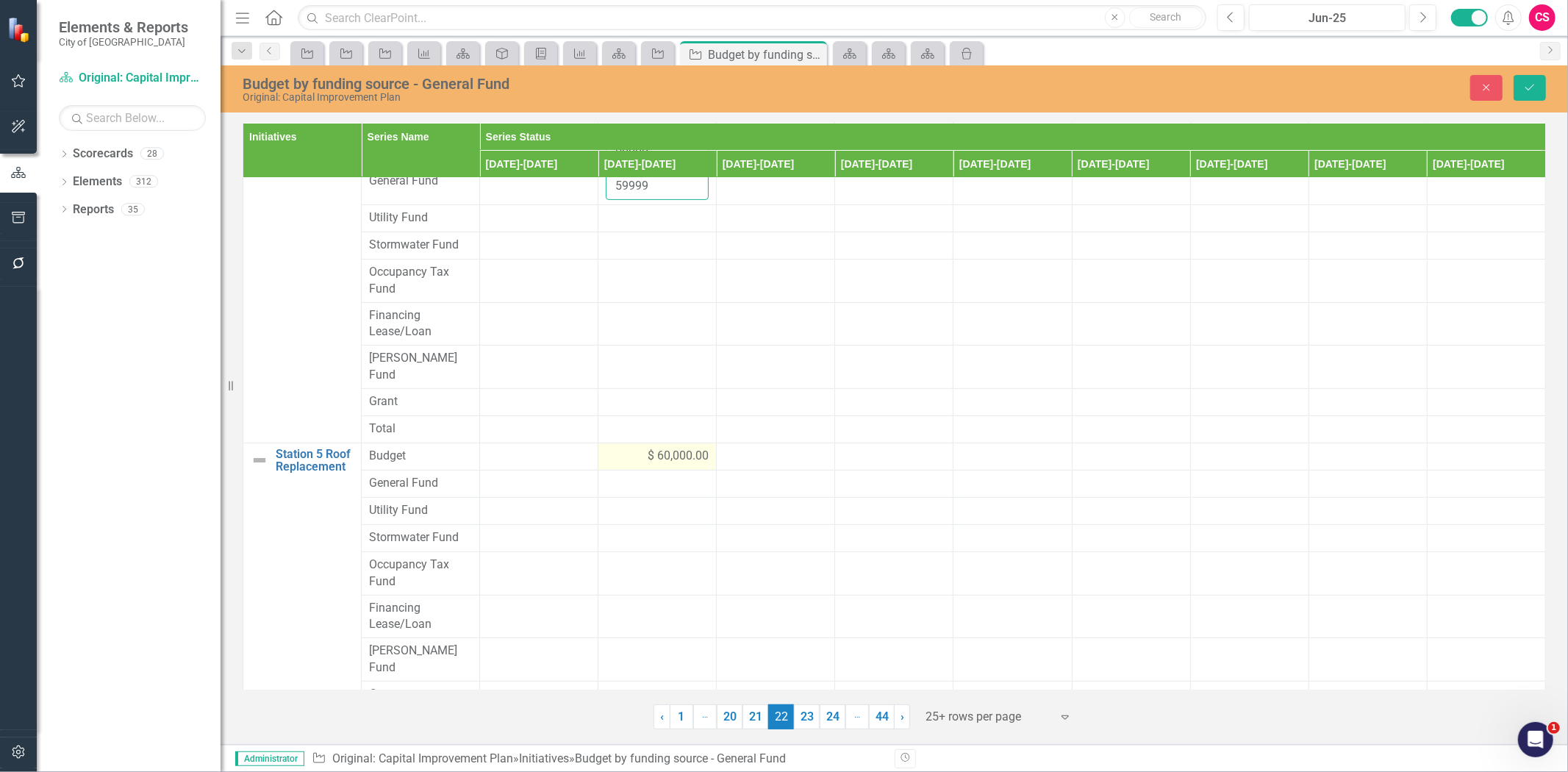
type input "59999"
click at [610, 448] on div "$ 60,000.00" at bounding box center [657, 456] width 103 height 17
click at [620, 448] on input "60000" at bounding box center [657, 461] width 103 height 27
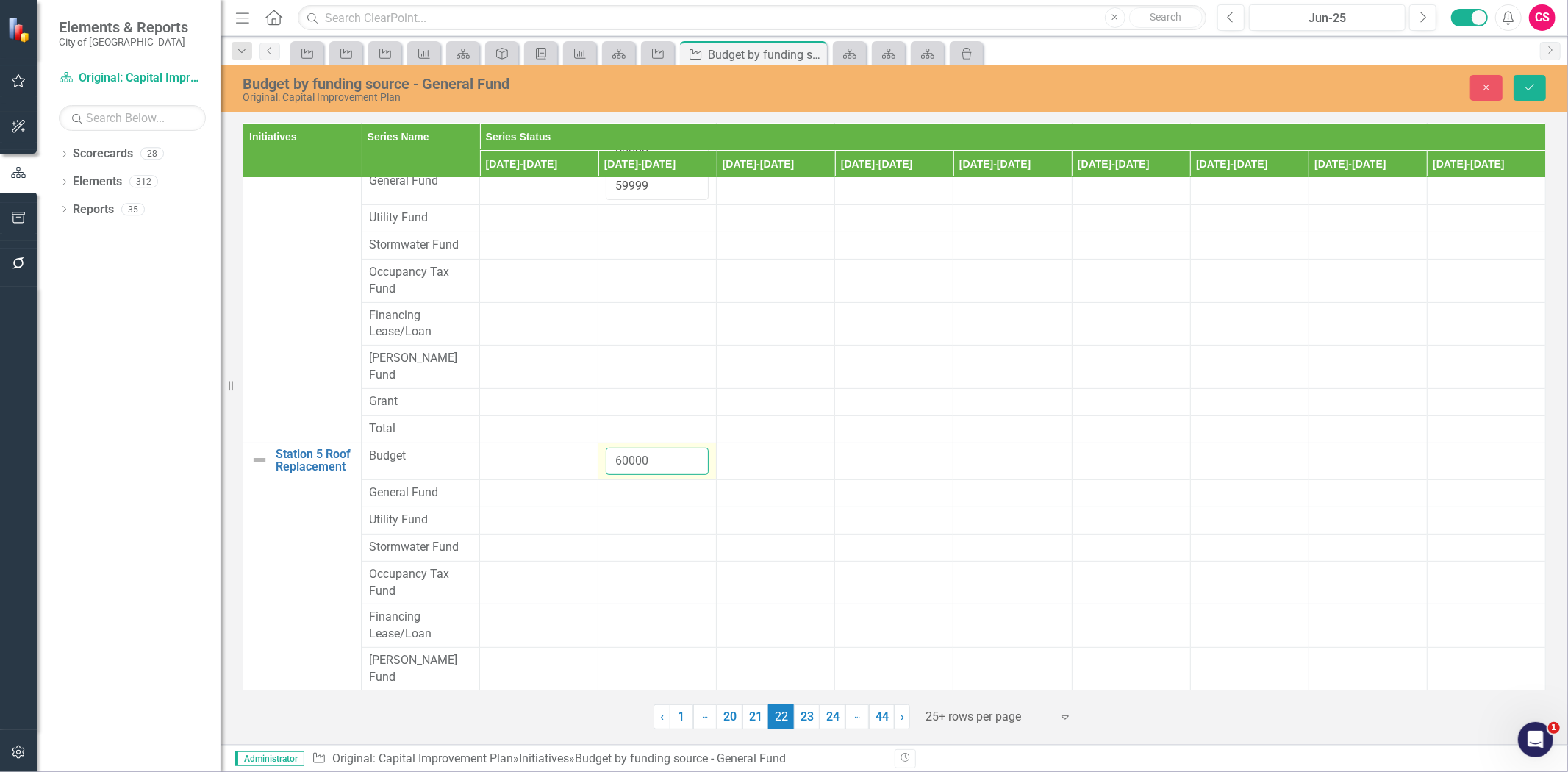
click at [620, 448] on input "60000" at bounding box center [657, 461] width 103 height 27
click at [623, 484] on div at bounding box center [657, 493] width 103 height 18
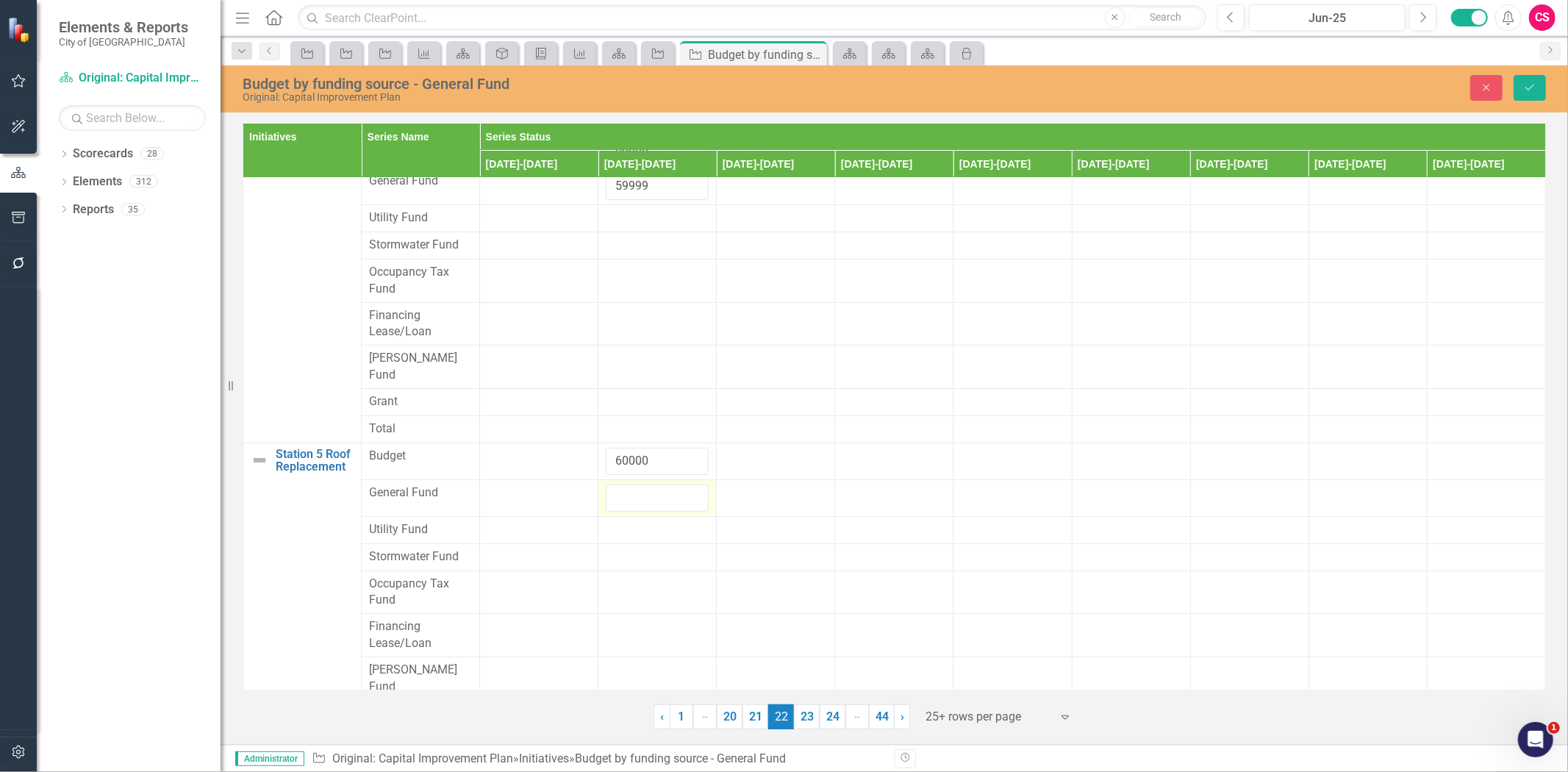
click at [623, 484] on input "number" at bounding box center [657, 498] width 103 height 27
type input "60000"
click at [1545, 90] on button "Save" at bounding box center [1529, 88] width 32 height 26
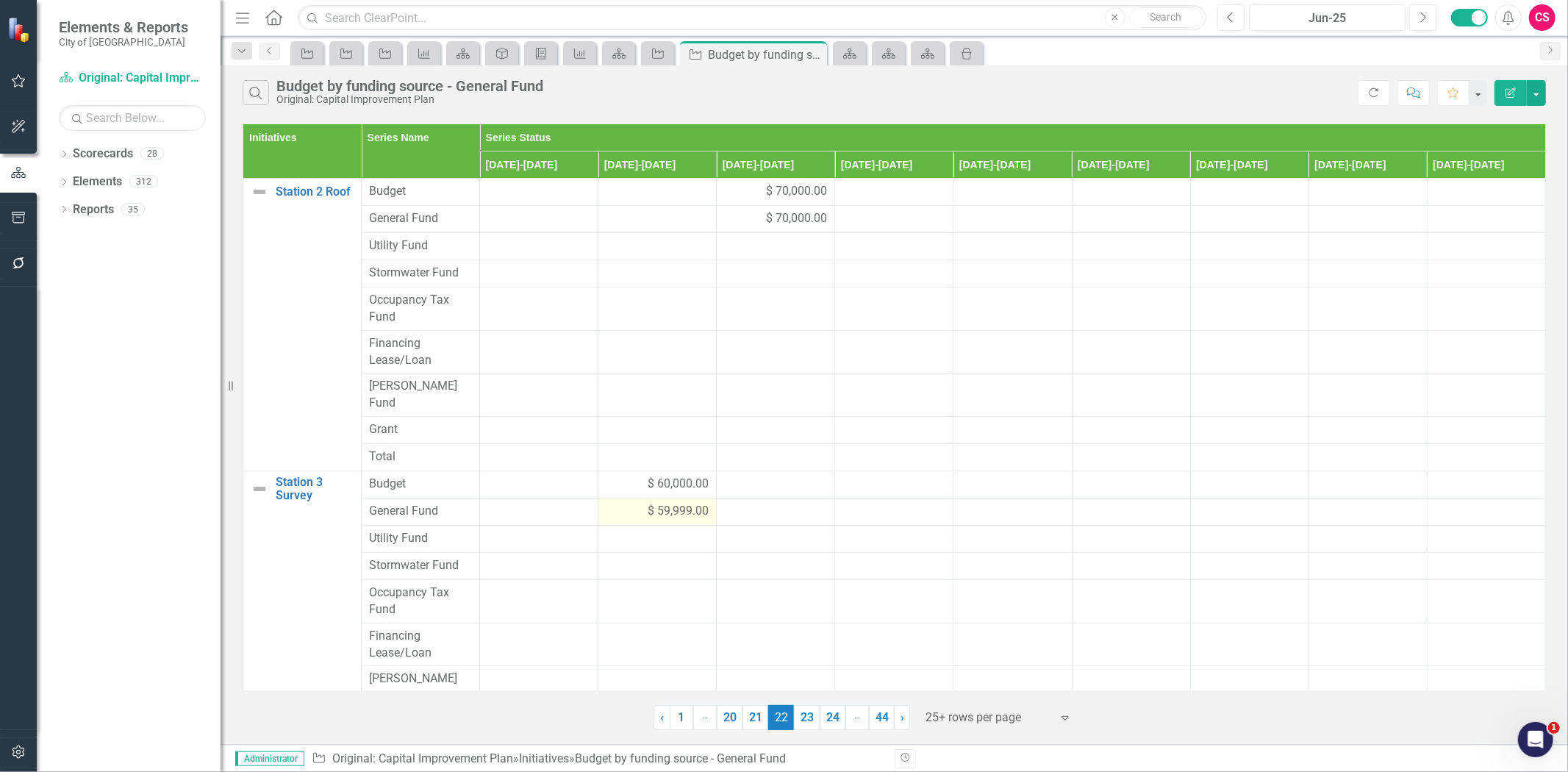
scroll to position [0, 0]
click at [610, 503] on div "$ 59,999.00" at bounding box center [657, 512] width 103 height 17
click at [608, 503] on div "$ 59,999.00" at bounding box center [657, 512] width 103 height 17
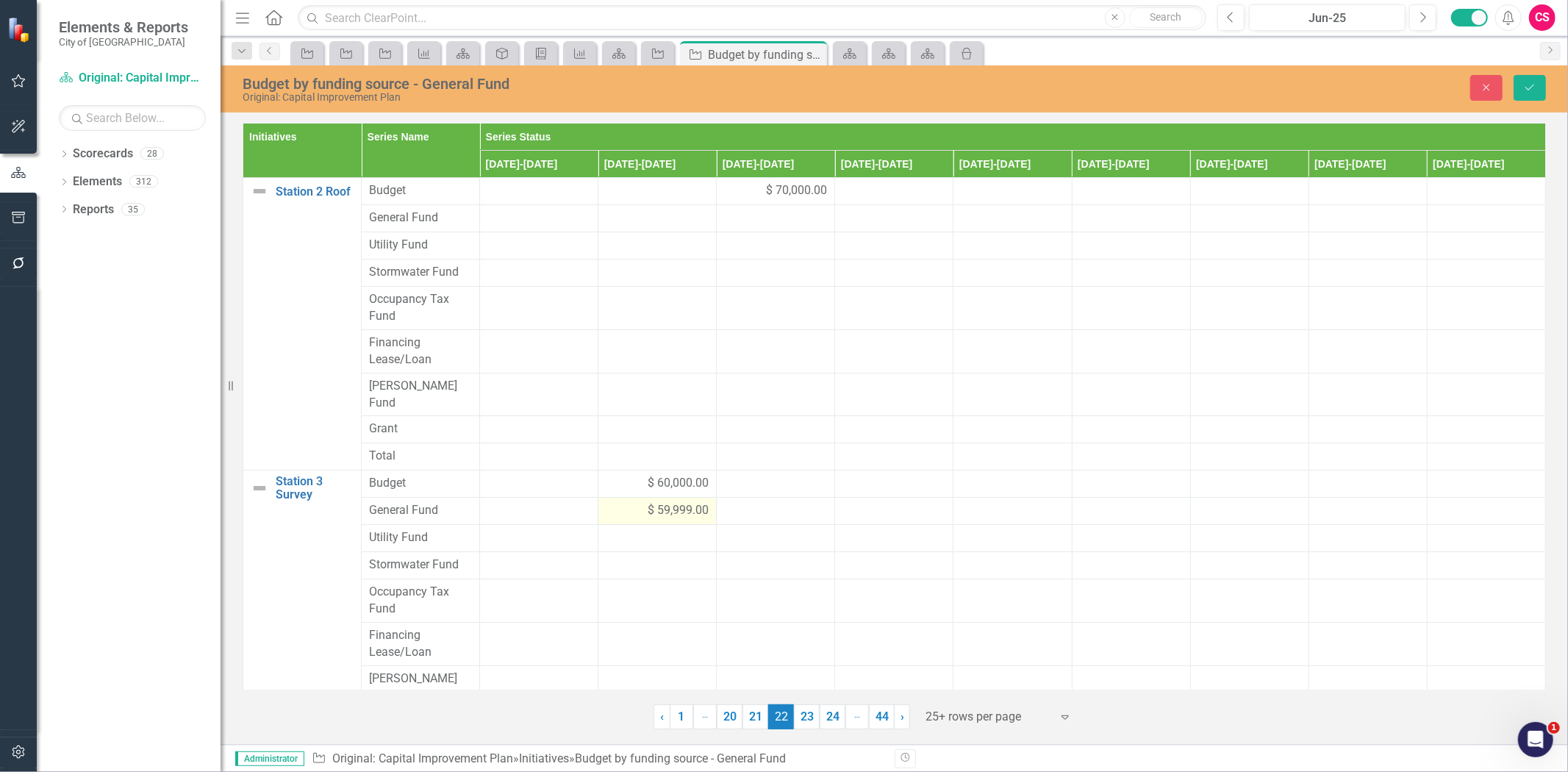
click at [608, 502] on div "$ 59,999.00" at bounding box center [657, 511] width 103 height 17
type input "60000"
click at [691, 502] on input "60000" at bounding box center [657, 516] width 103 height 27
click at [1545, 84] on button "Save" at bounding box center [1529, 88] width 32 height 26
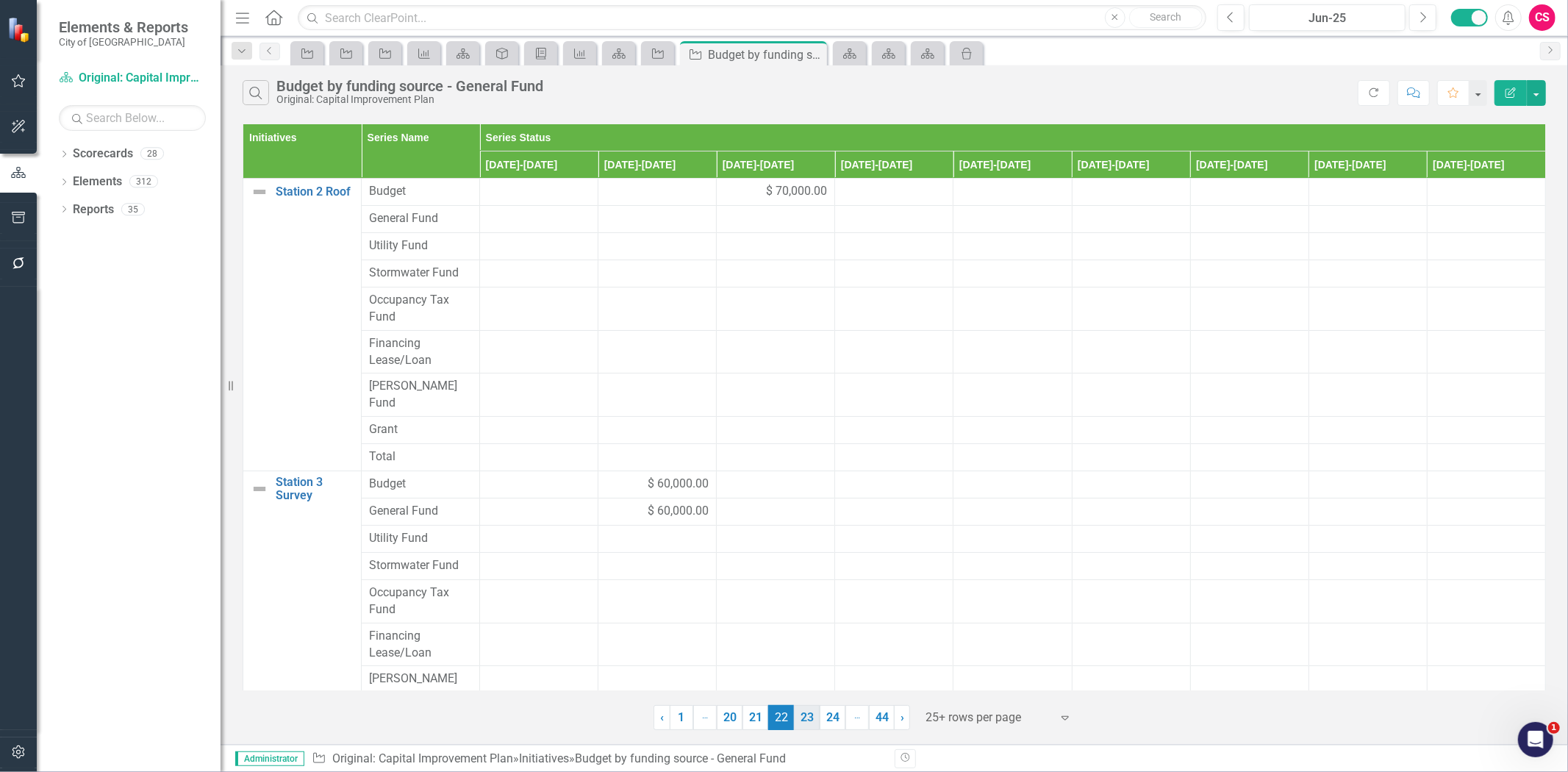
scroll to position [320, 0]
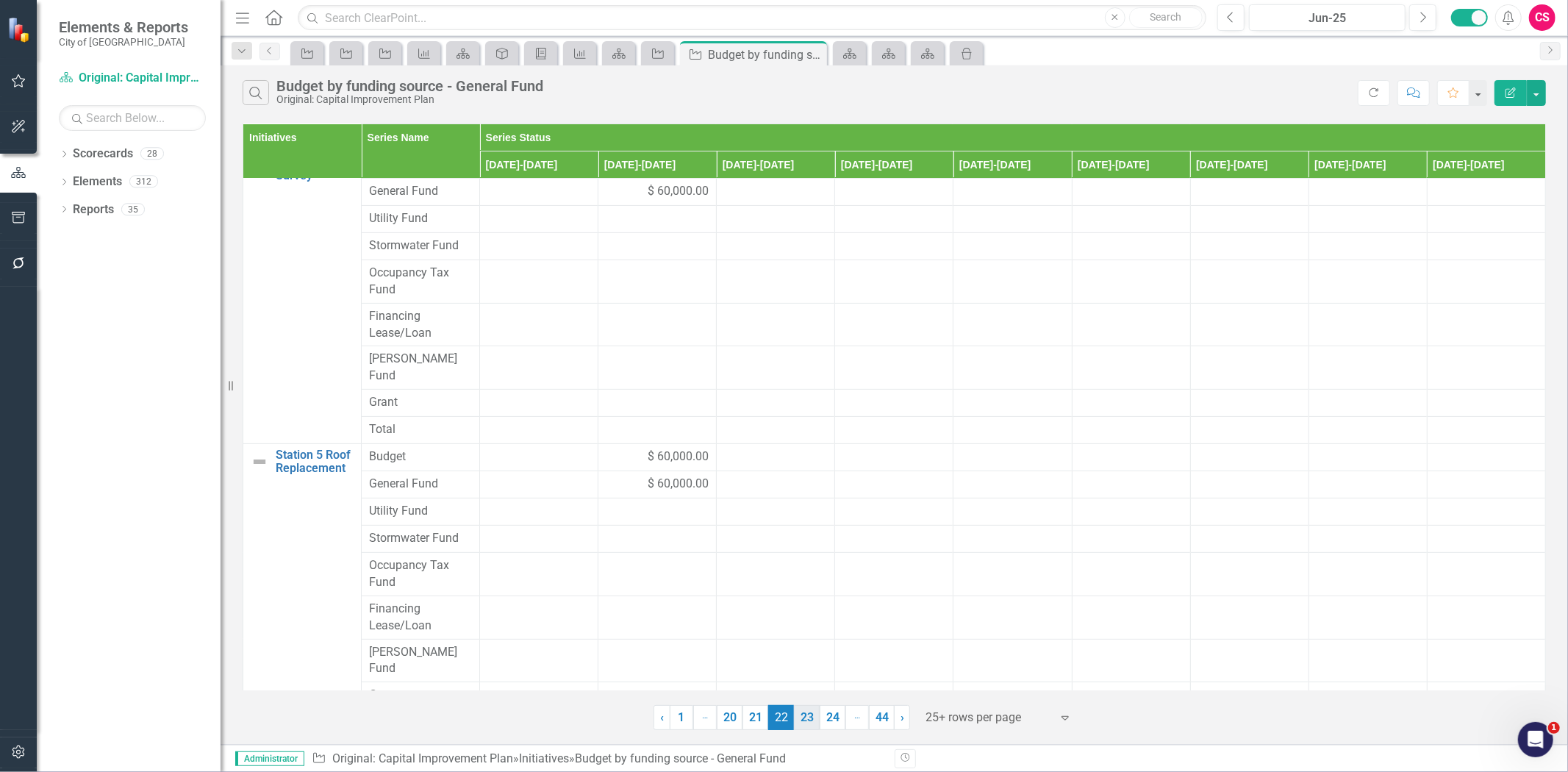
click at [807, 719] on link "23" at bounding box center [807, 718] width 26 height 25
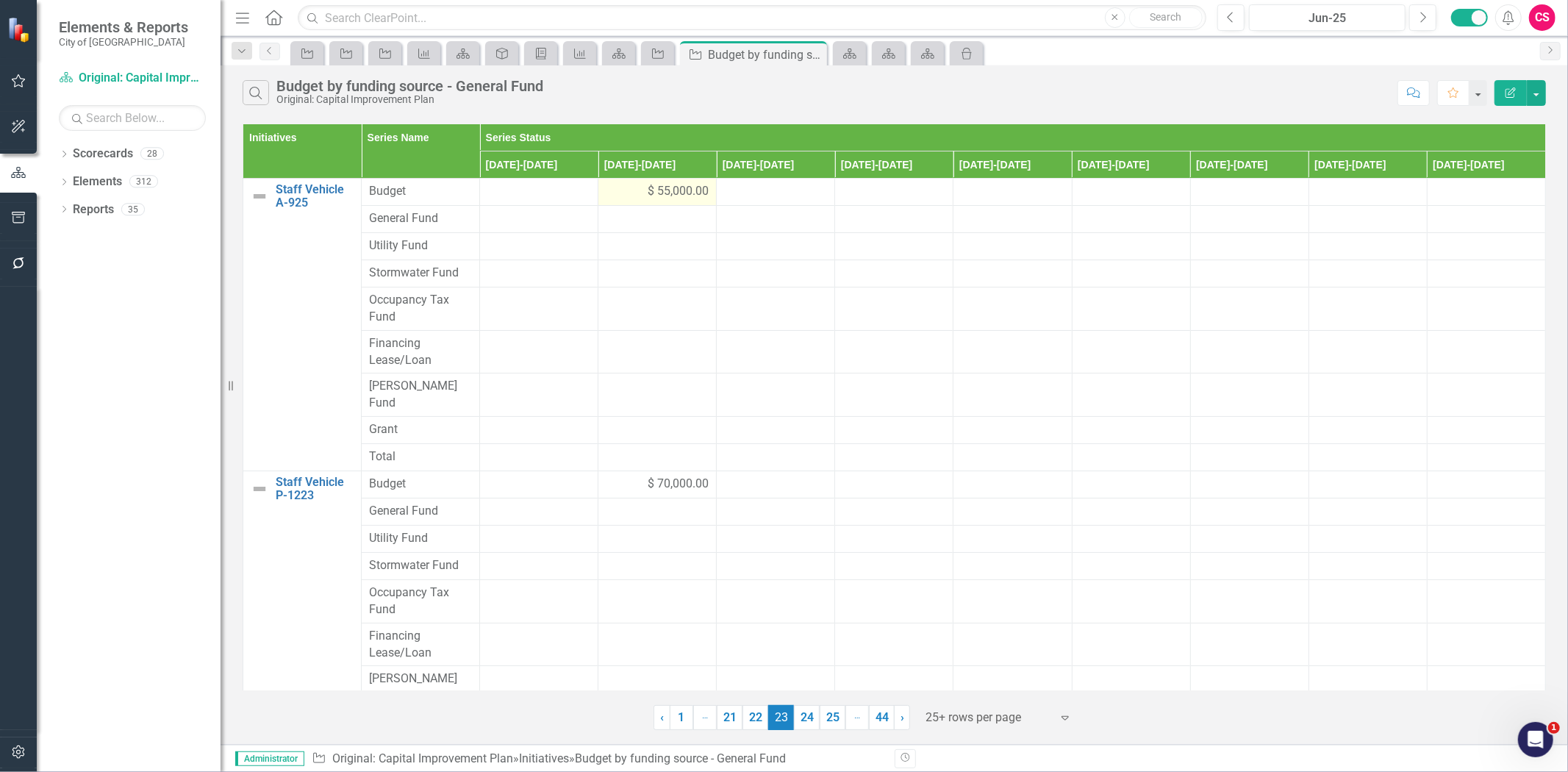
click at [606, 188] on div "$ 55,000.00" at bounding box center [657, 191] width 103 height 17
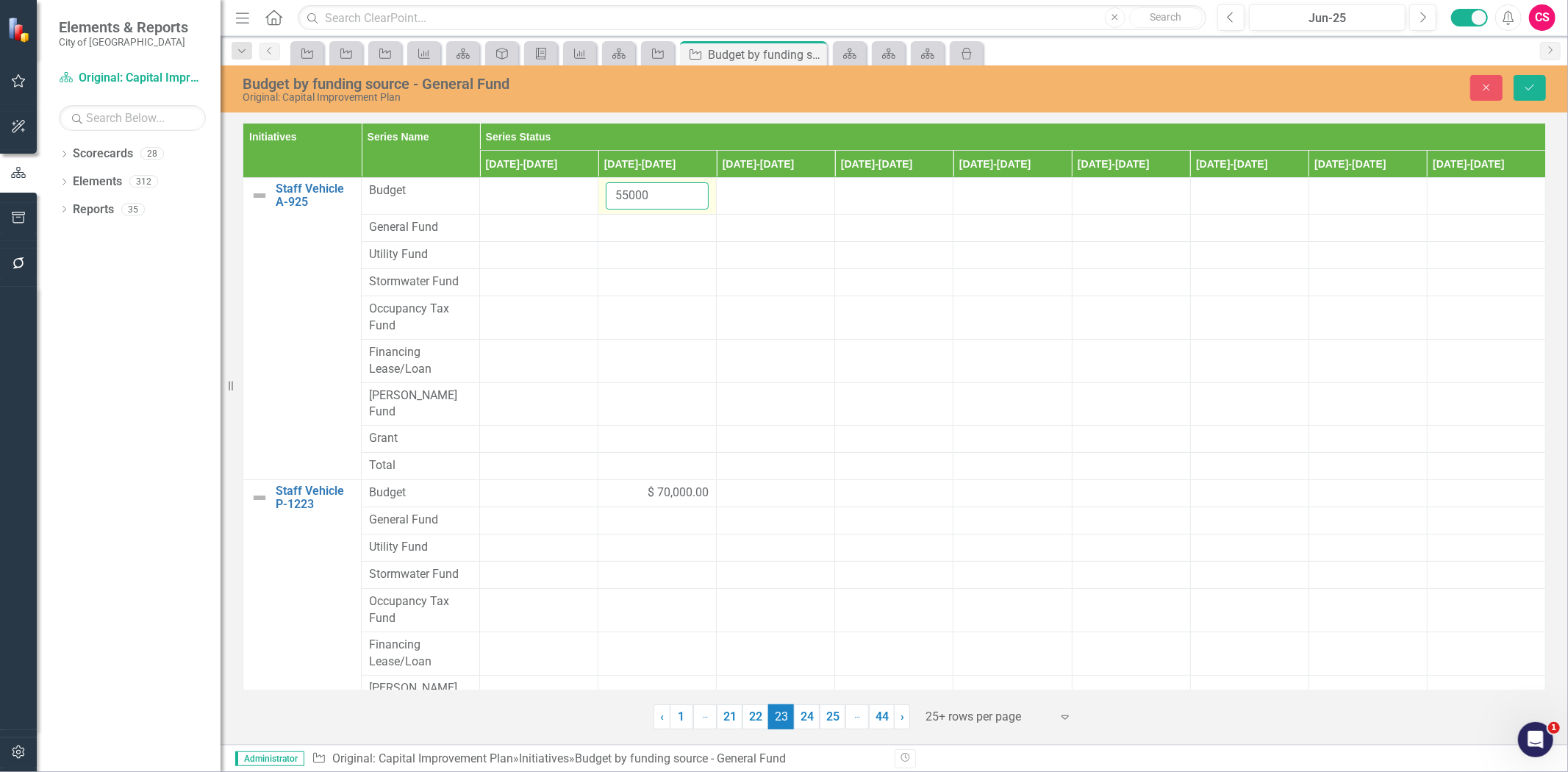
click at [626, 204] on input "55000" at bounding box center [657, 195] width 103 height 27
click at [630, 224] on div at bounding box center [657, 228] width 103 height 18
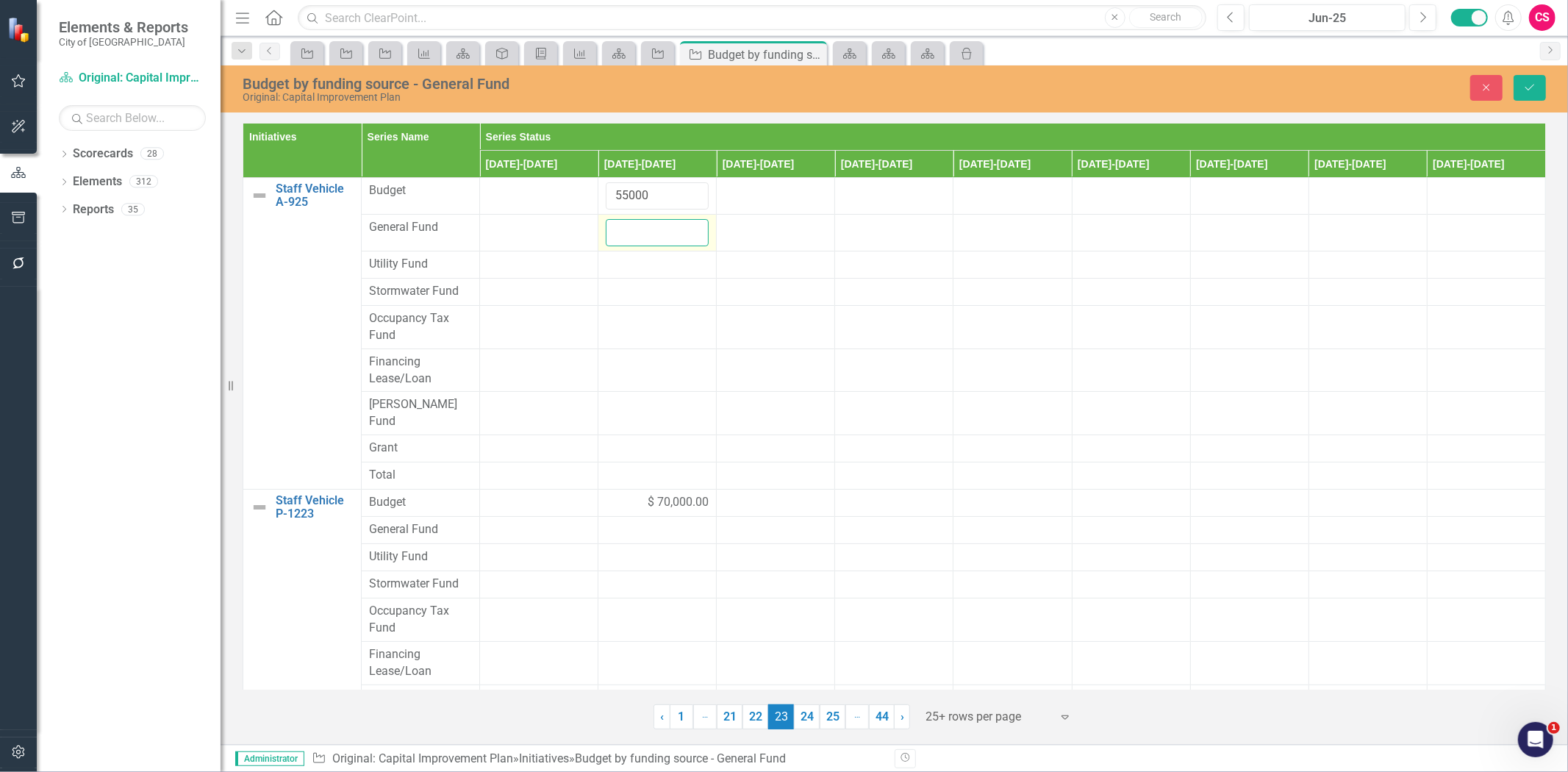
click at [631, 240] on input "number" at bounding box center [657, 233] width 103 height 27
paste input "55000"
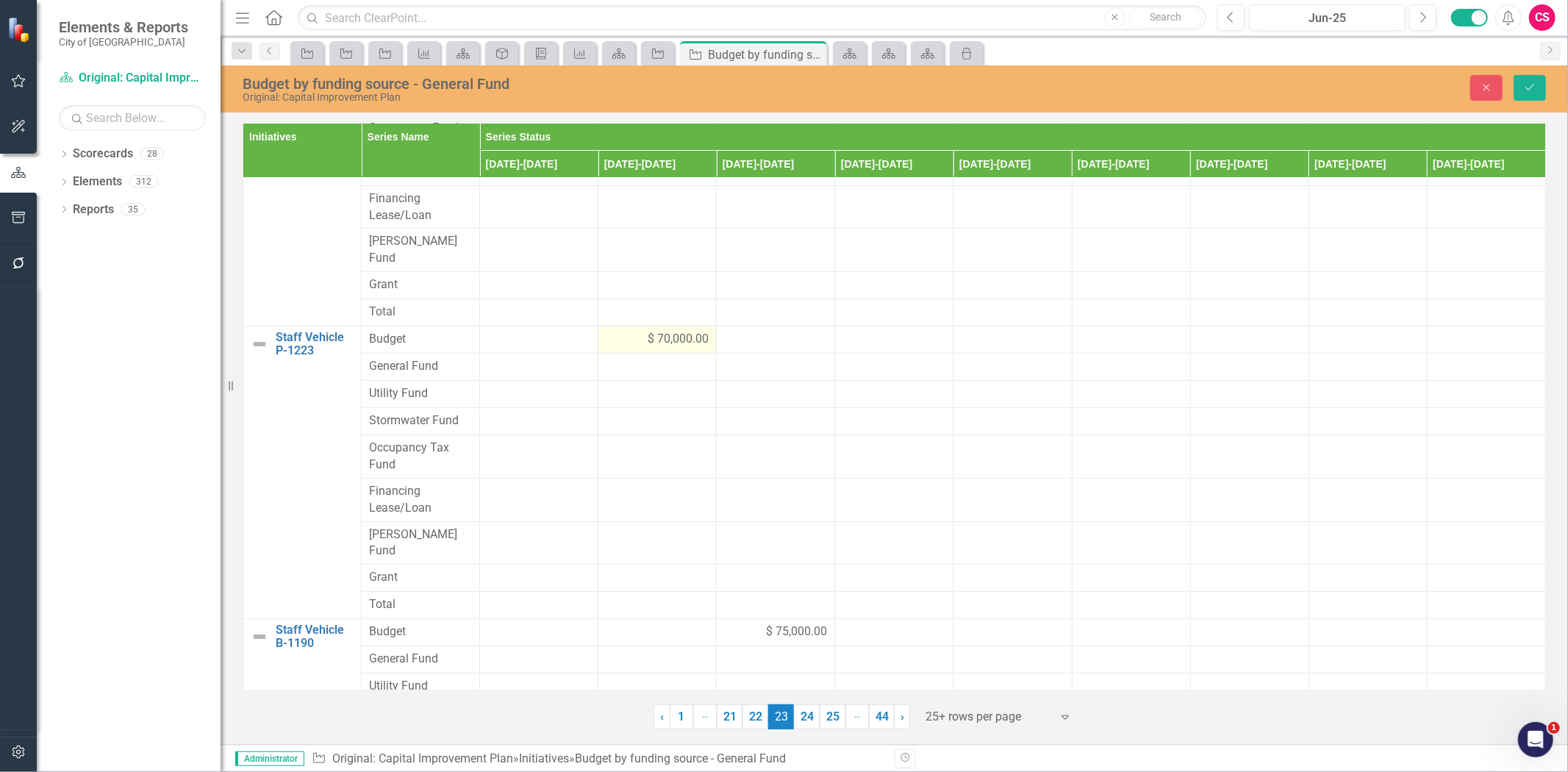
type input "55000"
click at [608, 331] on div "$ 70,000.00" at bounding box center [657, 340] width 103 height 17
click at [608, 331] on input "70000" at bounding box center [657, 345] width 103 height 27
click at [621, 331] on input "70000" at bounding box center [657, 345] width 103 height 27
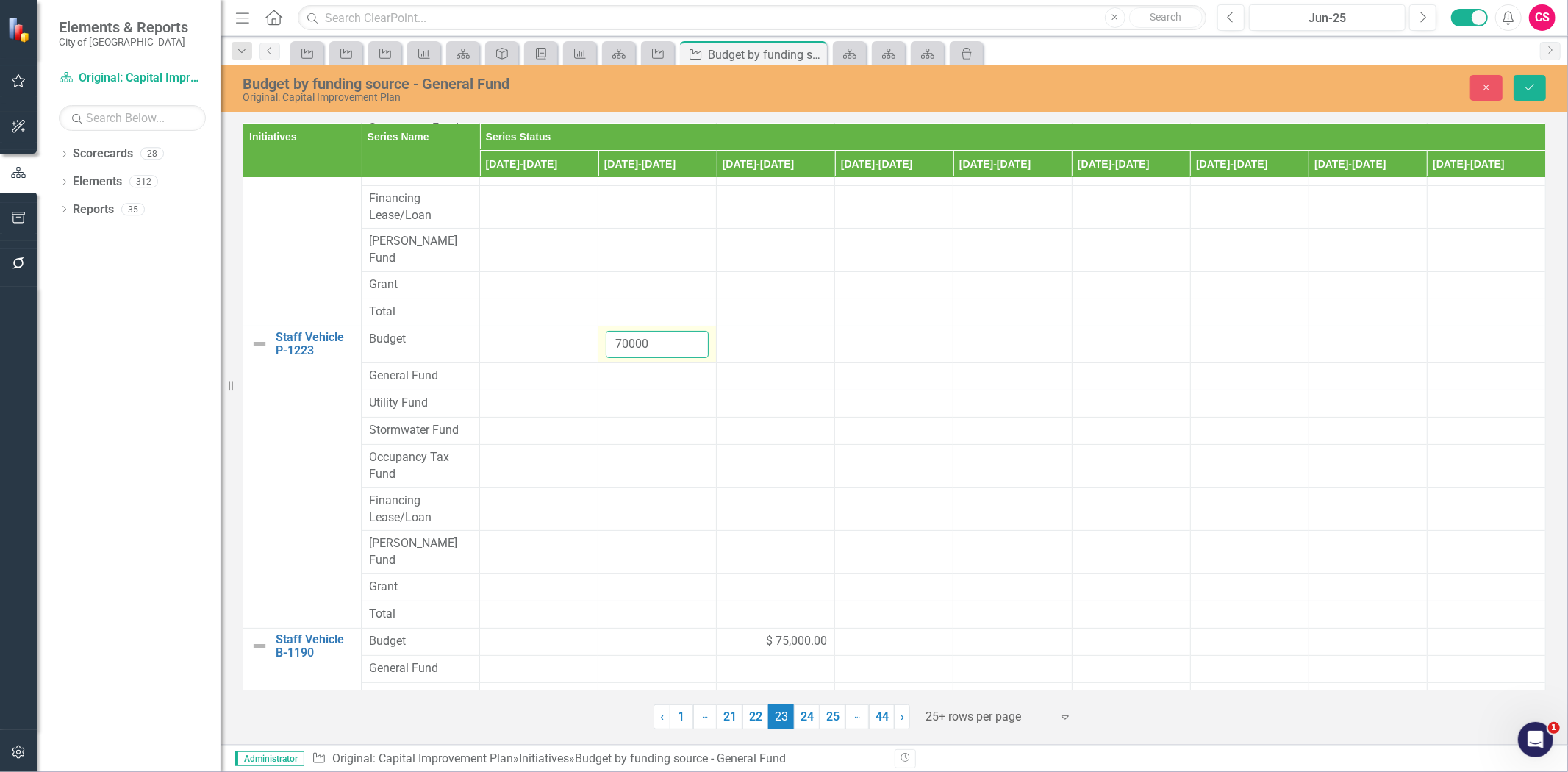
click at [621, 331] on input "70000" at bounding box center [657, 345] width 103 height 27
click at [620, 368] on div at bounding box center [657, 377] width 103 height 18
click at [620, 368] on input "number" at bounding box center [657, 381] width 103 height 27
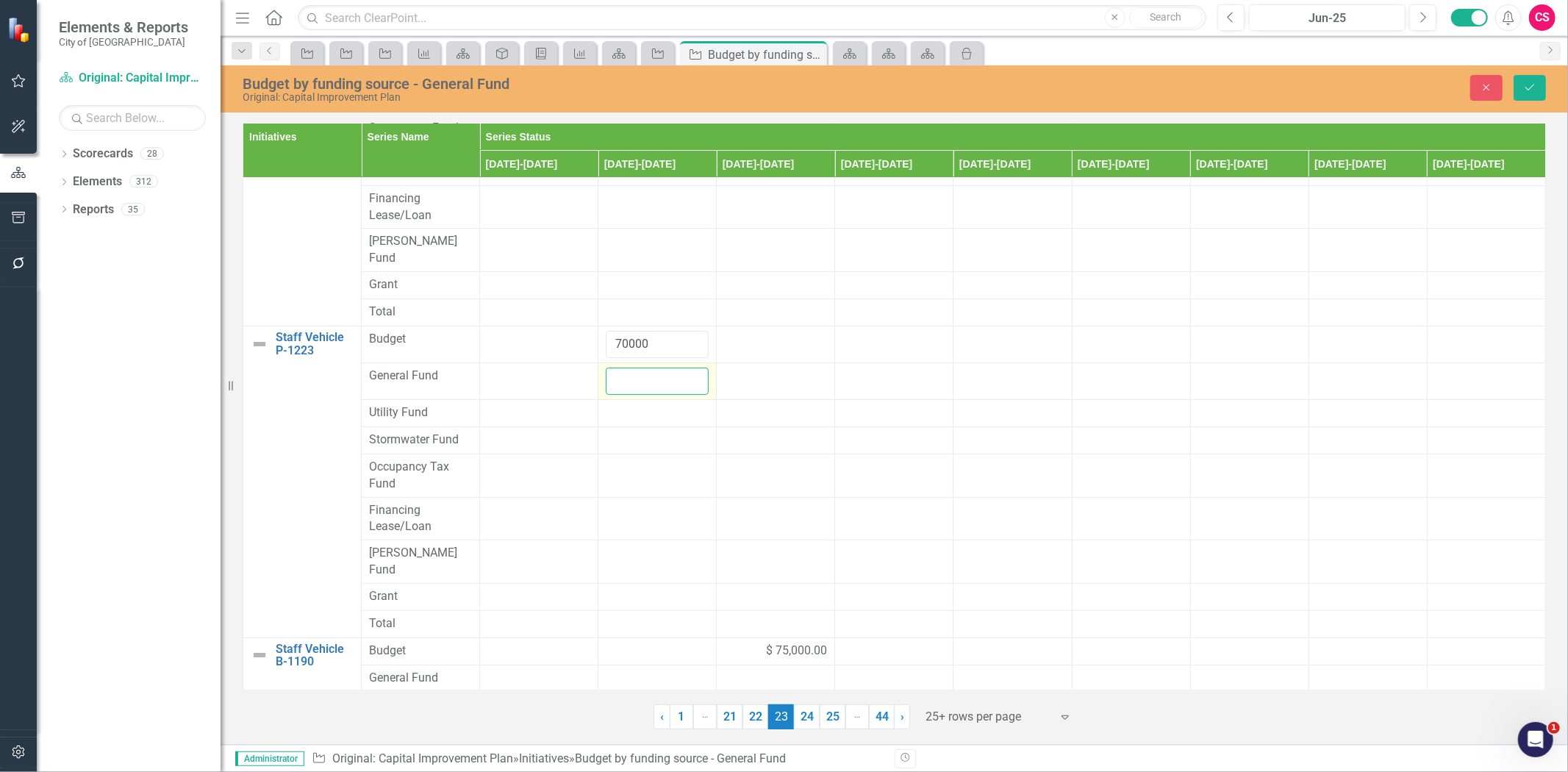
paste input "70000"
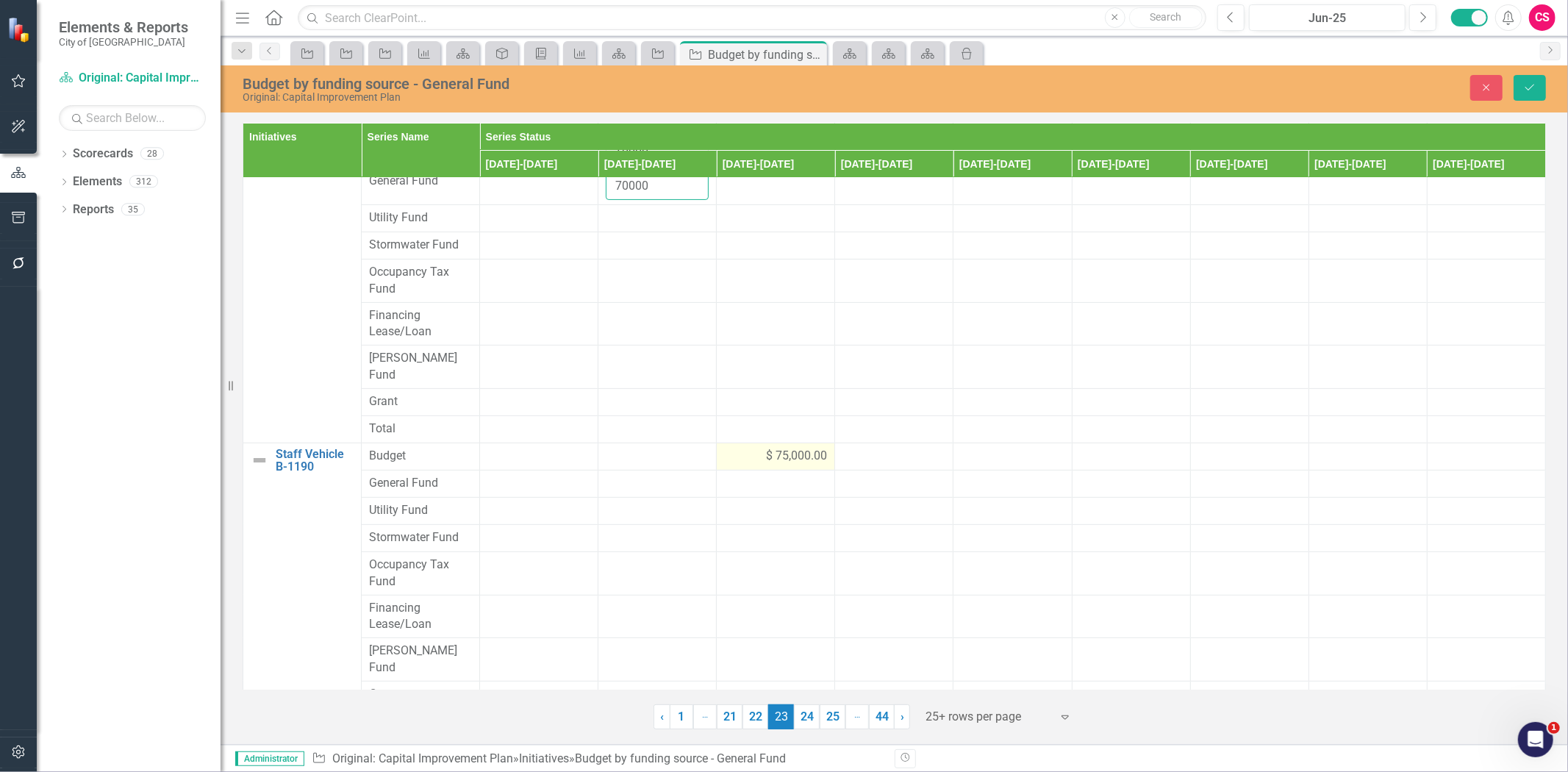
type input "70000"
click at [766, 448] on span "$ 75,000.00" at bounding box center [796, 456] width 61 height 17
click at [761, 448] on input "75000" at bounding box center [775, 461] width 103 height 27
click at [755, 448] on input "75000" at bounding box center [775, 461] width 103 height 27
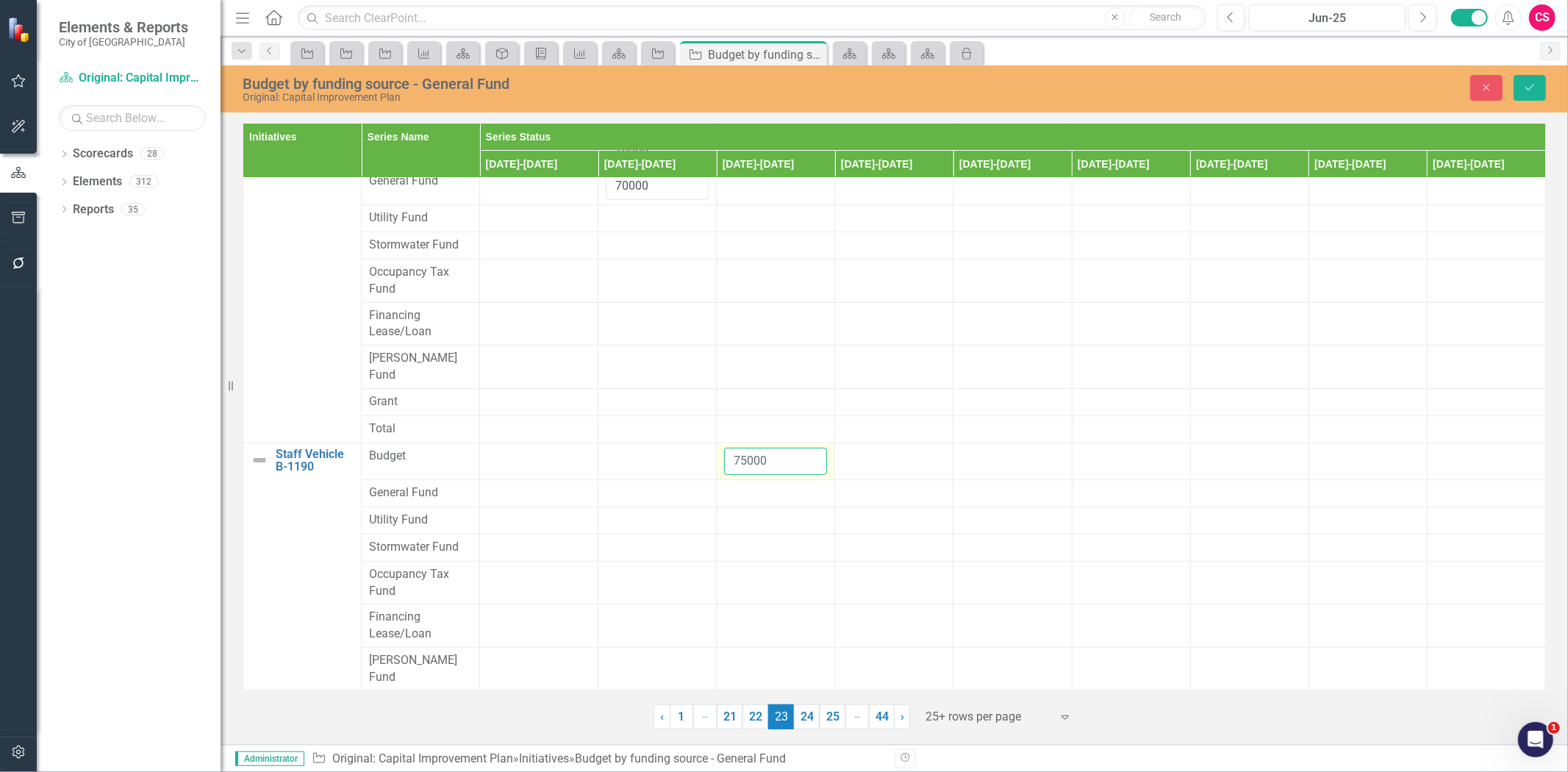
click at [755, 448] on input "75000" at bounding box center [775, 461] width 103 height 27
click at [736, 484] on div at bounding box center [775, 493] width 103 height 18
click at [736, 484] on input "number" at bounding box center [775, 498] width 103 height 27
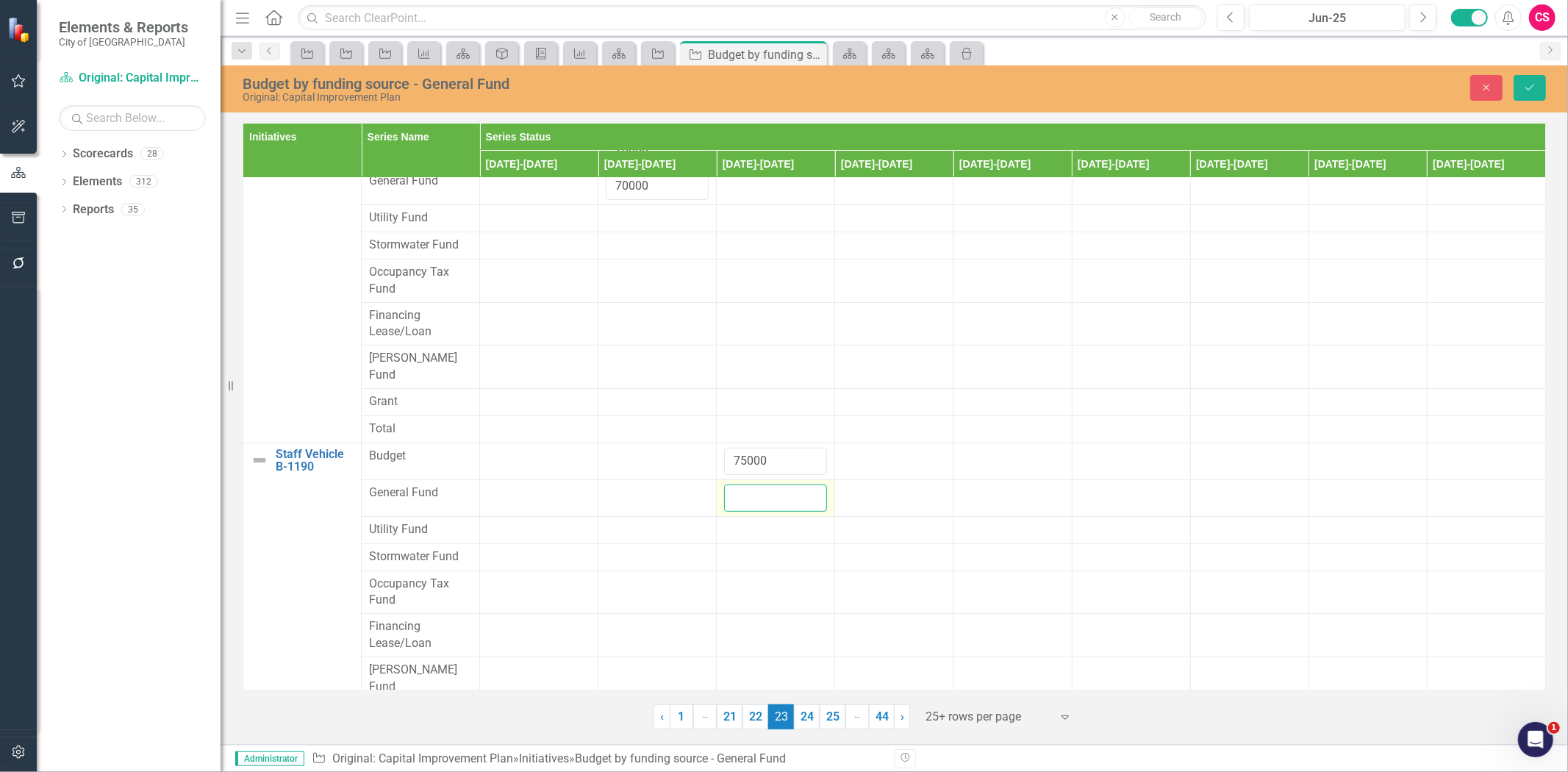
paste input "75000"
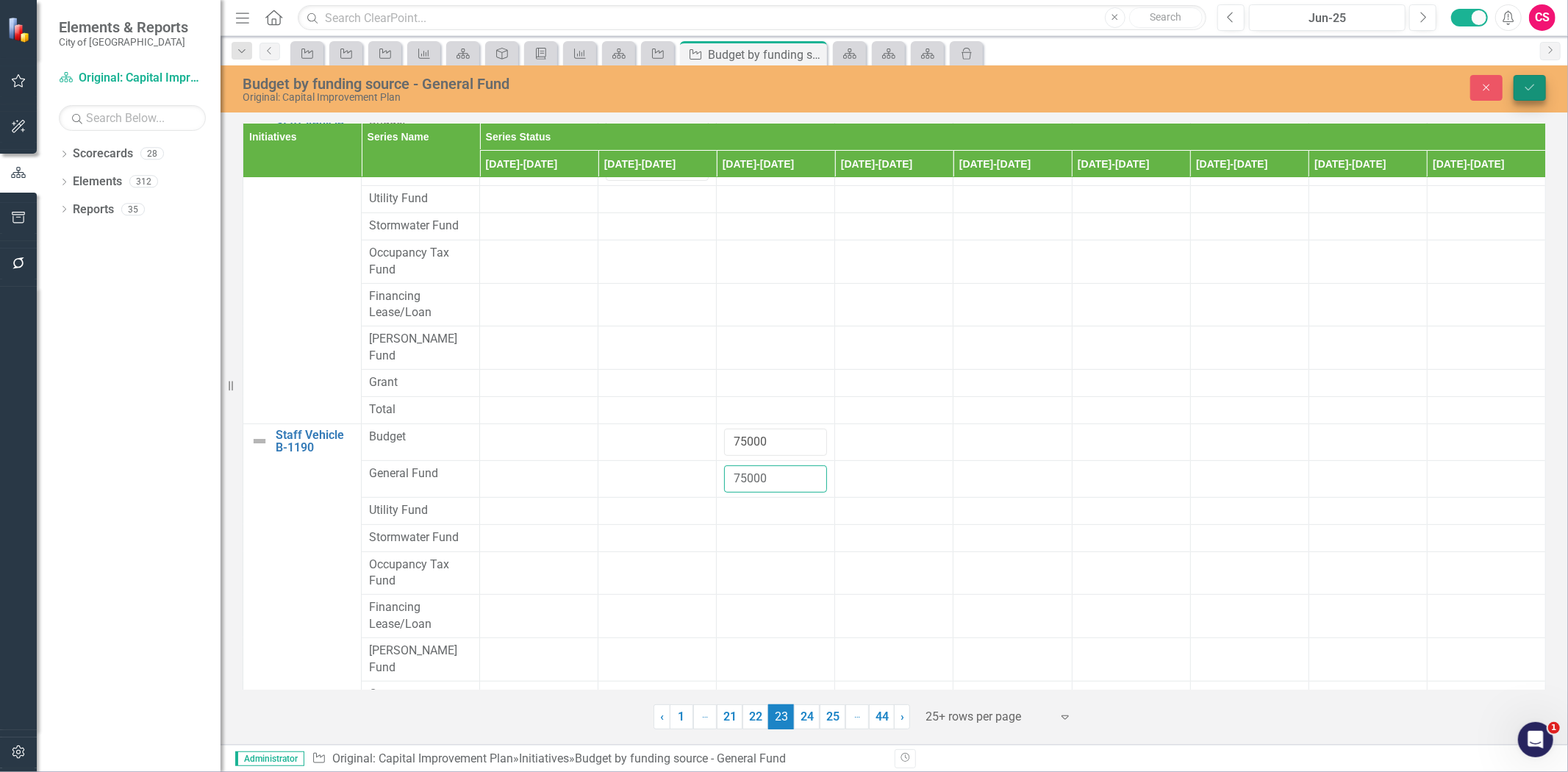
type input "75000"
click at [1523, 89] on icon "Save" at bounding box center [1530, 87] width 13 height 10
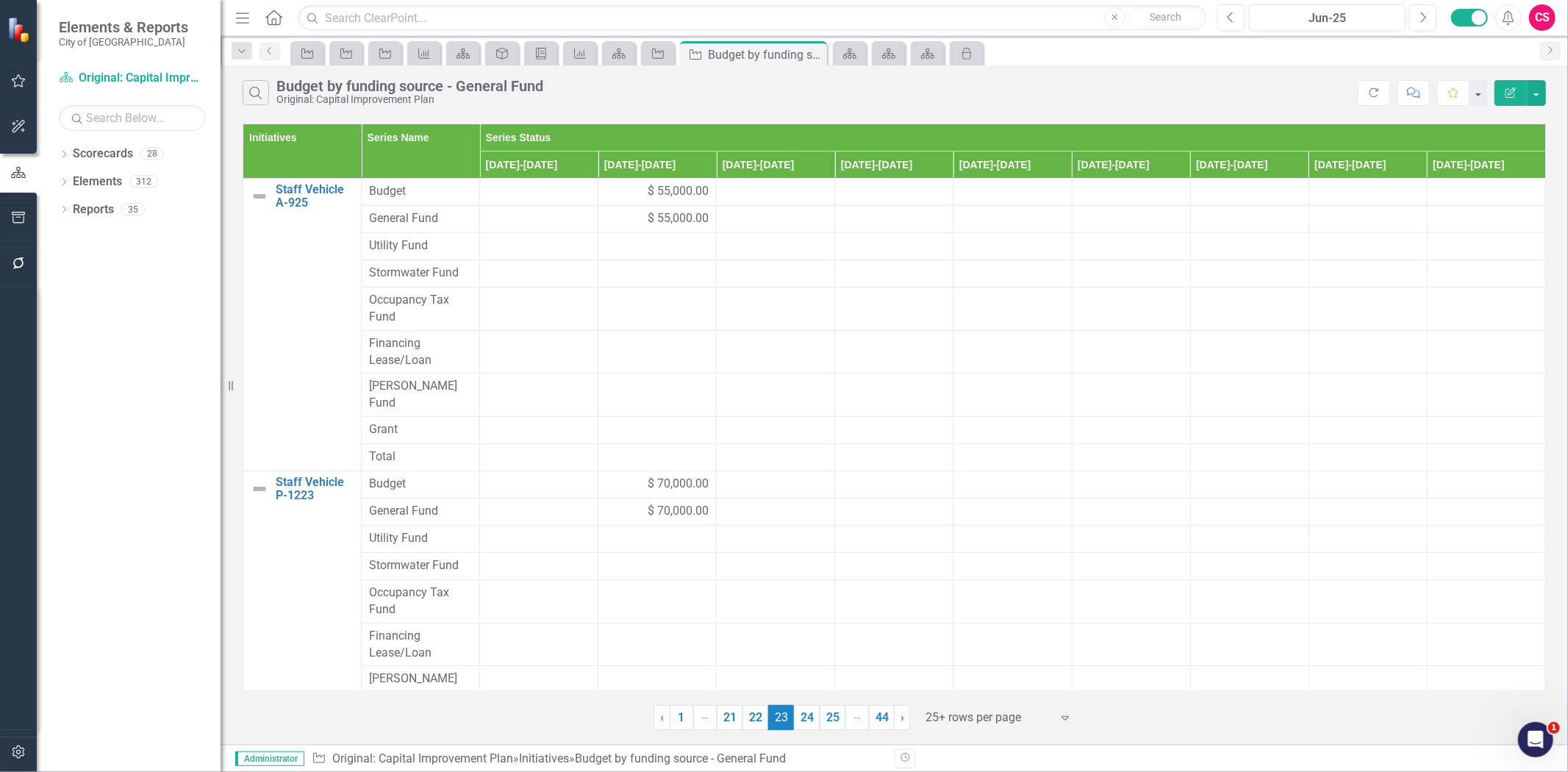
scroll to position [320, 0]
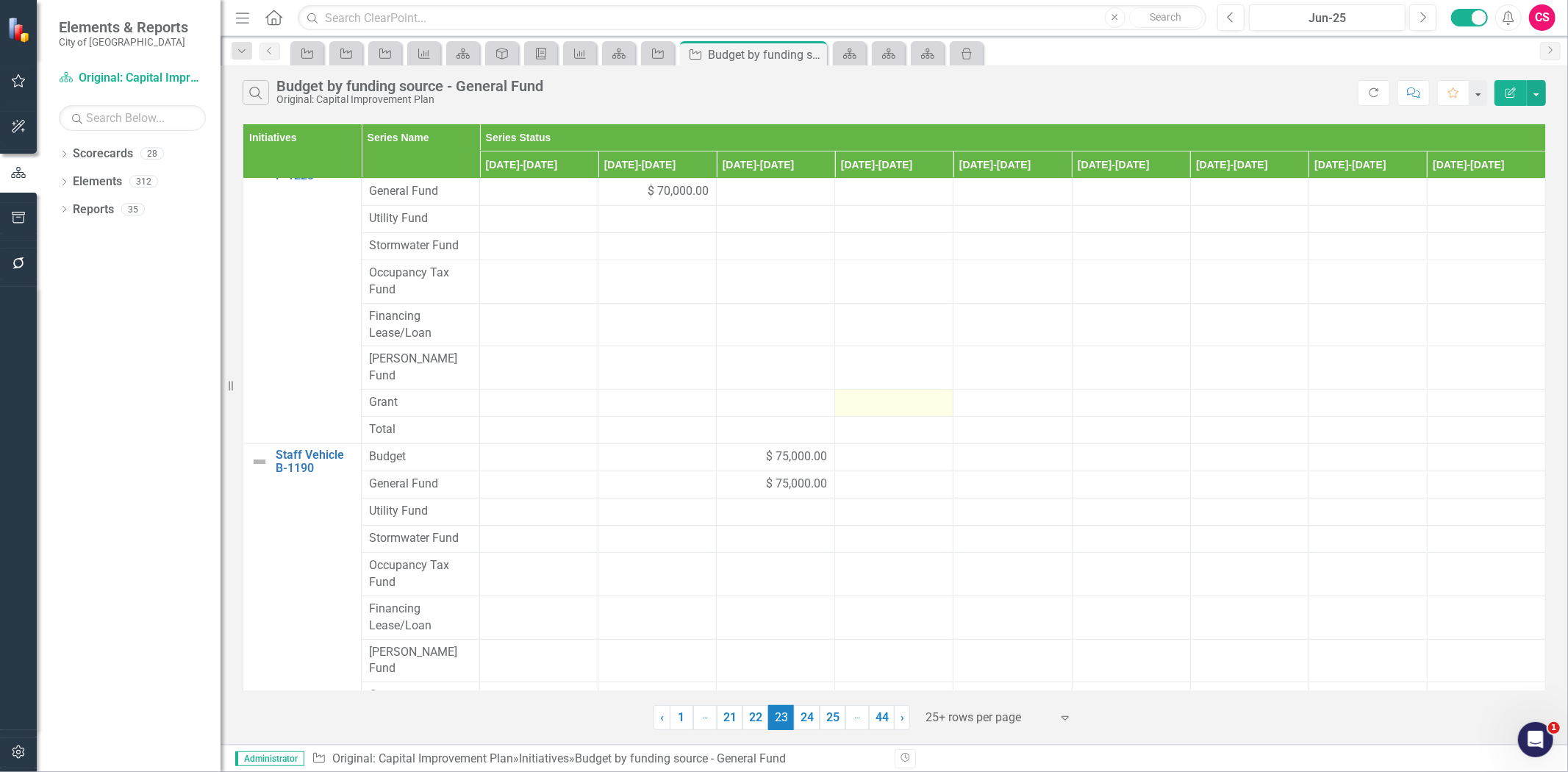
drag, startPoint x: 806, startPoint y: 722, endPoint x: 834, endPoint y: 696, distance: 38.2
click at [806, 722] on link "24" at bounding box center [807, 718] width 26 height 25
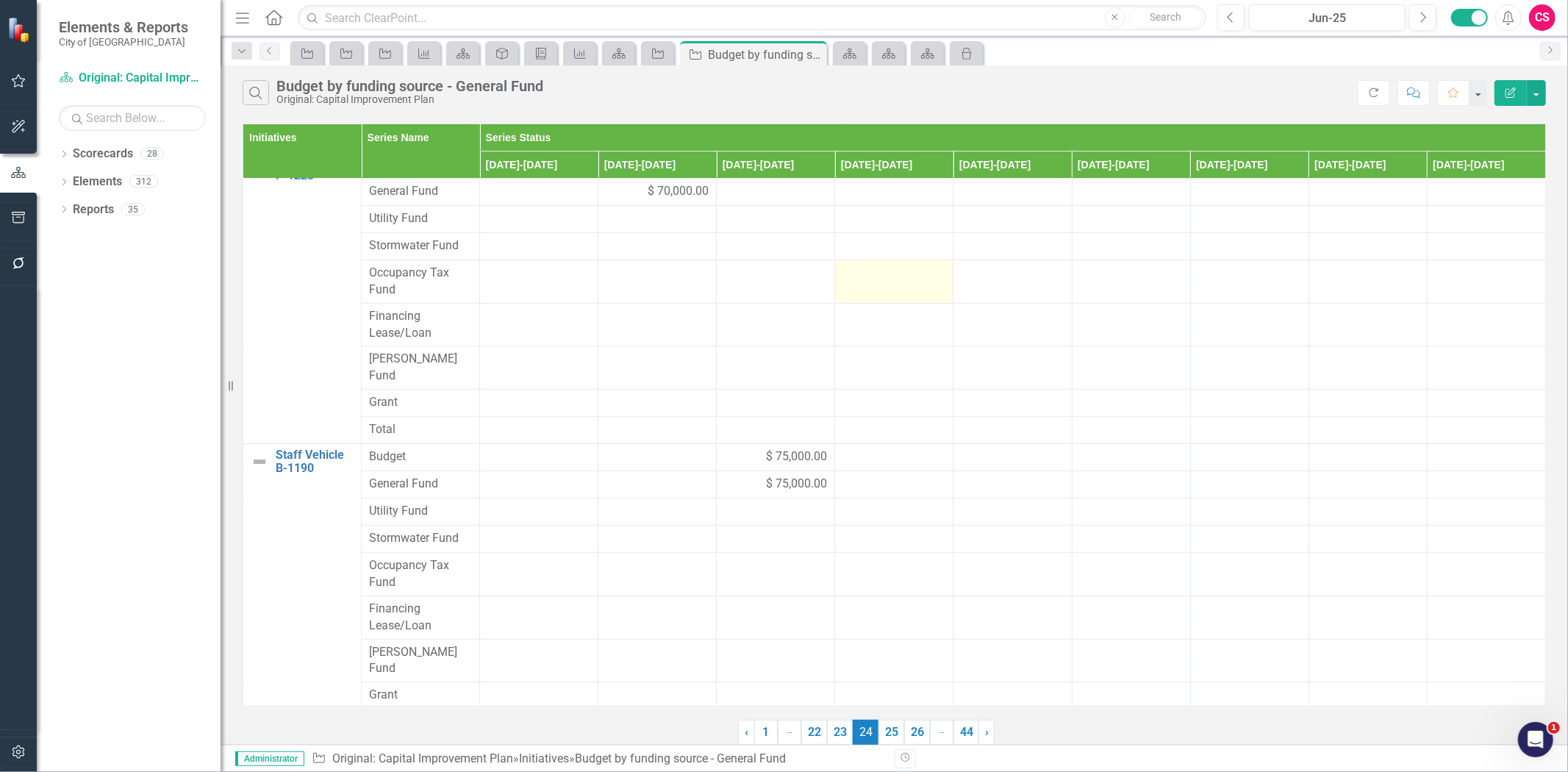
scroll to position [0, 0]
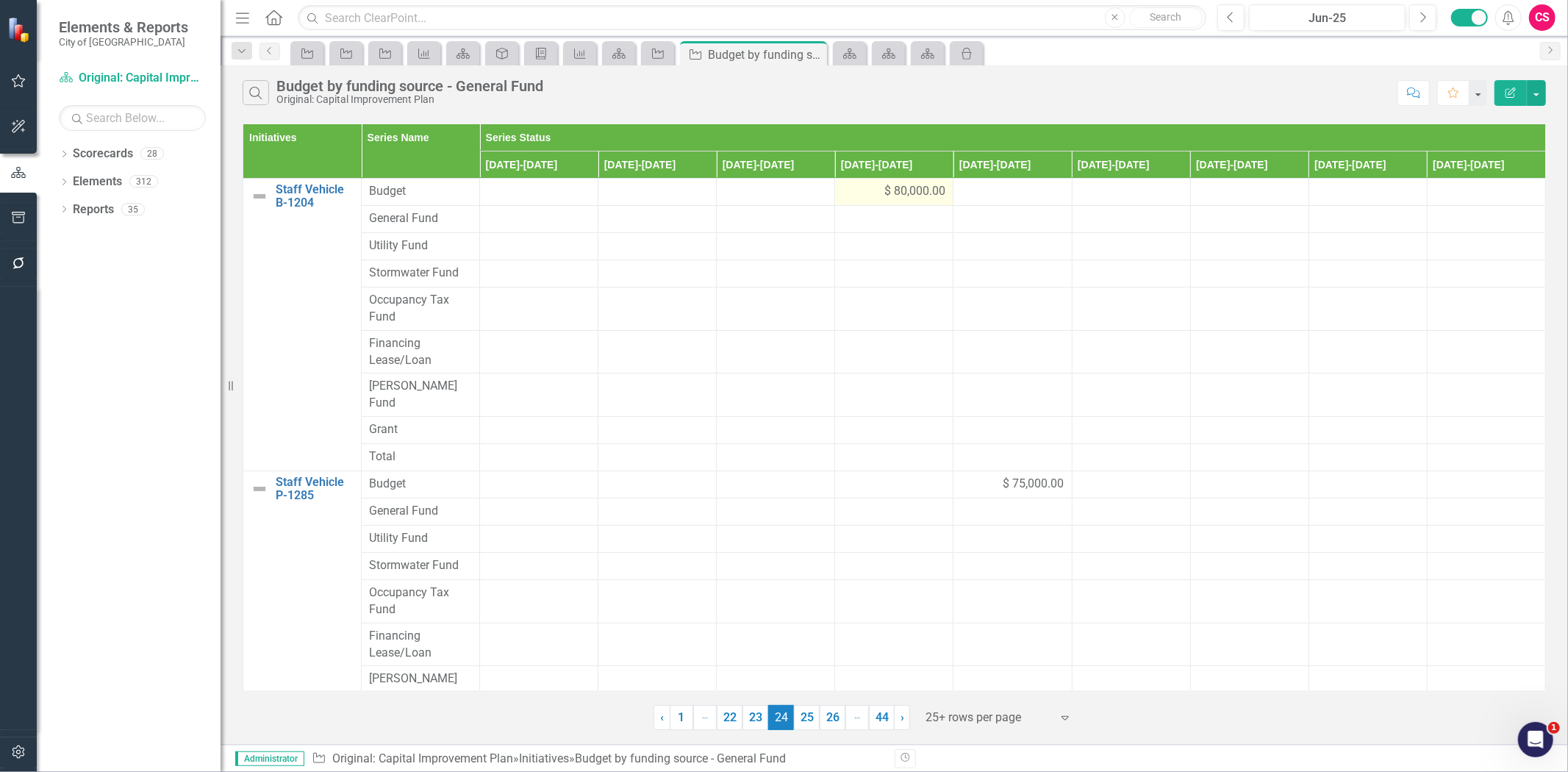
click at [849, 195] on div "$ 80,000.00" at bounding box center [894, 191] width 103 height 17
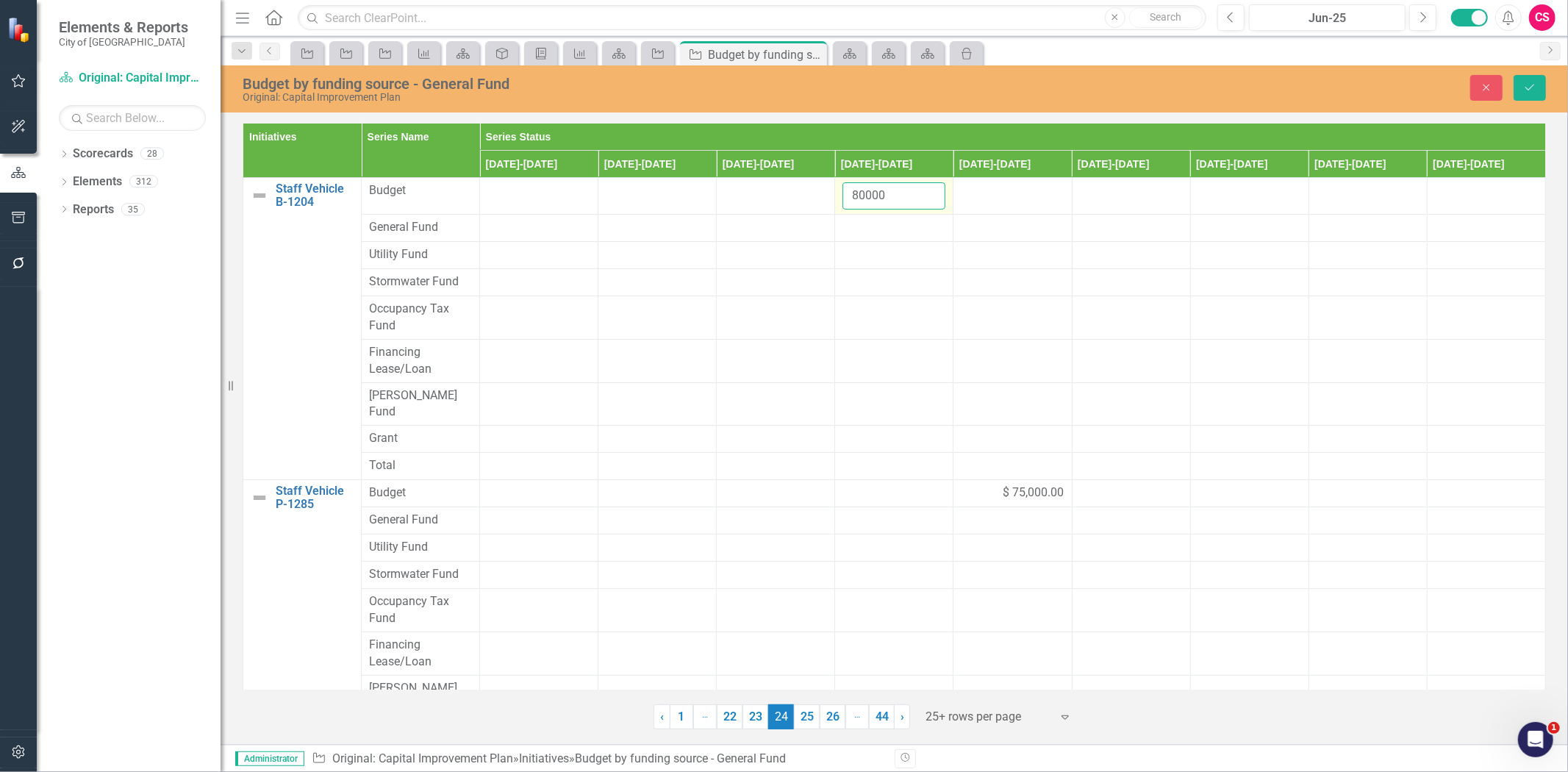
click at [849, 195] on input "80000" at bounding box center [894, 195] width 103 height 27
click at [859, 226] on div at bounding box center [894, 228] width 103 height 18
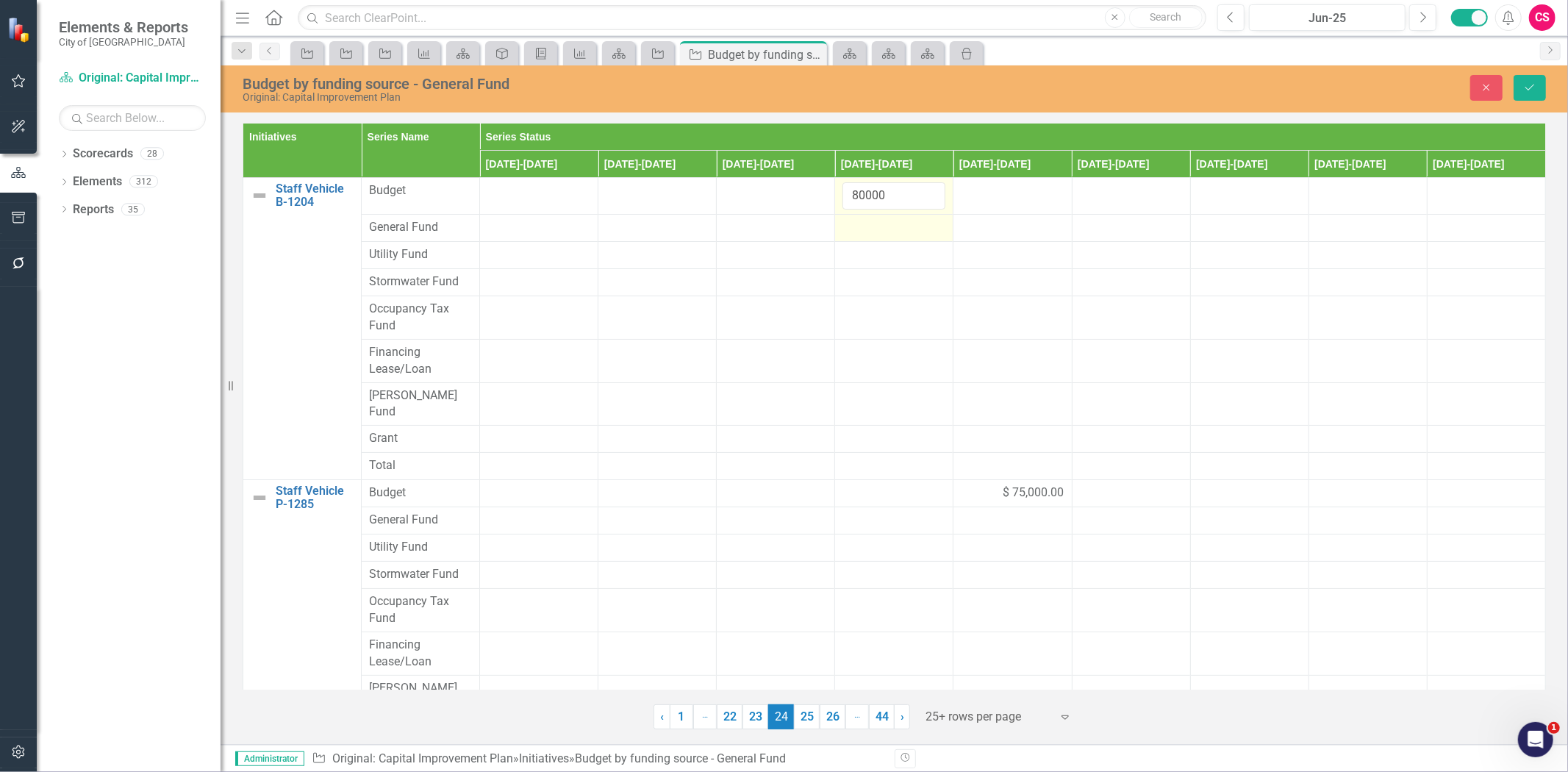
click at [859, 226] on div at bounding box center [894, 228] width 103 height 18
click at [857, 222] on div at bounding box center [894, 228] width 103 height 18
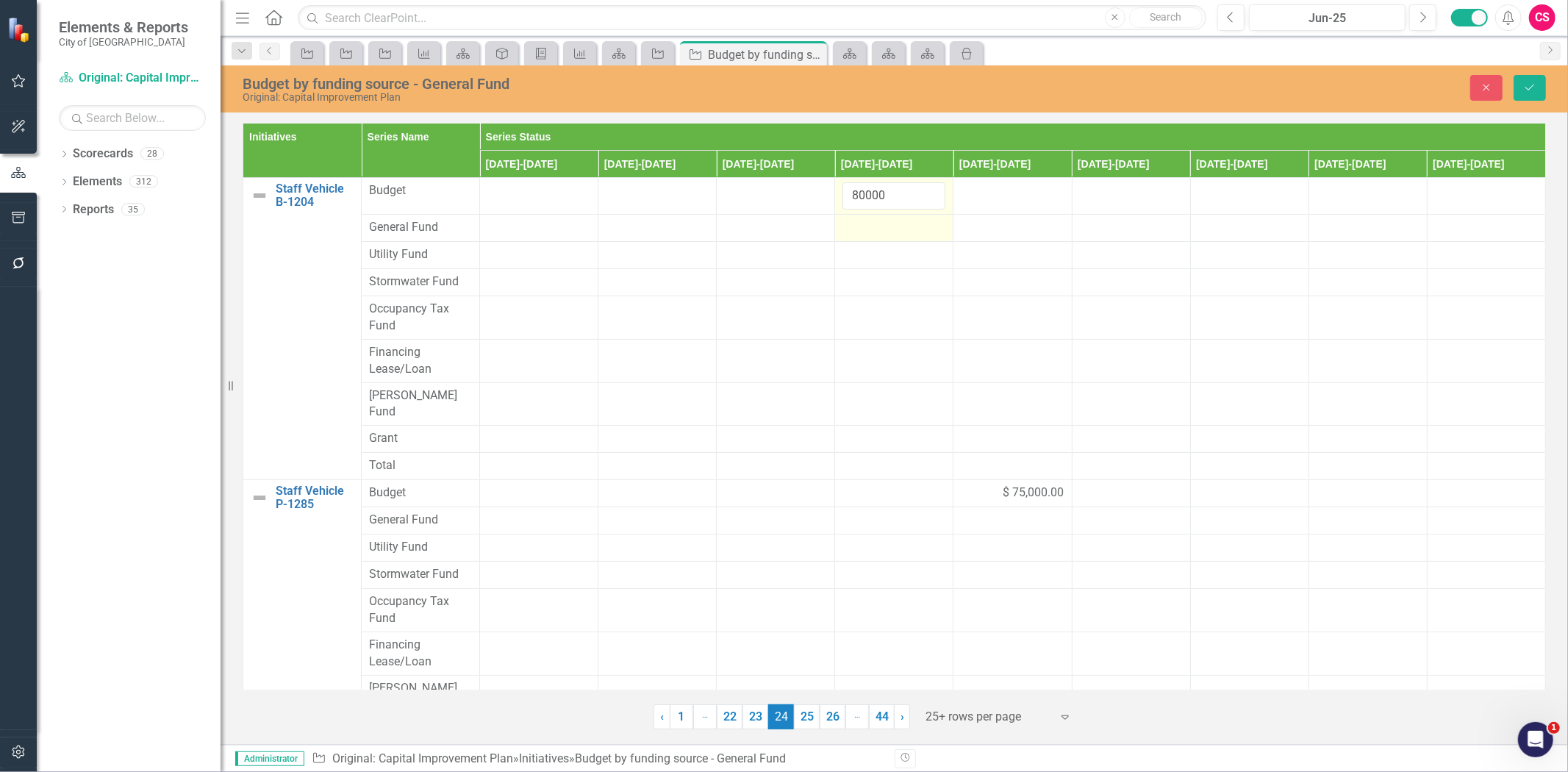
click at [871, 235] on div at bounding box center [894, 228] width 103 height 18
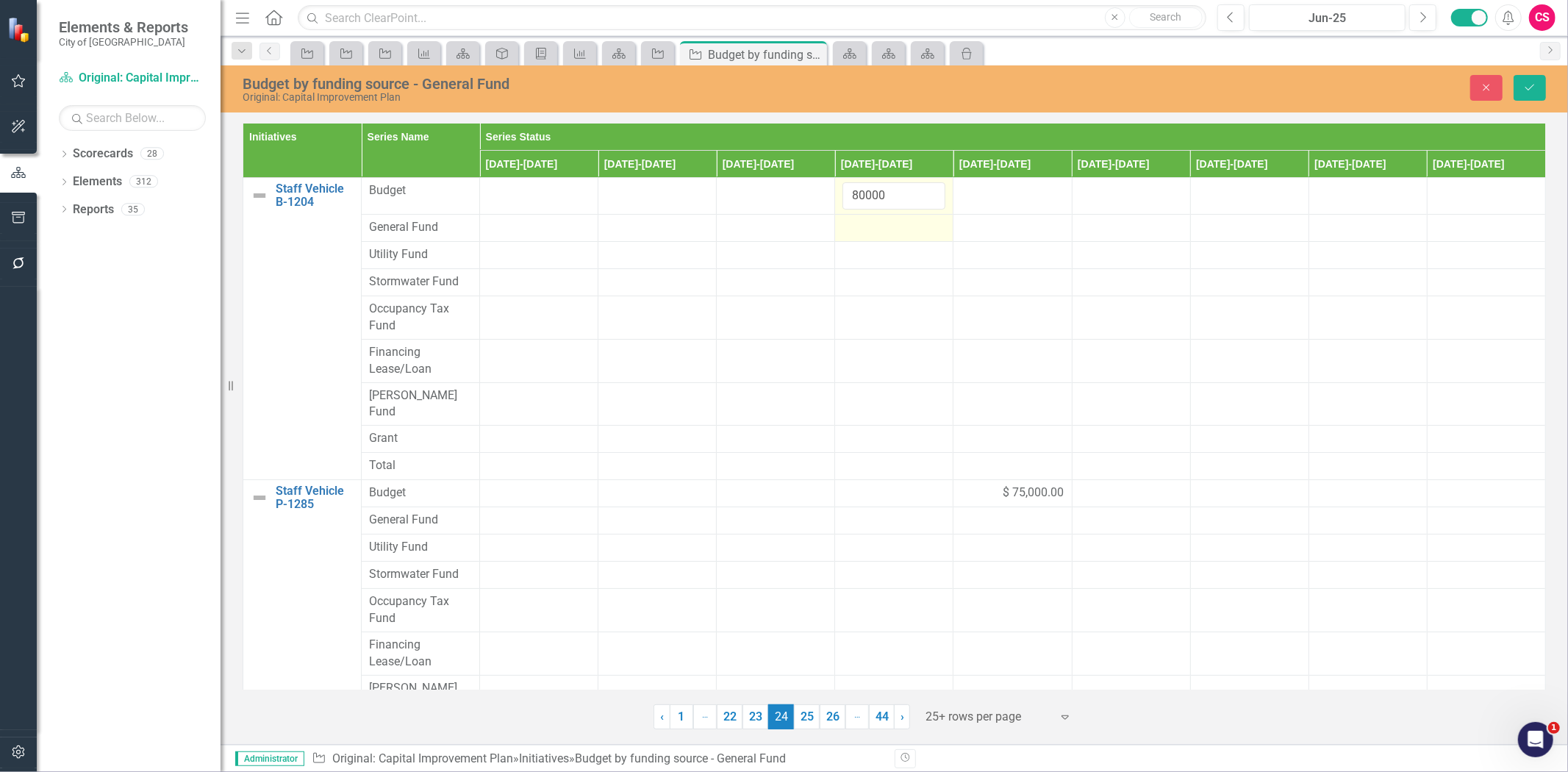
click at [871, 235] on div at bounding box center [894, 228] width 103 height 18
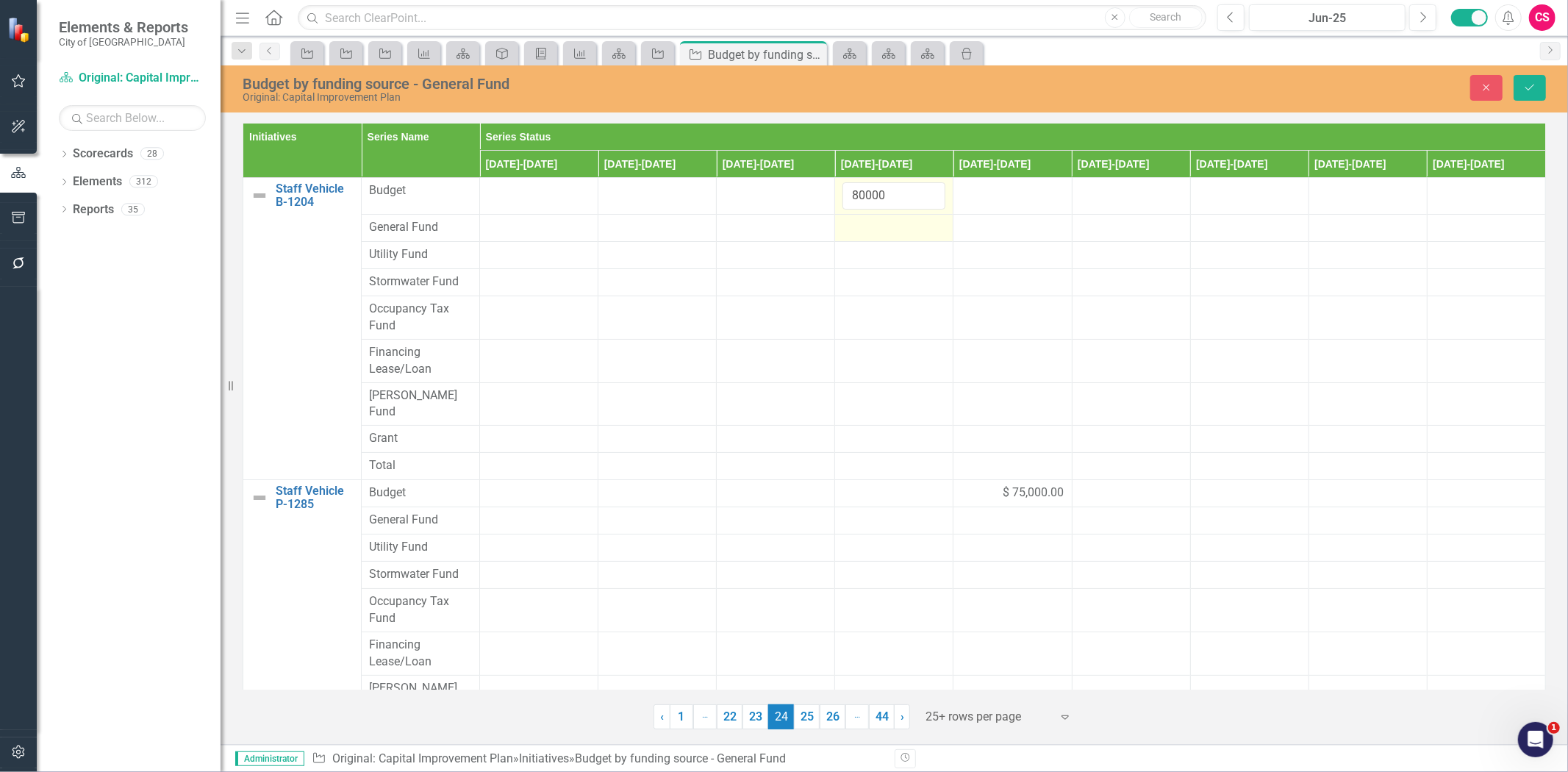
click at [871, 235] on div at bounding box center [894, 228] width 103 height 18
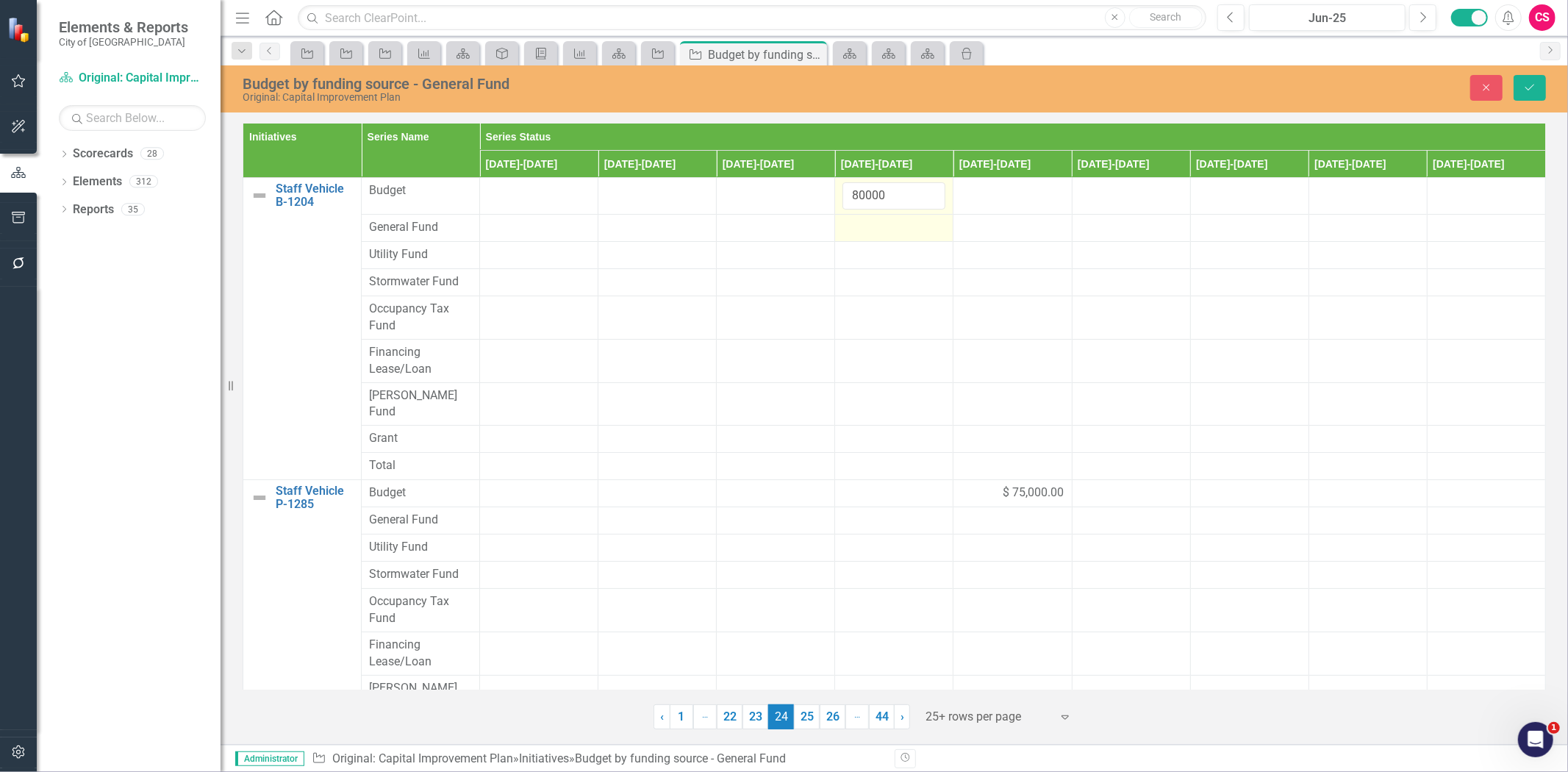
click at [871, 235] on div at bounding box center [894, 228] width 103 height 18
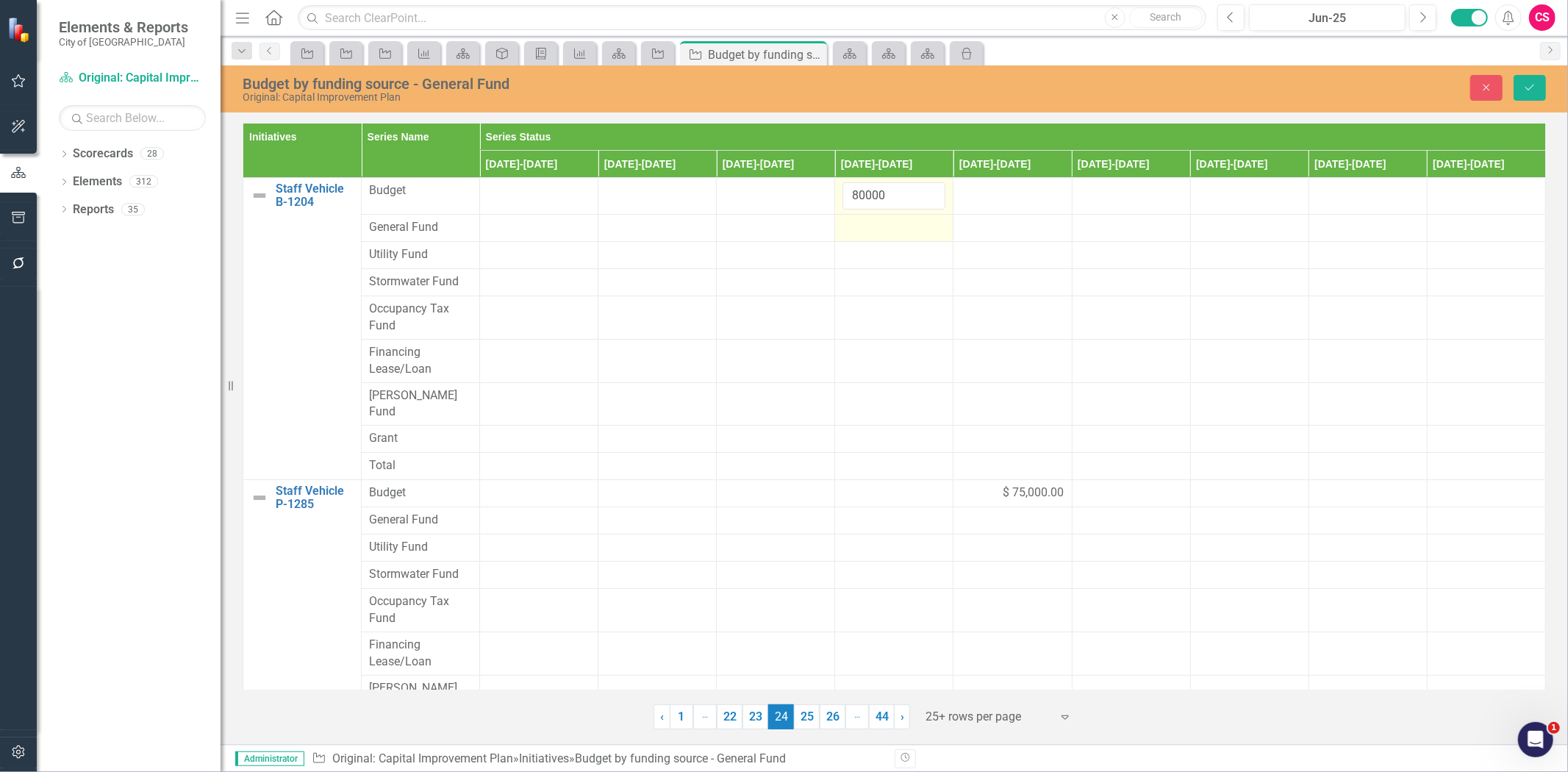
click at [871, 235] on div at bounding box center [894, 228] width 103 height 18
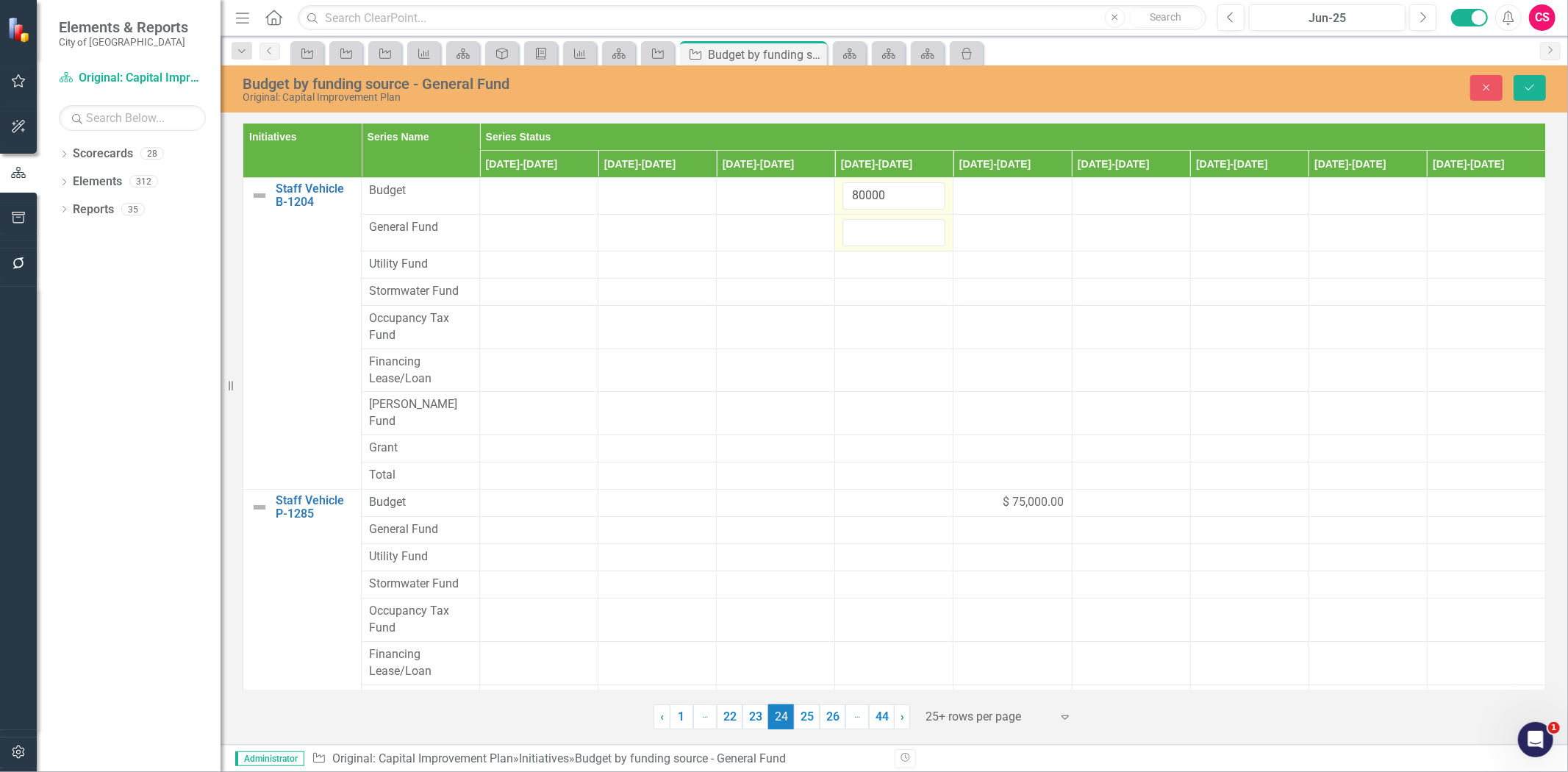
click at [871, 235] on input "number" at bounding box center [894, 233] width 103 height 27
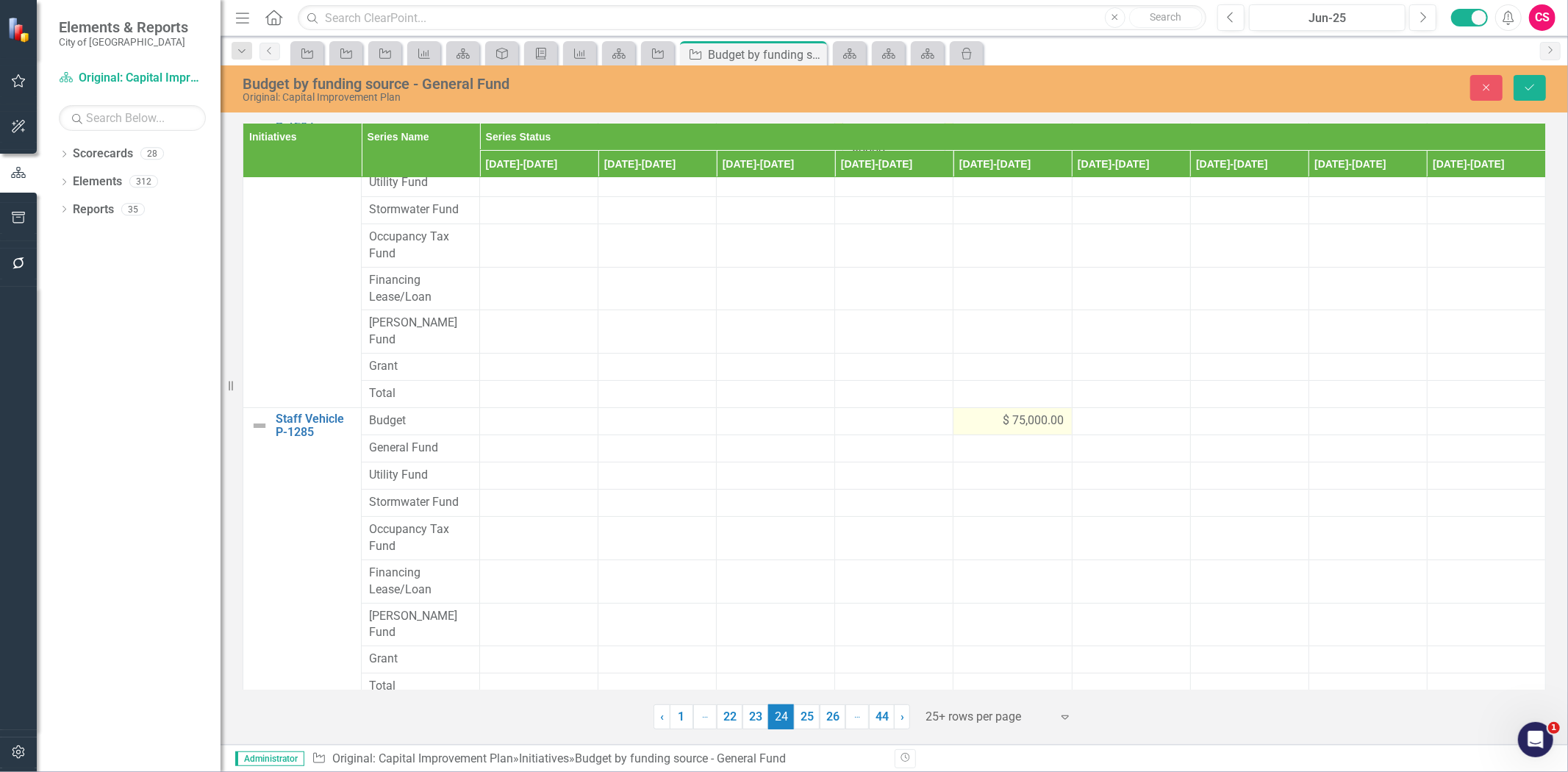
type input "80000"
click at [974, 413] on div "$ 75,000.00" at bounding box center [1012, 421] width 103 height 17
click at [980, 417] on input "75000" at bounding box center [1012, 426] width 103 height 27
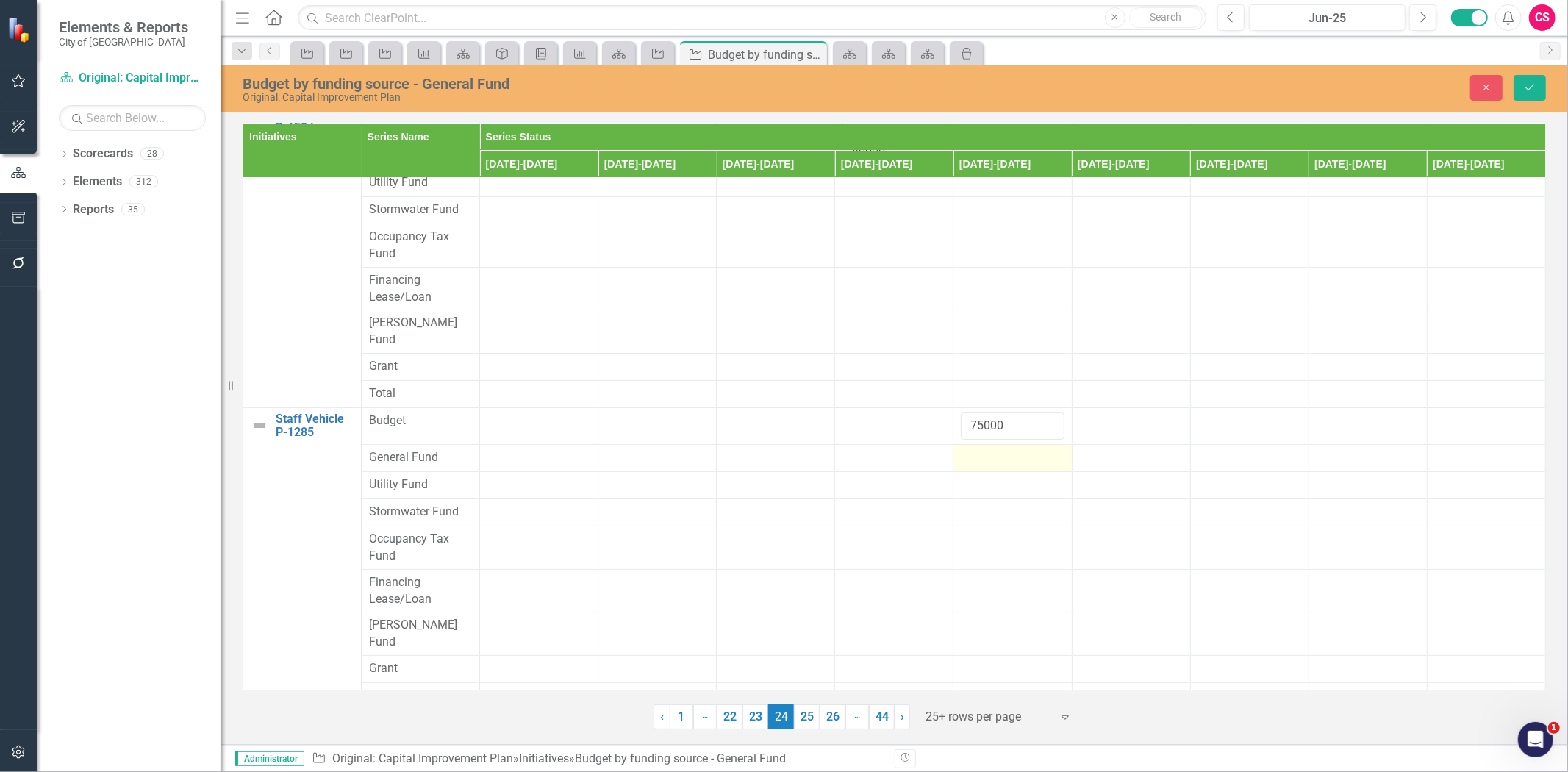
click at [975, 449] on div at bounding box center [1012, 458] width 103 height 18
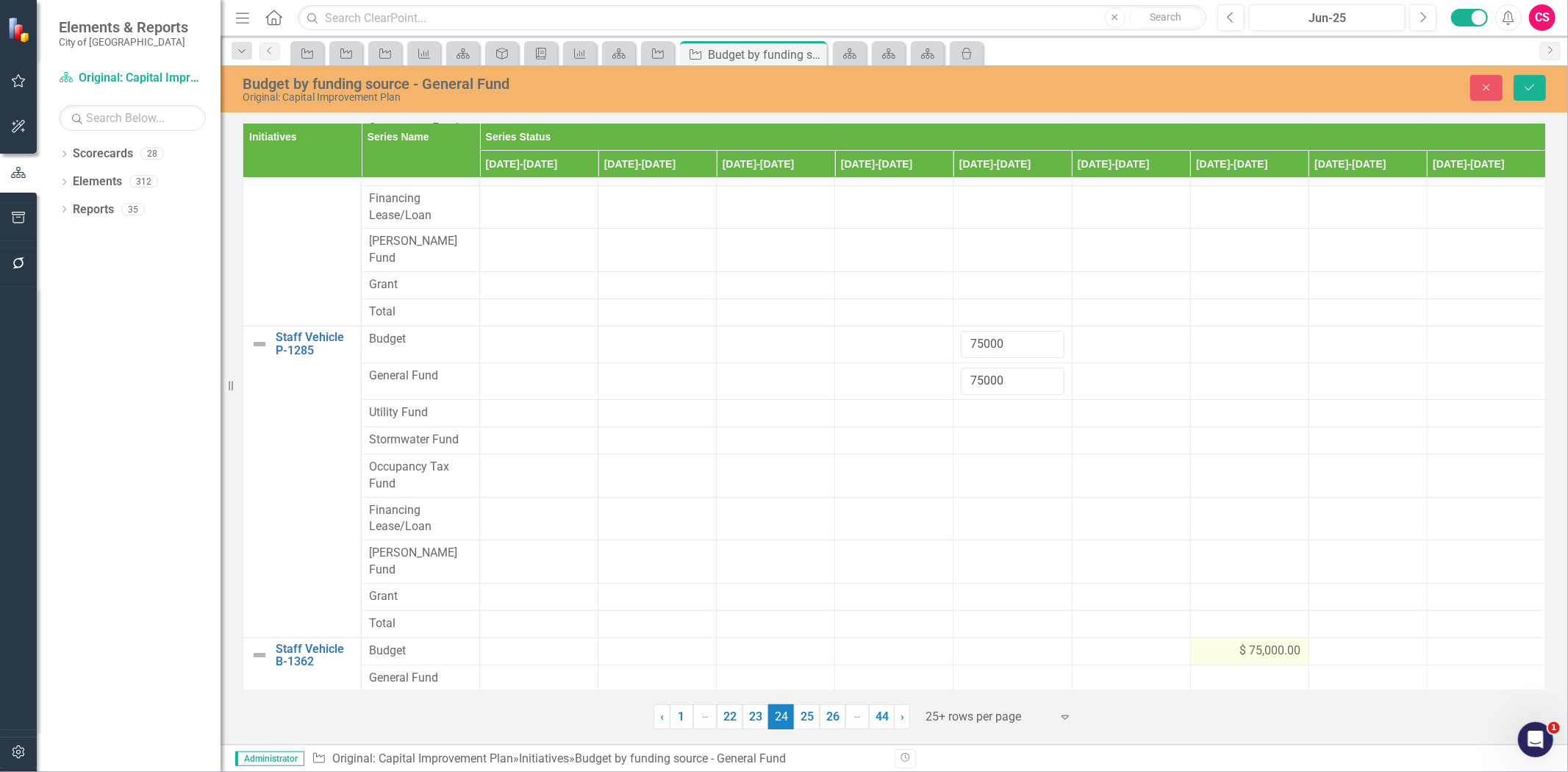
scroll to position [358, 0]
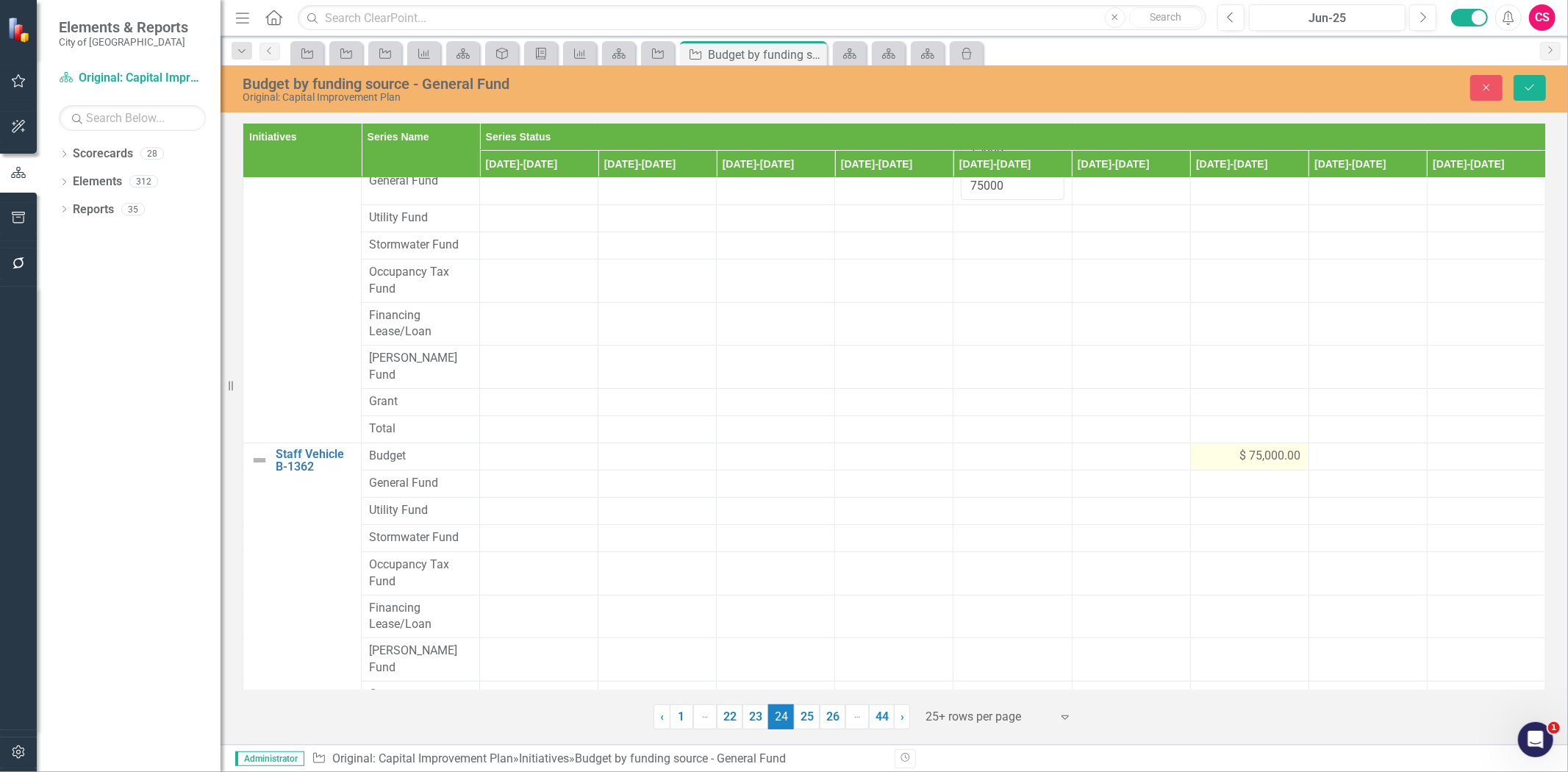
type input "75000"
click at [1221, 448] on div "$ 75,000.00" at bounding box center [1249, 456] width 103 height 17
click at [1221, 484] on div at bounding box center [1249, 493] width 103 height 18
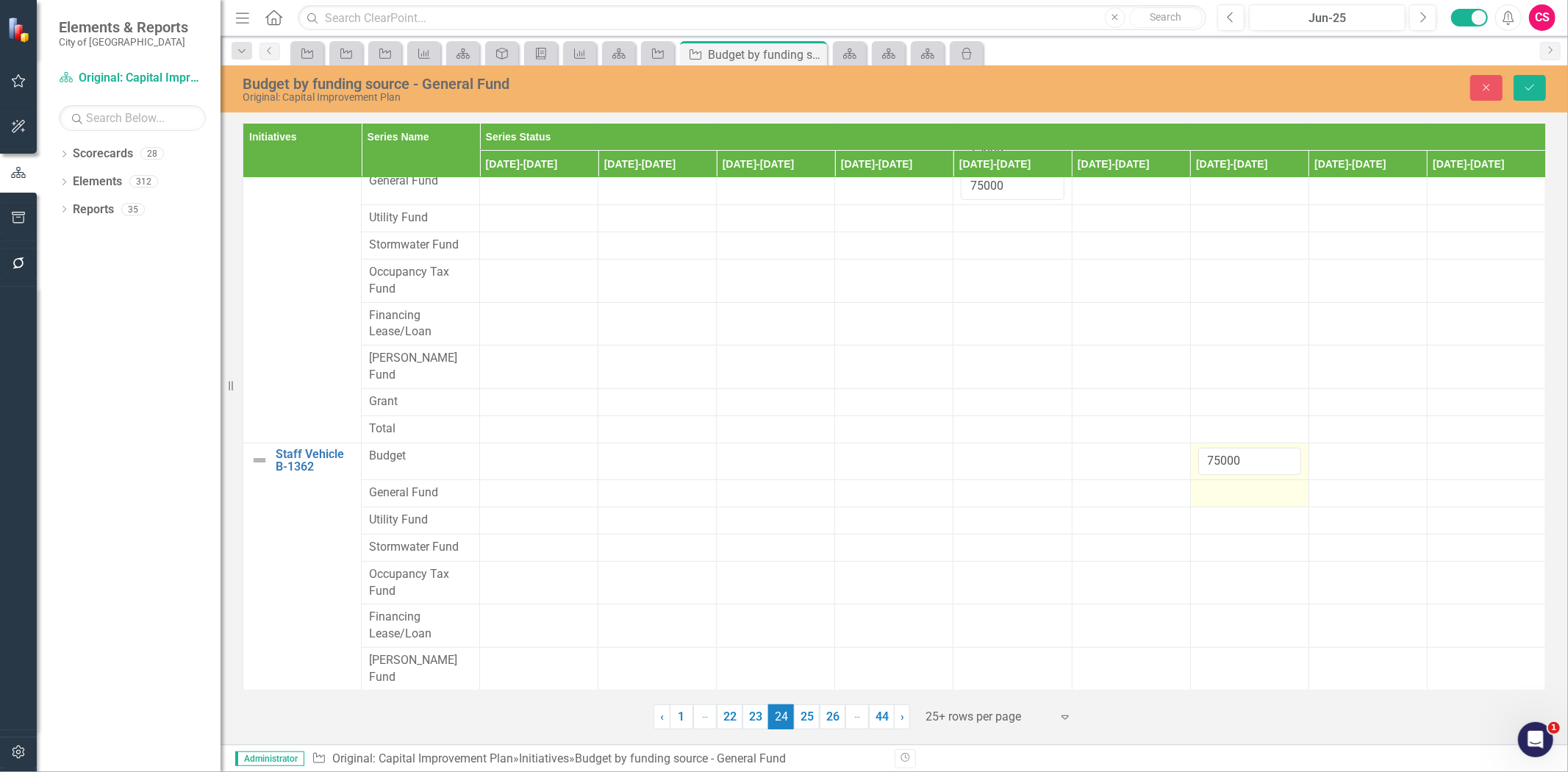
click at [1221, 484] on div at bounding box center [1249, 493] width 103 height 18
click at [1221, 484] on input "number" at bounding box center [1249, 498] width 103 height 27
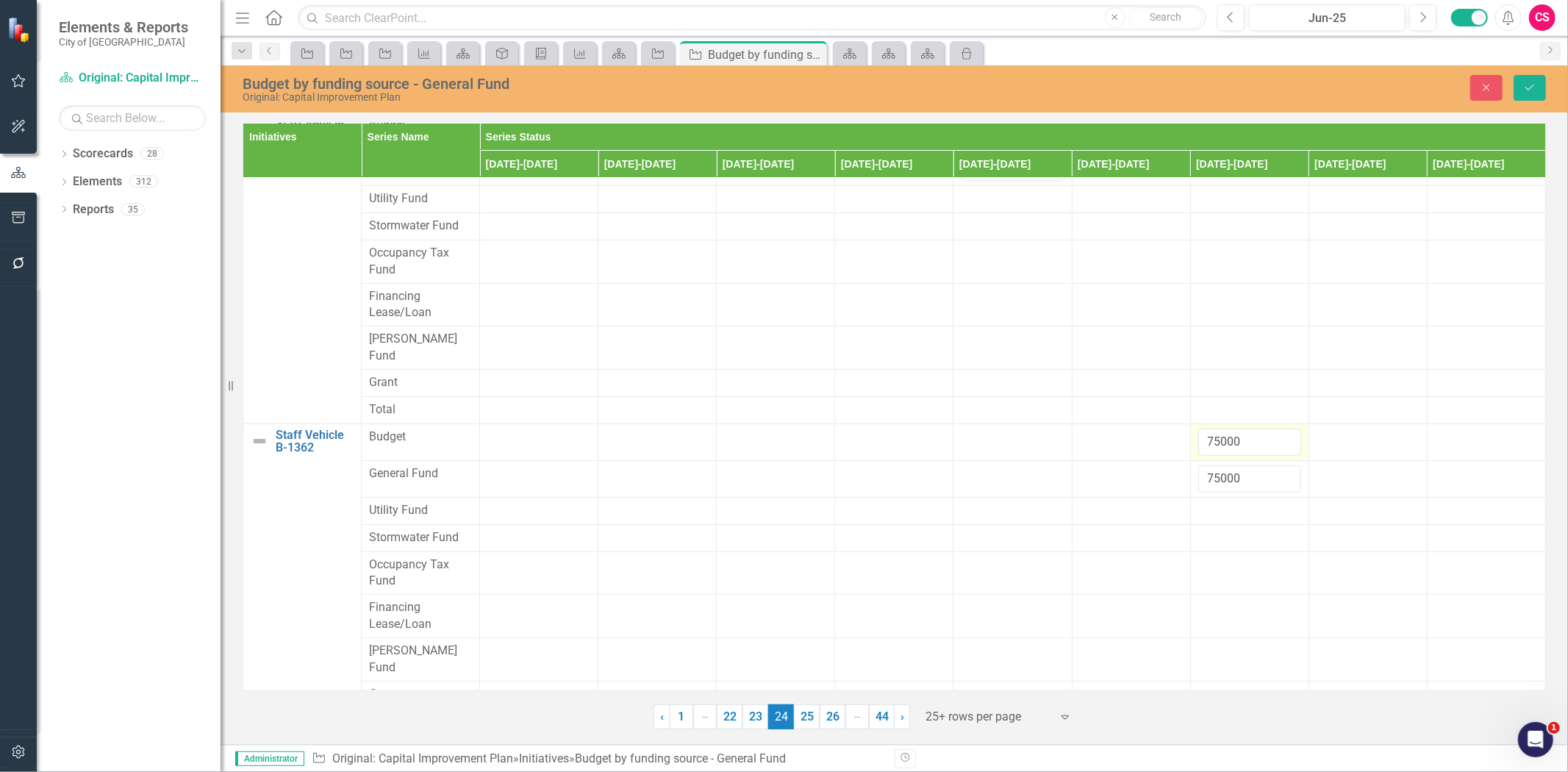
scroll to position [0, 0]
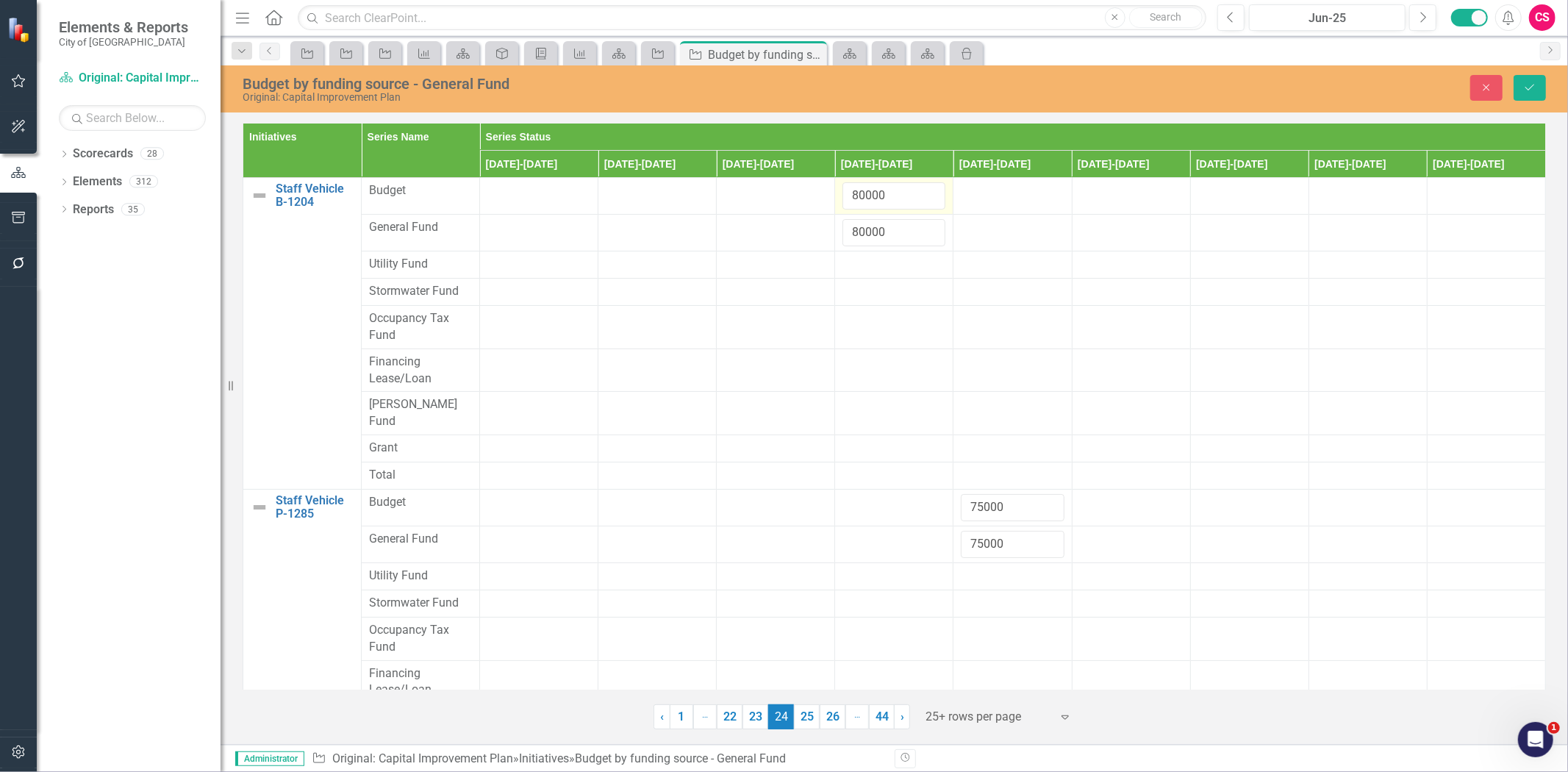
type input "75000"
click at [1548, 88] on div "Close Save" at bounding box center [1287, 88] width 540 height 26
click at [1537, 89] on button "Save" at bounding box center [1529, 88] width 32 height 26
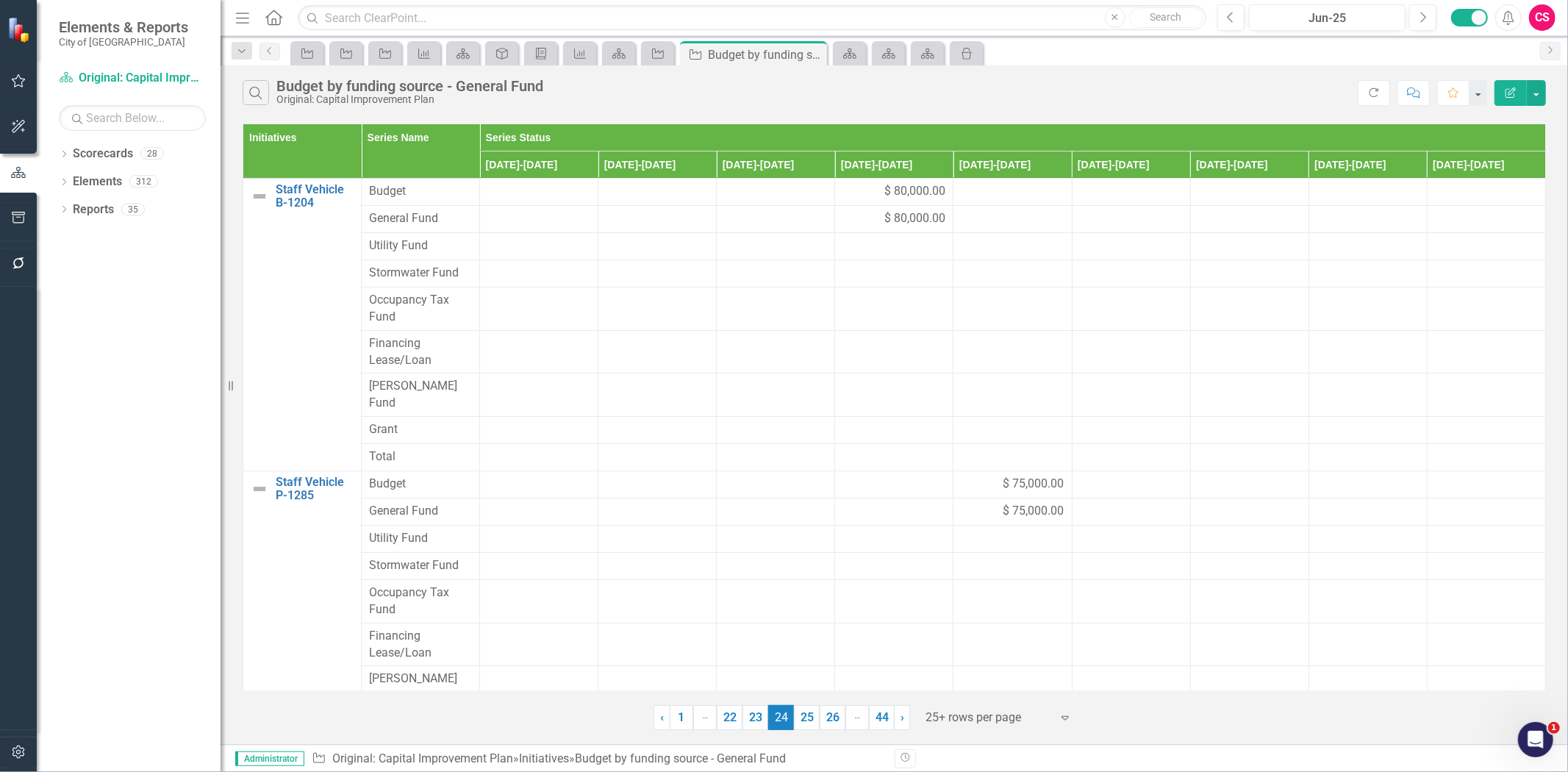
click at [803, 721] on link "25" at bounding box center [807, 718] width 26 height 25
click at [1317, 195] on div "$ 82,500.00" at bounding box center [1368, 191] width 103 height 17
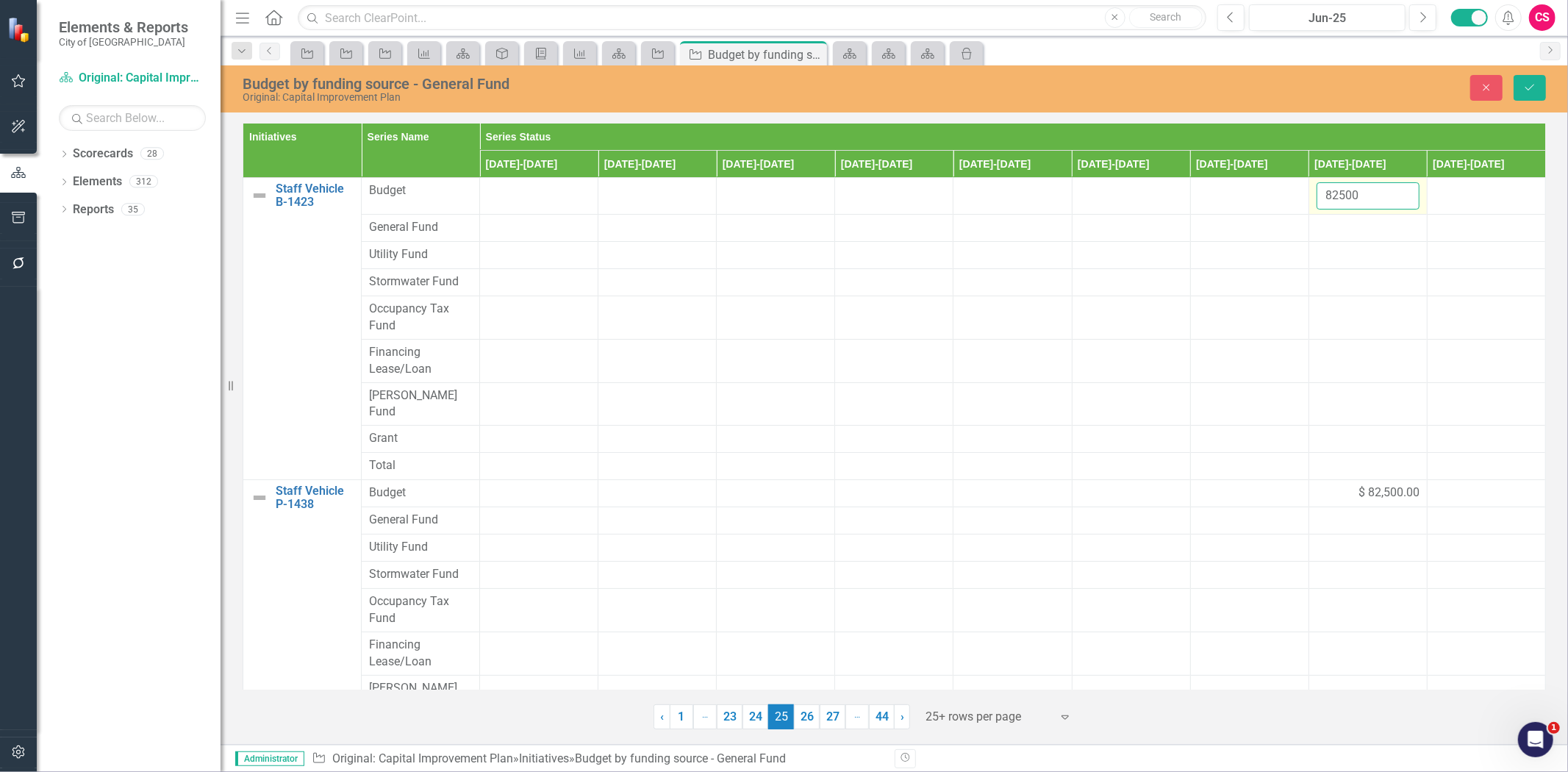
click at [1317, 195] on input "82500" at bounding box center [1368, 195] width 103 height 27
click at [1324, 222] on div at bounding box center [1368, 228] width 103 height 18
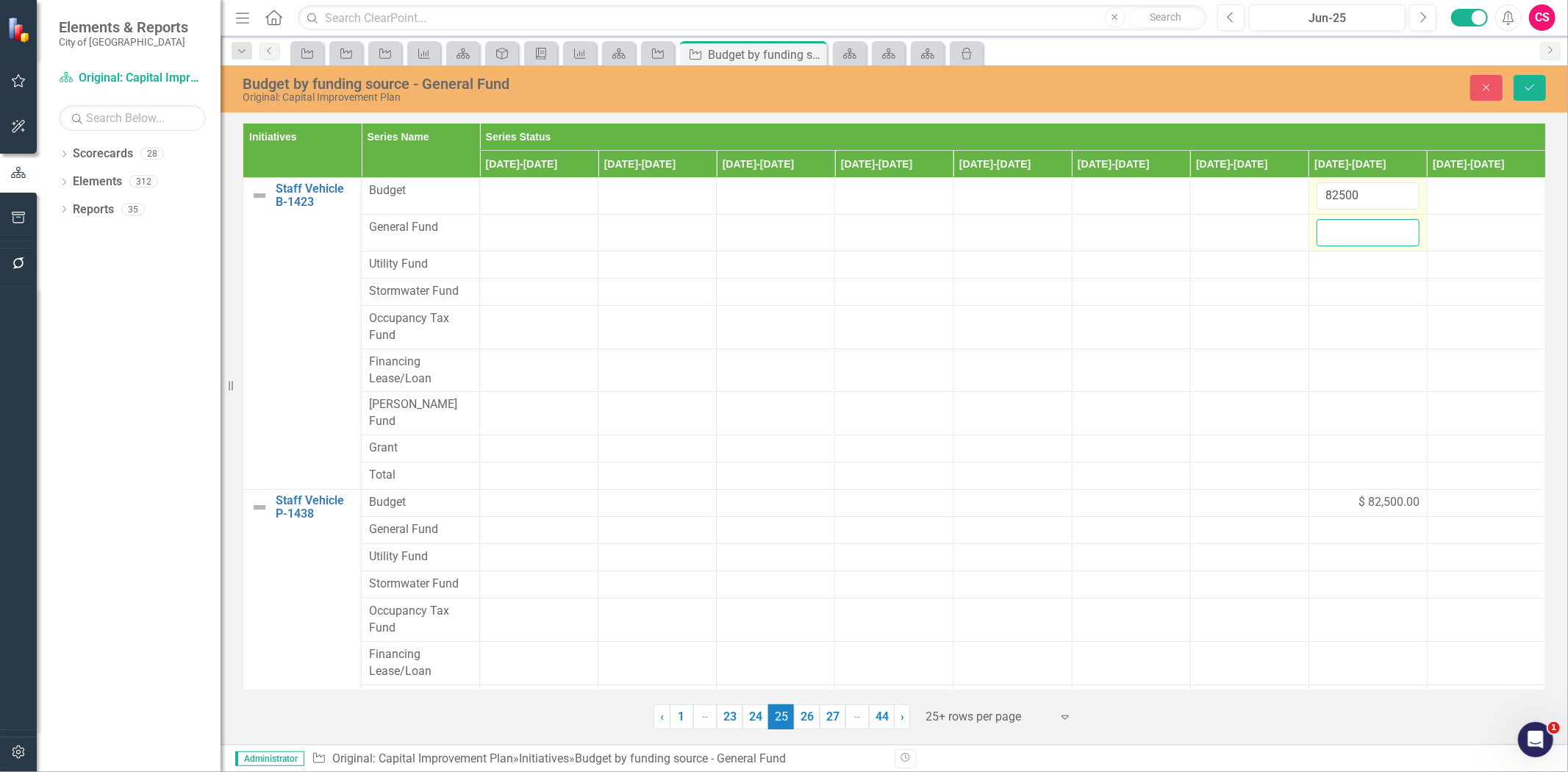
click at [1324, 222] on input "number" at bounding box center [1368, 233] width 103 height 27
paste input "82500"
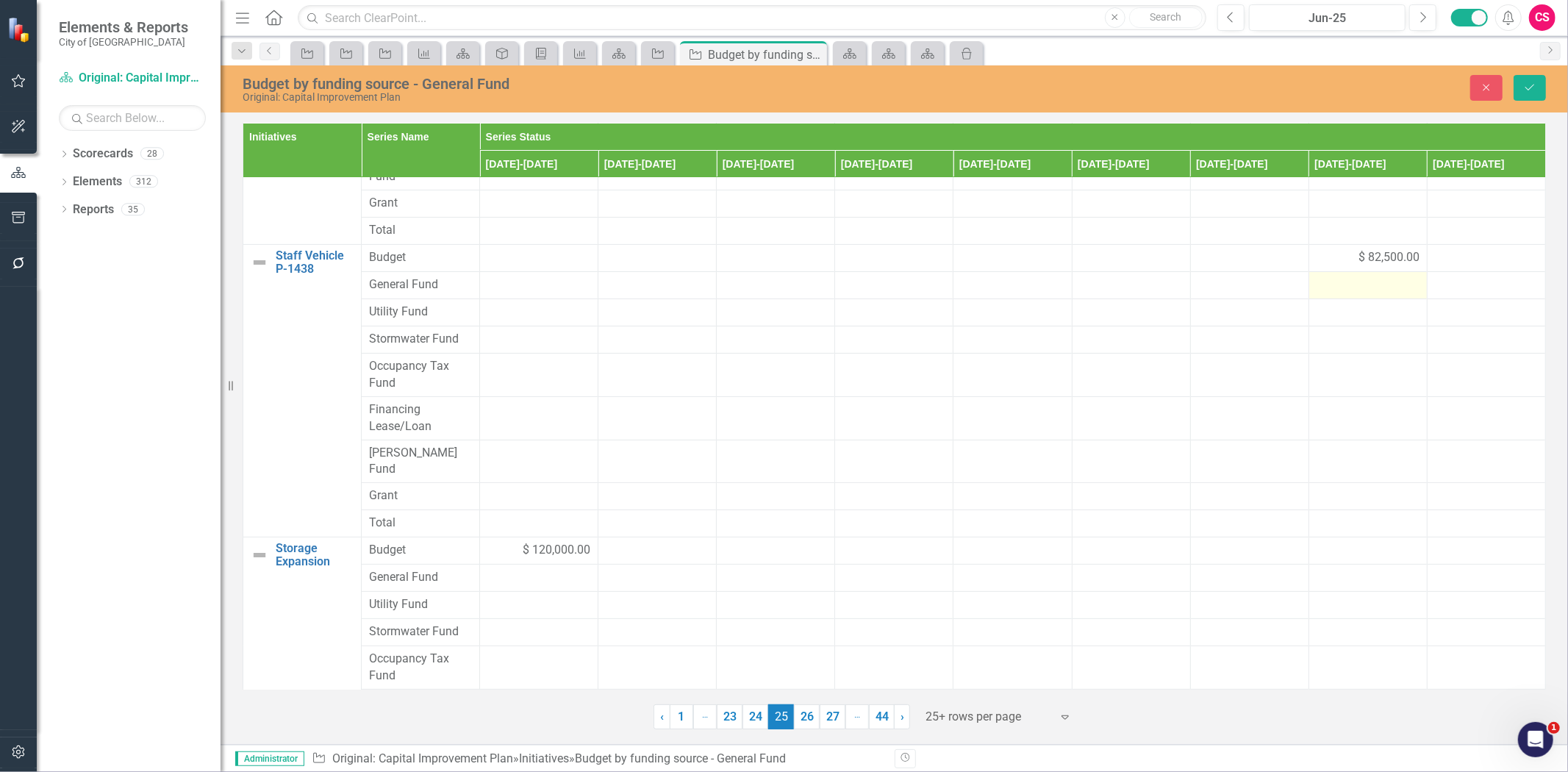
type input "82500"
click at [1320, 277] on div at bounding box center [1368, 285] width 103 height 18
click at [1327, 277] on input "number" at bounding box center [1368, 290] width 103 height 27
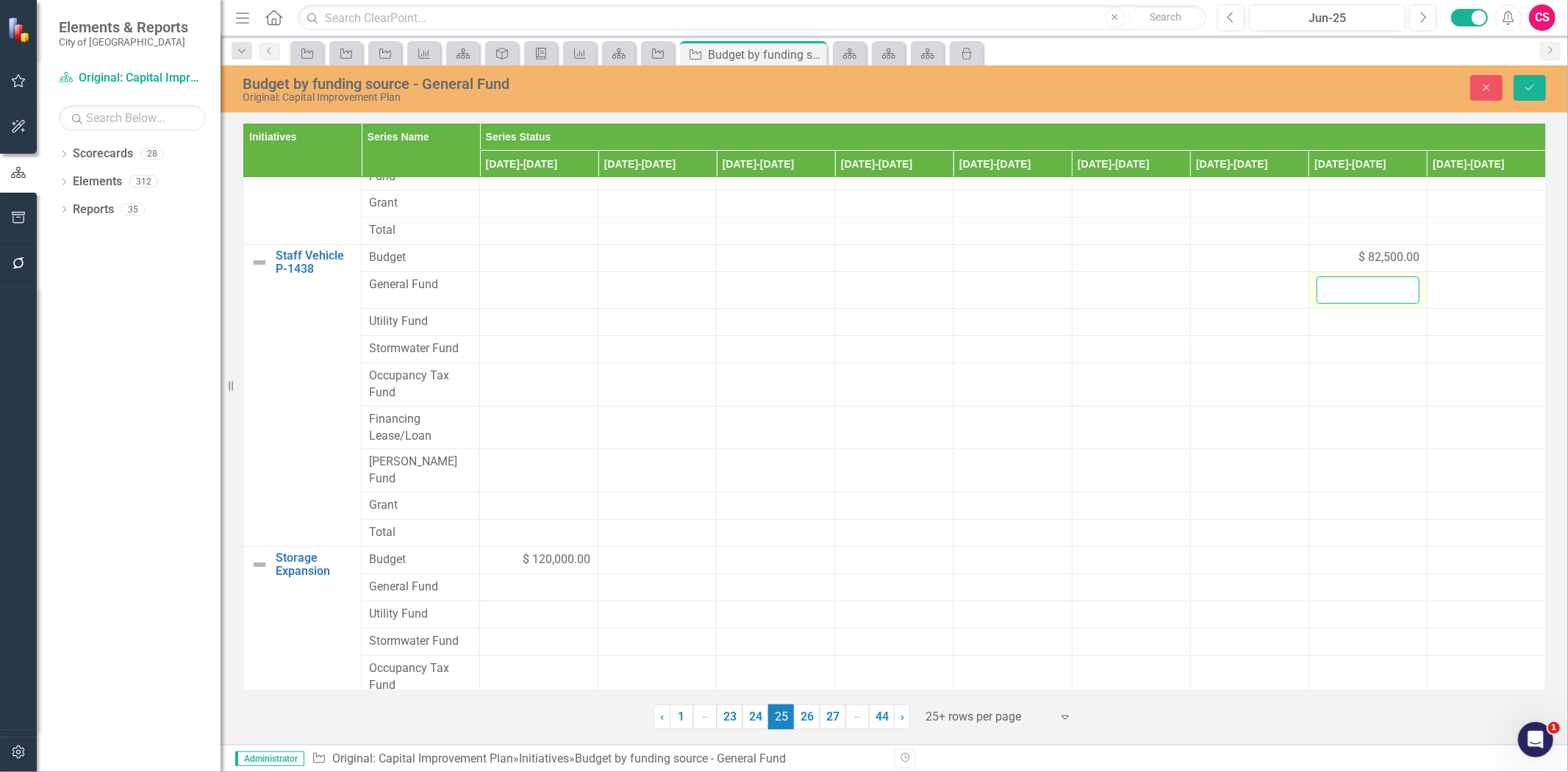
paste input "82500"
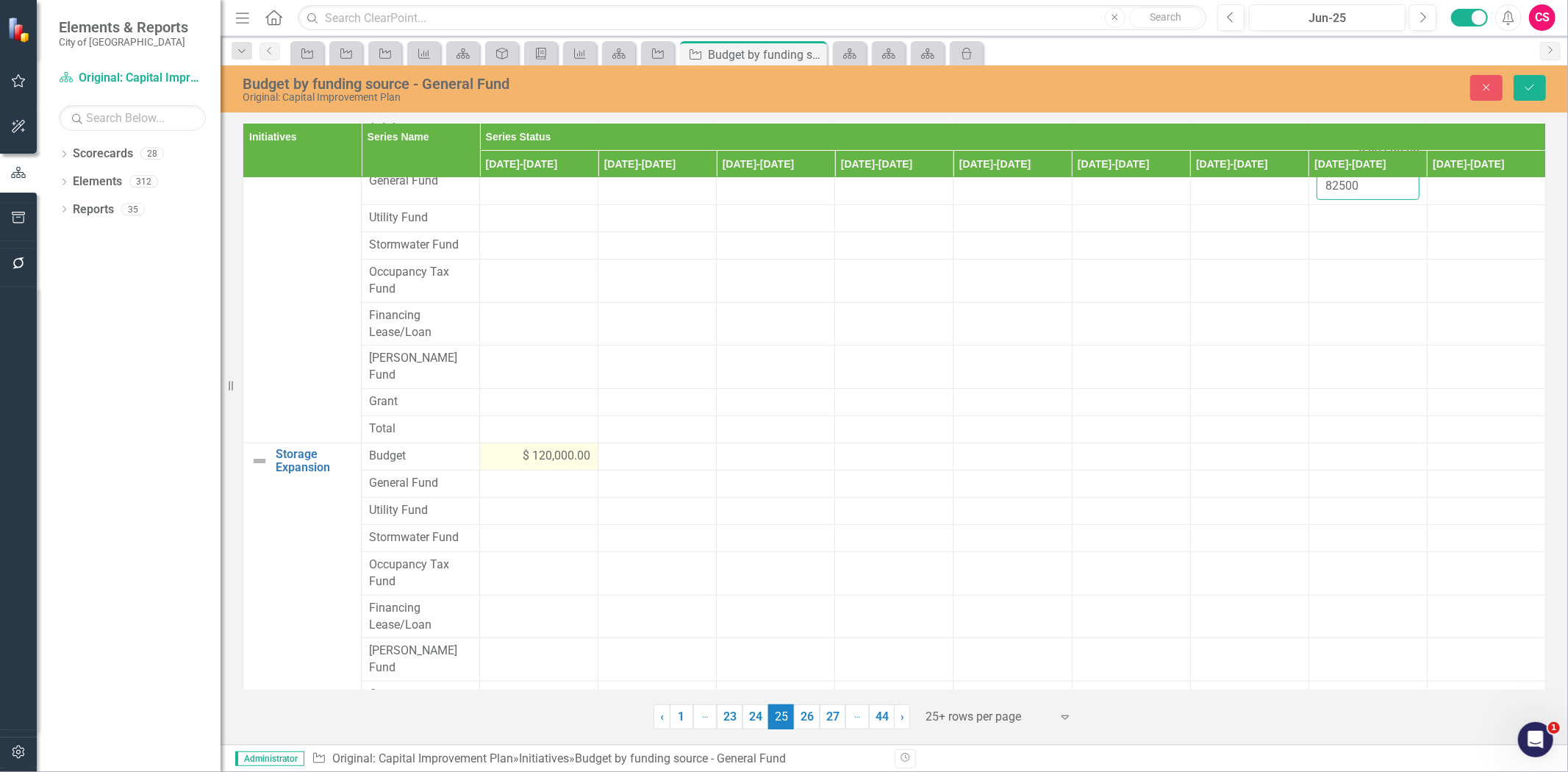
type input "82500"
click at [494, 448] on div "$ 120,000.00" at bounding box center [539, 456] width 103 height 17
click at [512, 448] on input "120000" at bounding box center [539, 461] width 103 height 27
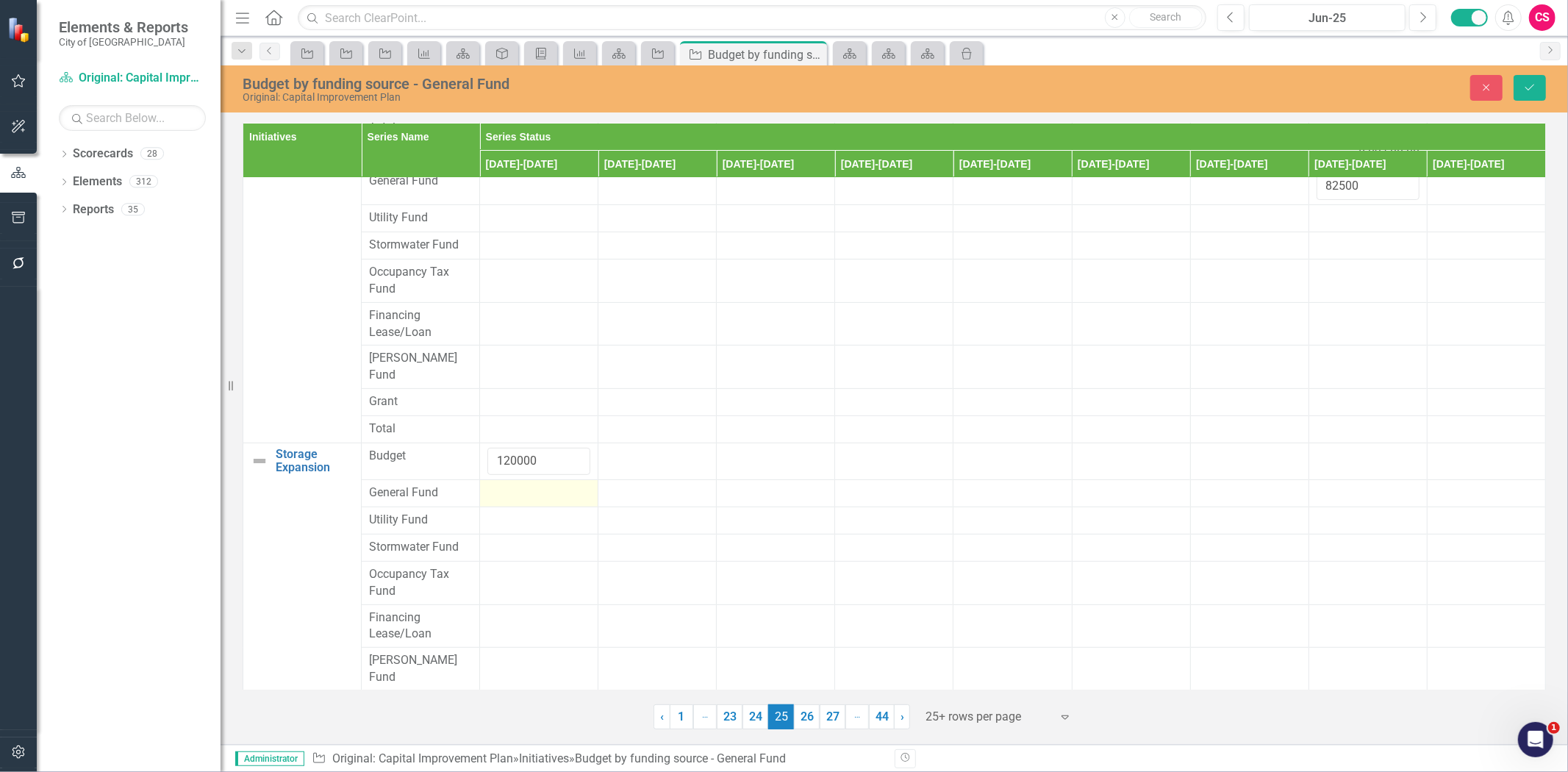
click at [502, 484] on div at bounding box center [539, 493] width 103 height 18
type input "120000"
click at [1527, 94] on button "Save" at bounding box center [1529, 88] width 32 height 26
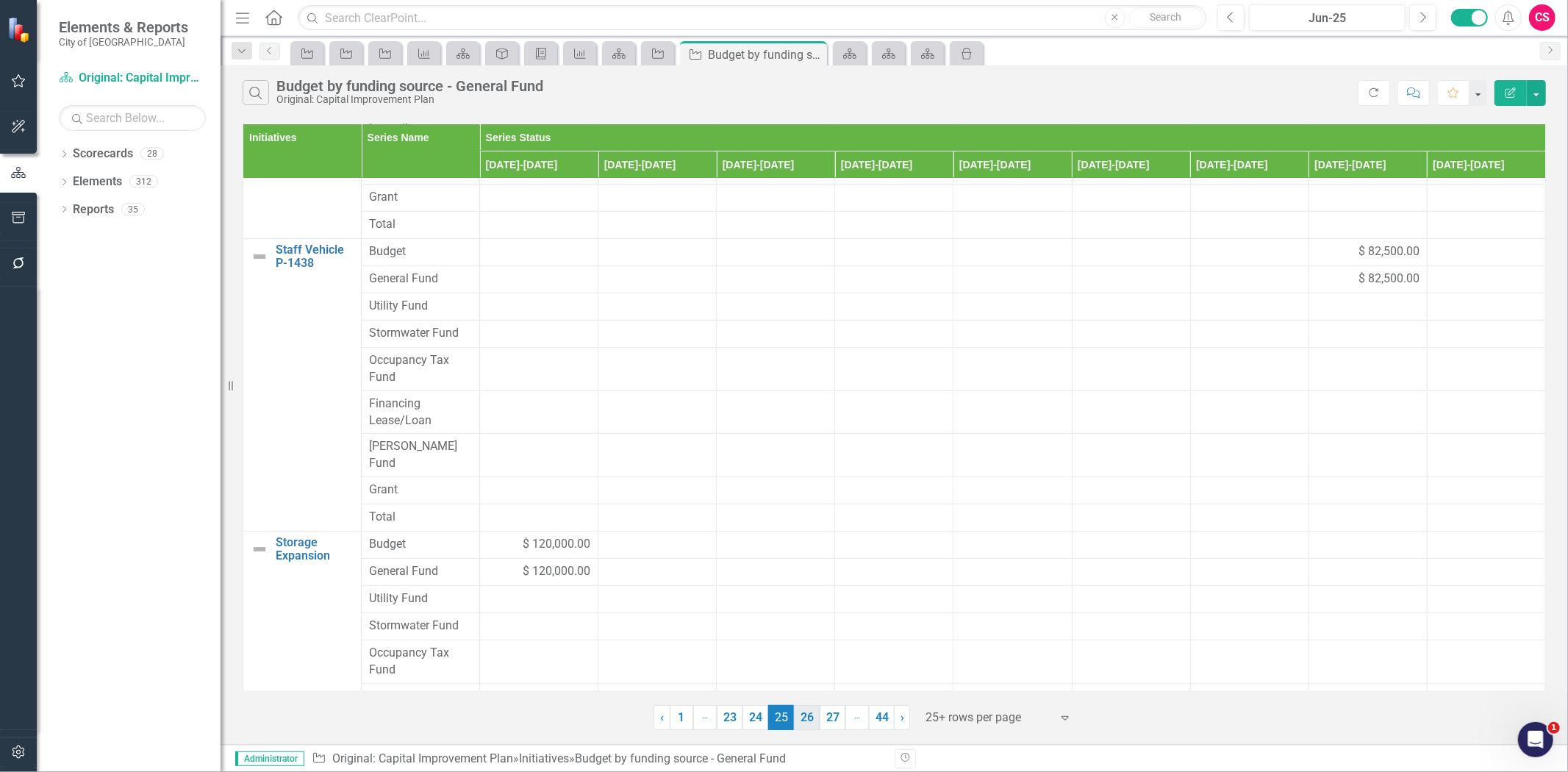
scroll to position [320, 0]
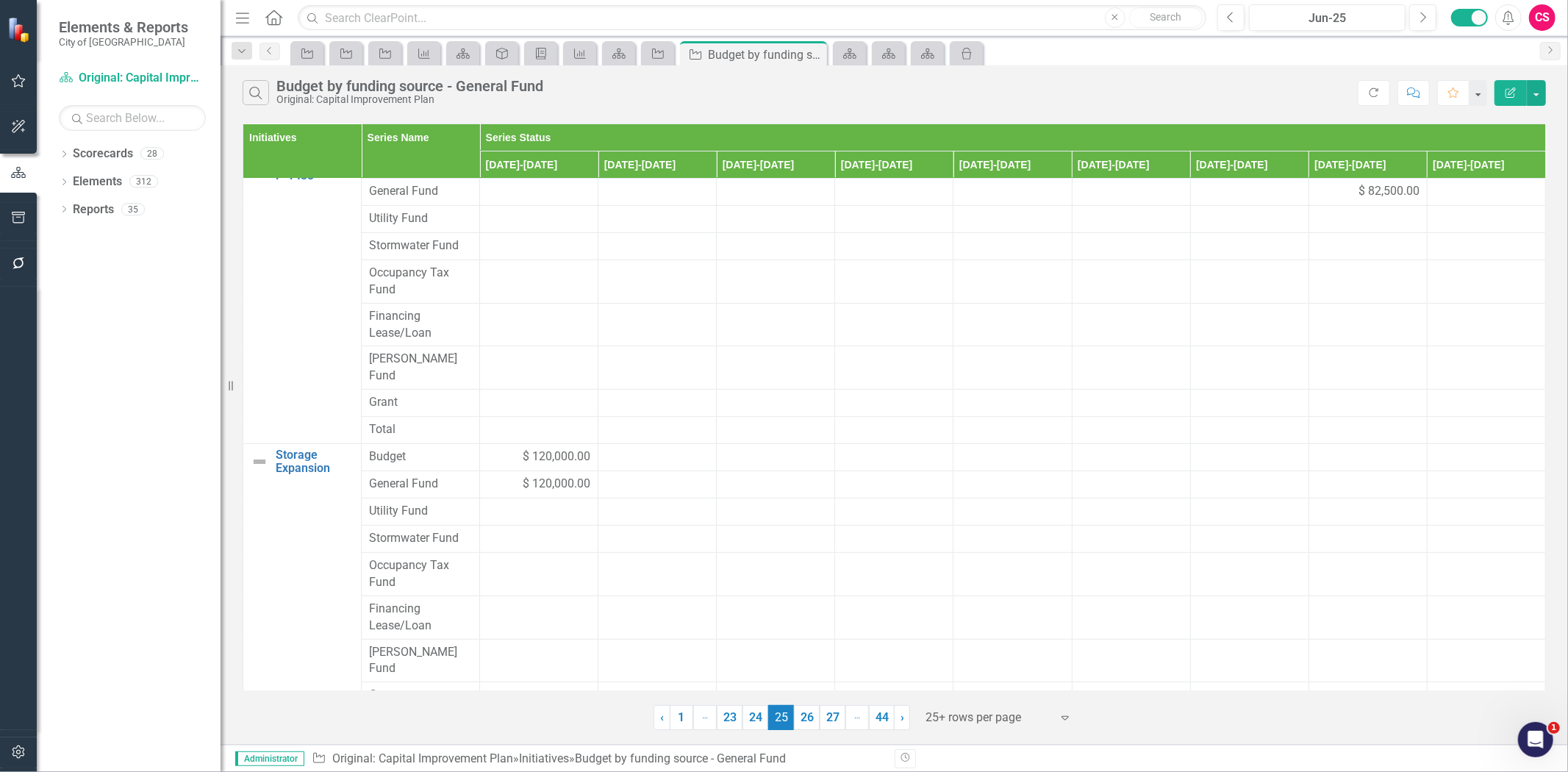
drag, startPoint x: 802, startPoint y: 718, endPoint x: 833, endPoint y: 327, distance: 392.2
click at [802, 718] on link "26" at bounding box center [807, 718] width 26 height 25
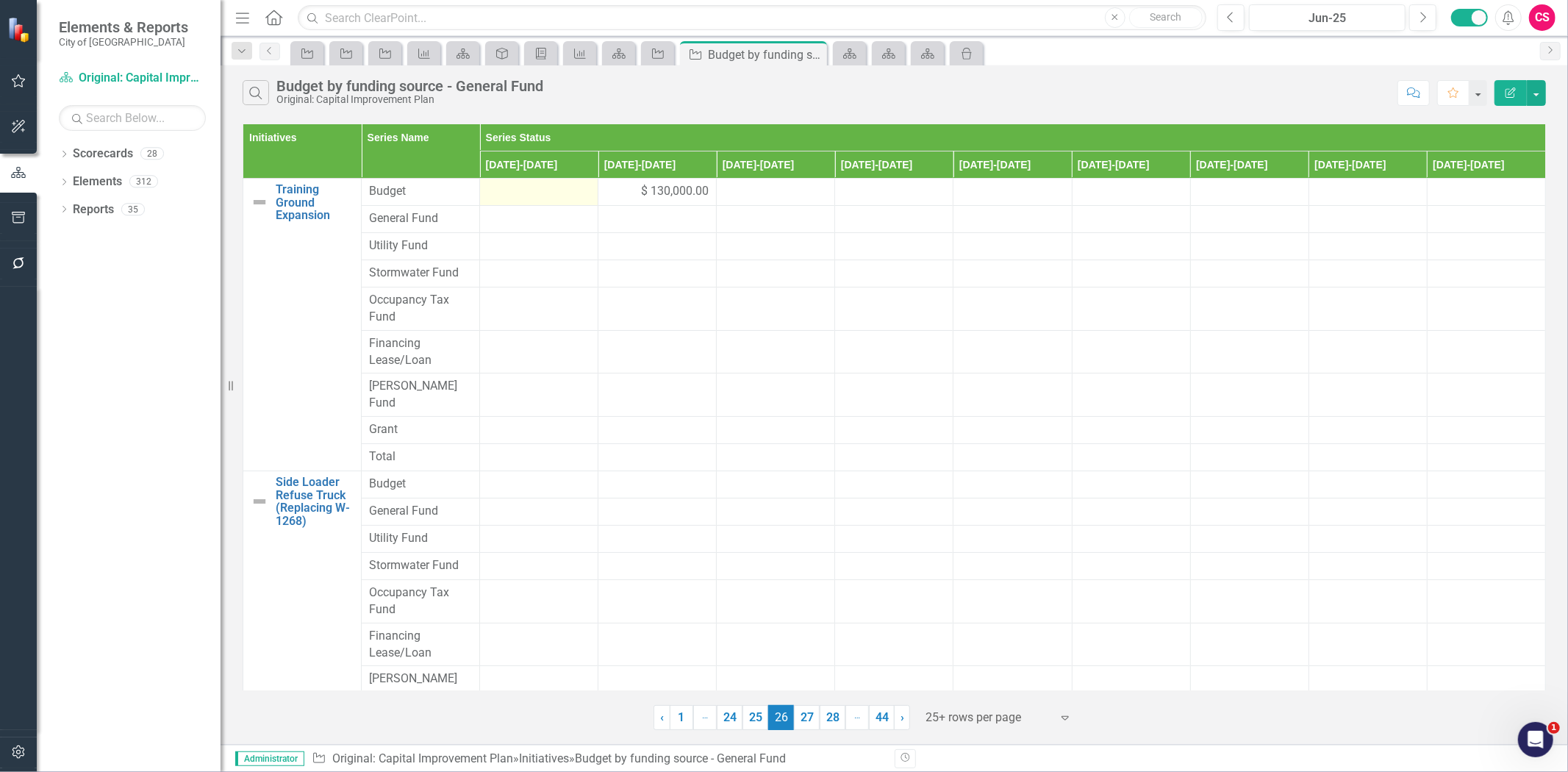
click at [592, 190] on td at bounding box center [540, 192] width 119 height 27
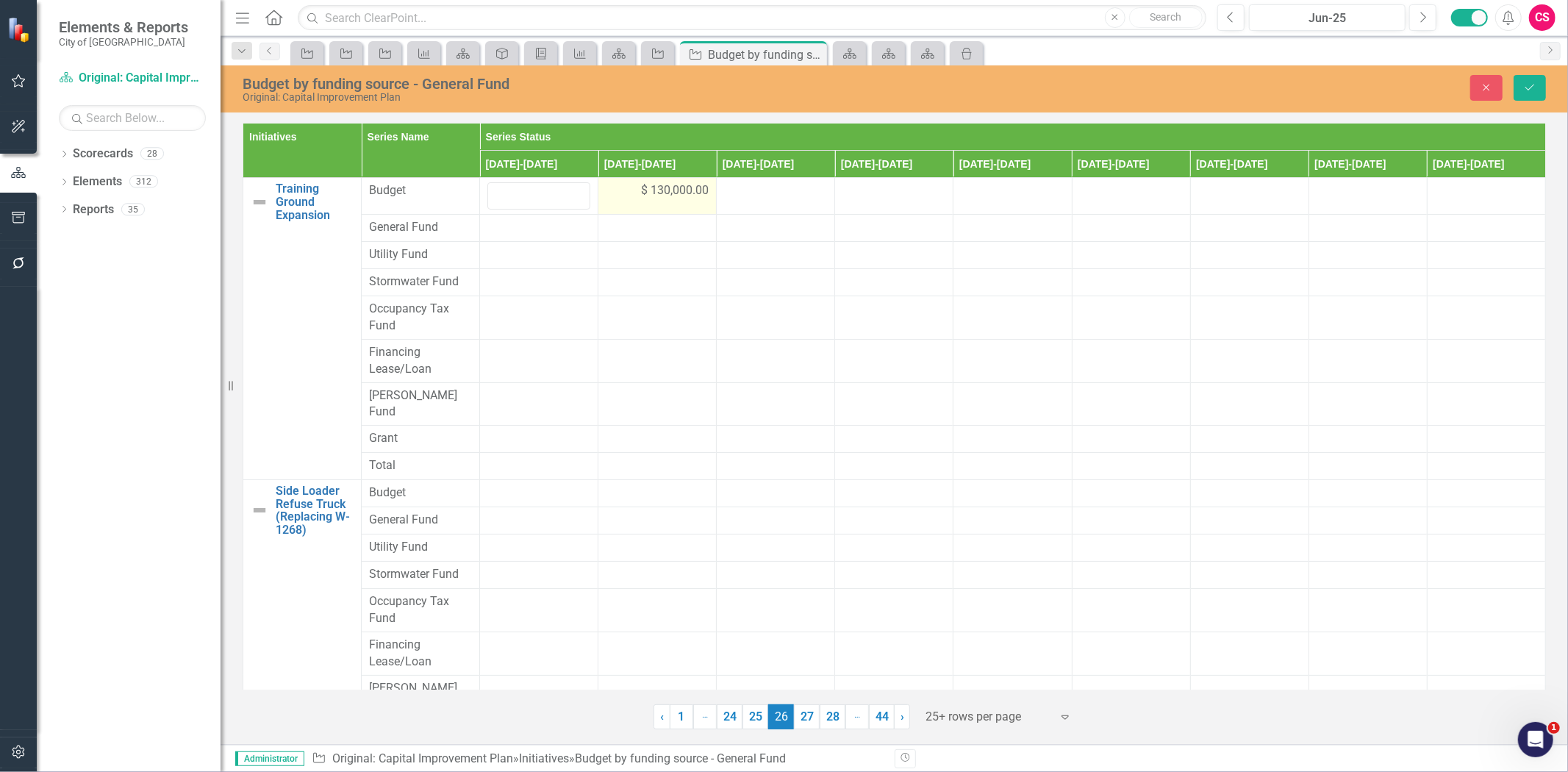
click at [619, 193] on div "$ 130,000.00" at bounding box center [657, 191] width 103 height 17
click at [619, 193] on input "130000" at bounding box center [657, 195] width 103 height 27
click at [629, 232] on div at bounding box center [657, 228] width 103 height 18
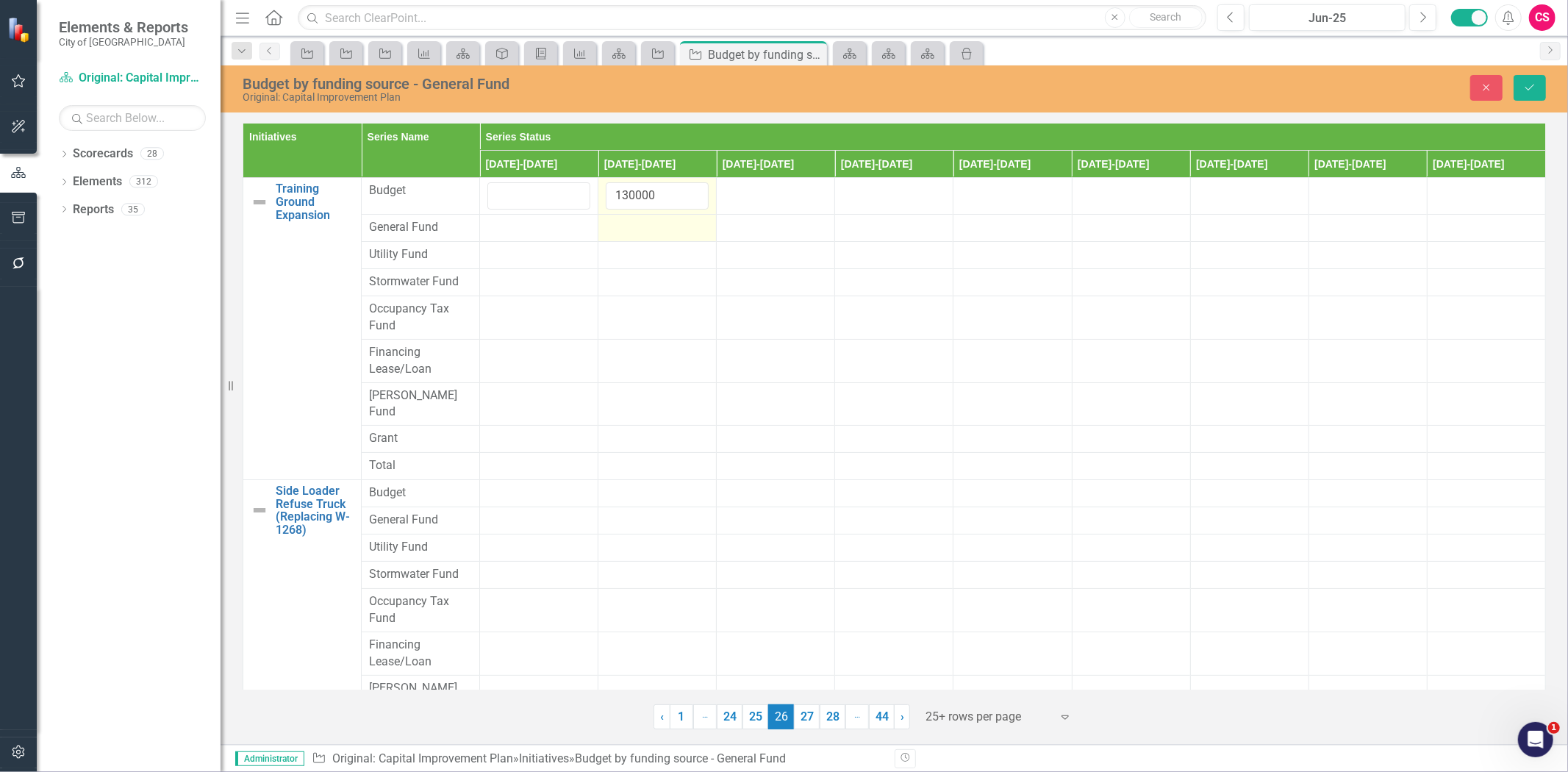
click at [629, 232] on div at bounding box center [657, 228] width 103 height 18
click at [629, 232] on input "number" at bounding box center [657, 233] width 103 height 27
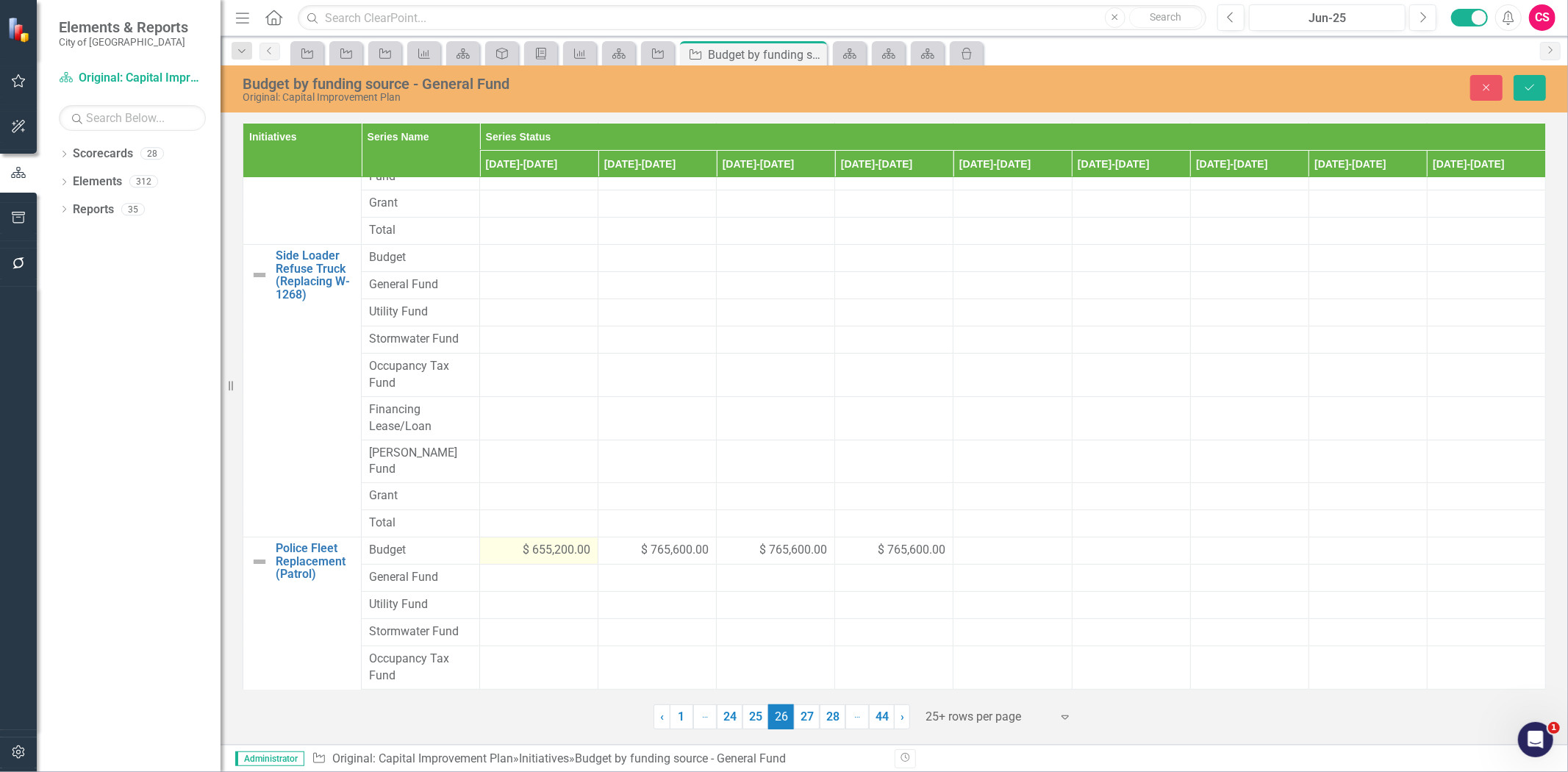
scroll to position [339, 0]
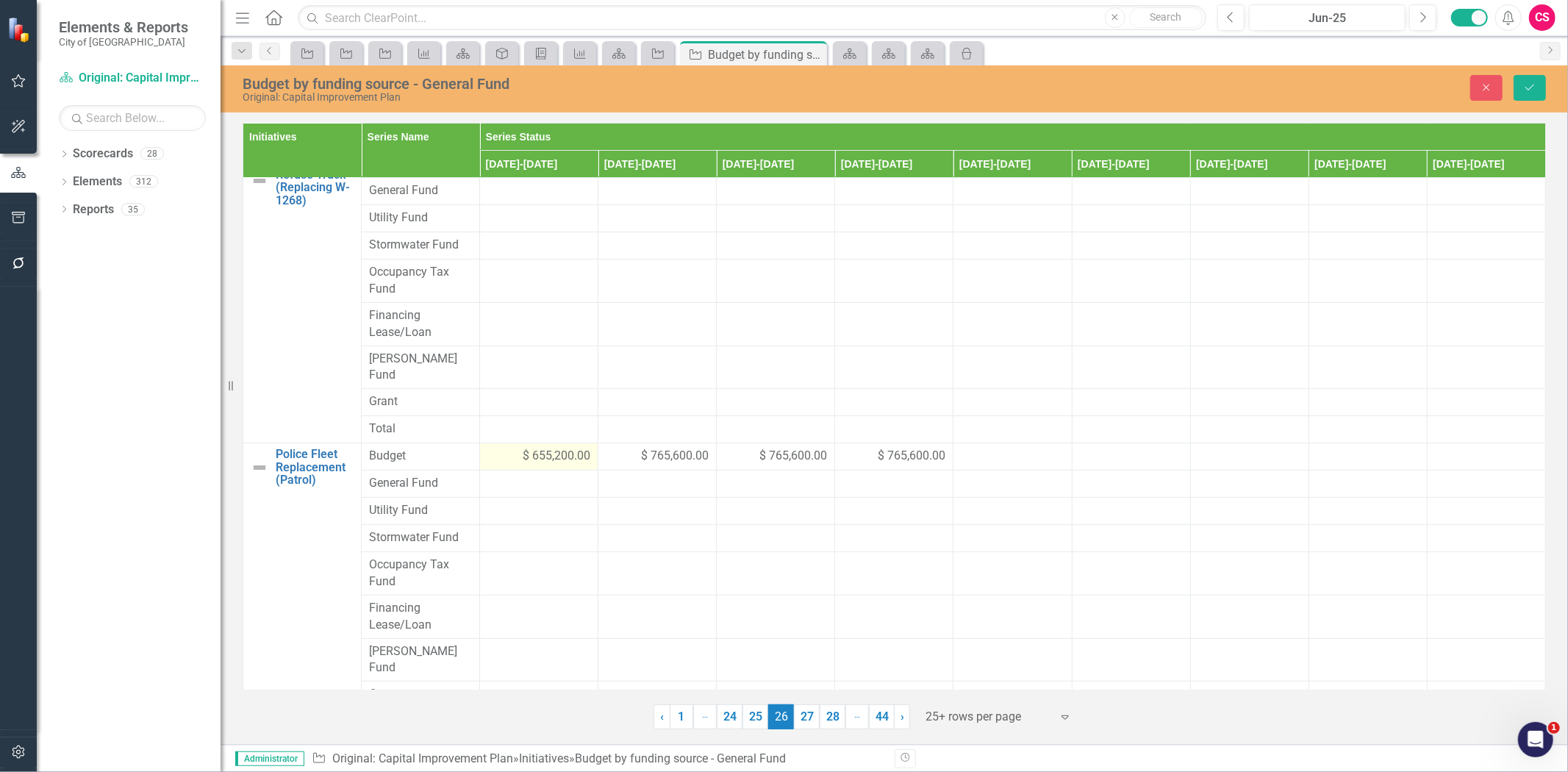
type input "130000"
click at [494, 448] on div "$ 655,200.00" at bounding box center [539, 456] width 103 height 17
click at [509, 448] on input "655200" at bounding box center [539, 461] width 103 height 27
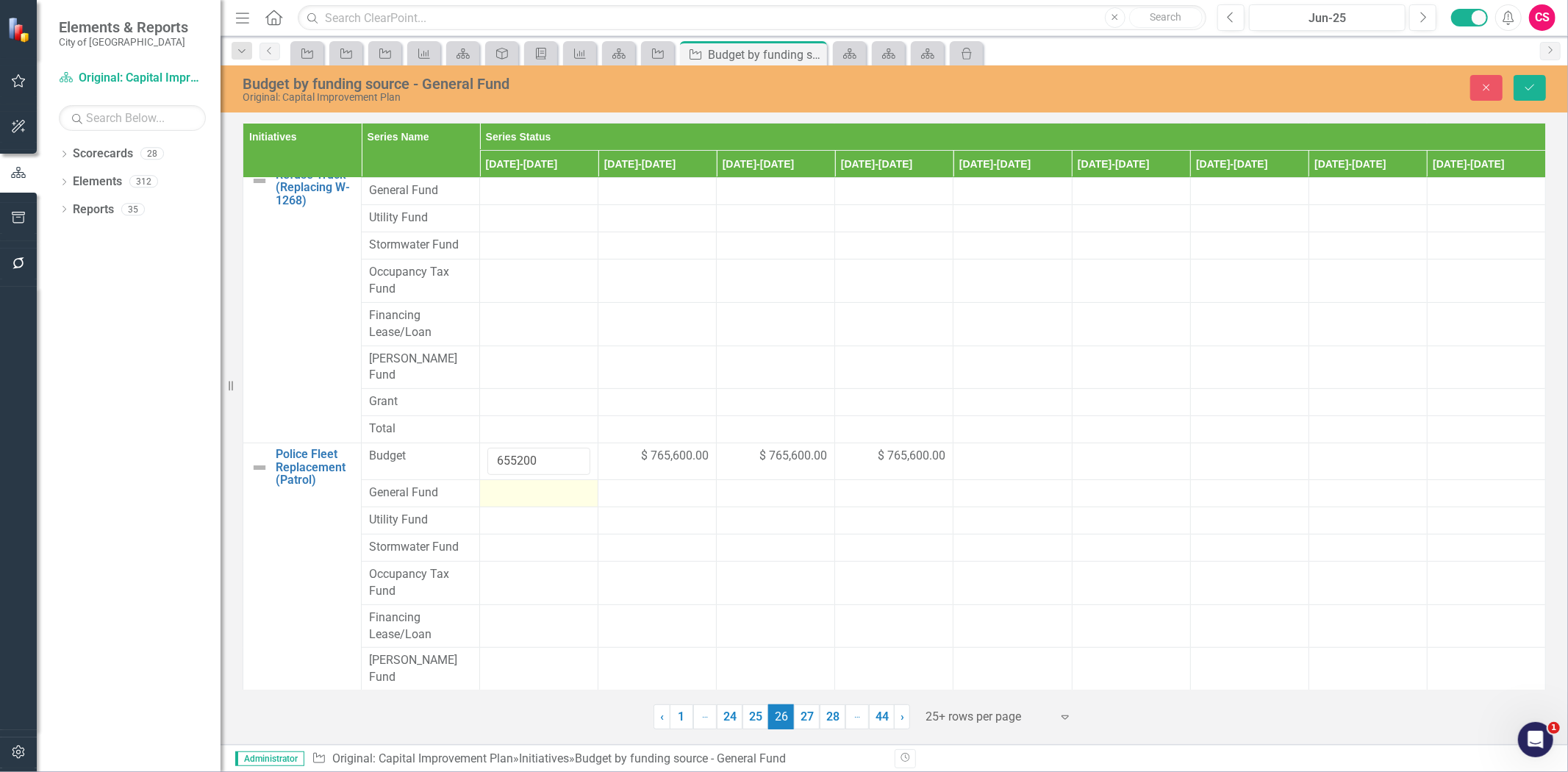
click at [511, 484] on div at bounding box center [539, 493] width 103 height 18
click at [511, 484] on input "number" at bounding box center [539, 498] width 103 height 27
type input "655200"
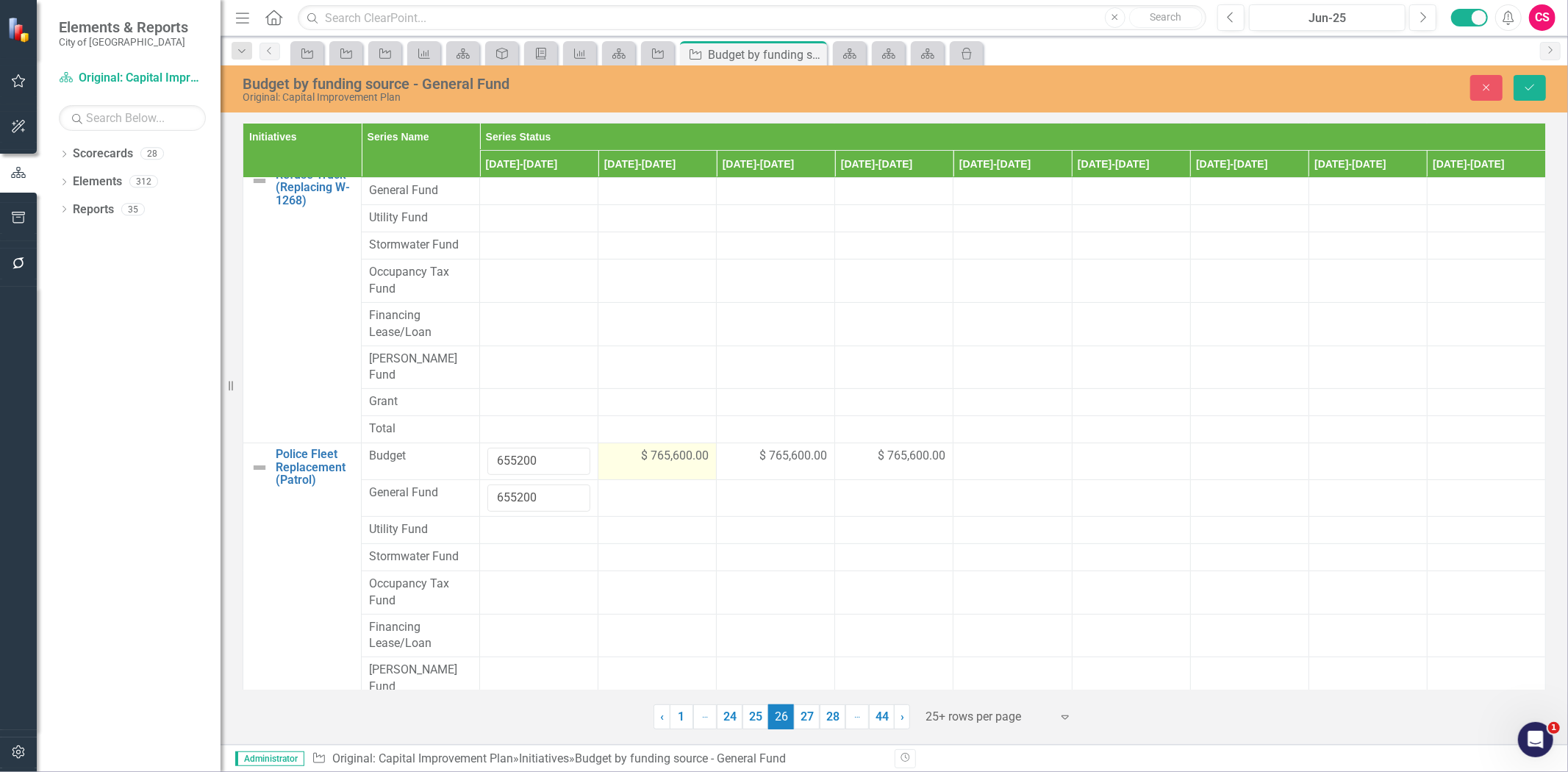
click at [662, 448] on span "$ 765,600.00" at bounding box center [675, 456] width 68 height 17
click at [659, 448] on span "$ 765,600.00" at bounding box center [675, 456] width 68 height 17
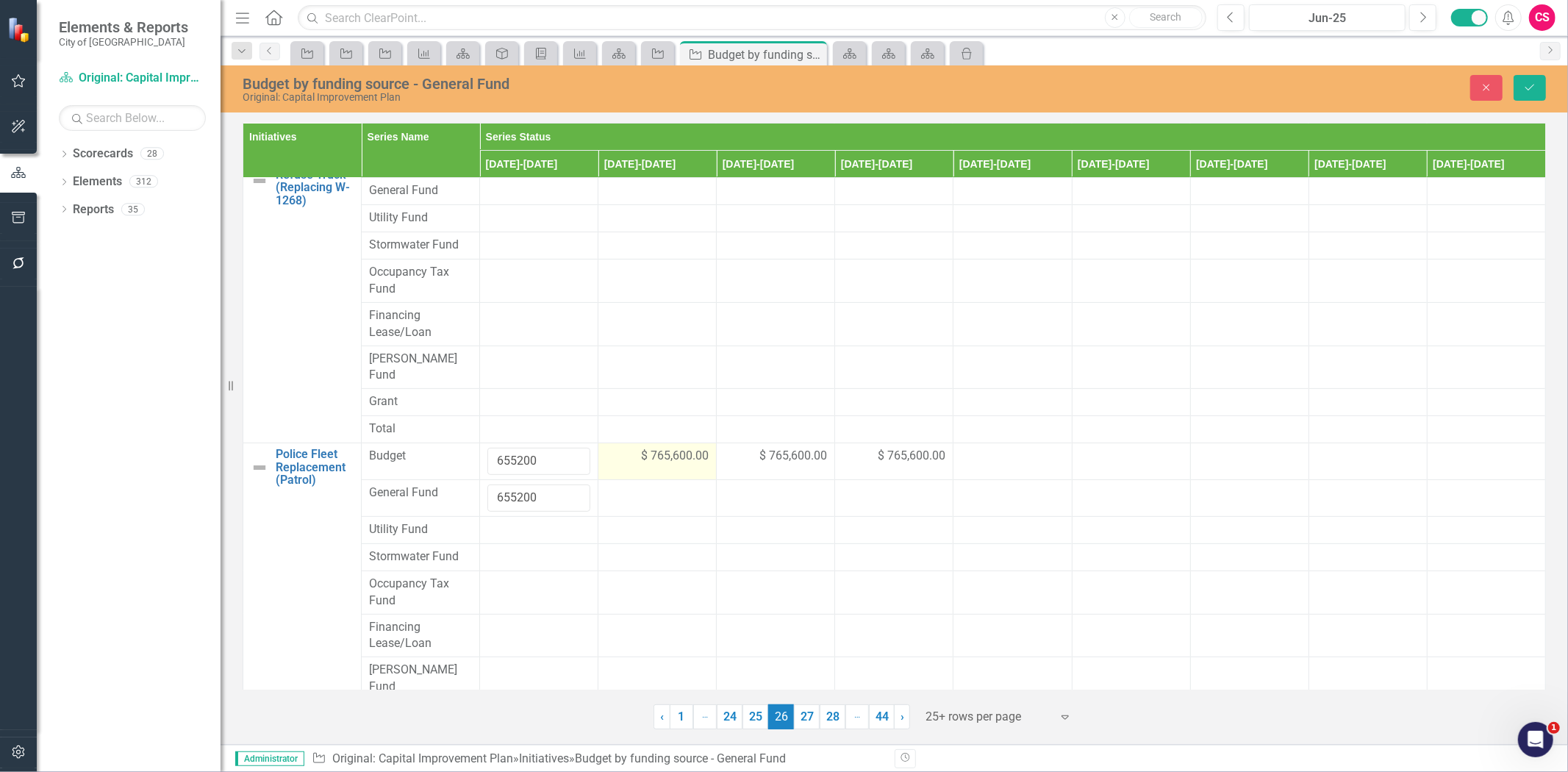
click at [659, 448] on span "$ 765,600.00" at bounding box center [675, 456] width 68 height 17
click at [659, 448] on input "765600" at bounding box center [657, 461] width 103 height 27
click at [628, 448] on input "765600" at bounding box center [657, 461] width 103 height 27
click at [633, 484] on div at bounding box center [657, 493] width 103 height 18
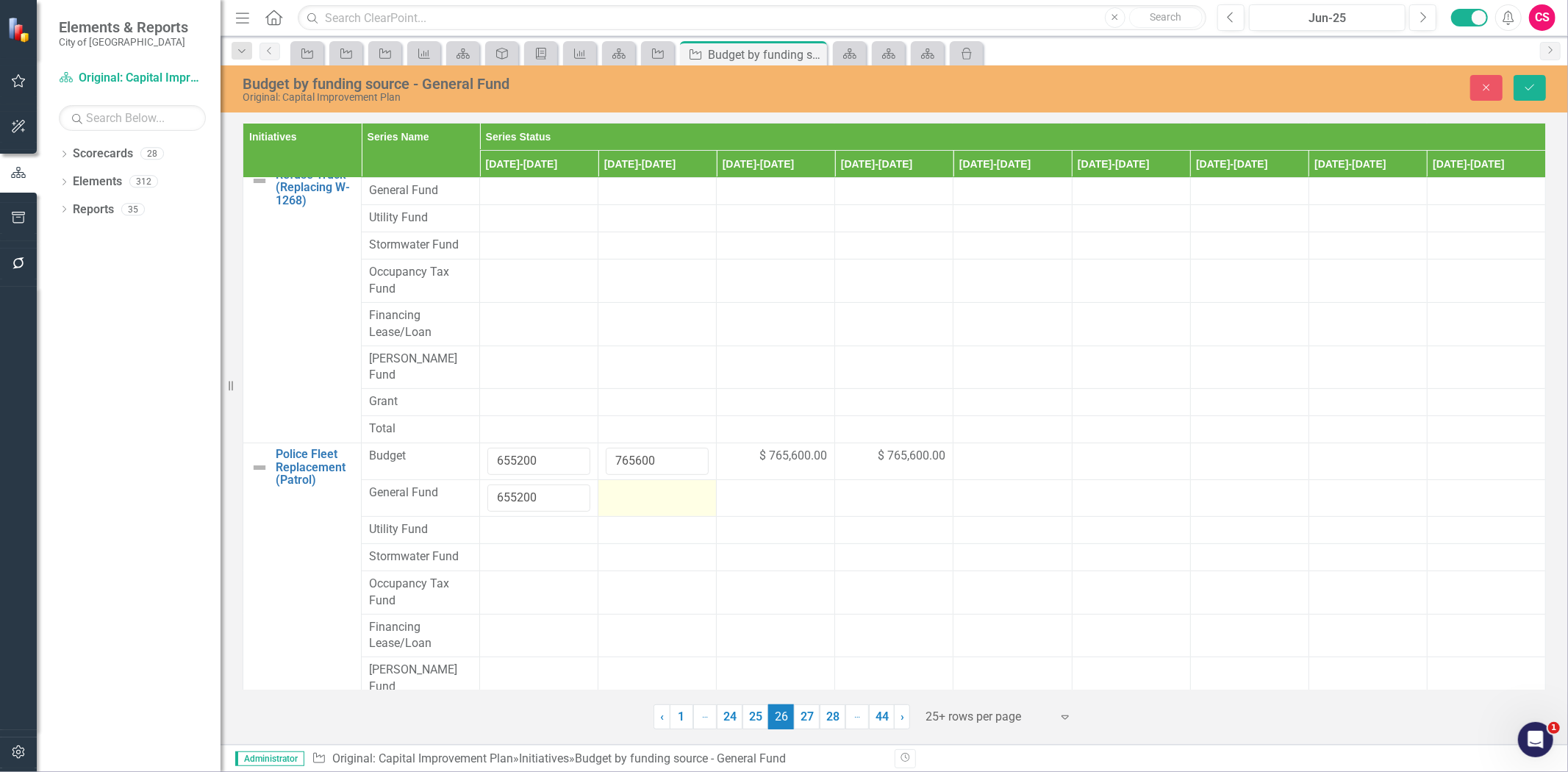
click at [633, 484] on div at bounding box center [657, 493] width 103 height 18
type input "765600"
click at [776, 484] on div at bounding box center [775, 493] width 103 height 18
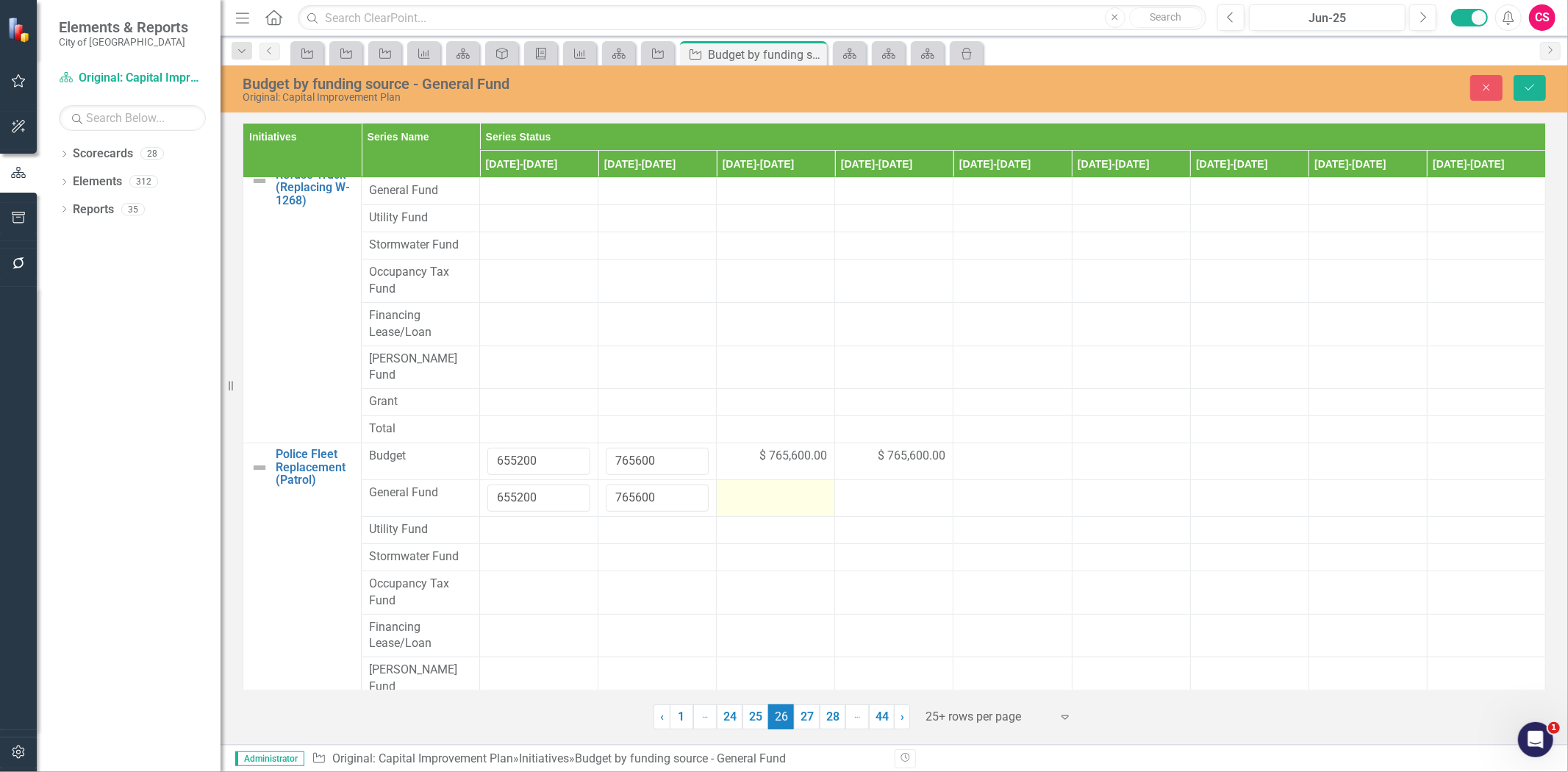
click at [775, 484] on div at bounding box center [775, 493] width 103 height 18
type input "765600"
click at [868, 484] on div at bounding box center [894, 493] width 103 height 18
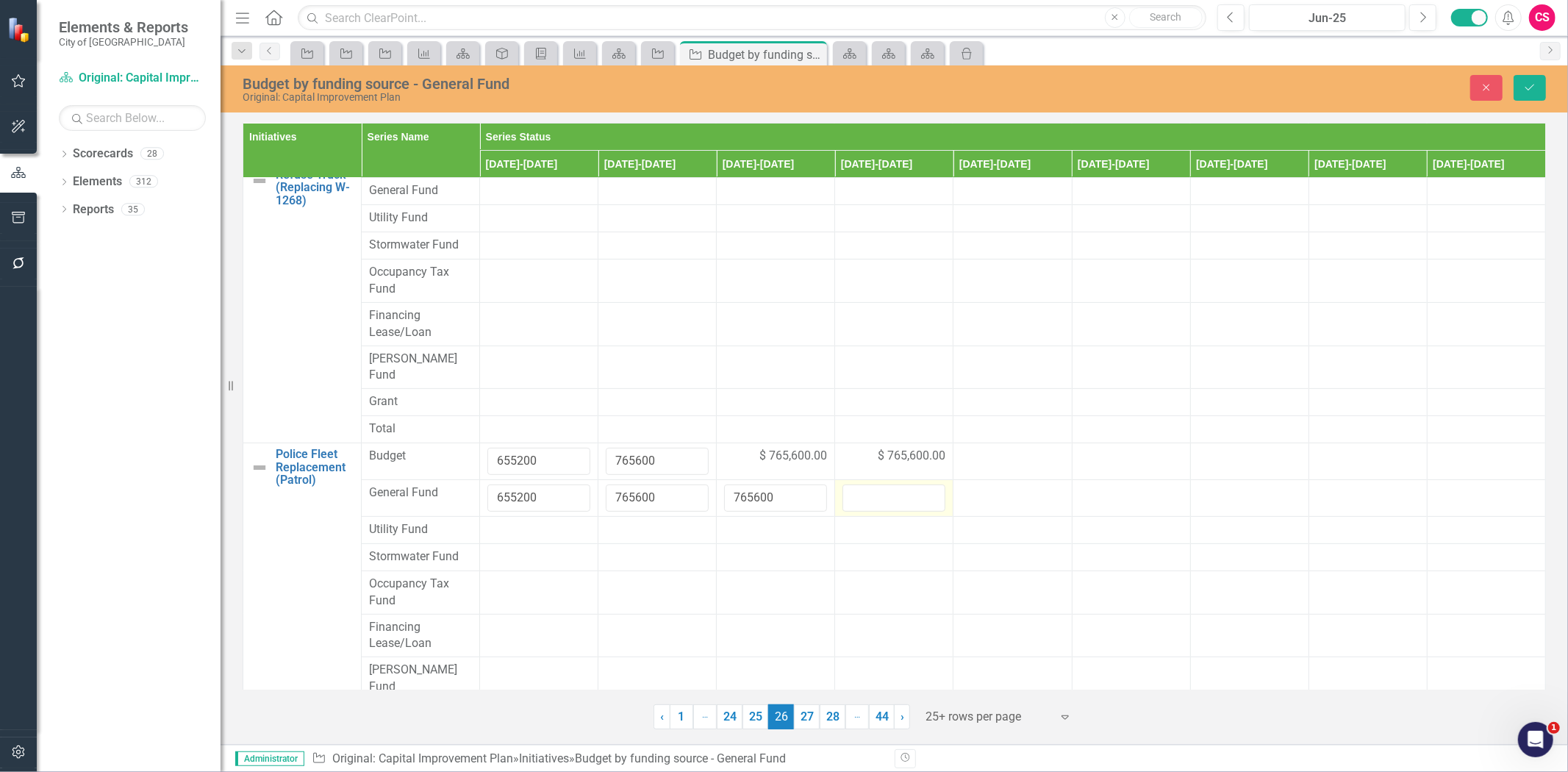
type input "765600"
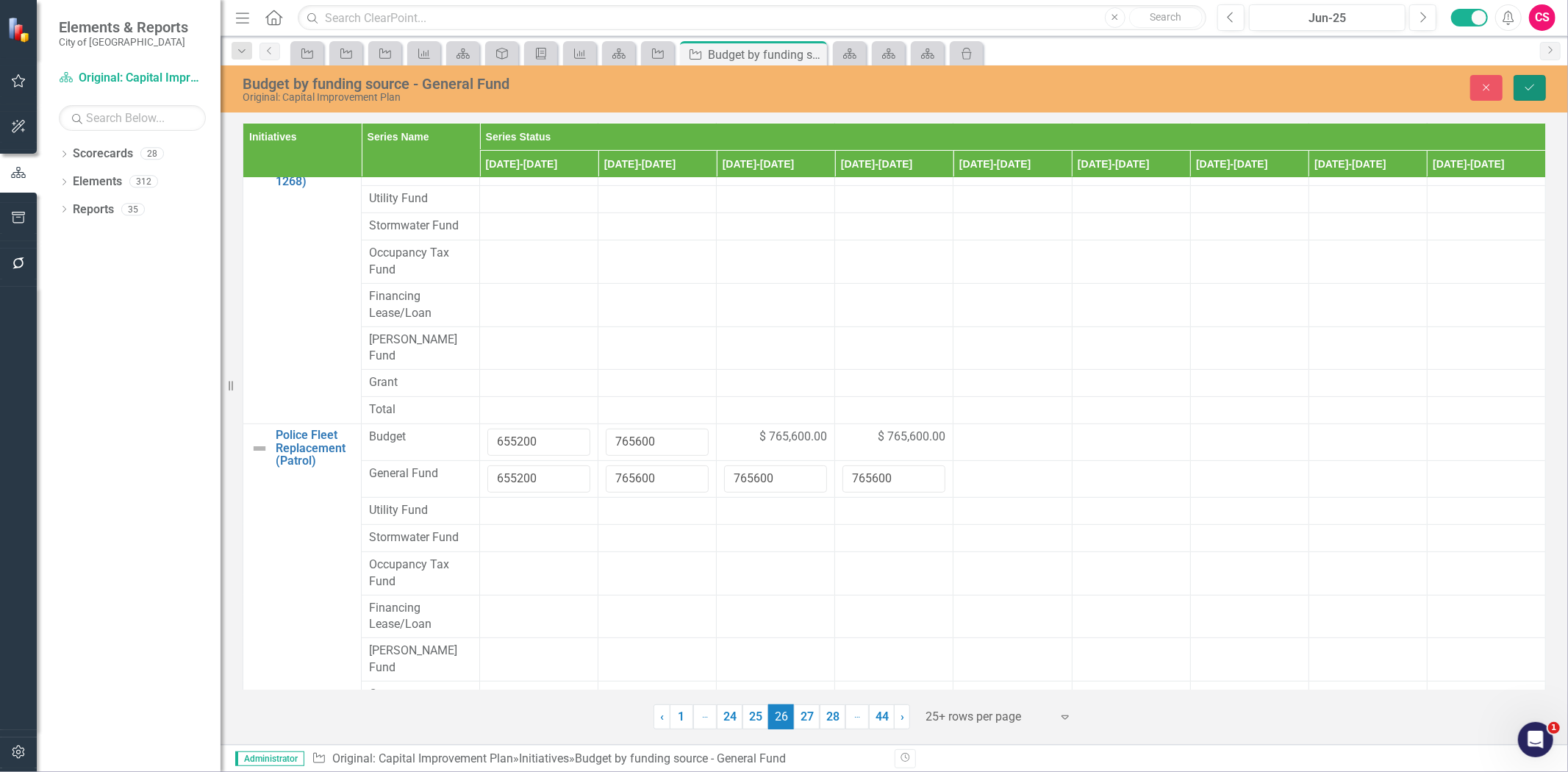
click at [1534, 82] on icon "Save" at bounding box center [1530, 87] width 13 height 10
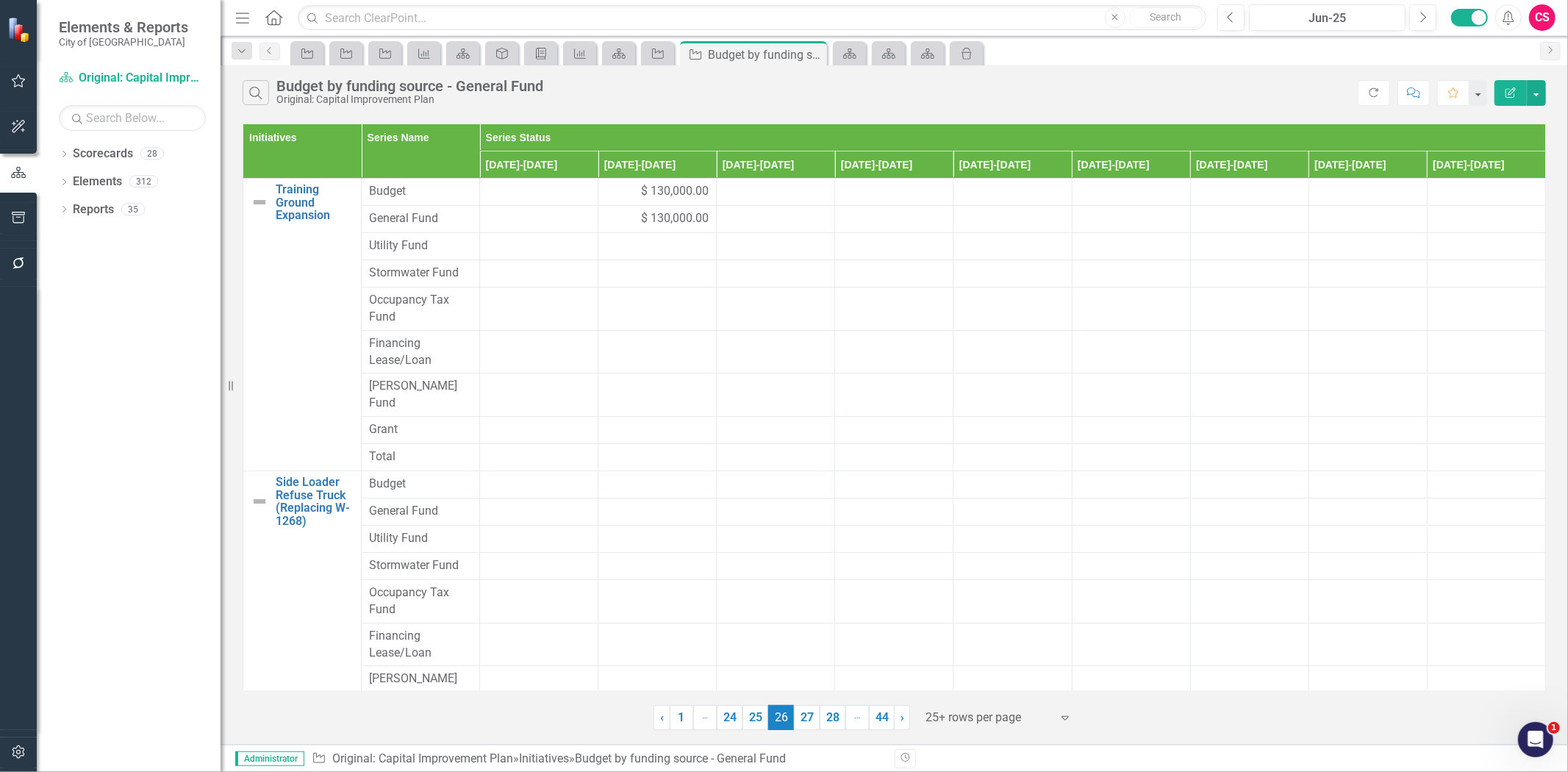
scroll to position [320, 0]
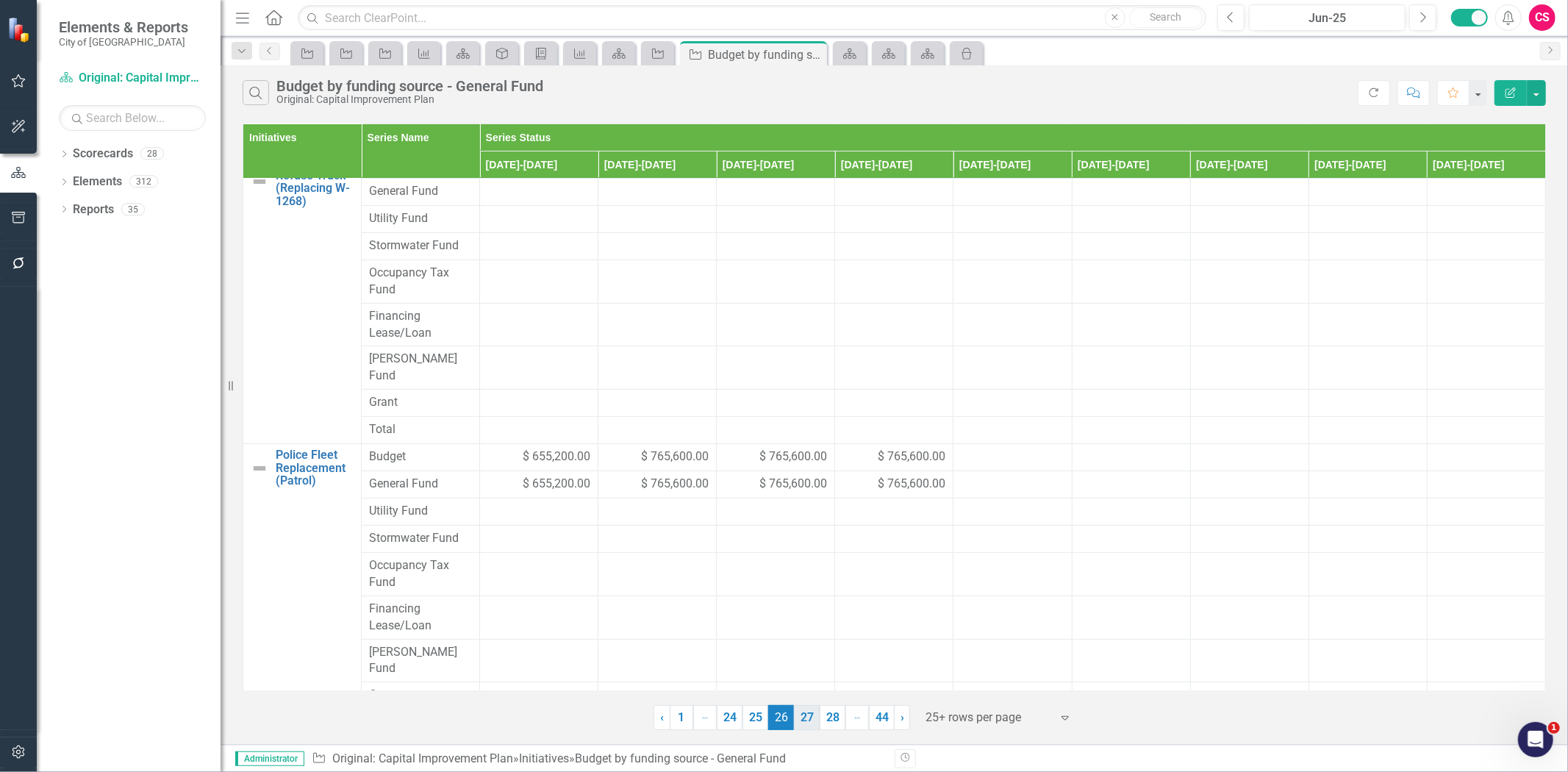
click at [799, 720] on link "27" at bounding box center [807, 718] width 26 height 25
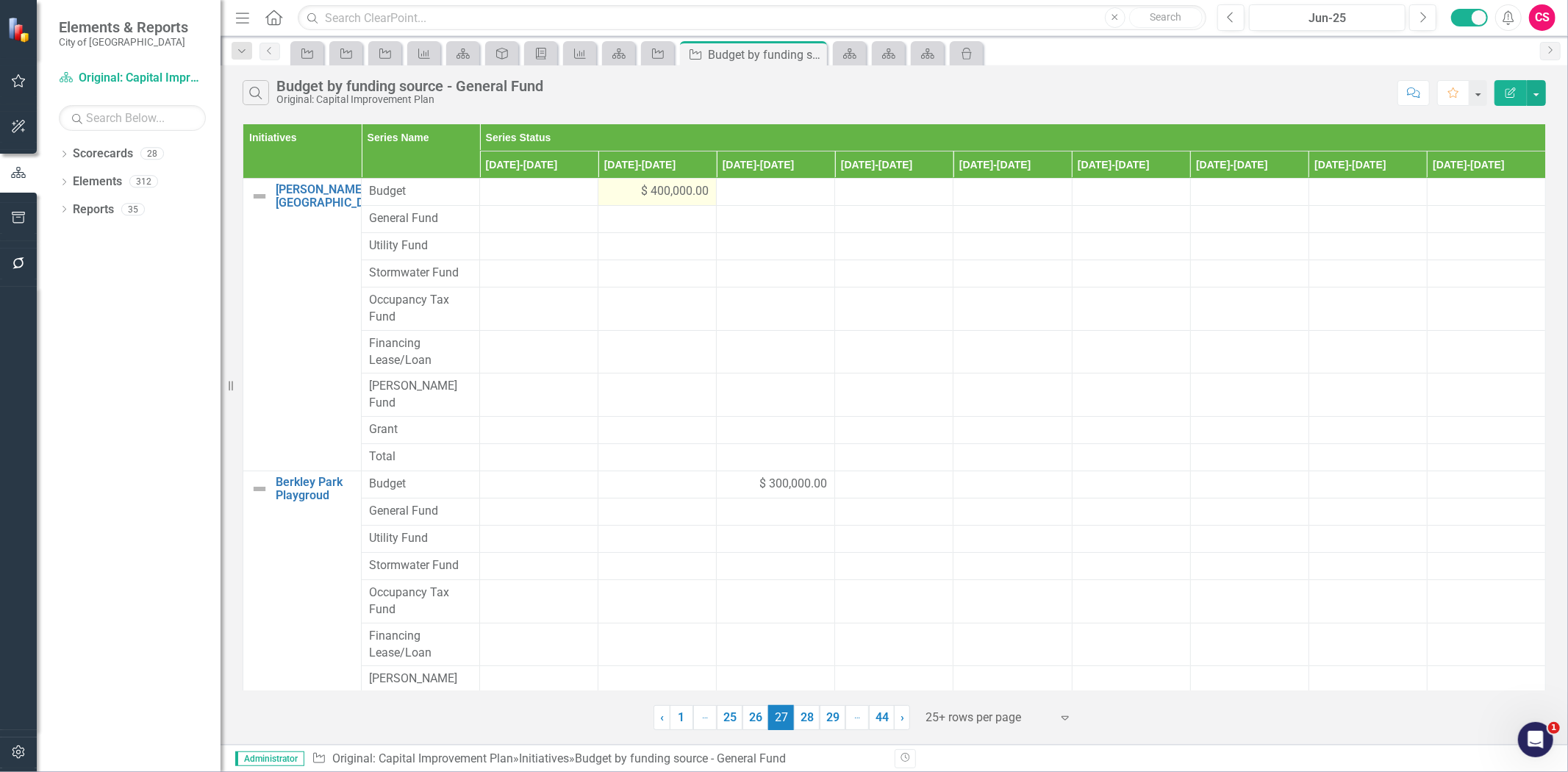
click at [619, 198] on div "$ 400,000.00" at bounding box center [657, 191] width 103 height 17
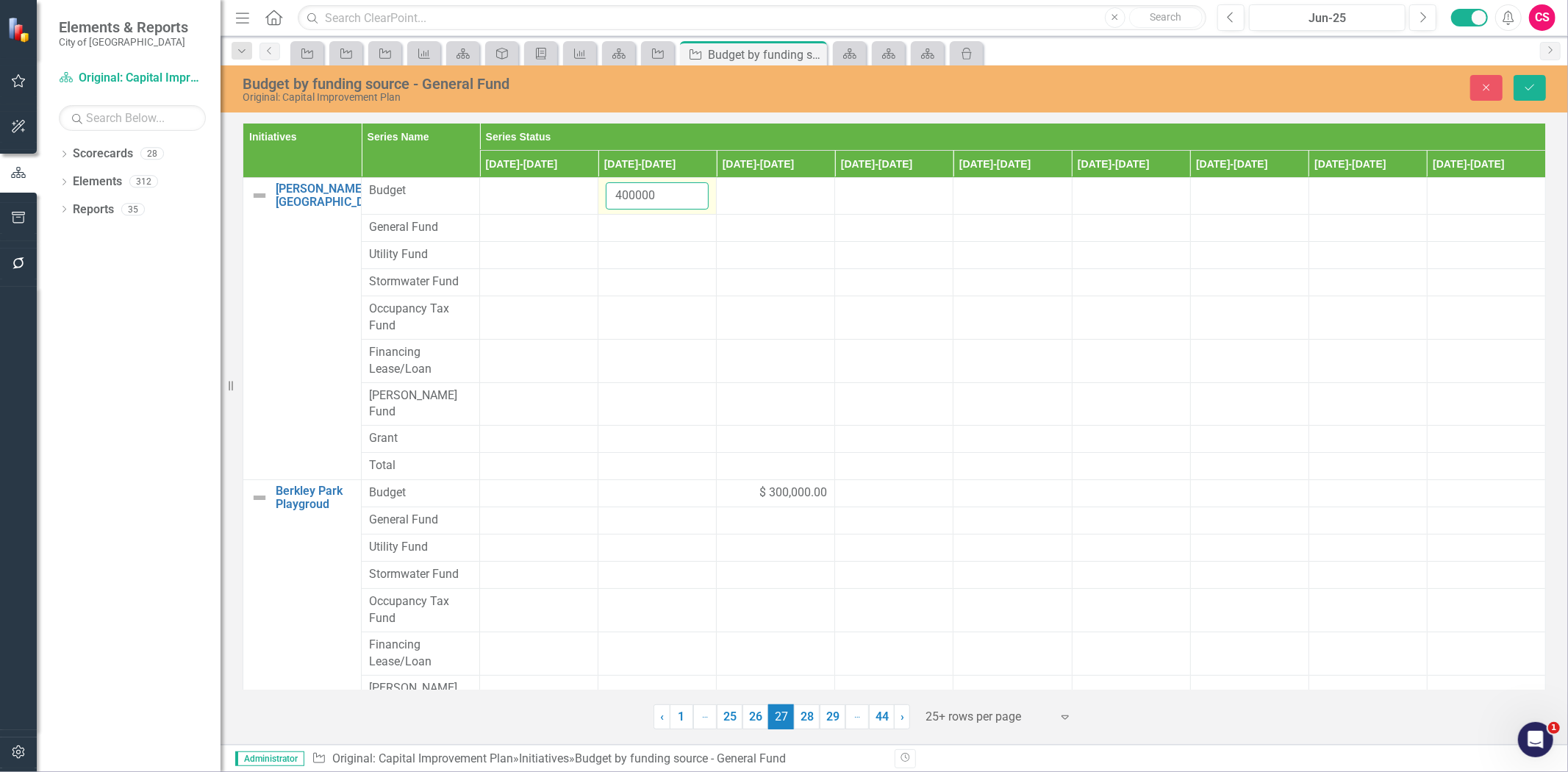
click at [619, 198] on input "400000" at bounding box center [657, 195] width 103 height 27
click at [626, 230] on div at bounding box center [657, 228] width 103 height 18
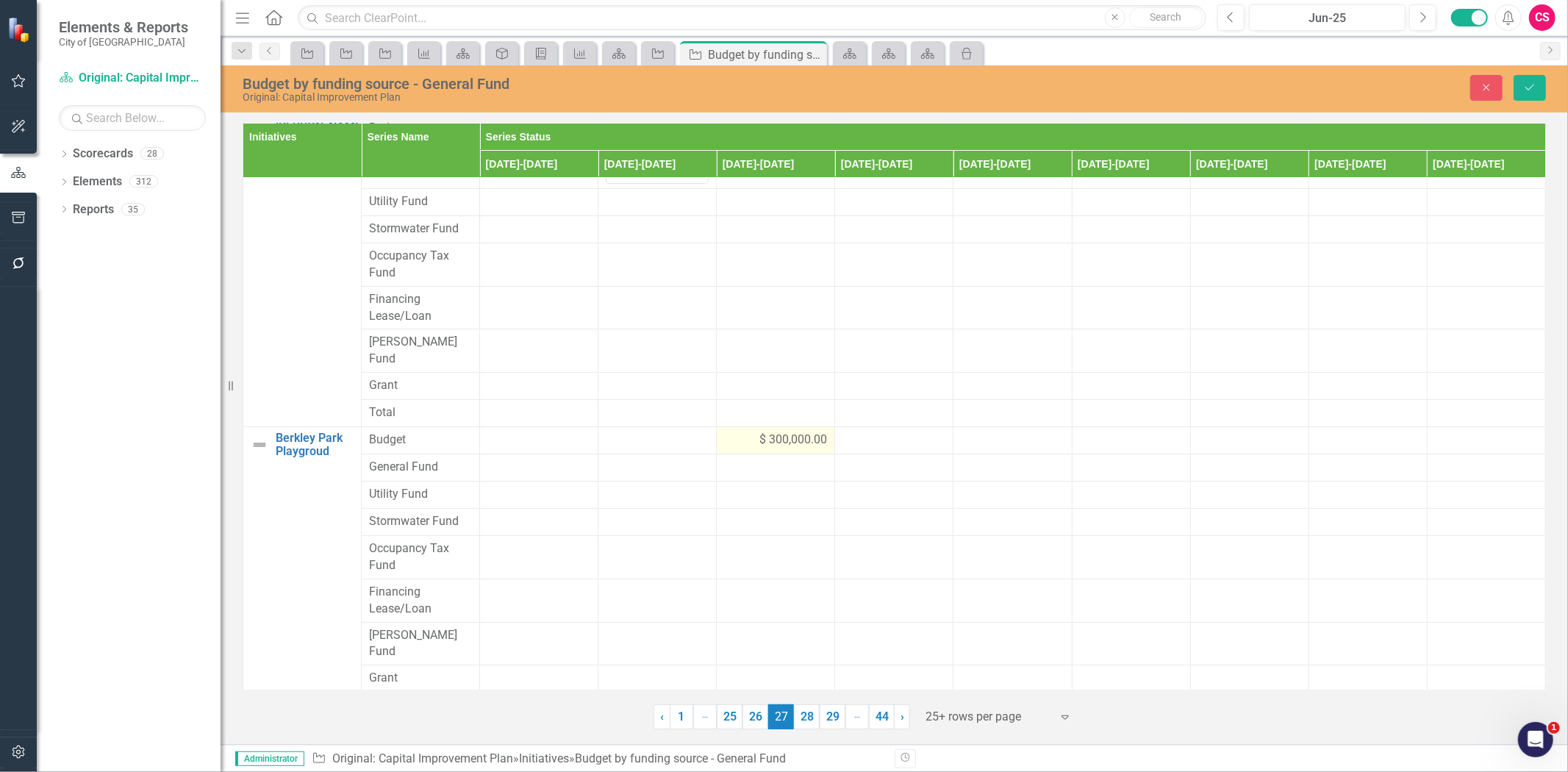
scroll to position [81, 0]
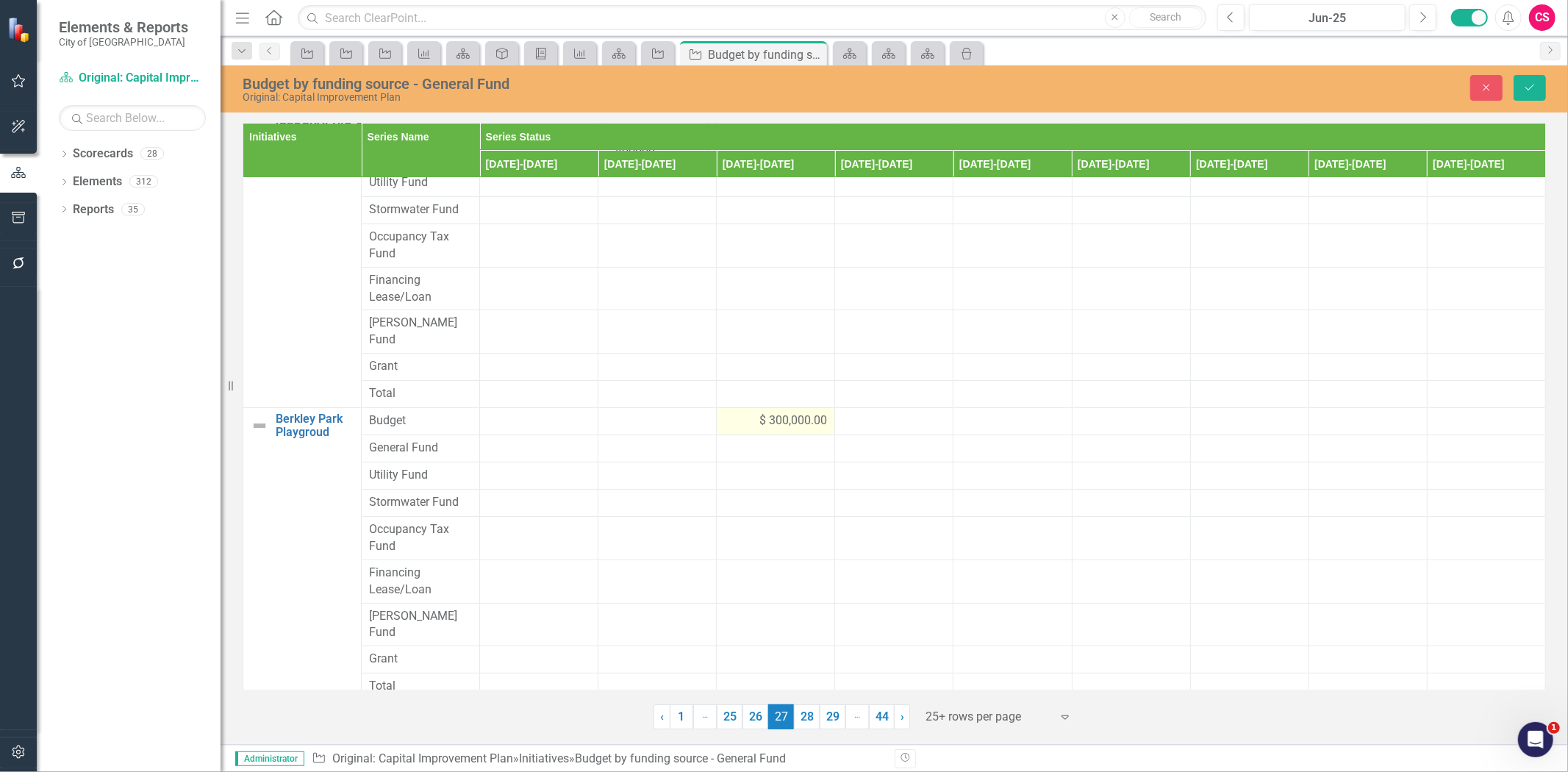
type input "400000"
click at [759, 413] on span "$ 300,000.00" at bounding box center [793, 421] width 68 height 17
click at [759, 408] on td "$ 300,000.00" at bounding box center [776, 421] width 119 height 27
click at [752, 413] on input "300000" at bounding box center [775, 426] width 103 height 27
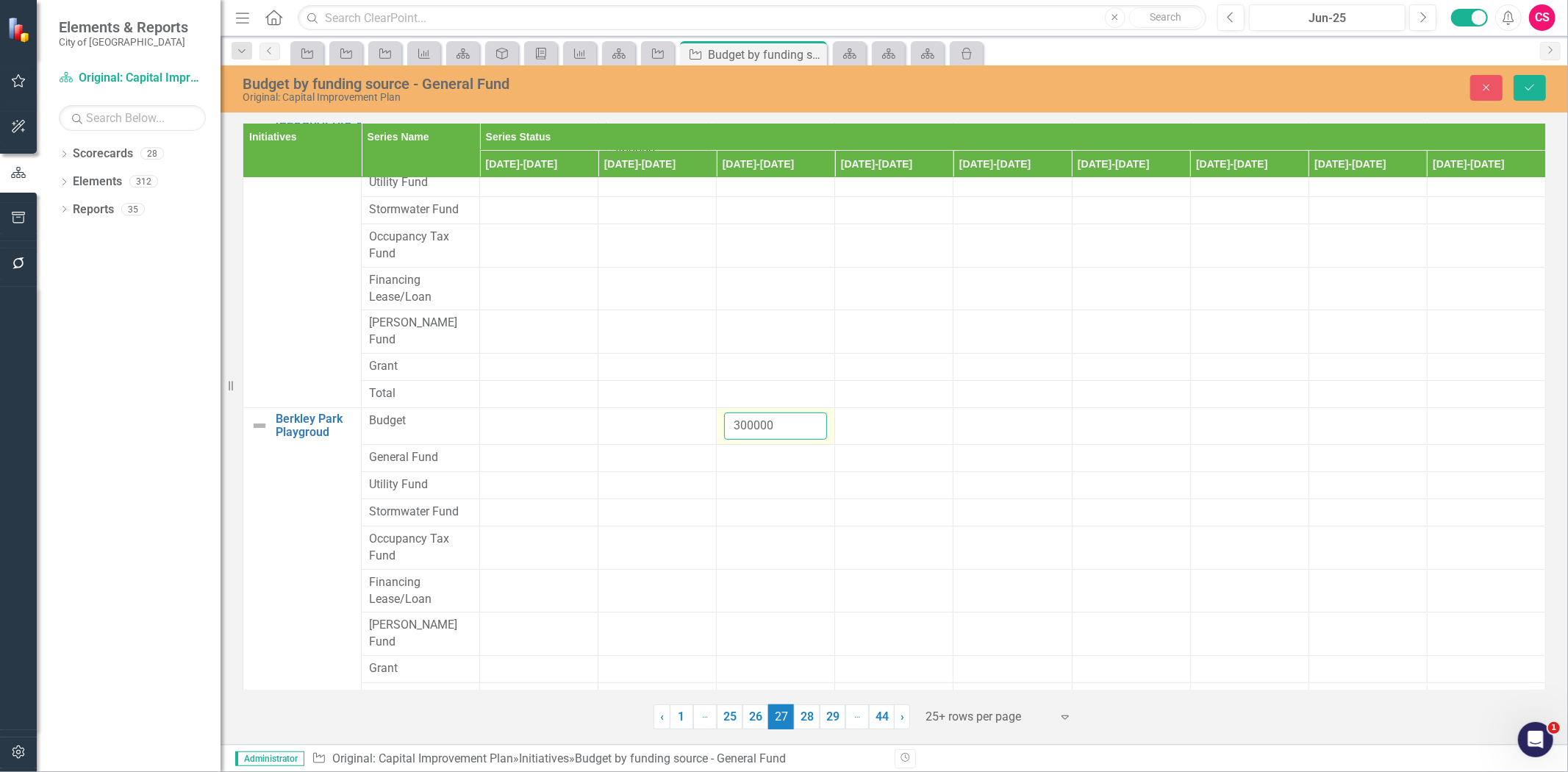
click at [752, 413] on input "300000" at bounding box center [775, 426] width 103 height 27
copy span "$ 300,000.00"
click at [752, 445] on td at bounding box center [776, 458] width 119 height 27
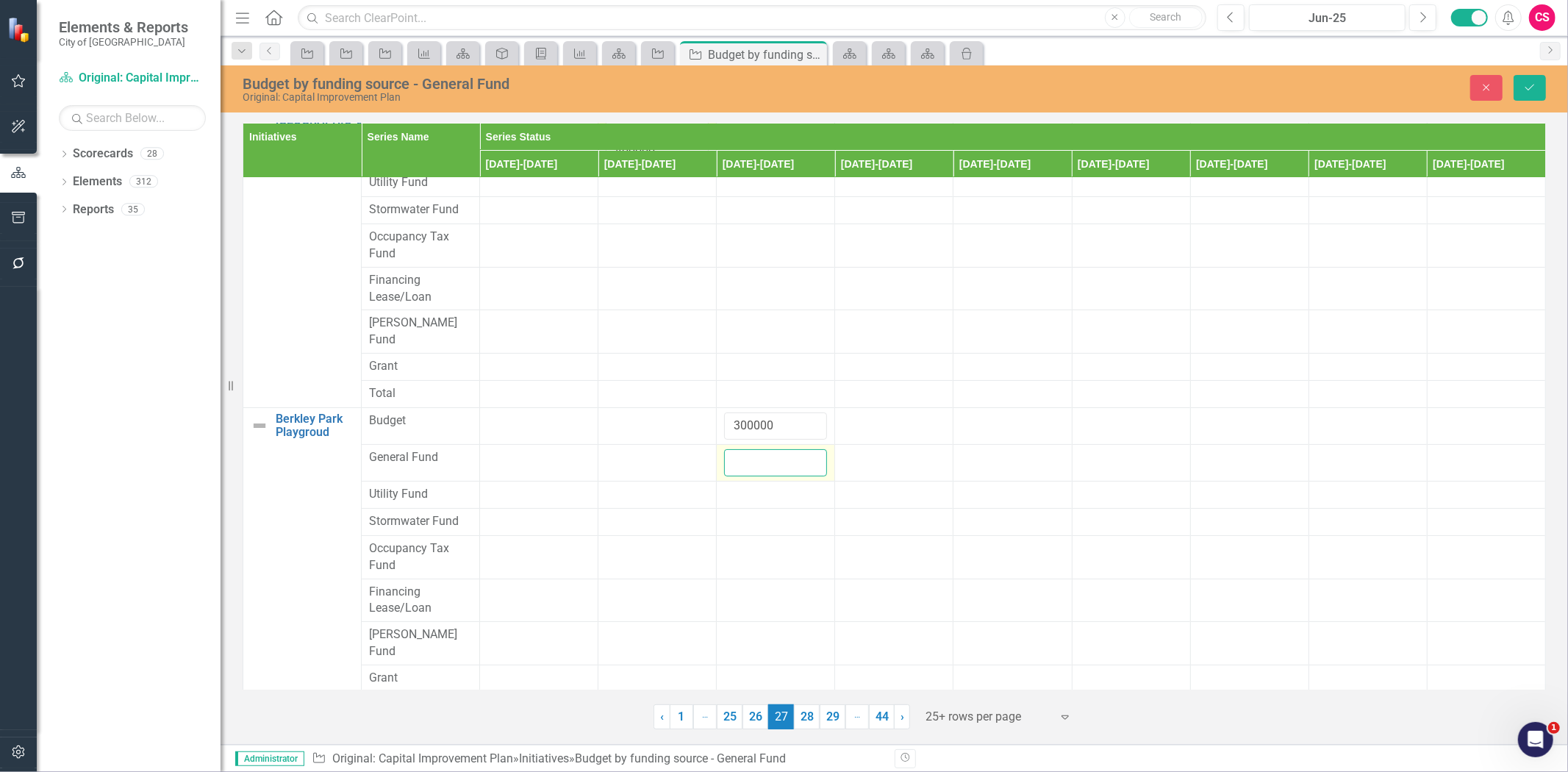
click at [758, 449] on input "number" at bounding box center [775, 463] width 103 height 27
paste input "300000"
type input "300000"
click at [1542, 97] on div "Close Save" at bounding box center [1287, 88] width 540 height 26
click at [1534, 96] on button "Save" at bounding box center [1529, 88] width 32 height 26
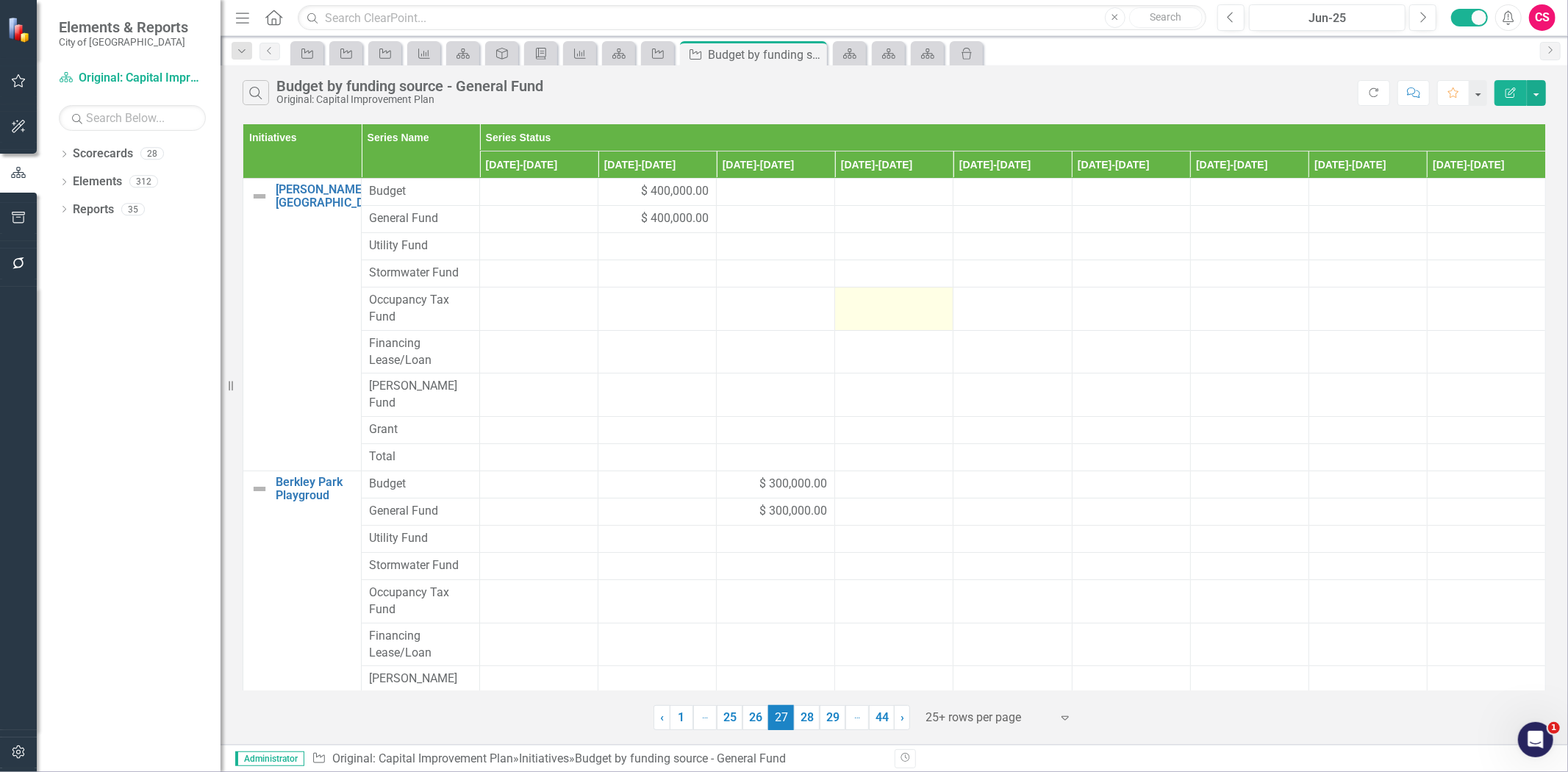
scroll to position [320, 0]
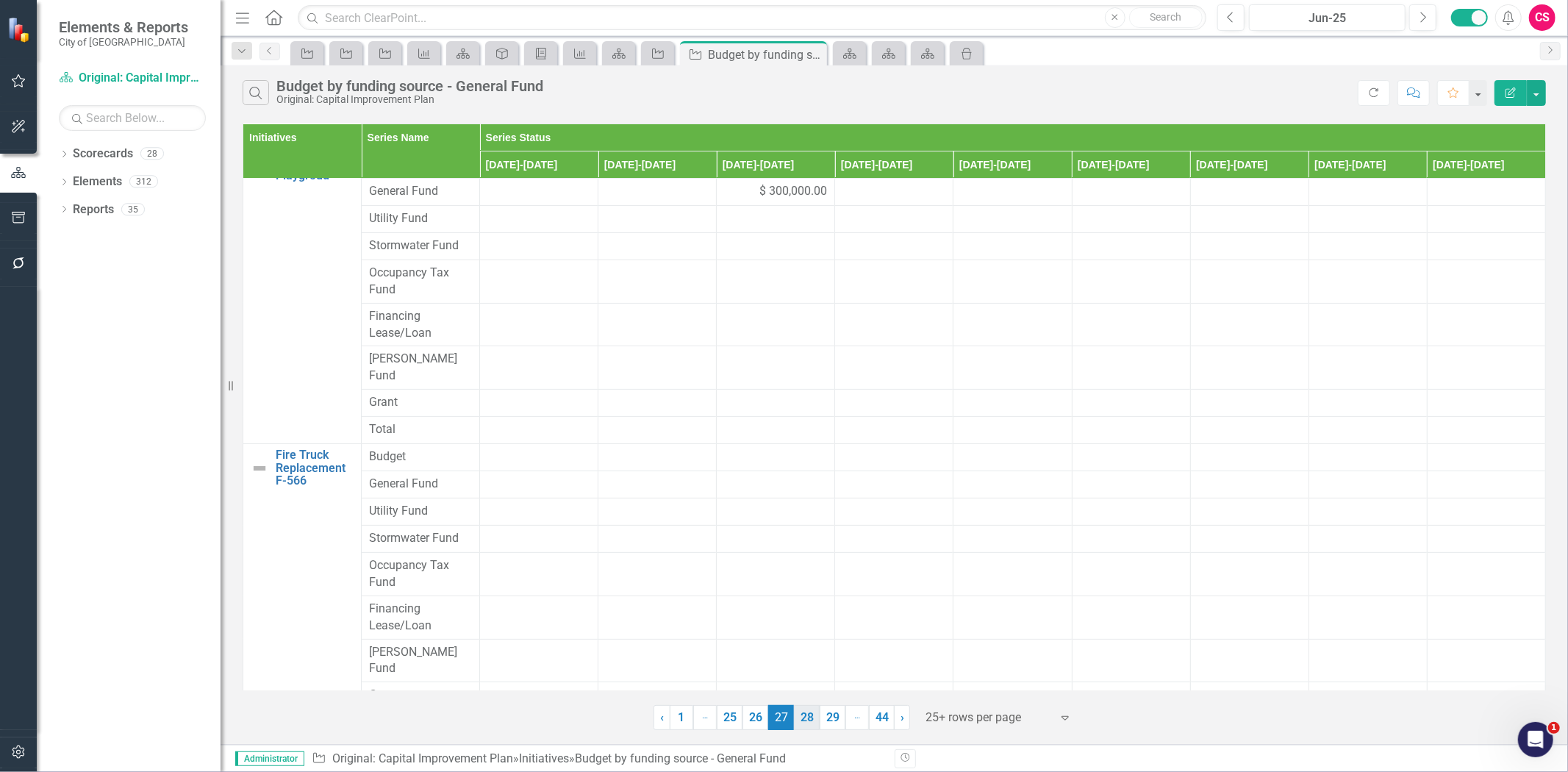
click at [810, 719] on link "28" at bounding box center [807, 718] width 26 height 25
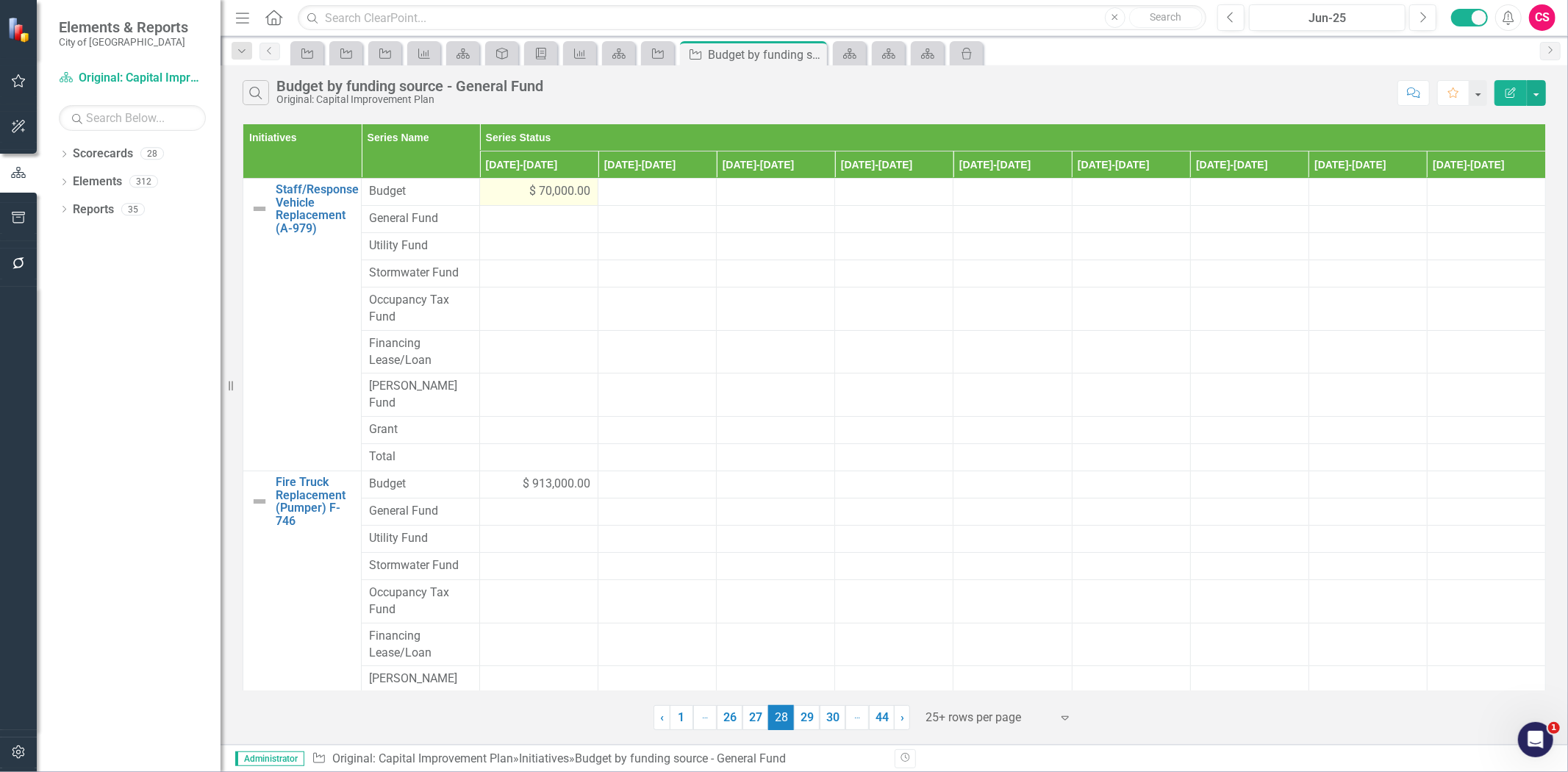
click at [483, 200] on td "$ 70,000.00" at bounding box center [540, 192] width 119 height 27
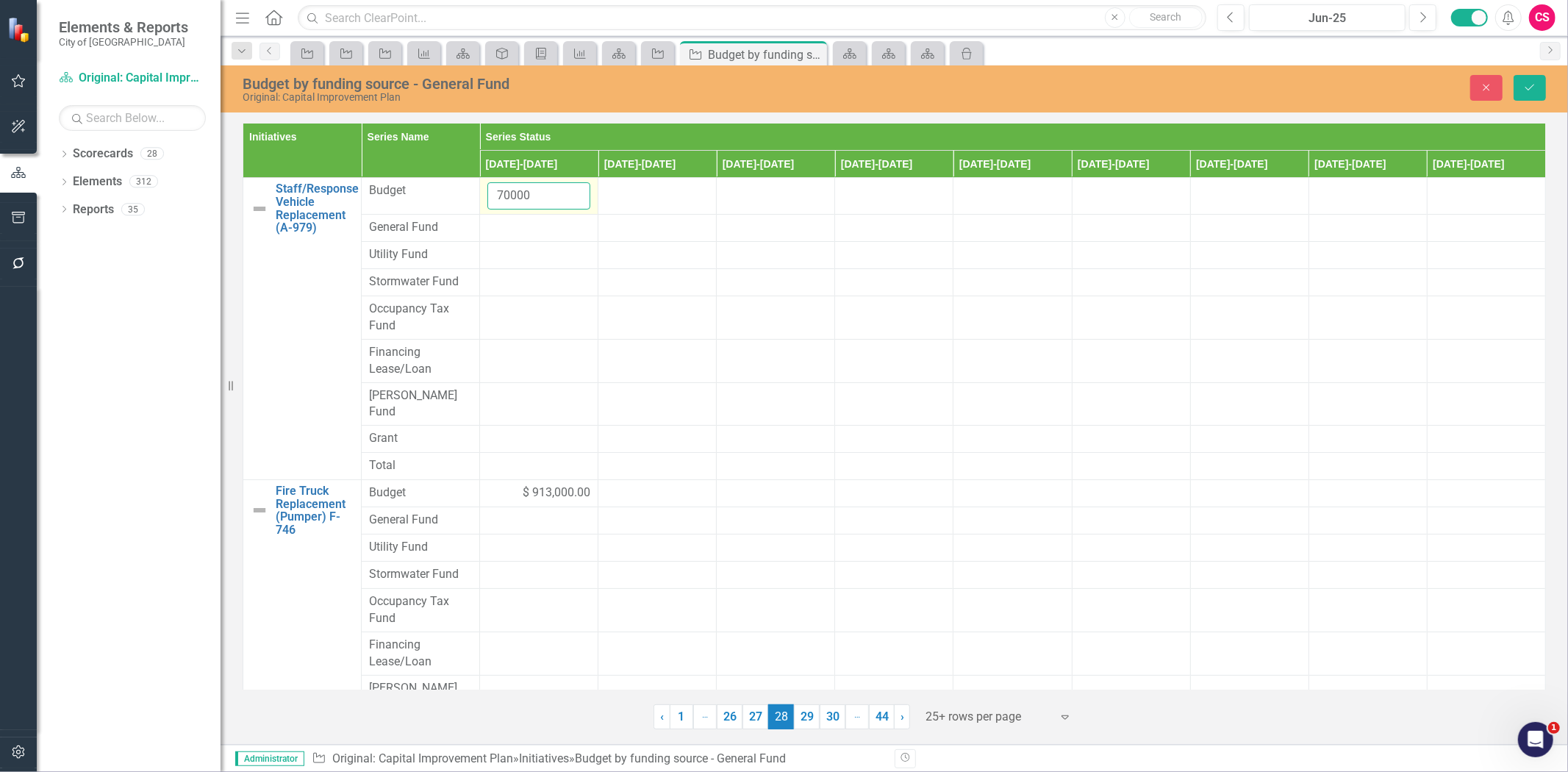
click at [498, 193] on input "70000" at bounding box center [539, 195] width 103 height 27
click at [522, 237] on div at bounding box center [539, 228] width 103 height 18
click at [522, 236] on div at bounding box center [539, 228] width 103 height 18
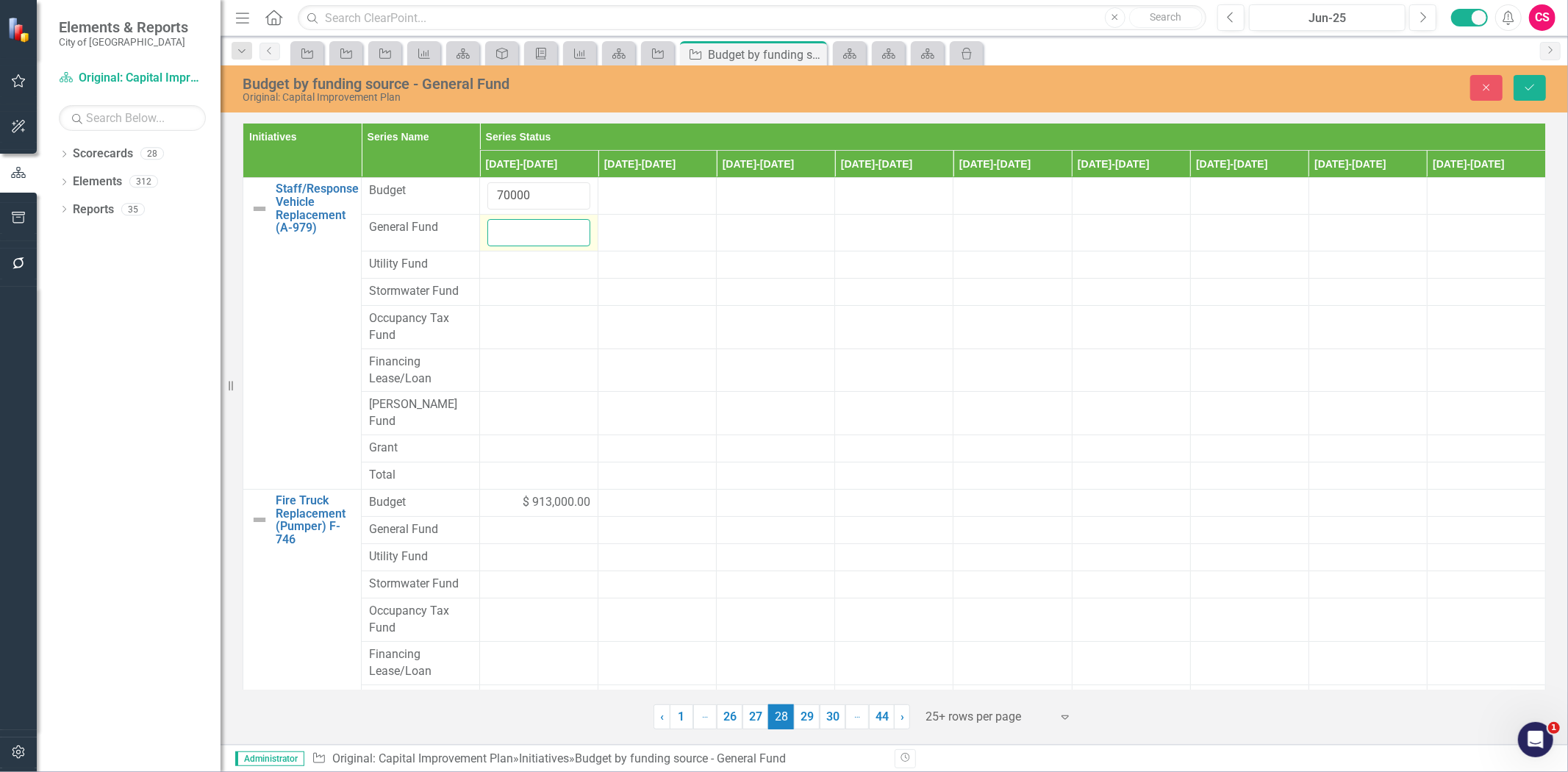
click at [522, 236] on input "number" at bounding box center [539, 233] width 103 height 27
paste input "70000"
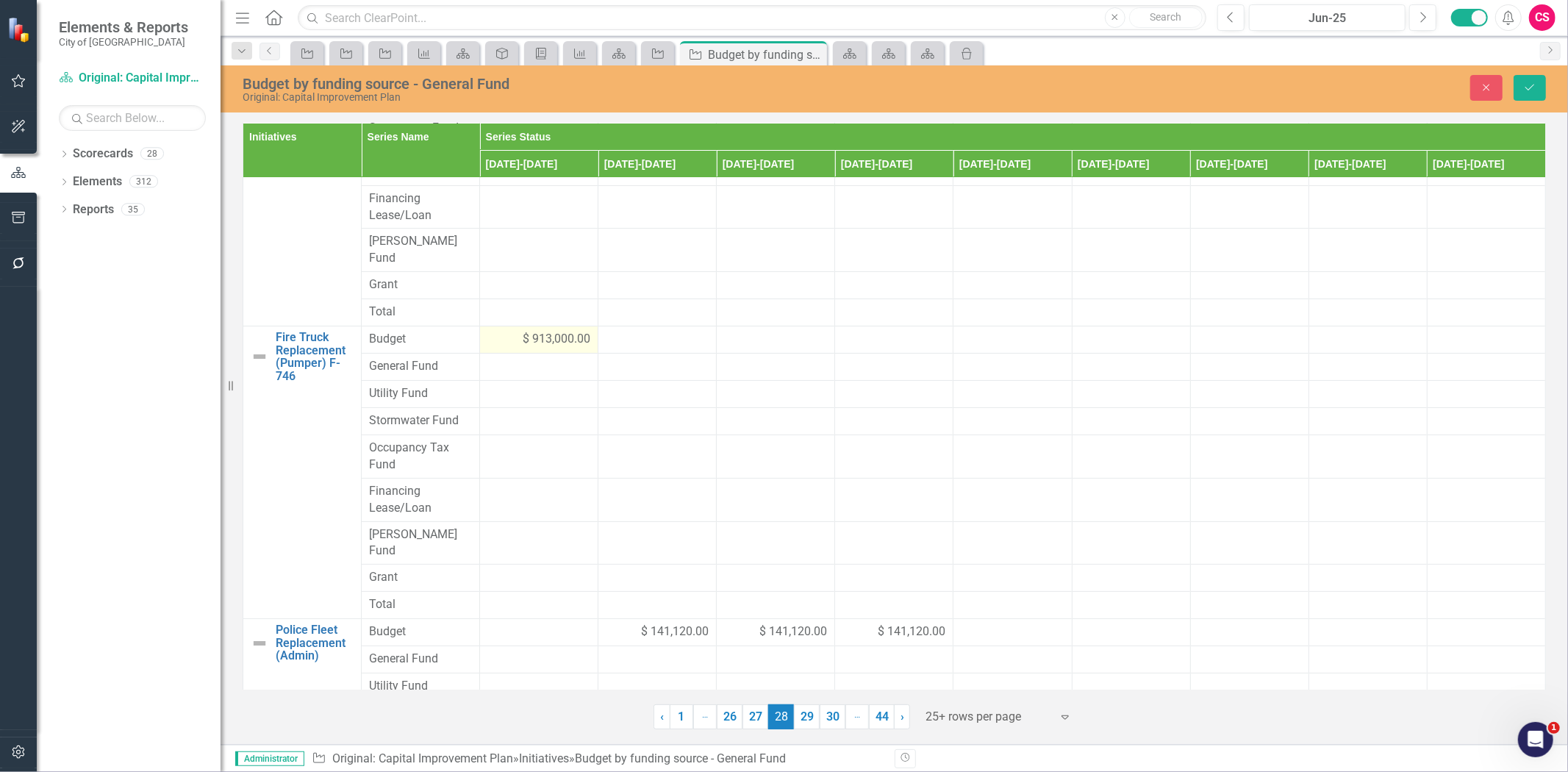
type input "70000"
click at [496, 331] on div "$ 913,000.00" at bounding box center [539, 340] width 103 height 17
click at [516, 331] on input "913000" at bounding box center [539, 345] width 103 height 27
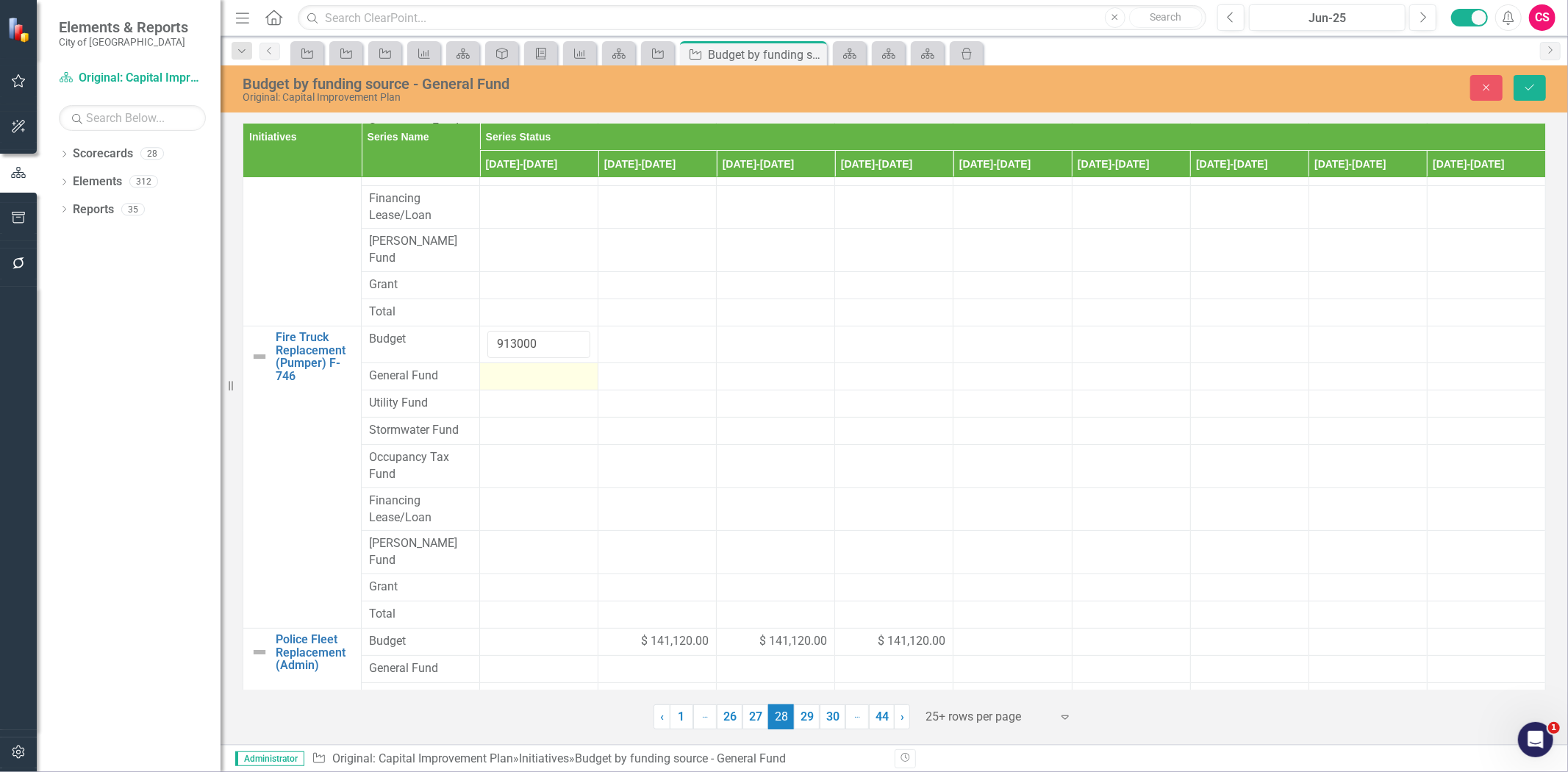
click at [508, 363] on td at bounding box center [540, 376] width 119 height 27
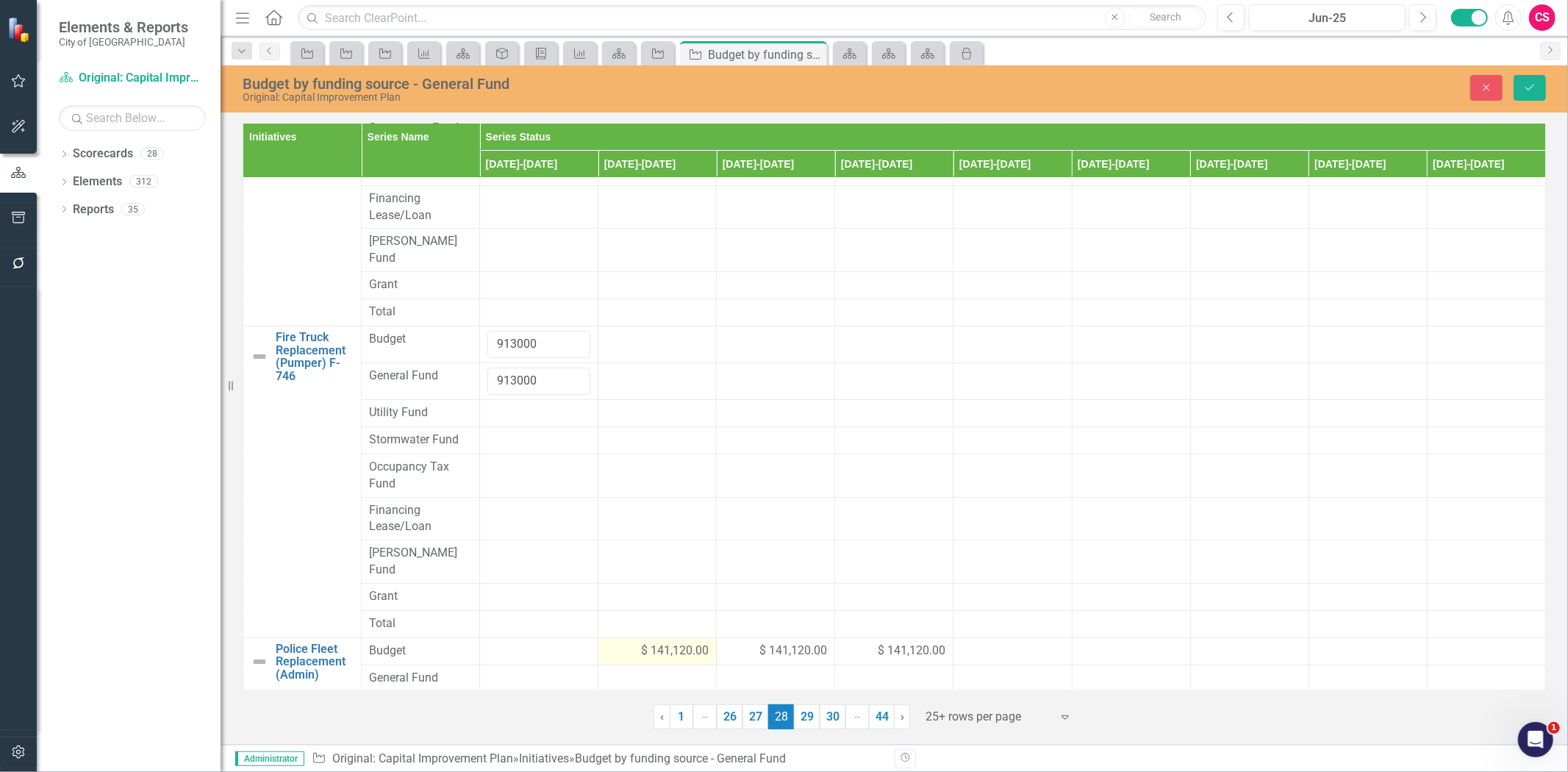
scroll to position [245, 0]
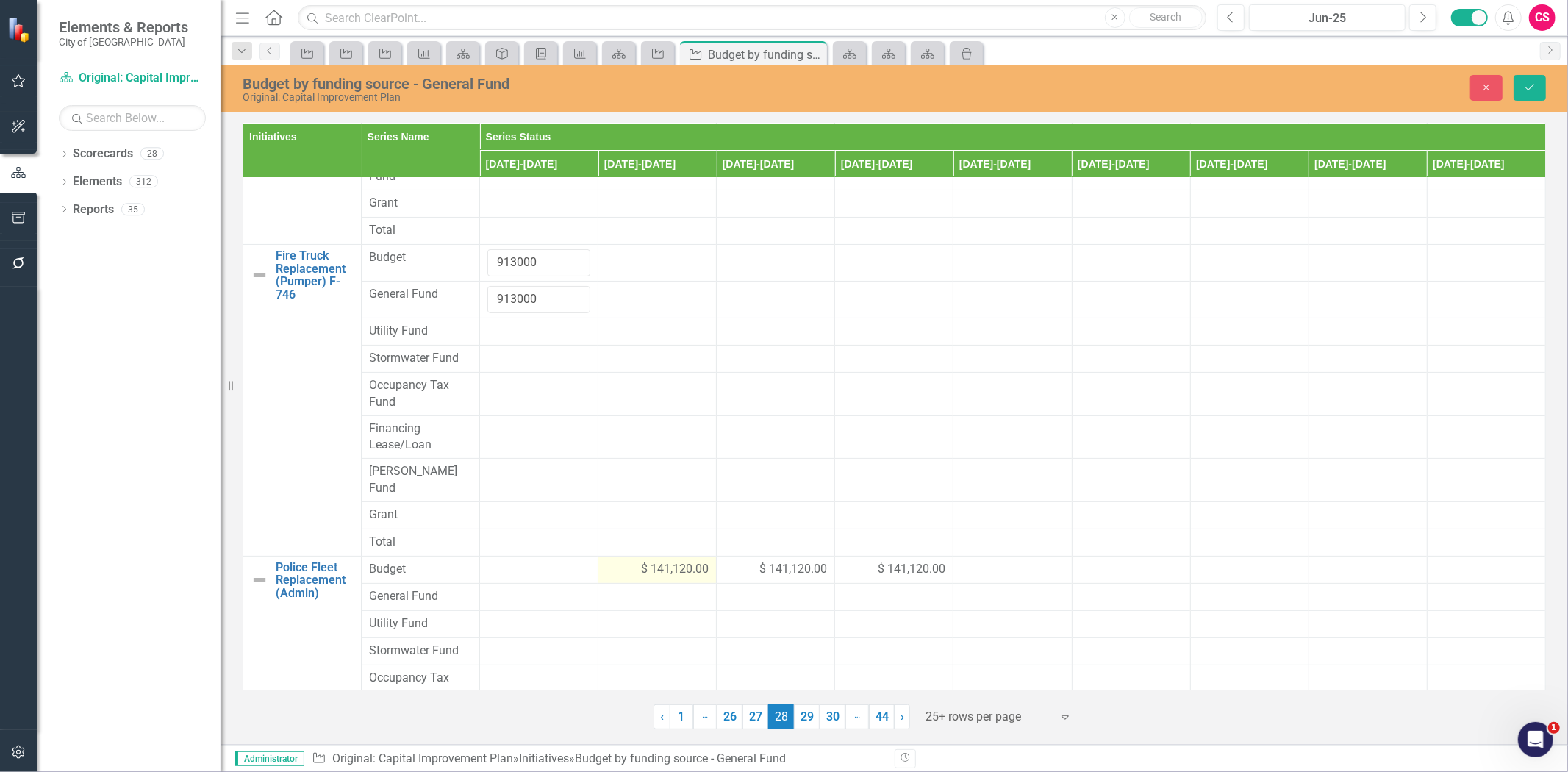
type input "913000"
click at [641, 561] on span "$ 141,120.00" at bounding box center [675, 570] width 68 height 17
click at [657, 561] on input "141120" at bounding box center [657, 574] width 103 height 27
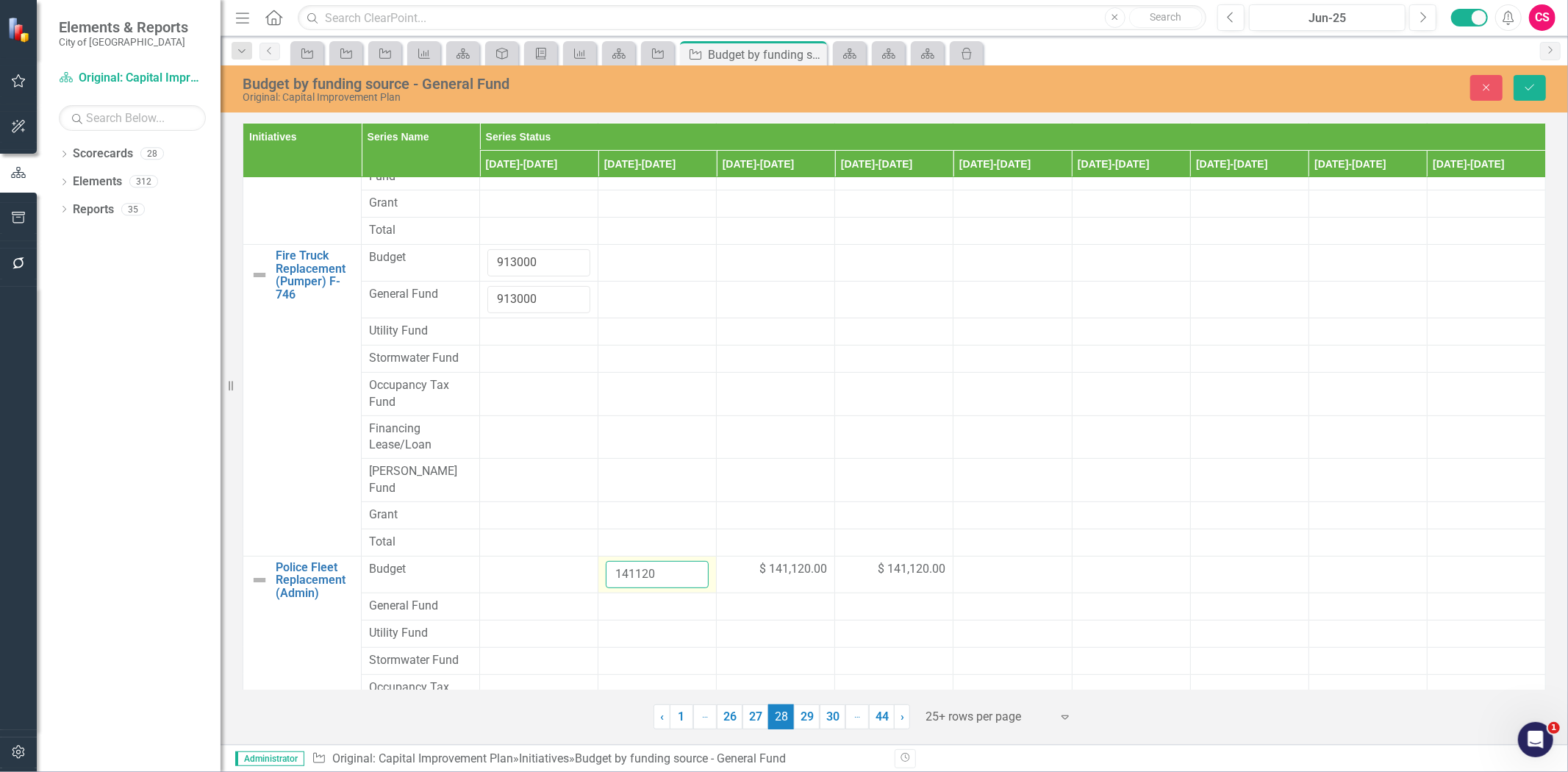
click at [641, 561] on input "141120" at bounding box center [657, 574] width 103 height 27
click at [636, 598] on div at bounding box center [657, 606] width 103 height 18
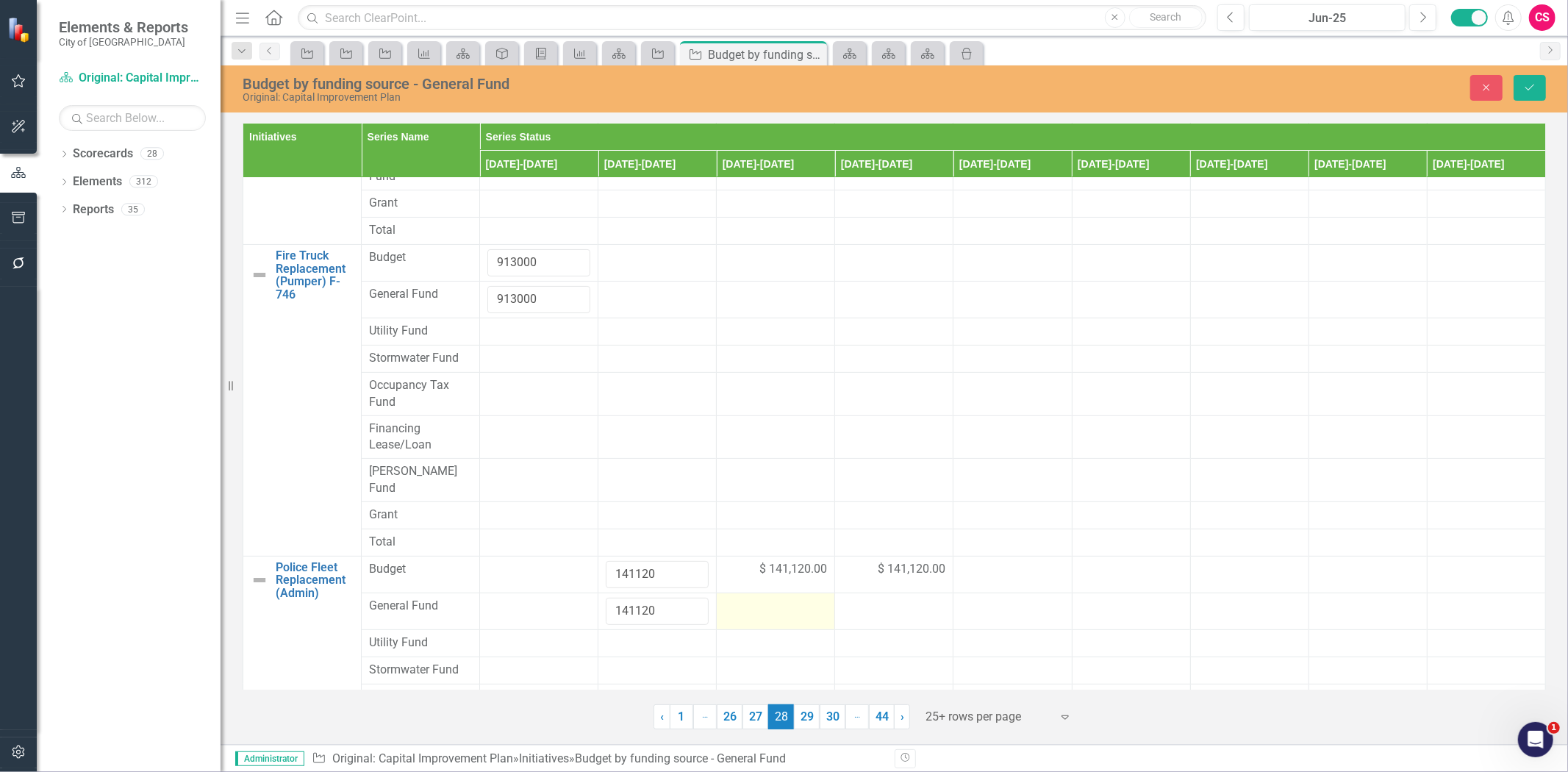
type input "141120"
click at [773, 598] on div at bounding box center [775, 606] width 103 height 18
type input "141120"
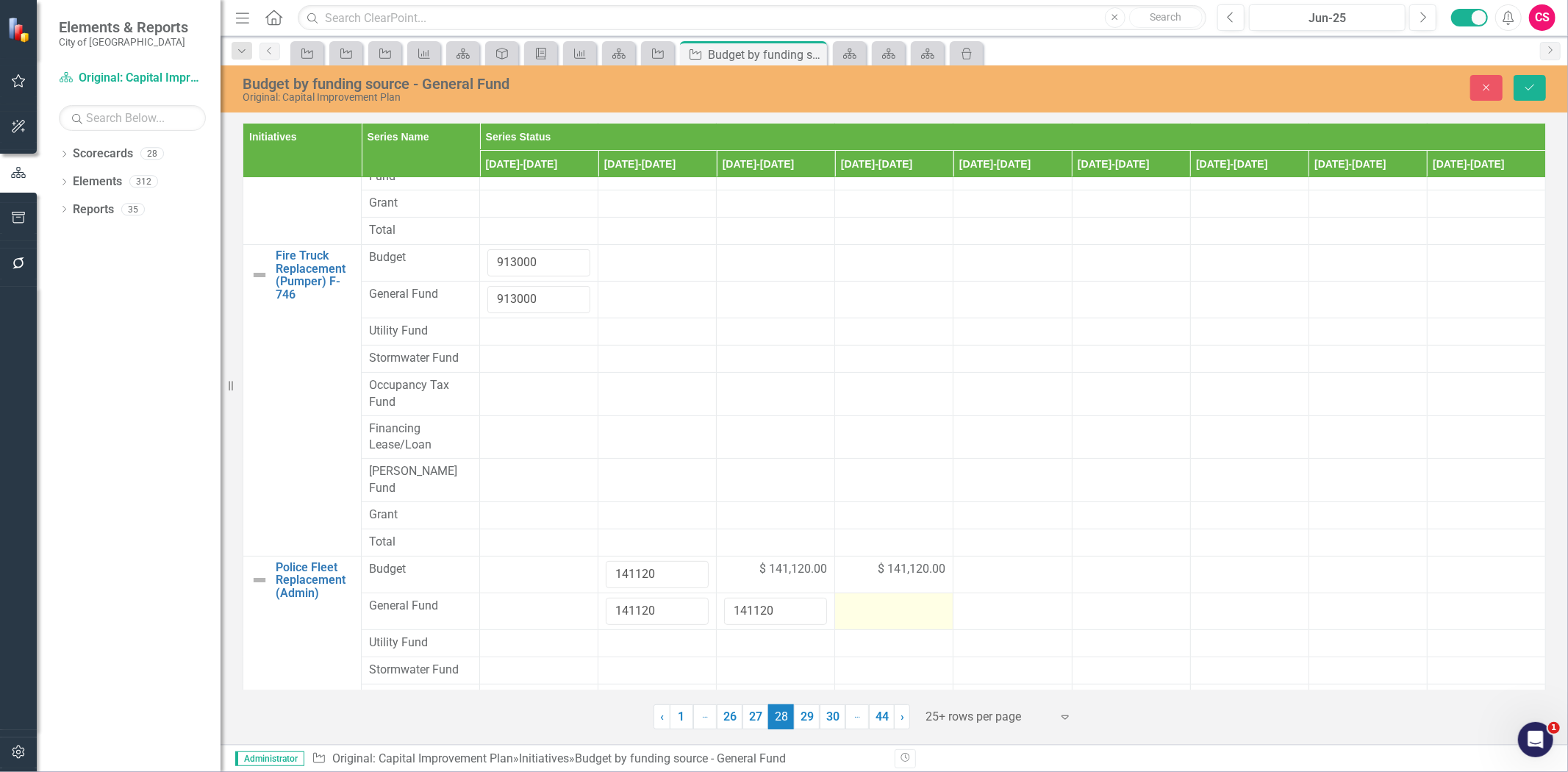
click at [849, 598] on div at bounding box center [894, 606] width 103 height 18
type input "141120"
click at [1531, 85] on icon "Save" at bounding box center [1530, 87] width 13 height 10
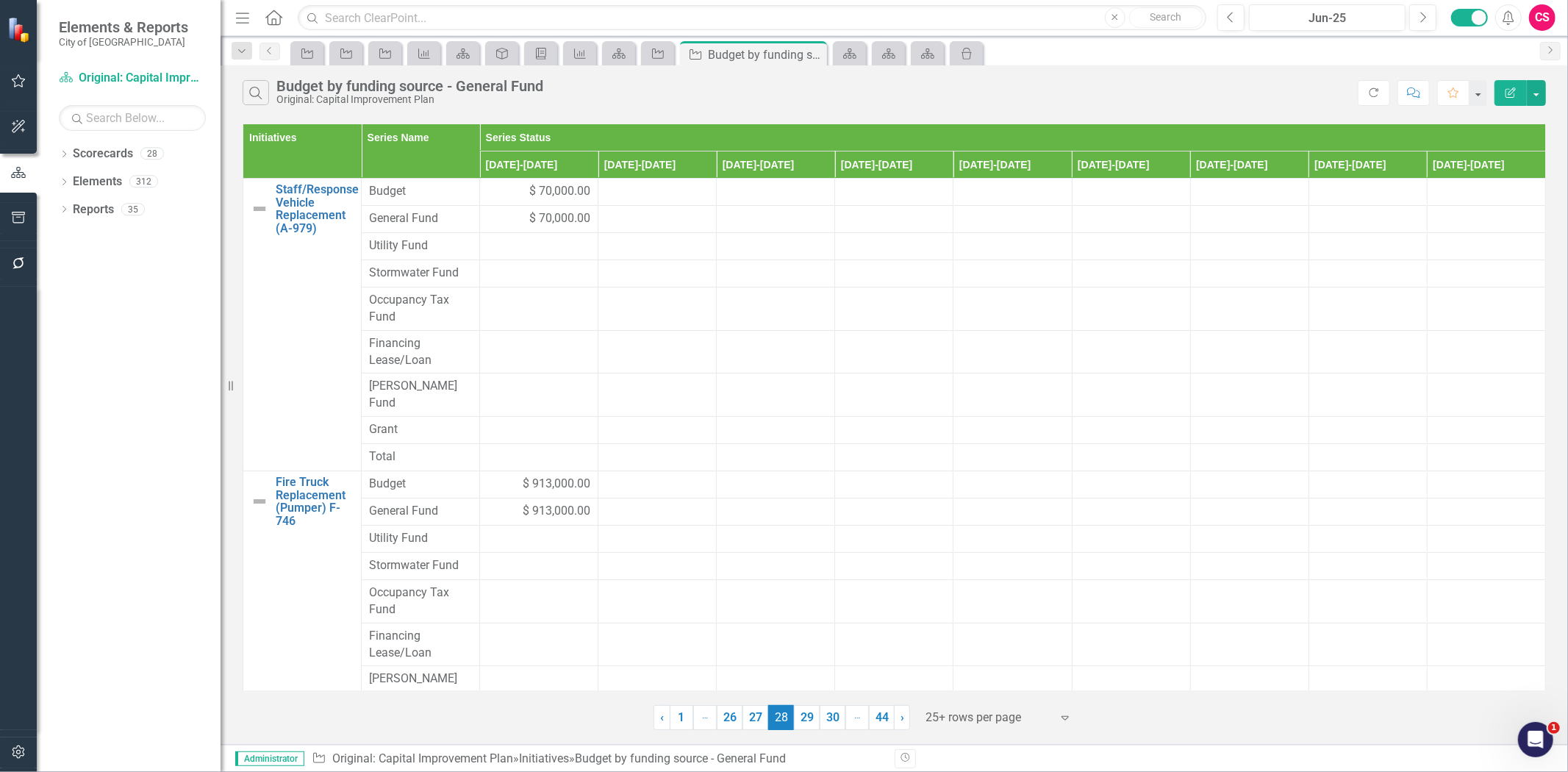
scroll to position [320, 0]
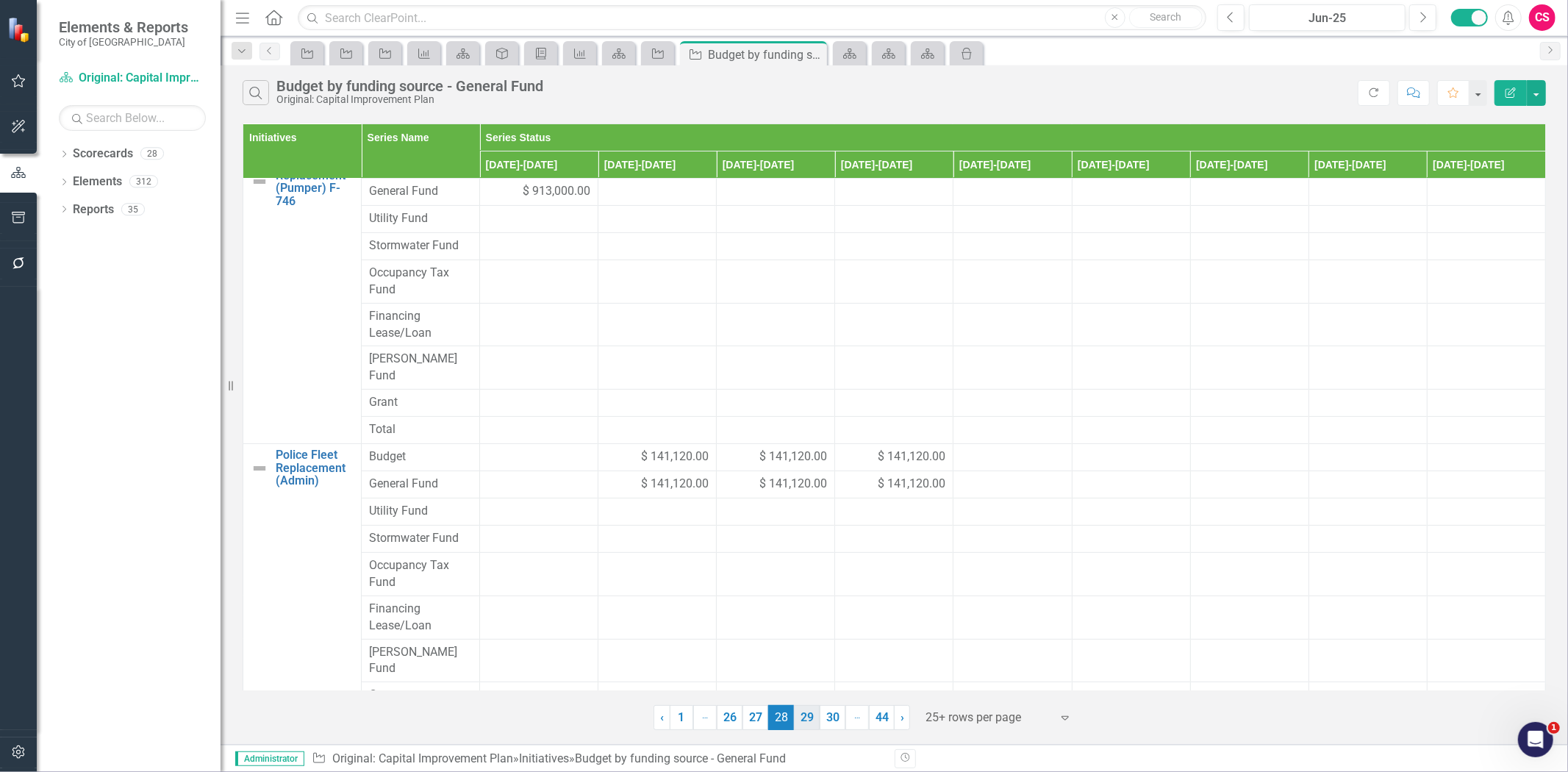
click at [801, 720] on link "29" at bounding box center [807, 718] width 26 height 25
click at [612, 449] on div "$ 275,000.00" at bounding box center [657, 457] width 103 height 17
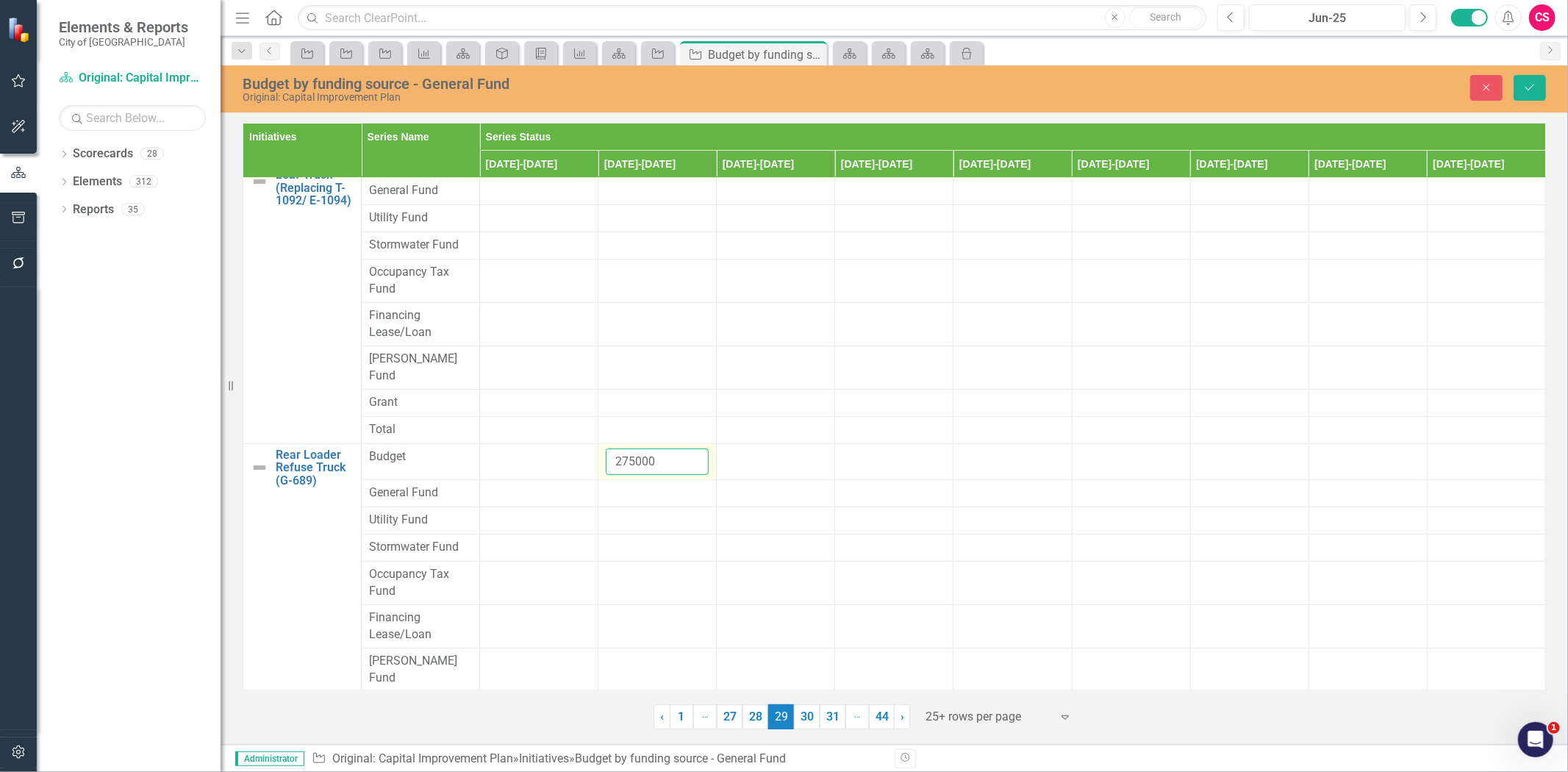
click at [612, 449] on input "275000" at bounding box center [657, 462] width 103 height 27
click at [633, 449] on input "275000" at bounding box center [657, 462] width 103 height 27
click at [631, 484] on div at bounding box center [657, 493] width 103 height 18
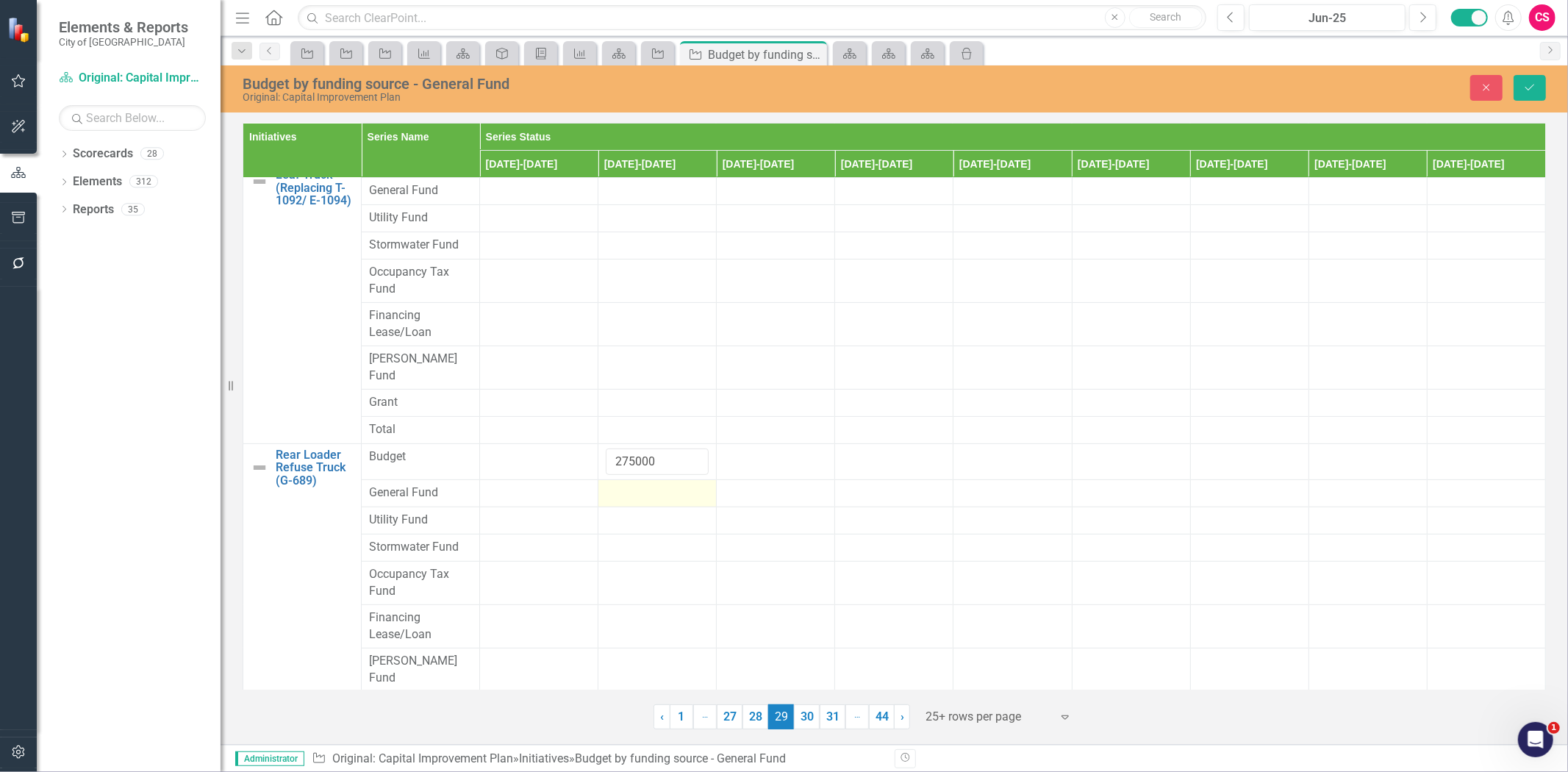
click at [631, 484] on div at bounding box center [657, 493] width 103 height 18
type input "275000"
click at [1535, 90] on icon "Save" at bounding box center [1530, 87] width 13 height 10
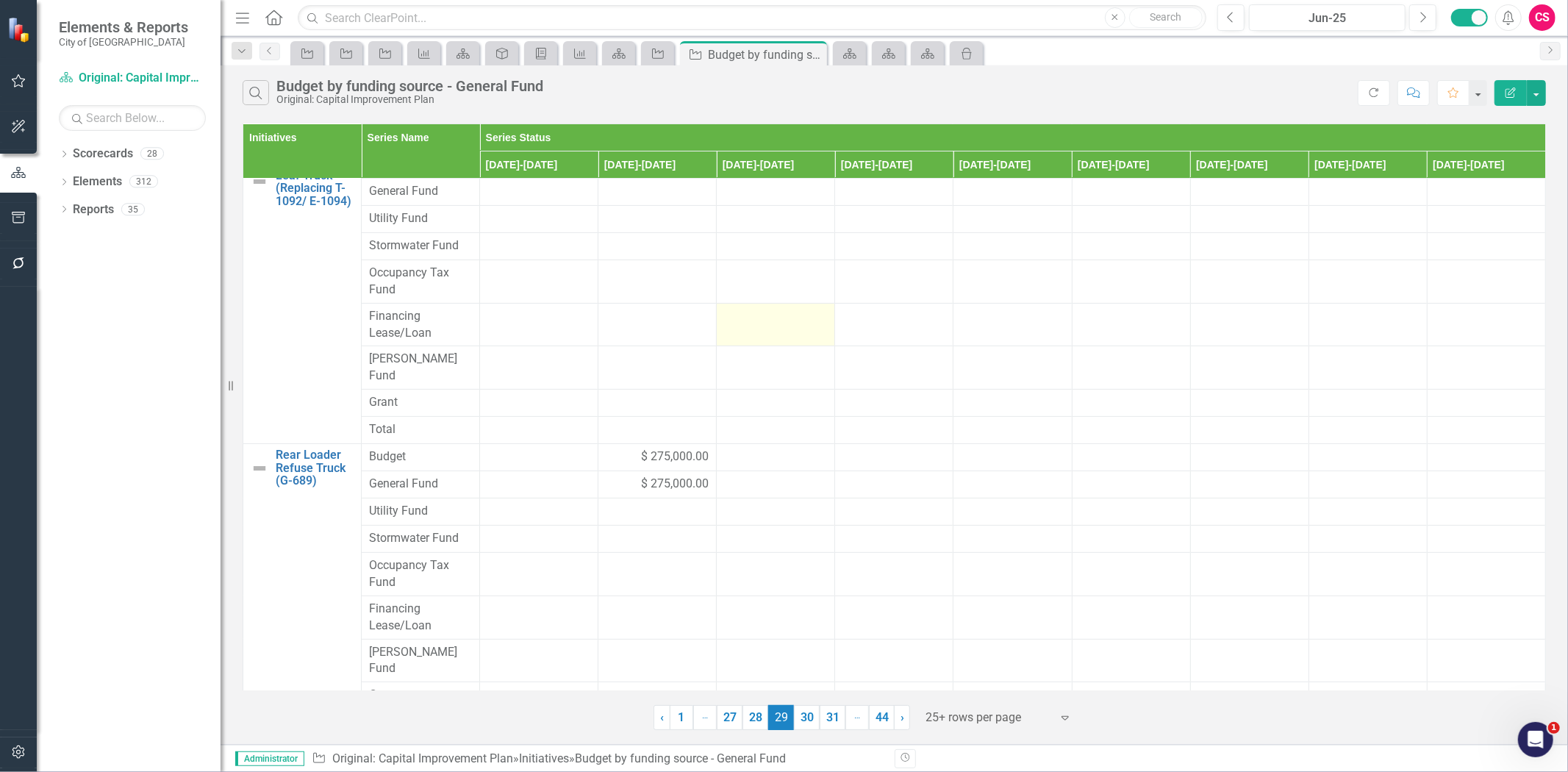
drag, startPoint x: 807, startPoint y: 717, endPoint x: 829, endPoint y: 649, distance: 71.5
click at [807, 717] on link "30" at bounding box center [807, 718] width 26 height 25
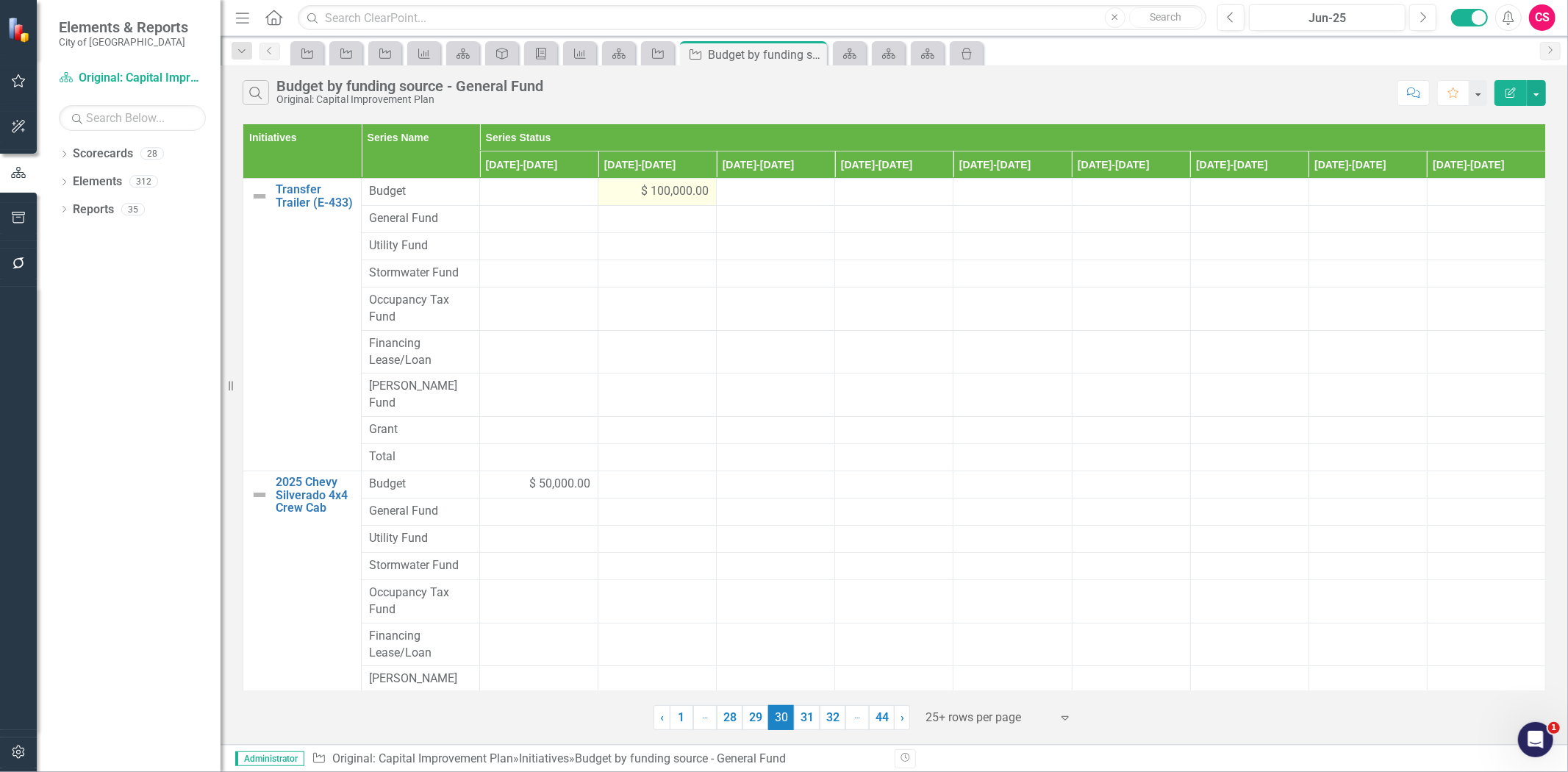
click at [614, 184] on div "$ 100,000.00" at bounding box center [657, 191] width 103 height 17
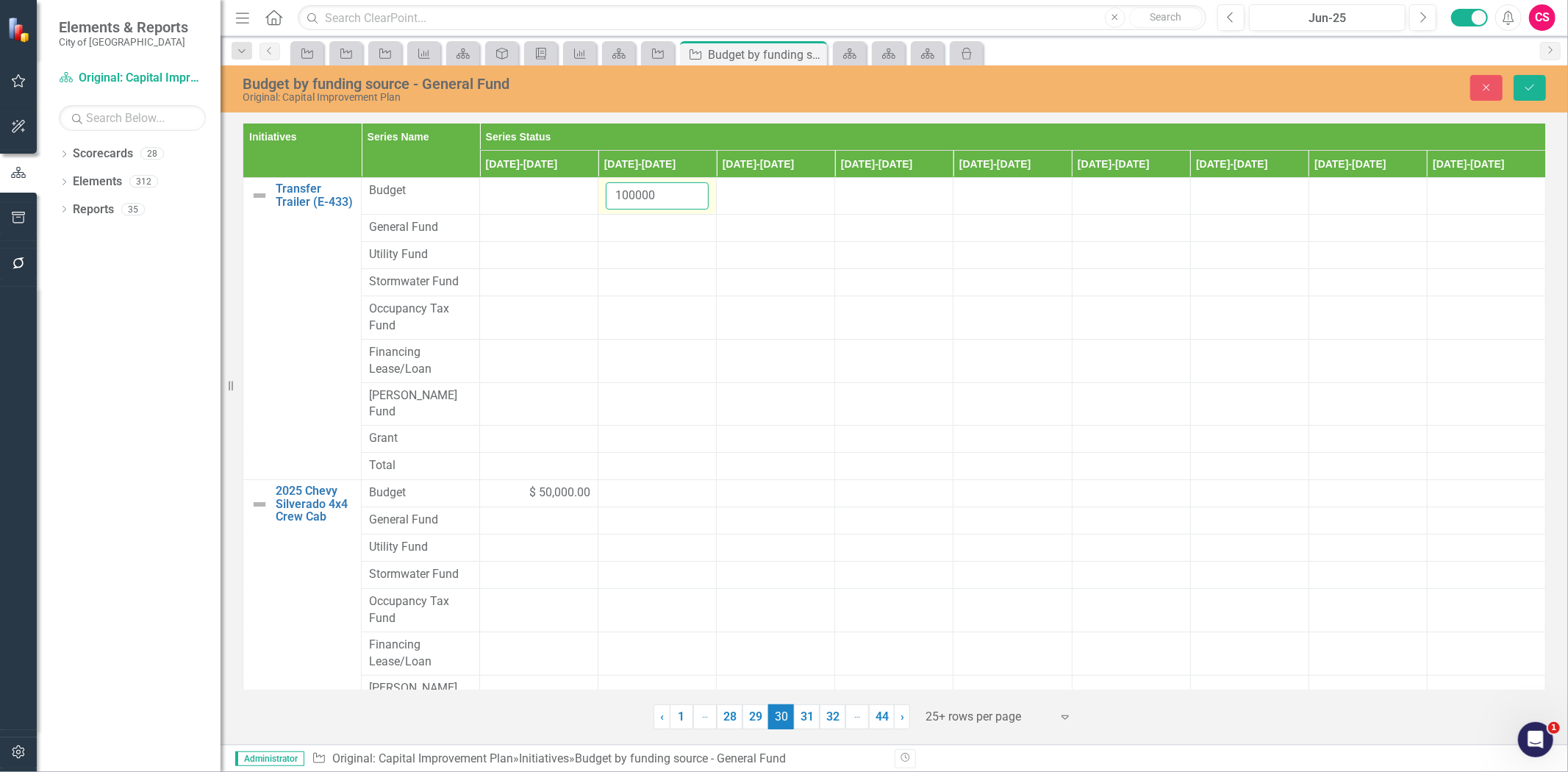
click at [629, 195] on input "100000" at bounding box center [657, 195] width 103 height 27
click at [625, 195] on input "100000" at bounding box center [657, 195] width 103 height 27
click at [629, 228] on div at bounding box center [657, 228] width 103 height 18
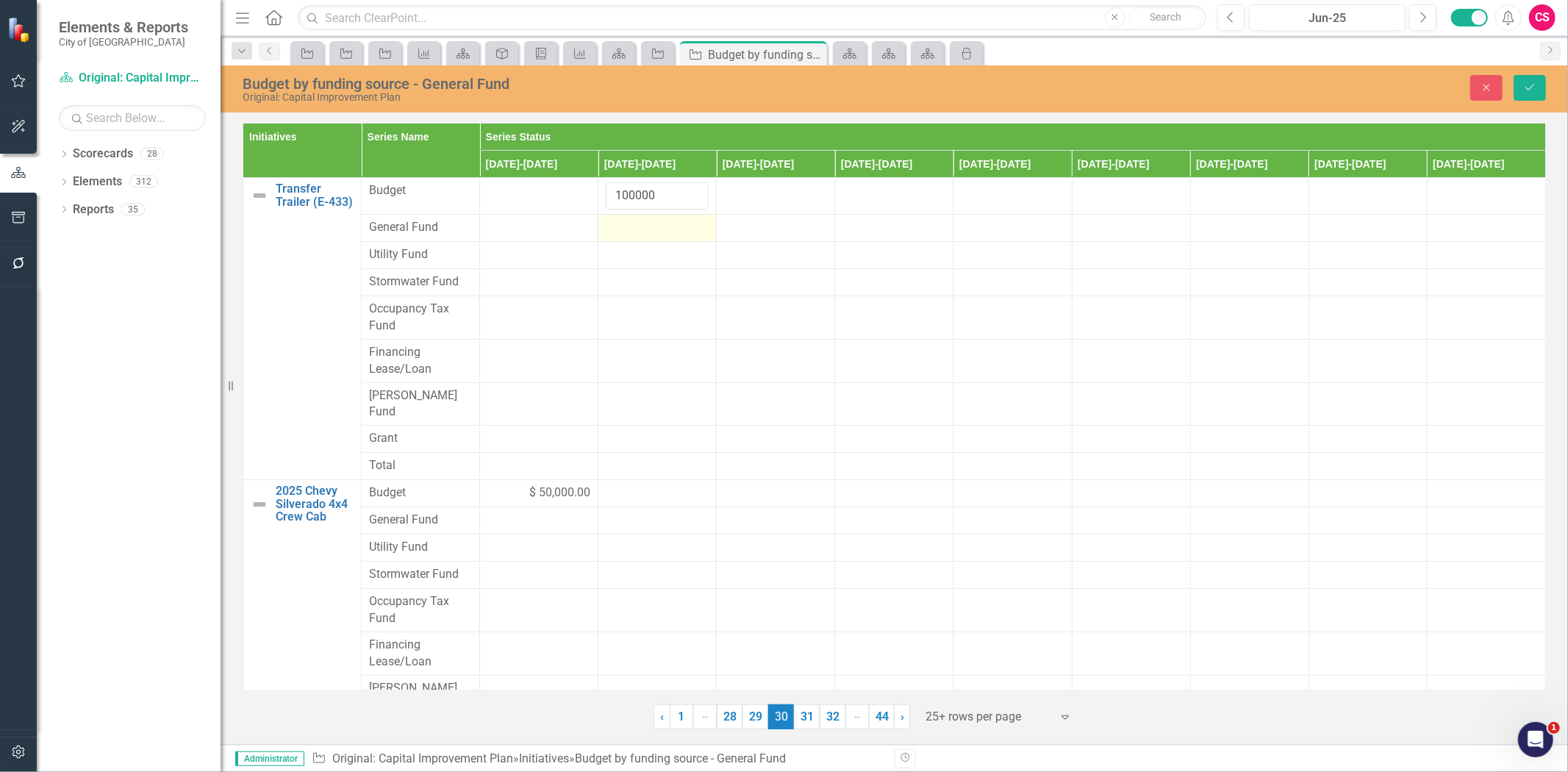
click at [629, 228] on div at bounding box center [657, 228] width 103 height 18
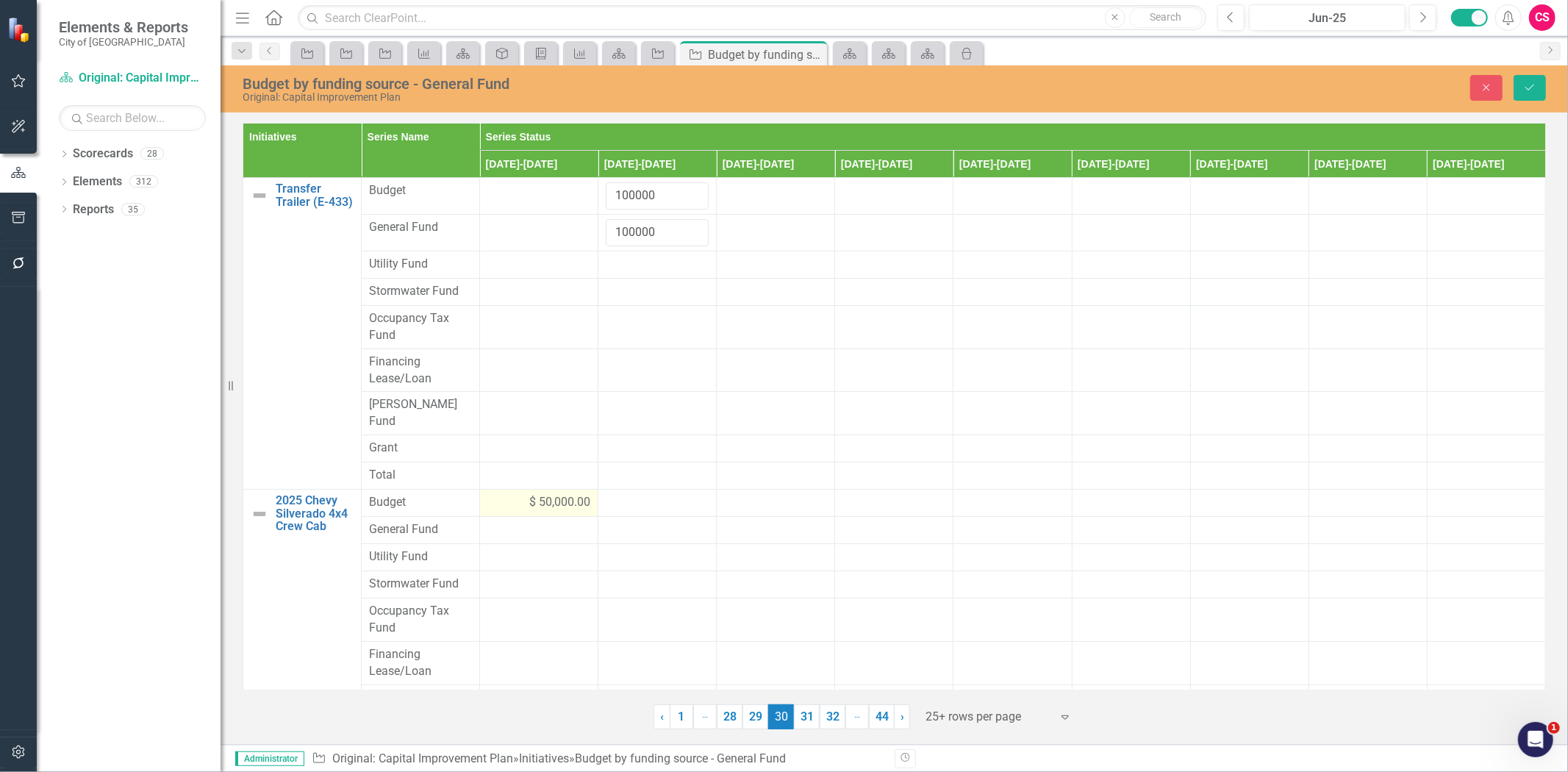
type input "100000"
click at [509, 495] on div "$ 50,000.00" at bounding box center [539, 503] width 103 height 17
click at [516, 495] on input "50000" at bounding box center [539, 508] width 103 height 27
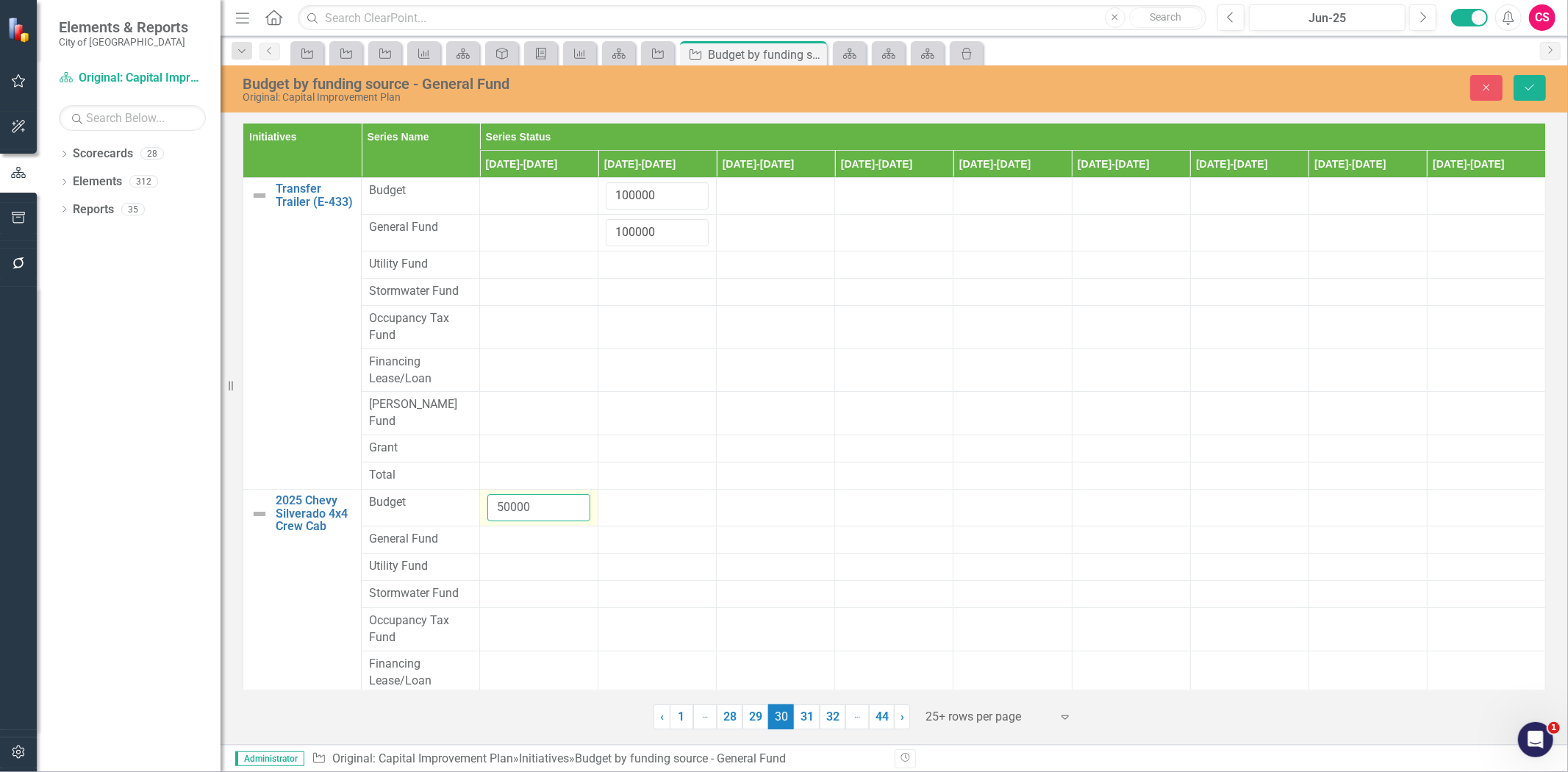
click at [515, 495] on input "50000" at bounding box center [539, 508] width 103 height 27
copy span "$ 50,000.00"
click at [519, 531] on div at bounding box center [539, 540] width 103 height 18
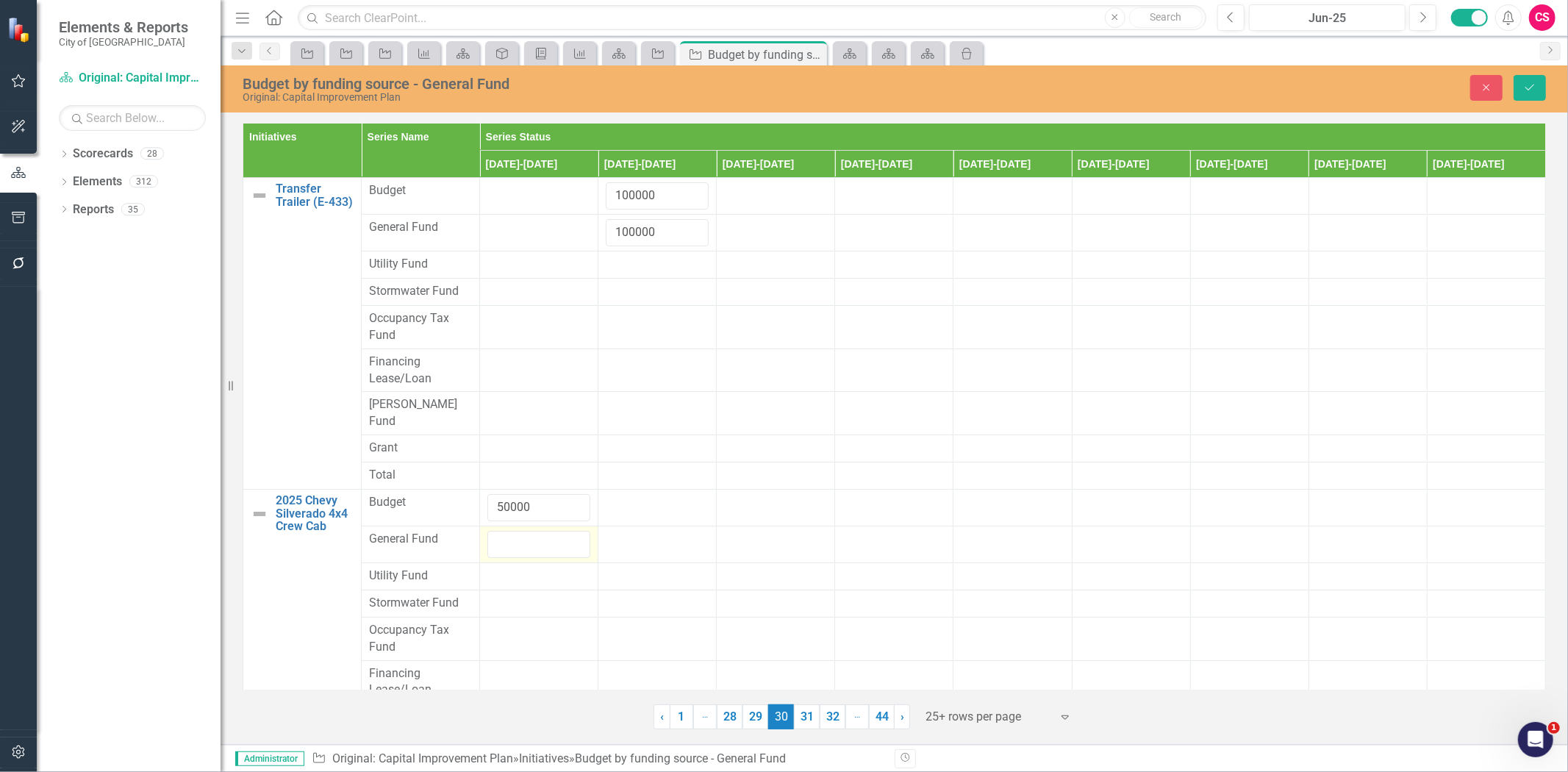
click at [519, 531] on input "number" at bounding box center [539, 545] width 103 height 27
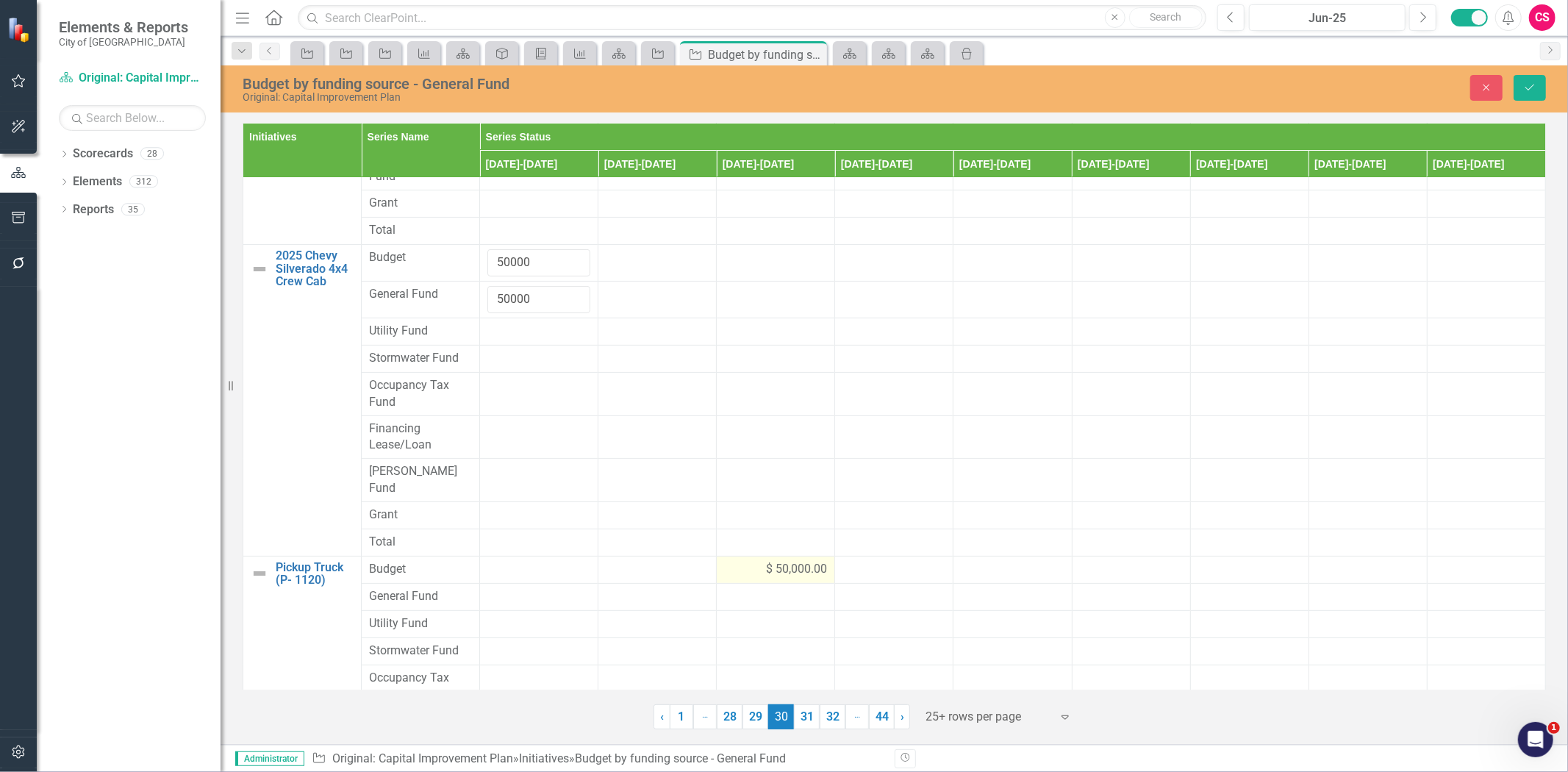
type input "50000"
click at [724, 561] on div "$ 50,000.00" at bounding box center [775, 570] width 103 height 17
click at [736, 598] on div at bounding box center [775, 606] width 103 height 18
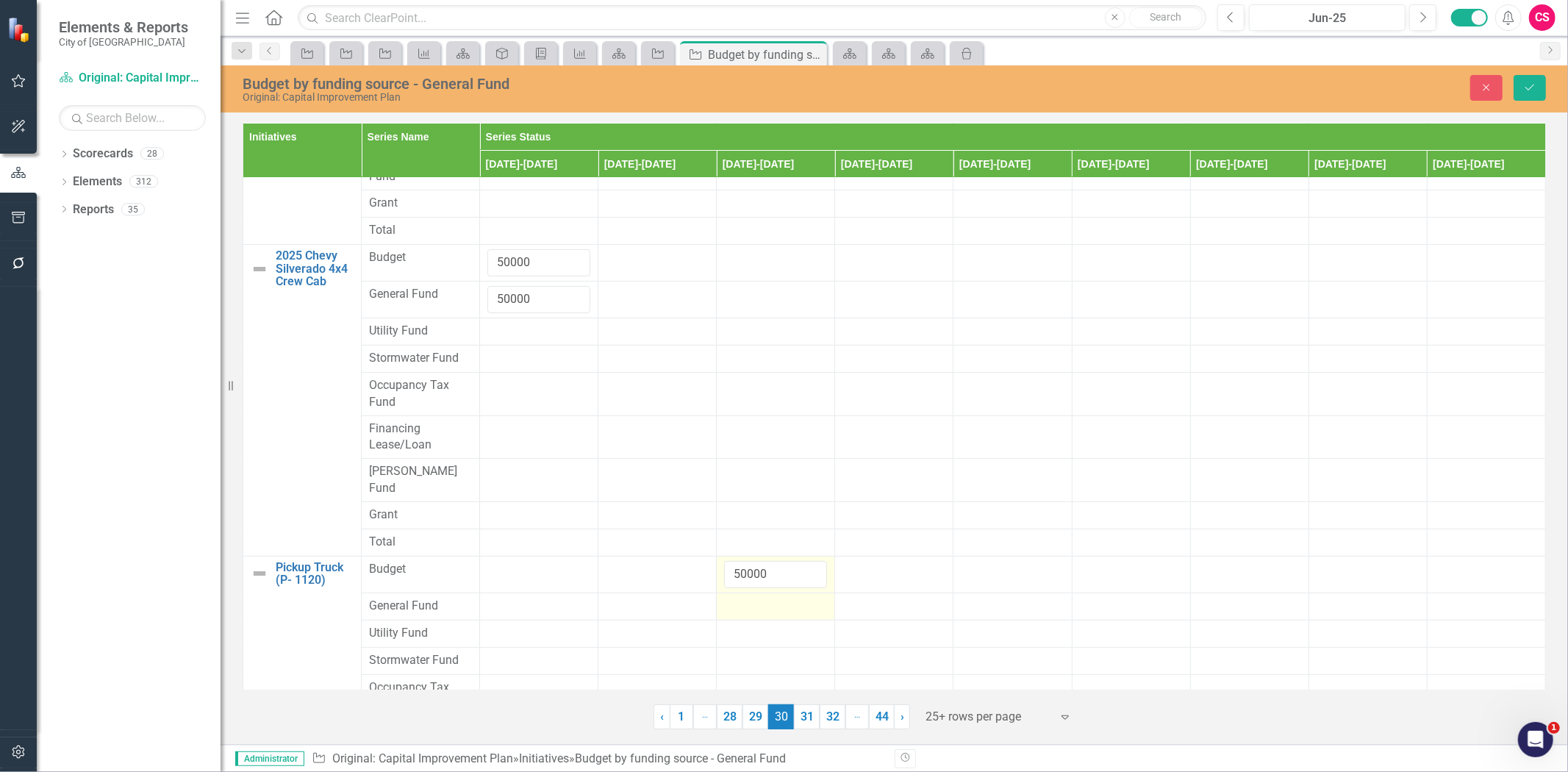
click at [736, 598] on div at bounding box center [775, 606] width 103 height 18
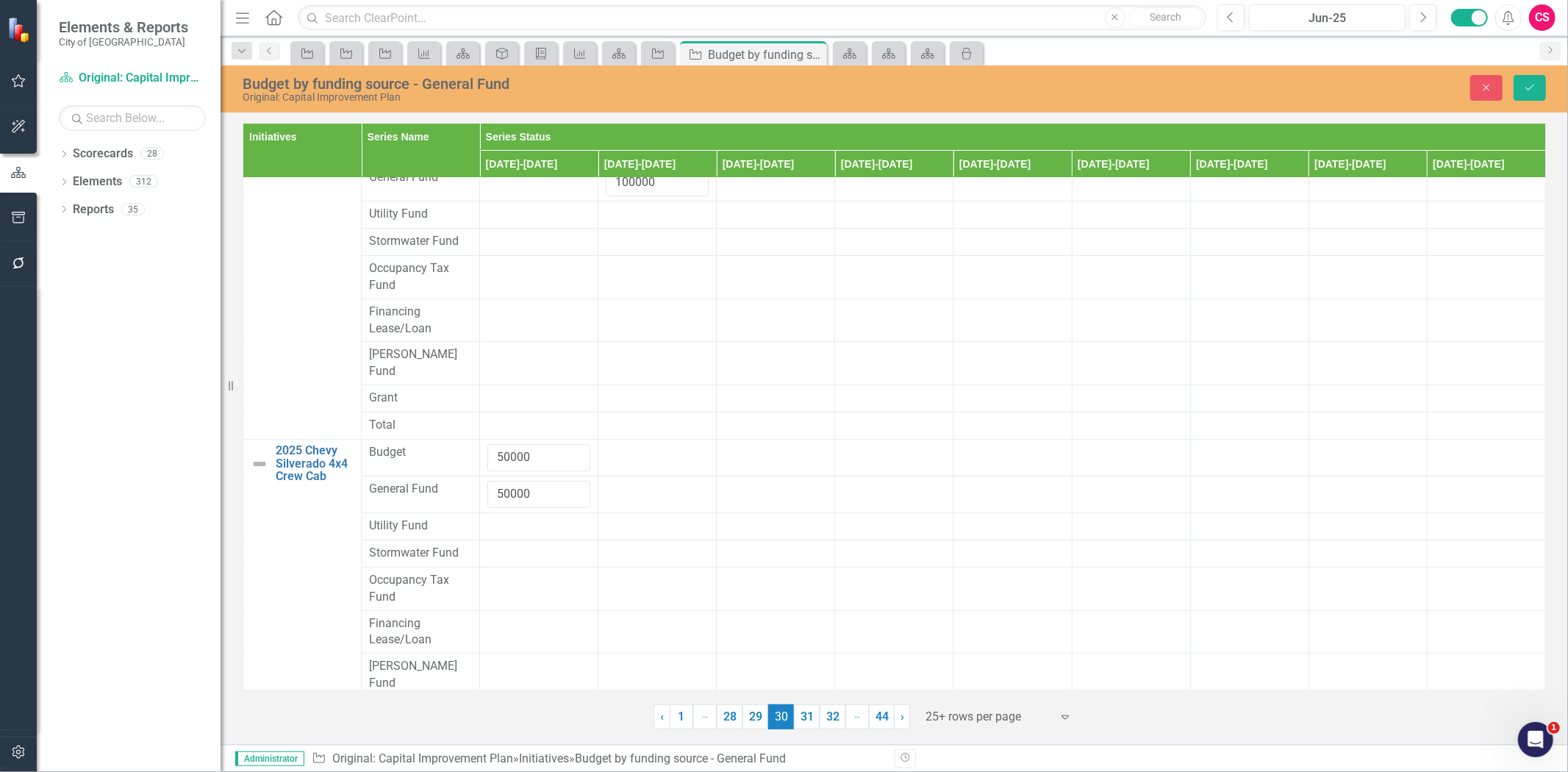
scroll to position [0, 0]
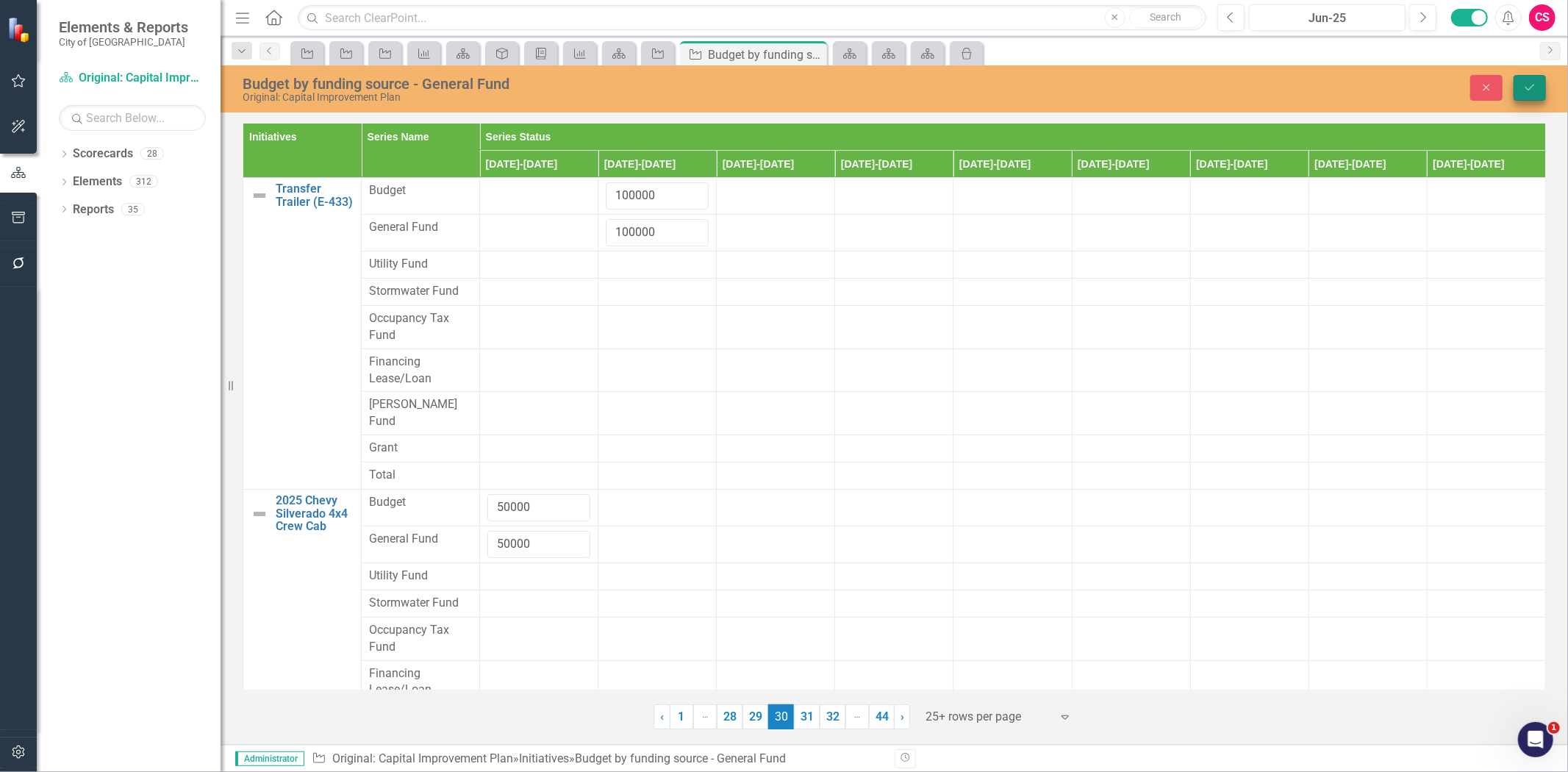
type input "50000"
click at [1531, 86] on icon "submit" at bounding box center [1529, 88] width 9 height 6
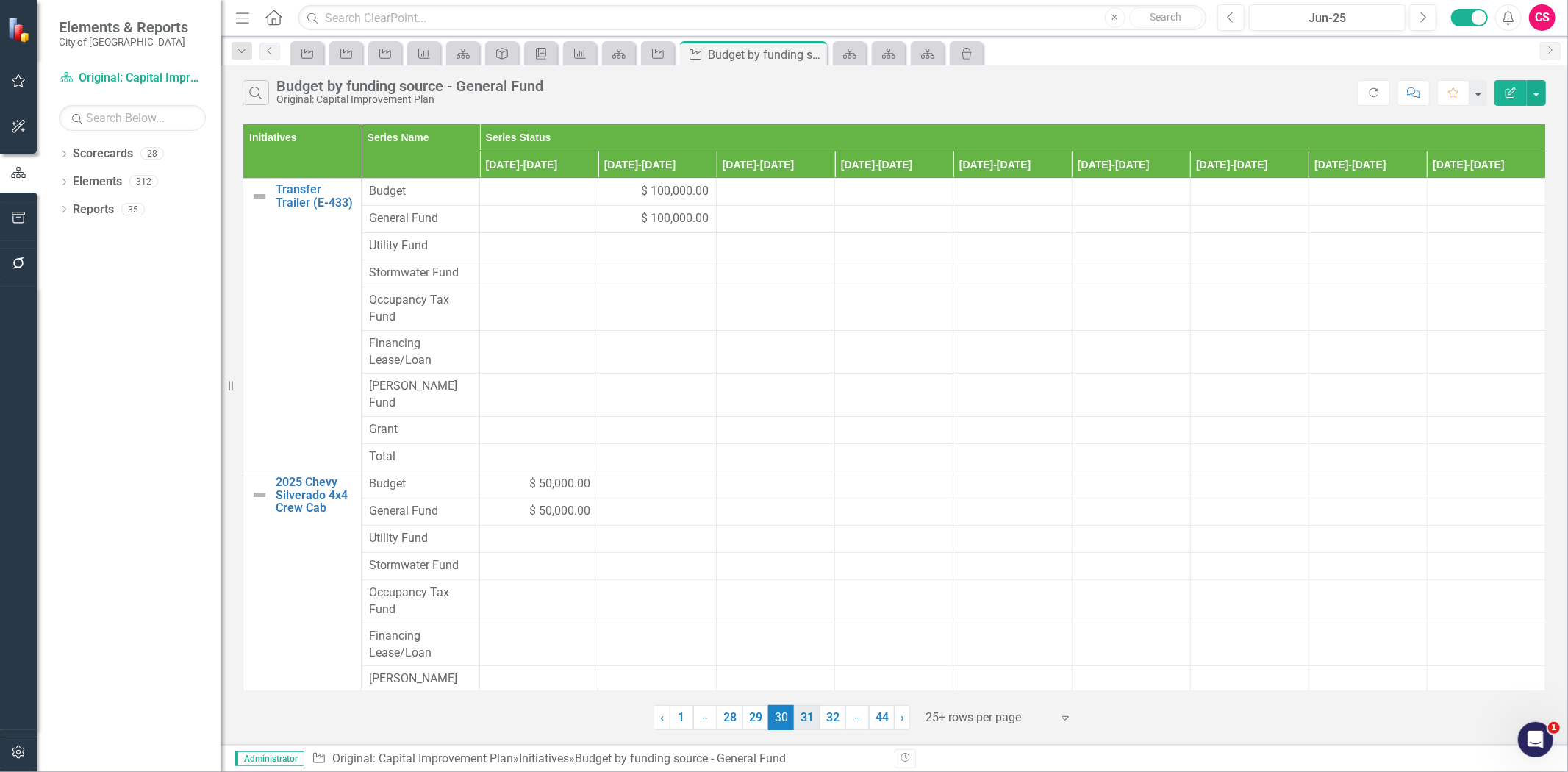
scroll to position [320, 0]
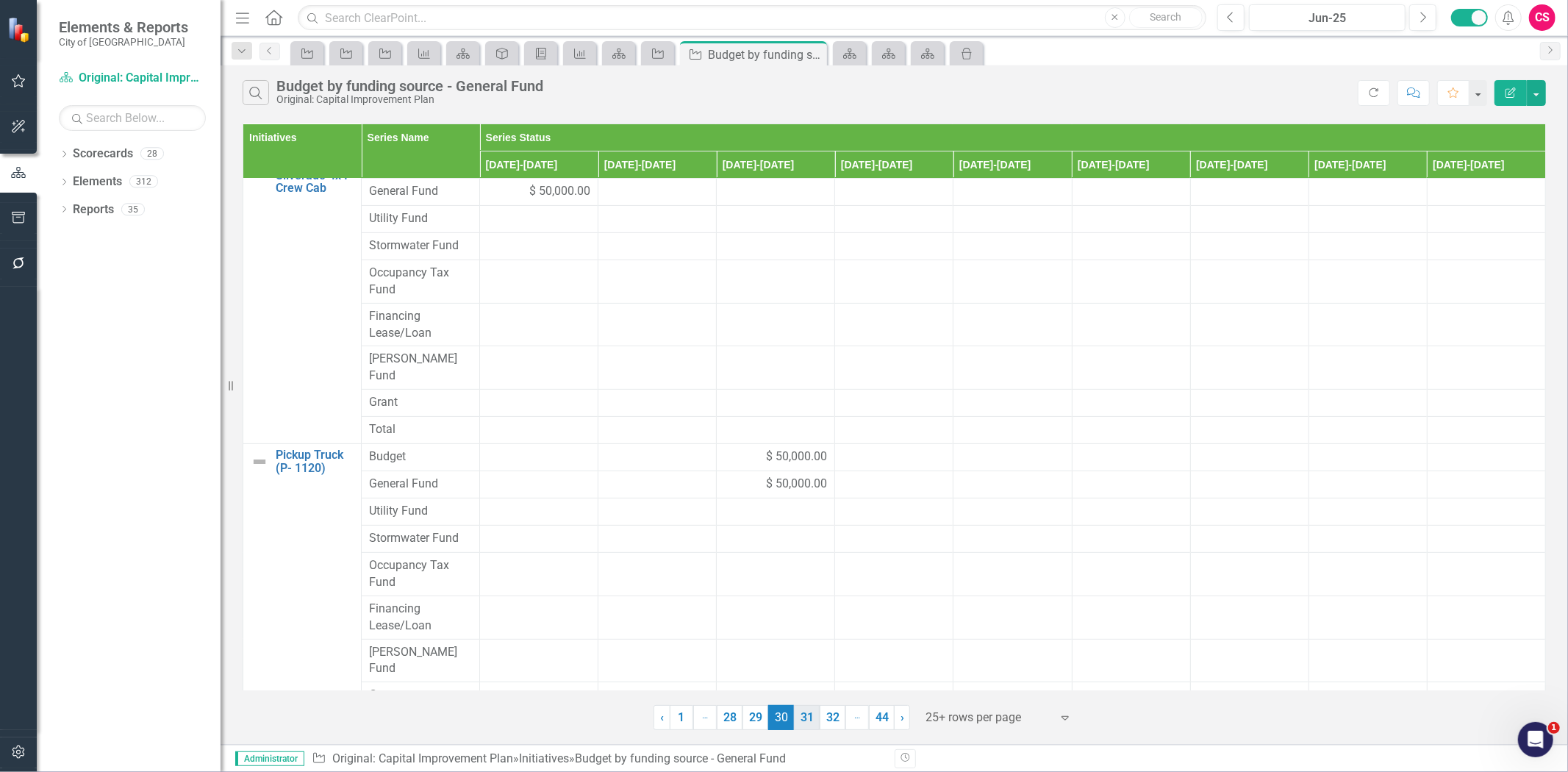
click at [804, 722] on link "31" at bounding box center [807, 718] width 26 height 25
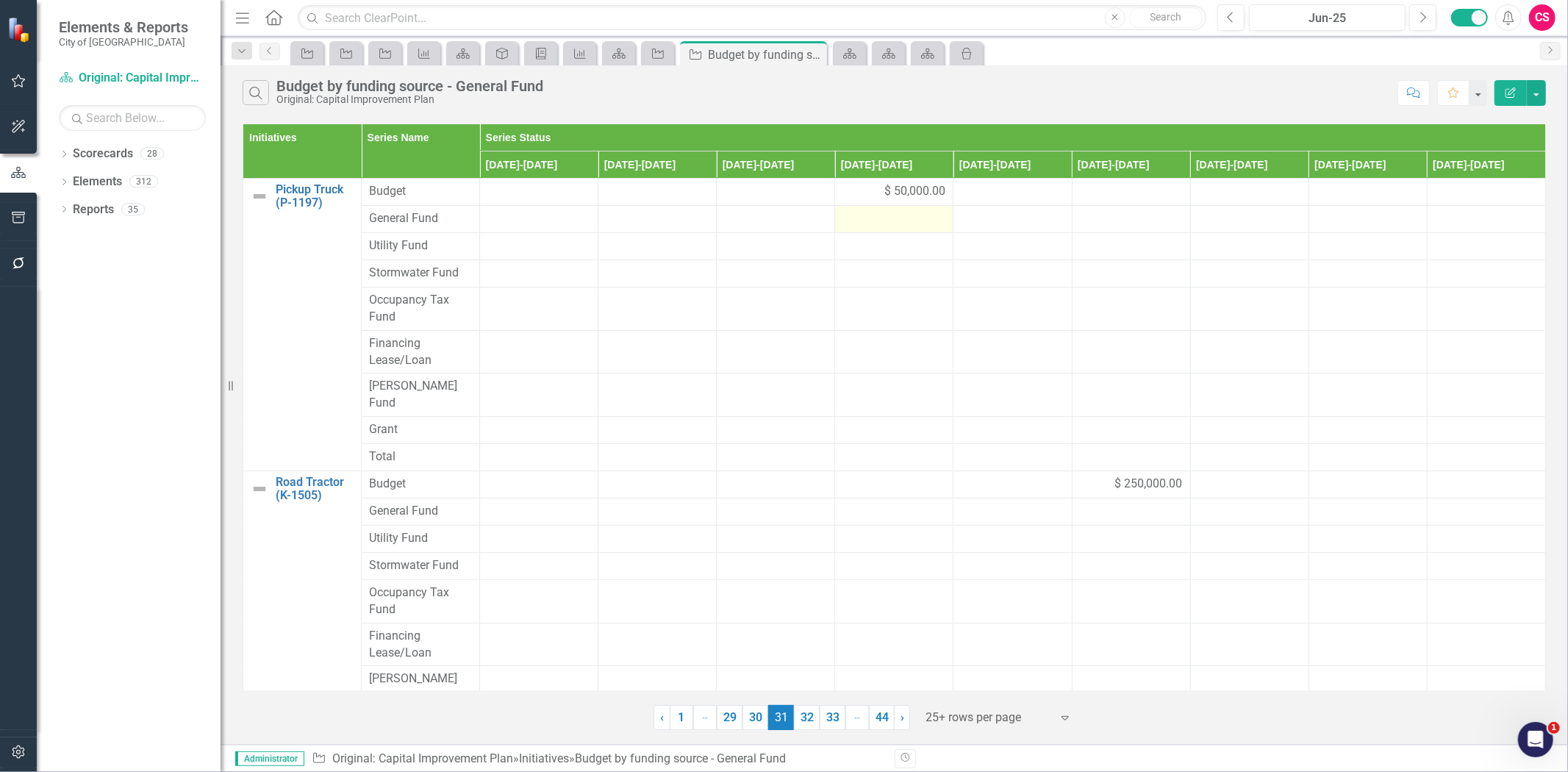
click at [865, 220] on div at bounding box center [894, 219] width 103 height 18
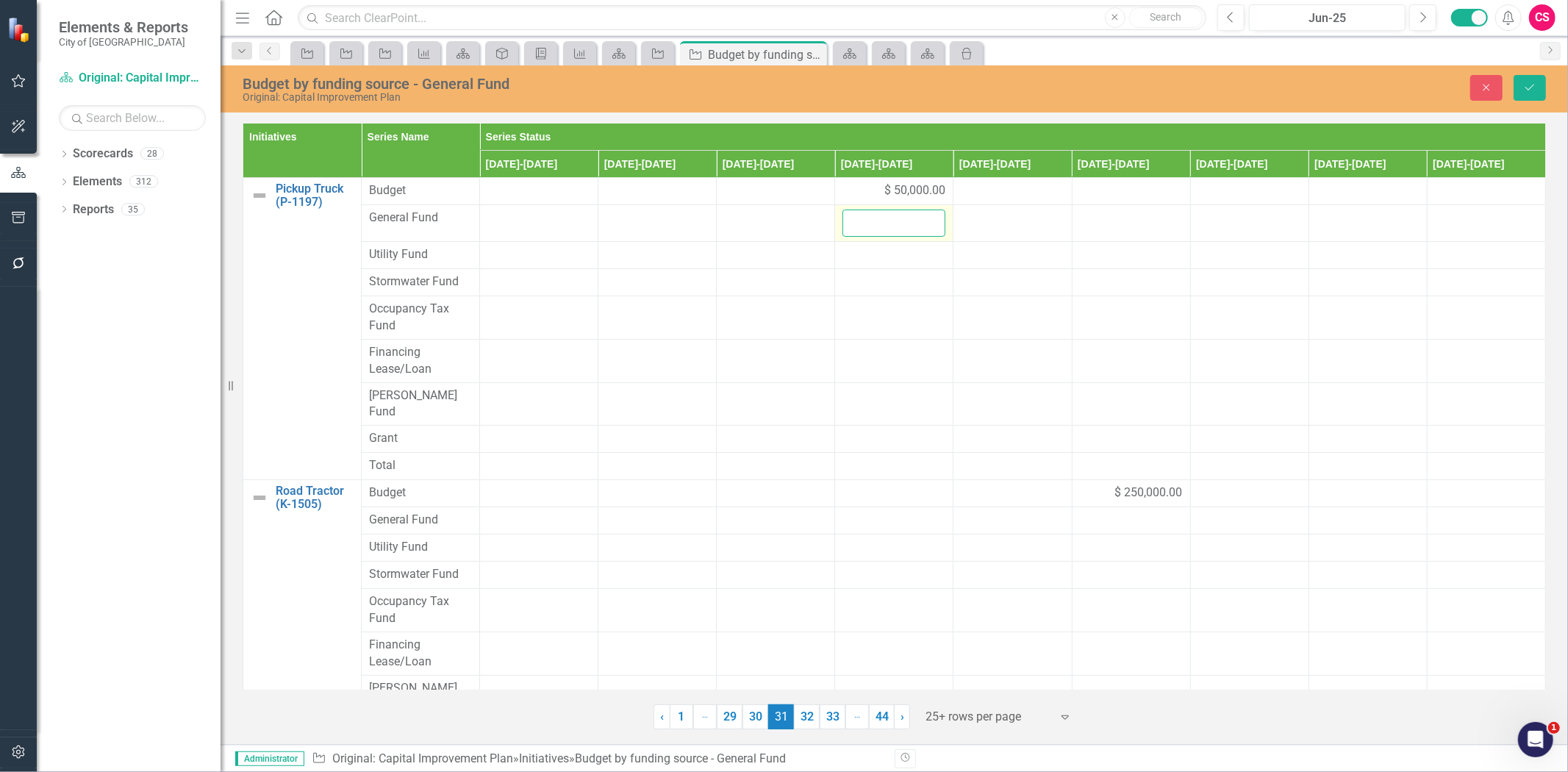
click at [868, 227] on input "number" at bounding box center [894, 223] width 103 height 27
paste input "50000"
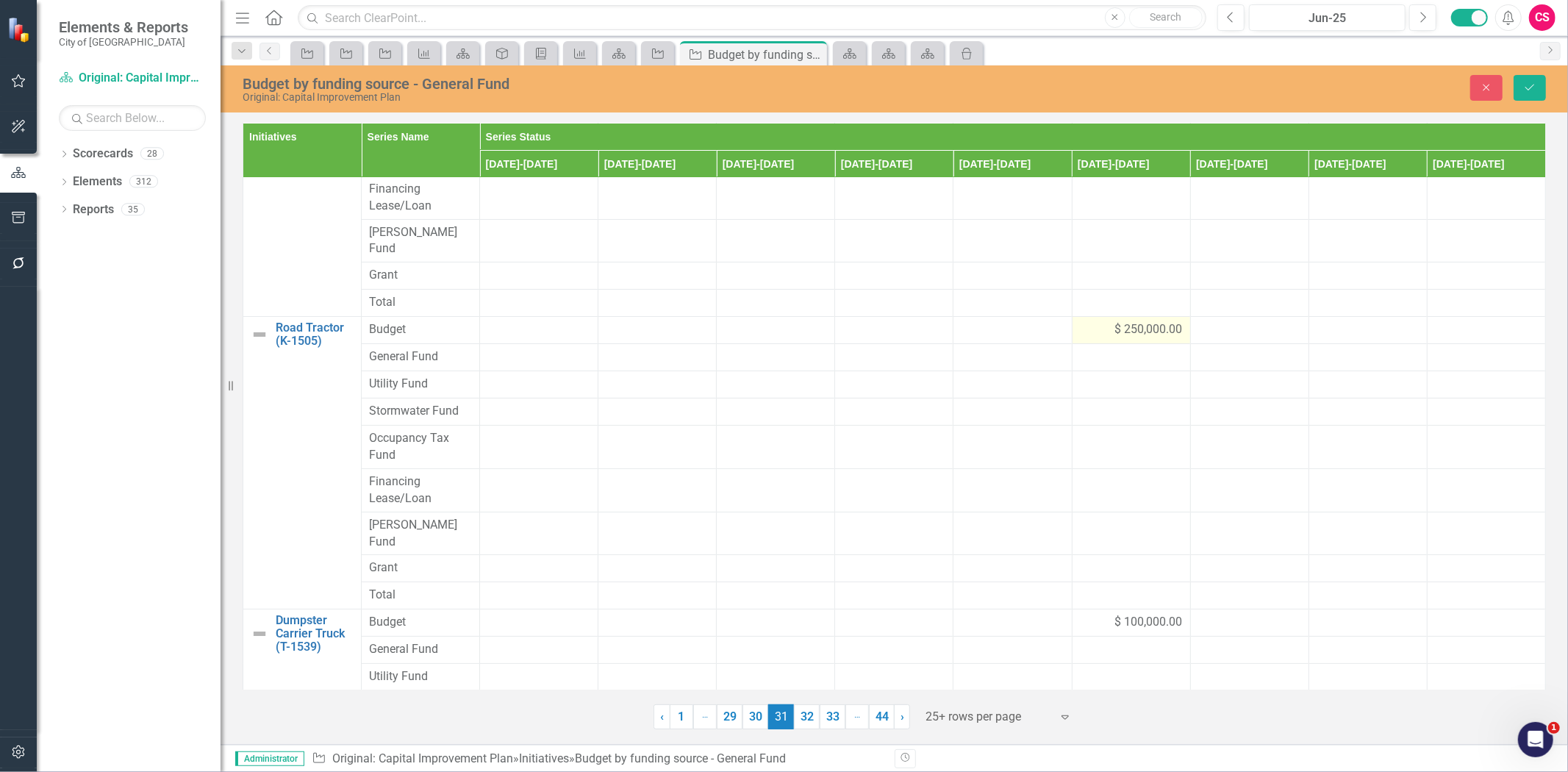
type input "50000"
click at [1085, 321] on div "$ 250,000.00" at bounding box center [1131, 330] width 103 height 17
click at [1089, 321] on input "250000" at bounding box center [1131, 334] width 103 height 27
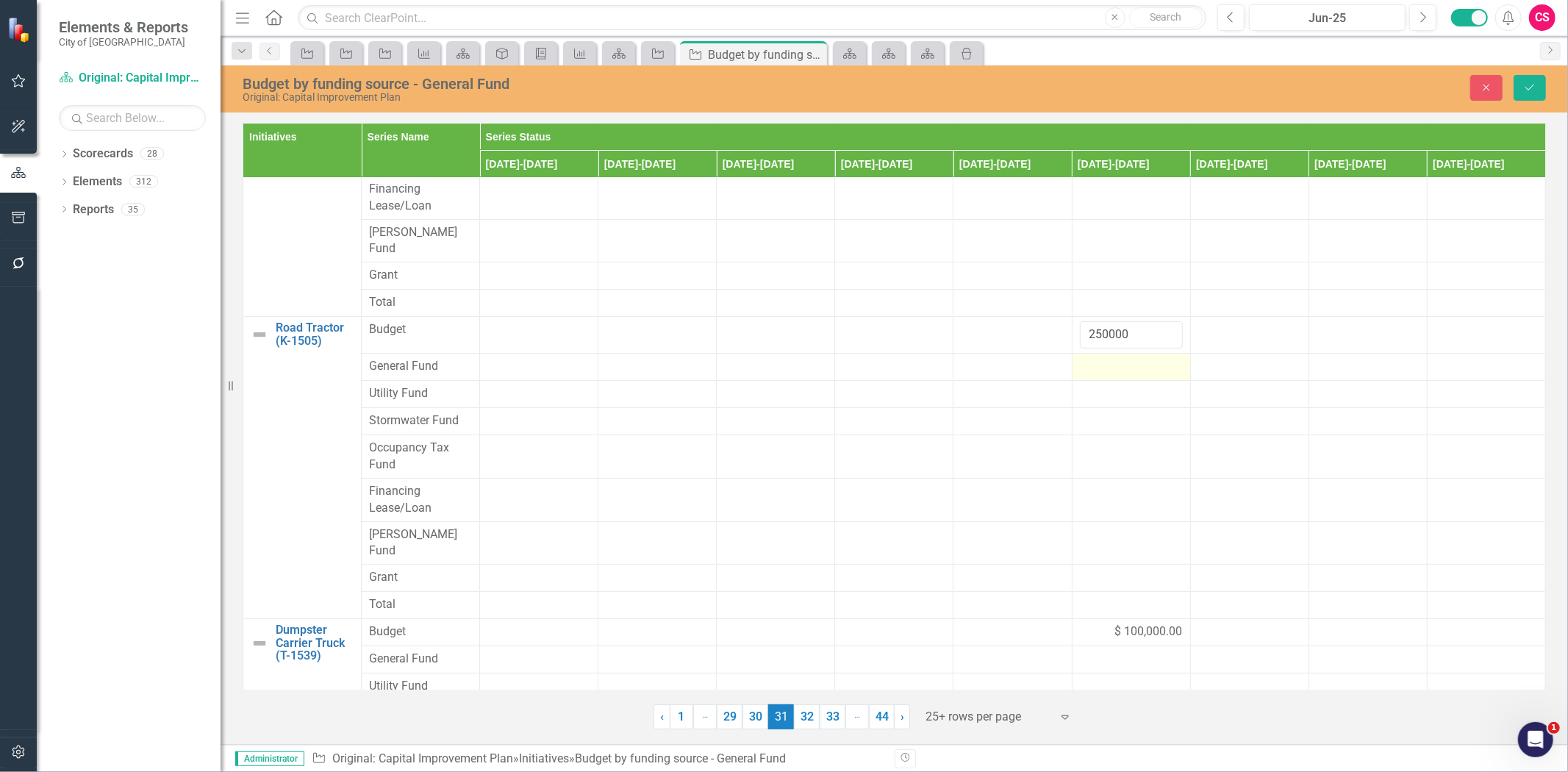
click at [1103, 359] on div at bounding box center [1131, 366] width 103 height 18
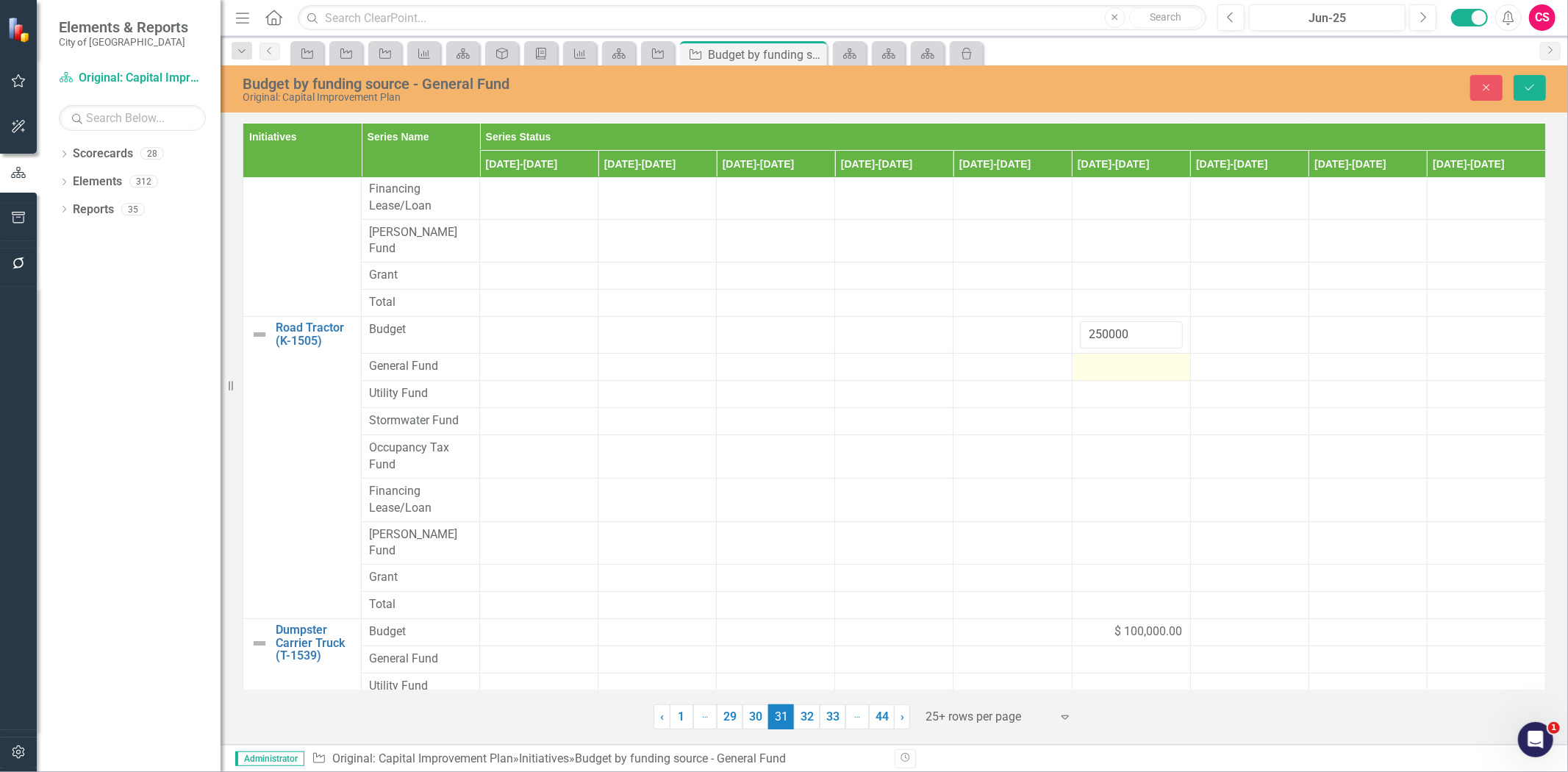
click at [1103, 359] on div at bounding box center [1131, 366] width 103 height 18
click at [1135, 321] on input "250000" at bounding box center [1131, 334] width 103 height 27
click at [1128, 358] on div at bounding box center [1131, 366] width 103 height 18
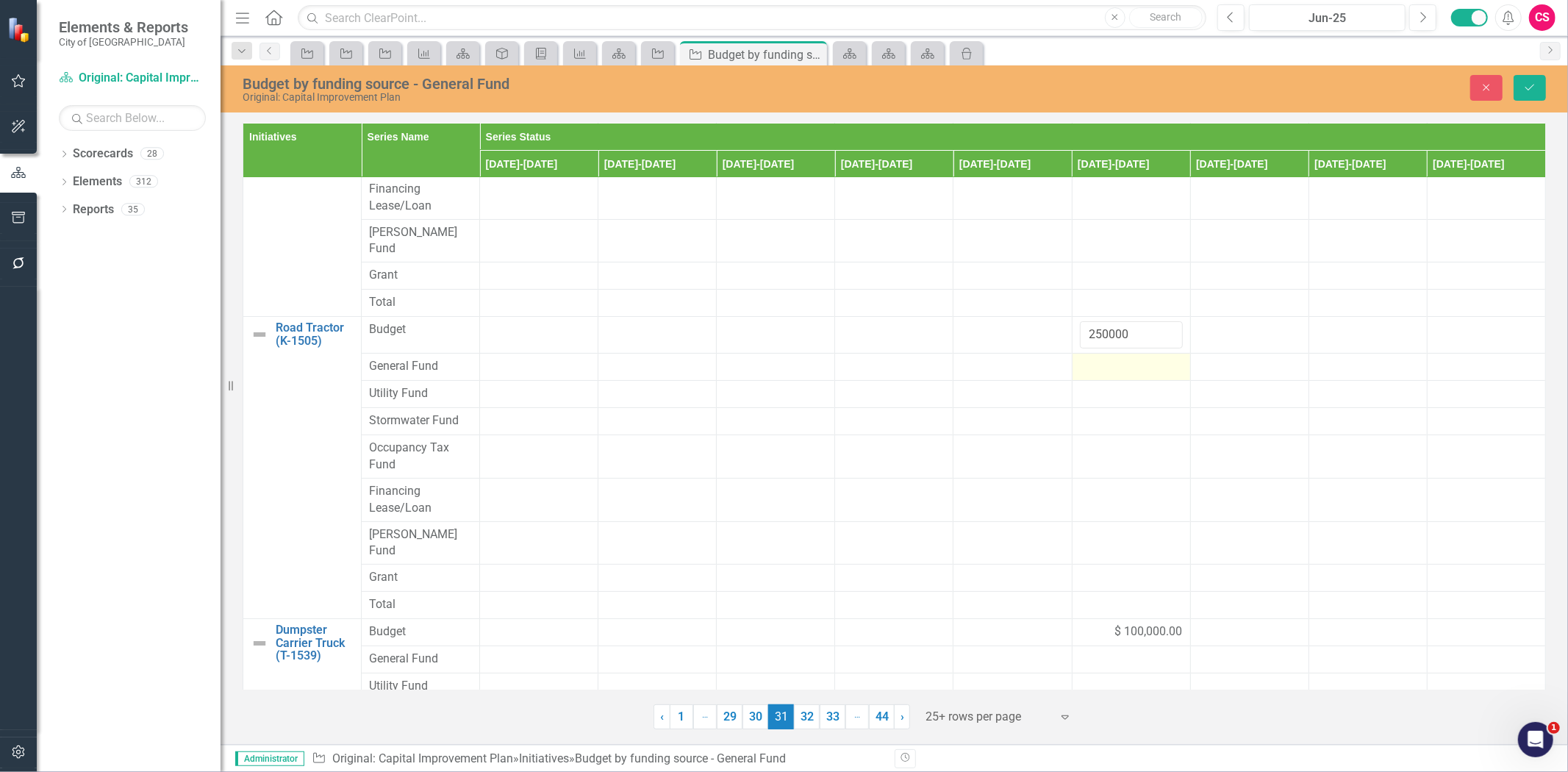
click at [1128, 358] on div at bounding box center [1131, 366] width 103 height 18
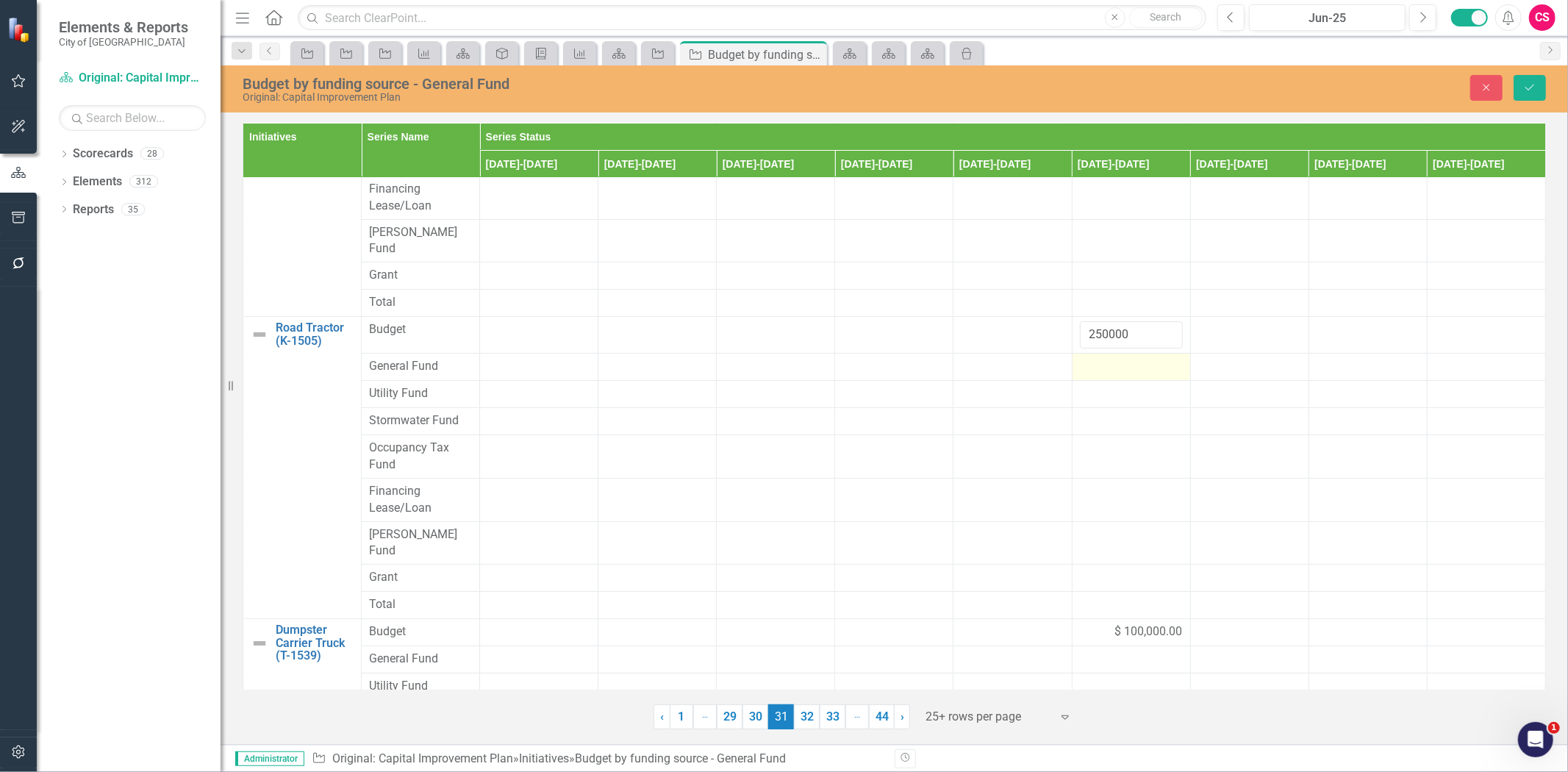
click at [1128, 358] on div at bounding box center [1131, 366] width 103 height 18
click at [1130, 358] on div at bounding box center [1131, 366] width 103 height 18
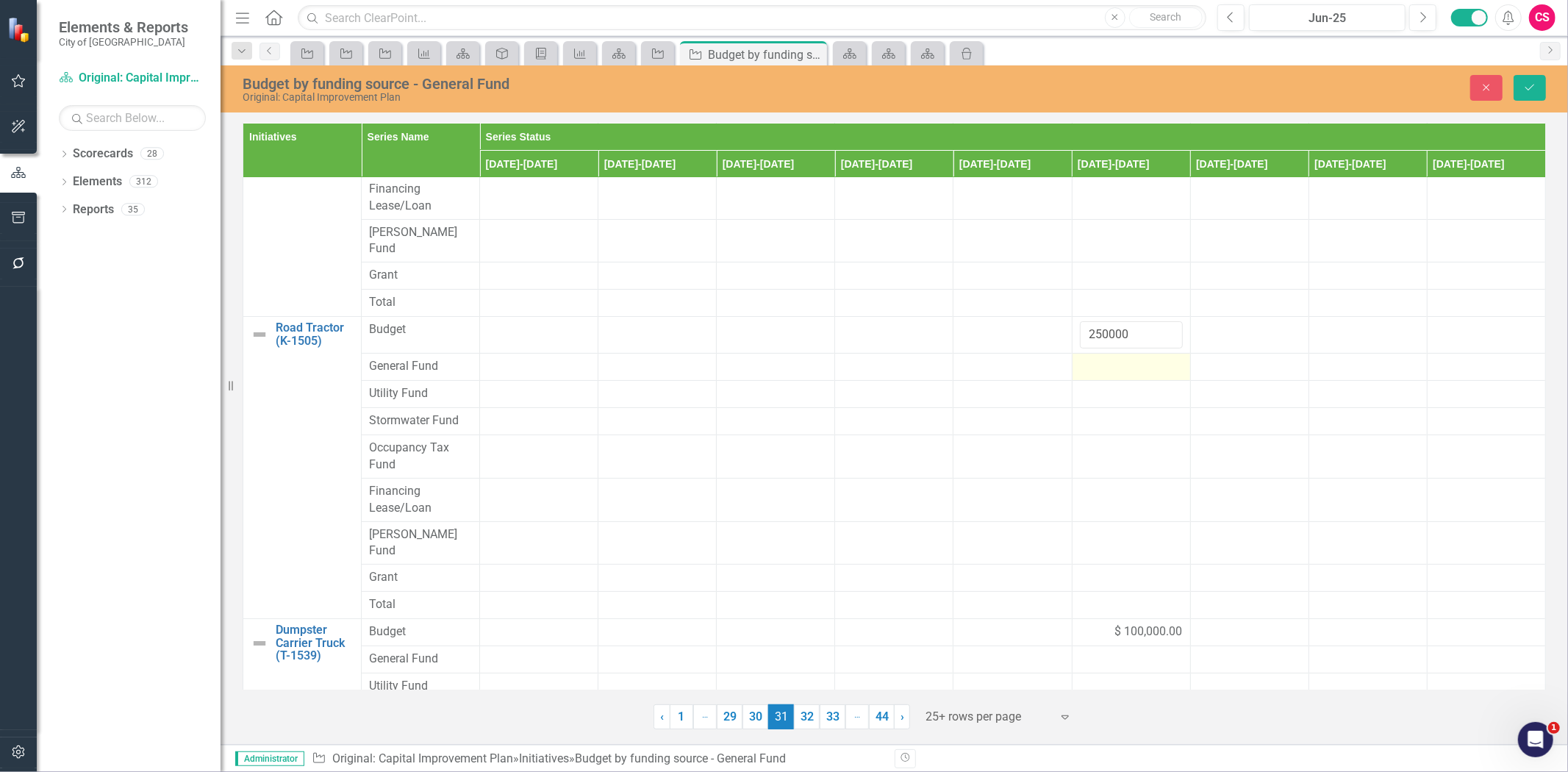
click at [1130, 358] on div at bounding box center [1131, 366] width 103 height 18
click at [1131, 358] on div at bounding box center [1131, 366] width 103 height 18
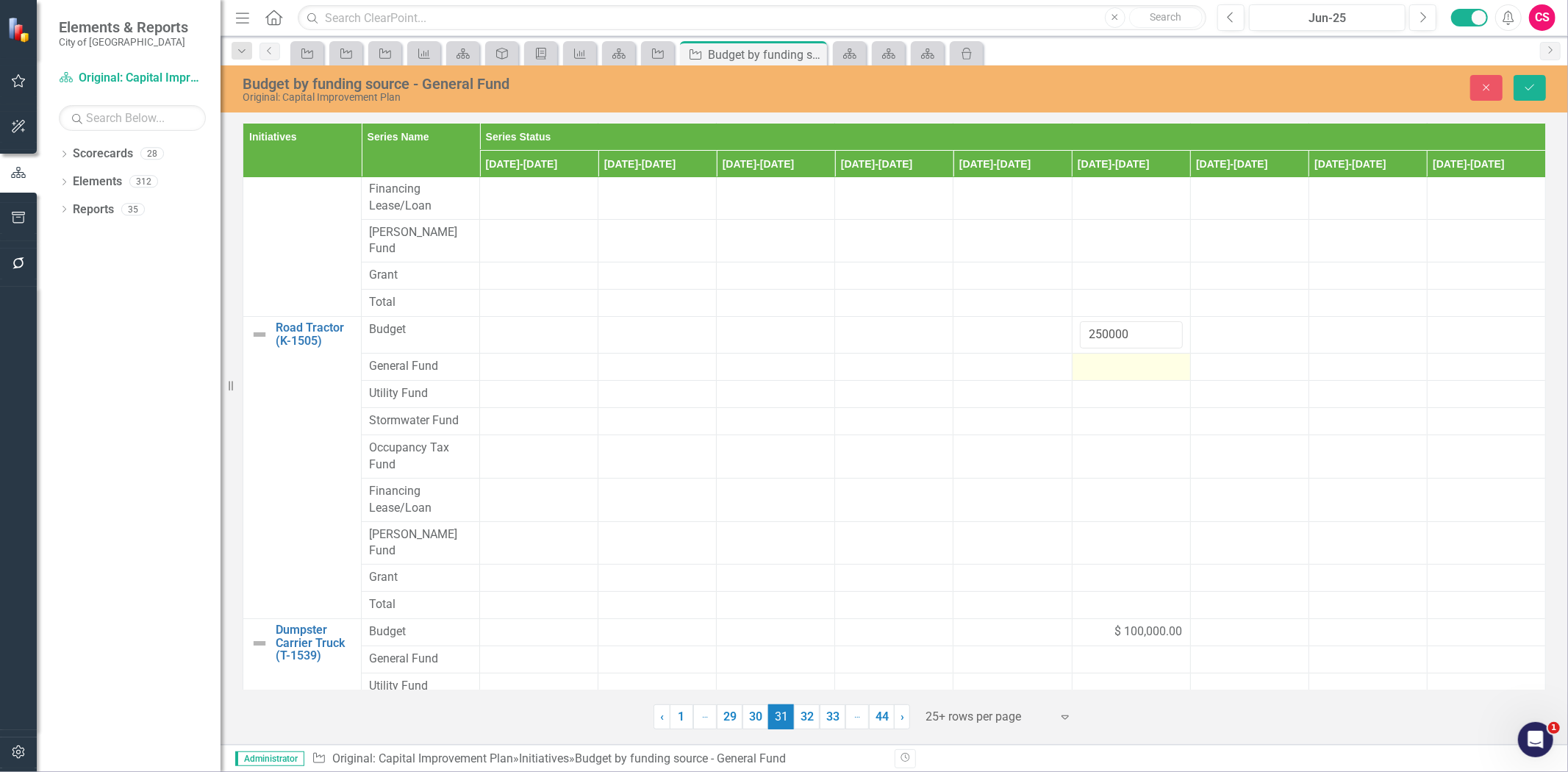
click at [1130, 358] on div at bounding box center [1131, 366] width 103 height 18
click at [1097, 361] on input "number" at bounding box center [1131, 371] width 103 height 27
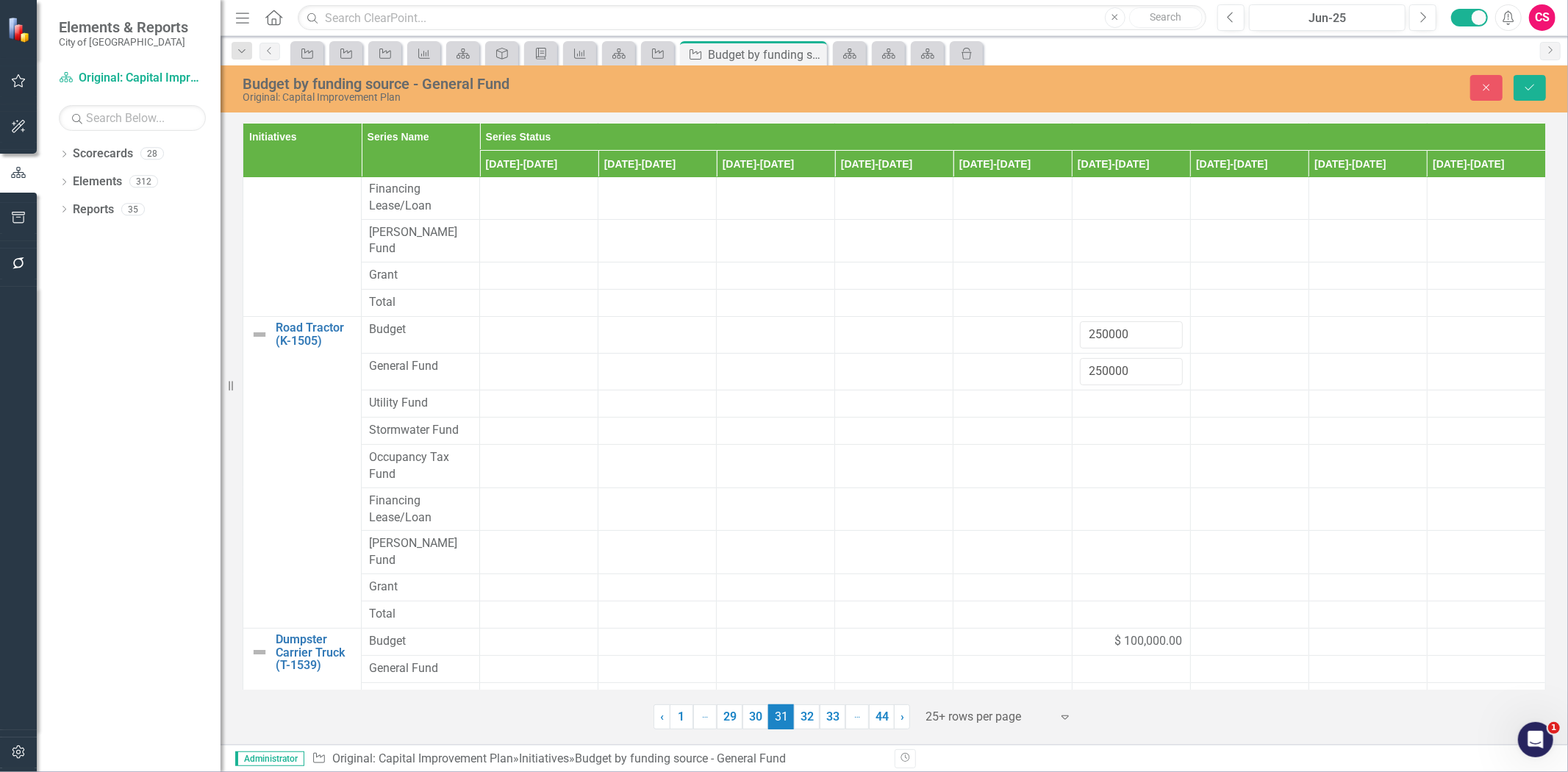
scroll to position [348, 0]
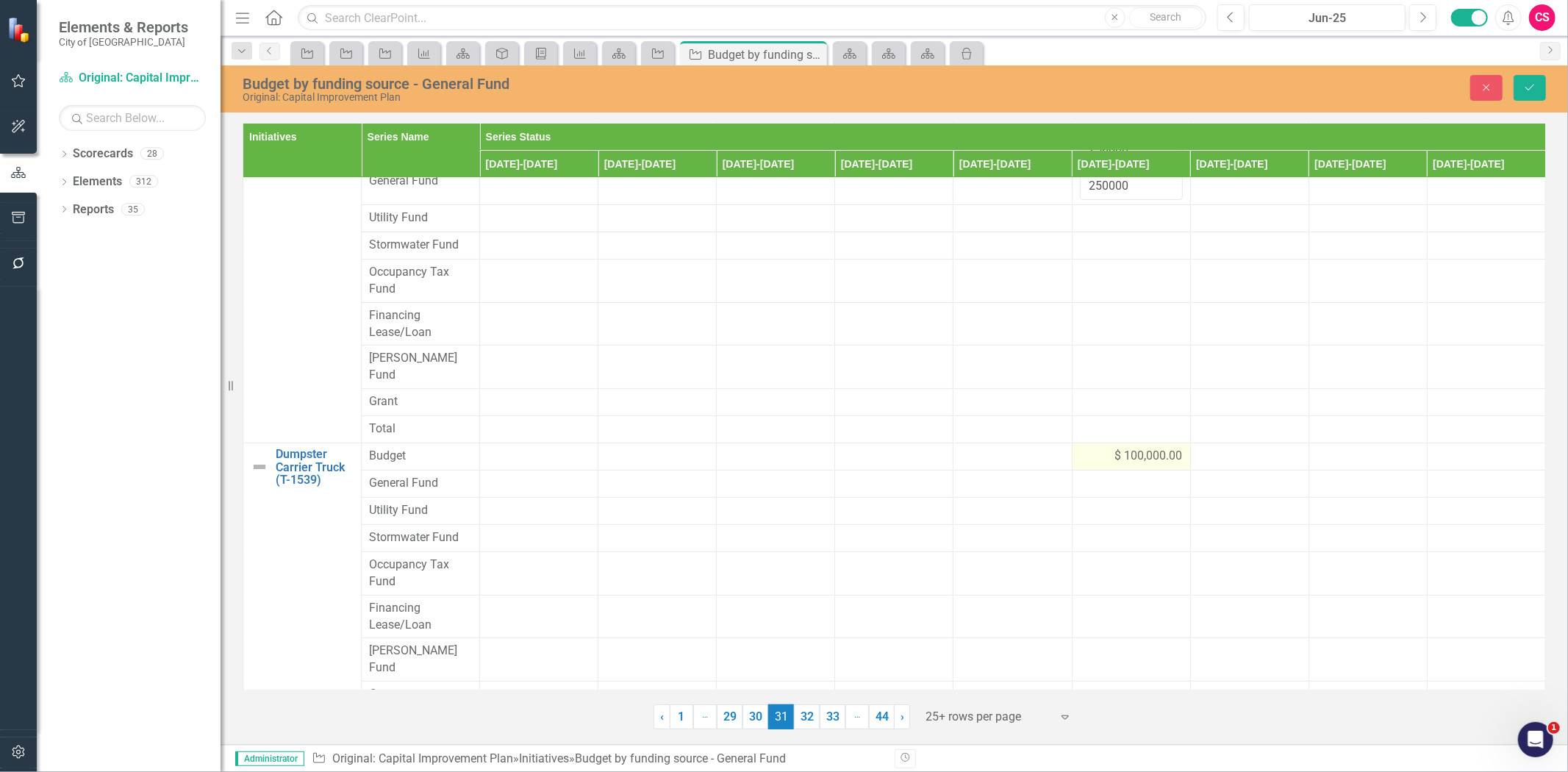
type input "250000"
click at [1080, 448] on div "$ 100,000.00" at bounding box center [1131, 456] width 103 height 17
click at [1093, 448] on input "100000" at bounding box center [1131, 461] width 103 height 27
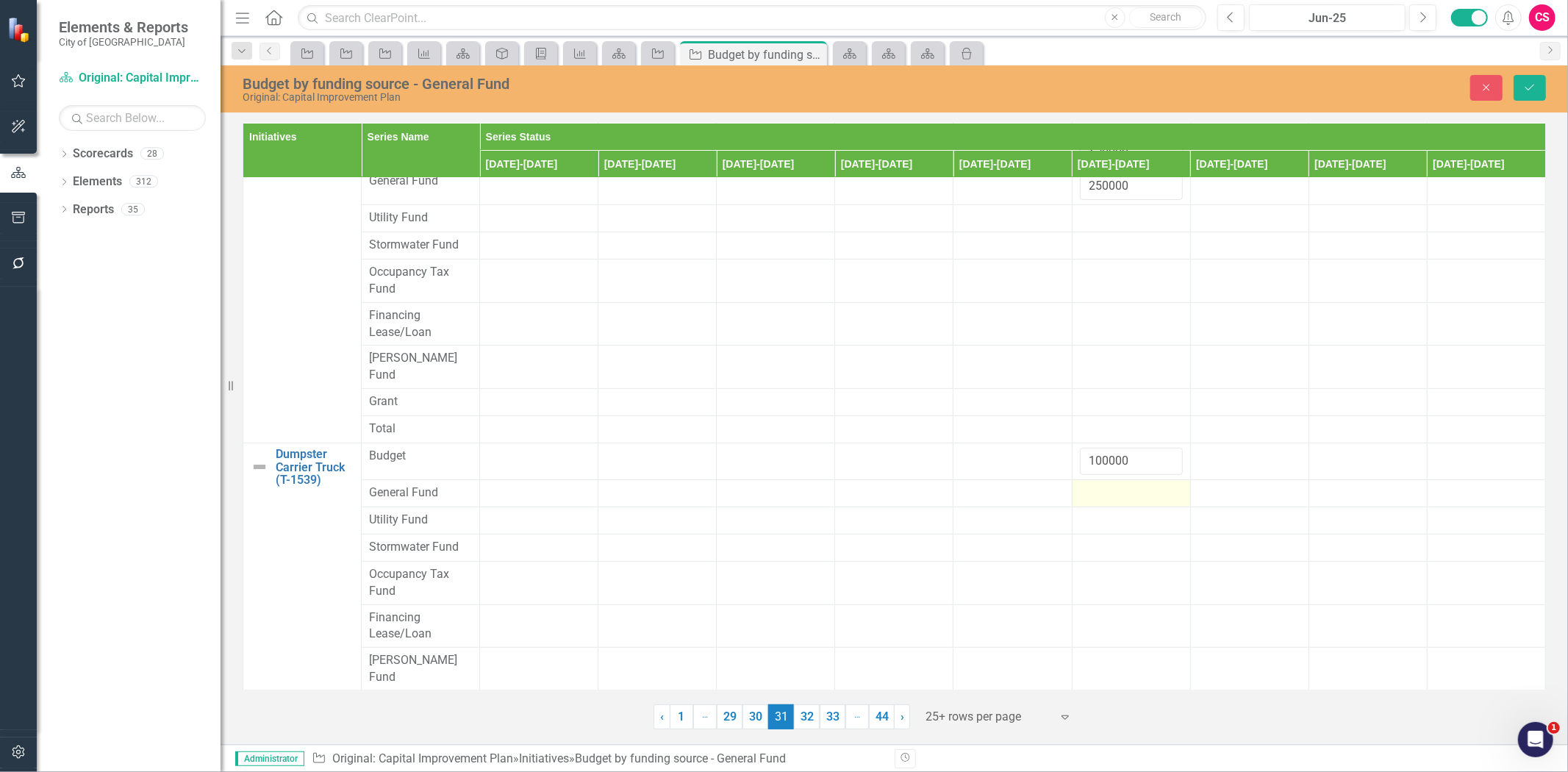
click at [1101, 484] on div at bounding box center [1131, 493] width 103 height 18
click at [1101, 484] on input "number" at bounding box center [1131, 498] width 103 height 27
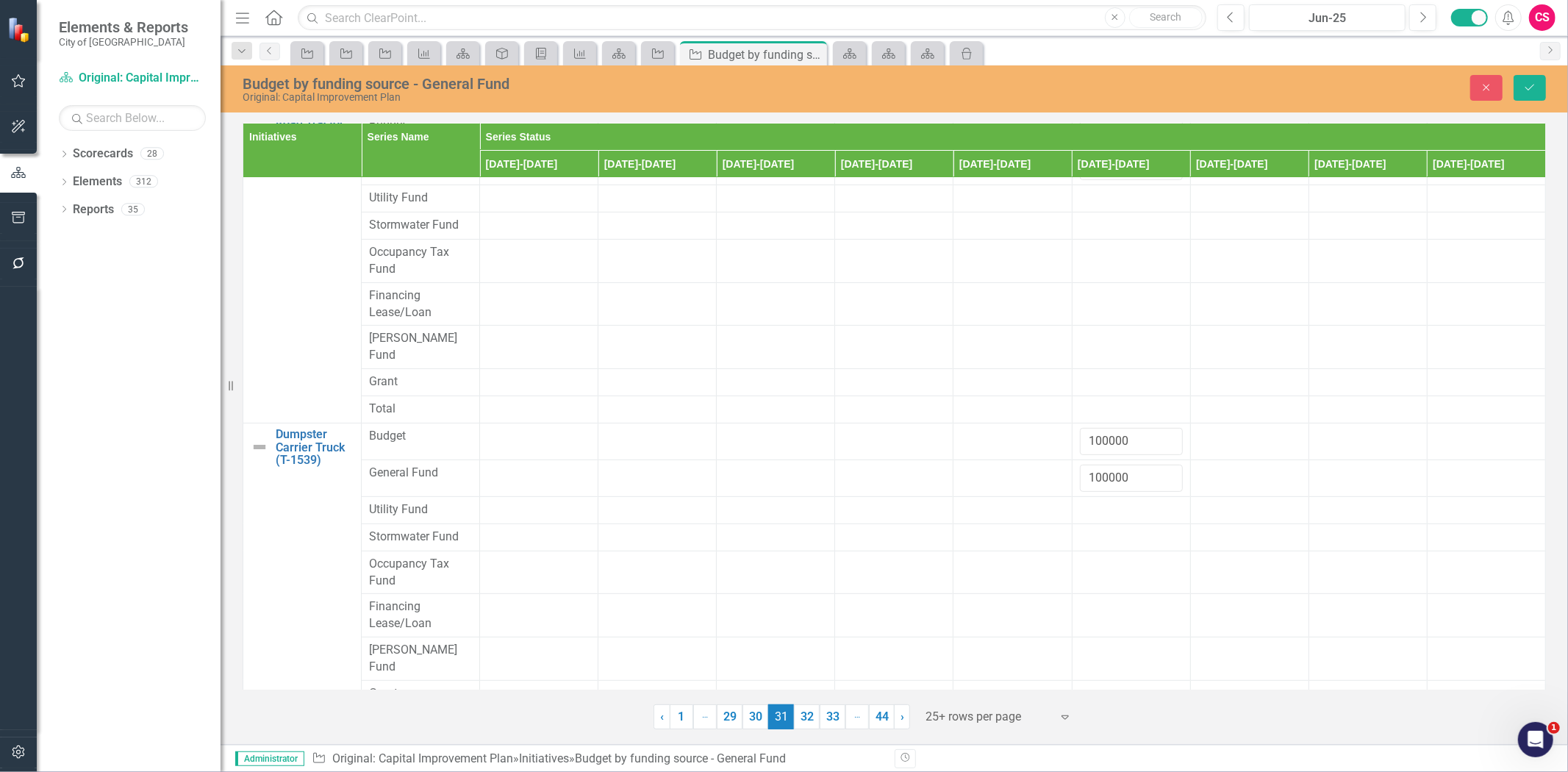
scroll to position [0, 0]
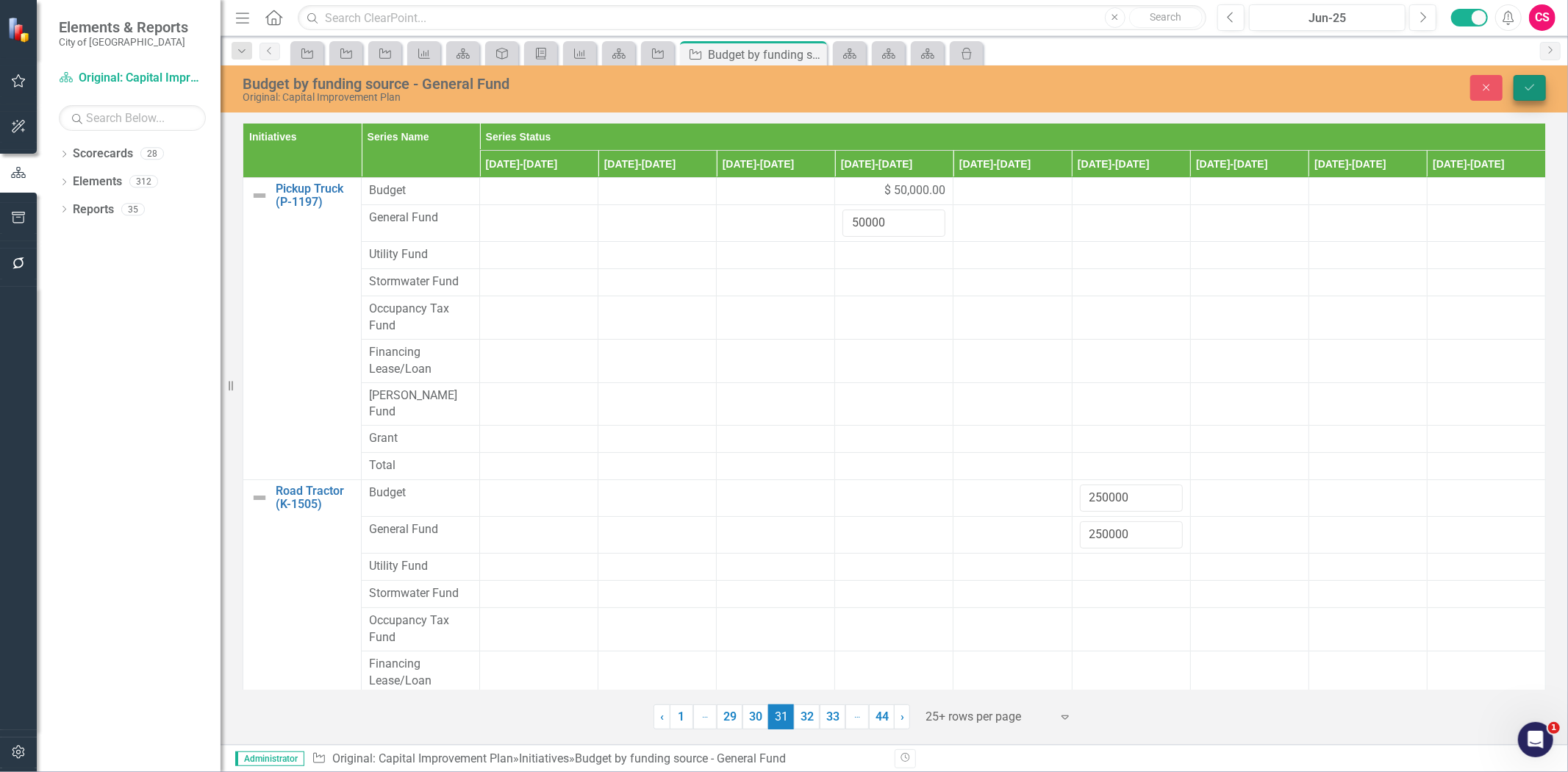
type input "100000"
click at [1537, 87] on button "Save" at bounding box center [1529, 88] width 32 height 26
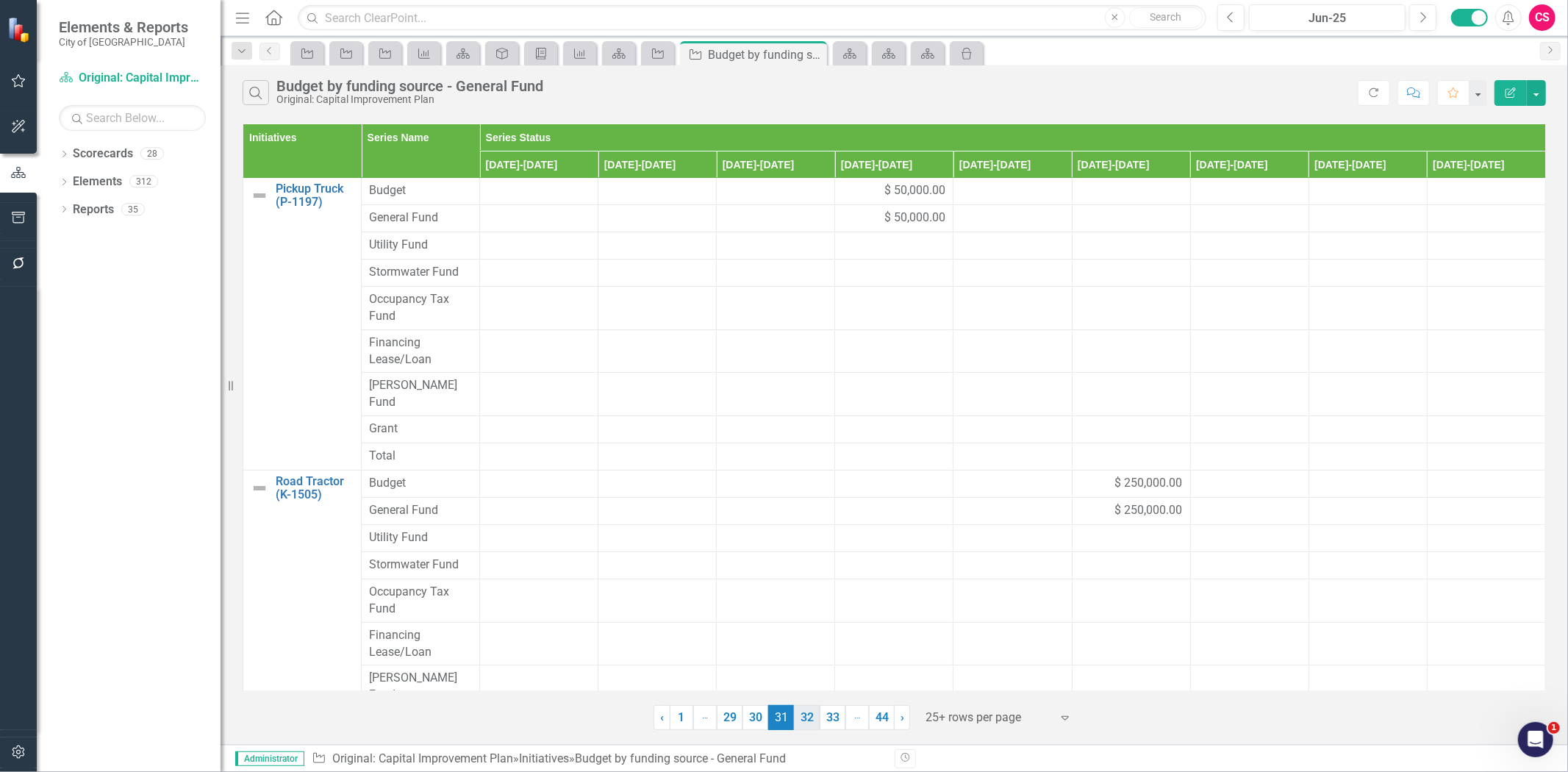
scroll to position [320, 0]
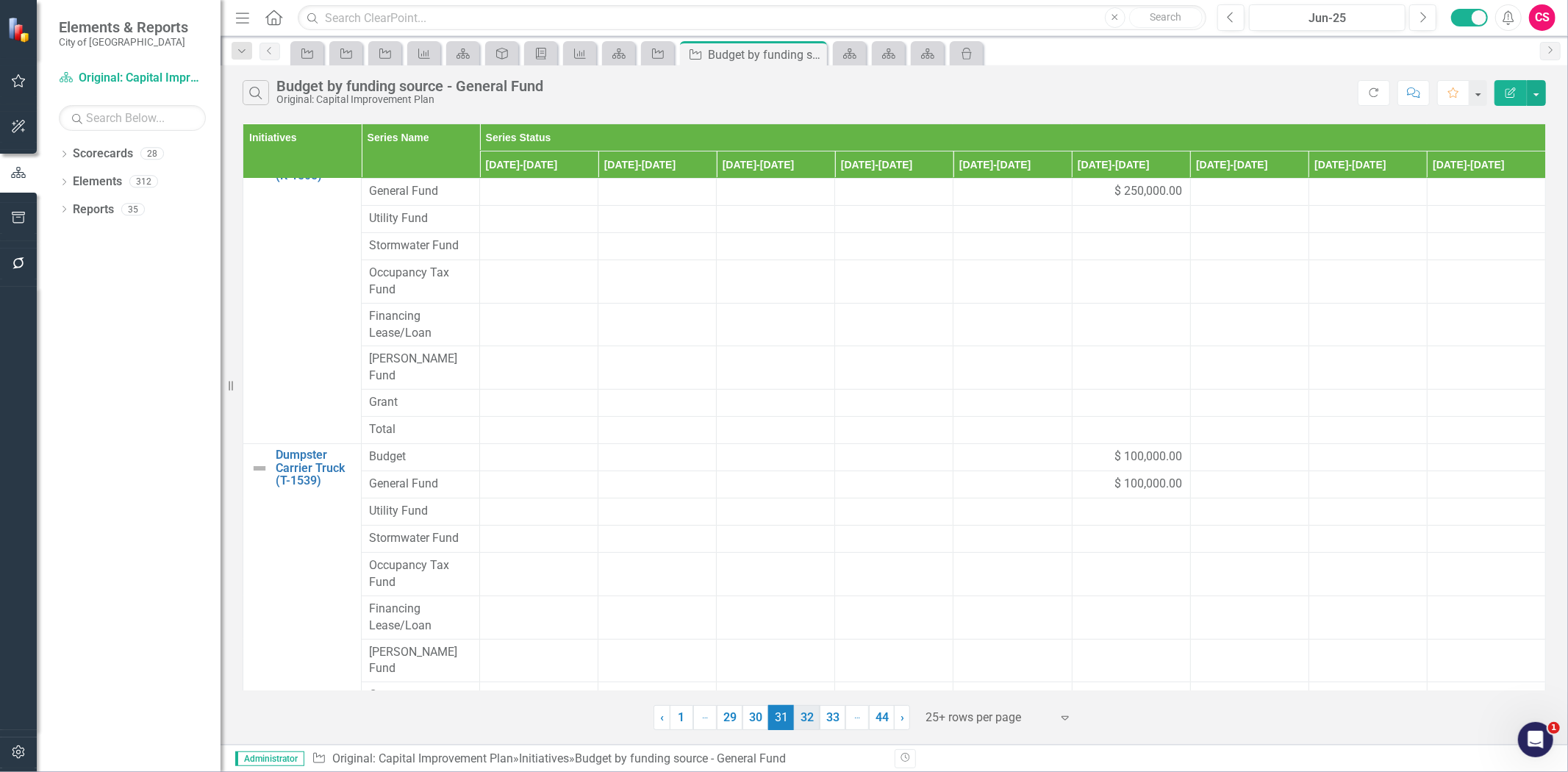
click at [806, 716] on link "32" at bounding box center [807, 718] width 26 height 25
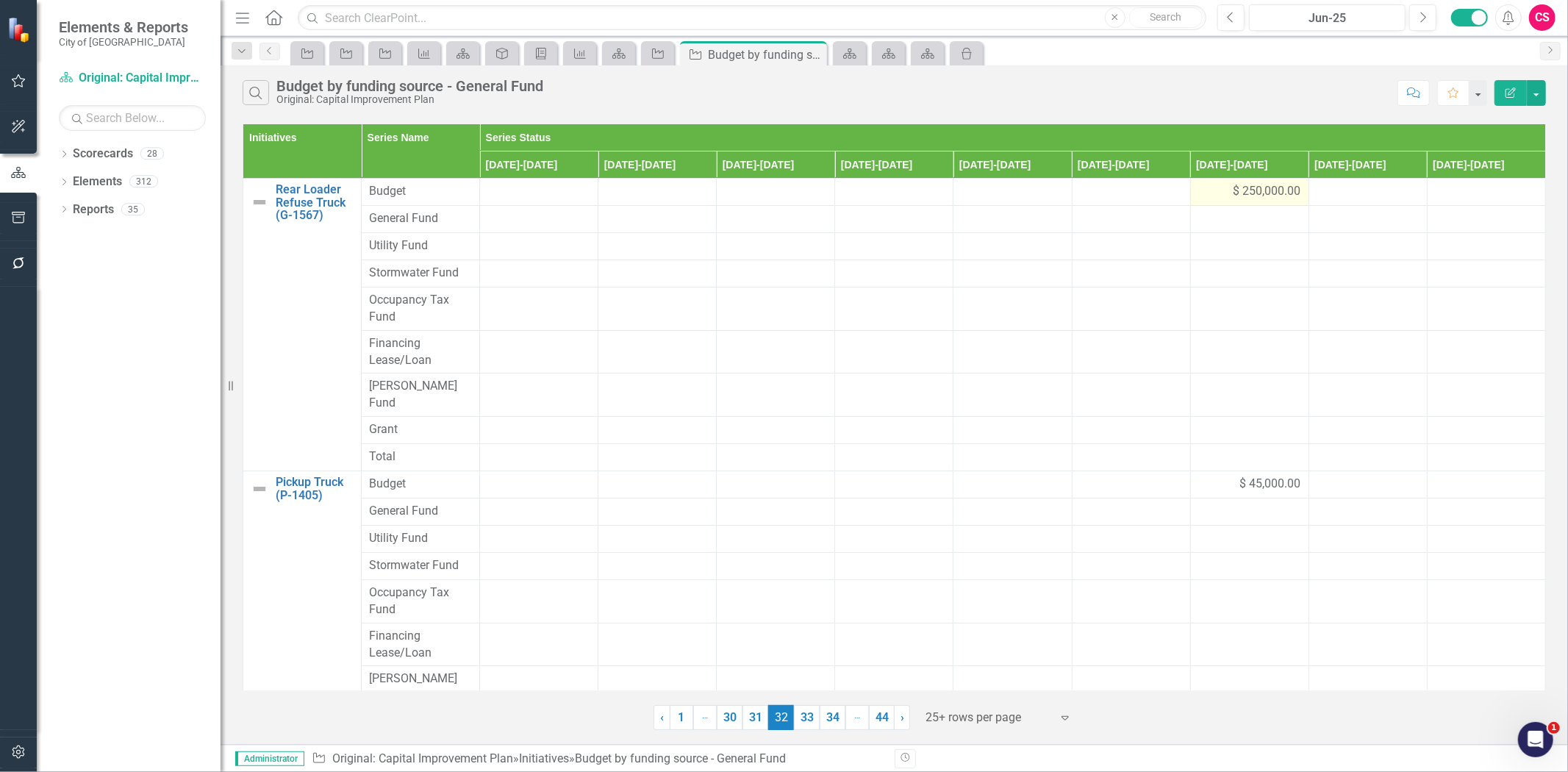
click at [1198, 188] on div "$ 250,000.00" at bounding box center [1249, 191] width 103 height 17
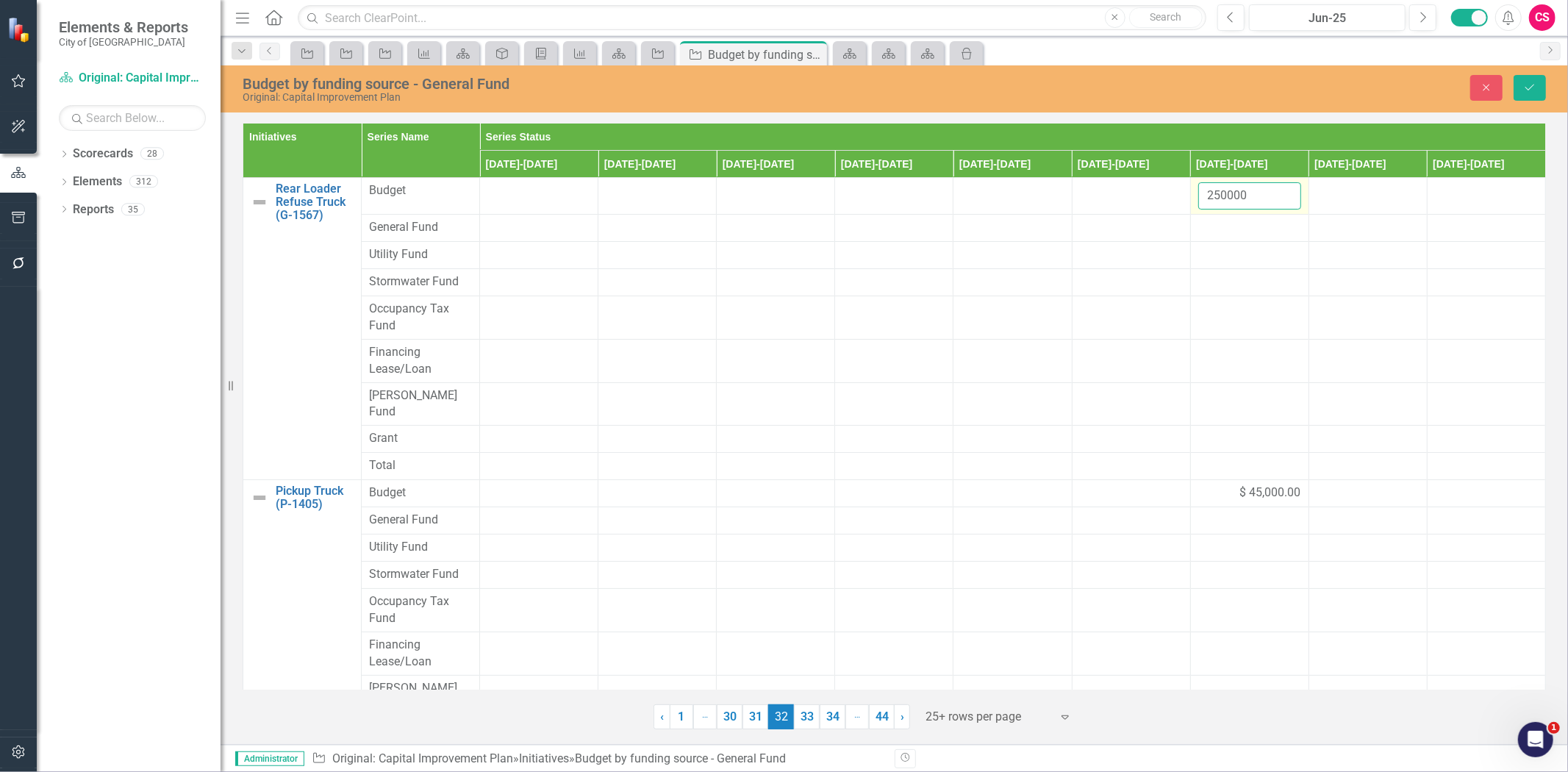
click at [1217, 196] on input "250000" at bounding box center [1249, 195] width 103 height 27
click at [1221, 229] on div at bounding box center [1249, 228] width 103 height 18
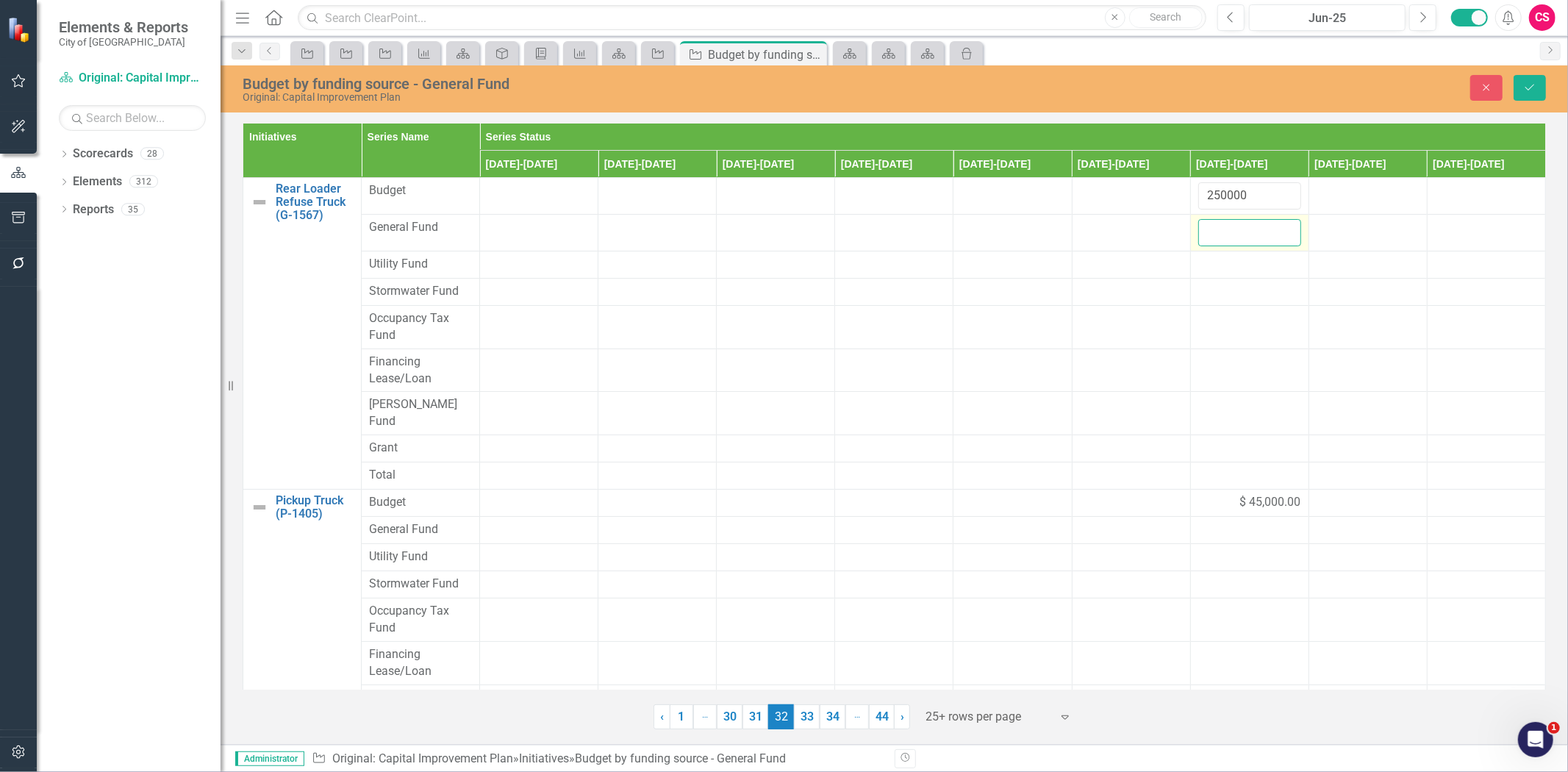
click at [1221, 229] on input "number" at bounding box center [1249, 233] width 103 height 27
paste input "250000"
type input "250000"
click at [1224, 495] on div "$ 45,000.00" at bounding box center [1249, 503] width 103 height 17
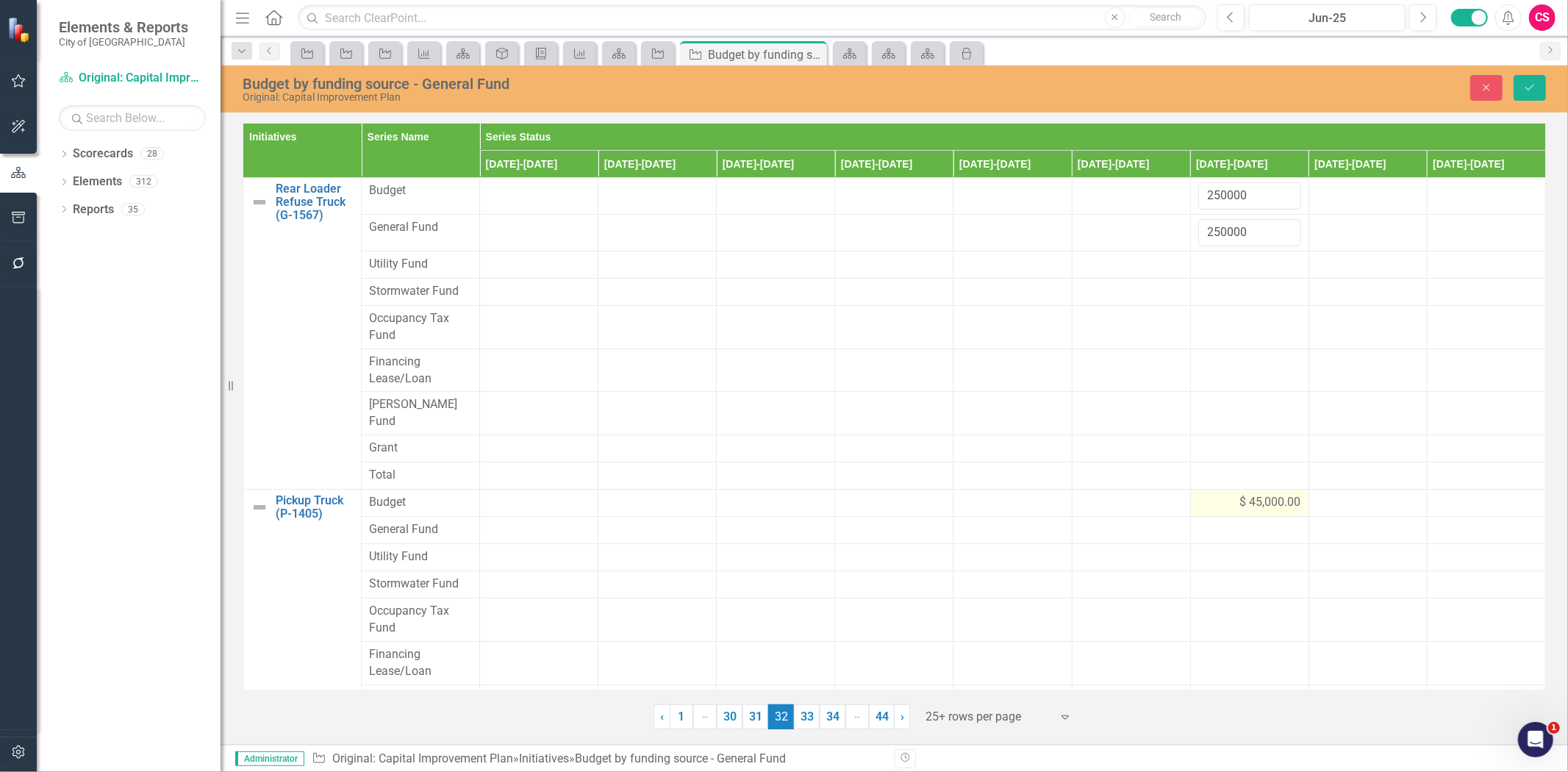
click at [1224, 495] on div "$ 45,000.00" at bounding box center [1249, 503] width 103 height 17
click at [1224, 495] on input "45000" at bounding box center [1249, 508] width 103 height 27
click at [1221, 526] on td at bounding box center [1249, 539] width 119 height 27
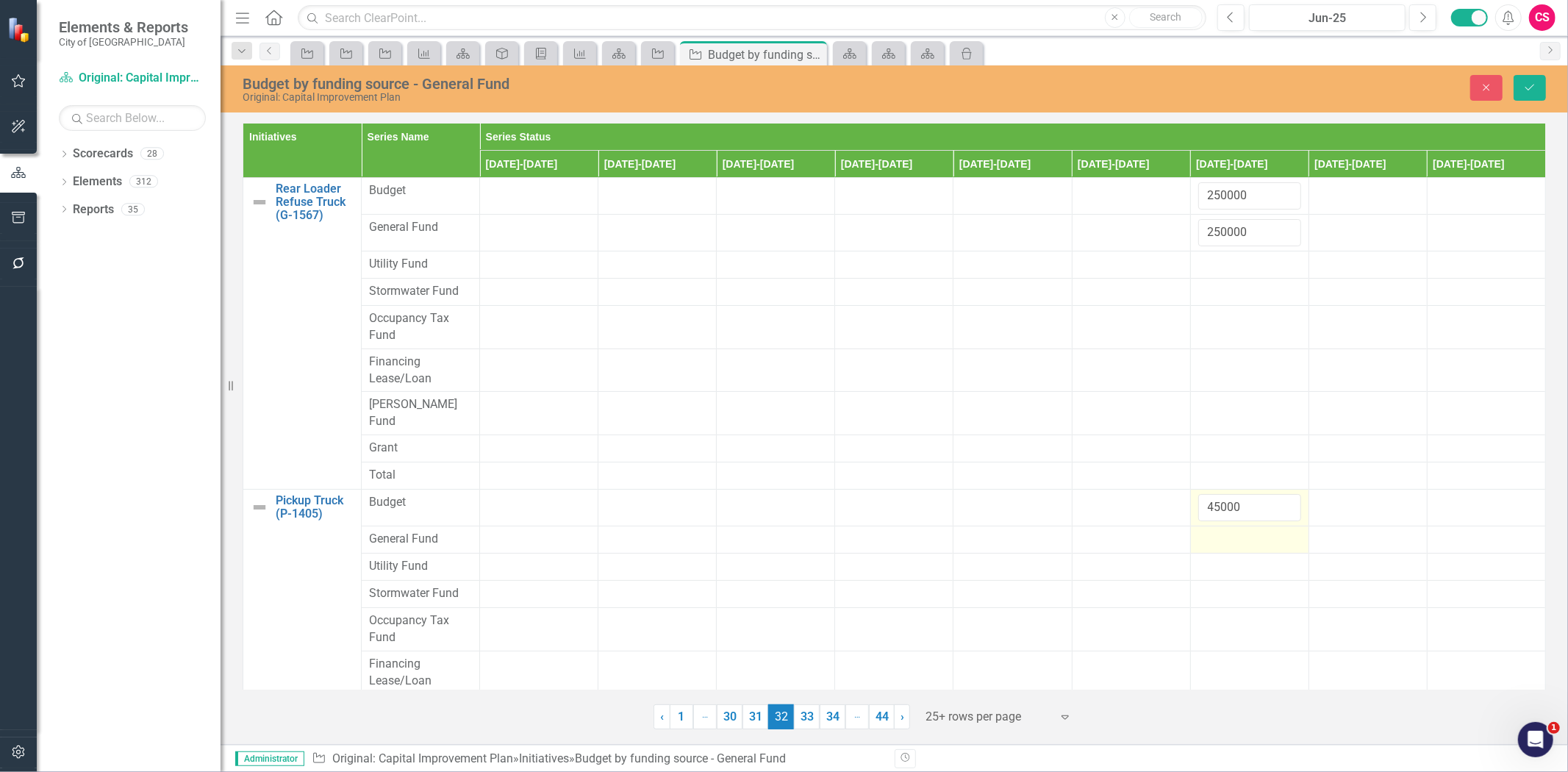
click at [1222, 531] on div at bounding box center [1249, 540] width 103 height 18
click at [1222, 531] on input "number" at bounding box center [1249, 545] width 103 height 27
paste input "45000"
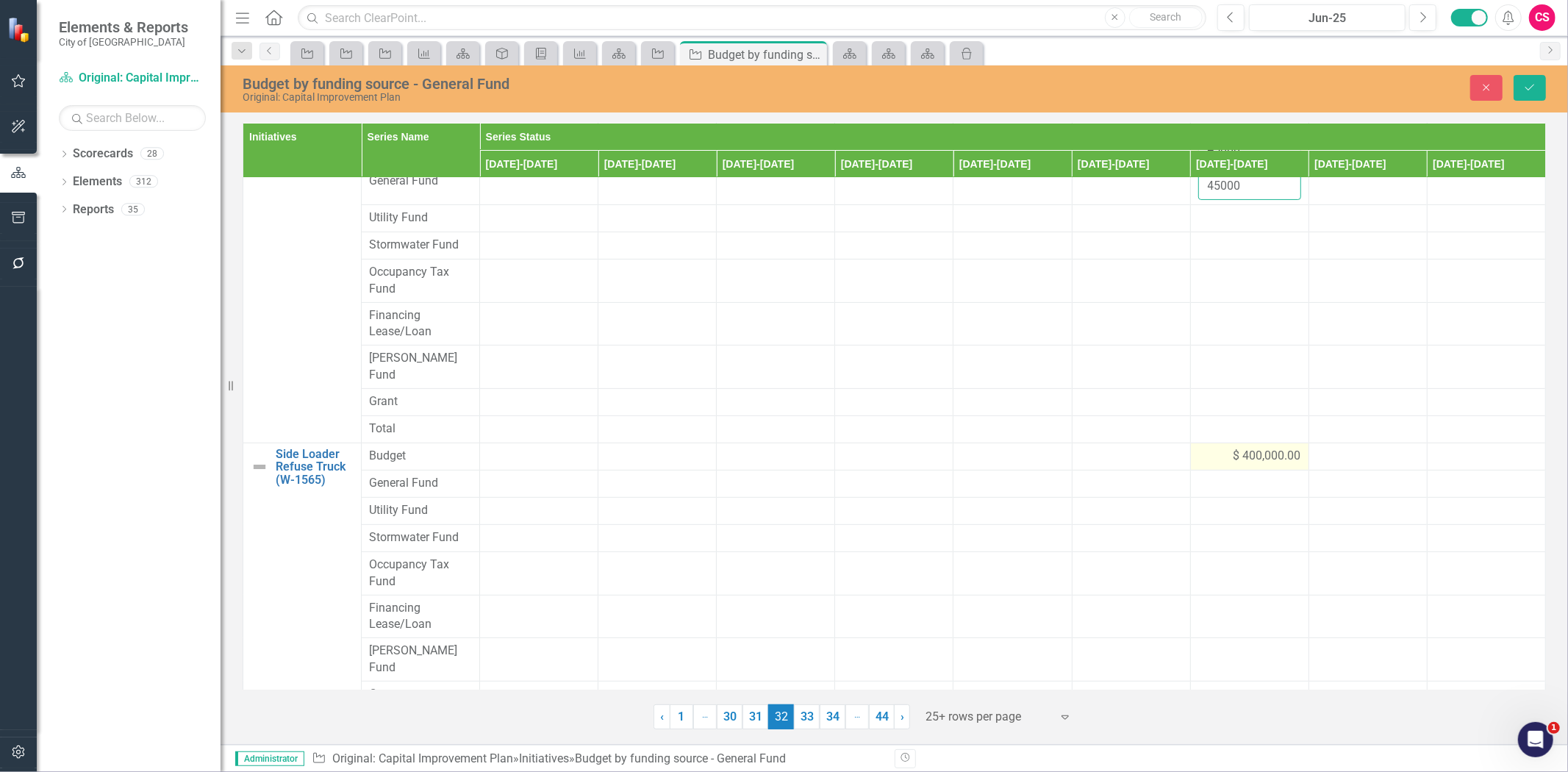
type input "45000"
click at [1203, 448] on div "$ 400,000.00" at bounding box center [1249, 456] width 103 height 17
click at [1204, 448] on input "400000" at bounding box center [1249, 461] width 103 height 27
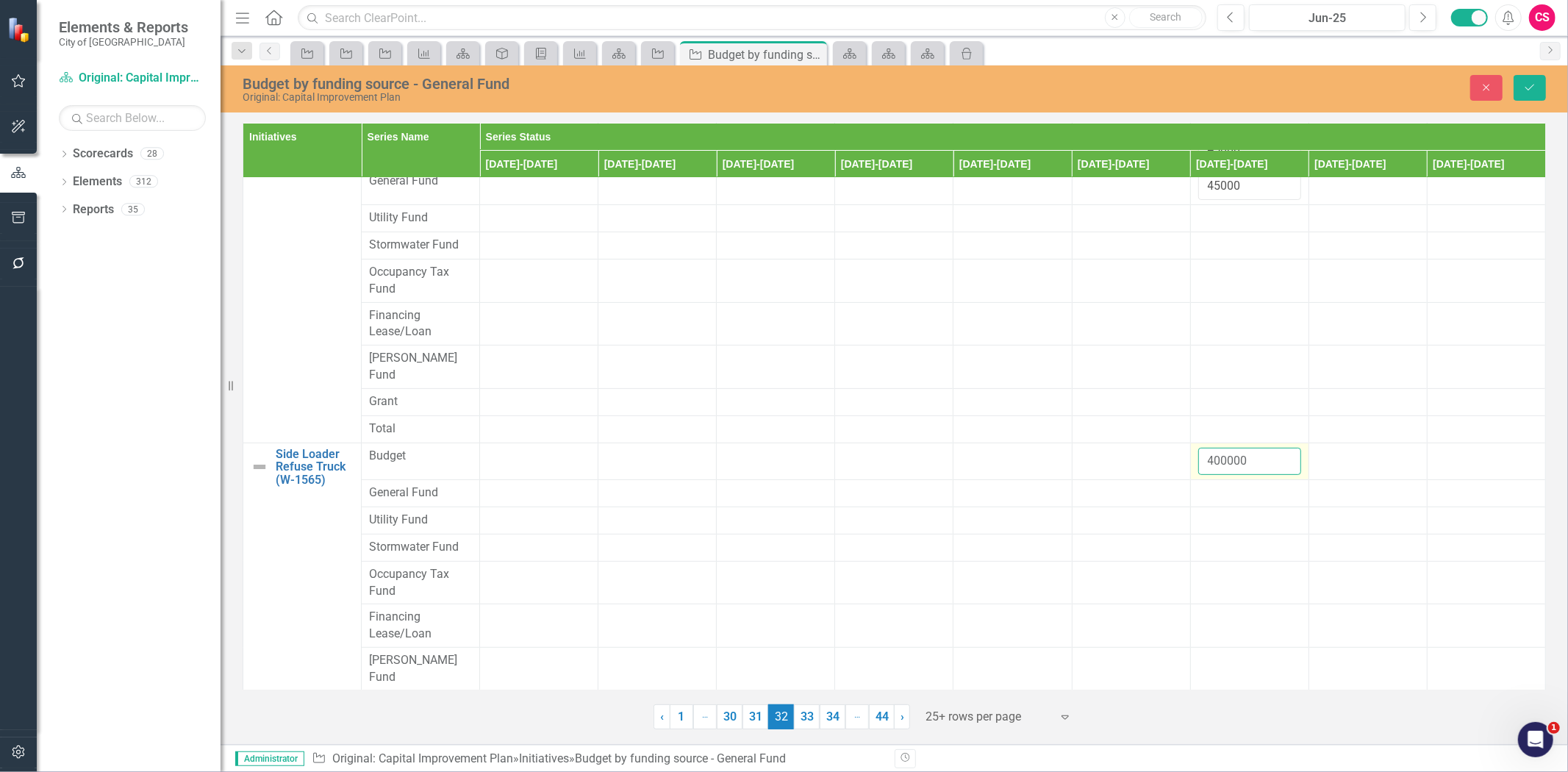
click at [1204, 448] on input "400000" at bounding box center [1249, 461] width 103 height 27
click at [1203, 484] on div at bounding box center [1249, 493] width 103 height 18
type input "400000"
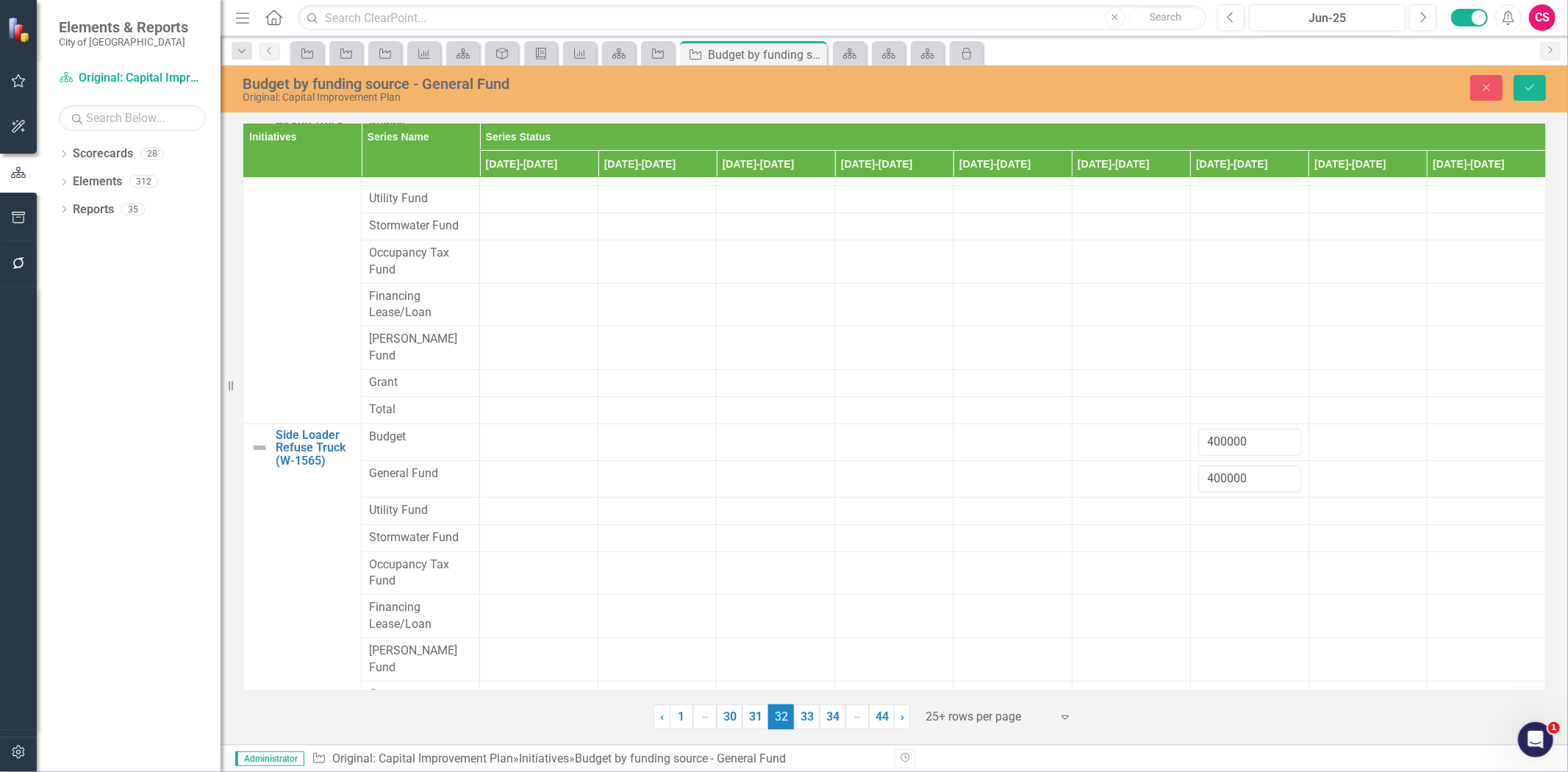
scroll to position [0, 0]
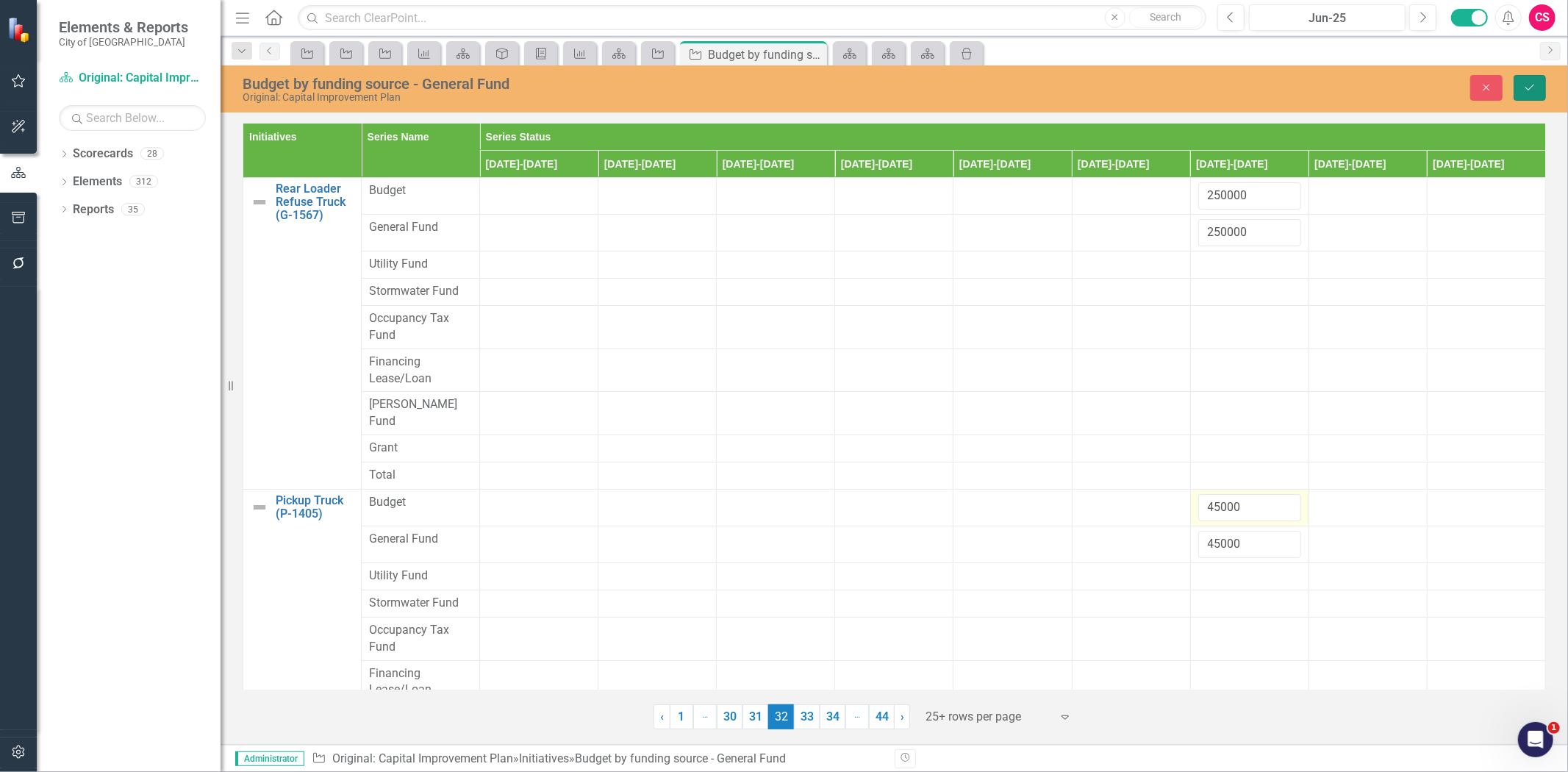
click at [1523, 87] on button "Save" at bounding box center [1529, 88] width 32 height 26
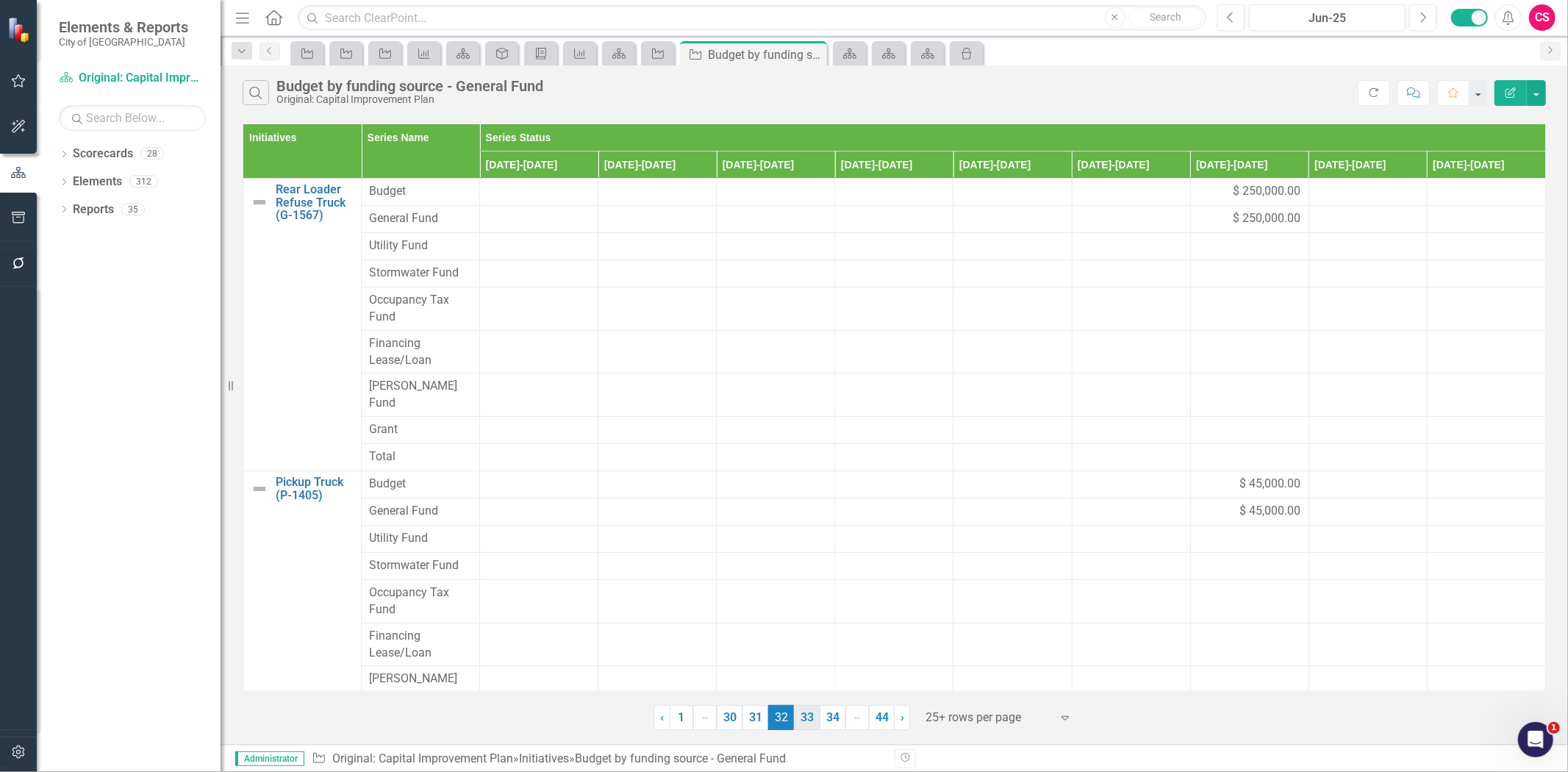
scroll to position [320, 0]
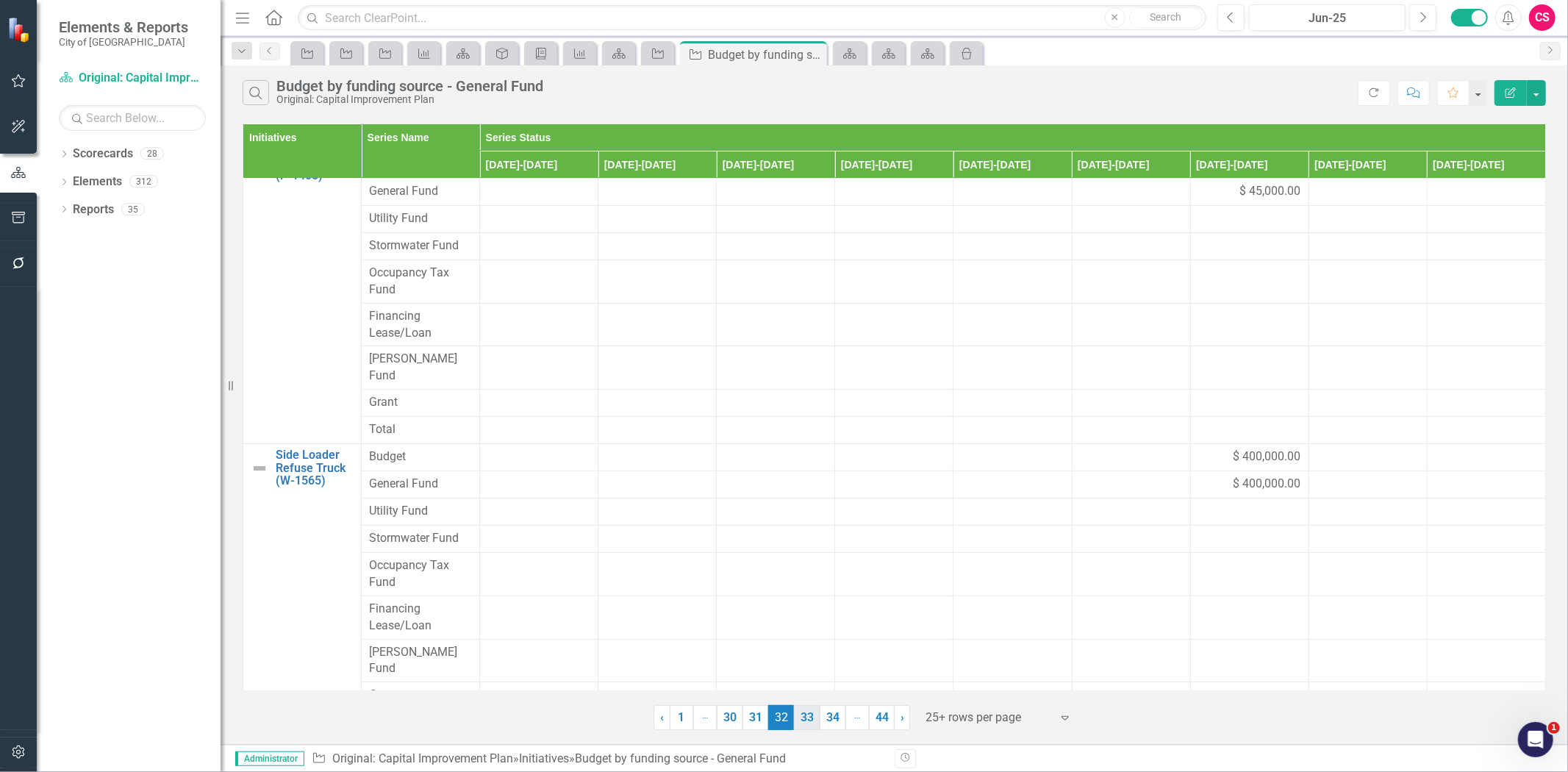
click at [811, 721] on link "33" at bounding box center [807, 718] width 26 height 25
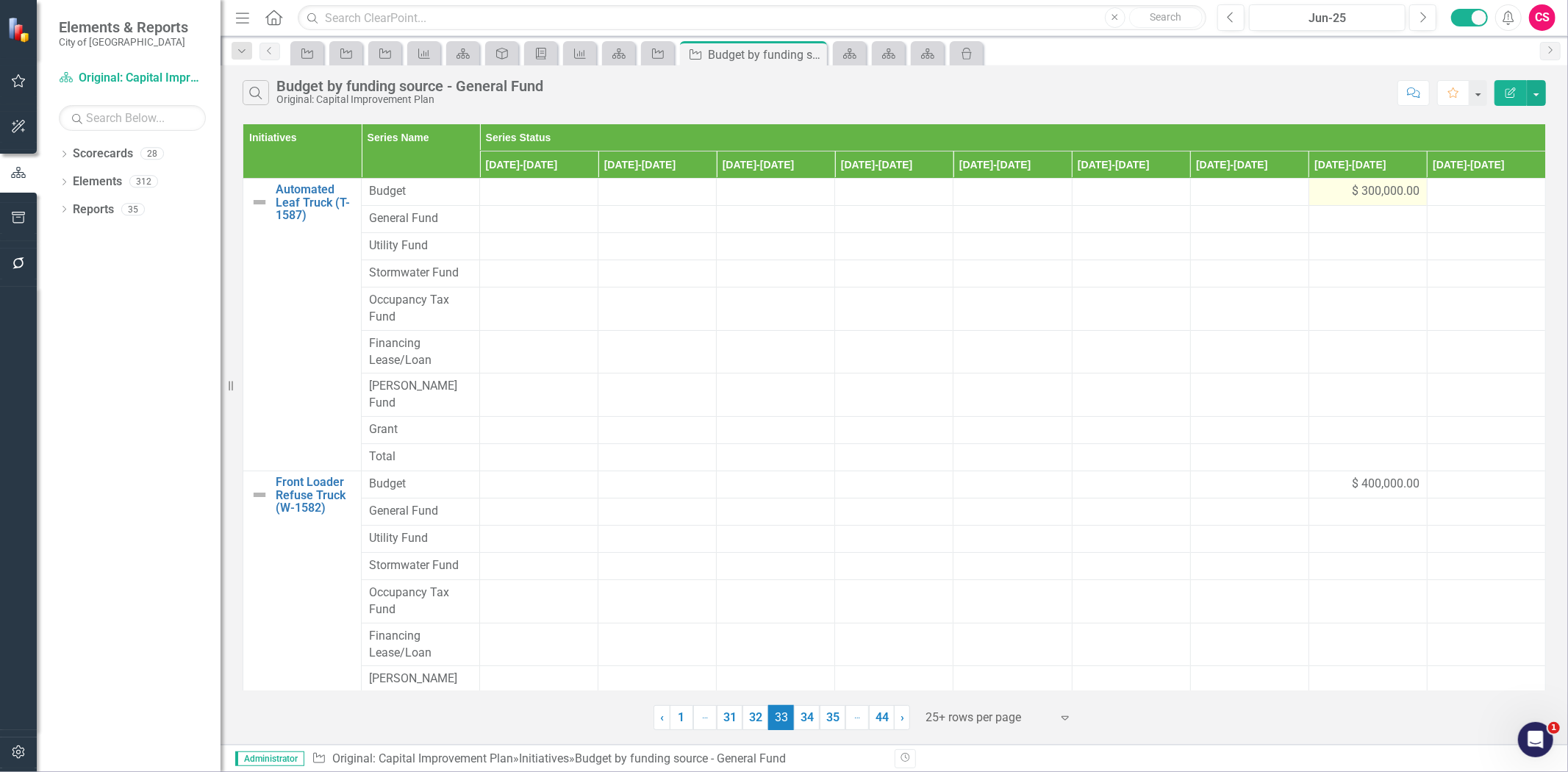
click at [1317, 190] on div "$ 300,000.00" at bounding box center [1368, 191] width 103 height 17
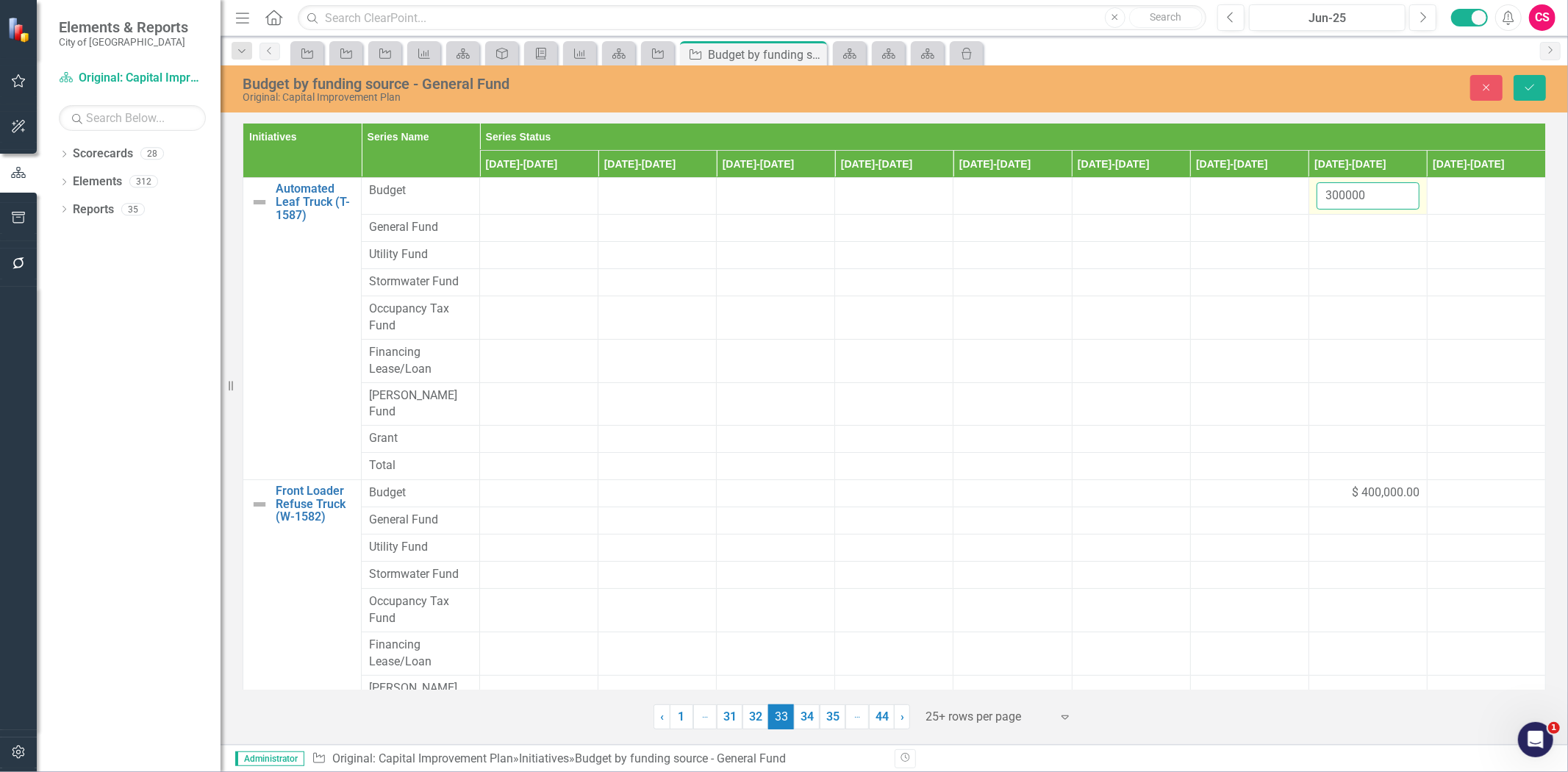
click at [1331, 196] on input "300000" at bounding box center [1368, 195] width 103 height 27
click at [1343, 231] on div at bounding box center [1368, 228] width 103 height 18
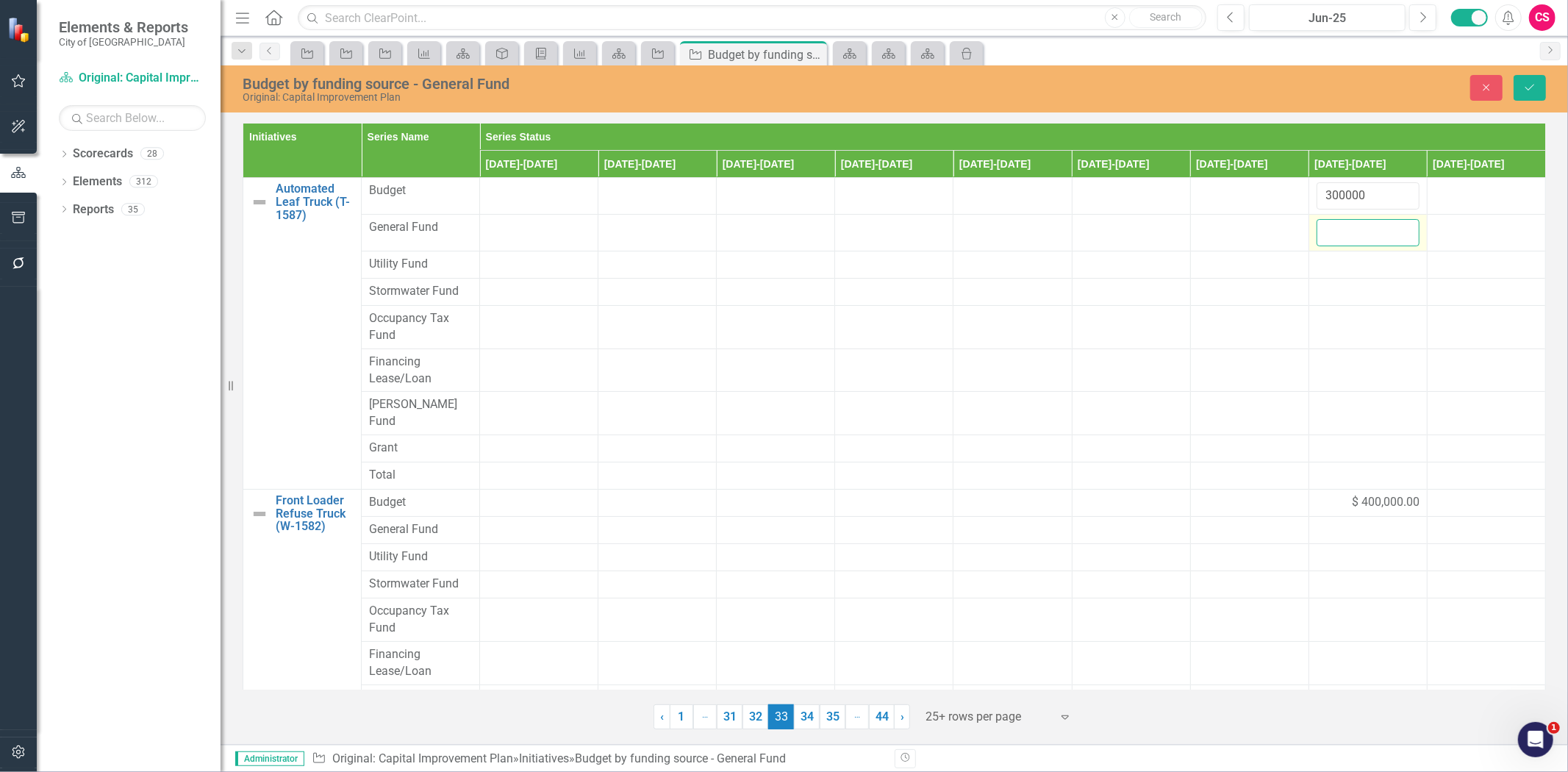
click at [1343, 231] on input "number" at bounding box center [1368, 233] width 103 height 27
paste input "300000"
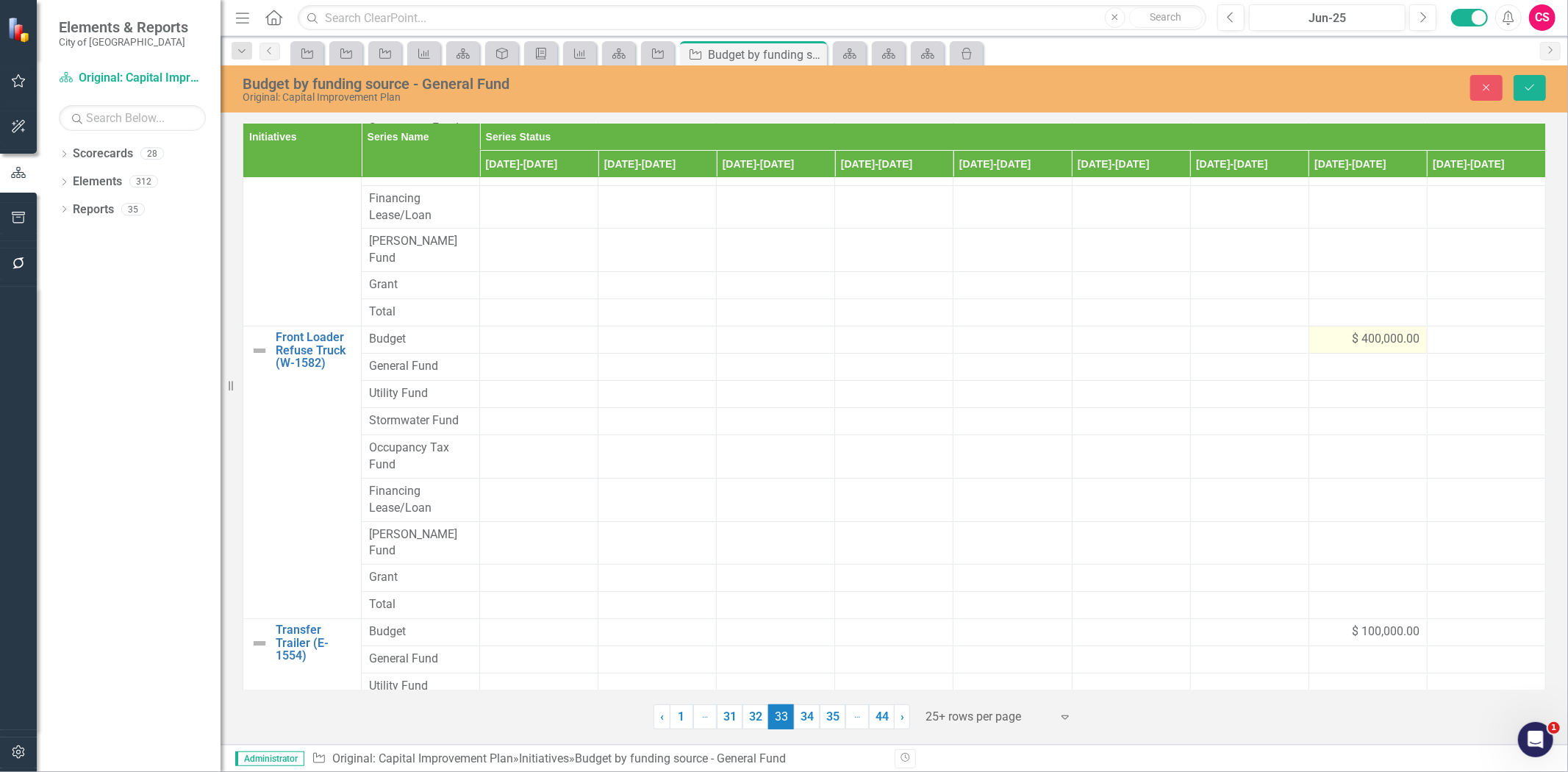
type input "300000"
click at [1329, 331] on div "$ 400,000.00" at bounding box center [1368, 340] width 103 height 17
click at [1335, 331] on input "400000" at bounding box center [1368, 345] width 103 height 27
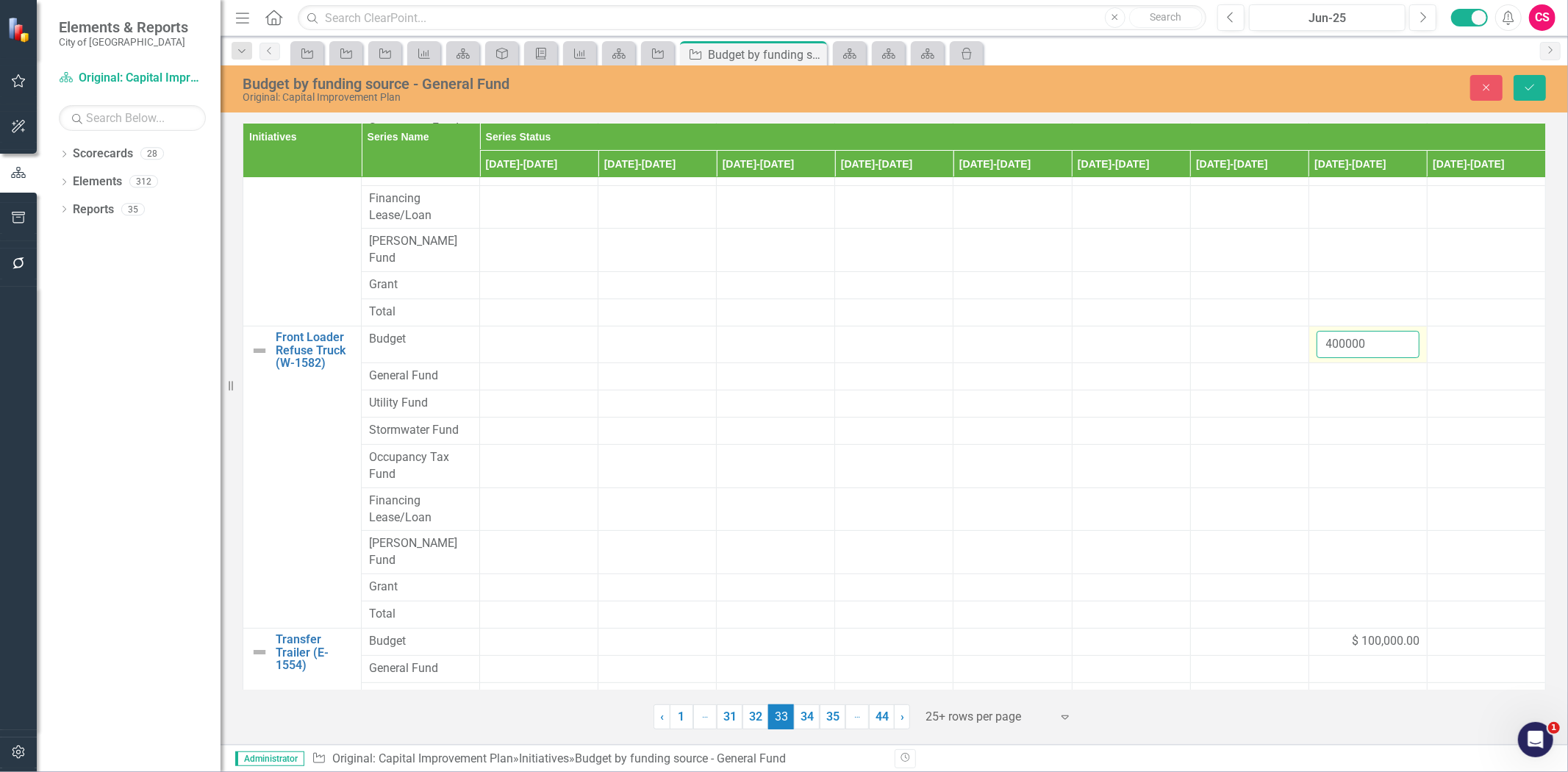
click at [1335, 331] on input "400000" at bounding box center [1368, 345] width 103 height 27
copy span "$ 400,000.00"
click at [1338, 368] on div at bounding box center [1368, 377] width 103 height 18
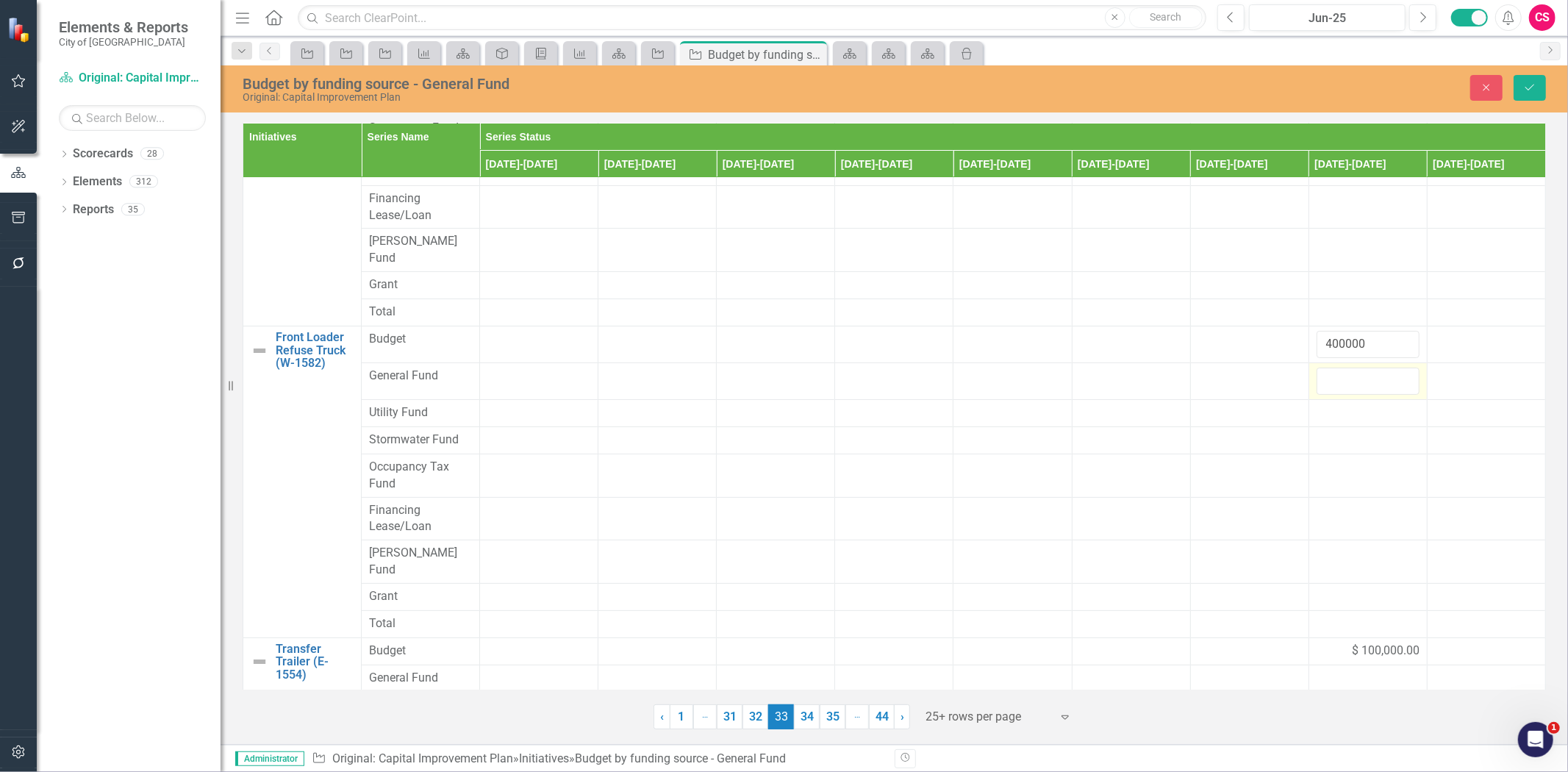
click at [1338, 368] on input "number" at bounding box center [1368, 381] width 103 height 27
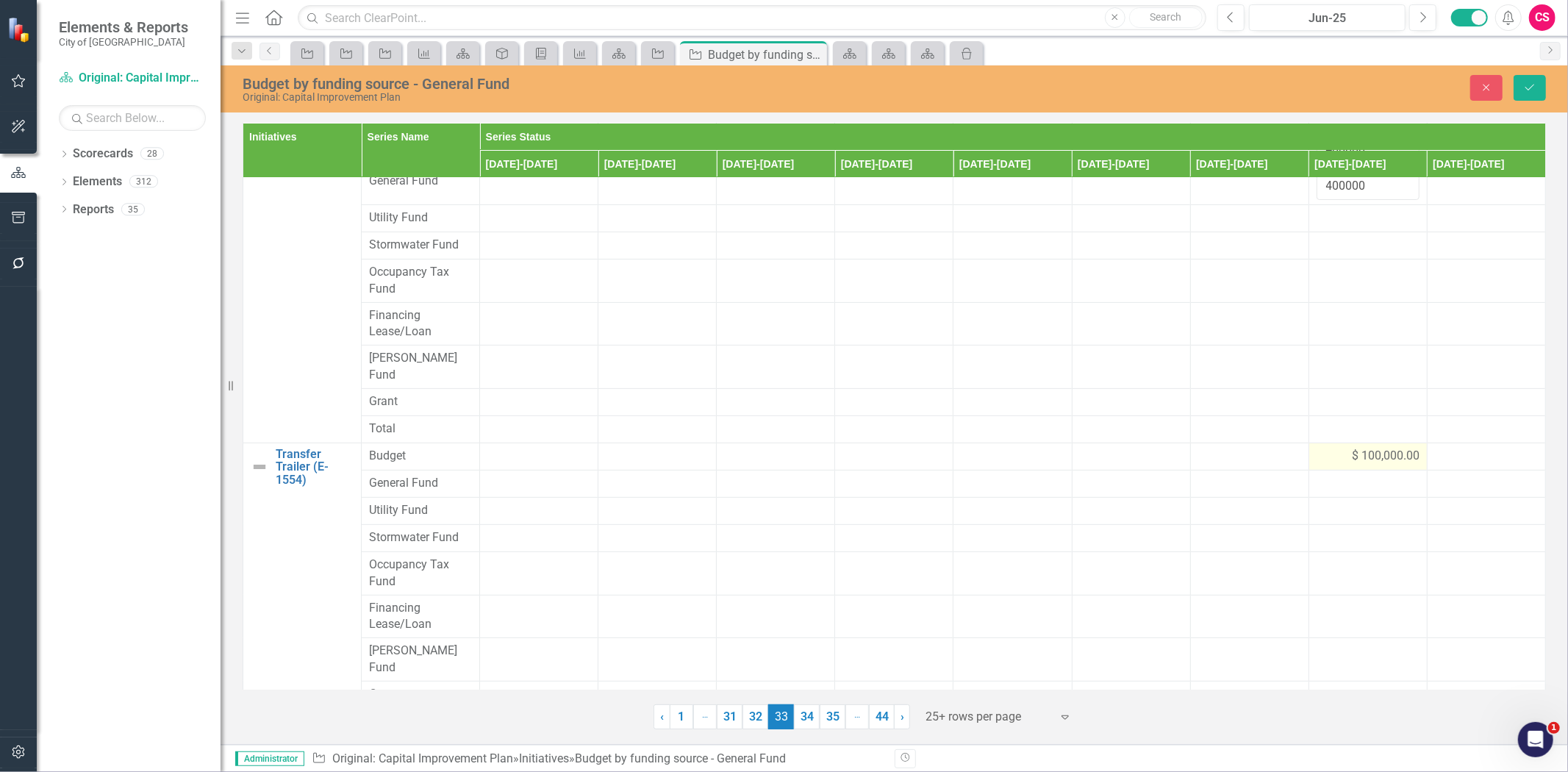
type input "400000"
click at [1317, 448] on div "$ 100,000.00" at bounding box center [1368, 456] width 103 height 17
click at [1324, 448] on input "100000" at bounding box center [1368, 461] width 103 height 27
click at [1329, 448] on input "100000" at bounding box center [1368, 461] width 103 height 27
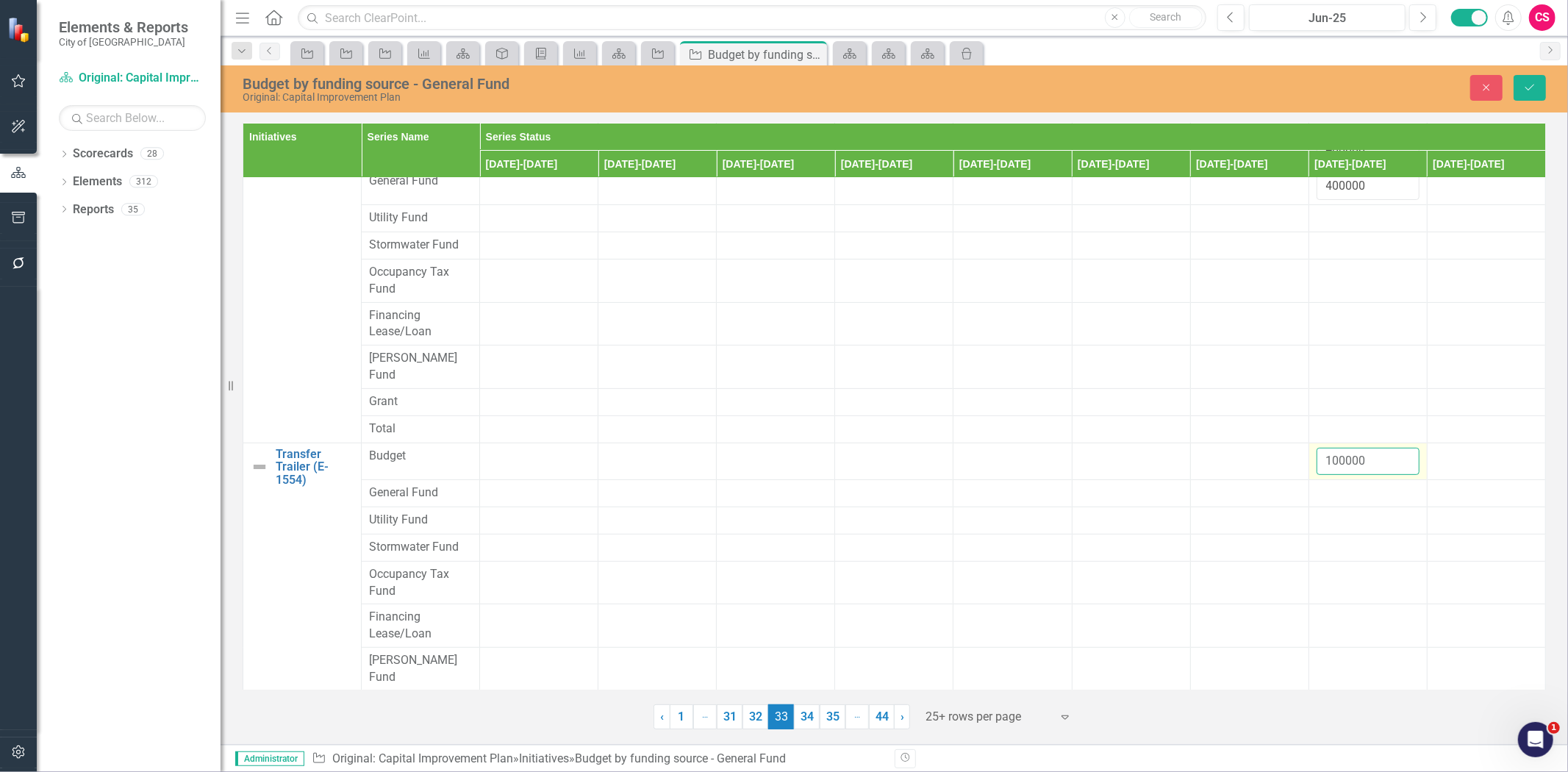
click at [1329, 448] on input "100000" at bounding box center [1368, 461] width 103 height 27
click at [1329, 484] on div at bounding box center [1368, 493] width 103 height 18
type input "100000"
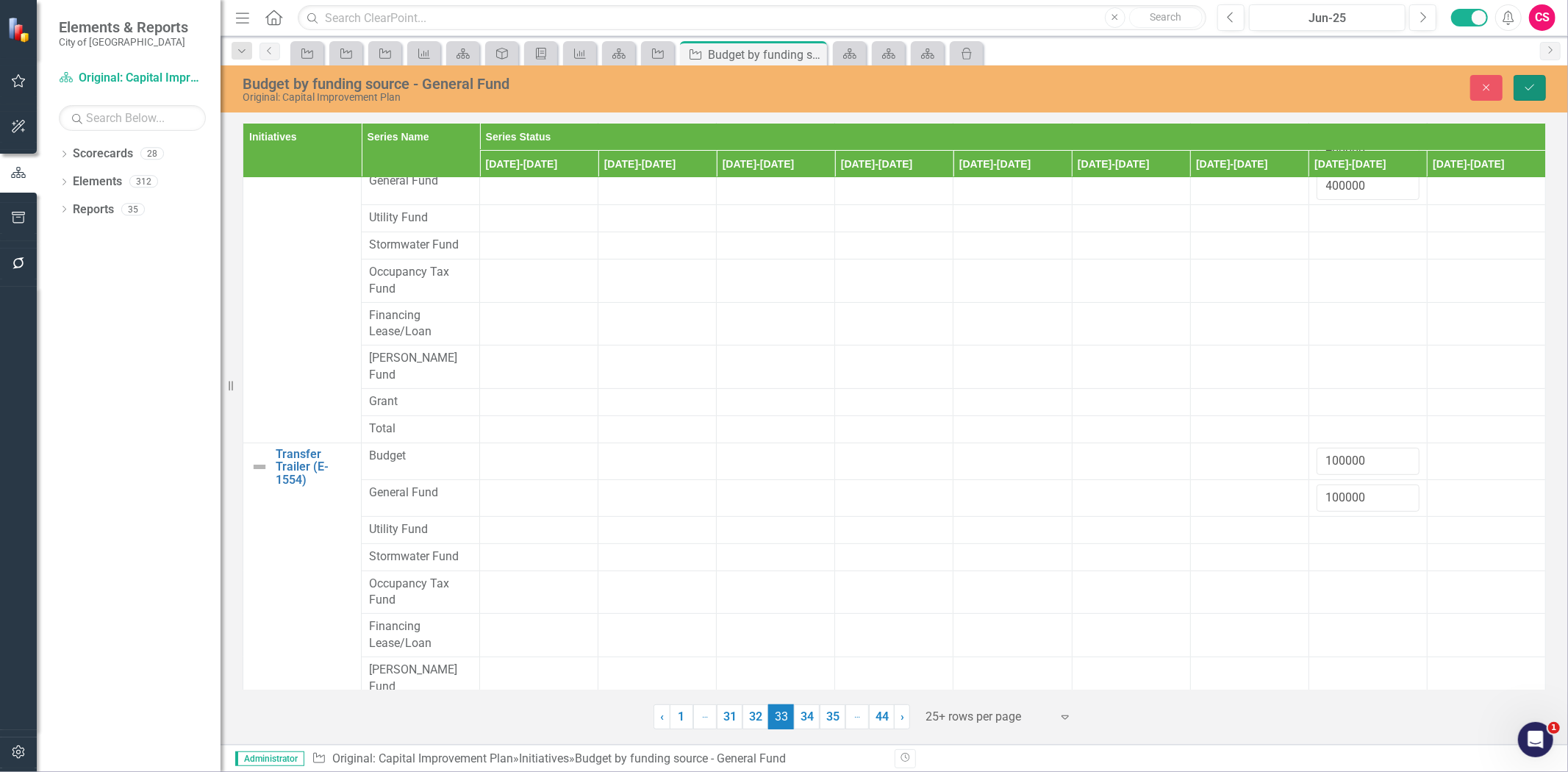
click at [1534, 87] on icon "Save" at bounding box center [1530, 87] width 13 height 10
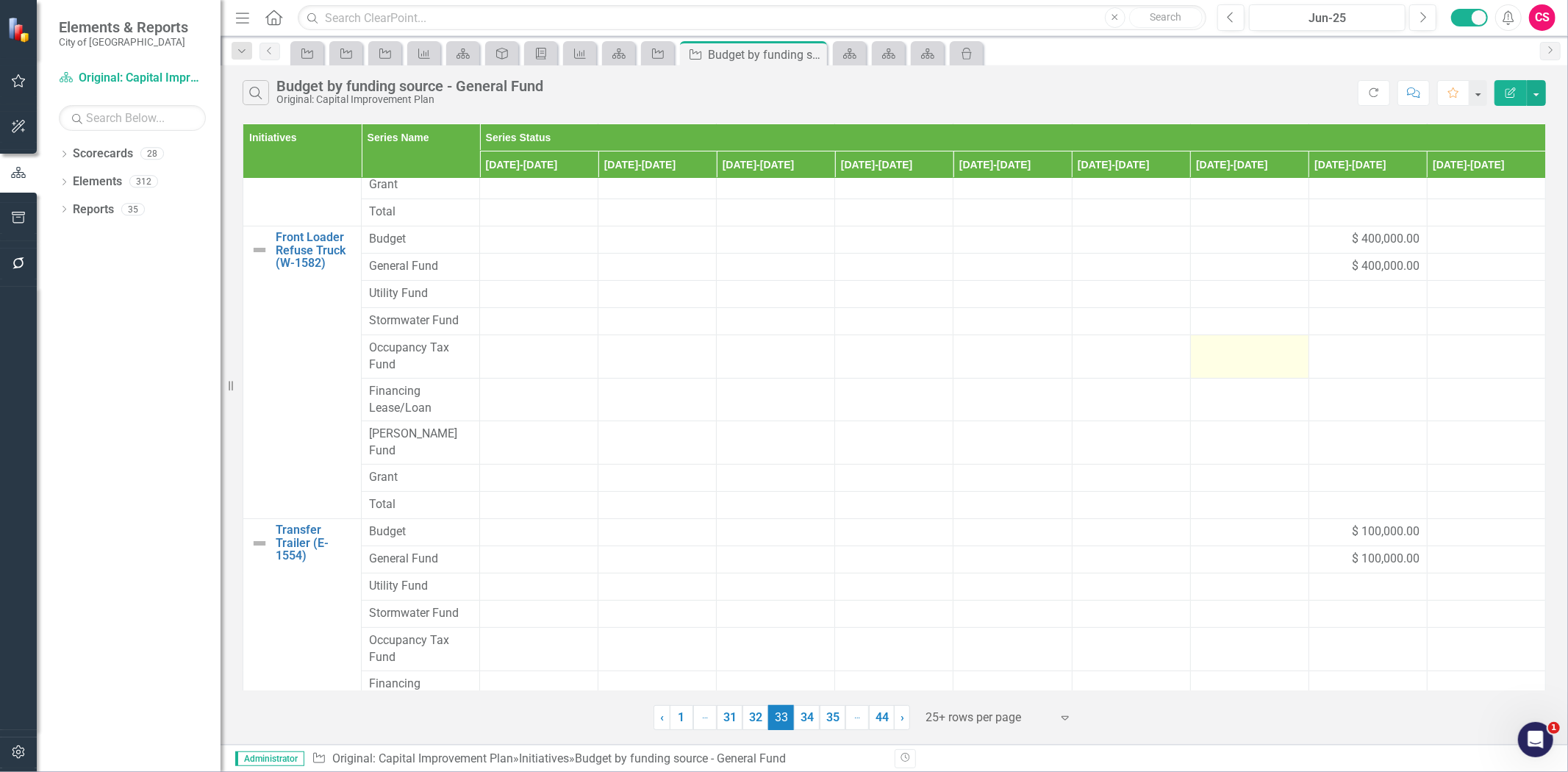
scroll to position [320, 0]
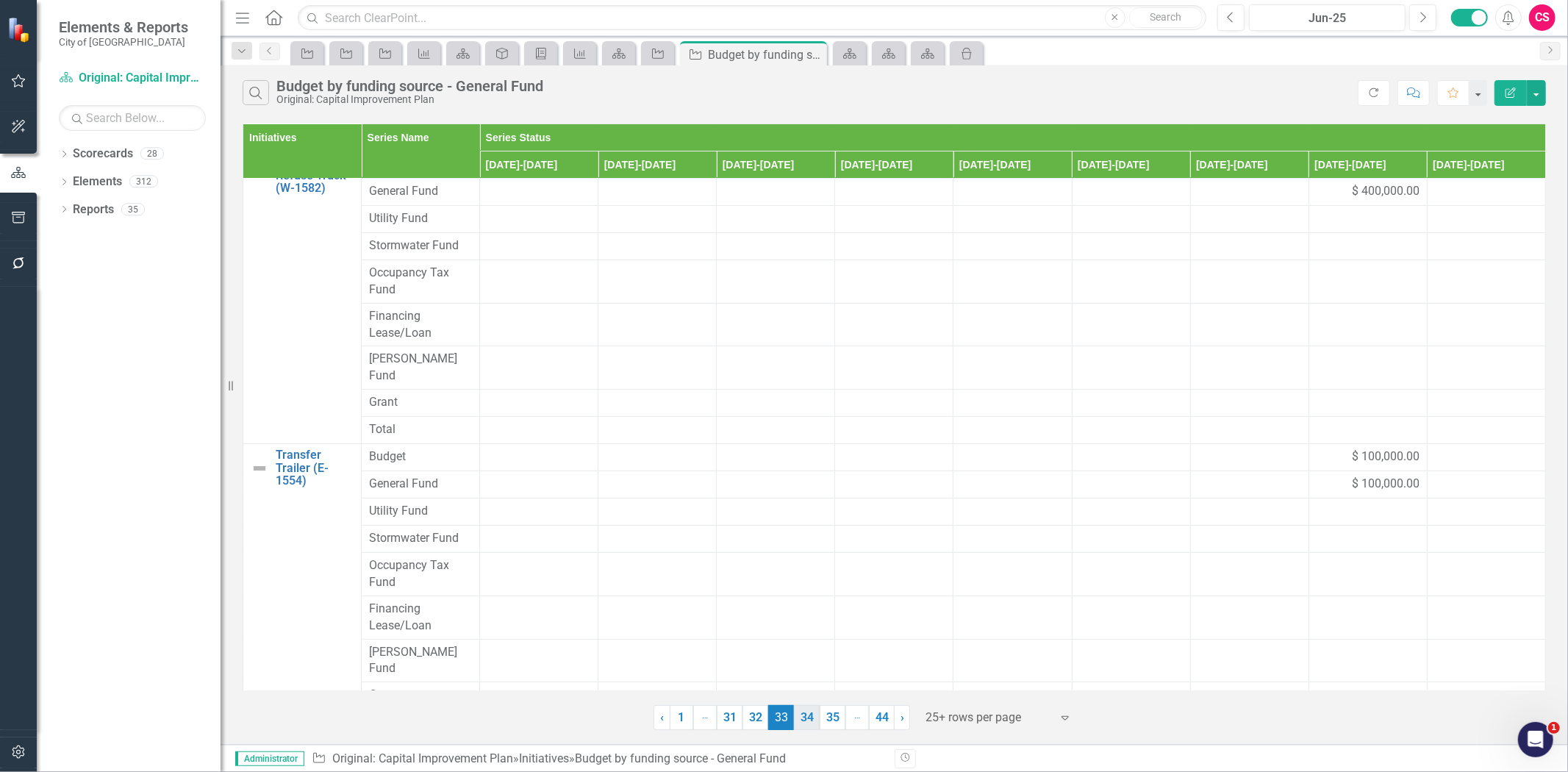
click at [800, 716] on link "34" at bounding box center [807, 718] width 26 height 25
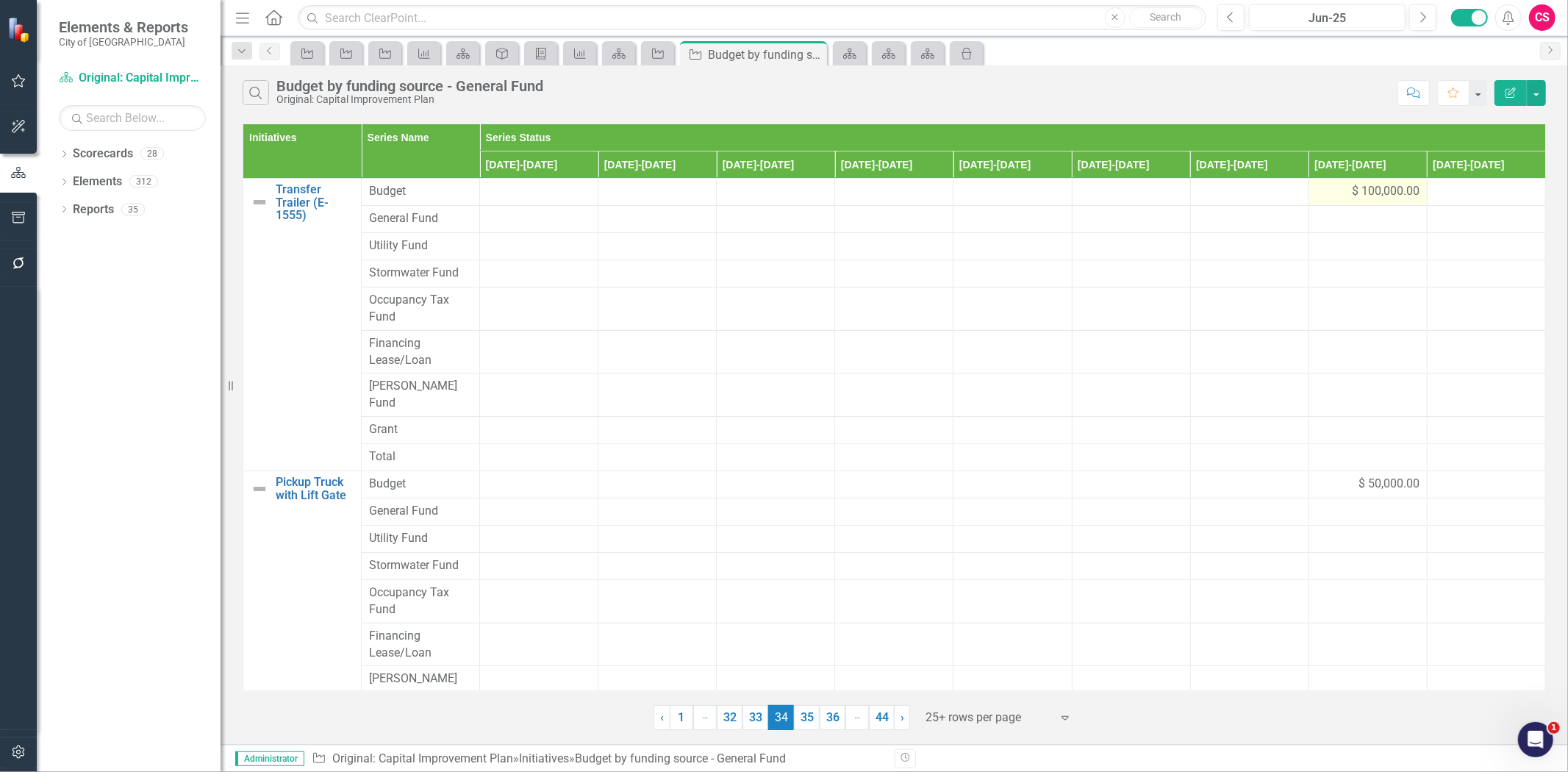
click at [1317, 195] on div "$ 100,000.00" at bounding box center [1368, 191] width 103 height 17
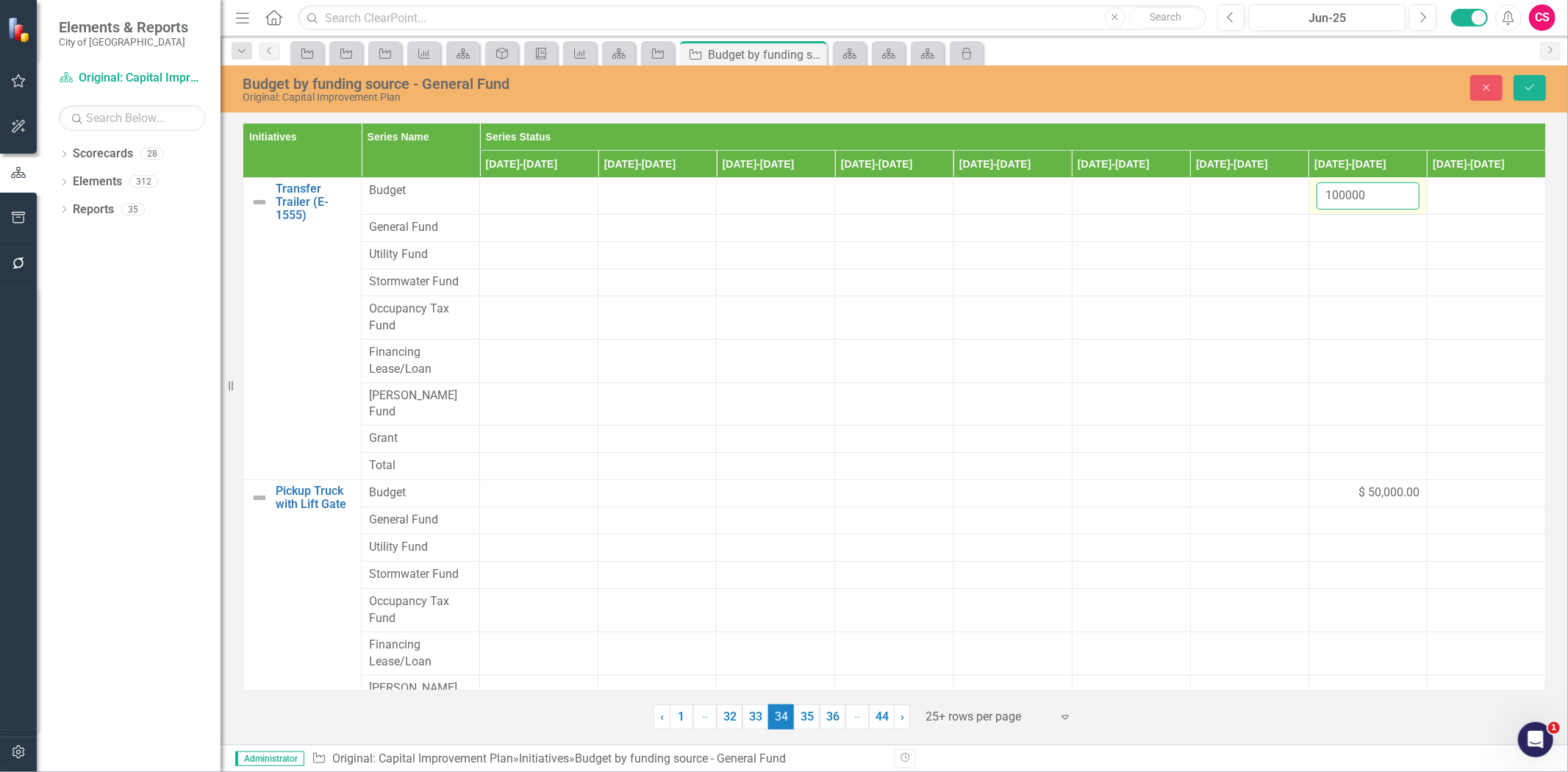
click at [1344, 197] on input "100000" at bounding box center [1368, 195] width 103 height 27
click at [1342, 201] on input "100000" at bounding box center [1368, 195] width 103 height 27
click at [1342, 225] on div at bounding box center [1368, 228] width 103 height 18
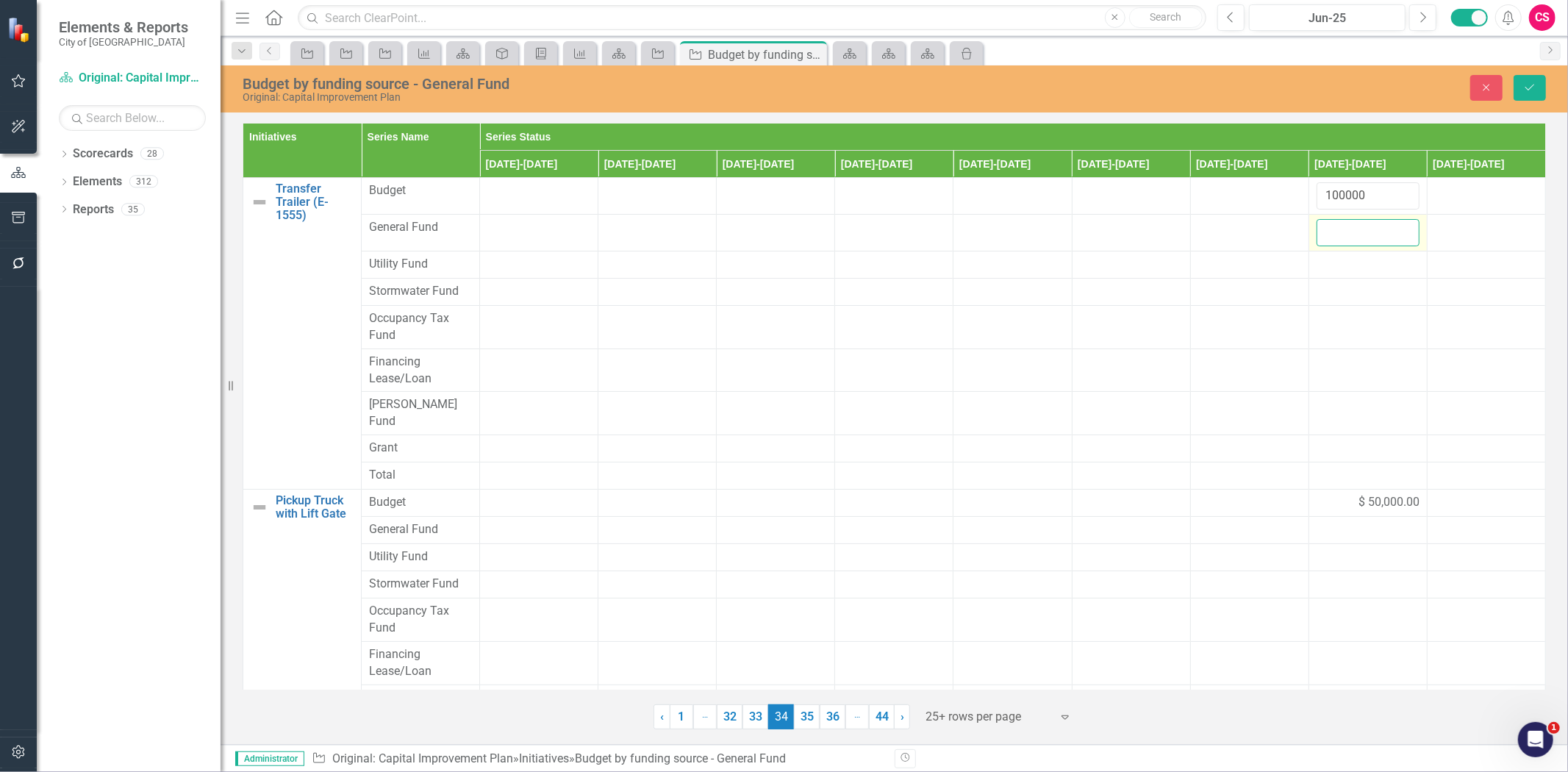
click at [1343, 236] on input "number" at bounding box center [1368, 233] width 103 height 27
paste input "100000"
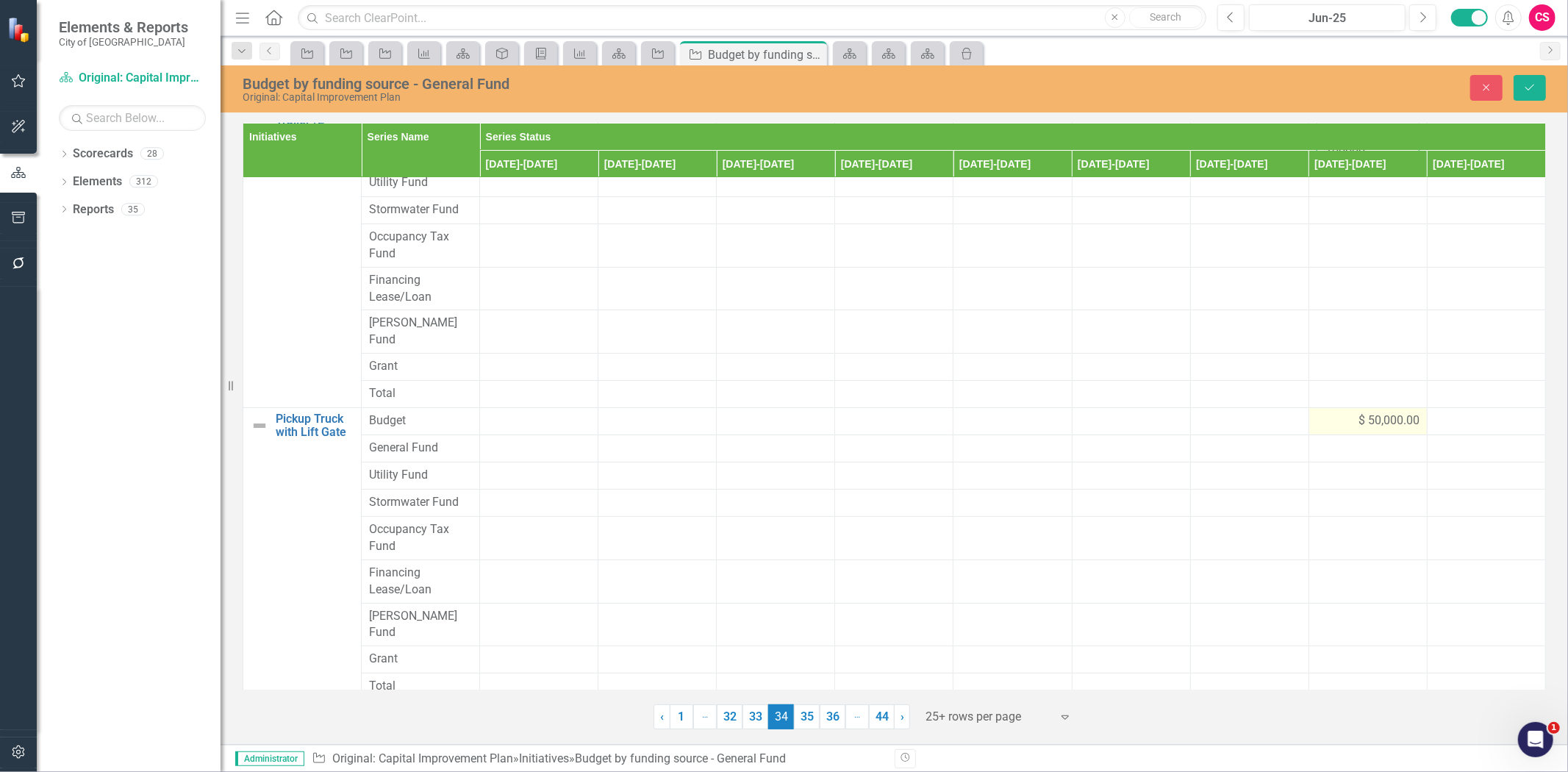
type input "100000"
click at [1324, 413] on div "$ 50,000.00" at bounding box center [1368, 421] width 103 height 17
click at [1324, 413] on input "50000" at bounding box center [1368, 426] width 103 height 27
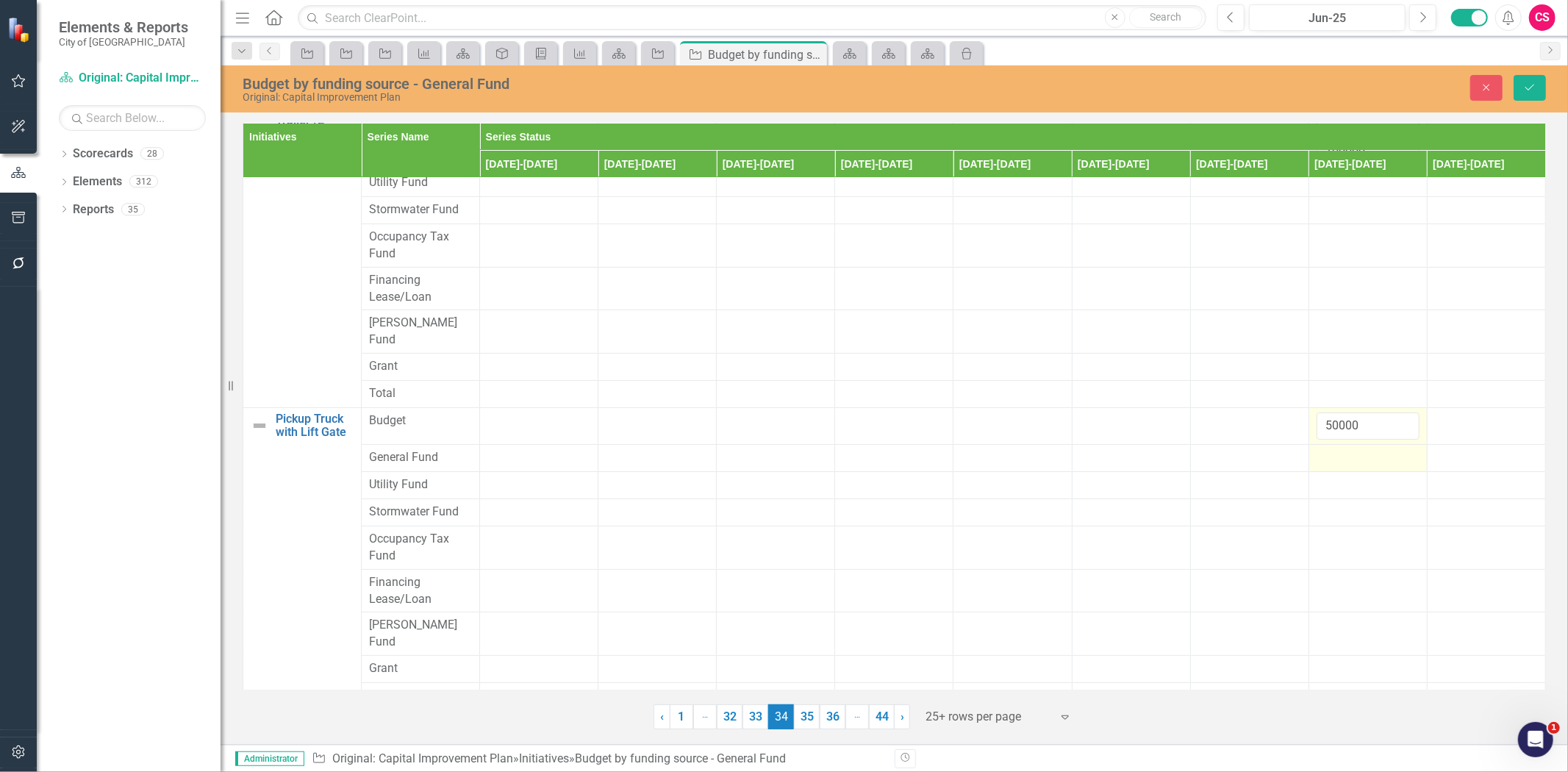
click at [1317, 450] on div at bounding box center [1368, 458] width 103 height 18
click at [1317, 450] on input "number" at bounding box center [1368, 463] width 103 height 27
paste input "50000"
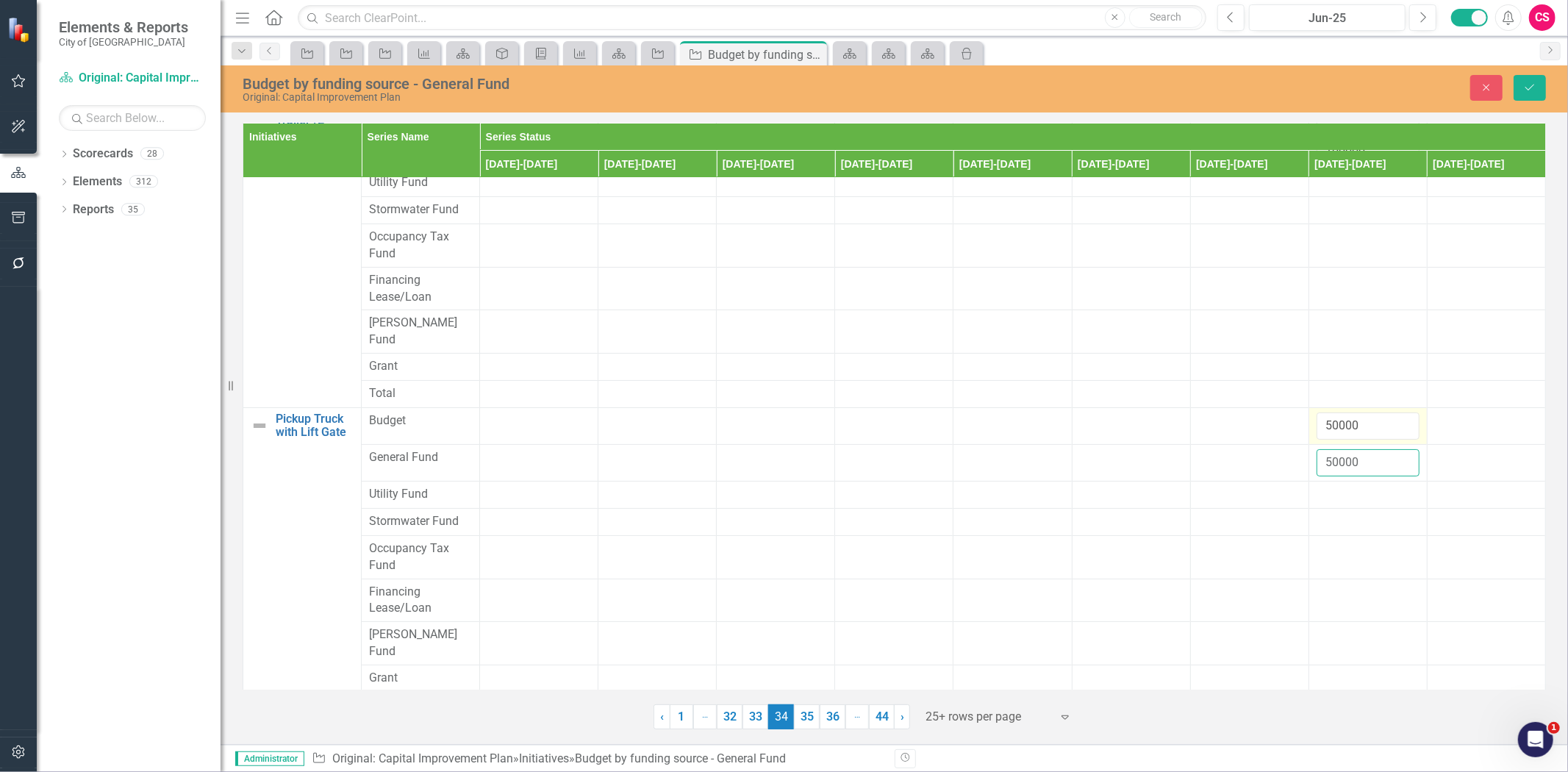
scroll to position [245, 0]
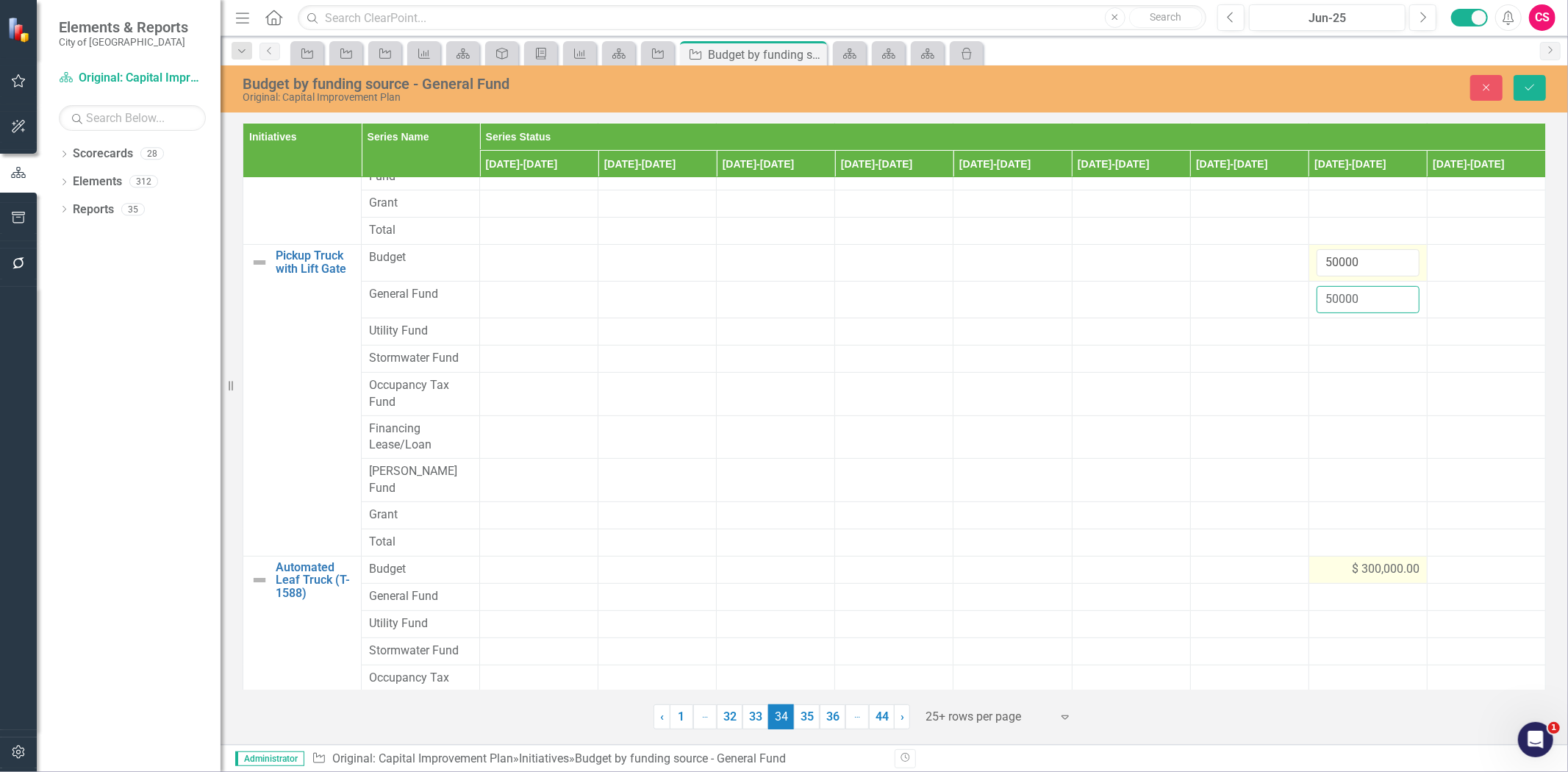
type input "50000"
click at [1326, 561] on div "$ 300,000.00" at bounding box center [1368, 570] width 103 height 17
click at [1327, 561] on input "300000" at bounding box center [1368, 574] width 103 height 27
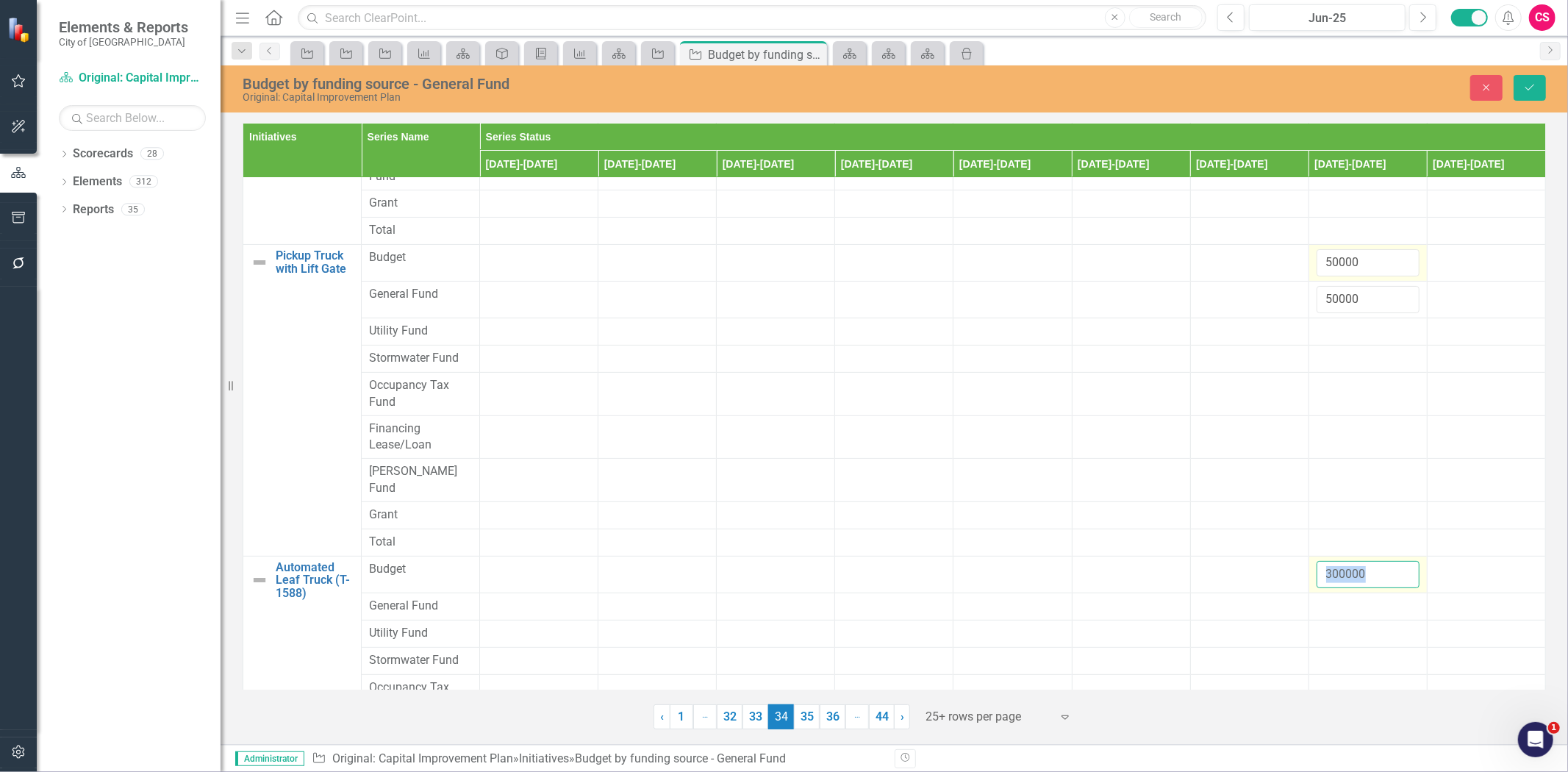
click at [1327, 561] on input "300000" at bounding box center [1368, 574] width 103 height 27
click at [1333, 598] on div at bounding box center [1368, 606] width 103 height 18
click at [1332, 598] on div at bounding box center [1368, 606] width 103 height 18
click at [1331, 598] on div at bounding box center [1368, 606] width 103 height 18
click at [1327, 598] on input "number" at bounding box center [1368, 611] width 103 height 27
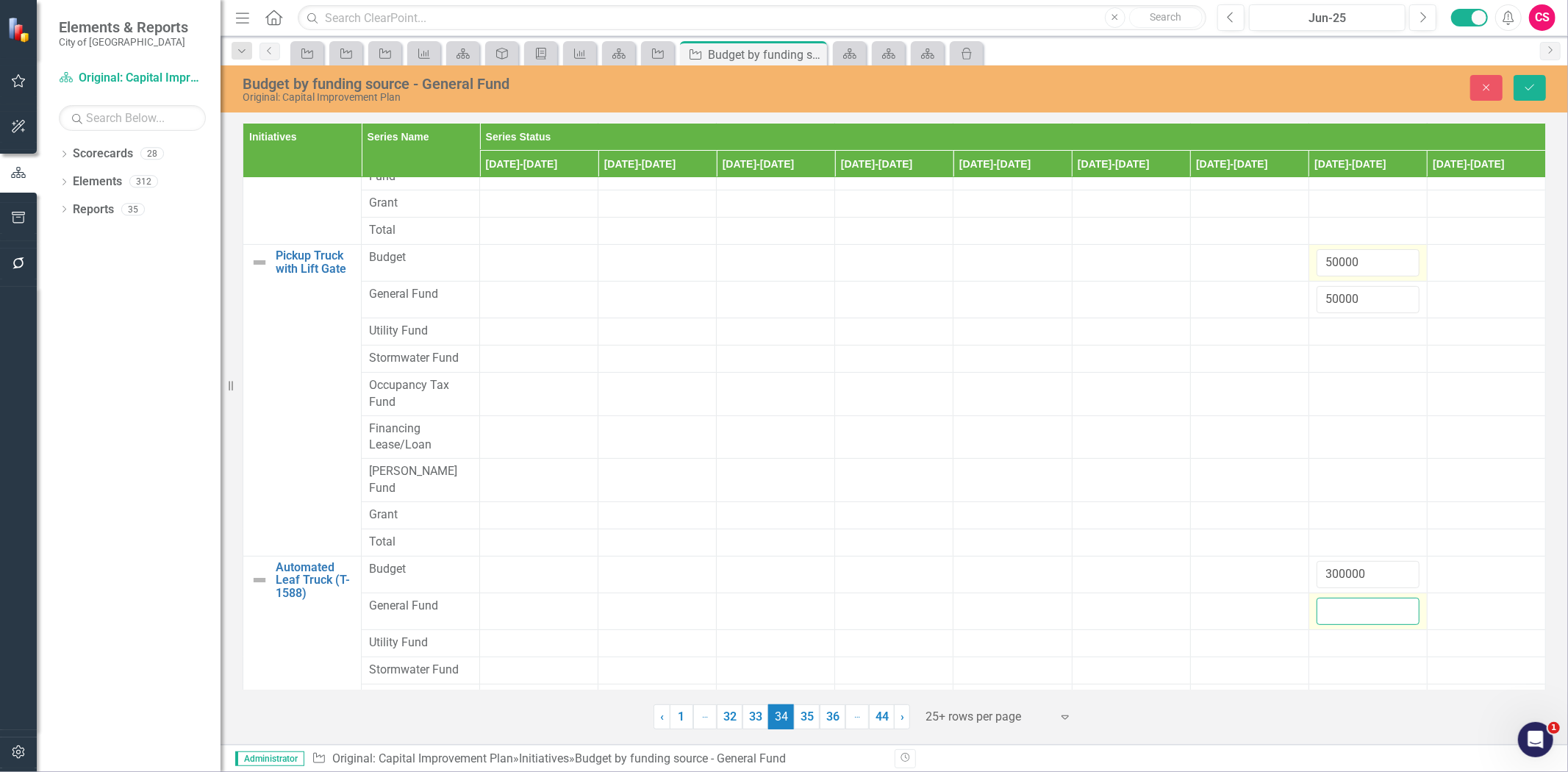
click at [1327, 598] on input "number" at bounding box center [1368, 611] width 103 height 27
paste input "300000"
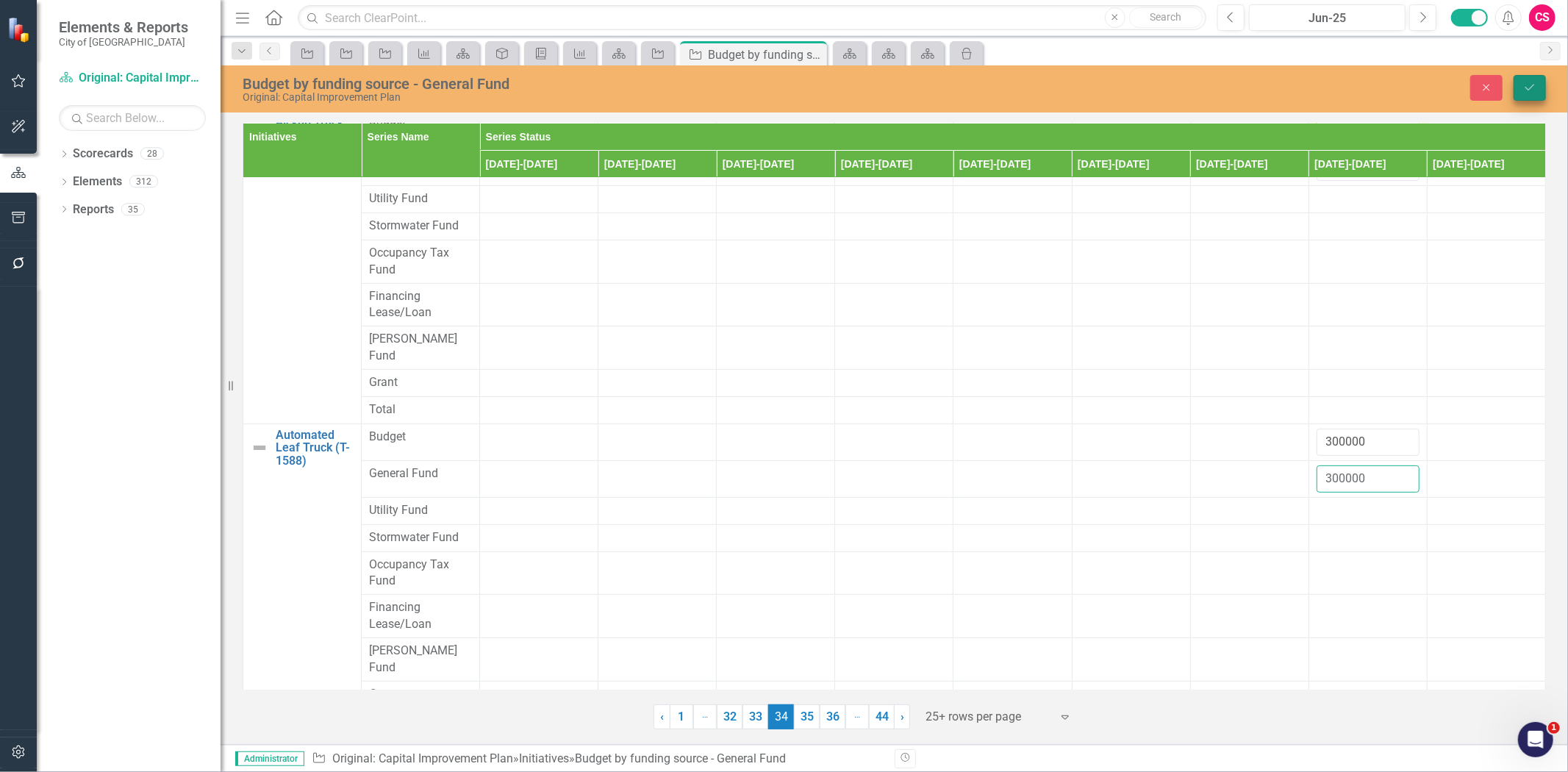
type input "300000"
click at [1522, 80] on button "Save" at bounding box center [1529, 88] width 32 height 26
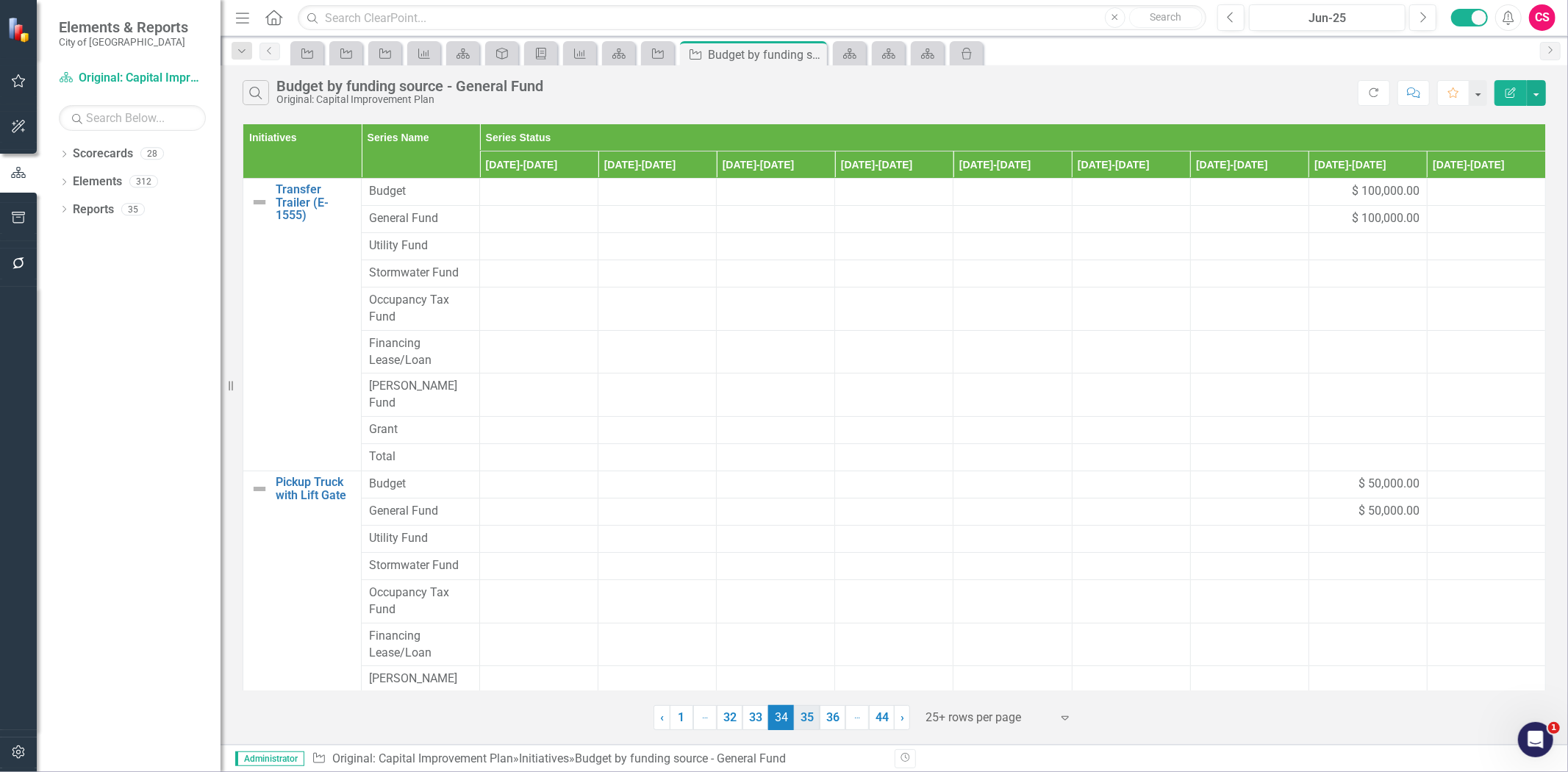
scroll to position [320, 0]
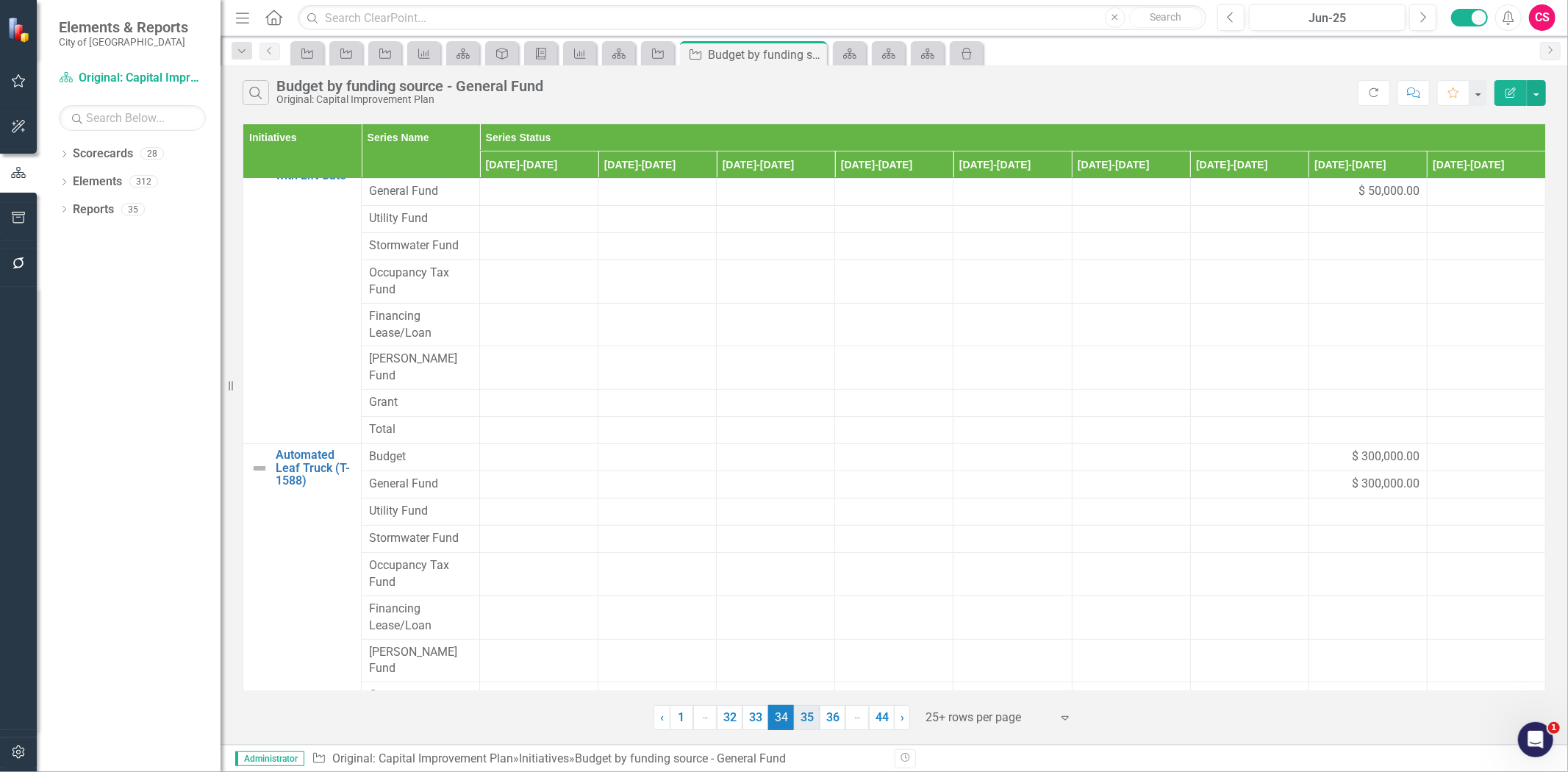
click at [801, 717] on link "35" at bounding box center [807, 718] width 26 height 25
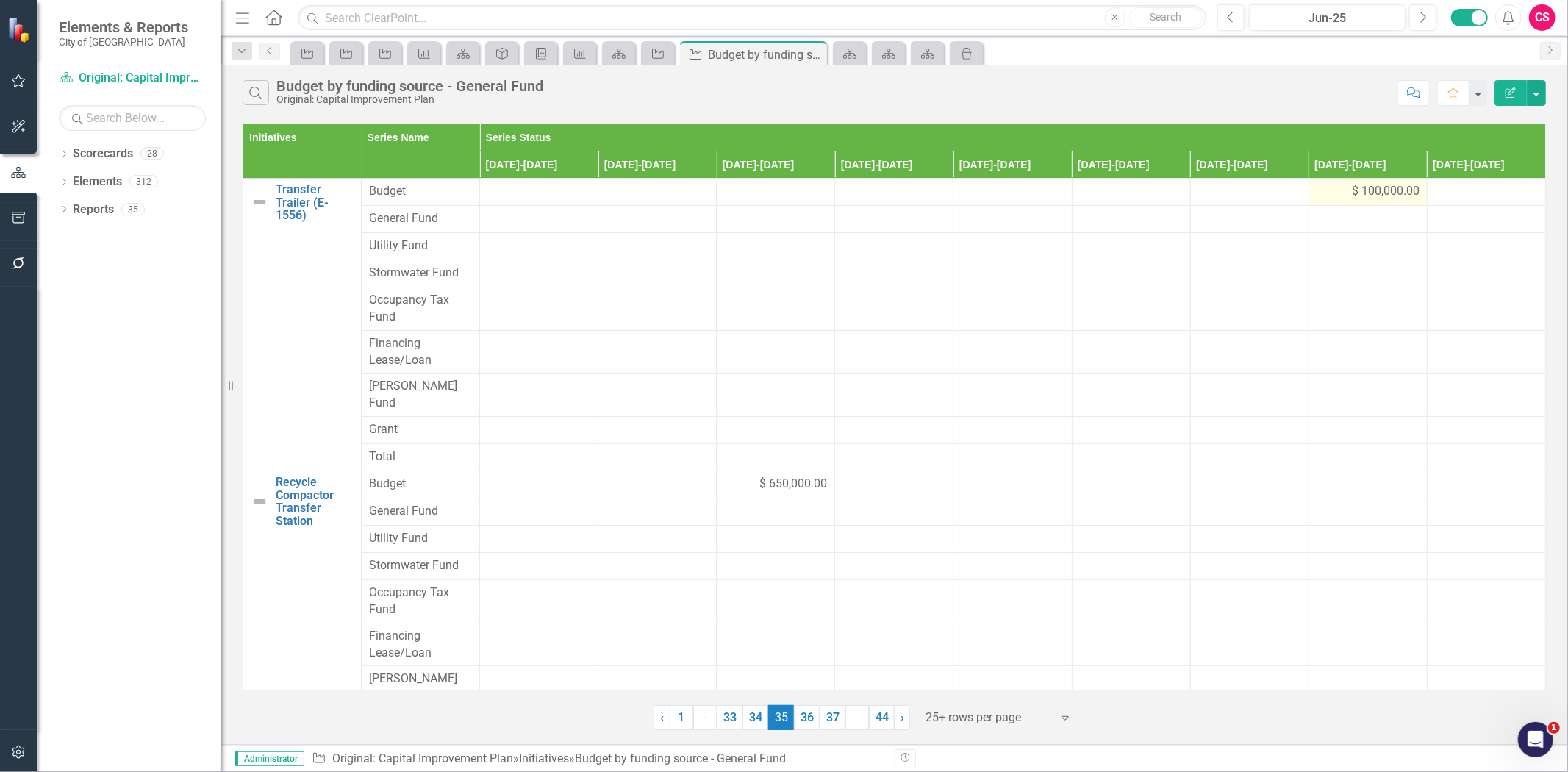
click at [1317, 186] on div "$ 100,000.00" at bounding box center [1368, 191] width 103 height 17
click at [1317, 188] on div "$ 100,000.00" at bounding box center [1368, 191] width 103 height 17
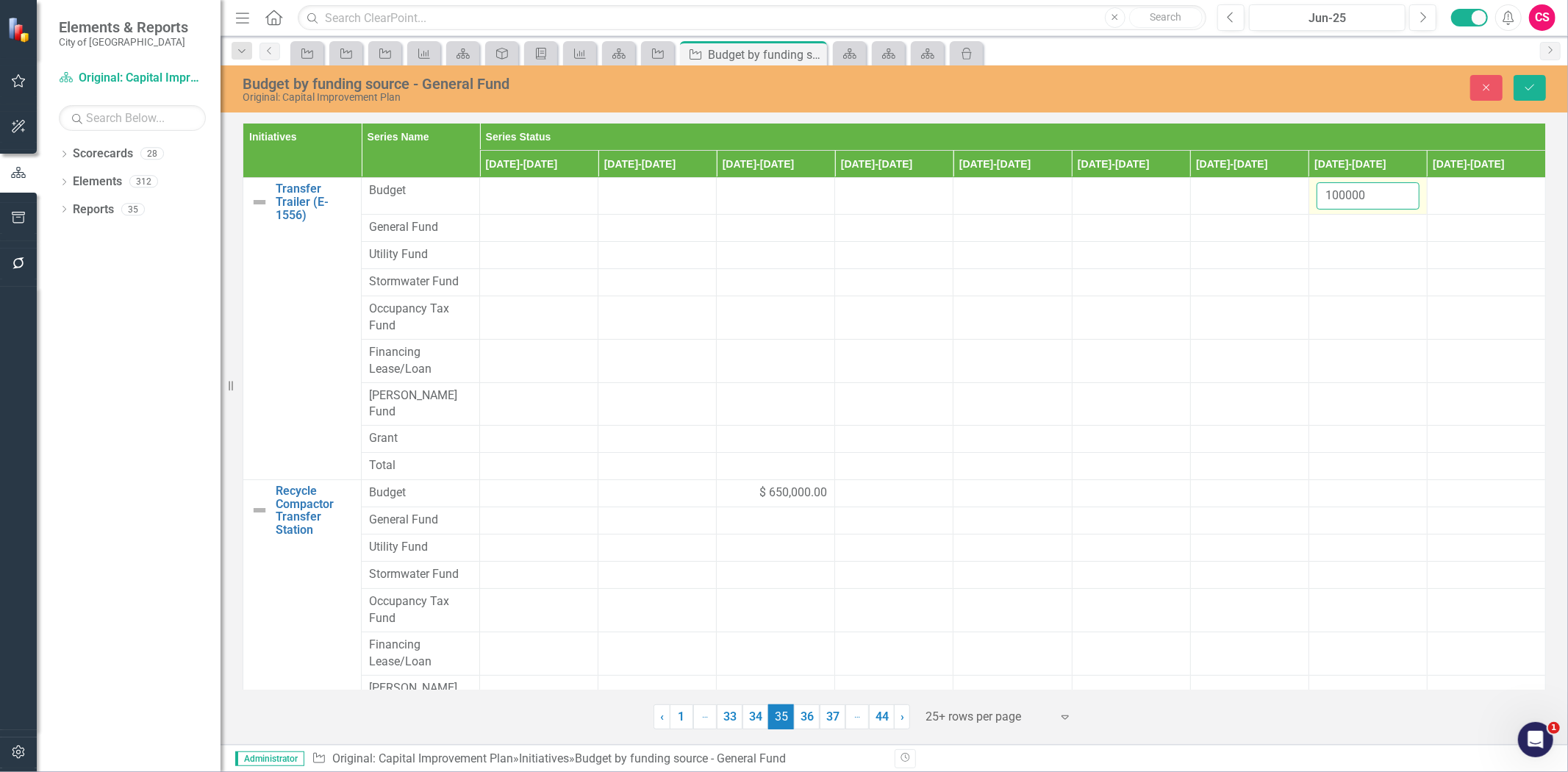
click at [1329, 195] on input "100000" at bounding box center [1368, 195] width 103 height 27
click at [1349, 227] on div at bounding box center [1368, 228] width 103 height 18
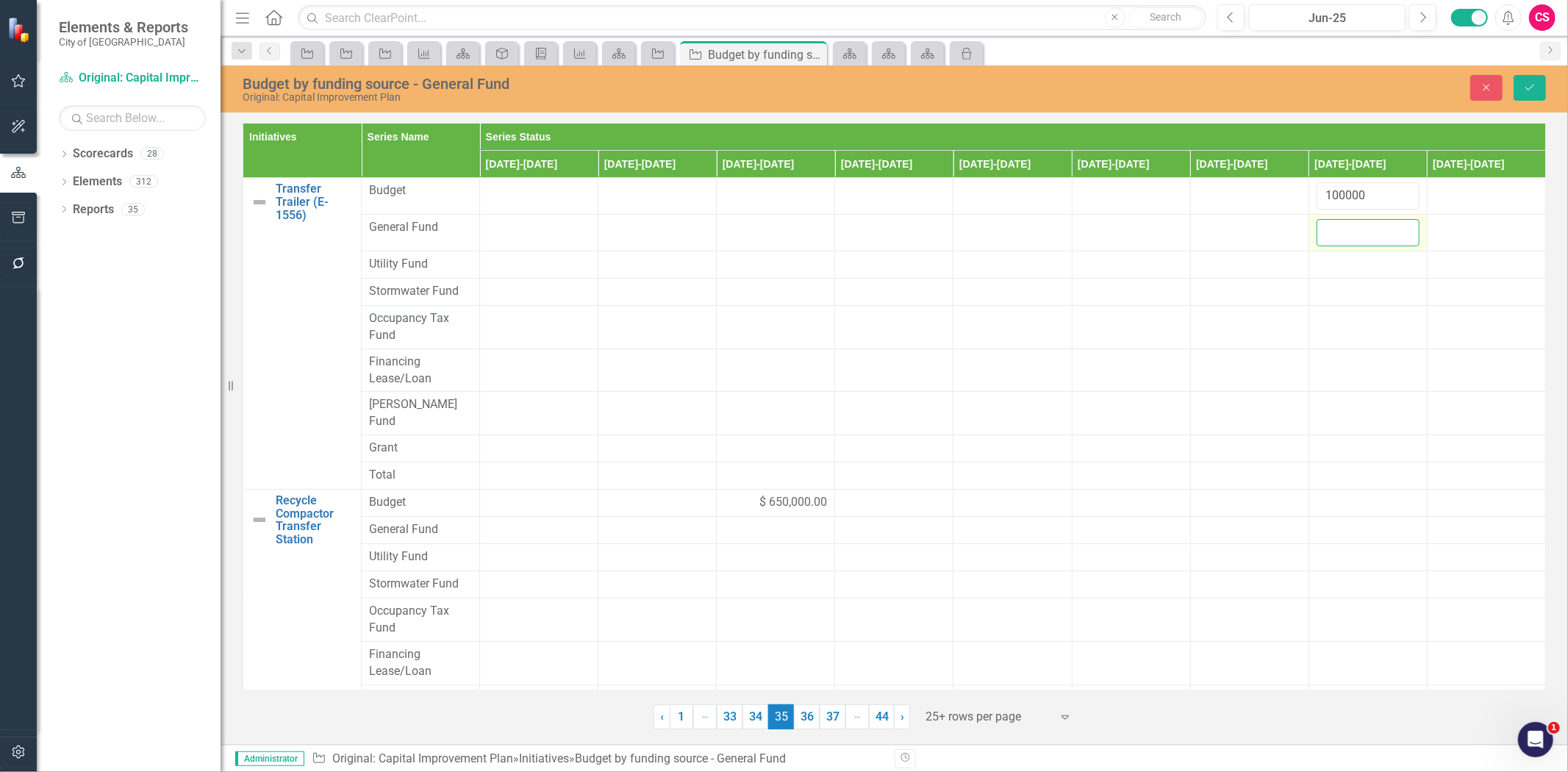
click at [1349, 227] on input "number" at bounding box center [1368, 233] width 103 height 27
paste input "100000"
type input "100000"
click at [747, 495] on div "$ 650,000.00" at bounding box center [775, 503] width 103 height 17
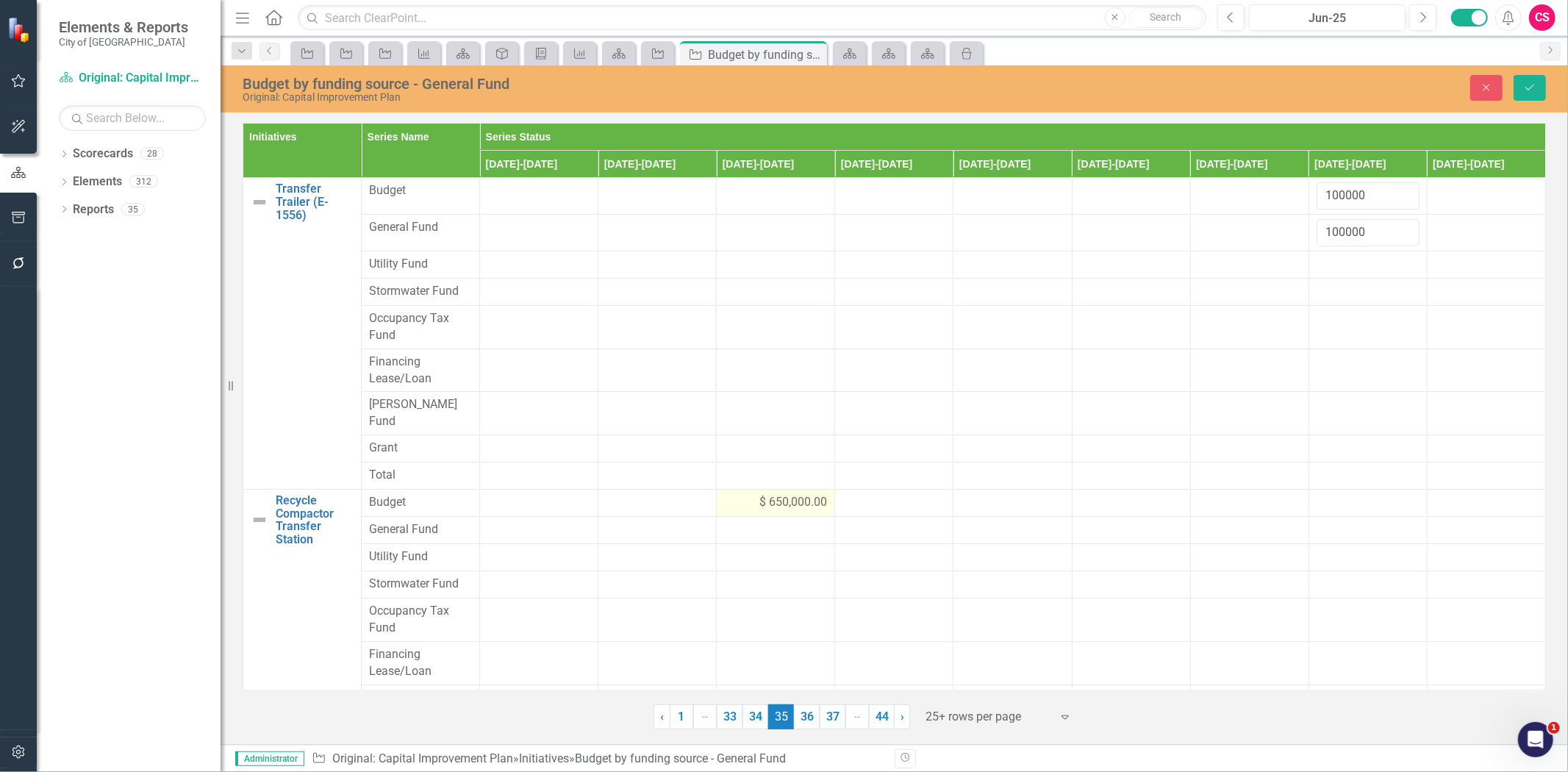
click at [747, 495] on div "$ 650,000.00" at bounding box center [775, 503] width 103 height 17
click at [740, 499] on input "650000" at bounding box center [775, 508] width 103 height 27
click at [740, 531] on div at bounding box center [775, 540] width 103 height 18
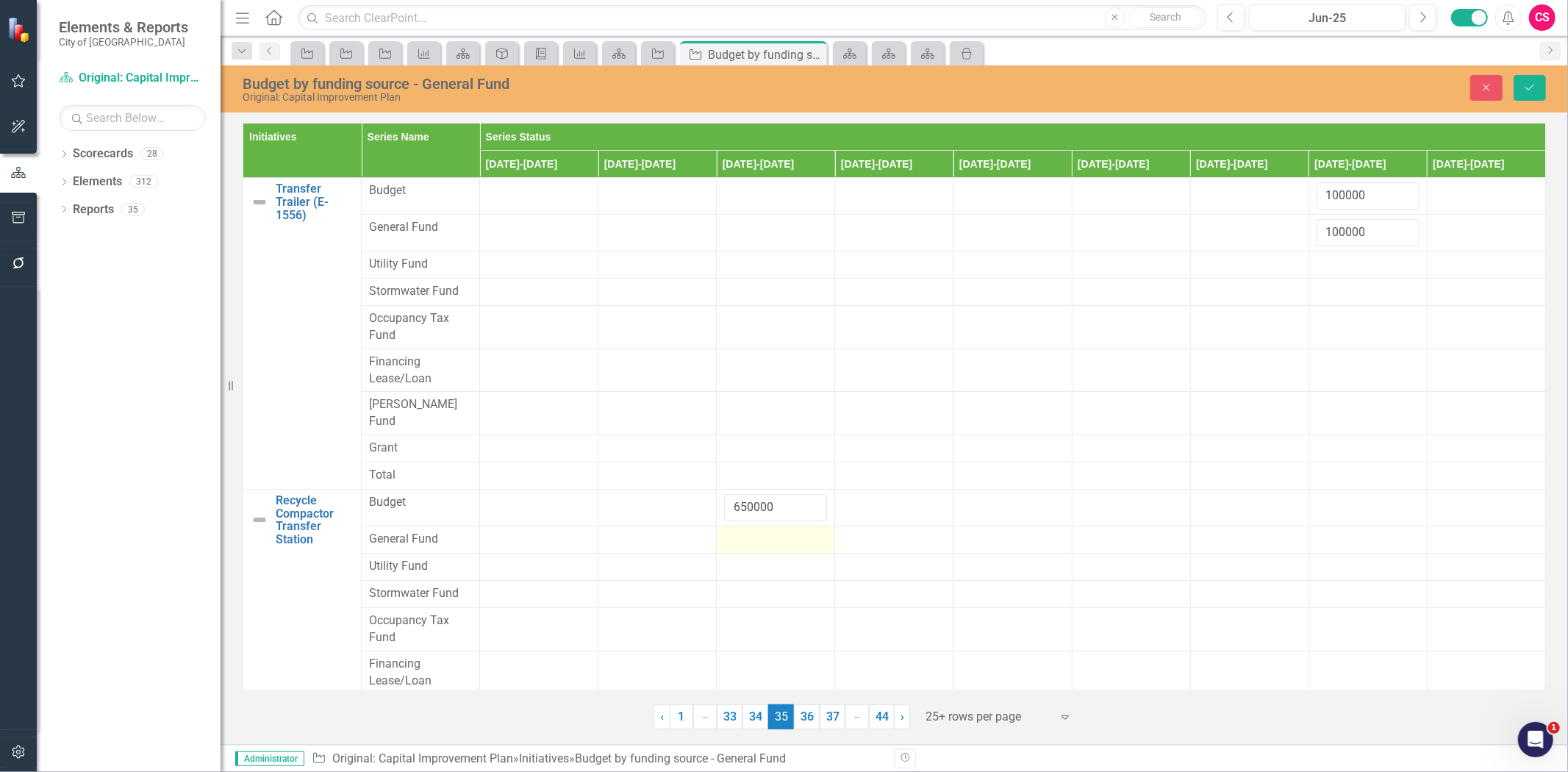
click at [740, 531] on div at bounding box center [775, 540] width 103 height 18
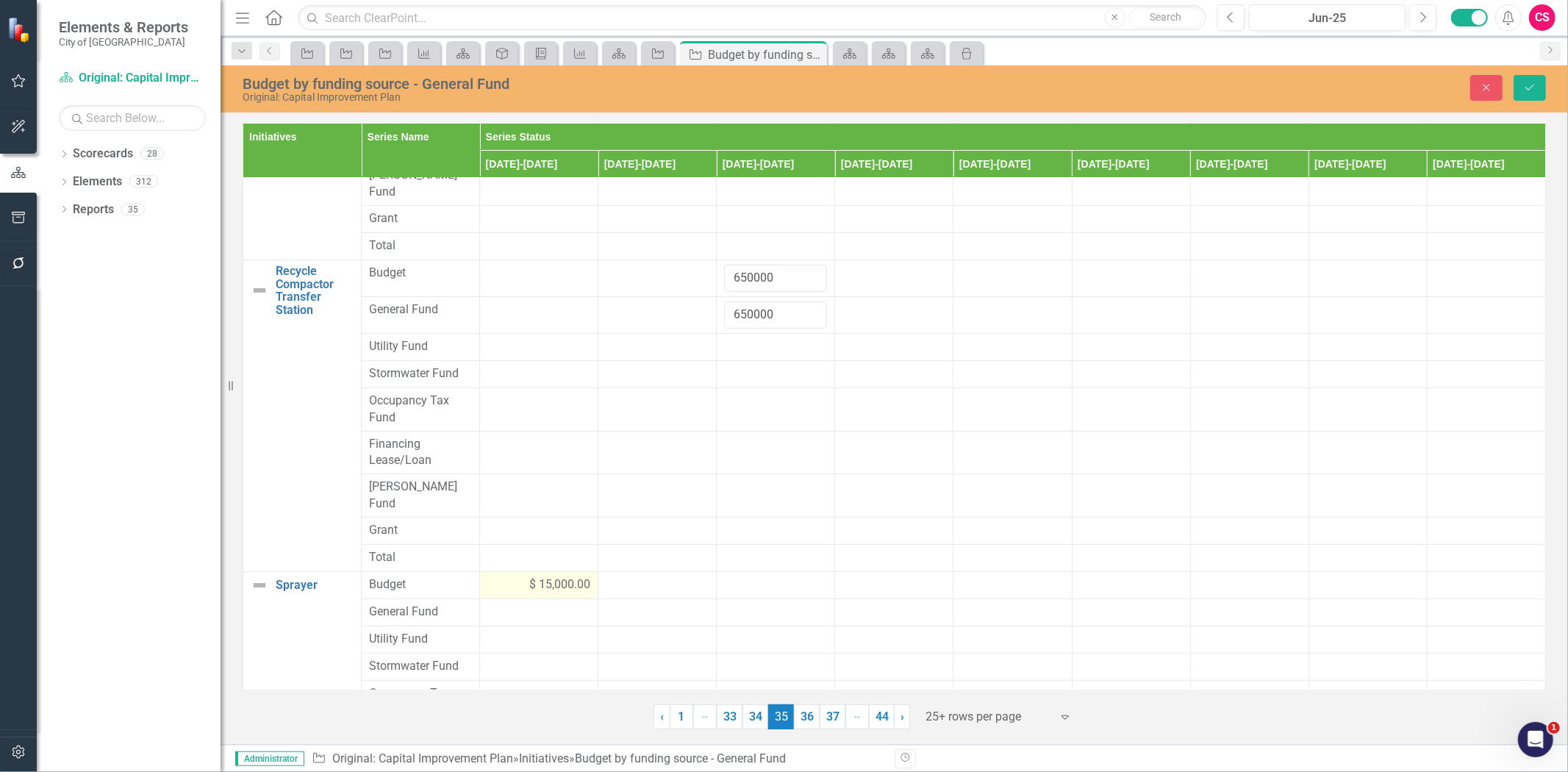
scroll to position [358, 0]
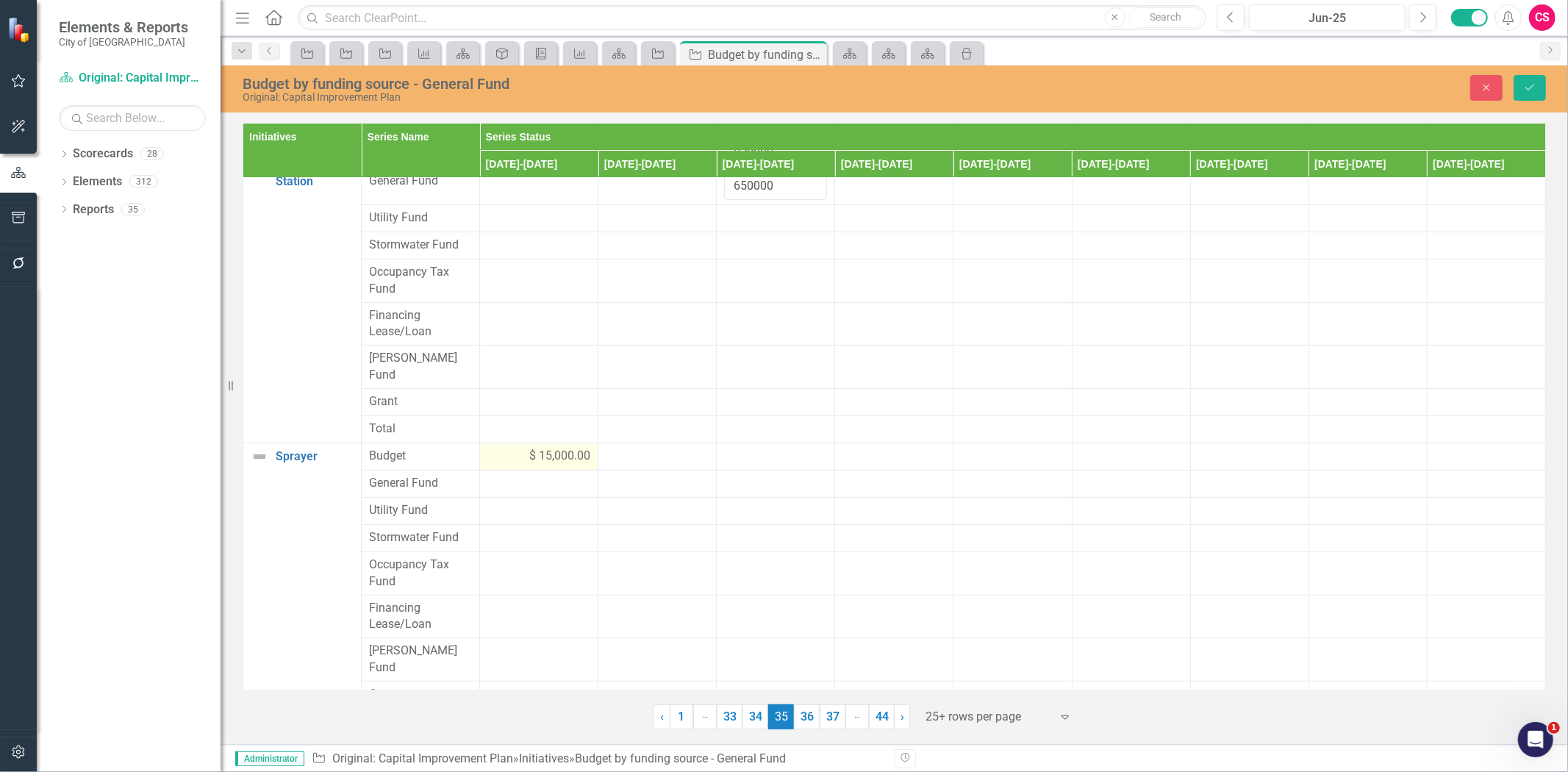
type input "650000"
click at [497, 448] on div "$ 15,000.00" at bounding box center [539, 456] width 103 height 17
click at [516, 480] on td at bounding box center [540, 493] width 119 height 27
click at [516, 484] on div at bounding box center [539, 493] width 103 height 18
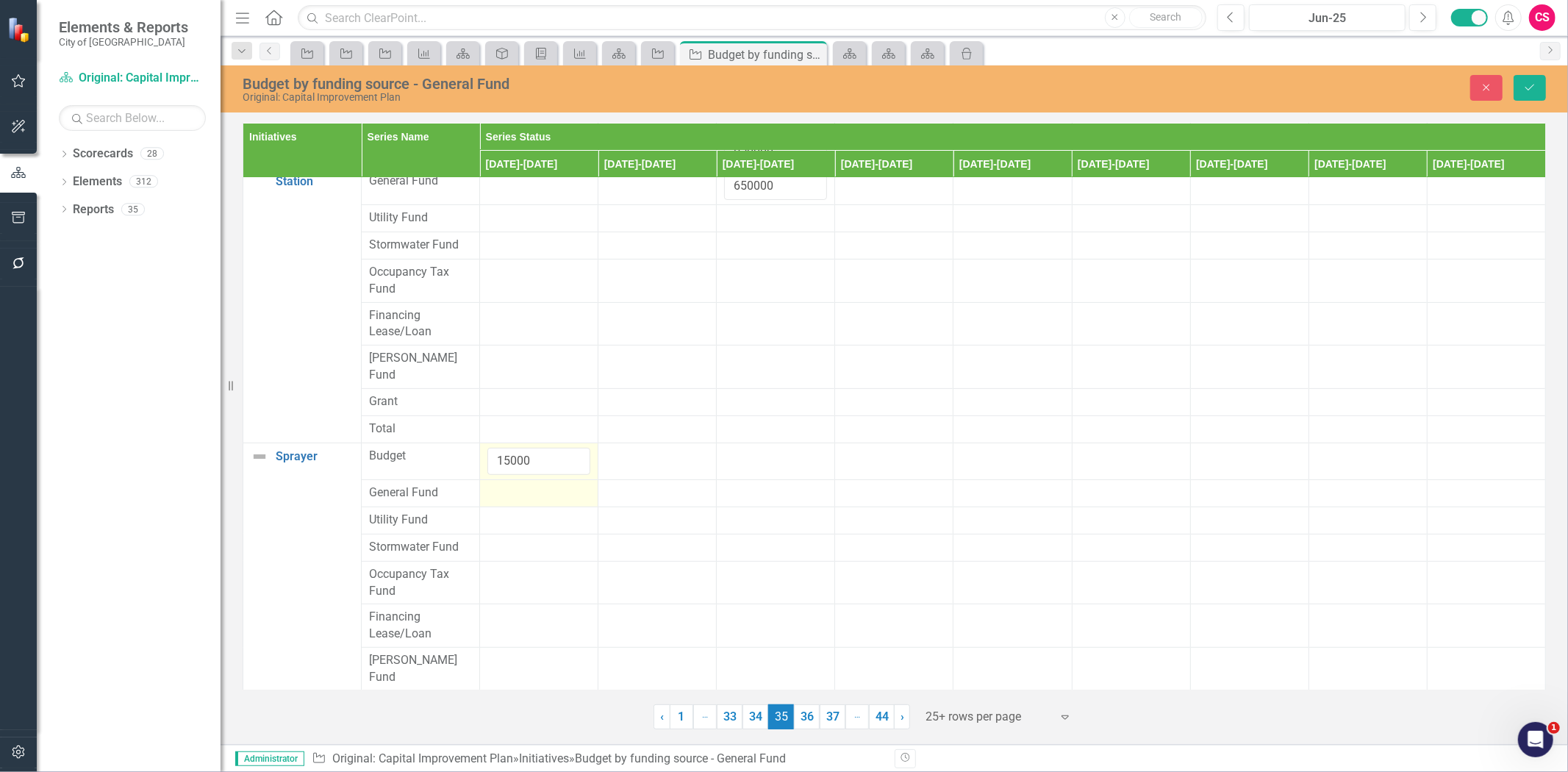
click at [516, 484] on div at bounding box center [539, 493] width 103 height 18
click at [516, 484] on input "number" at bounding box center [539, 498] width 103 height 27
paste input "15000"
type input "15000"
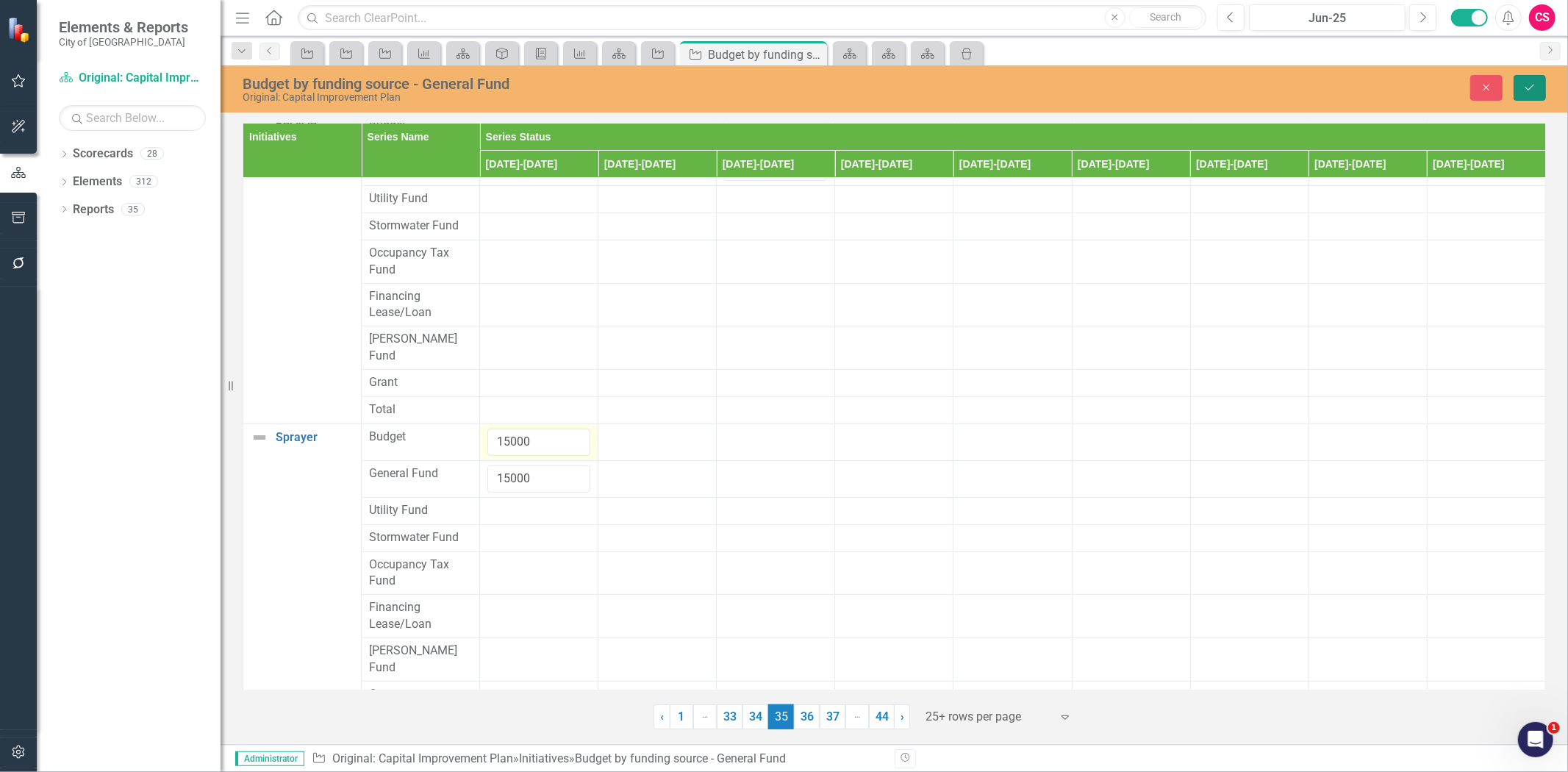
click at [1534, 95] on button "Save" at bounding box center [1529, 88] width 32 height 26
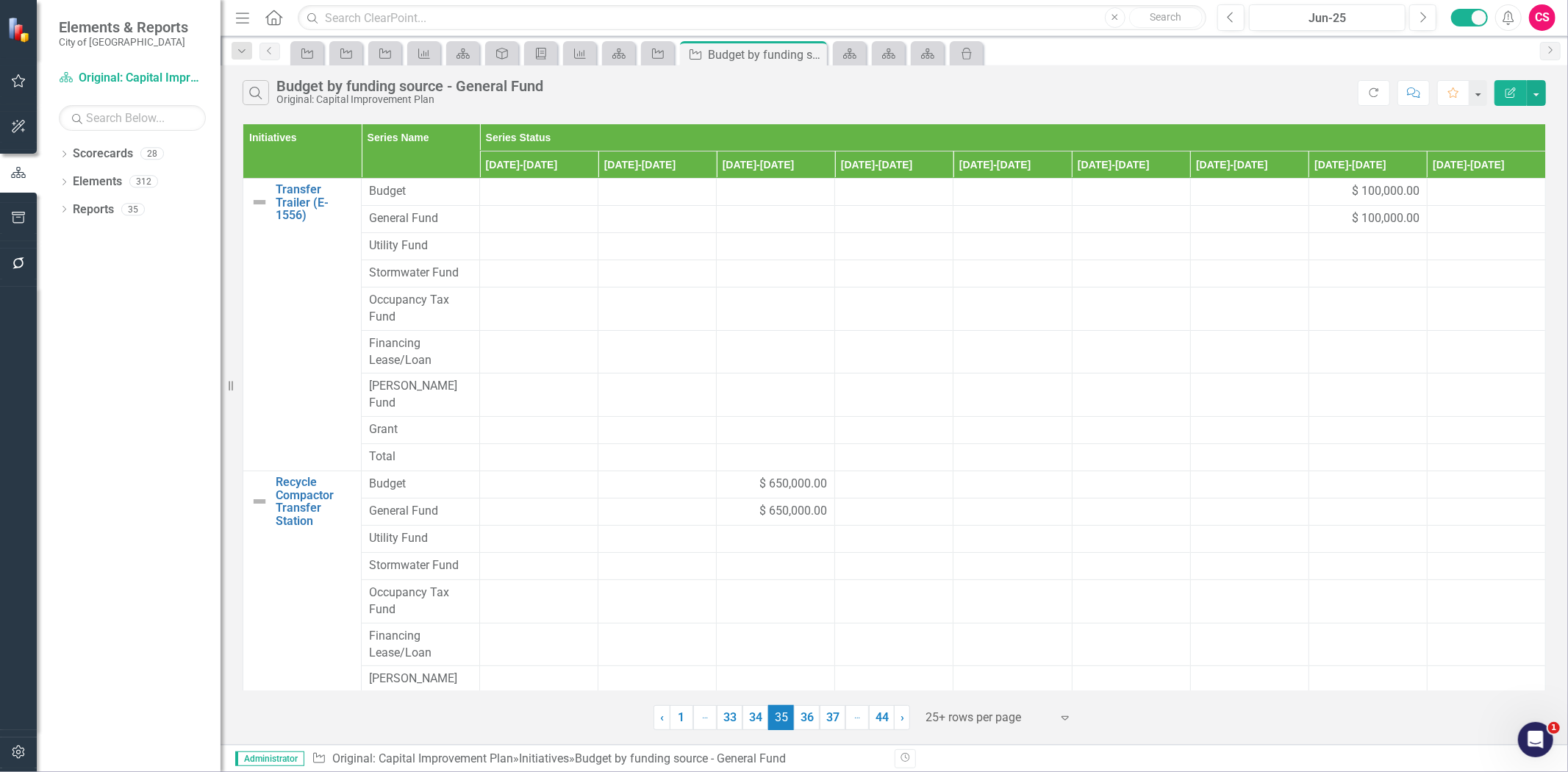
scroll to position [320, 0]
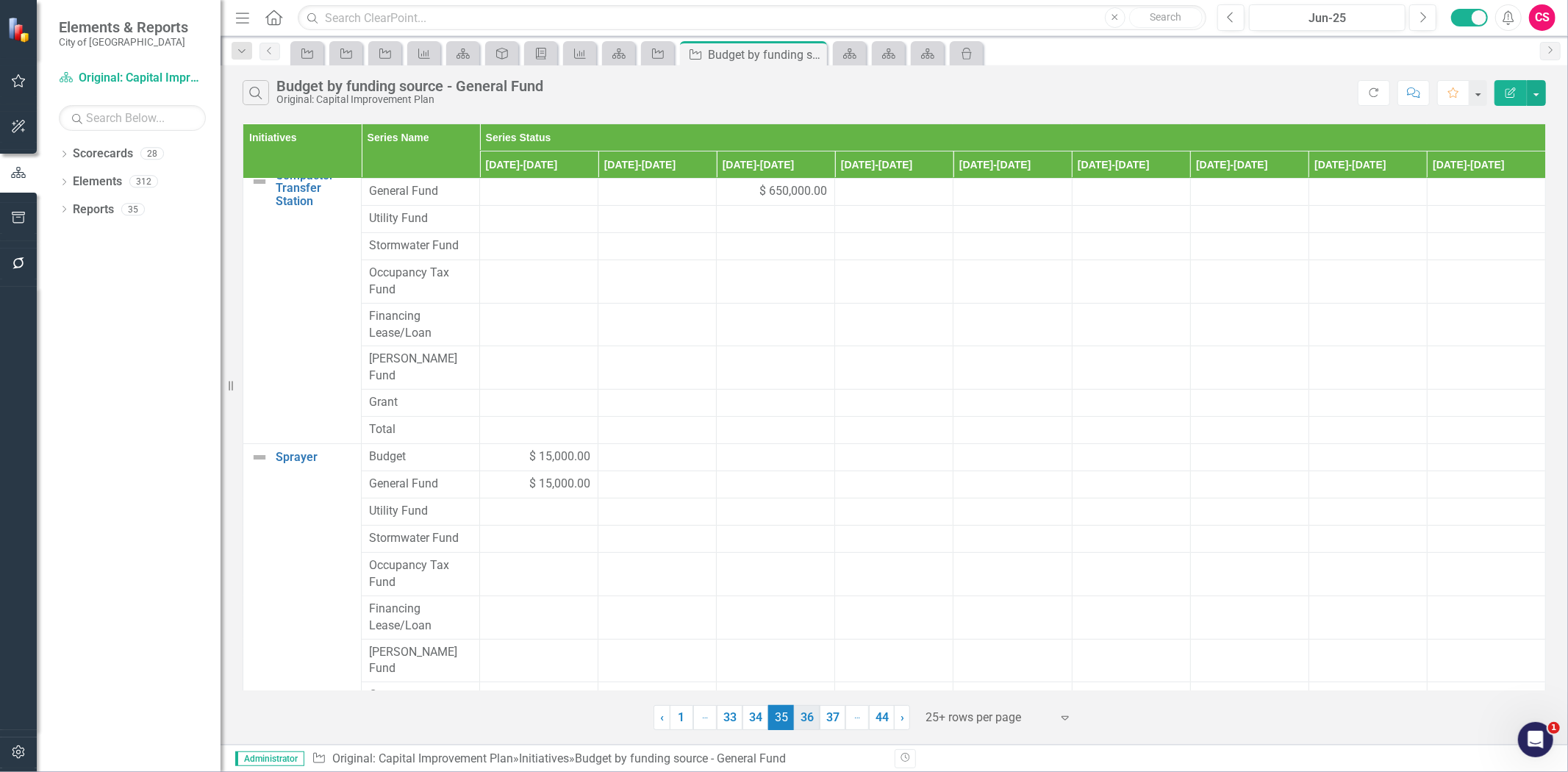
click at [807, 719] on link "36" at bounding box center [807, 718] width 26 height 25
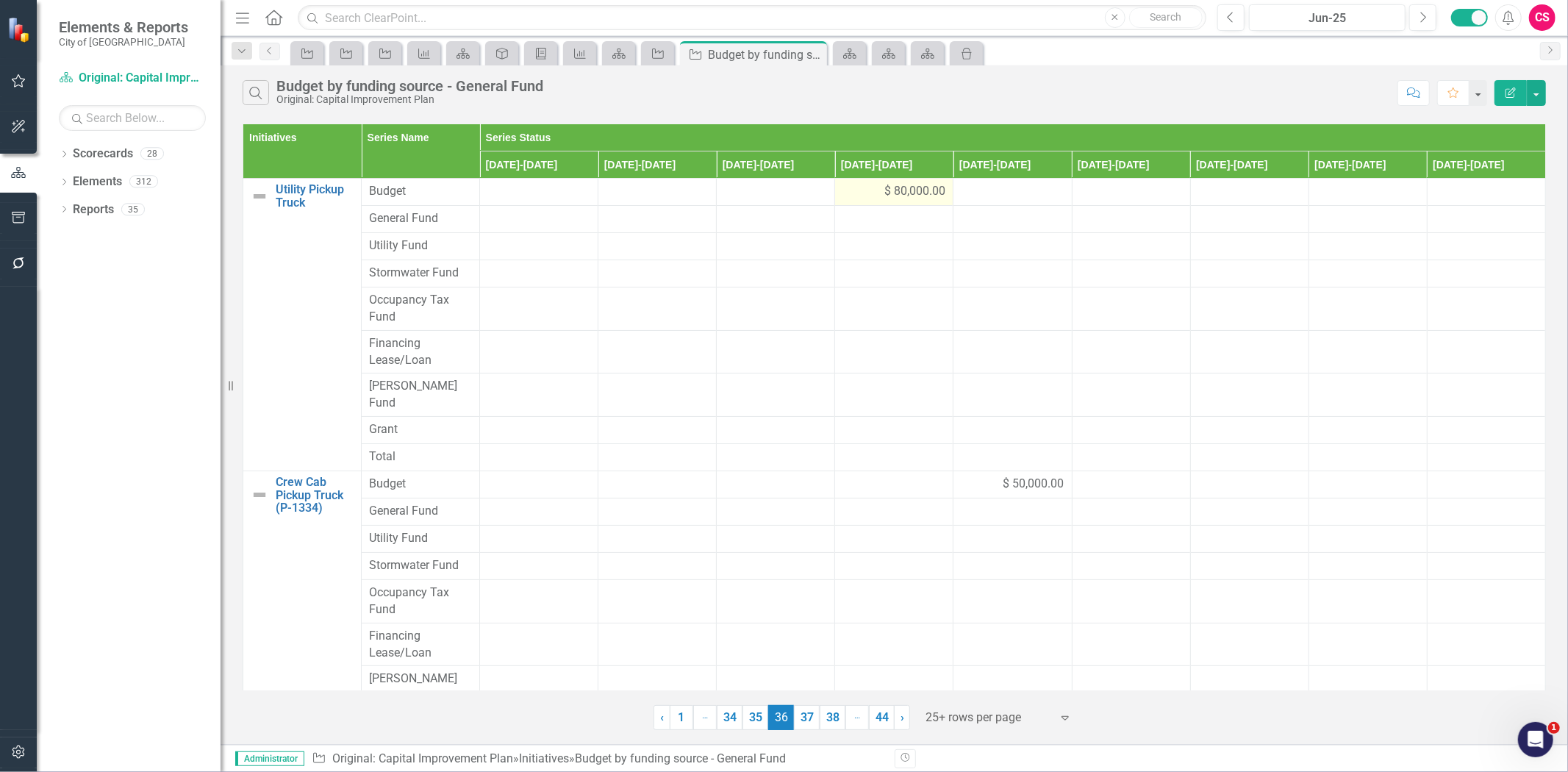
click at [853, 195] on div "$ 80,000.00" at bounding box center [894, 191] width 103 height 17
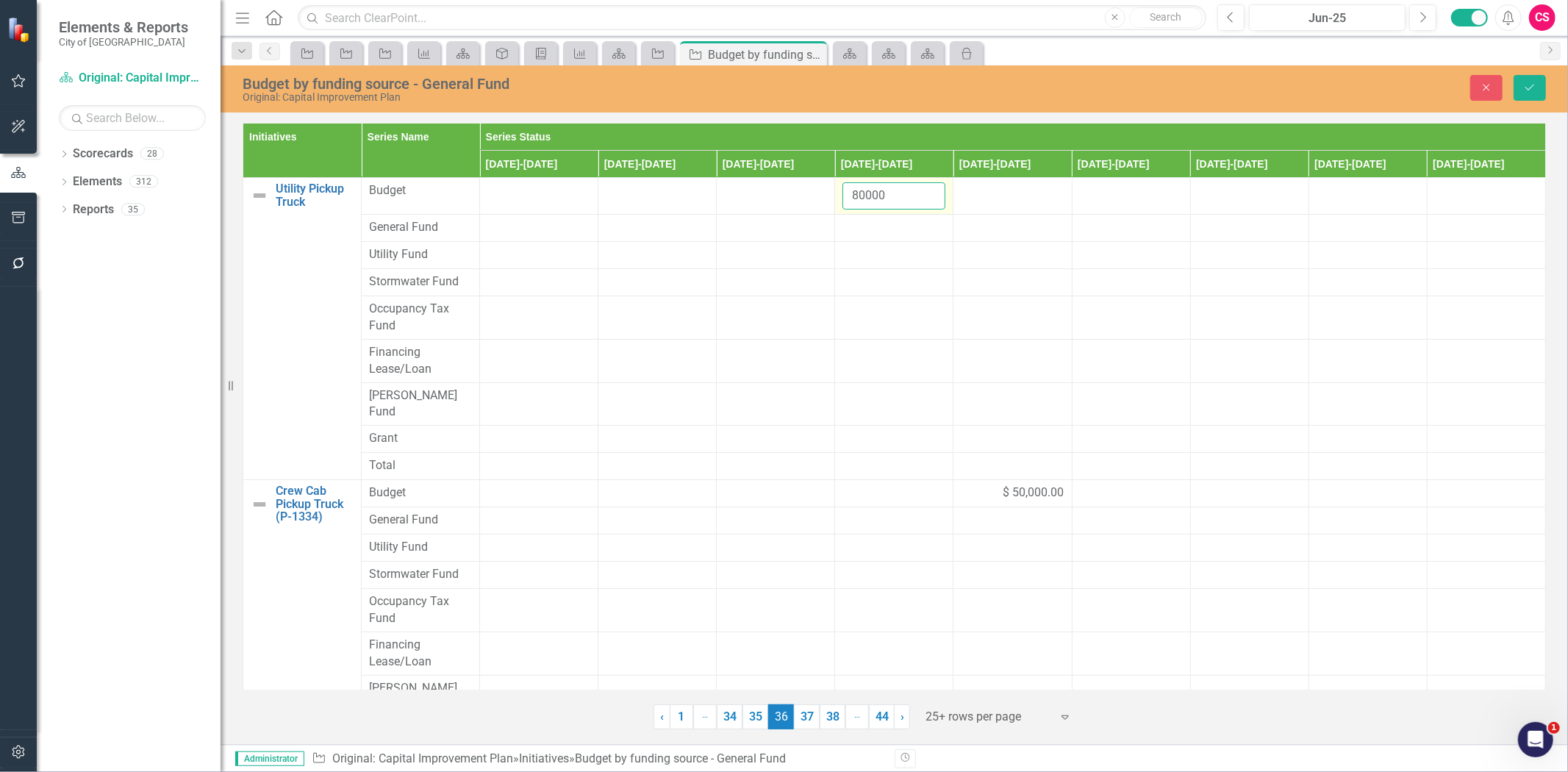
click at [853, 195] on input "80000" at bounding box center [894, 195] width 103 height 27
click at [871, 221] on div at bounding box center [894, 228] width 103 height 18
click at [871, 220] on div at bounding box center [894, 233] width 103 height 27
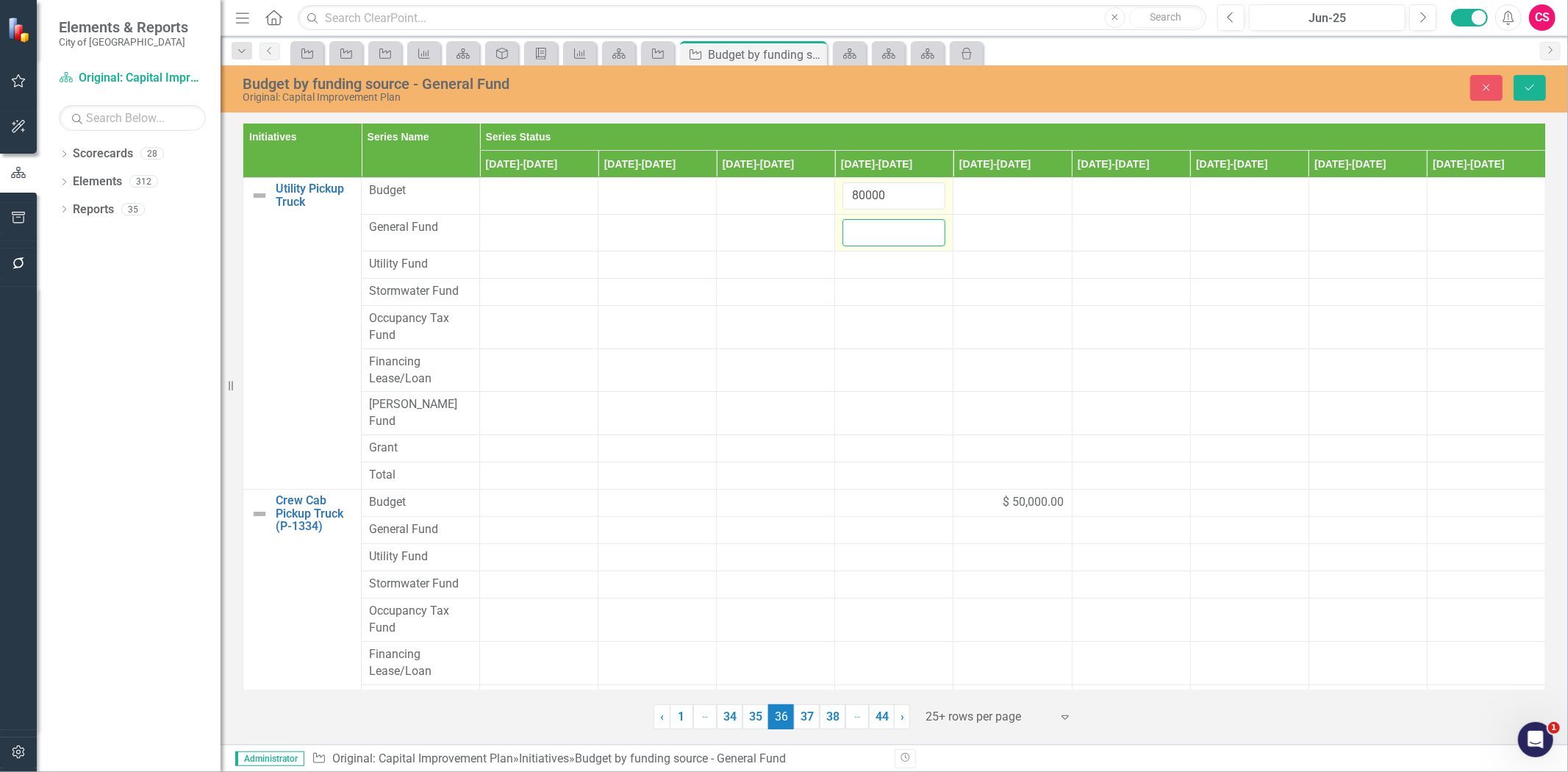
click at [871, 220] on input "number" at bounding box center [894, 233] width 103 height 27
paste input "80000"
type input "80000"
click at [1009, 495] on span "$ 50,000.00" at bounding box center [1034, 503] width 61 height 17
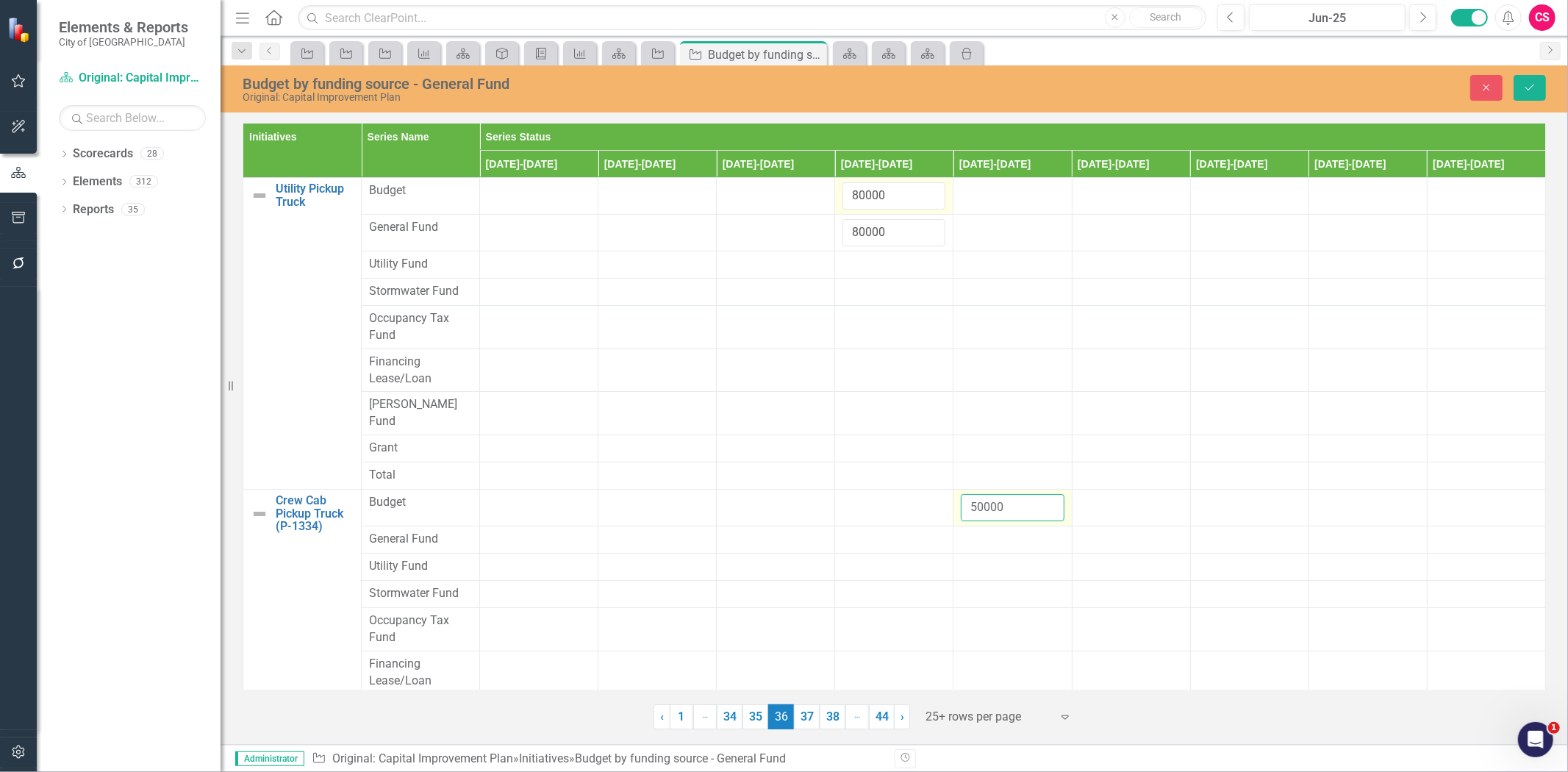
click at [975, 495] on input "50000" at bounding box center [1012, 508] width 103 height 27
click at [972, 495] on input "50000" at bounding box center [1012, 508] width 103 height 27
click at [981, 531] on div at bounding box center [1012, 540] width 103 height 18
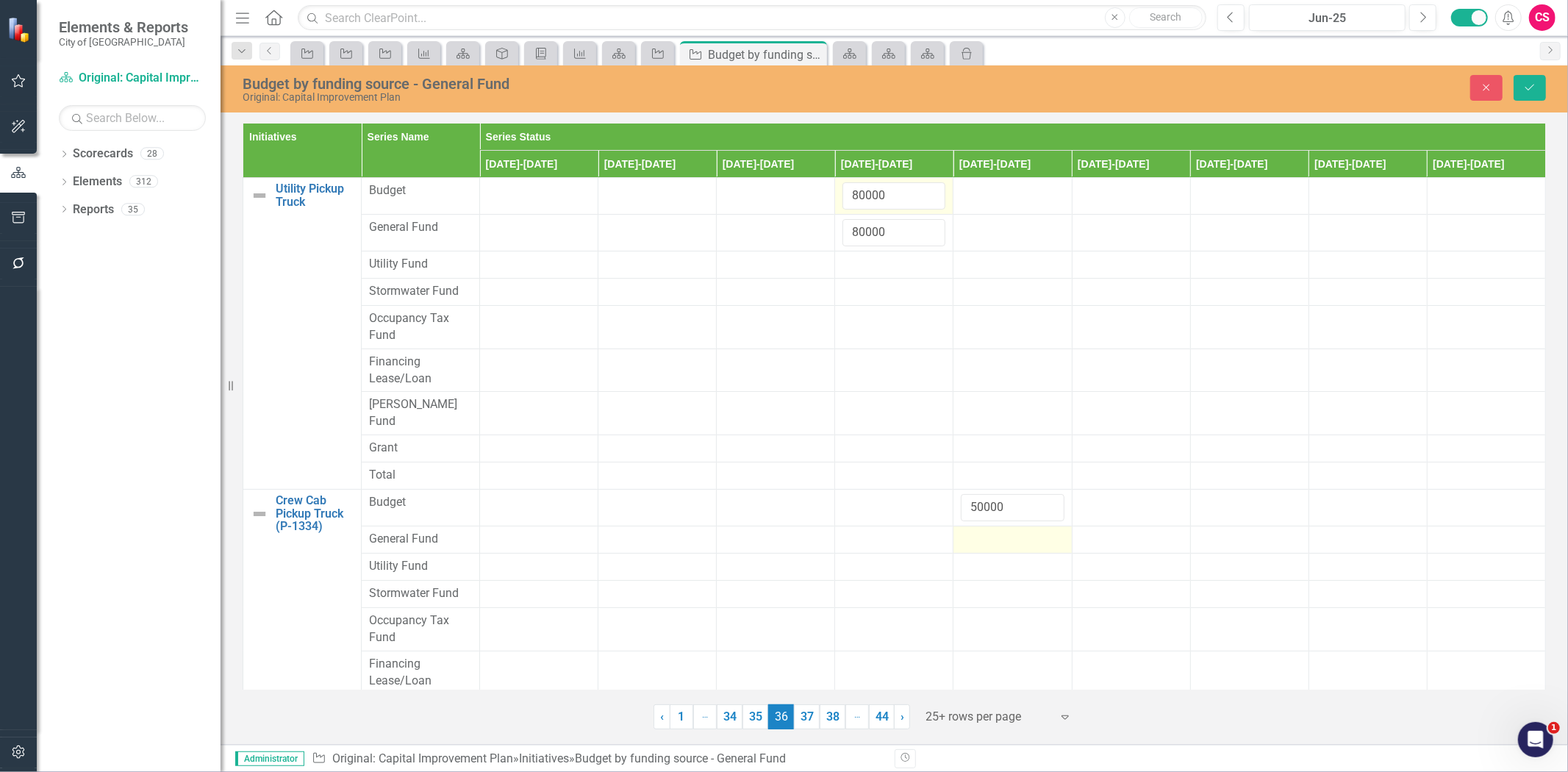
click at [981, 531] on div at bounding box center [1012, 540] width 103 height 18
click at [980, 531] on input "number" at bounding box center [1012, 545] width 103 height 27
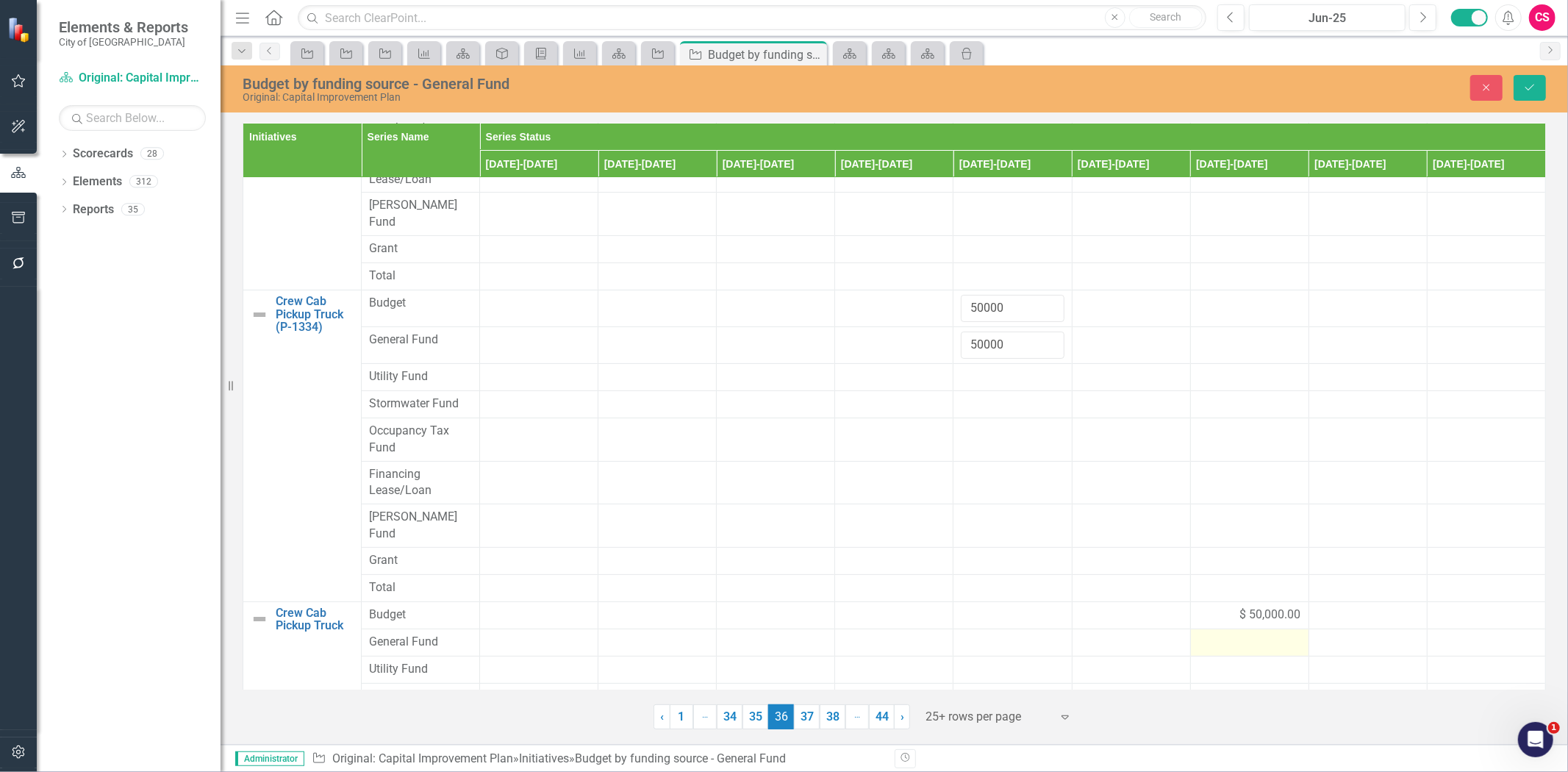
scroll to position [358, 0]
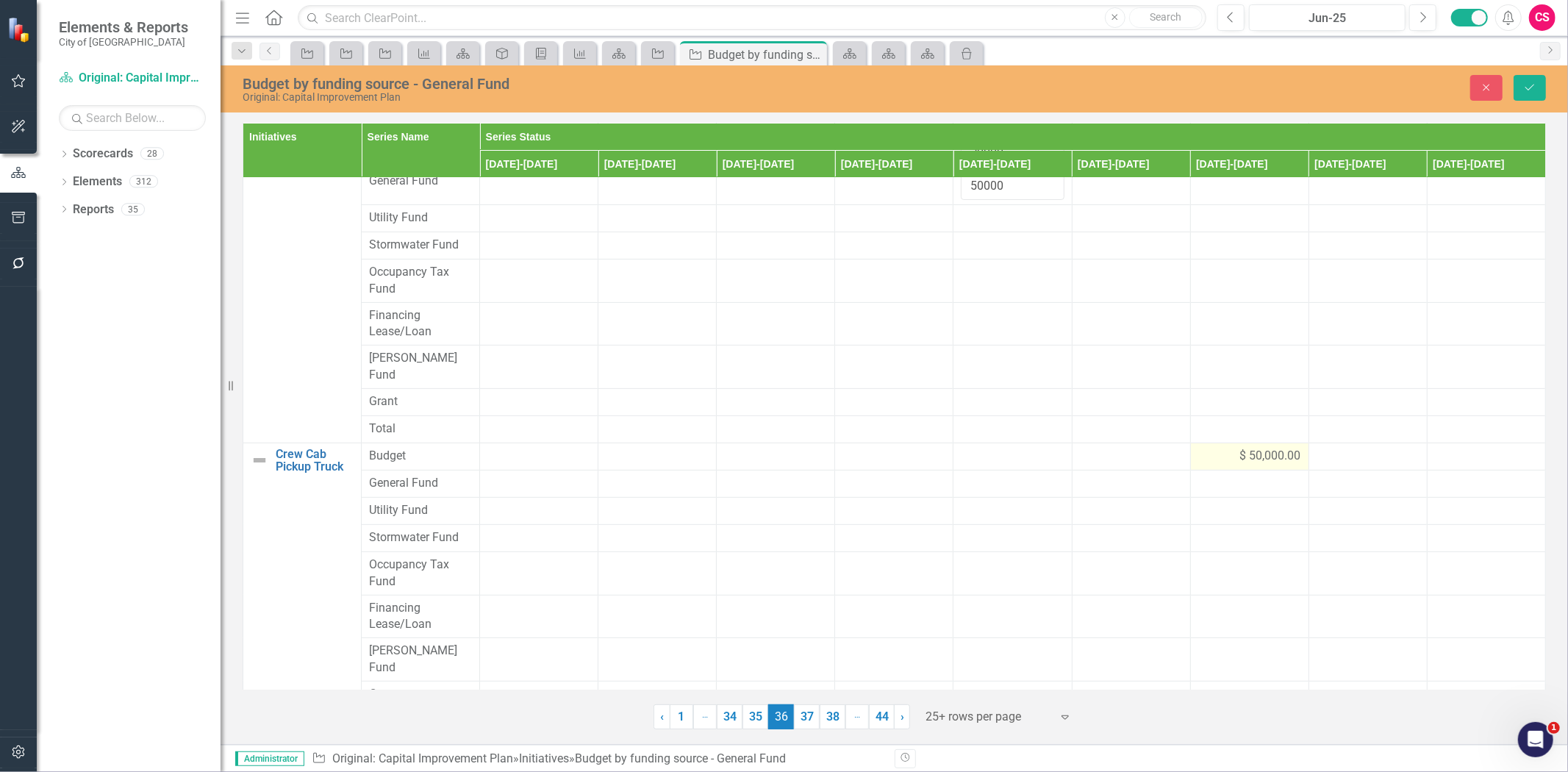
type input "50000"
click at [1199, 448] on div "$ 50,000.00" at bounding box center [1249, 456] width 103 height 17
click at [1213, 484] on div at bounding box center [1249, 493] width 103 height 18
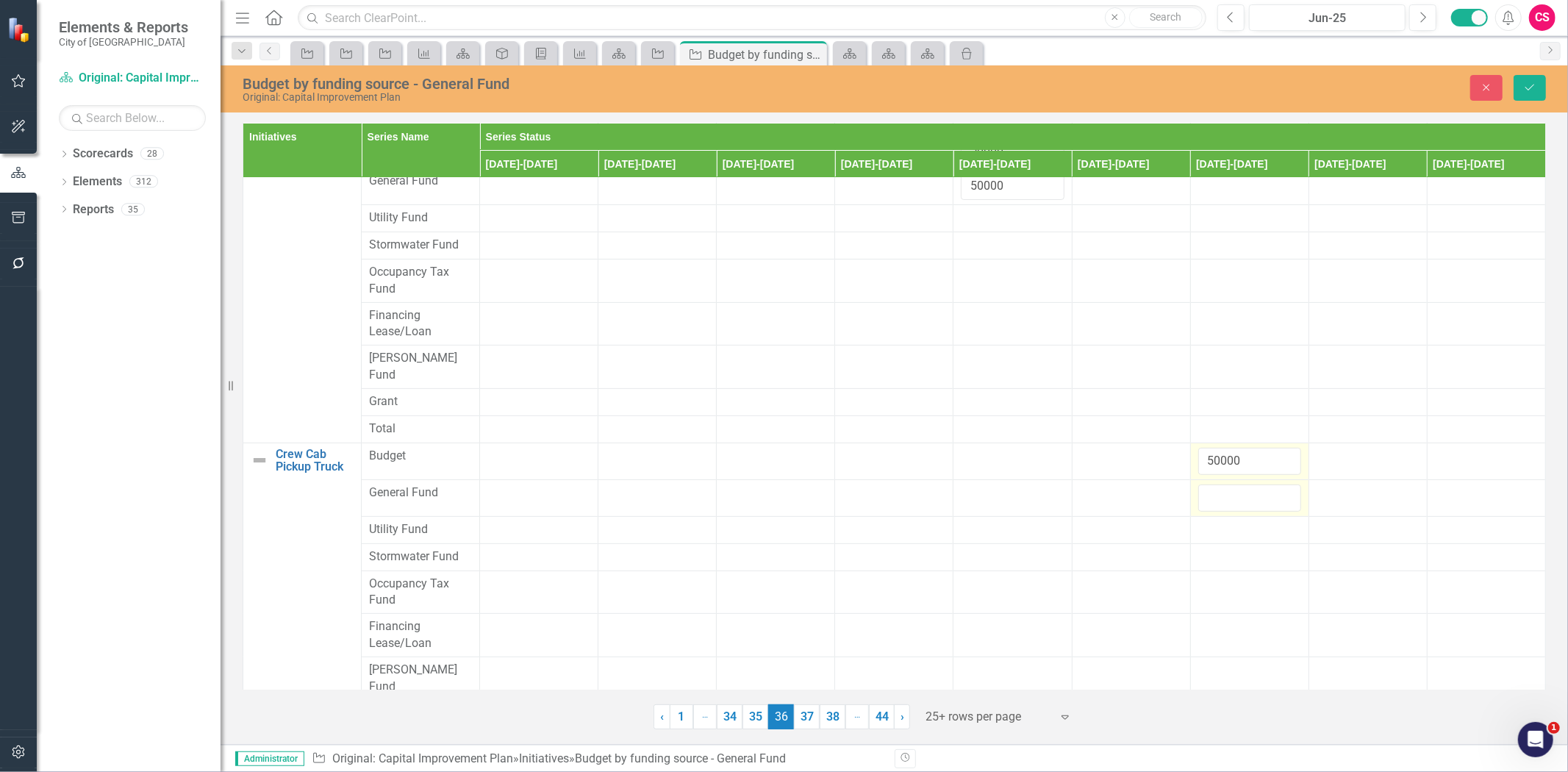
click at [1213, 484] on input "number" at bounding box center [1249, 498] width 103 height 27
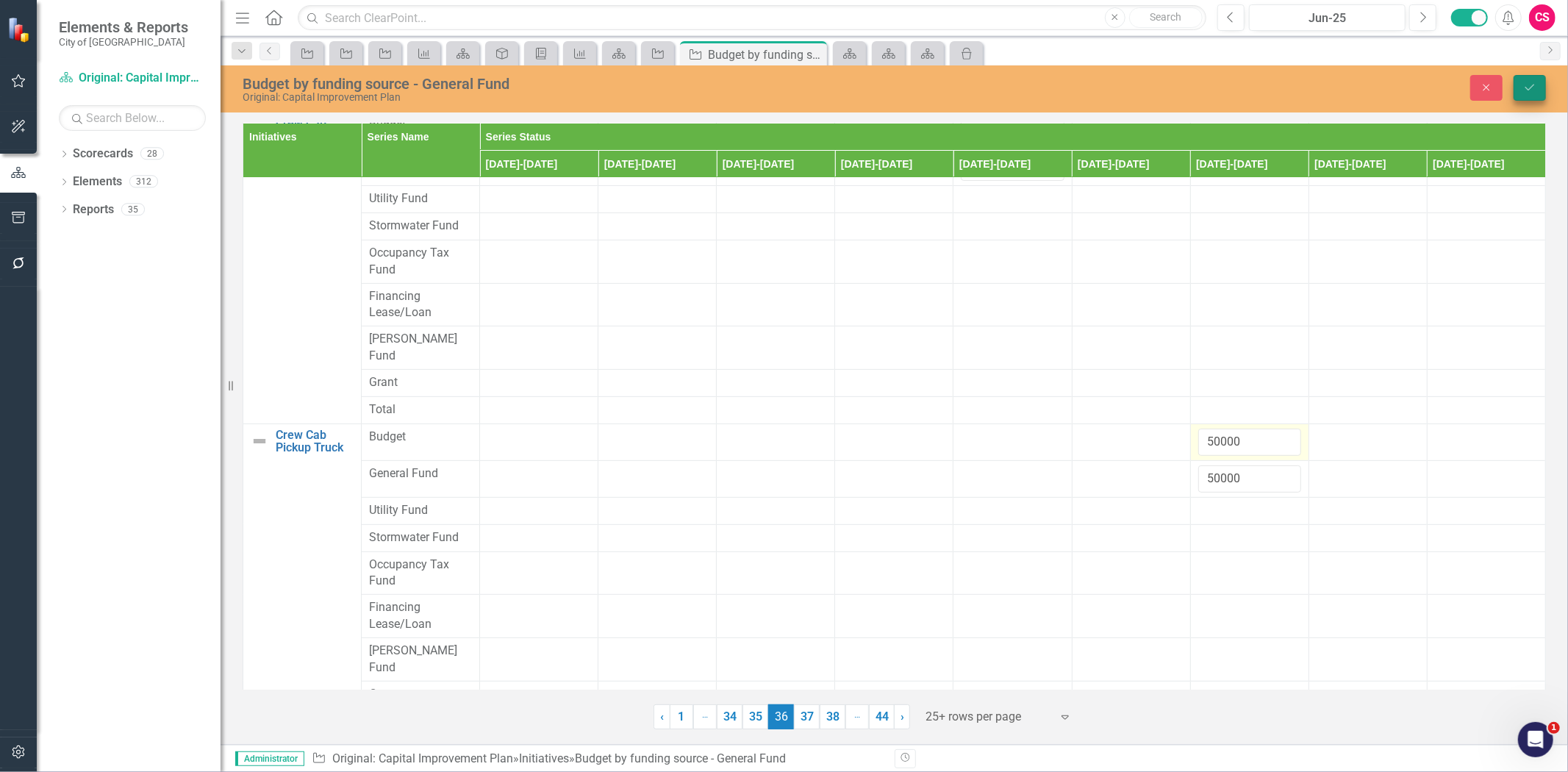
type input "50000"
click at [1531, 82] on icon "Save" at bounding box center [1530, 87] width 13 height 10
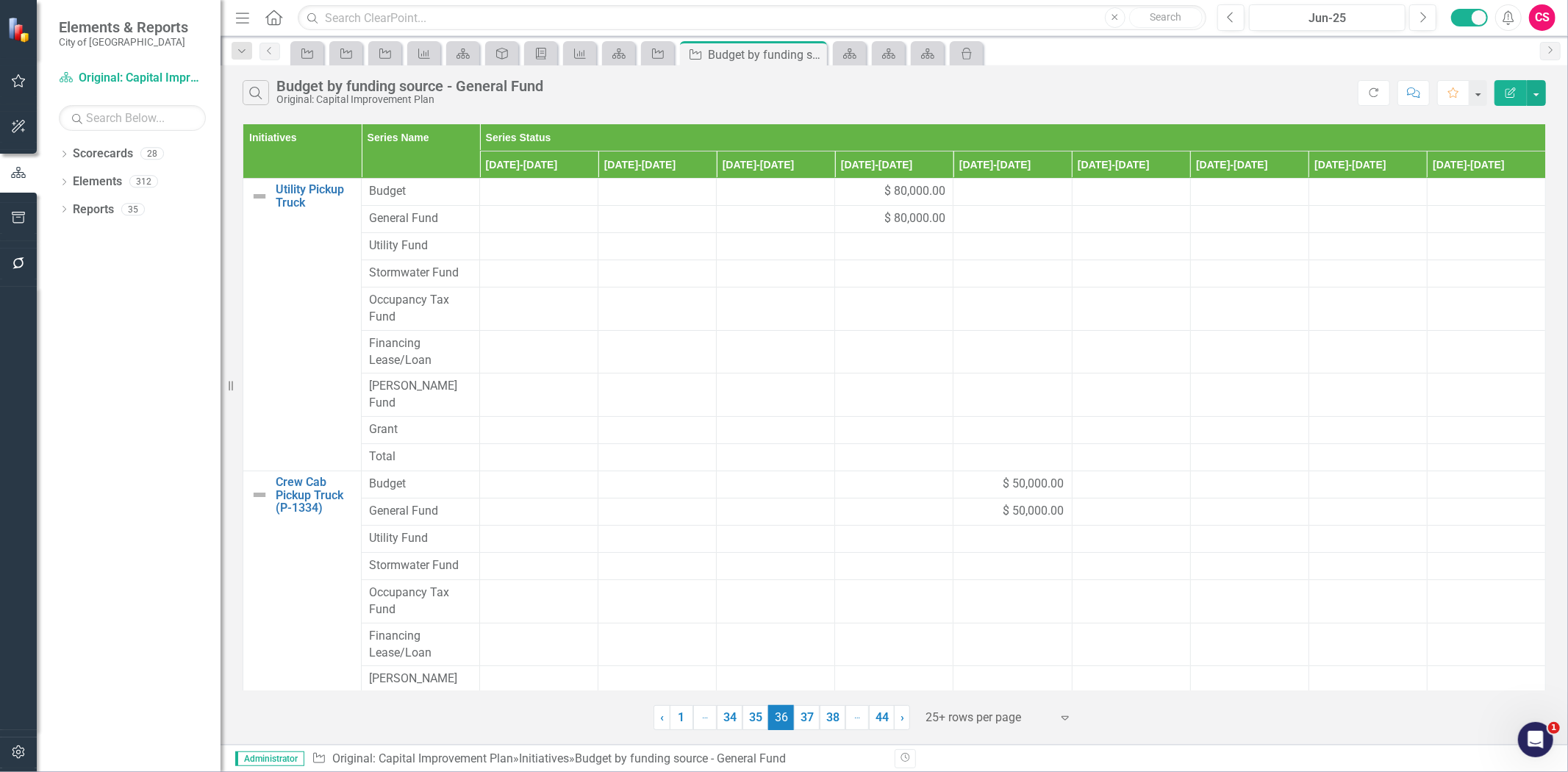
scroll to position [320, 0]
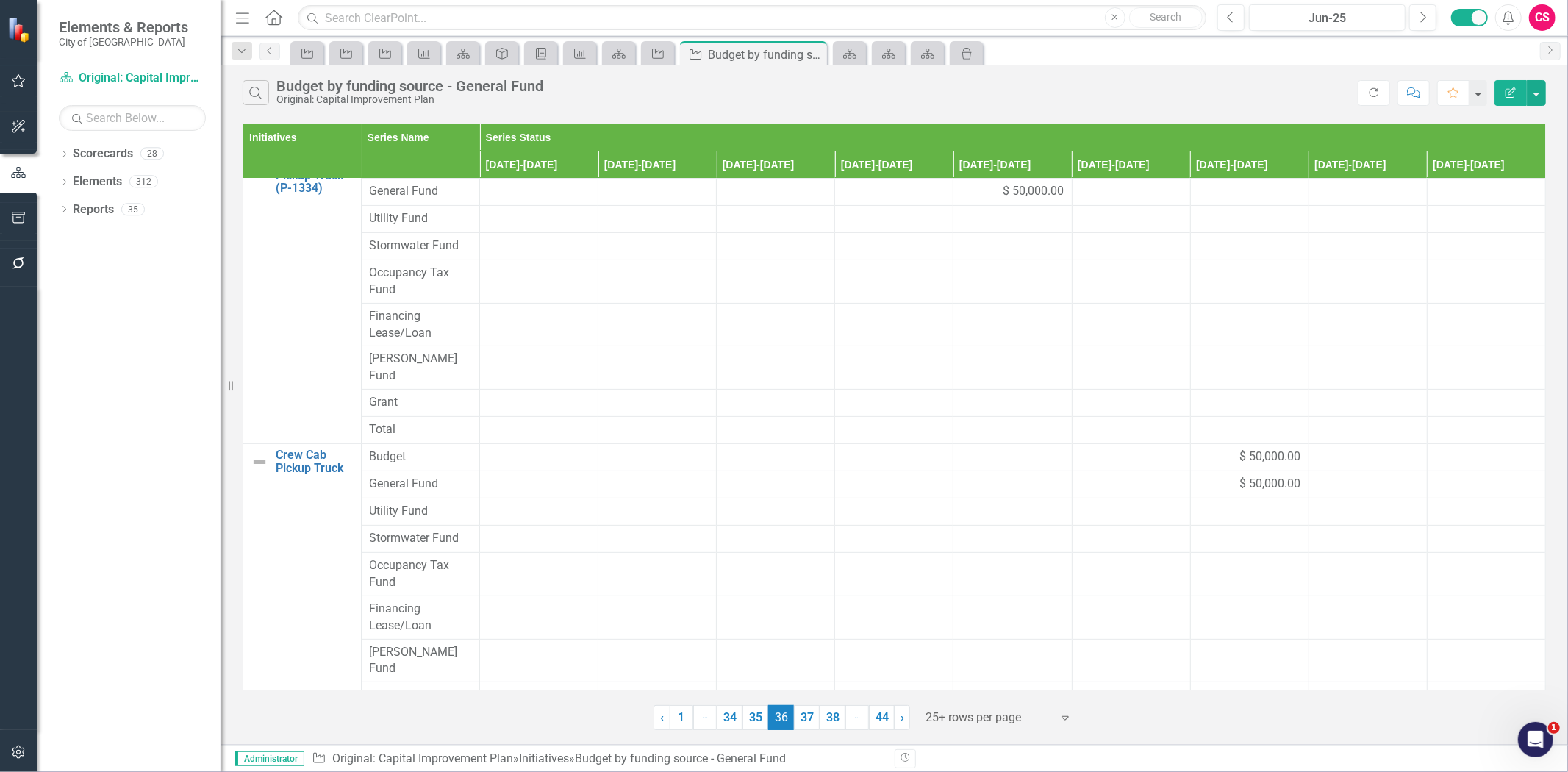
click at [809, 720] on link "37" at bounding box center [807, 718] width 26 height 25
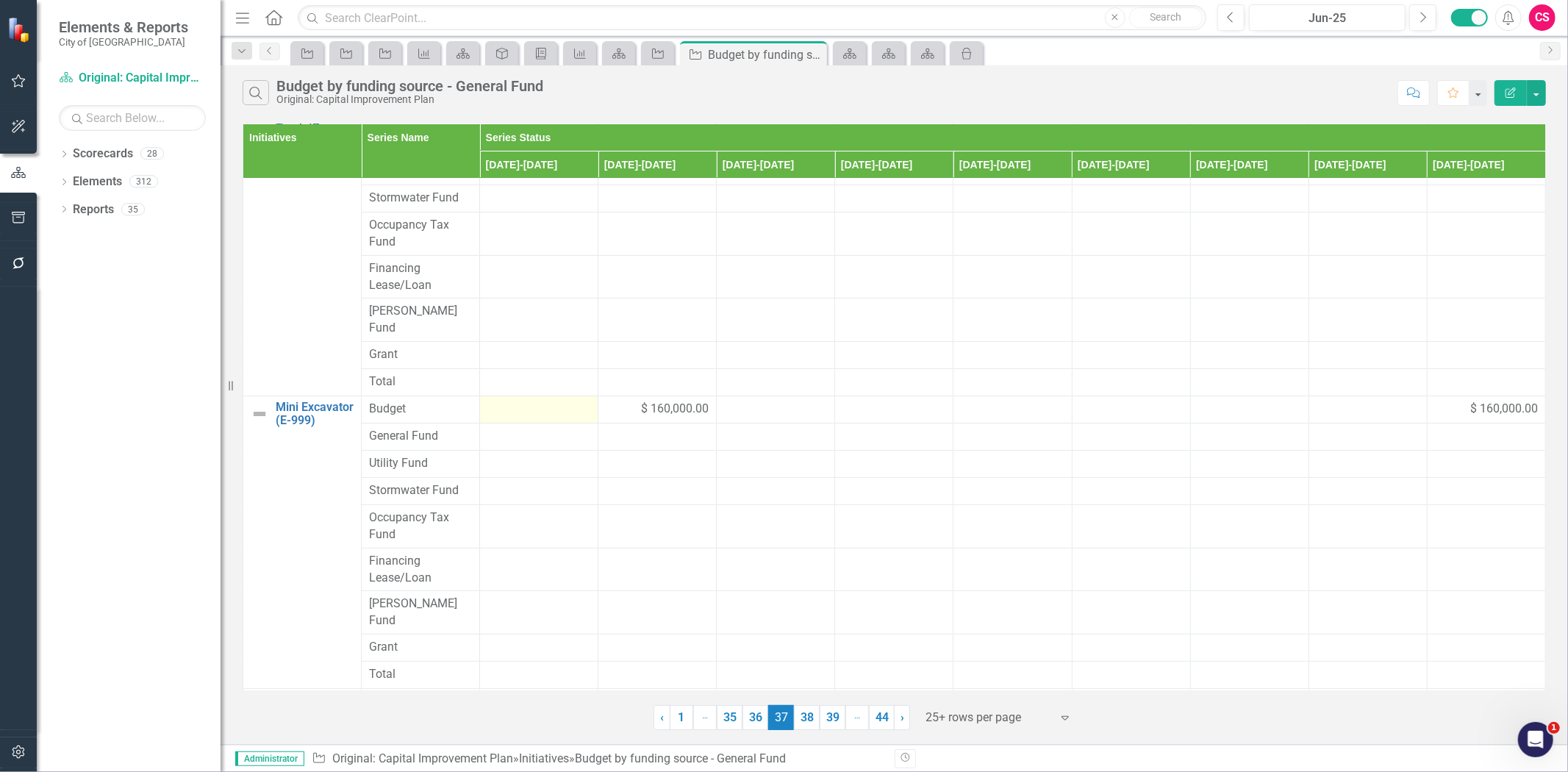
scroll to position [157, 0]
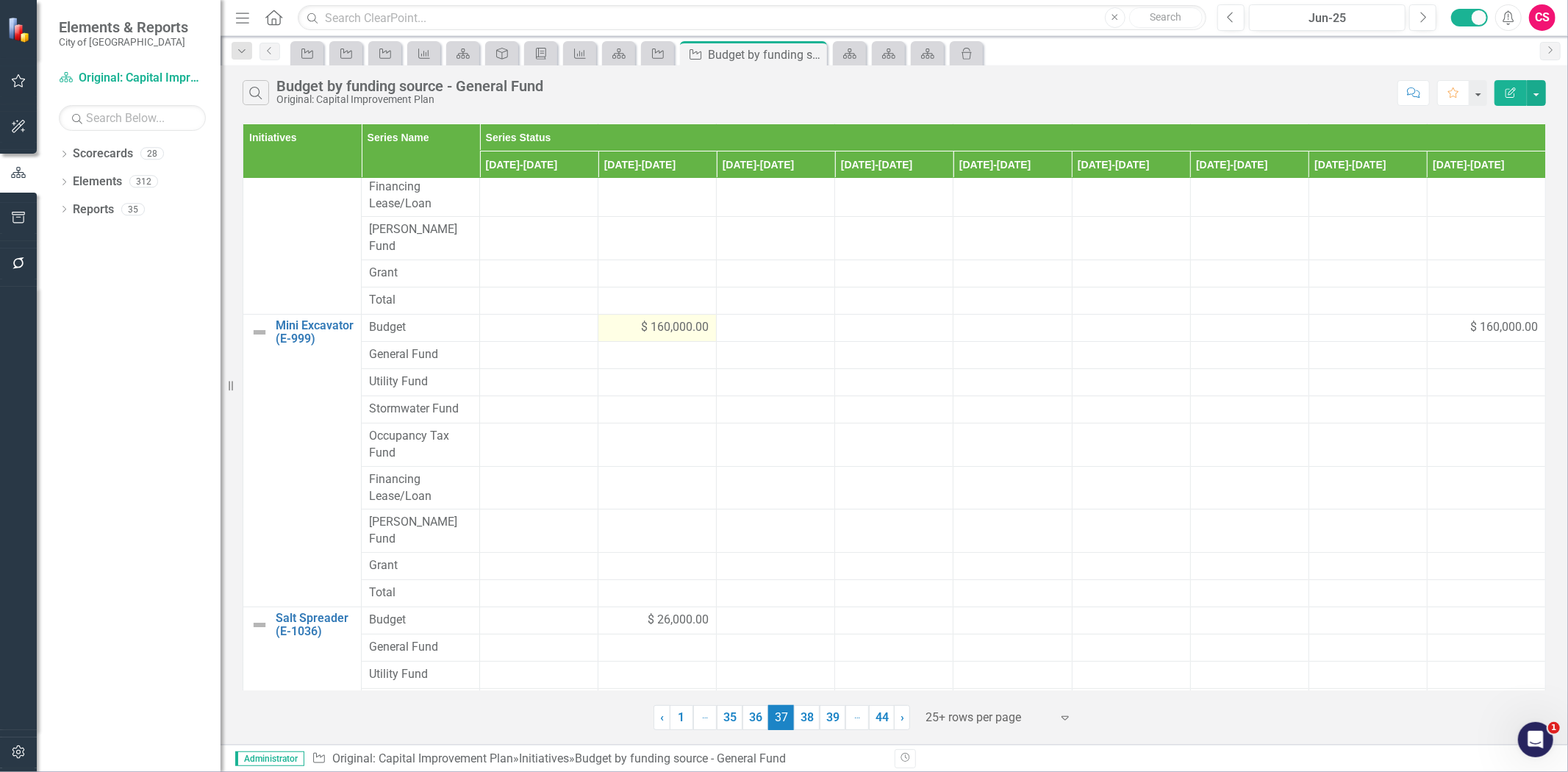
click at [627, 320] on div "$ 160,000.00" at bounding box center [657, 328] width 103 height 17
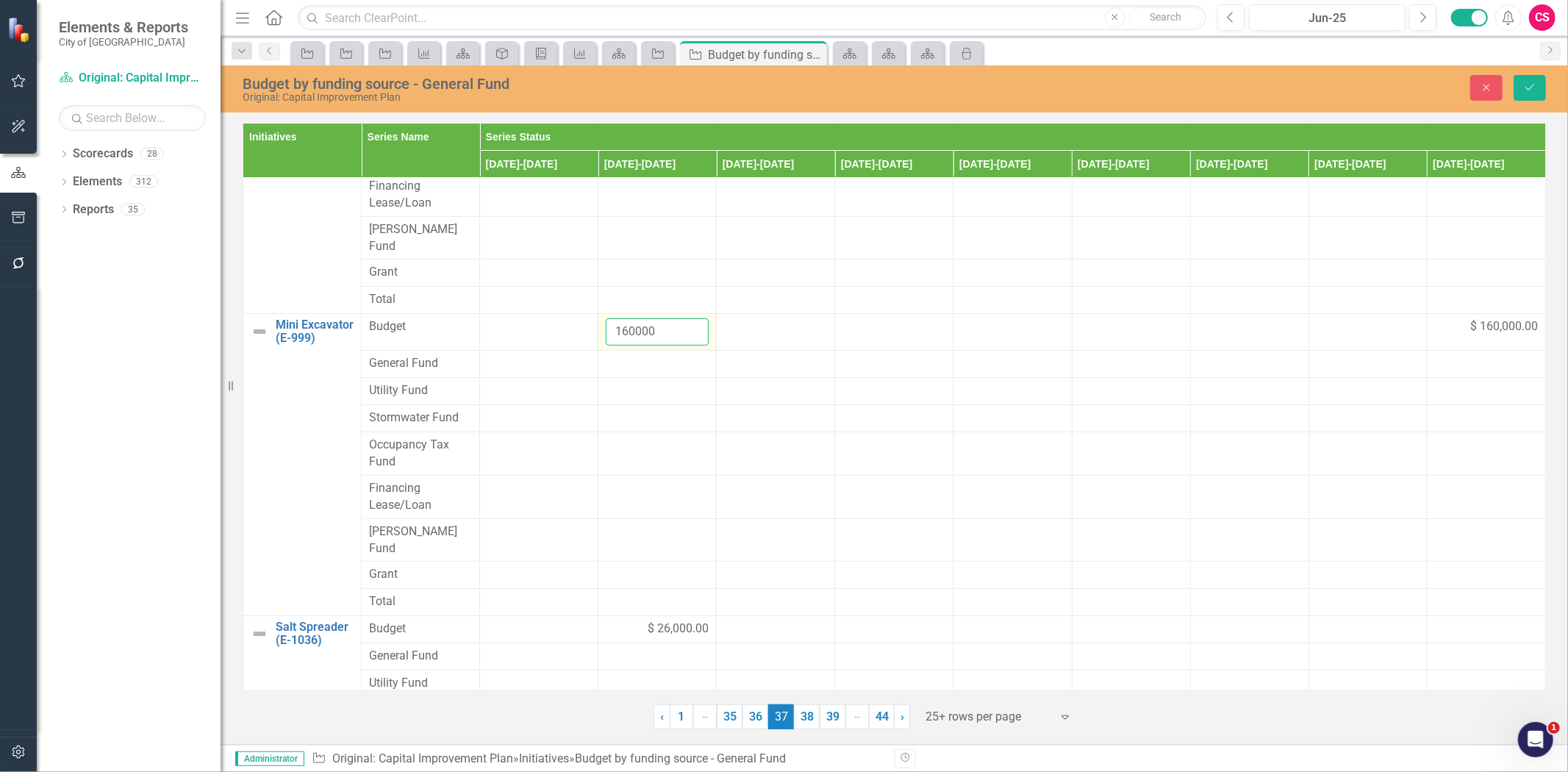
click at [629, 324] on input "160000" at bounding box center [657, 332] width 103 height 27
click at [629, 356] on div at bounding box center [657, 364] width 103 height 18
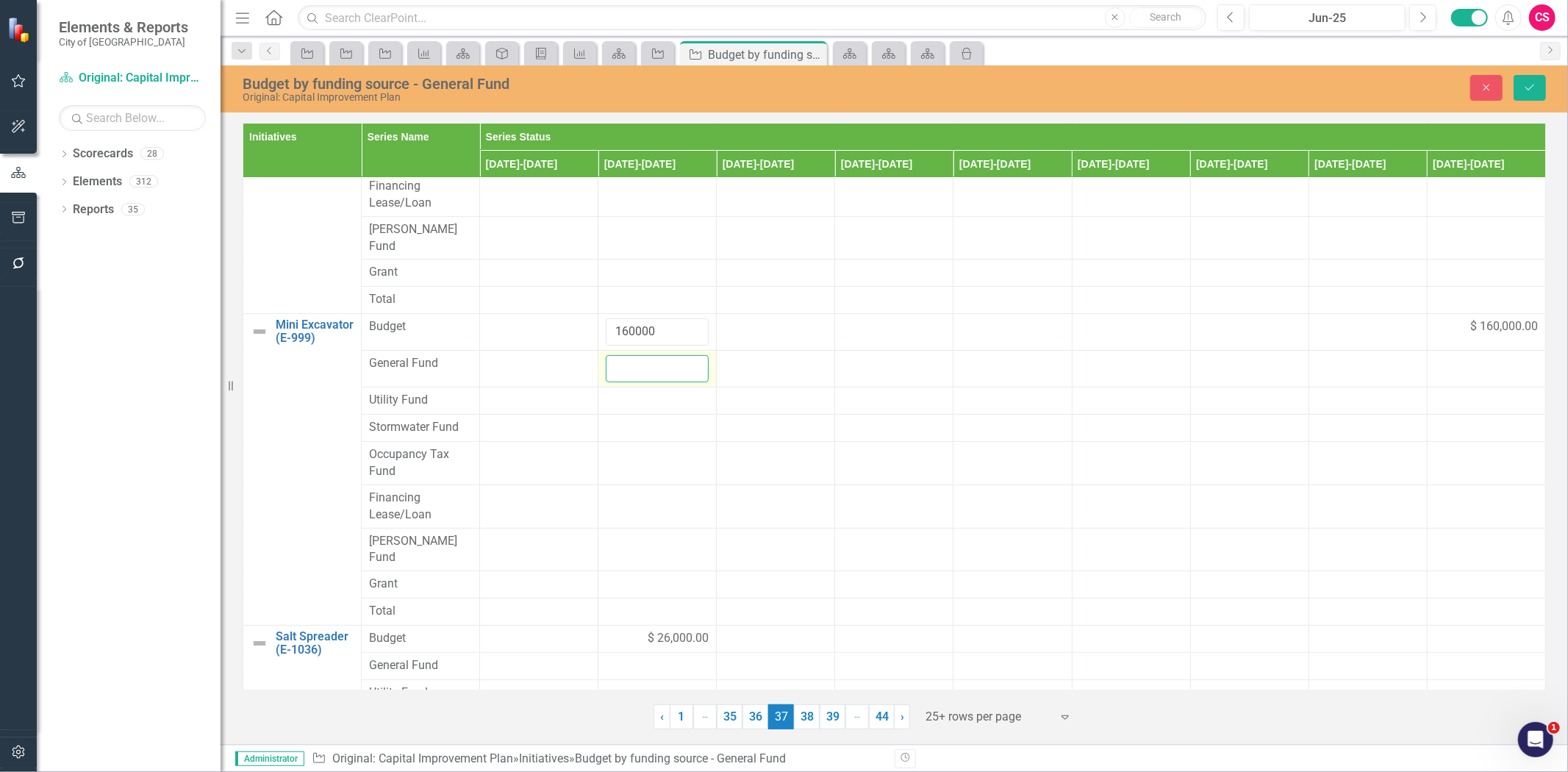
click at [633, 356] on input "number" at bounding box center [657, 369] width 103 height 27
paste input "160000"
type input "160000"
click at [1461, 351] on td at bounding box center [1486, 369] width 119 height 37
click at [1461, 356] on div at bounding box center [1487, 364] width 103 height 18
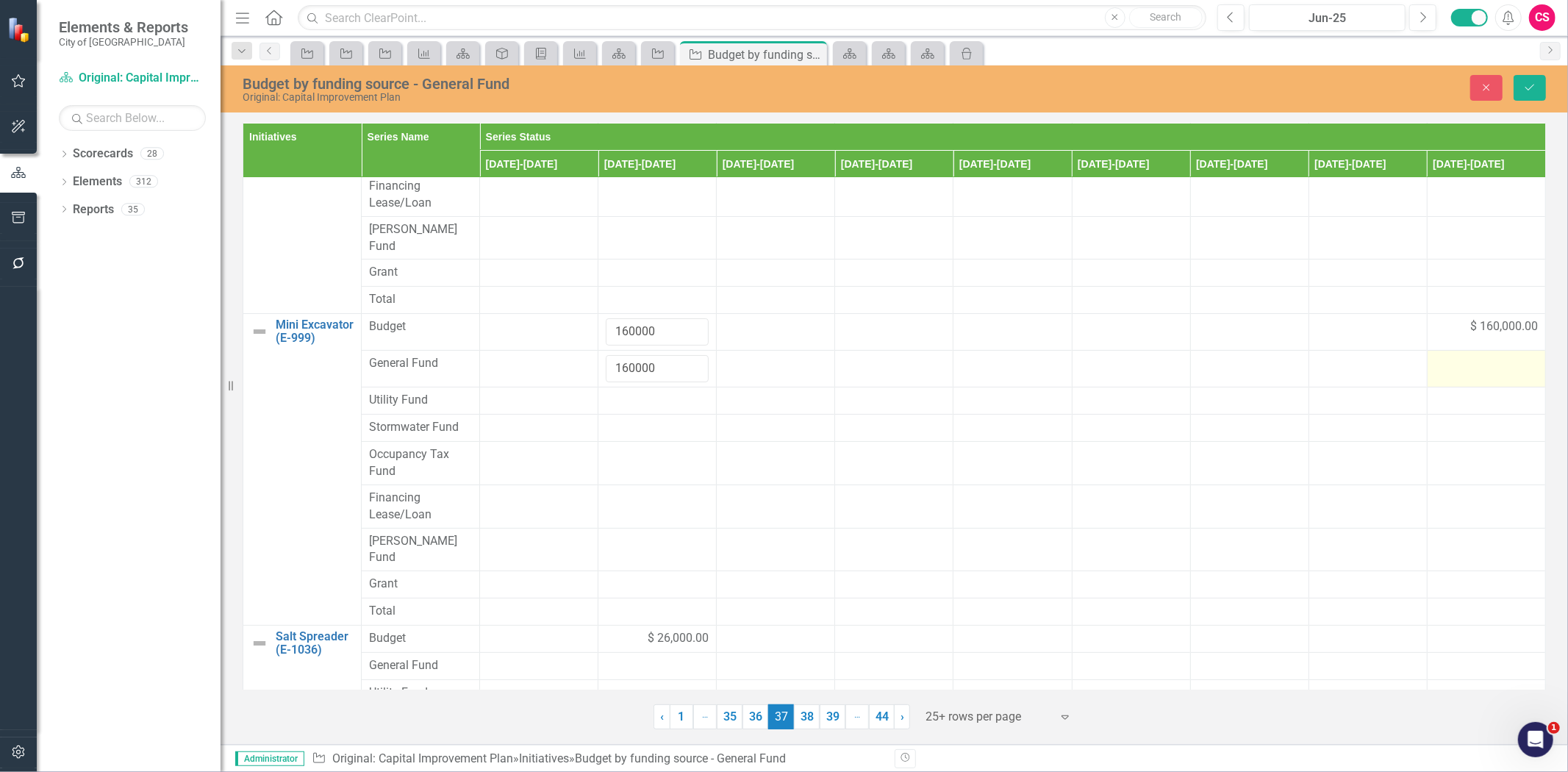
click at [1461, 356] on div at bounding box center [1487, 364] width 103 height 18
click at [1461, 358] on input "number" at bounding box center [1487, 369] width 103 height 27
paste input "160000"
type input "160000"
click at [1529, 85] on icon "Save" at bounding box center [1530, 87] width 13 height 10
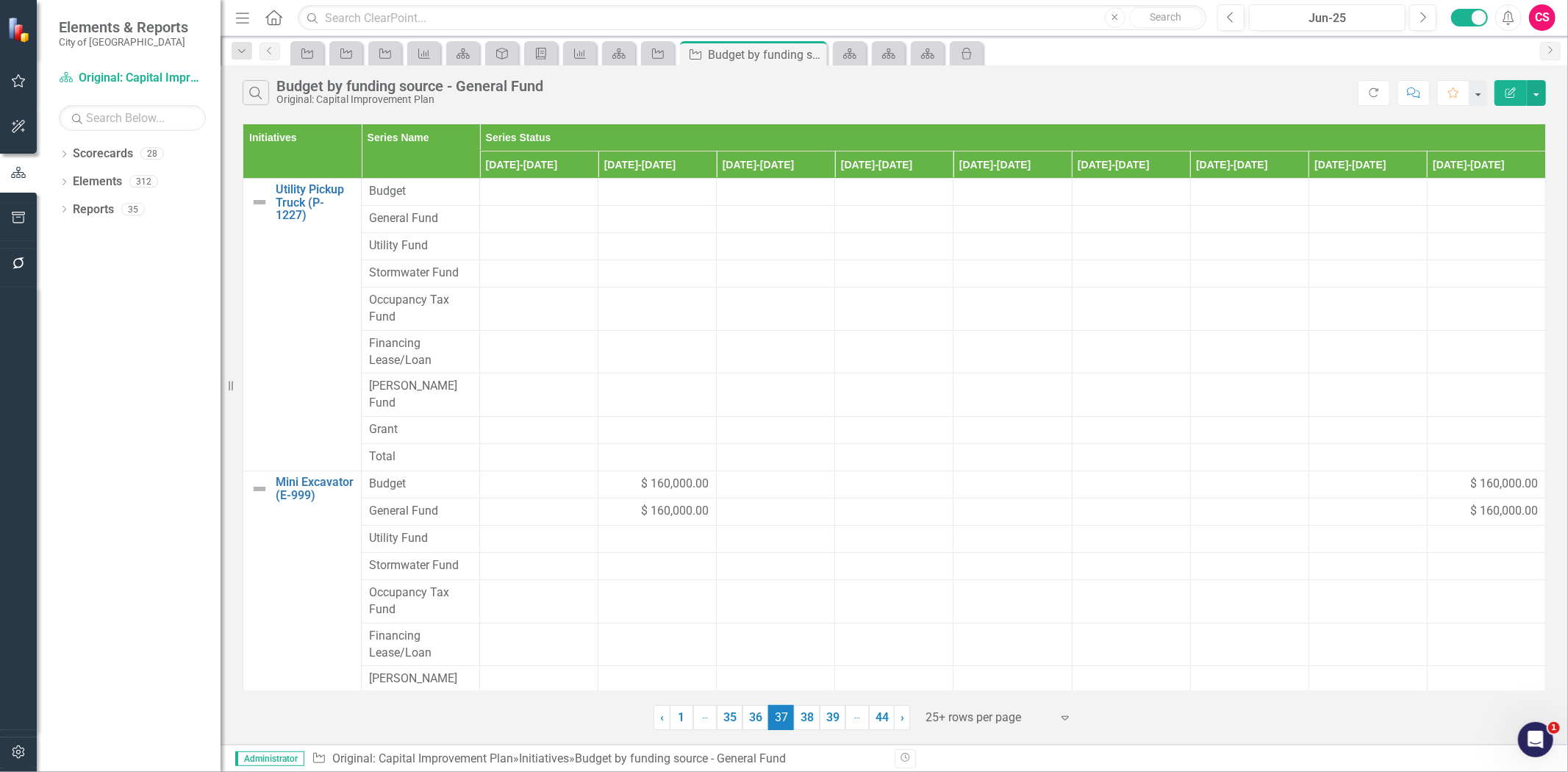
scroll to position [320, 0]
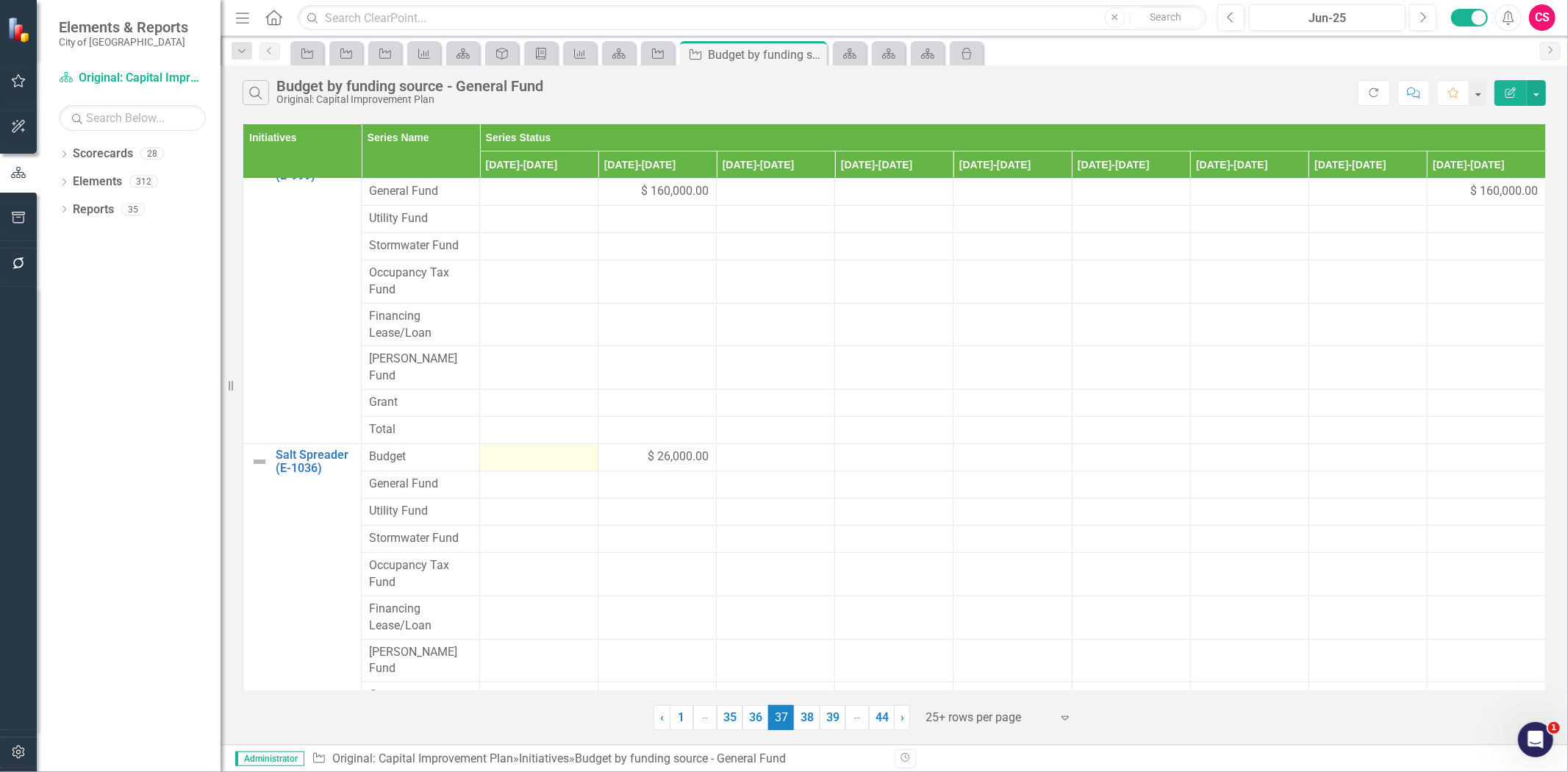
click at [593, 445] on td at bounding box center [540, 458] width 119 height 27
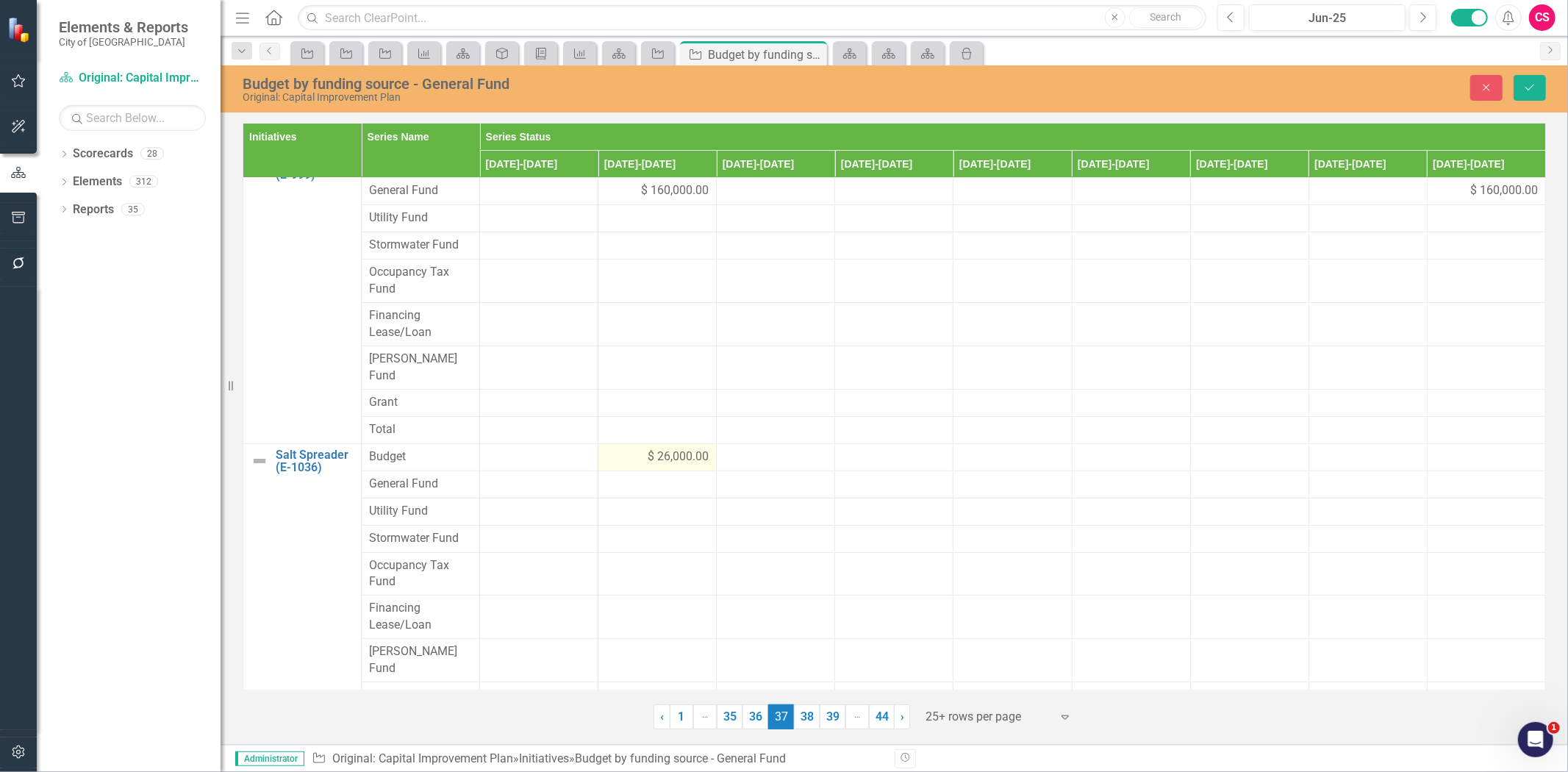
click at [620, 449] on div "$ 26,000.00" at bounding box center [657, 457] width 103 height 17
click at [621, 449] on input "26000" at bounding box center [657, 462] width 103 height 27
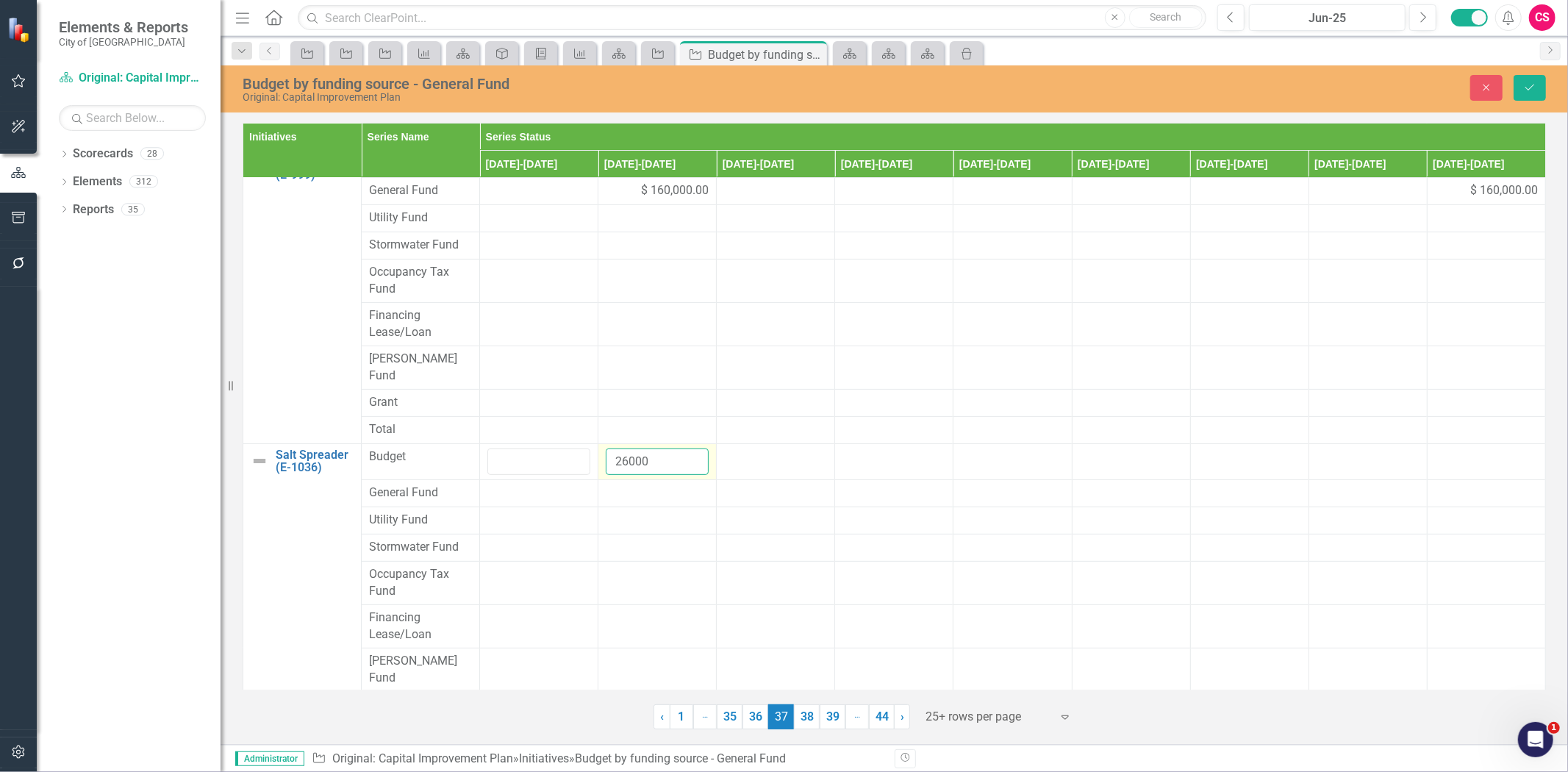
click at [621, 449] on input "26000" at bounding box center [657, 462] width 103 height 27
click at [622, 484] on div at bounding box center [657, 493] width 103 height 18
click at [625, 484] on input "number" at bounding box center [657, 498] width 103 height 27
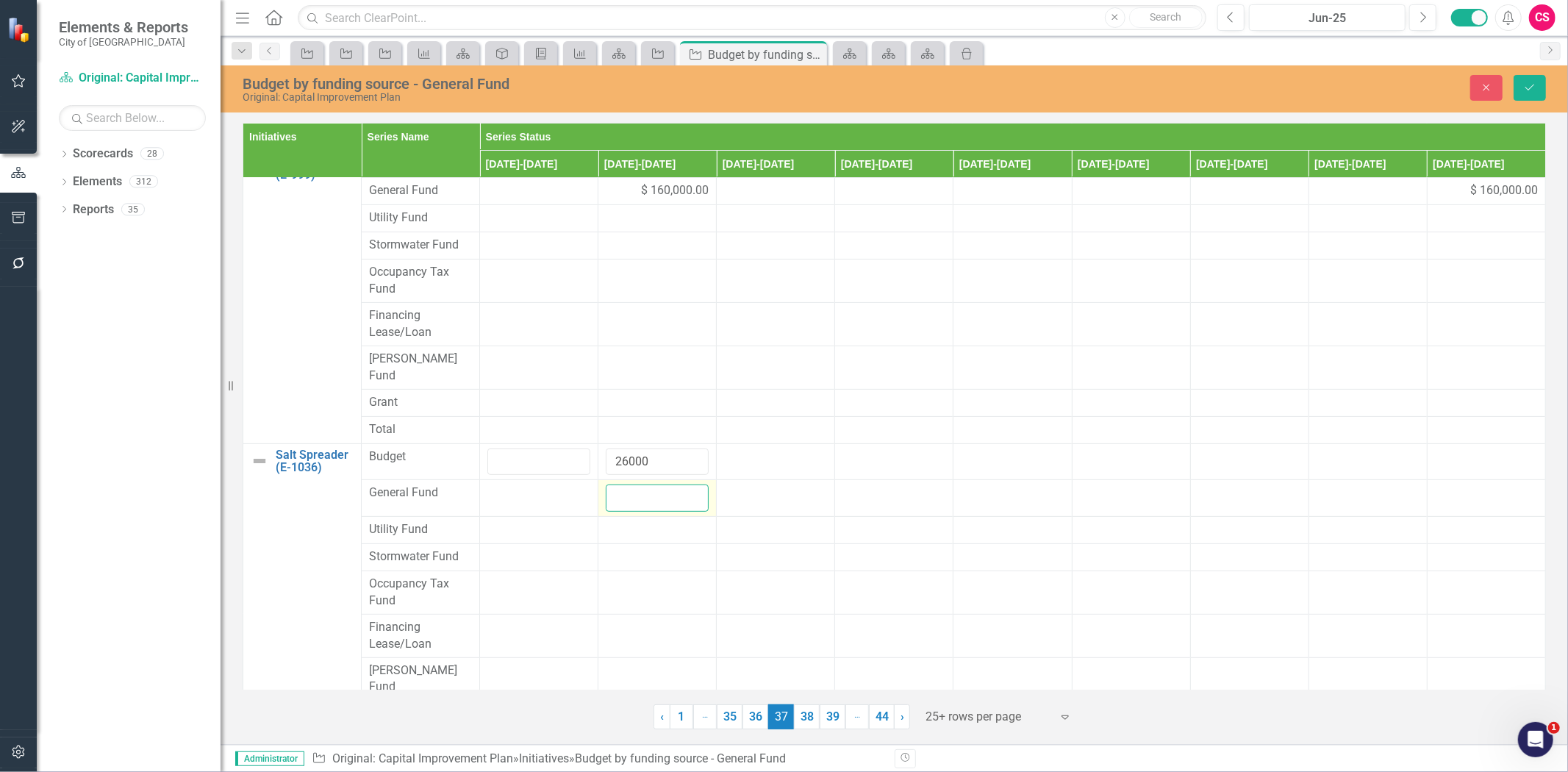
click at [625, 484] on input "number" at bounding box center [657, 498] width 103 height 27
click at [629, 484] on input "number" at bounding box center [657, 498] width 103 height 27
click at [625, 484] on input "number" at bounding box center [657, 498] width 103 height 27
click at [621, 484] on input "number" at bounding box center [657, 498] width 103 height 27
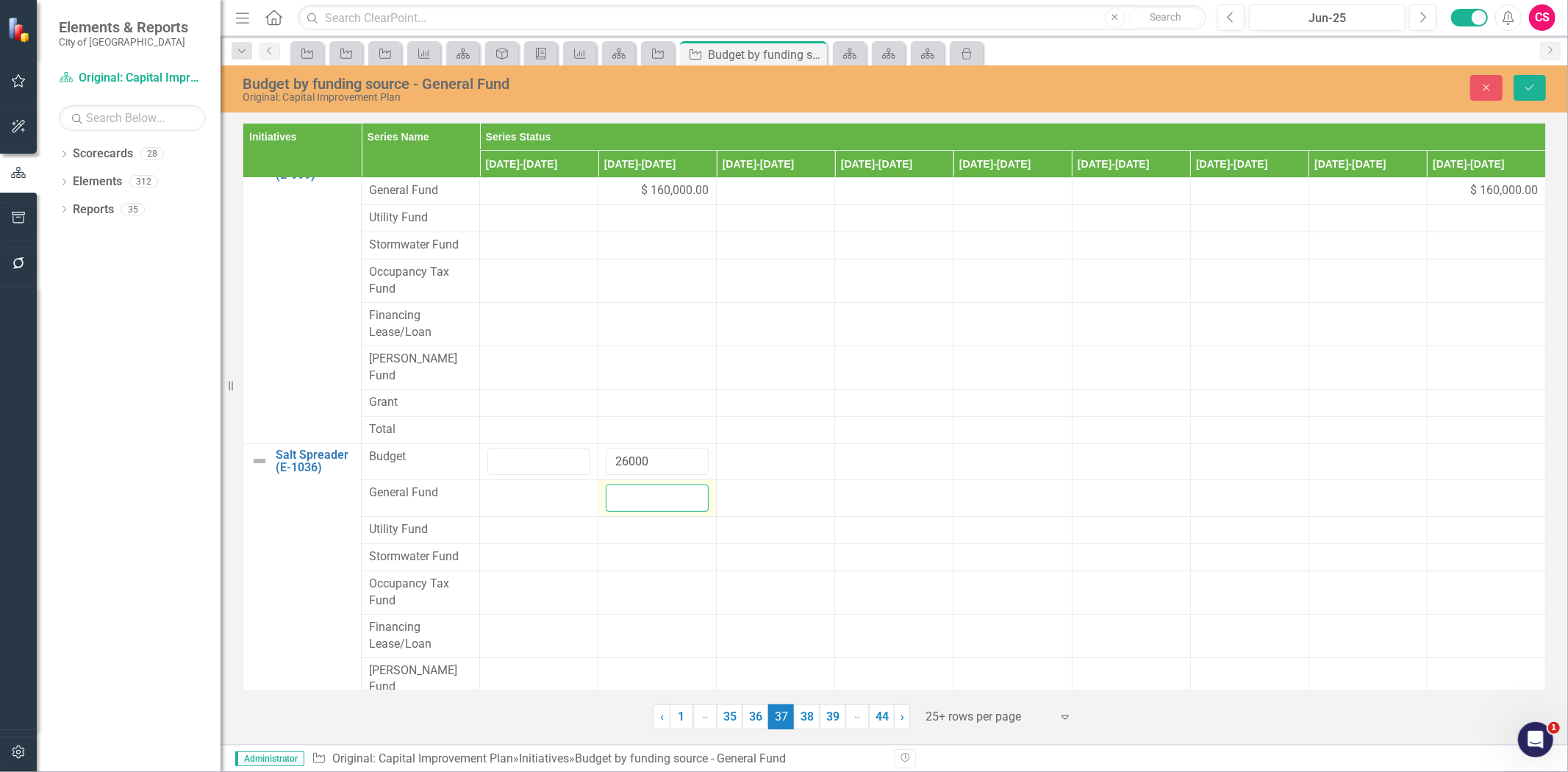
click at [621, 484] on input "number" at bounding box center [657, 498] width 103 height 27
paste input "26000"
type input "26000"
click at [1544, 87] on button "Save" at bounding box center [1529, 88] width 32 height 26
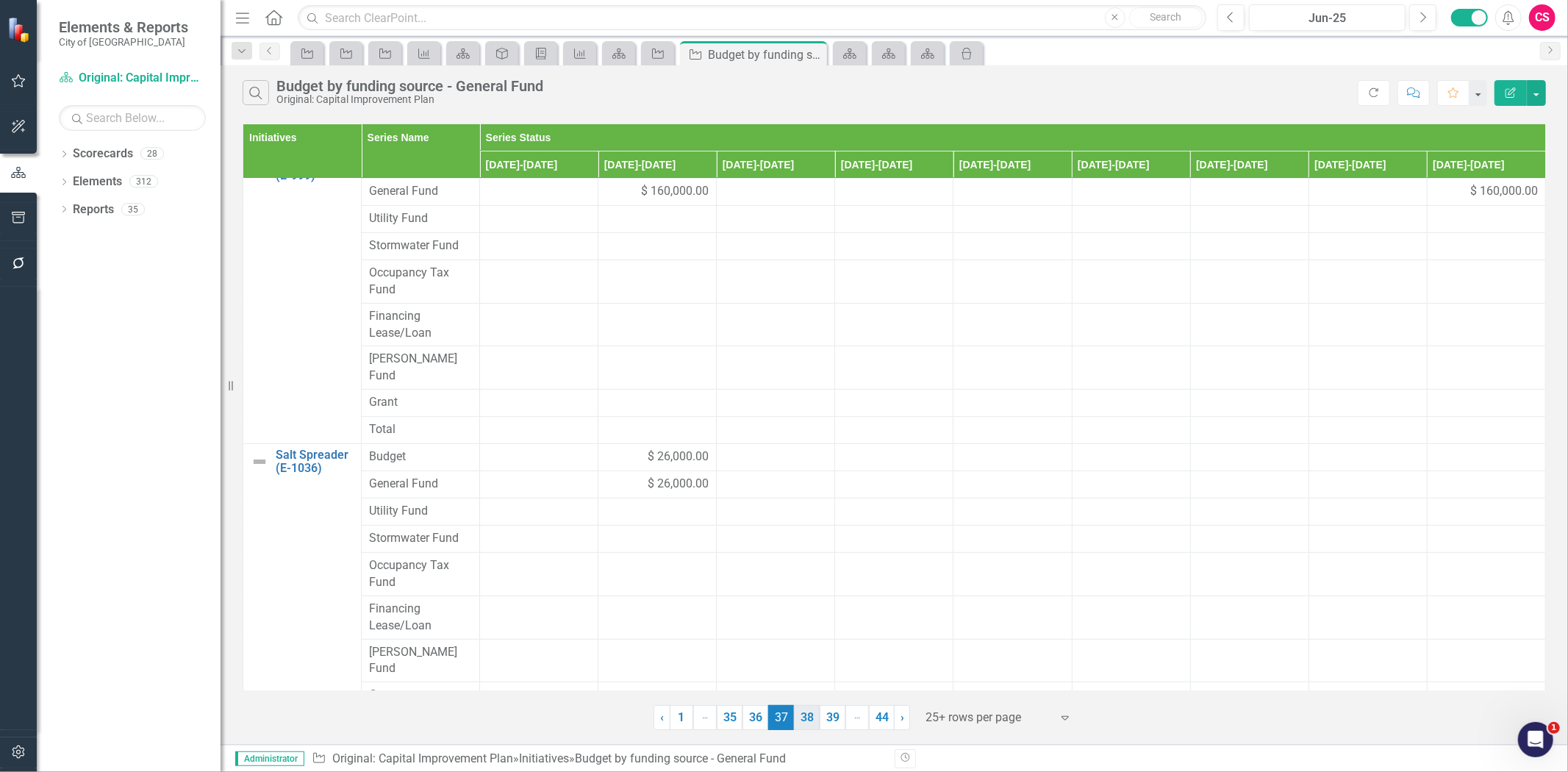
click at [807, 714] on link "38" at bounding box center [807, 718] width 26 height 25
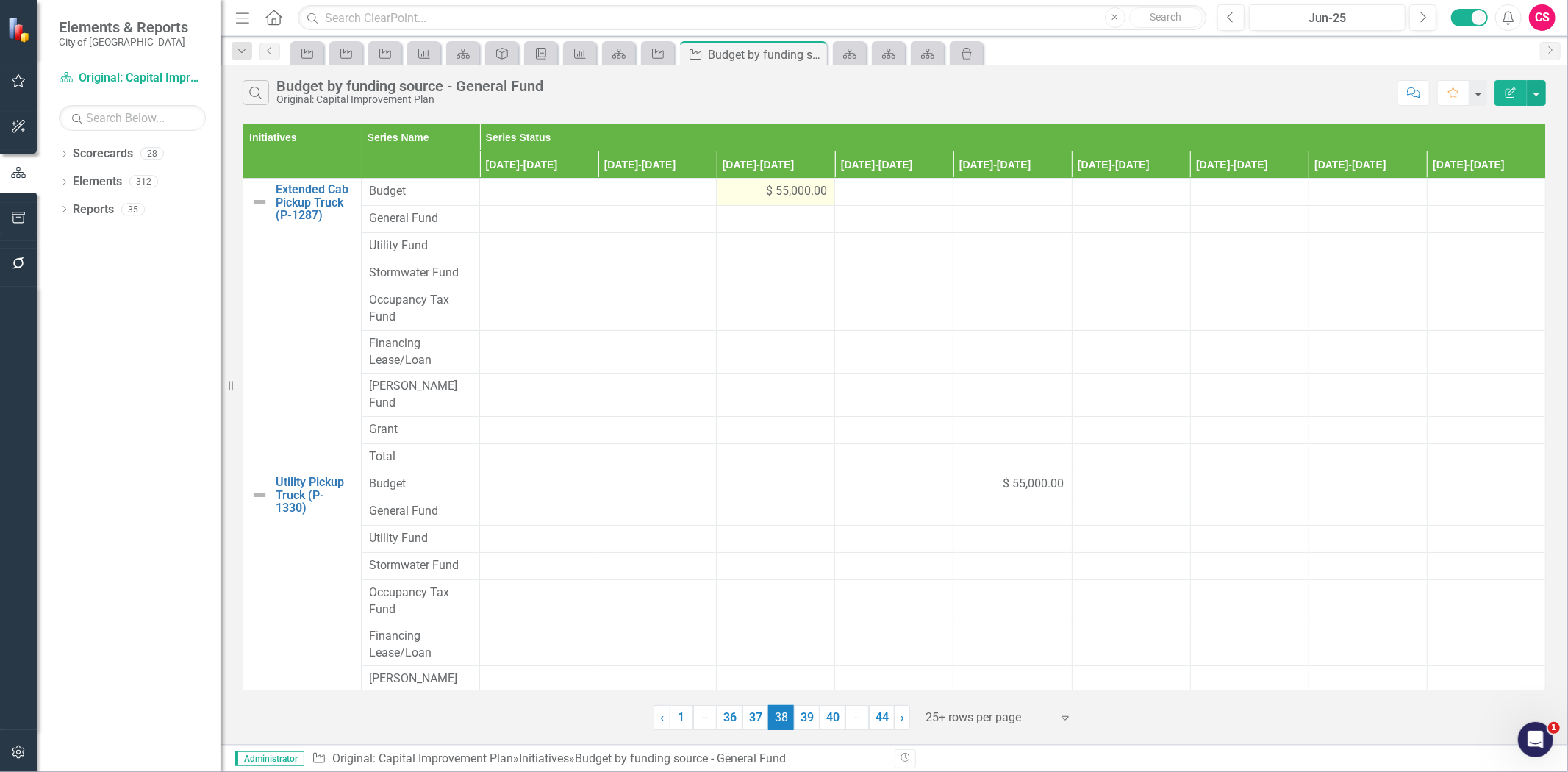
click at [737, 180] on td "$ 55,000.00" at bounding box center [776, 192] width 119 height 27
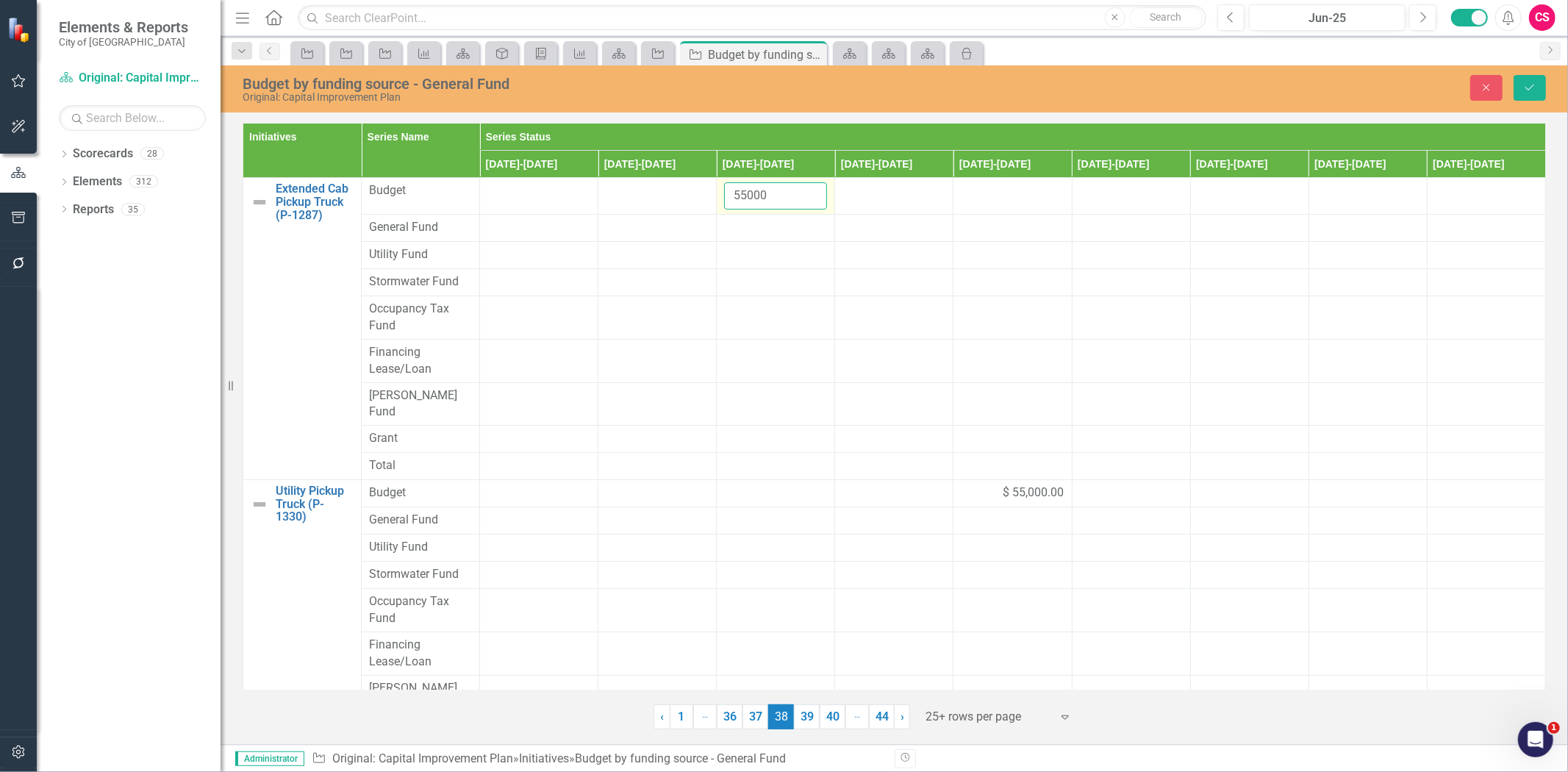
click at [746, 199] on input "55000" at bounding box center [775, 195] width 103 height 27
click at [752, 225] on div at bounding box center [775, 228] width 103 height 18
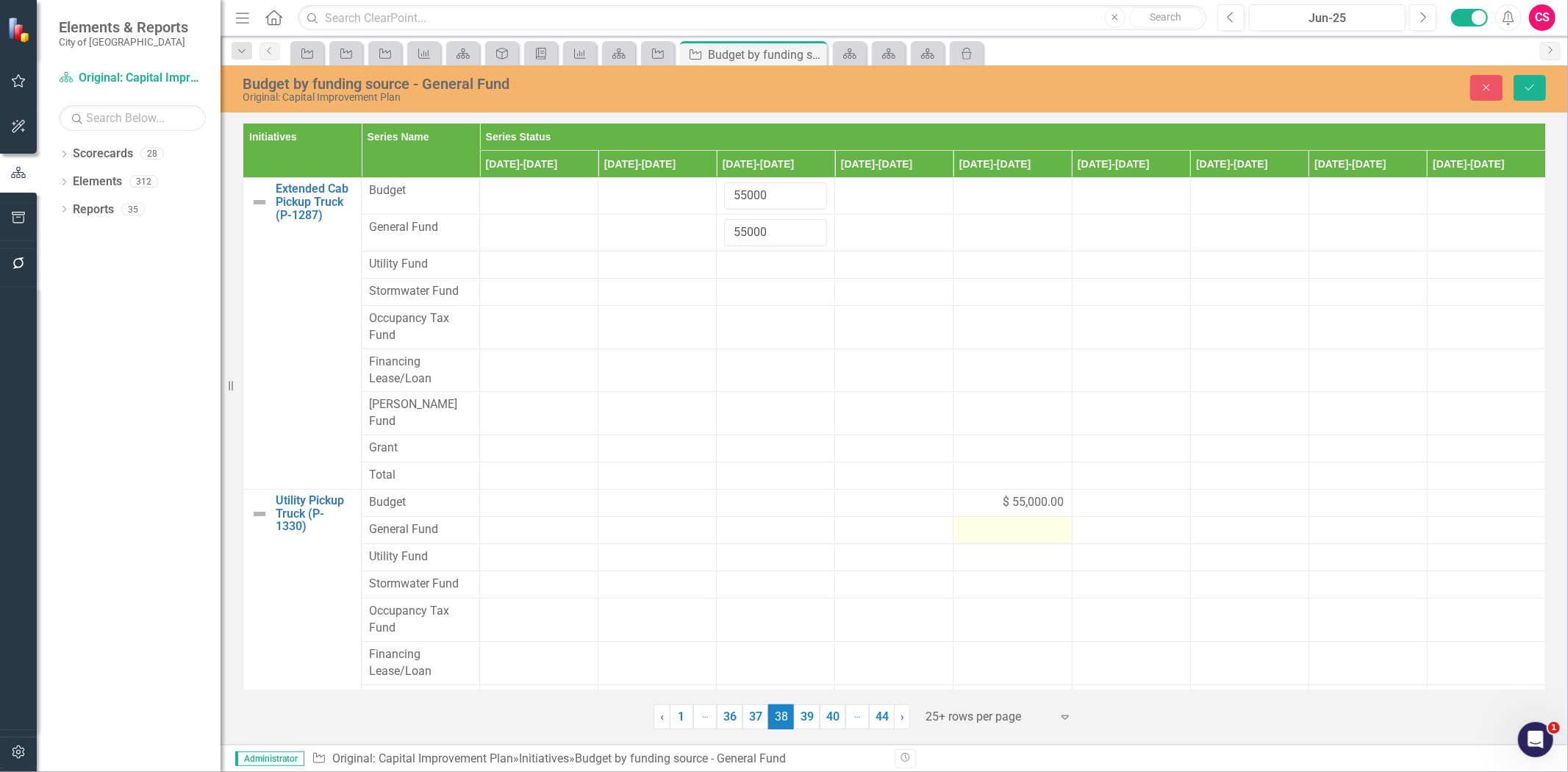
type input "55000"
click at [1005, 521] on div at bounding box center [1012, 530] width 103 height 18
click at [1005, 521] on input "number" at bounding box center [1012, 534] width 103 height 27
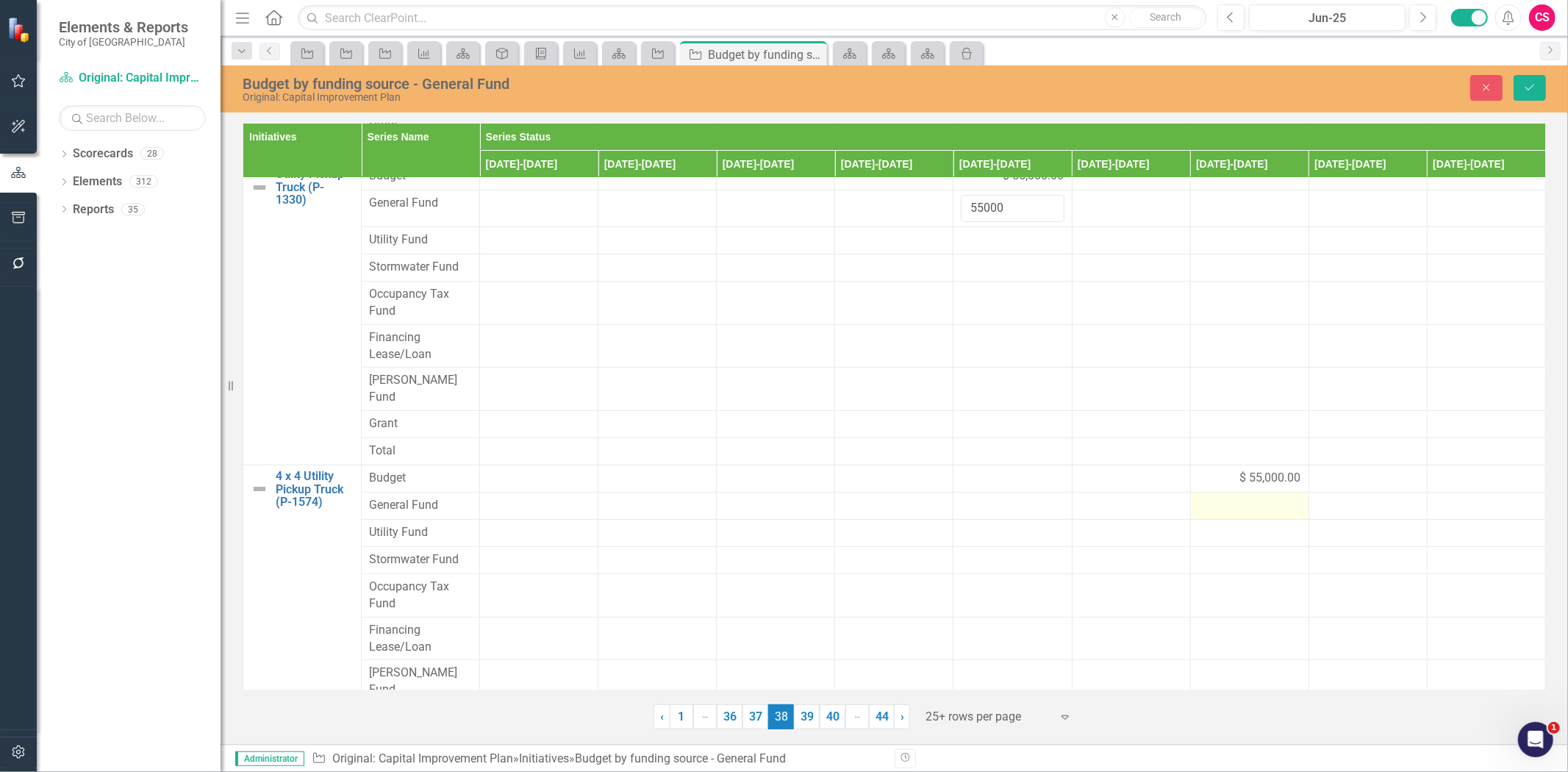
scroll to position [348, 0]
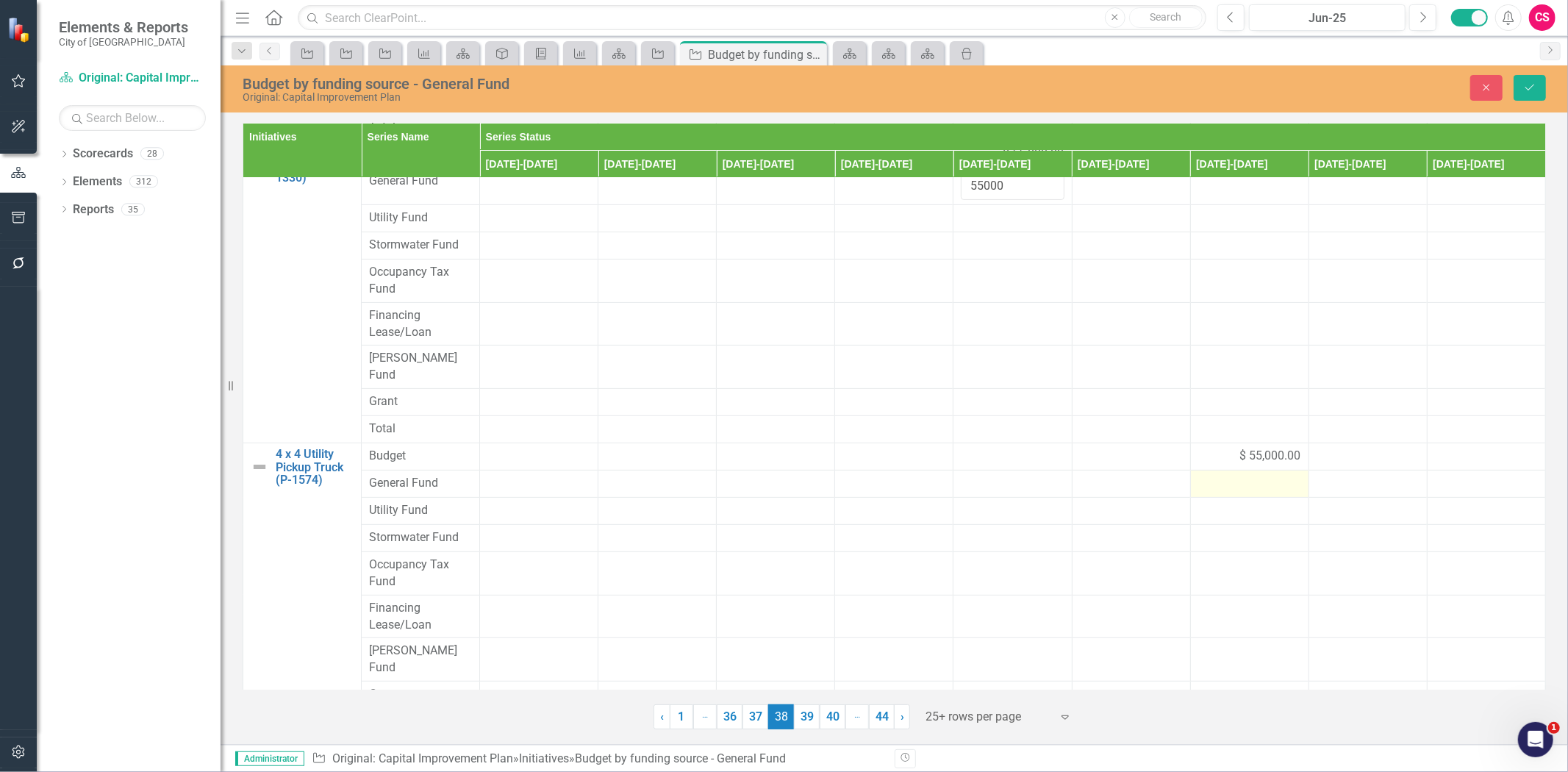
type input "55000"
click at [1253, 475] on div at bounding box center [1249, 484] width 103 height 18
type input "55000"
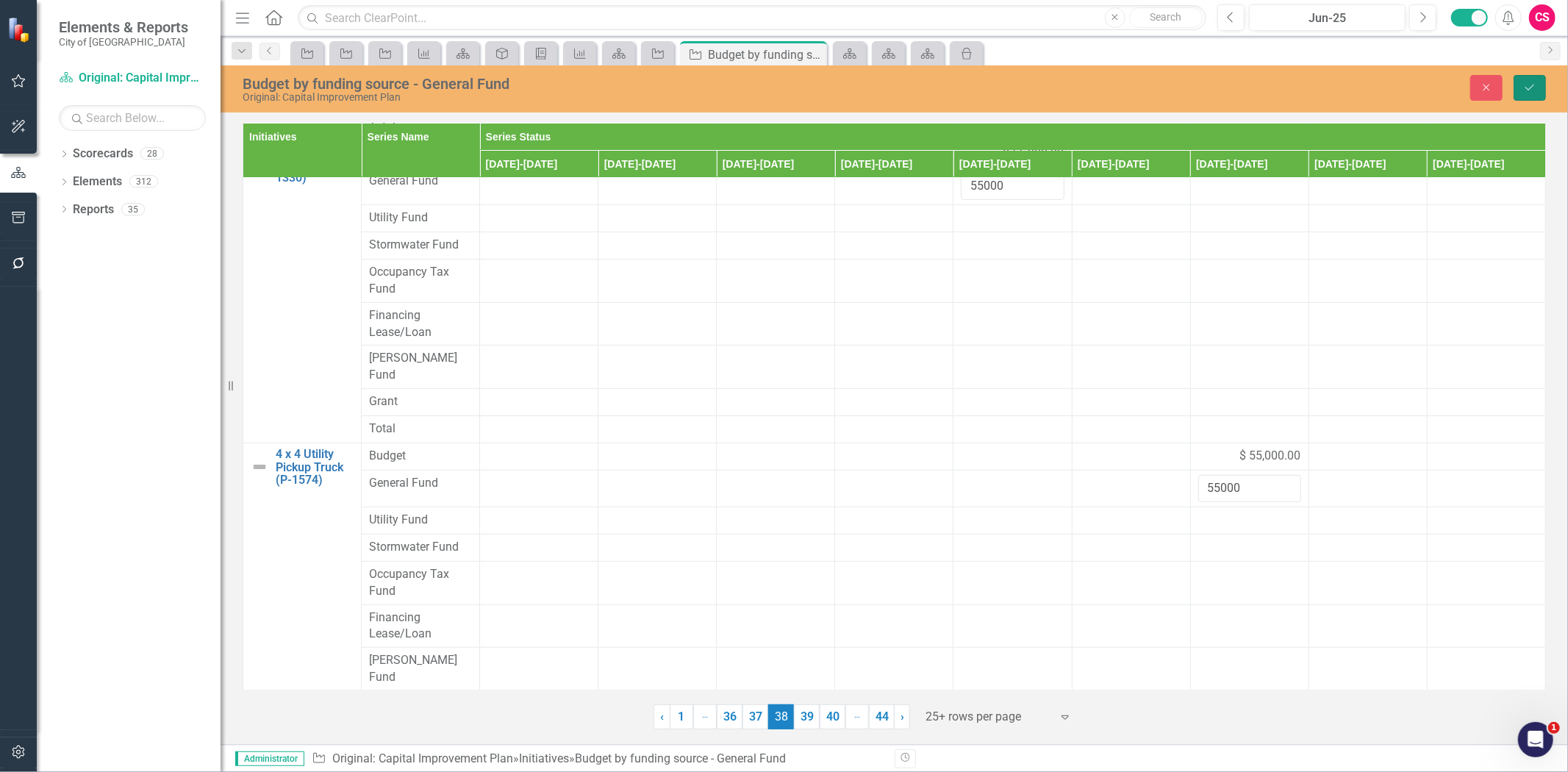
click at [1535, 84] on icon "Save" at bounding box center [1530, 87] width 13 height 10
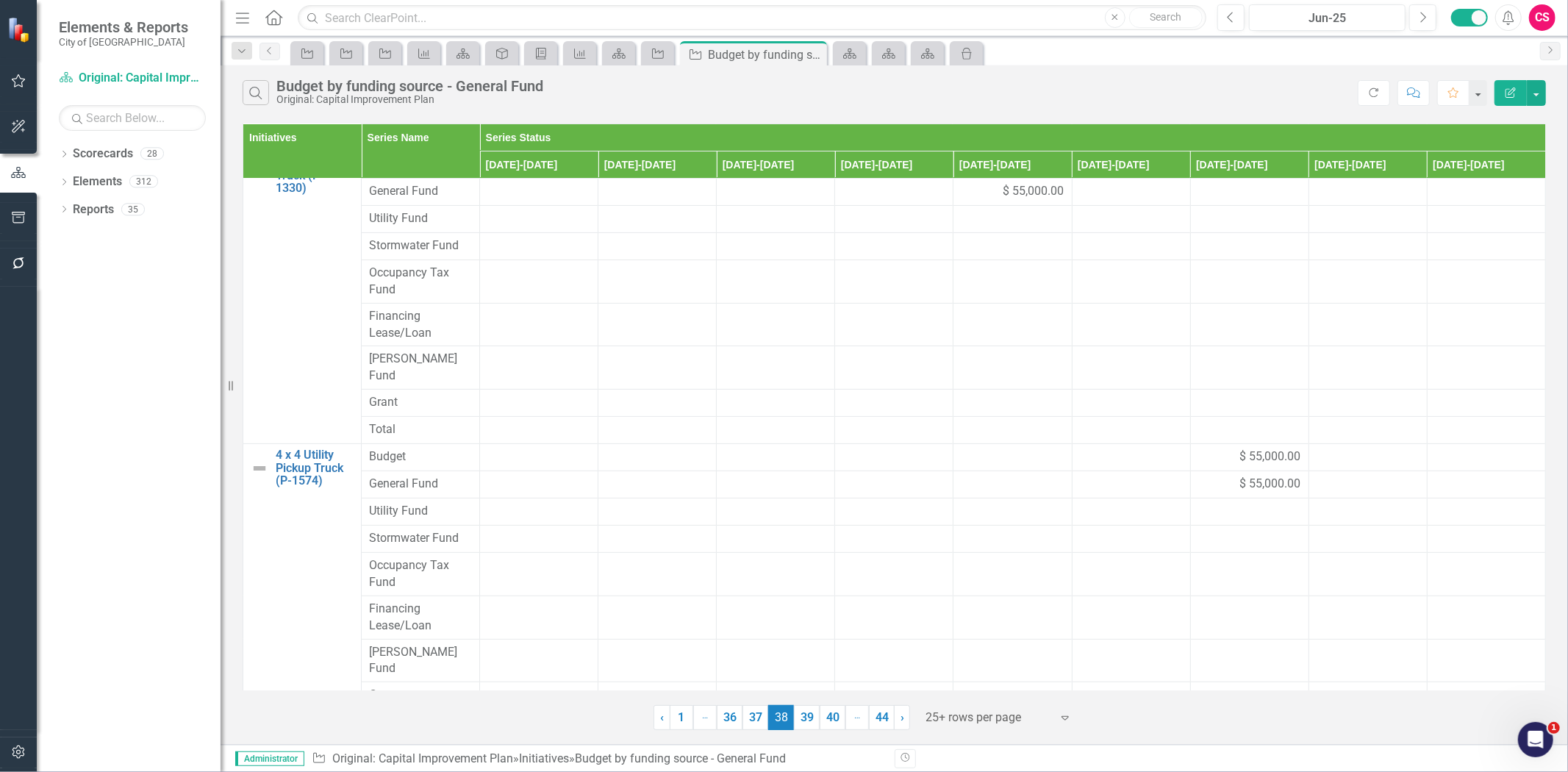
scroll to position [320, 0]
click at [811, 715] on link "39" at bounding box center [807, 718] width 26 height 25
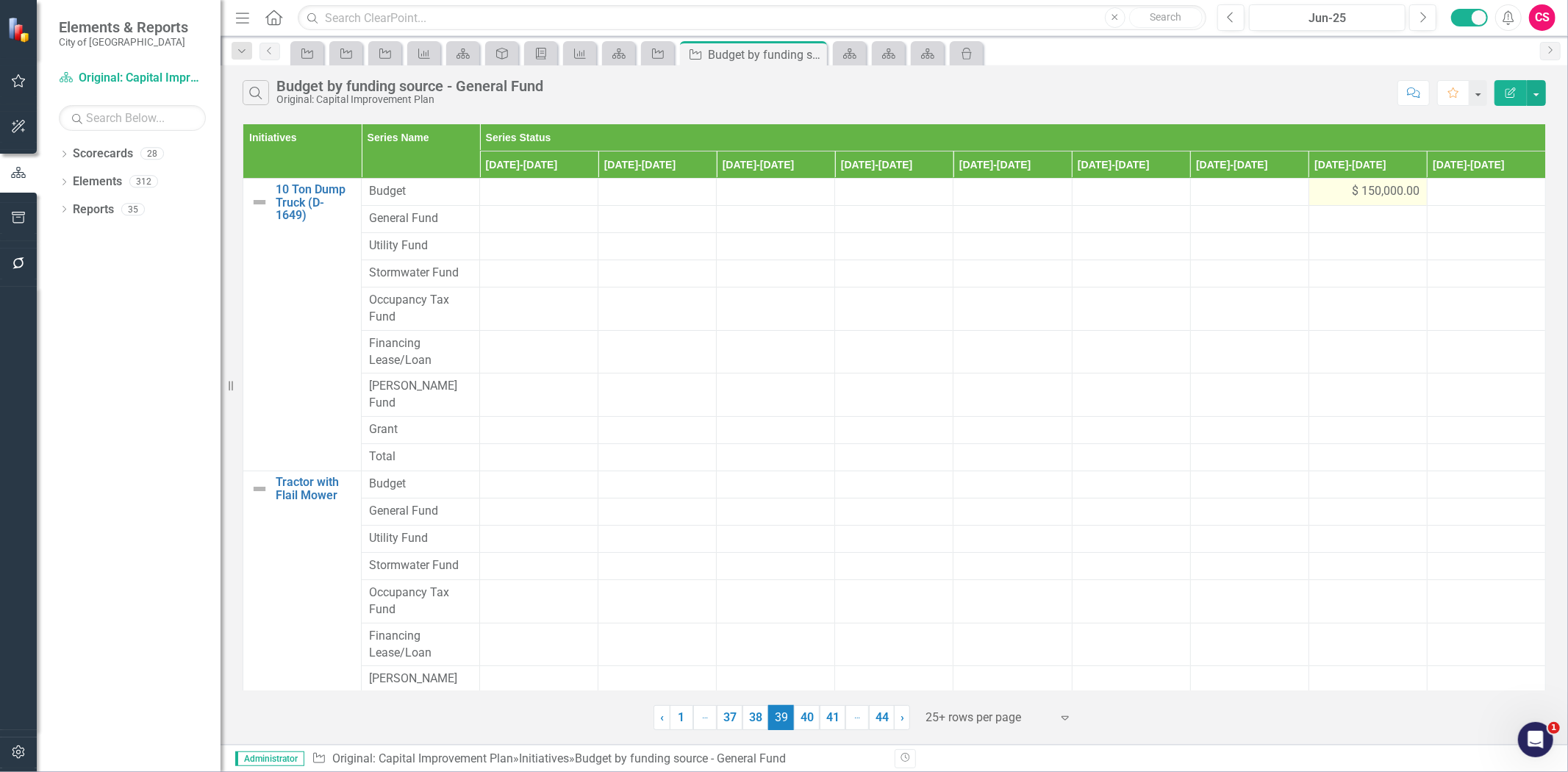
click at [1317, 191] on div "$ 150,000.00" at bounding box center [1368, 191] width 103 height 17
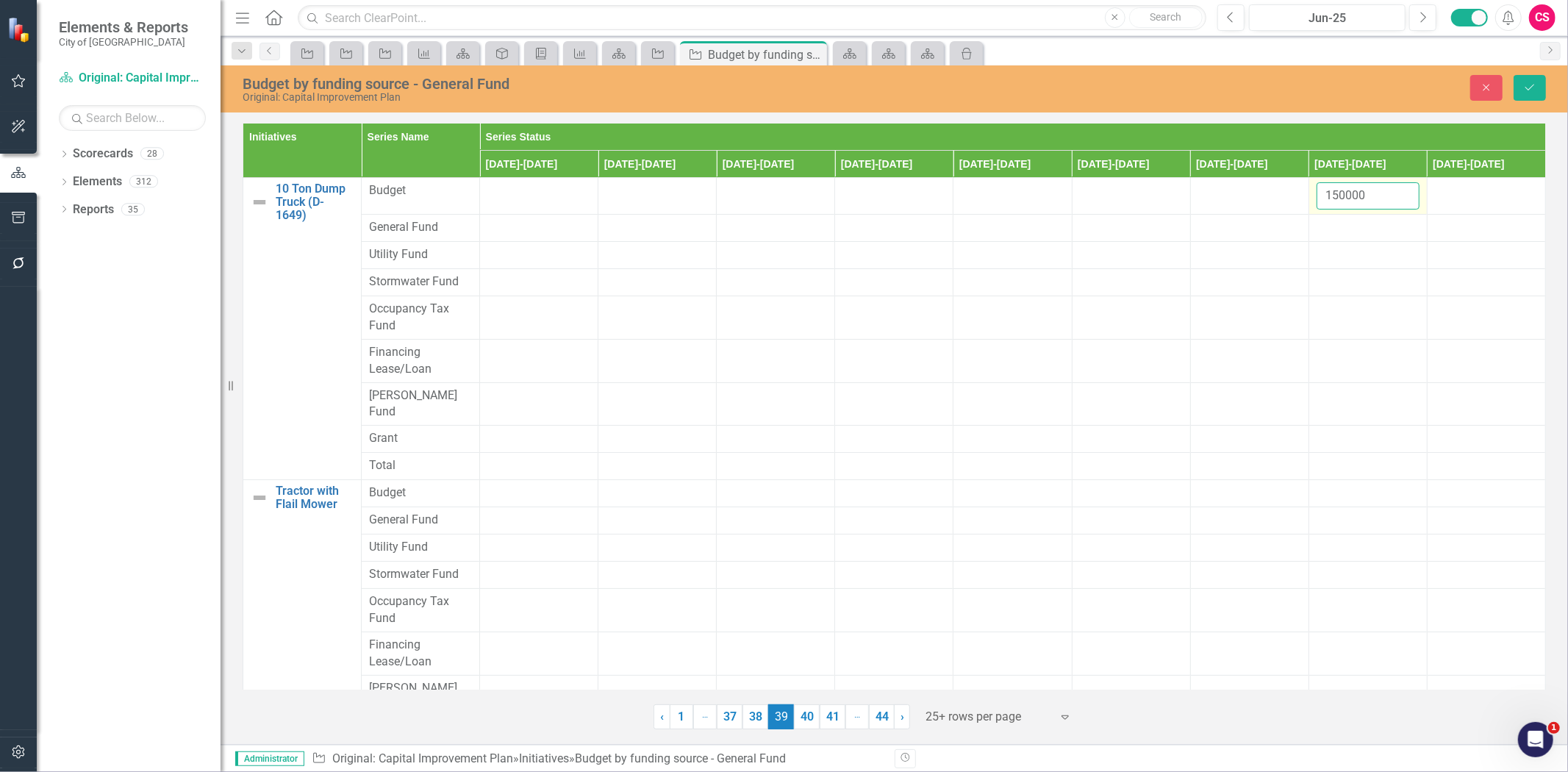
click at [1324, 193] on input "150000" at bounding box center [1368, 195] width 103 height 27
click at [1355, 213] on td "150000" at bounding box center [1368, 196] width 119 height 37
click at [1357, 230] on div at bounding box center [1368, 228] width 103 height 18
click at [1357, 231] on div at bounding box center [1368, 228] width 103 height 18
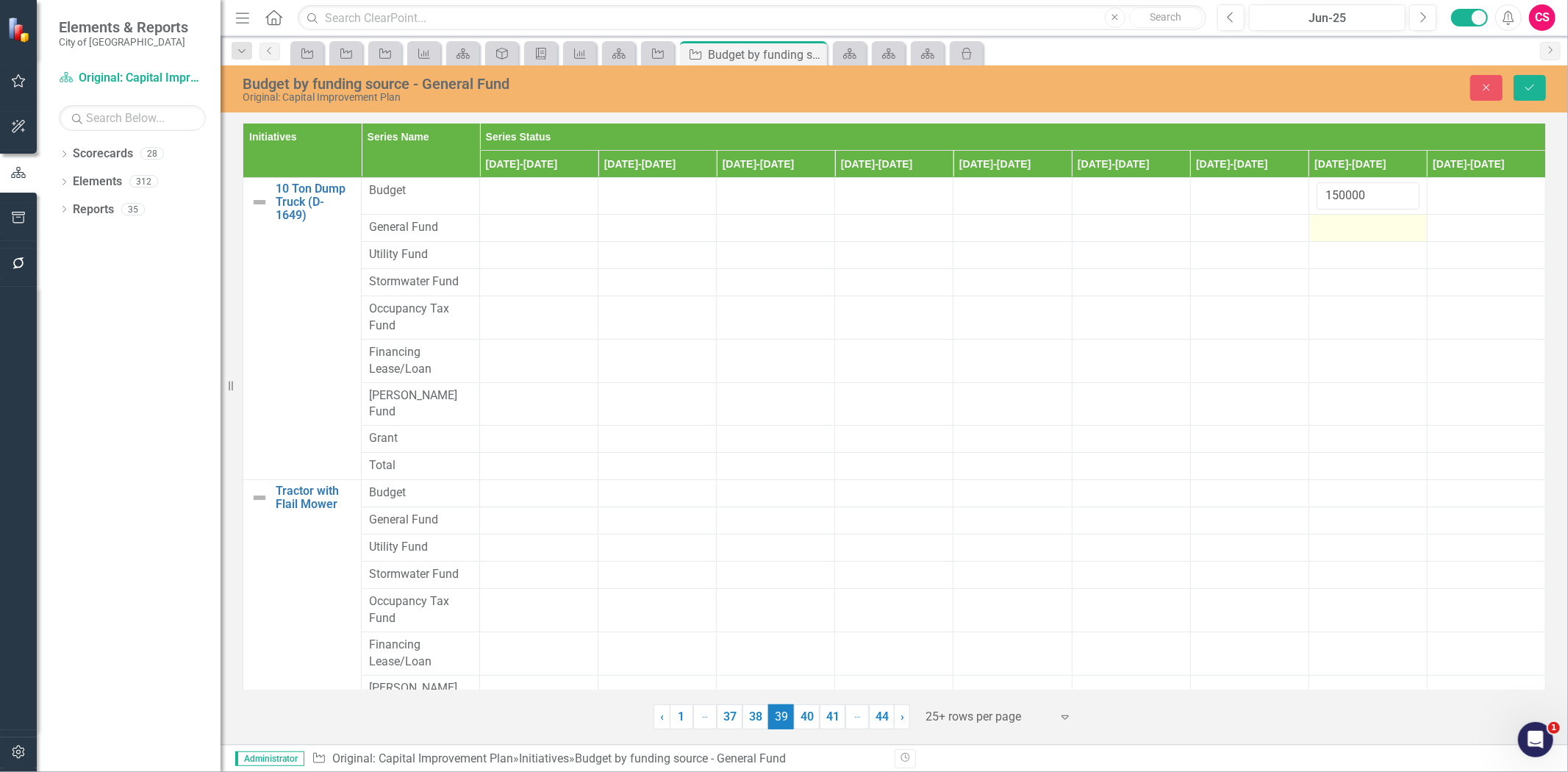
click at [1357, 231] on div at bounding box center [1368, 228] width 103 height 18
type input "150000"
click at [1538, 94] on button "Save" at bounding box center [1529, 88] width 32 height 26
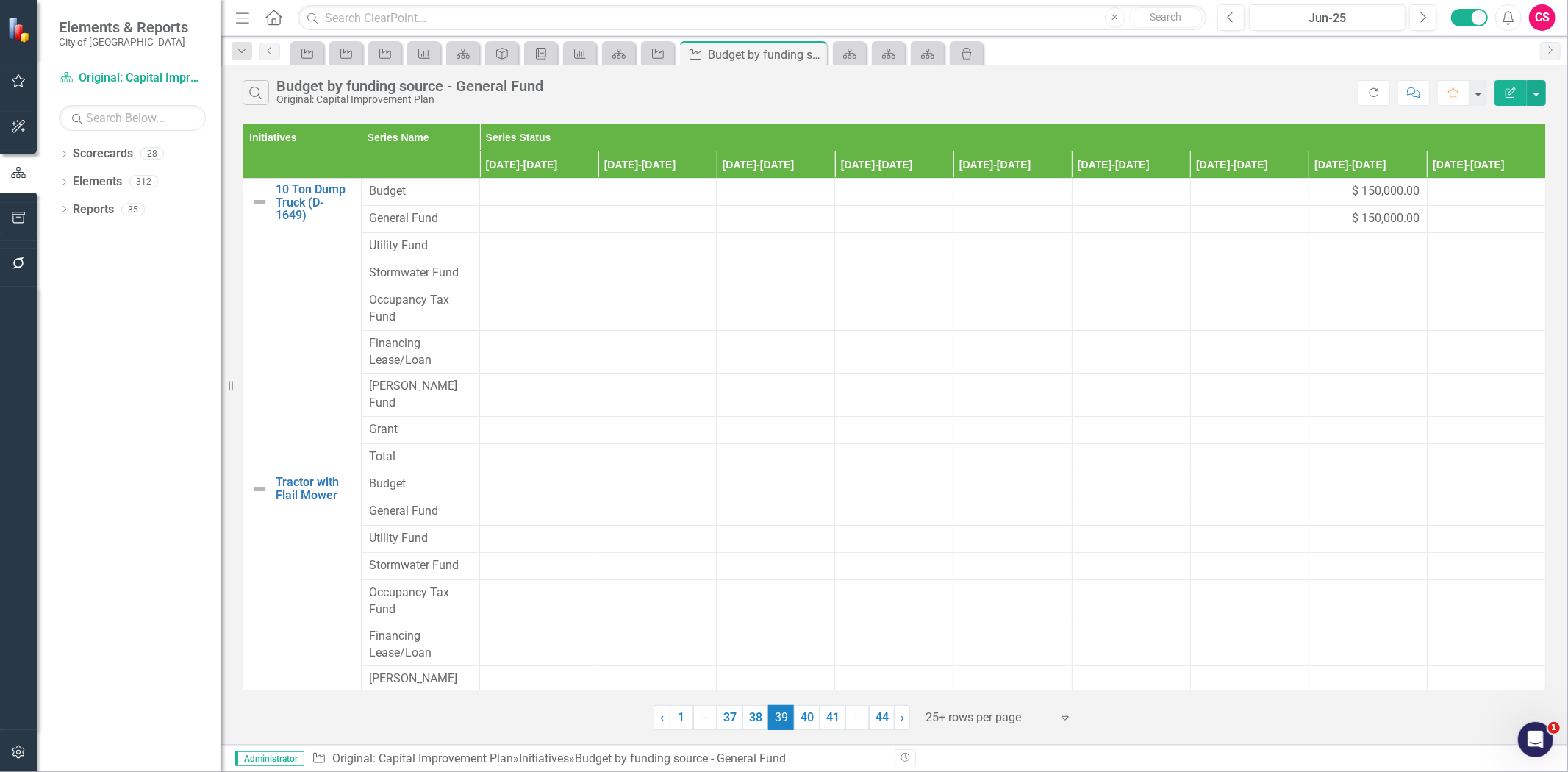
scroll to position [320, 0]
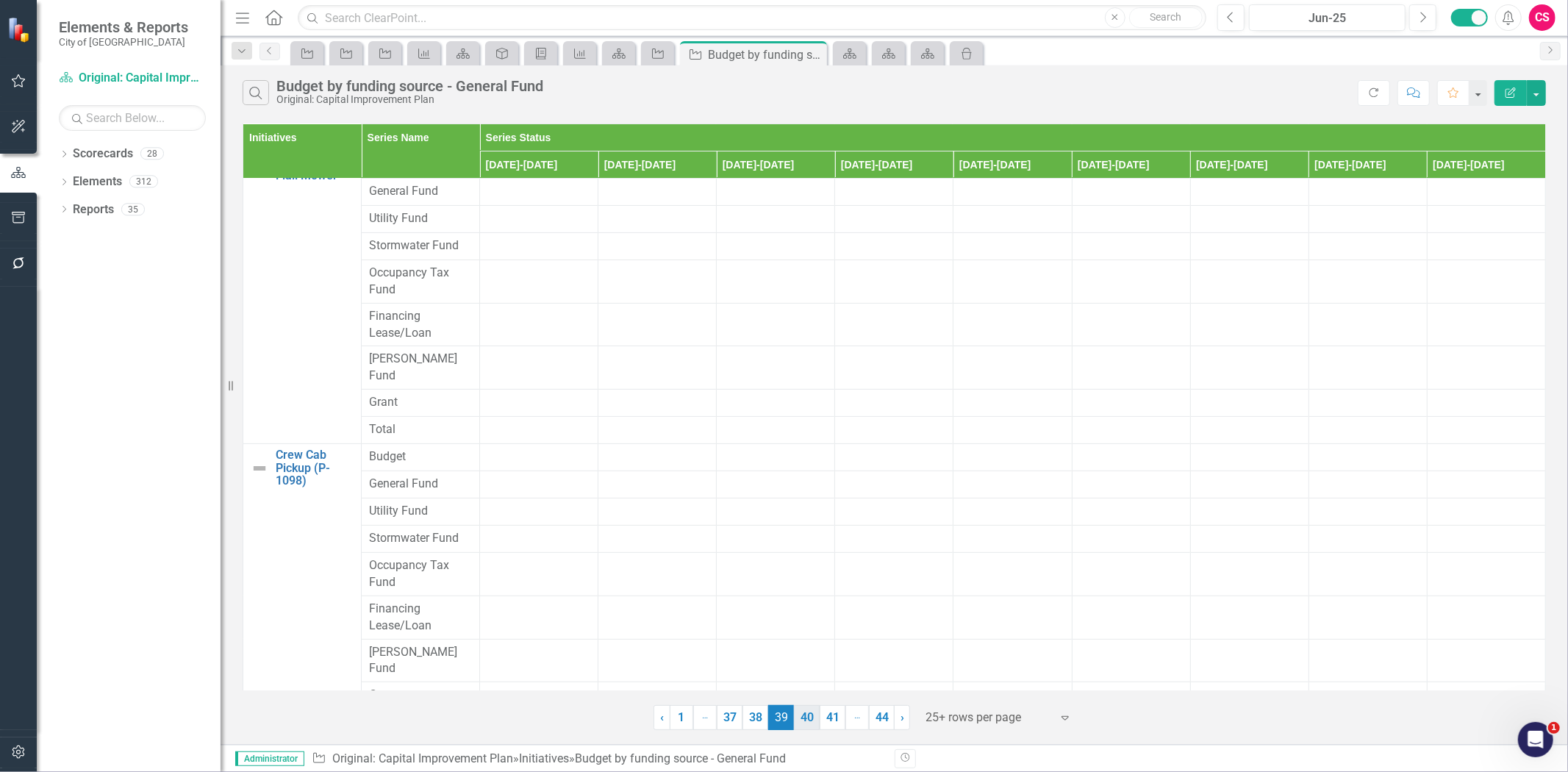
click at [812, 721] on link "40" at bounding box center [807, 718] width 26 height 25
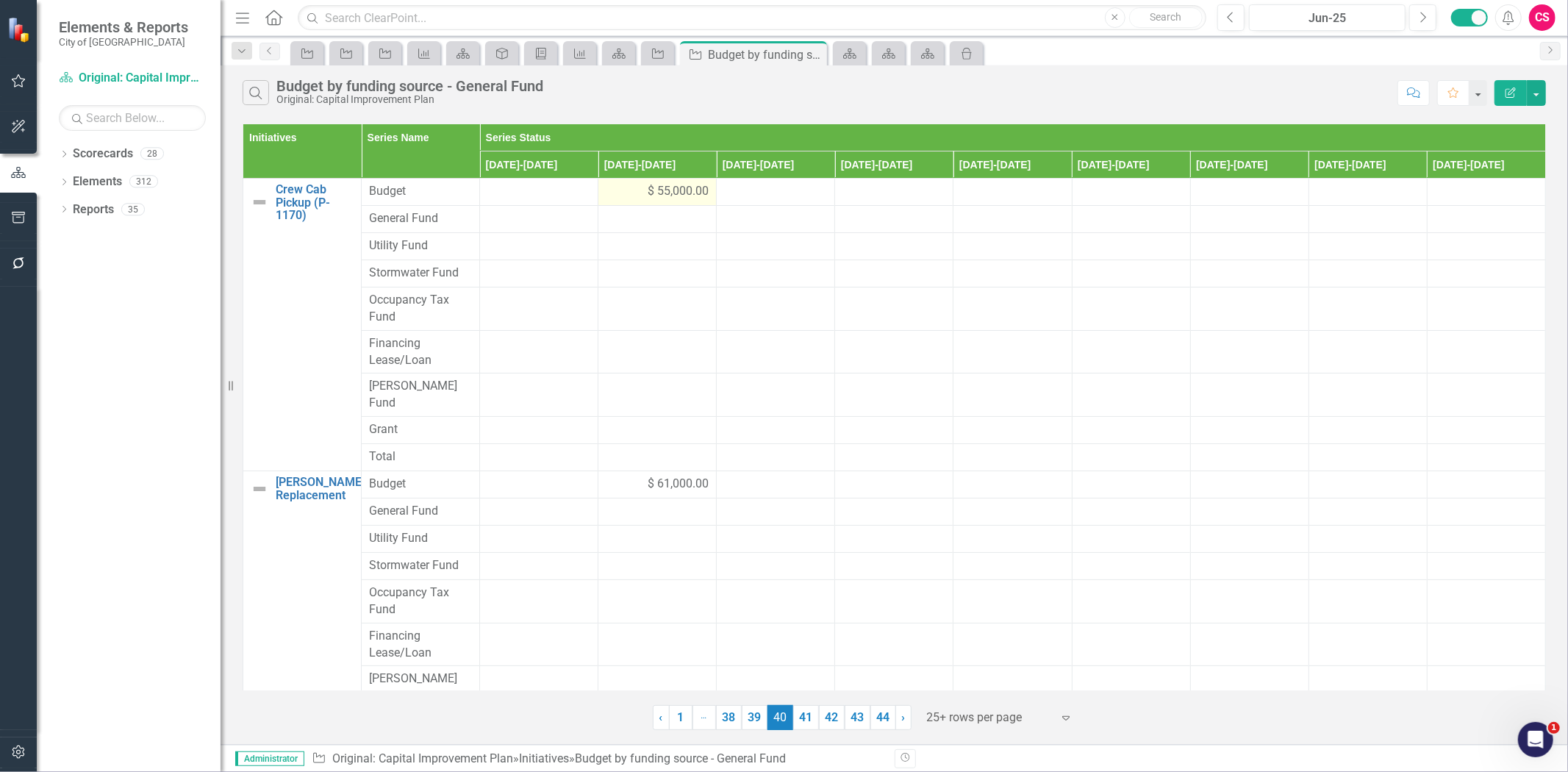
click at [616, 200] on div "$ 55,000.00" at bounding box center [657, 191] width 103 height 17
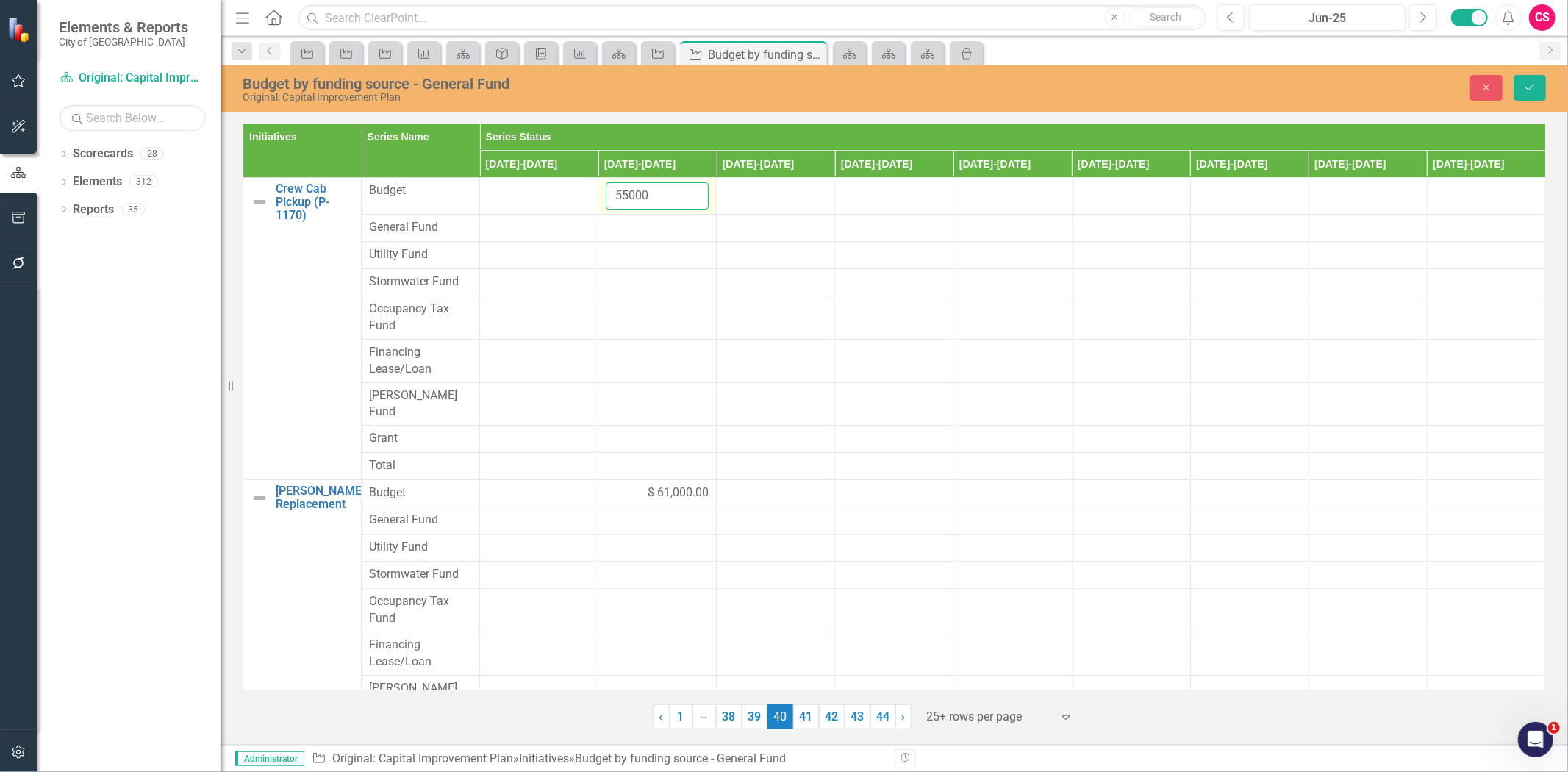
click at [616, 200] on input "55000" at bounding box center [657, 195] width 103 height 27
click at [625, 226] on div at bounding box center [657, 228] width 103 height 18
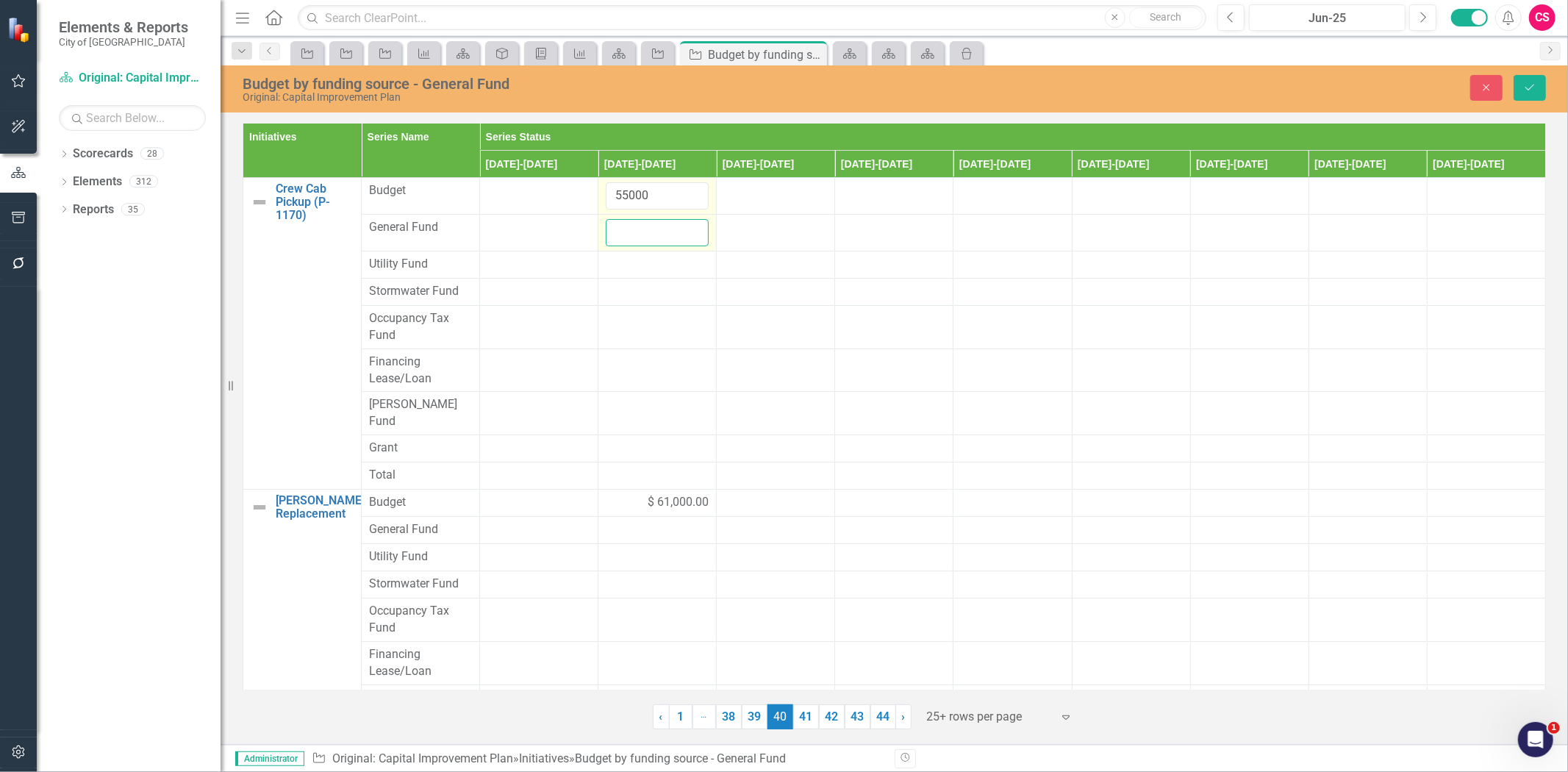
click at [625, 226] on input "number" at bounding box center [657, 233] width 103 height 27
paste input "55000"
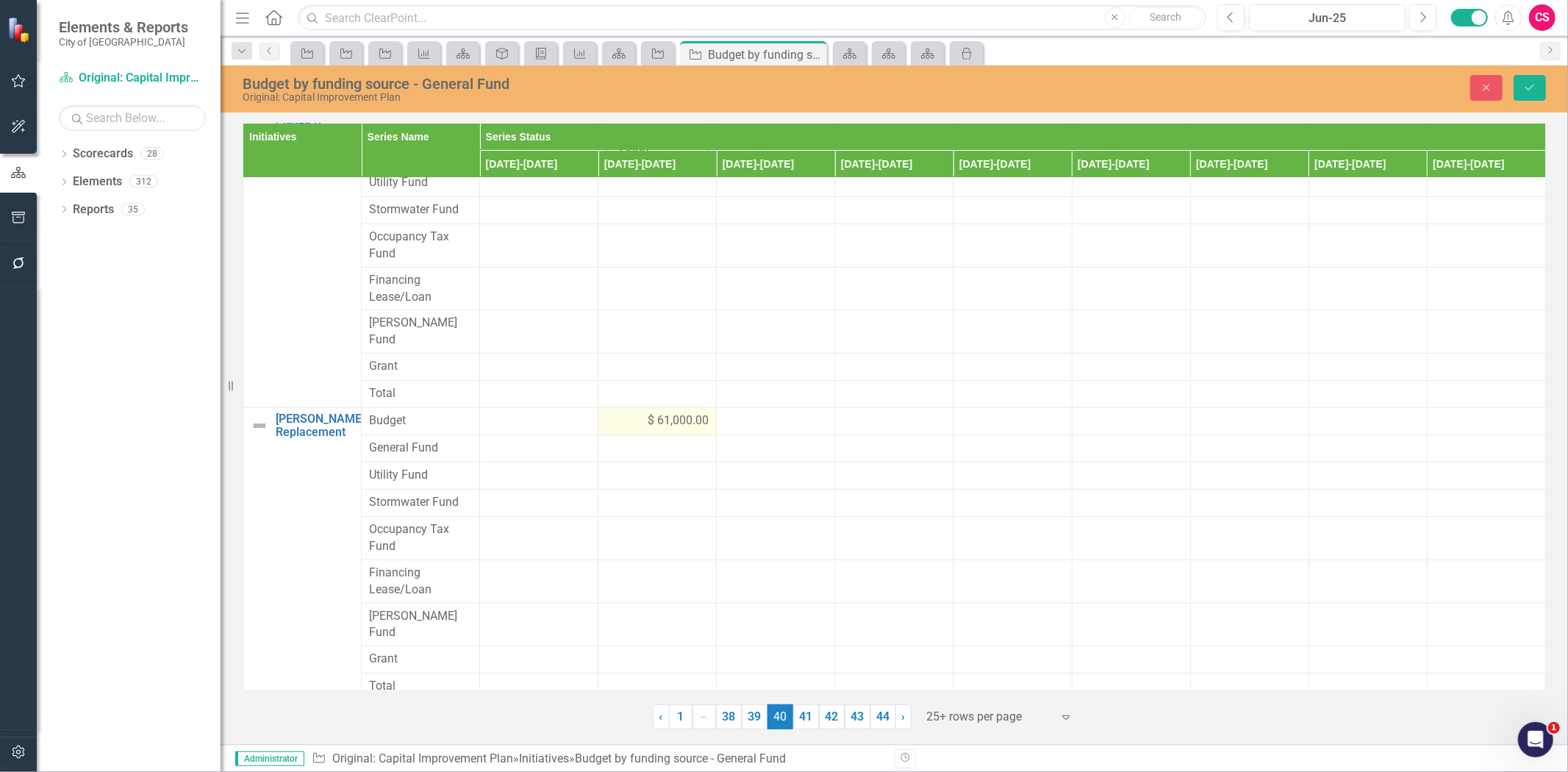
type input "55000"
click at [608, 413] on div "$ 61,000.00" at bounding box center [657, 421] width 103 height 17
click at [633, 413] on input "61000" at bounding box center [657, 426] width 103 height 27
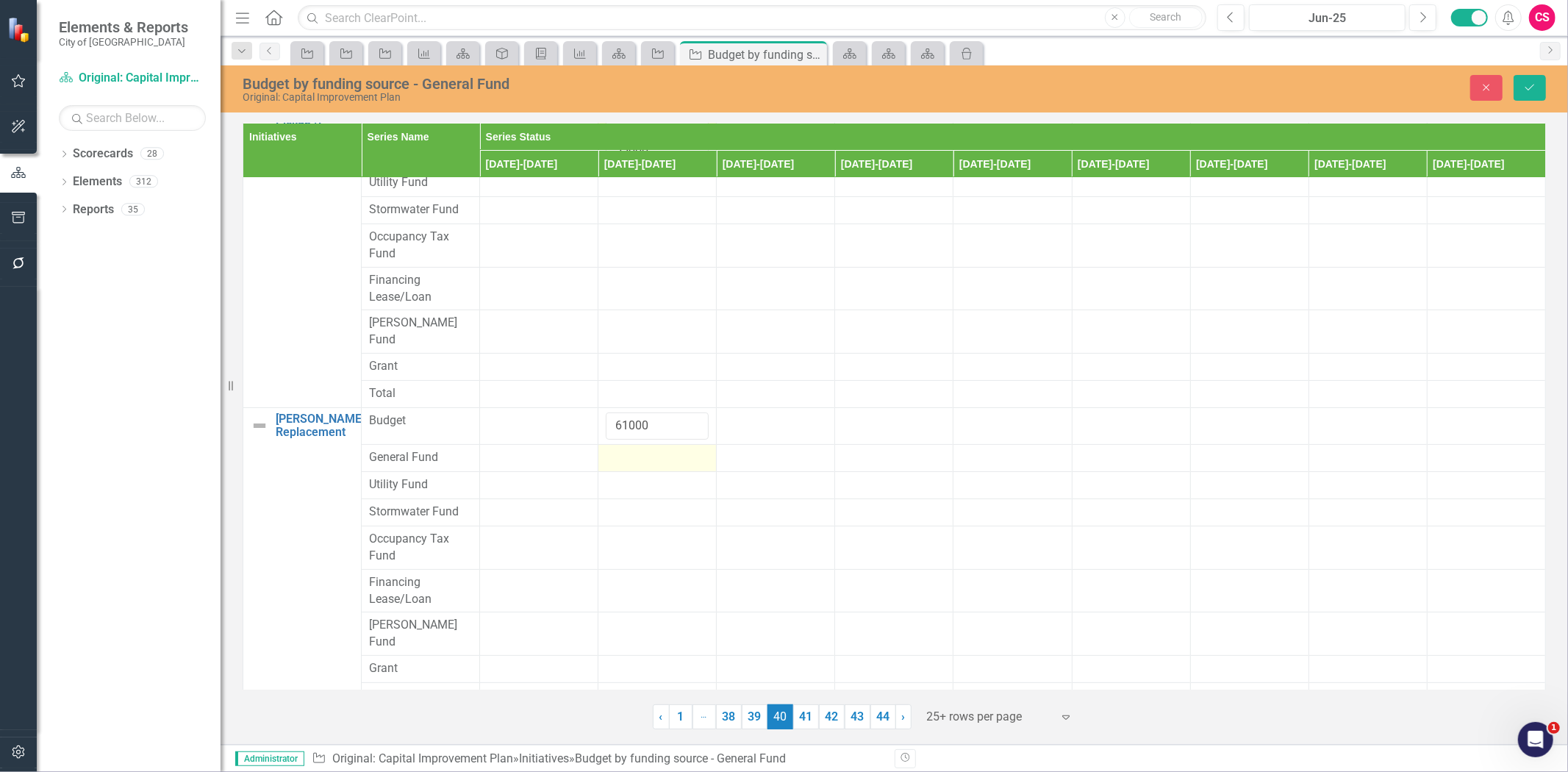
click at [633, 449] on div at bounding box center [657, 458] width 103 height 18
click at [633, 449] on input "number" at bounding box center [657, 463] width 103 height 27
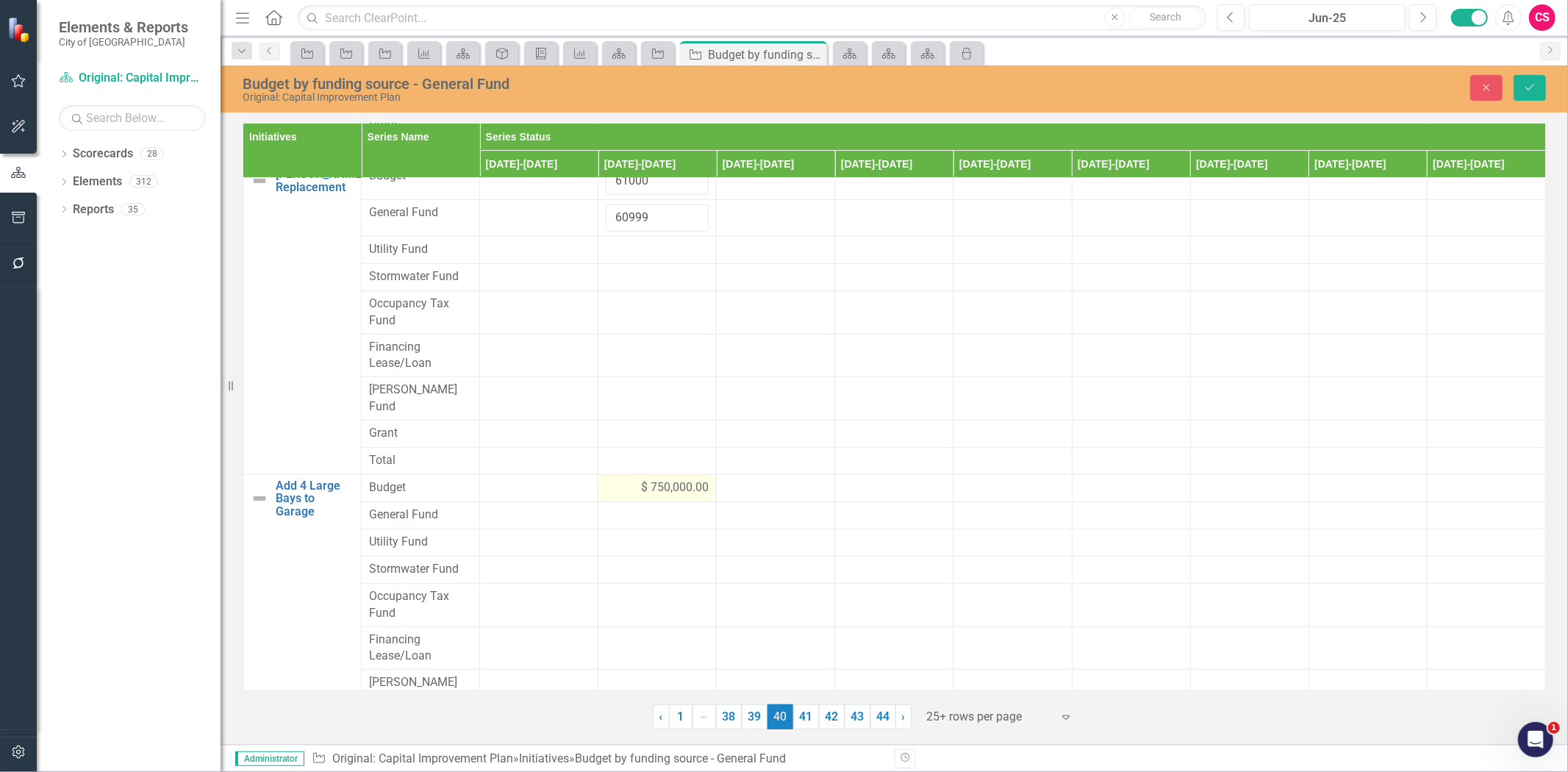
type input "60999"
click at [621, 480] on div "$ 750,000.00" at bounding box center [657, 488] width 103 height 17
click at [638, 480] on input "750000" at bounding box center [657, 493] width 103 height 27
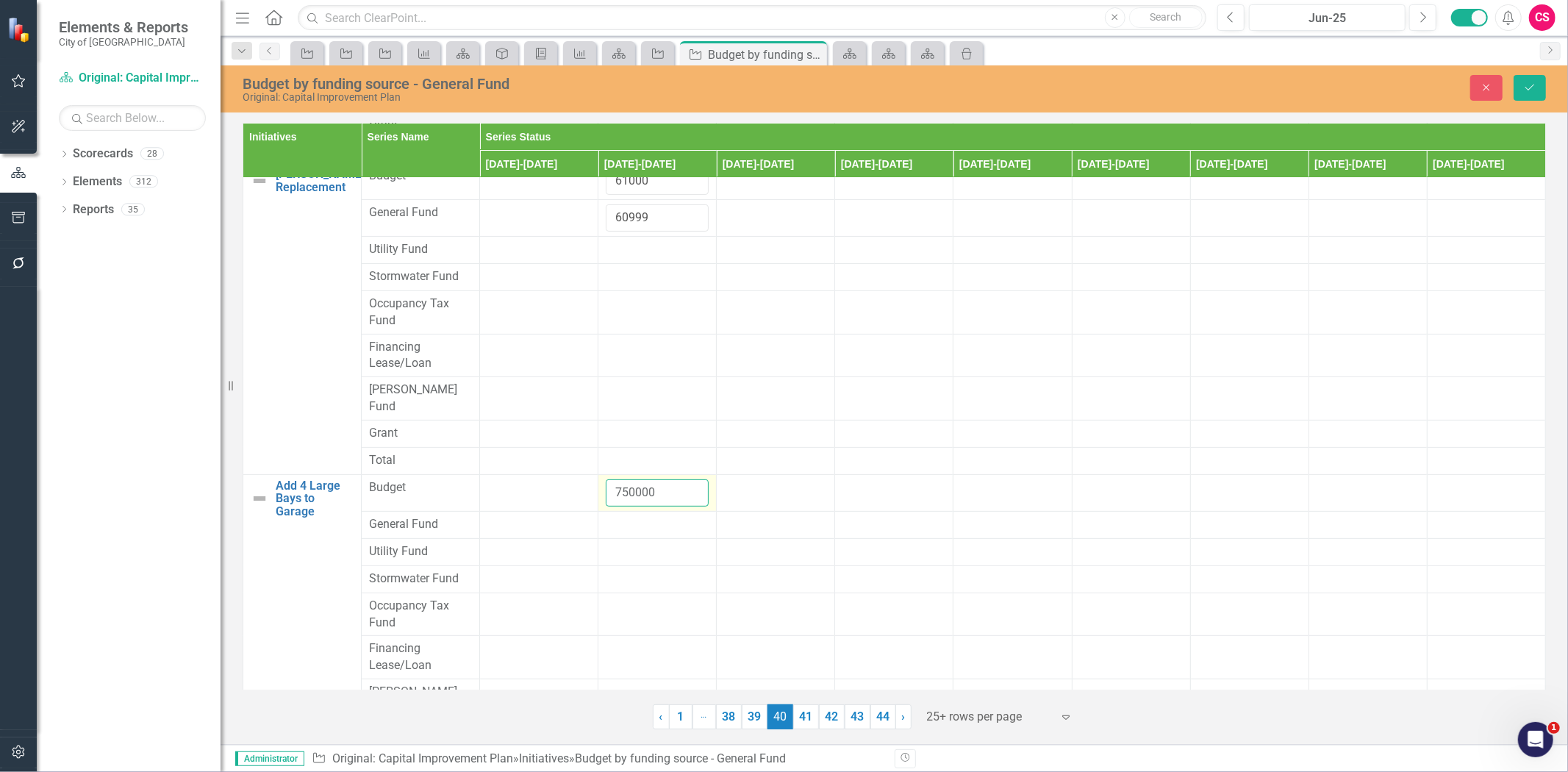
click at [638, 480] on input "750000" at bounding box center [657, 493] width 103 height 27
click at [636, 516] on div at bounding box center [657, 525] width 103 height 18
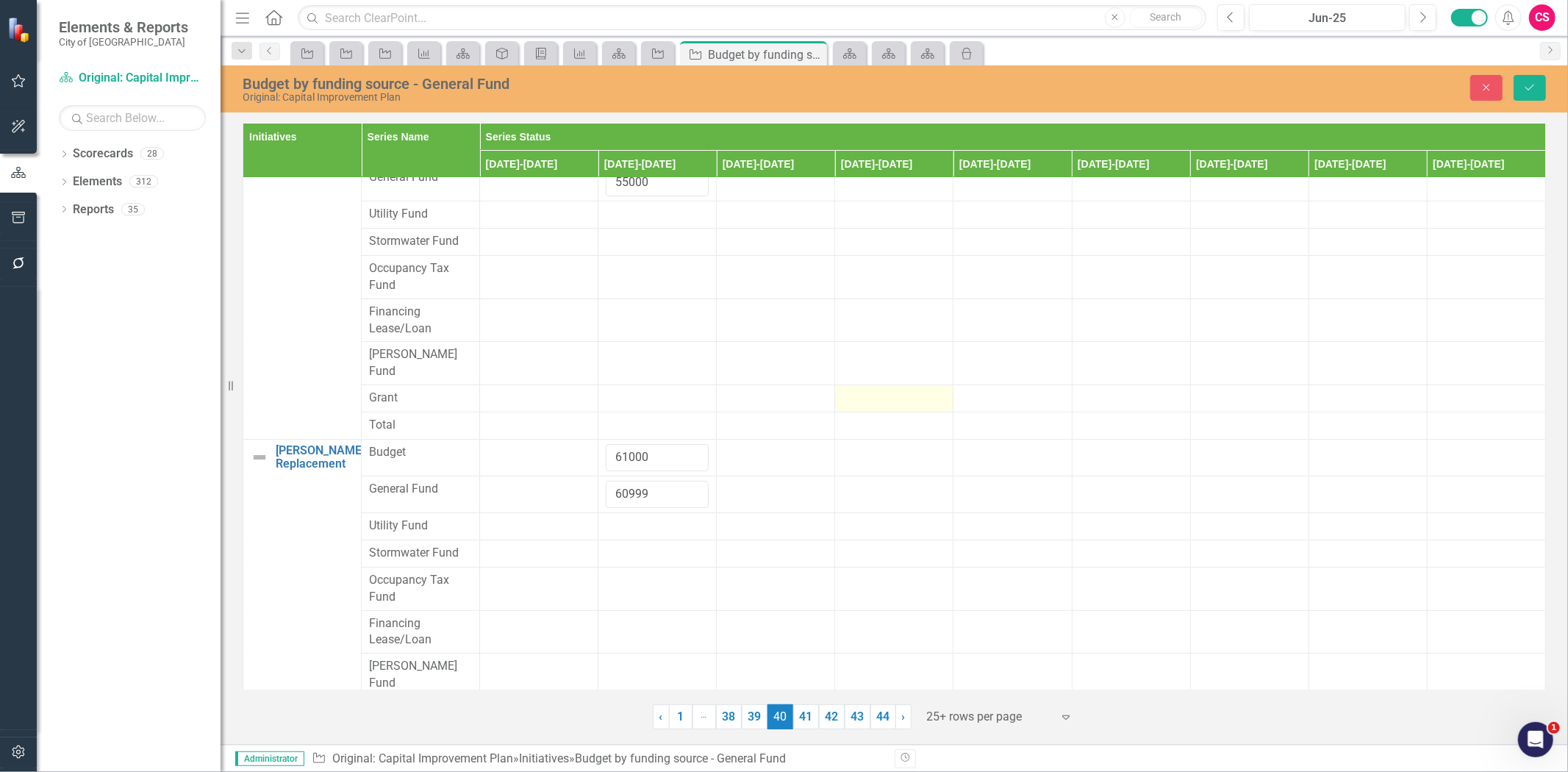
scroll to position [0, 0]
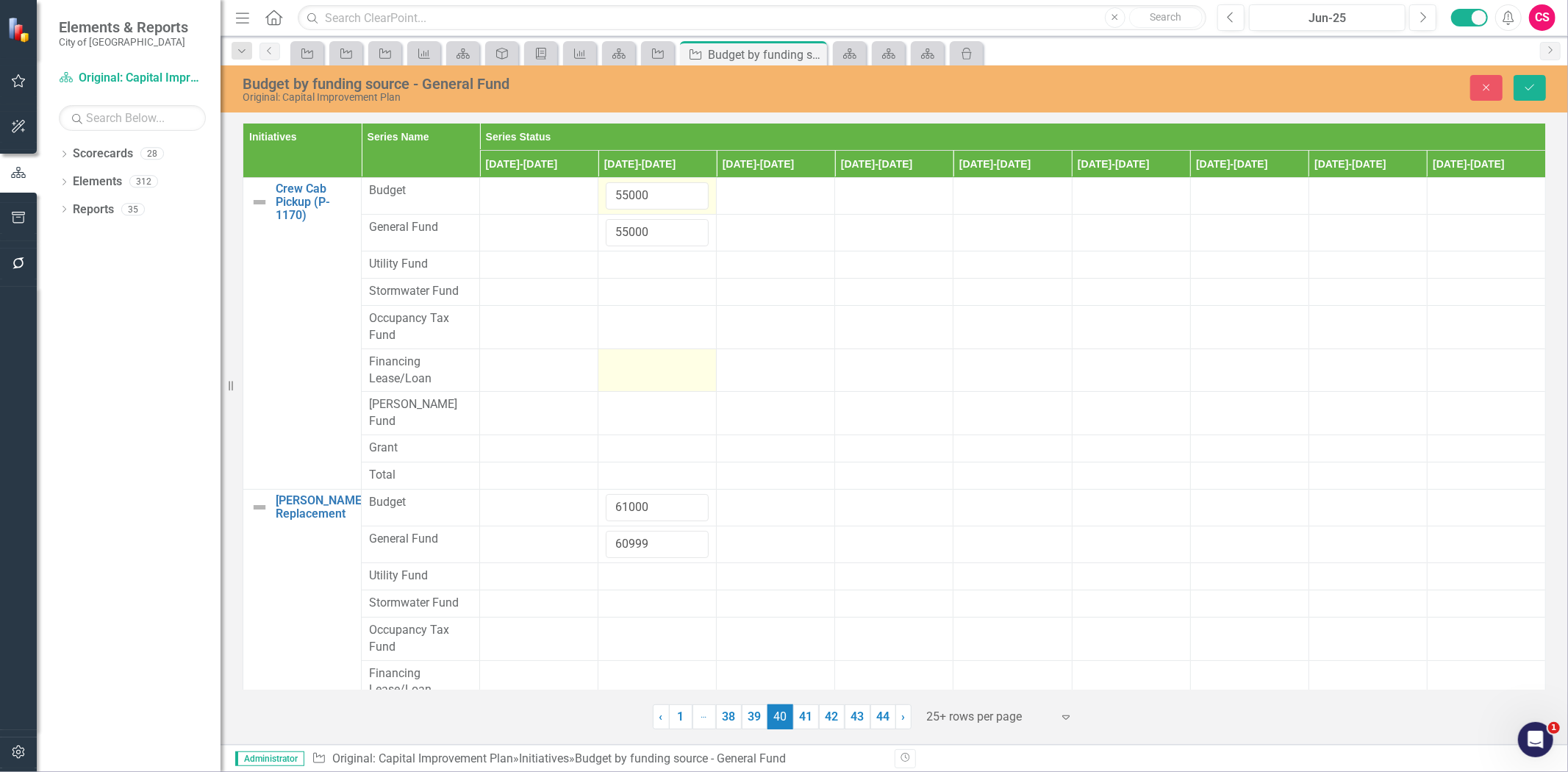
type input "750000"
click at [621, 531] on input "60999" at bounding box center [657, 545] width 103 height 27
click at [701, 531] on input "60999" at bounding box center [657, 545] width 103 height 27
click at [688, 531] on input "61000" at bounding box center [657, 545] width 103 height 27
click at [664, 531] on input "61000" at bounding box center [657, 545] width 103 height 27
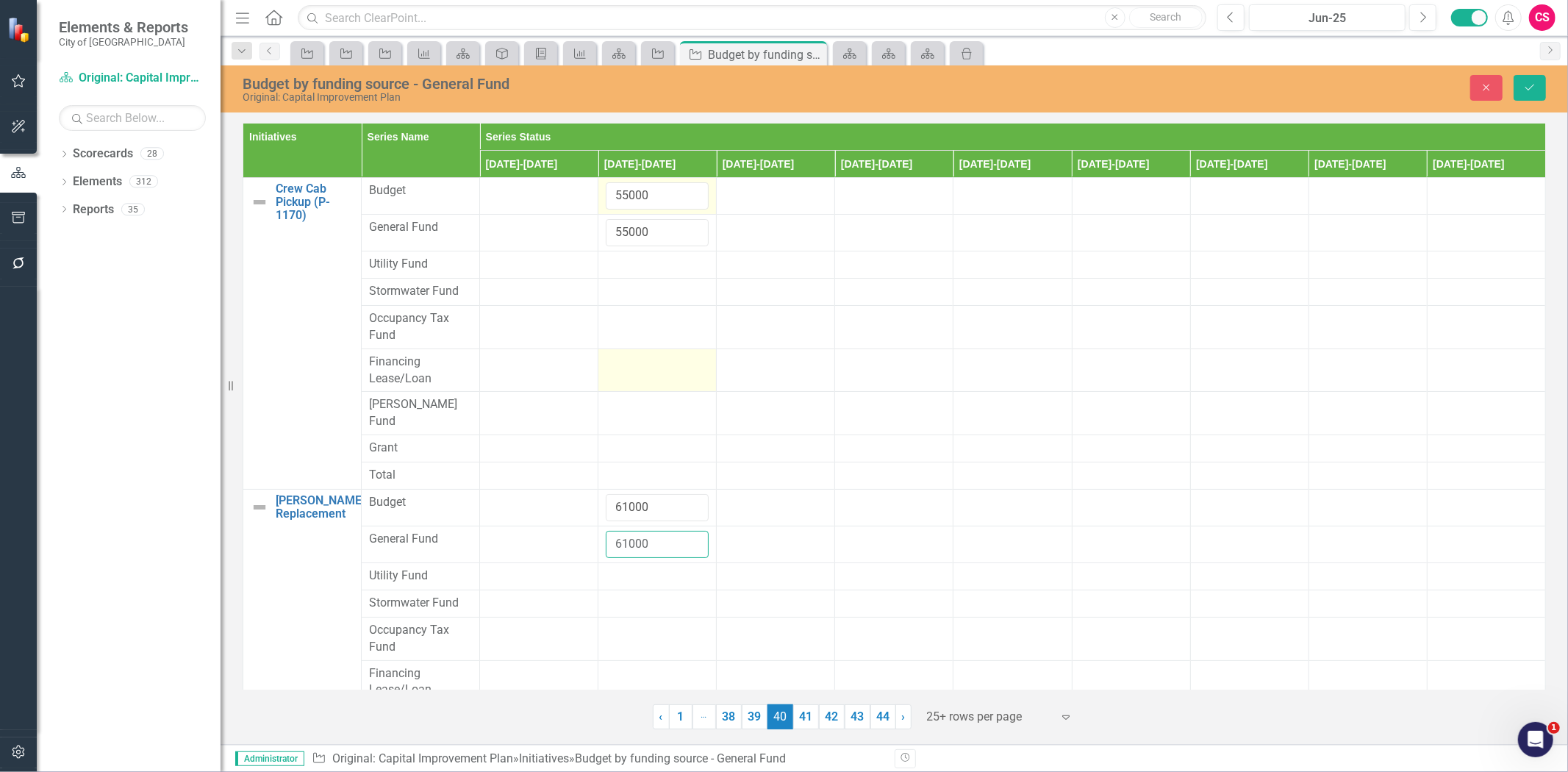
click at [651, 531] on input "61000" at bounding box center [657, 545] width 103 height 27
click at [628, 369] on div at bounding box center [657, 363] width 103 height 18
click at [628, 531] on input "61002" at bounding box center [657, 545] width 103 height 27
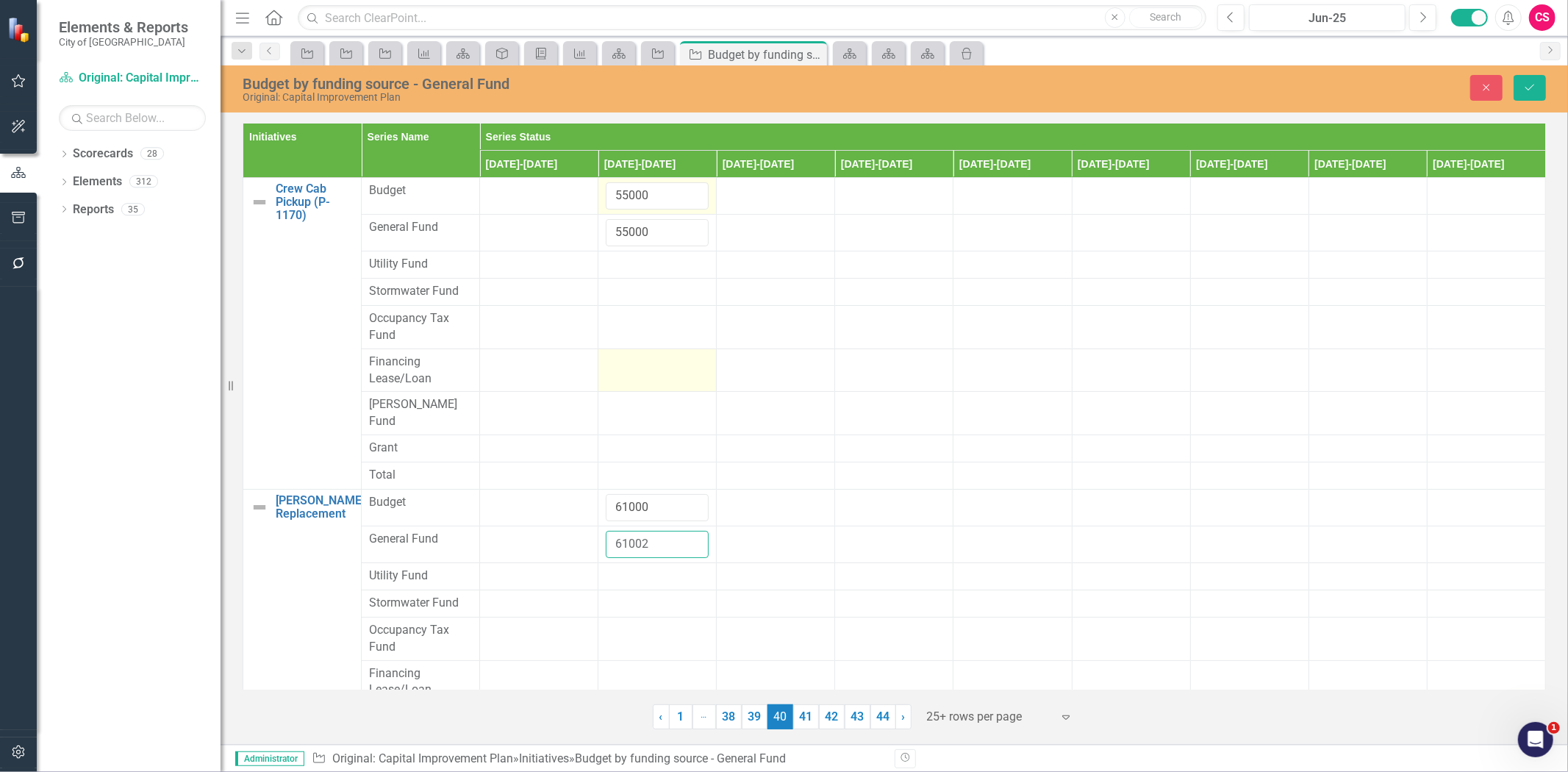
scroll to position [163, 0]
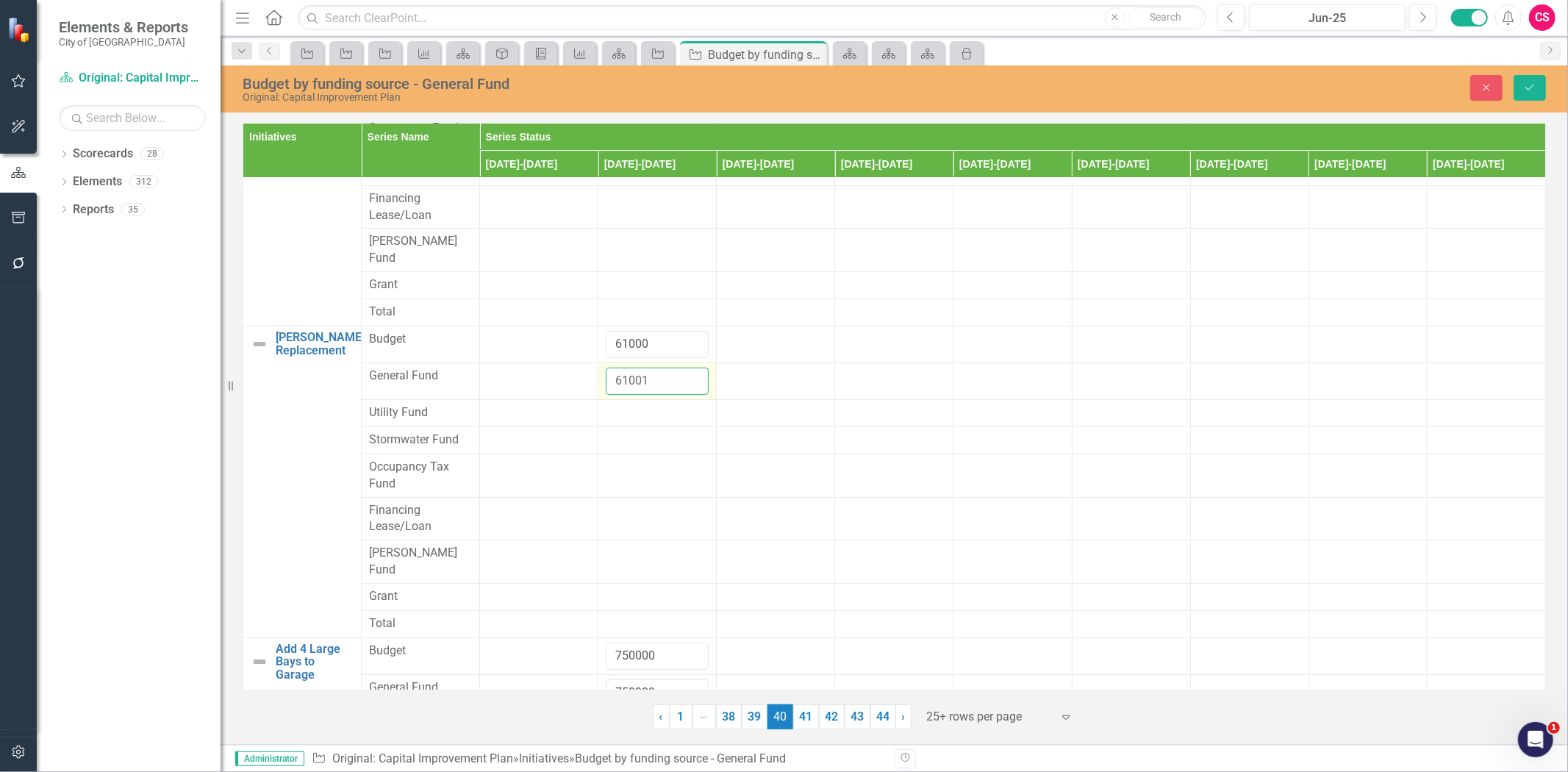
click at [691, 370] on input "61001" at bounding box center [657, 381] width 103 height 27
type input "61000"
click at [691, 370] on input "61000" at bounding box center [657, 381] width 103 height 27
click at [1531, 94] on button "Save" at bounding box center [1529, 88] width 32 height 26
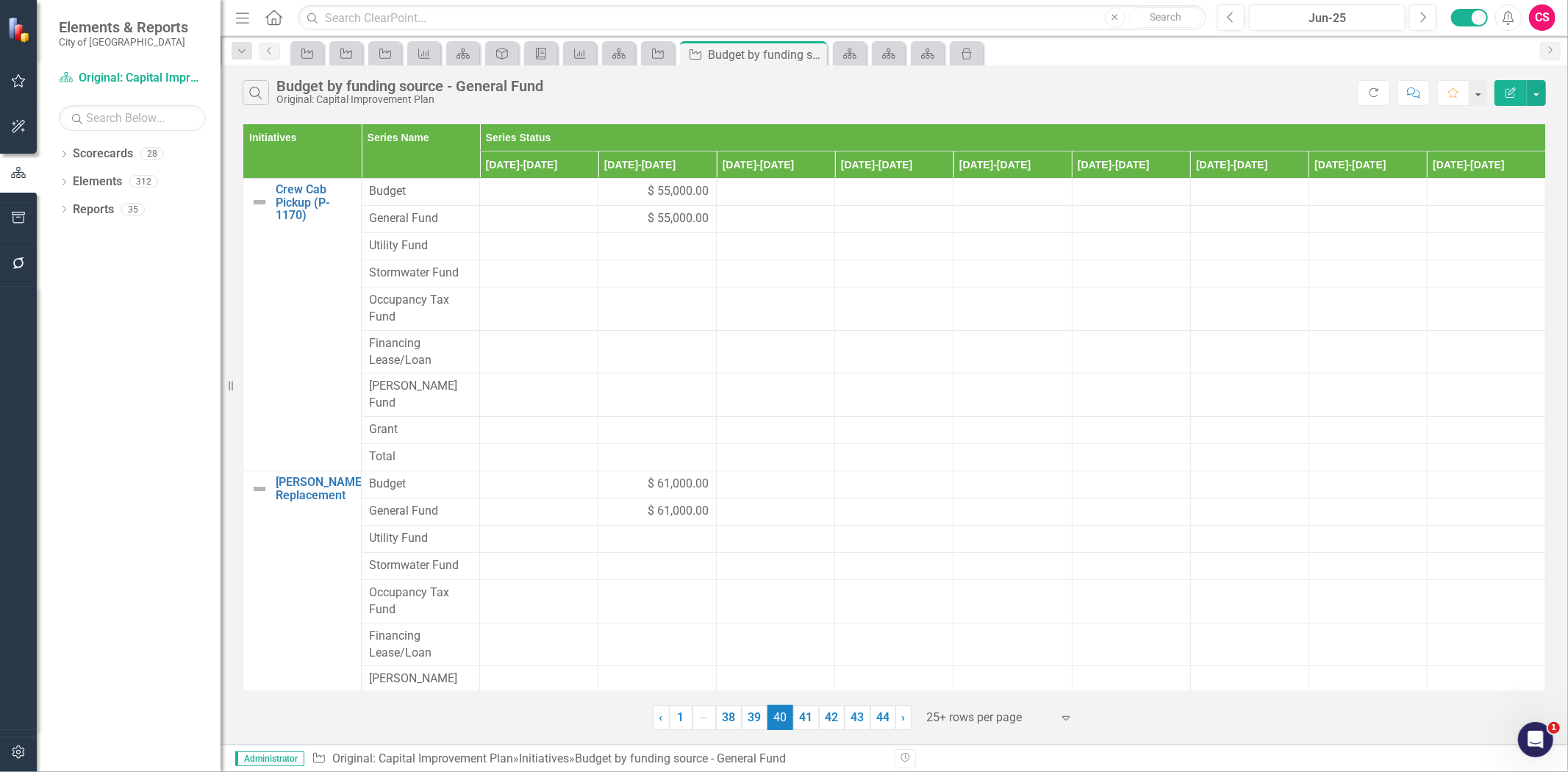
scroll to position [320, 0]
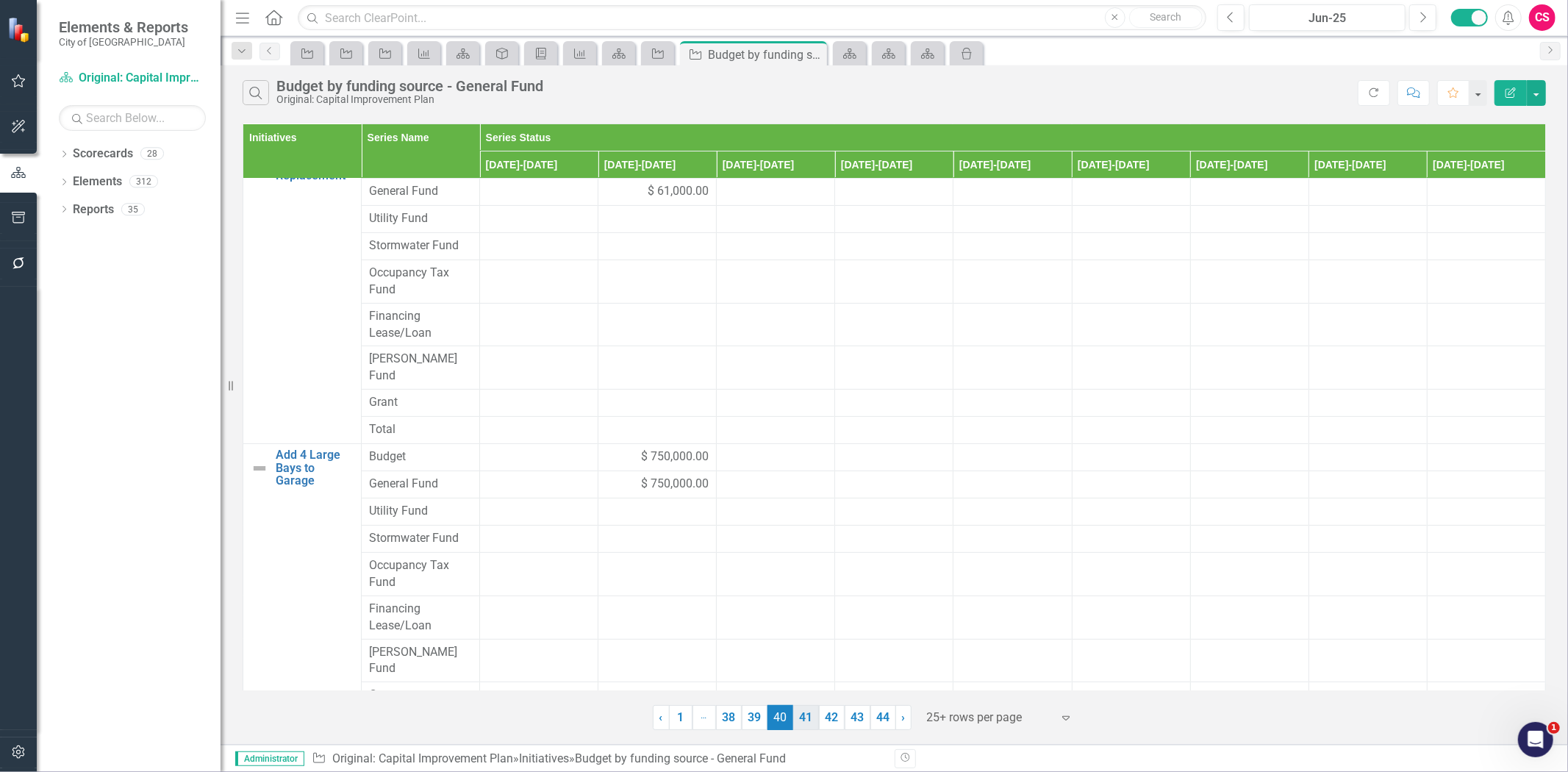
click at [800, 721] on link "41" at bounding box center [806, 718] width 26 height 25
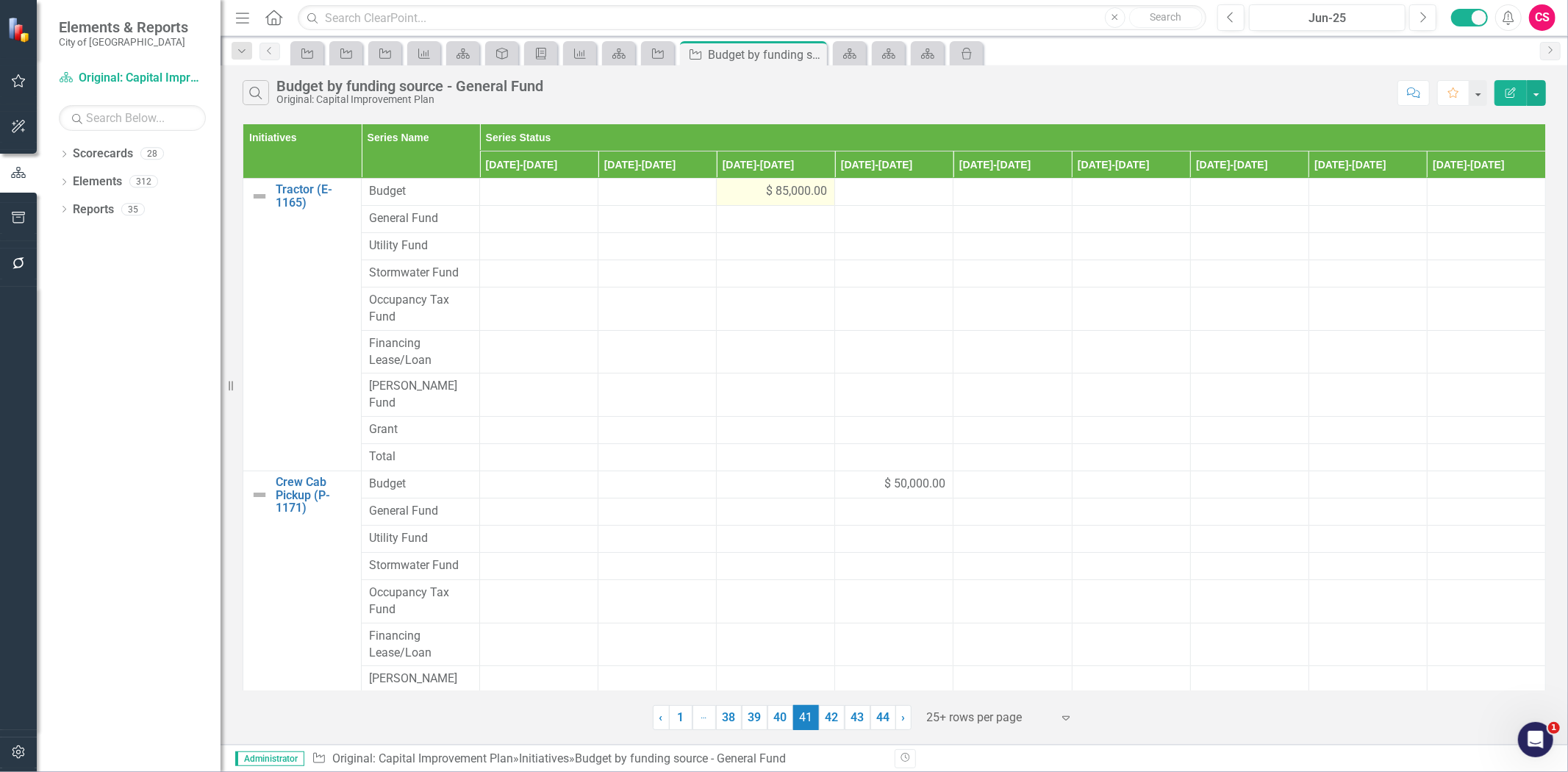
click at [736, 189] on div "$ 85,000.00" at bounding box center [775, 191] width 103 height 17
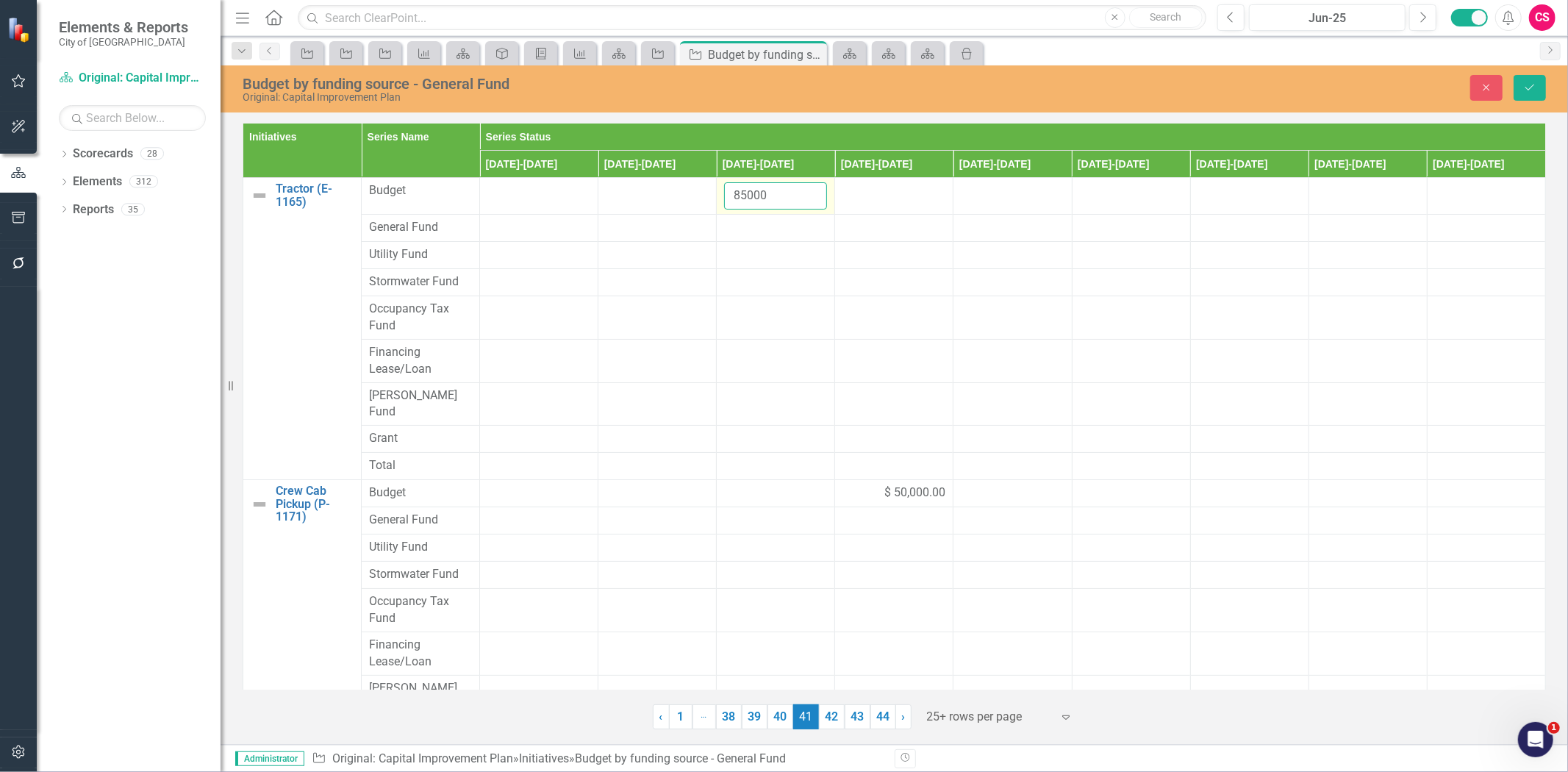
click at [738, 190] on input "85000" at bounding box center [775, 195] width 103 height 27
click at [750, 227] on div at bounding box center [775, 228] width 103 height 18
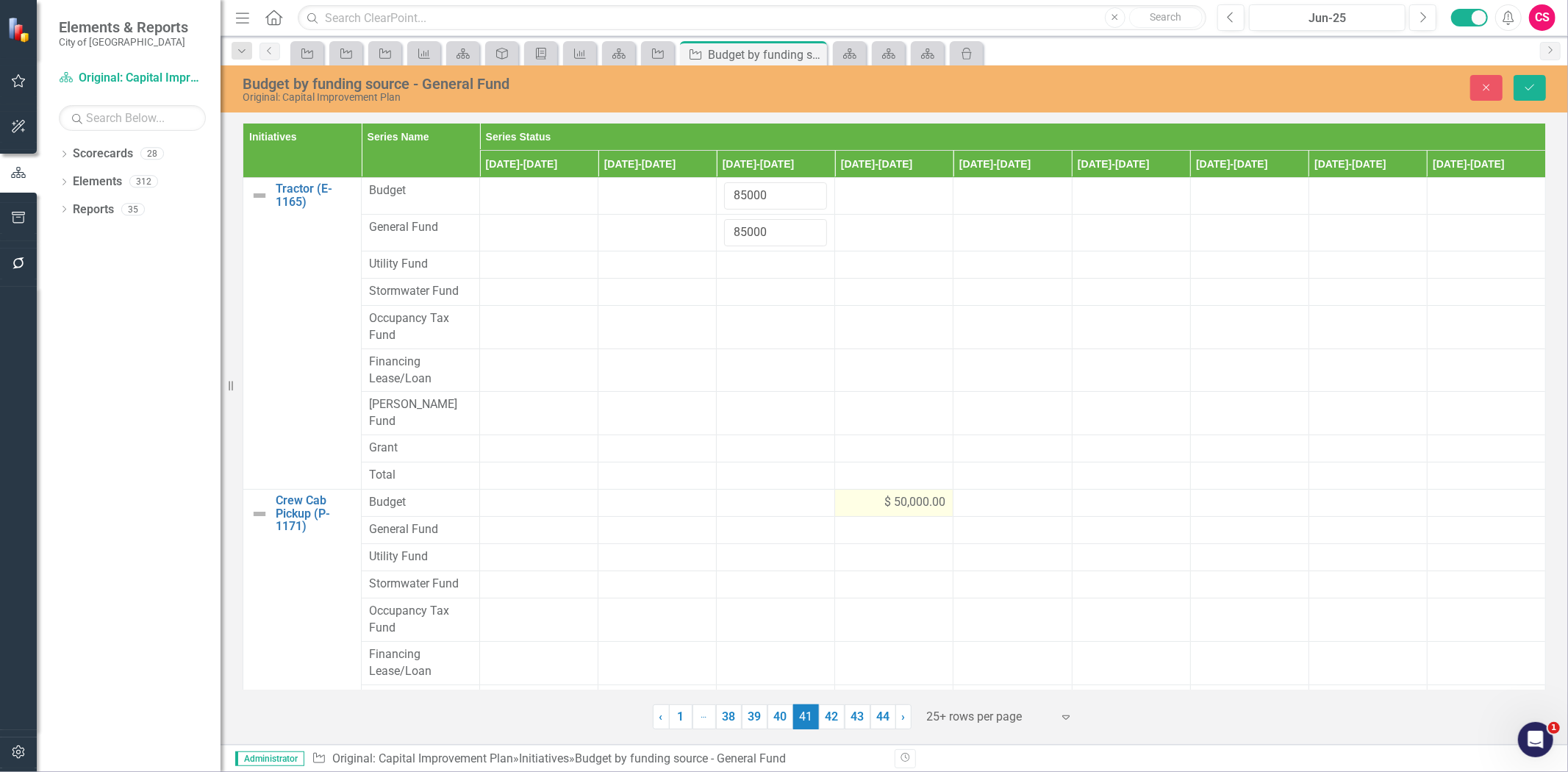
type input "85000"
click at [895, 495] on span "$ 50,000.00" at bounding box center [914, 503] width 61 height 17
click at [846, 495] on input "50000" at bounding box center [894, 508] width 103 height 27
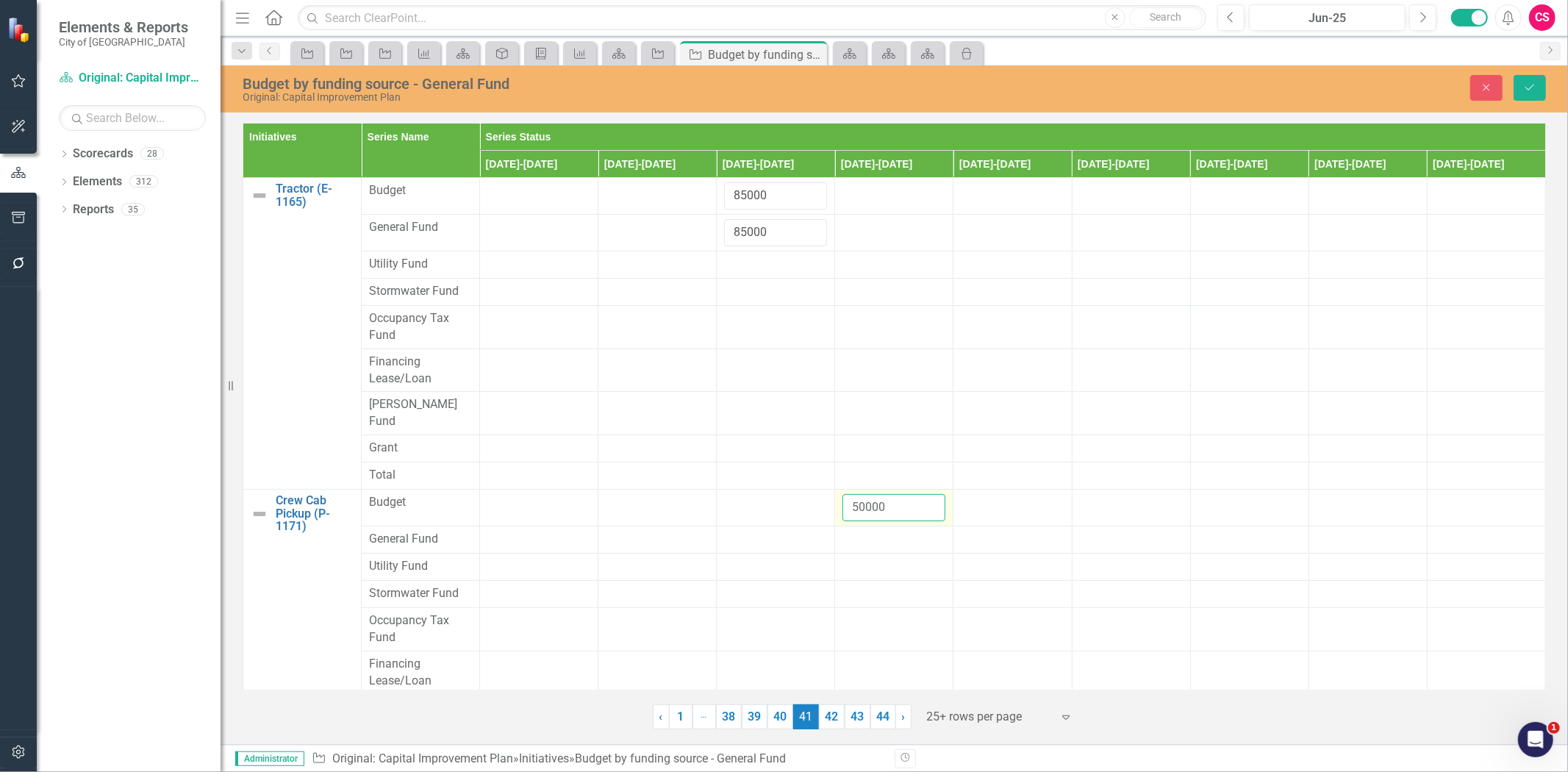
click at [846, 495] on input "50000" at bounding box center [894, 508] width 103 height 27
click at [864, 526] on td at bounding box center [894, 539] width 119 height 27
click at [870, 531] on input "number" at bounding box center [894, 545] width 103 height 27
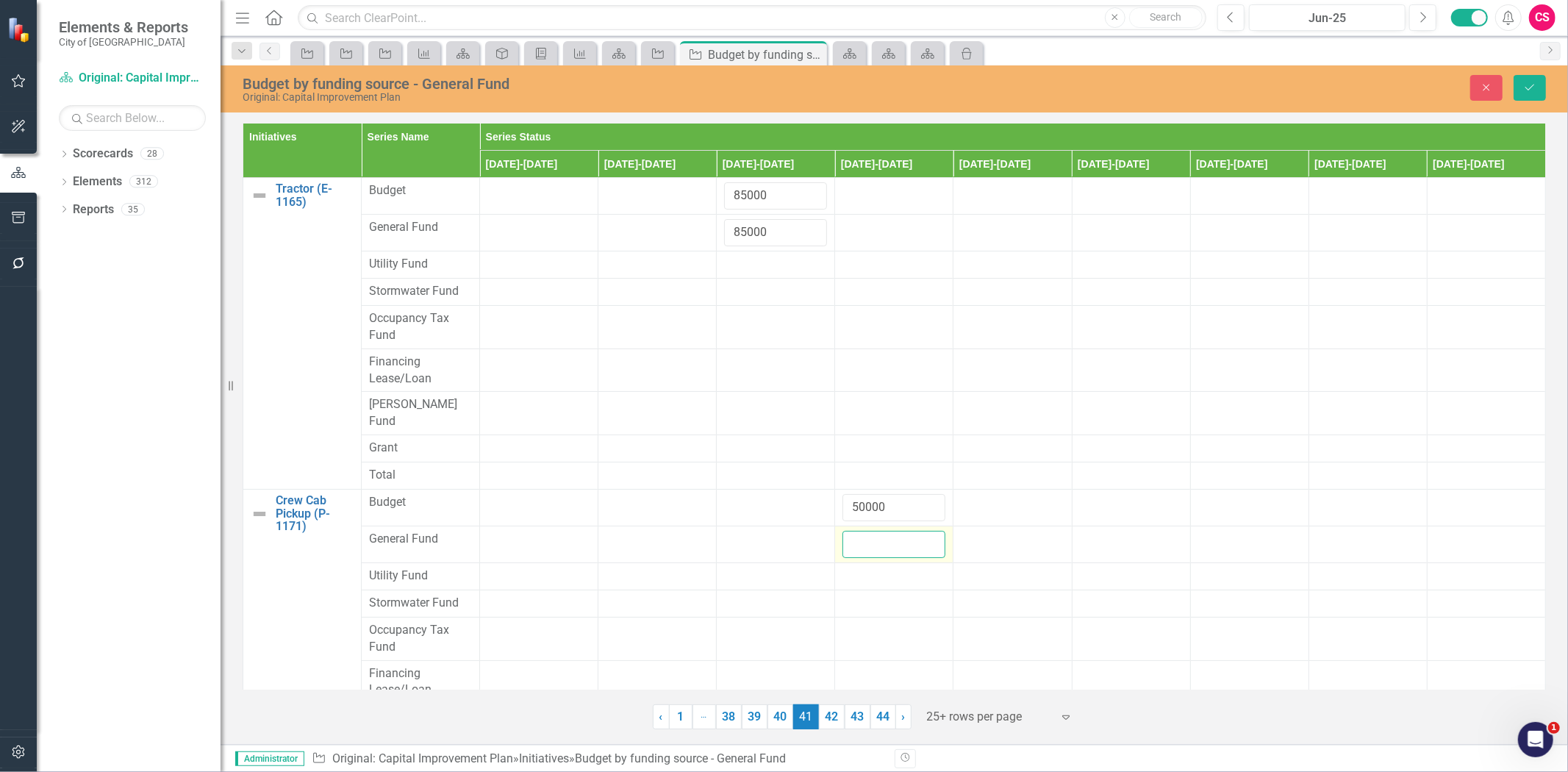
paste input "50000"
type input "50000"
click at [1529, 90] on icon "Save" at bounding box center [1530, 87] width 13 height 10
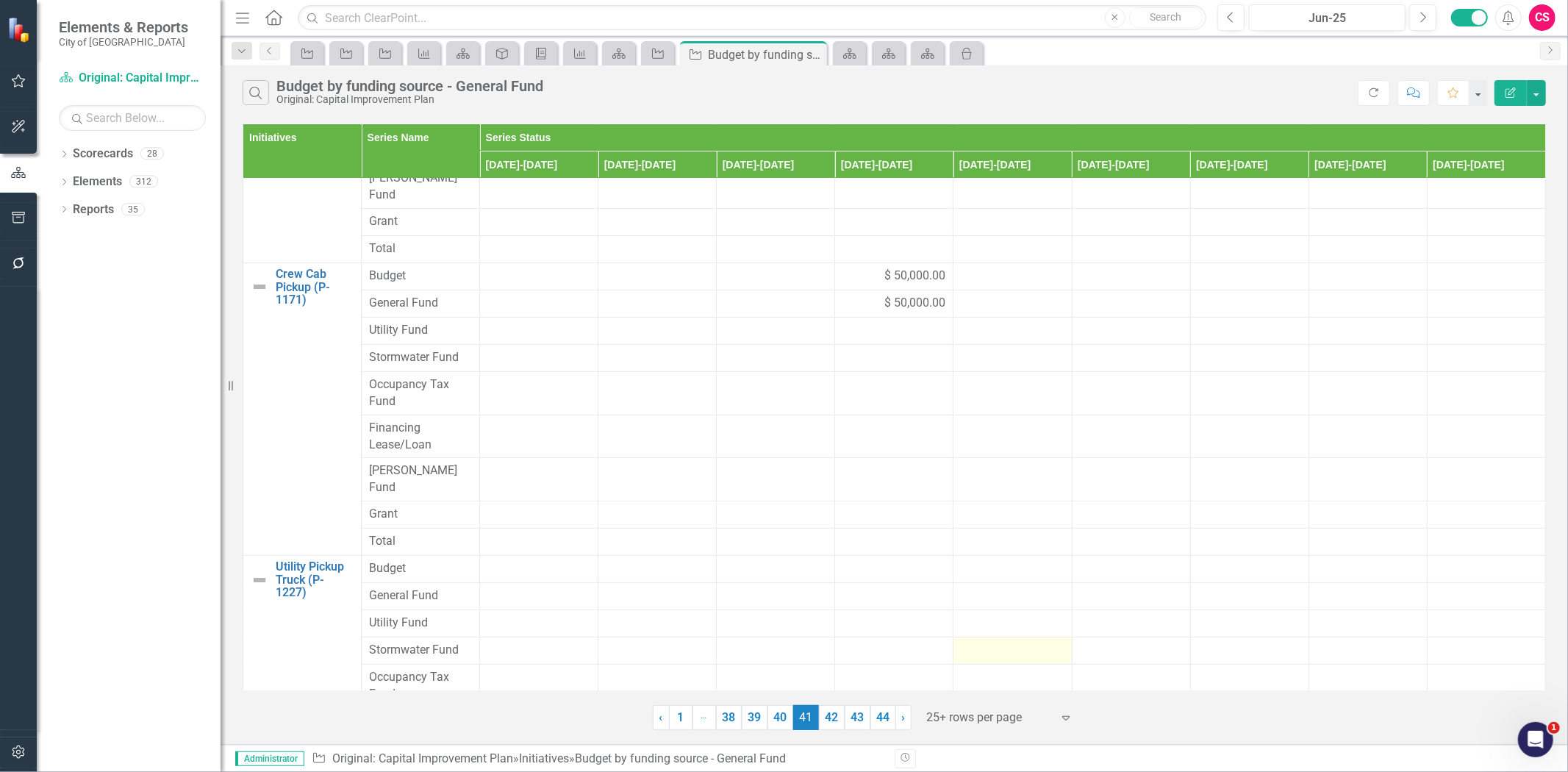
scroll to position [240, 0]
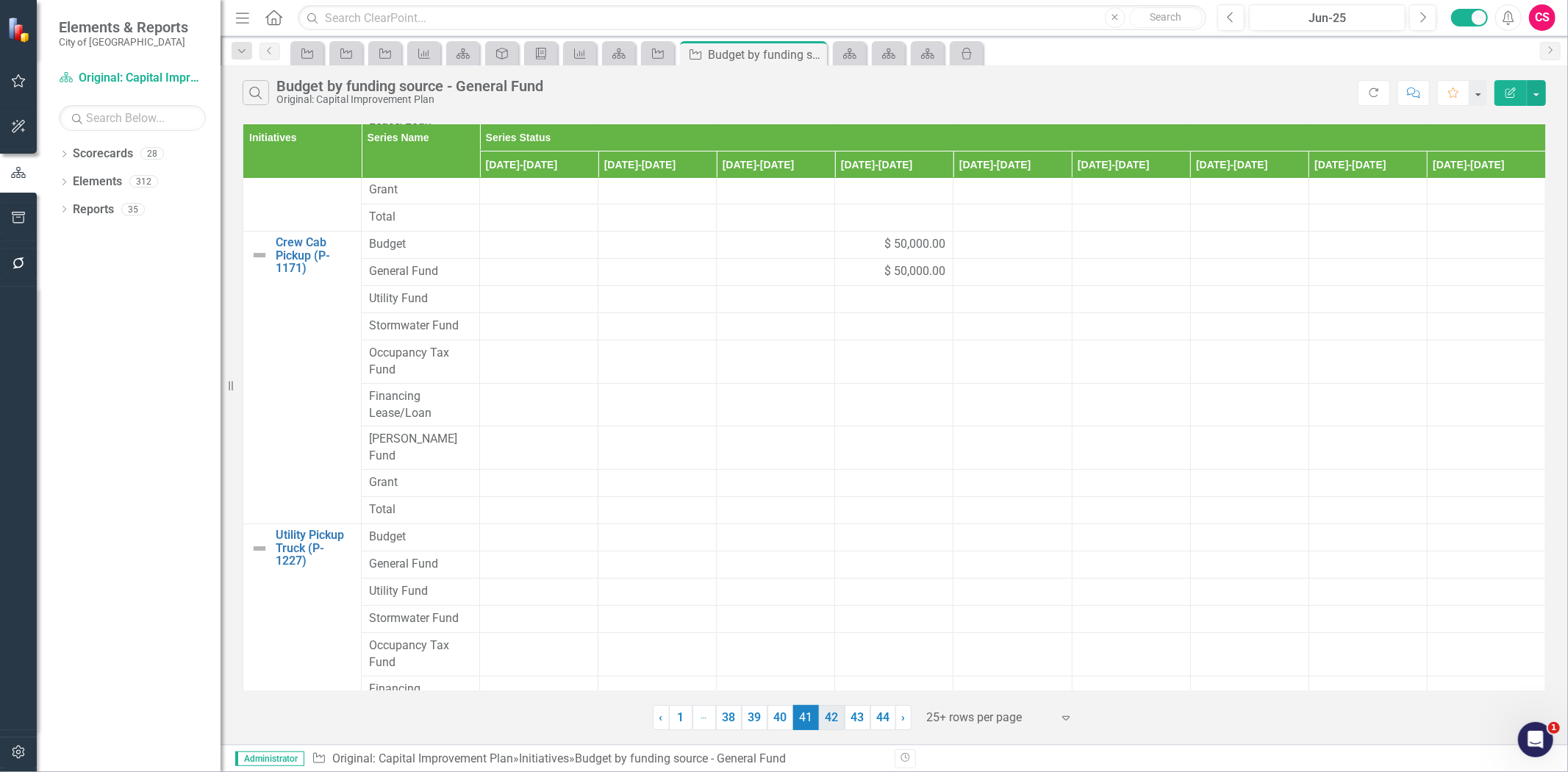
drag, startPoint x: 829, startPoint y: 713, endPoint x: 1158, endPoint y: 546, distance: 369.0
click at [829, 713] on link "42" at bounding box center [832, 718] width 26 height 25
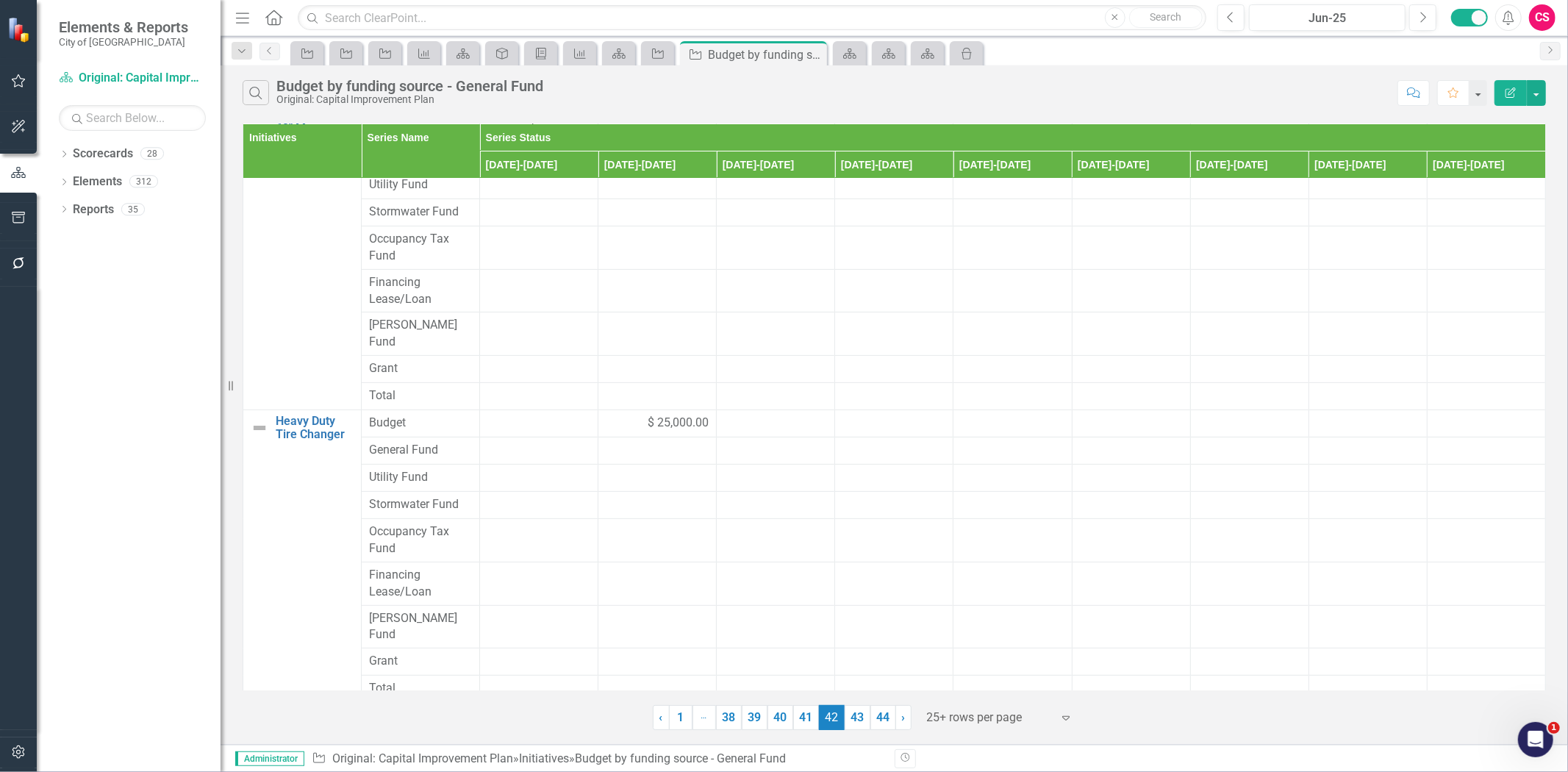
scroll to position [0, 0]
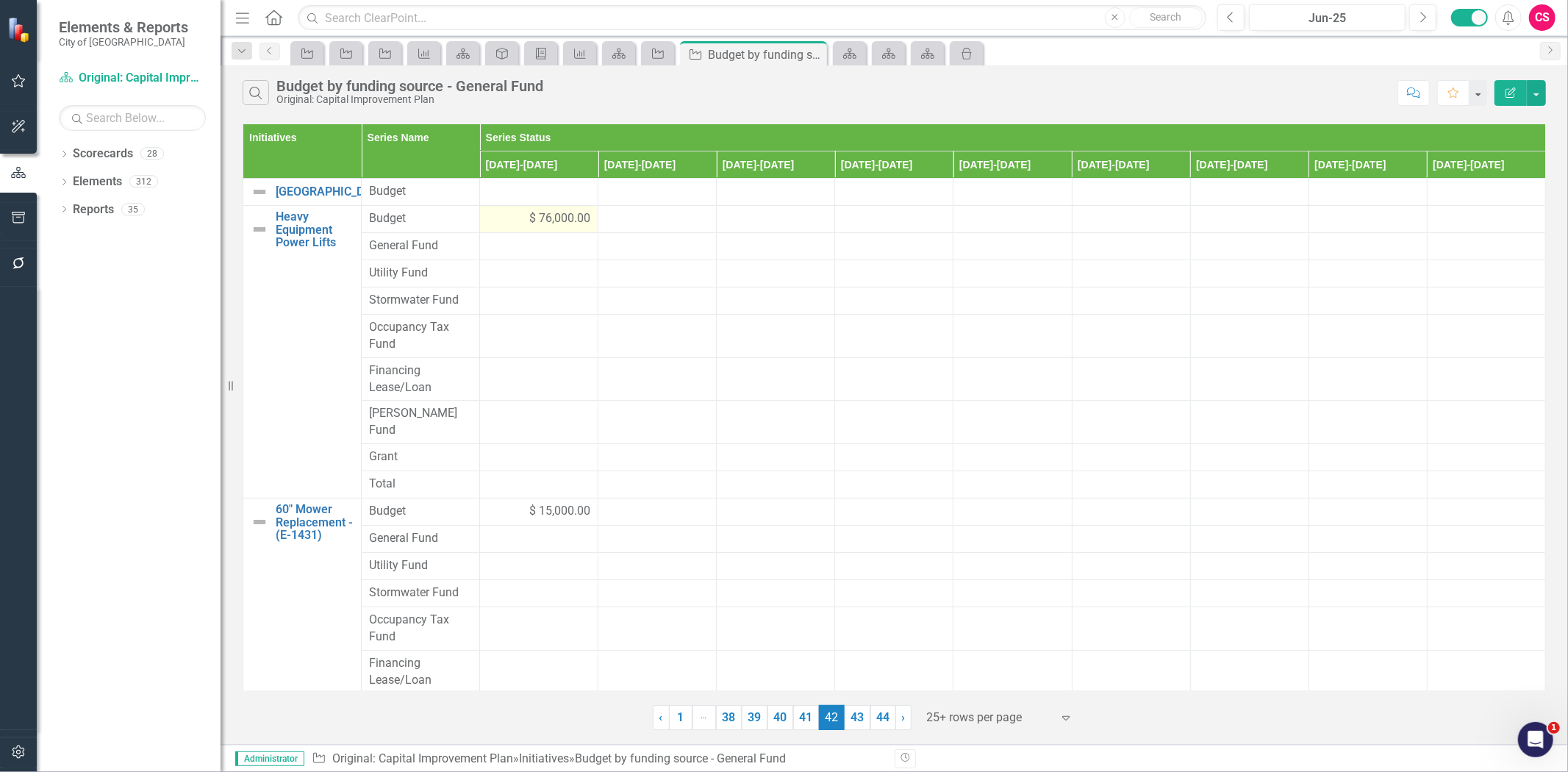
click at [489, 233] on td "$ 76,000.00" at bounding box center [540, 220] width 119 height 27
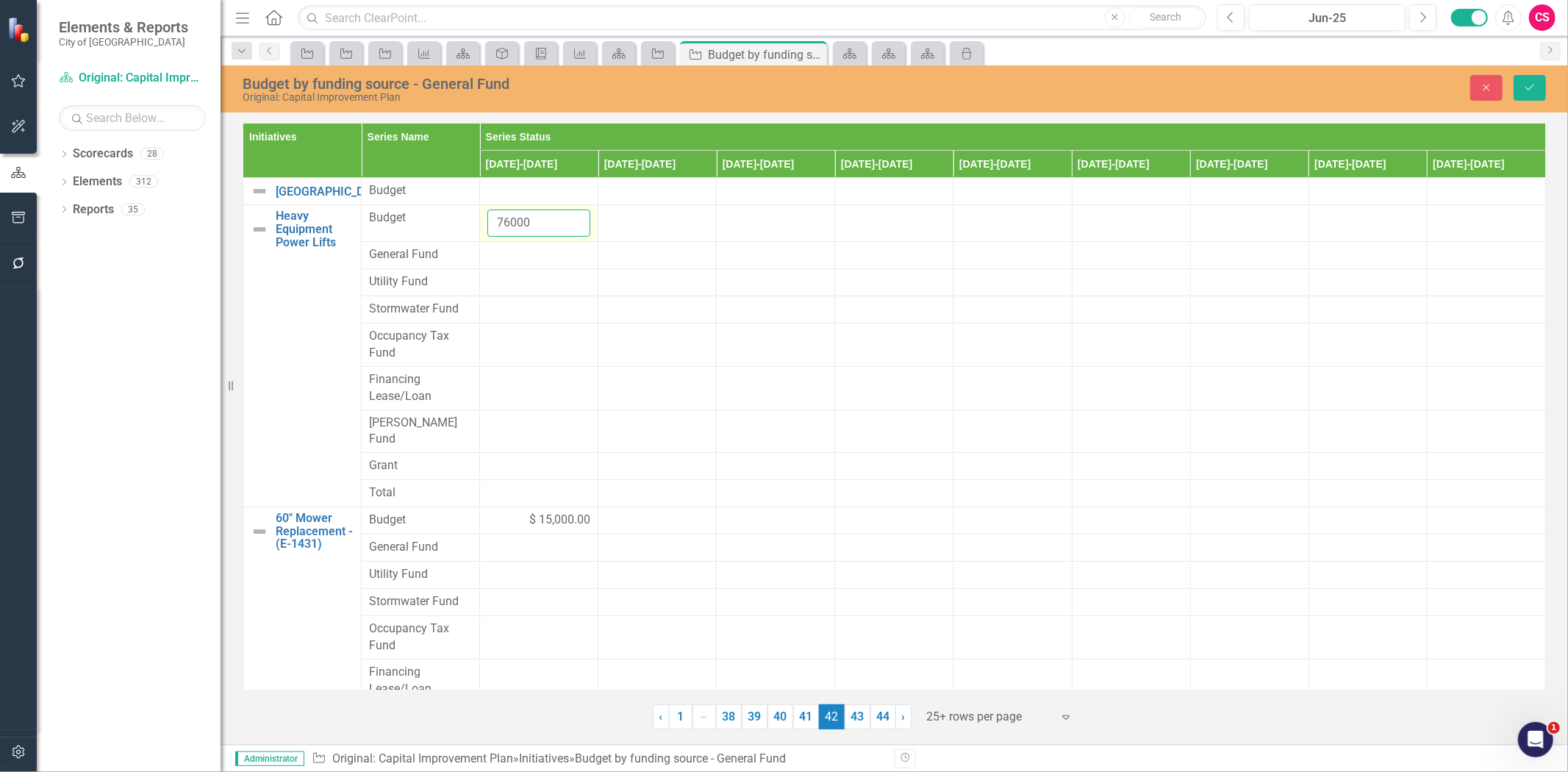
click at [496, 237] on input "76000" at bounding box center [539, 223] width 103 height 27
click at [517, 264] on div at bounding box center [539, 255] width 103 height 18
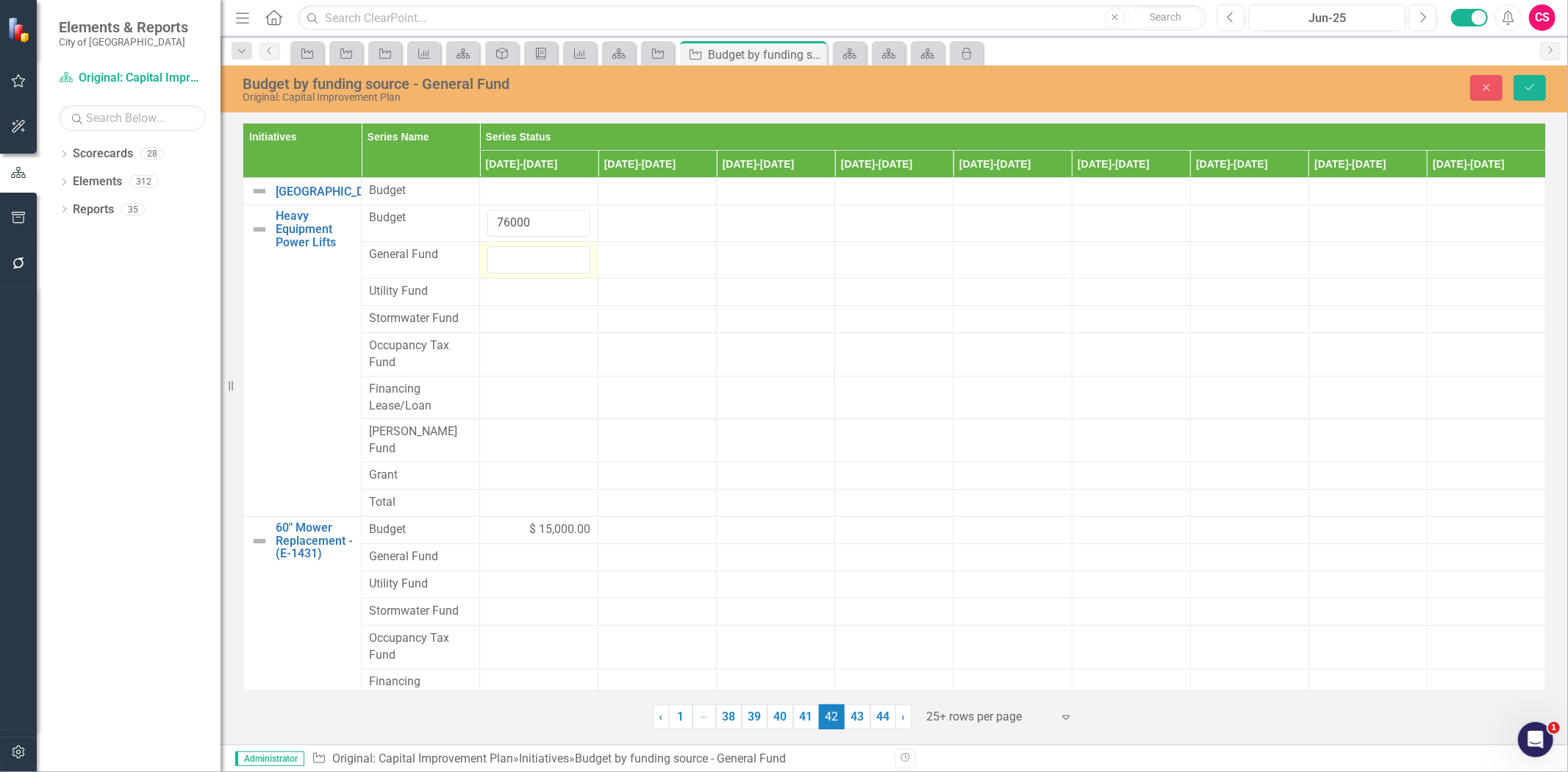
click at [517, 273] on input "number" at bounding box center [539, 259] width 103 height 27
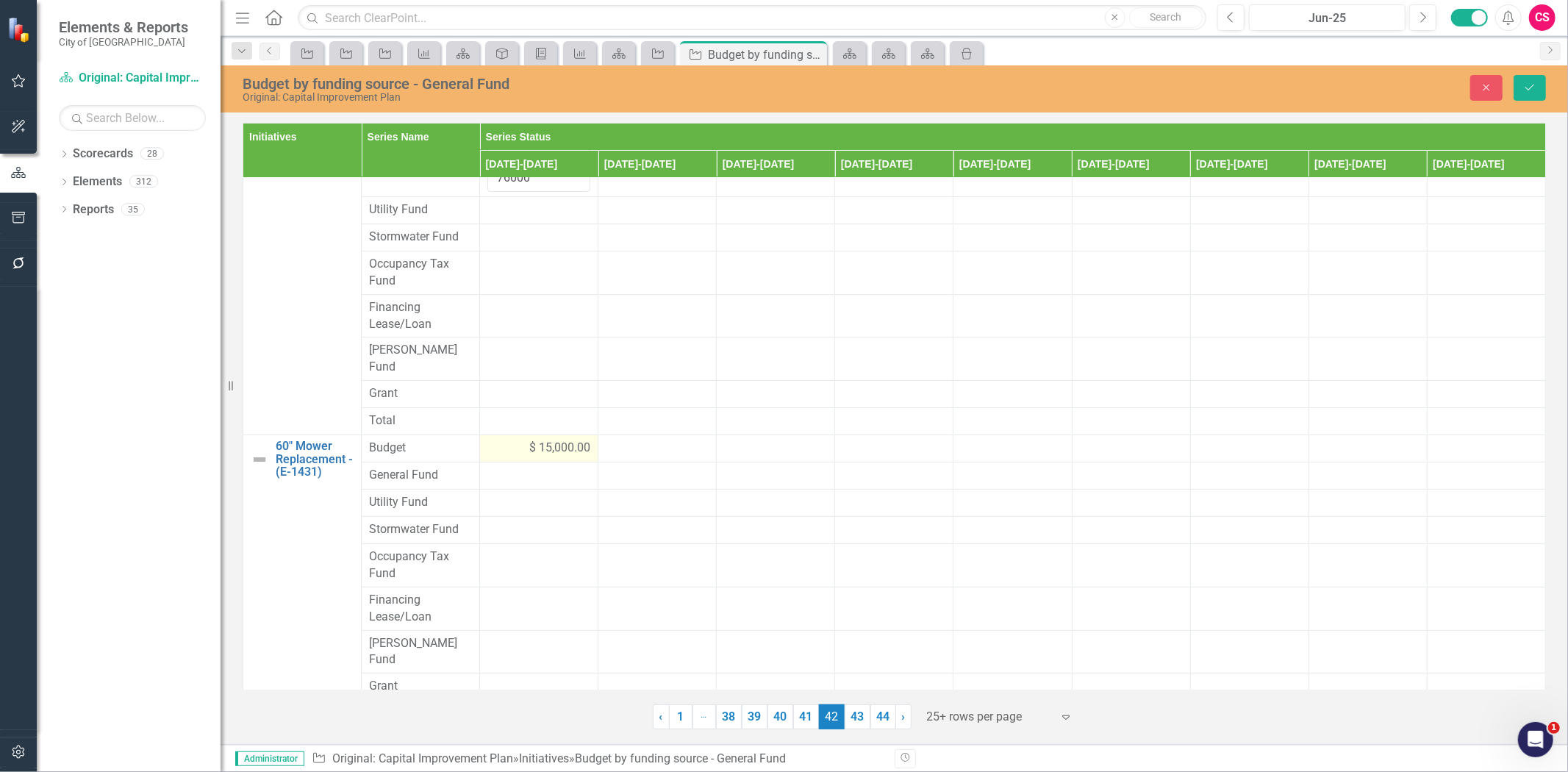
type input "76000"
click at [495, 457] on div "$ 15,000.00" at bounding box center [539, 449] width 103 height 17
click at [508, 467] on input "15000" at bounding box center [539, 453] width 103 height 27
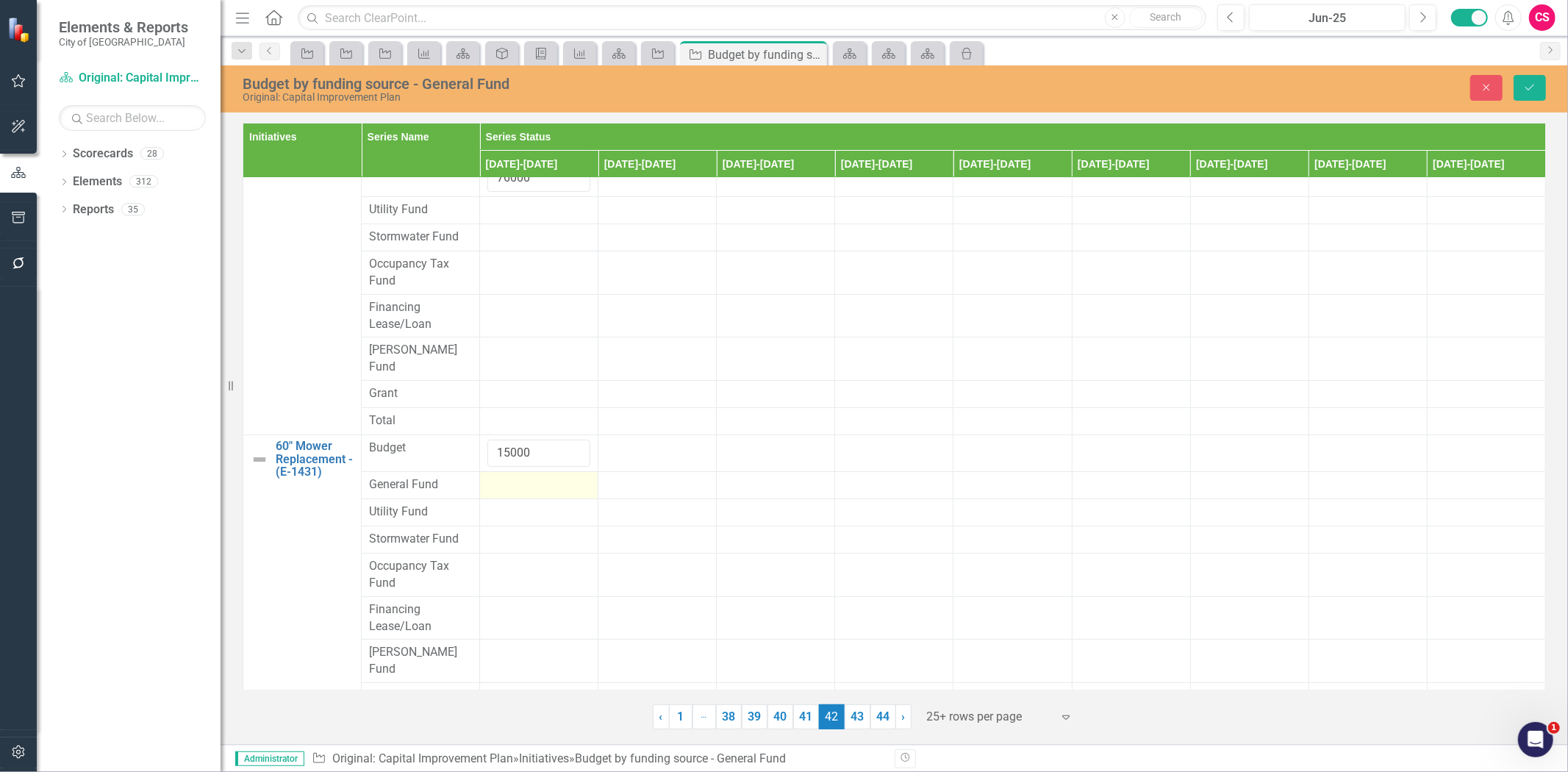
click at [511, 495] on div at bounding box center [539, 485] width 103 height 18
click at [515, 502] on input "number" at bounding box center [539, 490] width 103 height 27
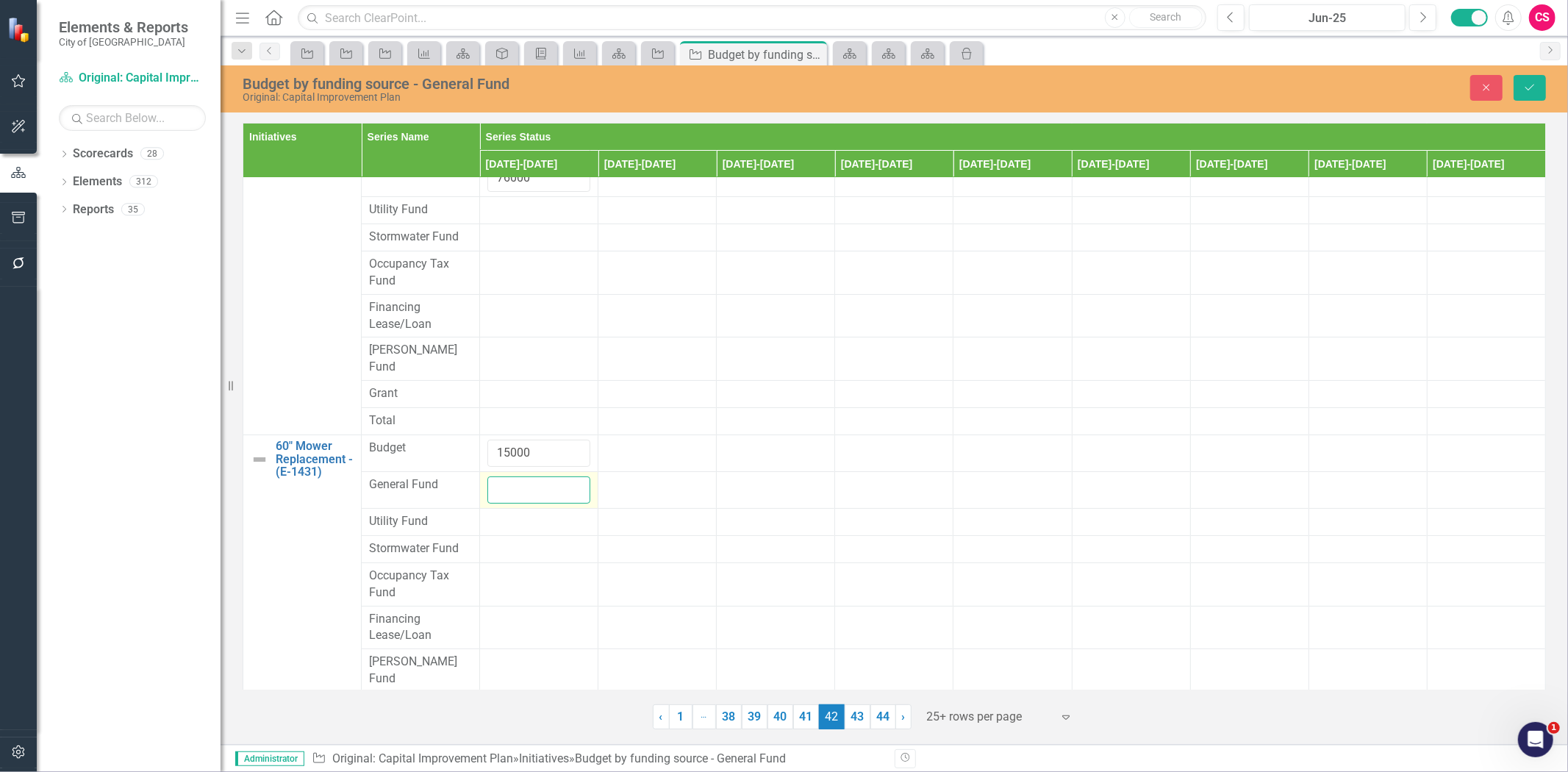
paste input "15000"
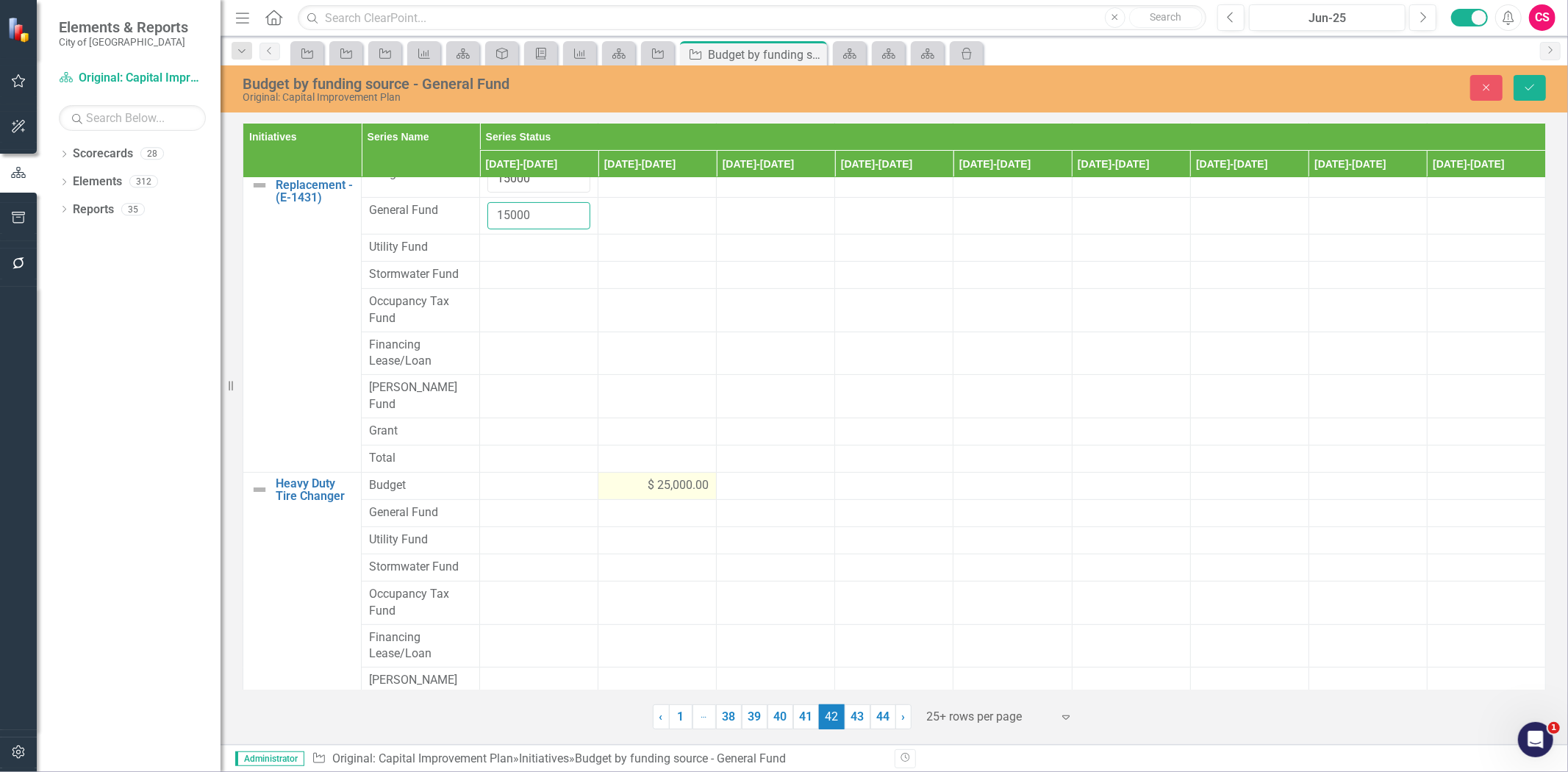
type input "15000"
click at [619, 477] on div "$ 25,000.00" at bounding box center [657, 486] width 103 height 17
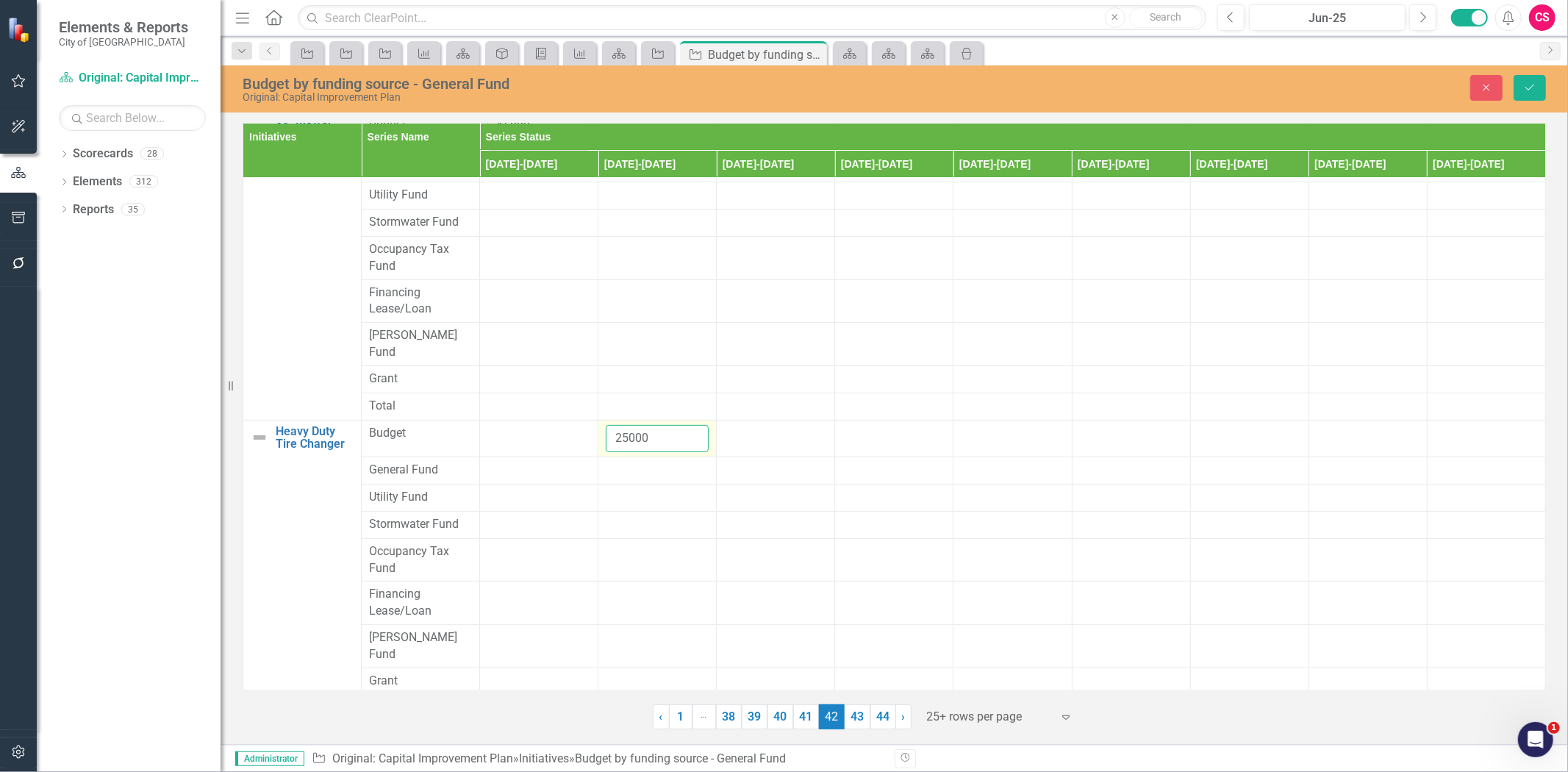
click at [619, 440] on input "25000" at bounding box center [657, 438] width 103 height 27
click at [629, 480] on div at bounding box center [657, 470] width 103 height 18
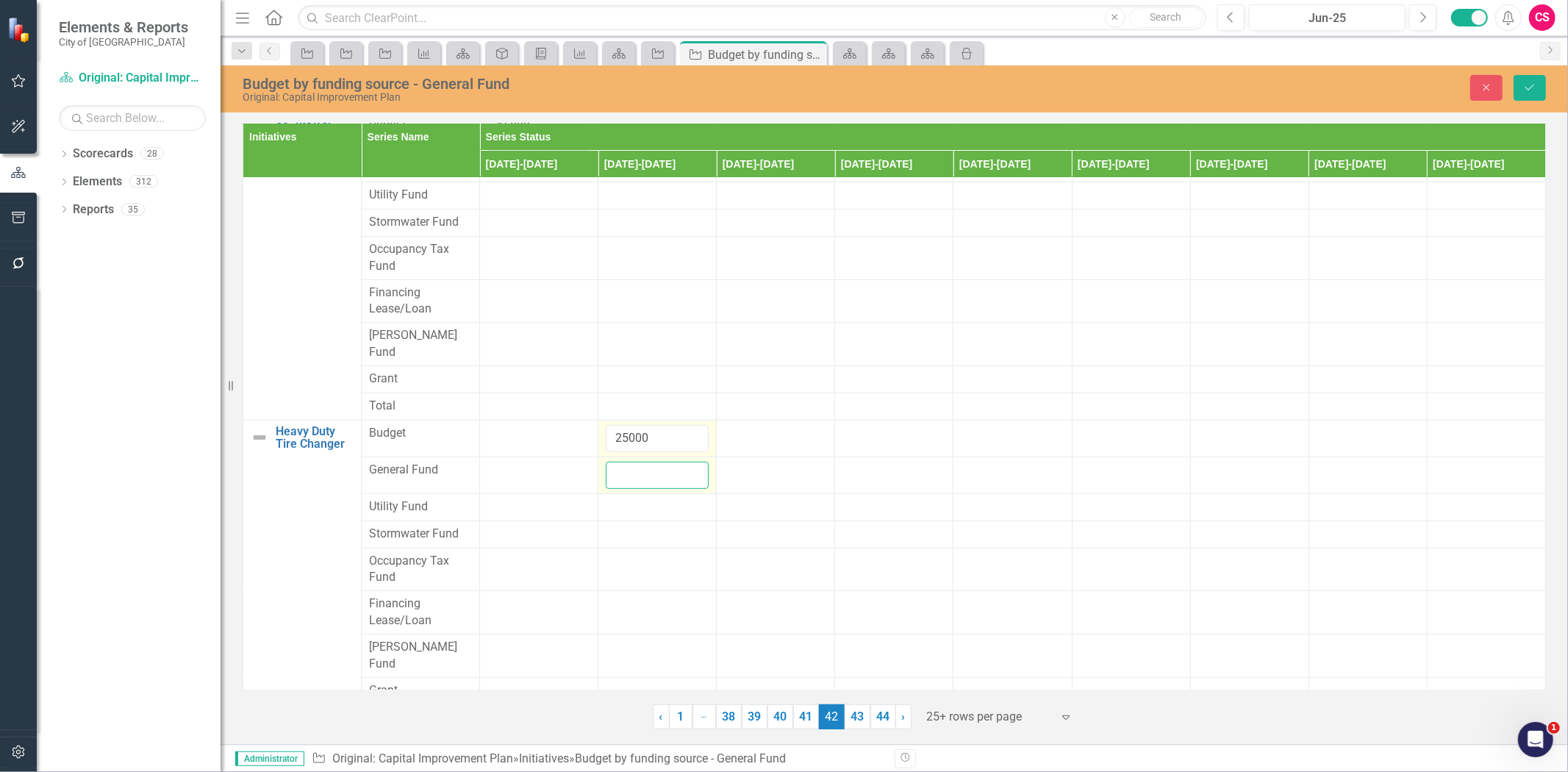
click at [629, 482] on input "number" at bounding box center [657, 475] width 103 height 27
paste input "25000"
type input "25000"
click at [1530, 91] on icon "Save" at bounding box center [1530, 87] width 13 height 10
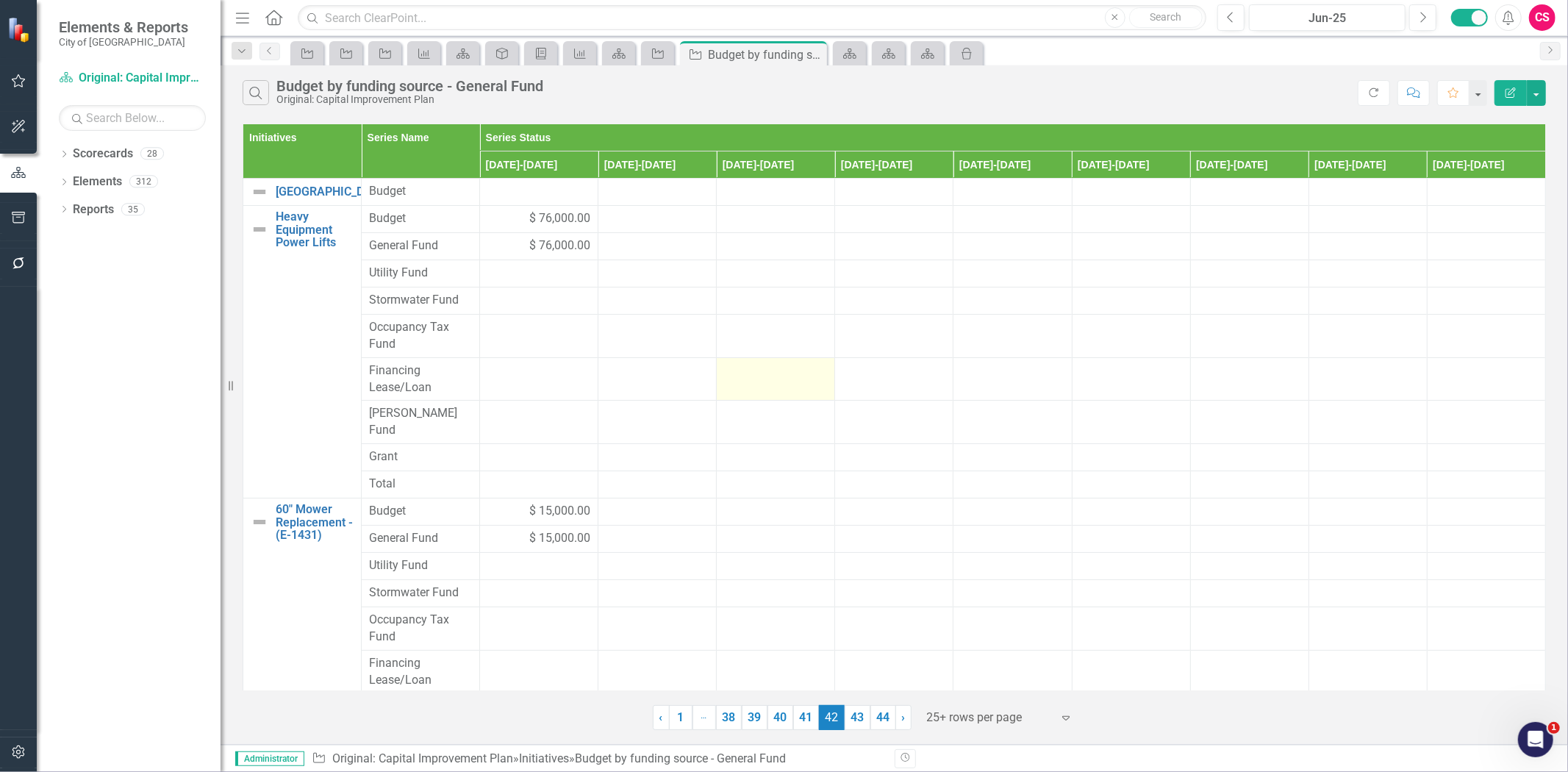
scroll to position [0, 0]
click at [855, 714] on link "43" at bounding box center [857, 718] width 26 height 25
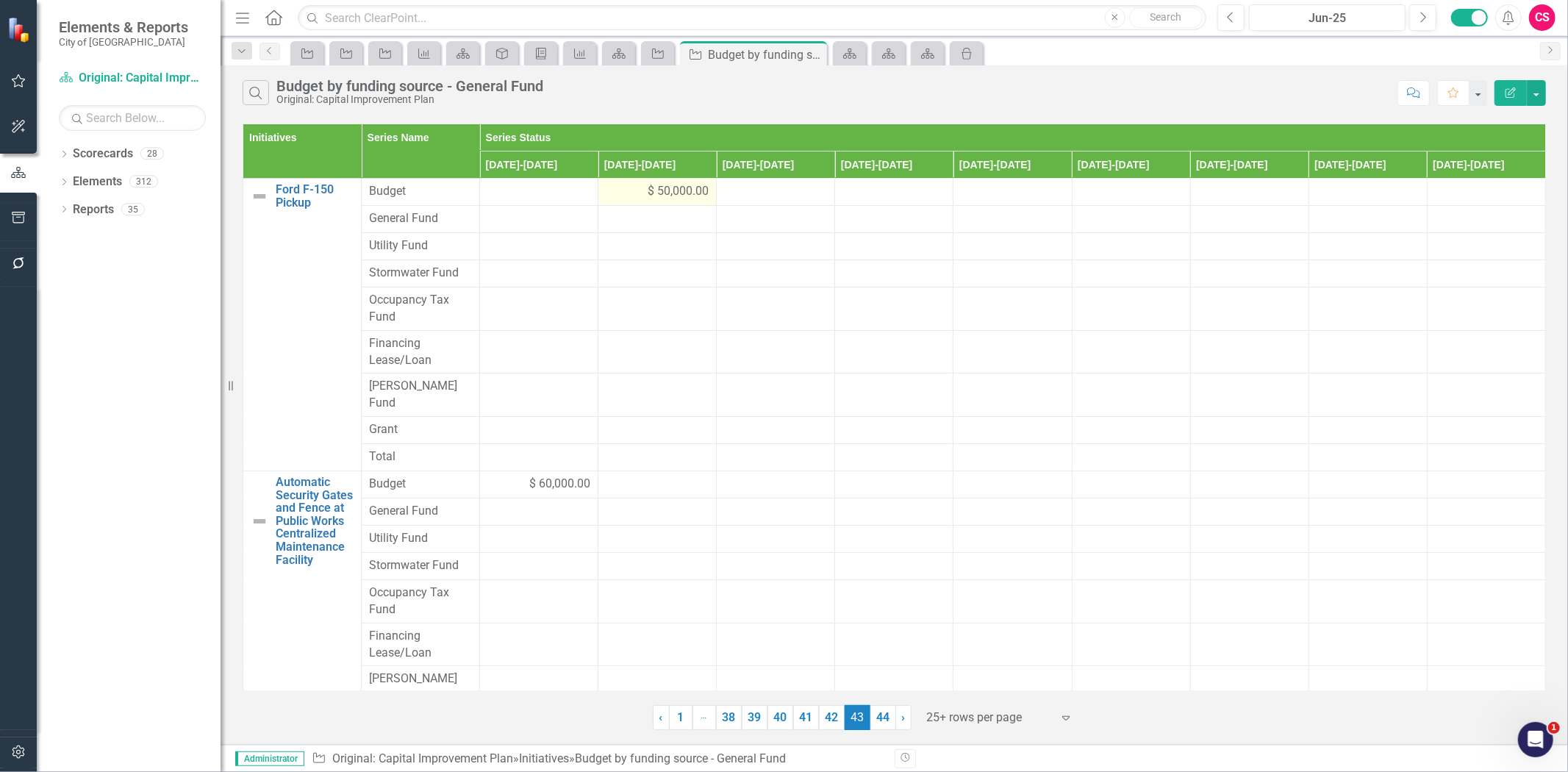
click at [613, 188] on div "$ 50,000.00" at bounding box center [657, 191] width 103 height 17
click at [613, 188] on div "$ 50,000.00" at bounding box center [657, 191] width 103 height 17
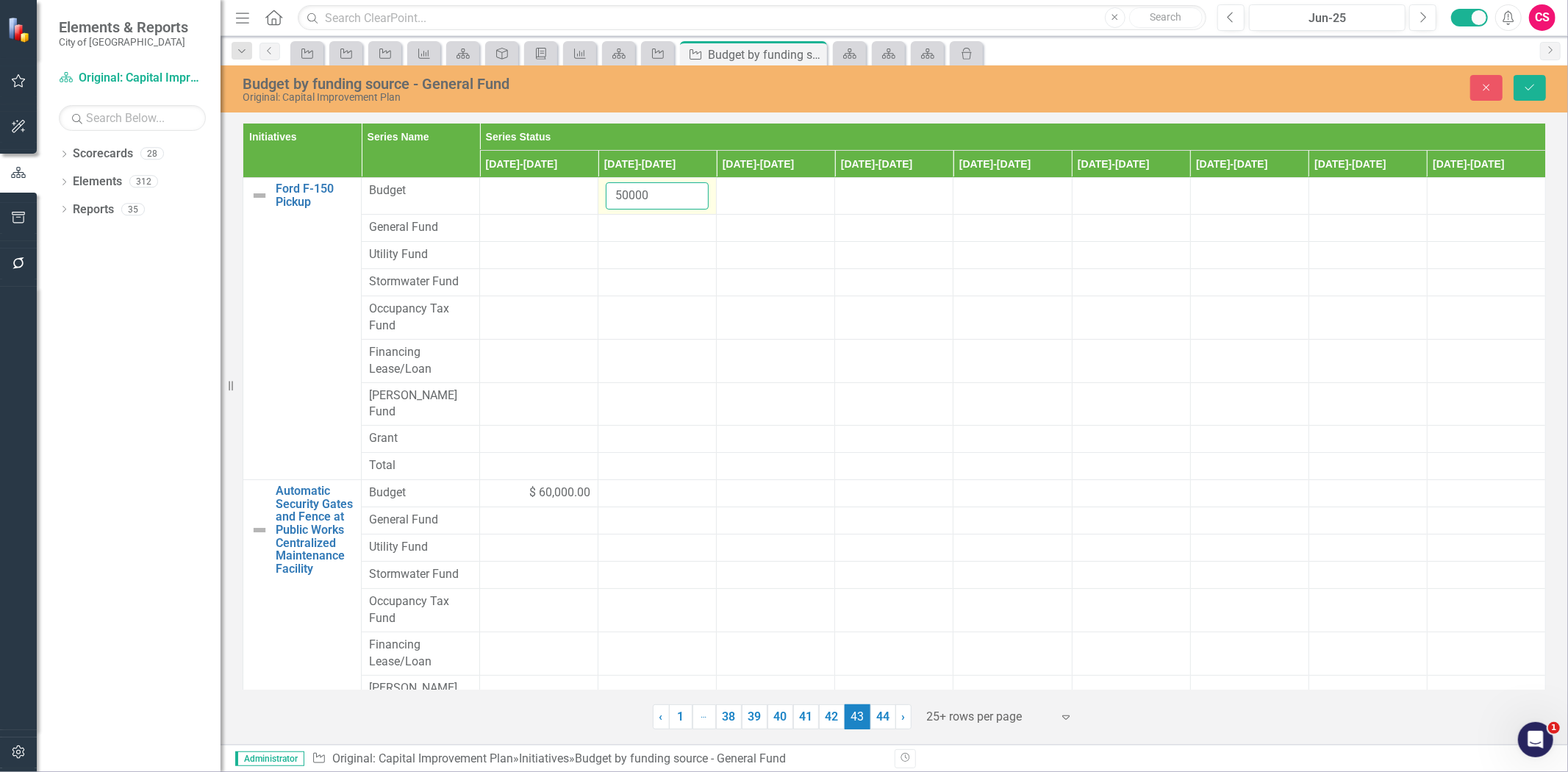
click at [618, 199] on input "50000" at bounding box center [657, 195] width 103 height 27
click at [636, 233] on div at bounding box center [657, 228] width 103 height 18
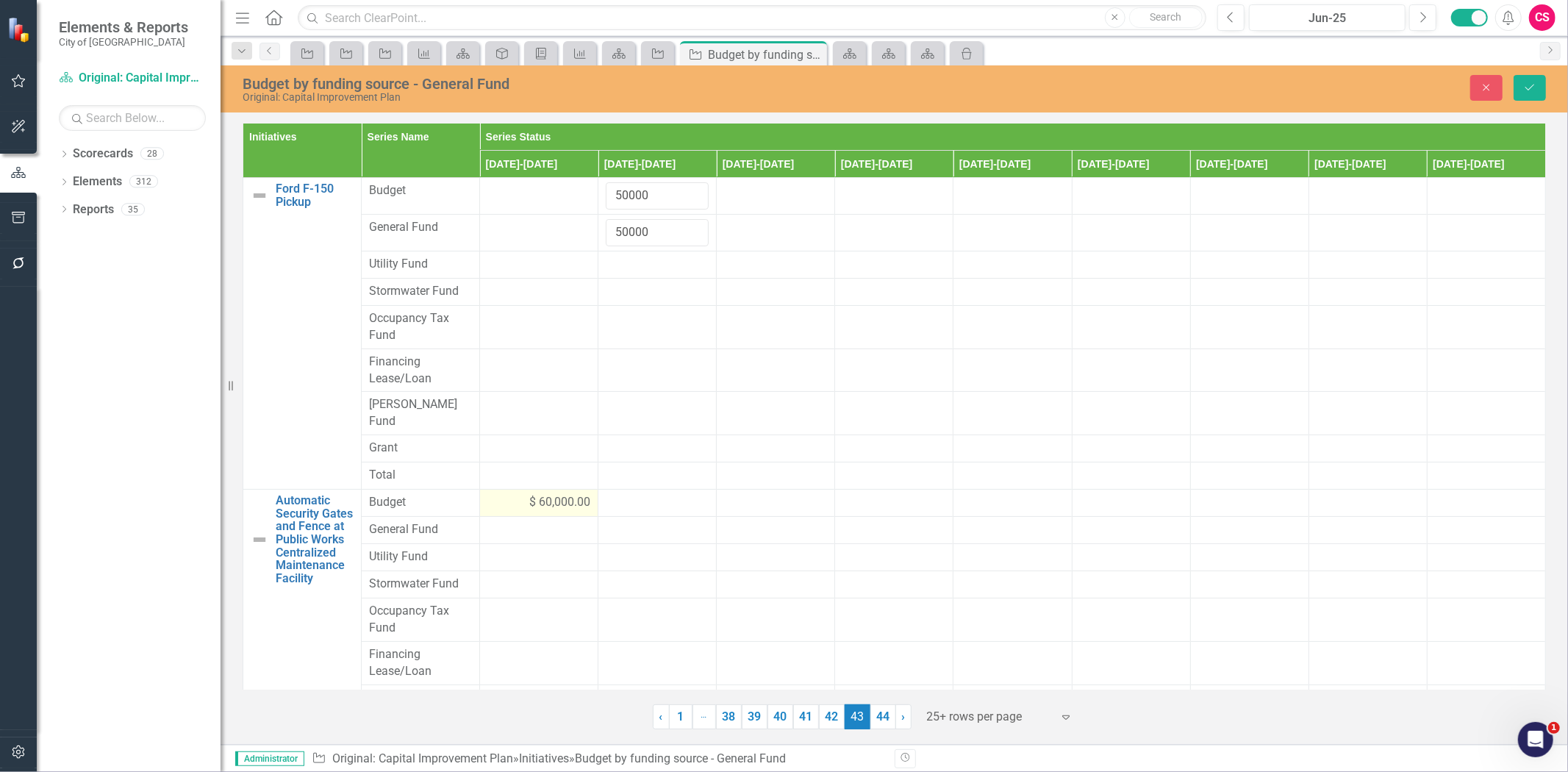
type input "50000"
click at [504, 495] on div "$ 60,000.00" at bounding box center [539, 503] width 103 height 17
click at [504, 495] on input "60000" at bounding box center [539, 508] width 103 height 27
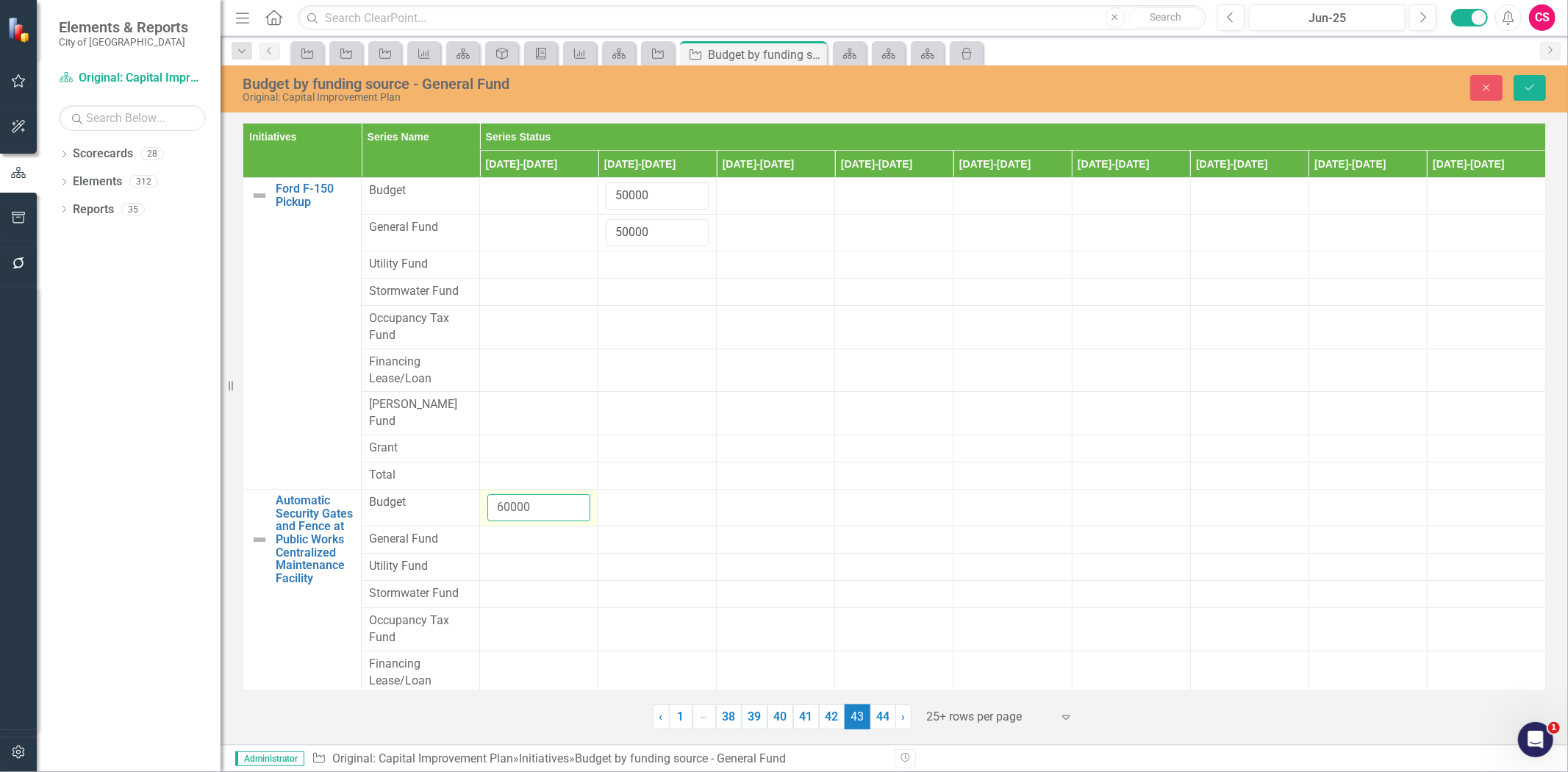
click at [504, 495] on input "60000" at bounding box center [539, 508] width 103 height 27
click at [505, 531] on div at bounding box center [539, 540] width 103 height 18
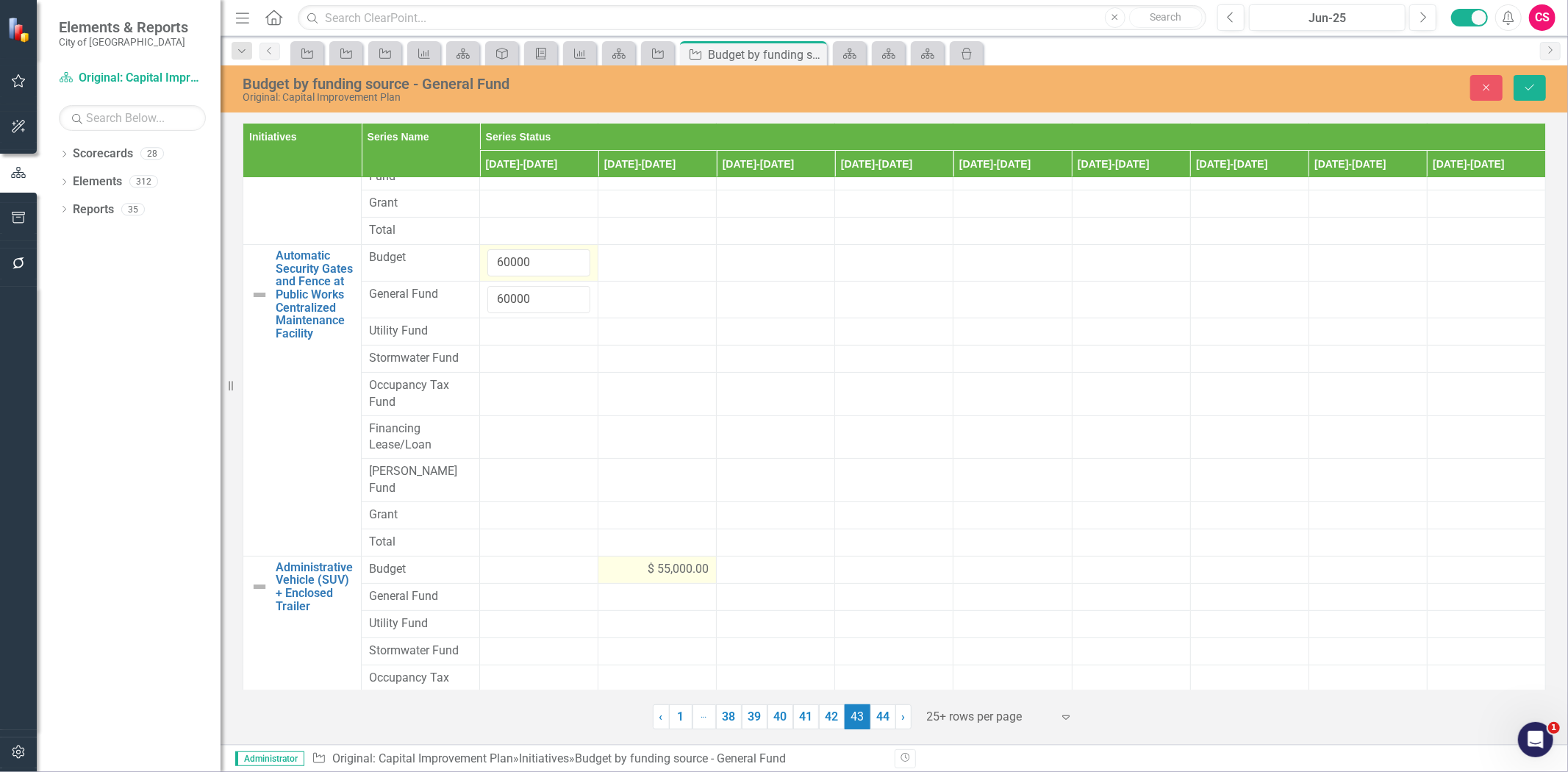
scroll to position [358, 0]
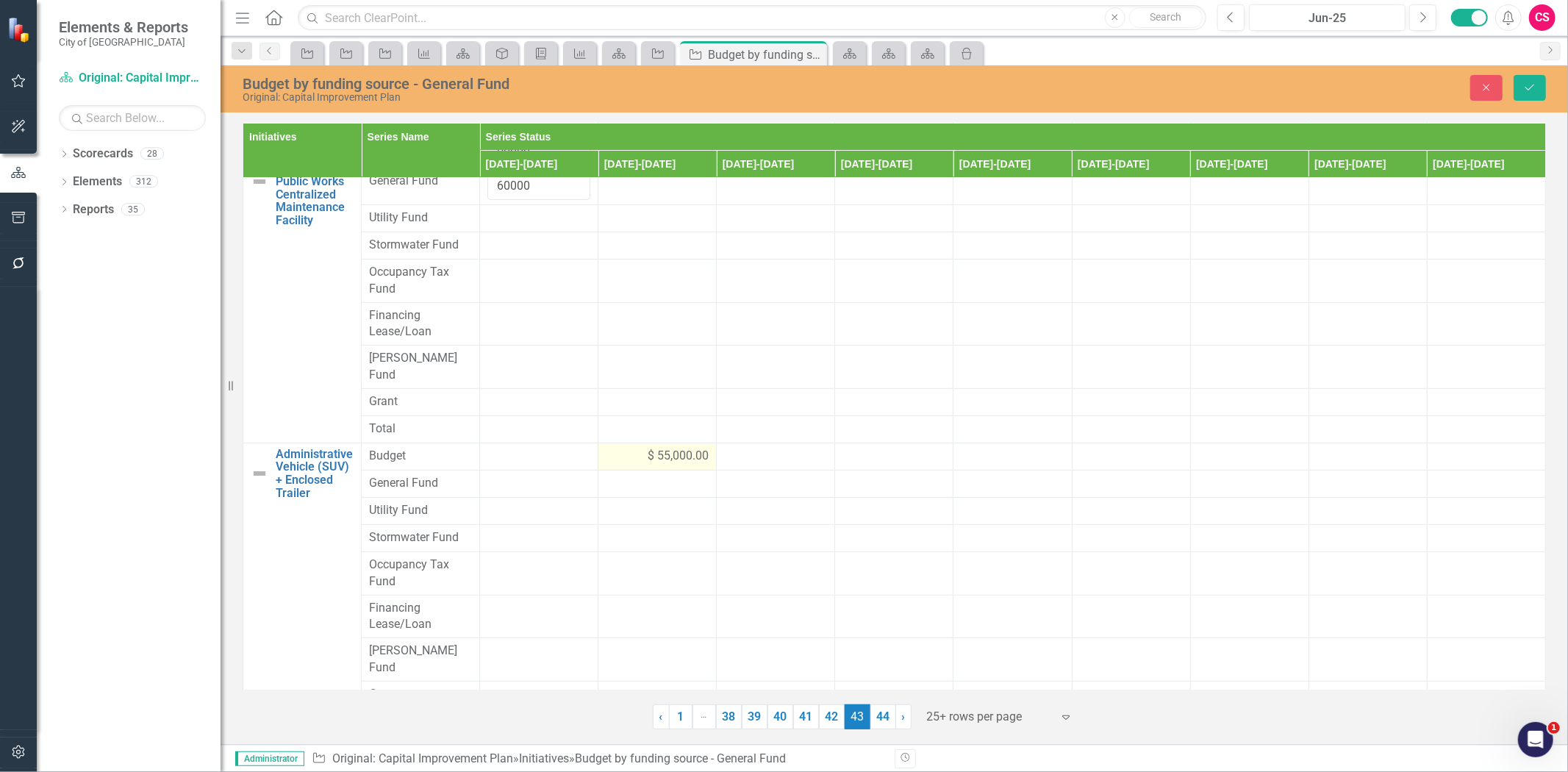
type input "60000"
click at [622, 448] on div "$ 55,000.00" at bounding box center [657, 456] width 103 height 17
click at [660, 448] on input "55000" at bounding box center [657, 461] width 103 height 27
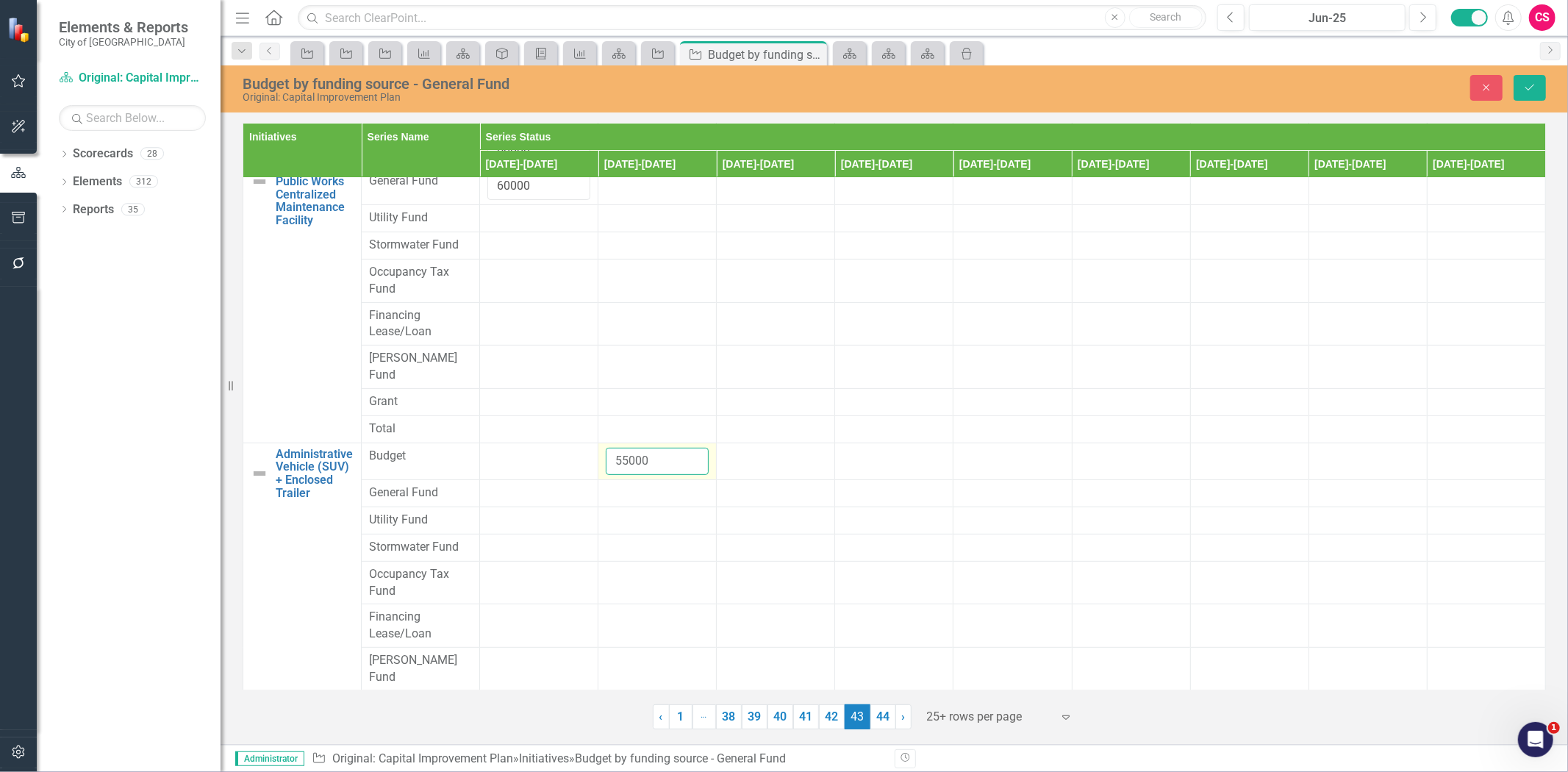
click at [635, 448] on input "55000" at bounding box center [657, 461] width 103 height 27
click at [635, 484] on div at bounding box center [657, 493] width 103 height 18
click at [636, 484] on div at bounding box center [657, 493] width 103 height 18
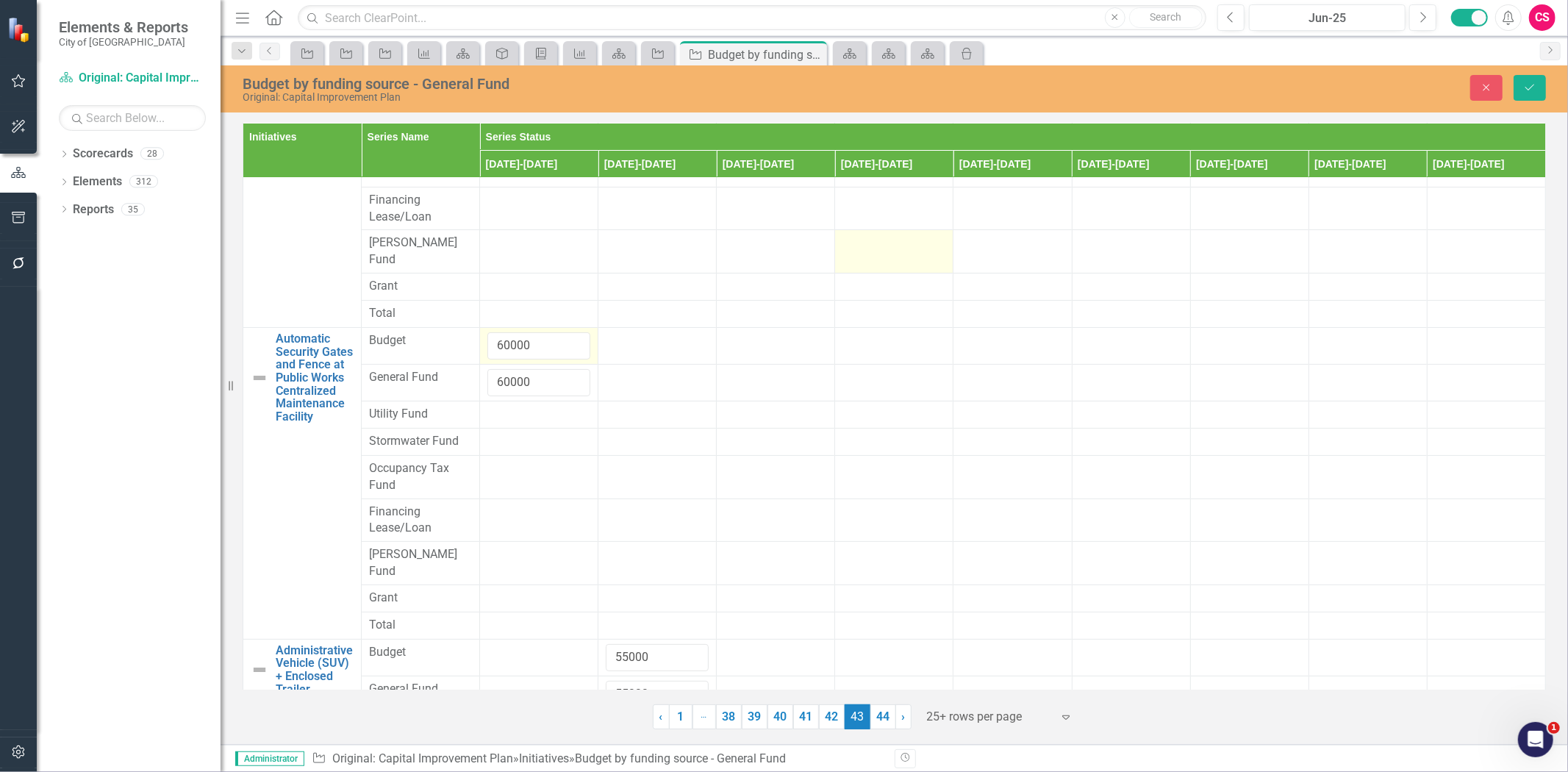
scroll to position [0, 0]
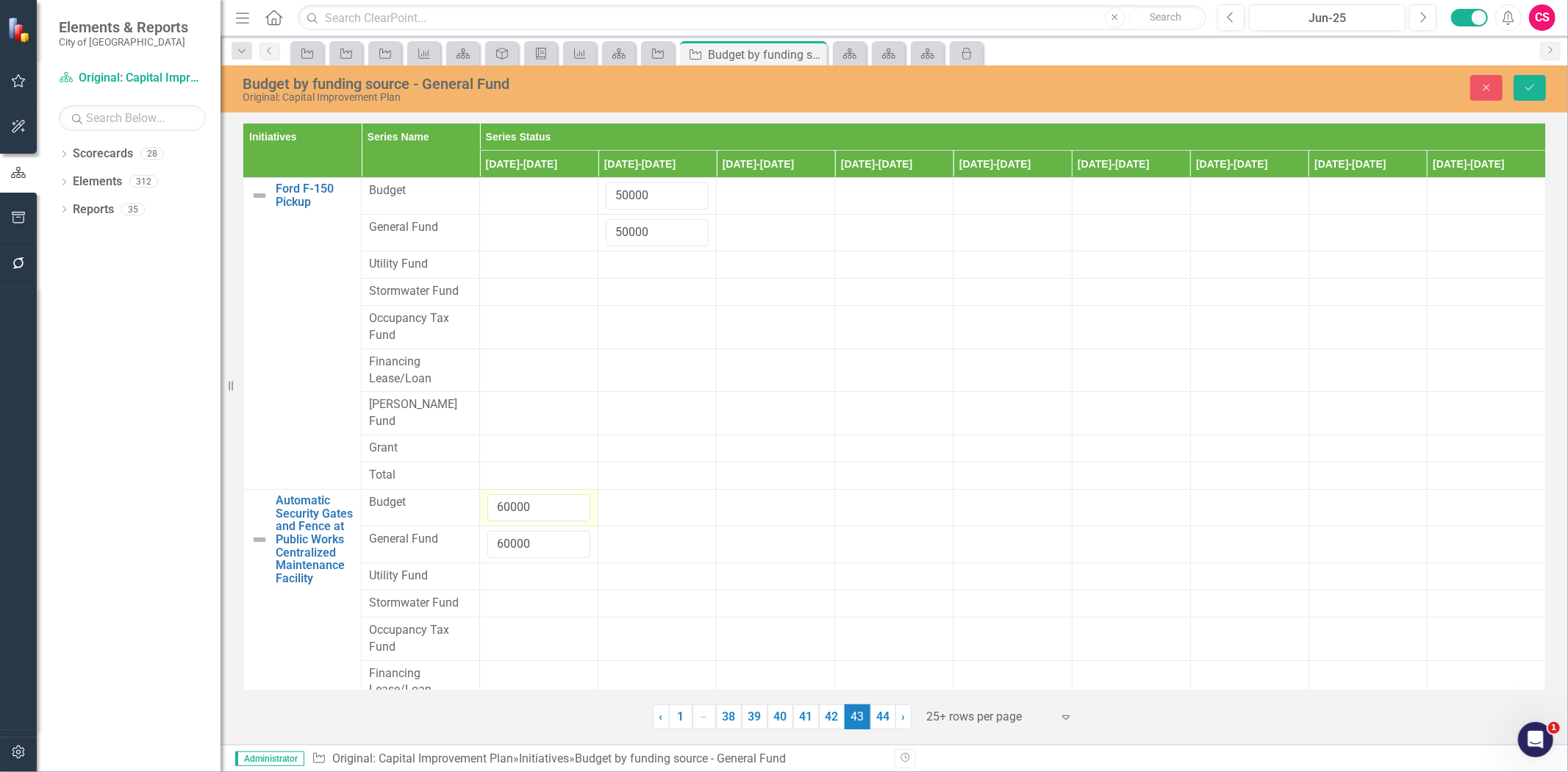
type input "55000"
click at [1512, 90] on div "Close Save" at bounding box center [1287, 88] width 540 height 26
click at [1520, 94] on button "Save" at bounding box center [1529, 88] width 32 height 26
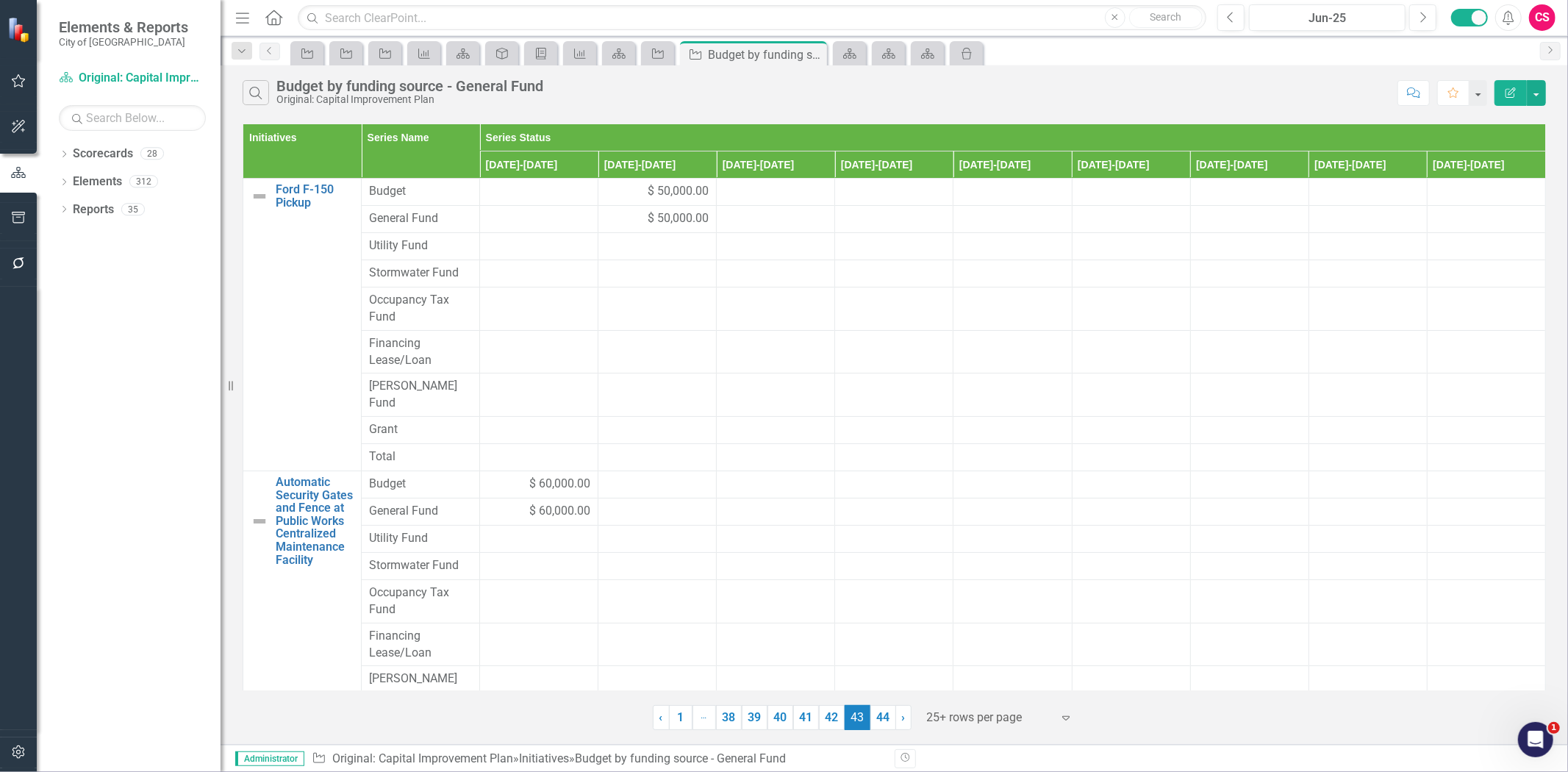
click at [875, 712] on link "44" at bounding box center [883, 718] width 26 height 25
click at [878, 718] on div "‹ Previous 1 … More 38 39 40 41 42 43 (current) 44 › Next 25+ rows per page Exp…" at bounding box center [894, 713] width 1303 height 36
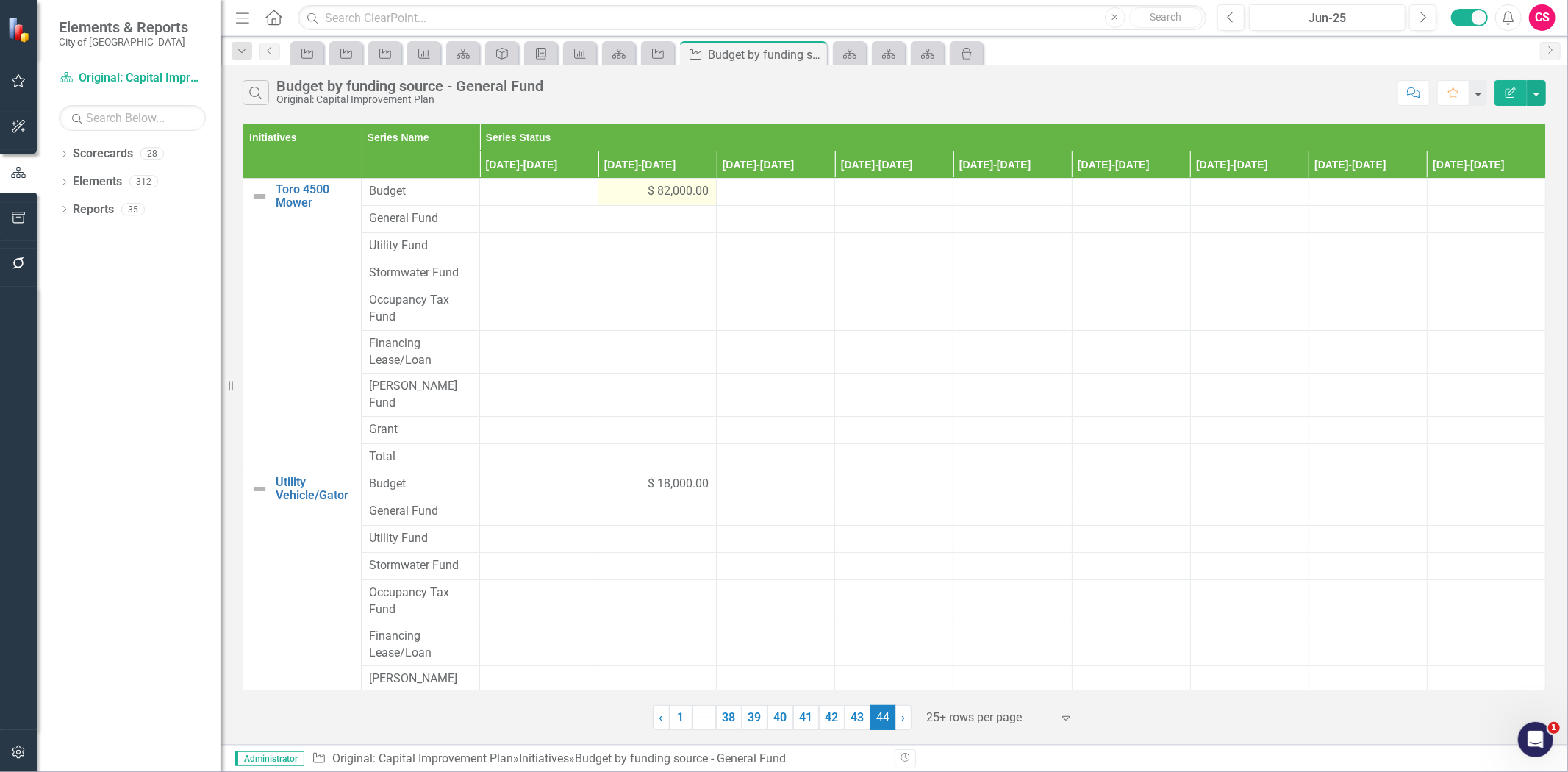
click at [628, 188] on div "$ 82,000.00" at bounding box center [657, 191] width 103 height 17
click at [627, 188] on div "$ 82,000.00" at bounding box center [657, 191] width 103 height 17
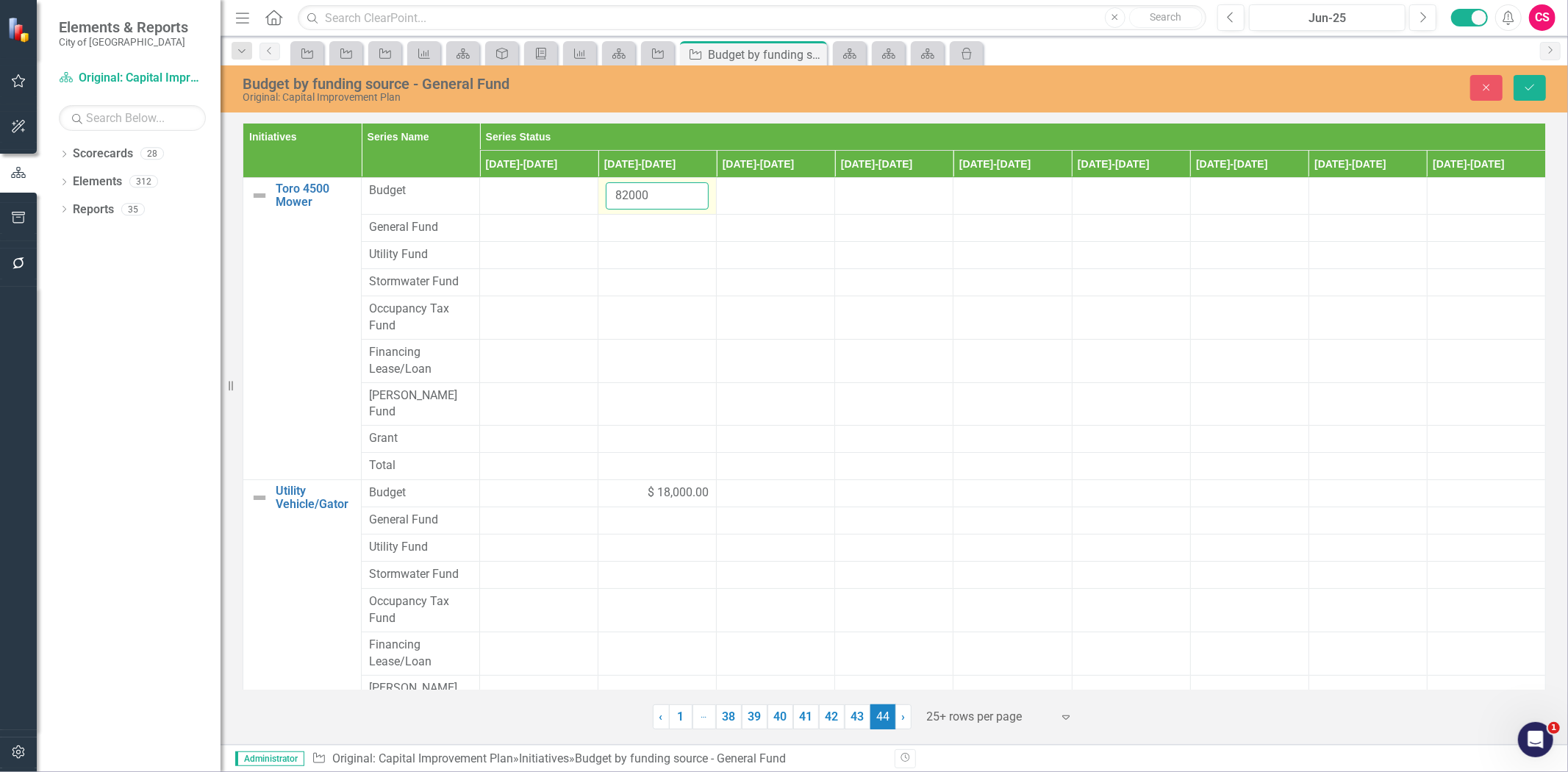
click at [646, 200] on input "82000" at bounding box center [657, 195] width 103 height 27
click at [628, 195] on input "82000" at bounding box center [657, 195] width 103 height 27
click at [646, 226] on div at bounding box center [657, 228] width 103 height 18
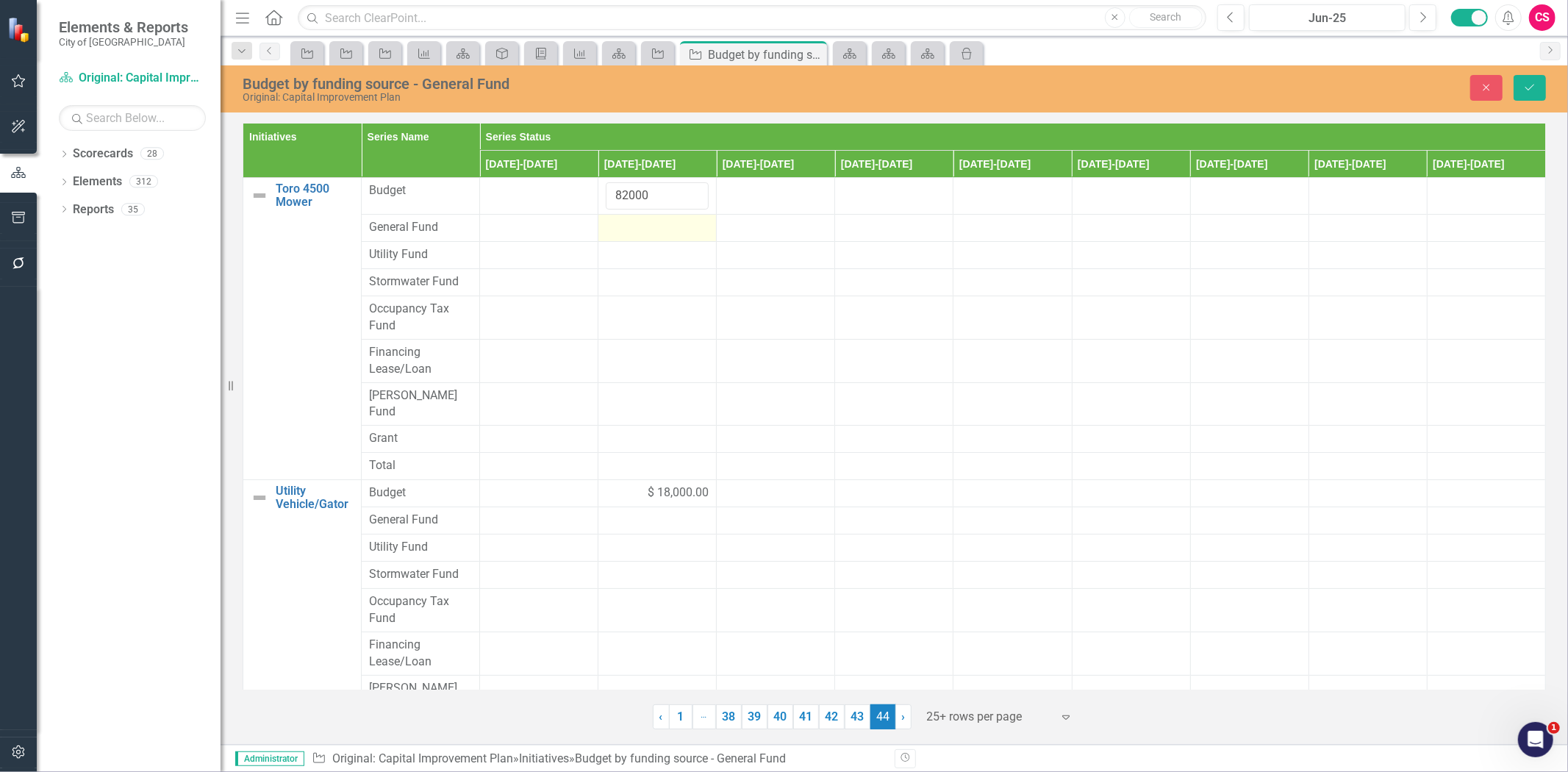
click at [646, 226] on div at bounding box center [657, 228] width 103 height 18
click at [646, 226] on input "number" at bounding box center [657, 233] width 103 height 27
paste input "82000"
type input "82000"
click at [641, 495] on div "$ 18,000.00" at bounding box center [657, 503] width 103 height 17
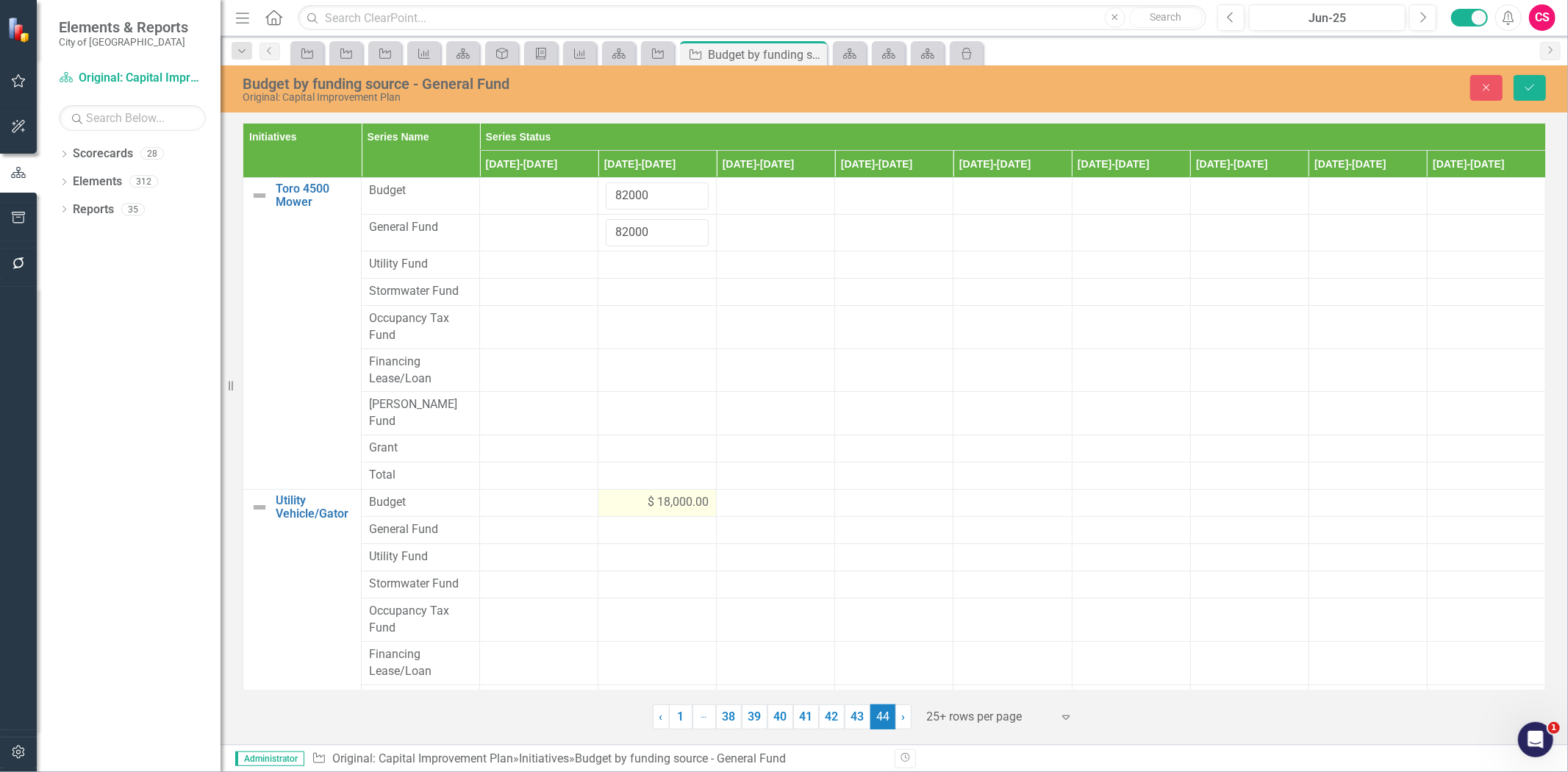
click at [641, 495] on div "$ 18,000.00" at bounding box center [657, 503] width 103 height 17
click at [634, 495] on input "18000" at bounding box center [657, 508] width 103 height 27
click at [626, 508] on td "18000" at bounding box center [657, 508] width 119 height 37
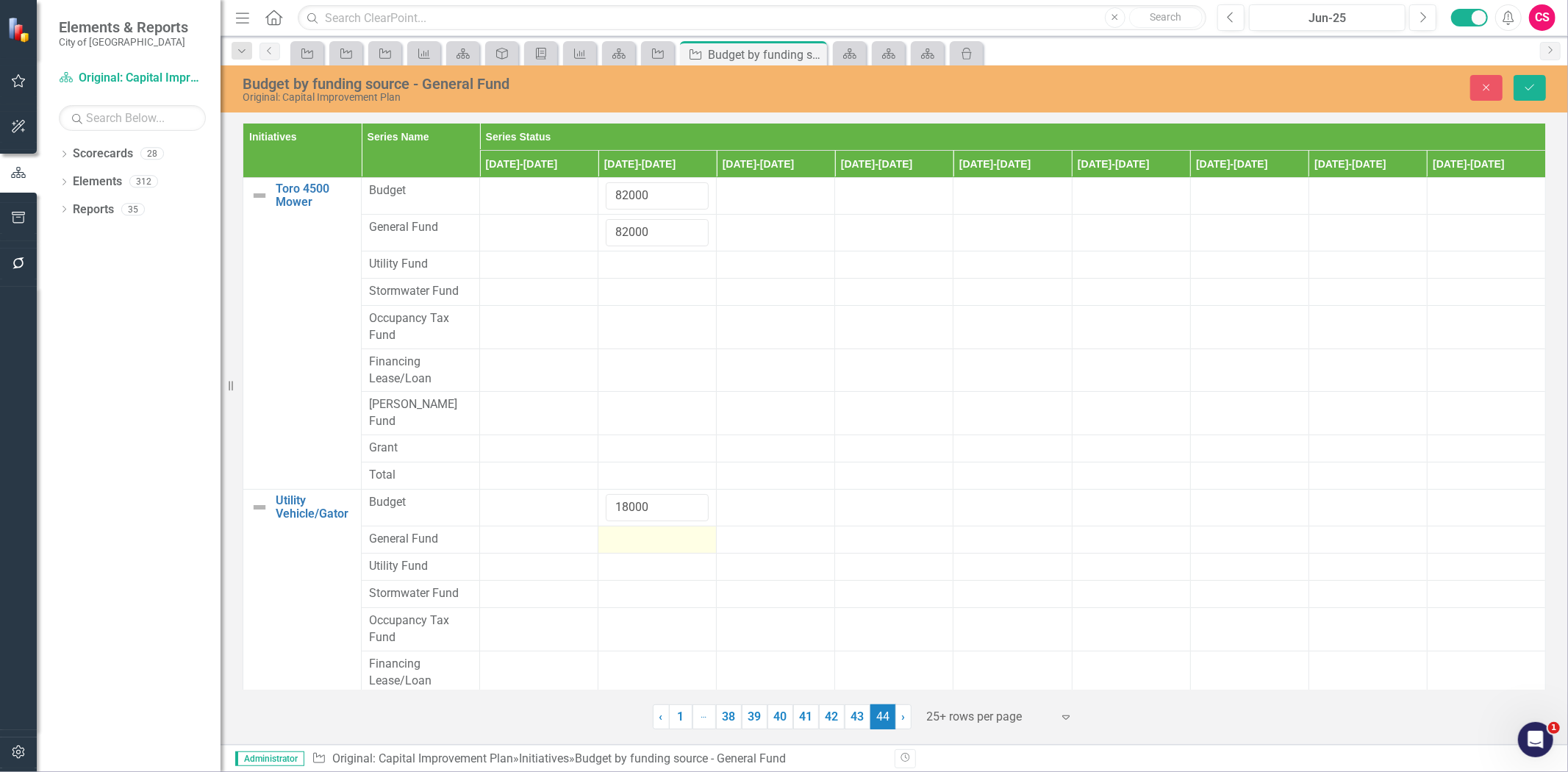
click at [630, 531] on div at bounding box center [657, 540] width 103 height 18
type input "18000"
click at [1538, 92] on button "Save" at bounding box center [1529, 88] width 32 height 26
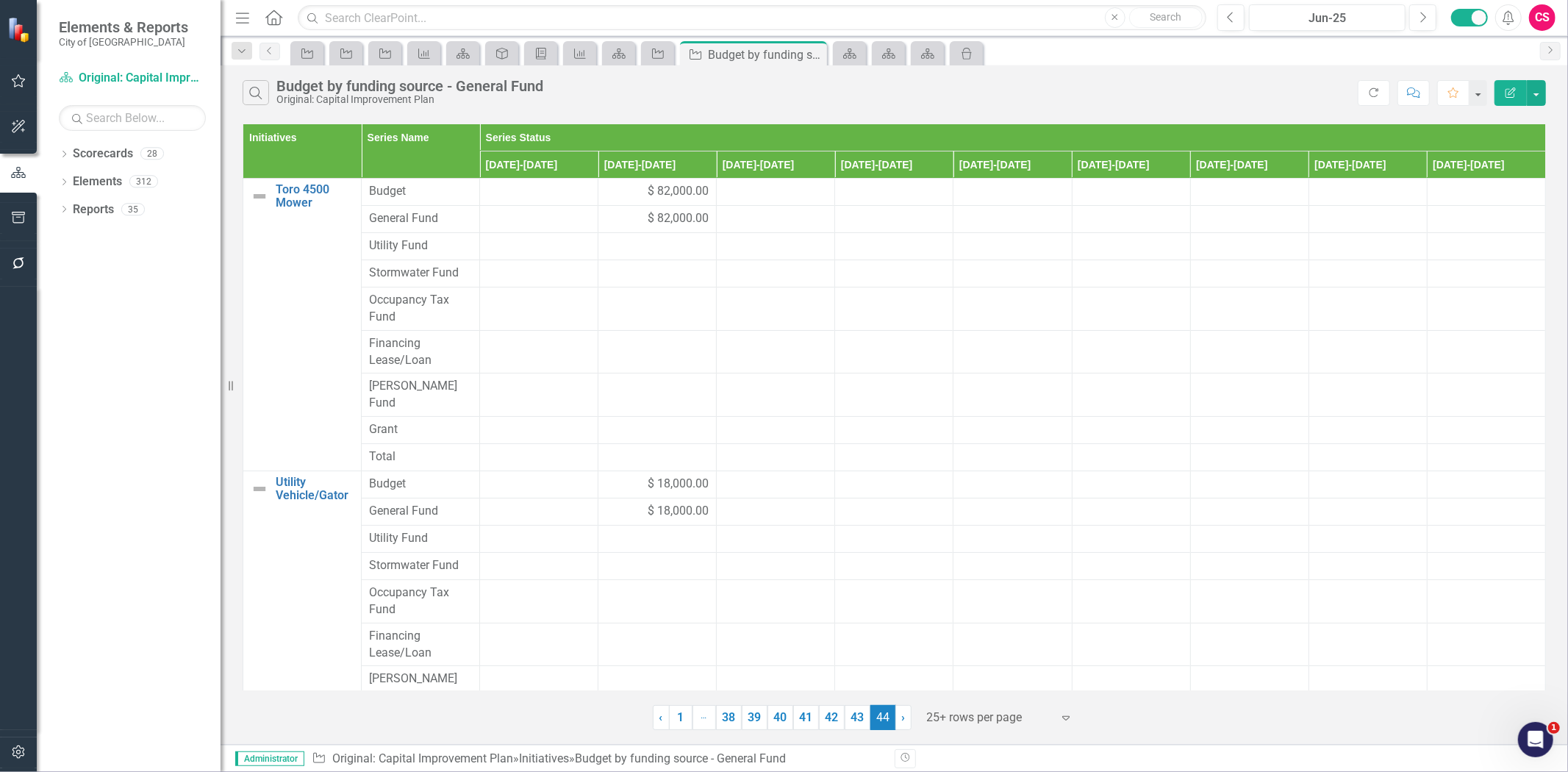
click at [733, 769] on div "$ 67,000.00" at bounding box center [775, 777] width 103 height 17
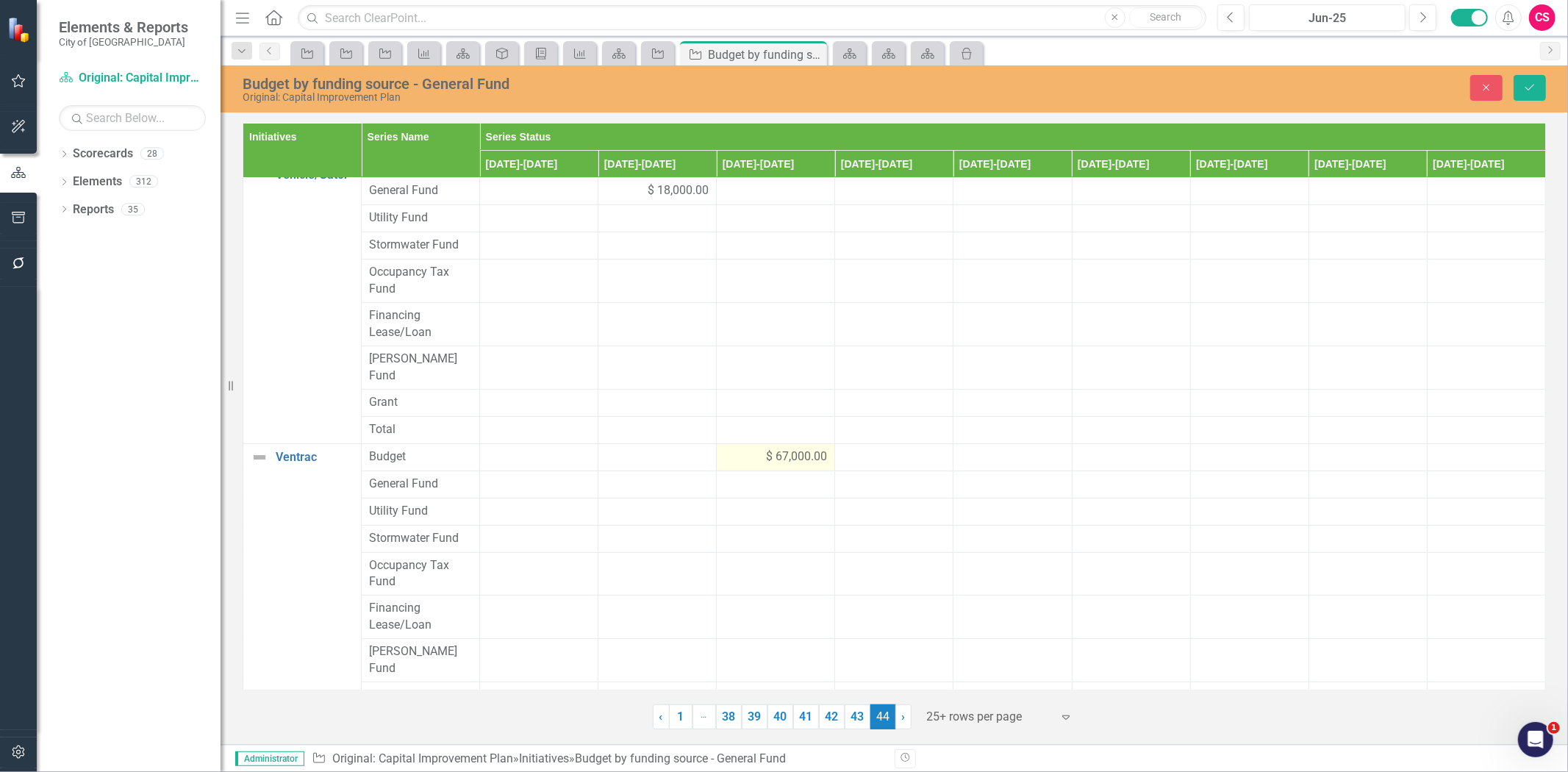
click at [733, 449] on div "$ 67,000.00" at bounding box center [775, 457] width 103 height 17
click at [733, 449] on input "67000" at bounding box center [775, 462] width 103 height 27
click at [750, 449] on input "67000" at bounding box center [775, 462] width 103 height 27
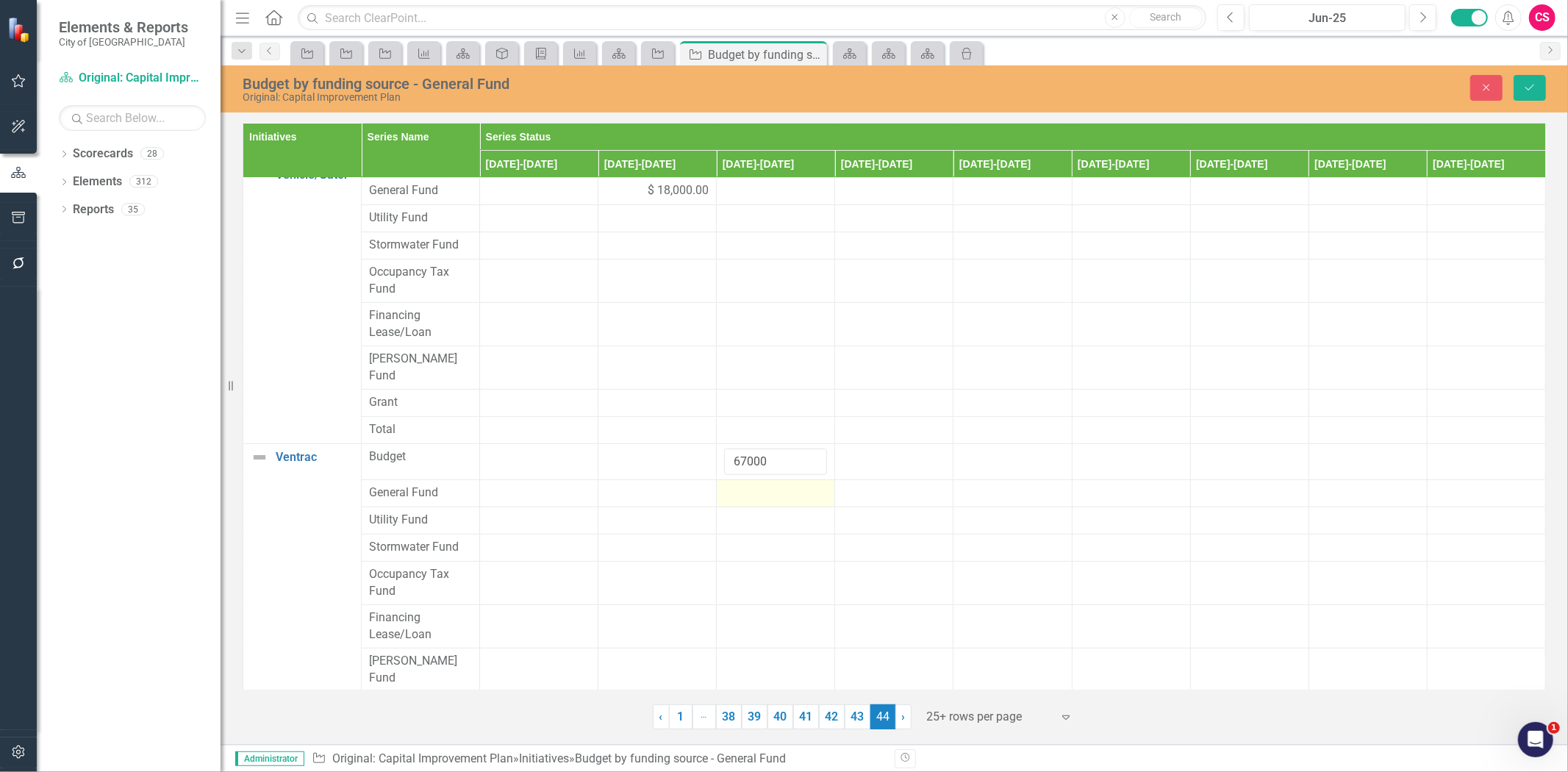
click at [747, 484] on div at bounding box center [775, 493] width 103 height 18
type input "67000"
click at [1524, 93] on button "Save" at bounding box center [1529, 88] width 32 height 26
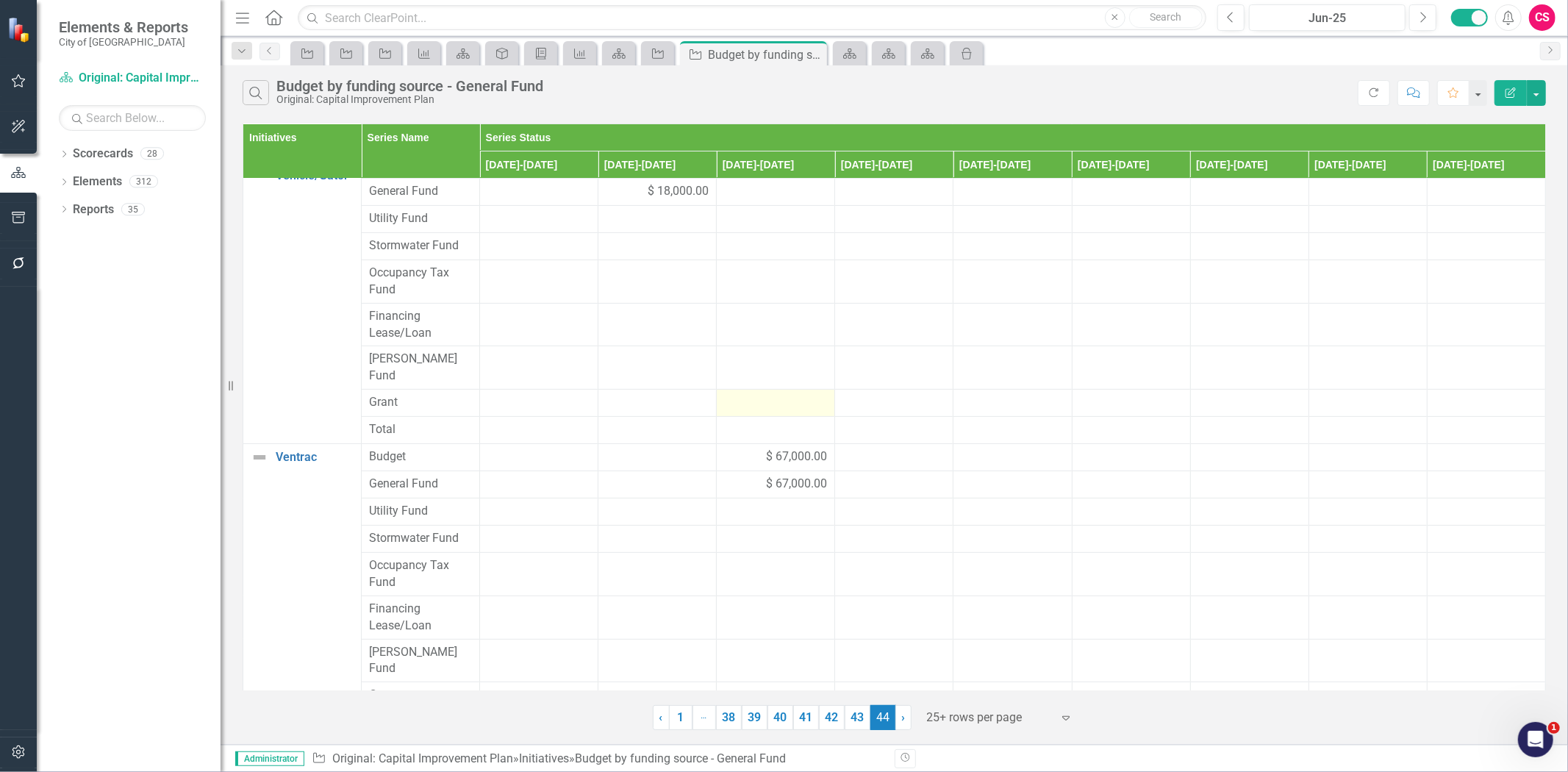
scroll to position [0, 0]
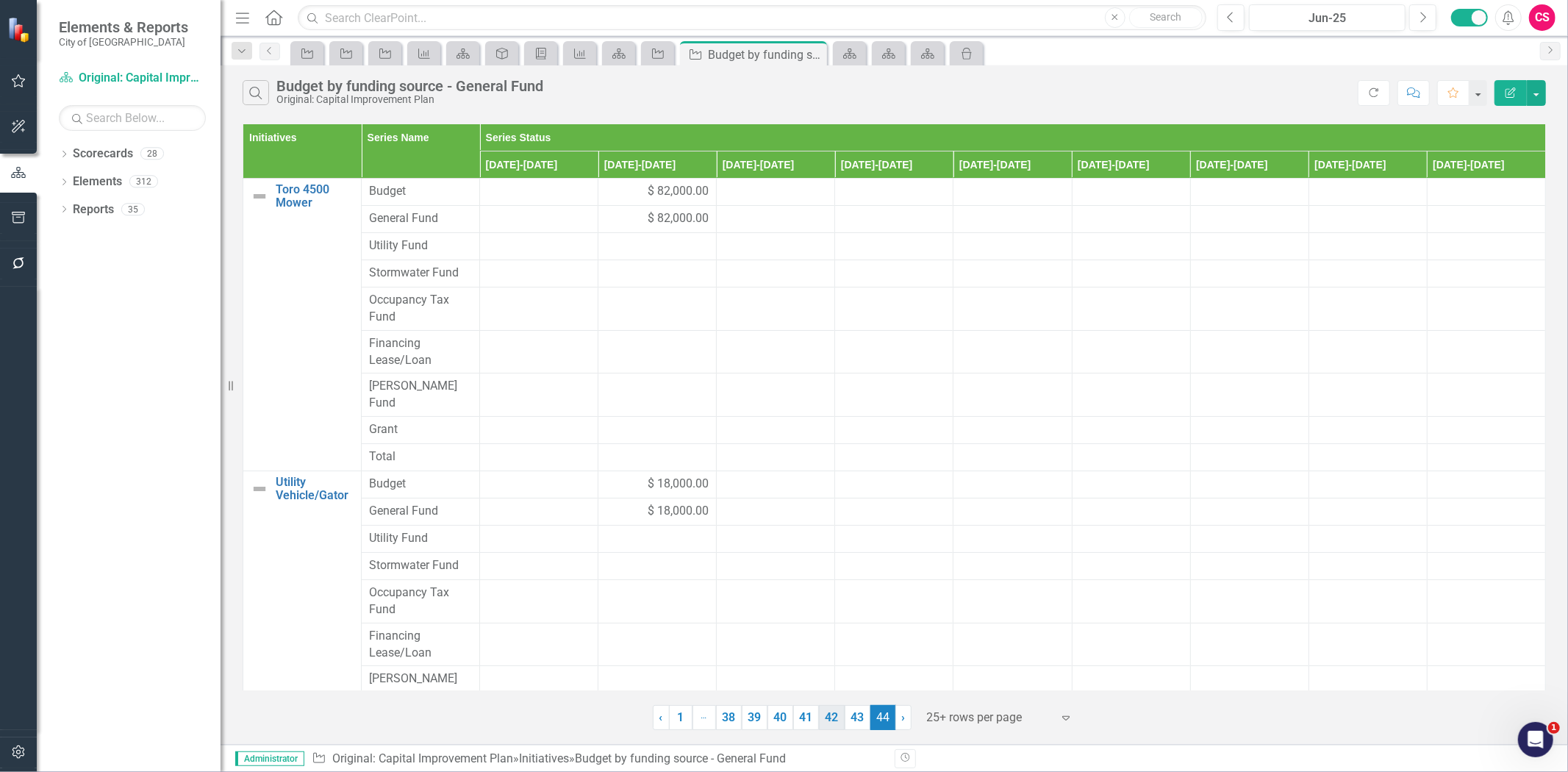
click at [825, 720] on link "42" at bounding box center [832, 718] width 26 height 25
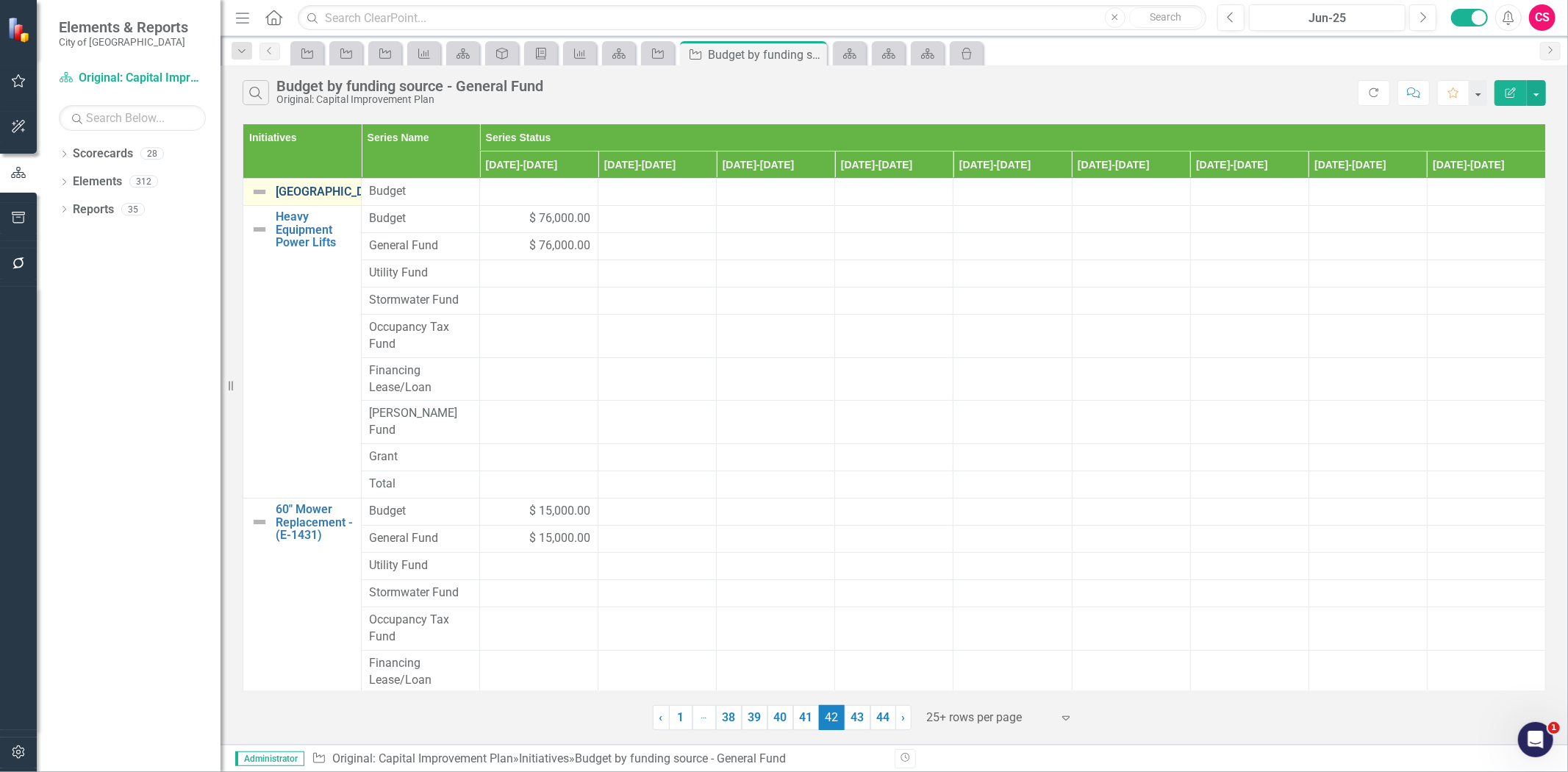
click at [290, 198] on link "[GEOGRAPHIC_DATA]" at bounding box center [332, 191] width 113 height 13
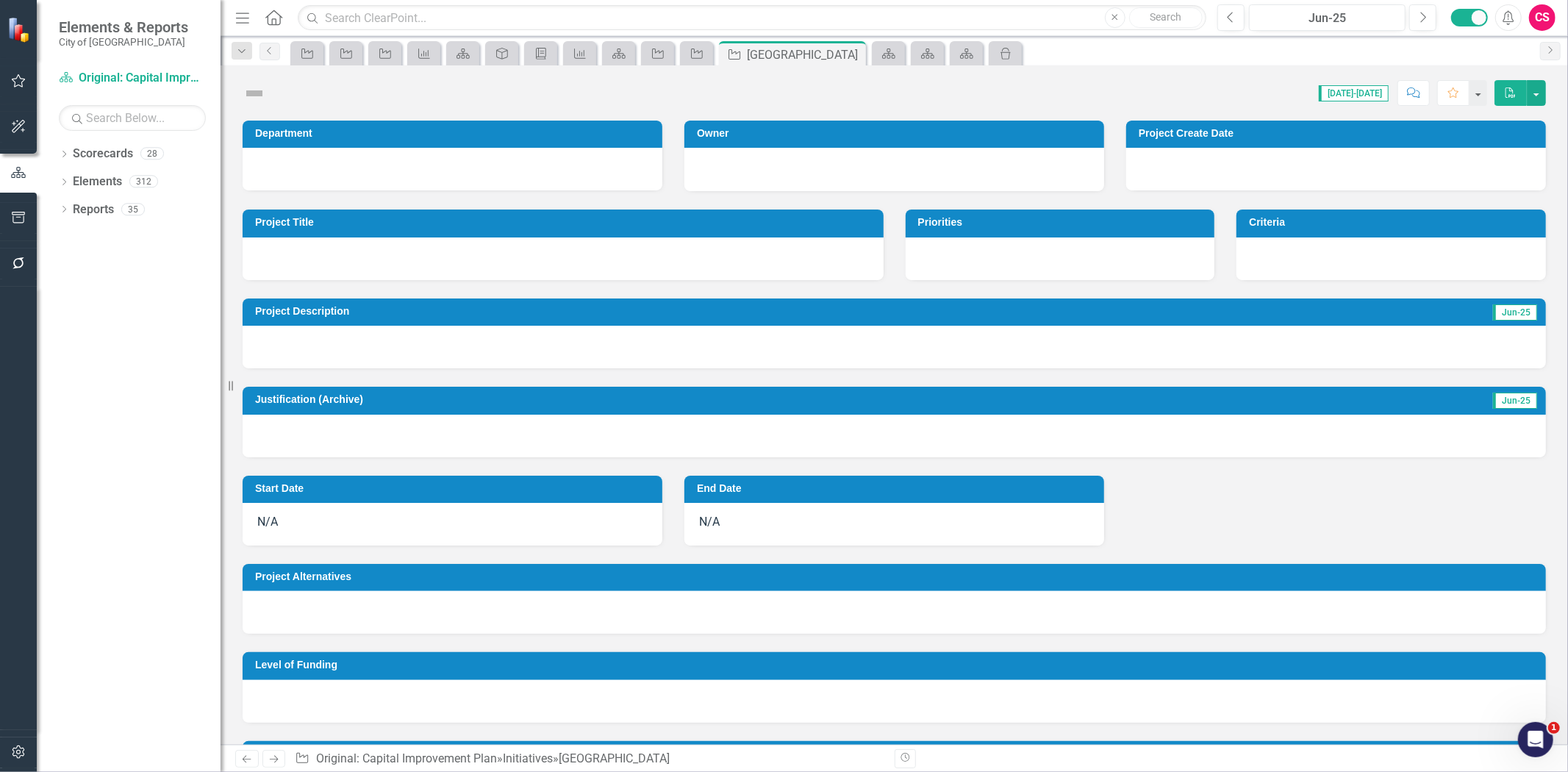
click at [1507, 94] on icon "PDF" at bounding box center [1510, 92] width 13 height 10
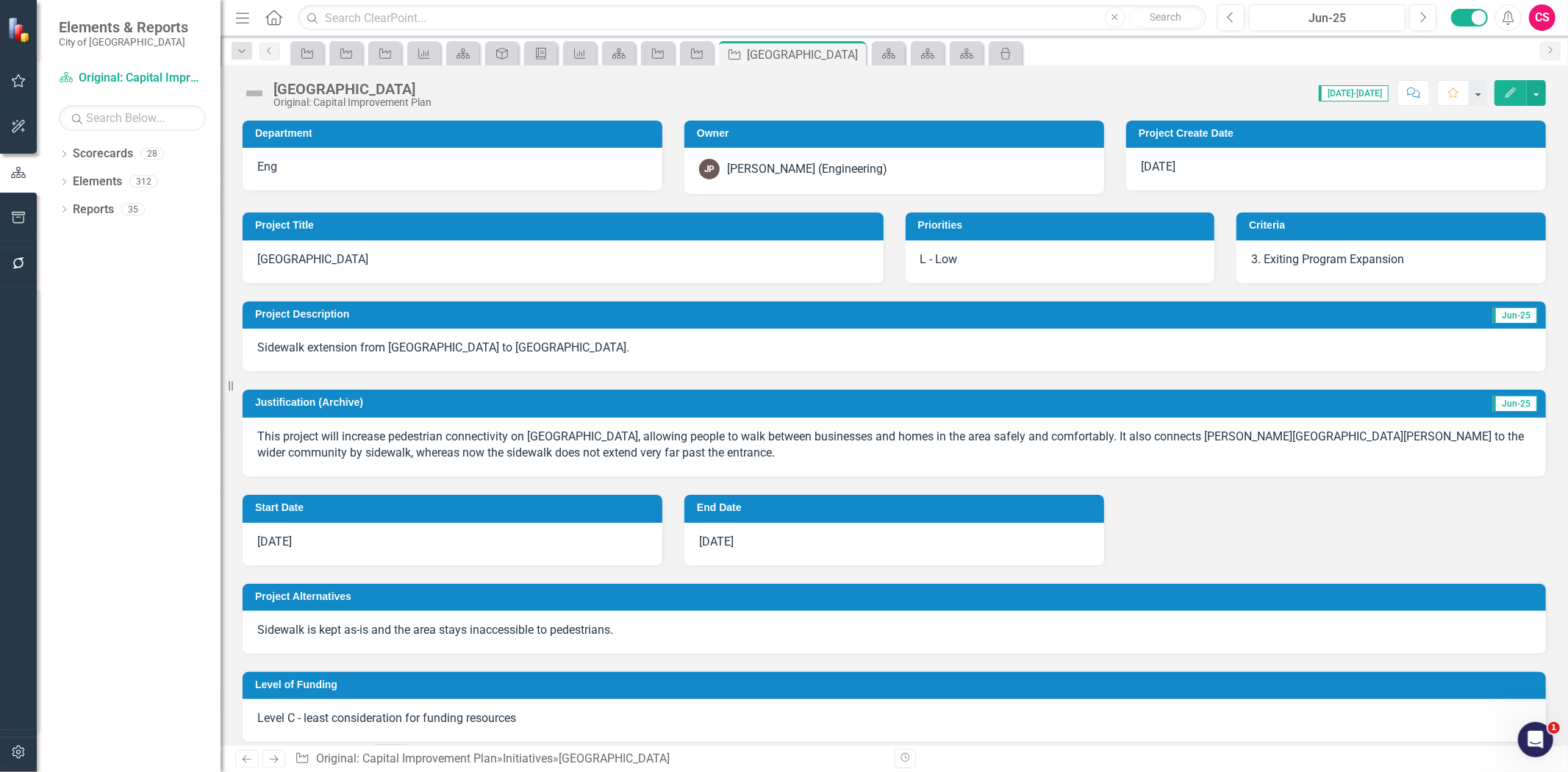
drag, startPoint x: 1516, startPoint y: 92, endPoint x: 1508, endPoint y: 97, distance: 9.4
click at [1510, 104] on button "Edit" at bounding box center [1510, 93] width 32 height 26
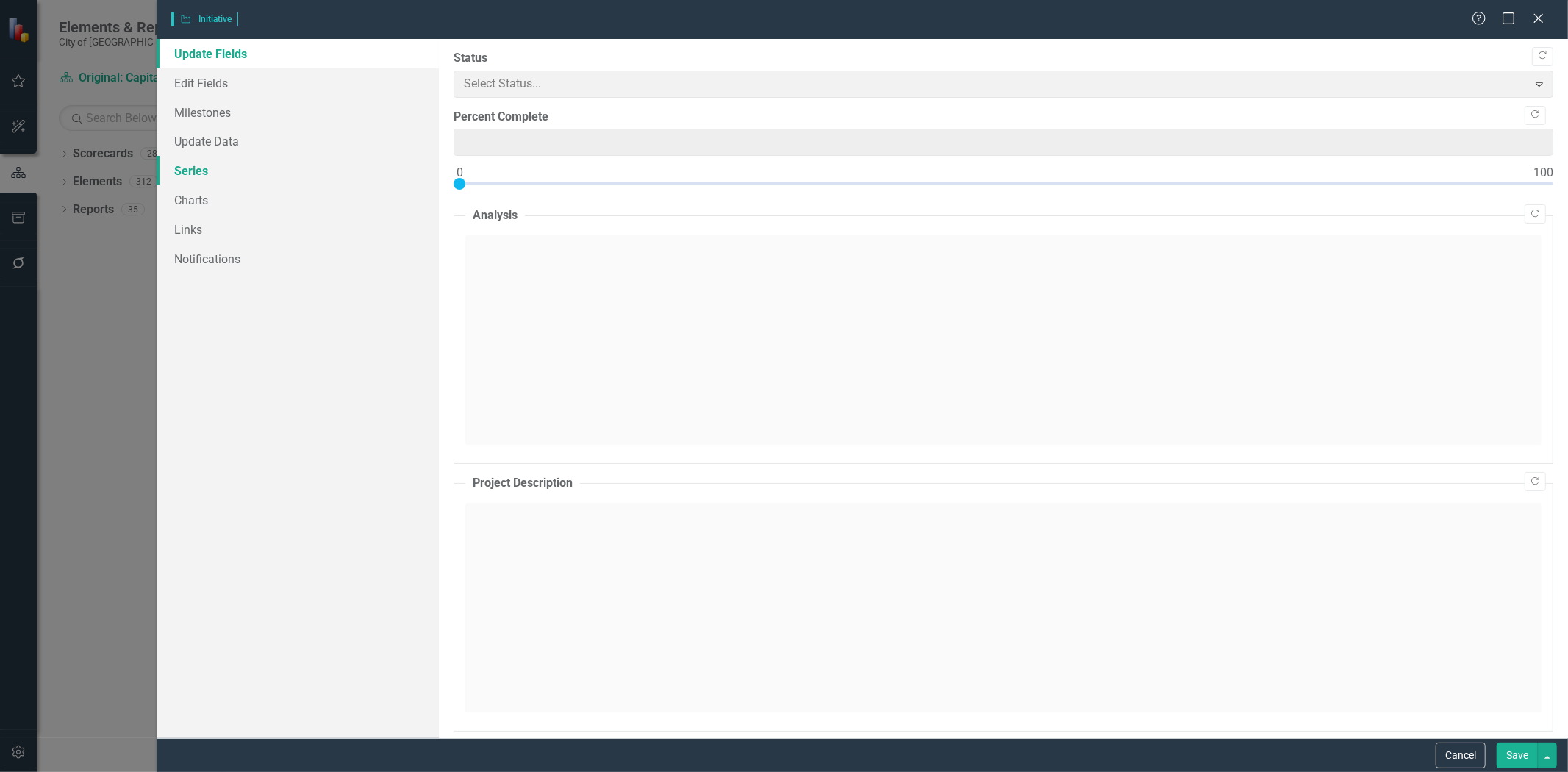
click at [200, 173] on link "Series" at bounding box center [298, 171] width 282 height 30
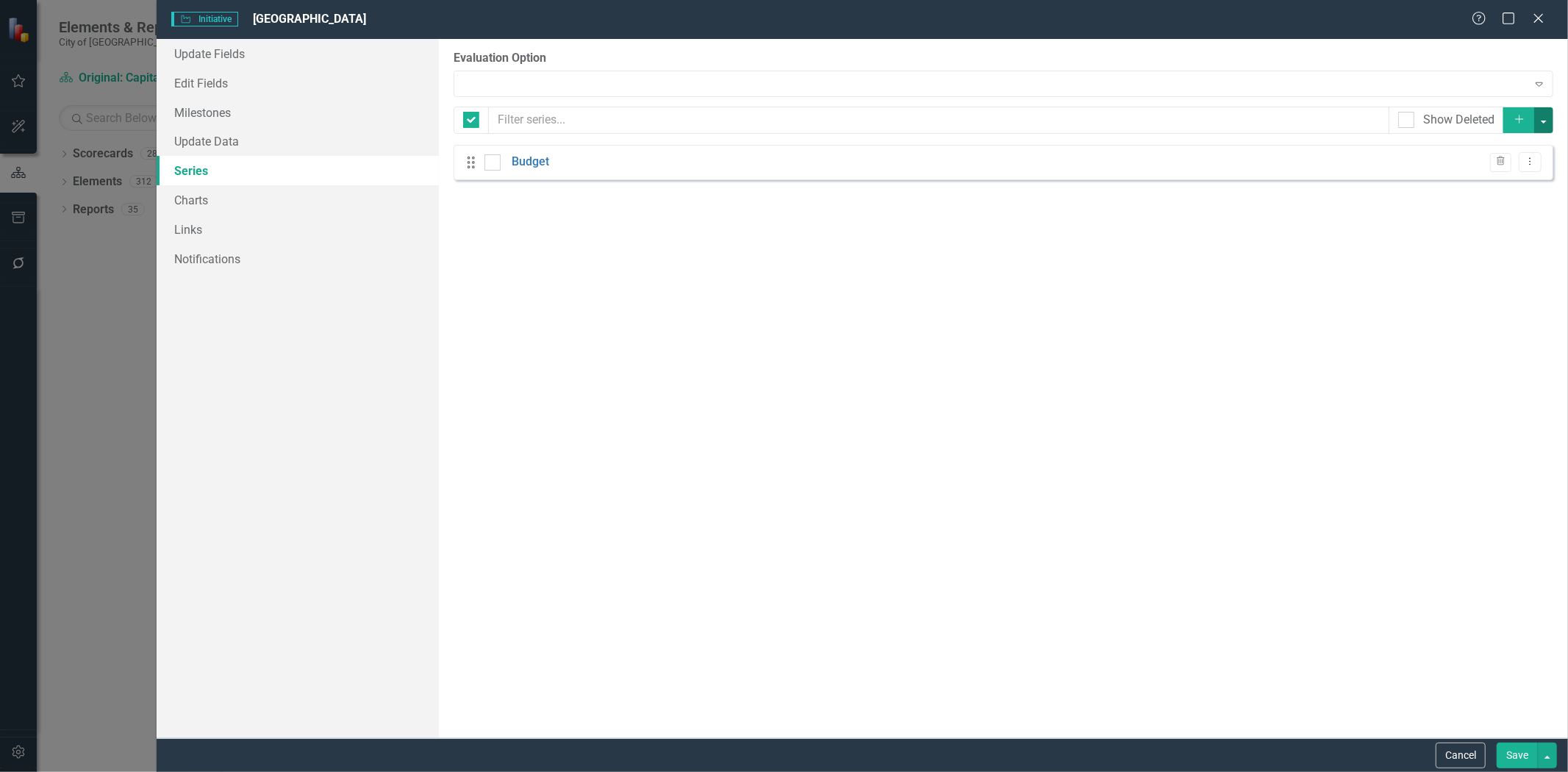
click at [1545, 123] on button "button" at bounding box center [1544, 120] width 19 height 26
checkbox input "false"
click at [1512, 177] on link "Add Multiple Add Multiple" at bounding box center [1494, 174] width 116 height 27
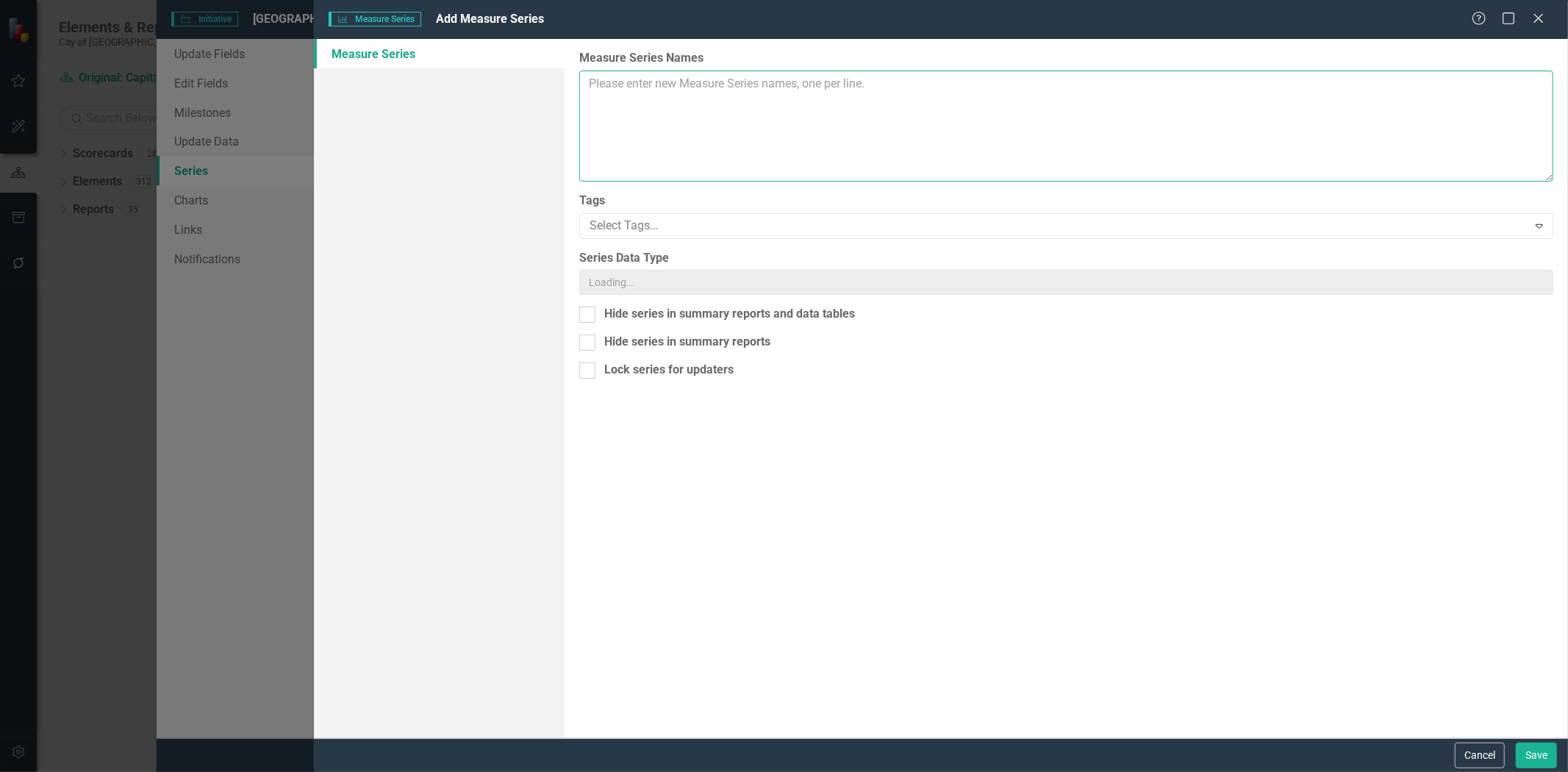
click at [767, 116] on textarea "Measure Series Names" at bounding box center [1066, 126] width 974 height 111
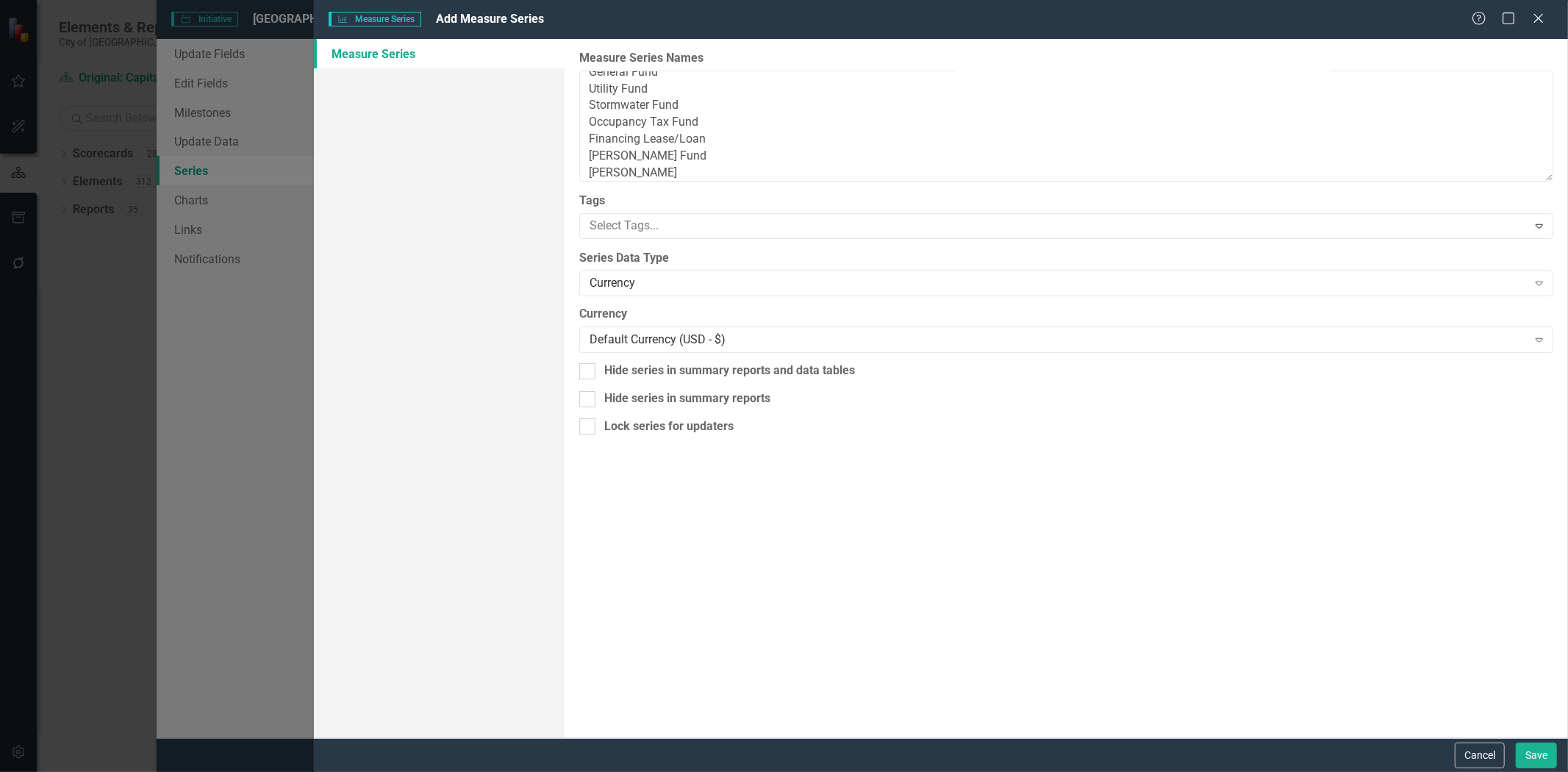
scroll to position [28, 0]
type textarea "General Fund Utility Fund Stormwater Fund Occupancy Tax Fund Financing Lease/Lo…"
click at [1545, 752] on button "Save" at bounding box center [1536, 756] width 41 height 26
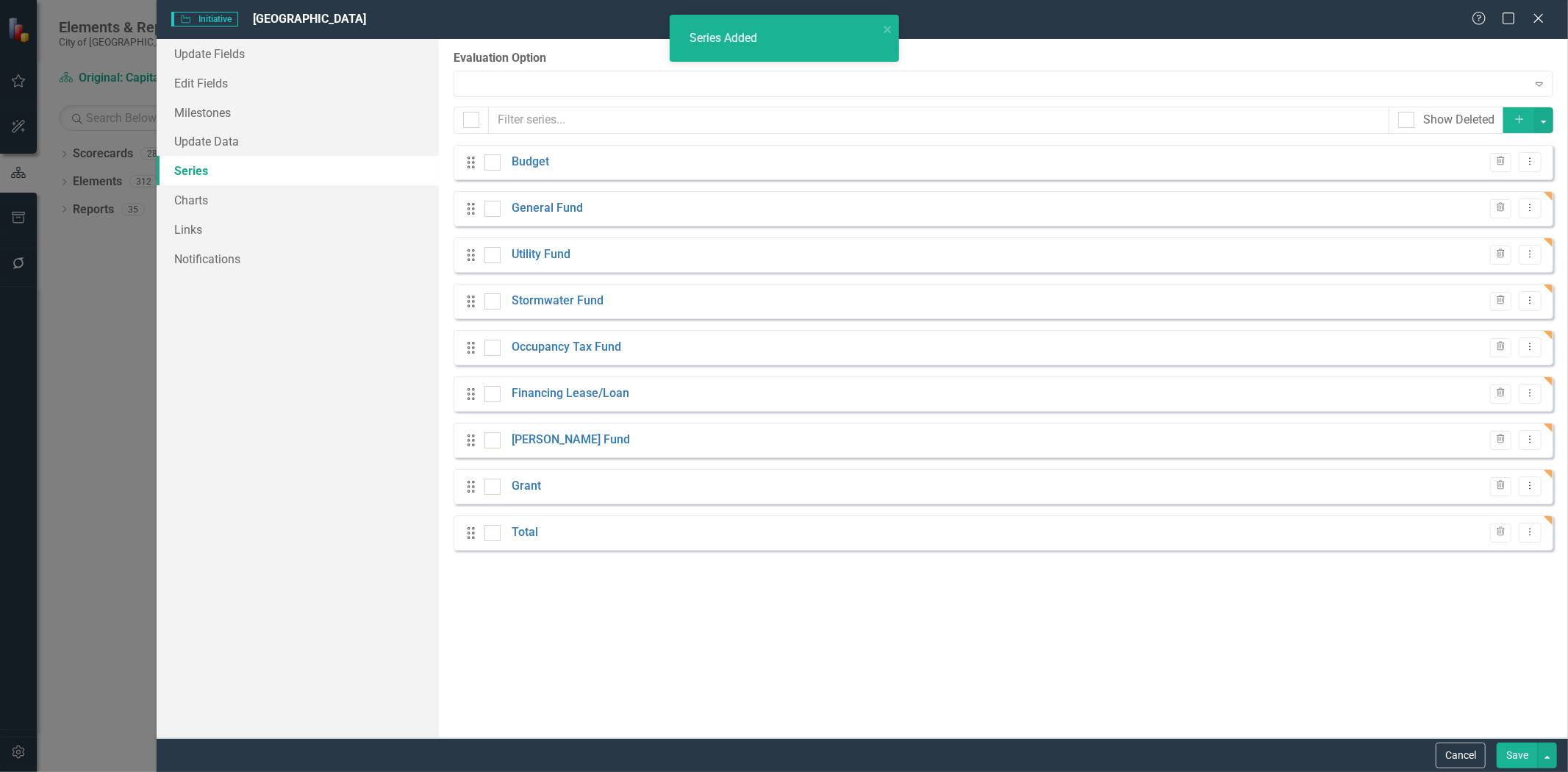
click at [744, 46] on div "Series Added" at bounding box center [784, 44] width 235 height 65
click at [1519, 759] on button "Save" at bounding box center [1517, 756] width 41 height 26
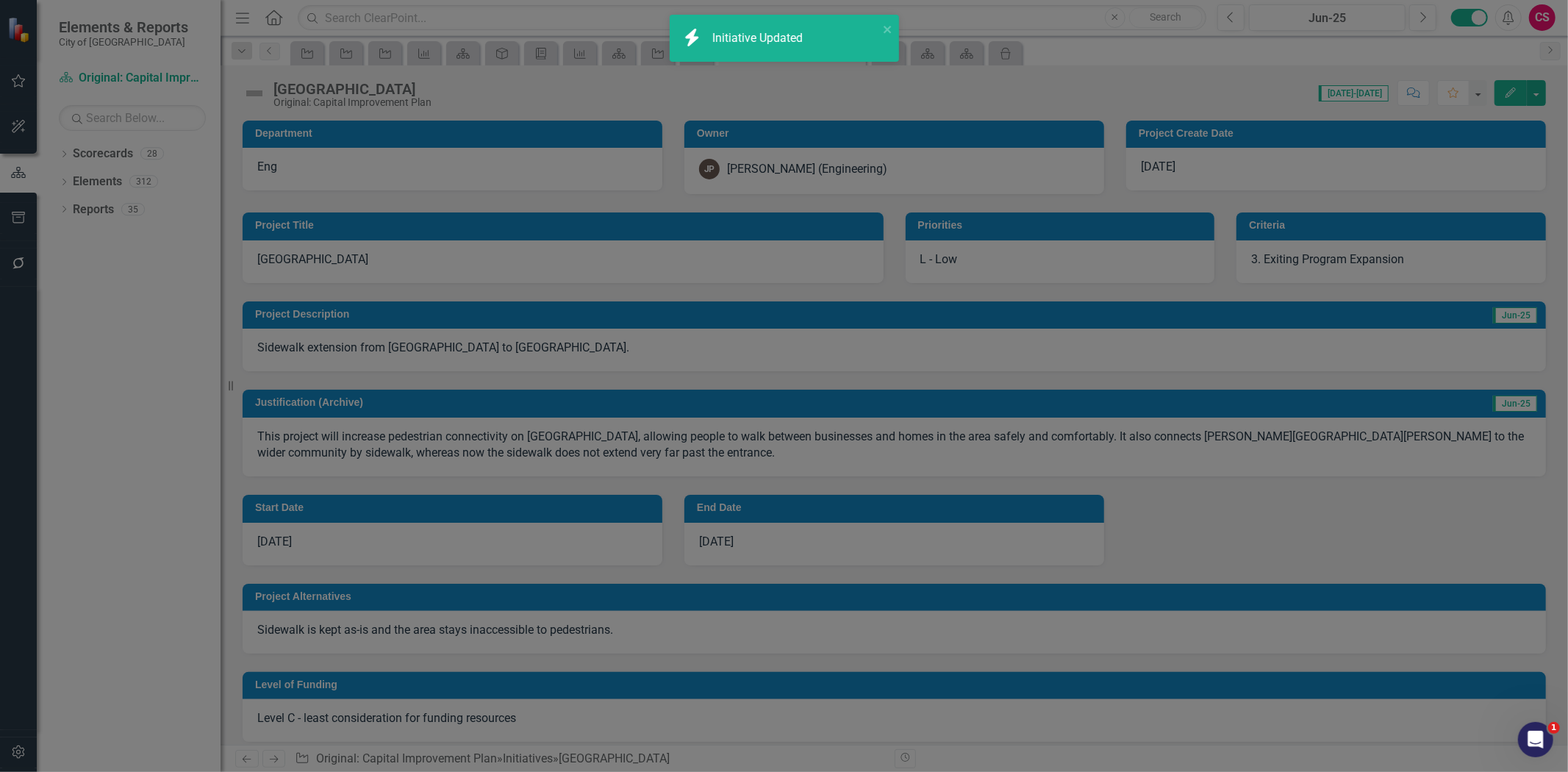
click at [773, 47] on div "icon.bolt Initiative Updated Series Added" at bounding box center [784, 73] width 235 height 123
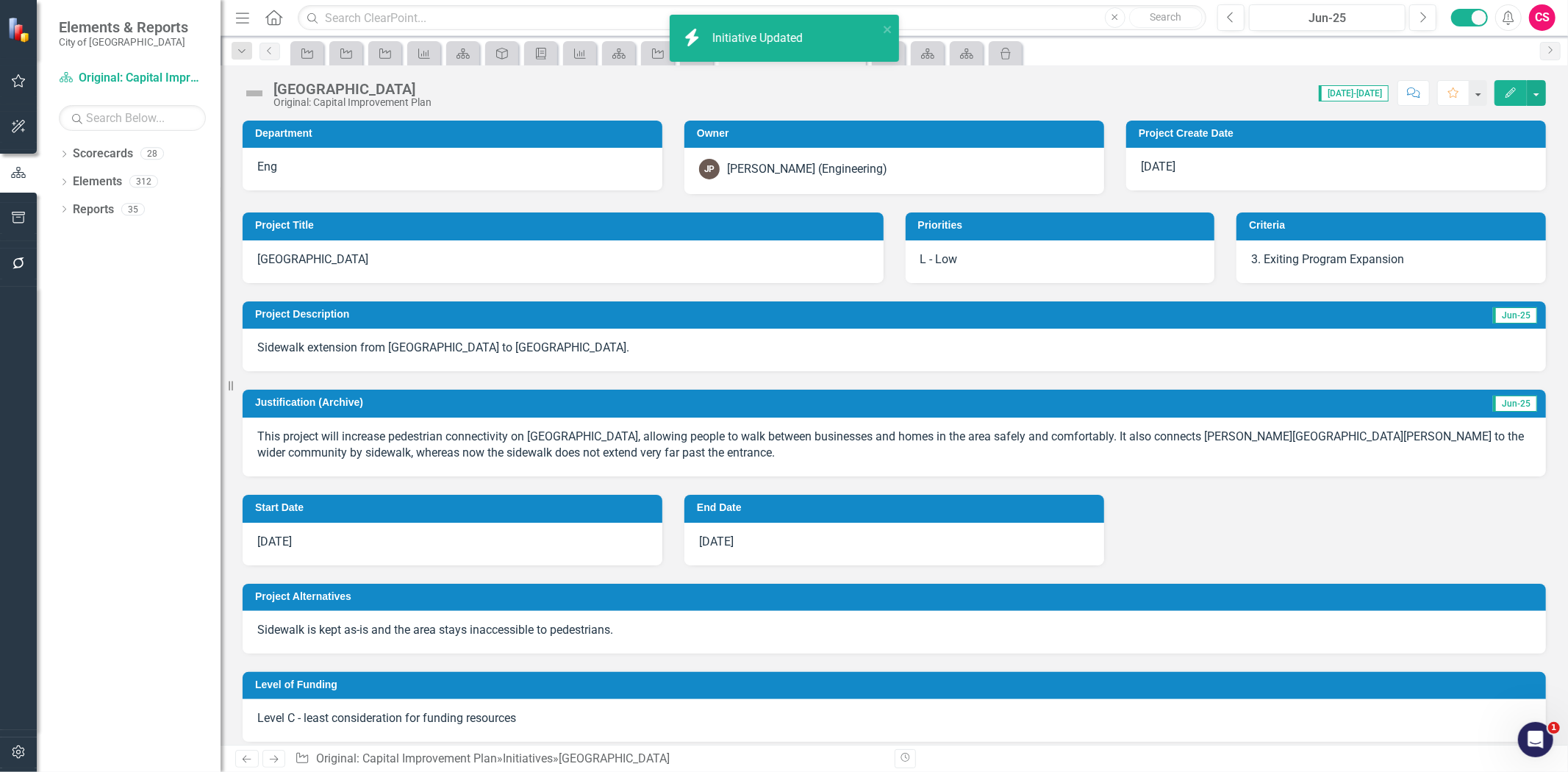
click at [759, 46] on div "Initiative Updated" at bounding box center [759, 39] width 94 height 17
